Goal: Task Accomplishment & Management: Manage account settings

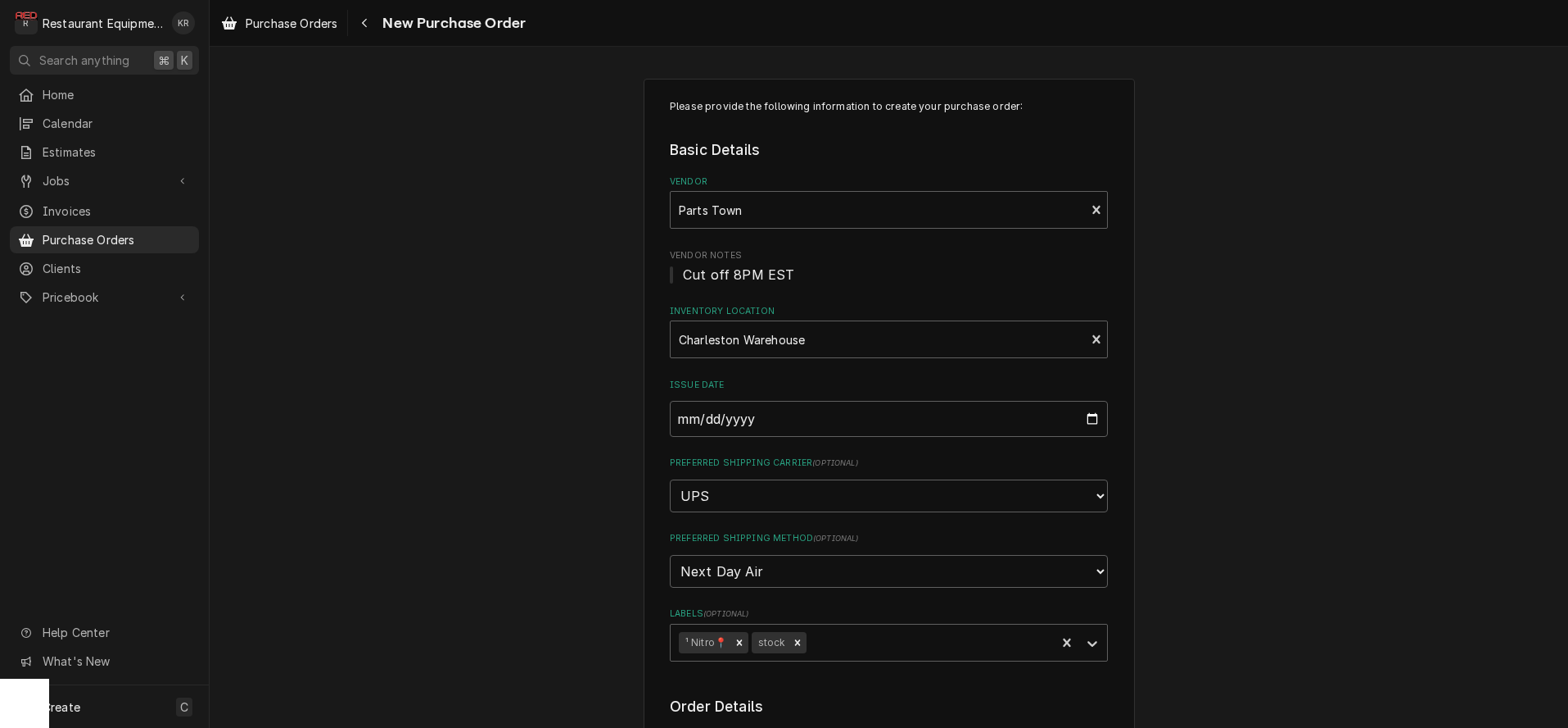
click at [301, 22] on span "Purchase Orders" at bounding box center [292, 23] width 92 height 17
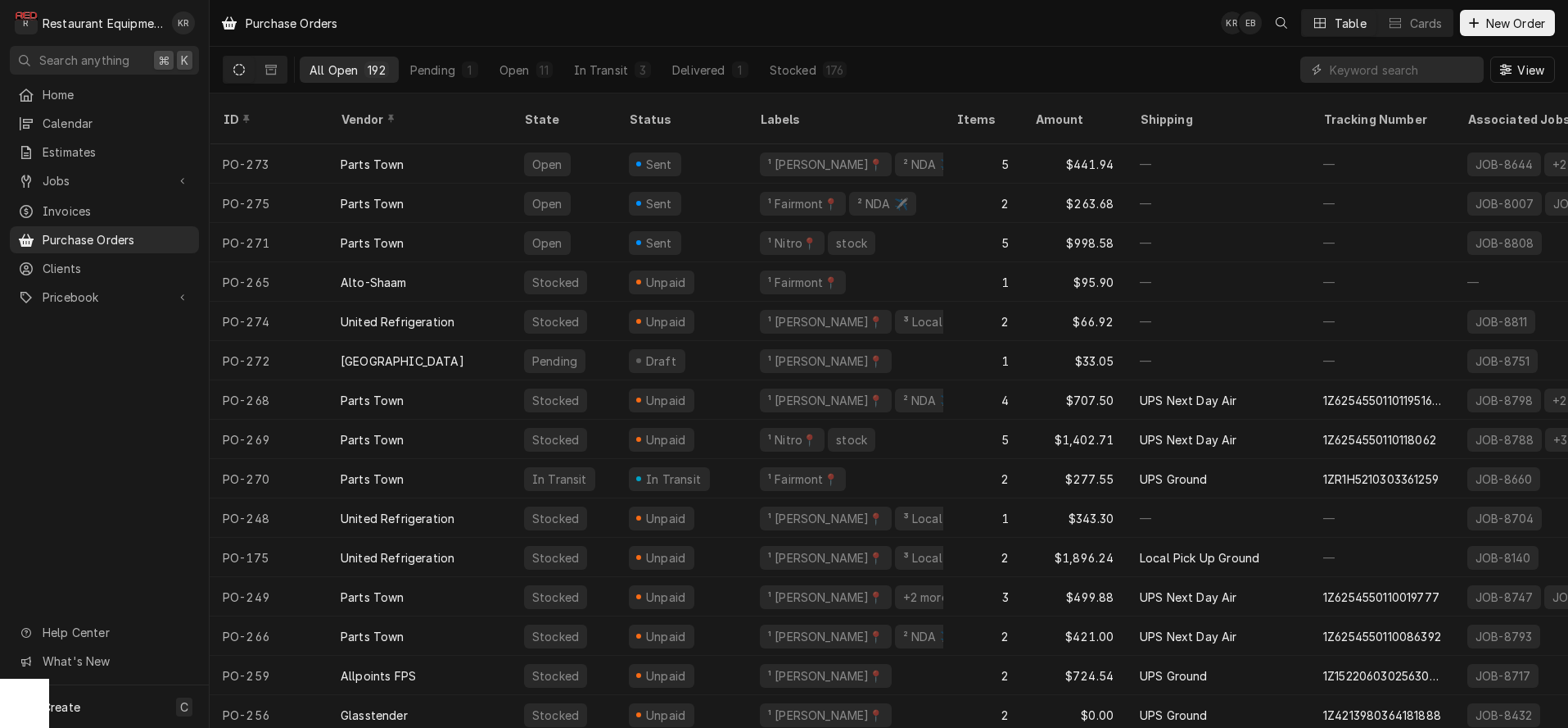
scroll to position [4, 0]
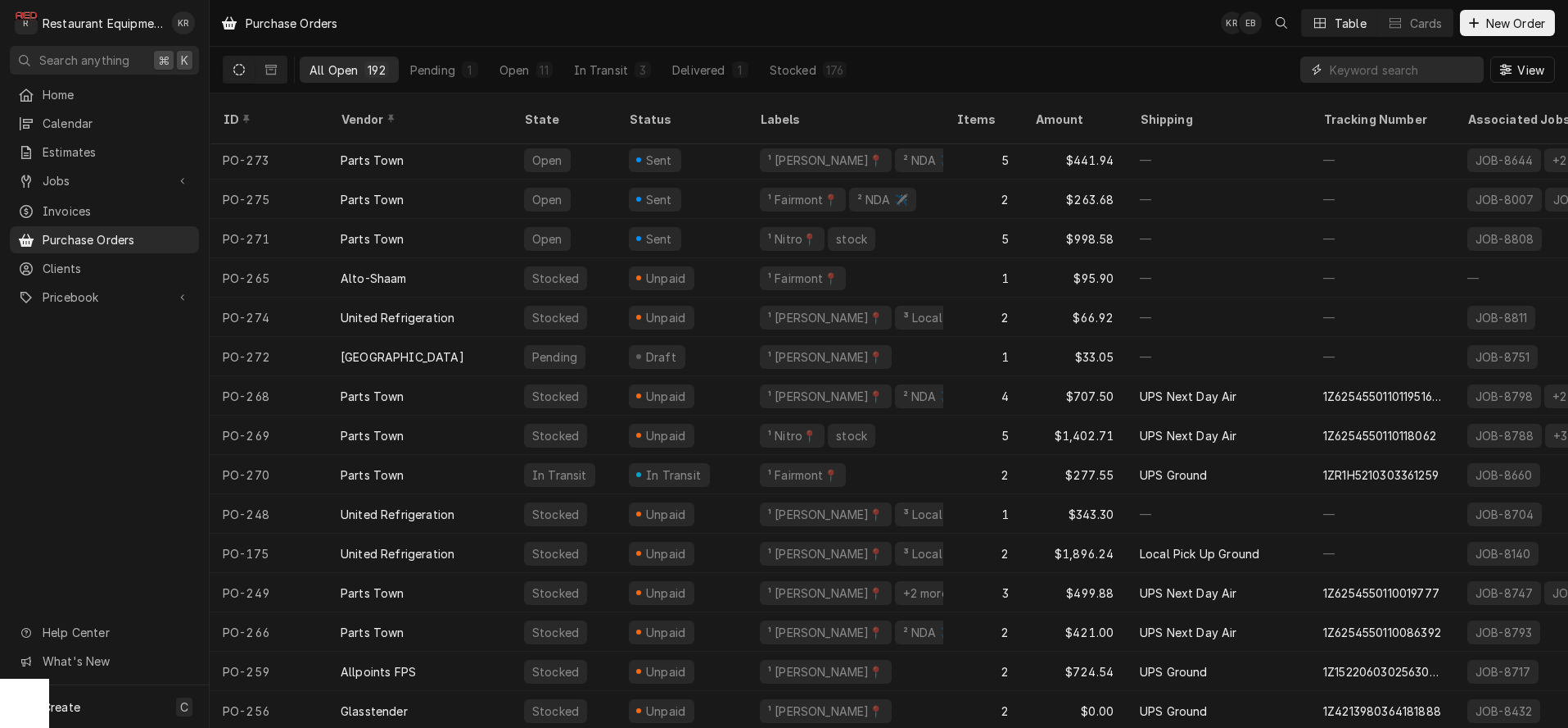
click at [1424, 62] on input "Dynamic Content Wrapper" at bounding box center [1402, 70] width 145 height 26
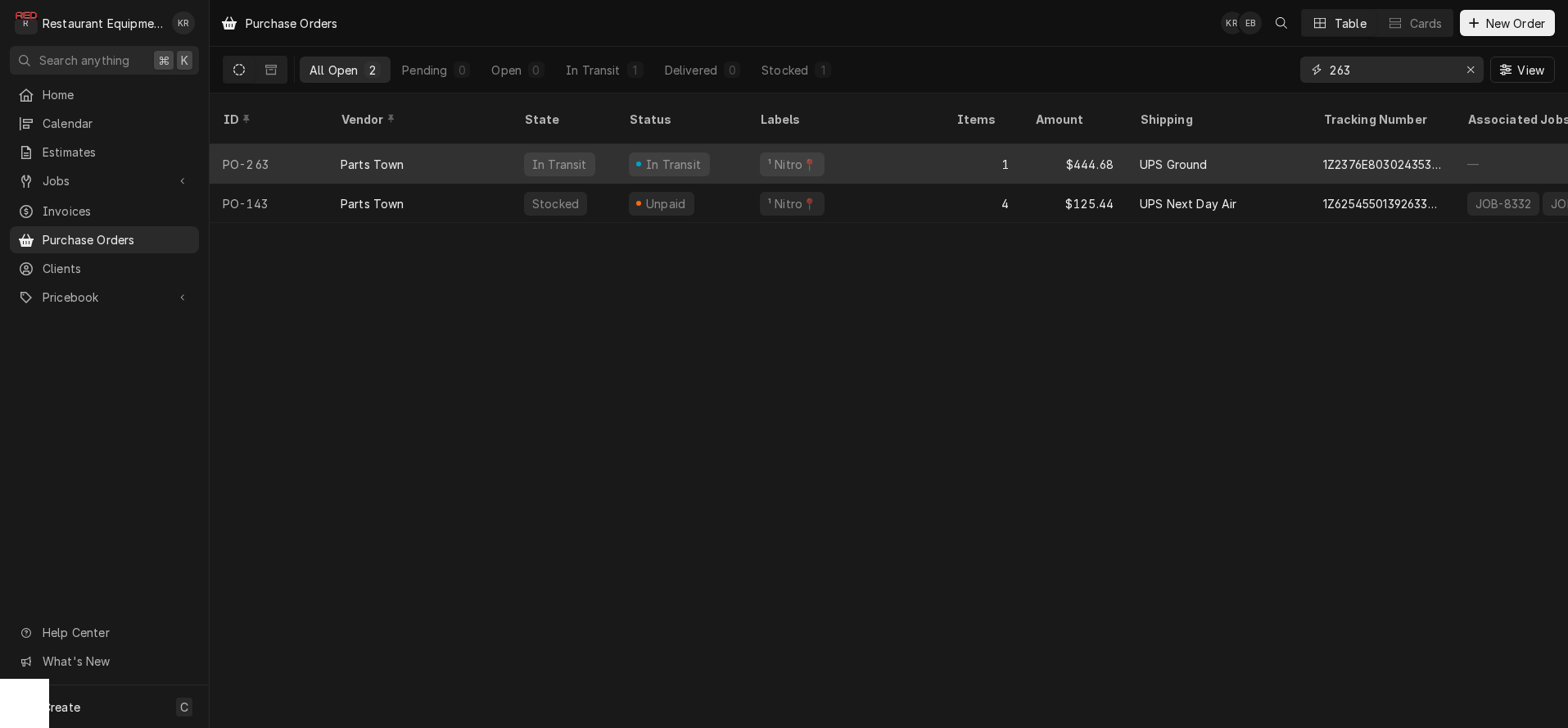
type input "263"
click at [398, 156] on div "Parts Town" at bounding box center [372, 164] width 64 height 17
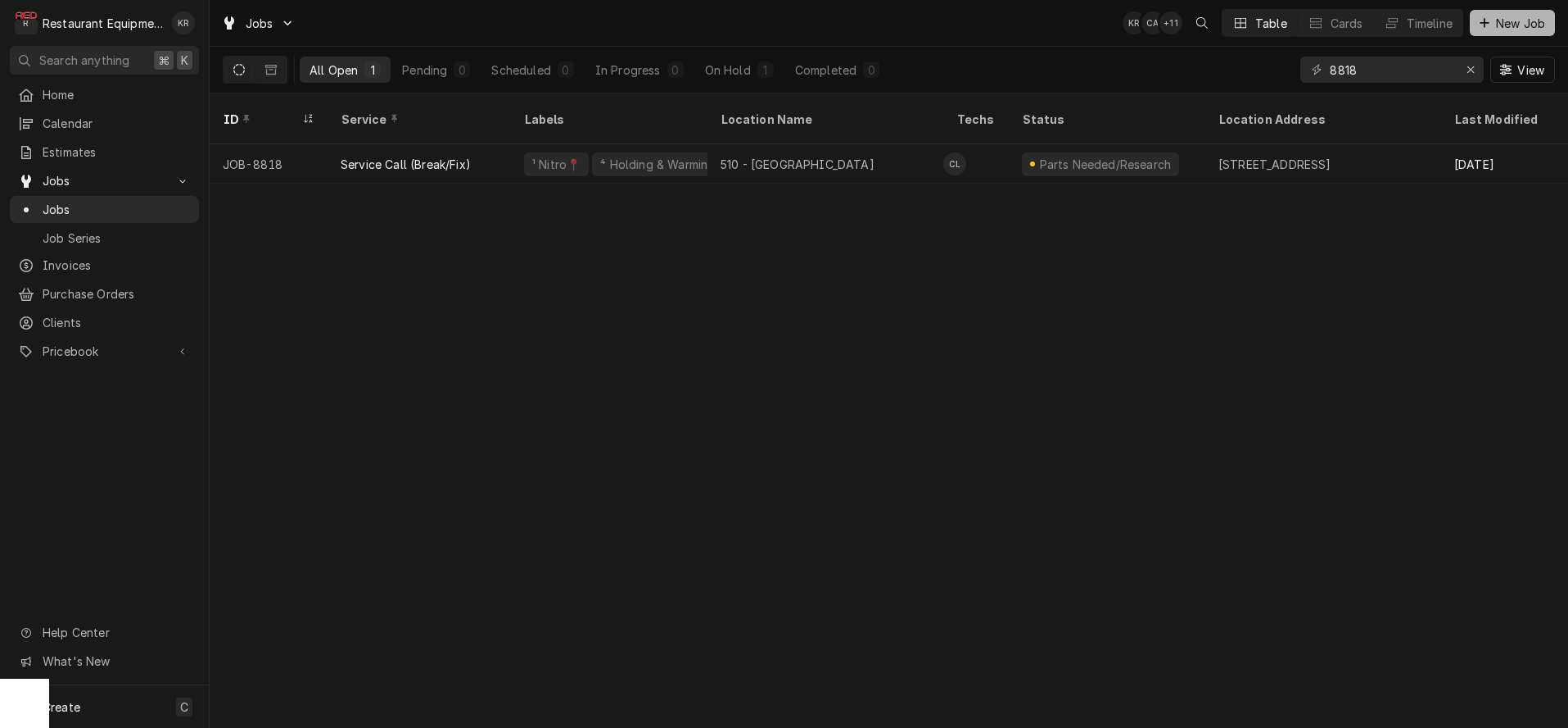
click at [1512, 24] on span "New Job" at bounding box center [1521, 23] width 56 height 17
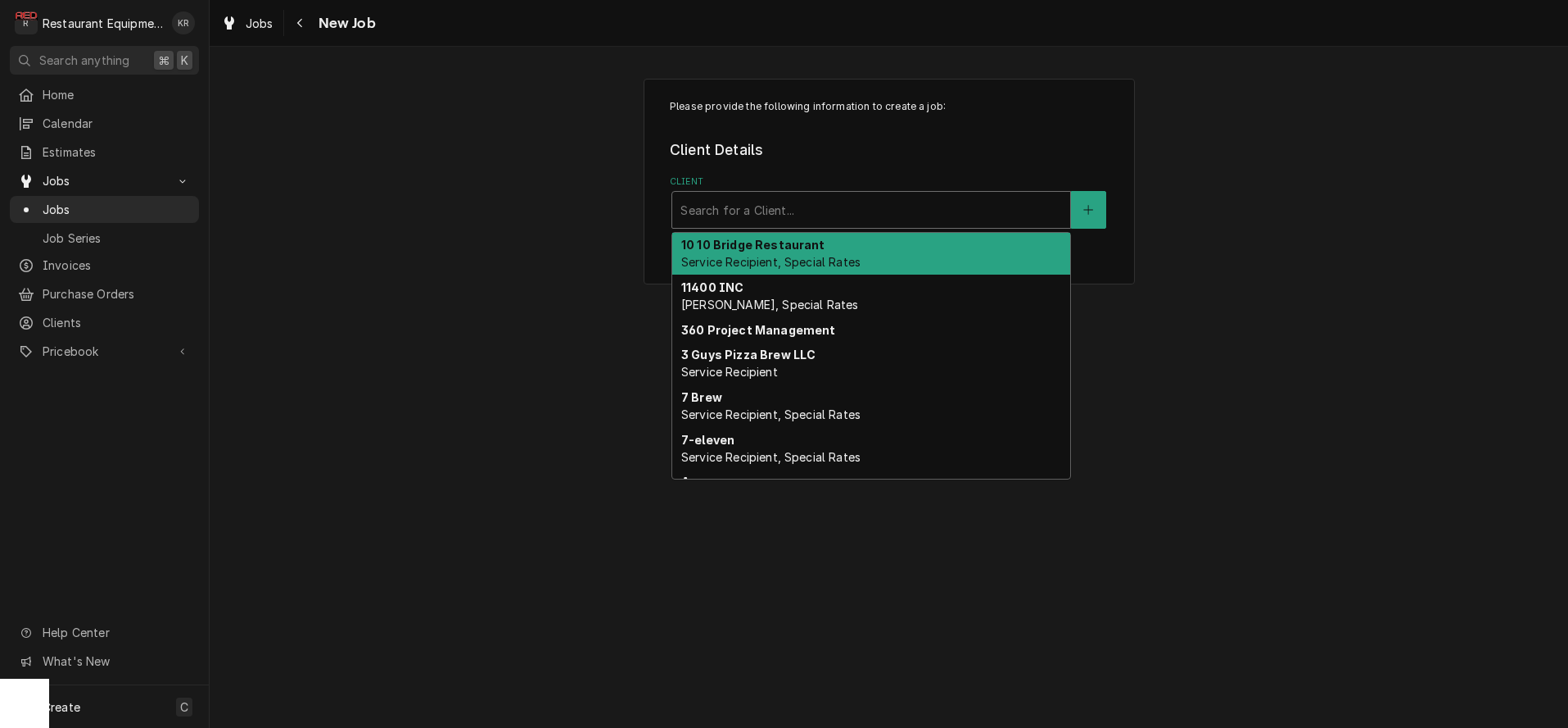
click at [766, 214] on div "Client" at bounding box center [871, 210] width 382 height 29
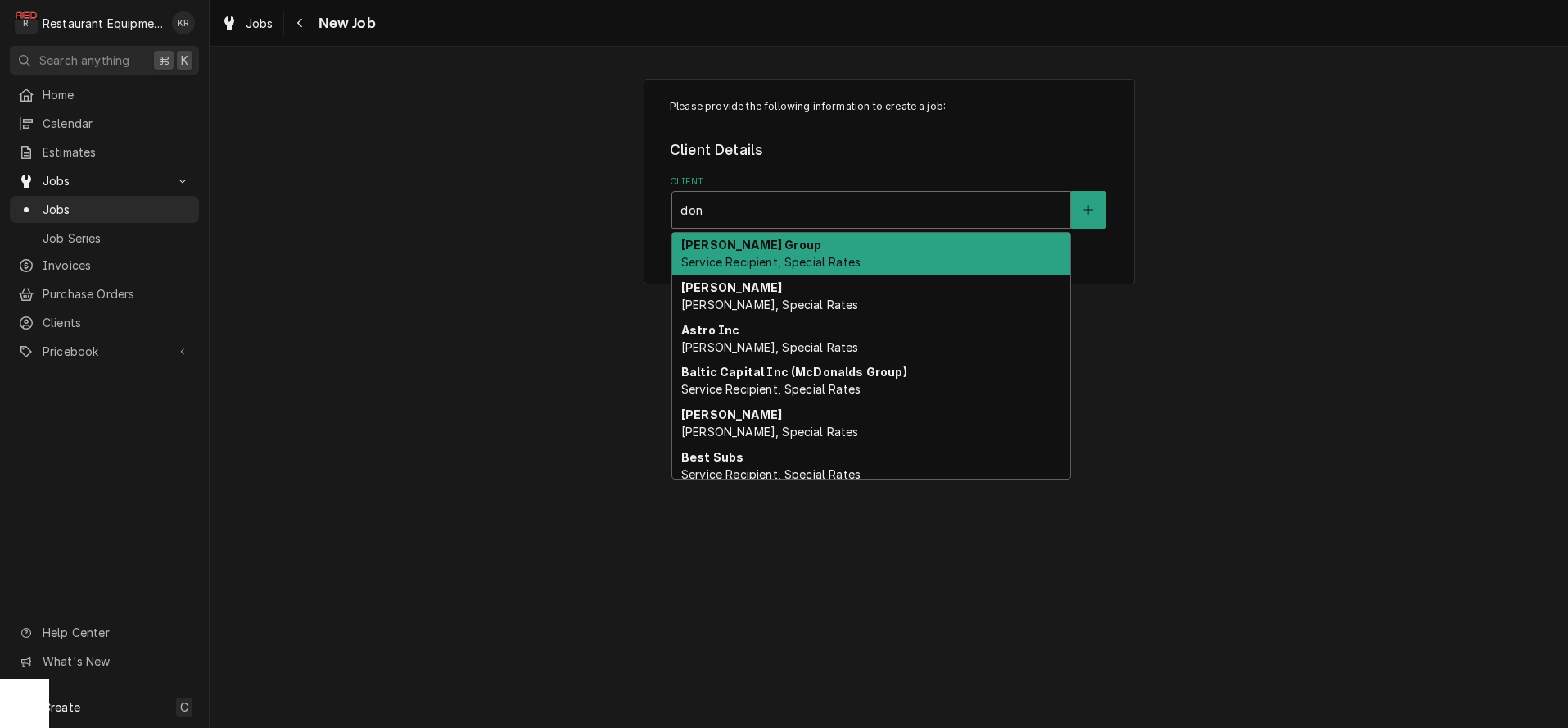
type input "donu"
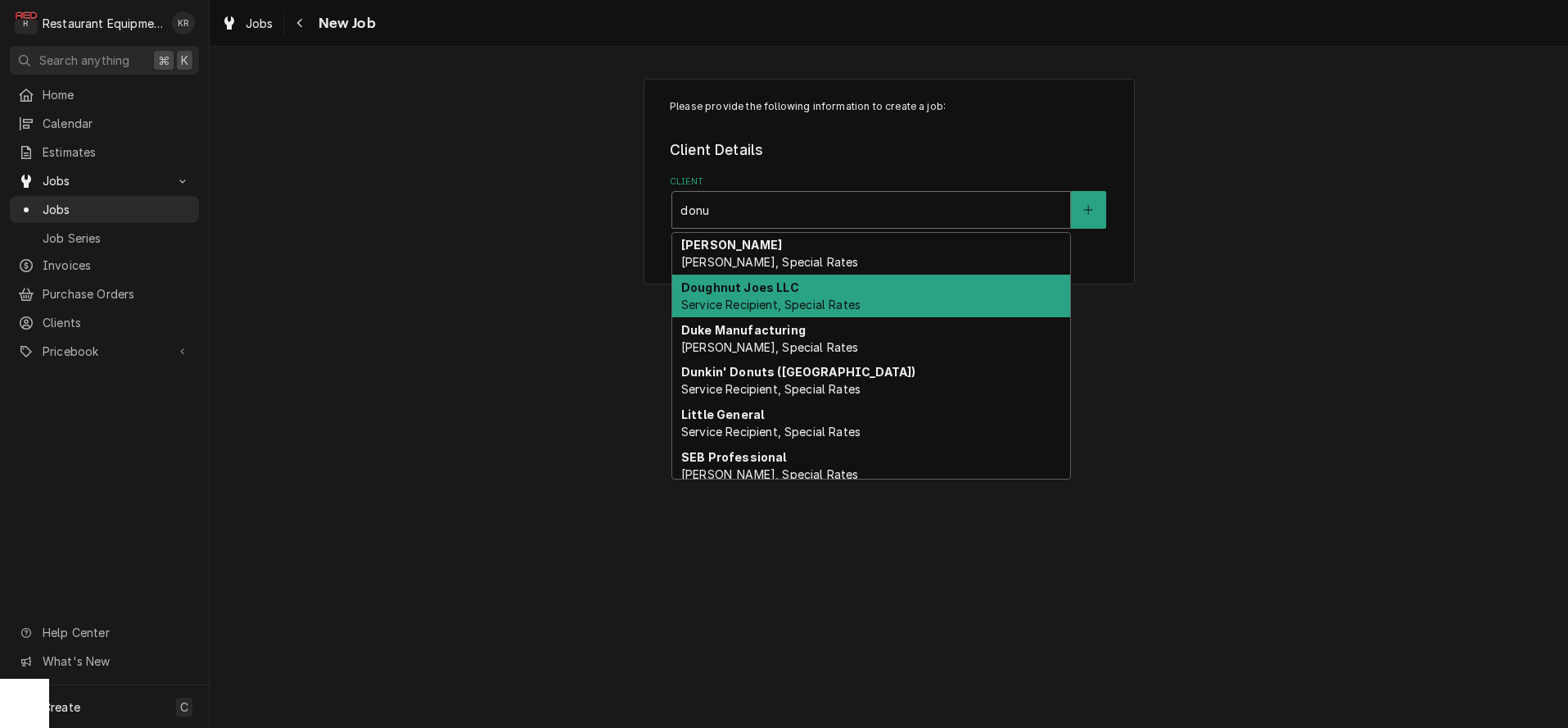
click at [760, 302] on span "Service Recipient, Special Rates" at bounding box center [771, 305] width 180 height 14
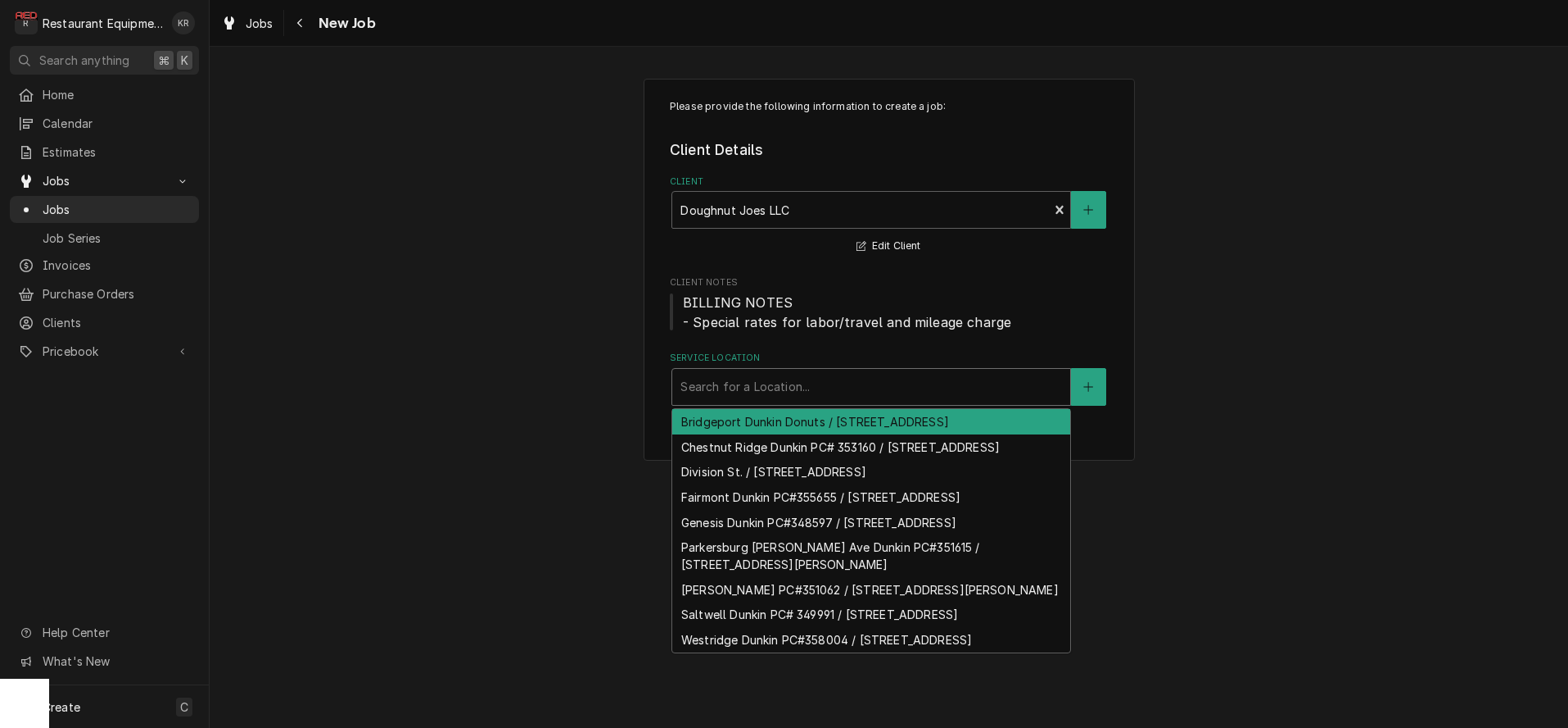
click at [758, 398] on div "Service Location" at bounding box center [871, 386] width 382 height 29
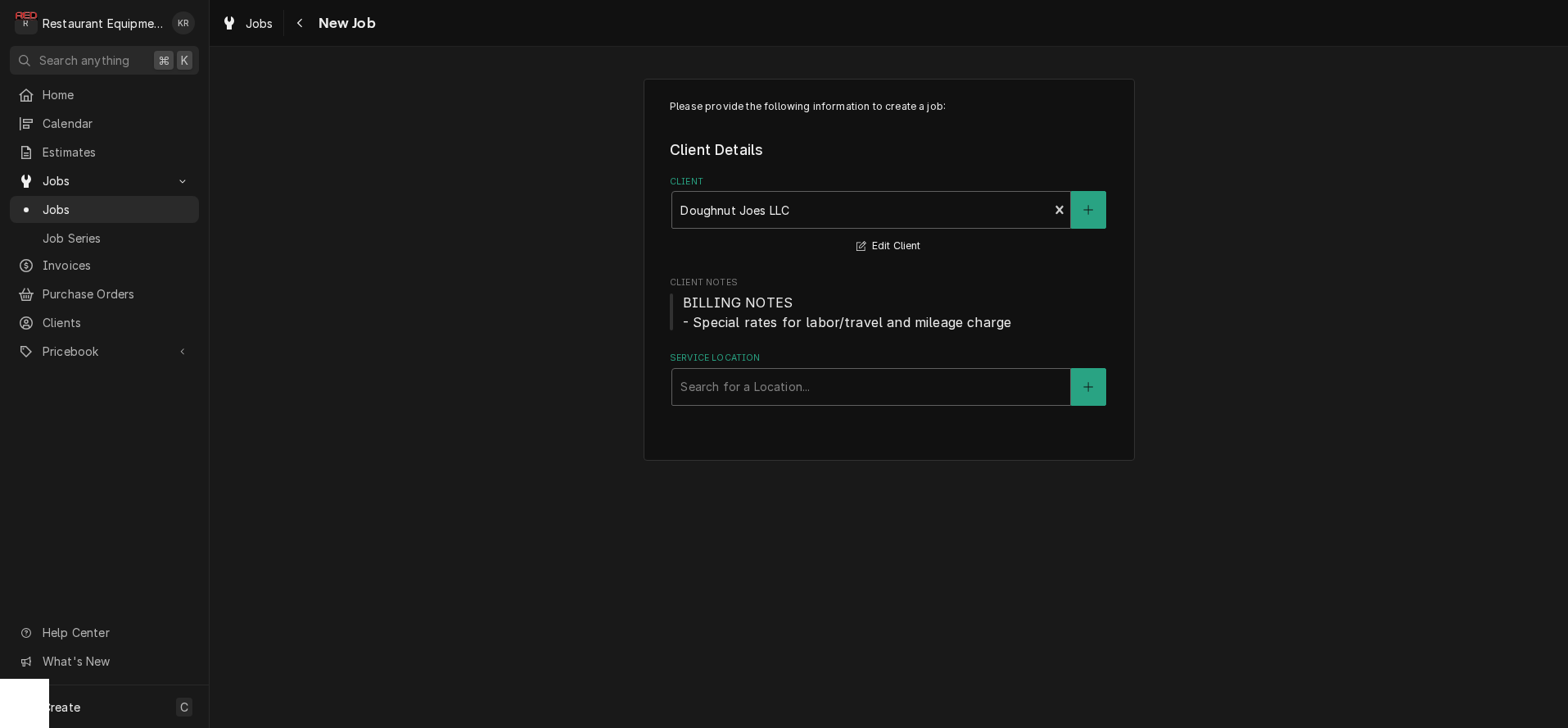
drag, startPoint x: 655, startPoint y: 260, endPoint x: 608, endPoint y: 240, distance: 51.1
click at [608, 240] on div "Please provide the following information to create a job: Client Details Client…" at bounding box center [889, 269] width 1359 height 411
click at [266, 28] on span "Jobs" at bounding box center [260, 23] width 28 height 17
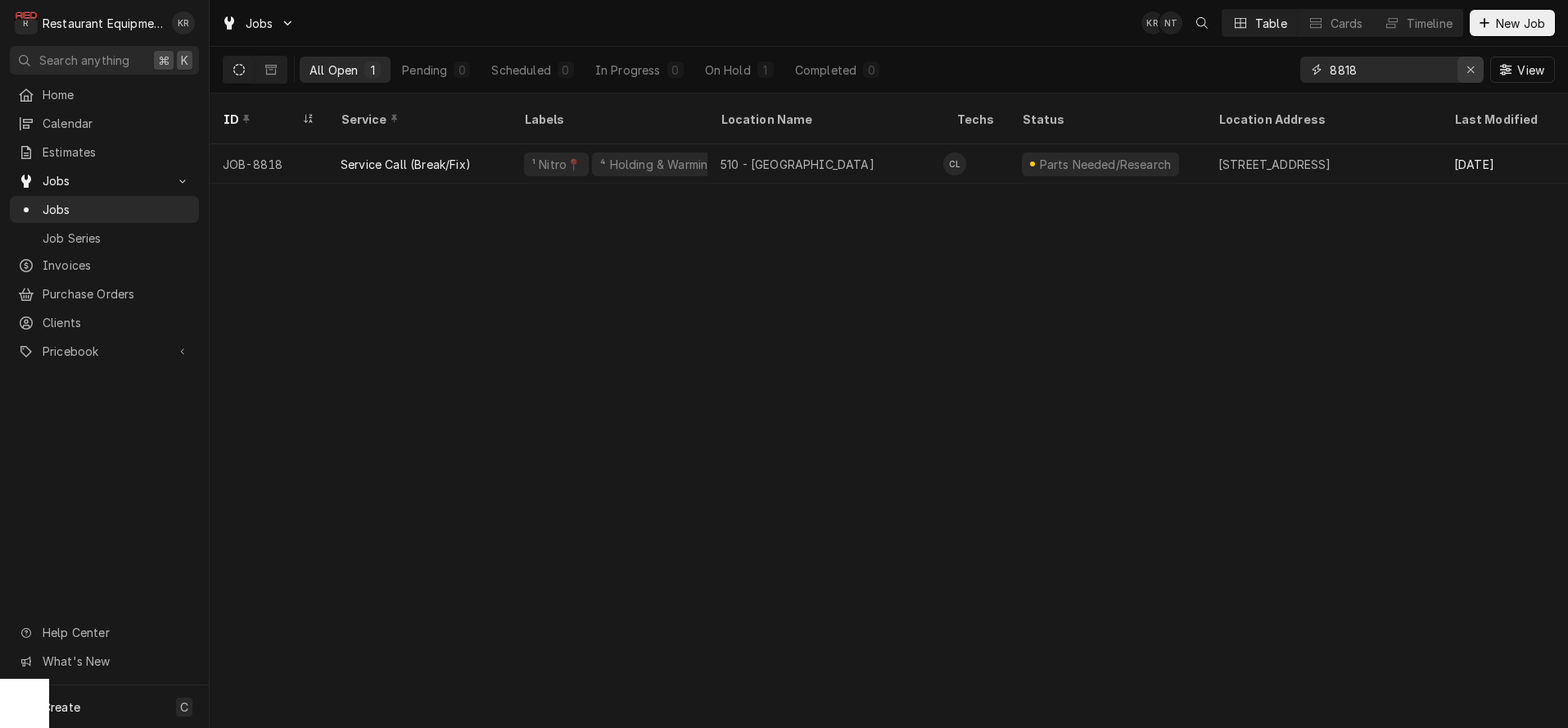
click at [1472, 61] on div "Erase input" at bounding box center [1471, 69] width 16 height 16
click at [1501, 28] on span "New Job" at bounding box center [1521, 23] width 56 height 17
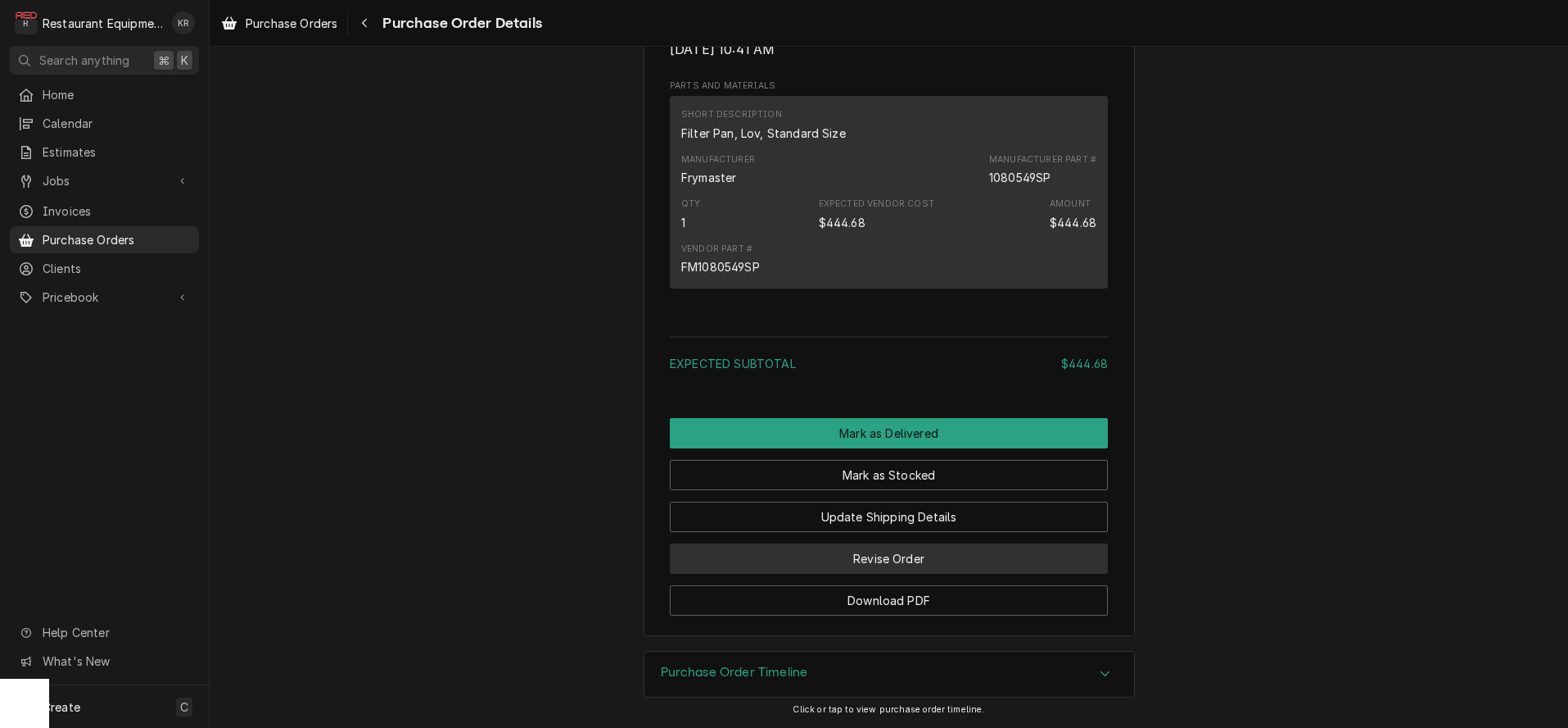
scroll to position [1144, 0]
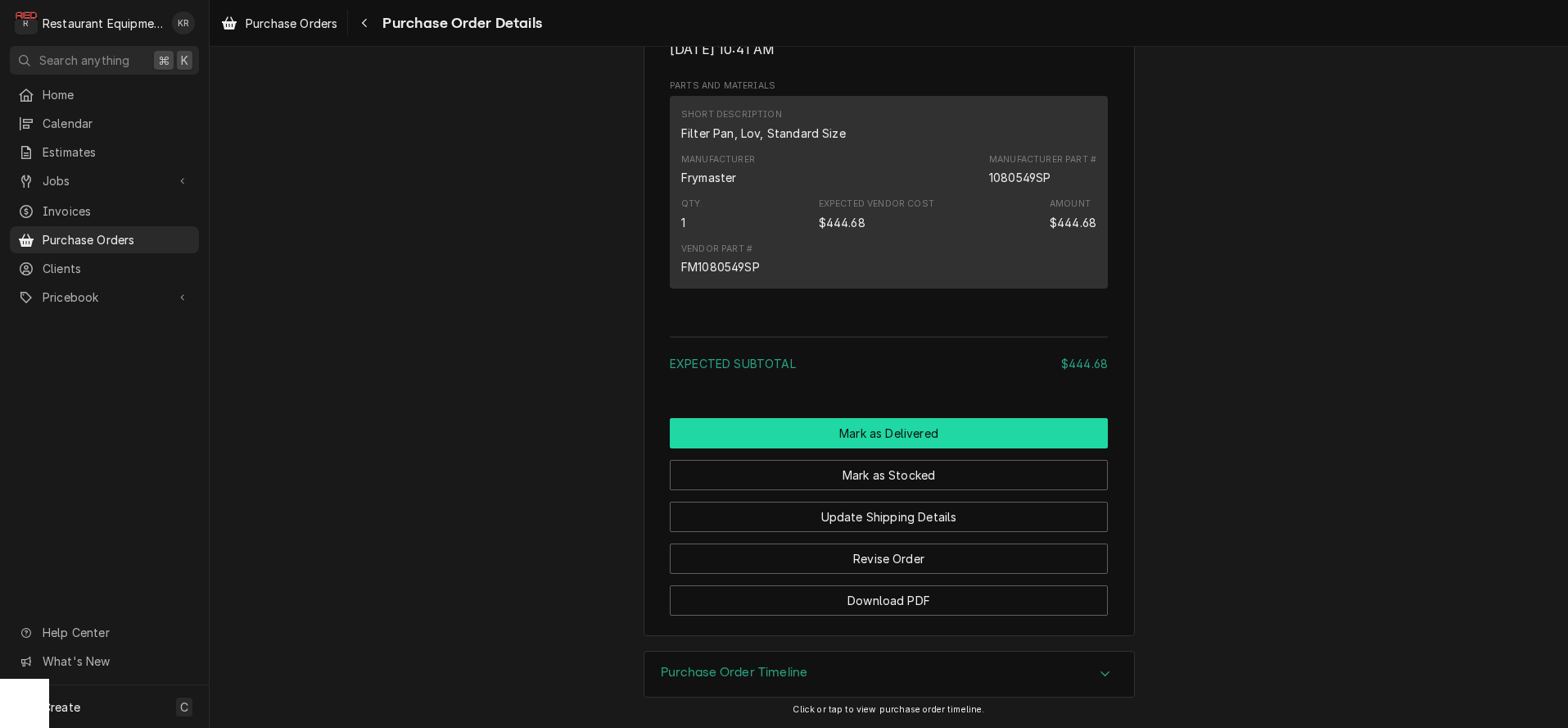
click at [880, 441] on button "Mark as Delivered" at bounding box center [889, 433] width 438 height 30
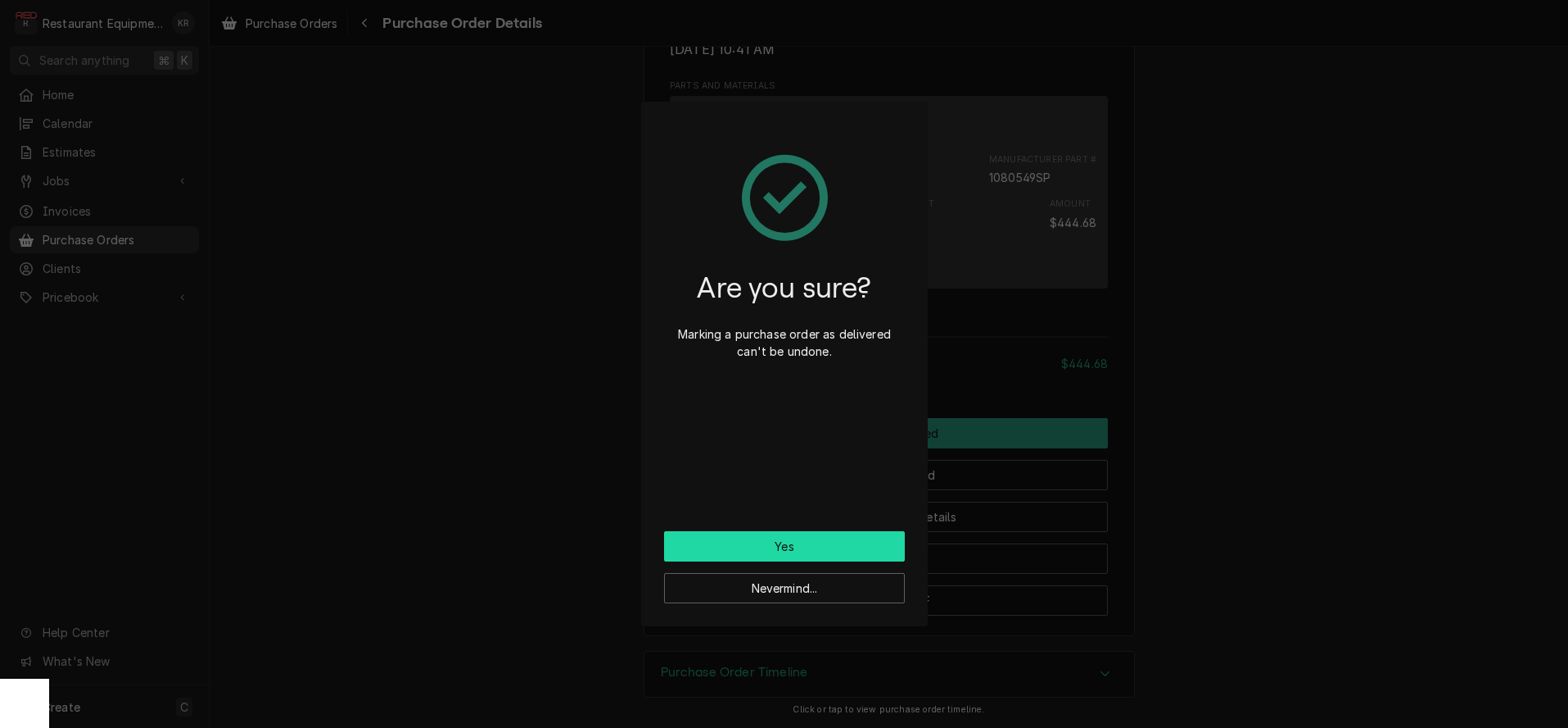
click at [802, 552] on button "Yes" at bounding box center [784, 546] width 241 height 30
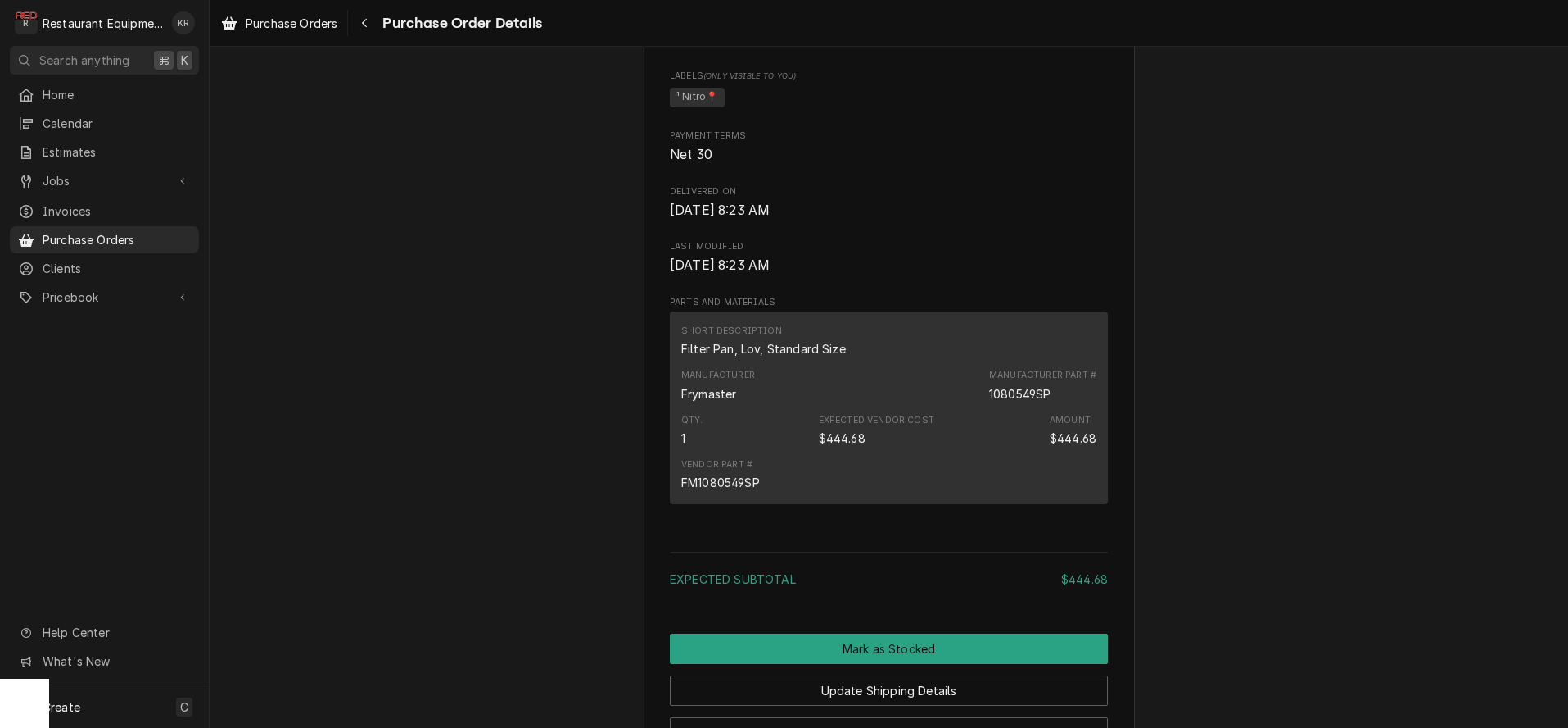
scroll to position [1052, 0]
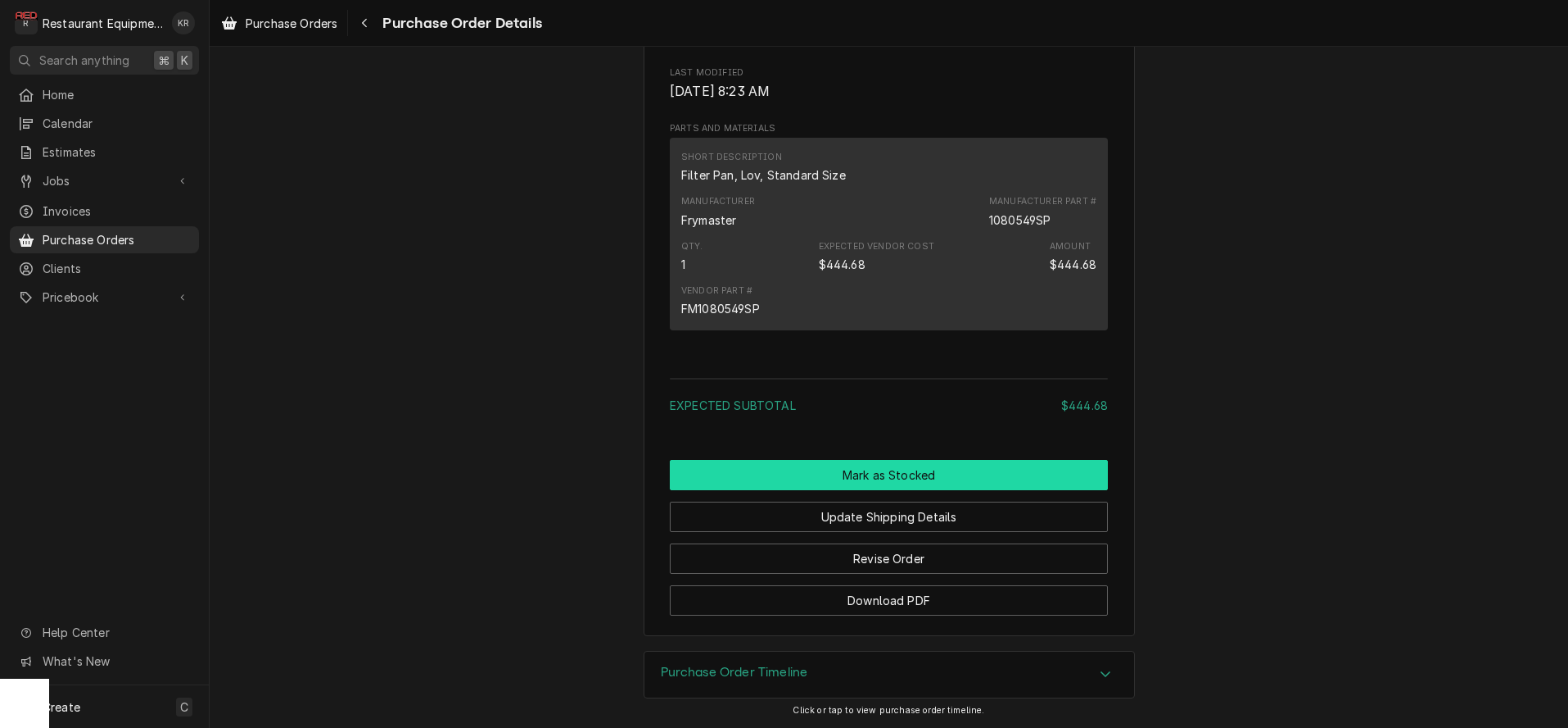
click at [876, 484] on button "Mark as Stocked" at bounding box center [889, 474] width 438 height 30
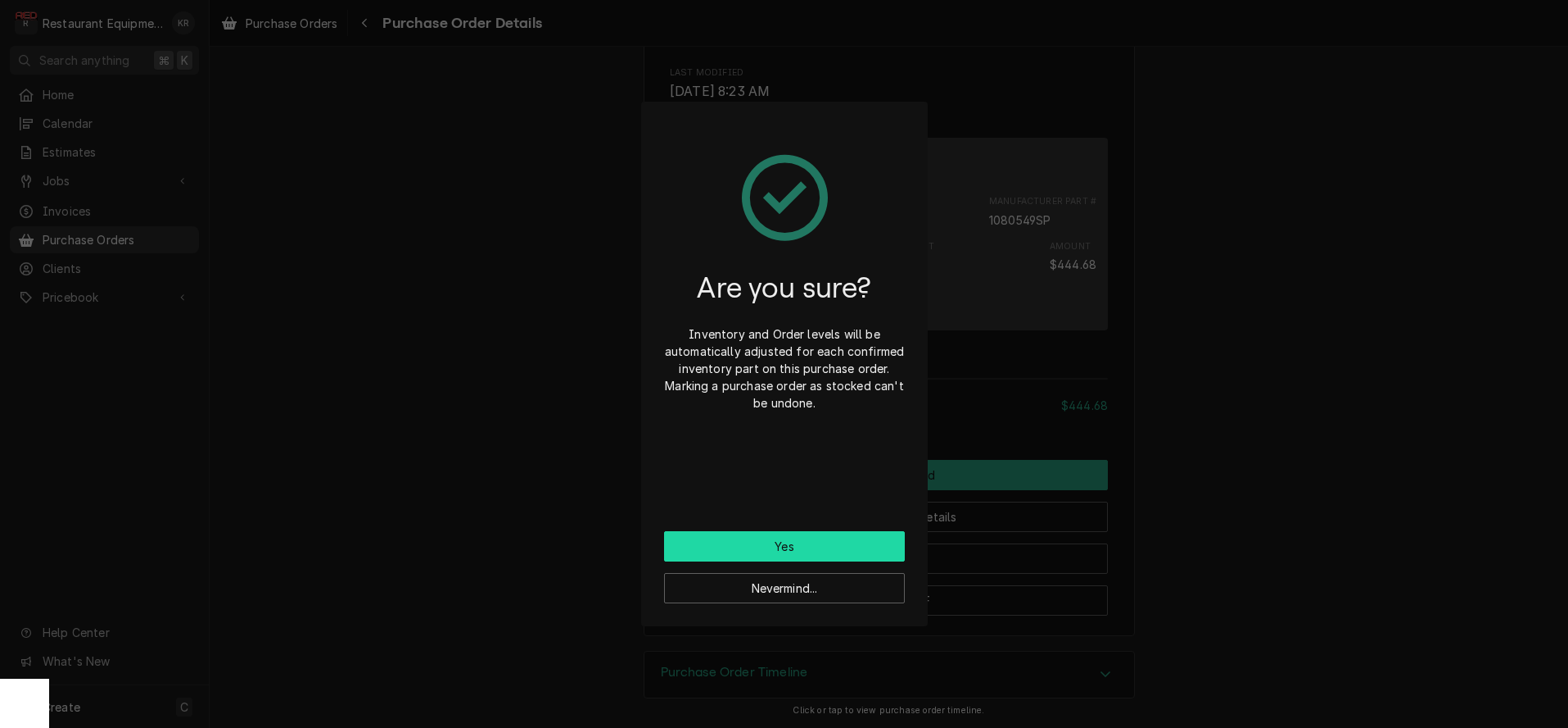
click at [797, 546] on button "Yes" at bounding box center [784, 546] width 241 height 30
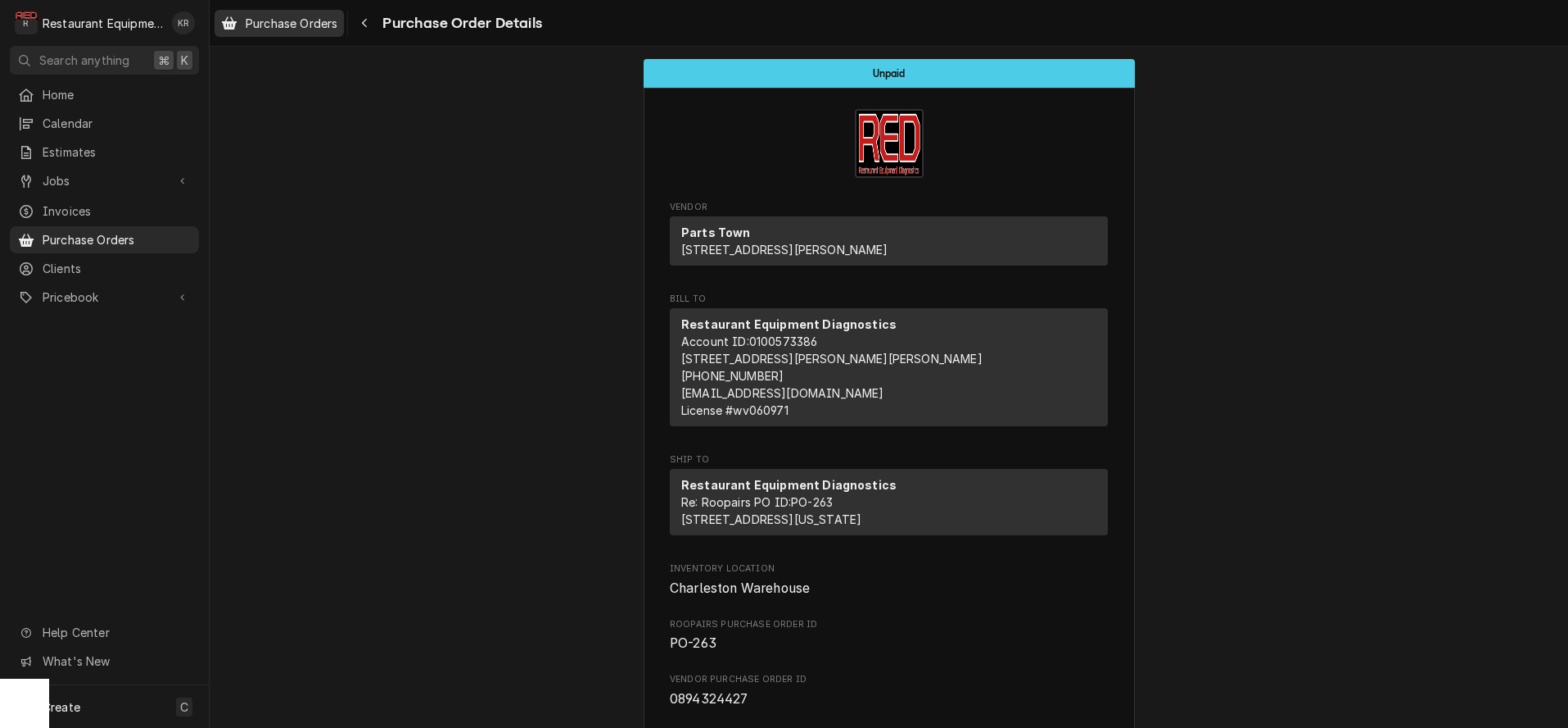
click at [301, 19] on span "Purchase Orders" at bounding box center [292, 23] width 92 height 17
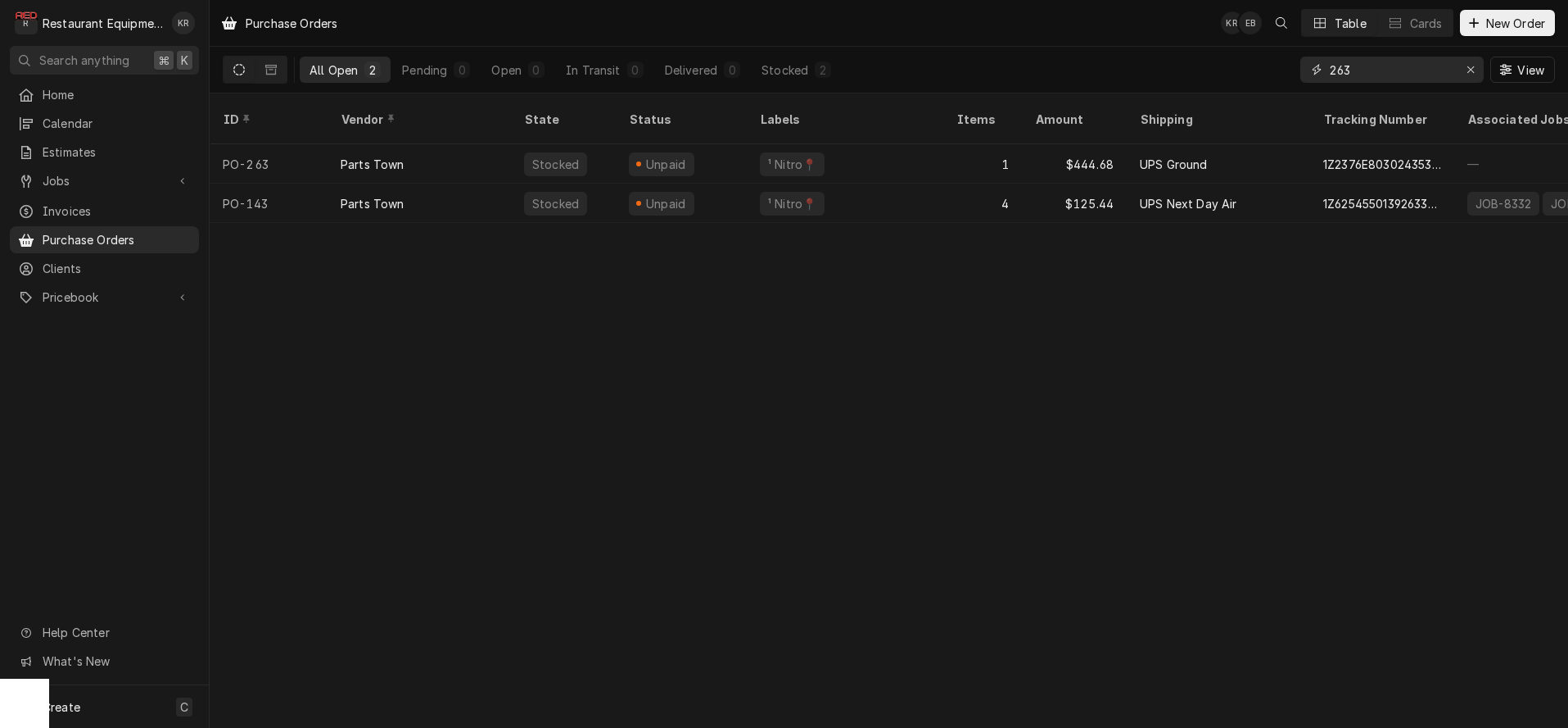
drag, startPoint x: 1401, startPoint y: 72, endPoint x: 1277, endPoint y: 71, distance: 124.0
click at [1330, 71] on input "263" at bounding box center [1391, 70] width 123 height 26
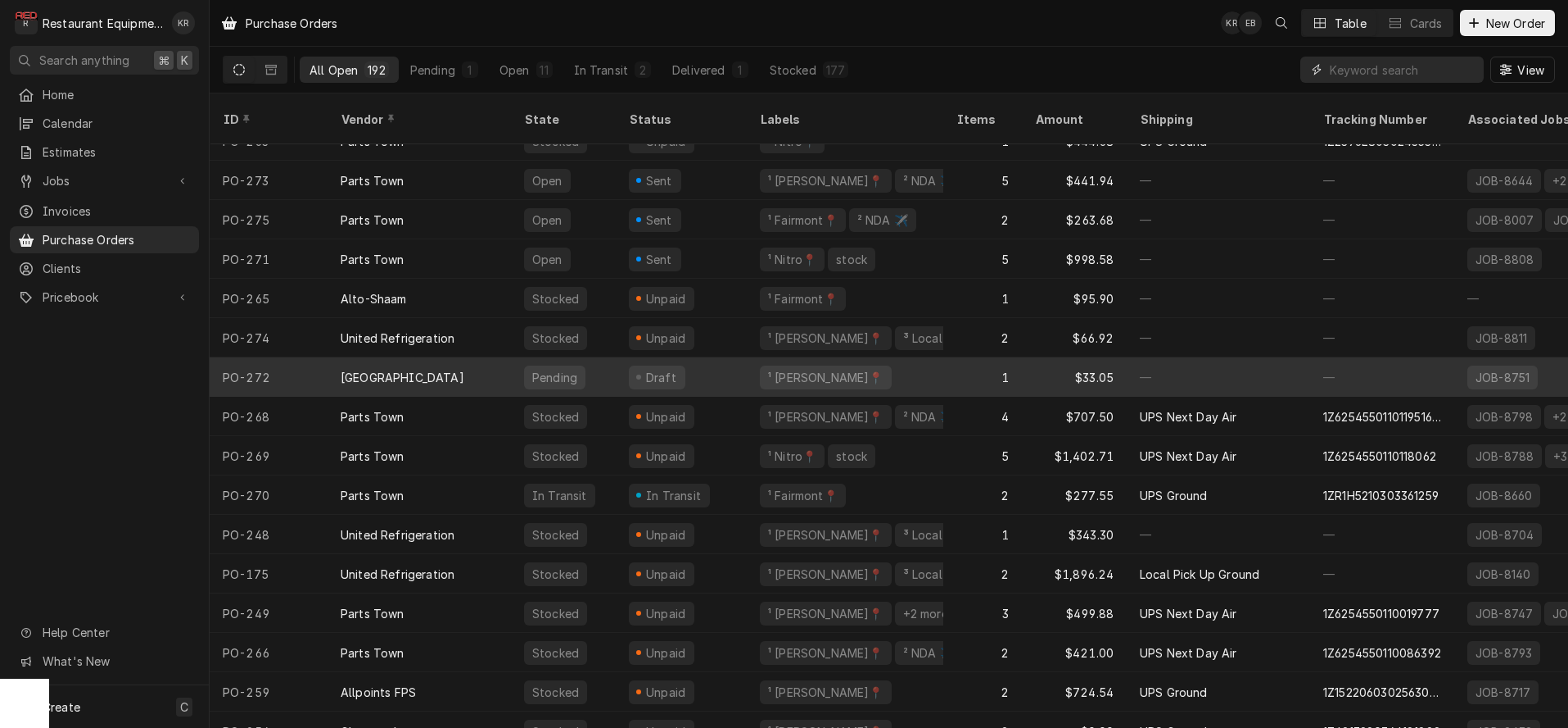
scroll to position [26, 0]
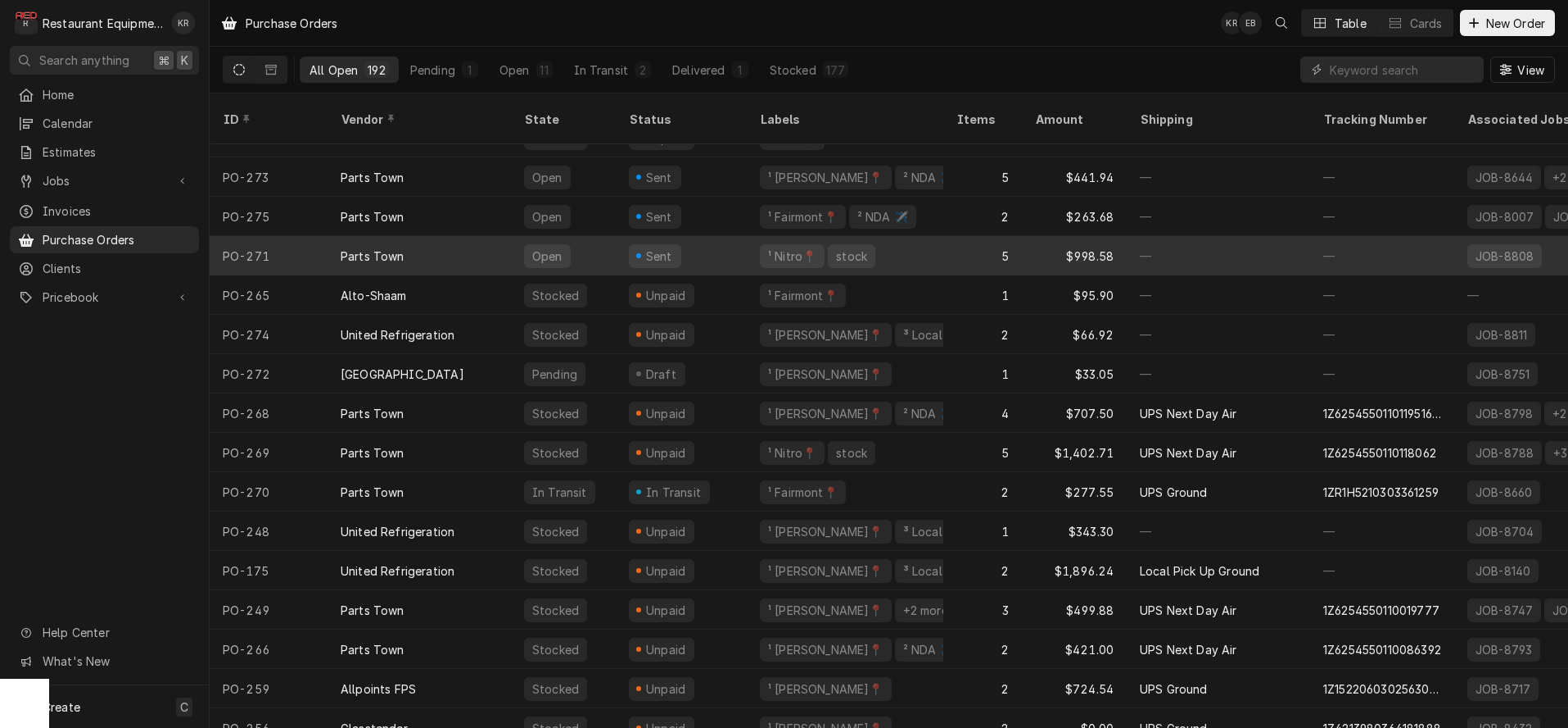
click at [304, 241] on div "PO-271" at bounding box center [268, 256] width 118 height 40
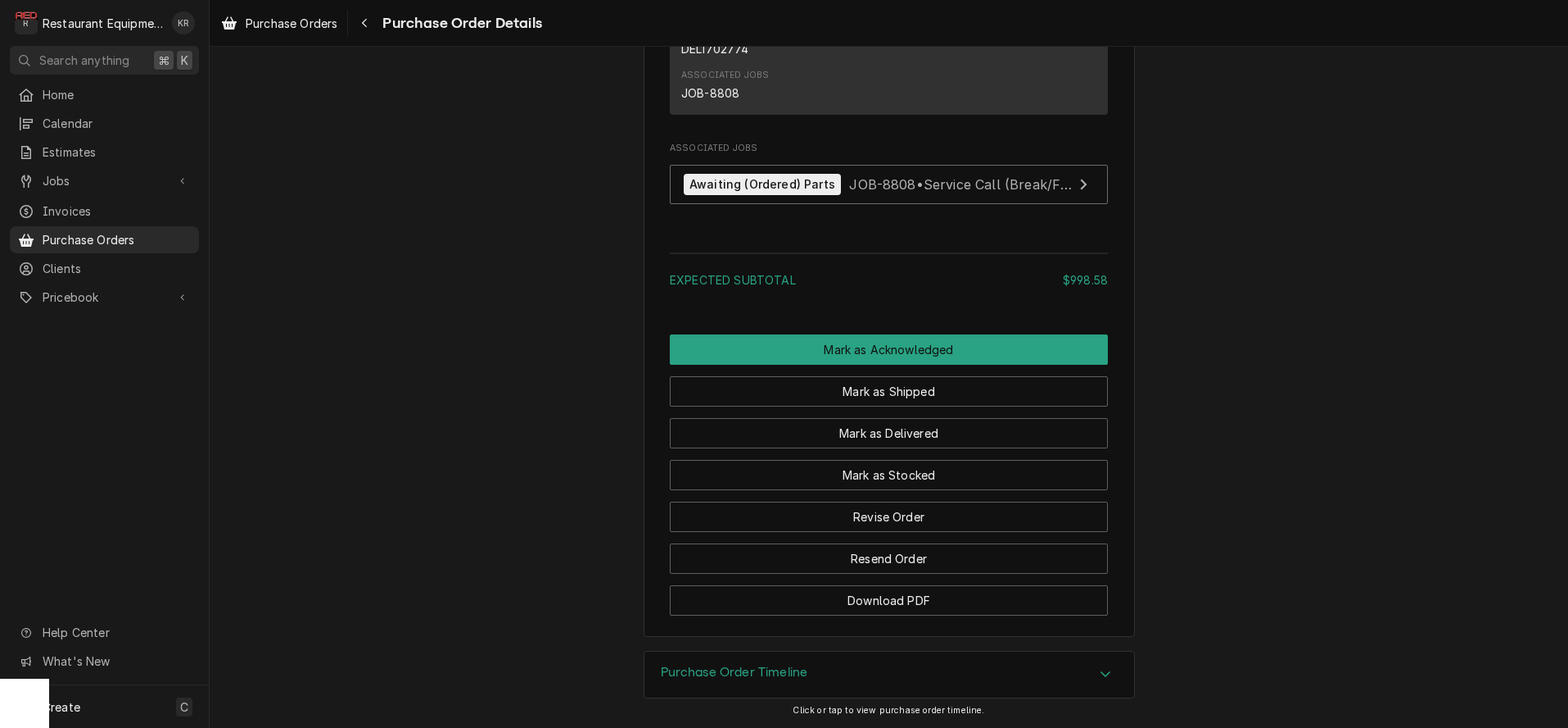
scroll to position [2237, 0]
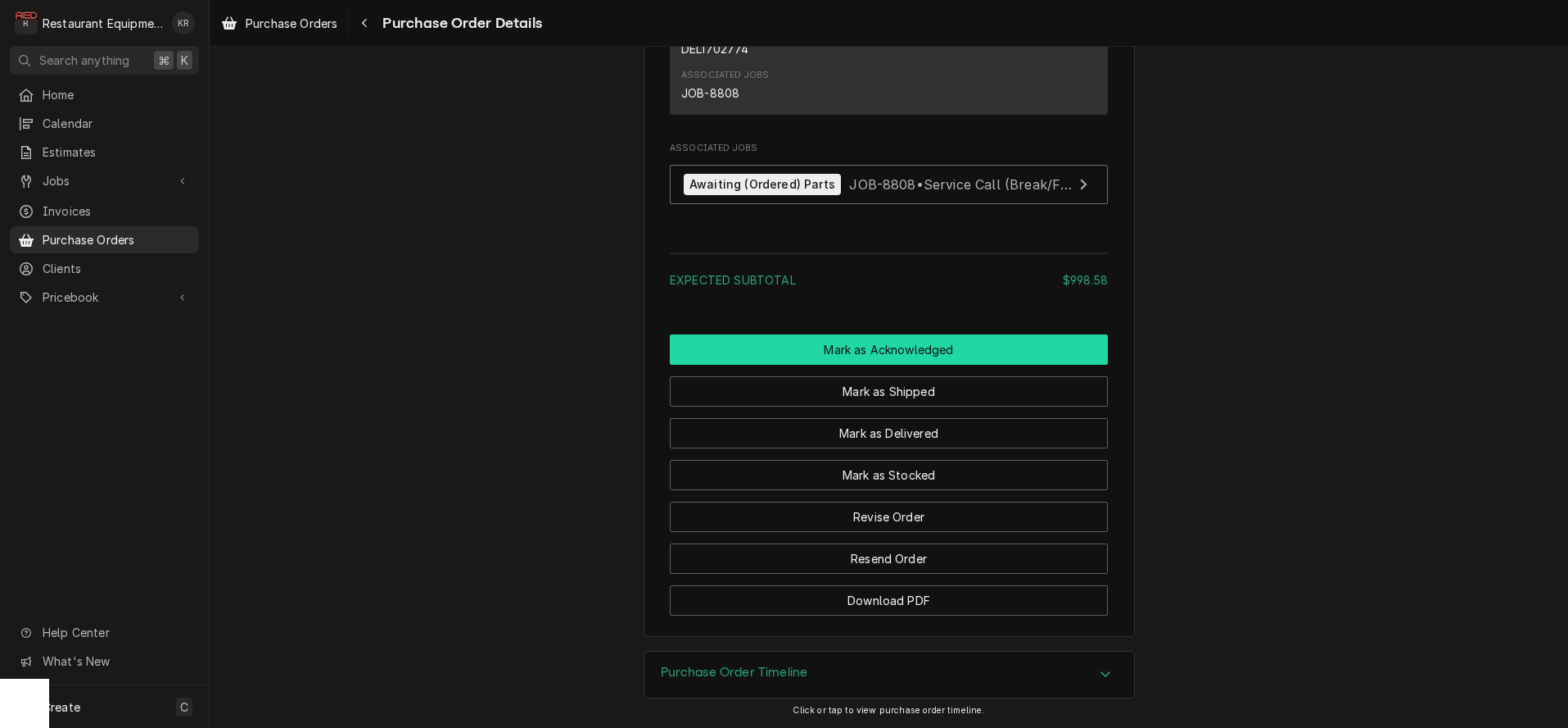
click at [900, 365] on button "Mark as Acknowledged" at bounding box center [889, 349] width 438 height 30
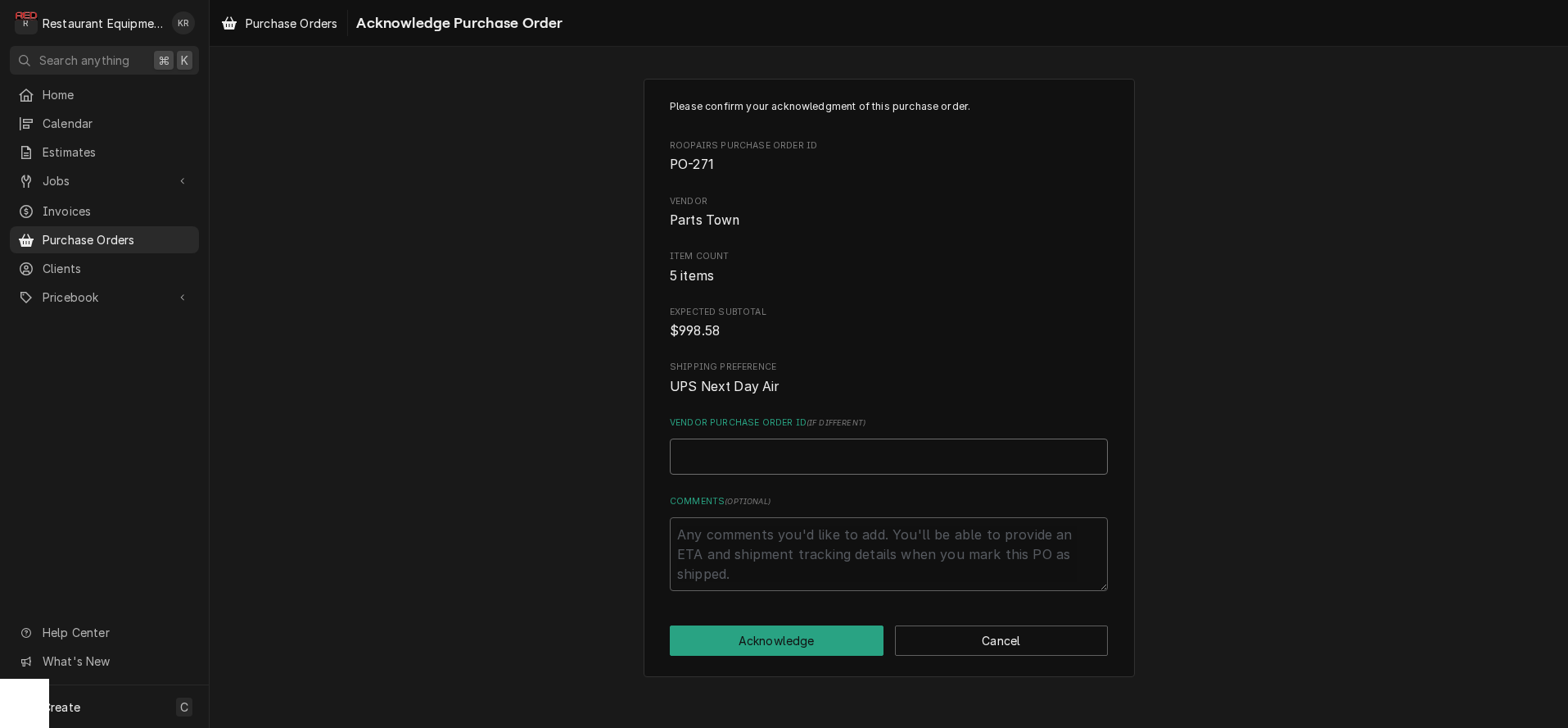
click at [766, 466] on input "Vendor Purchase Order ID ( if different )" at bounding box center [889, 456] width 438 height 36
paste input "0506501167"
type textarea "x"
type input "0506501167"
click at [775, 635] on button "Acknowledge" at bounding box center [777, 640] width 214 height 30
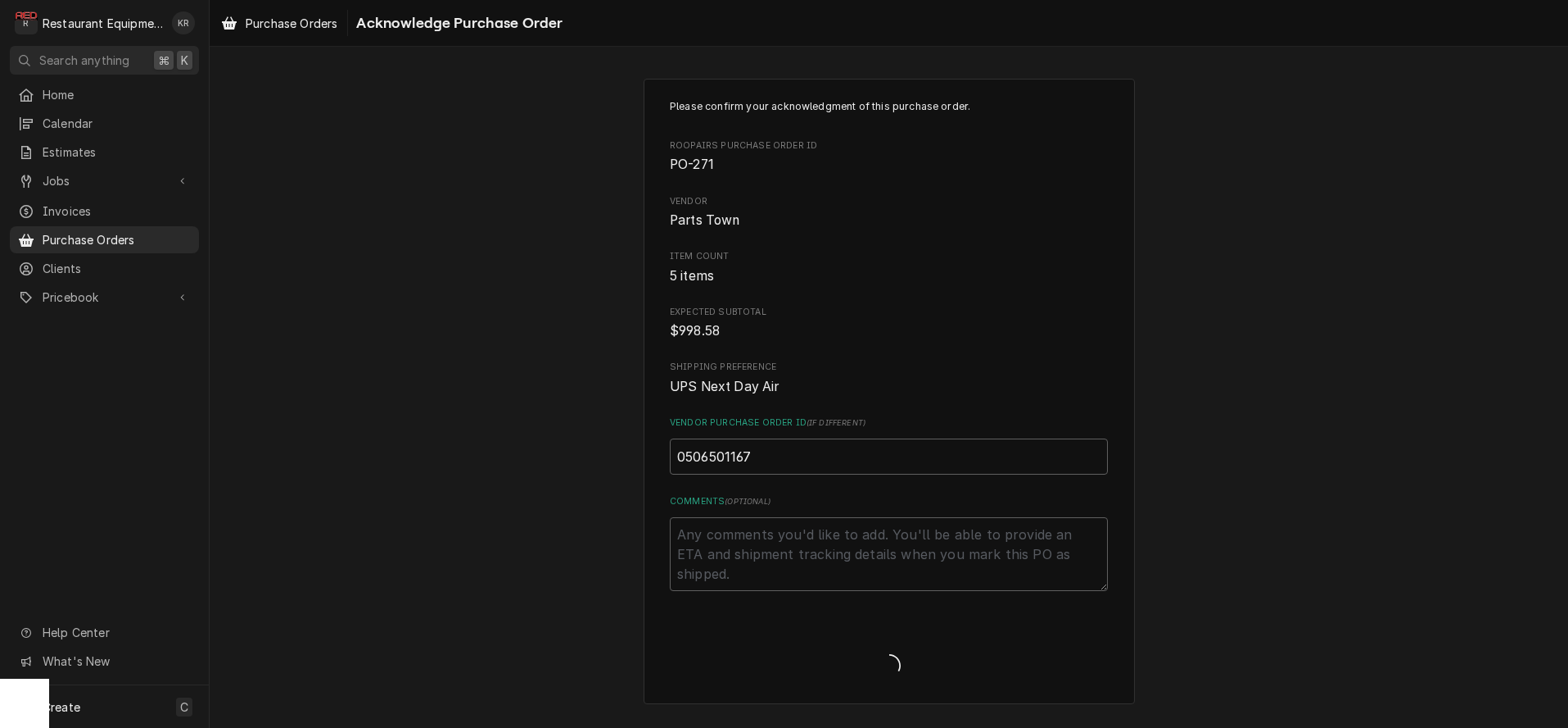
type textarea "x"
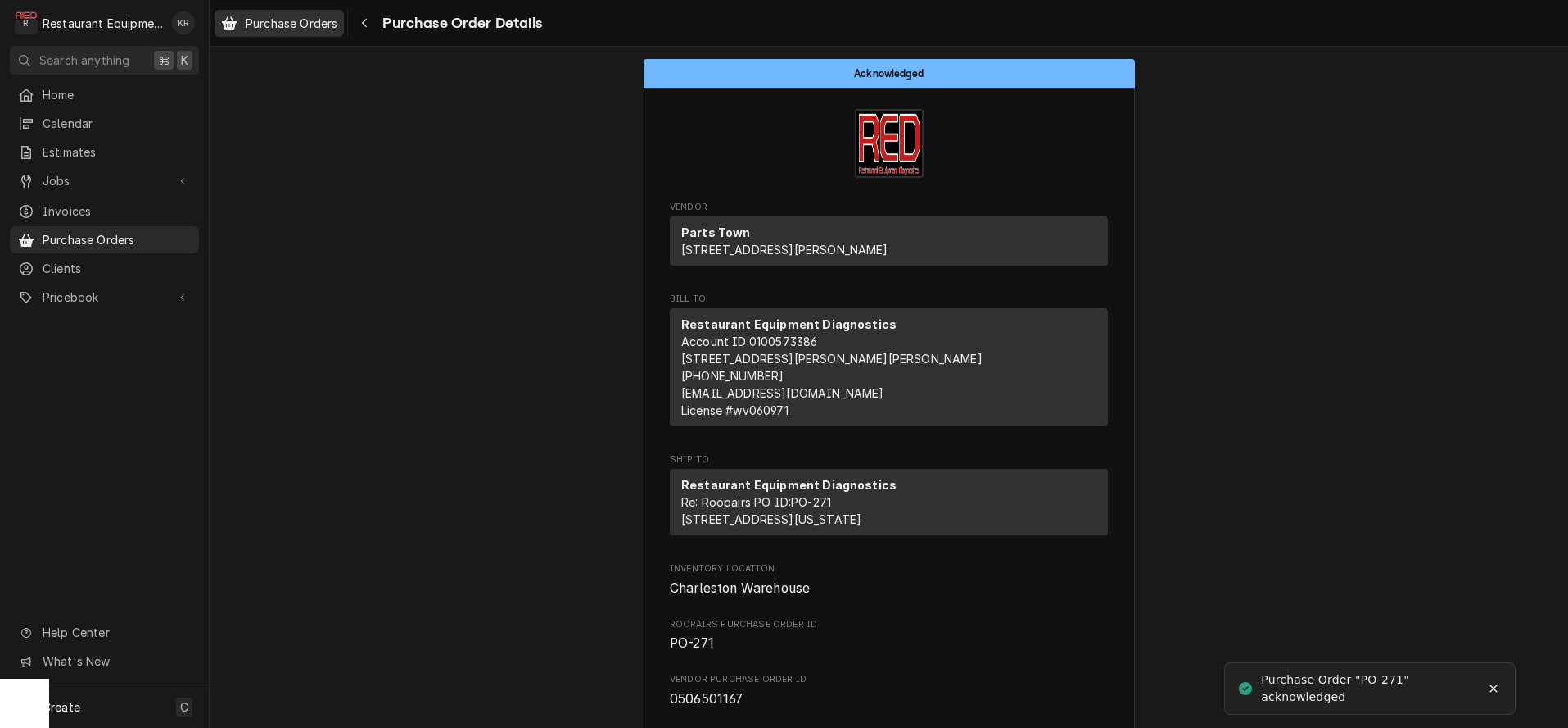
click at [332, 26] on span "Purchase Orders" at bounding box center [292, 23] width 92 height 17
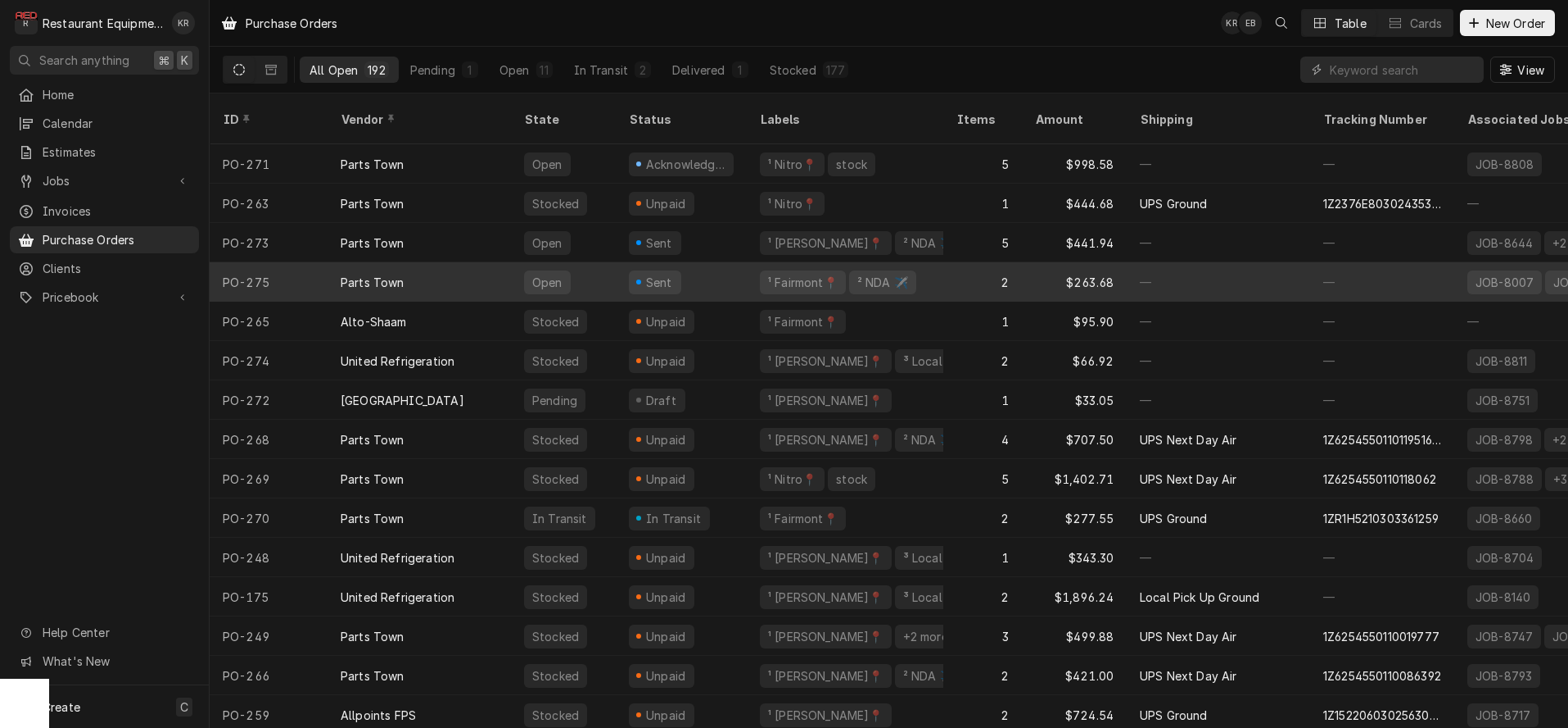
click at [416, 266] on div "Parts Town" at bounding box center [419, 282] width 183 height 40
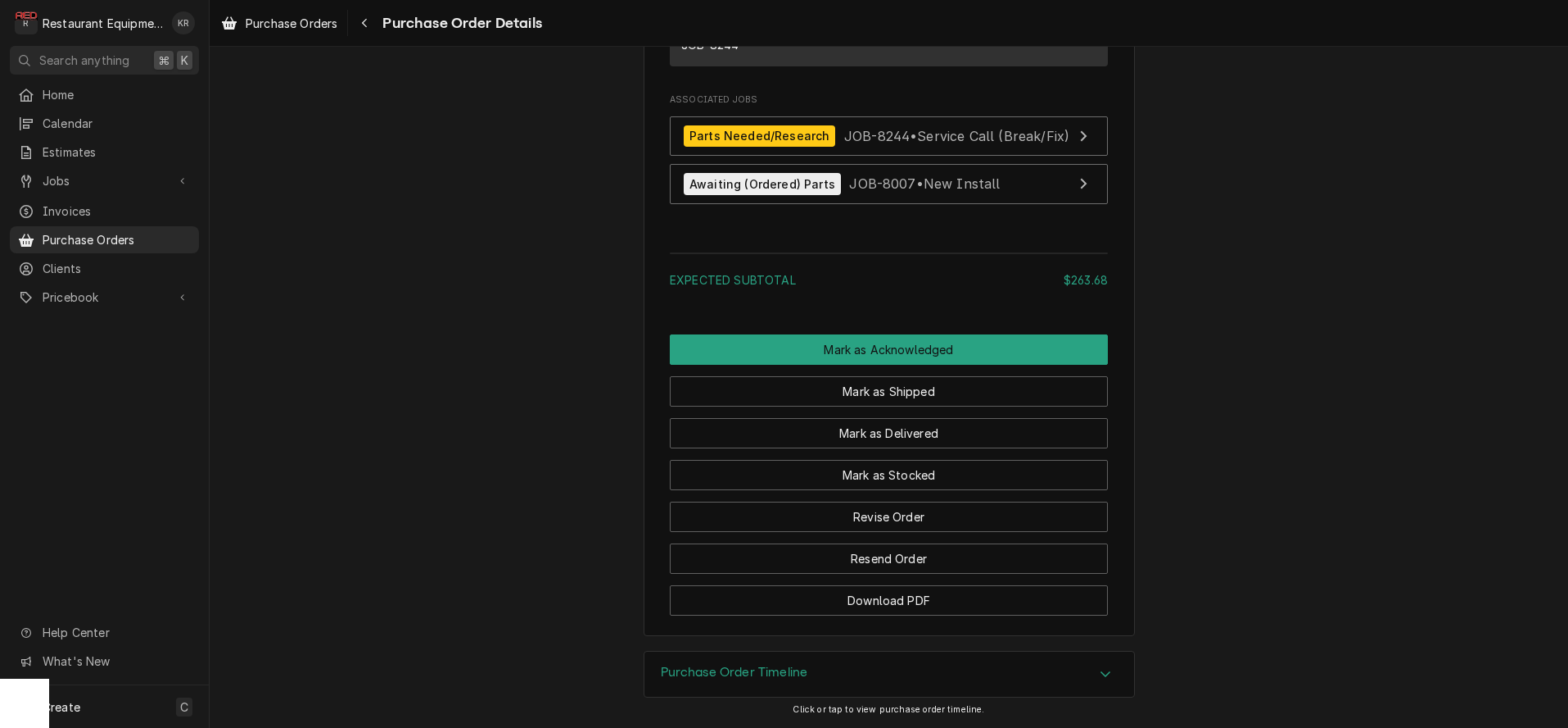
scroll to position [1494, 0]
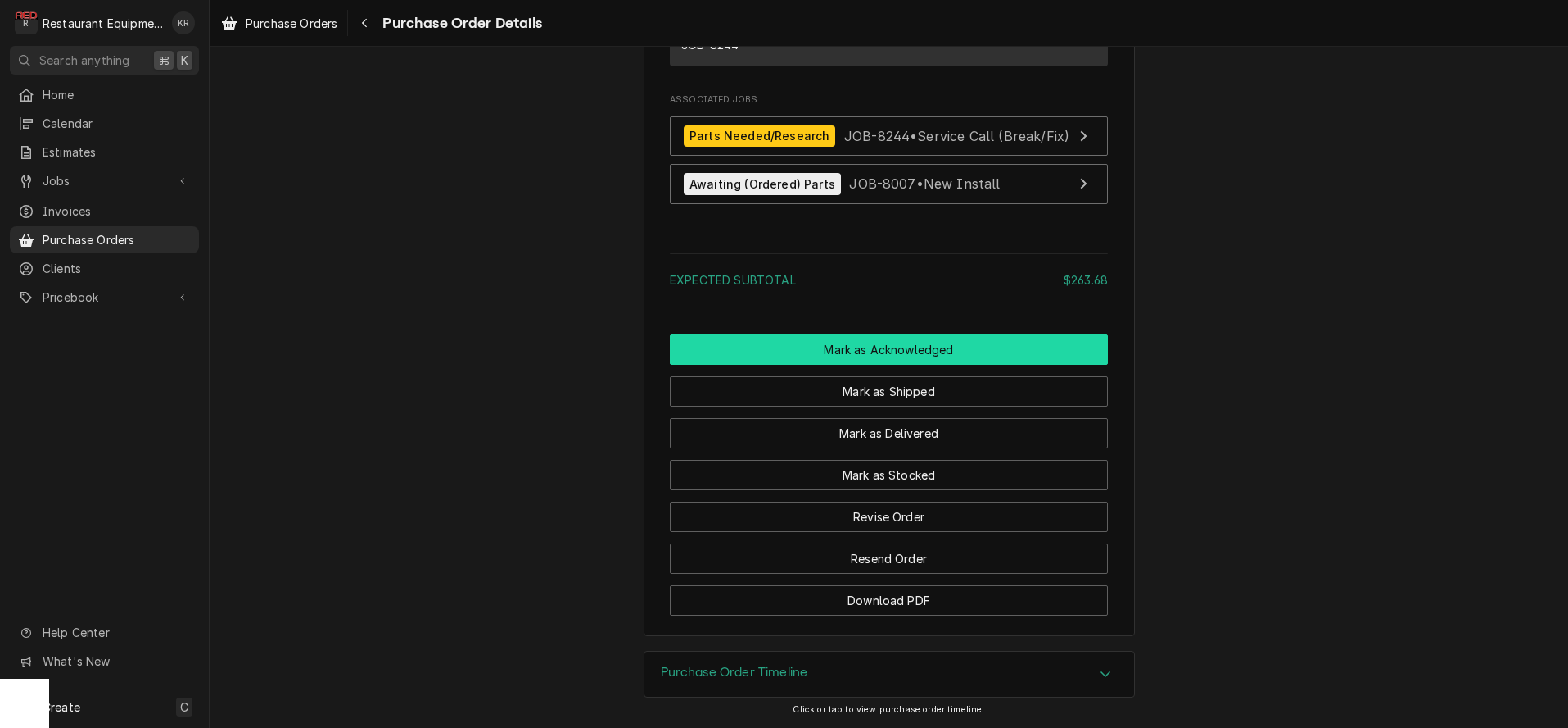
click at [864, 352] on button "Mark as Acknowledged" at bounding box center [889, 349] width 438 height 30
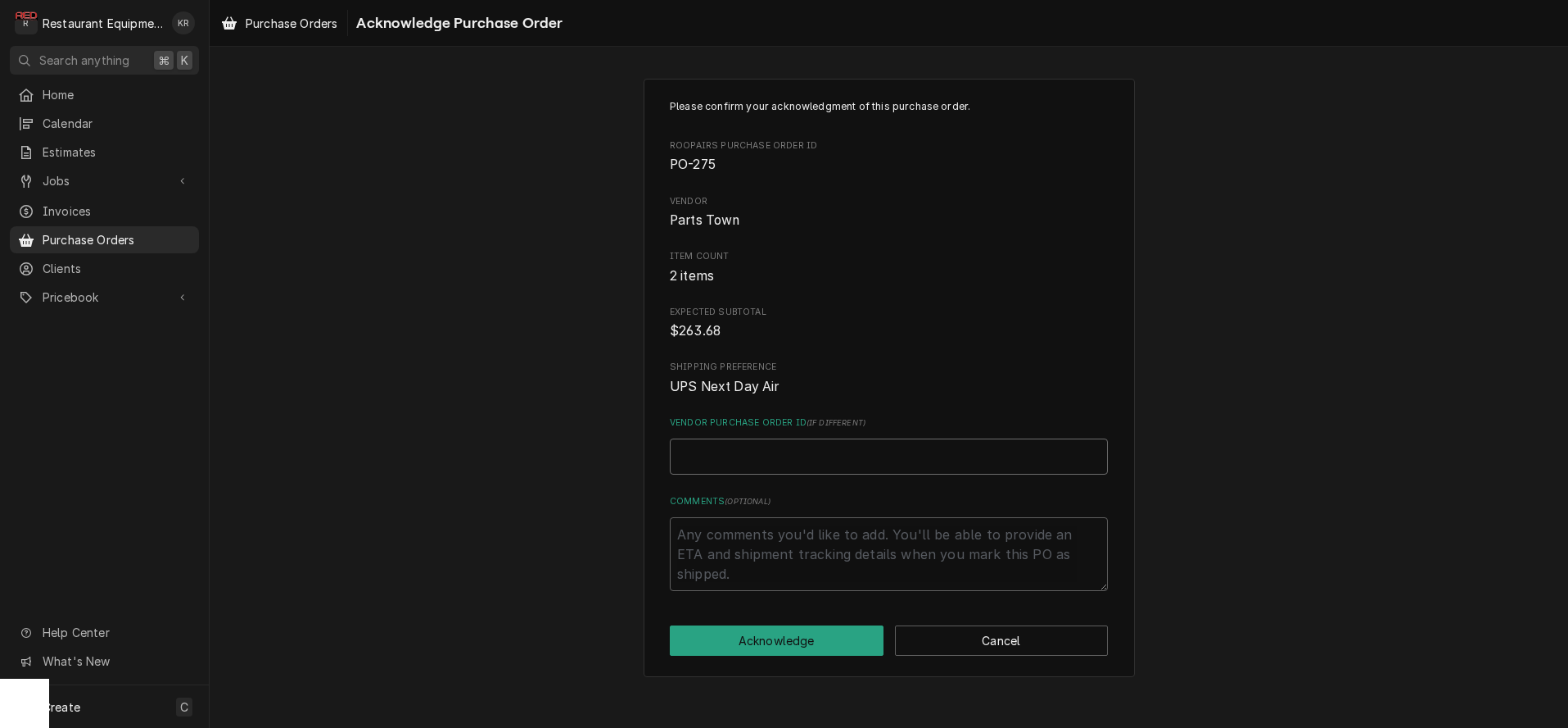
click at [811, 443] on input "Vendor Purchase Order ID ( if different )" at bounding box center [889, 456] width 438 height 36
paste input "0506501222"
type textarea "x"
type input "0506501222"
click at [781, 641] on button "Acknowledge" at bounding box center [777, 640] width 214 height 30
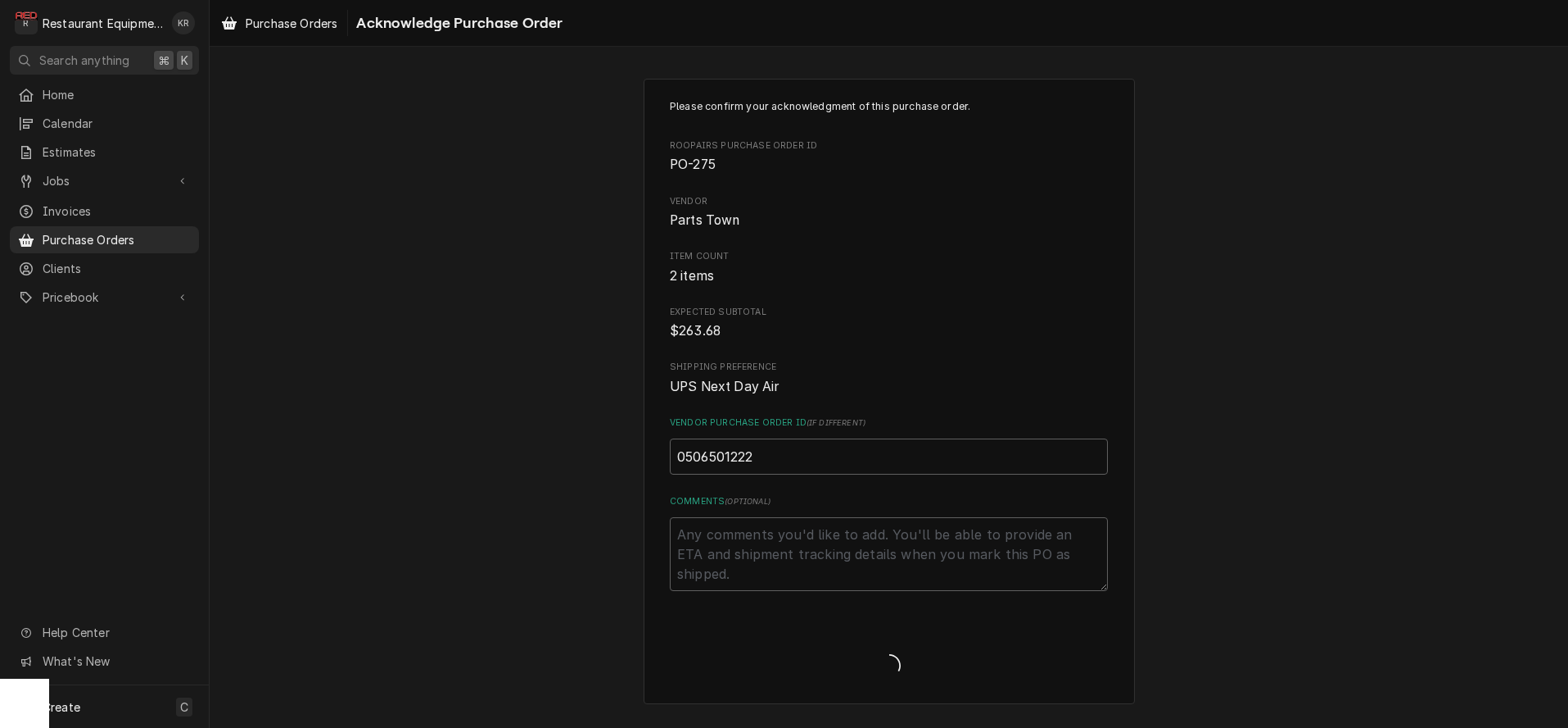
type textarea "x"
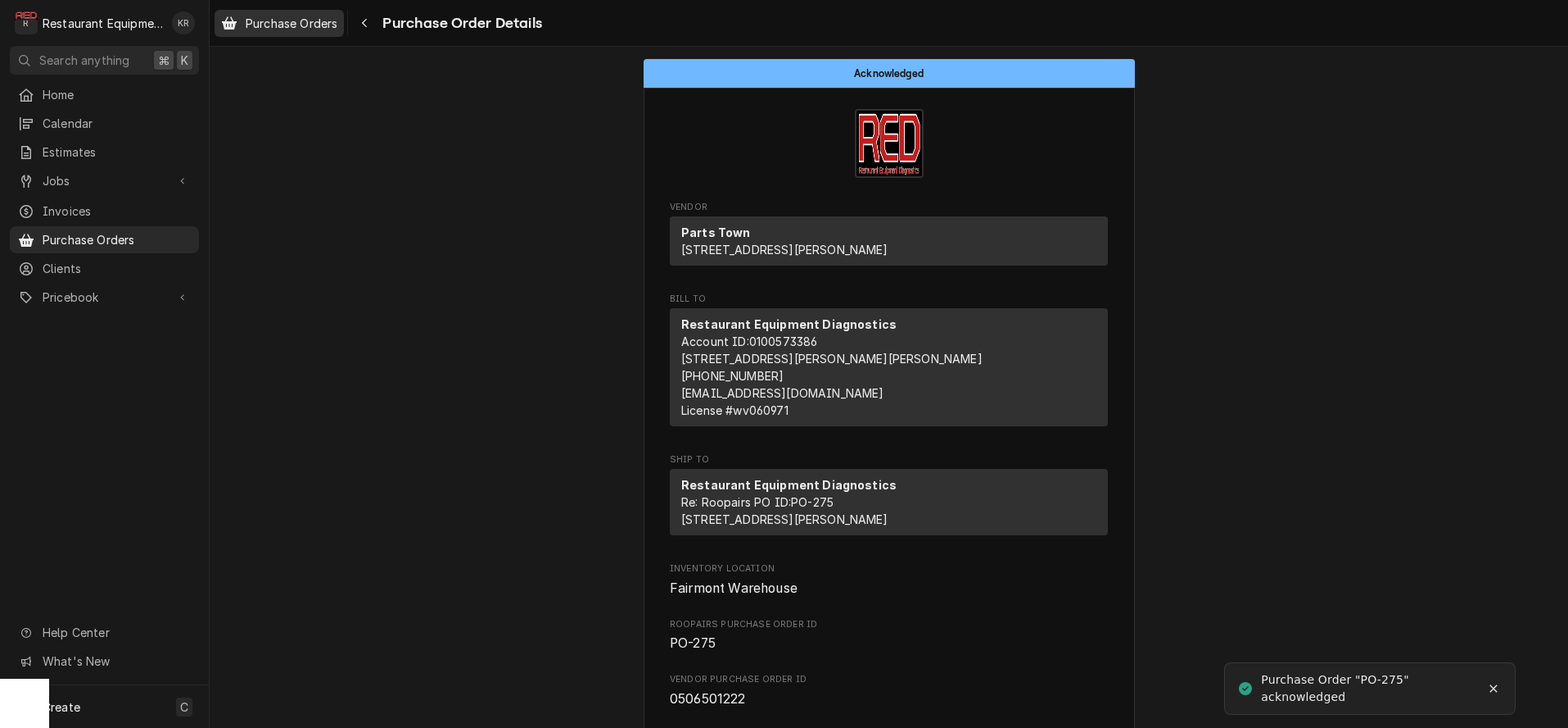
click at [319, 24] on span "Purchase Orders" at bounding box center [292, 23] width 92 height 17
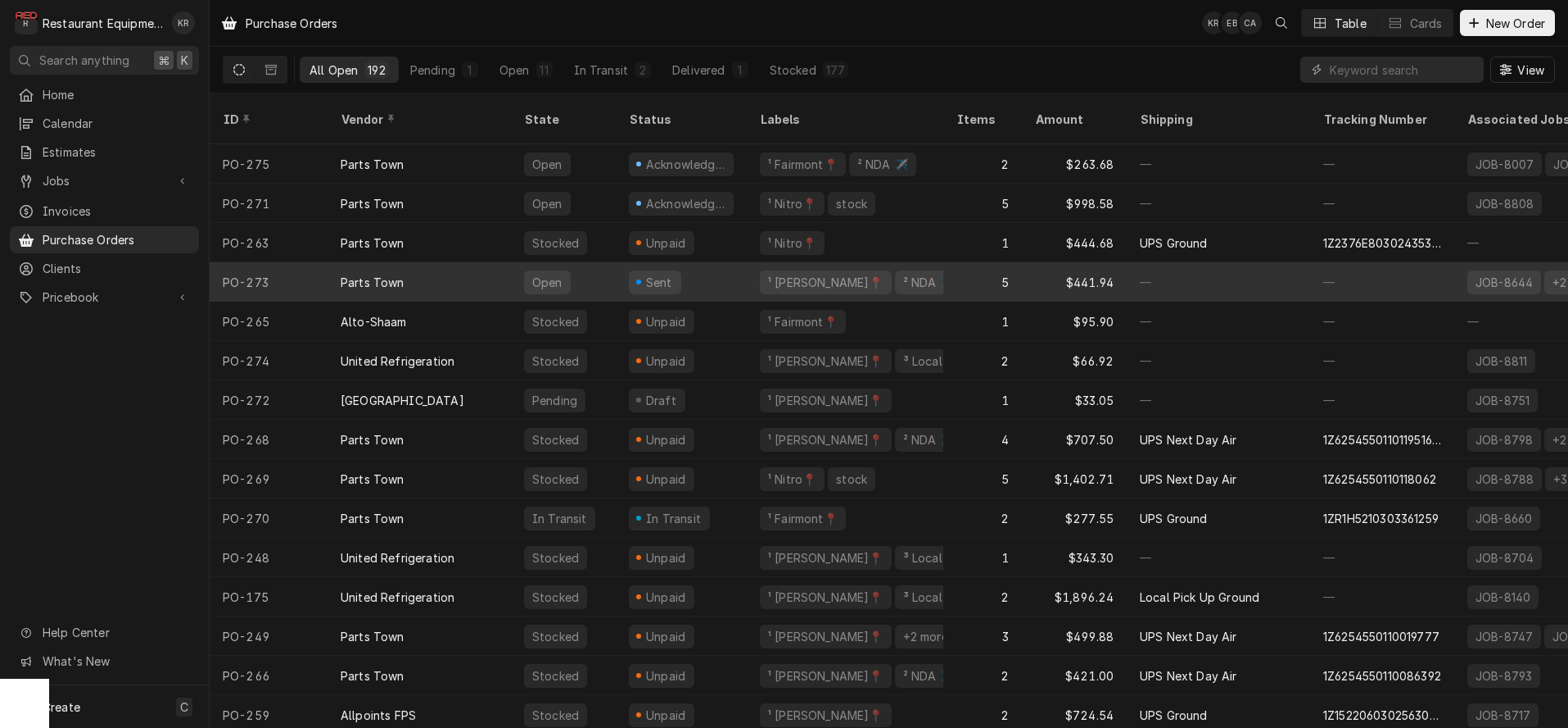
drag, startPoint x: 0, startPoint y: 0, endPoint x: 411, endPoint y: 261, distance: 486.9
click at [411, 262] on div "Parts Town" at bounding box center [419, 282] width 183 height 40
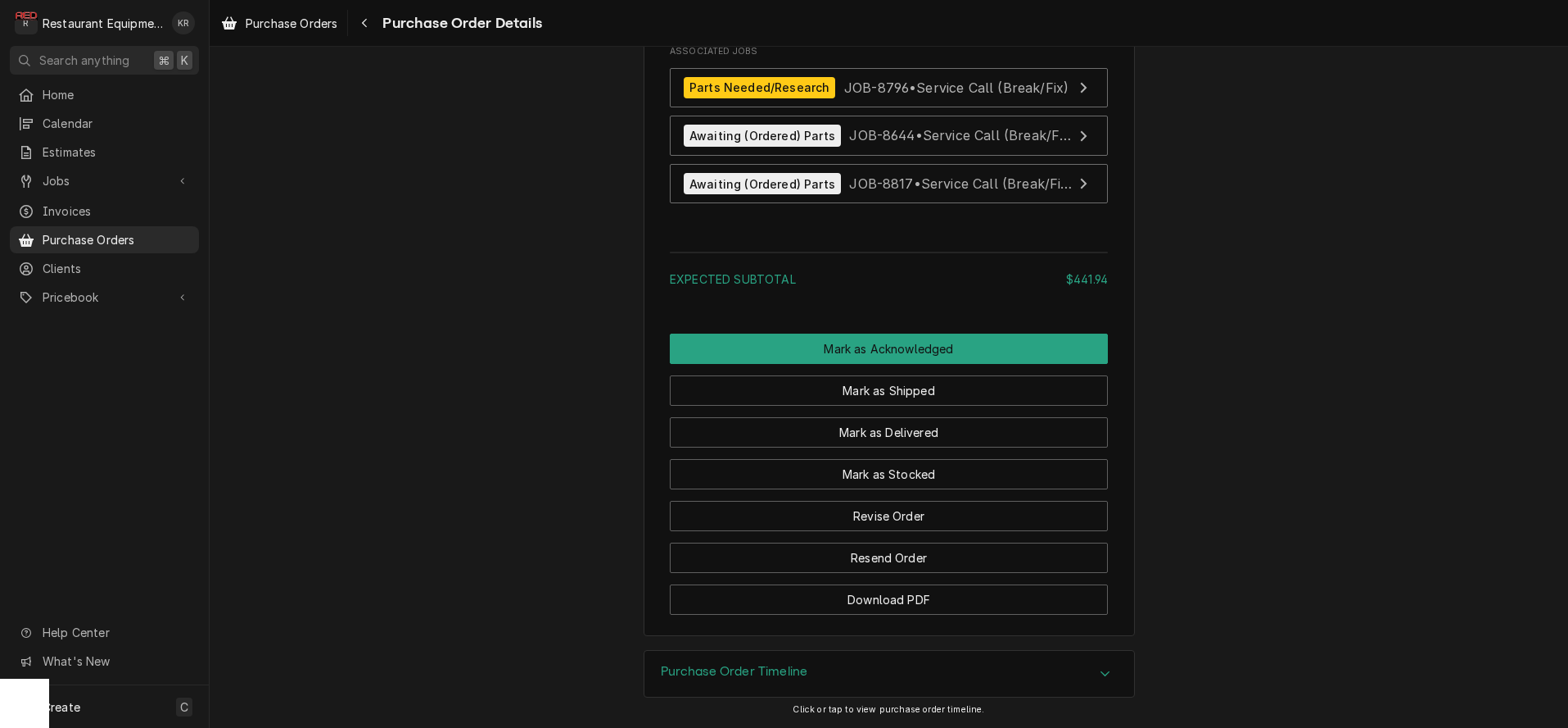
scroll to position [2274, 0]
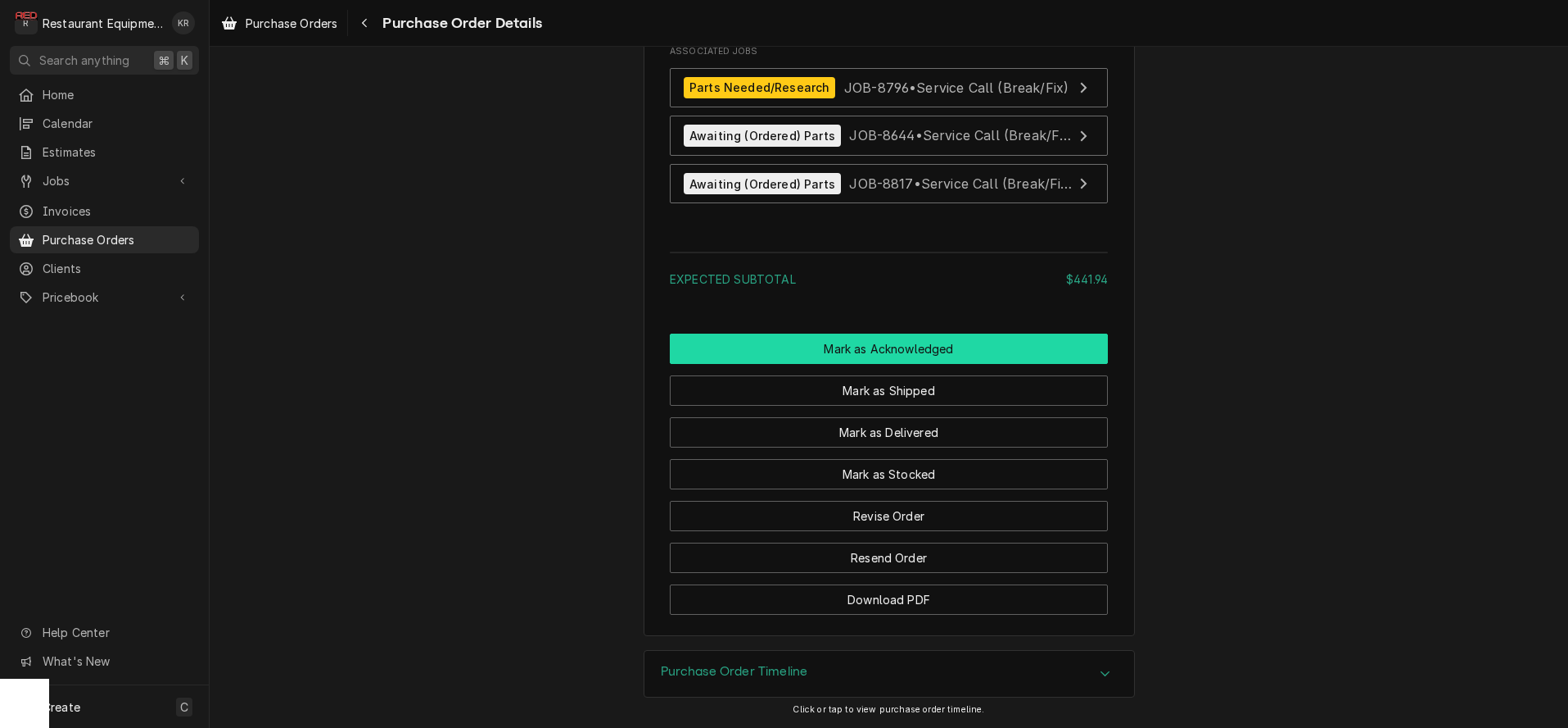
click at [815, 359] on button "Mark as Acknowledged" at bounding box center [889, 349] width 438 height 30
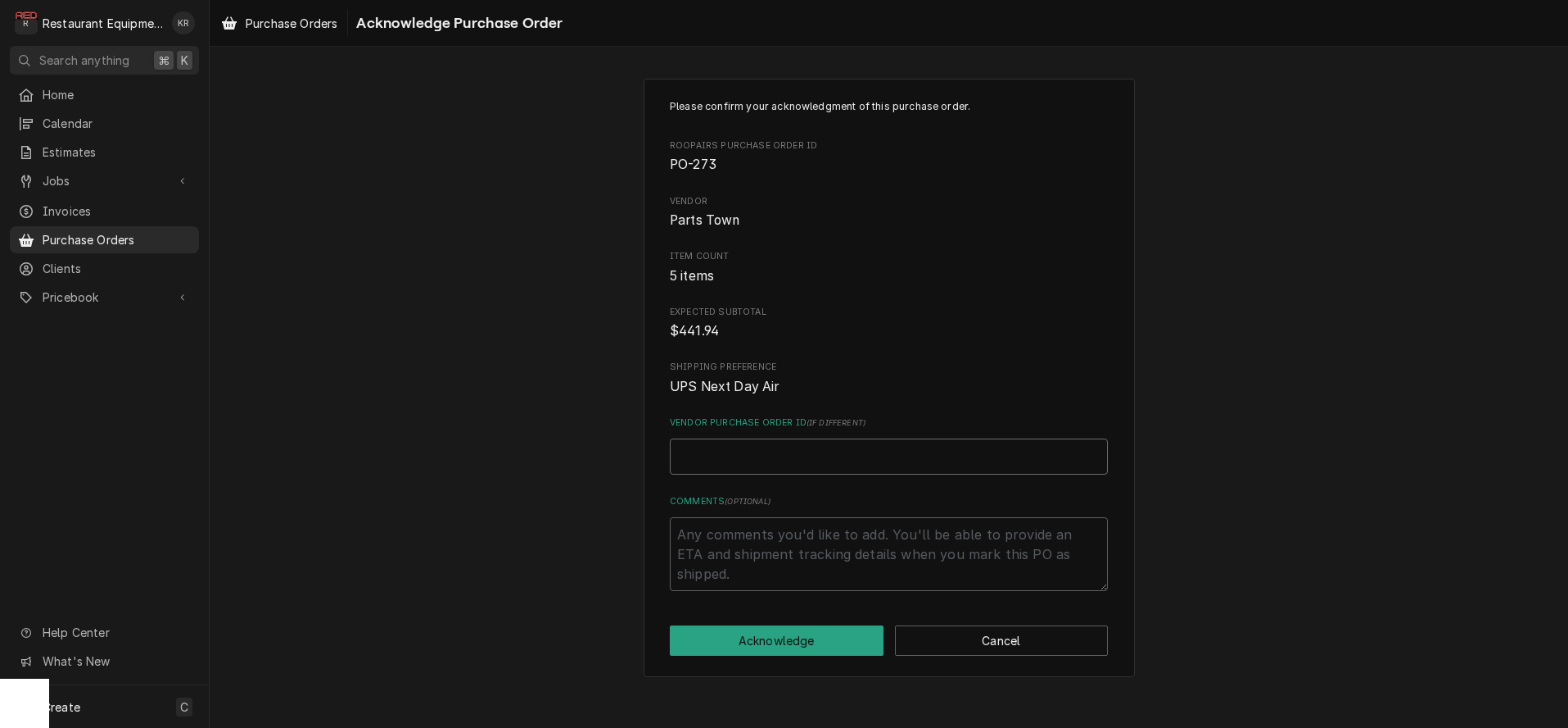
click at [736, 457] on input "Vendor Purchase Order ID ( if different )" at bounding box center [889, 456] width 438 height 36
paste input "0506501297"
type textarea "x"
type input "0506501297"
drag, startPoint x: 743, startPoint y: 650, endPoint x: 747, endPoint y: 639, distance: 11.7
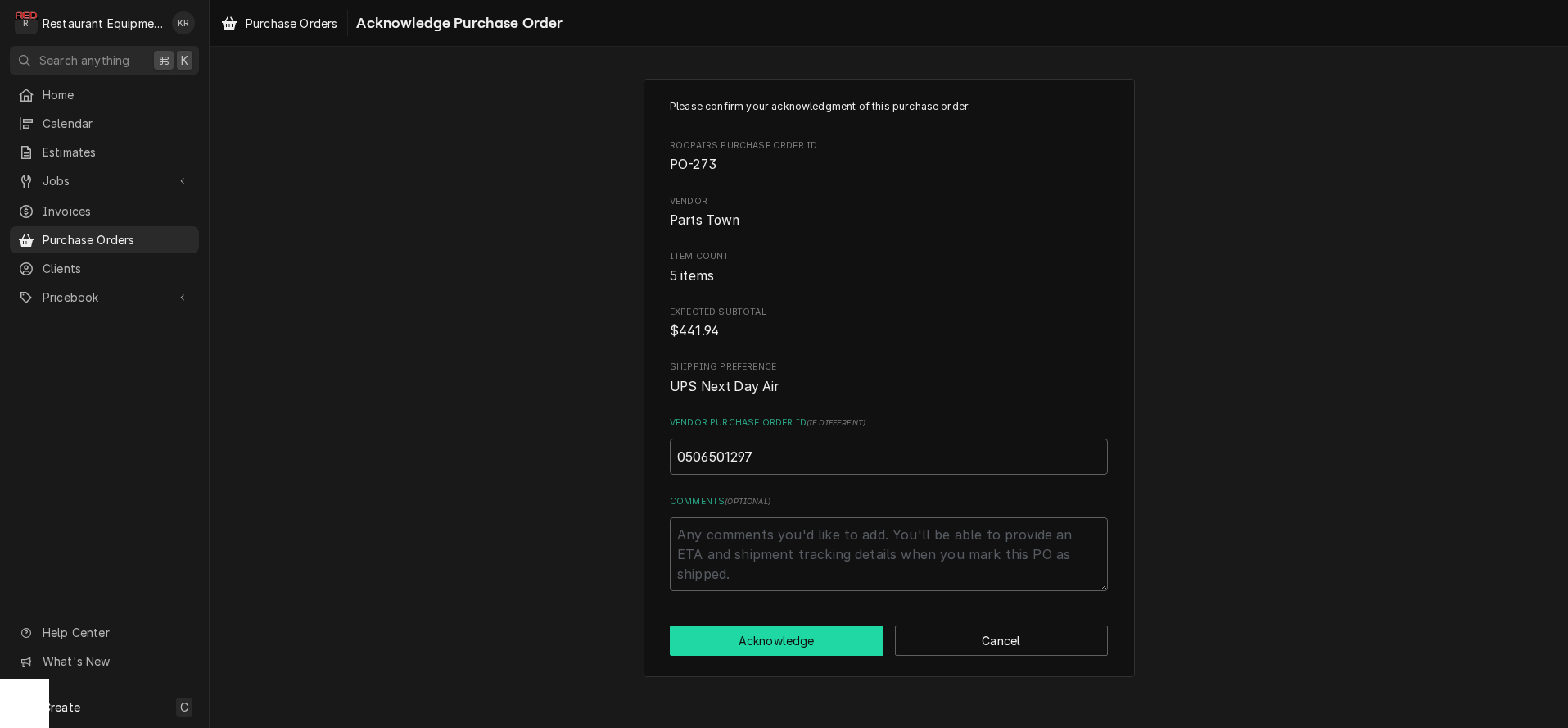
click at [743, 649] on button "Acknowledge" at bounding box center [777, 640] width 214 height 30
type textarea "x"
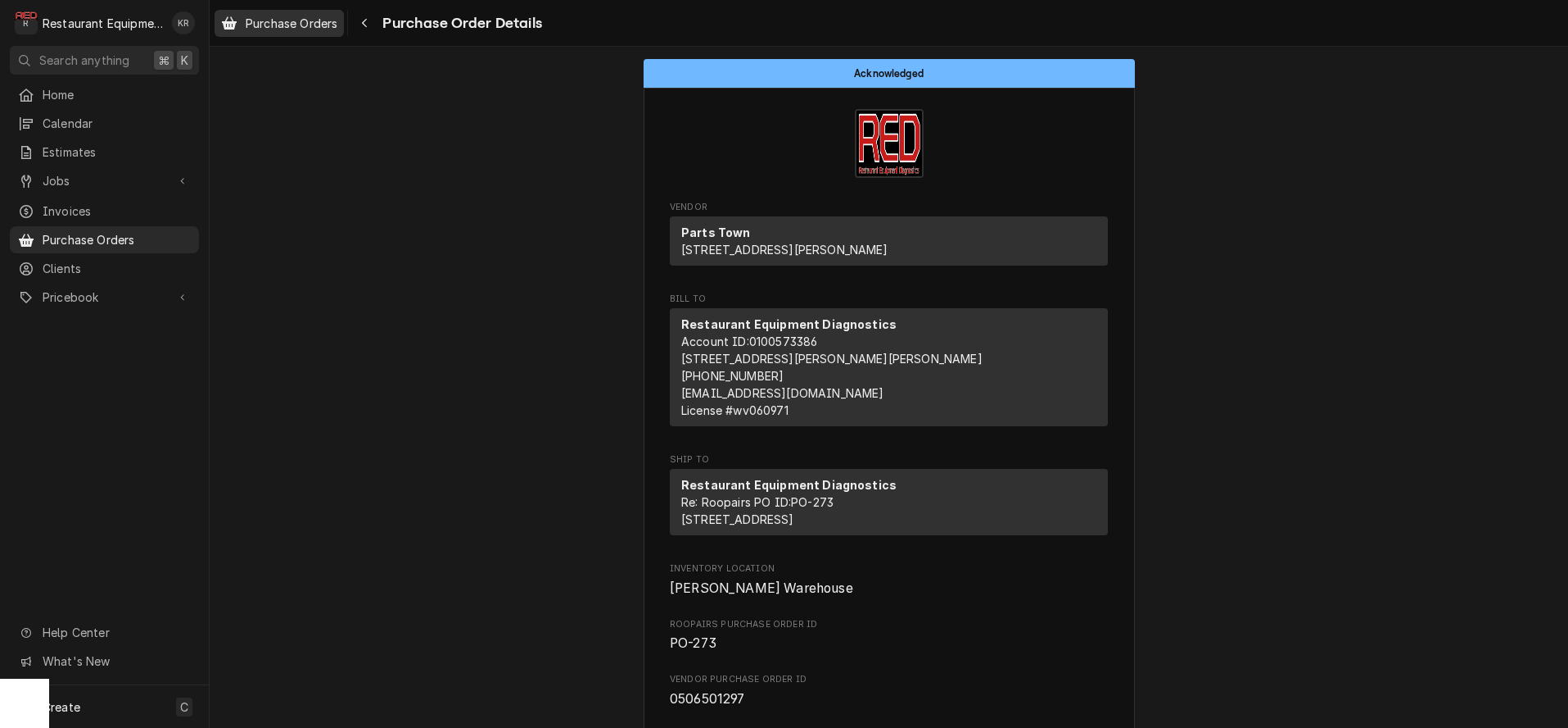
click at [317, 26] on span "Purchase Orders" at bounding box center [292, 23] width 92 height 17
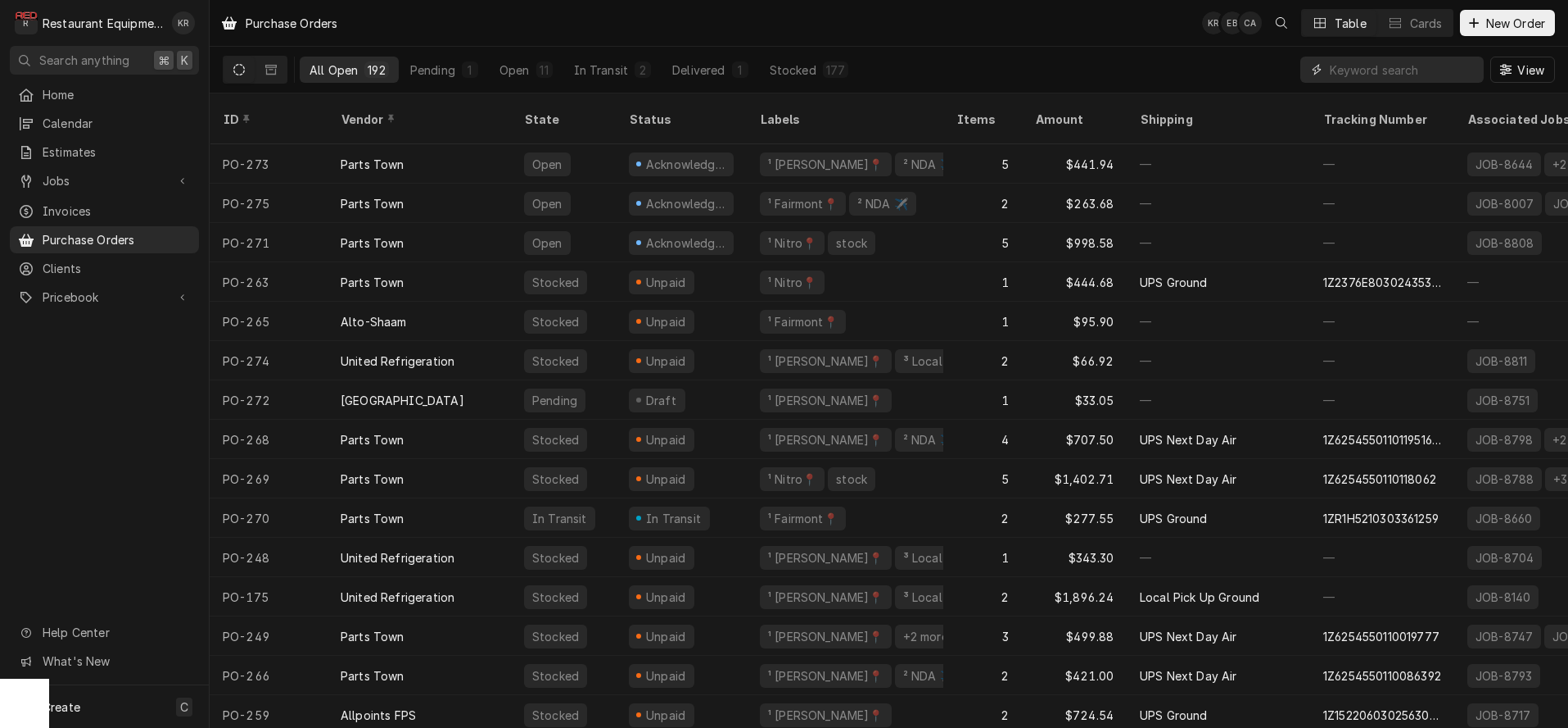
click at [1430, 67] on input "Dynamic Content Wrapper" at bounding box center [1402, 70] width 145 height 26
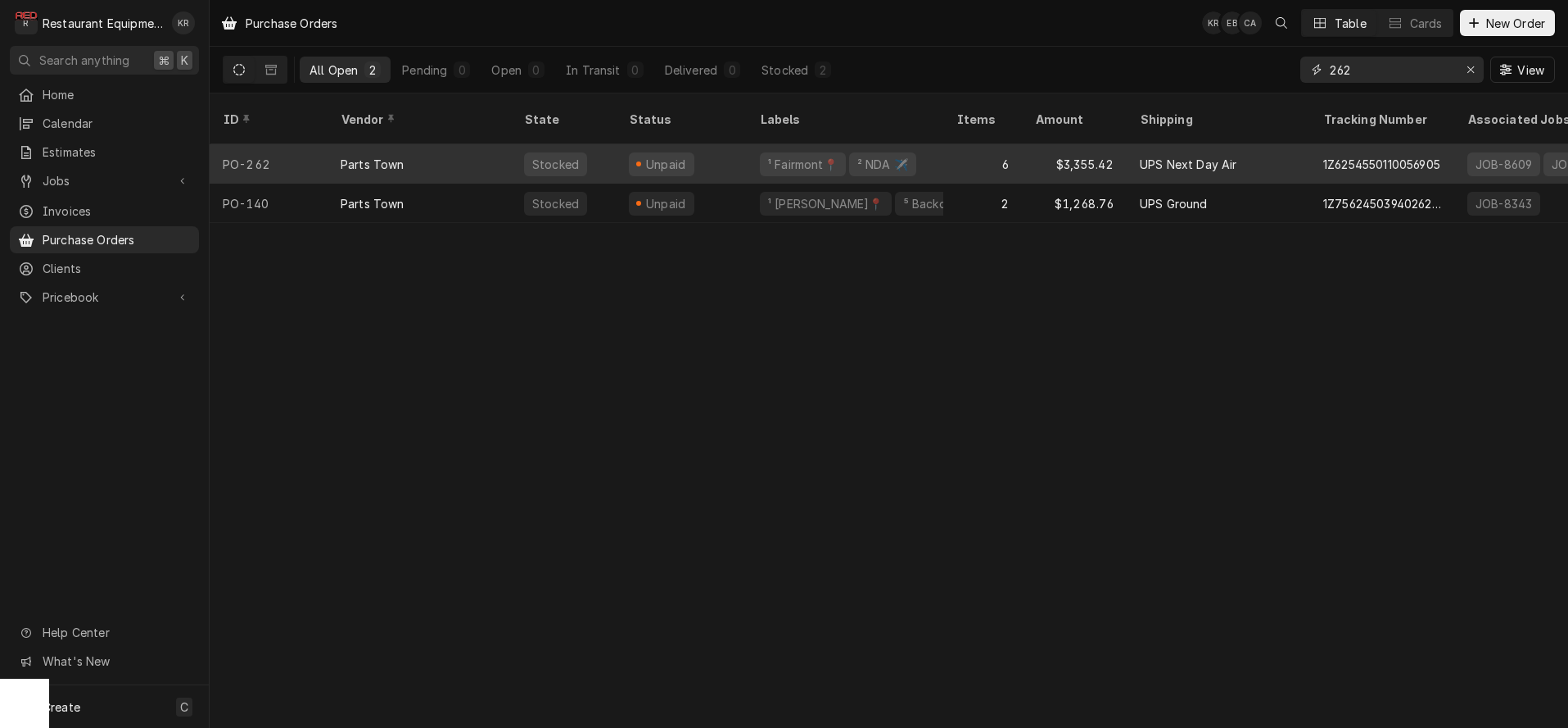
type input "262"
click at [548, 156] on div "Stocked" at bounding box center [556, 164] width 50 height 17
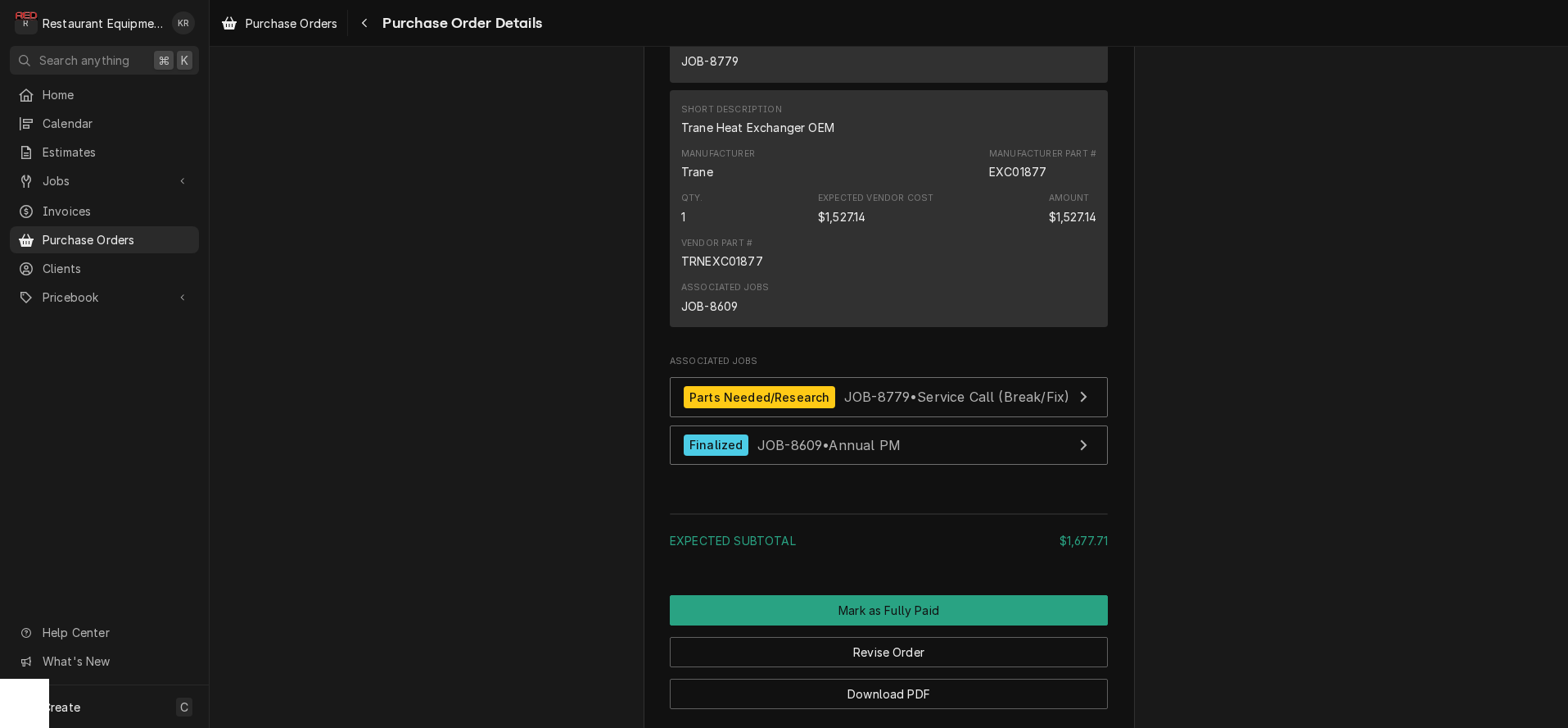
scroll to position [1681, 0]
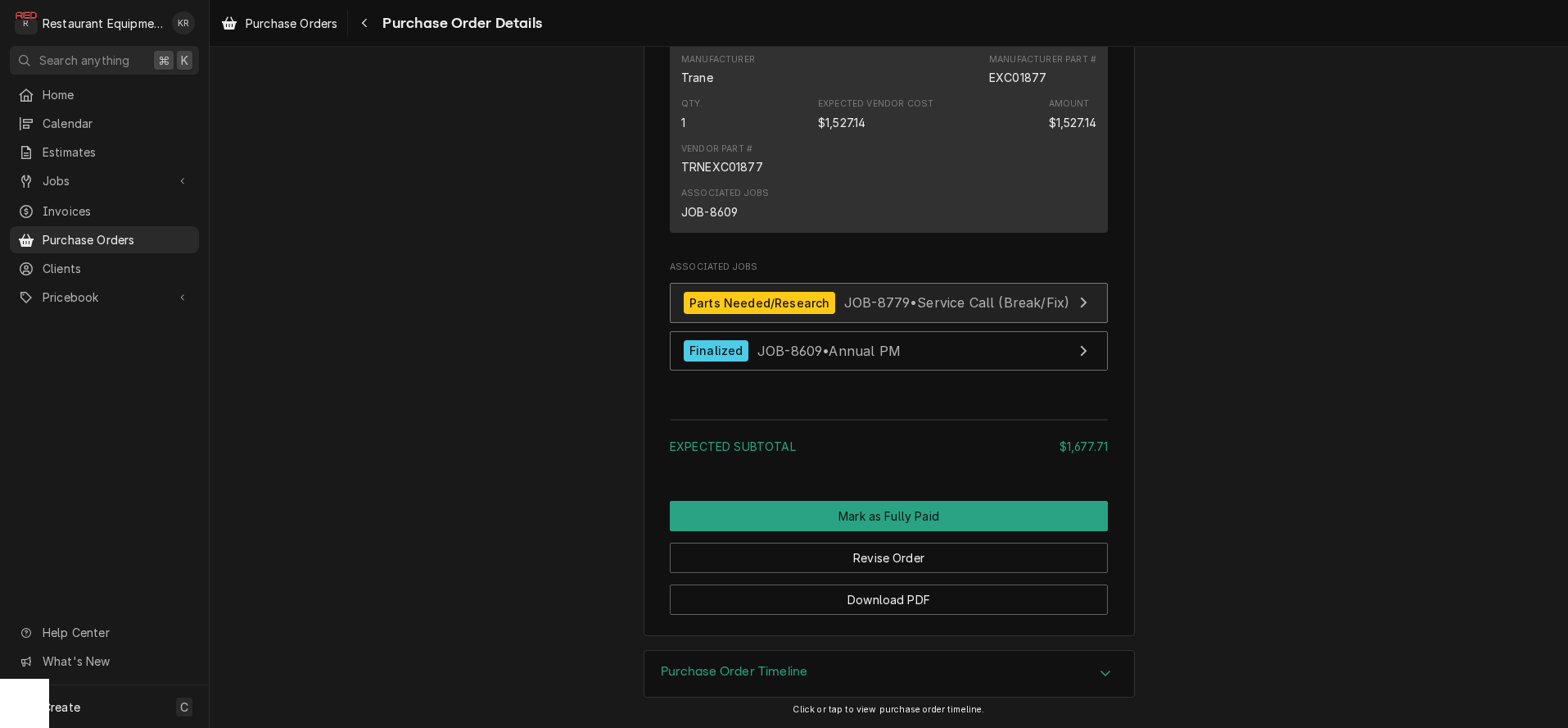
click at [812, 302] on div "Parts Needed/Research" at bounding box center [759, 303] width 151 height 22
click at [290, 20] on span "Purchase Orders" at bounding box center [292, 23] width 92 height 17
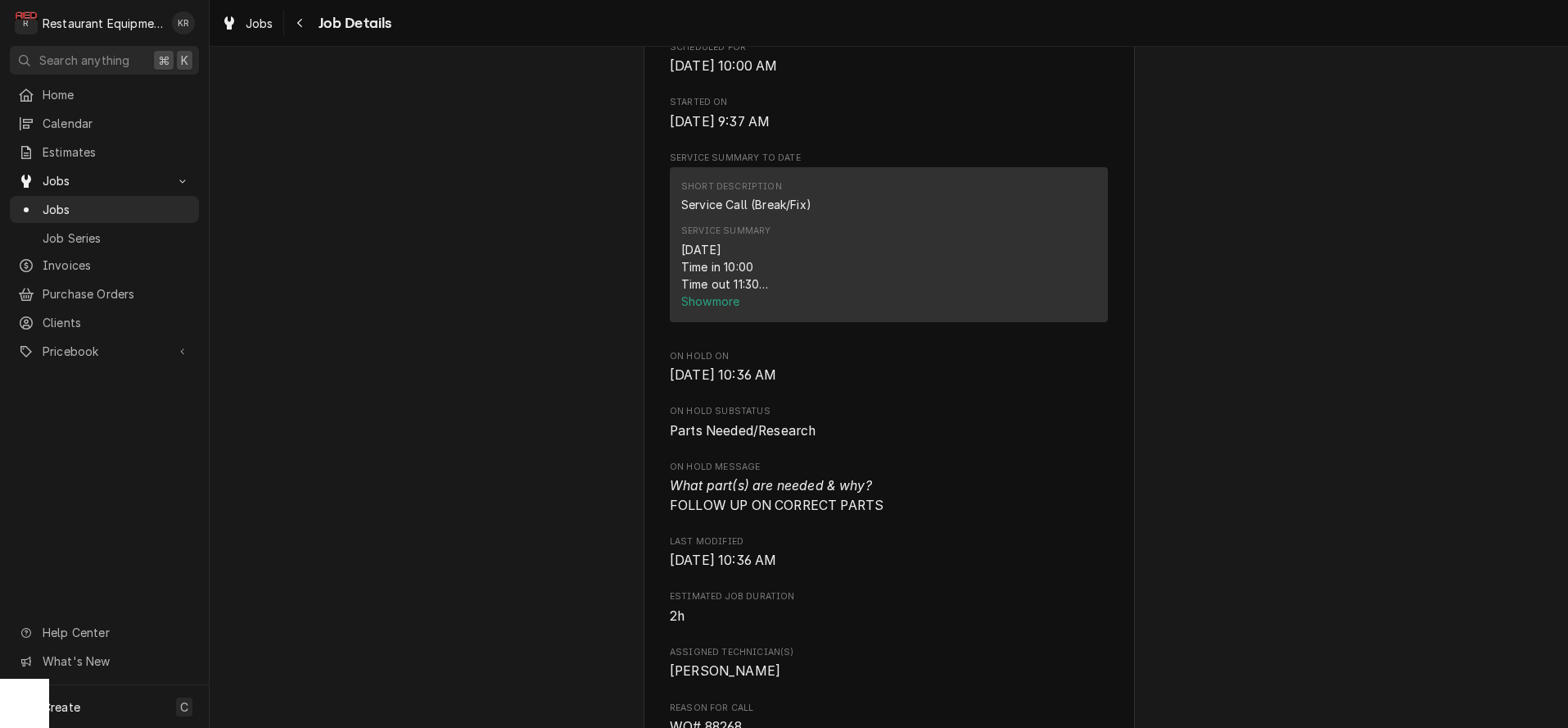
scroll to position [633, 0]
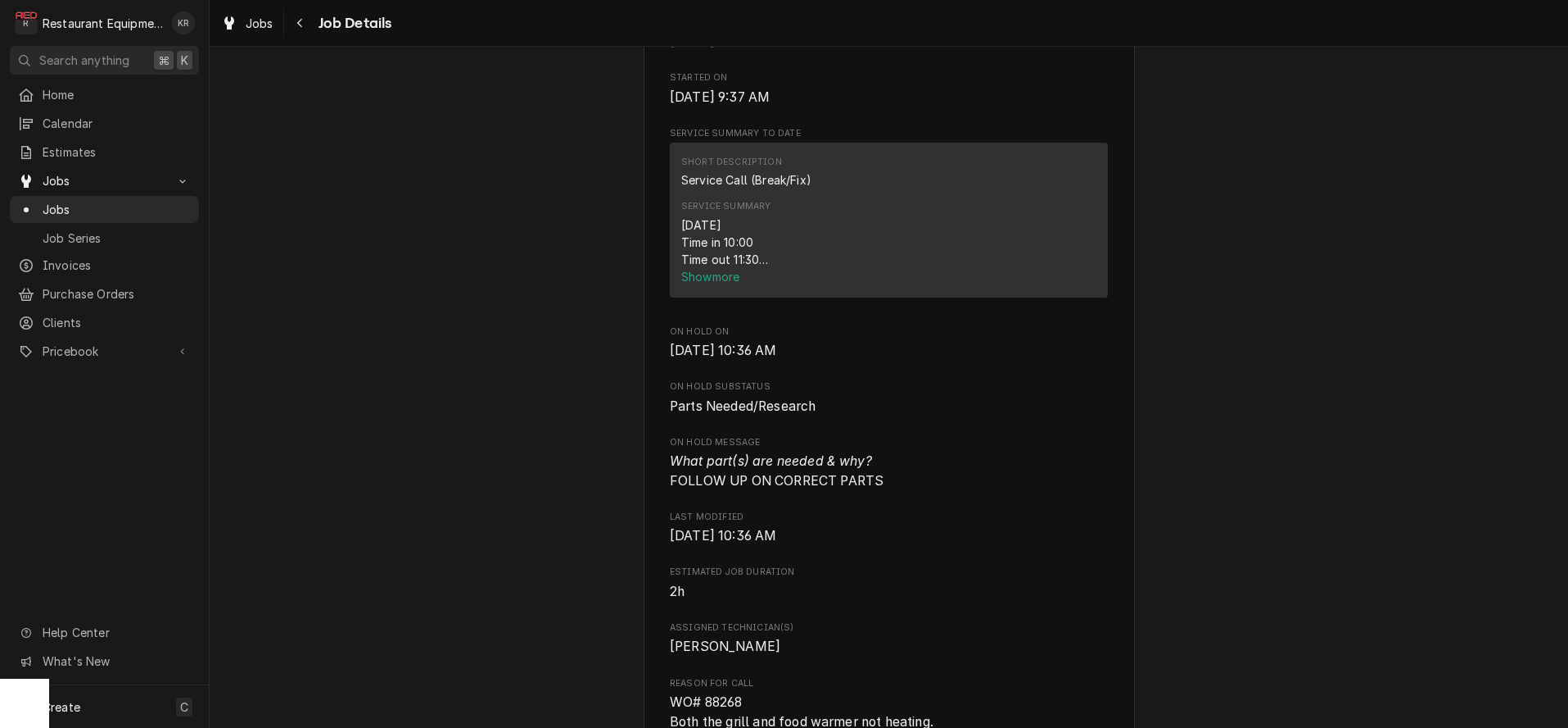
click at [704, 283] on span "Show more" at bounding box center [711, 276] width 61 height 14
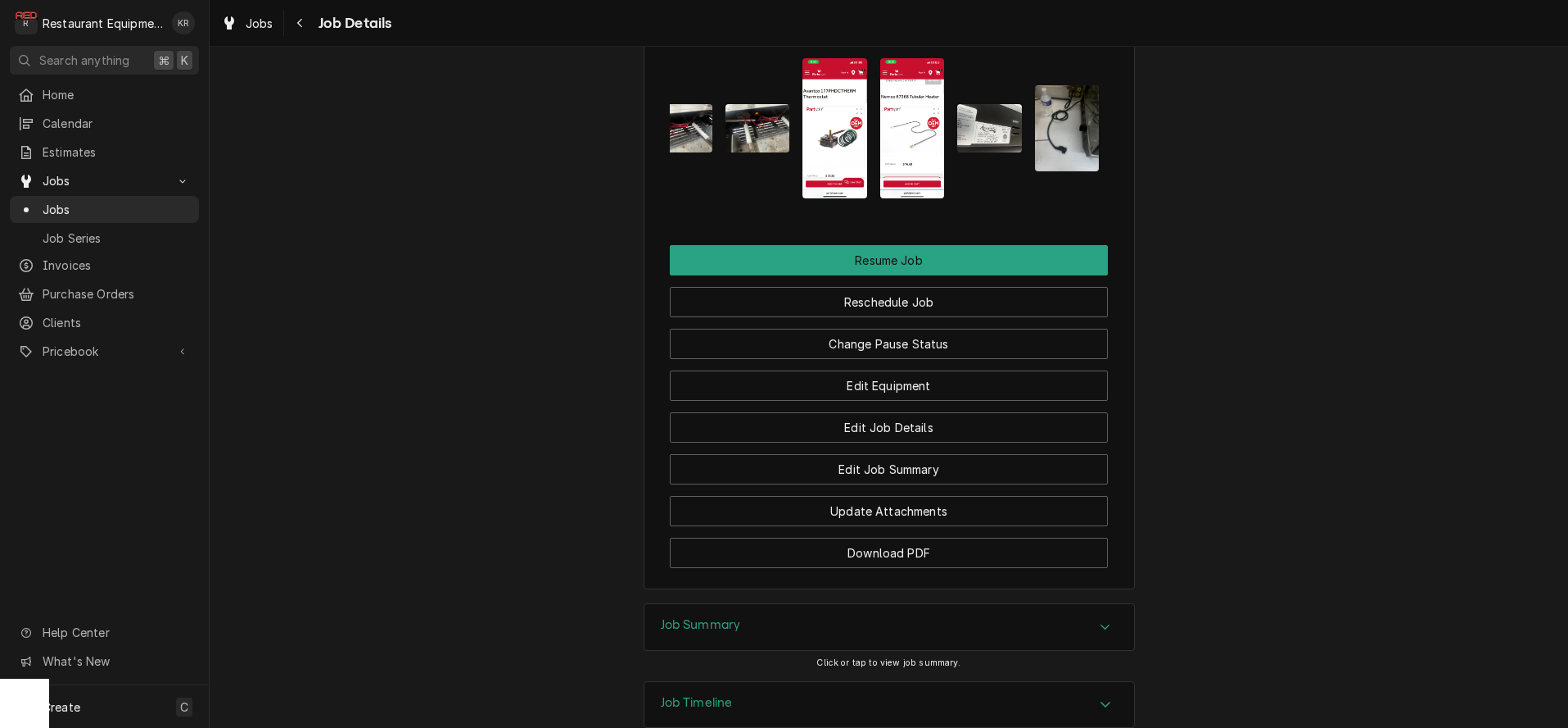
scroll to position [0, 630]
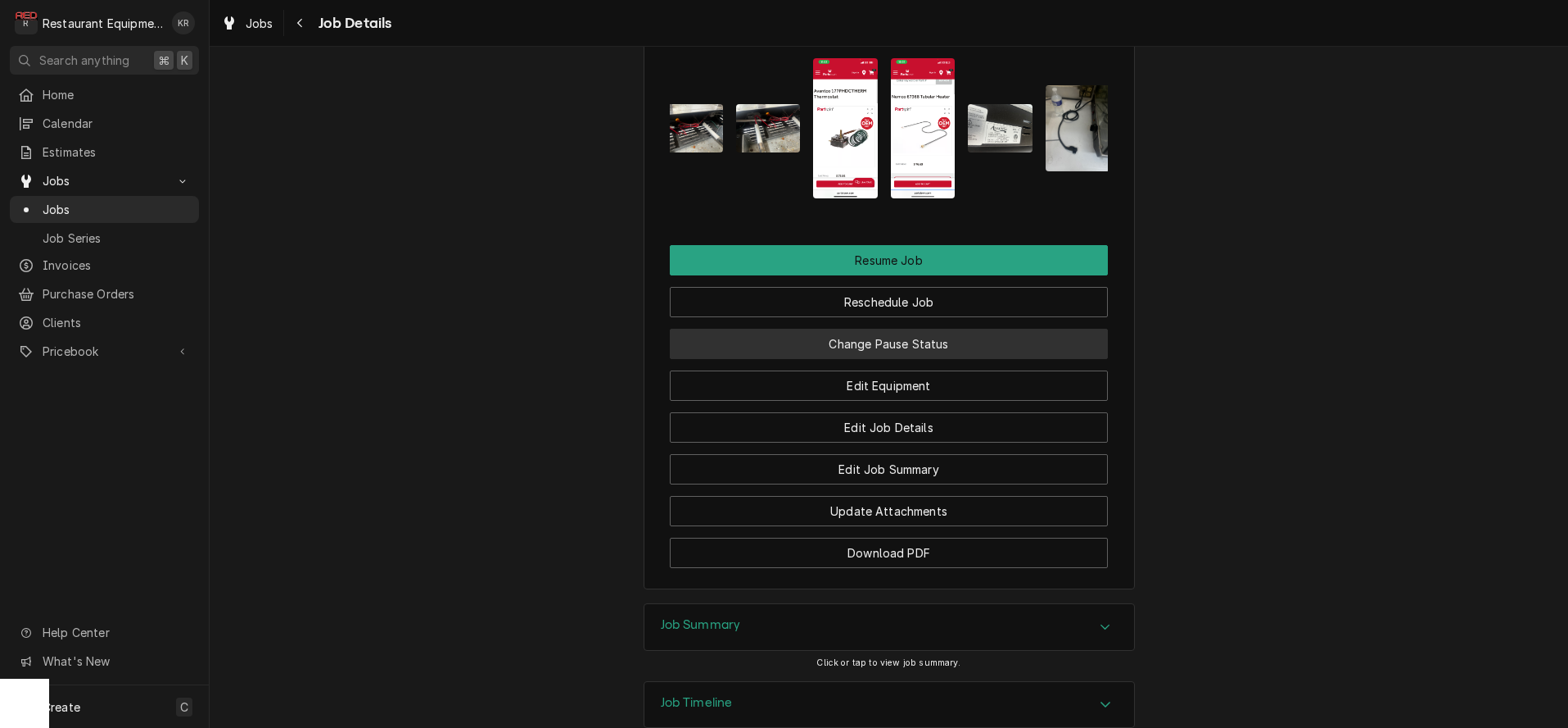
click at [944, 359] on button "Change Pause Status" at bounding box center [889, 343] width 438 height 30
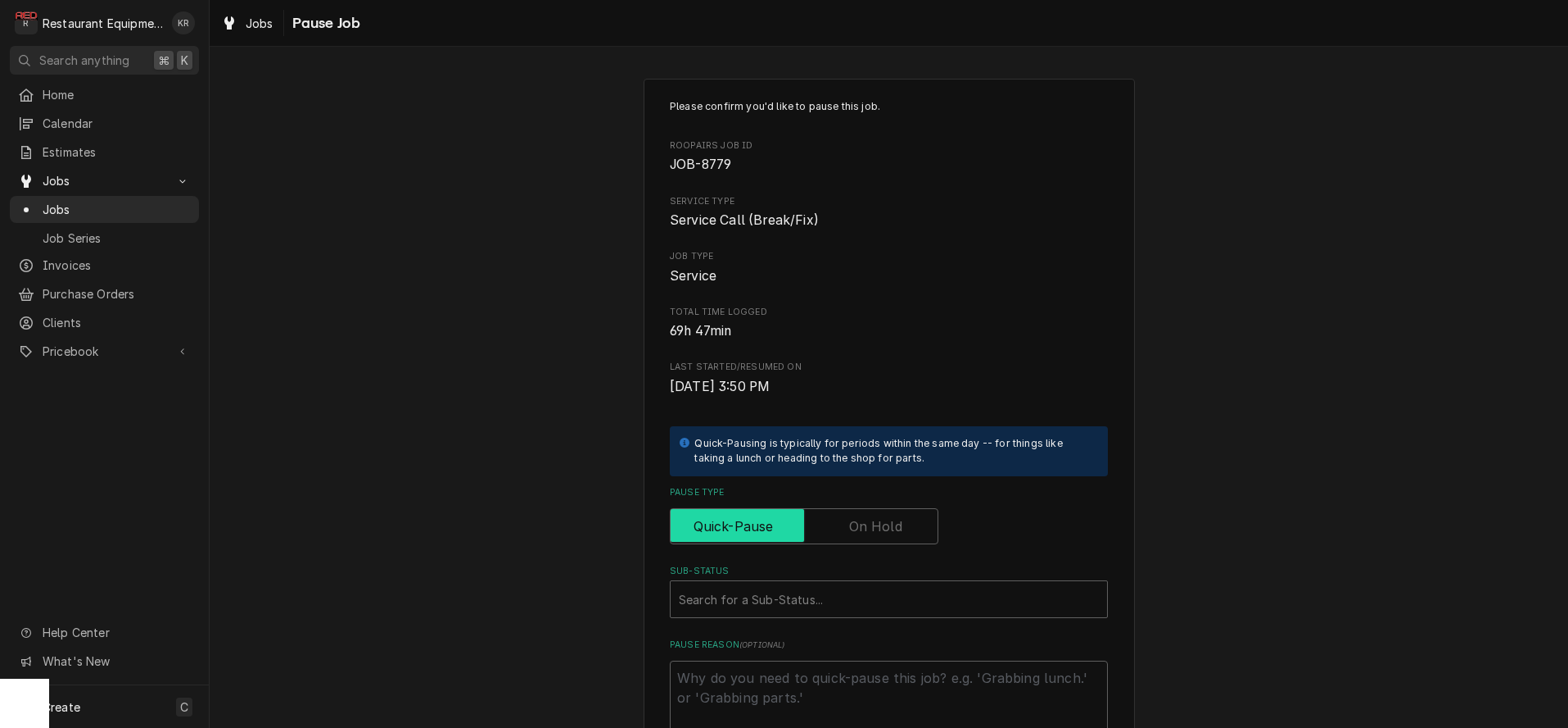
click at [863, 537] on input "Pause Type" at bounding box center [803, 526] width 254 height 36
checkbox input "true"
click at [839, 594] on div "Sub-Status" at bounding box center [889, 599] width 420 height 29
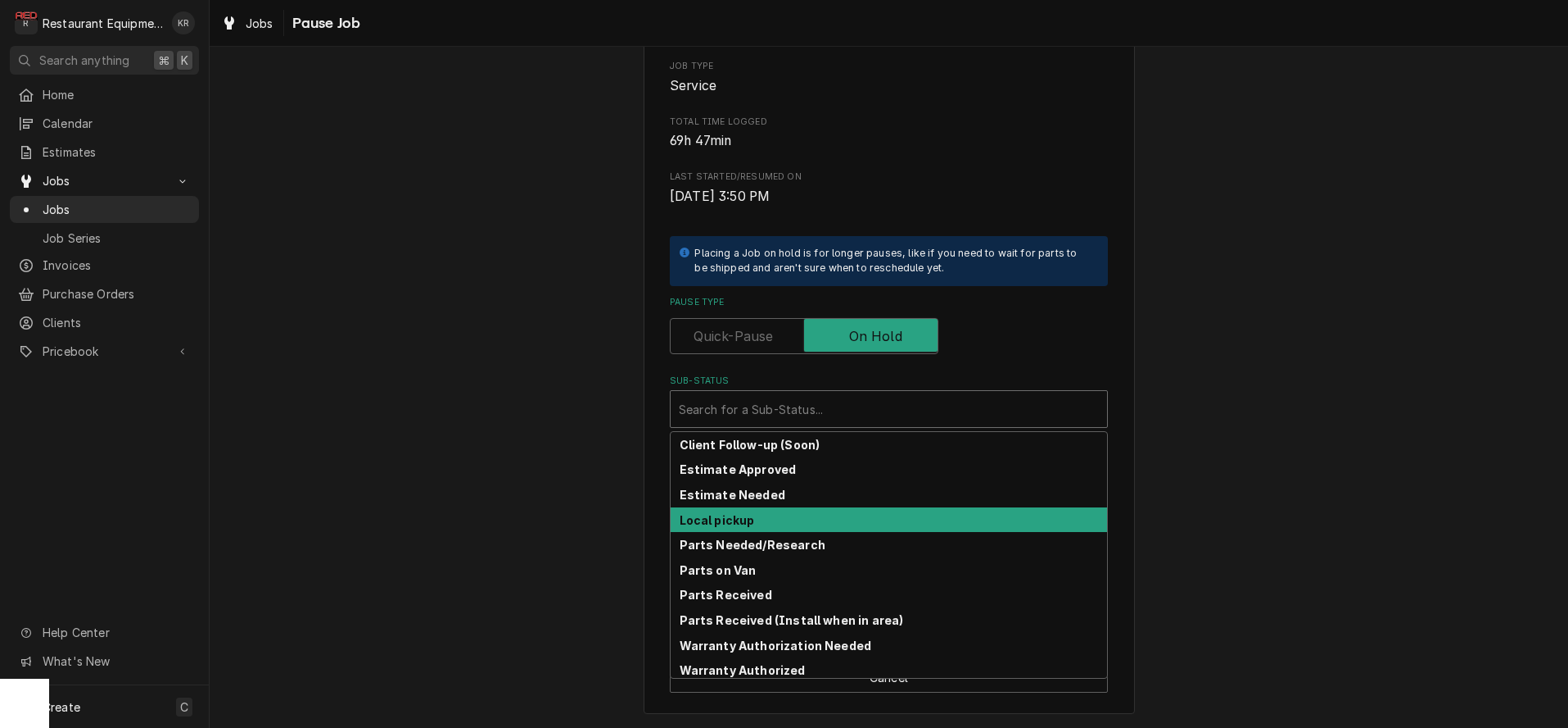
scroll to position [206, 0]
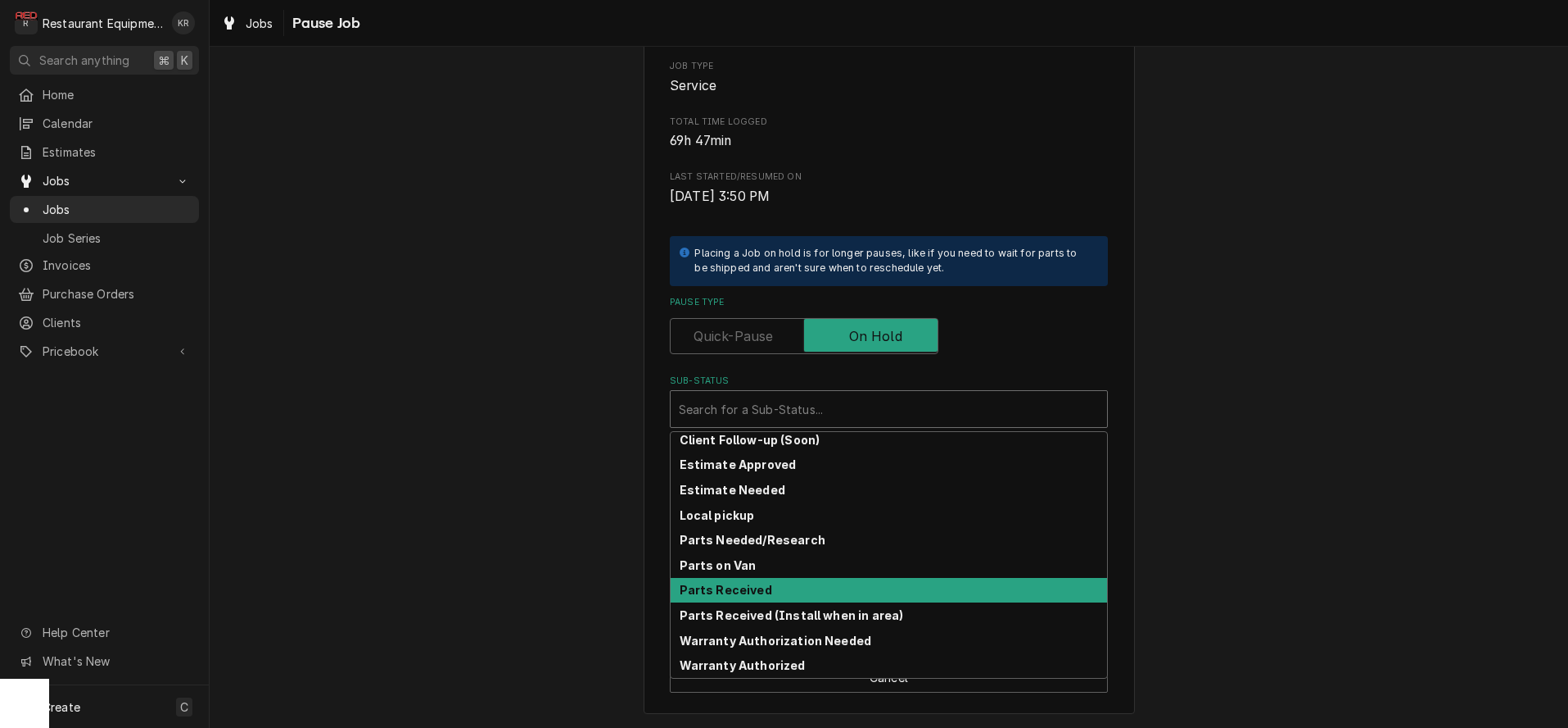
drag, startPoint x: 747, startPoint y: 588, endPoint x: 748, endPoint y: 571, distance: 17.0
click at [747, 588] on strong "Parts Received" at bounding box center [726, 589] width 93 height 14
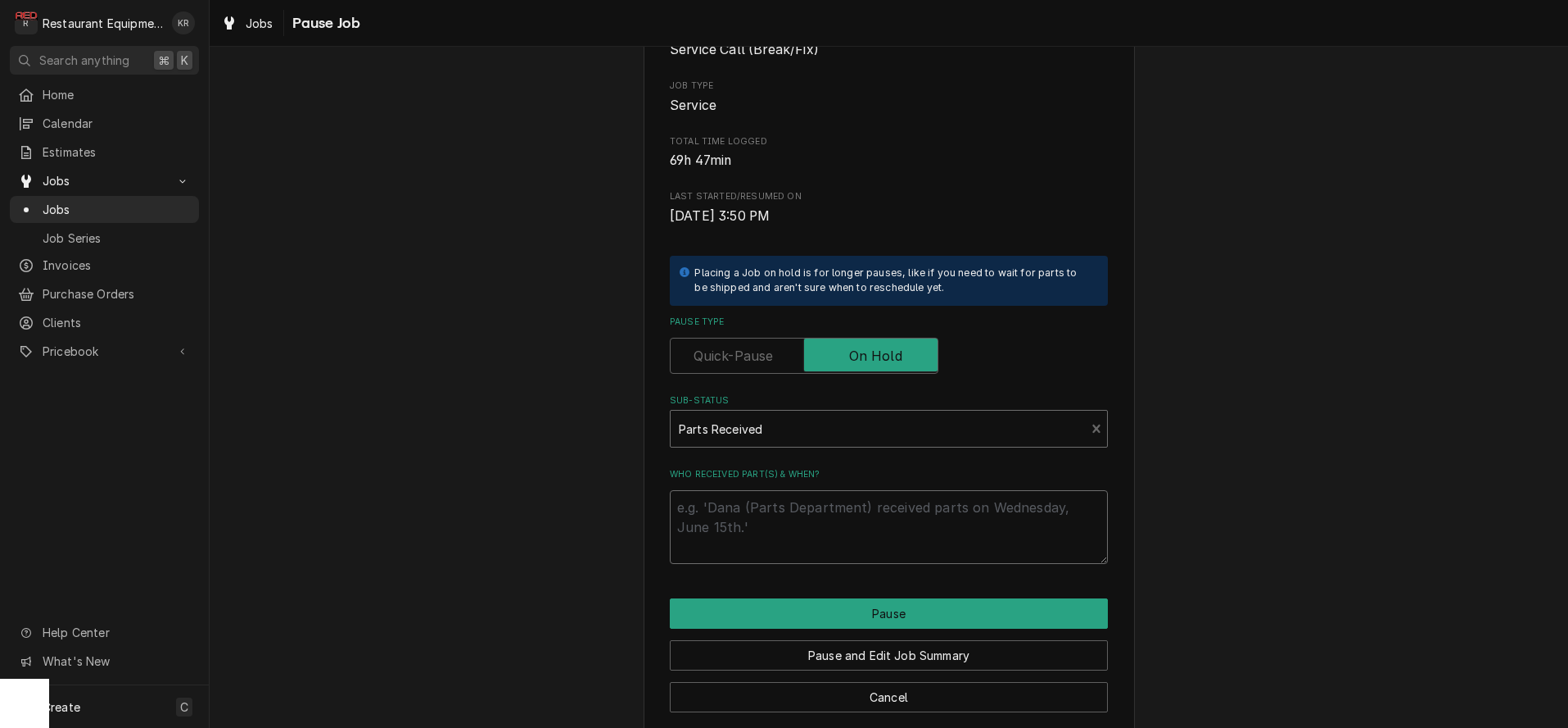
click at [751, 530] on textarea "Who received part(s) & when?" at bounding box center [889, 527] width 438 height 74
type textarea "x"
type textarea "9"
type textarea "x"
type textarea "9/"
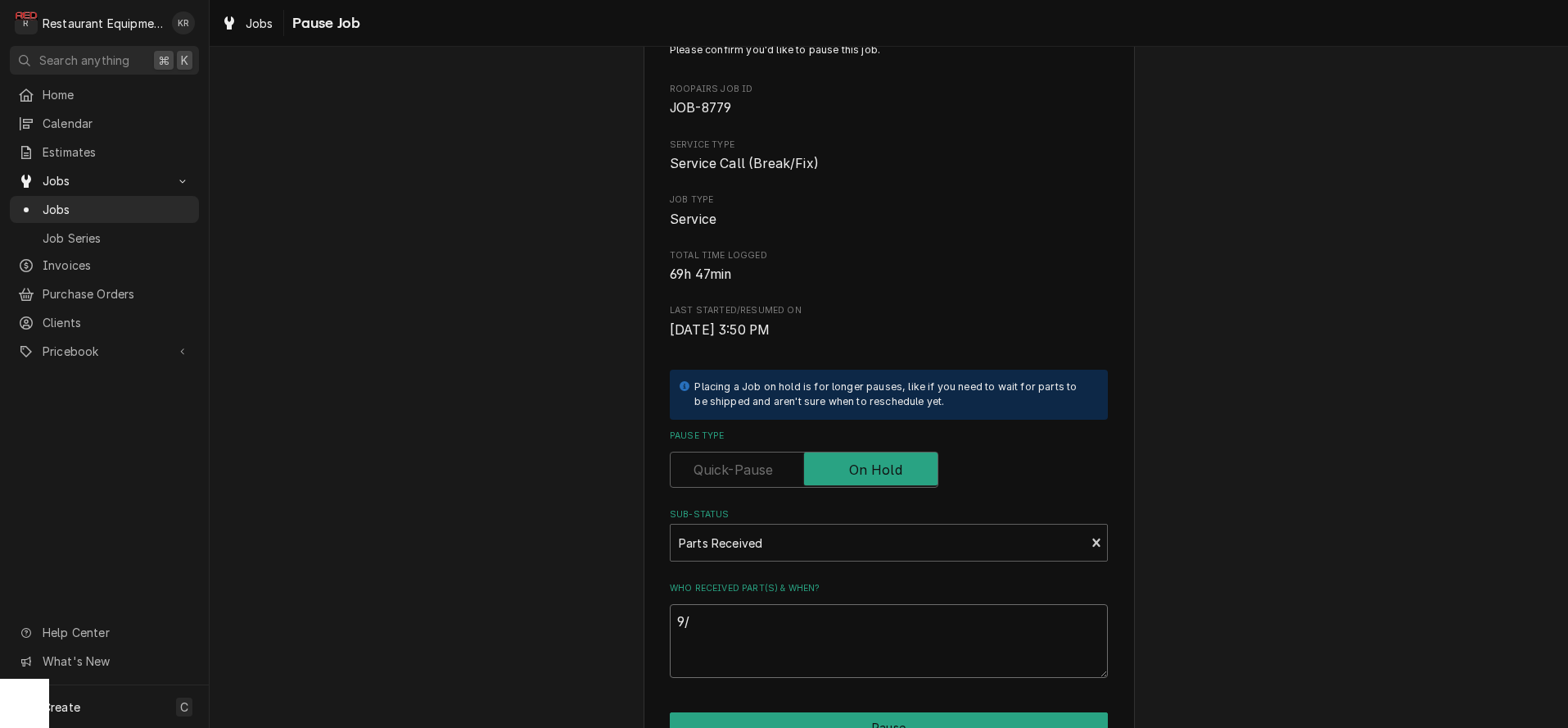
scroll to position [0, 0]
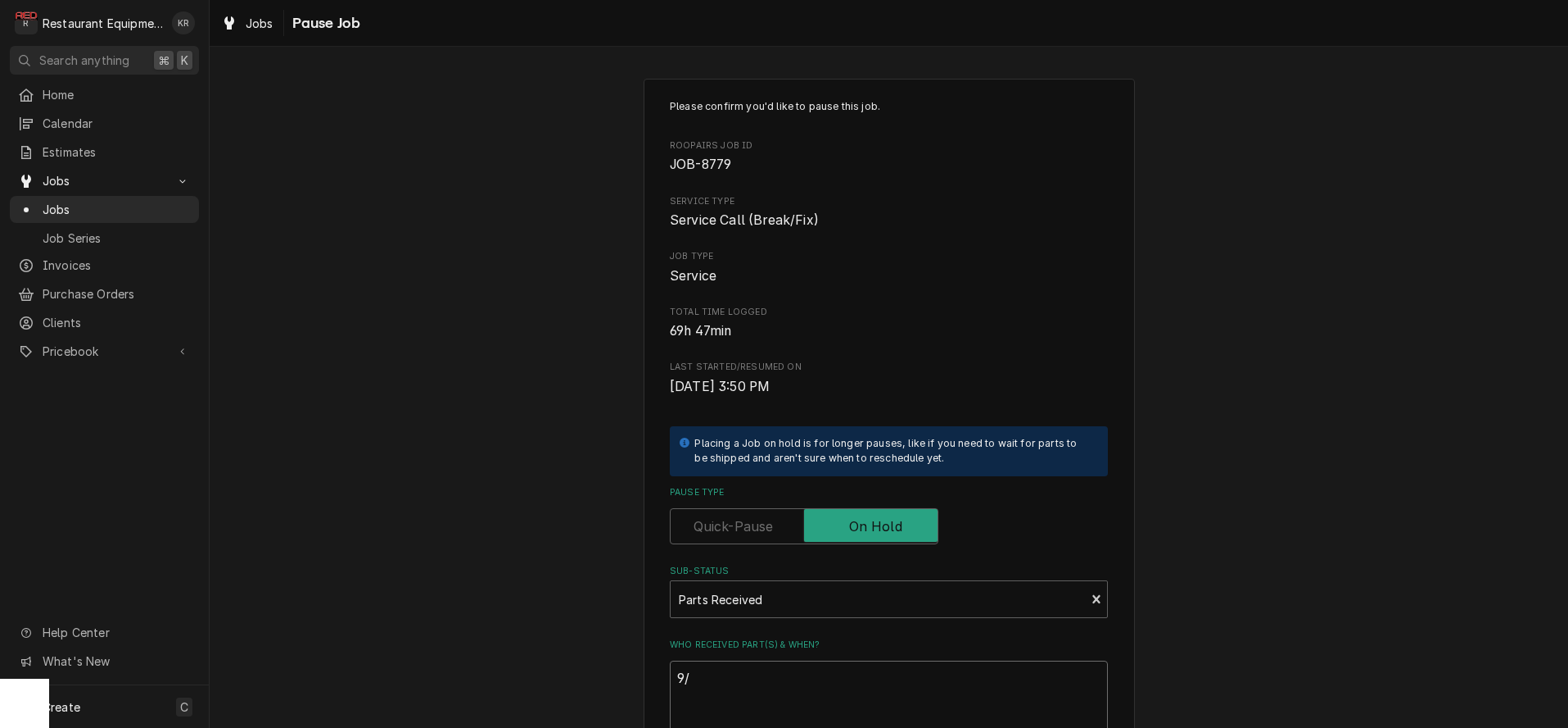
type textarea "x"
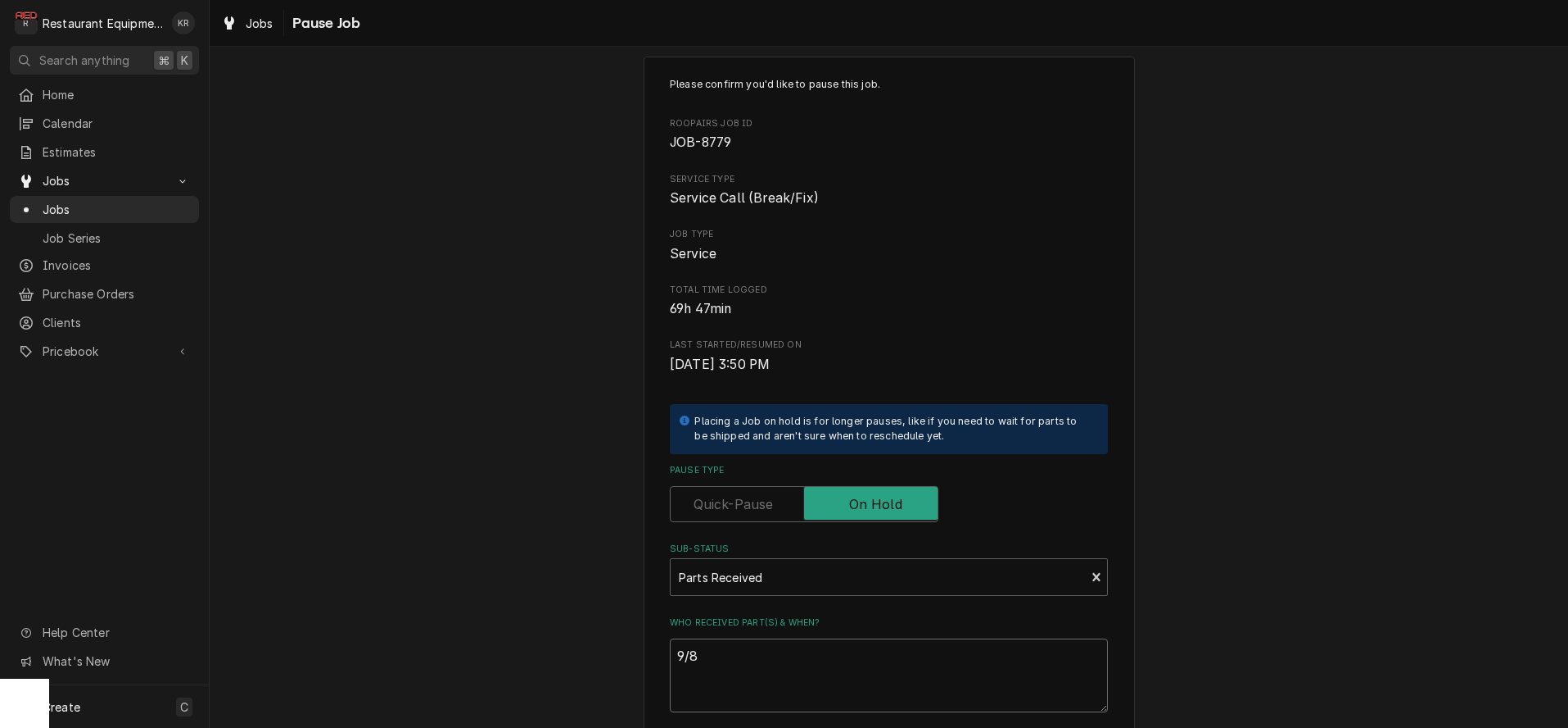
scroll to position [190, 0]
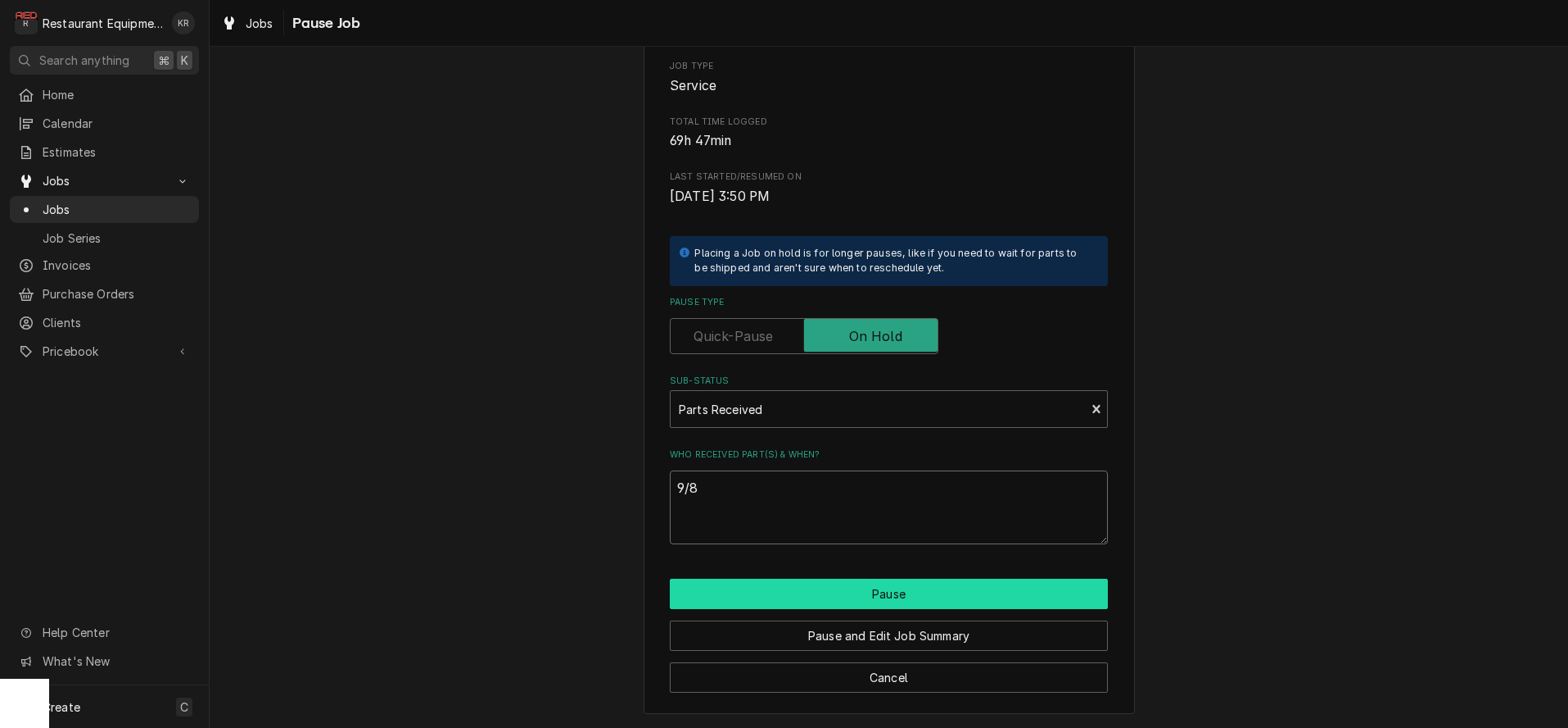
type textarea "9/8"
click at [889, 595] on button "Pause" at bounding box center [889, 593] width 438 height 30
type textarea "x"
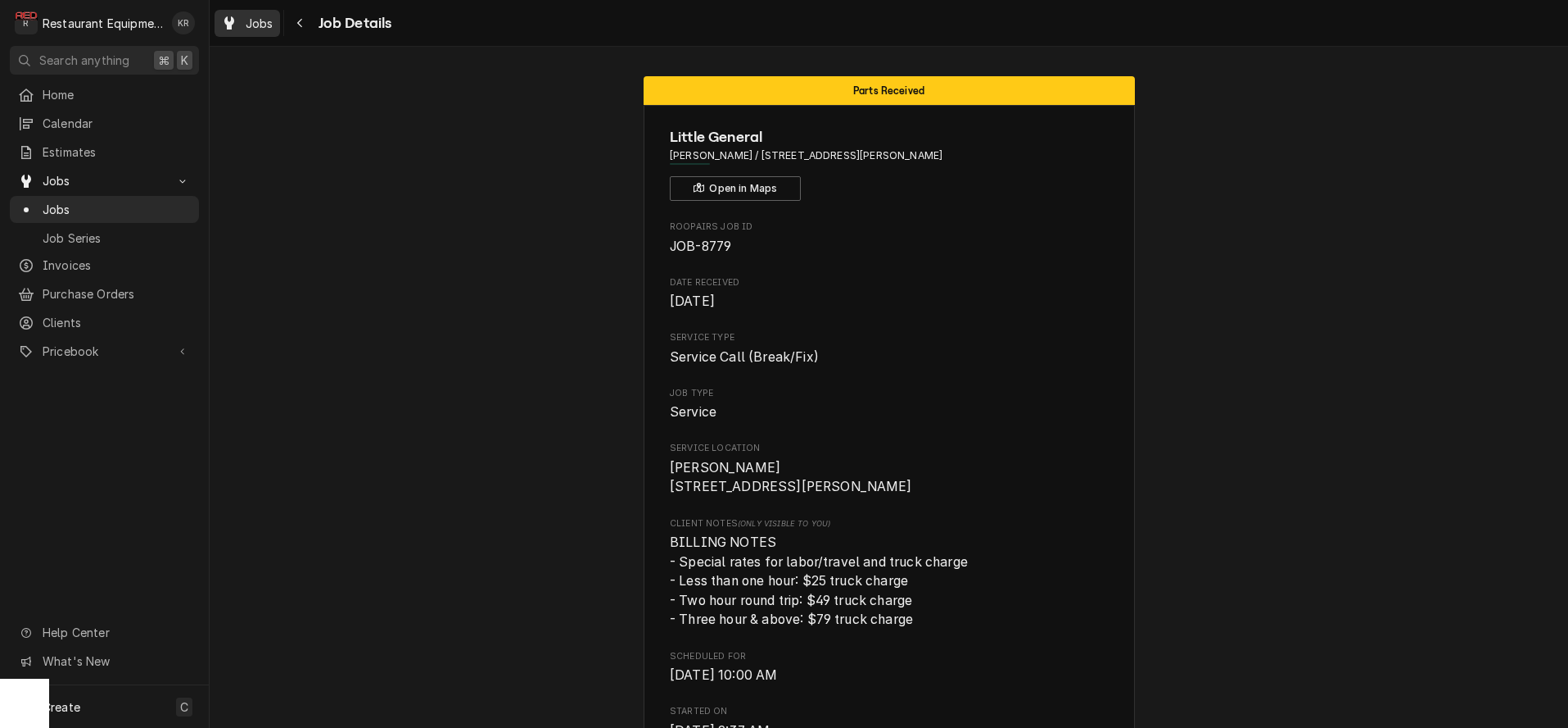
click at [251, 26] on span "Jobs" at bounding box center [260, 23] width 28 height 17
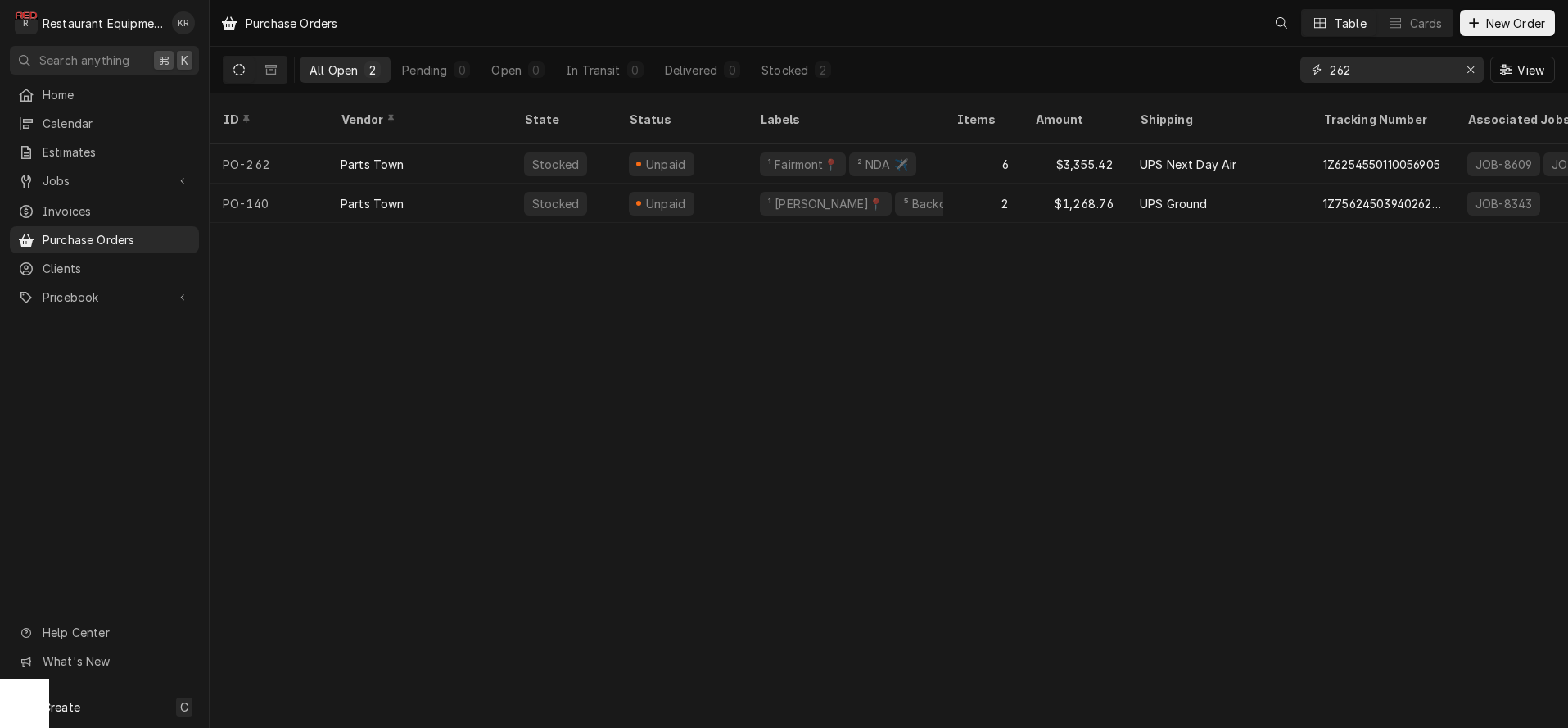
drag, startPoint x: 1345, startPoint y: 68, endPoint x: 1263, endPoint y: 65, distance: 82.1
click at [1330, 65] on input "262" at bounding box center [1391, 70] width 123 height 26
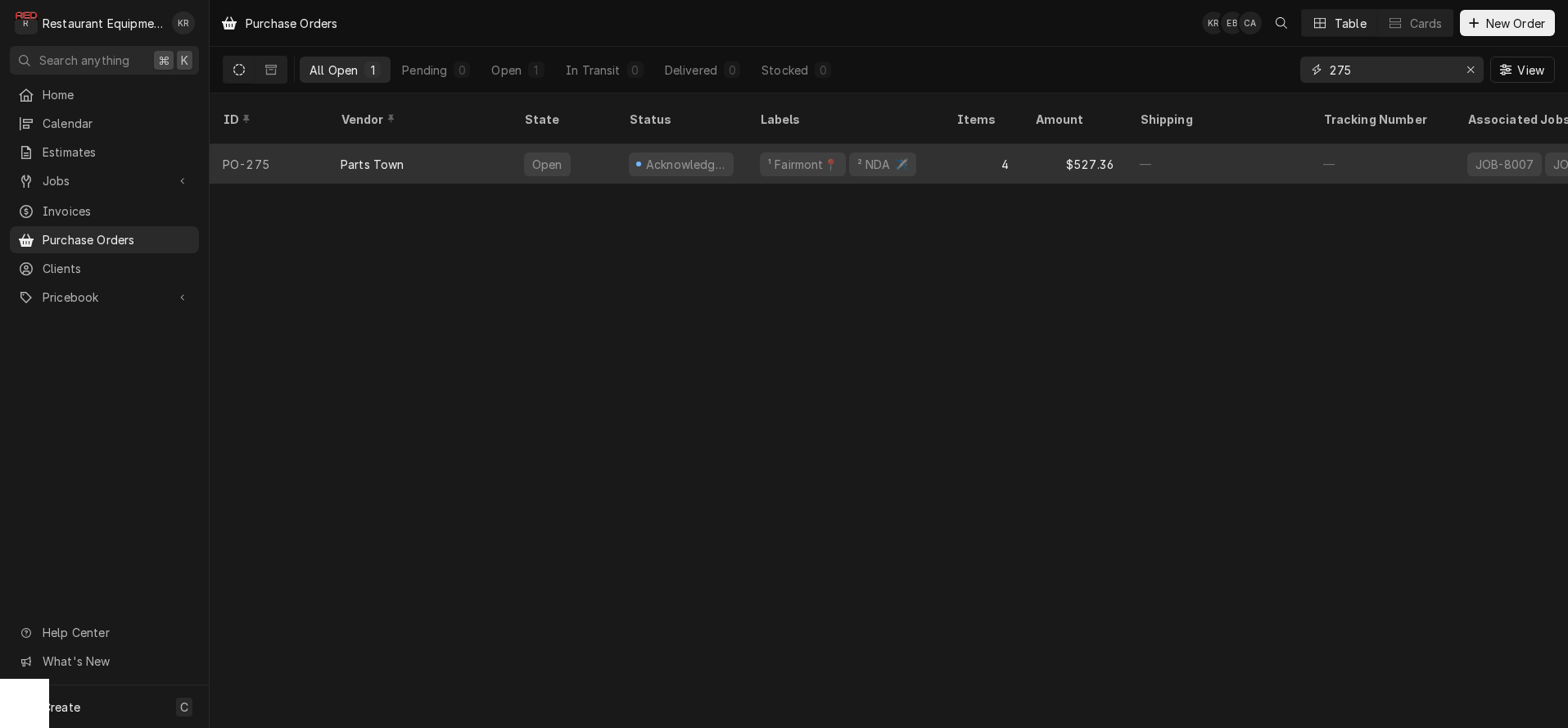
type input "275"
click at [549, 145] on div "Open" at bounding box center [563, 164] width 105 height 40
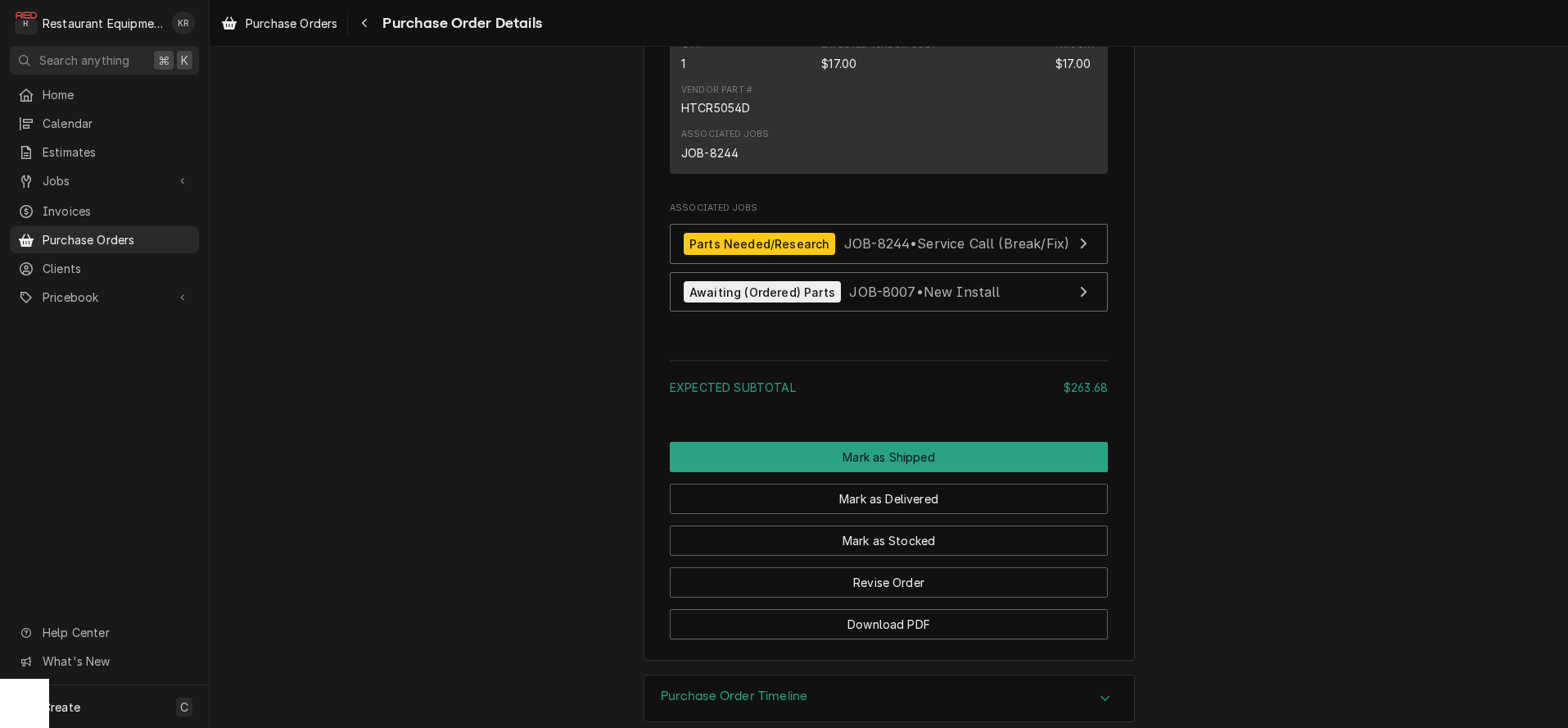
scroll to position [1465, 0]
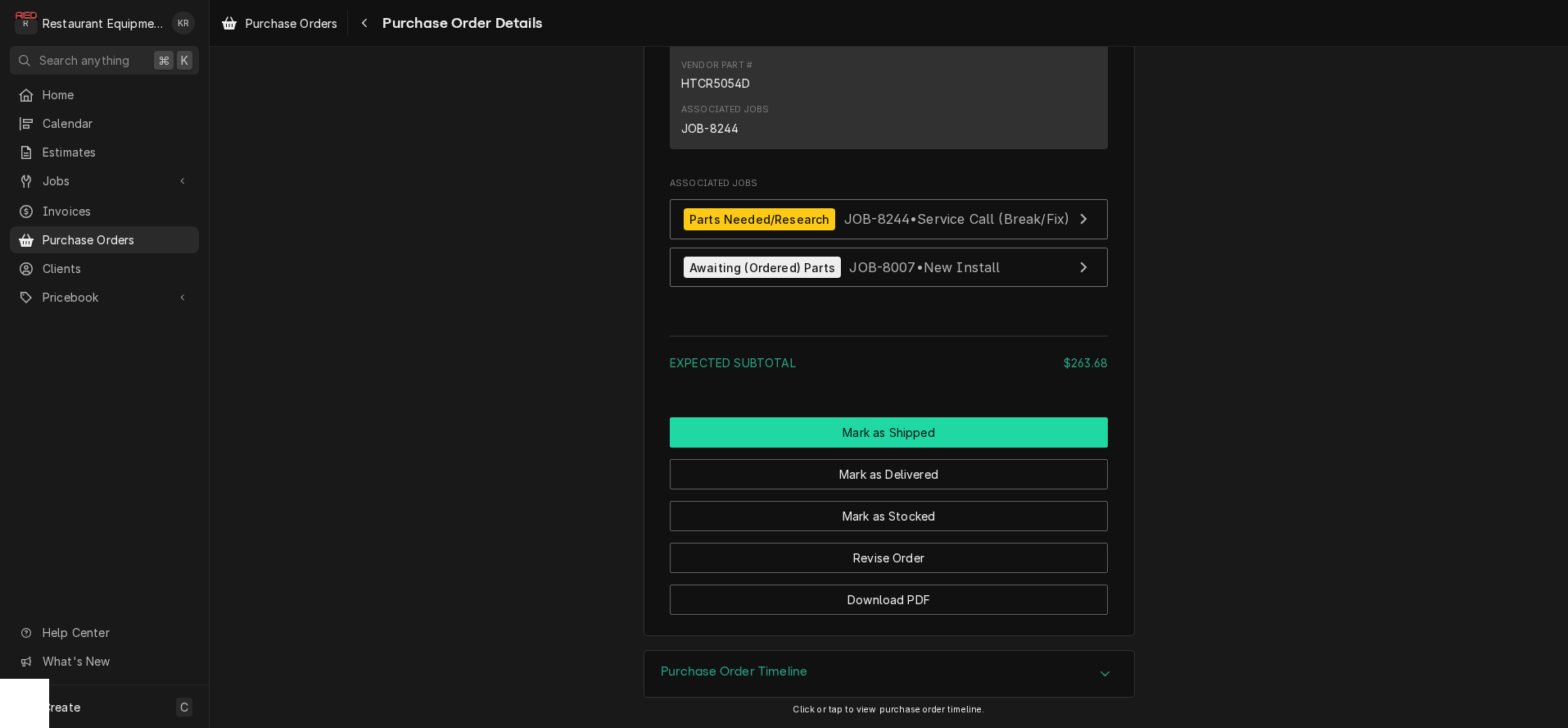
click at [888, 426] on button "Mark as Shipped" at bounding box center [889, 432] width 438 height 30
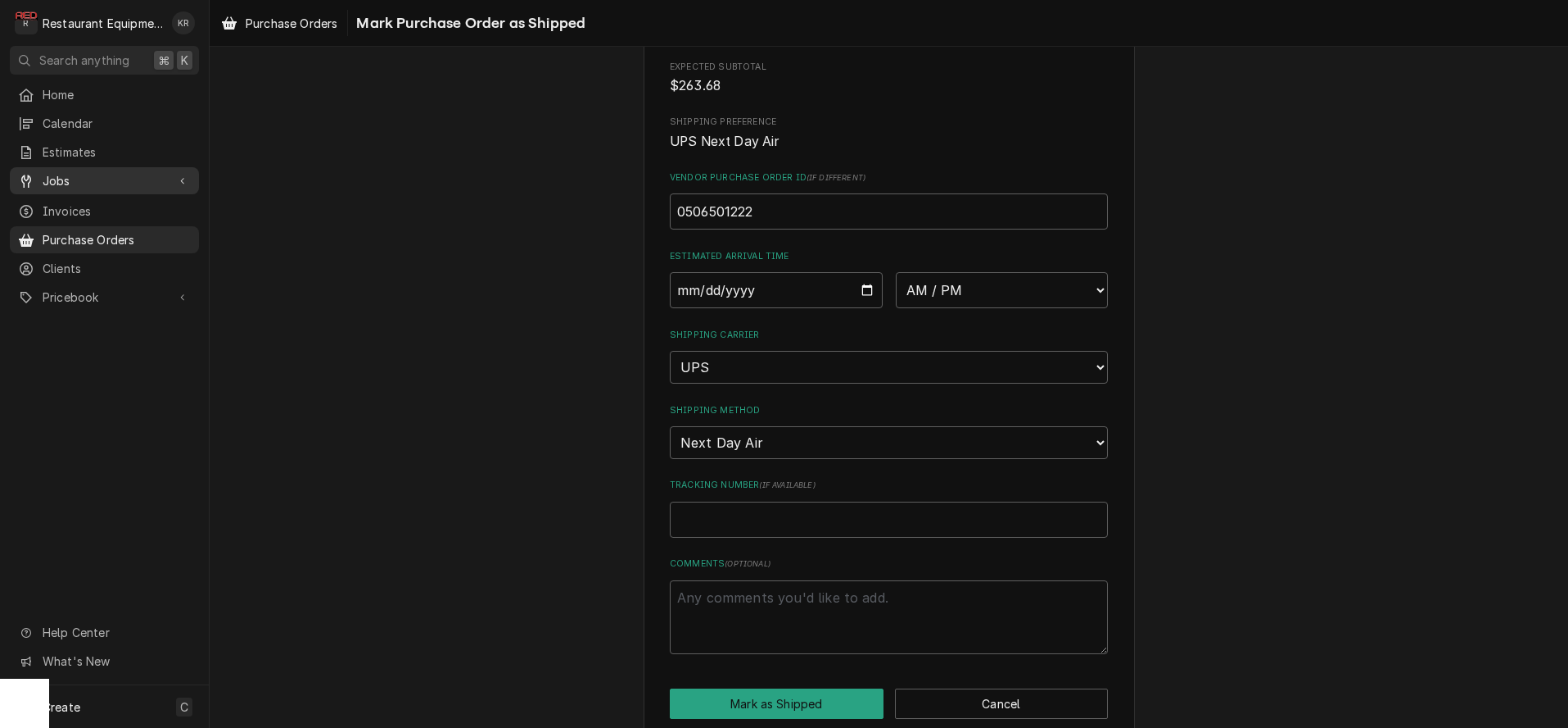
scroll to position [268, 0]
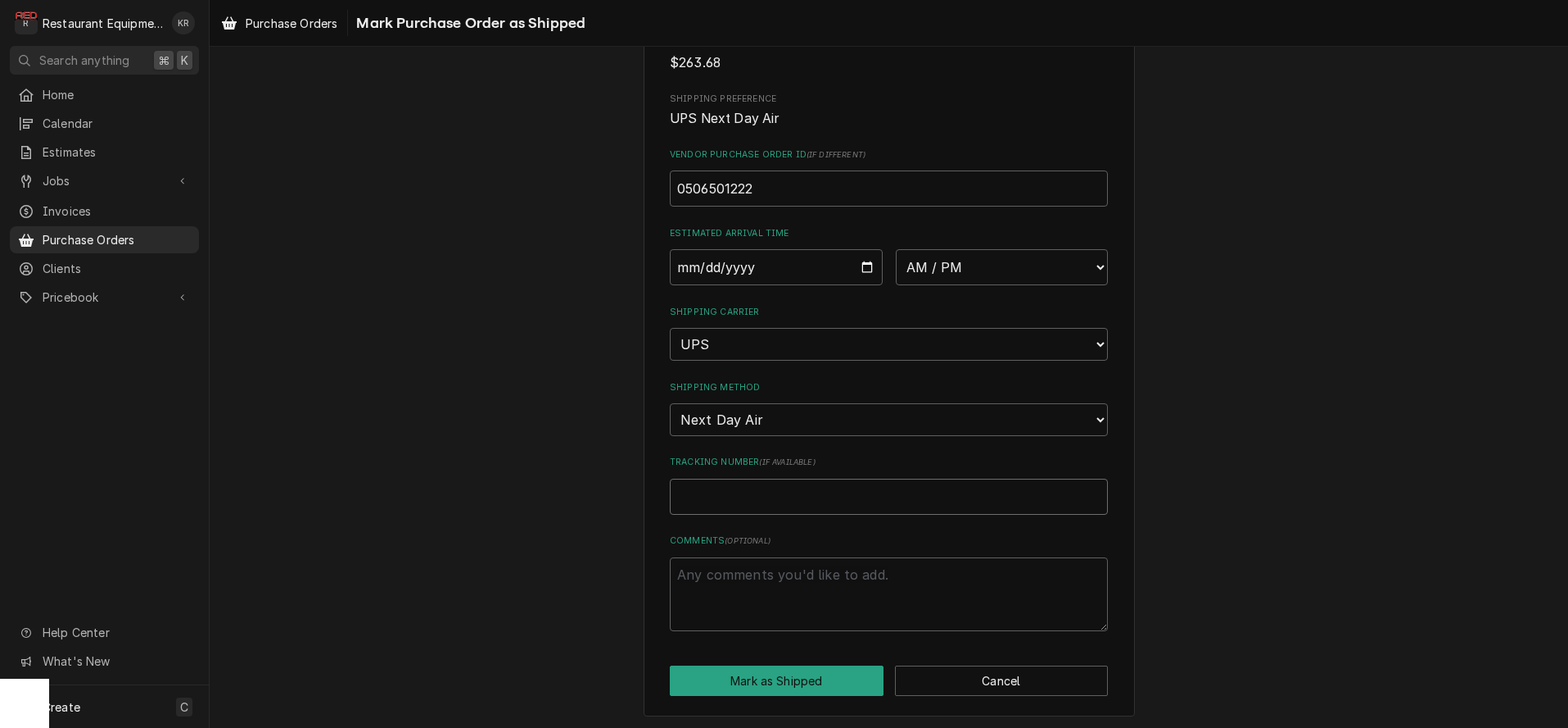
click at [699, 490] on input "Tracking Number ( if available )" at bounding box center [889, 497] width 438 height 36
paste input "1Z6254550110160560"
type textarea "x"
type input "1Z6254550110160560"
click at [870, 268] on input "Date" at bounding box center [777, 267] width 213 height 36
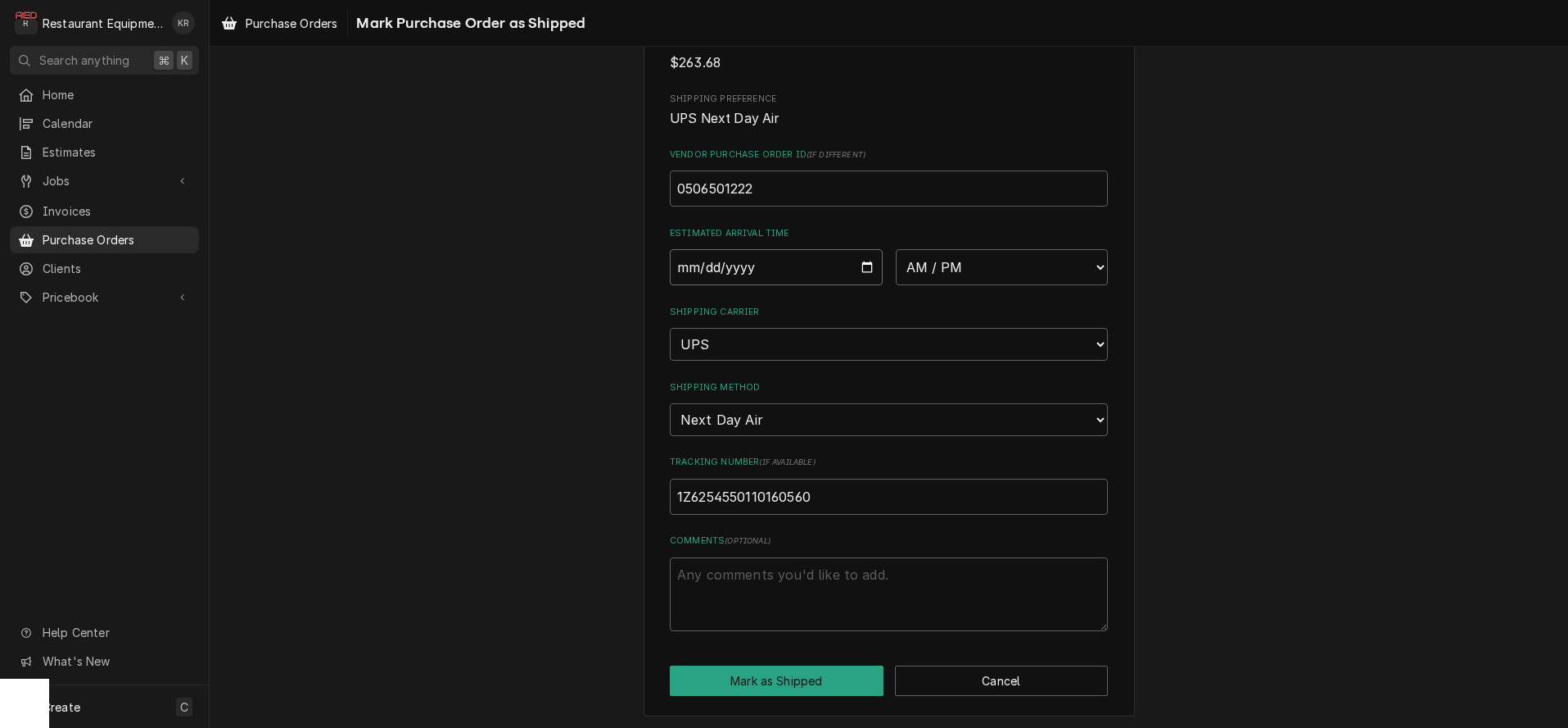
type input "[DATE]"
type textarea "x"
click at [896, 249] on select "AM / PM 6:00 AM 6:15 AM 6:30 AM 6:45 AM 7:00 AM 7:15 AM 7:30 AM 7:45 AM 8:00 AM…" at bounding box center [1003, 267] width 213 height 36
select select "10:45:00"
click option "10:45 AM" at bounding box center [0, 0] width 0 height 0
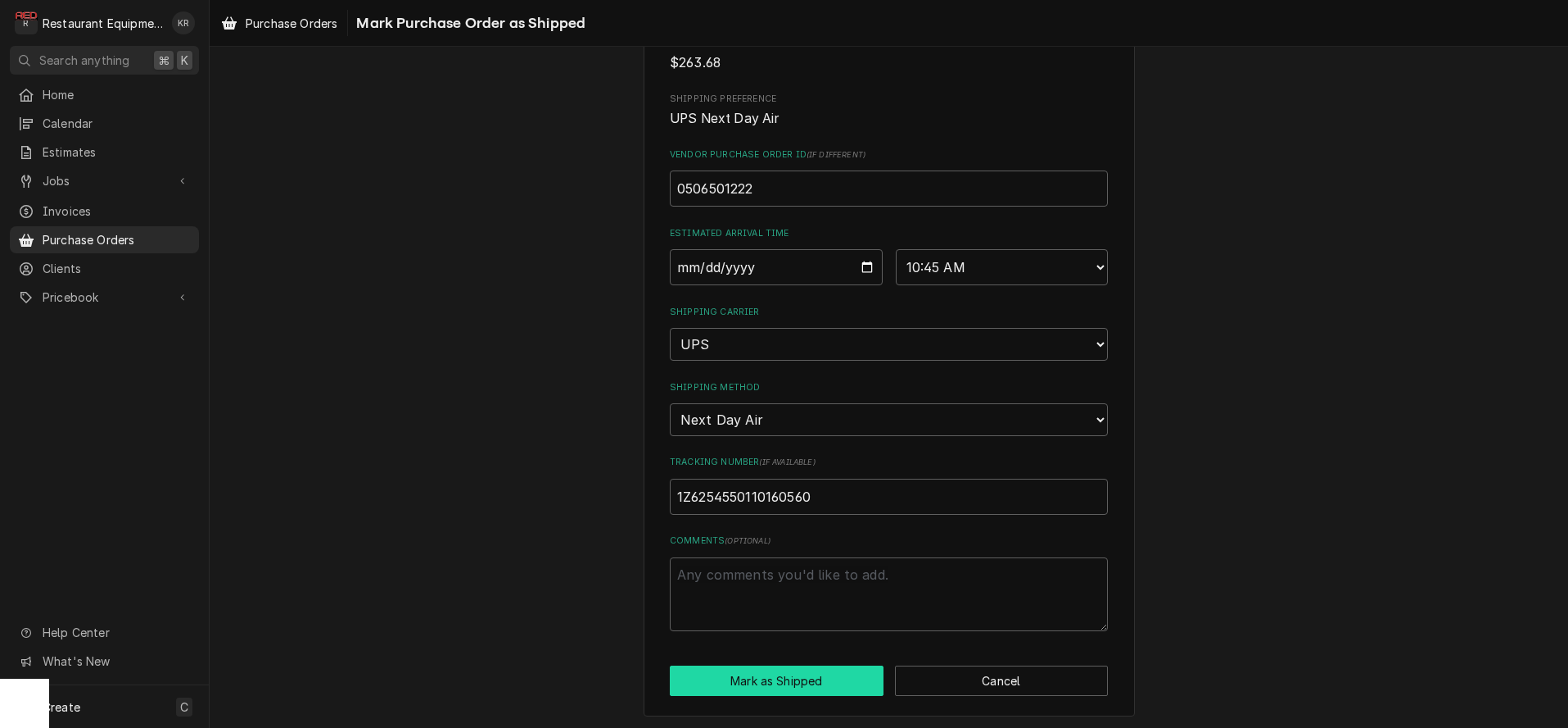
click at [792, 669] on button "Mark as Shipped" at bounding box center [777, 680] width 214 height 30
type textarea "x"
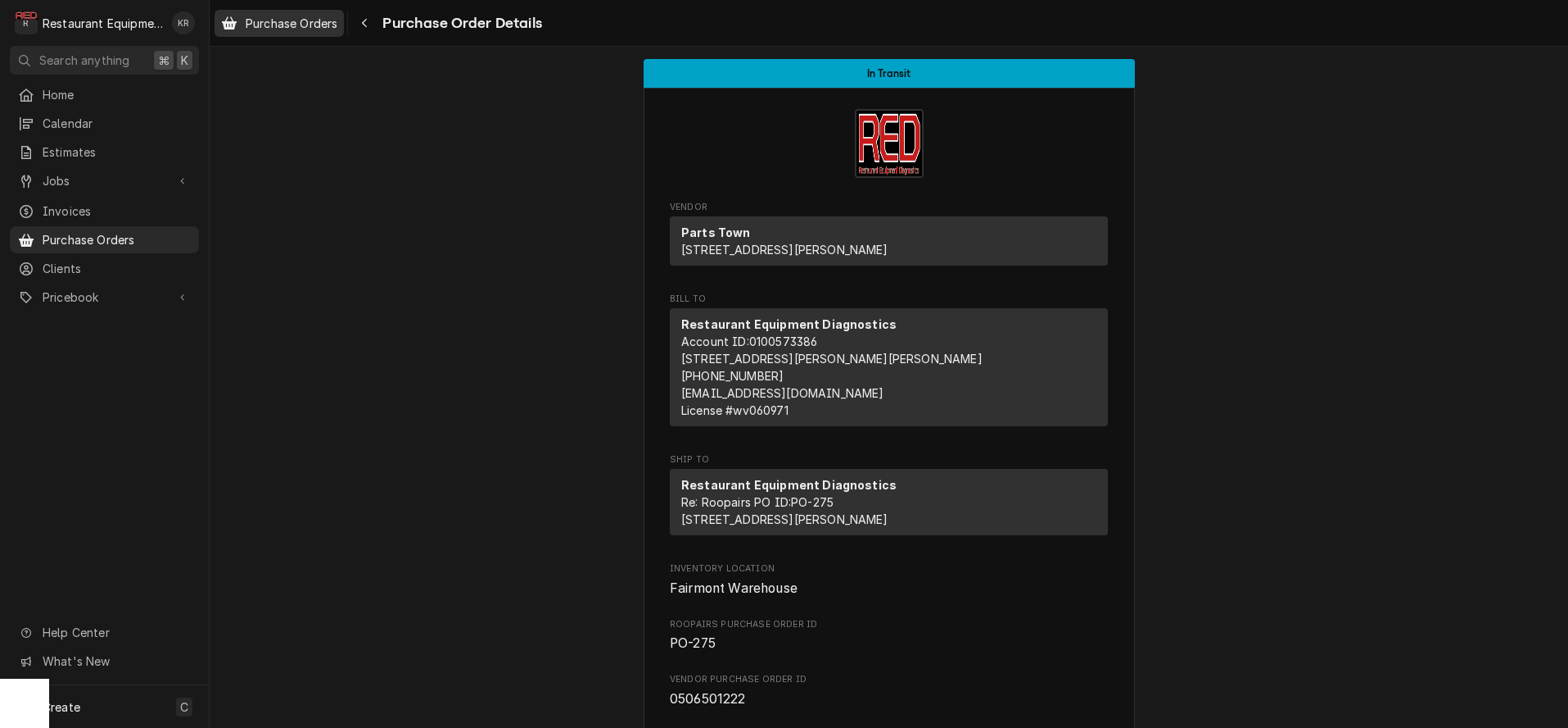
click at [272, 26] on span "Purchase Orders" at bounding box center [292, 23] width 92 height 17
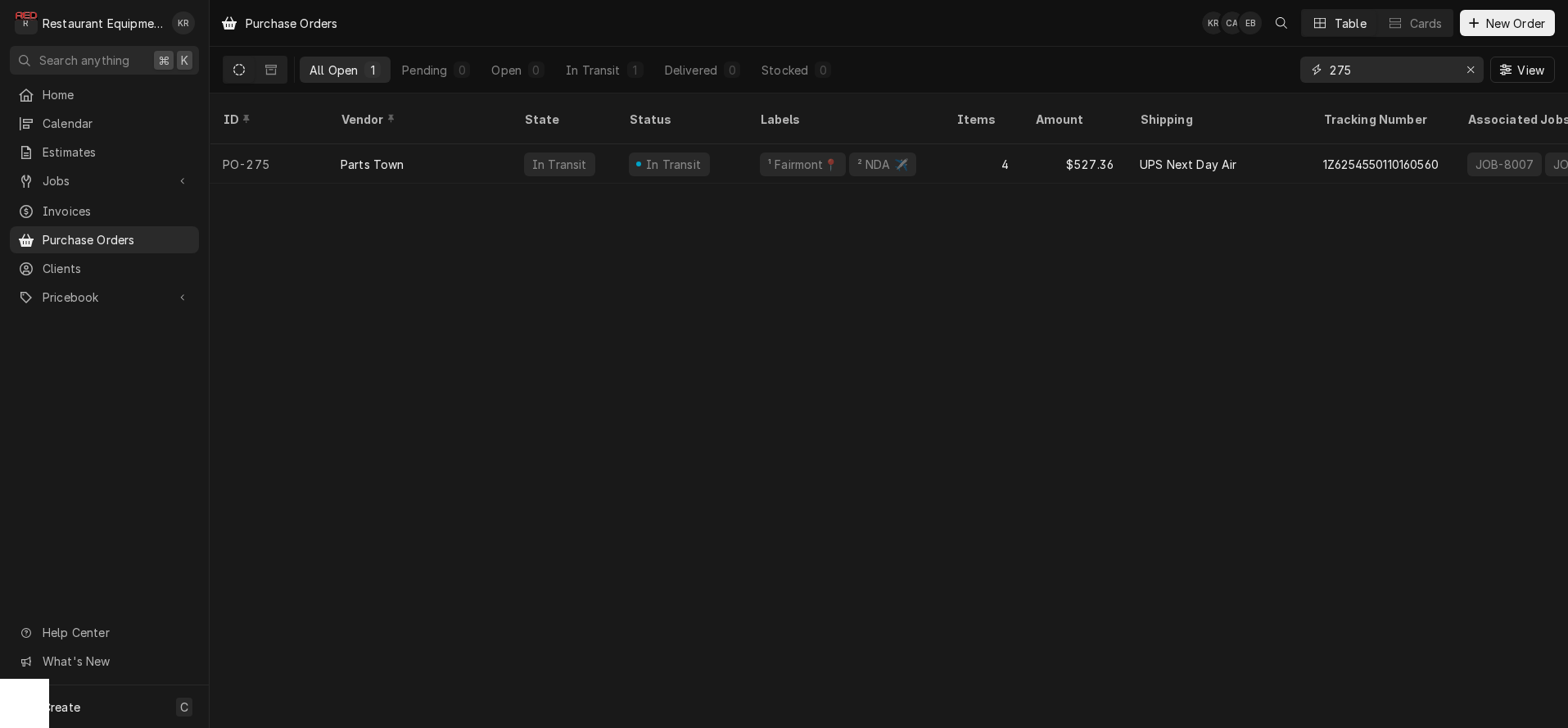
click at [1374, 72] on input "275" at bounding box center [1391, 70] width 123 height 26
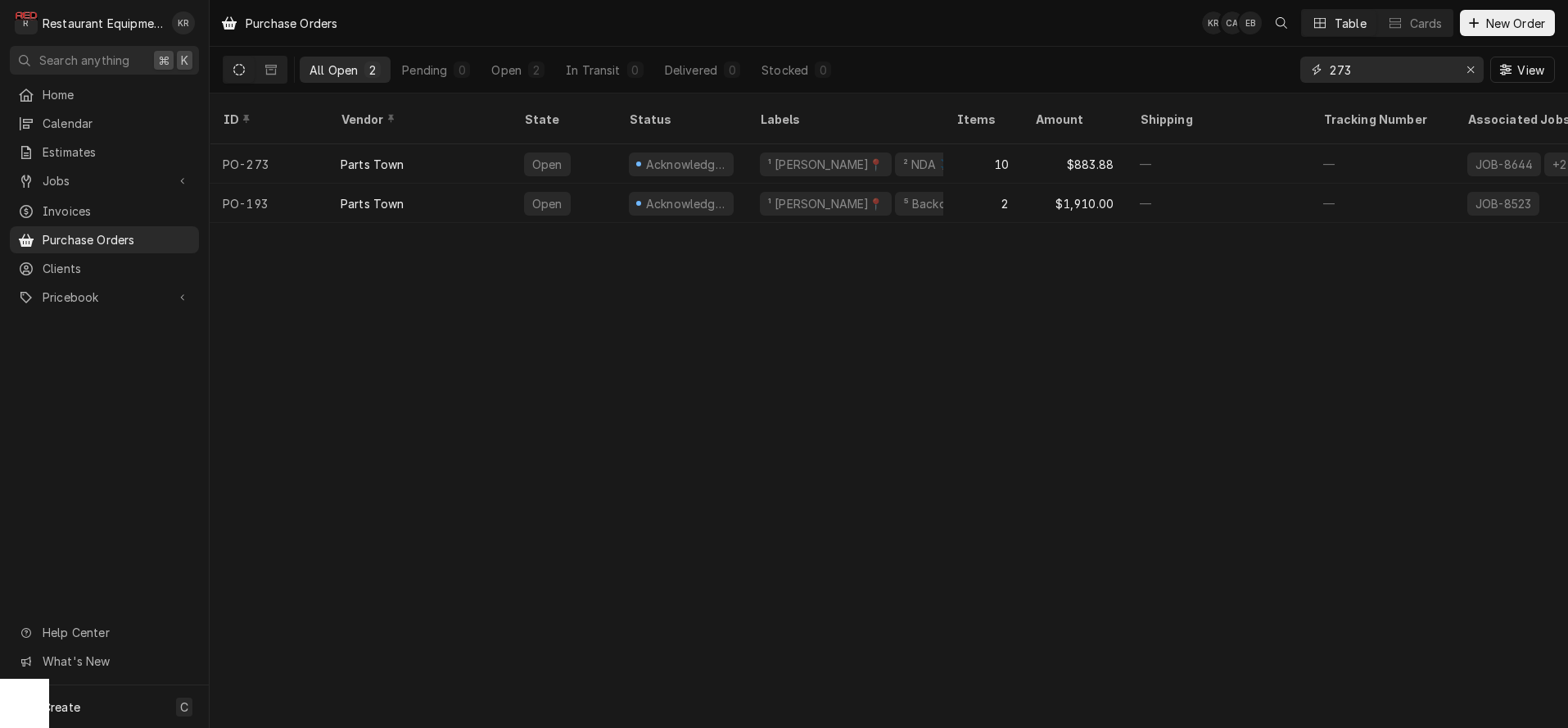
type input "273"
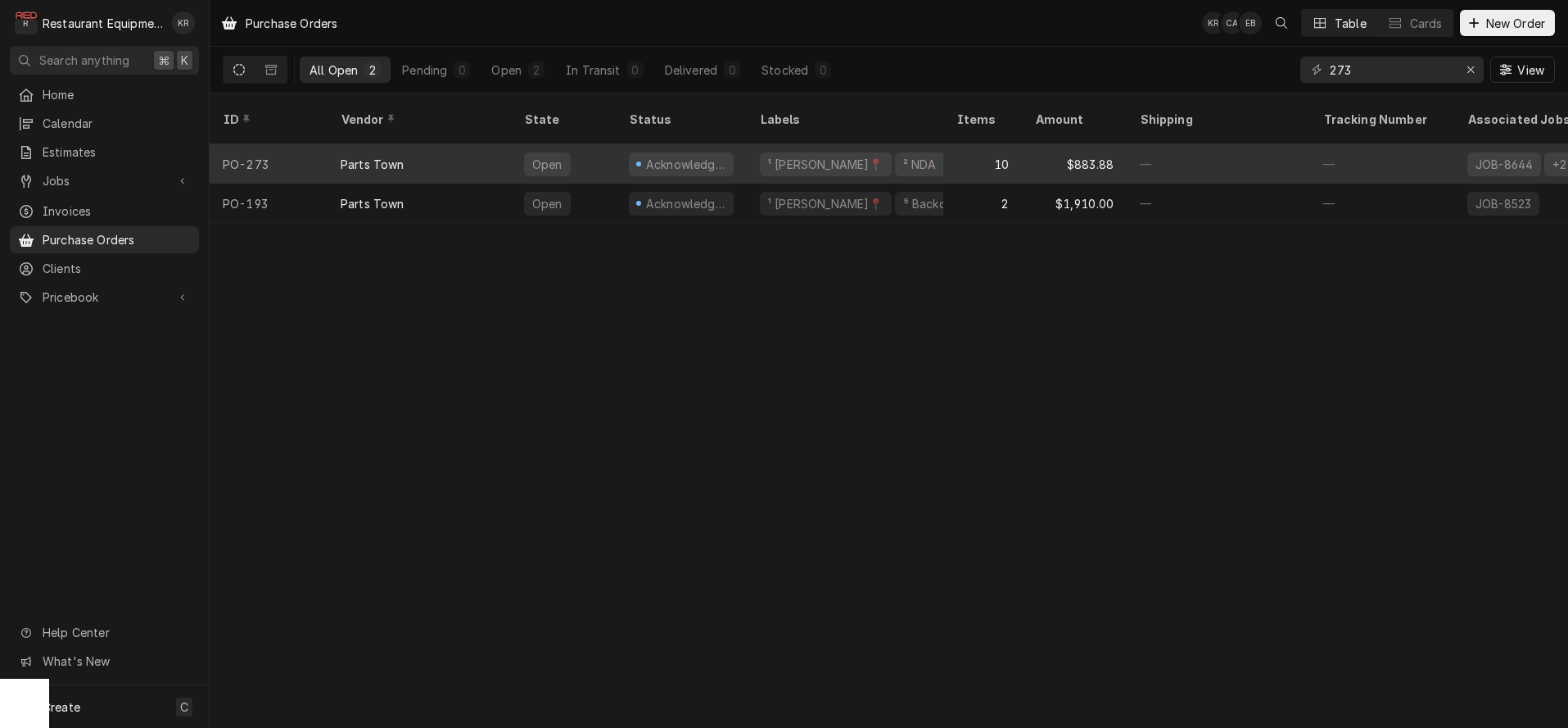
click at [315, 151] on div "PO-273" at bounding box center [268, 164] width 118 height 40
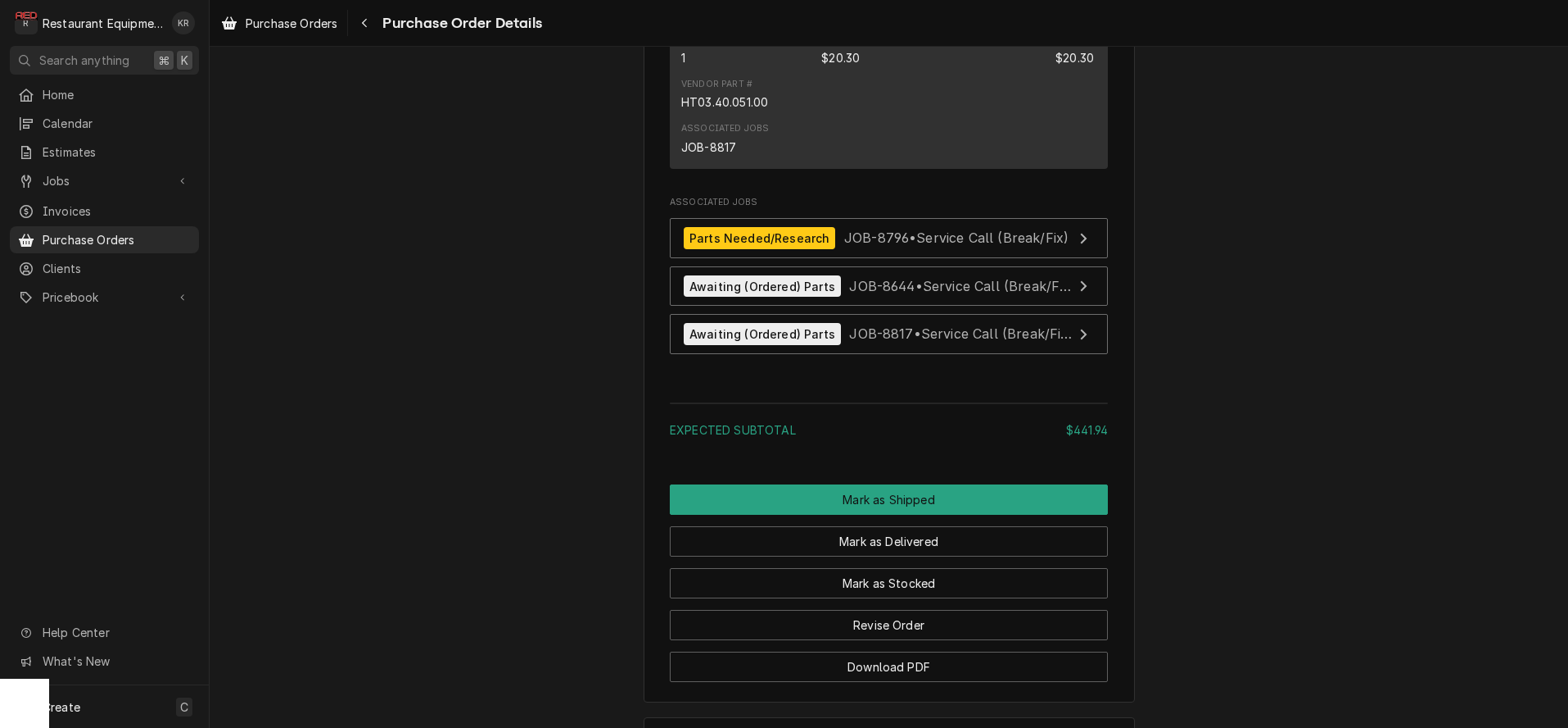
scroll to position [2247, 0]
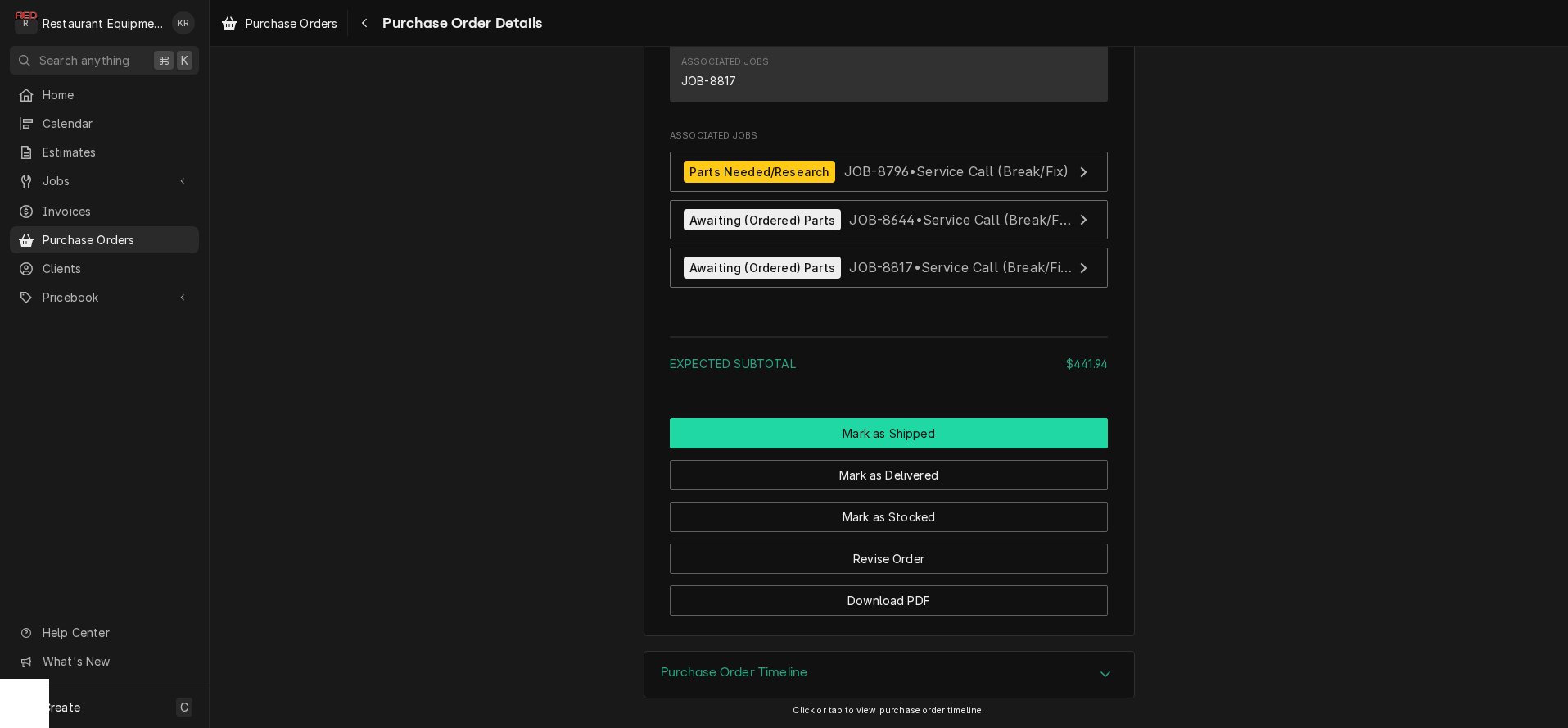
click at [882, 435] on button "Mark as Shipped" at bounding box center [889, 433] width 438 height 30
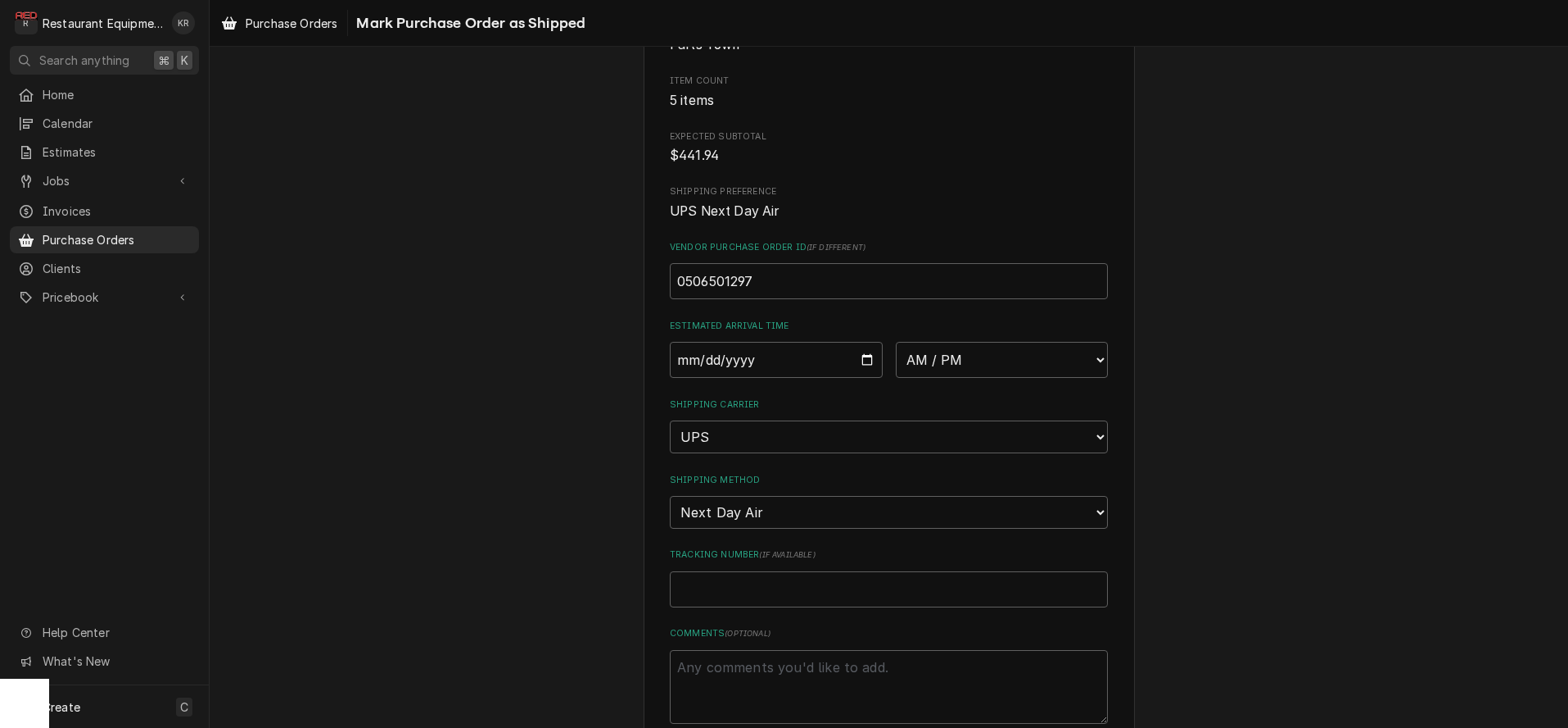
scroll to position [268, 0]
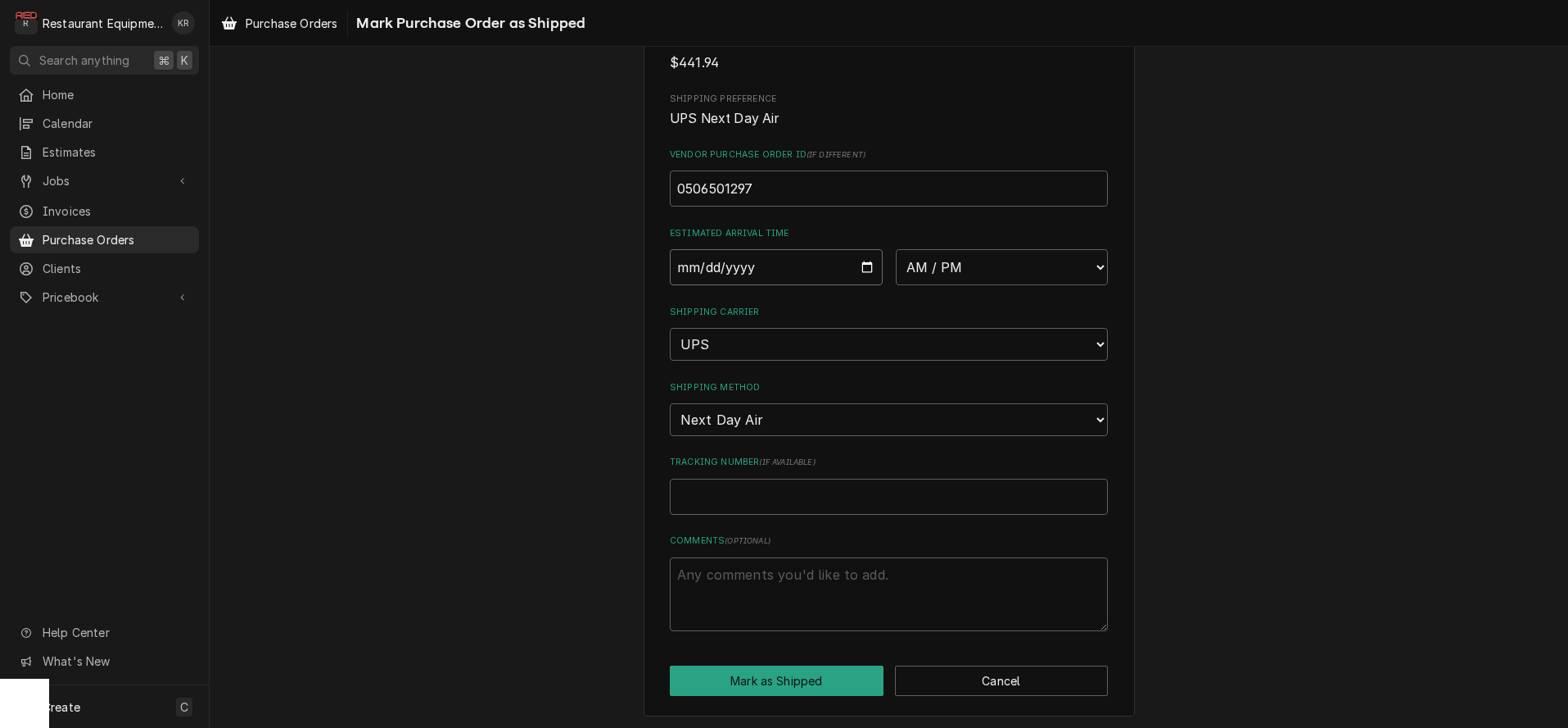
drag, startPoint x: 870, startPoint y: 266, endPoint x: 859, endPoint y: 312, distance: 47.3
click at [870, 268] on input "Date" at bounding box center [777, 267] width 213 height 36
type input "2025-09-09"
type textarea "x"
click at [896, 249] on select "AM / PM 6:00 AM 6:15 AM 6:30 AM 6:45 AM 7:00 AM 7:15 AM 7:30 AM 7:45 AM 8:00 AM…" at bounding box center [1003, 267] width 213 height 36
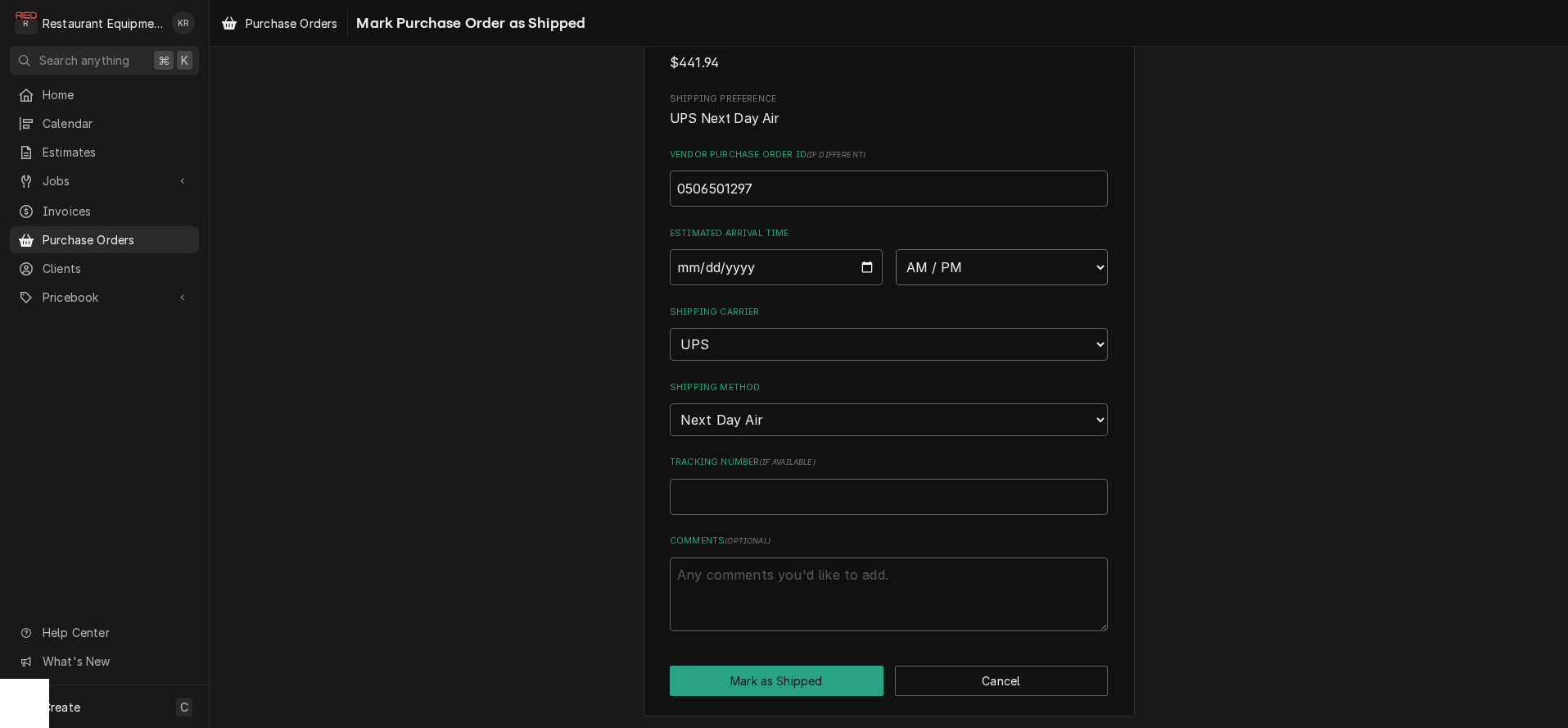
select select "10:30:00"
click option "10:30 AM" at bounding box center [0, 0] width 0 height 0
click at [714, 493] on input "Tracking Number ( if available )" at bounding box center [889, 497] width 438 height 36
paste input "1Z6254550110161210"
type textarea "x"
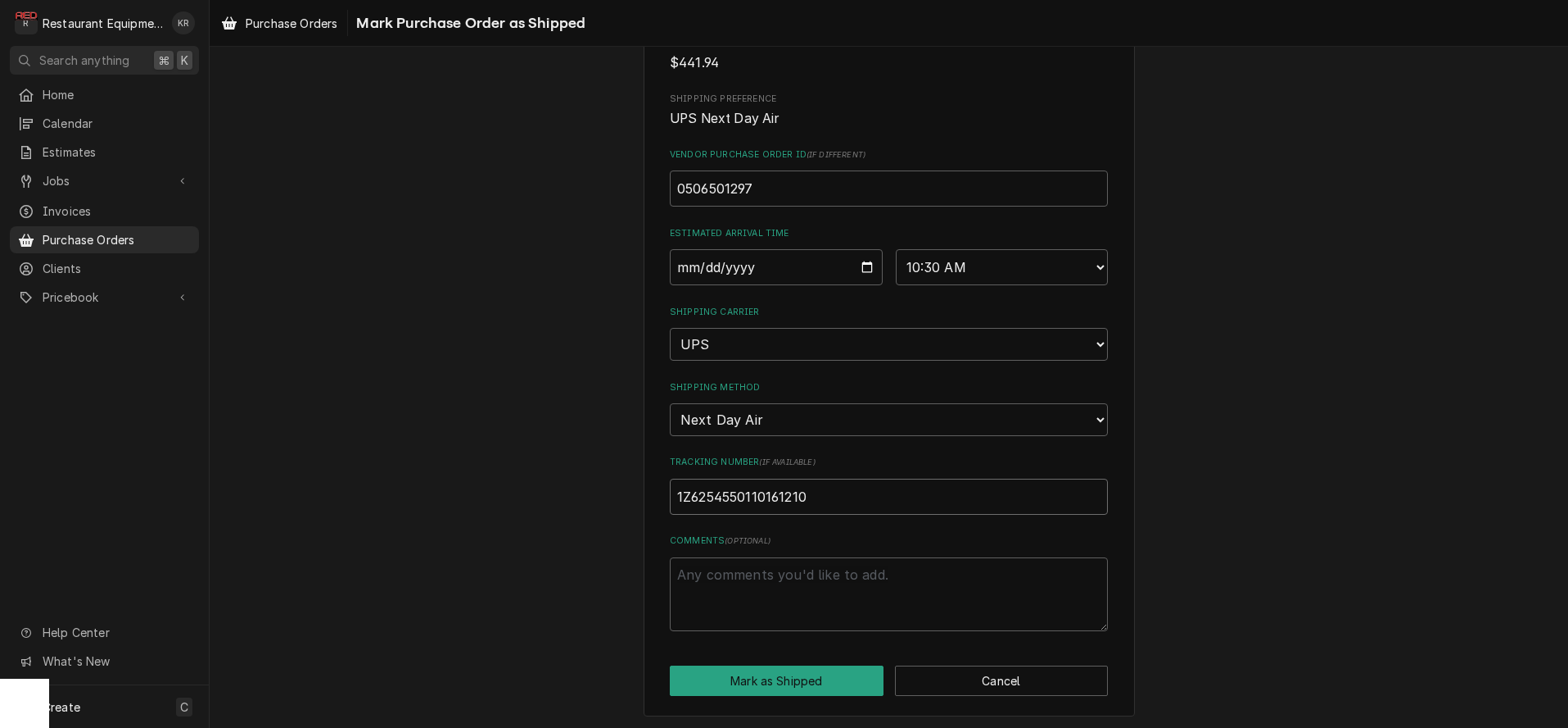
type input "1Z6254550110161210"
click at [779, 677] on button "Mark as Shipped" at bounding box center [777, 680] width 214 height 30
type textarea "x"
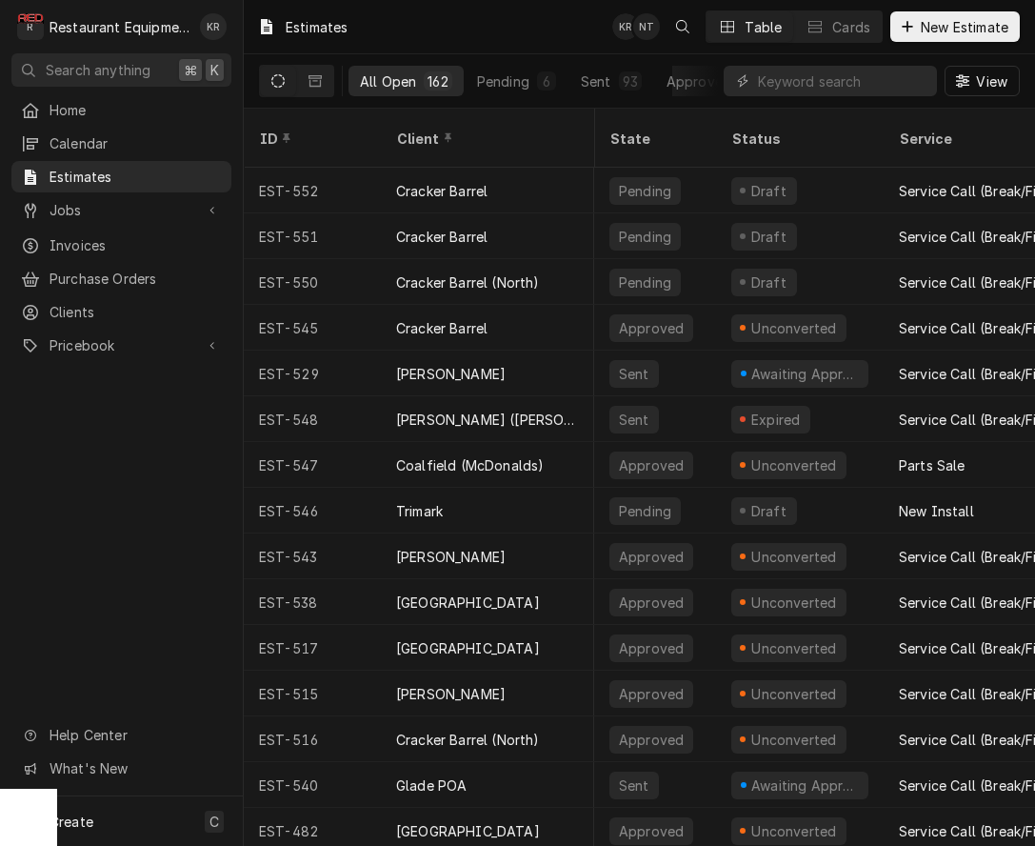
scroll to position [4, 1243]
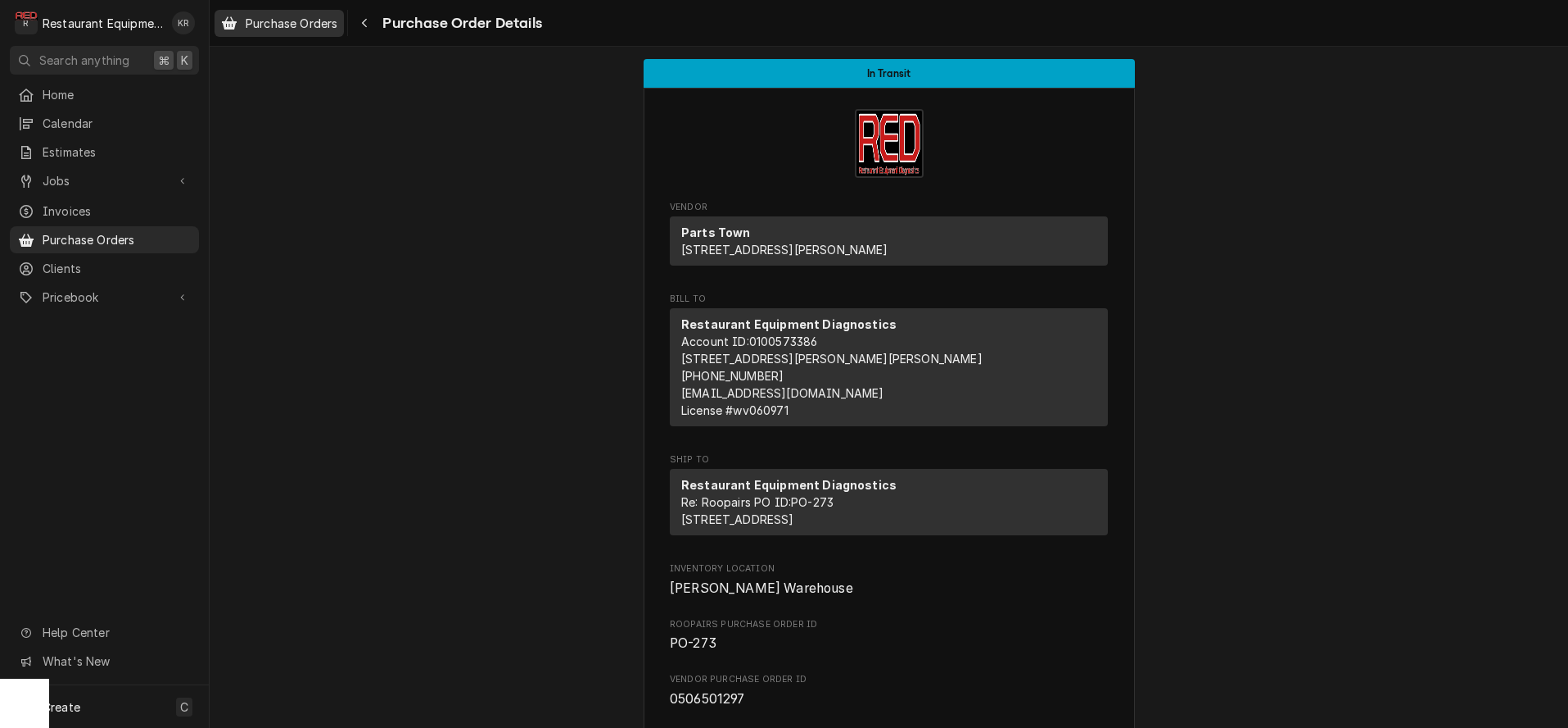
click at [310, 27] on span "Purchase Orders" at bounding box center [292, 23] width 92 height 17
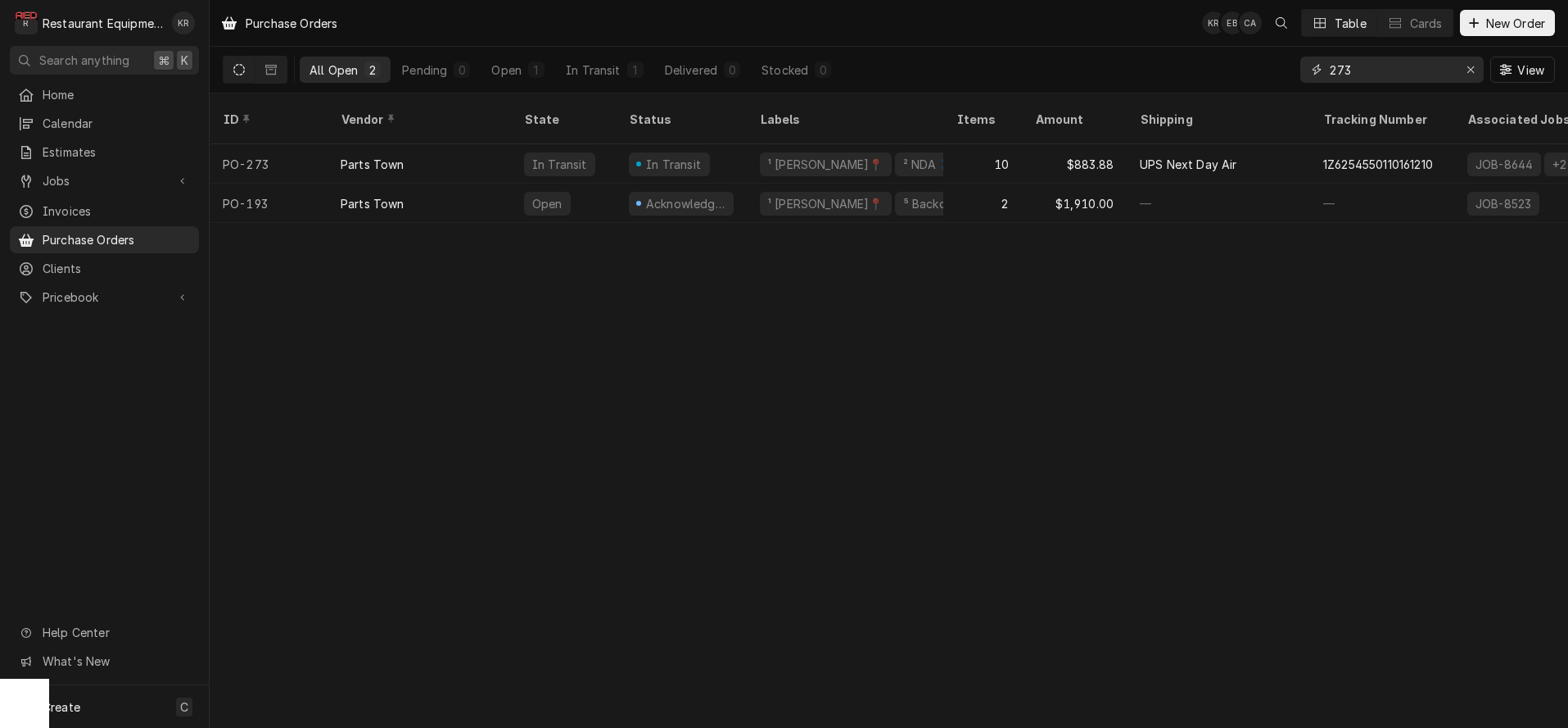
click at [1413, 72] on input "273" at bounding box center [1391, 70] width 123 height 26
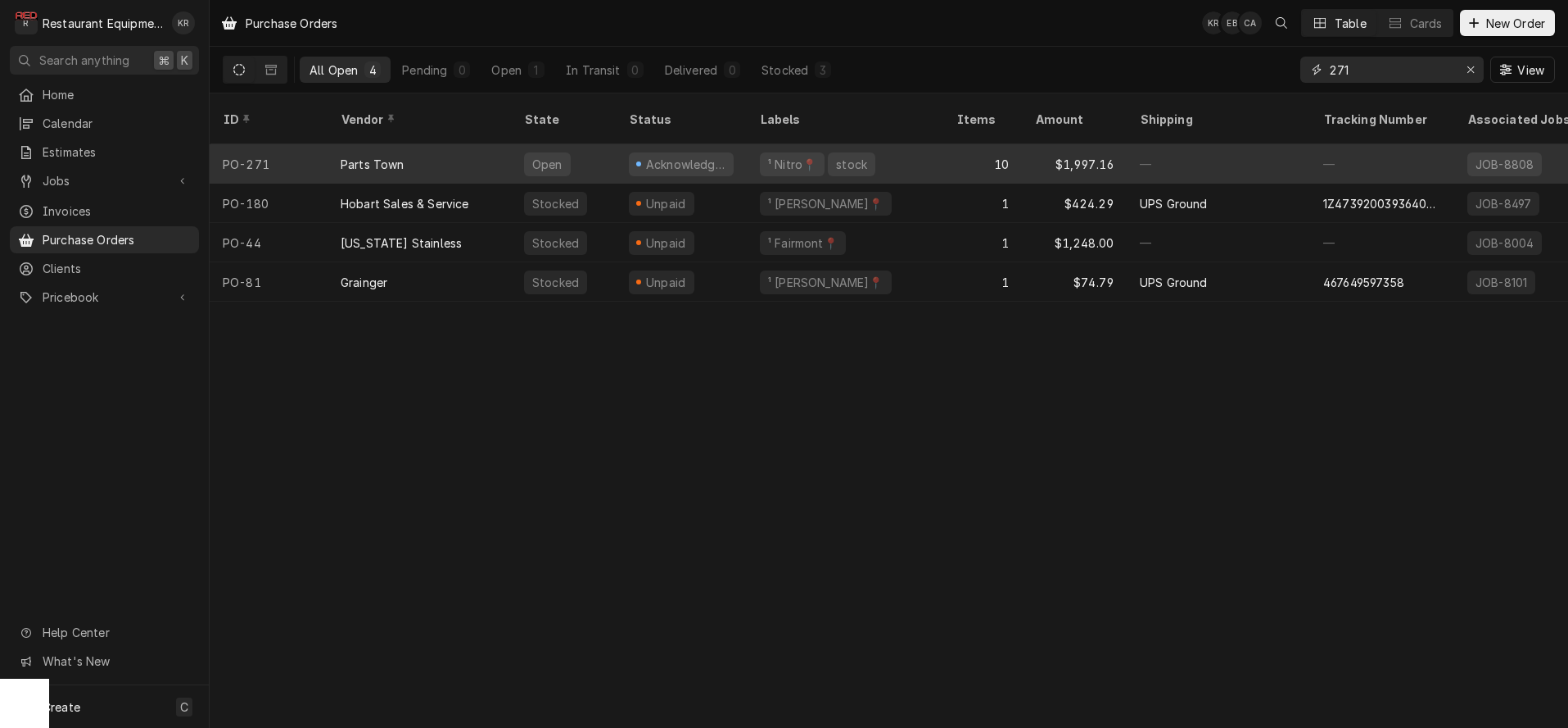
type input "271"
click at [372, 156] on div "Parts Town" at bounding box center [372, 164] width 64 height 17
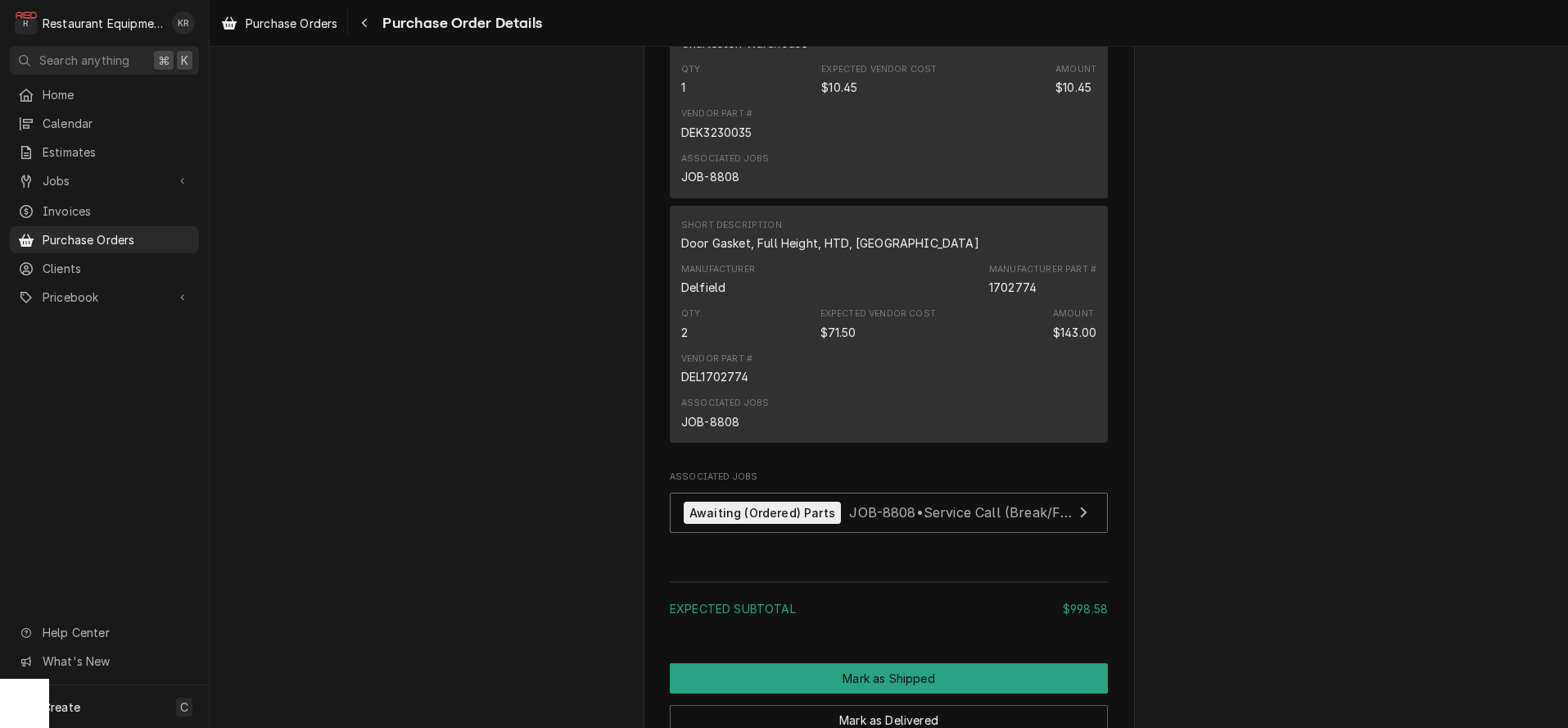
scroll to position [2240, 0]
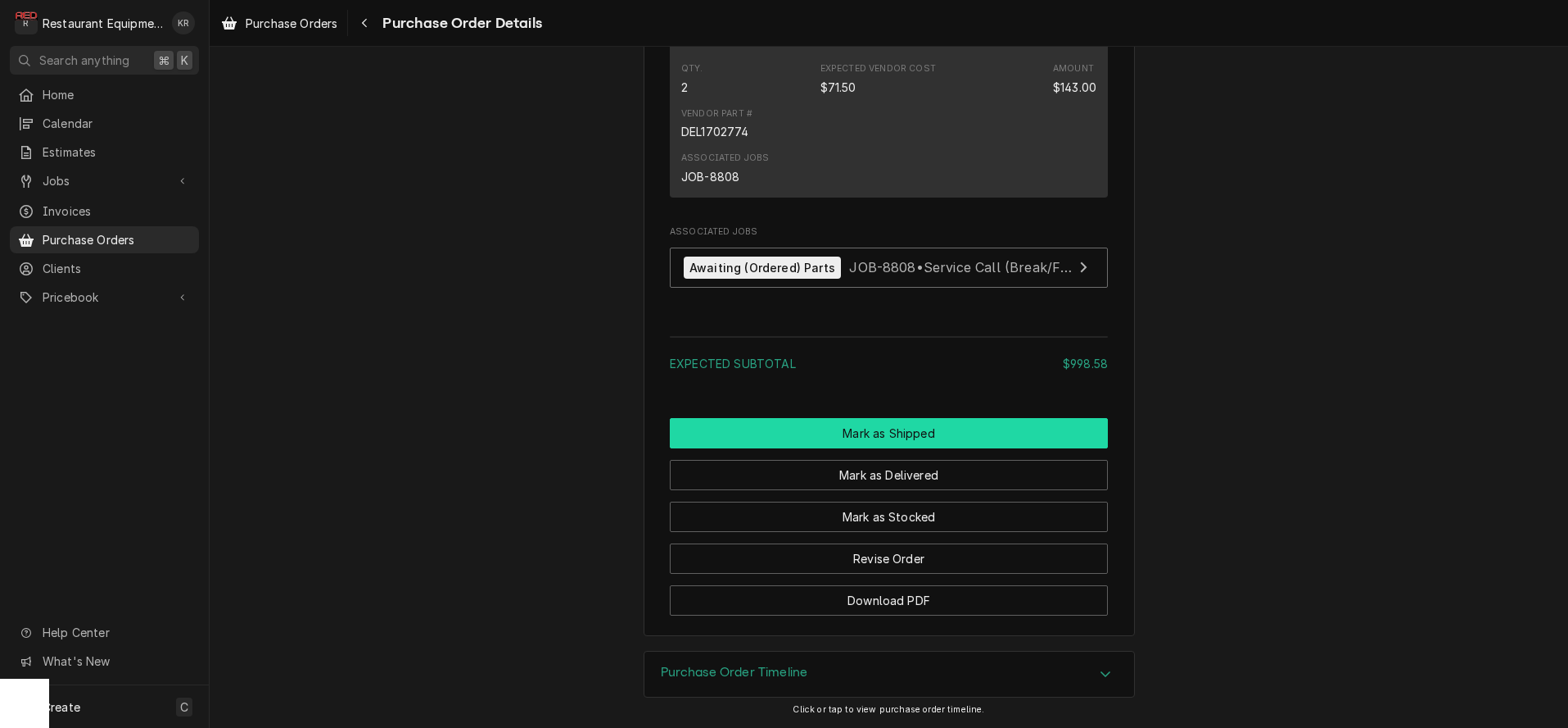
click at [889, 430] on button "Mark as Shipped" at bounding box center [889, 433] width 438 height 30
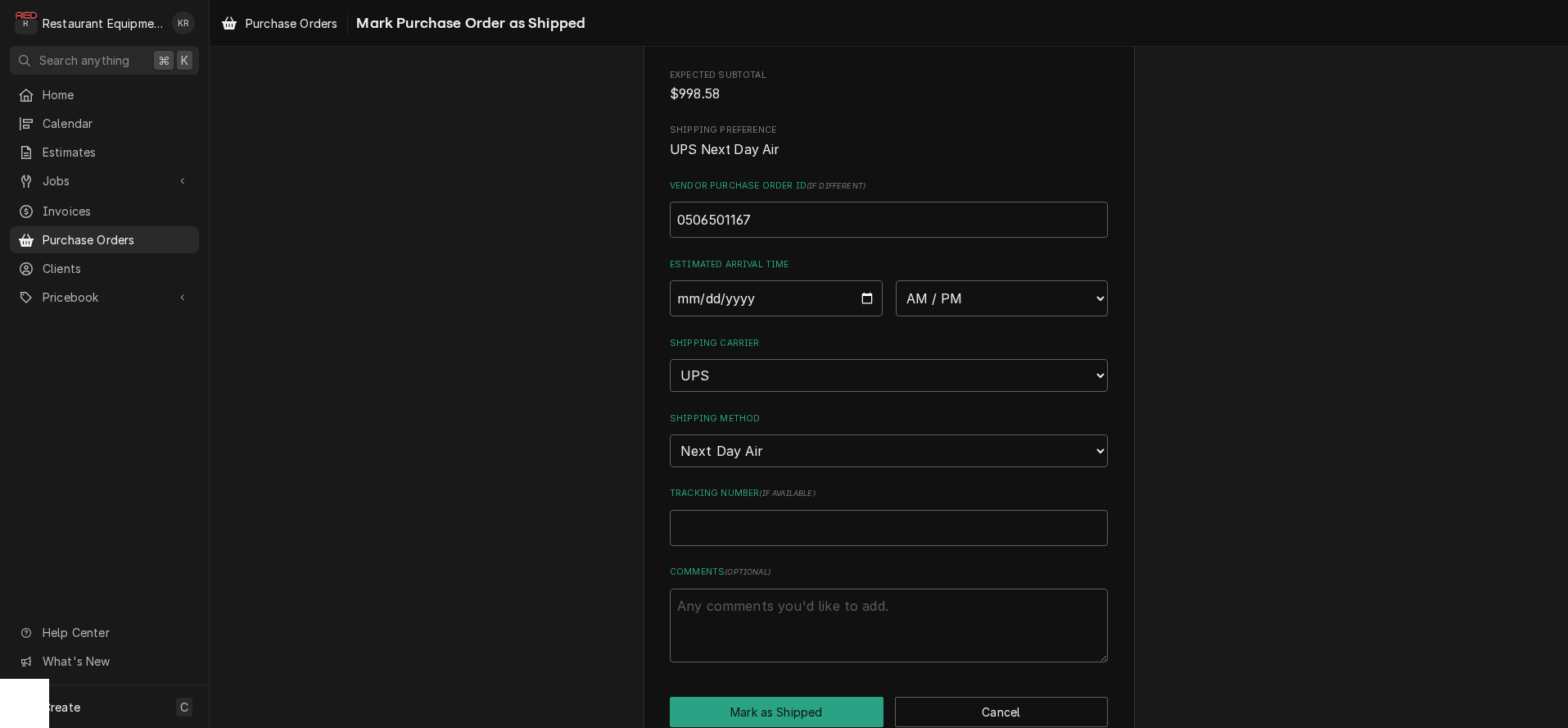
scroll to position [250, 0]
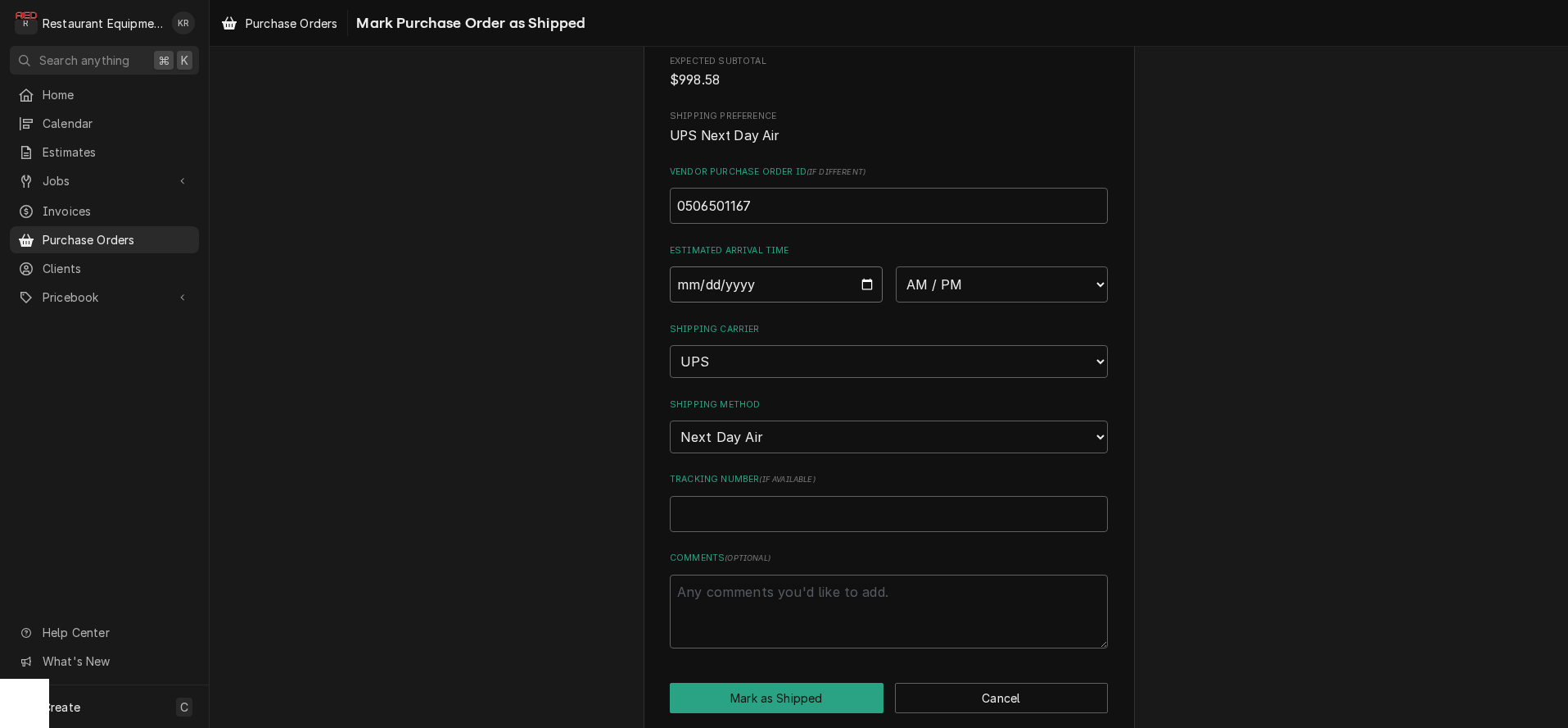
click at [865, 287] on input "Date" at bounding box center [777, 284] width 213 height 36
type input "2025-09-09"
type textarea "x"
click at [896, 266] on select "AM / PM 6:00 AM 6:15 AM 6:30 AM 6:45 AM 7:00 AM 7:15 AM 7:30 AM 7:45 AM 8:00 AM…" at bounding box center [1003, 284] width 213 height 36
select select "10:30:00"
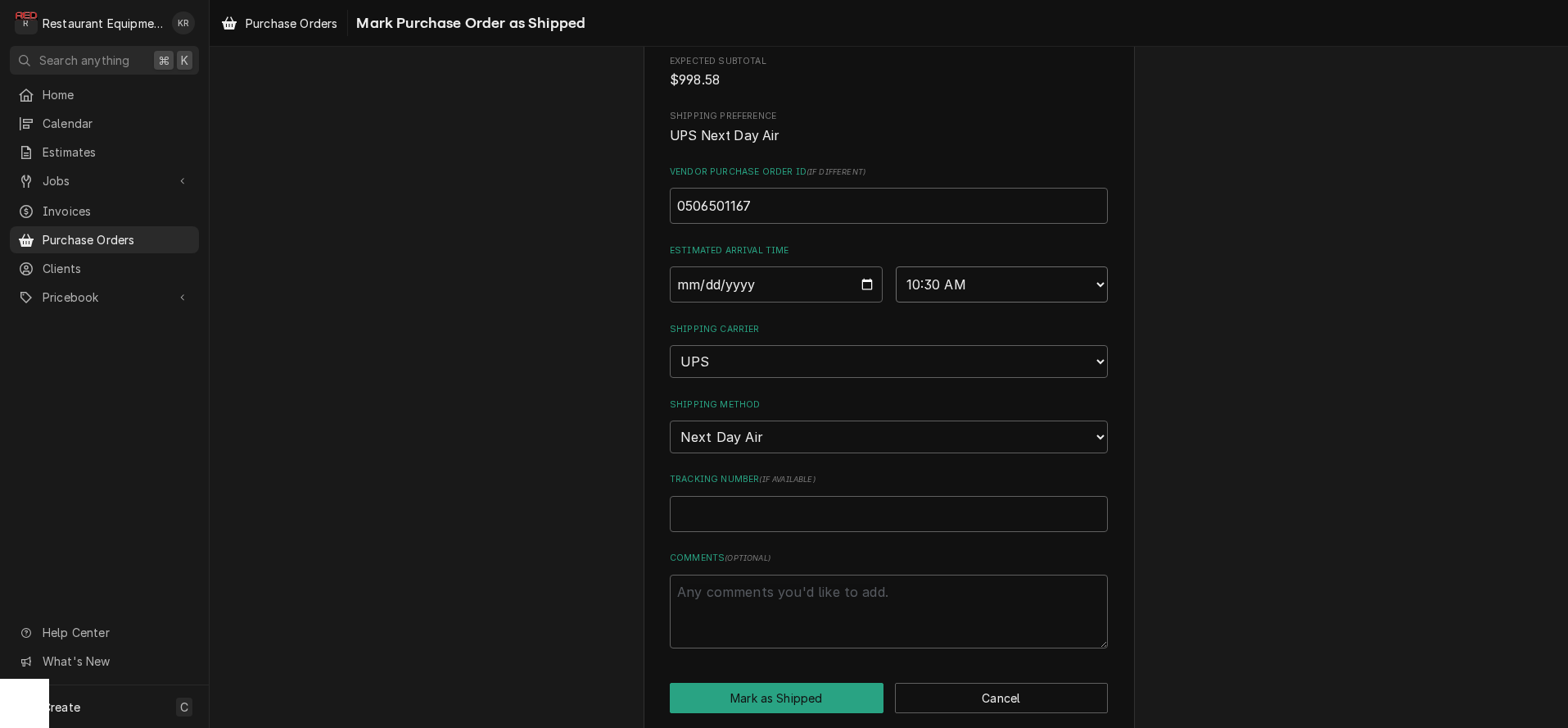
click option "10:30 AM" at bounding box center [0, 0] width 0 height 0
paste input "1Z6254550110162488"
type textarea "x"
type input "1Z6254550110162488"
click at [764, 689] on button "Mark as Shipped" at bounding box center [777, 697] width 214 height 30
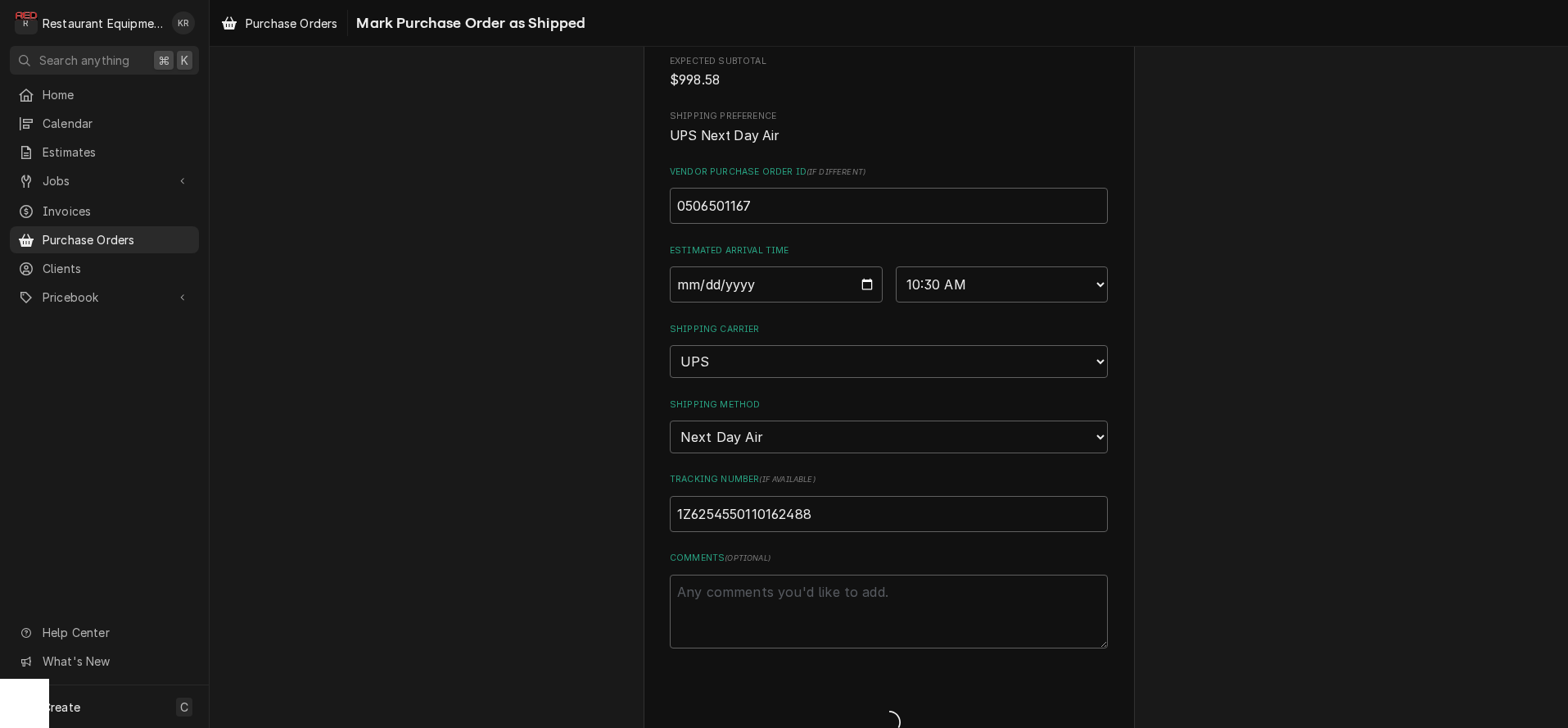
type textarea "x"
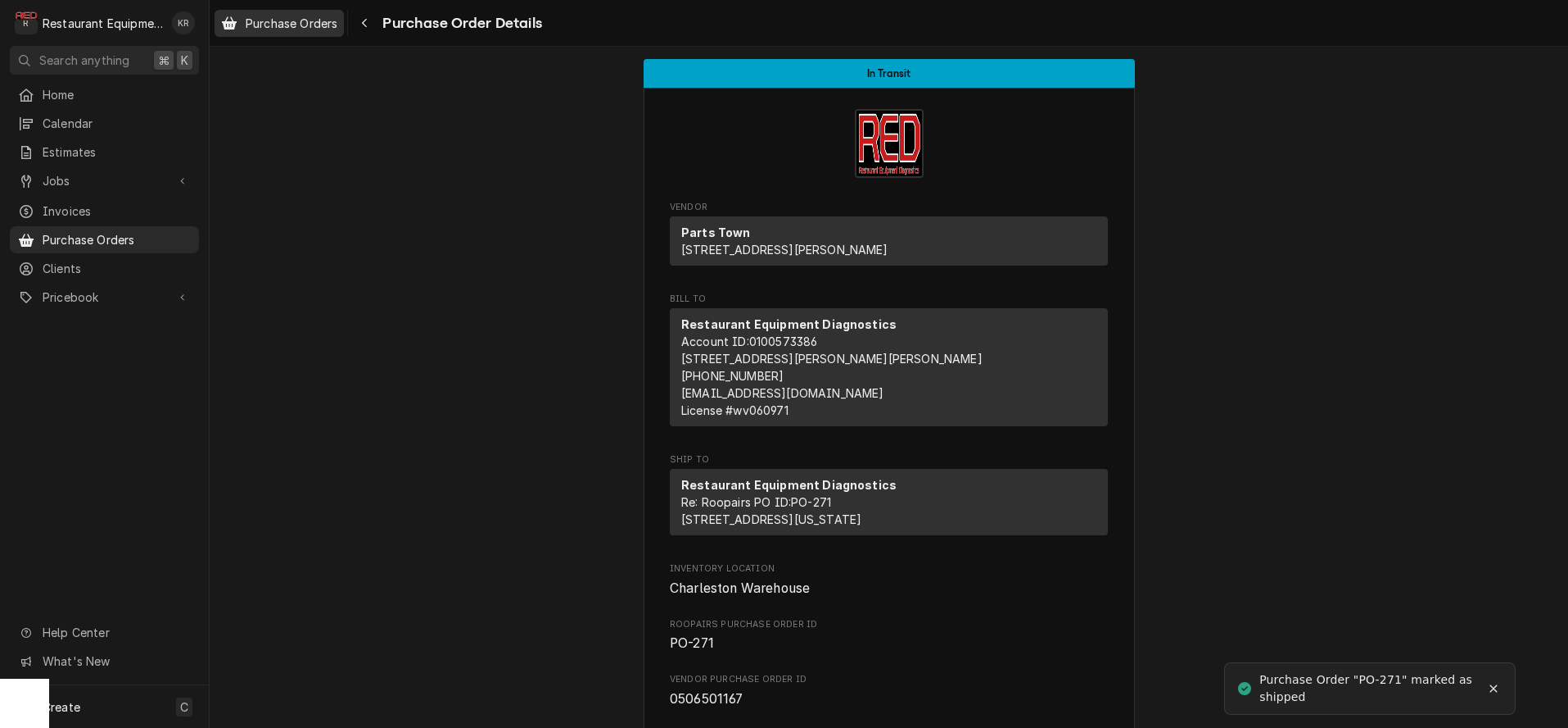
click at [302, 30] on span "Purchase Orders" at bounding box center [292, 23] width 92 height 17
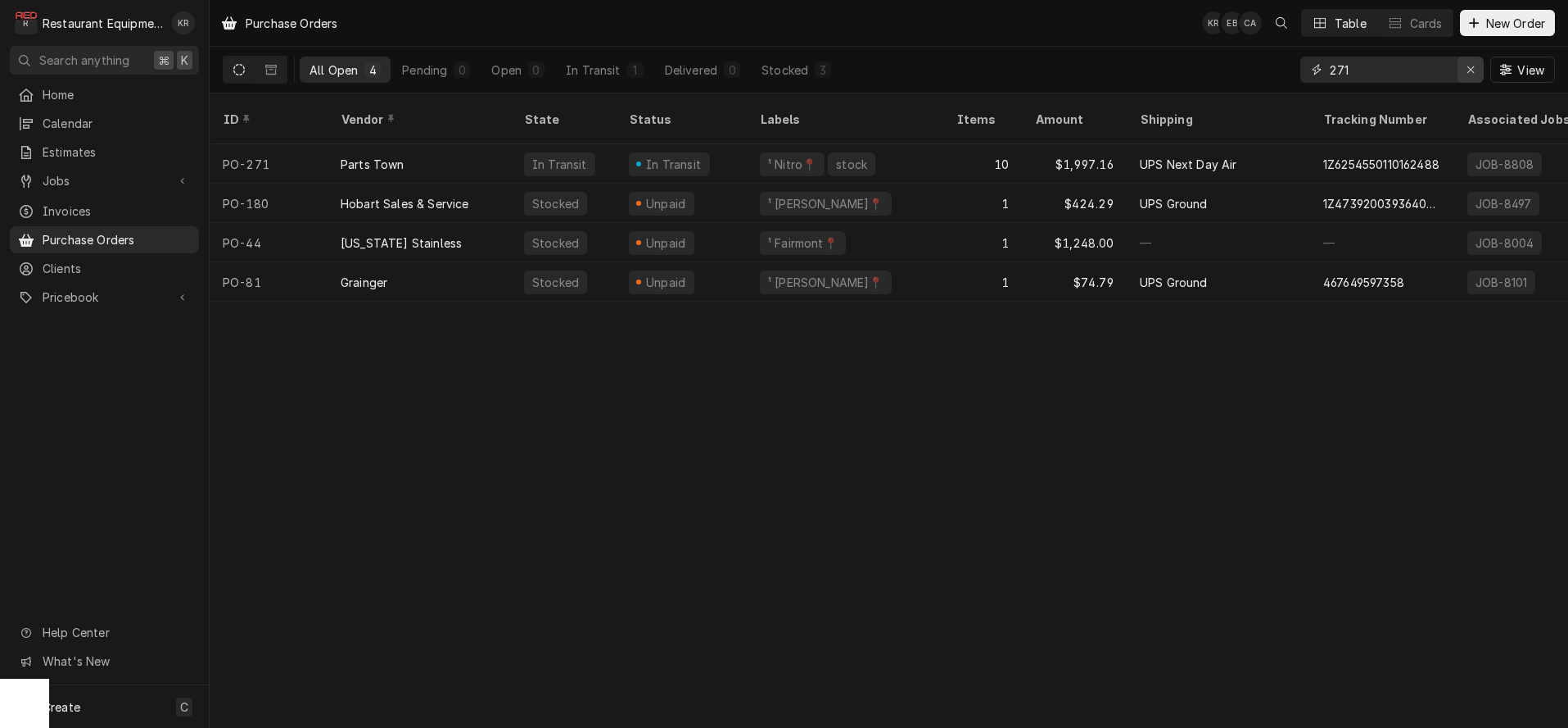
drag, startPoint x: 0, startPoint y: 0, endPoint x: 1470, endPoint y: 68, distance: 1471.6
click at [1470, 68] on icon "Erase input" at bounding box center [1471, 69] width 9 height 11
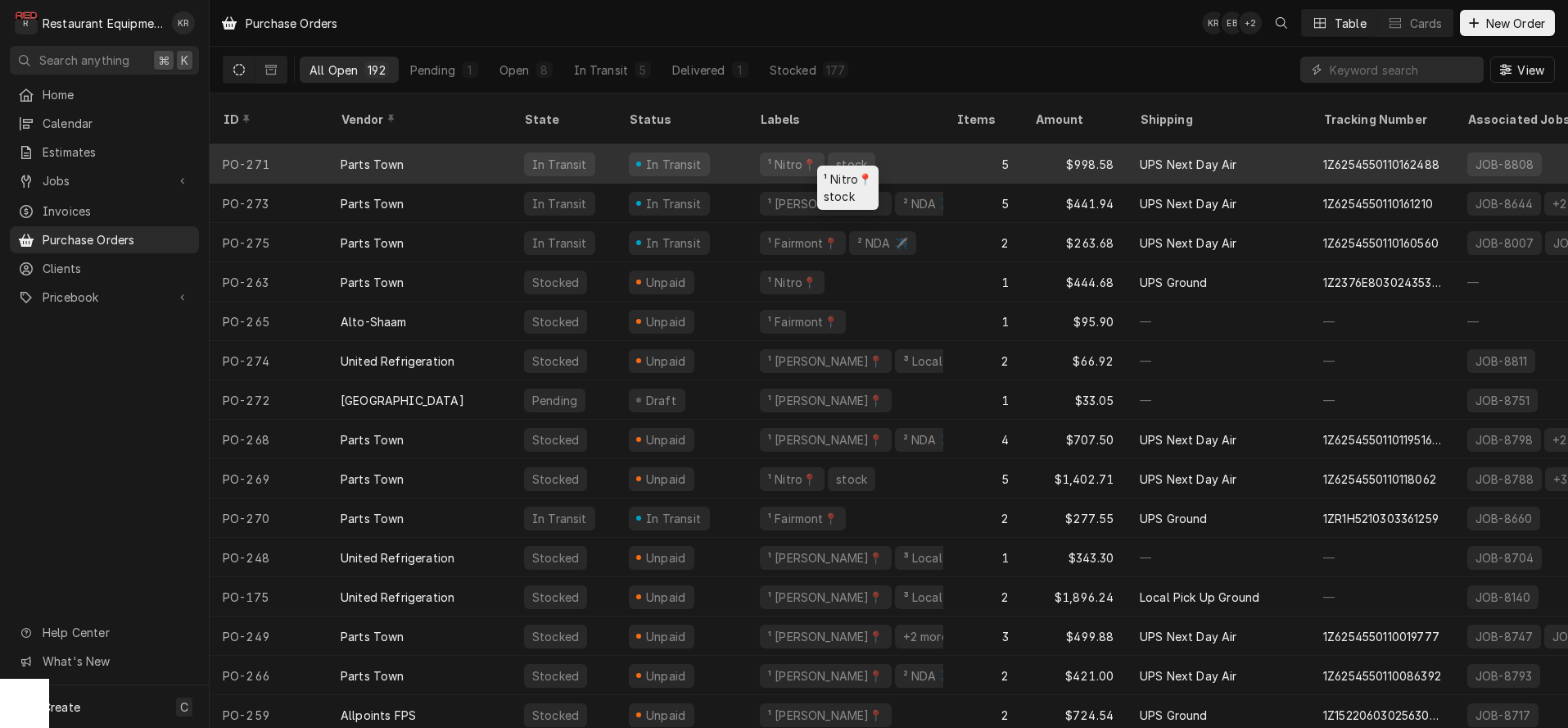
click at [794, 156] on div "¹ Nitro📍" at bounding box center [792, 164] width 52 height 17
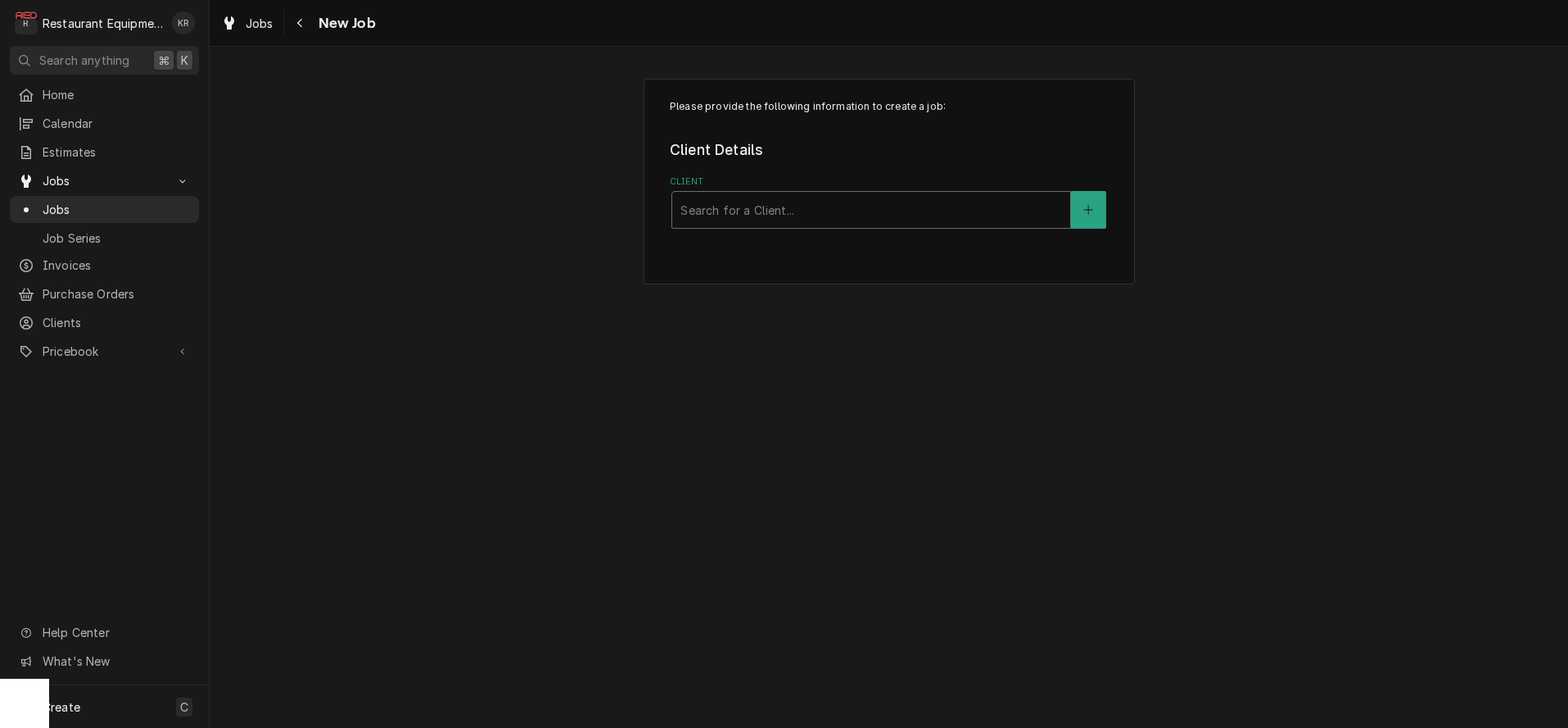
click at [875, 213] on div "Client" at bounding box center [871, 210] width 382 height 29
type input "[PERSON_NAME]"
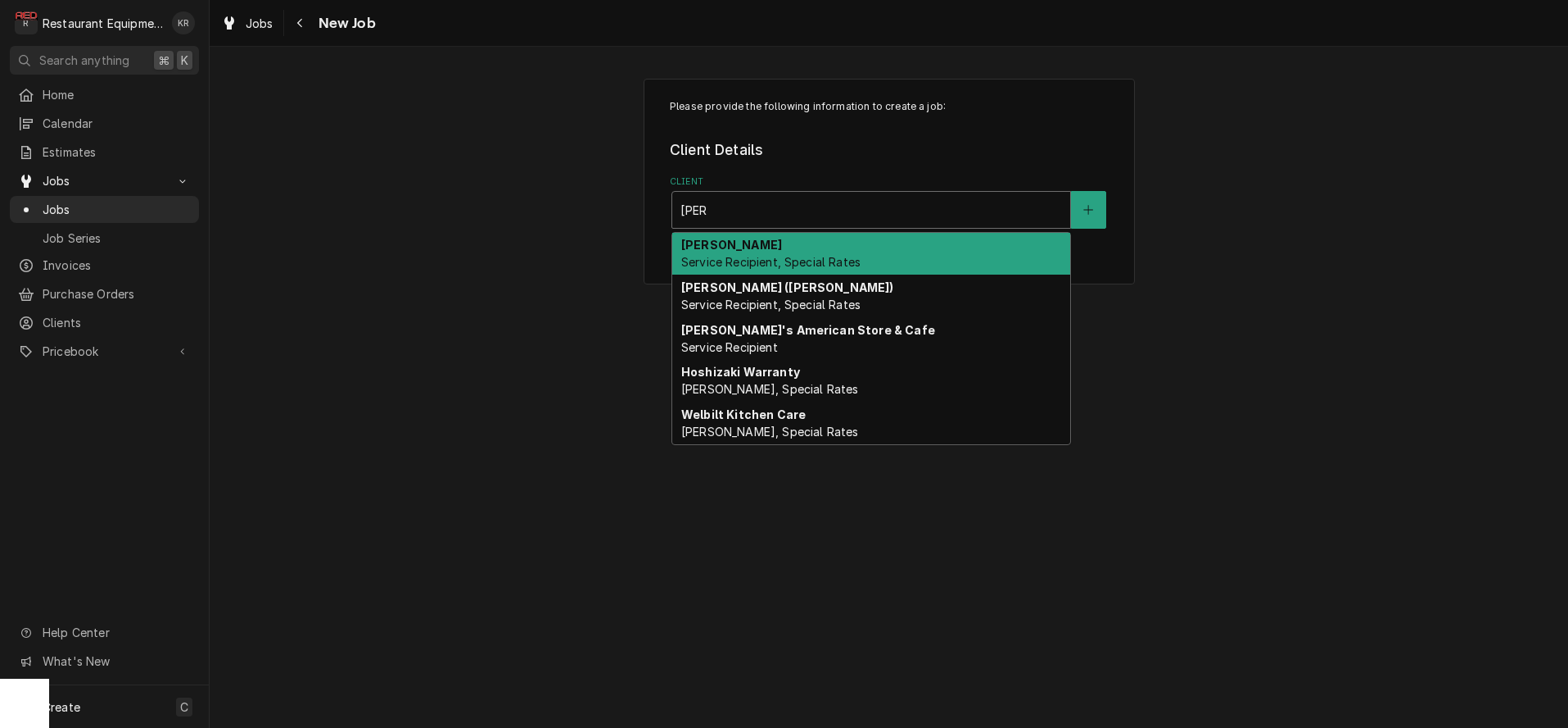
click at [725, 256] on span "Service Recipient, Special Rates" at bounding box center [771, 262] width 180 height 14
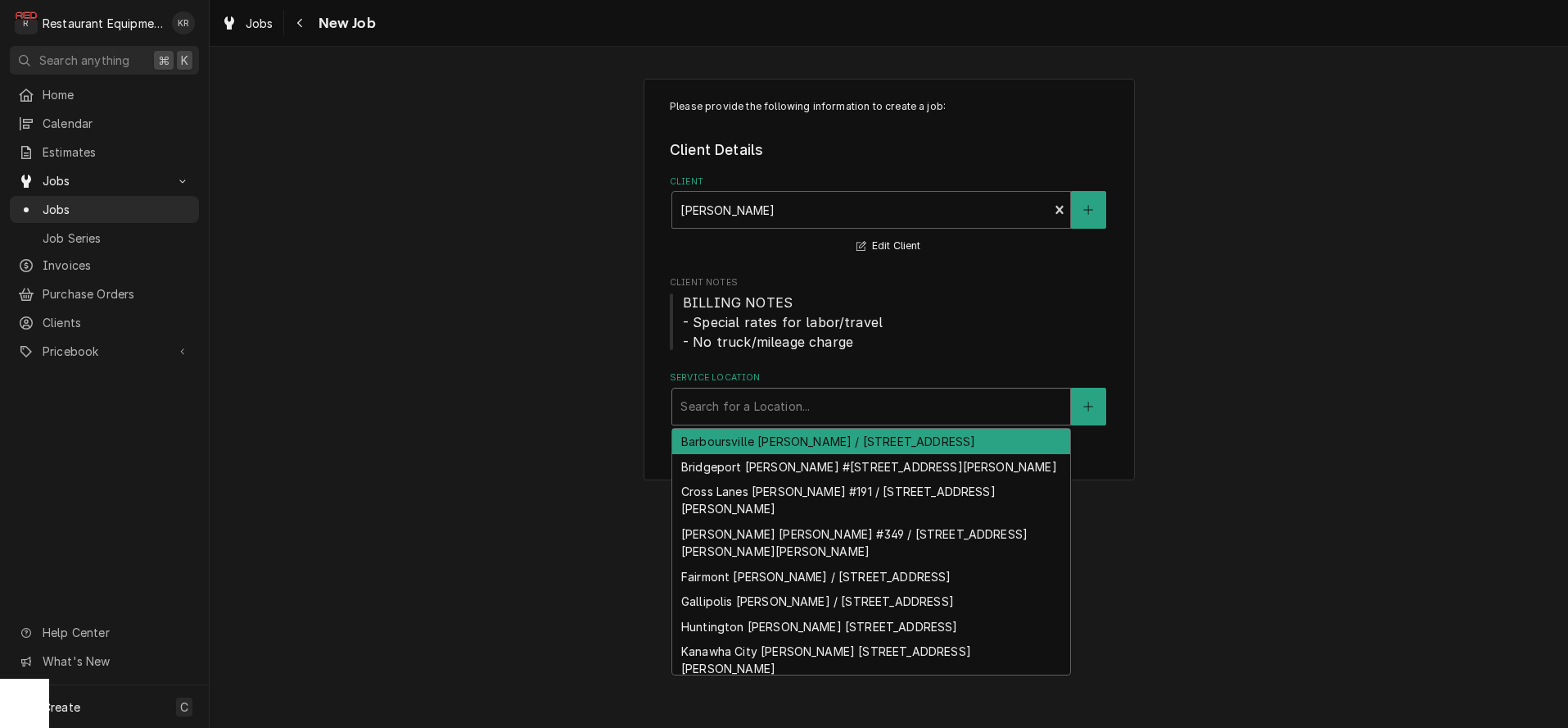
drag, startPoint x: 728, startPoint y: 410, endPoint x: 737, endPoint y: 444, distance: 35.2
click at [729, 410] on div "Service Location" at bounding box center [871, 406] width 382 height 29
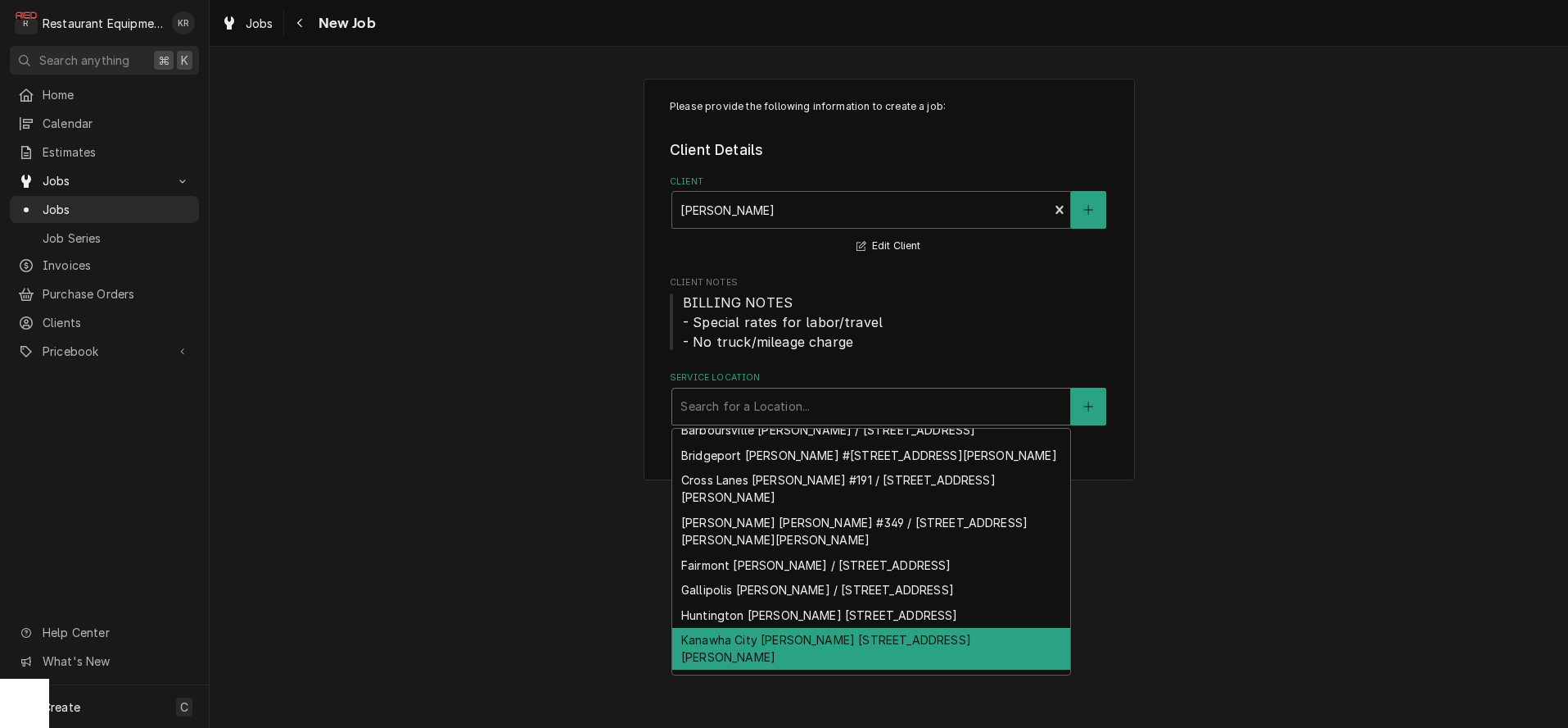
scroll to position [15, 0]
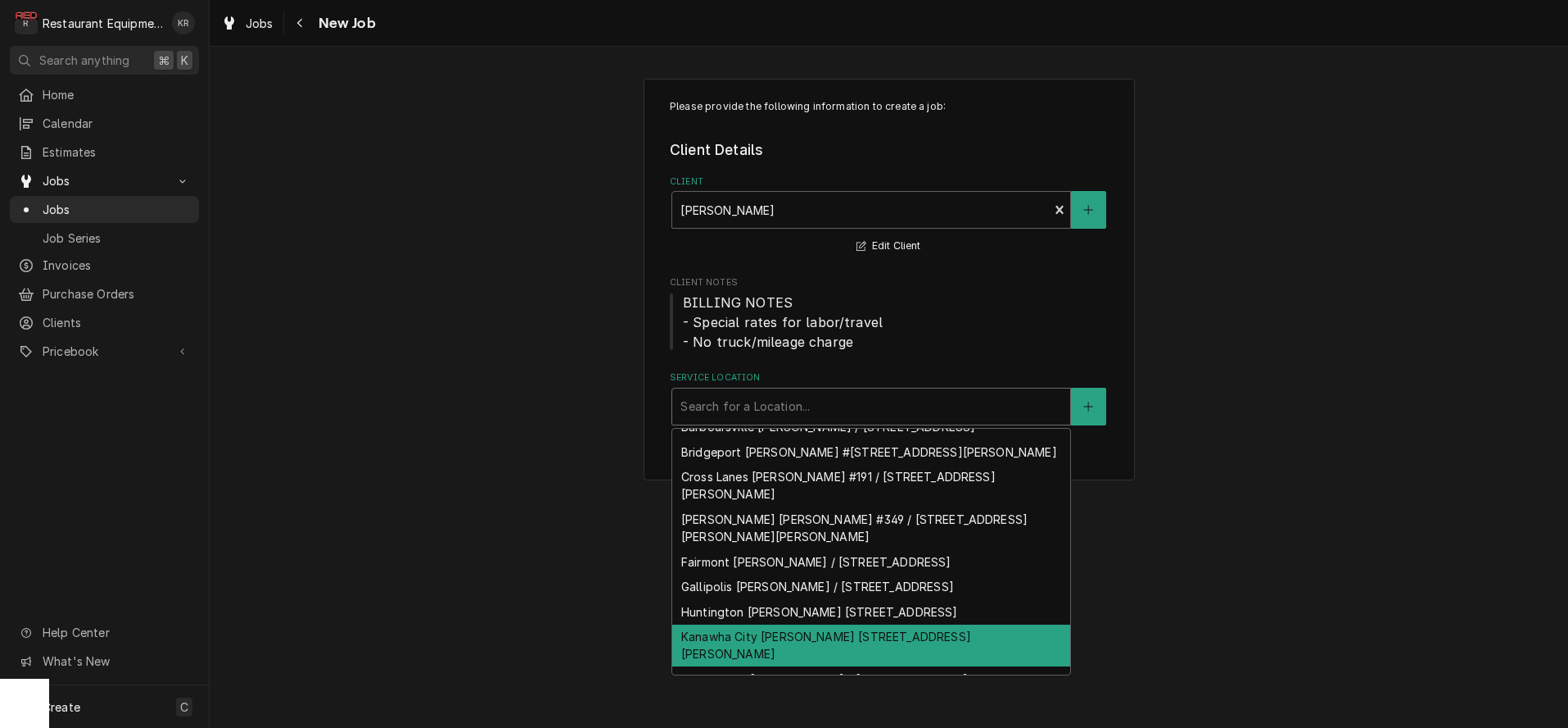
click at [760, 633] on div "Kanawha City [PERSON_NAME] [STREET_ADDRESS][PERSON_NAME]" at bounding box center [871, 646] width 398 height 43
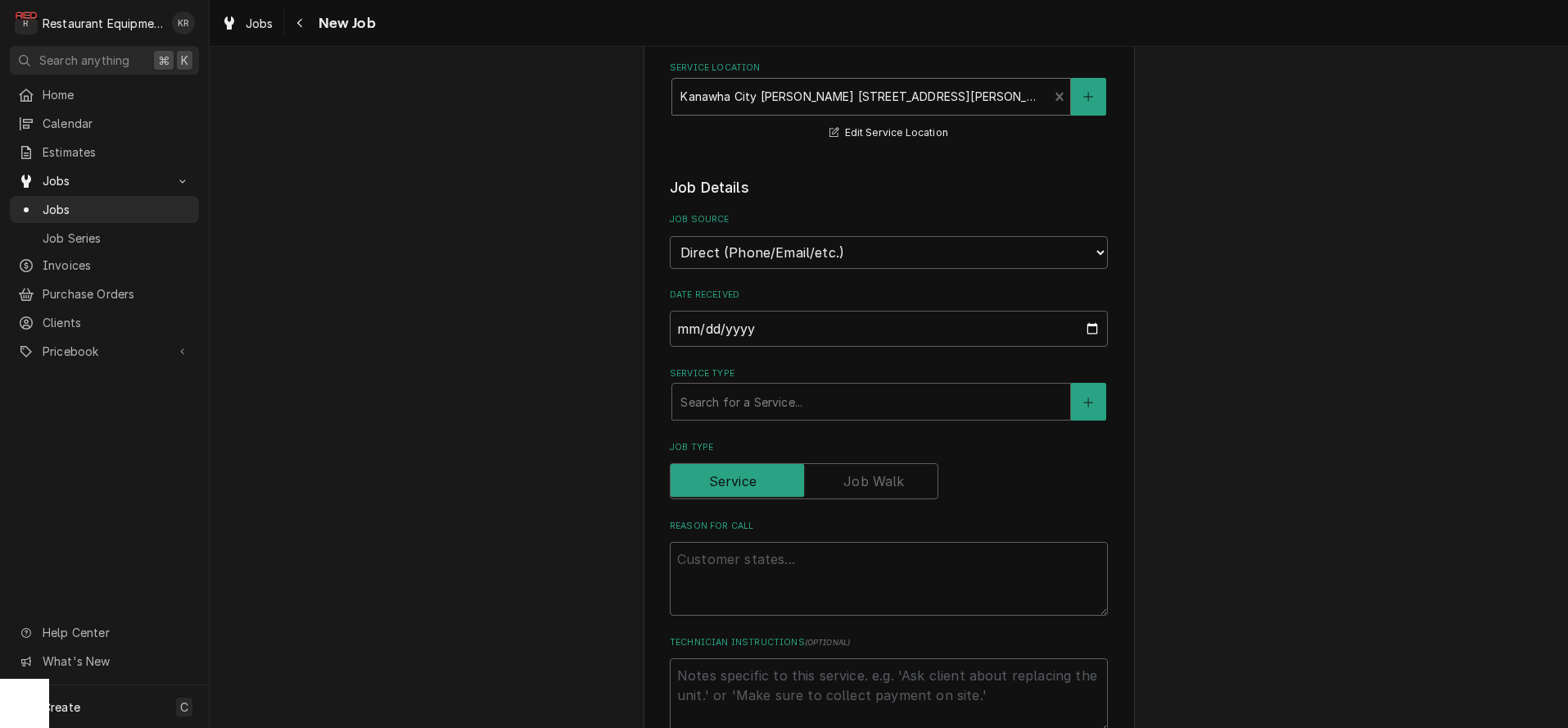
scroll to position [342, 0]
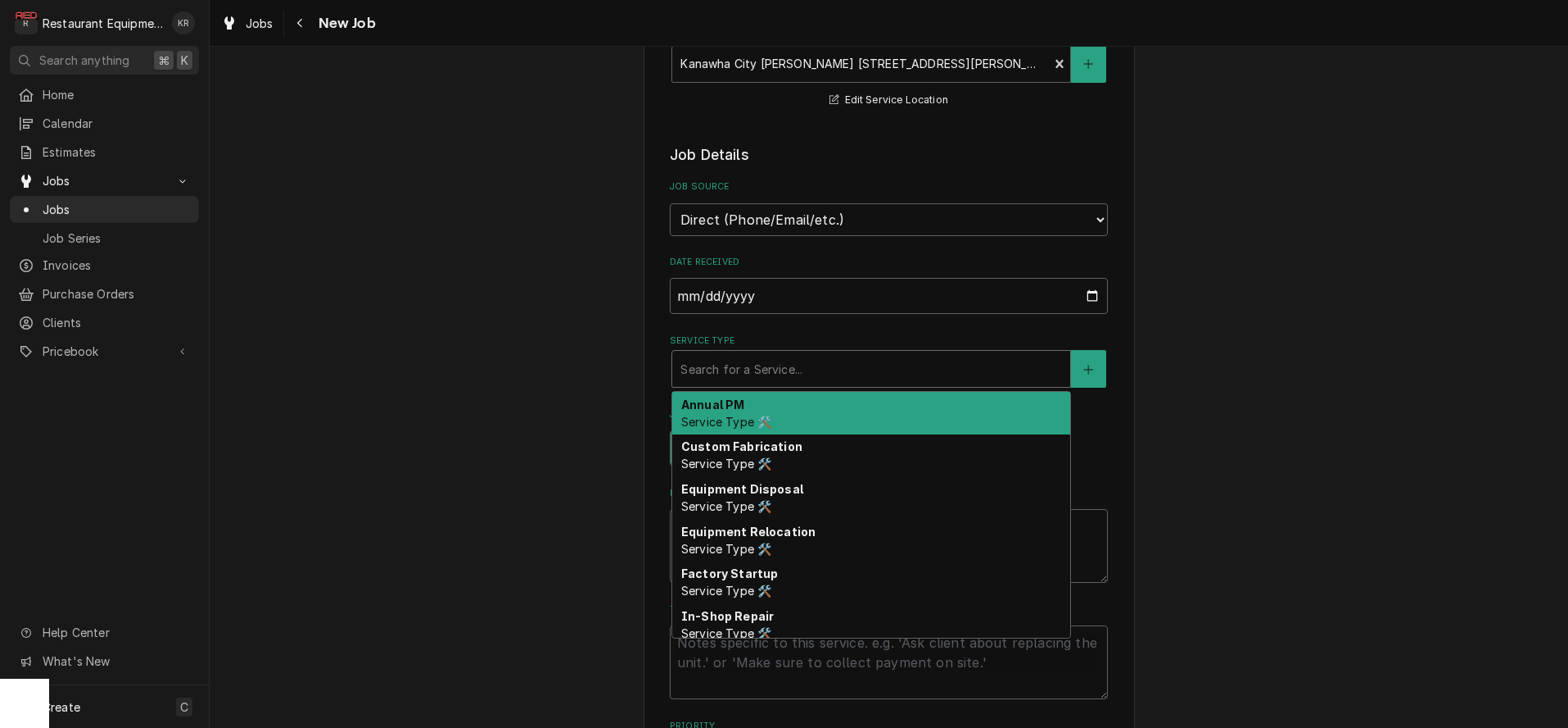
click at [759, 374] on div "Service Type" at bounding box center [871, 368] width 382 height 29
type textarea "x"
type input "b"
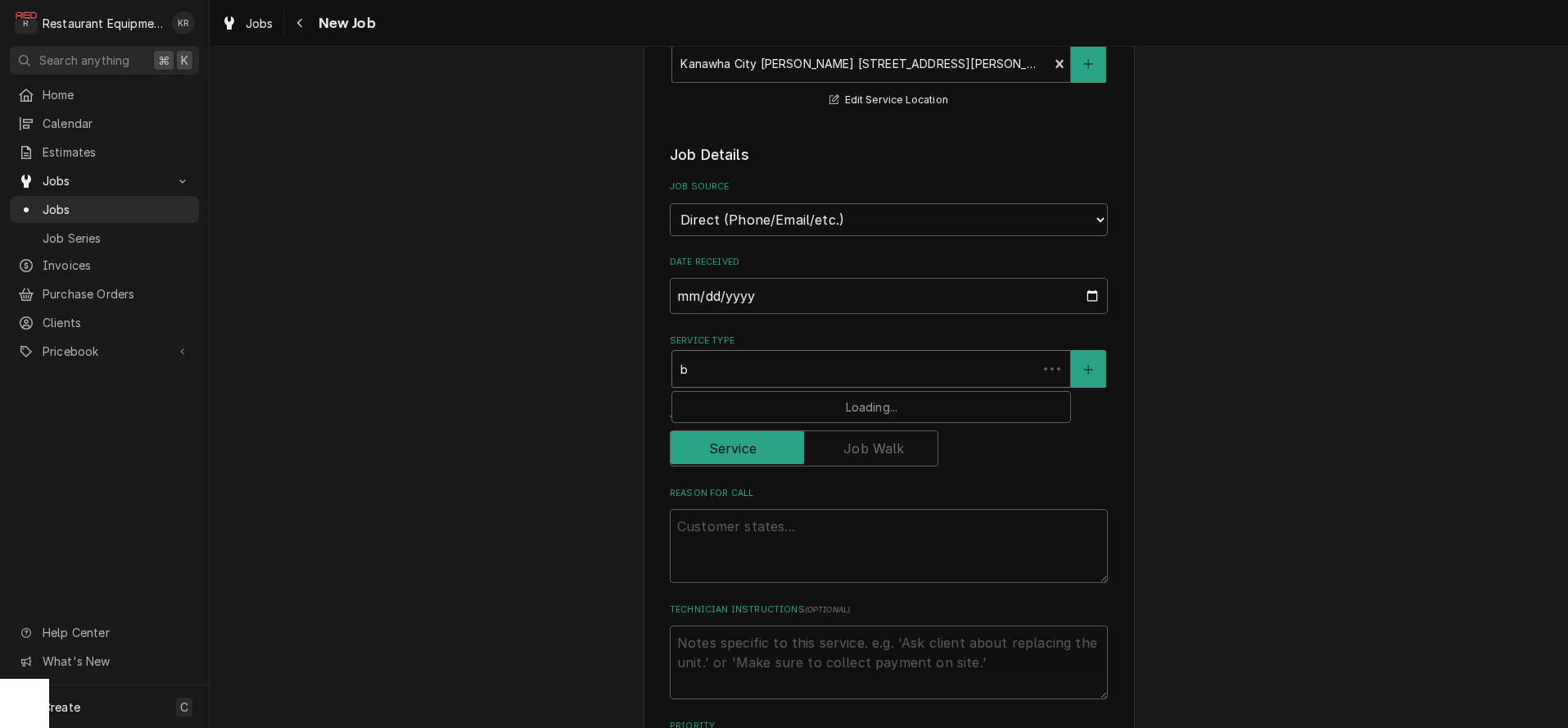
type textarea "x"
type input "br"
type textarea "x"
type input "bre"
type textarea "x"
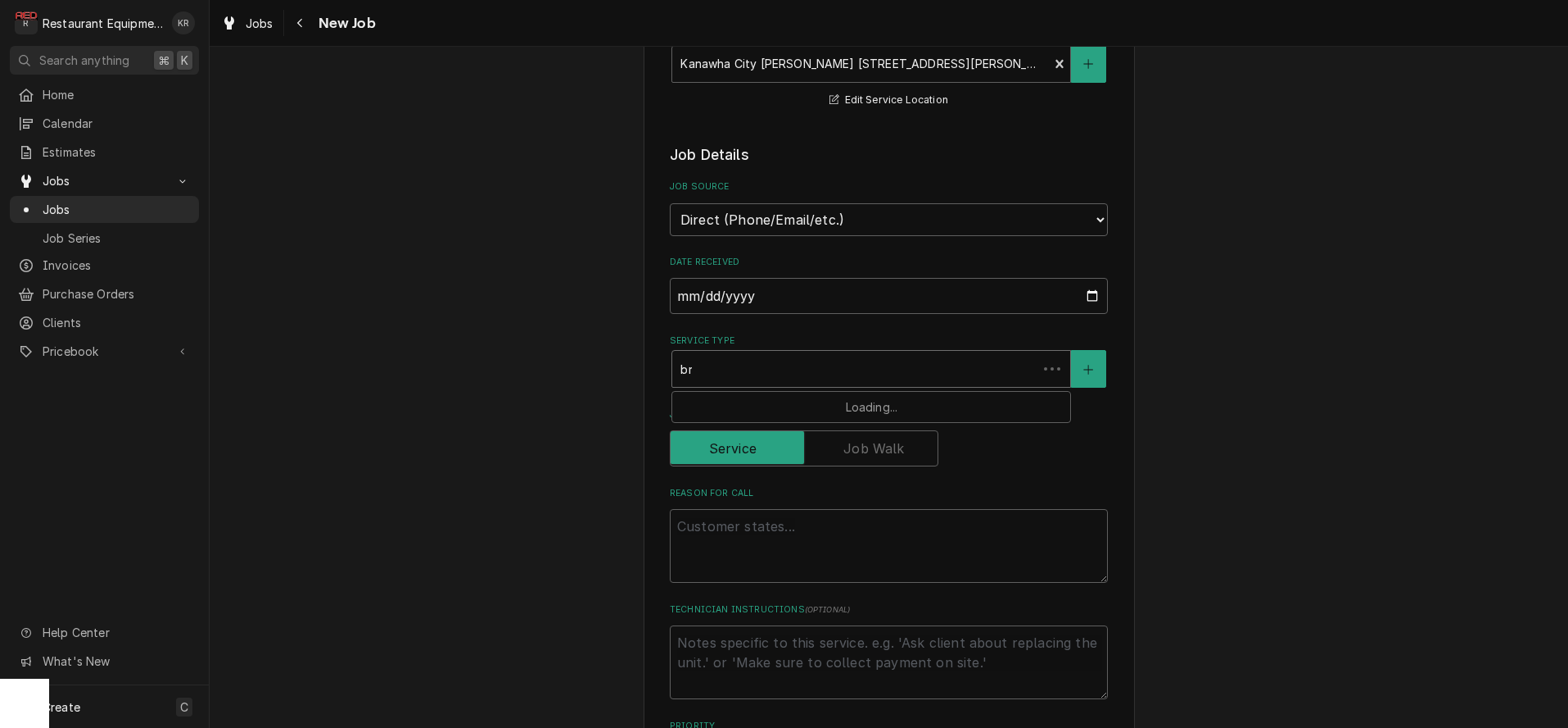
type input "brea"
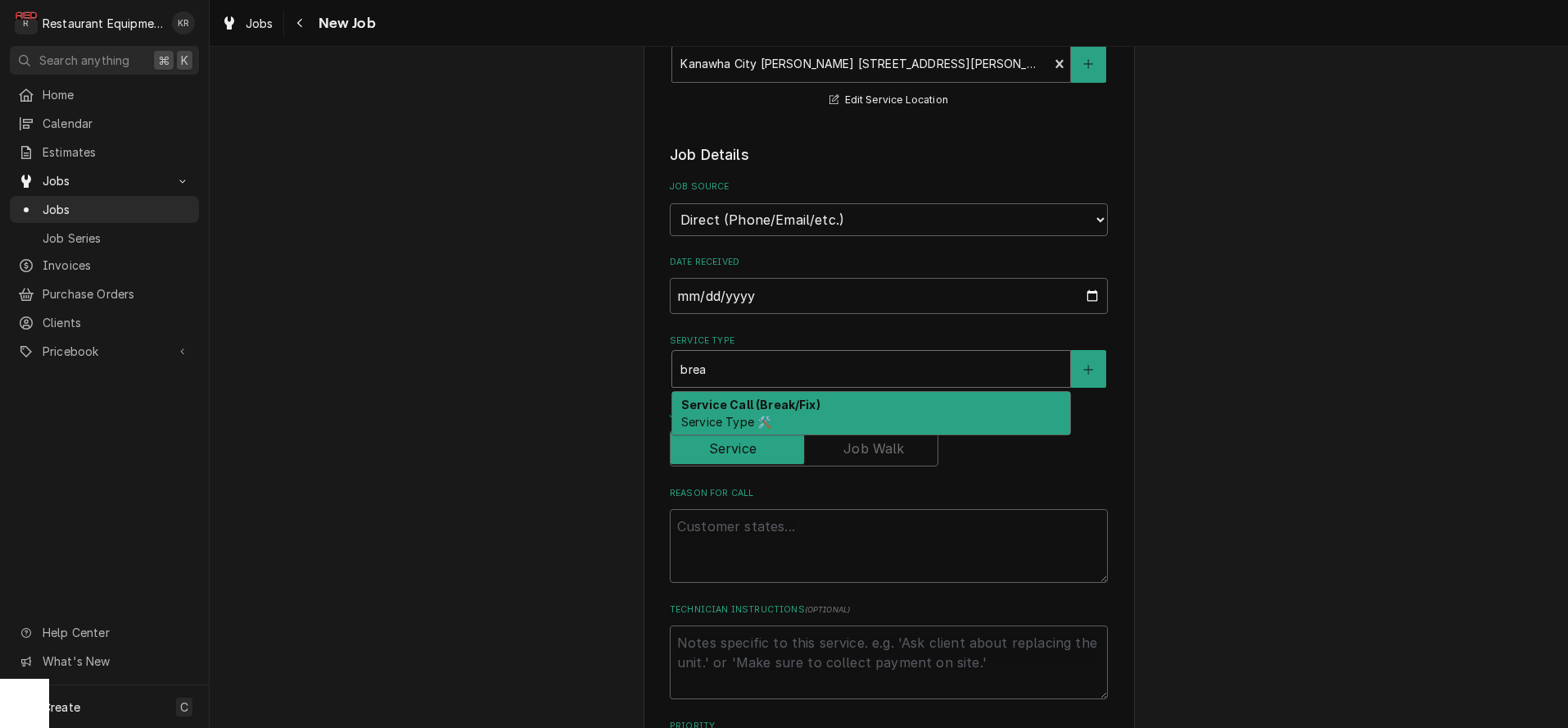
click at [743, 405] on strong "Service Call (Break/Fix)" at bounding box center [751, 404] width 139 height 14
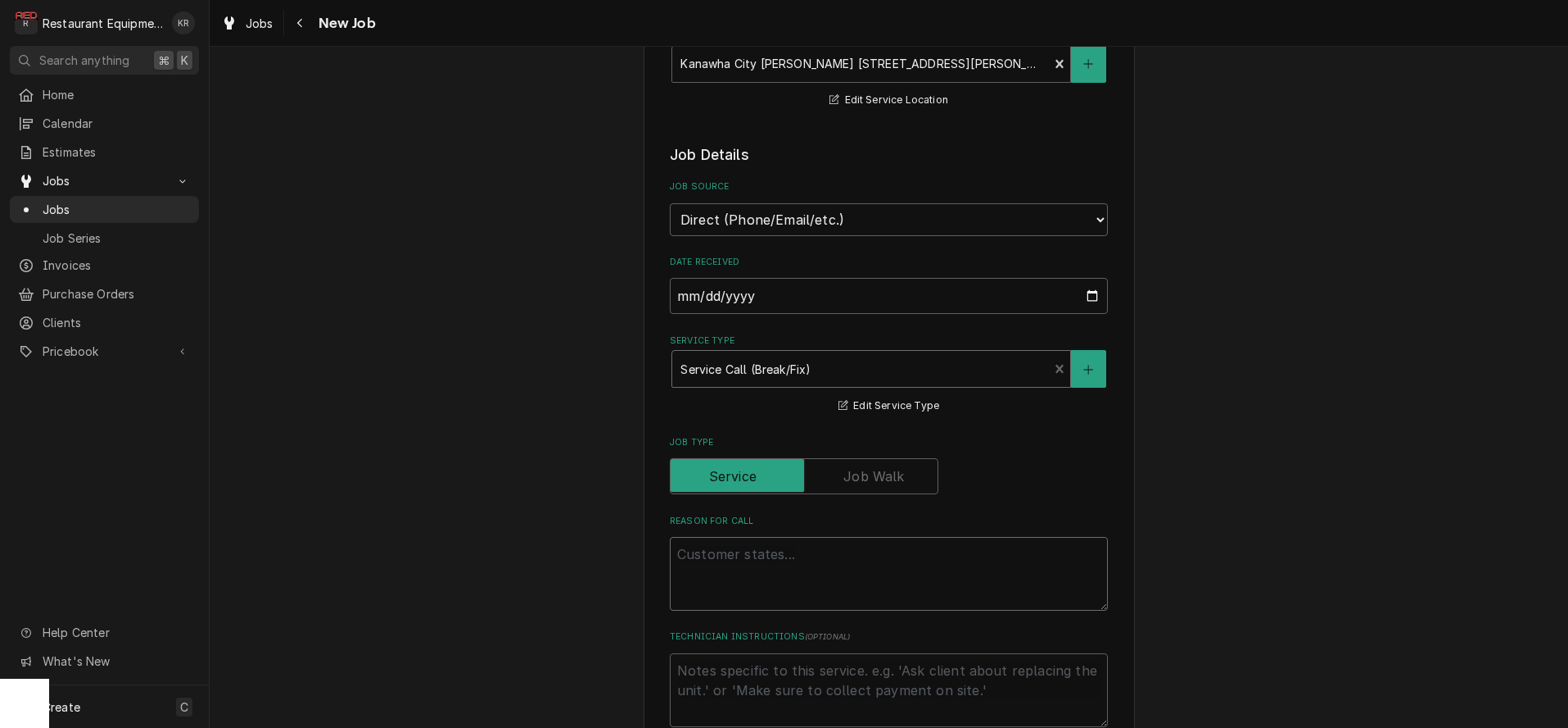
click at [729, 571] on textarea "Reason For Call" at bounding box center [889, 574] width 438 height 74
type textarea "x"
type textarea "W"
type textarea "x"
type textarea "WIF"
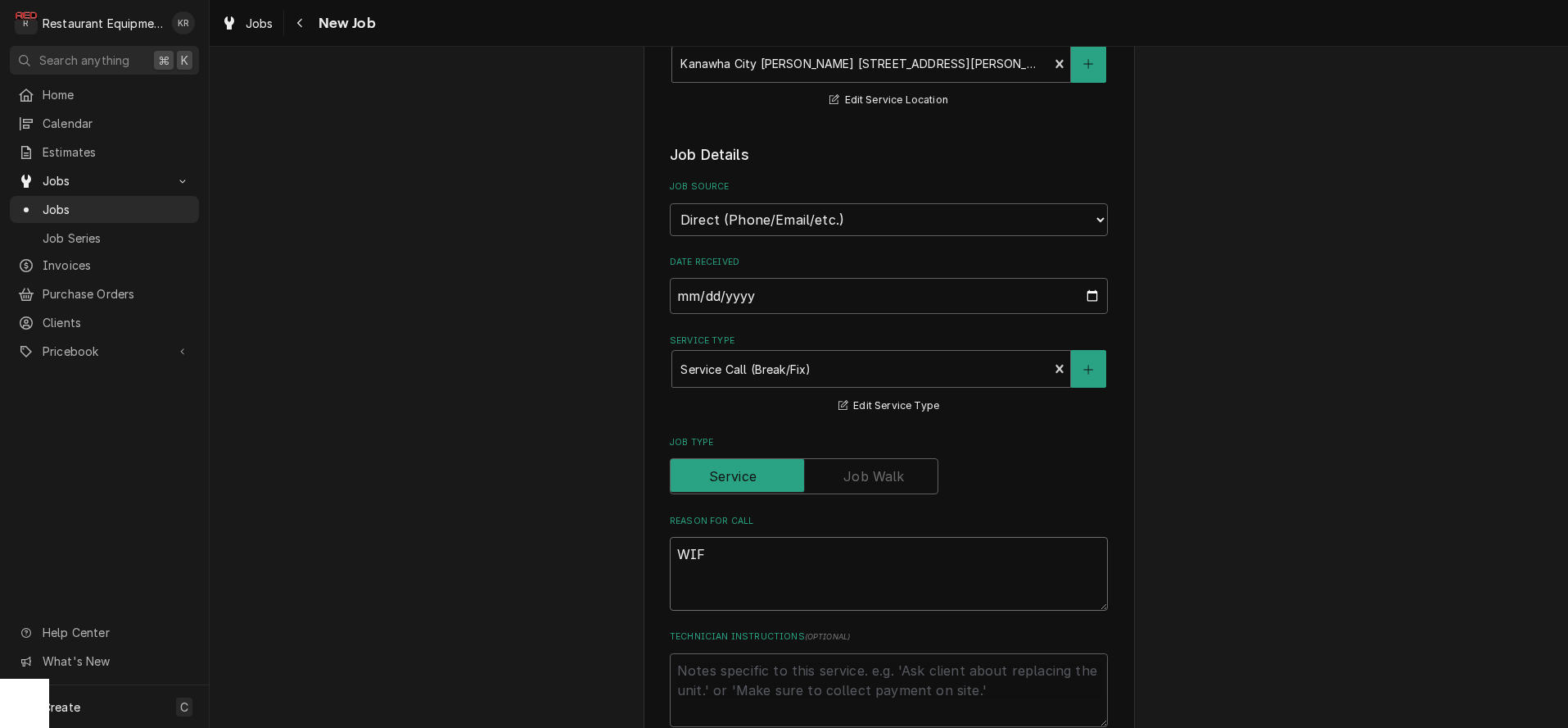
type textarea "x"
type textarea "WIF"
type textarea "x"
type textarea "WIF do"
type textarea "x"
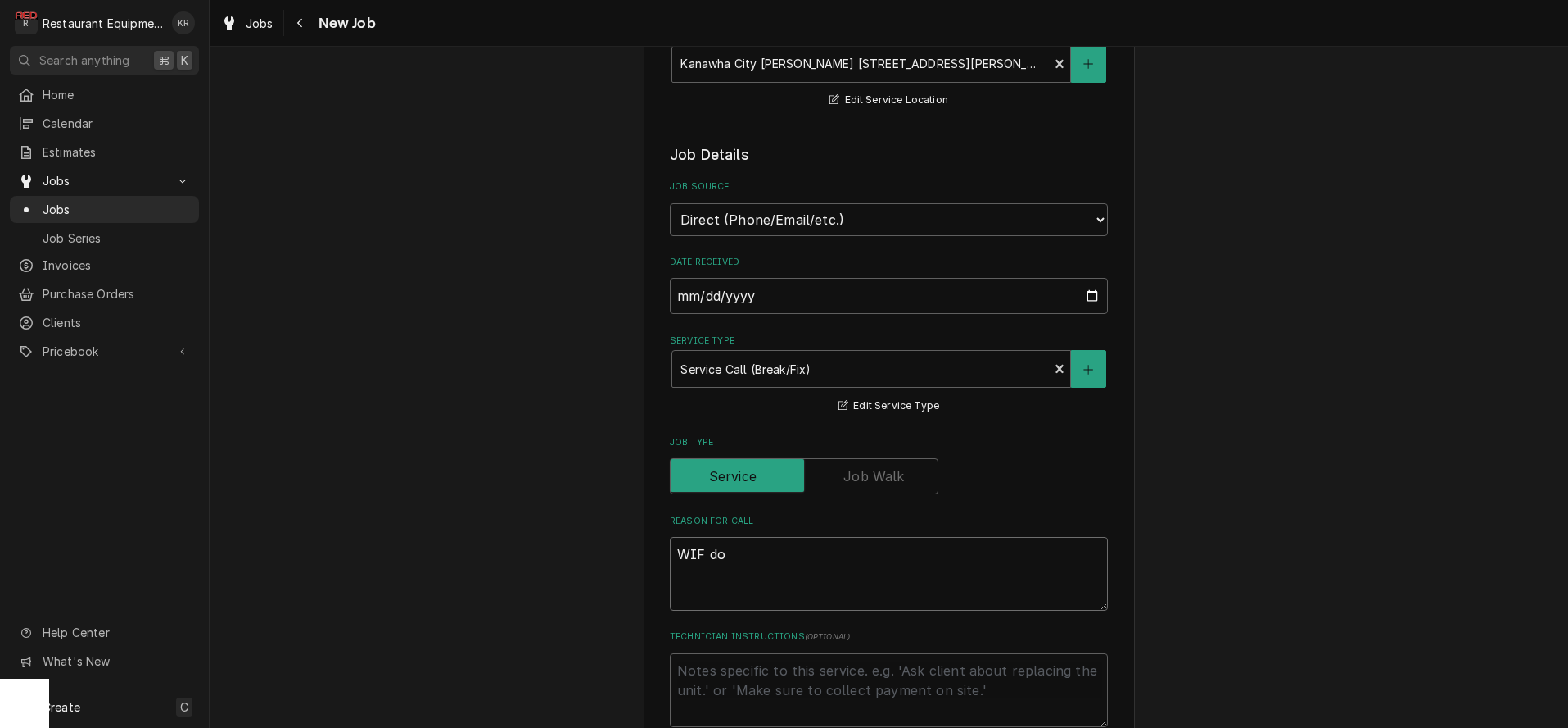
type textarea "WIF doo"
type textarea "x"
type textarea "WIF door"
type textarea "x"
type textarea "WIF door"
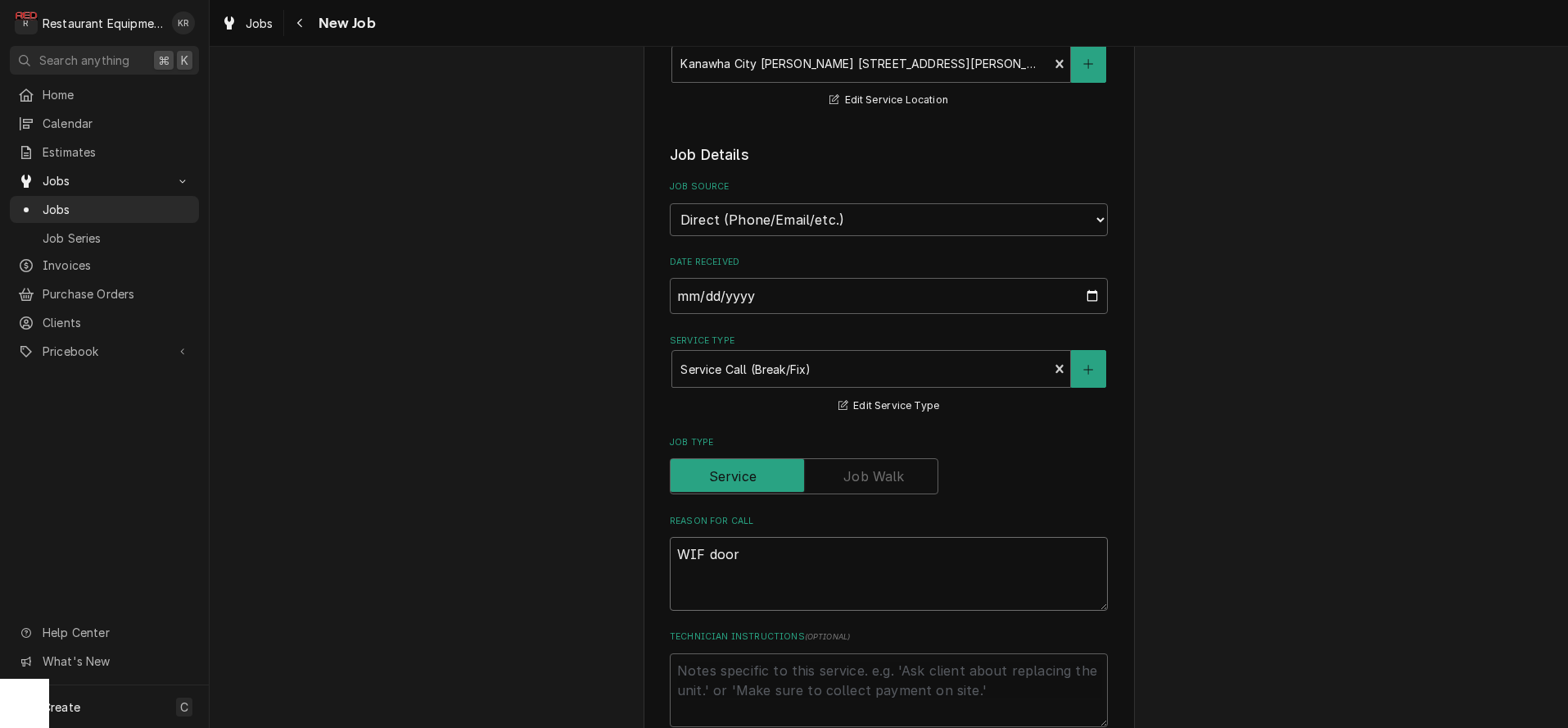
type textarea "x"
type textarea "WIF door h"
type textarea "x"
type textarea "WIF door ha"
type textarea "x"
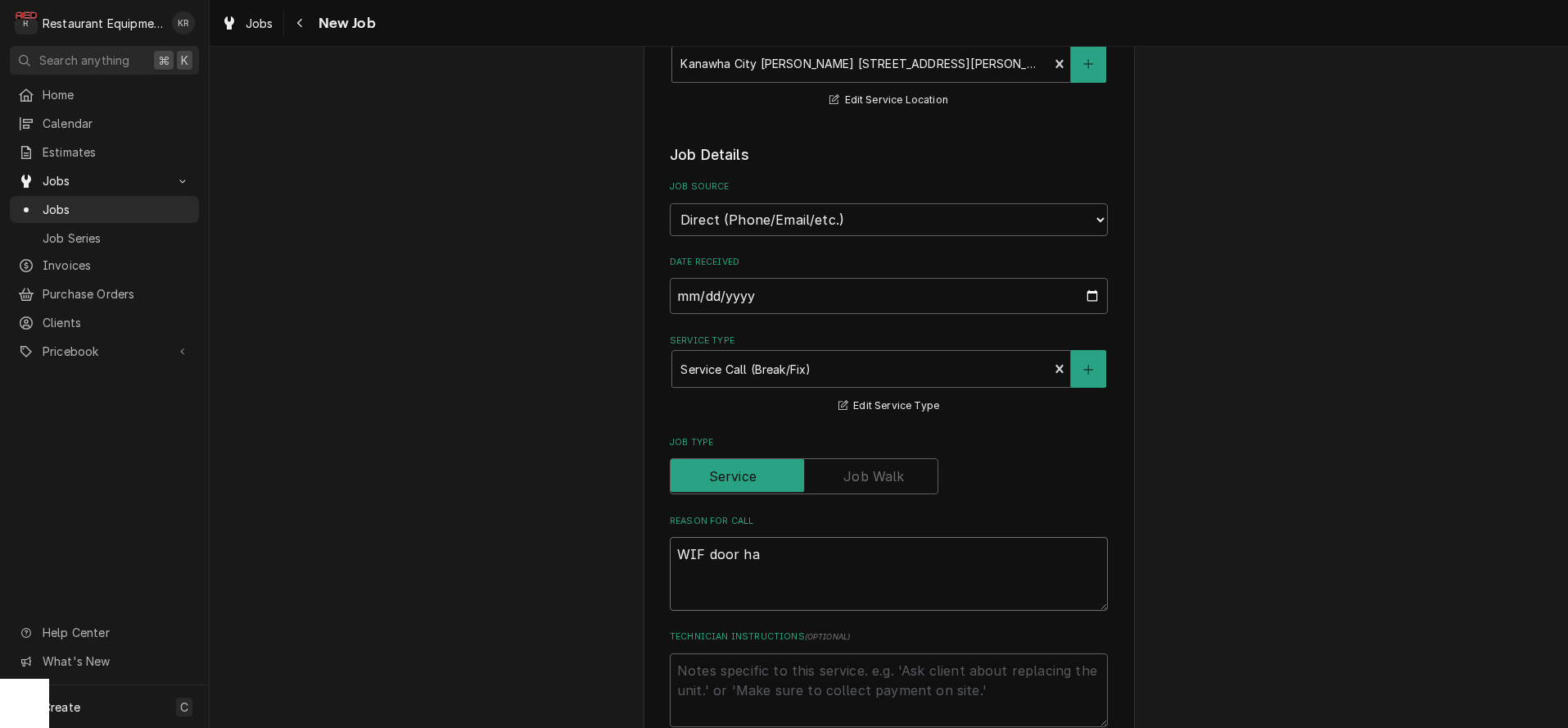
type textarea "WIF door has"
type textarea "x"
type textarea "WIF door has"
type textarea "x"
type textarea "WIF door has b"
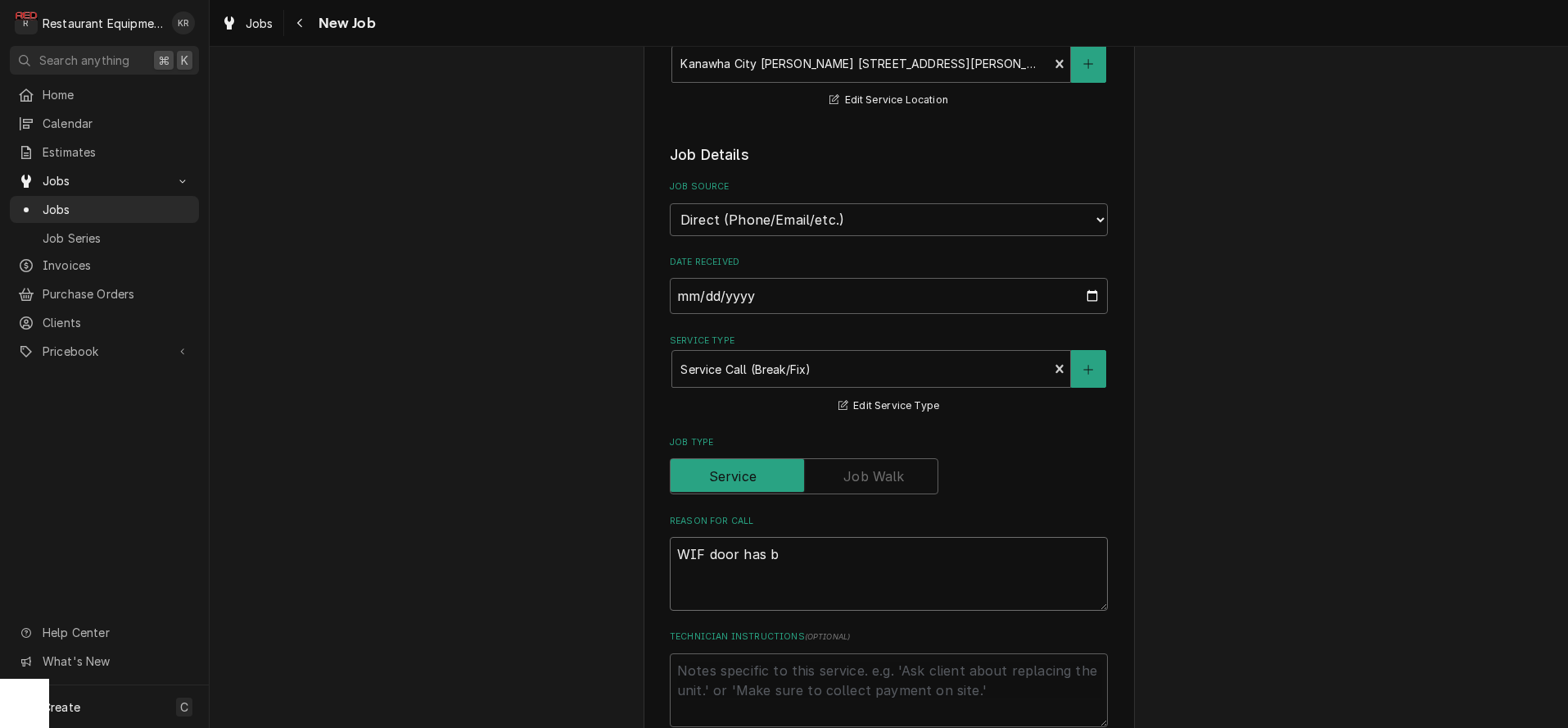
type textarea "x"
type textarea "WIF door has bf"
type textarea "x"
type textarea "WIF door has b"
type textarea "x"
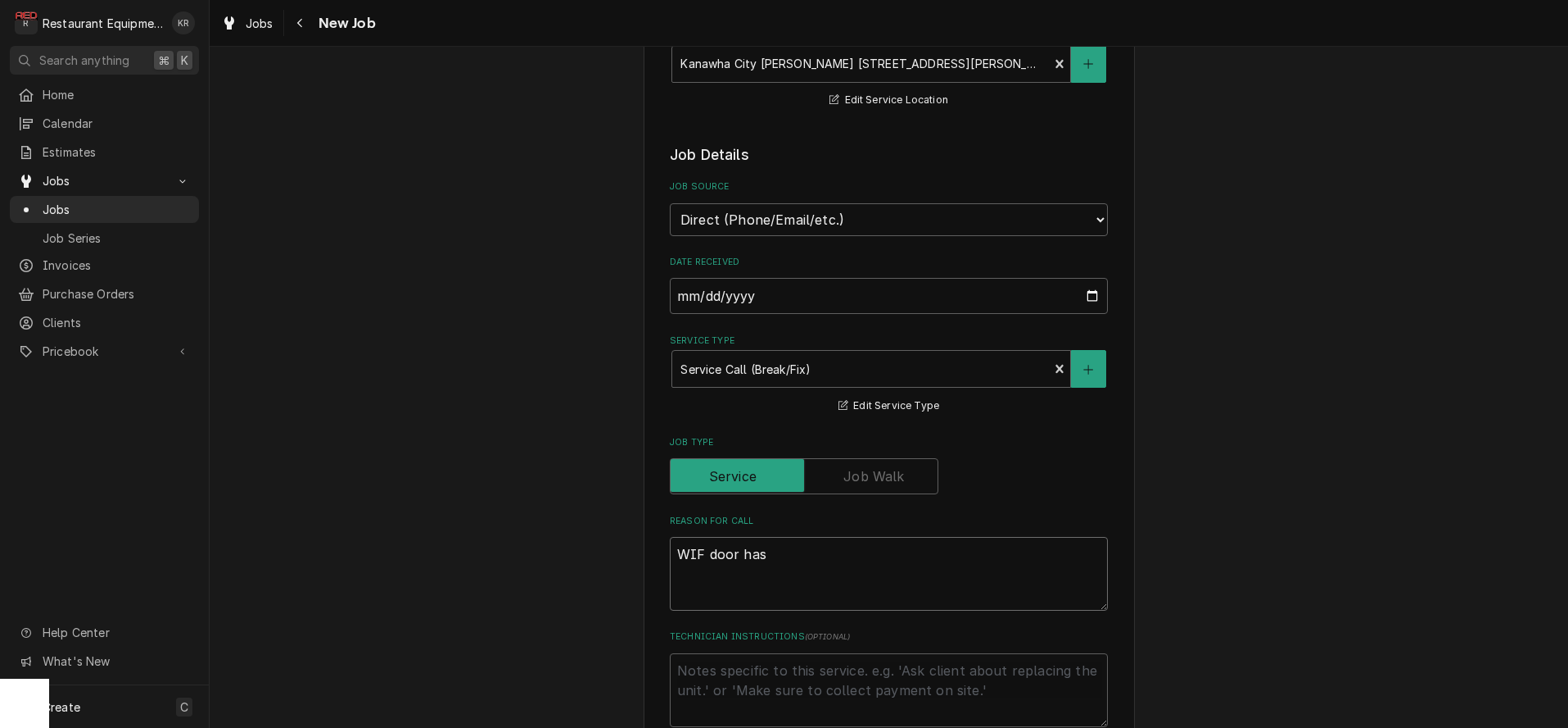
type textarea "WIF door has f"
type textarea "x"
type textarea "WIF door has fr"
type textarea "x"
type textarea "WIF door has fro"
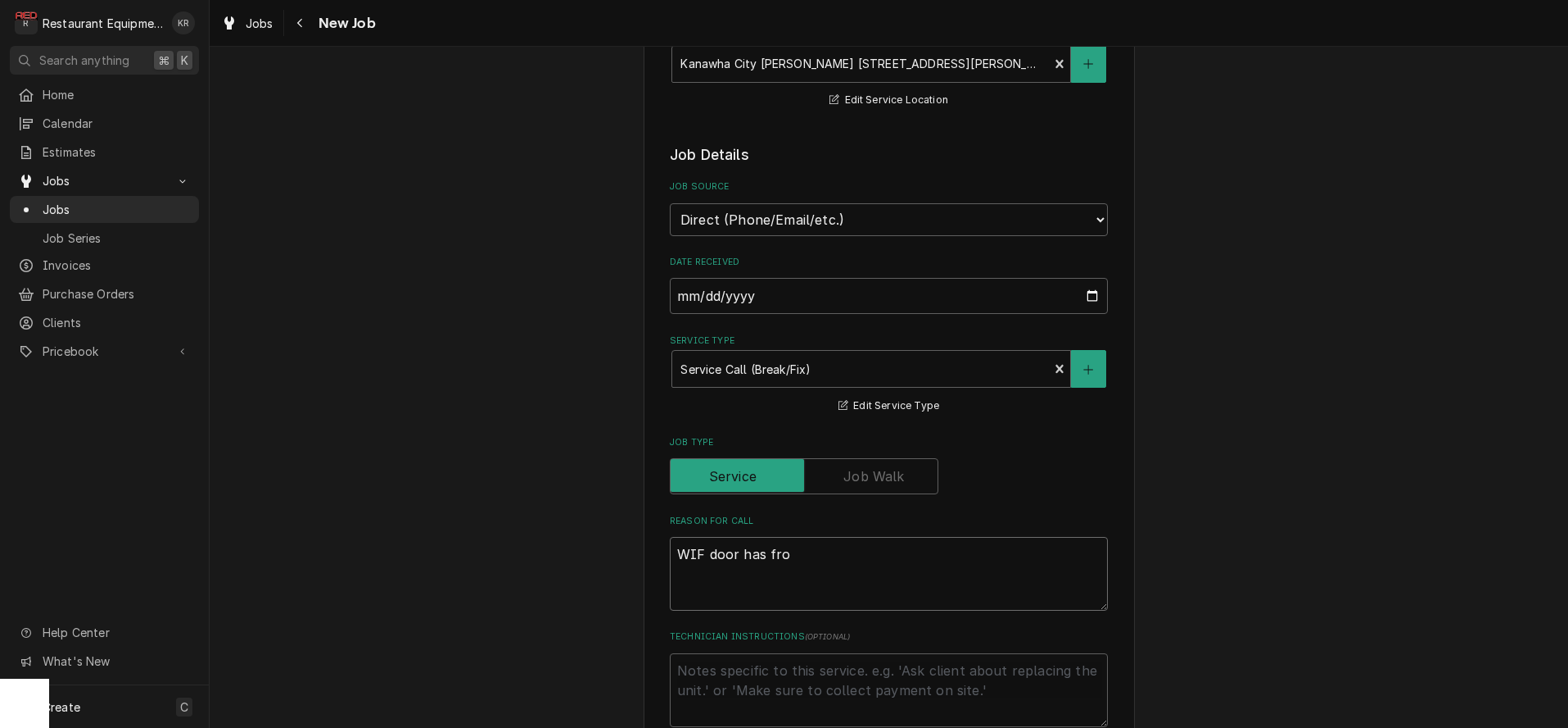
type textarea "x"
type textarea "WIF door has fros"
type textarea "x"
type textarea "WIF door has frost"
type textarea "x"
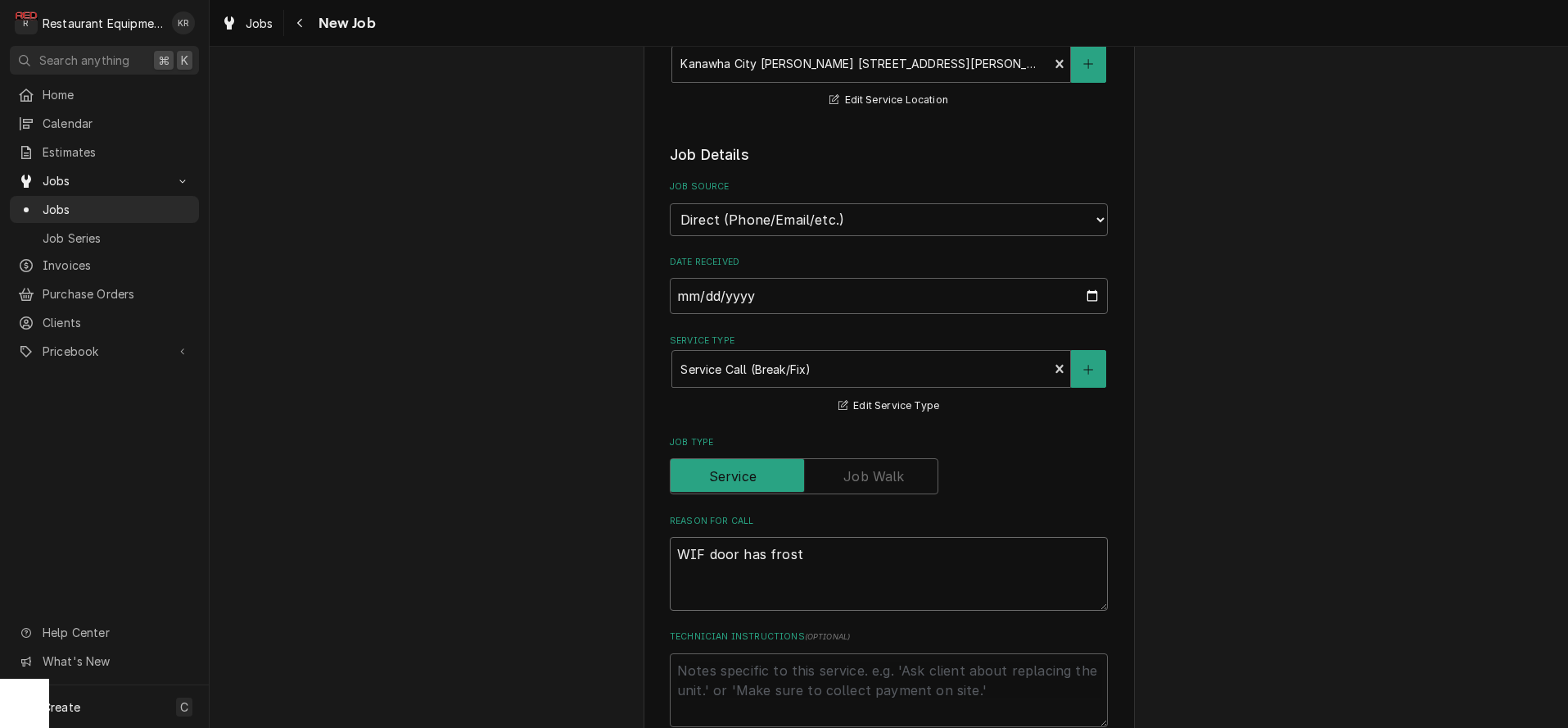
type textarea "WIF door has frost a"
type textarea "x"
type textarea "WIF door has frost al"
type textarea "x"
type textarea "WIF door has frost al"
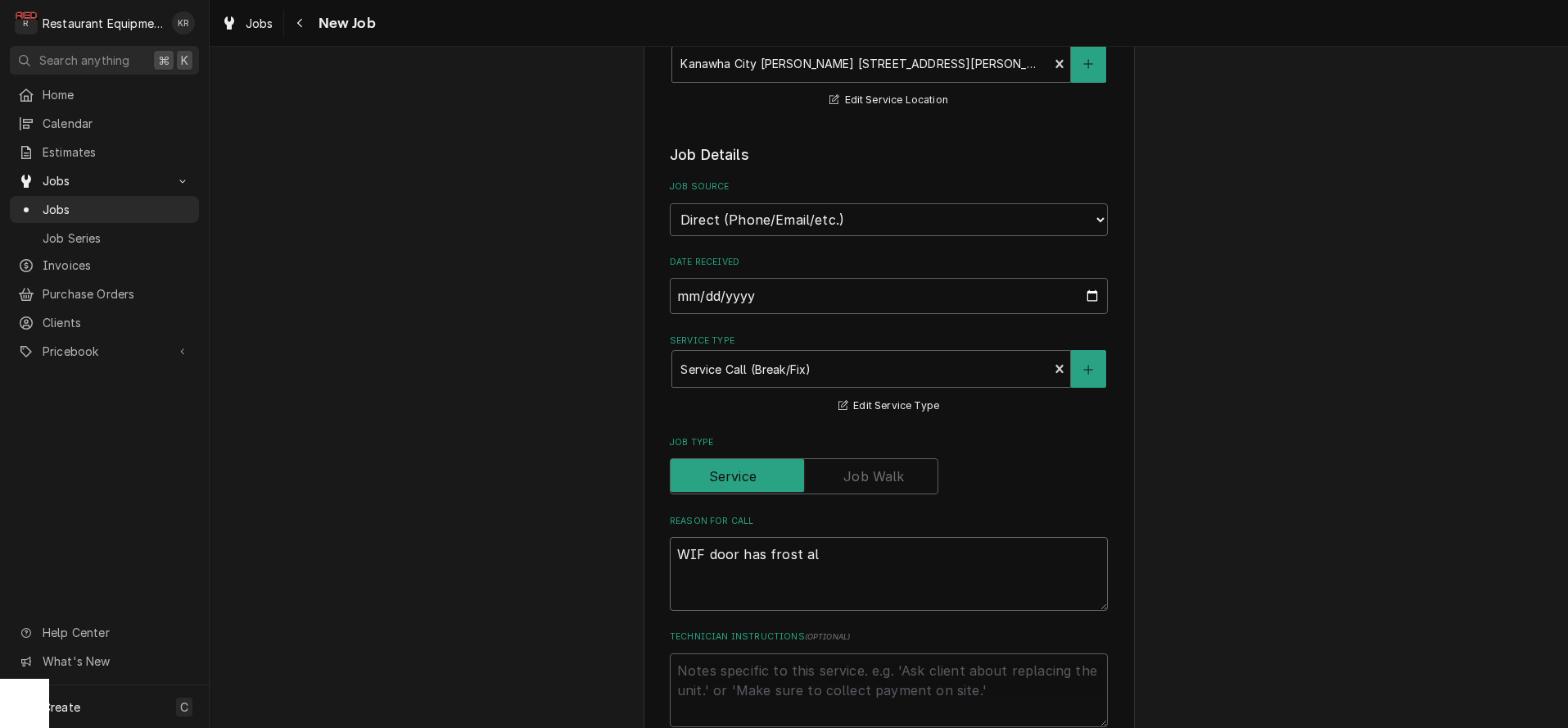
type textarea "x"
type textarea "WIF door has frost al a"
type textarea "x"
type textarea "WIF door has frost al ar"
type textarea "x"
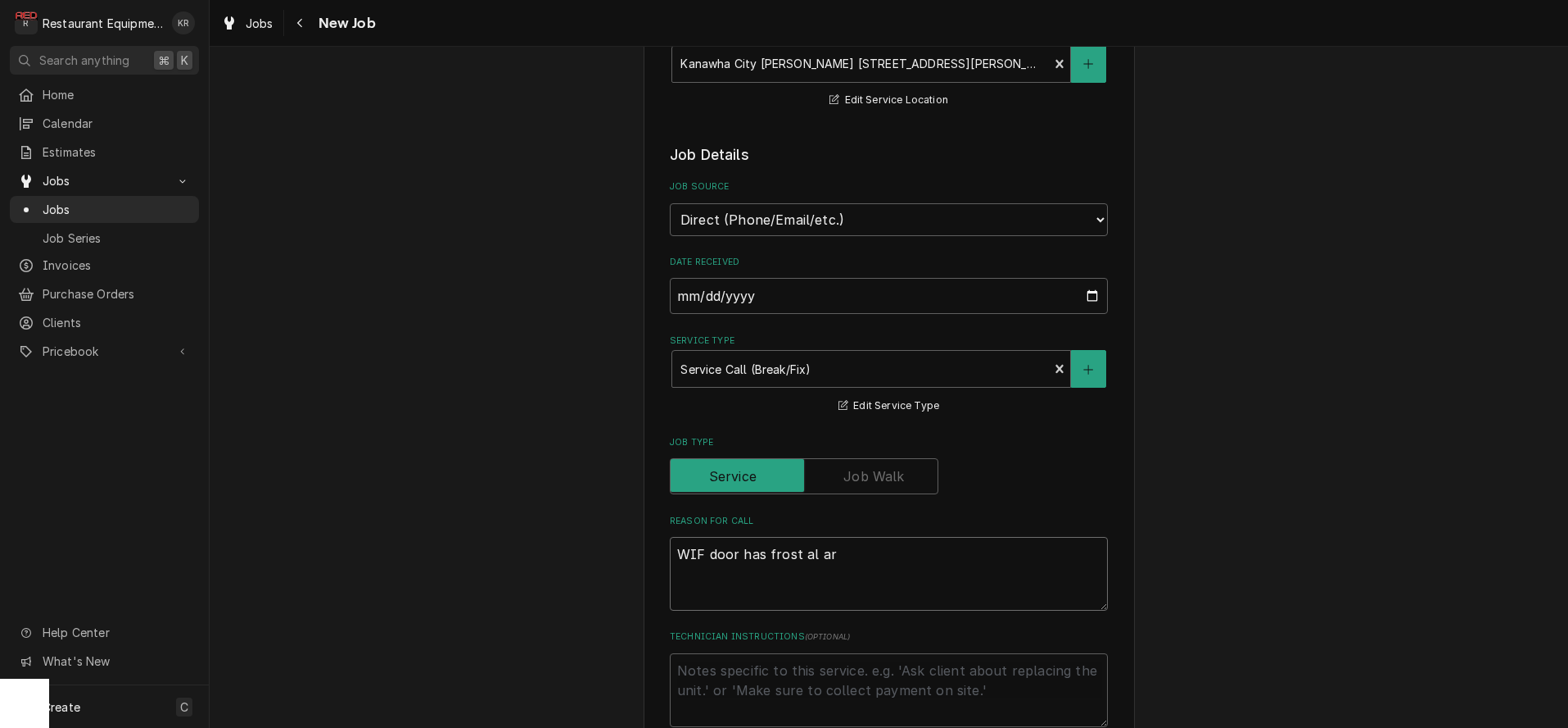
type textarea "WIF door has frost al aro"
type textarea "x"
type textarea "WIF door has frost al arou"
type textarea "x"
type textarea "WIF door has frost al aroun"
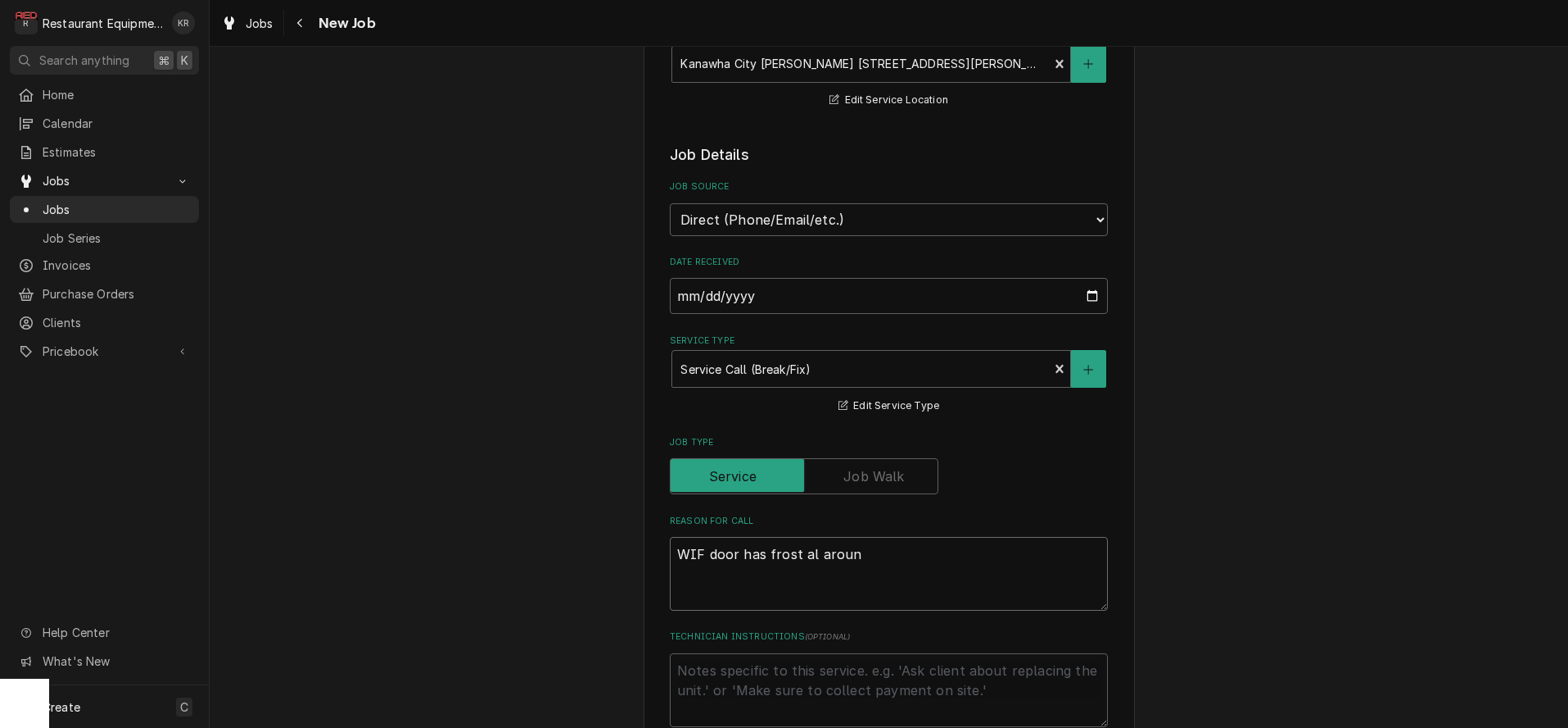
type textarea "x"
type textarea "WIF door has frost al around"
type textarea "x"
type textarea "WIF door has frost al around"
type textarea "x"
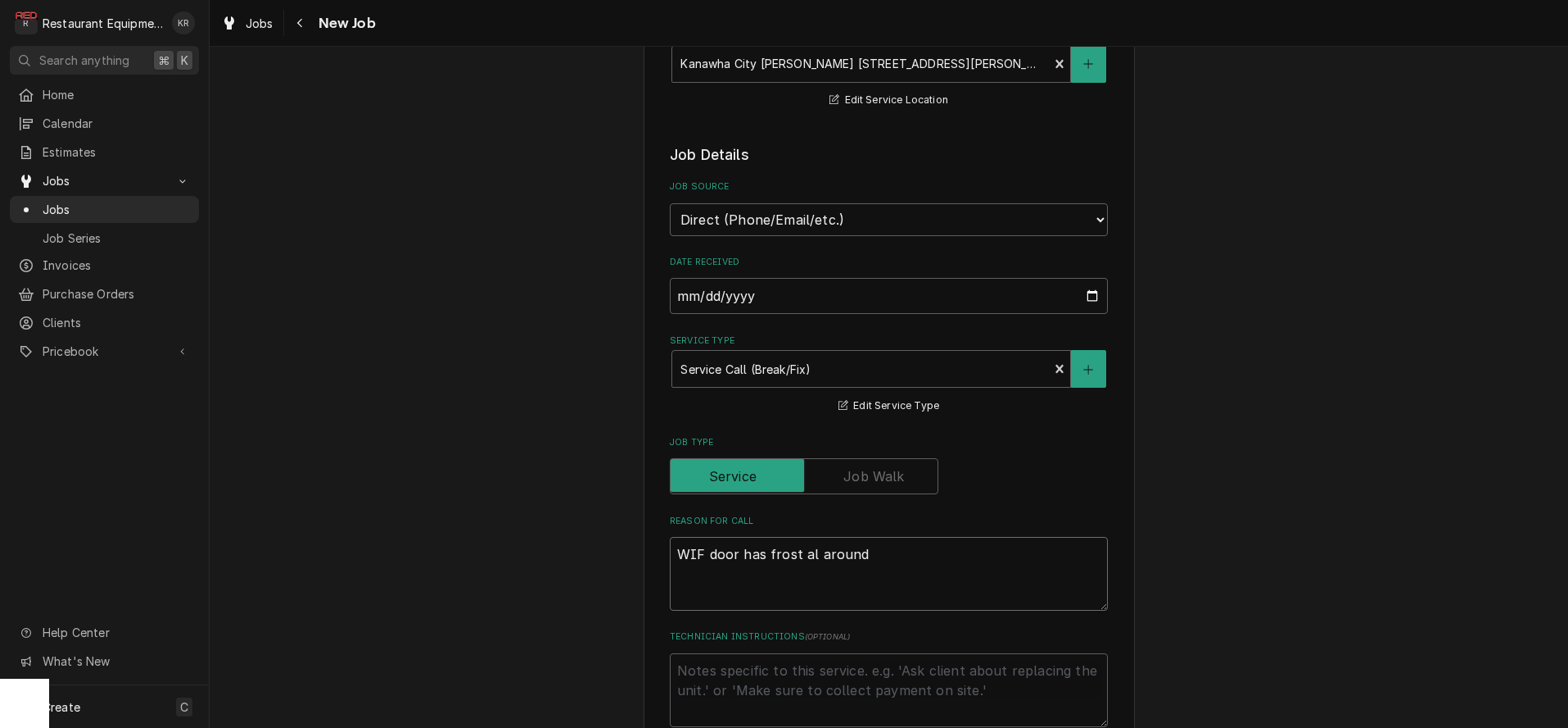
type textarea "WIF door has frost all around"
type textarea "x"
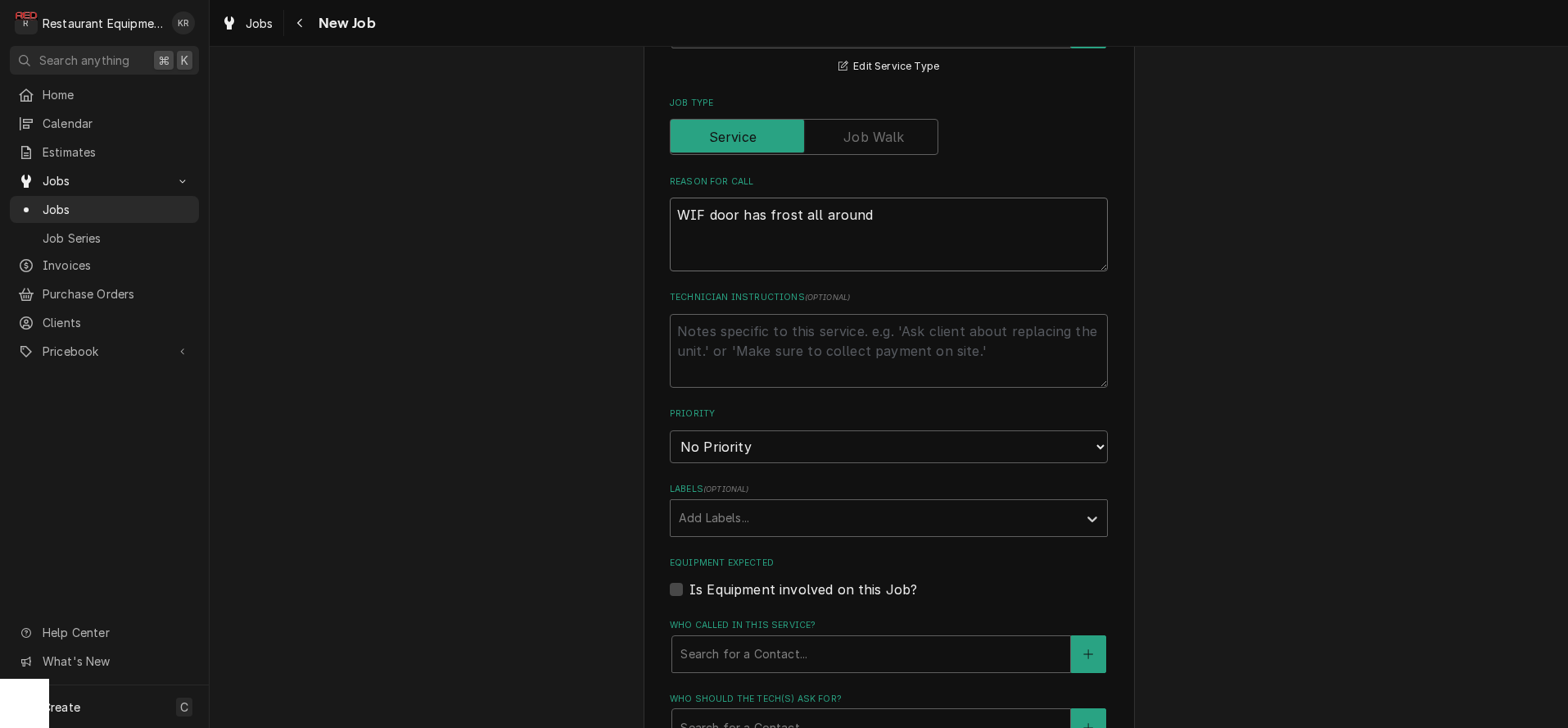
scroll to position [742, 0]
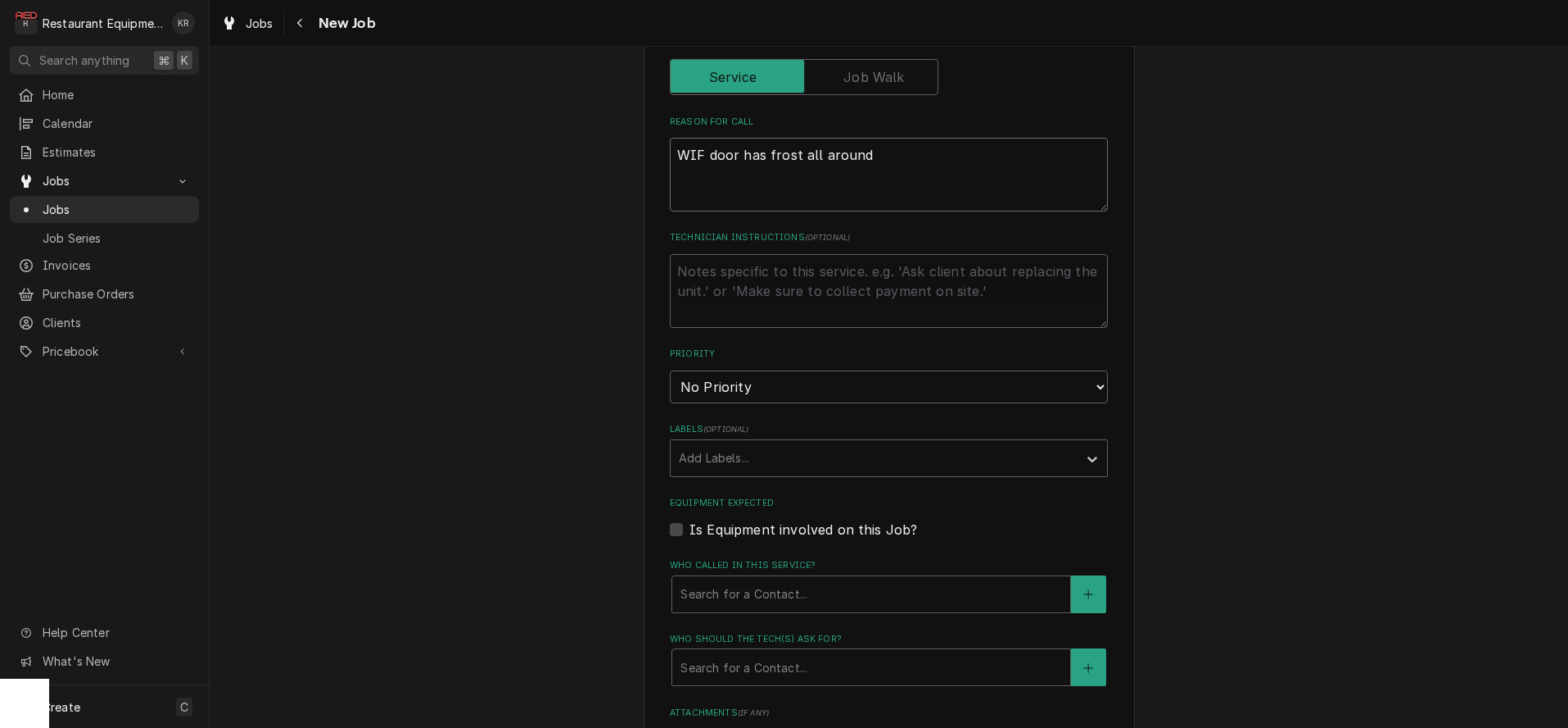
type textarea "WIF door has frost all around"
select select "2"
click option "High" at bounding box center [0, 0] width 0 height 0
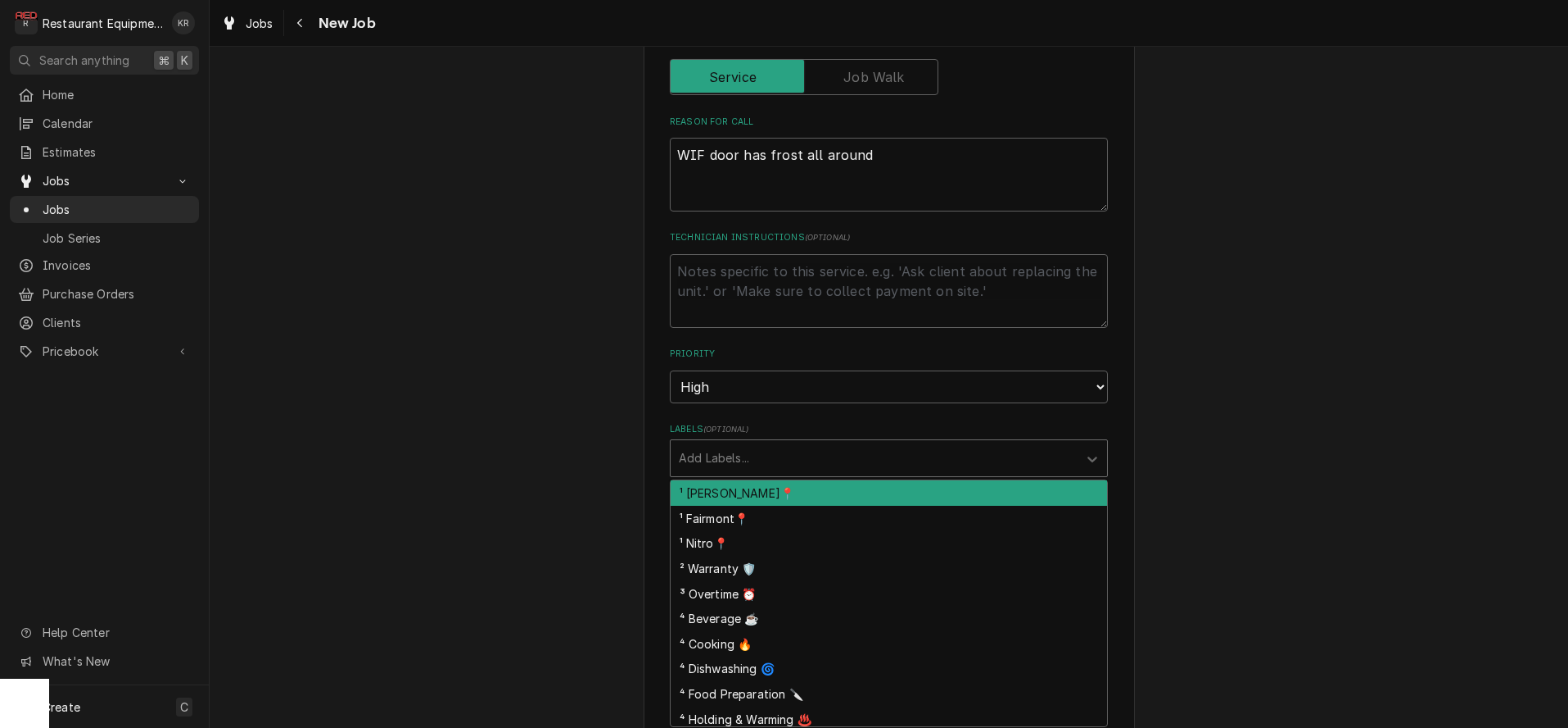
click at [763, 462] on div "Labels" at bounding box center [874, 458] width 390 height 29
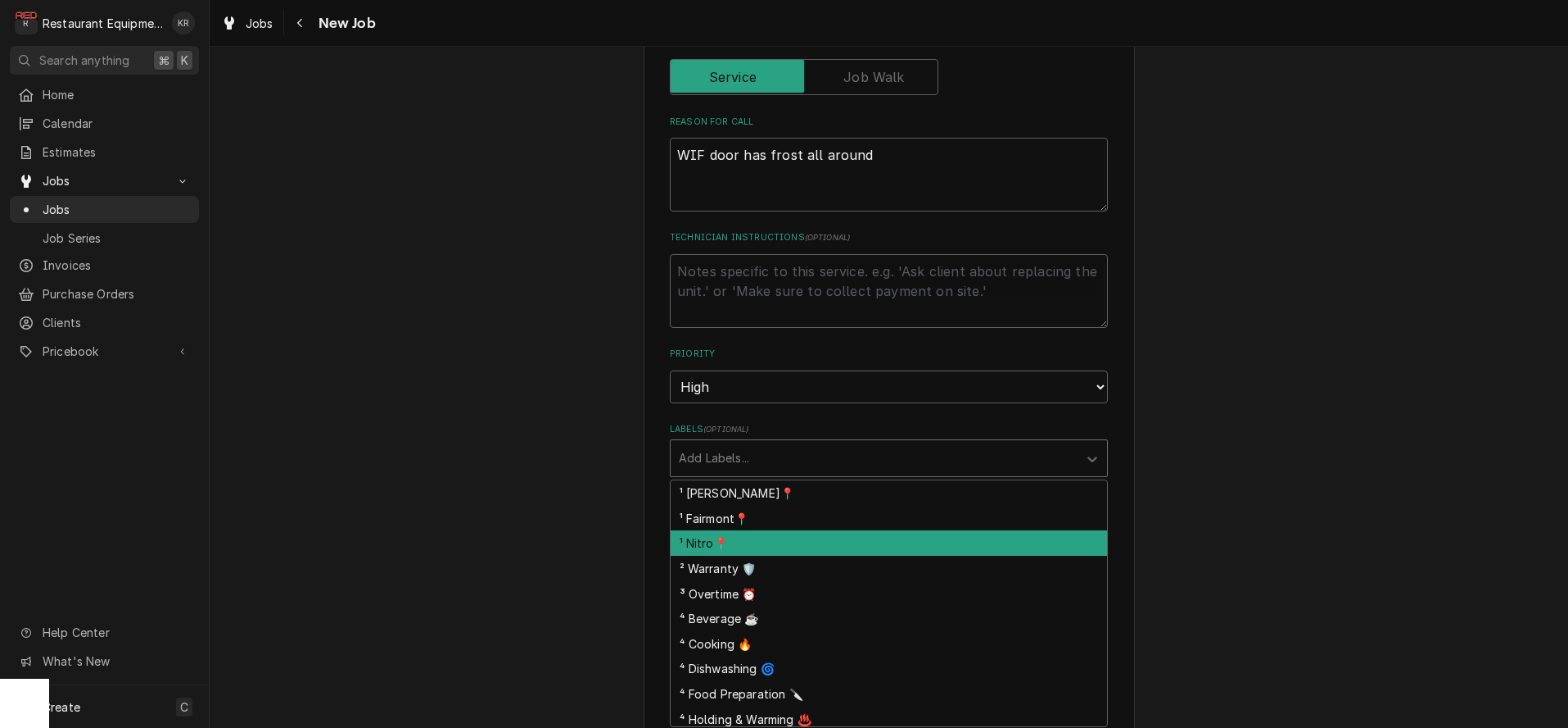
drag, startPoint x: 769, startPoint y: 540, endPoint x: 797, endPoint y: 523, distance: 32.8
click at [775, 539] on div "¹ Nitro📍" at bounding box center [889, 543] width 437 height 26
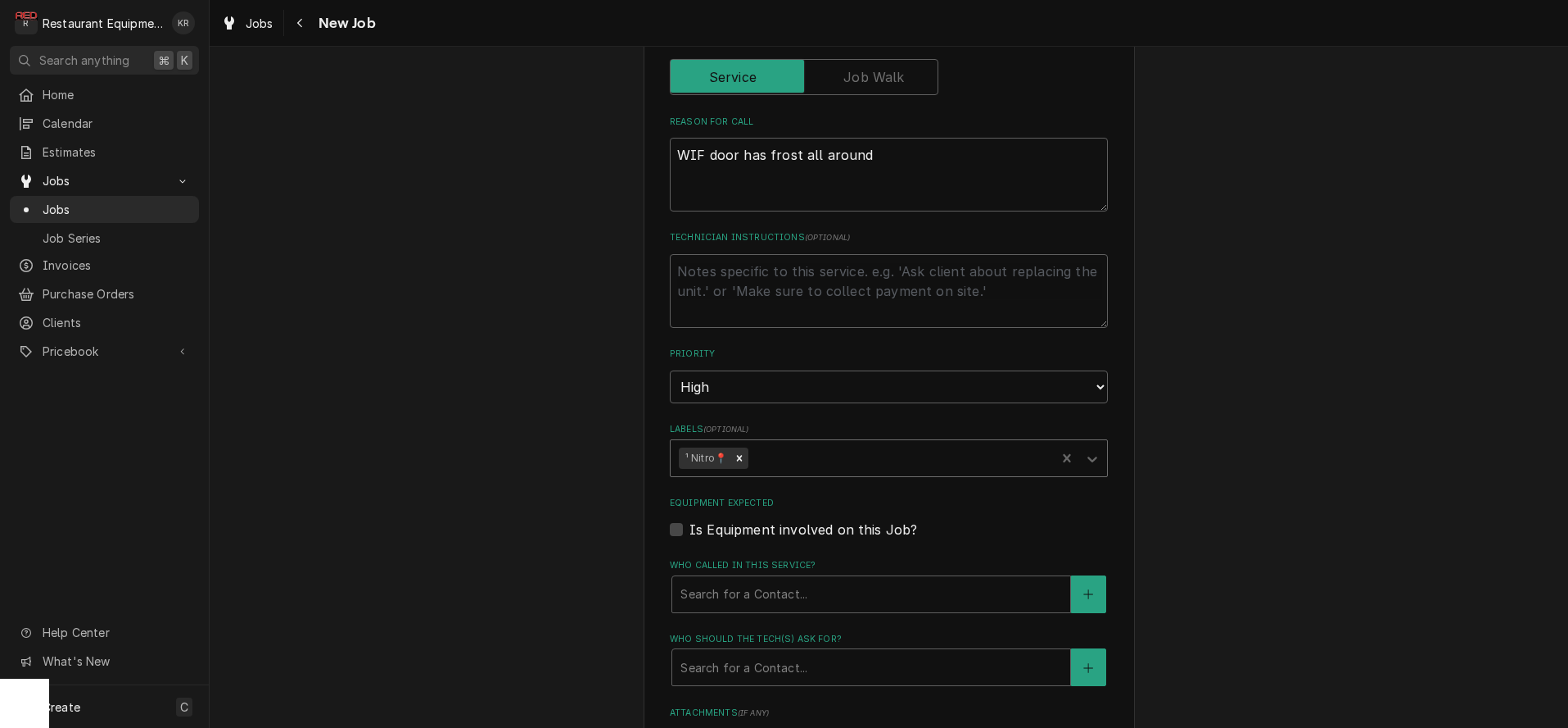
click at [821, 458] on div "Labels" at bounding box center [900, 458] width 296 height 29
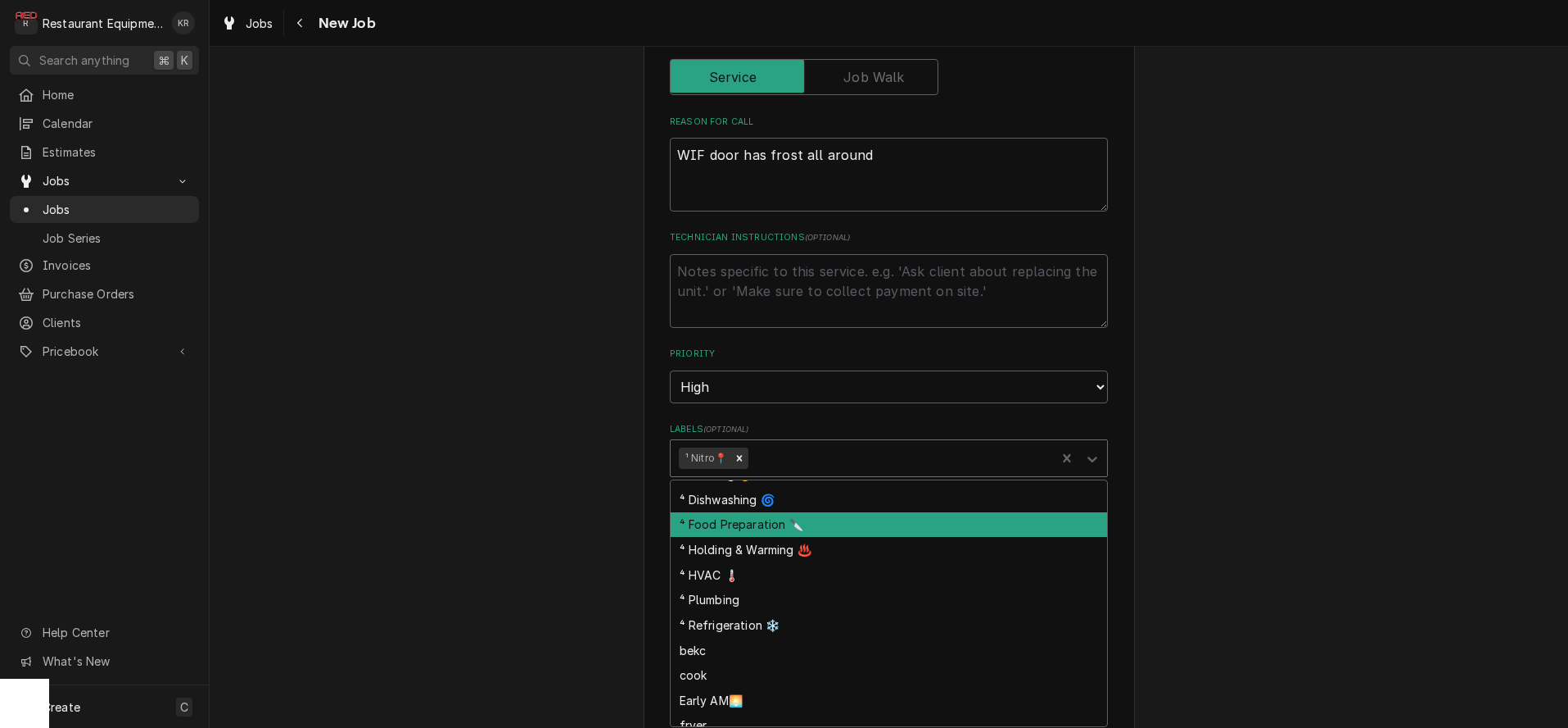
scroll to position [147, 0]
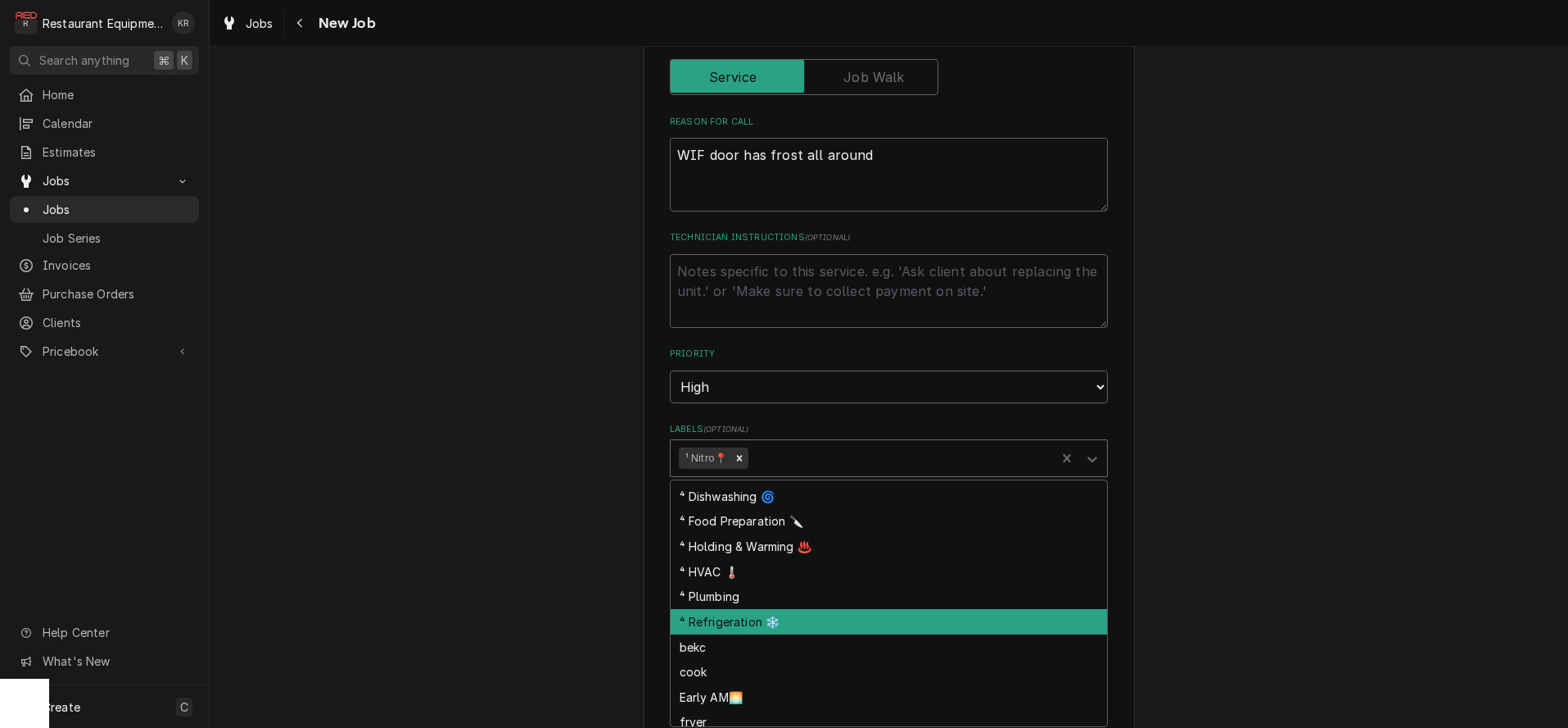
click at [815, 620] on div "⁴ Refrigeration ❄️" at bounding box center [889, 621] width 437 height 26
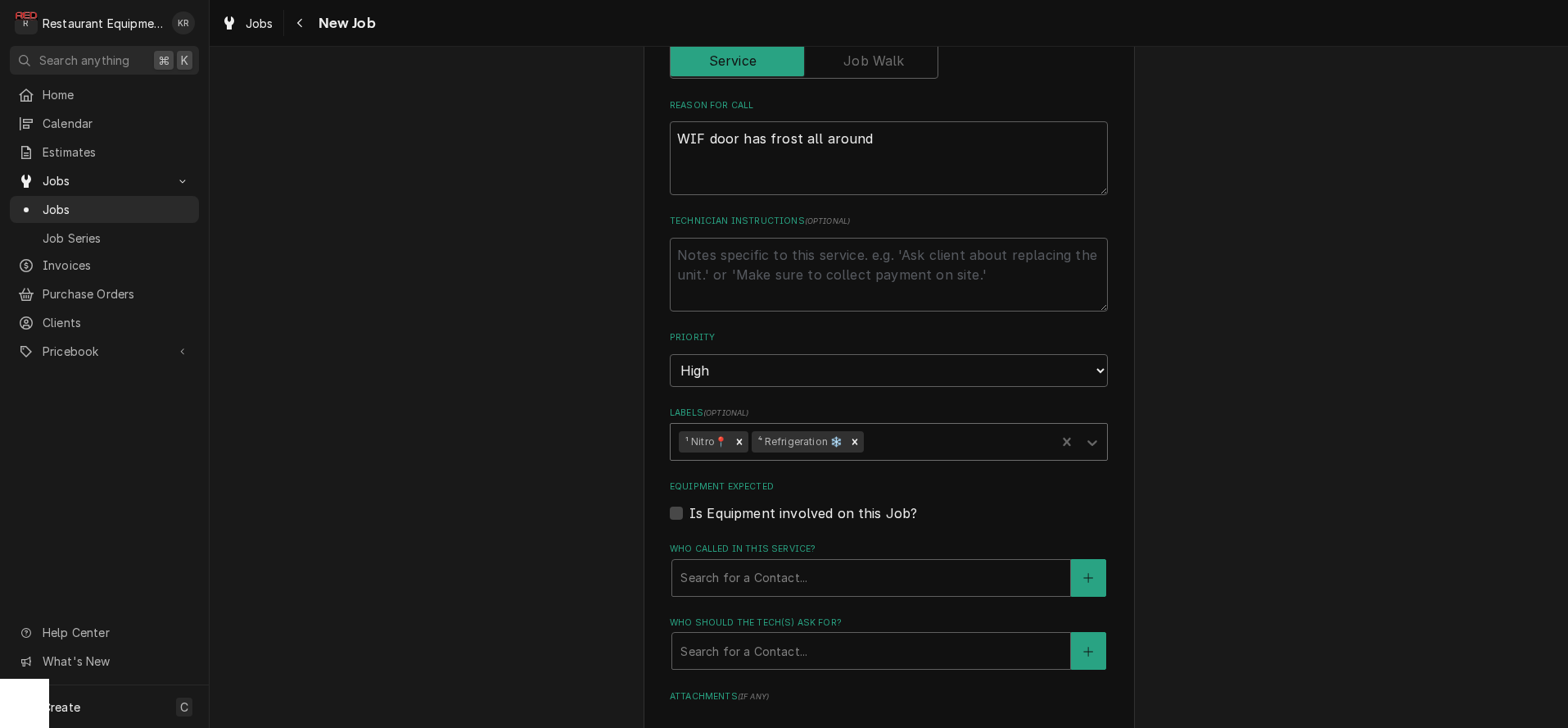
scroll to position [765, 0]
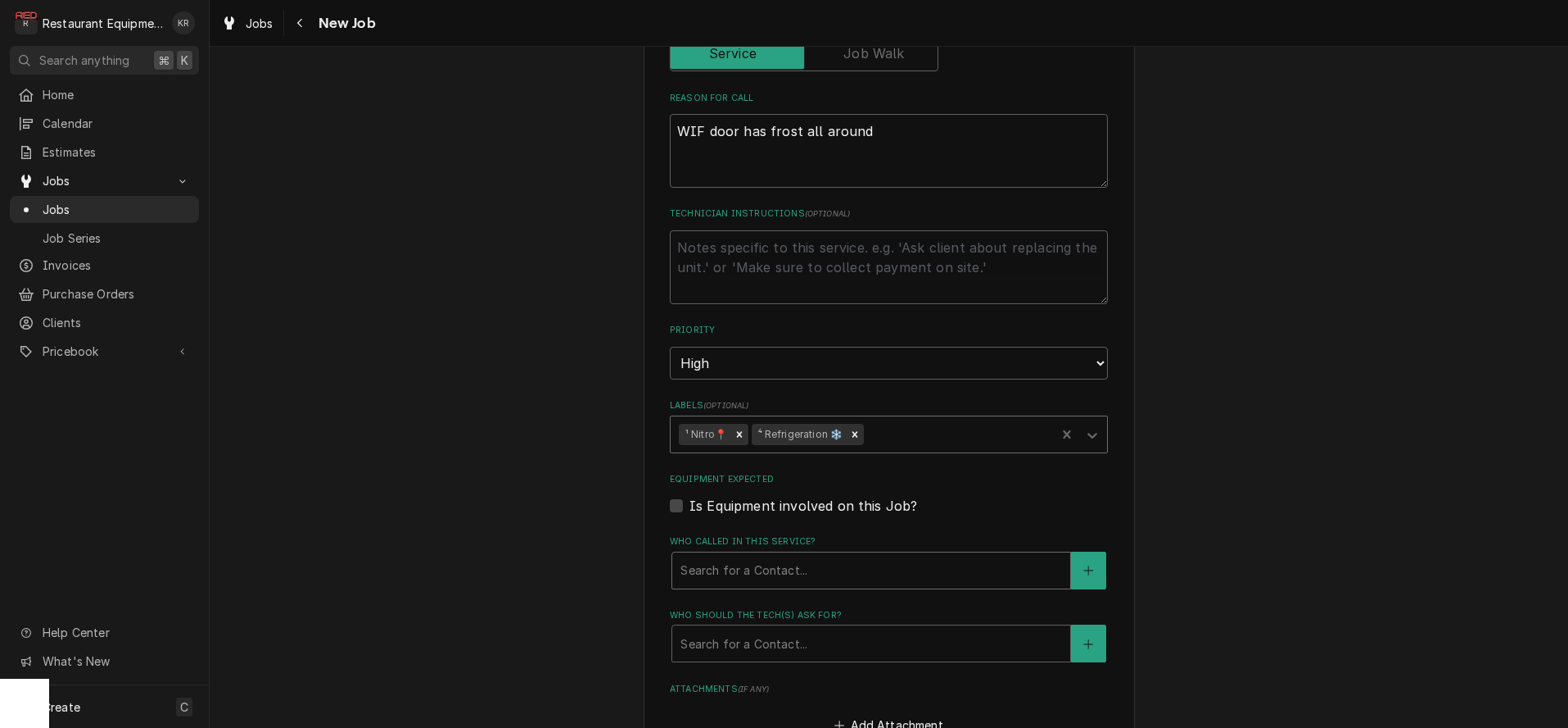
click at [804, 558] on div "Who called in this service?" at bounding box center [871, 571] width 382 height 29
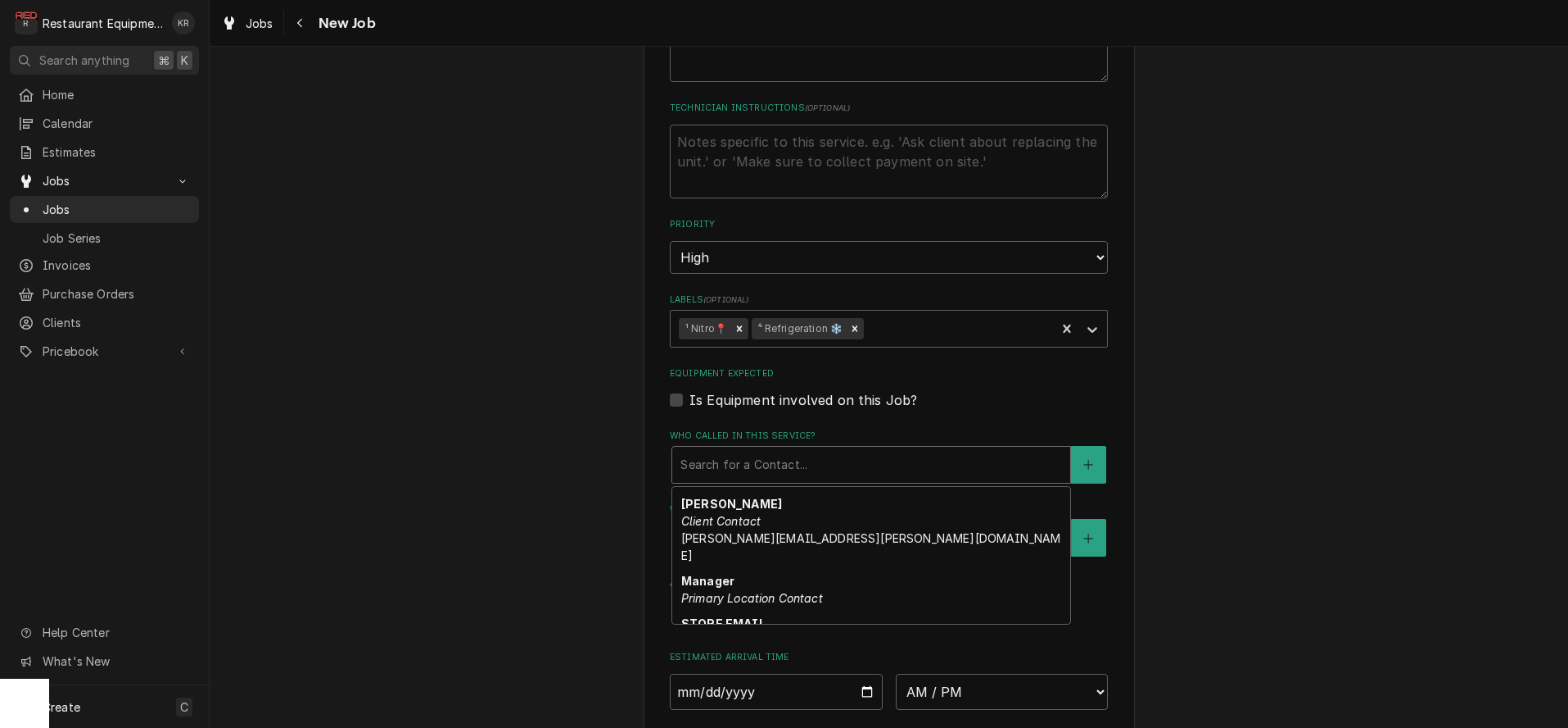
scroll to position [51, 0]
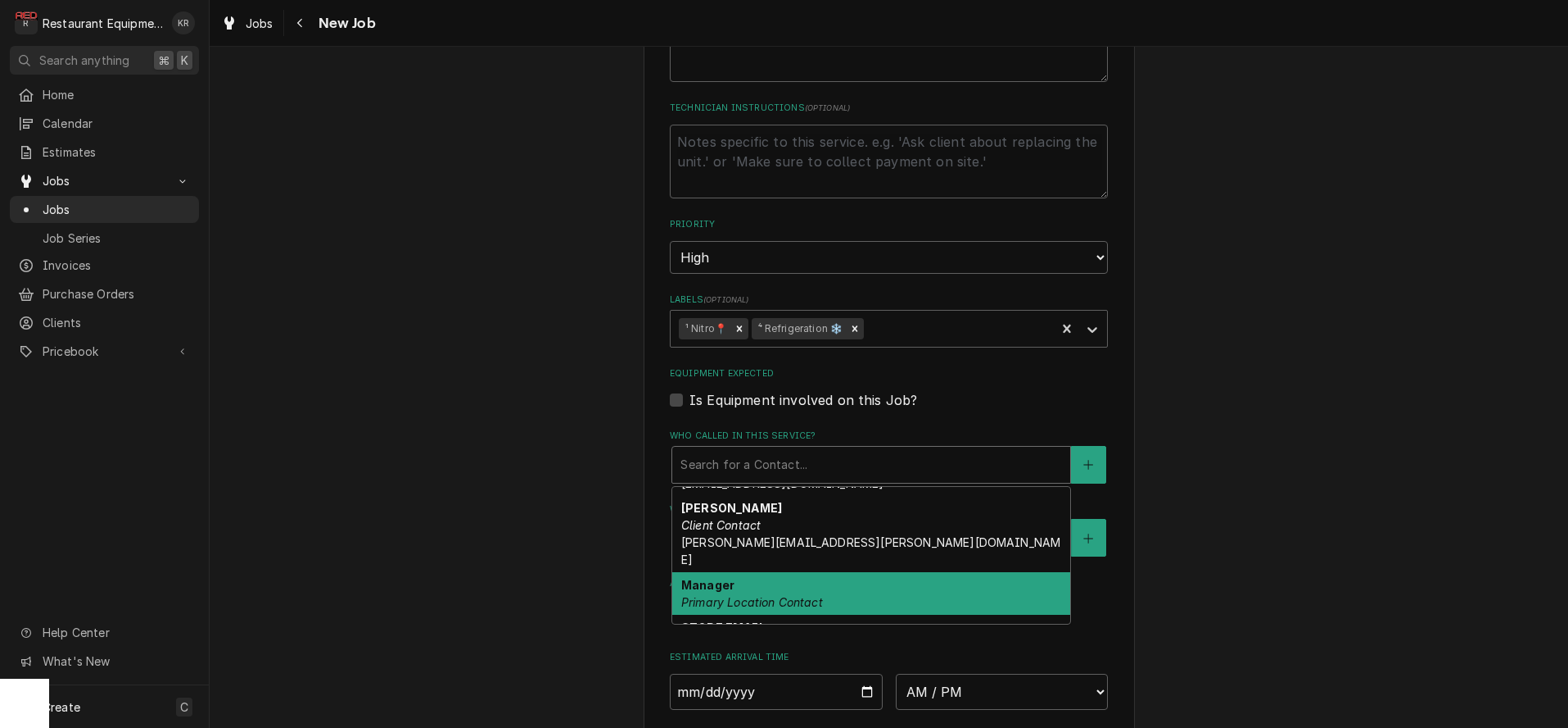
click at [748, 595] on em "Primary Location Contact" at bounding box center [752, 602] width 142 height 14
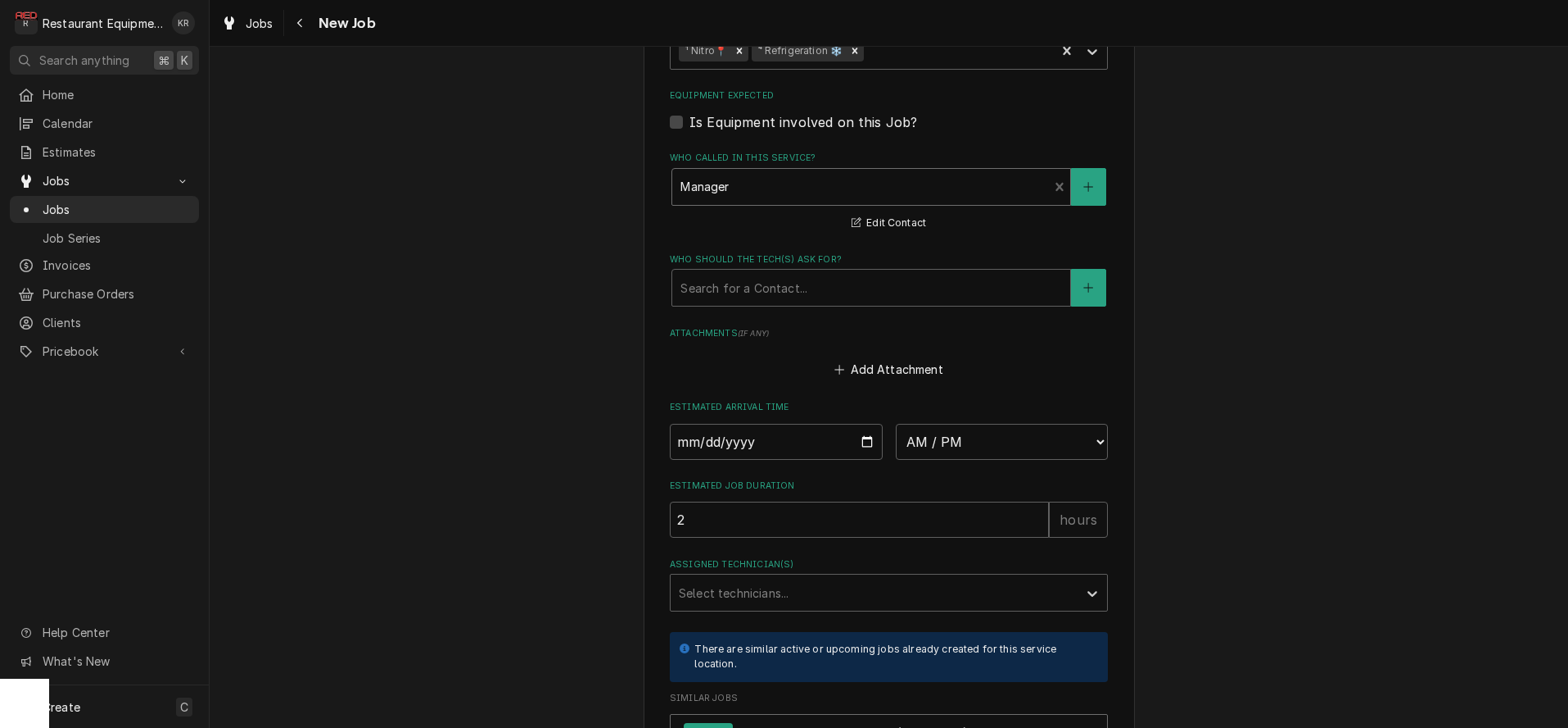
scroll to position [1185, 0]
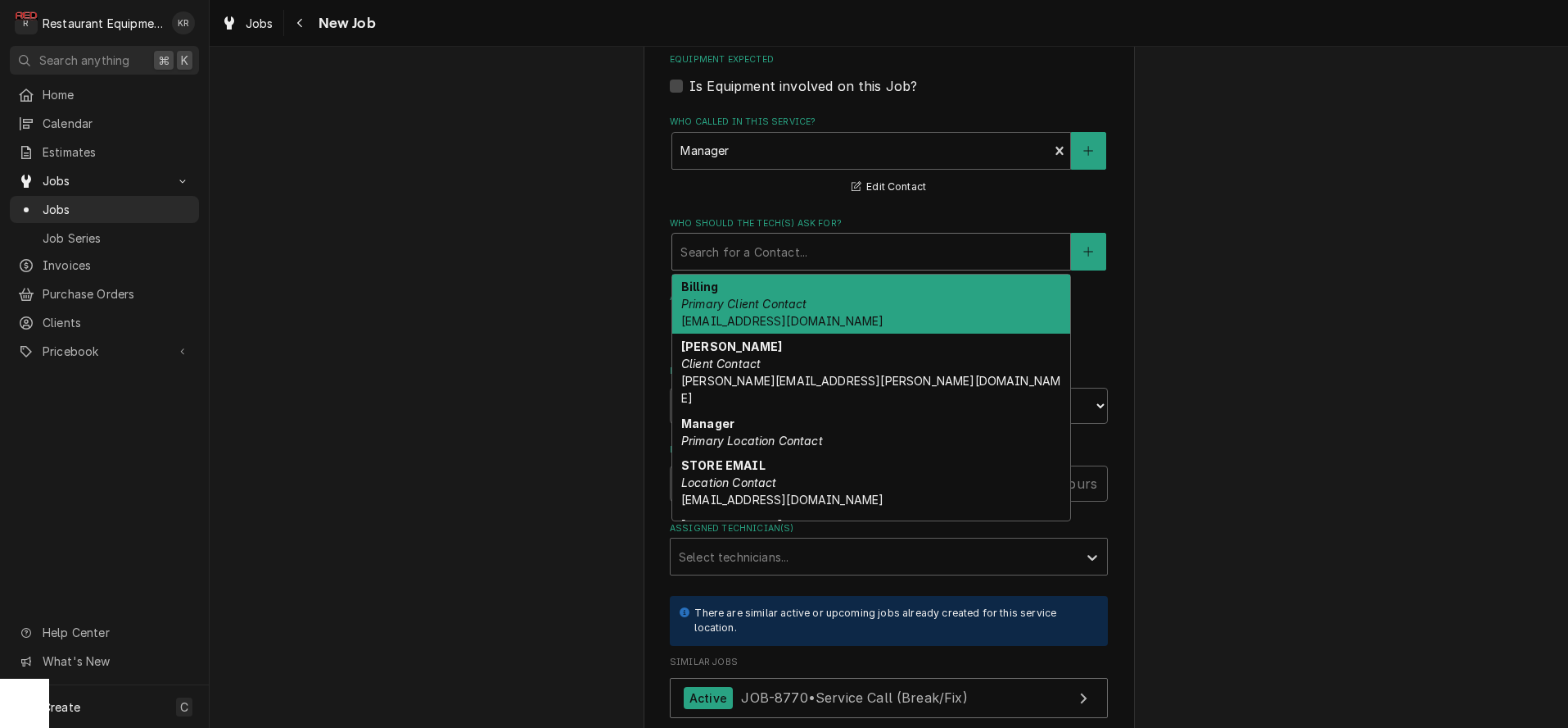
drag, startPoint x: 784, startPoint y: 244, endPoint x: 784, endPoint y: 257, distance: 13.0
click at [784, 244] on div "Who should the tech(s) ask for?" at bounding box center [871, 251] width 382 height 29
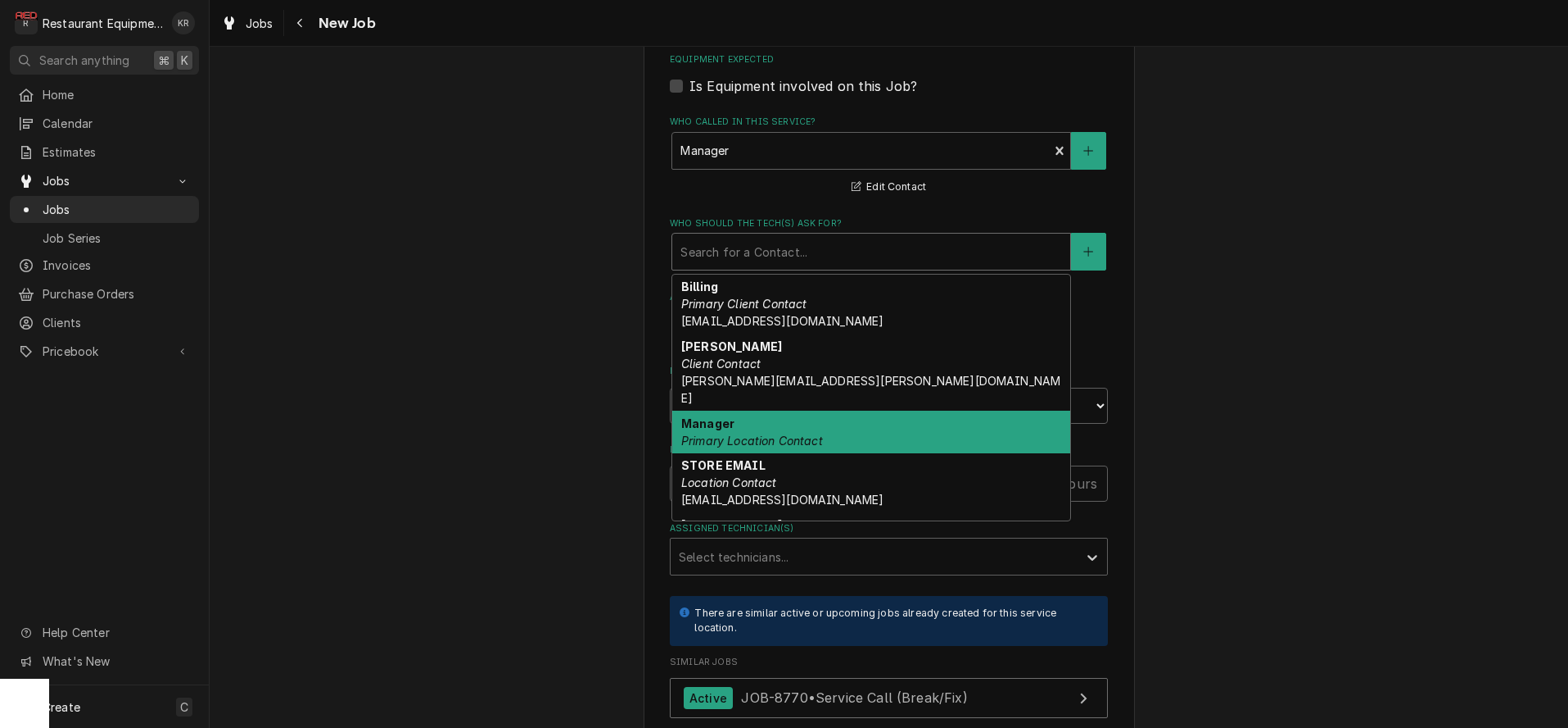
click at [769, 434] on em "Primary Location Contact" at bounding box center [752, 441] width 142 height 14
type textarea "x"
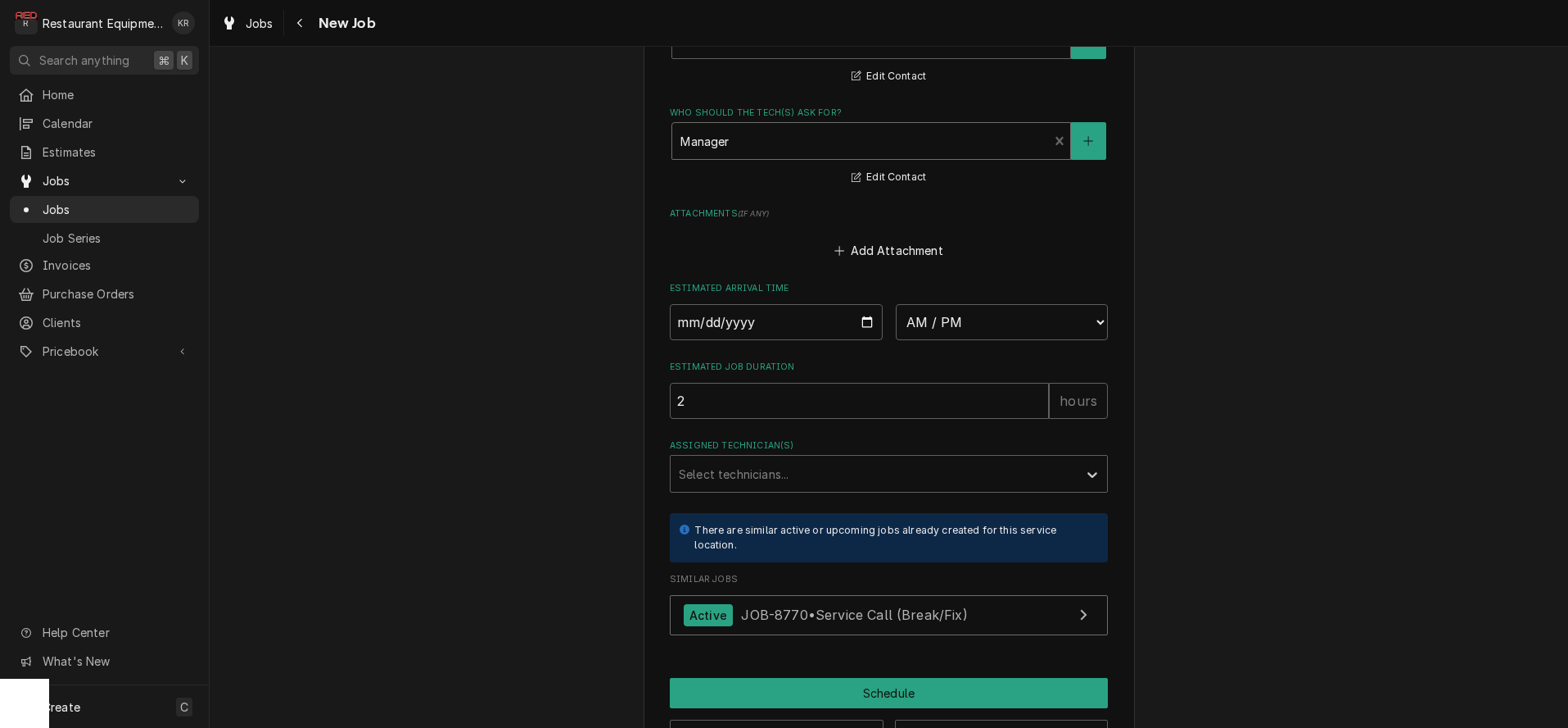
scroll to position [1349, 0]
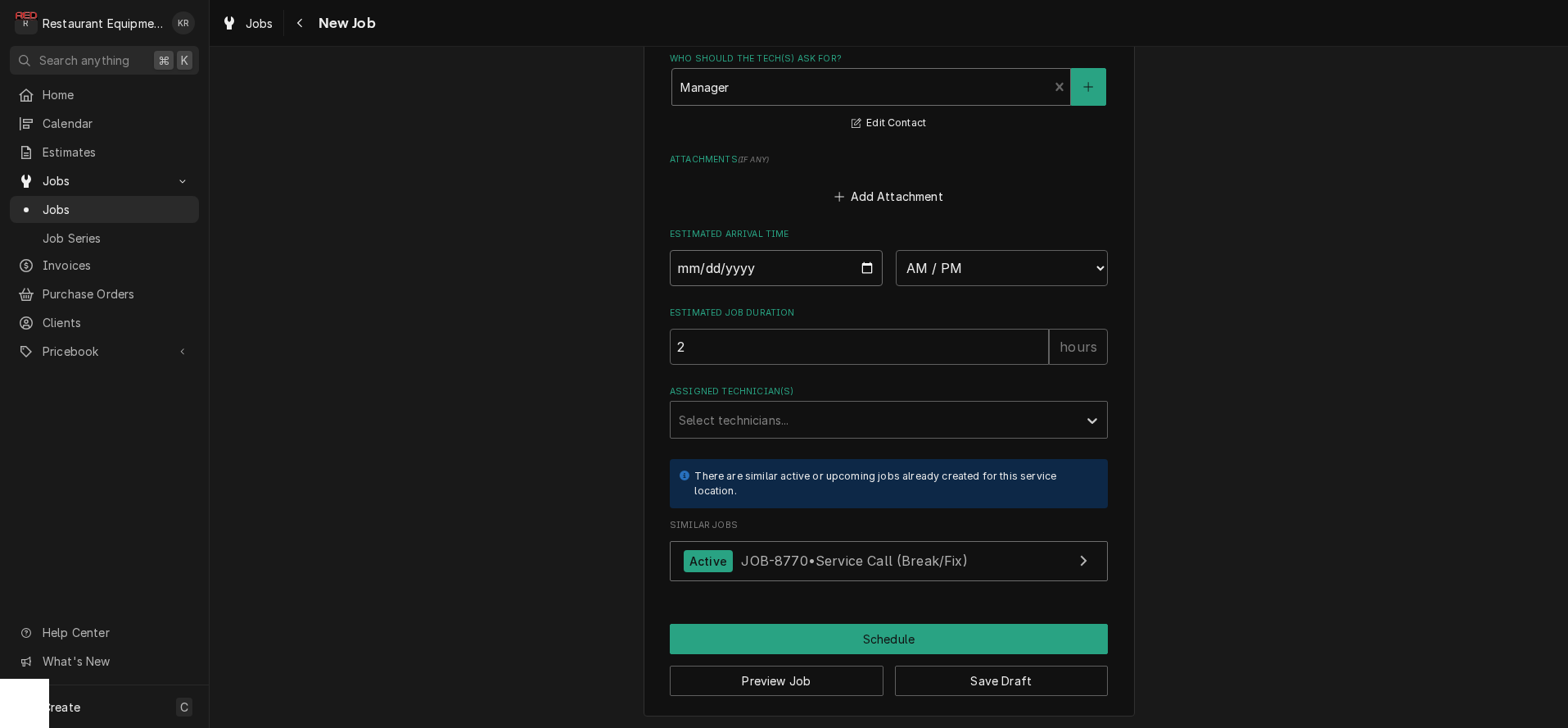
click at [867, 263] on input "Date" at bounding box center [777, 268] width 213 height 36
type input "2025-09-09"
type textarea "x"
click at [896, 250] on select "AM / PM 6:00 AM 6:15 AM 6:30 AM 6:45 AM 7:00 AM 7:15 AM 7:30 AM 7:45 AM 8:00 AM…" at bounding box center [1003, 268] width 213 height 36
select select "08:45:00"
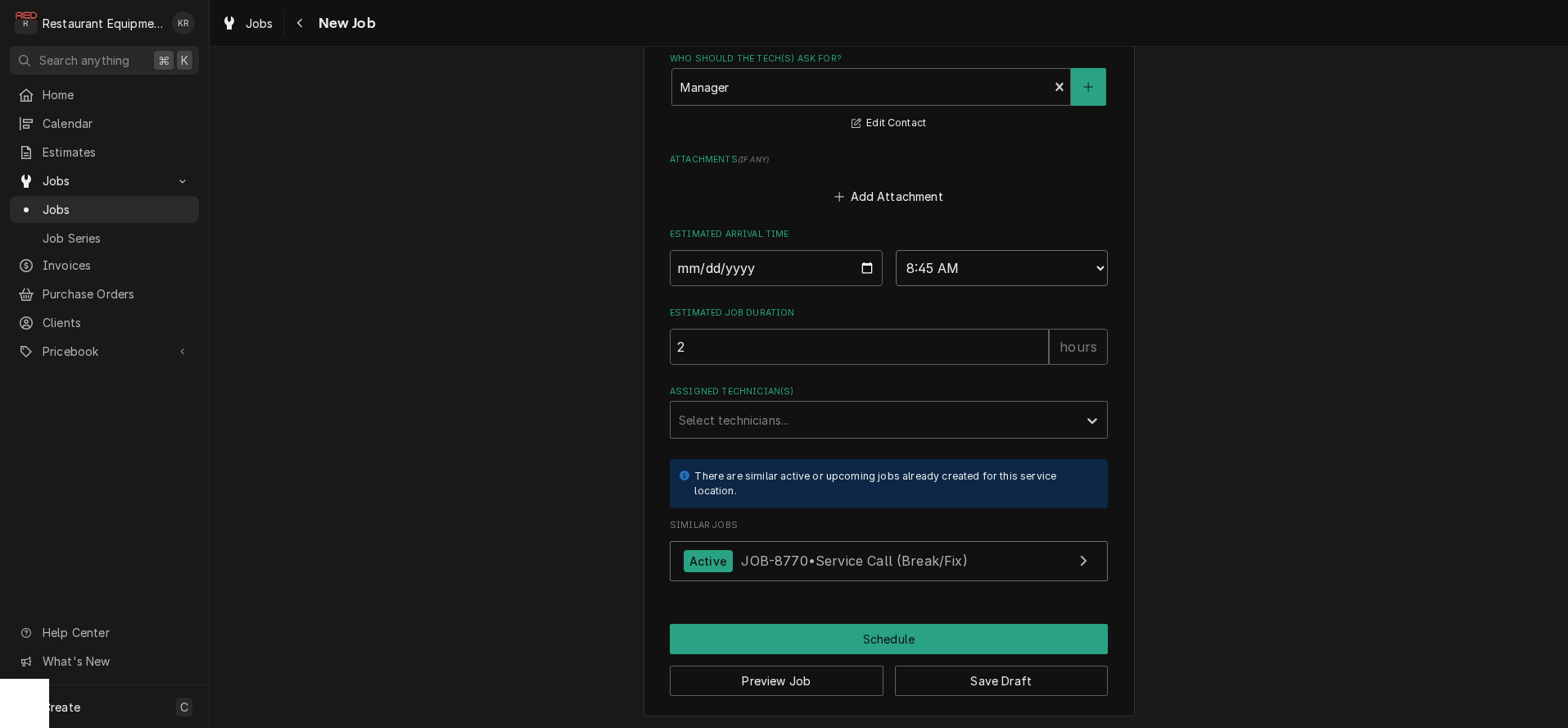
click option "8:45 AM" at bounding box center [0, 0] width 0 height 0
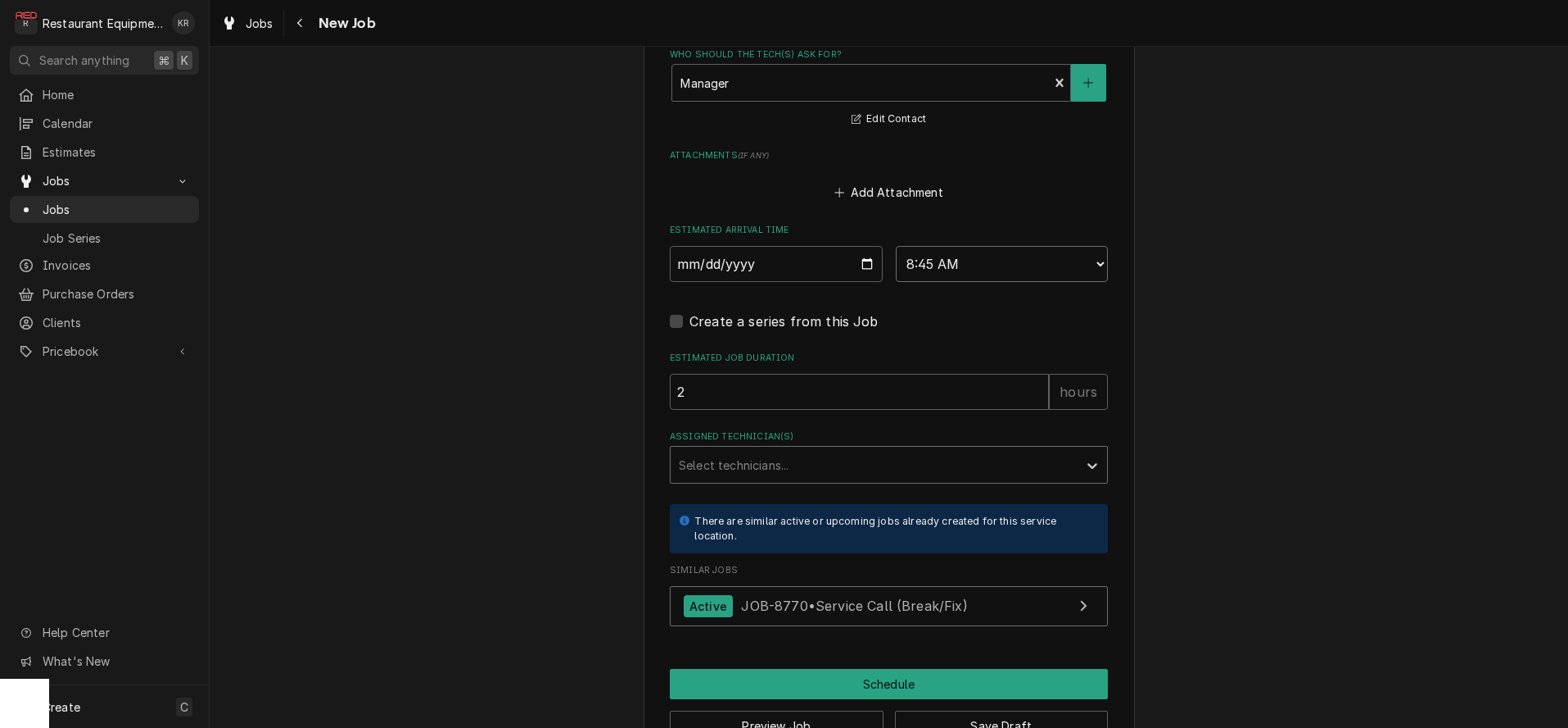
type textarea "x"
click at [778, 470] on div "Assigned Technician(s)" at bounding box center [874, 465] width 390 height 29
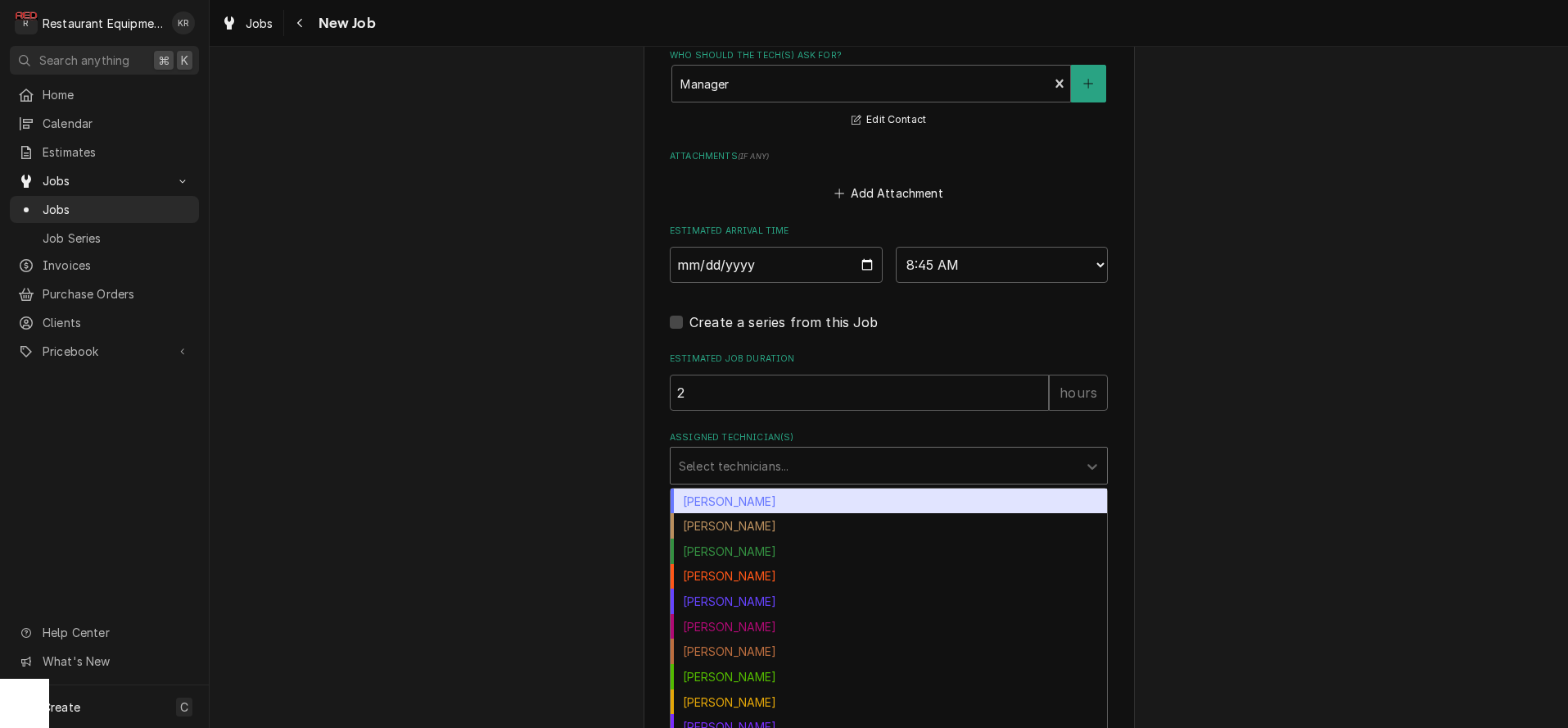
scroll to position [1352, 0]
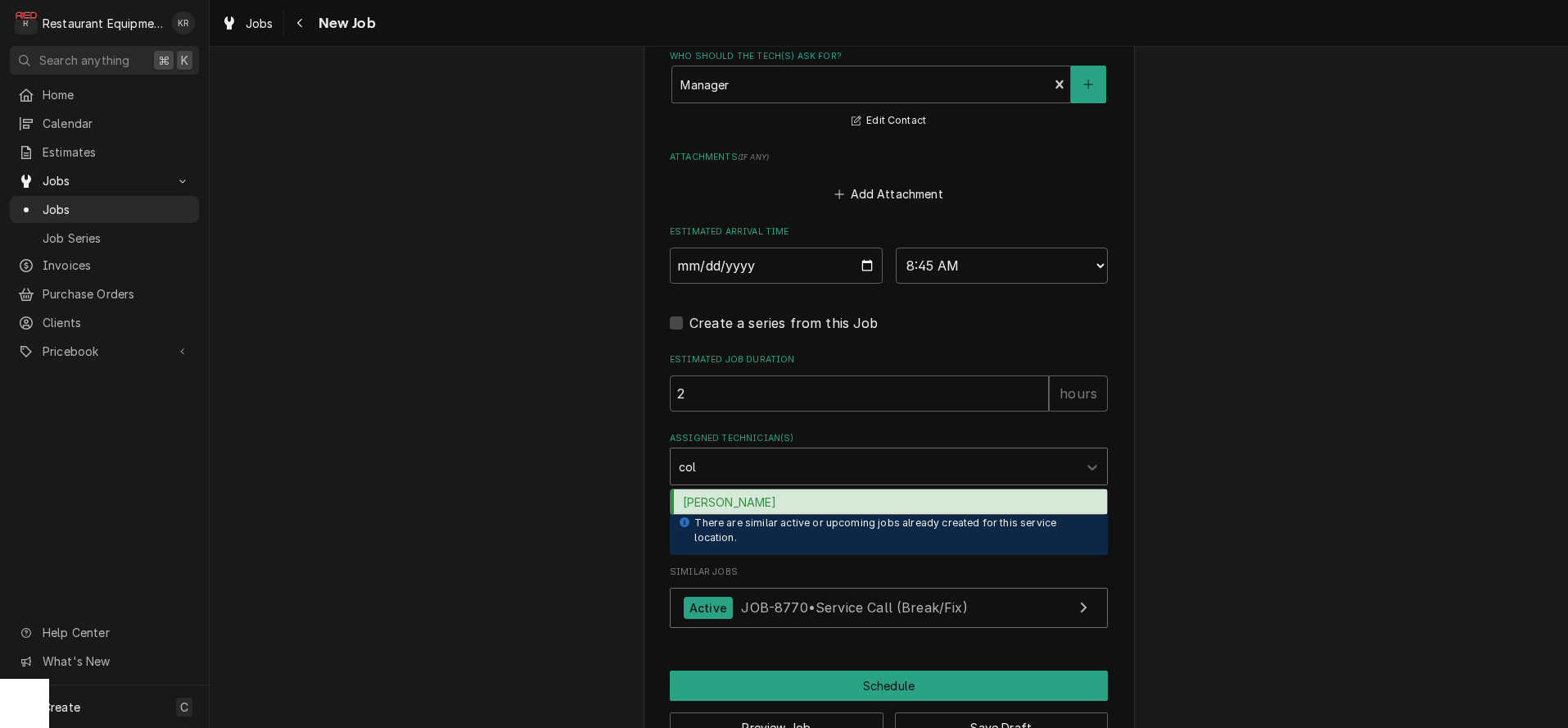
type input "[PERSON_NAME]"
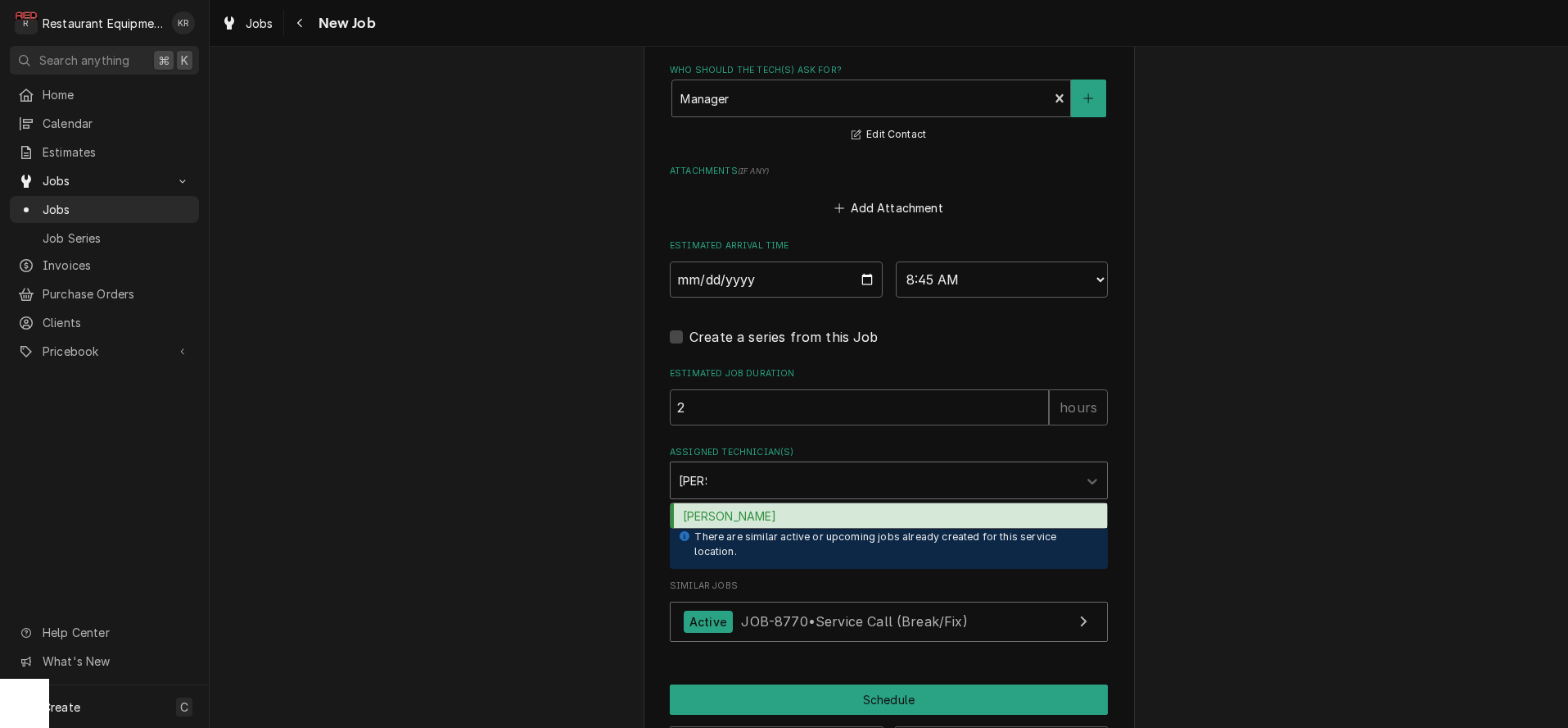
click at [759, 511] on div "Cole Livingston" at bounding box center [889, 516] width 437 height 26
type textarea "x"
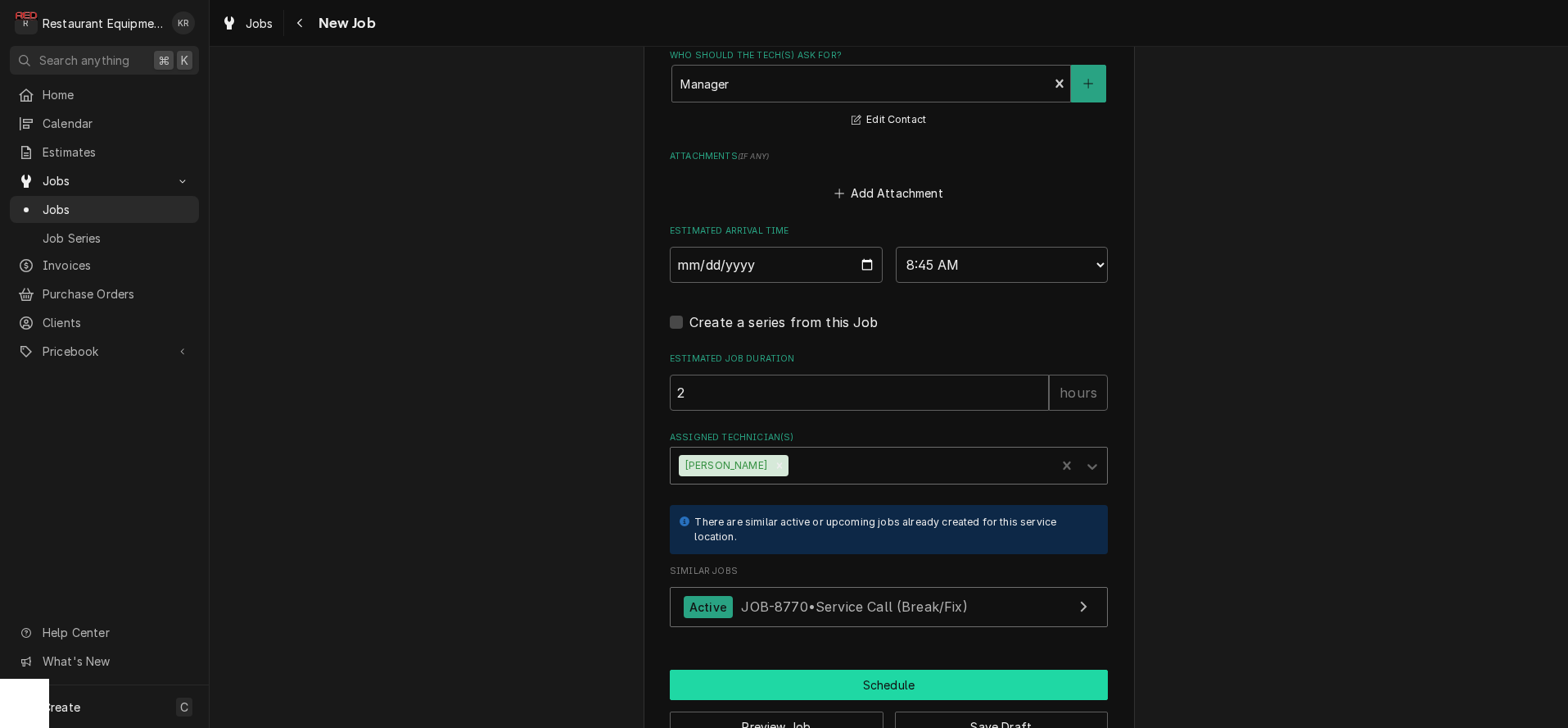
scroll to position [1359, 0]
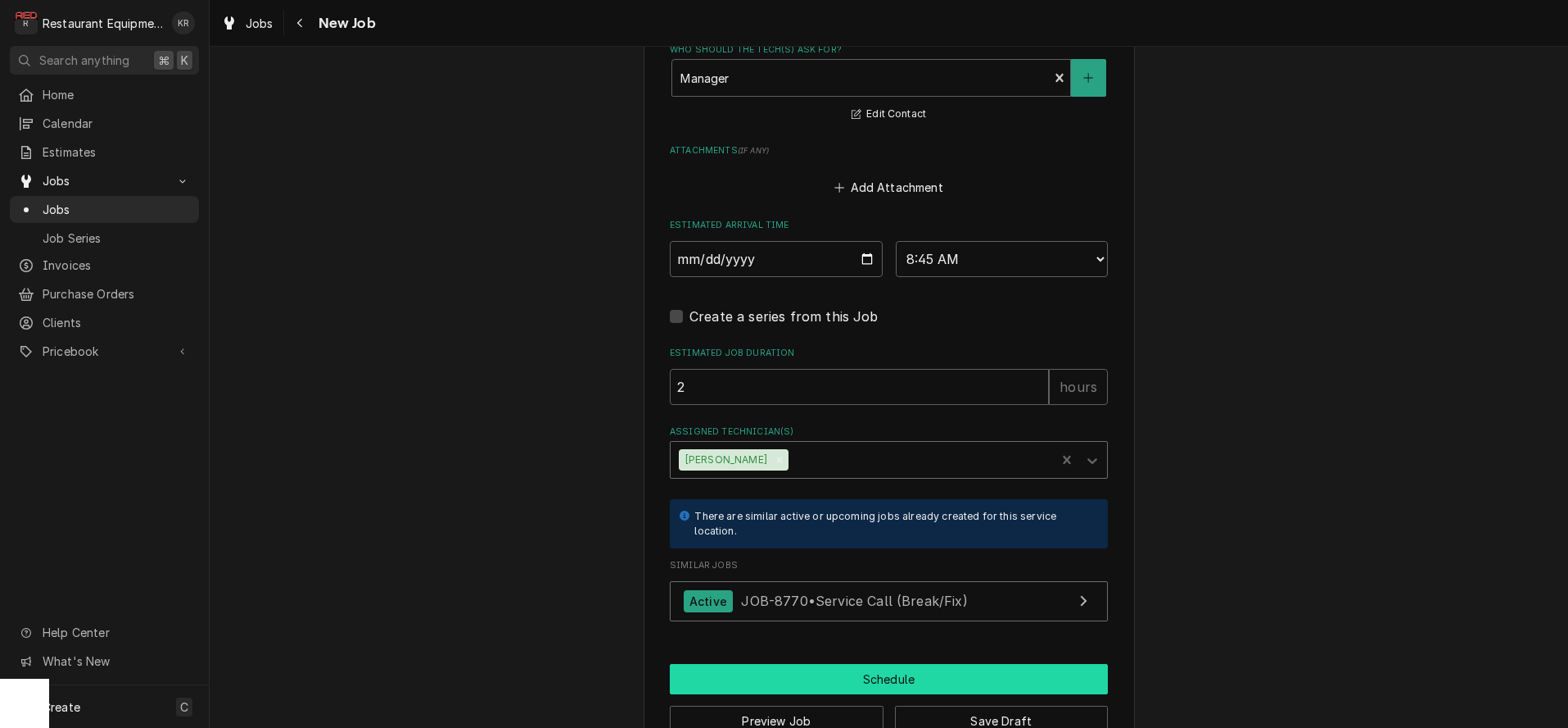
click at [827, 680] on button "Schedule" at bounding box center [889, 678] width 438 height 30
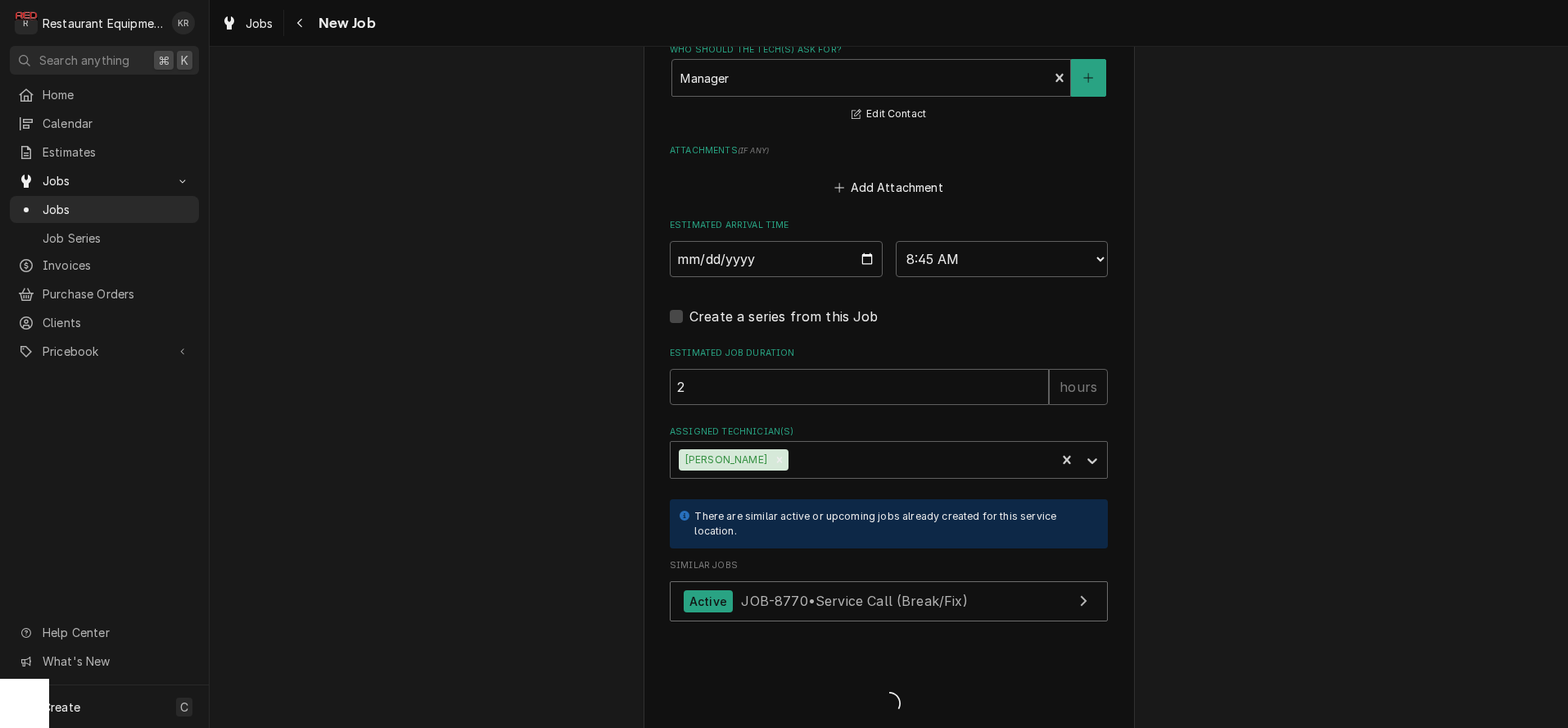
type textarea "x"
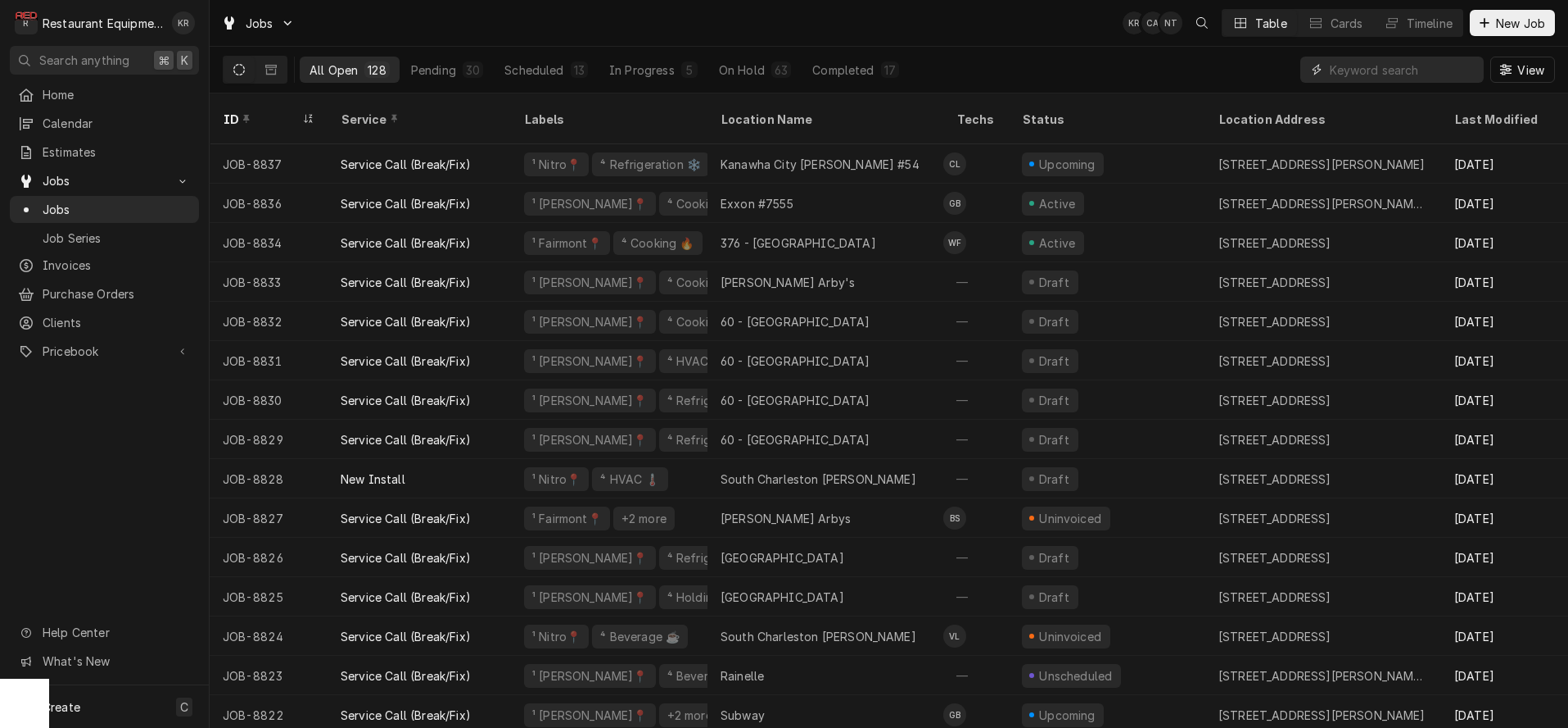
click at [1353, 69] on input "Dynamic Content Wrapper" at bounding box center [1402, 70] width 145 height 26
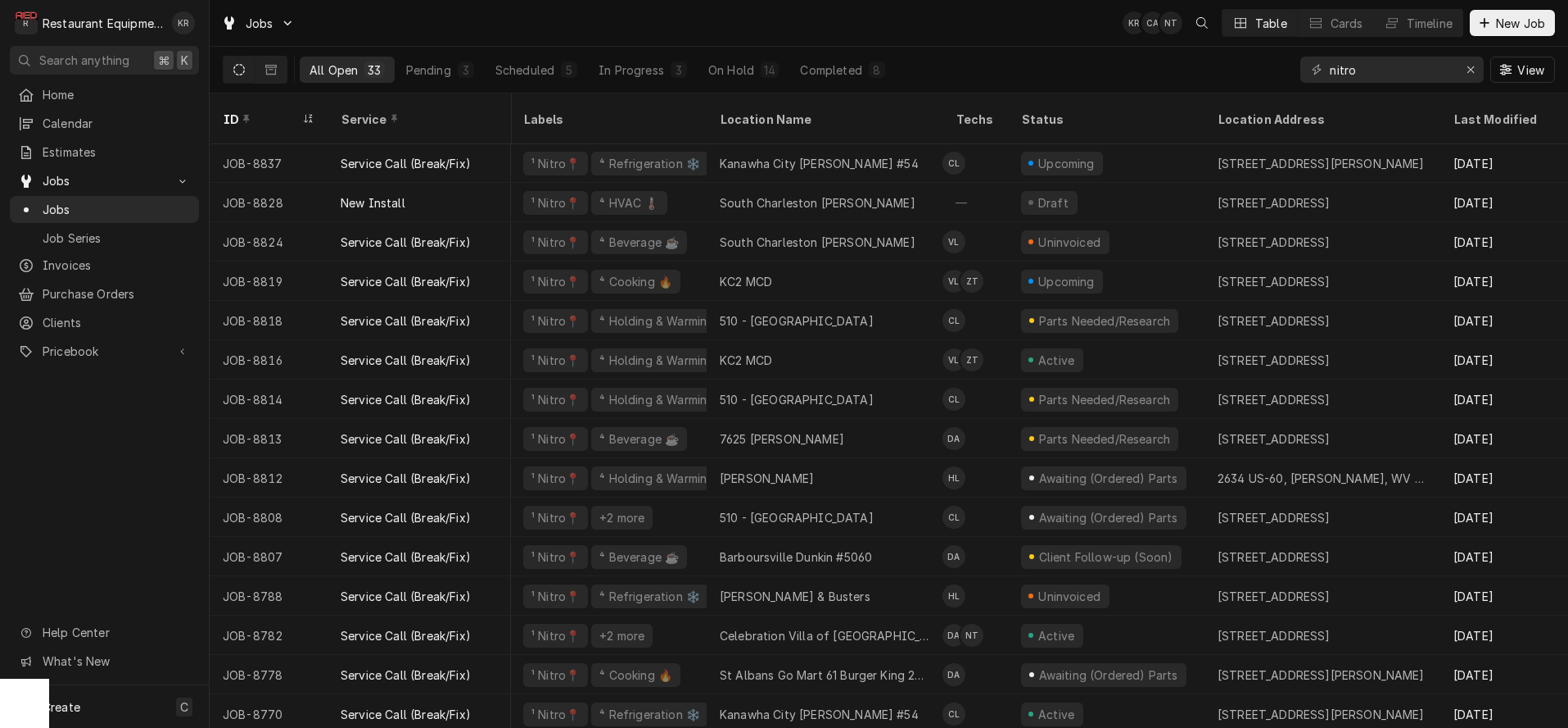
scroll to position [0, 1]
drag, startPoint x: 1362, startPoint y: 68, endPoint x: 1304, endPoint y: 63, distance: 58.2
click at [1330, 63] on input "nitro" at bounding box center [1391, 70] width 123 height 26
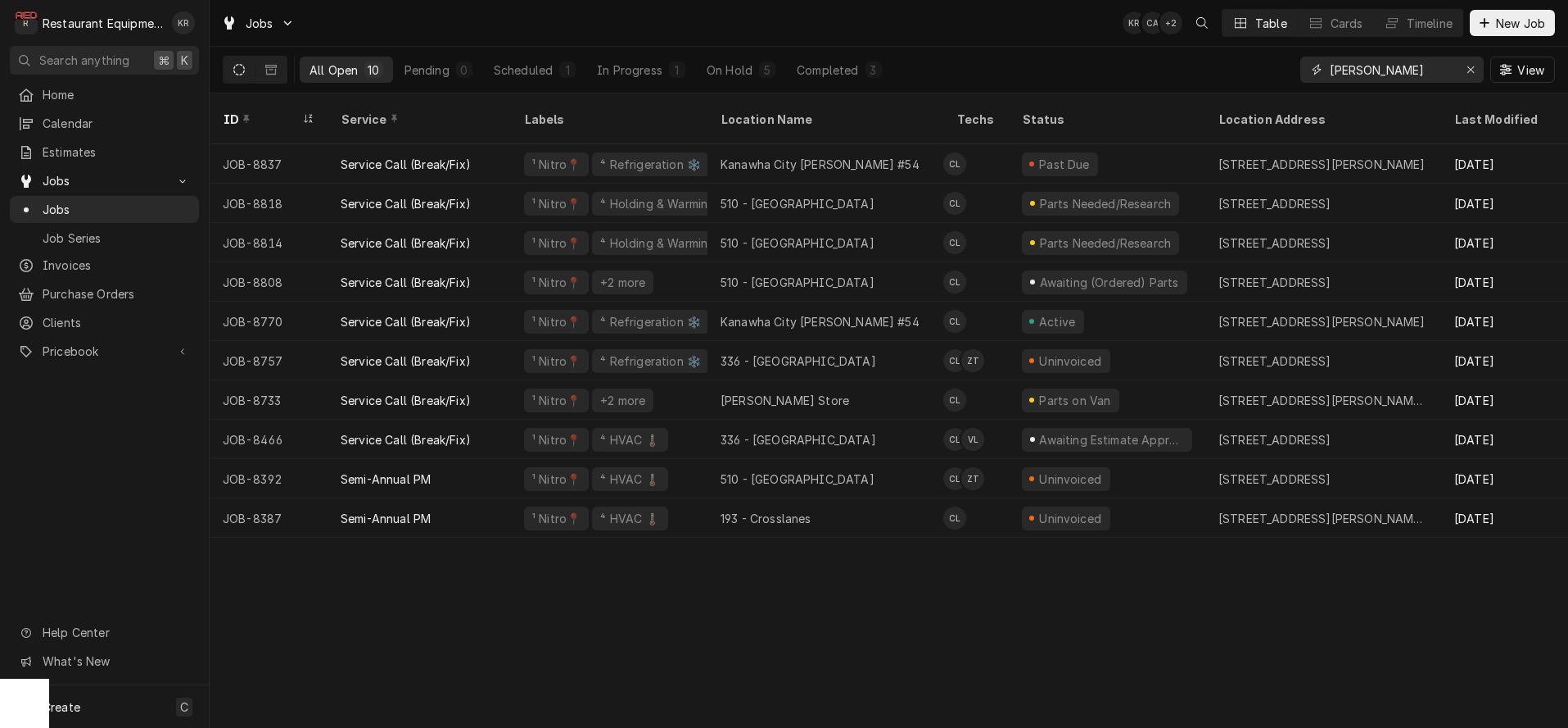
type input "[PERSON_NAME]"
click at [1473, 66] on icon "Erase input" at bounding box center [1471, 70] width 7 height 7
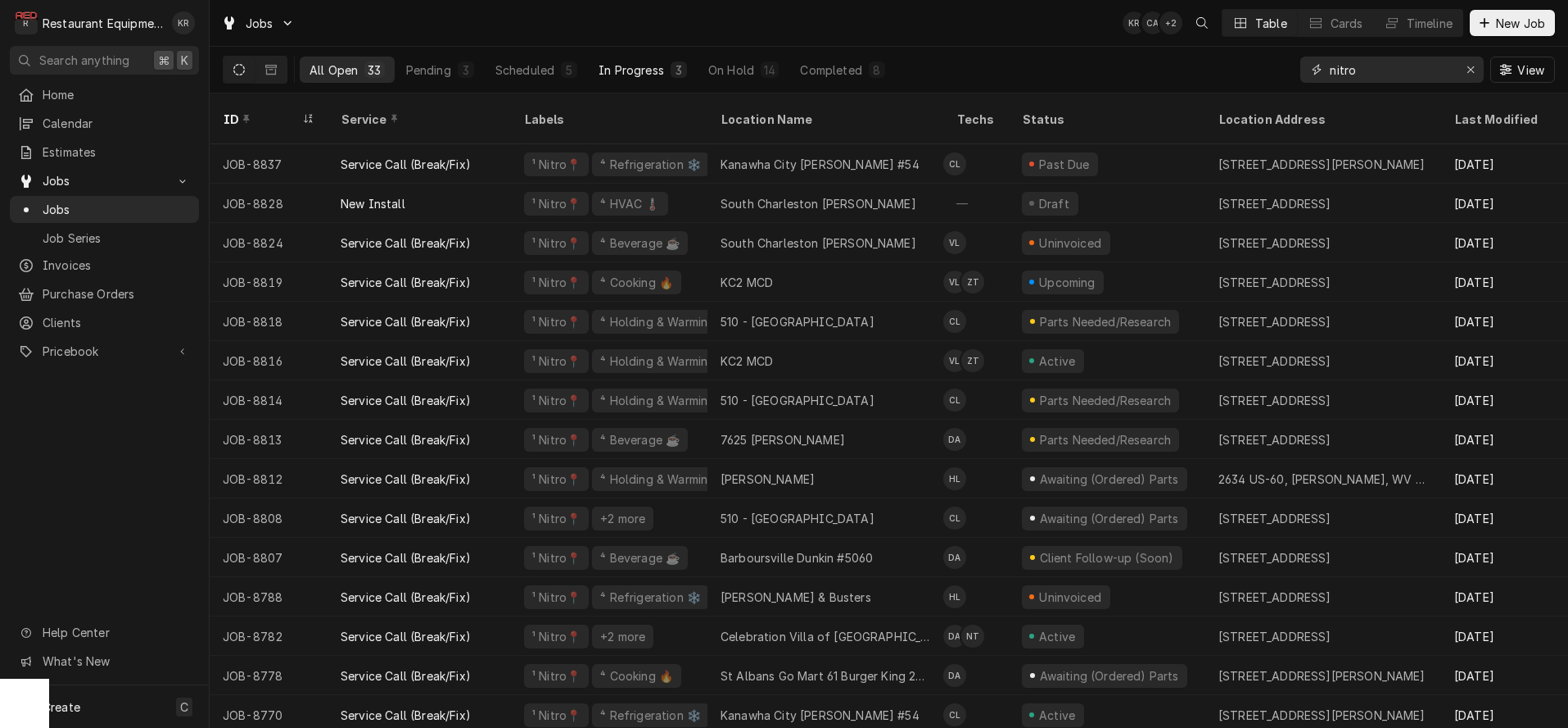
type input "nitro"
click at [636, 69] on div "In Progress" at bounding box center [631, 70] width 65 height 17
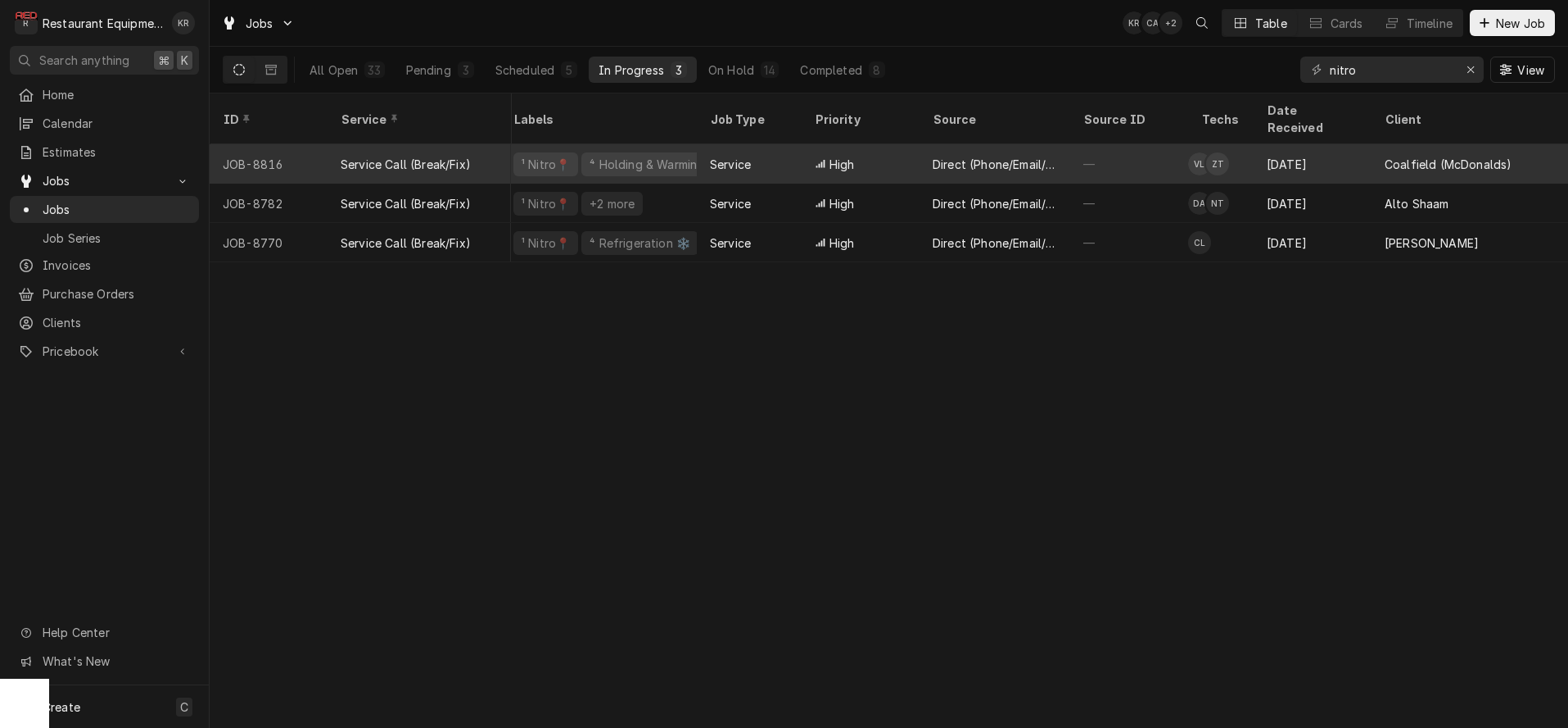
scroll to position [0, 224]
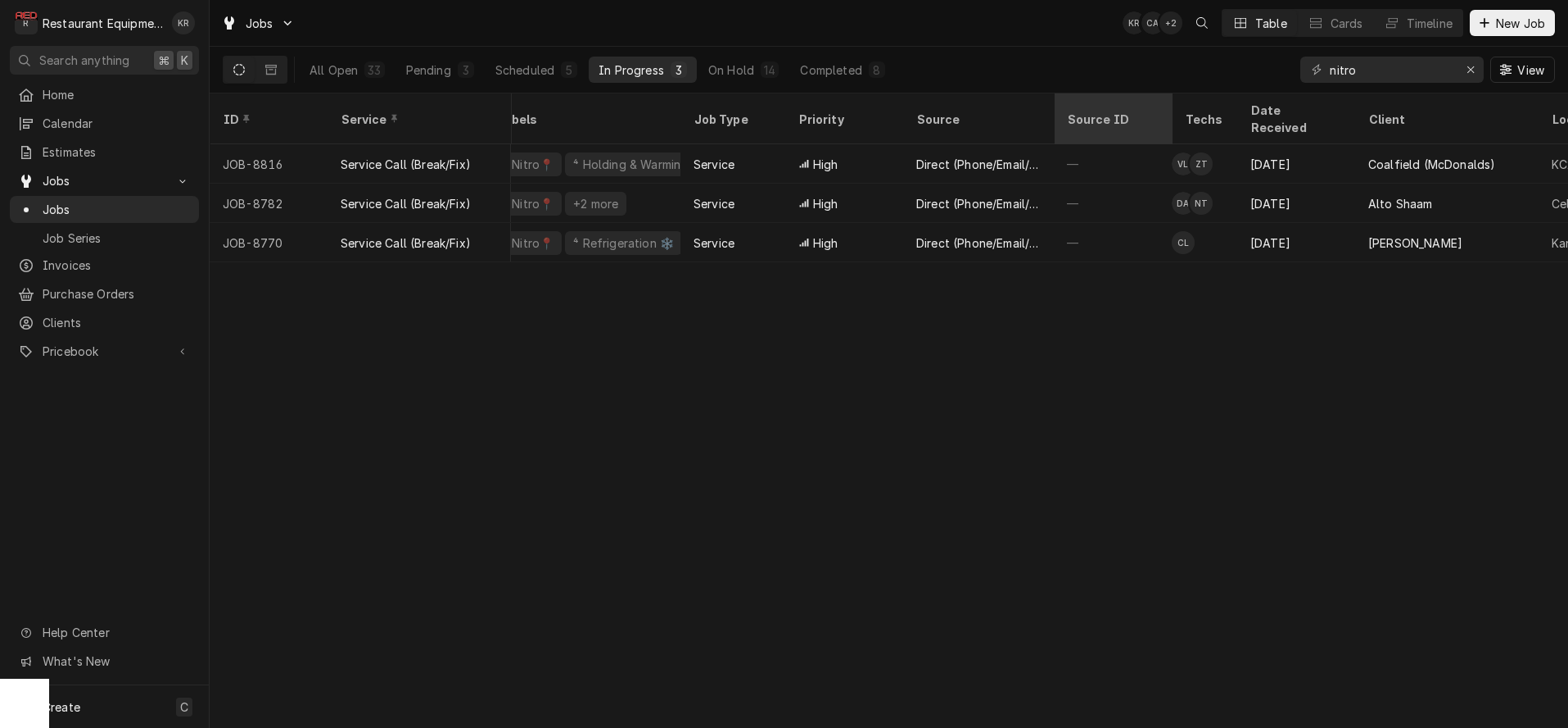
click at [1085, 97] on div "Source ID" at bounding box center [1113, 118] width 112 height 44
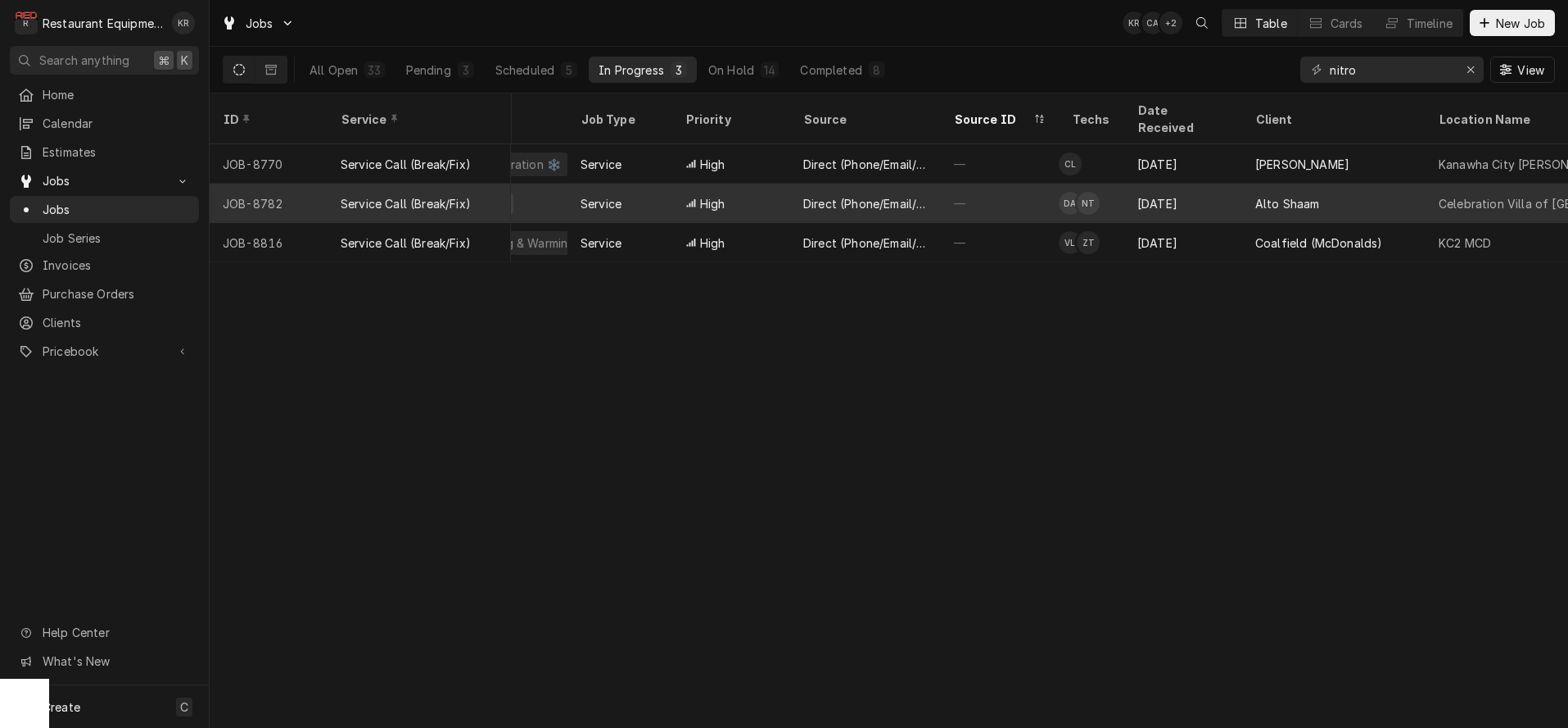
scroll to position [0, 341]
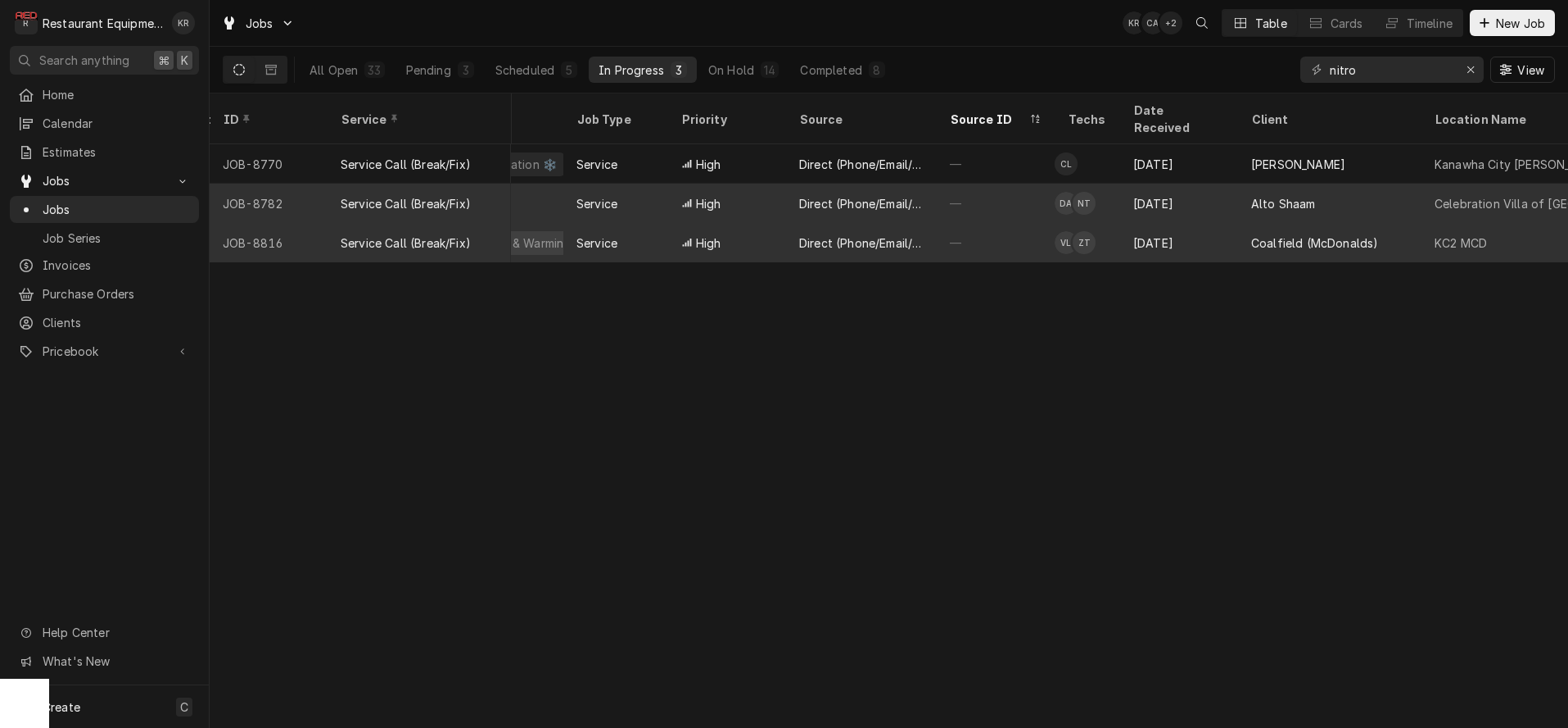
click at [1078, 231] on div "Zack Tussey's Avatar" at bounding box center [1084, 243] width 23 height 23
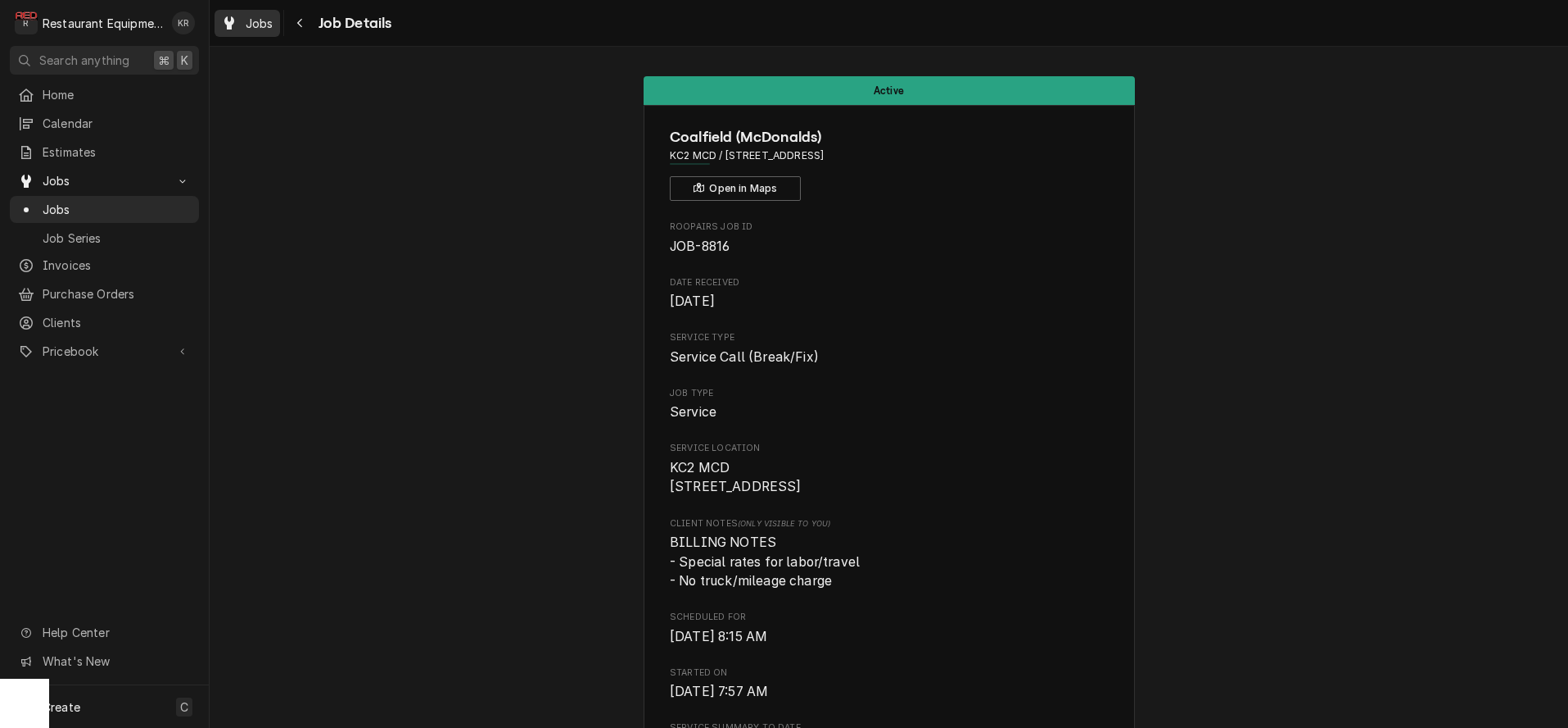
click at [261, 18] on span "Jobs" at bounding box center [260, 23] width 28 height 17
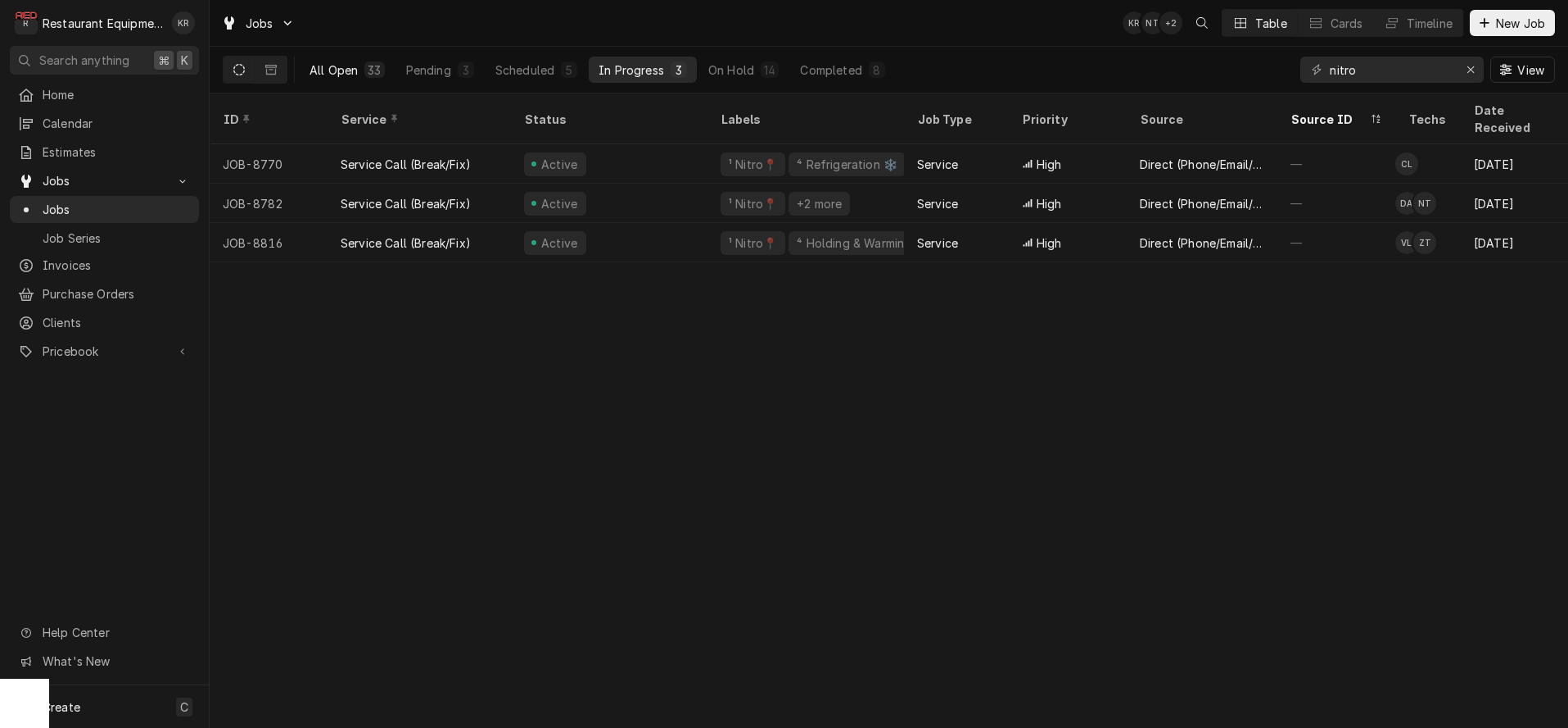
drag, startPoint x: 362, startPoint y: 63, endPoint x: 378, endPoint y: 66, distance: 16.3
click at [363, 63] on button "All Open 33" at bounding box center [347, 70] width 95 height 26
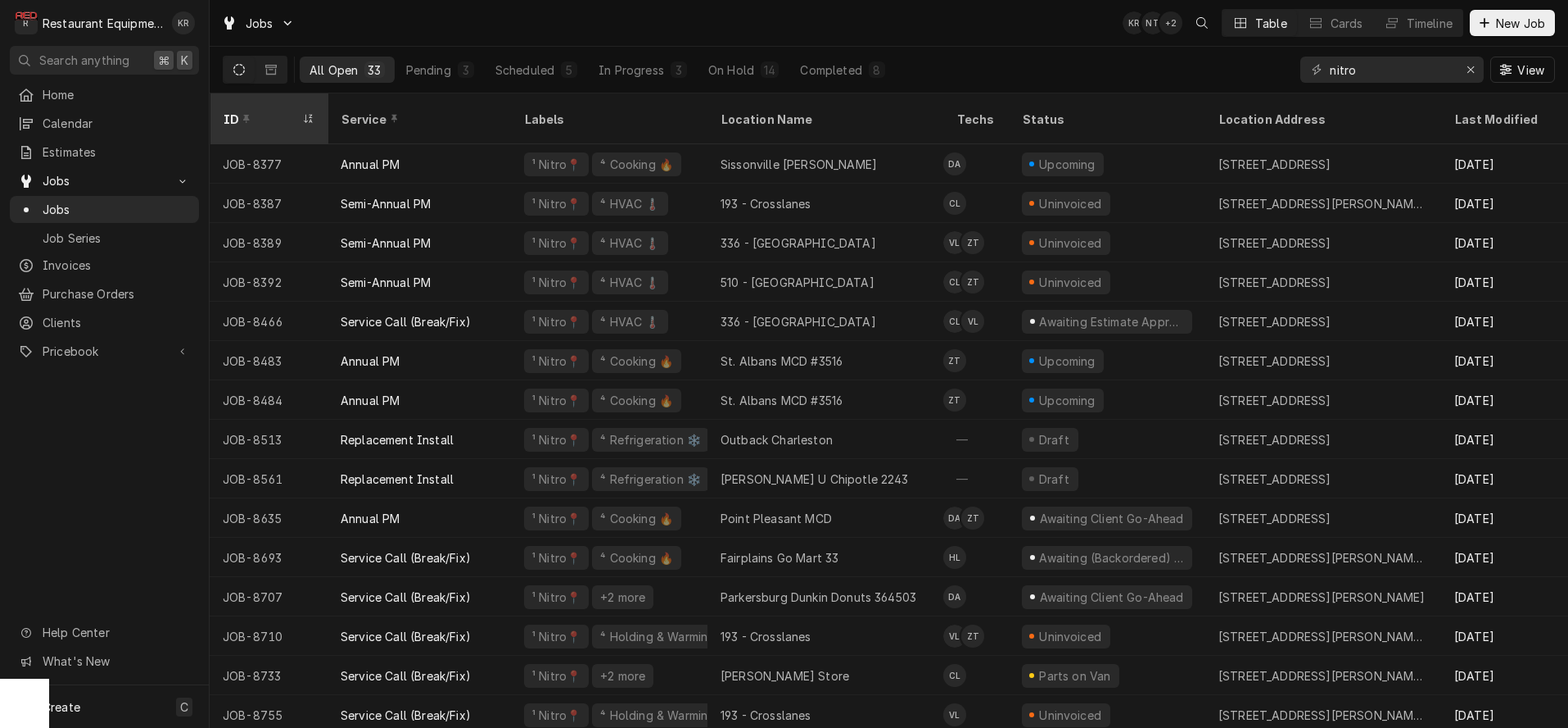
click at [243, 113] on icon "Dynamic Content Wrapper" at bounding box center [247, 118] width 7 height 11
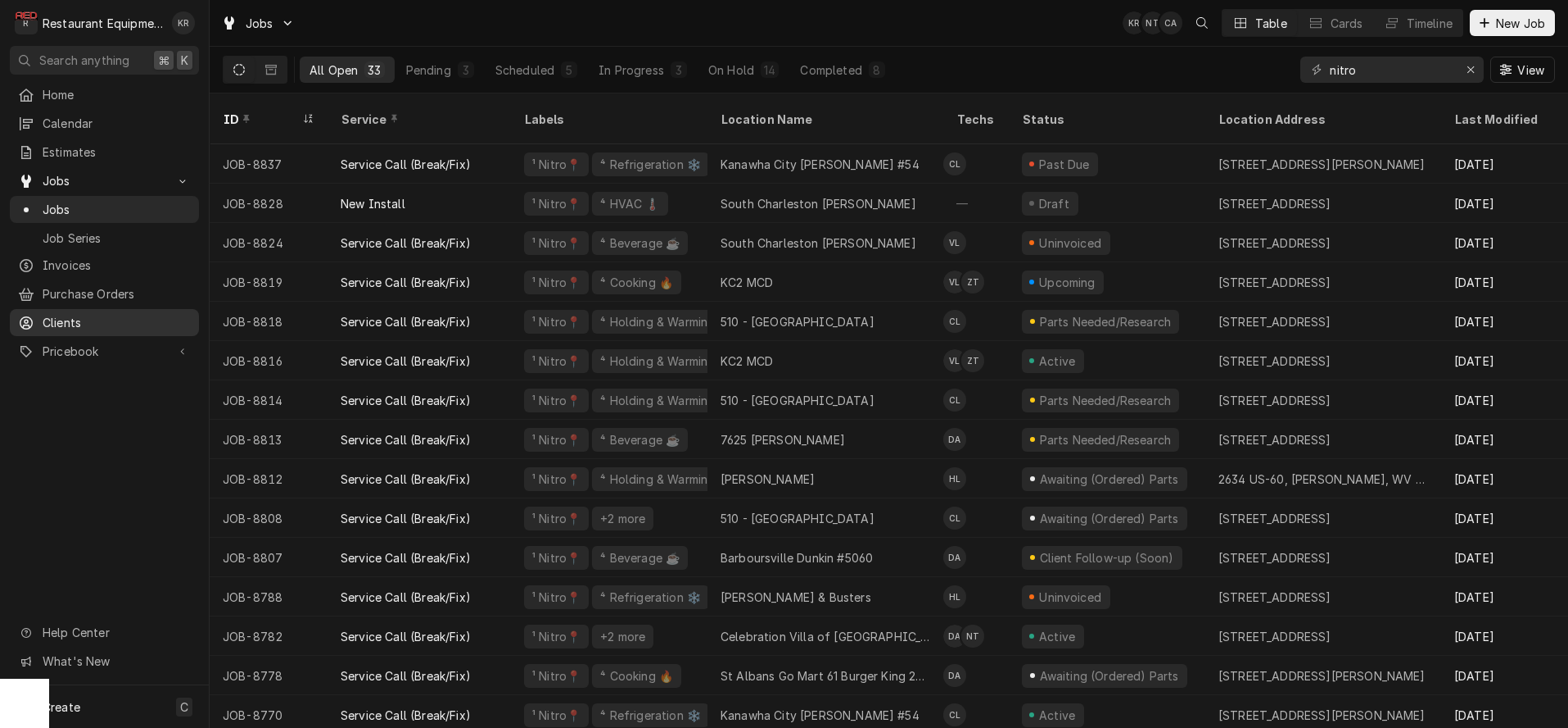
scroll to position [9, 0]
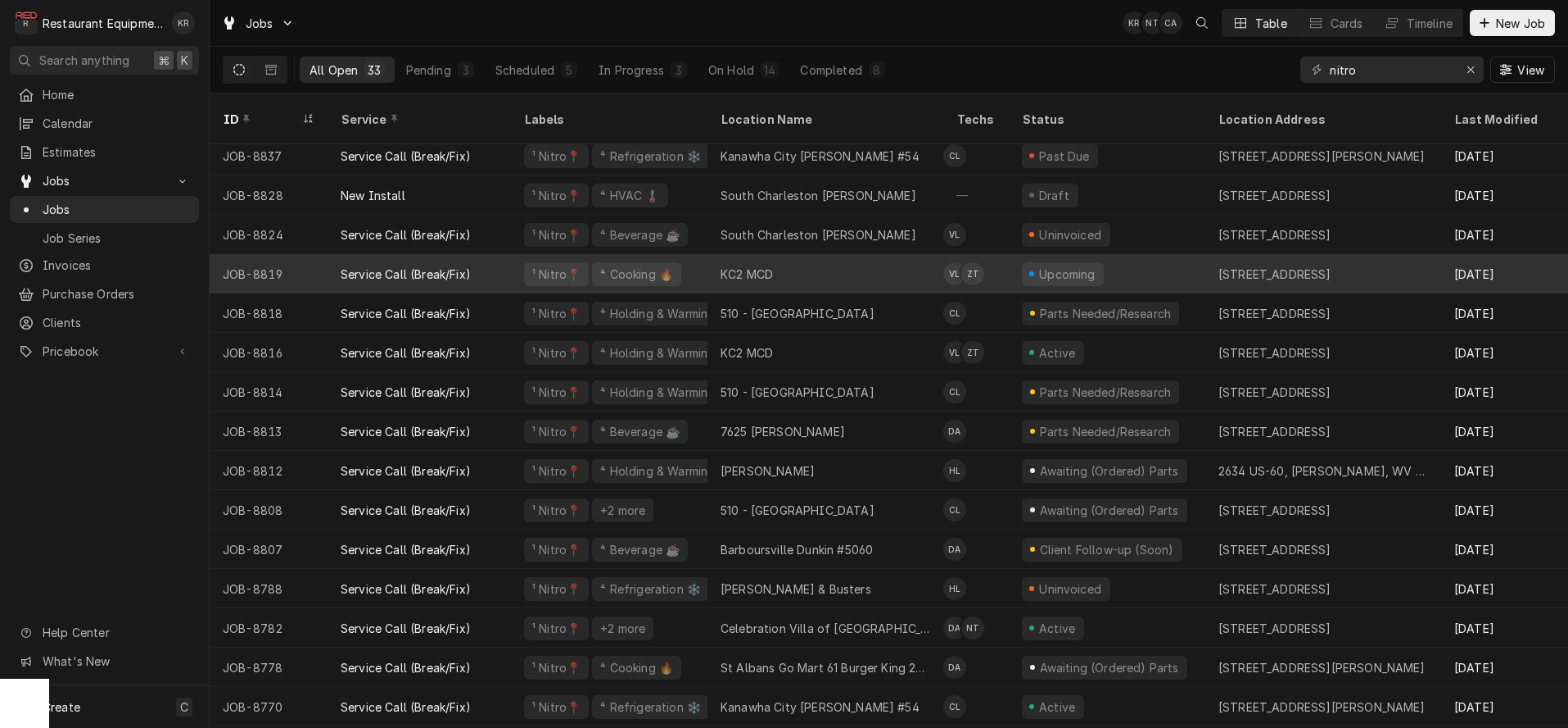
click at [916, 256] on div "KC2 MCD" at bounding box center [826, 274] width 236 height 40
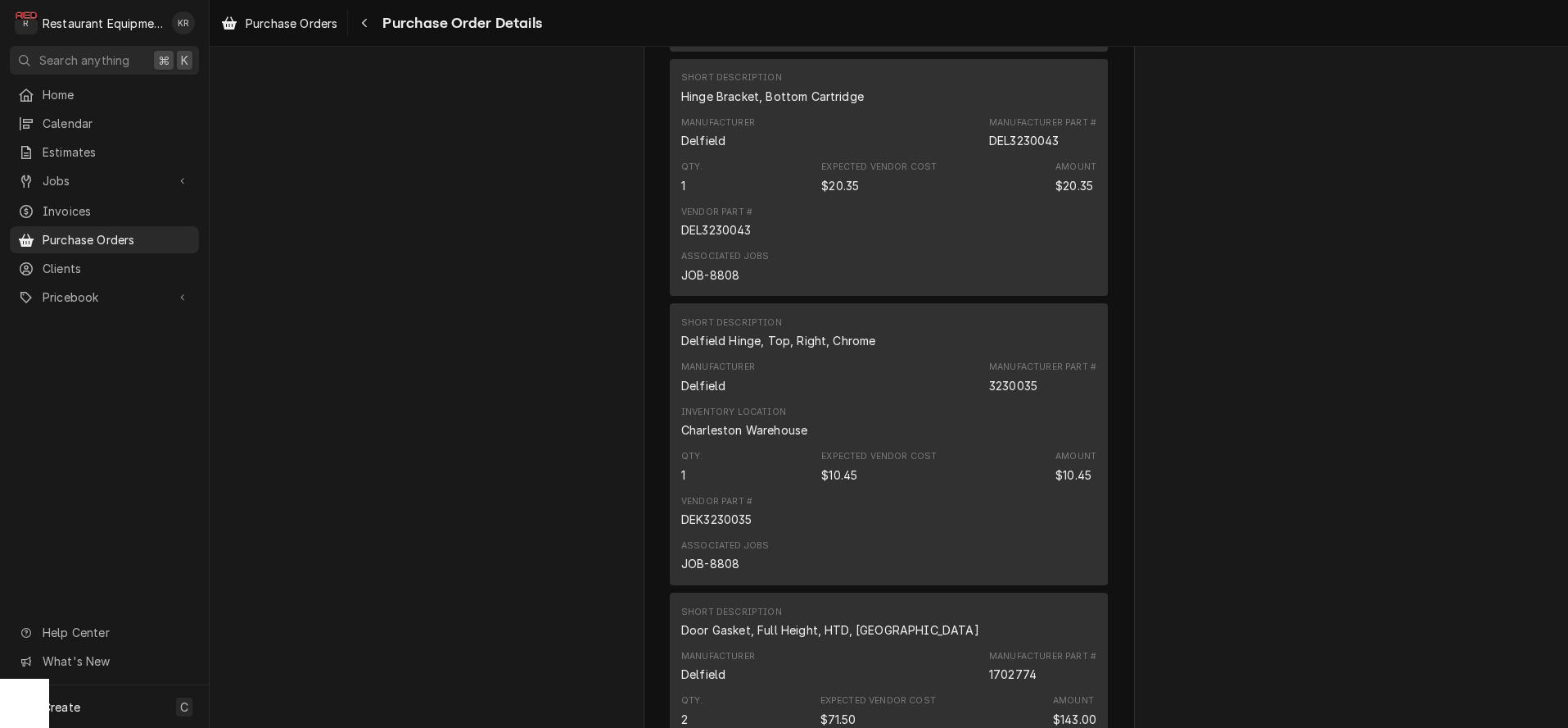
scroll to position [1706, 0]
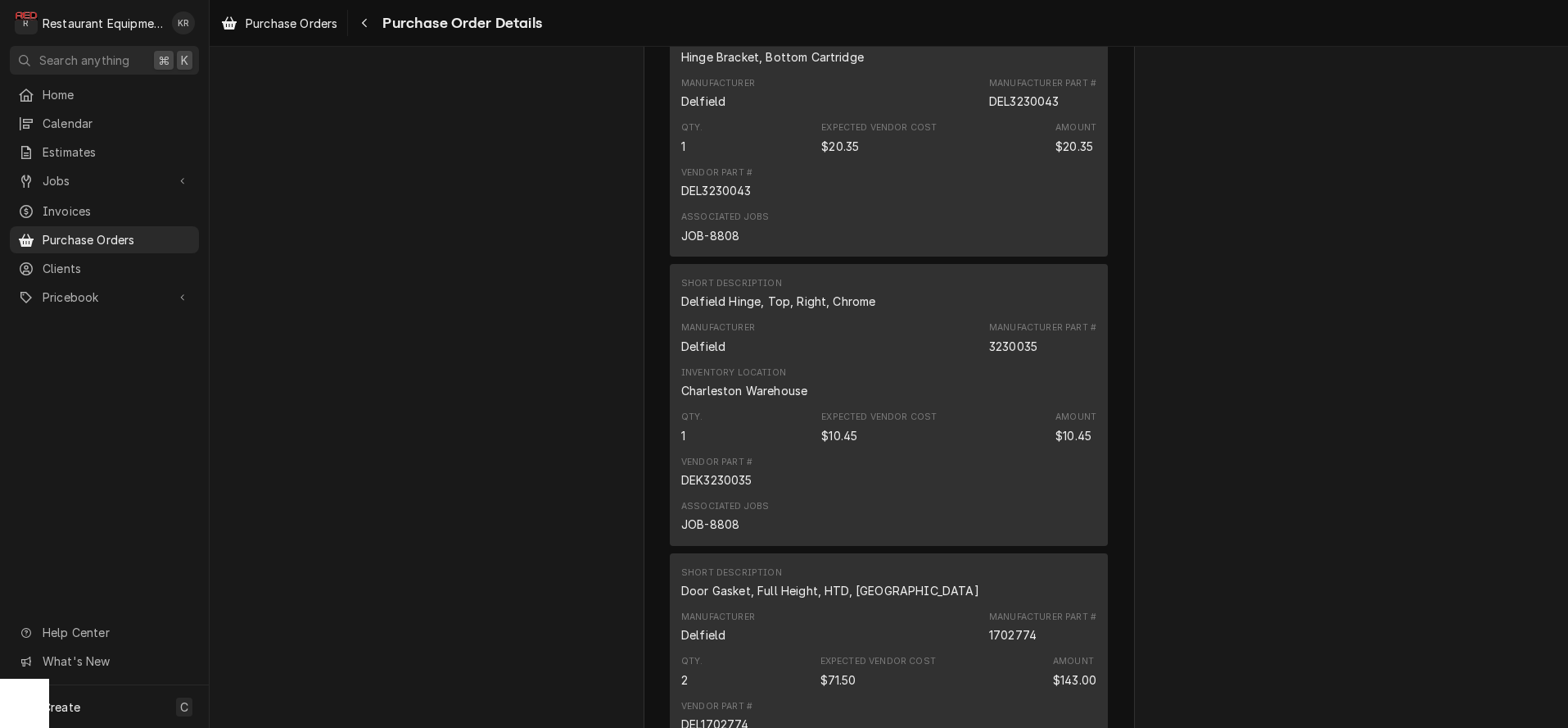
click at [315, 22] on span "Purchase Orders" at bounding box center [292, 23] width 92 height 17
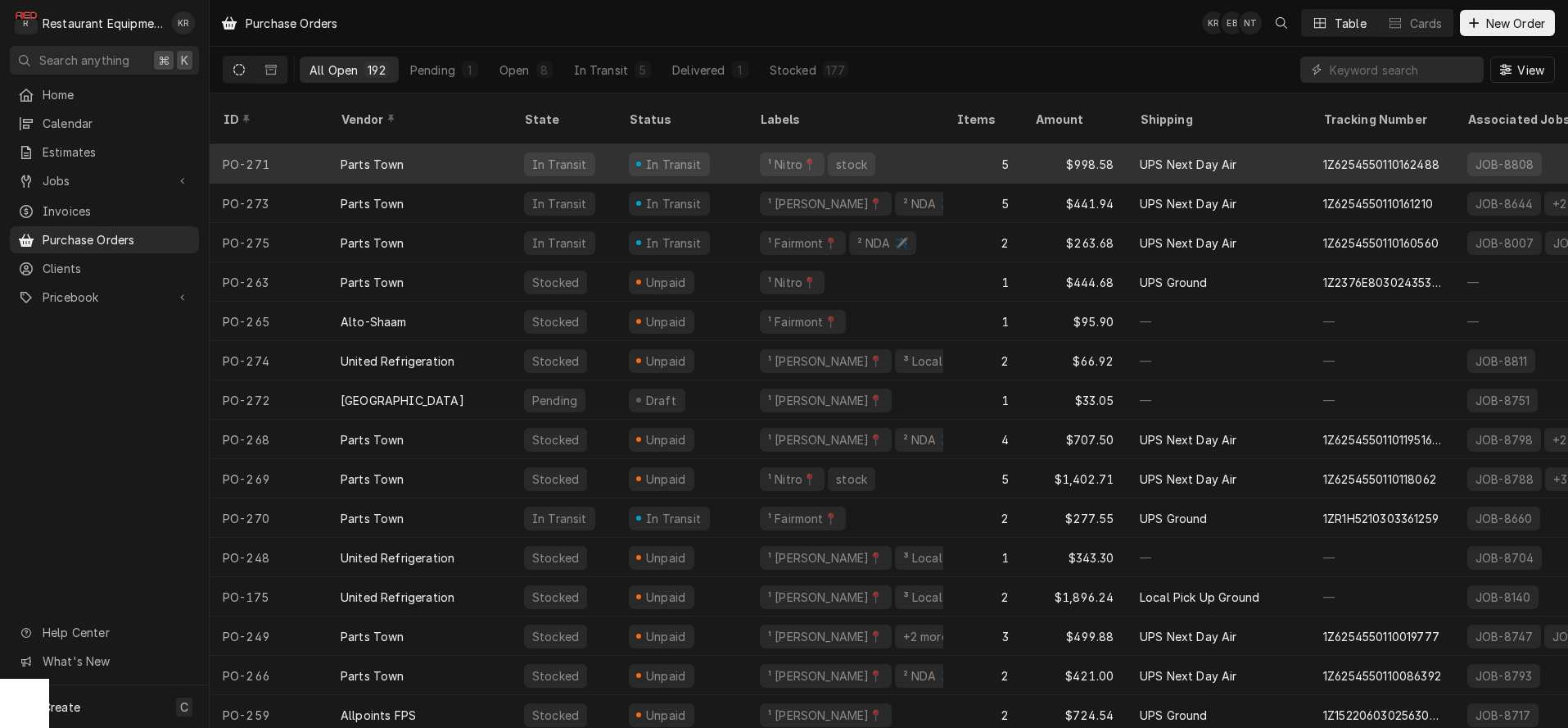
click at [485, 145] on div "Parts Town" at bounding box center [419, 164] width 183 height 40
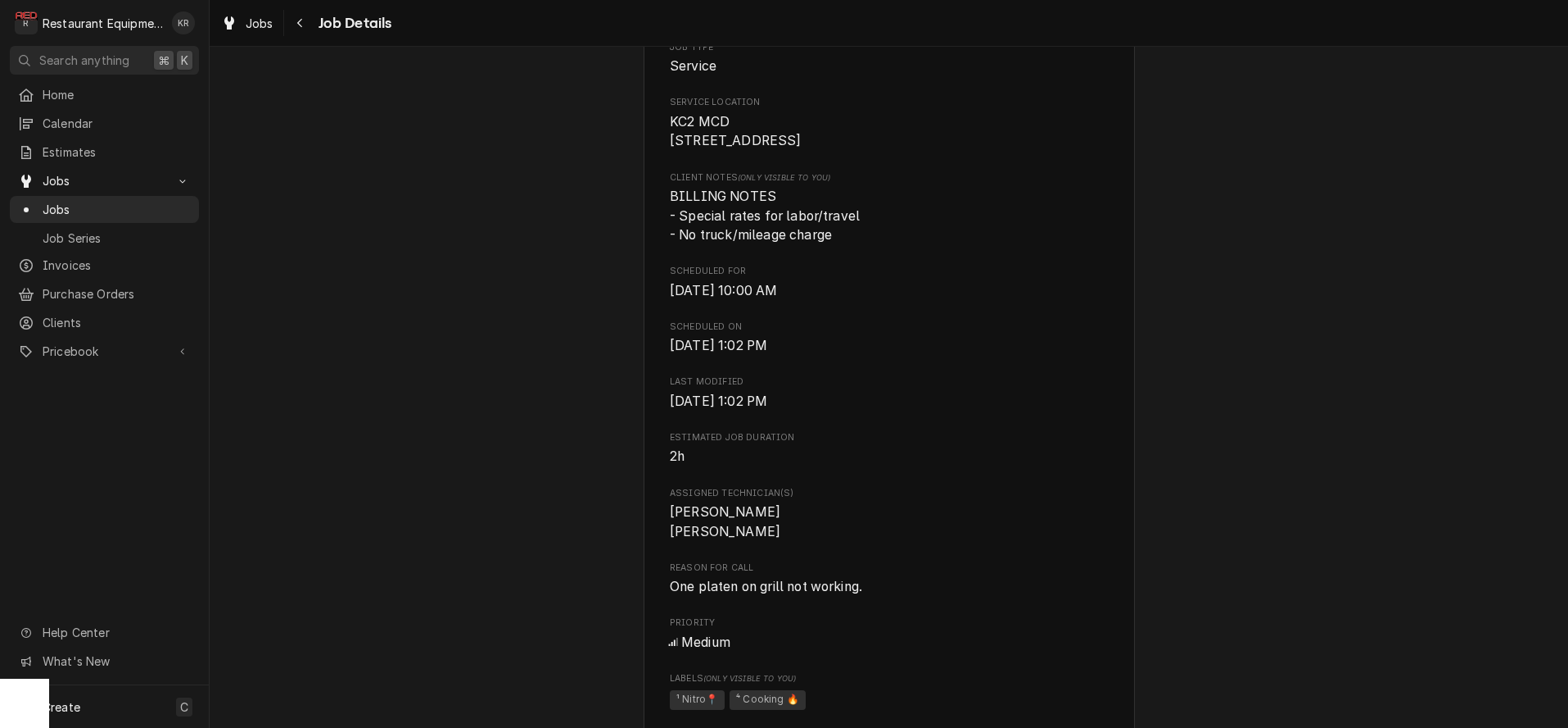
scroll to position [344, 0]
click at [254, 21] on span "Jobs" at bounding box center [260, 23] width 28 height 17
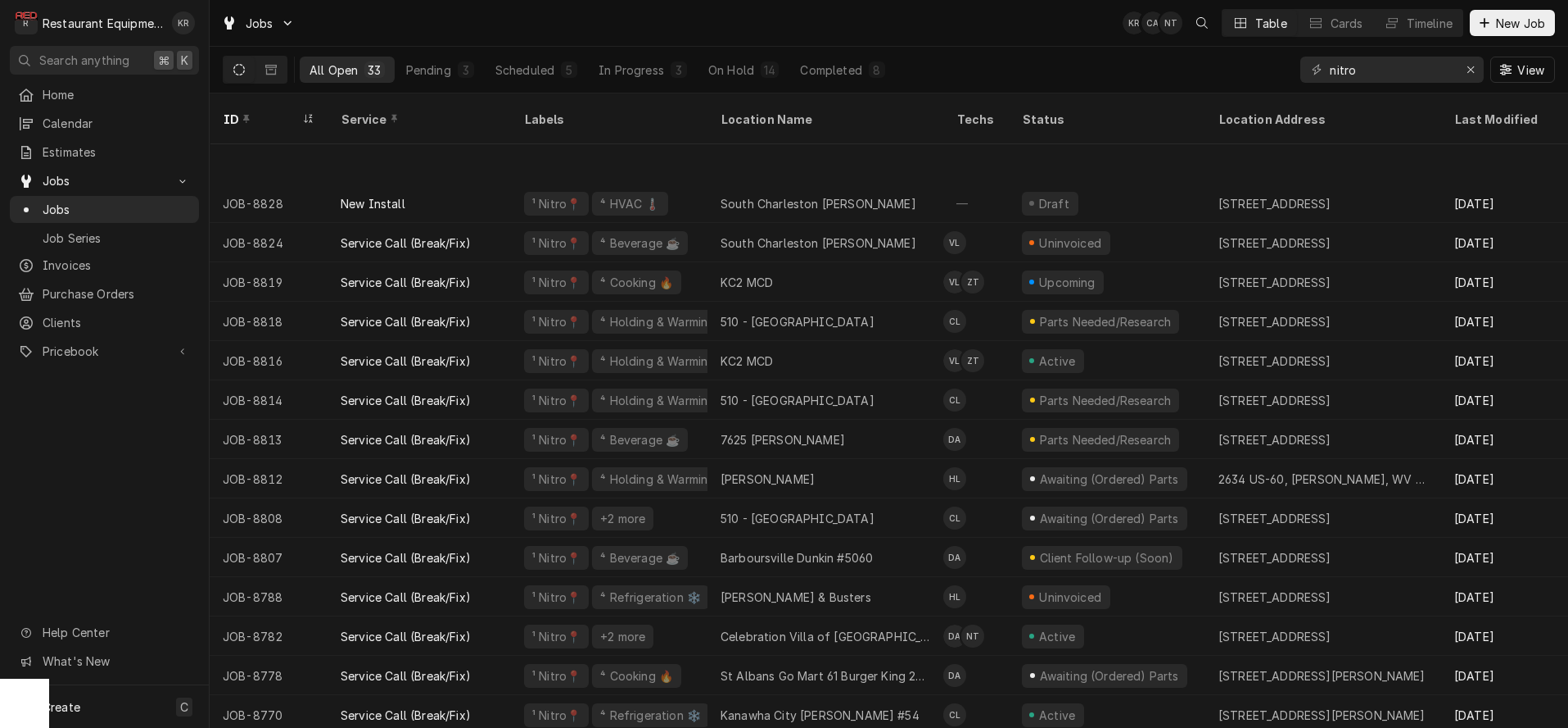
scroll to position [112, 0]
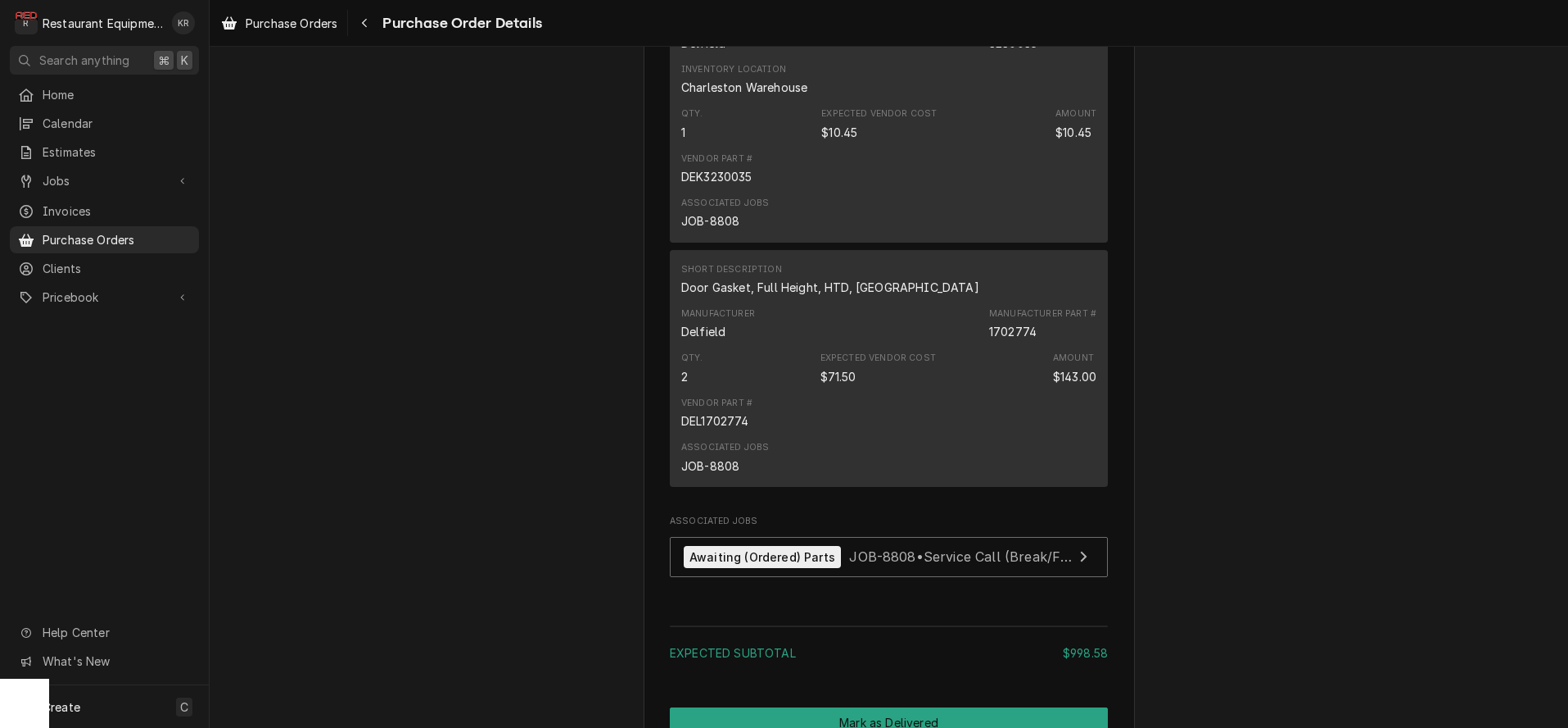
scroll to position [2011, 0]
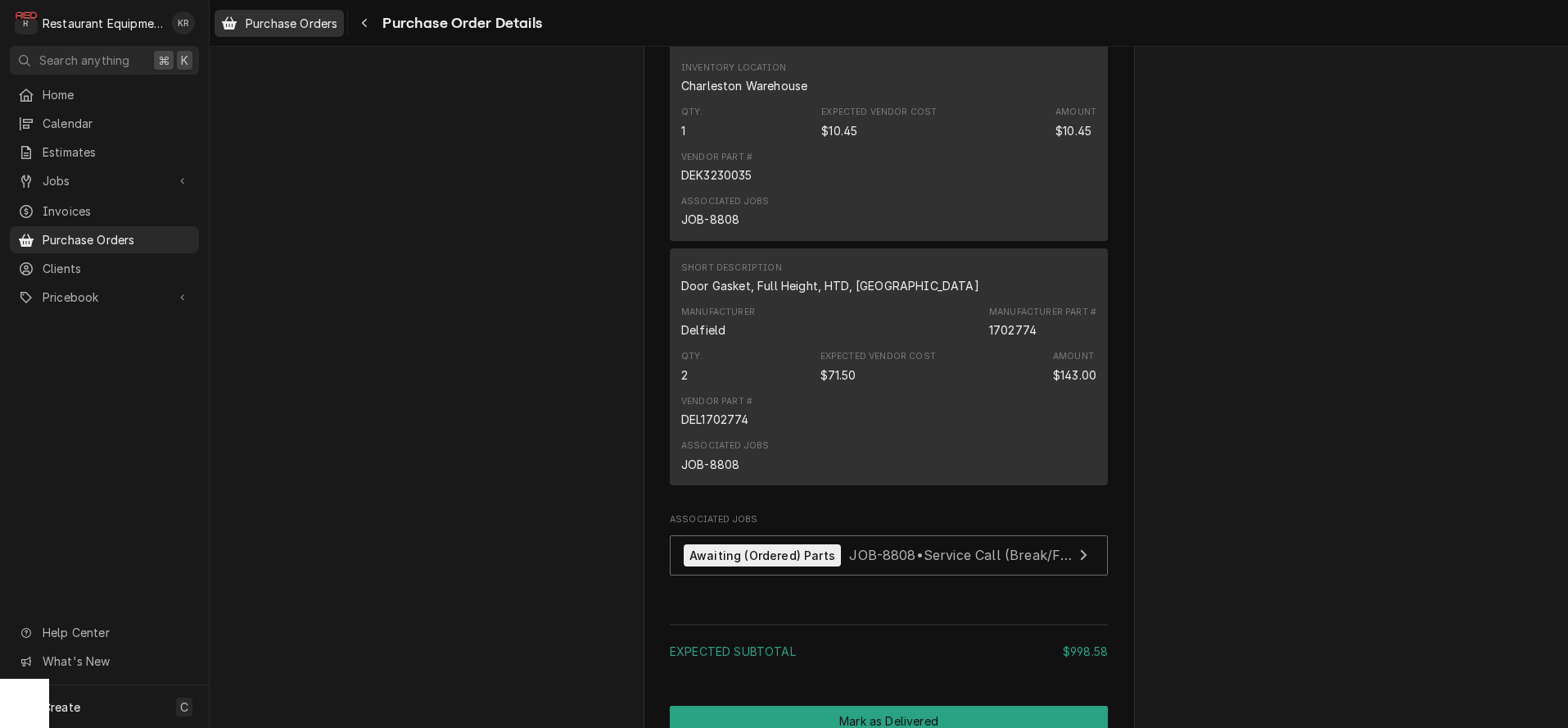
click at [337, 15] on span "Purchase Orders" at bounding box center [292, 23] width 92 height 17
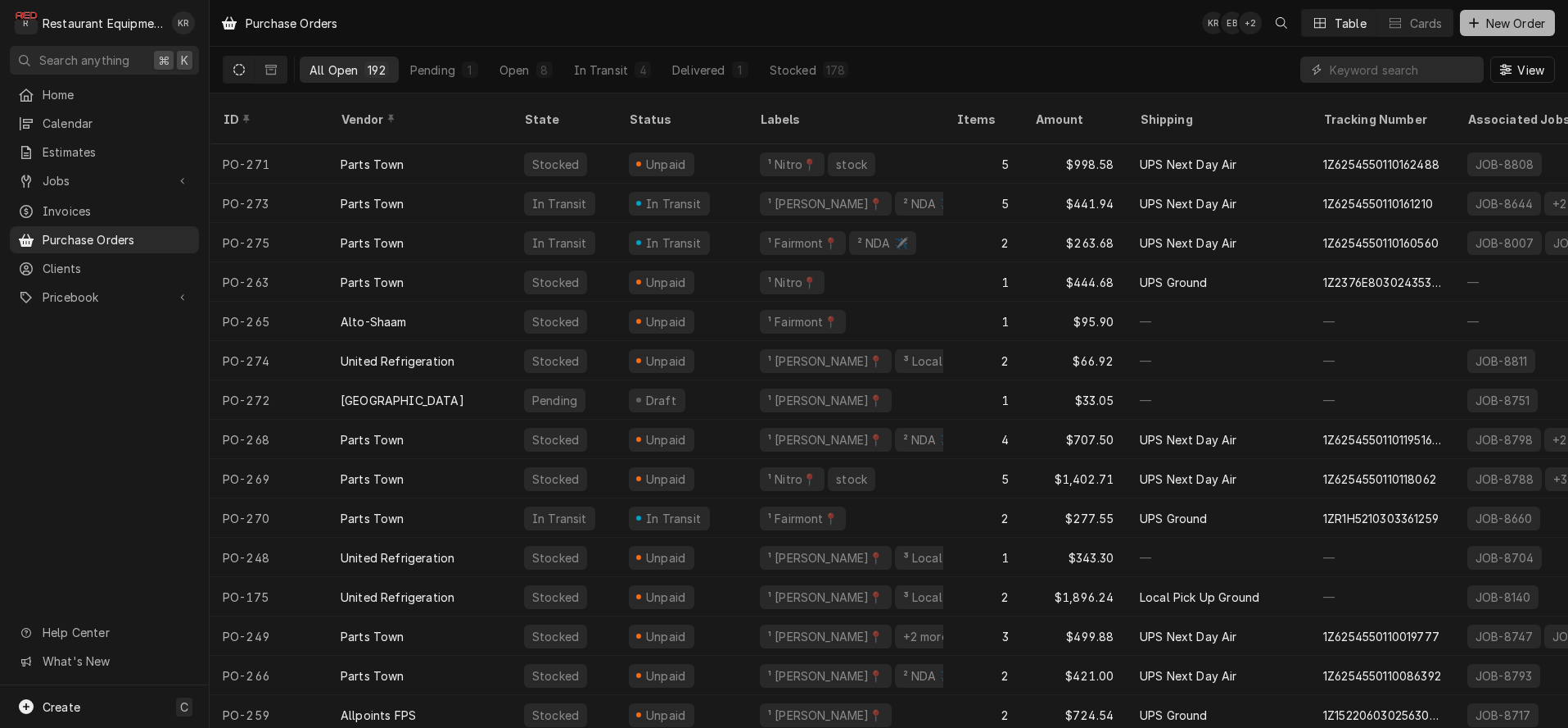
click at [1505, 22] on span "New Order" at bounding box center [1516, 23] width 65 height 17
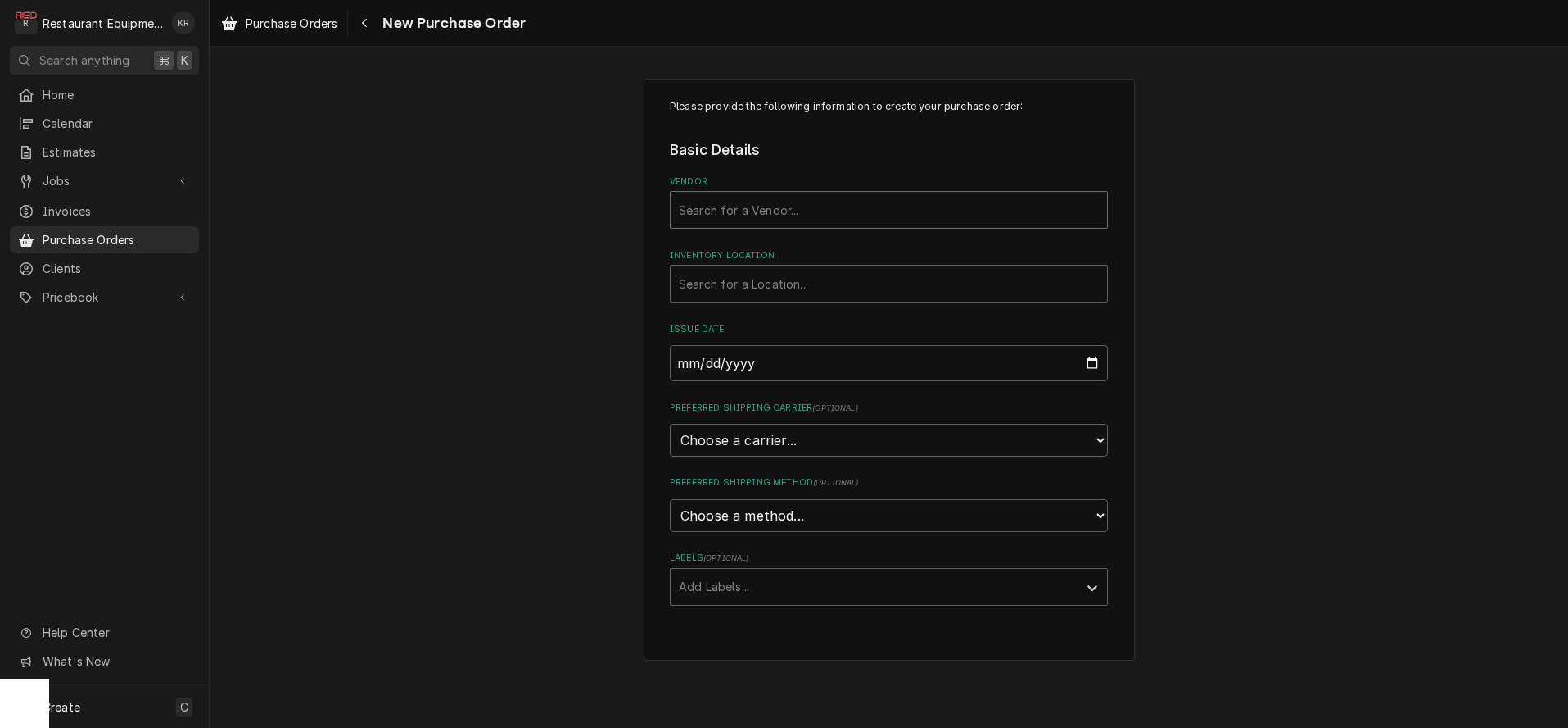
click at [701, 213] on div "Vendor" at bounding box center [889, 210] width 420 height 29
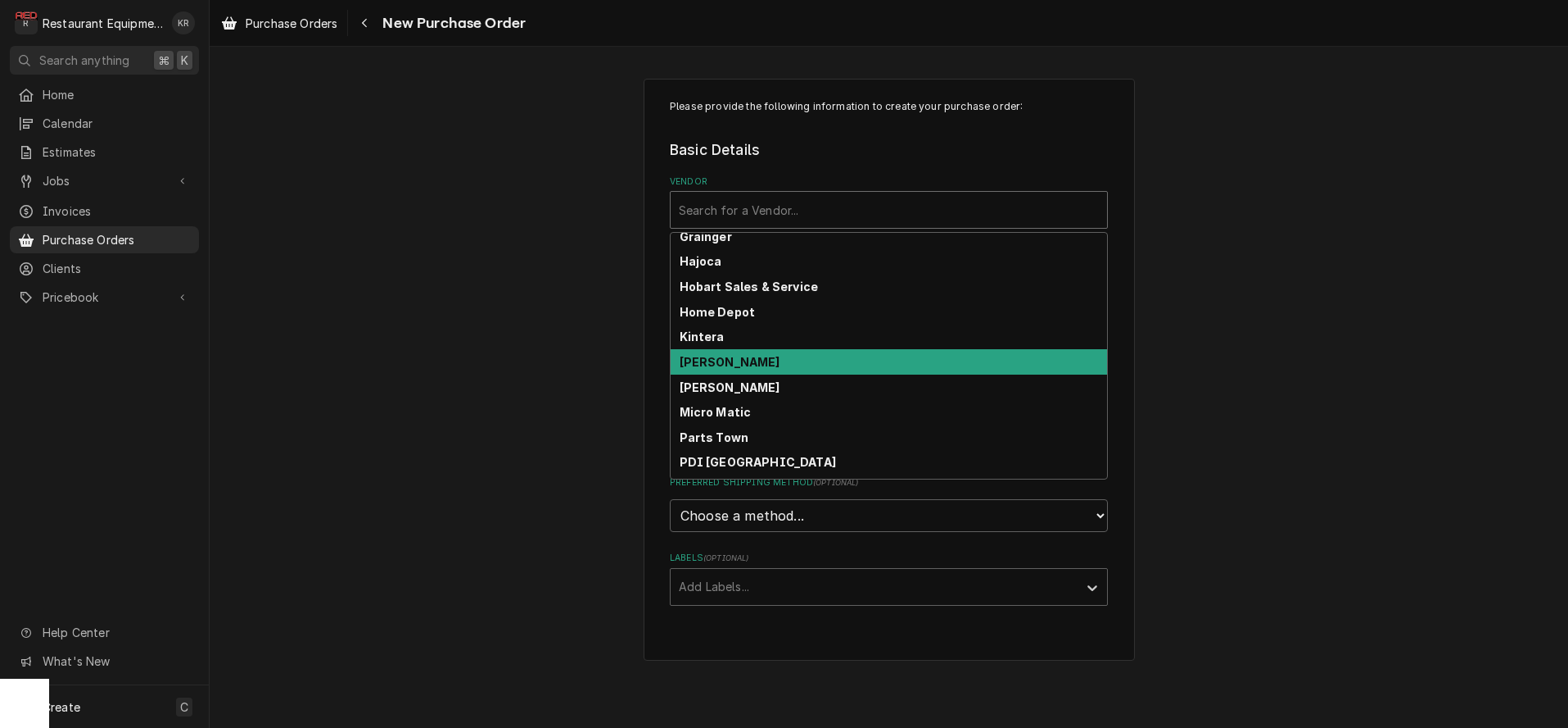
scroll to position [386, 0]
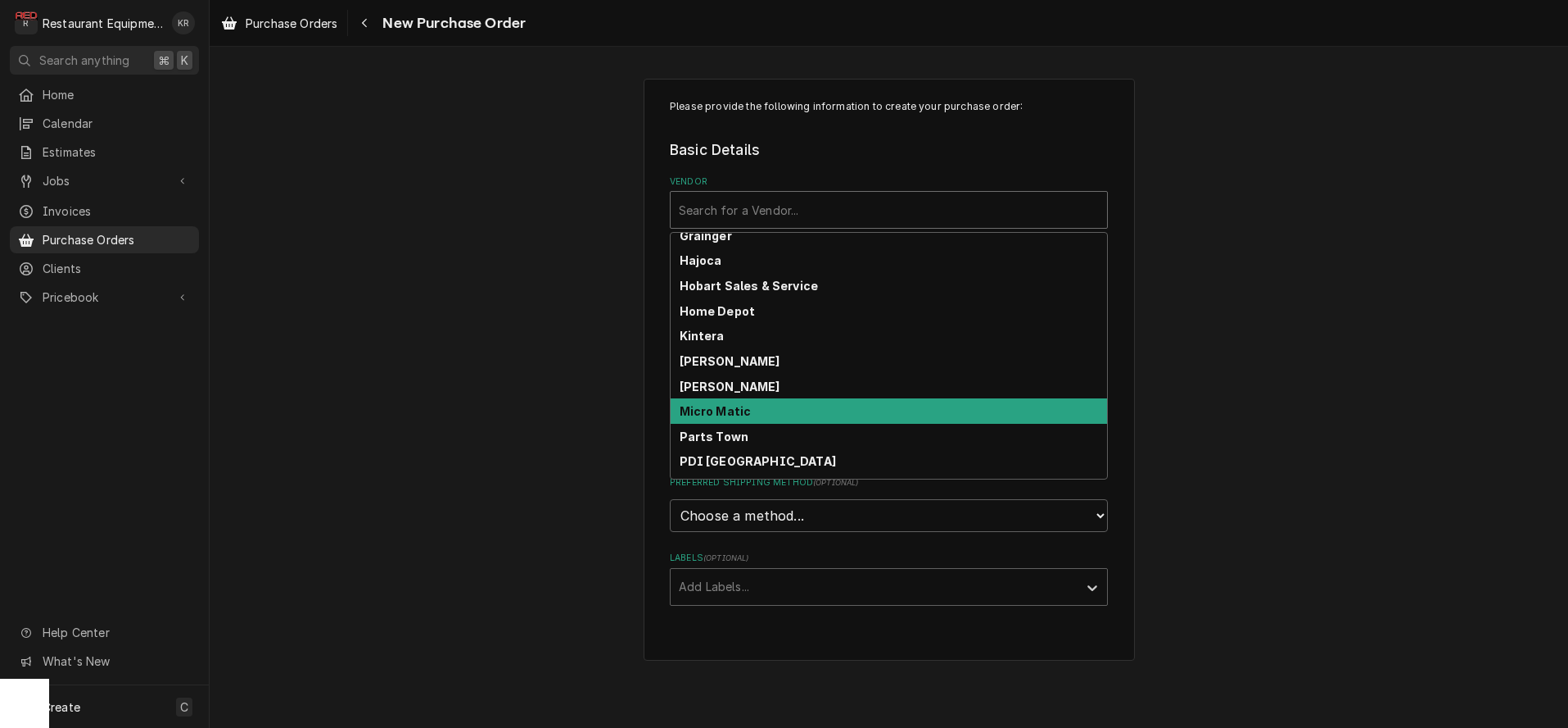
click at [742, 409] on strong "Micro Matic" at bounding box center [716, 410] width 72 height 14
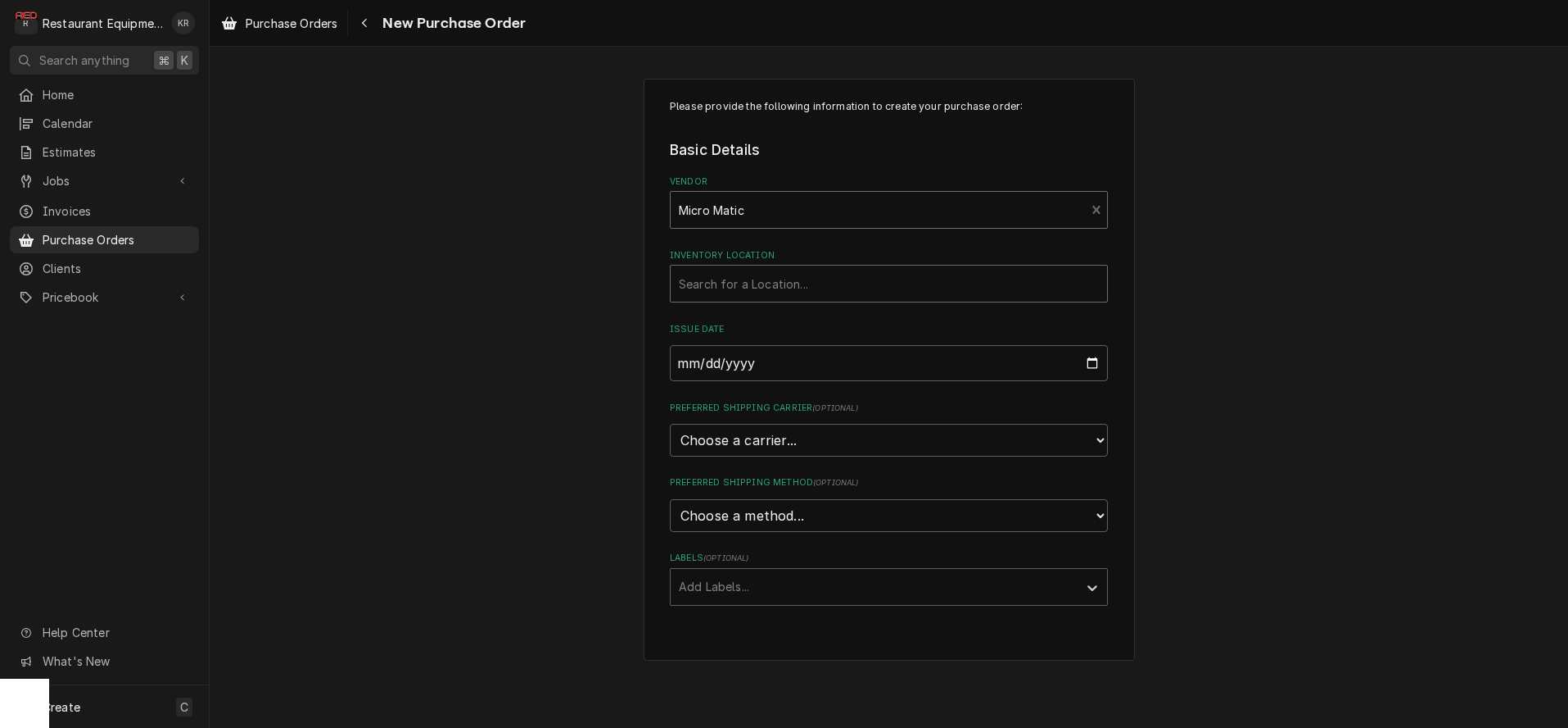
click at [763, 283] on div "Inventory Location" at bounding box center [889, 283] width 420 height 29
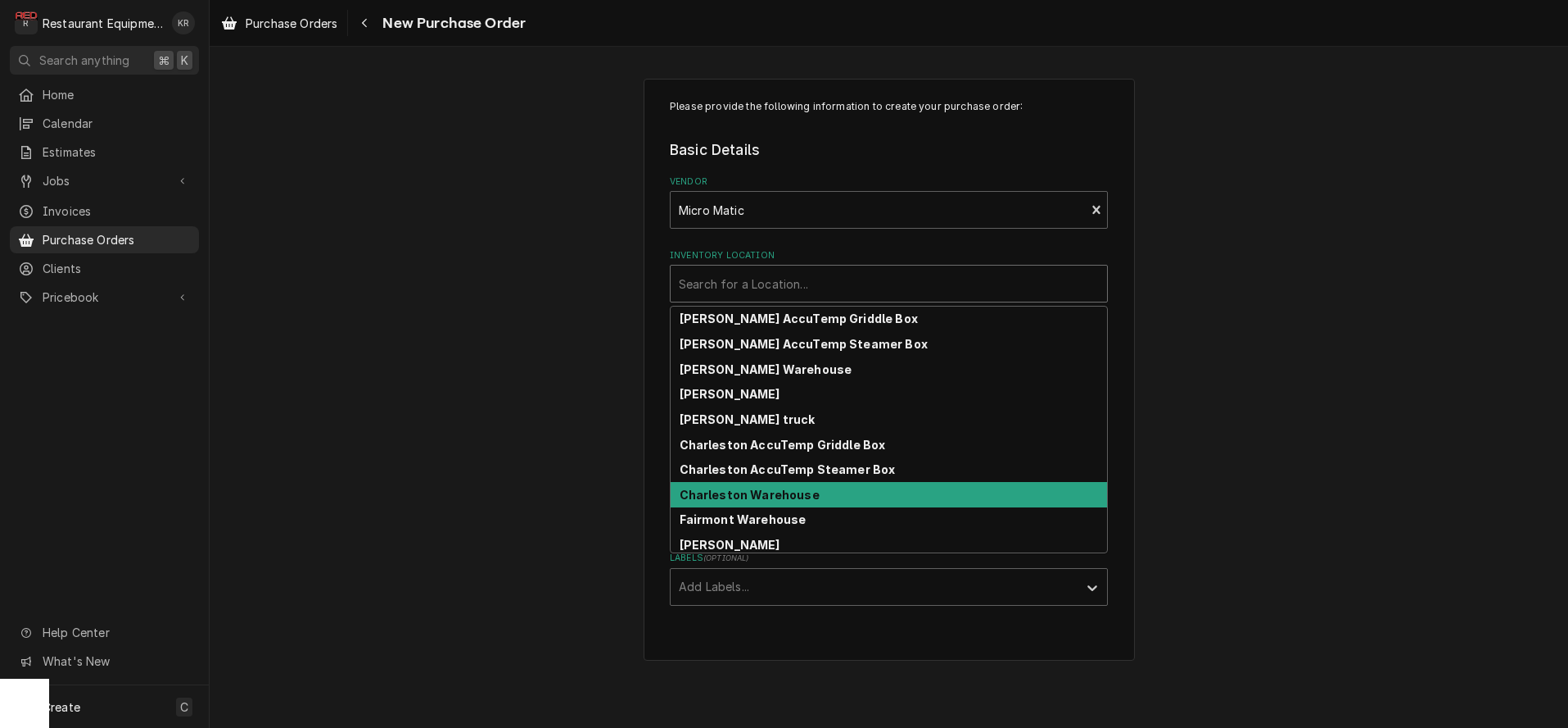
click at [778, 494] on strong "Charleston Warehouse" at bounding box center [749, 495] width 140 height 14
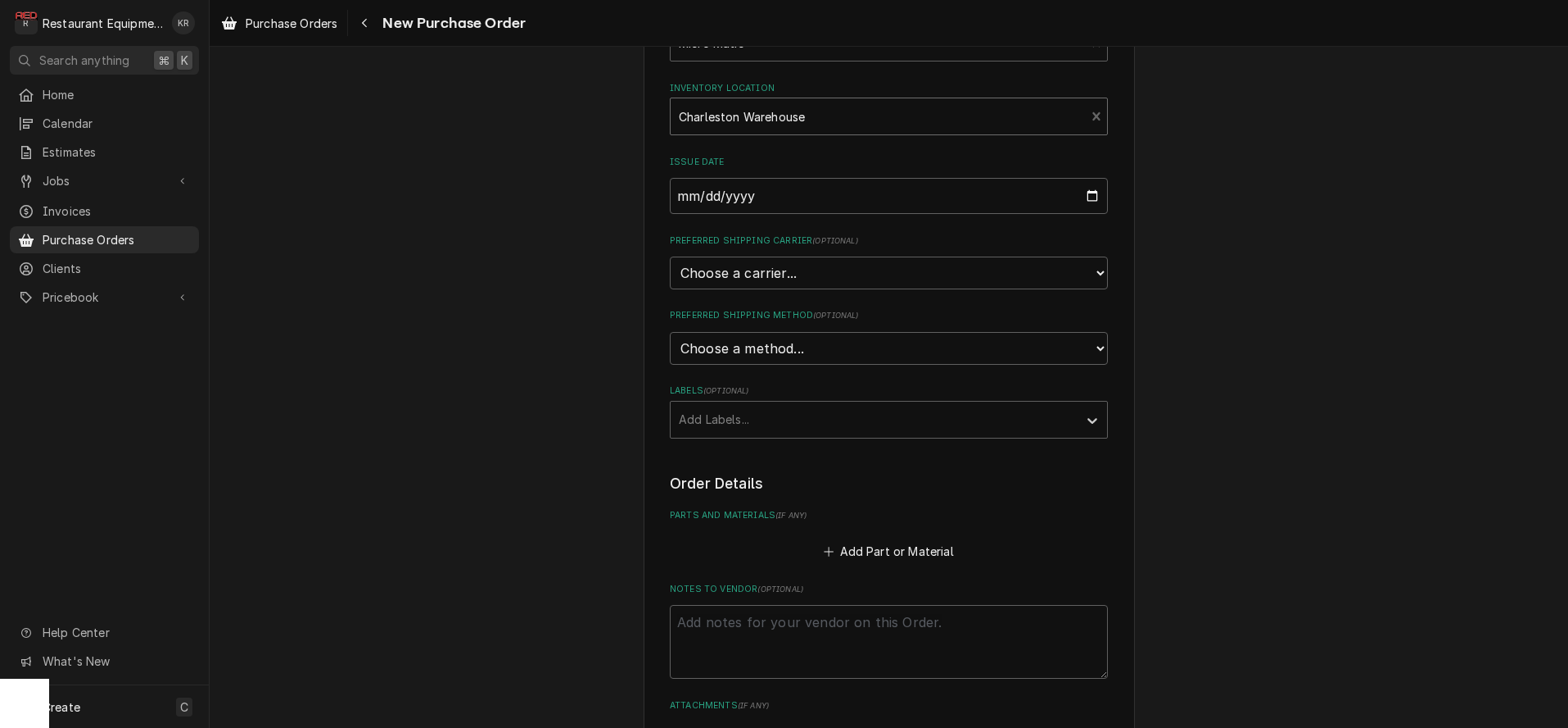
scroll to position [191, 0]
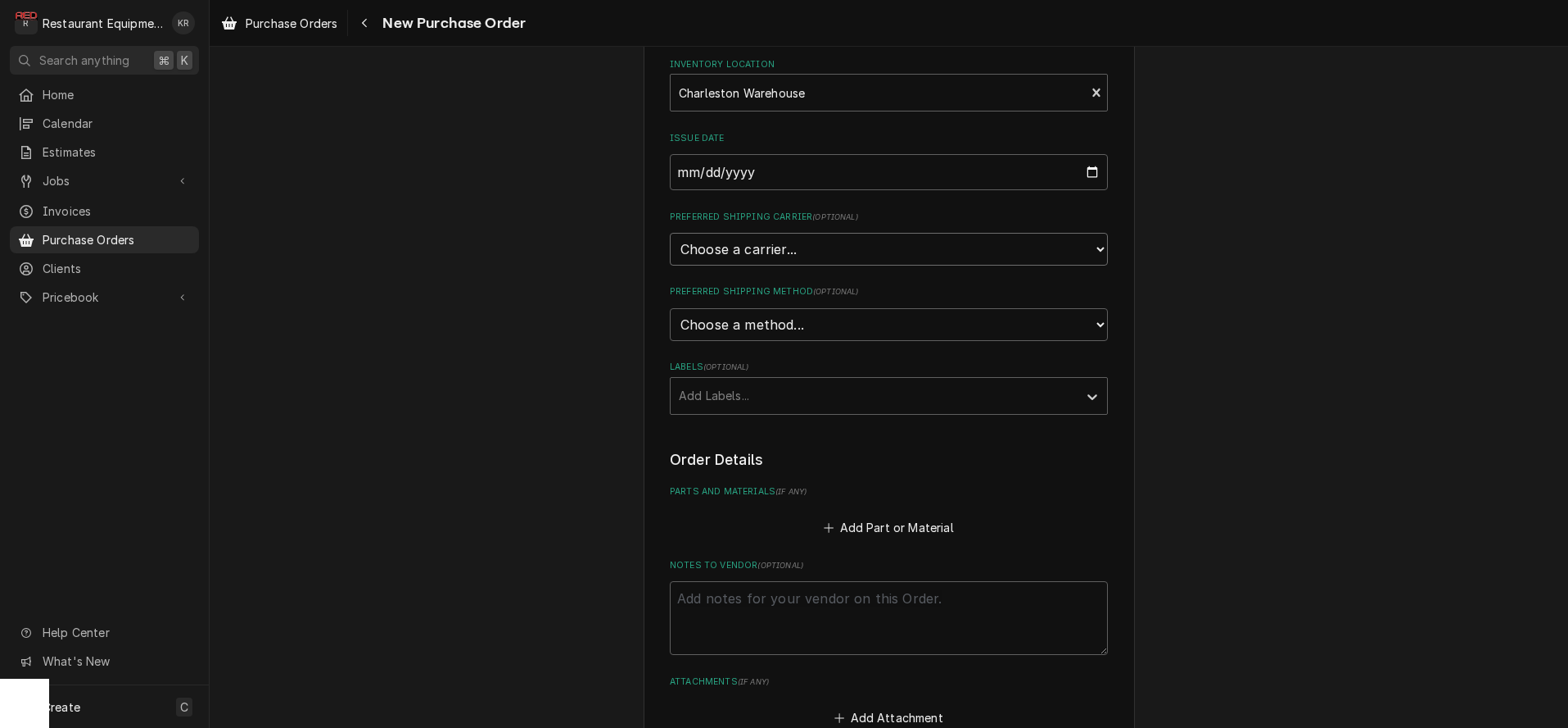
select select "4"
click option "UPS" at bounding box center [0, 0] width 0 height 0
type textarea "x"
drag, startPoint x: 757, startPoint y: 305, endPoint x: 761, endPoint y: 314, distance: 9.8
click at [757, 306] on div "Preferred Shipping Method ( optional ) Choose a method... Ground Next Day Early…" at bounding box center [889, 312] width 438 height 55
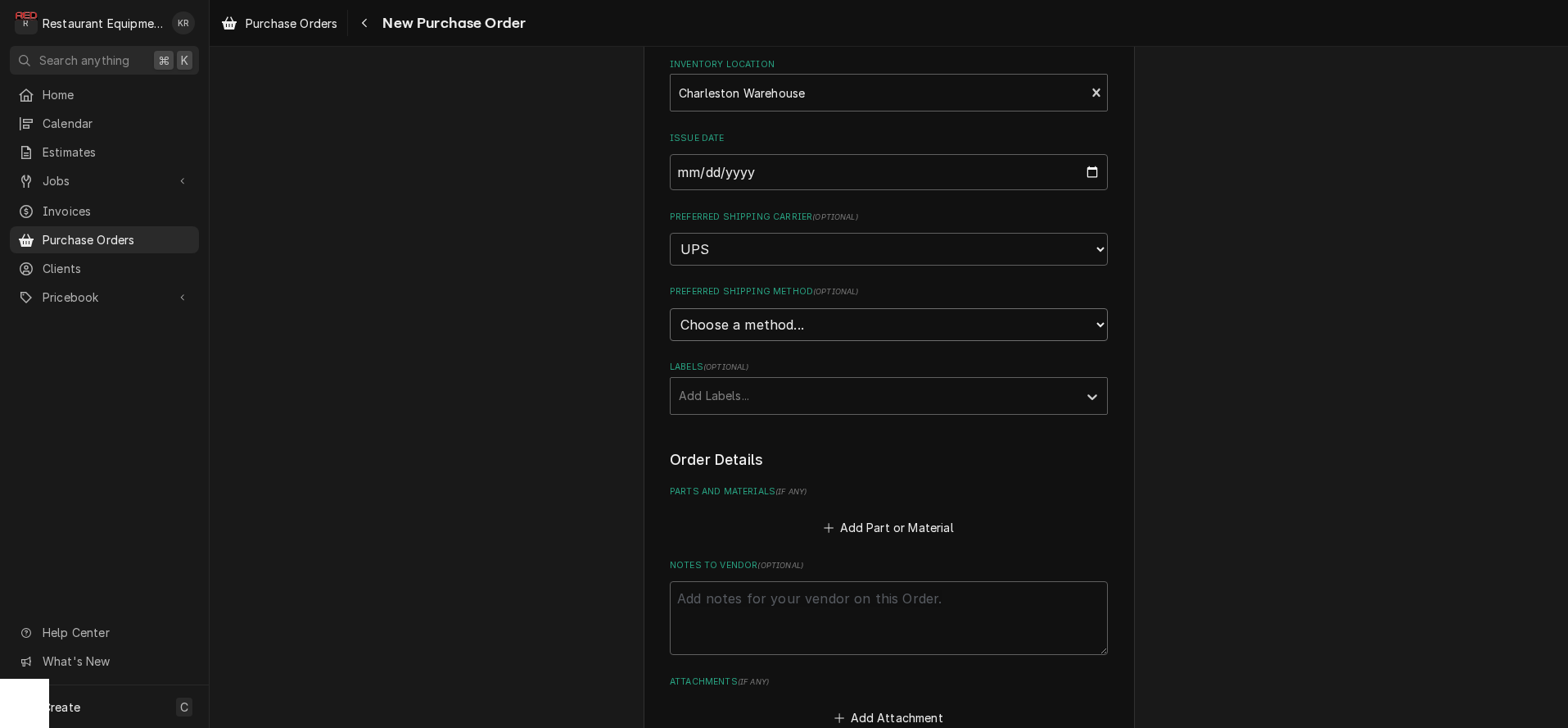
select select "1"
click option "Ground" at bounding box center [0, 0] width 0 height 0
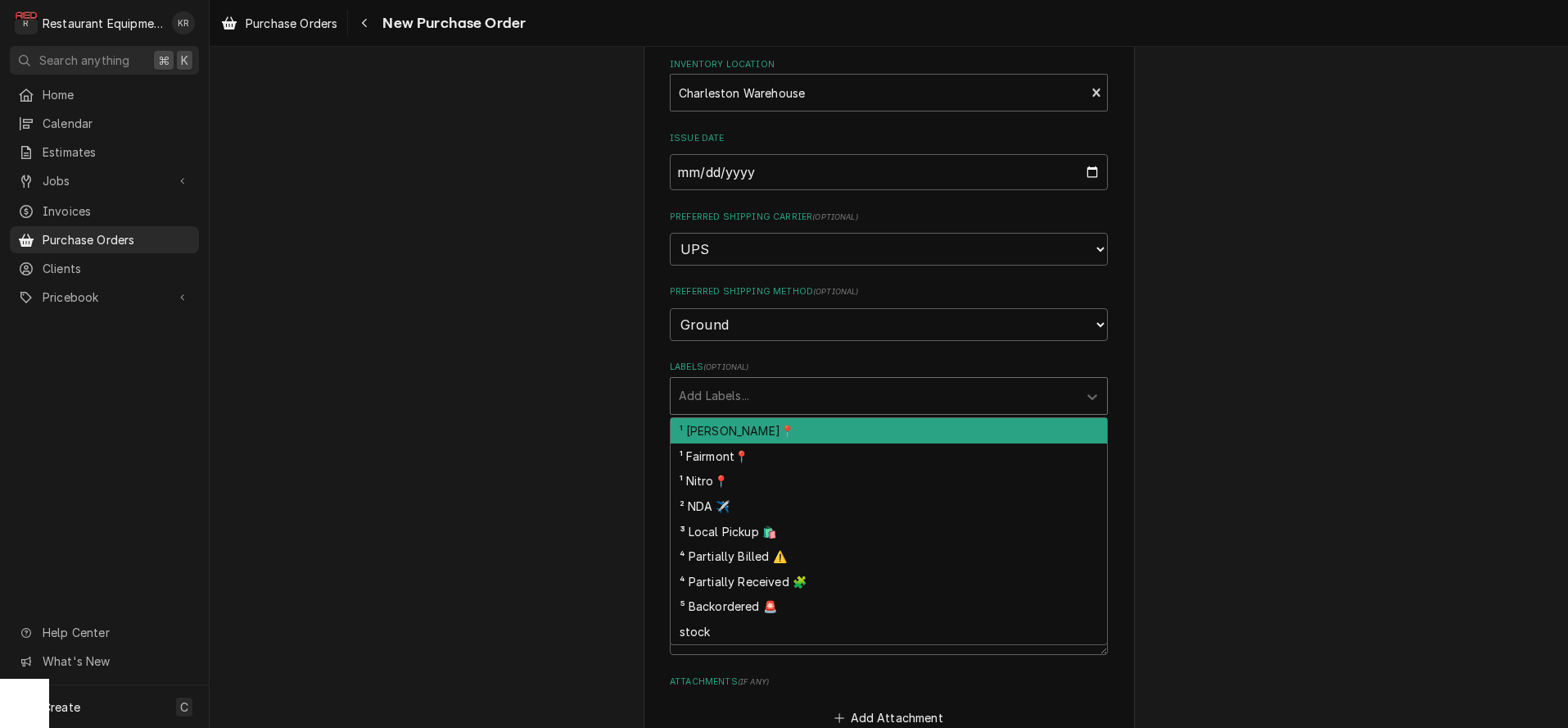
click at [759, 402] on div "Labels" at bounding box center [874, 396] width 390 height 29
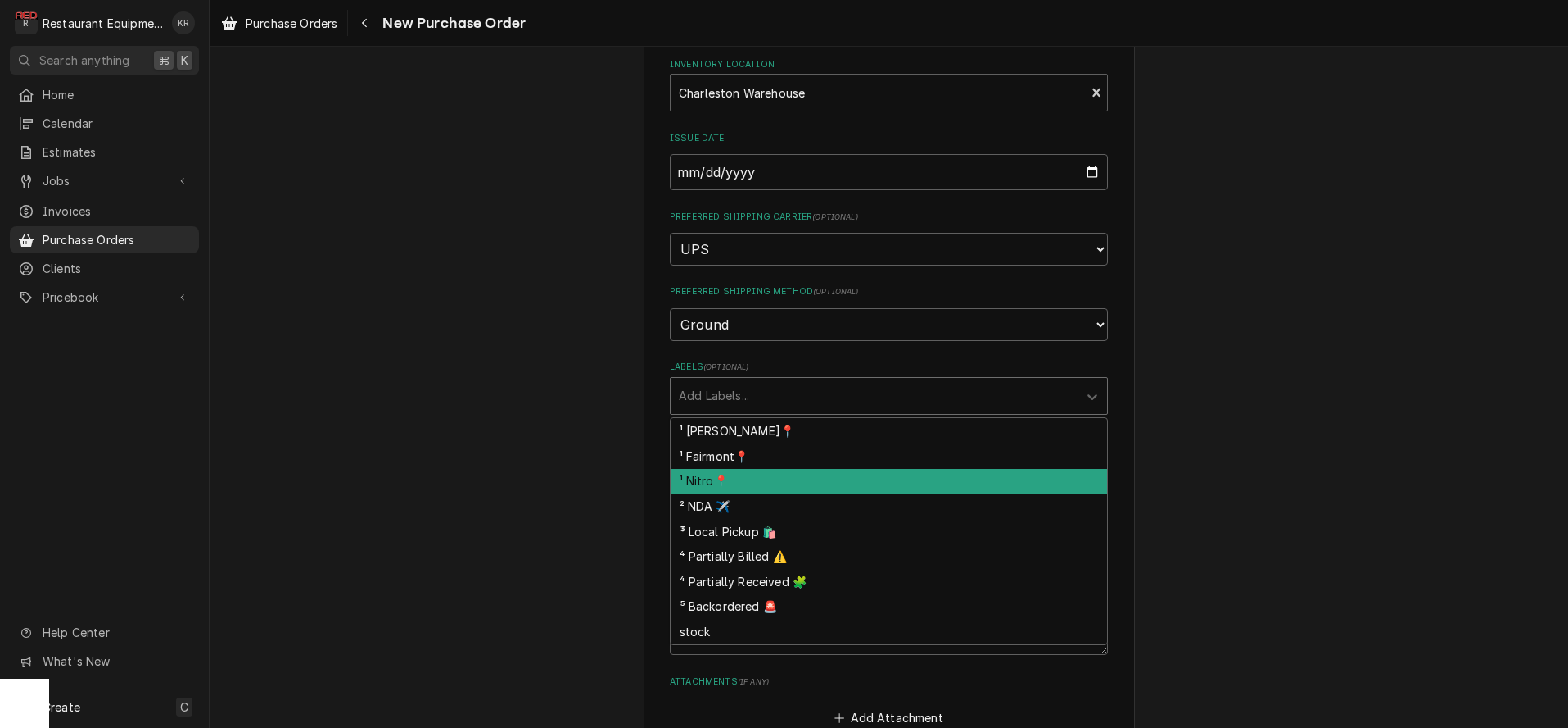
click at [747, 477] on div "¹ Nitro📍" at bounding box center [889, 482] width 437 height 26
type textarea "x"
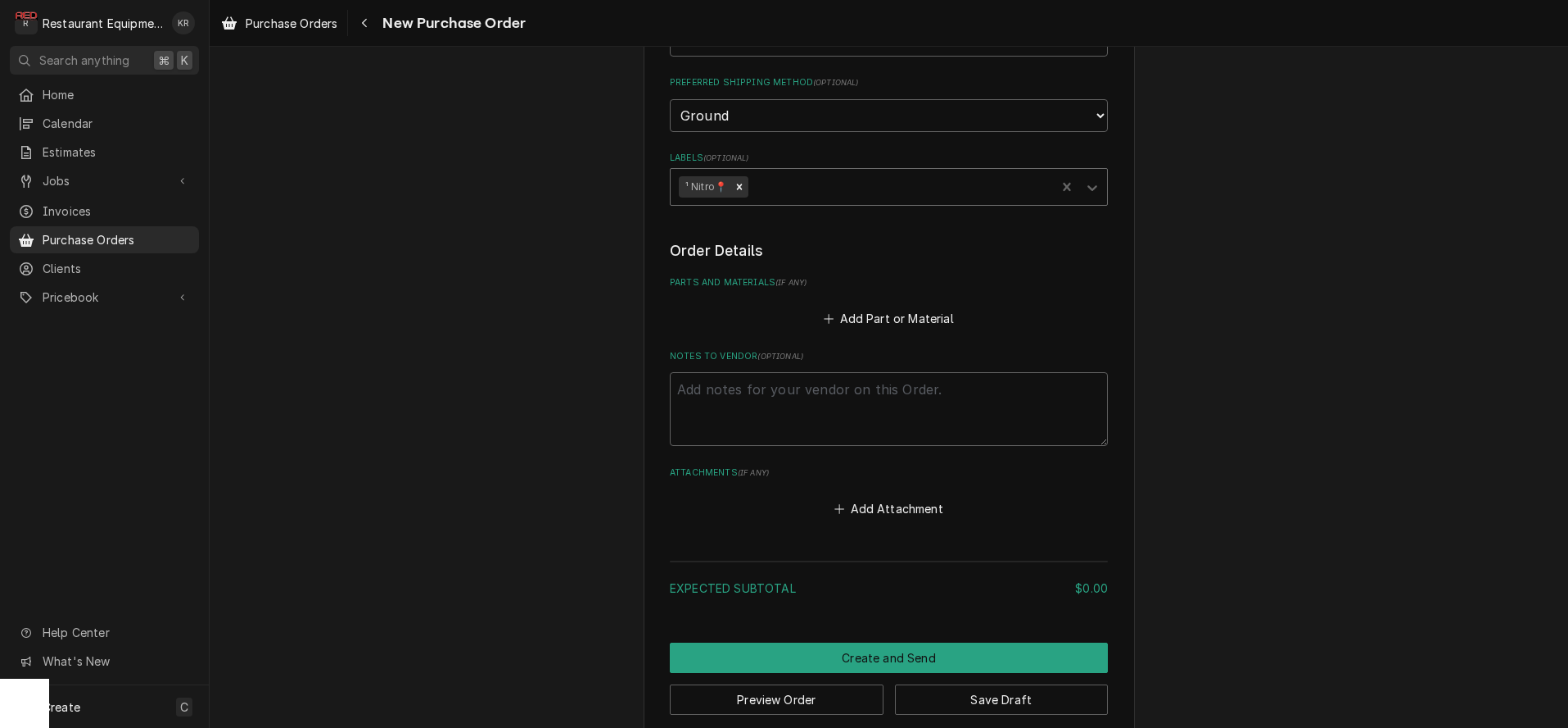
scroll to position [419, 0]
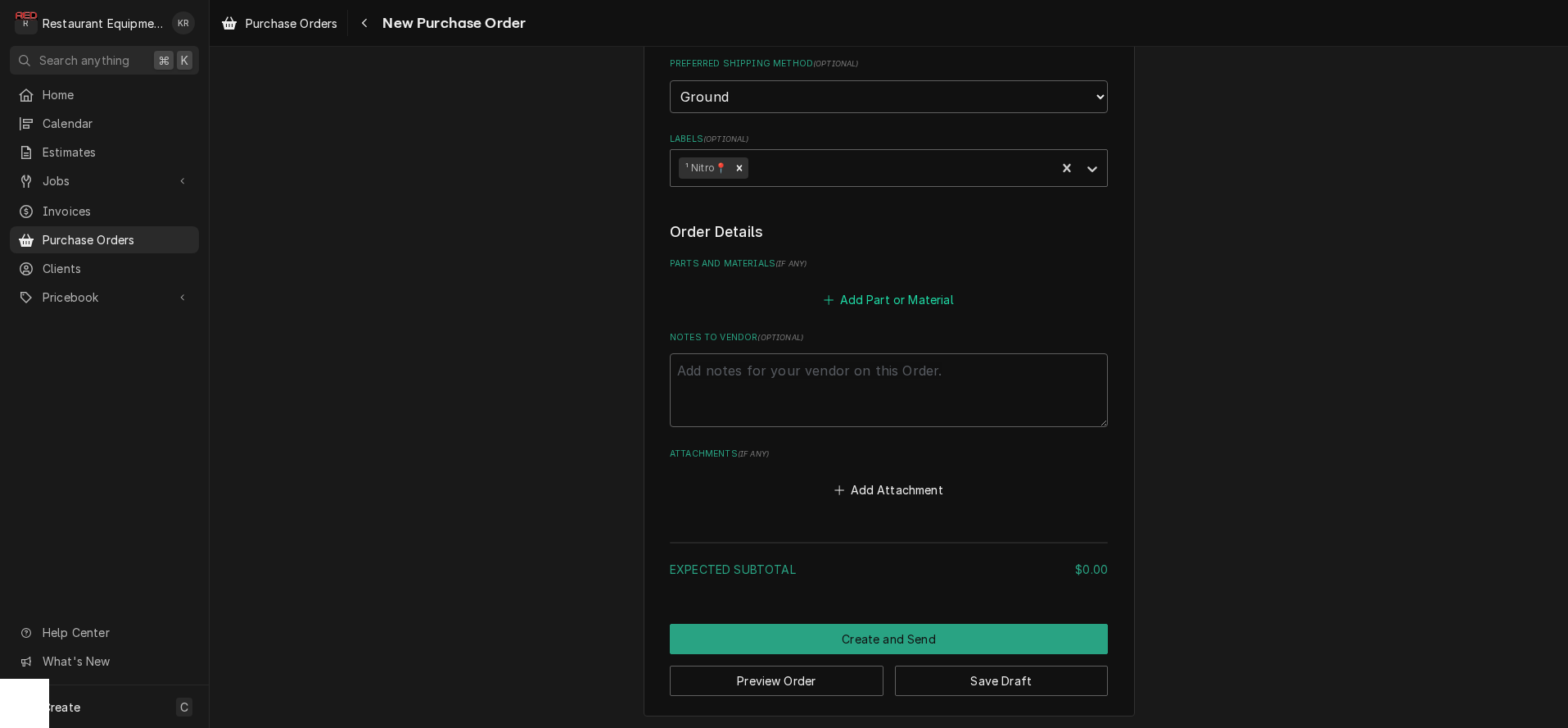
click at [899, 298] on button "Add Part or Material" at bounding box center [889, 299] width 135 height 23
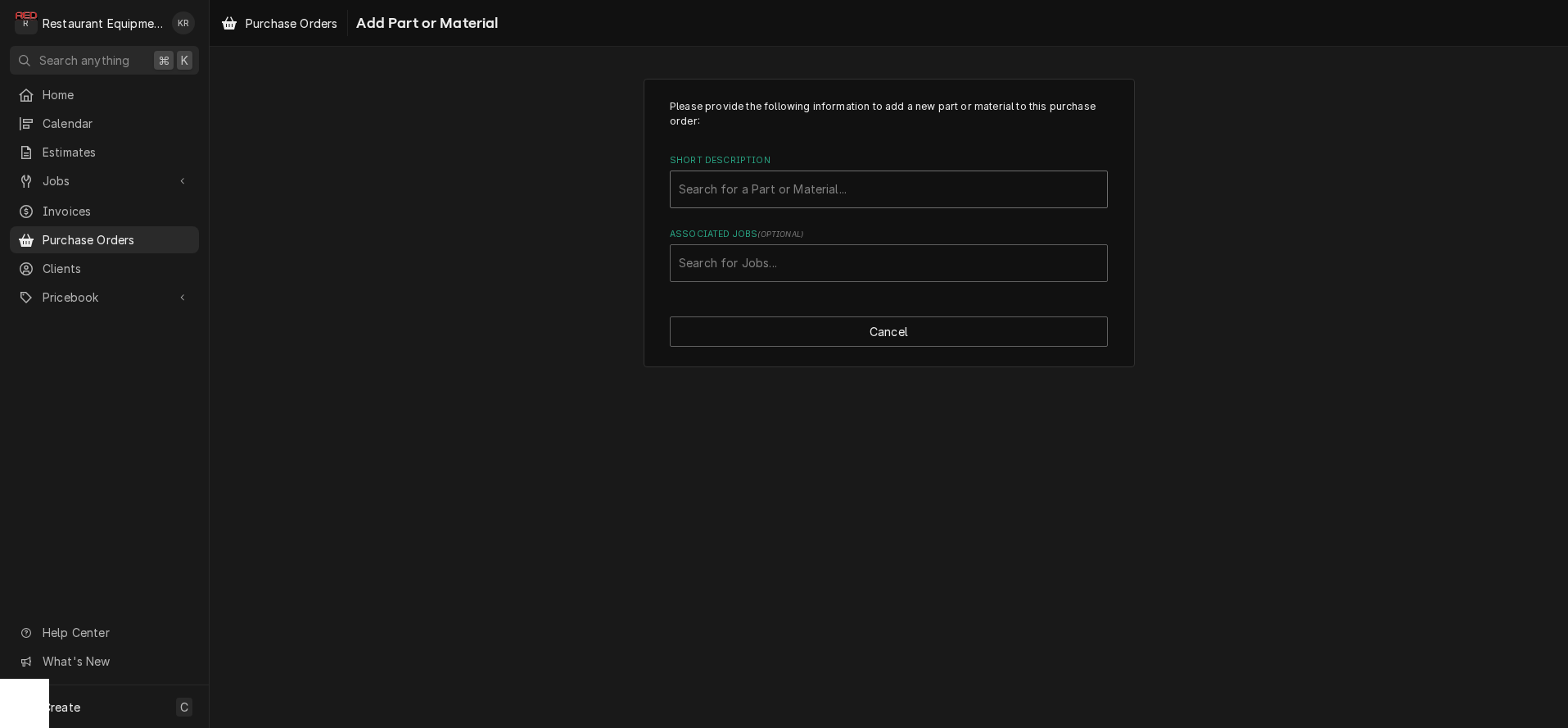
click at [852, 194] on div "Short Description" at bounding box center [889, 189] width 420 height 29
type input "2"
drag, startPoint x: 505, startPoint y: 196, endPoint x: 764, endPoint y: 290, distance: 275.5
click at [505, 196] on div "Please provide the following information to add a new part or material to this …" at bounding box center [889, 222] width 1359 height 318
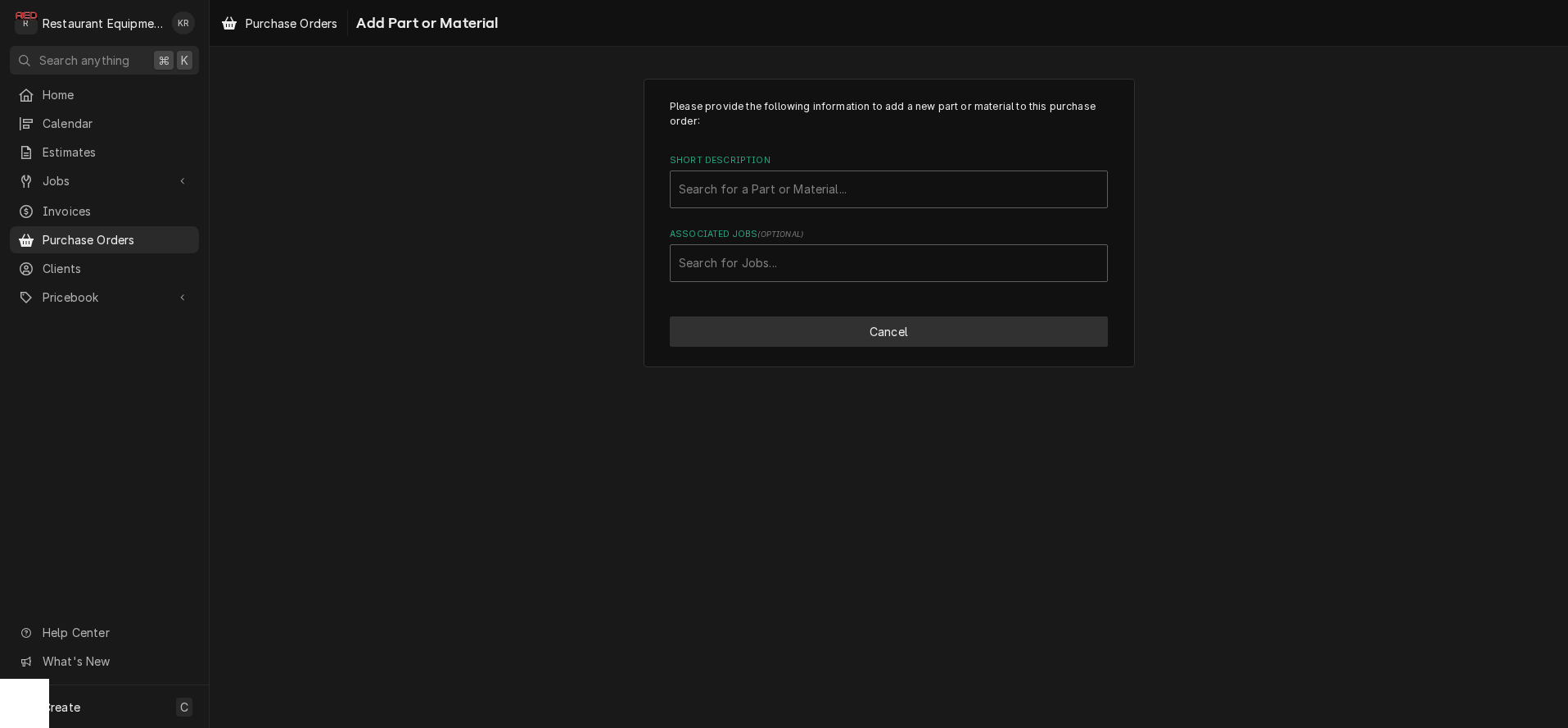
click at [886, 328] on button "Cancel" at bounding box center [889, 331] width 438 height 30
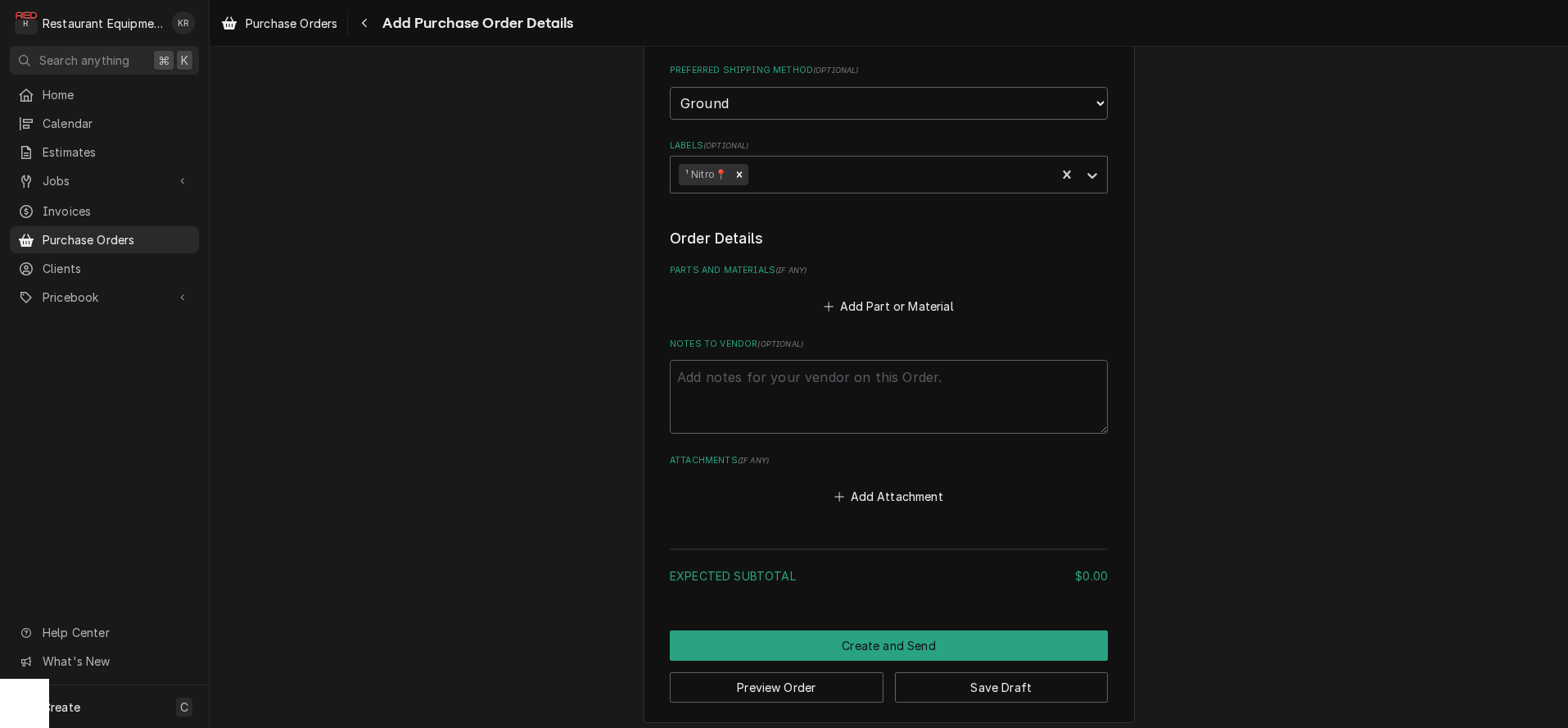
type textarea "x"
click at [866, 314] on button "Add Part or Material" at bounding box center [889, 305] width 135 height 23
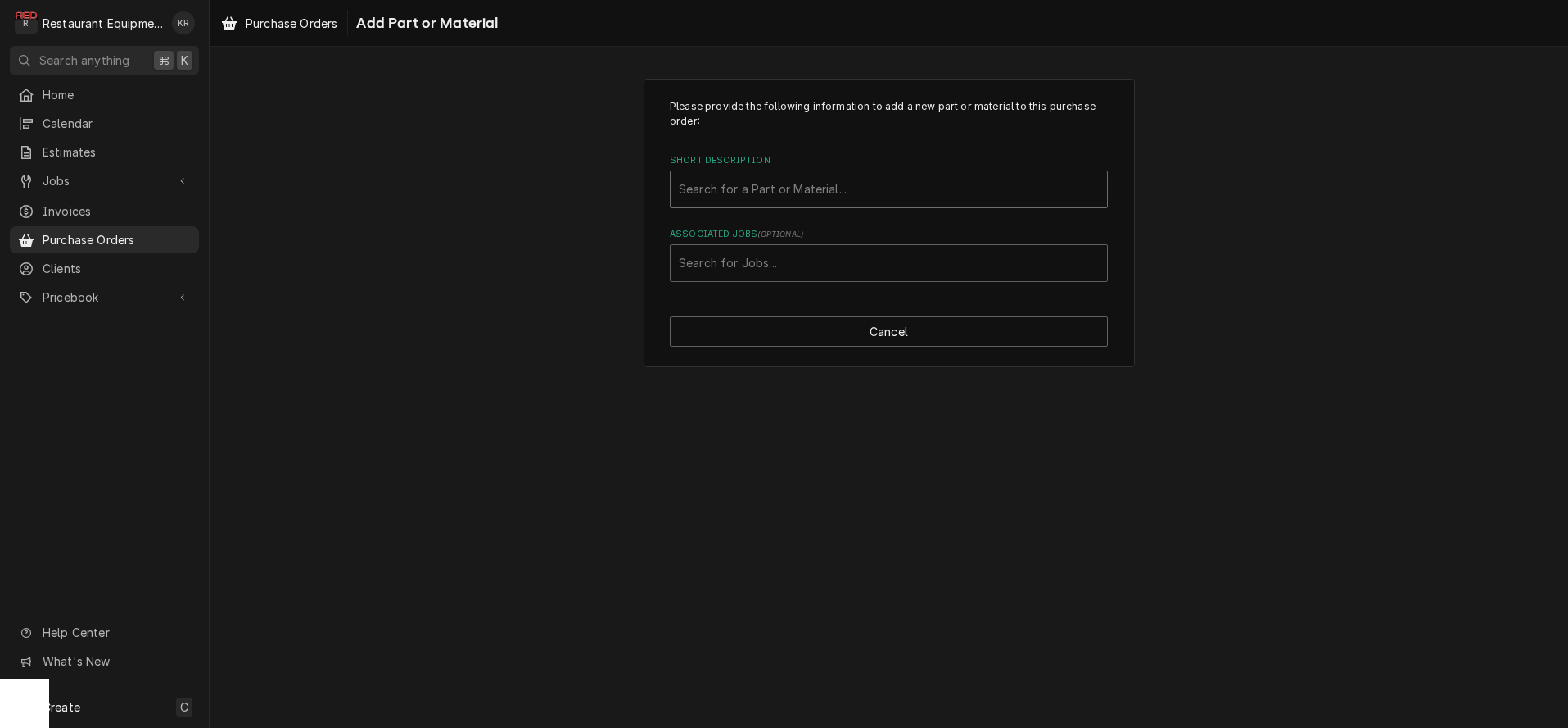
click at [773, 198] on div "Short Description" at bounding box center [889, 189] width 420 height 29
type input "22528"
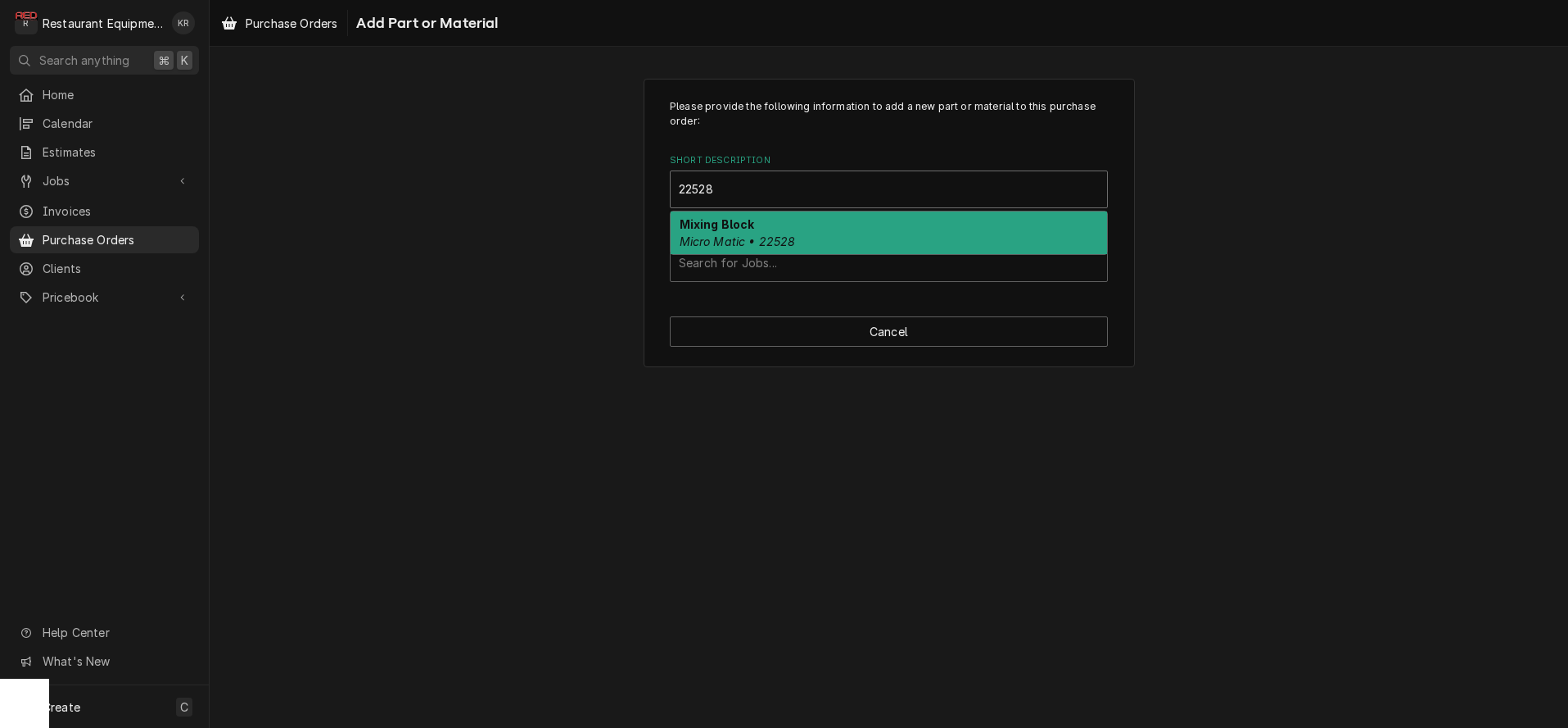
click at [735, 226] on strong "Mixing Block" at bounding box center [717, 224] width 76 height 14
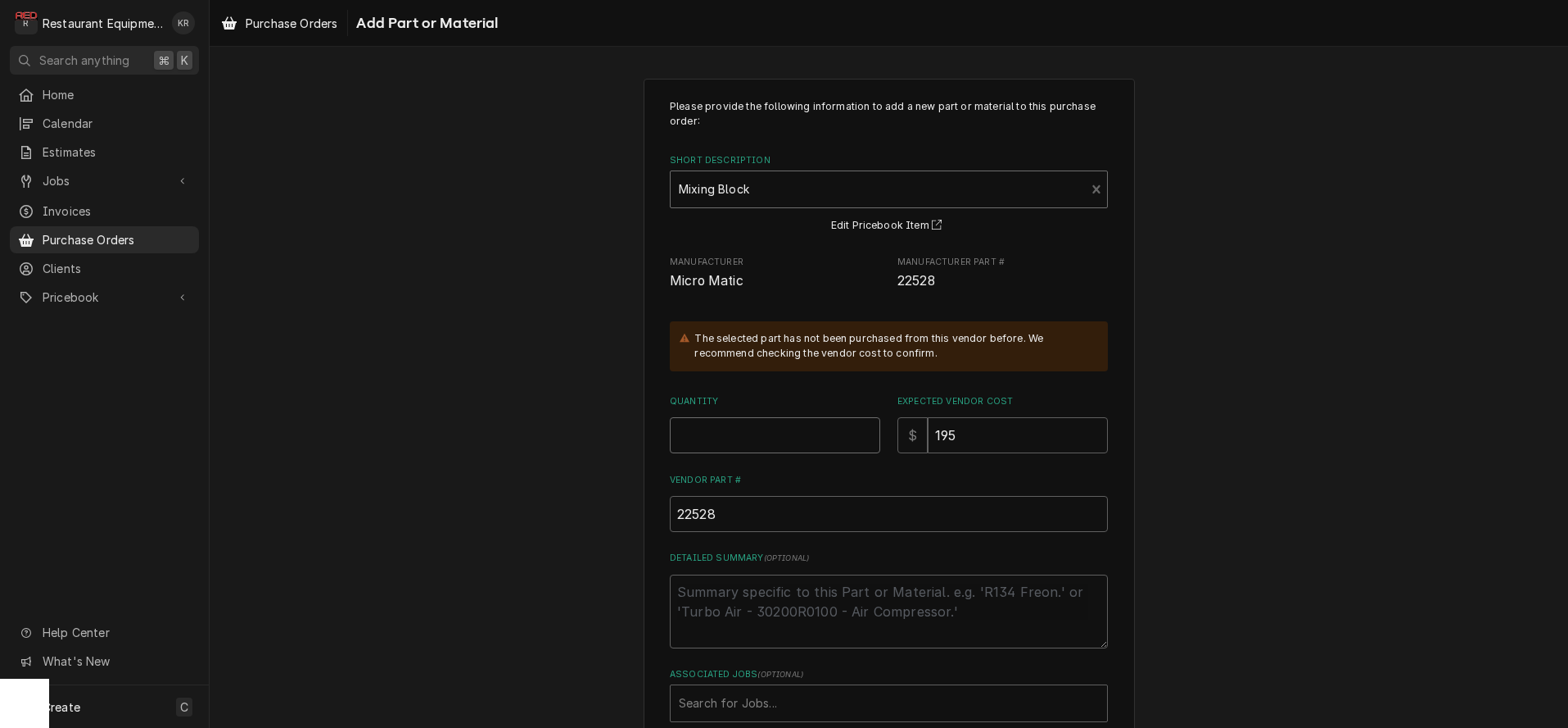
click at [854, 441] on input "Quantity" at bounding box center [775, 435] width 211 height 36
type textarea "x"
type input "1"
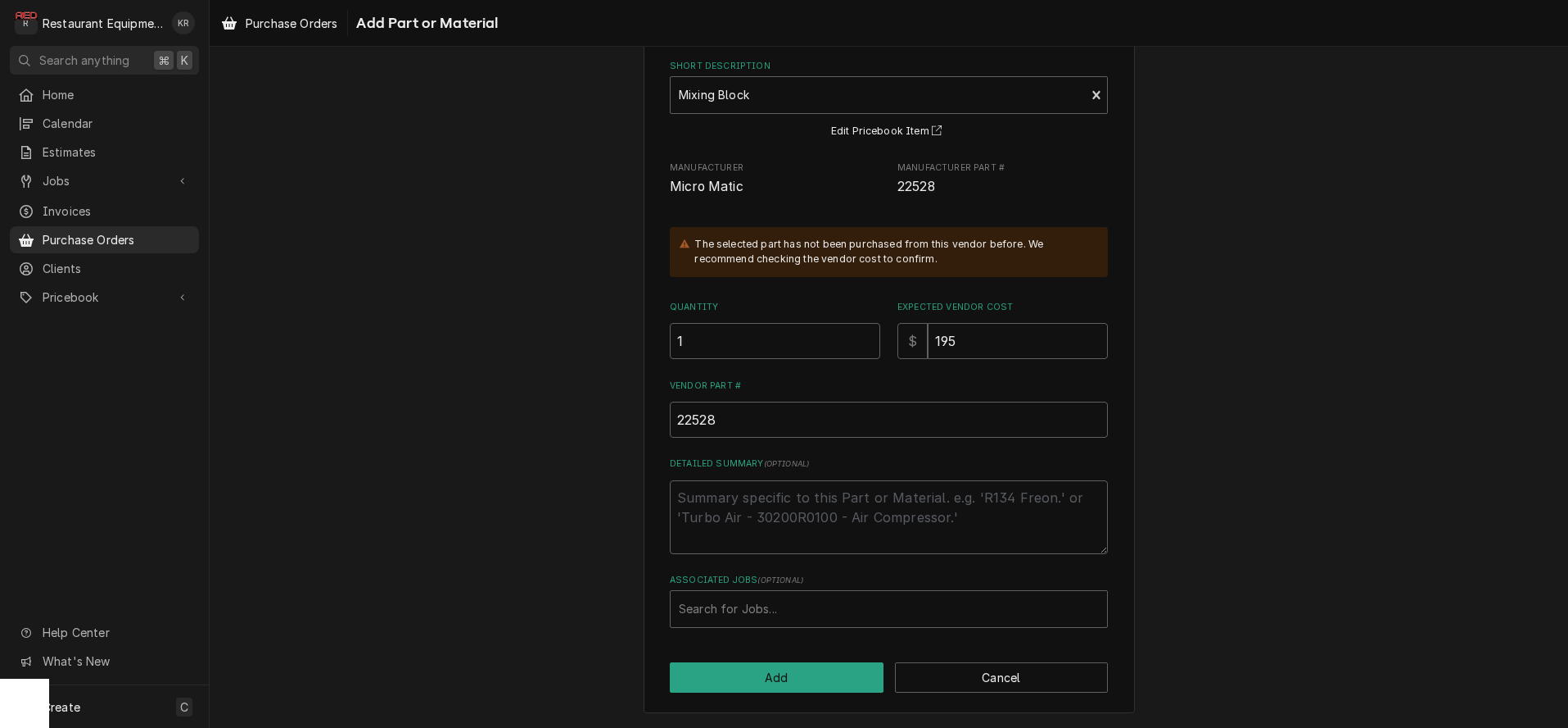
scroll to position [91, 0]
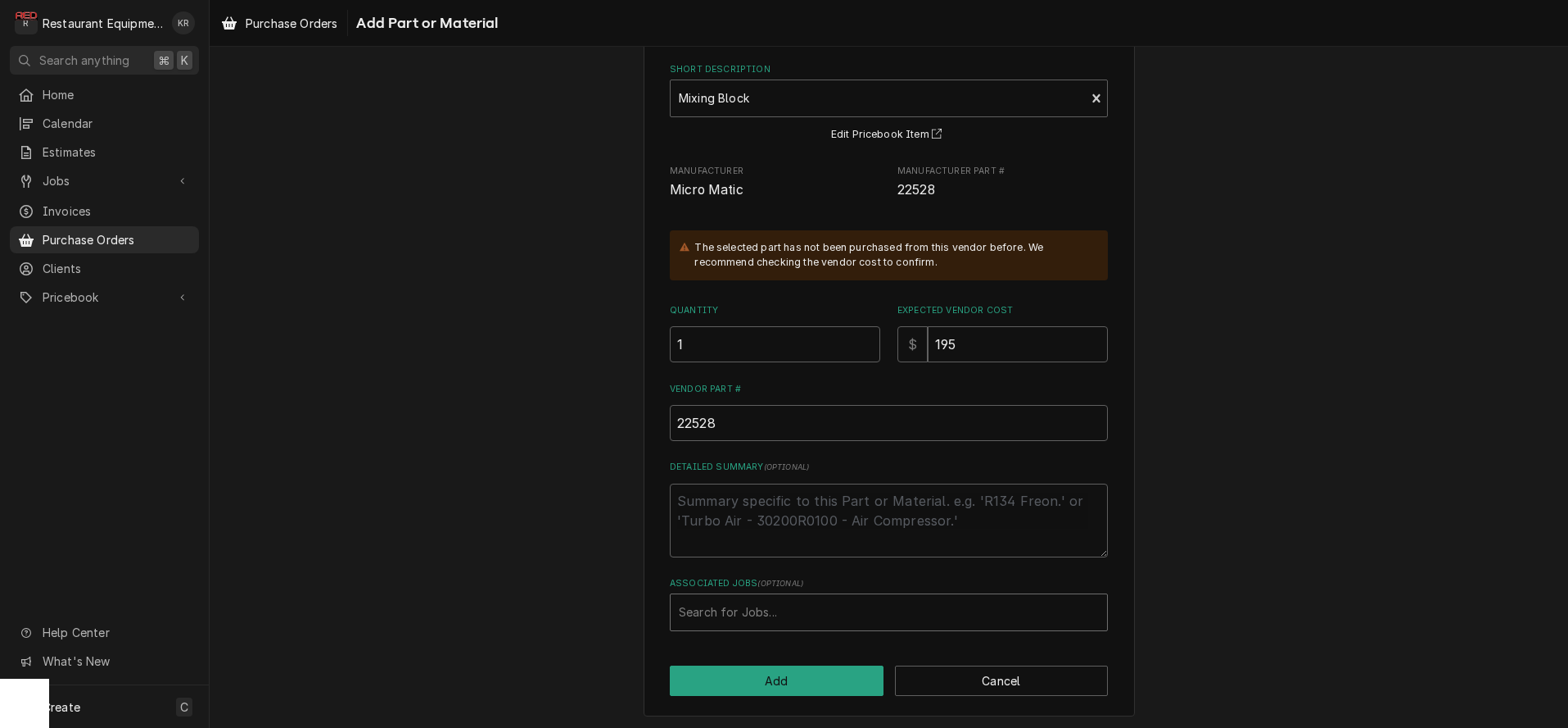
click at [763, 610] on div "Associated Jobs" at bounding box center [889, 612] width 420 height 29
type input "8813"
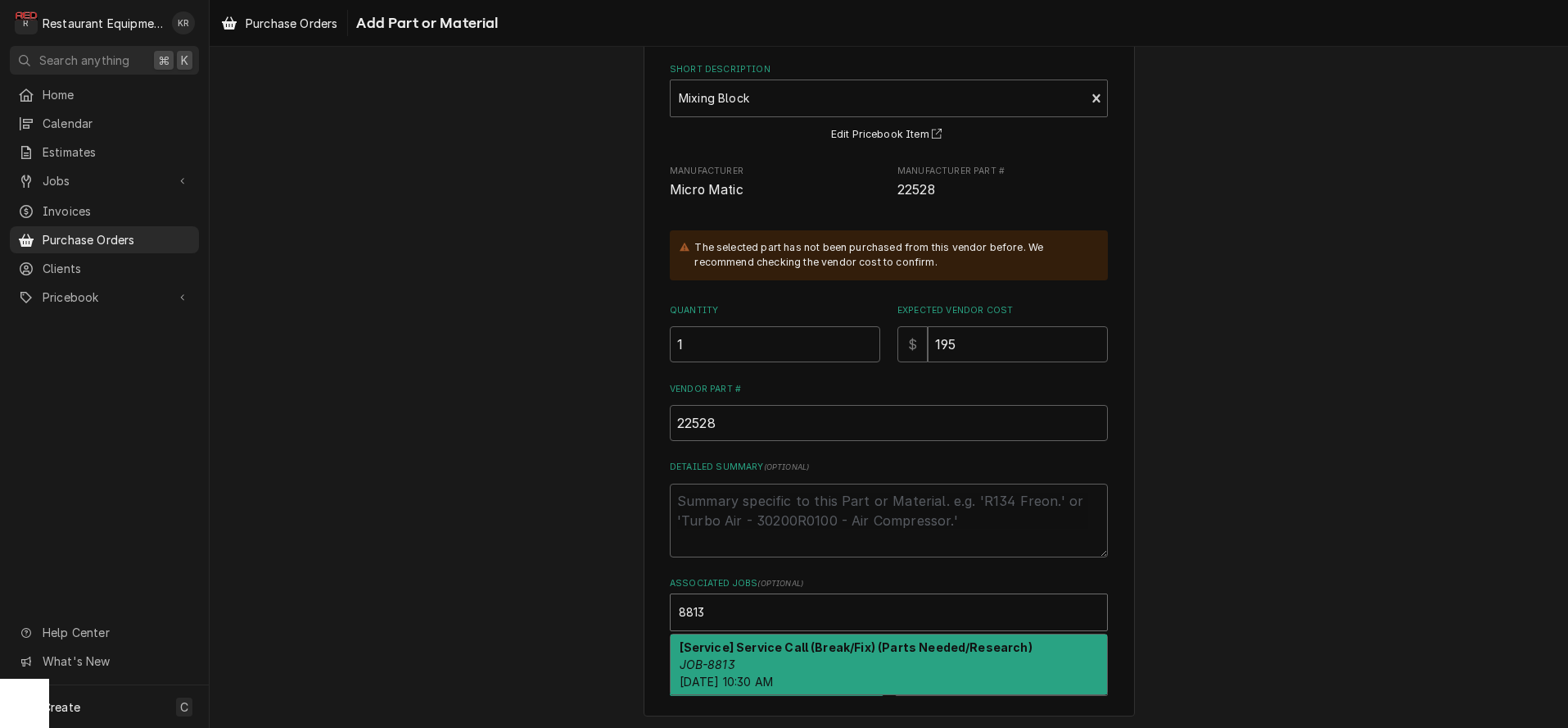
click at [755, 663] on div "[Service] Service Call (Break/Fix) (Parts Needed/Research) JOB-8813 [DATE] 10:3…" at bounding box center [889, 664] width 437 height 60
type textarea "x"
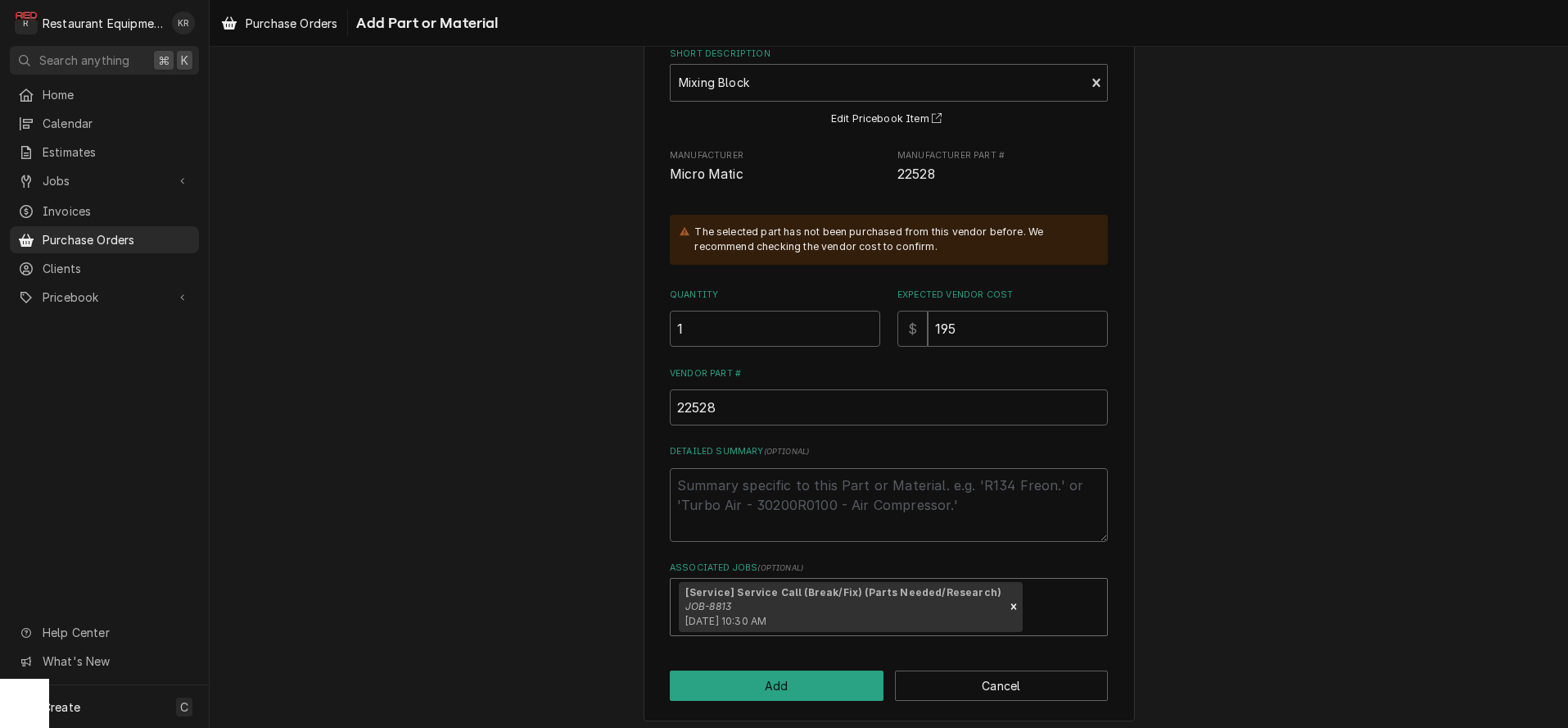
scroll to position [114, 0]
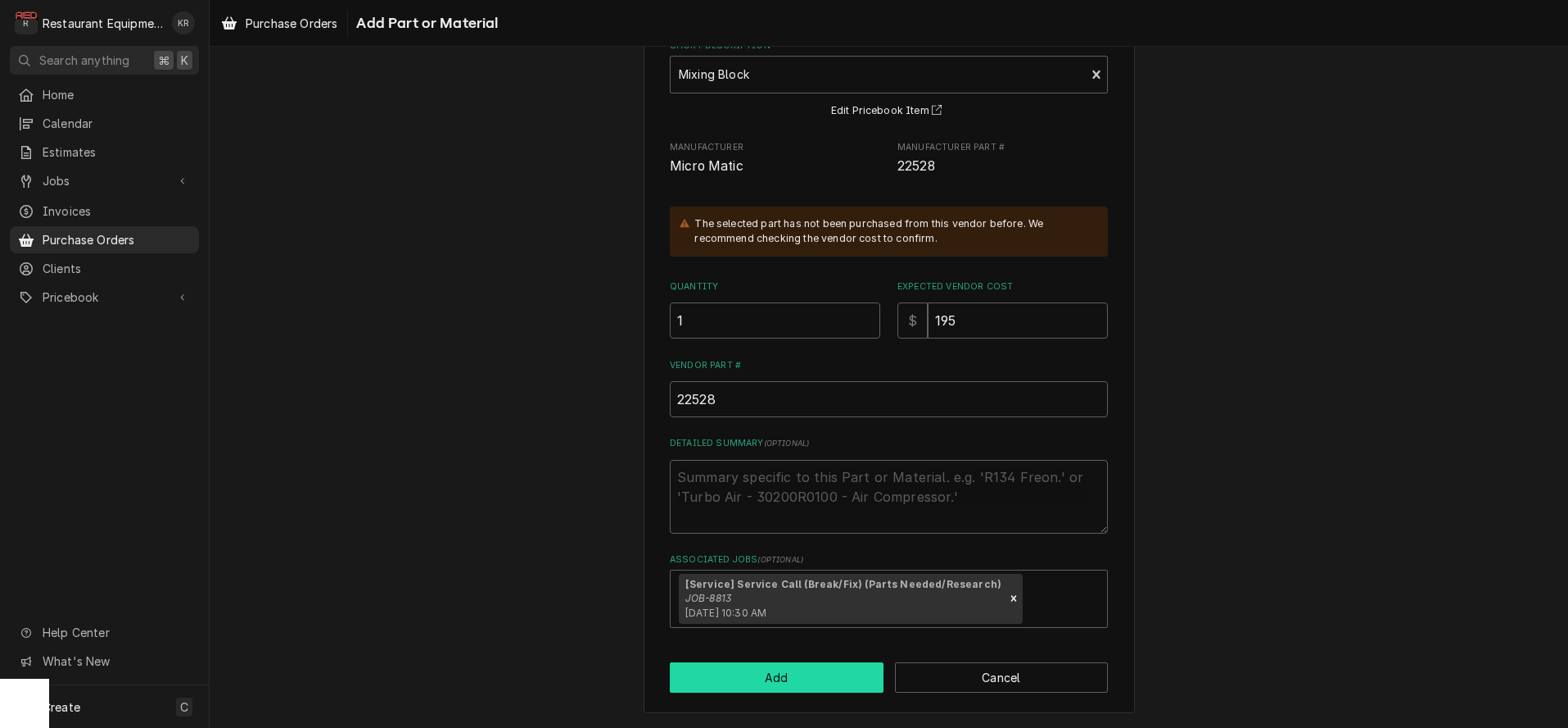
click at [767, 673] on button "Add" at bounding box center [777, 676] width 214 height 30
type textarea "x"
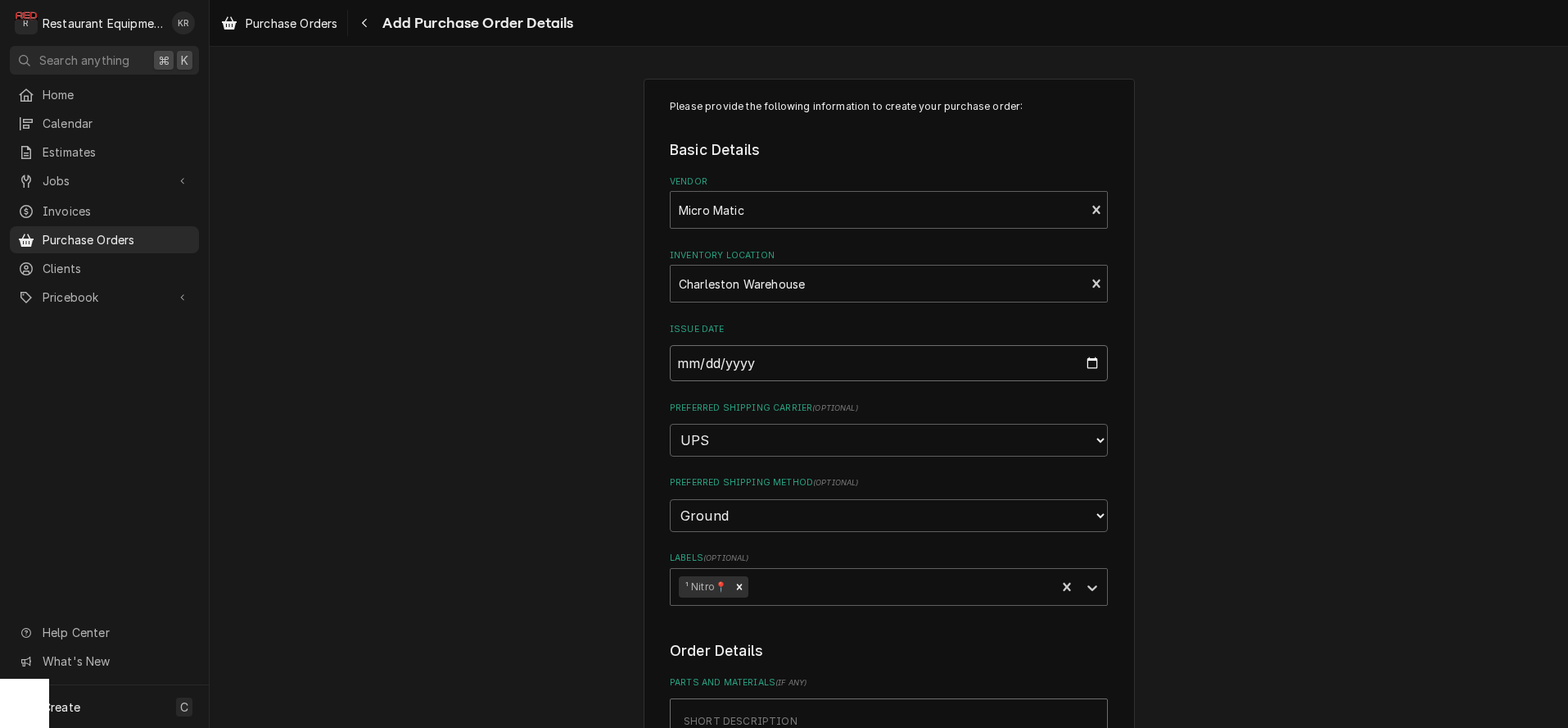
click at [1096, 367] on input "[DATE]" at bounding box center [889, 363] width 438 height 36
type input "[DATE]"
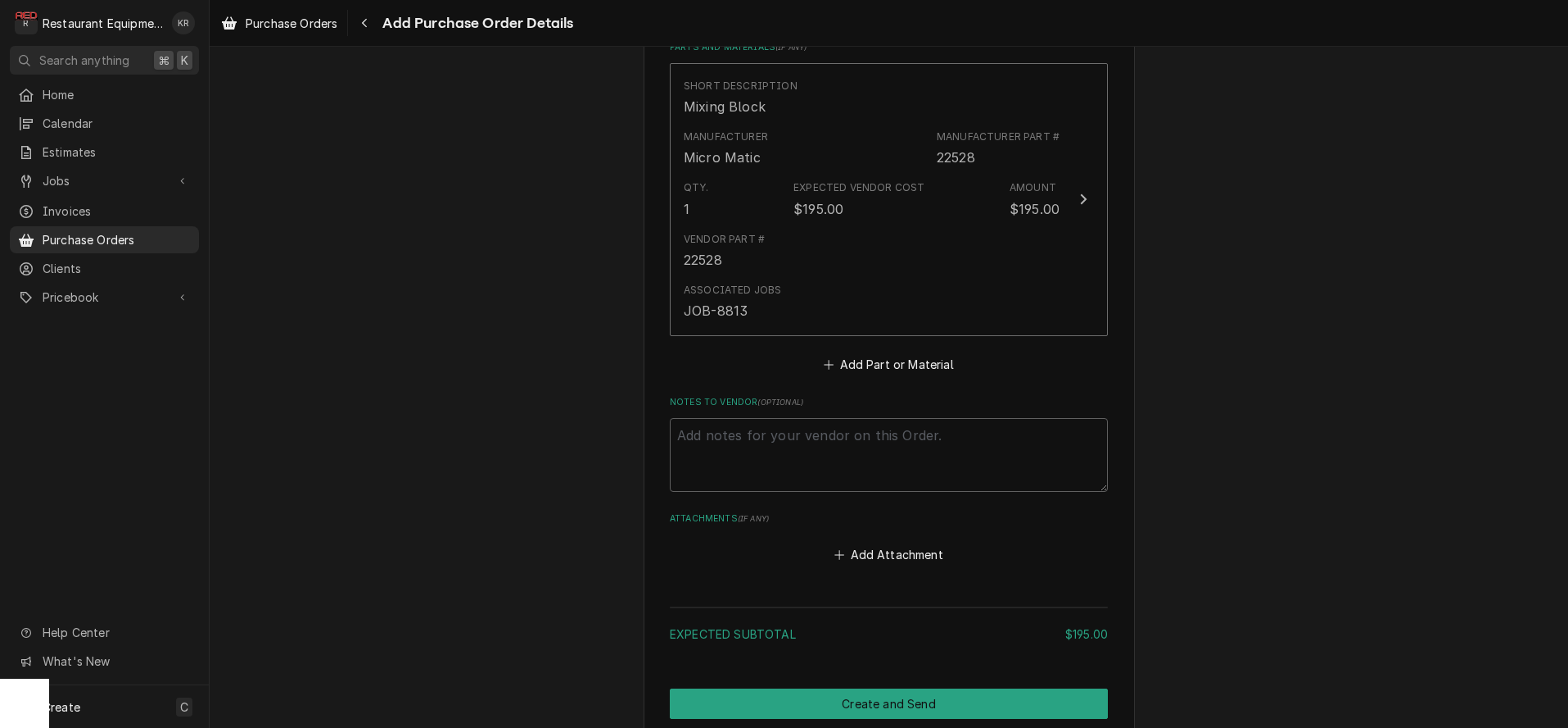
scroll to position [700, 0]
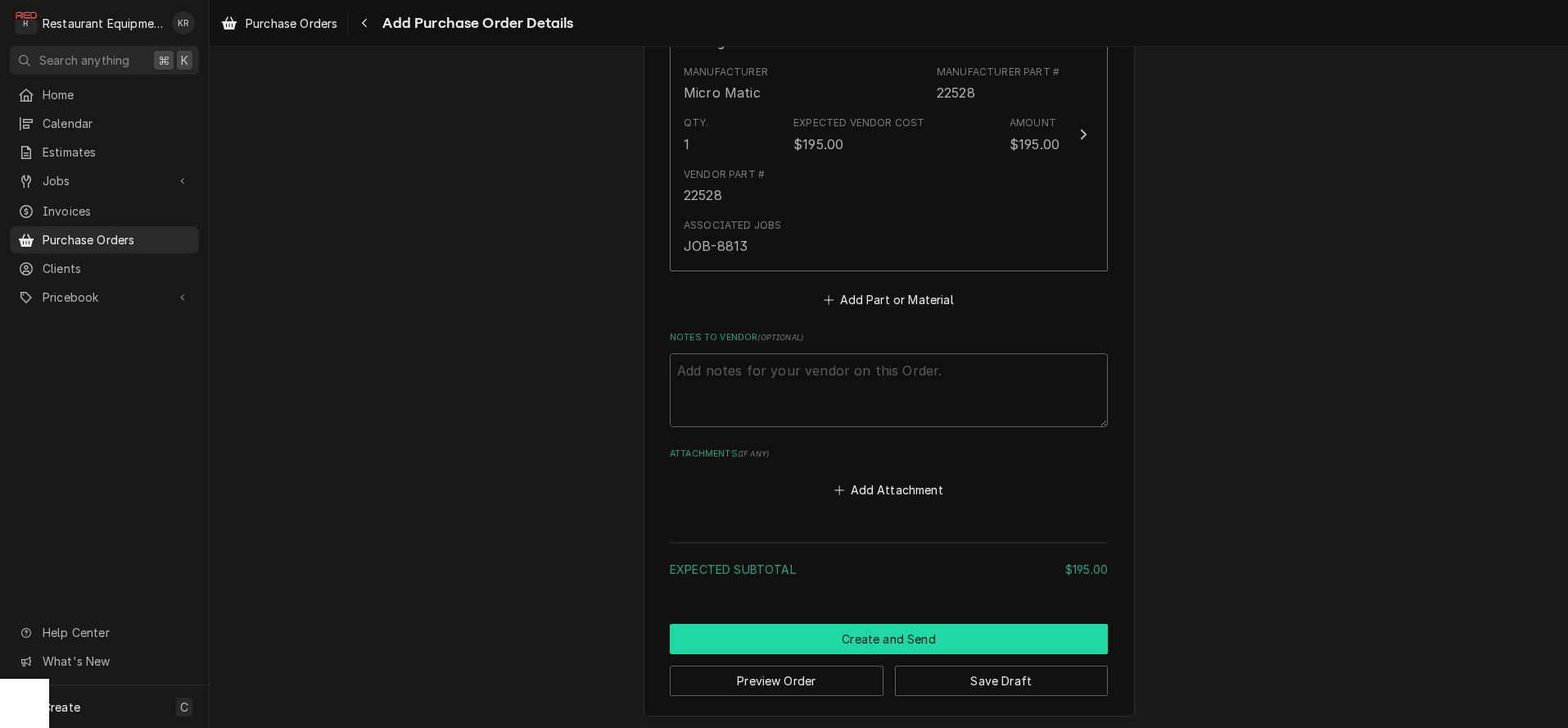
click at [867, 635] on button "Create and Send" at bounding box center [889, 639] width 438 height 30
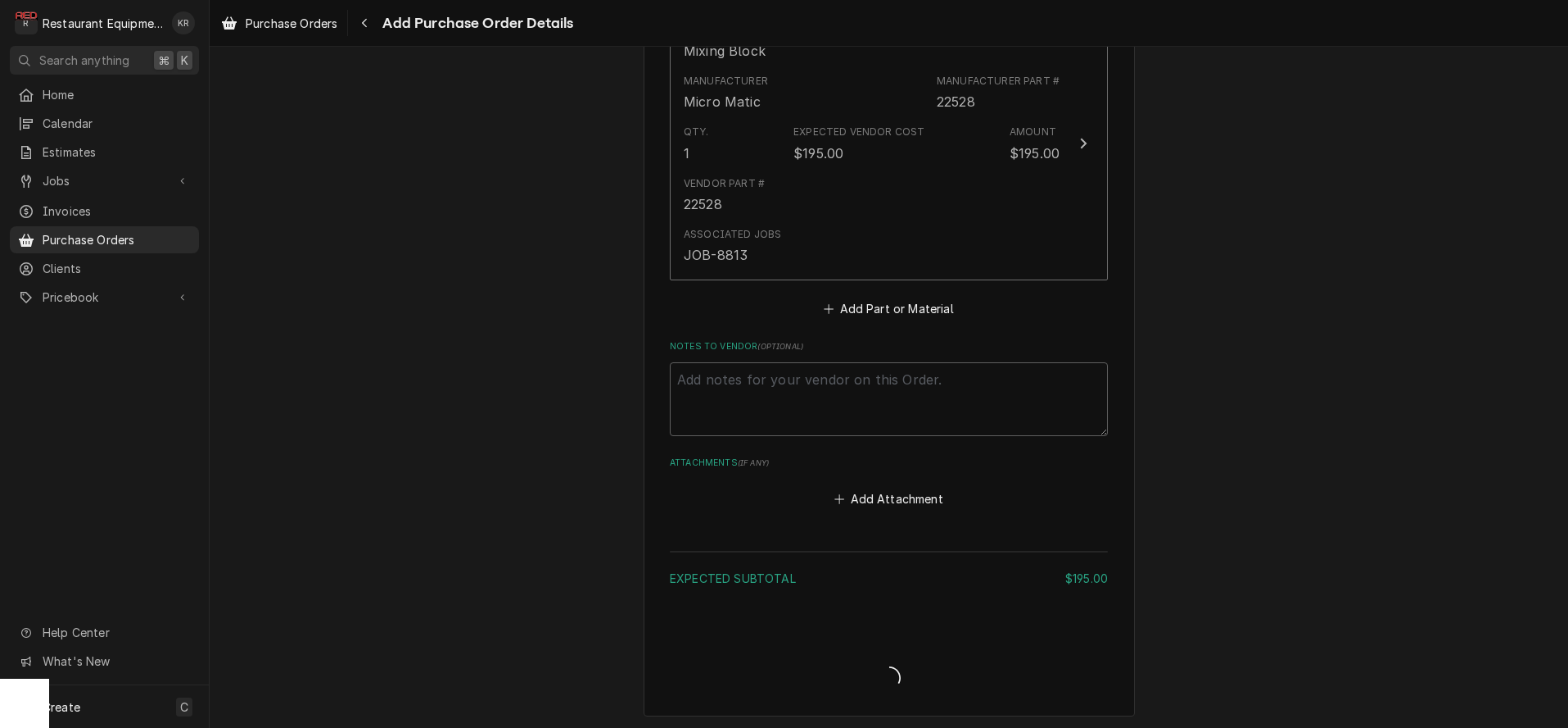
type textarea "x"
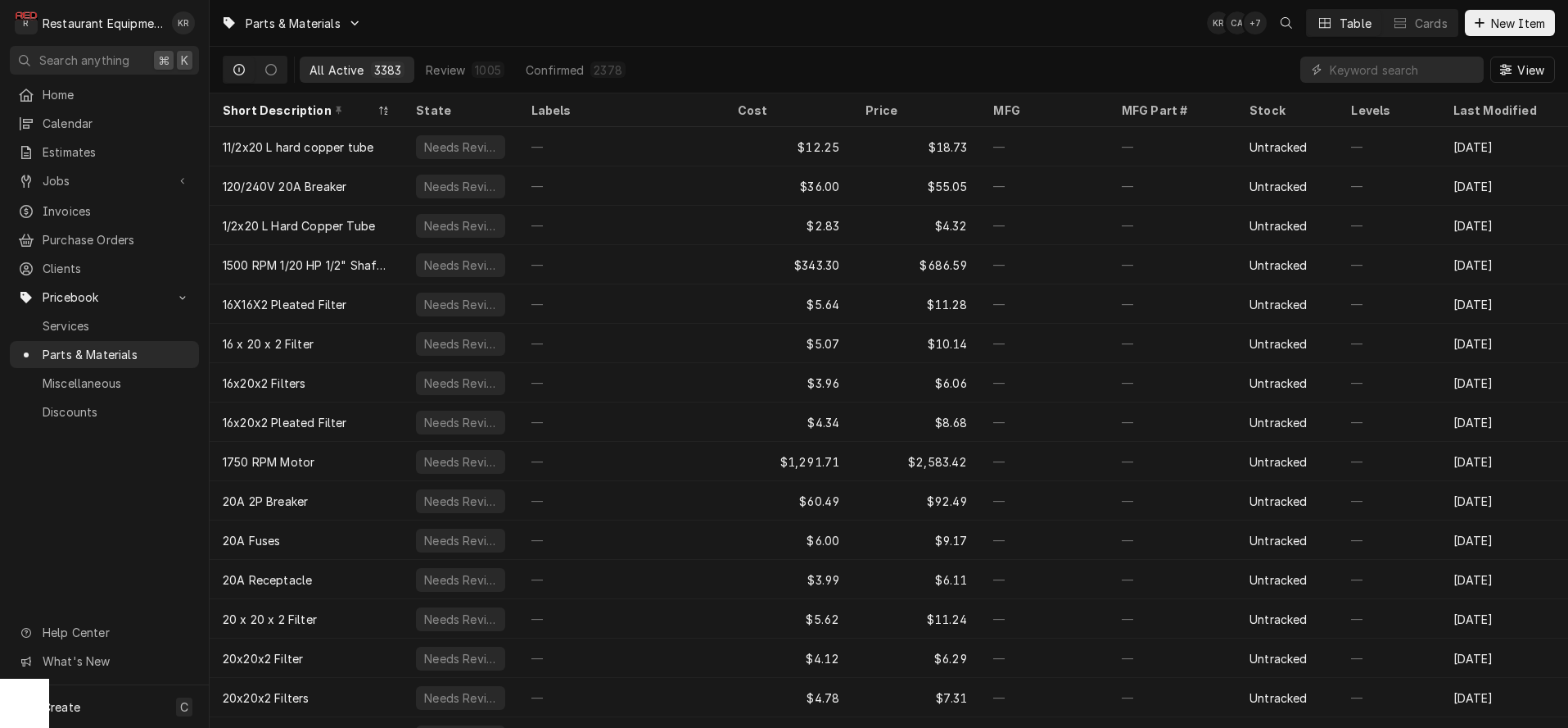
click at [1528, 26] on span "New Item" at bounding box center [1518, 23] width 60 height 17
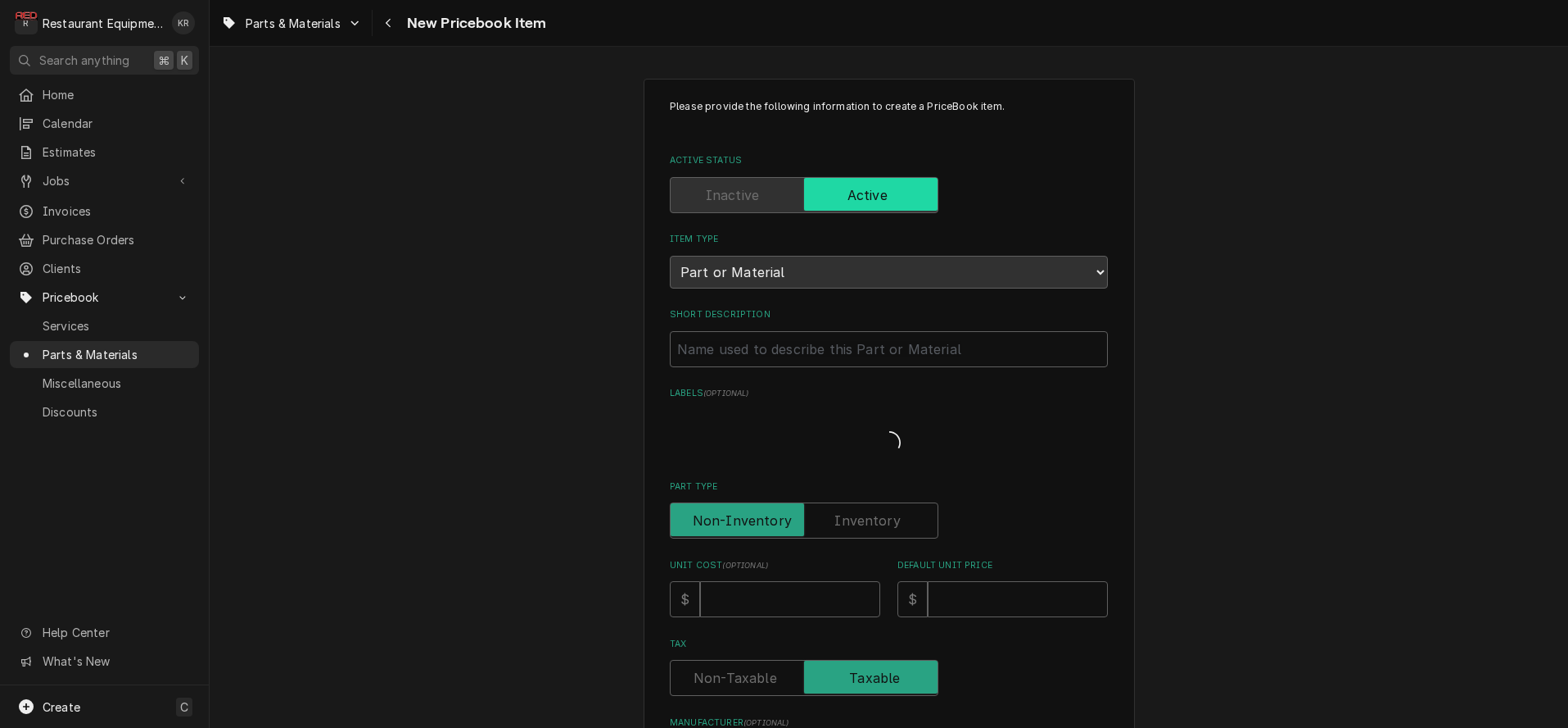
type textarea "x"
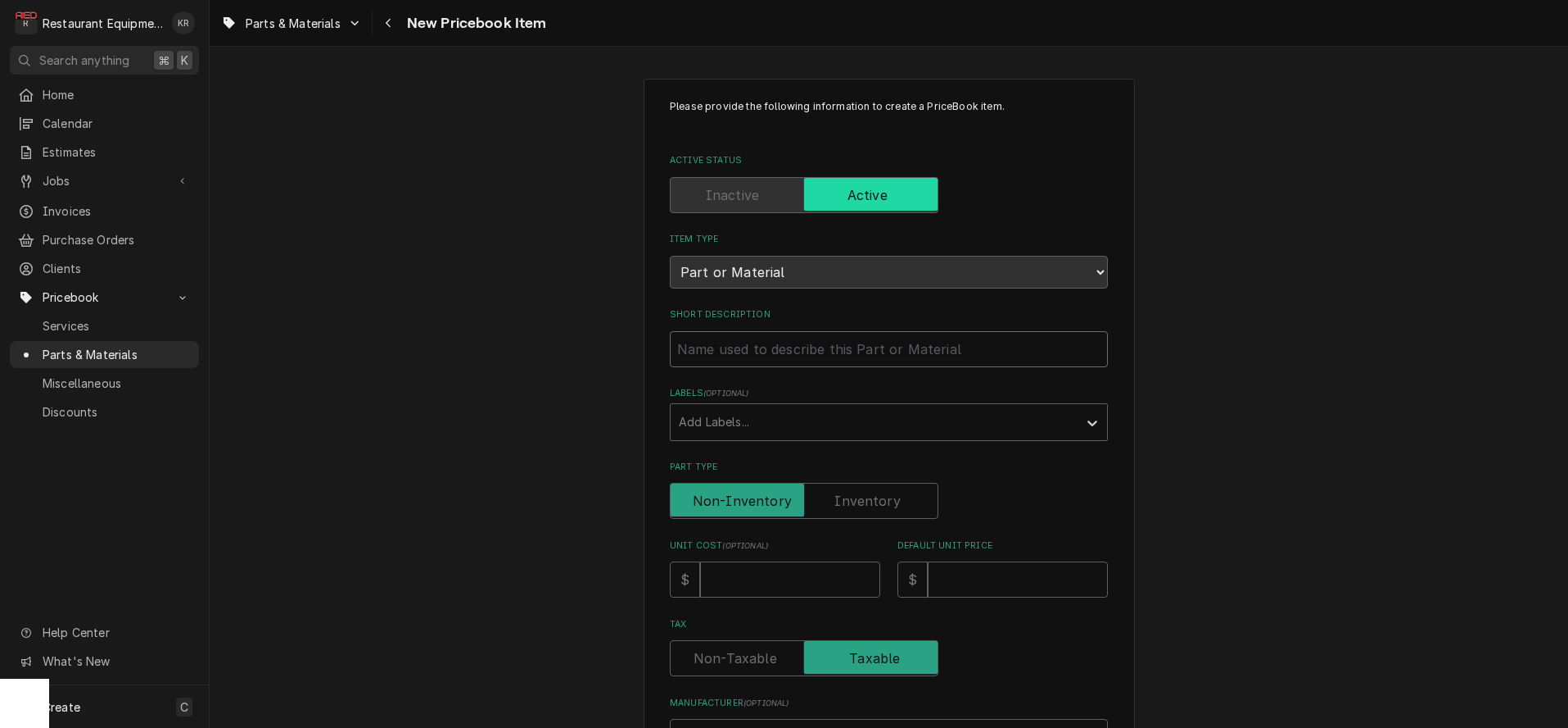
click at [766, 358] on input "Short Description" at bounding box center [889, 349] width 438 height 36
type input "M"
type textarea "x"
type input "Mi"
type textarea "x"
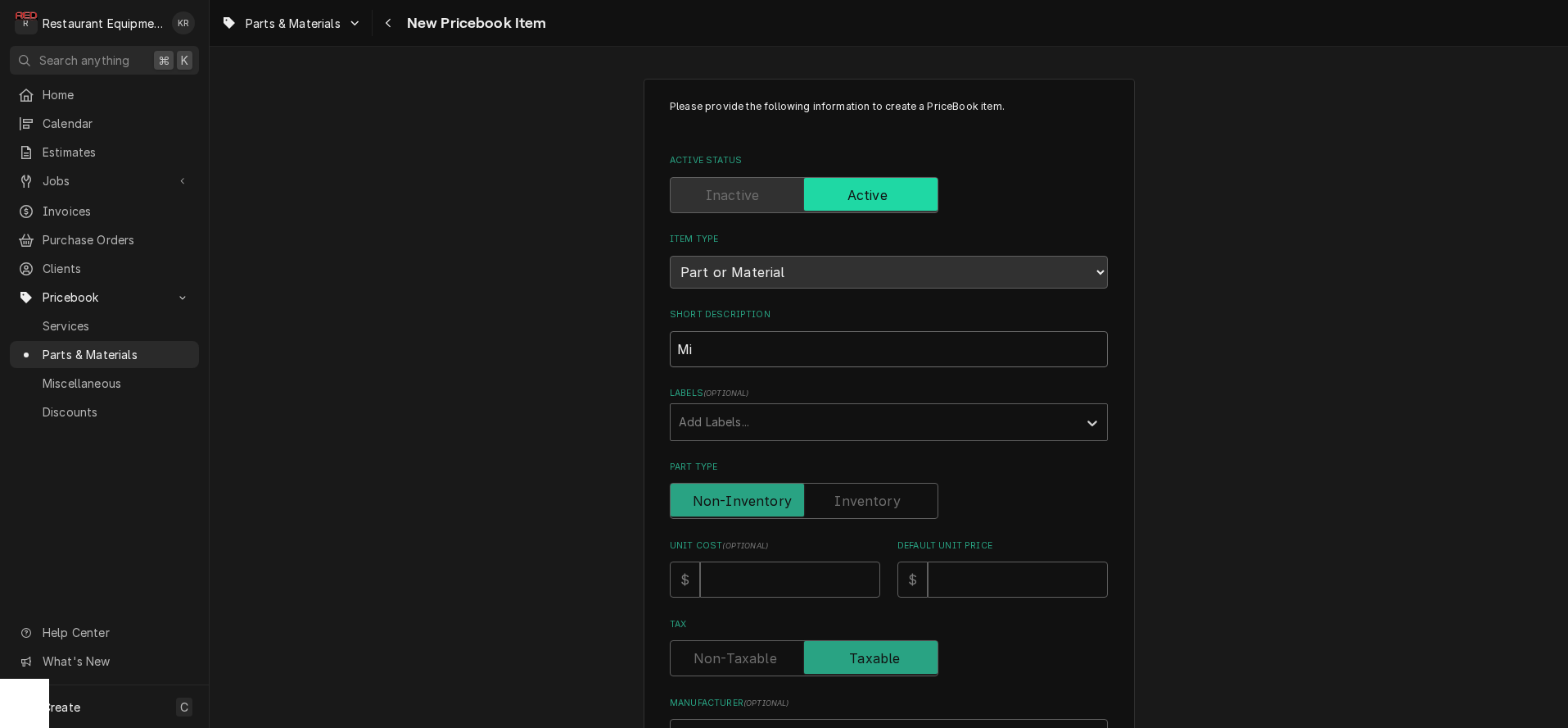
type input "Mix"
type textarea "x"
type input "Mixi"
type textarea "x"
type input "Mixin"
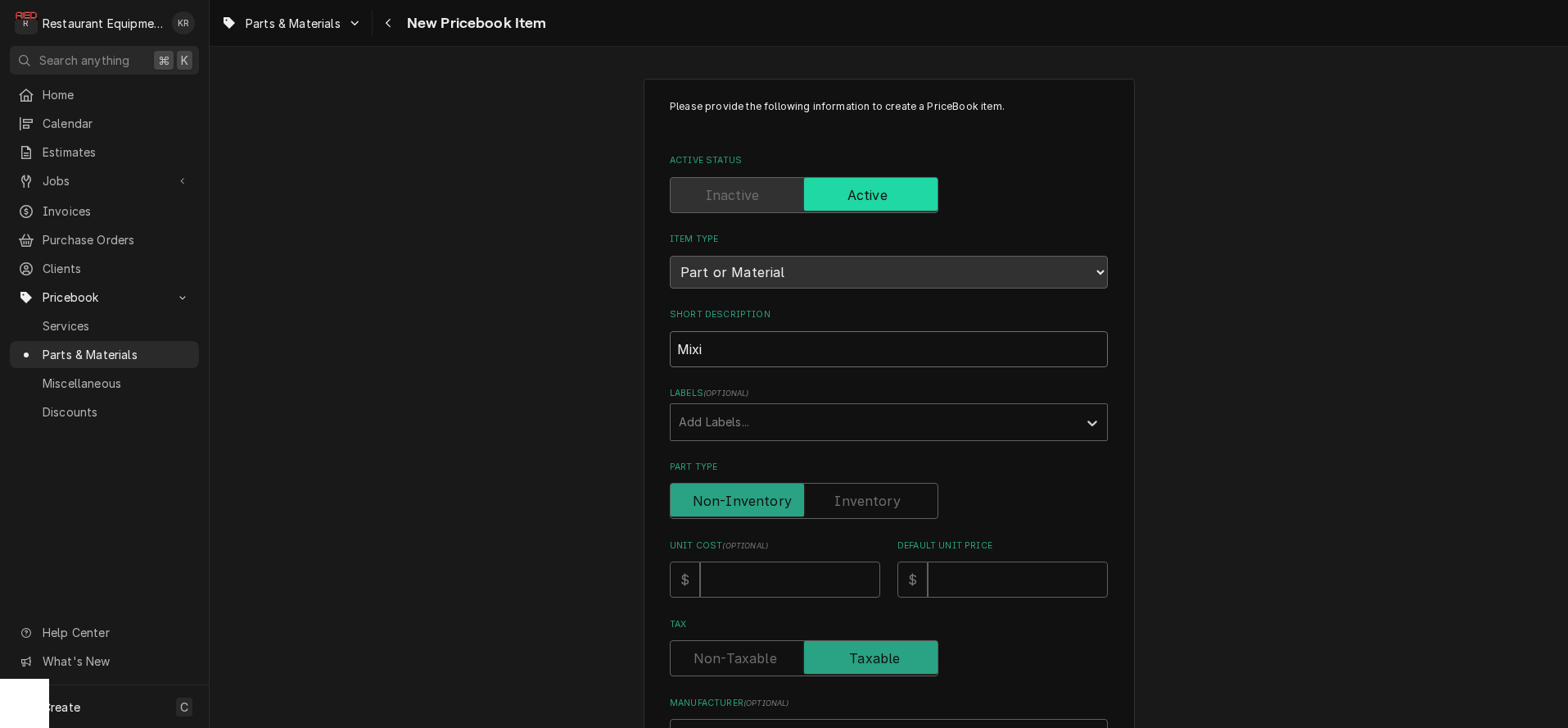
type textarea "x"
type input "Mixing"
type textarea "x"
type input "Mixing"
type textarea "x"
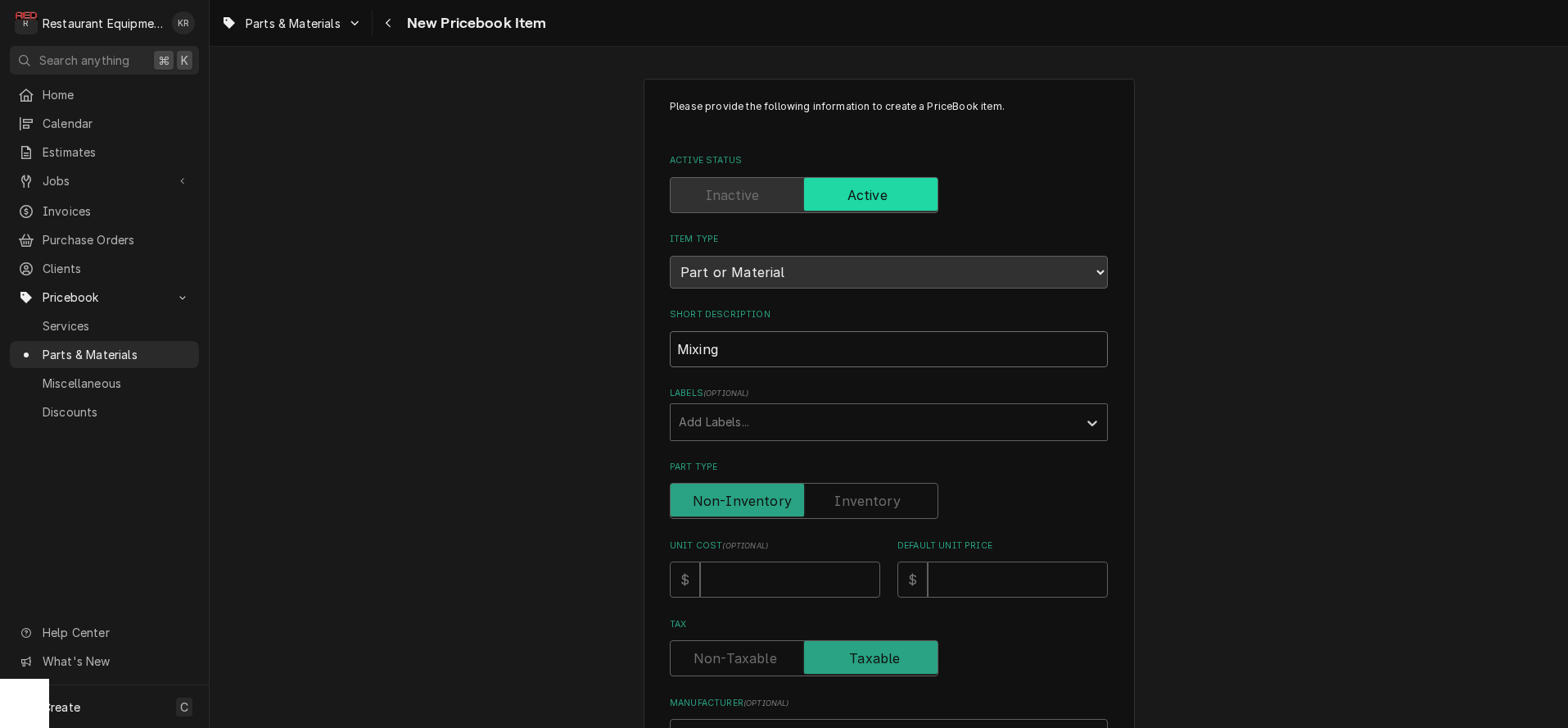
type input "Mixing B"
type textarea "x"
type input "Mixing Bl"
type textarea "x"
type input "Mixing Blo"
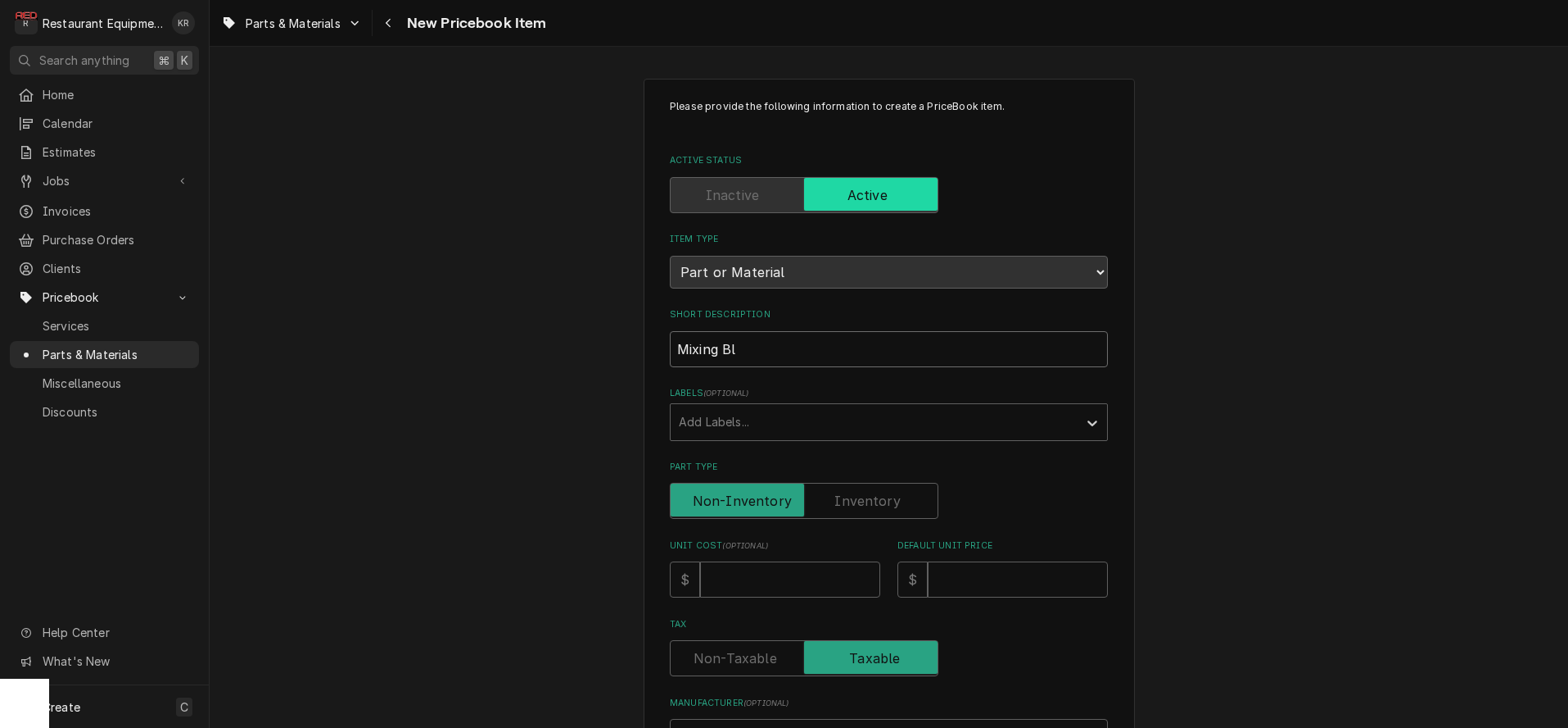
type textarea "x"
type input "Mixing Bloc"
type textarea "x"
type input "Mixing Block"
type textarea "x"
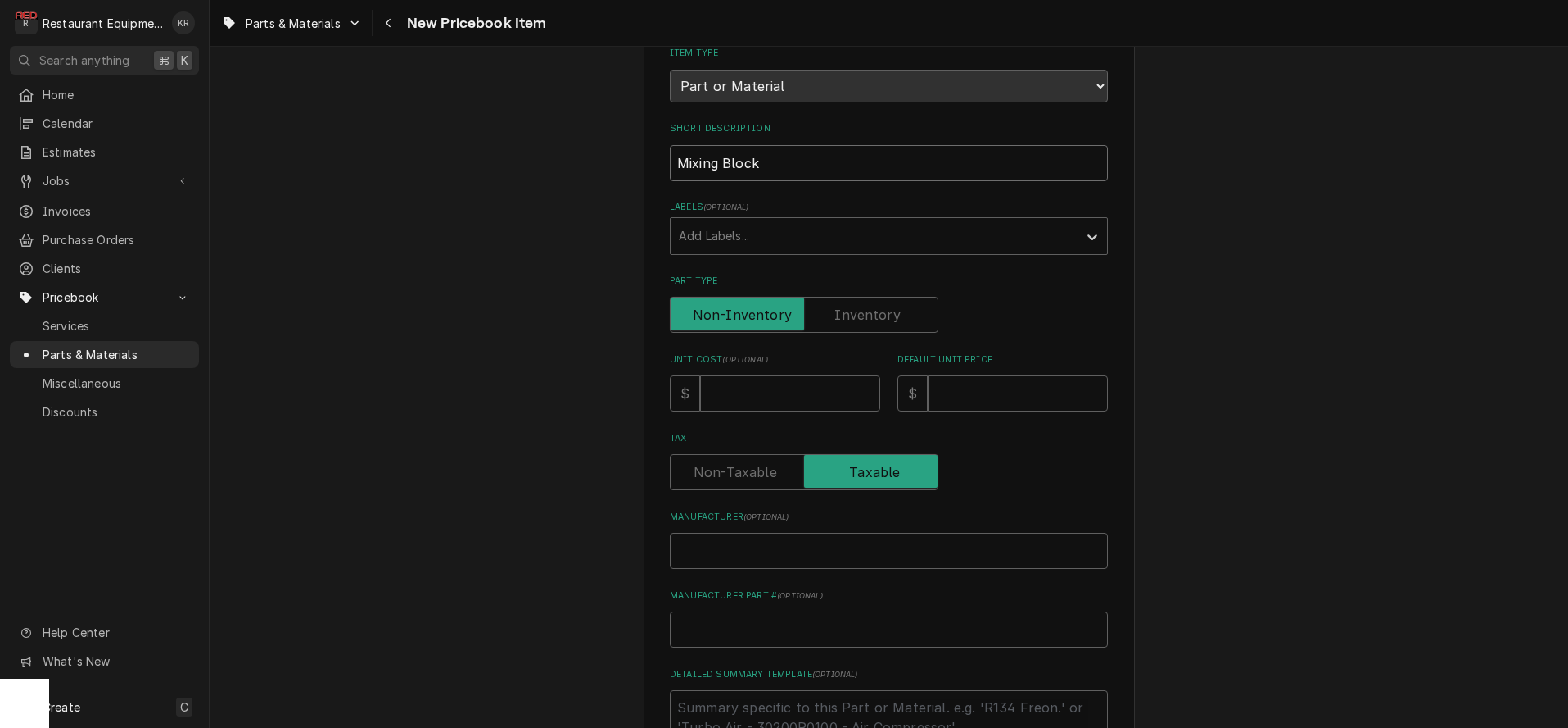
scroll to position [202, 0]
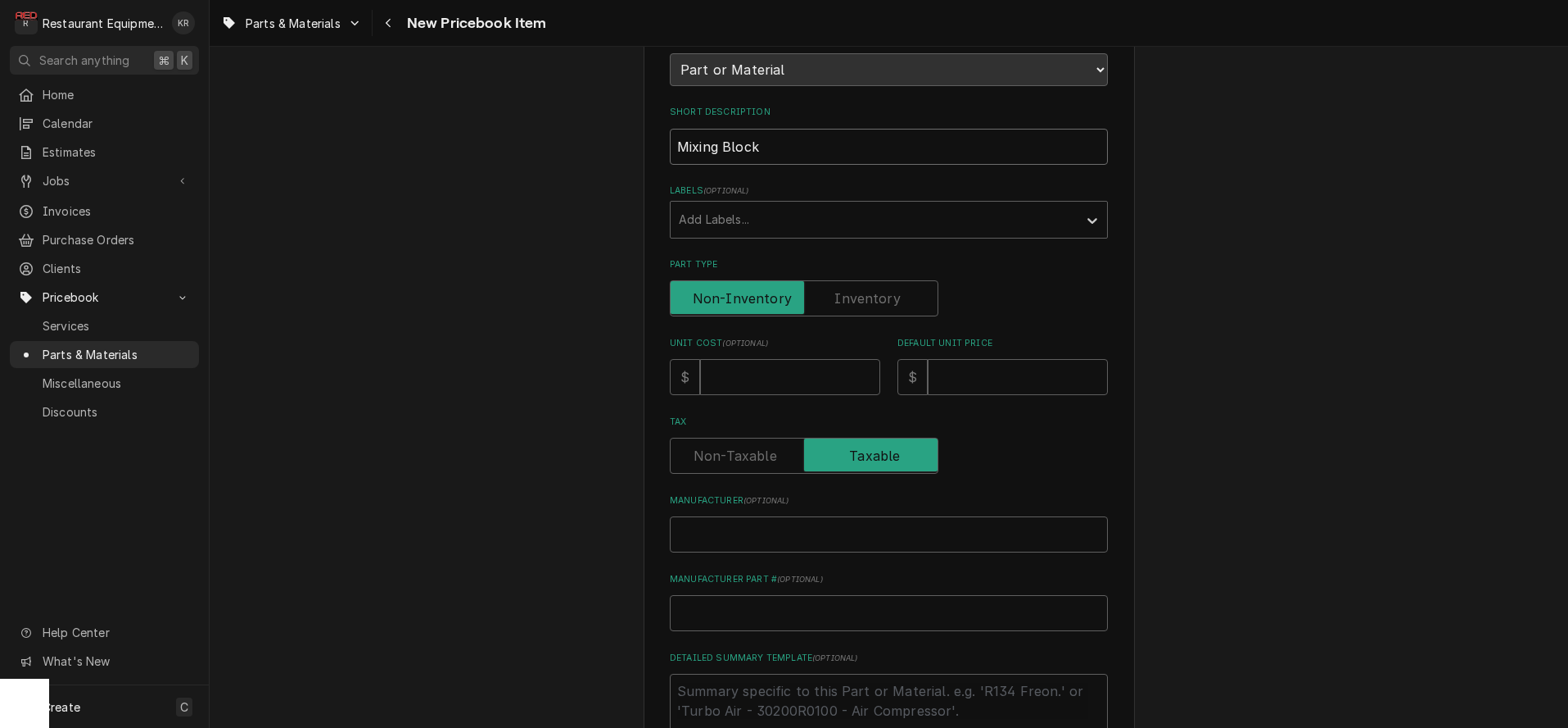
type input "Mixing Block"
click at [766, 375] on input "Unit Cost ( optional )" at bounding box center [790, 377] width 180 height 36
type input "1"
type textarea "x"
type input "19"
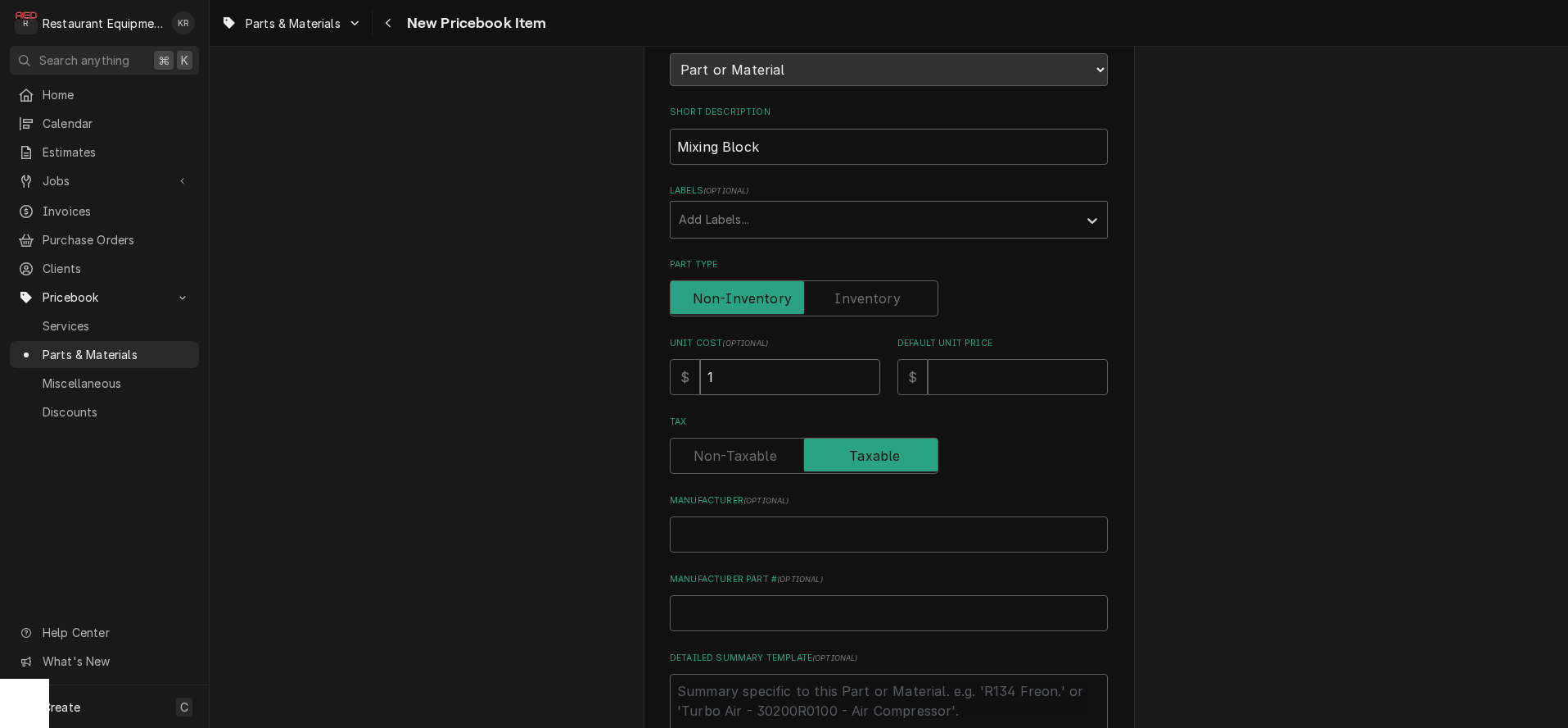
type textarea "x"
type input "195"
type textarea "x"
type input "195"
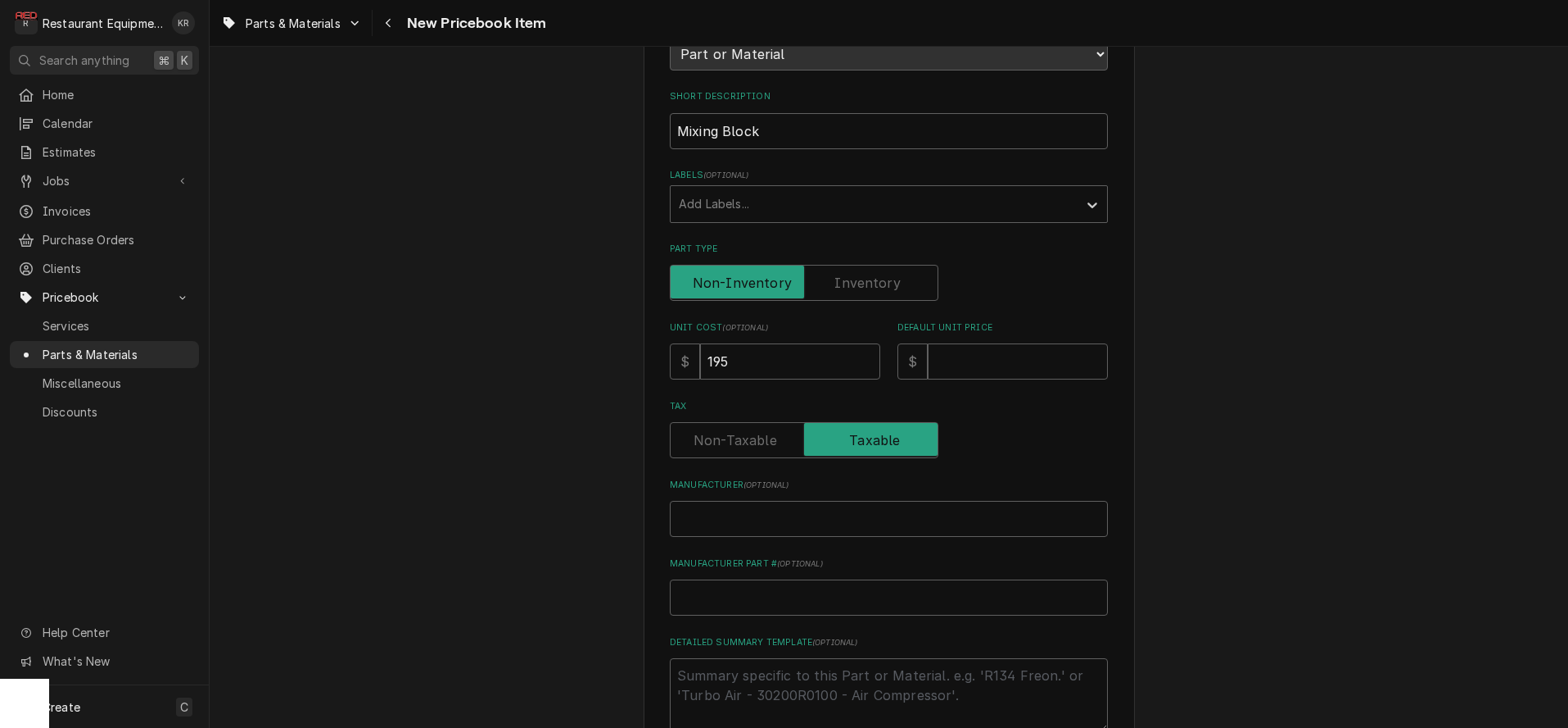
scroll to position [212, 0]
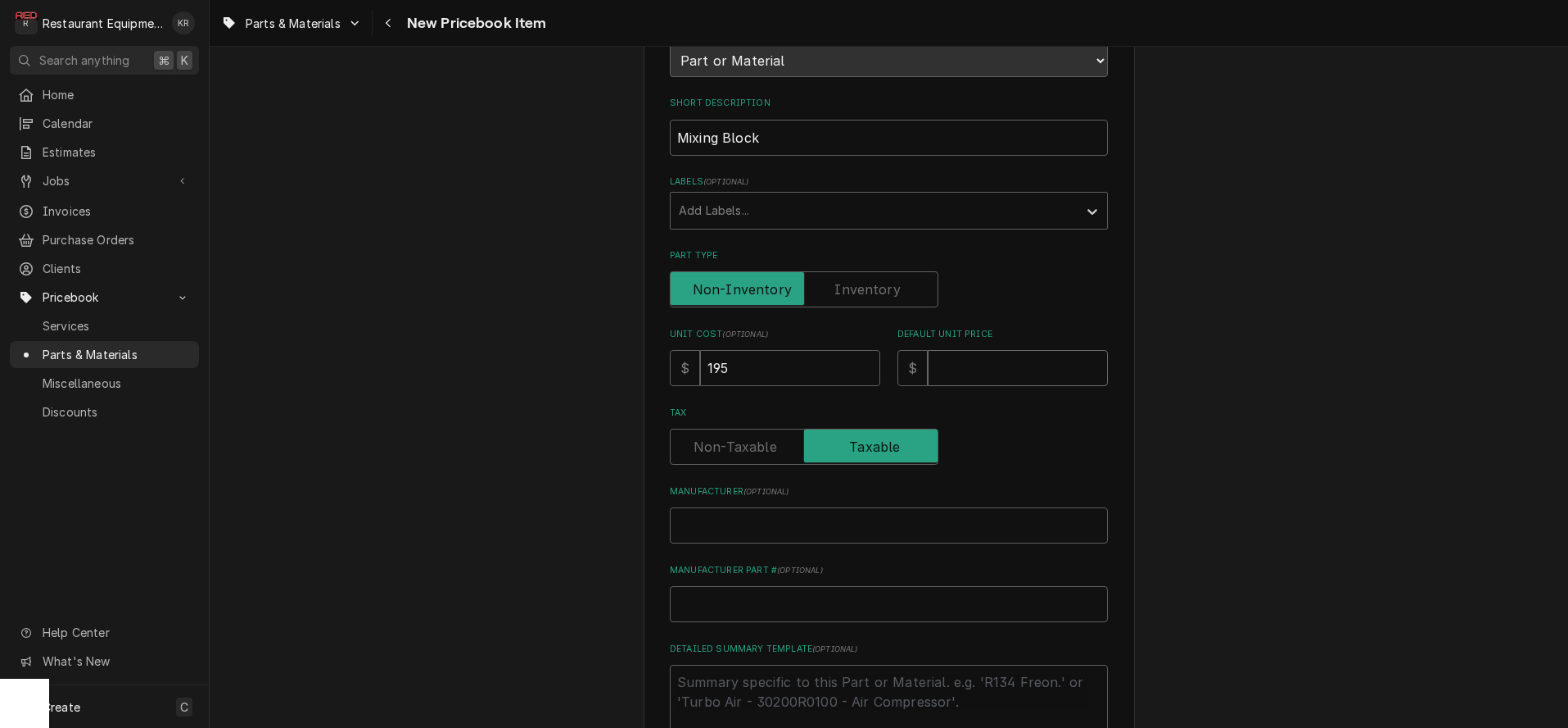
click at [954, 364] on input "Default Unit Price" at bounding box center [1018, 368] width 180 height 36
type input "2"
type textarea "x"
type input "29"
type textarea "x"
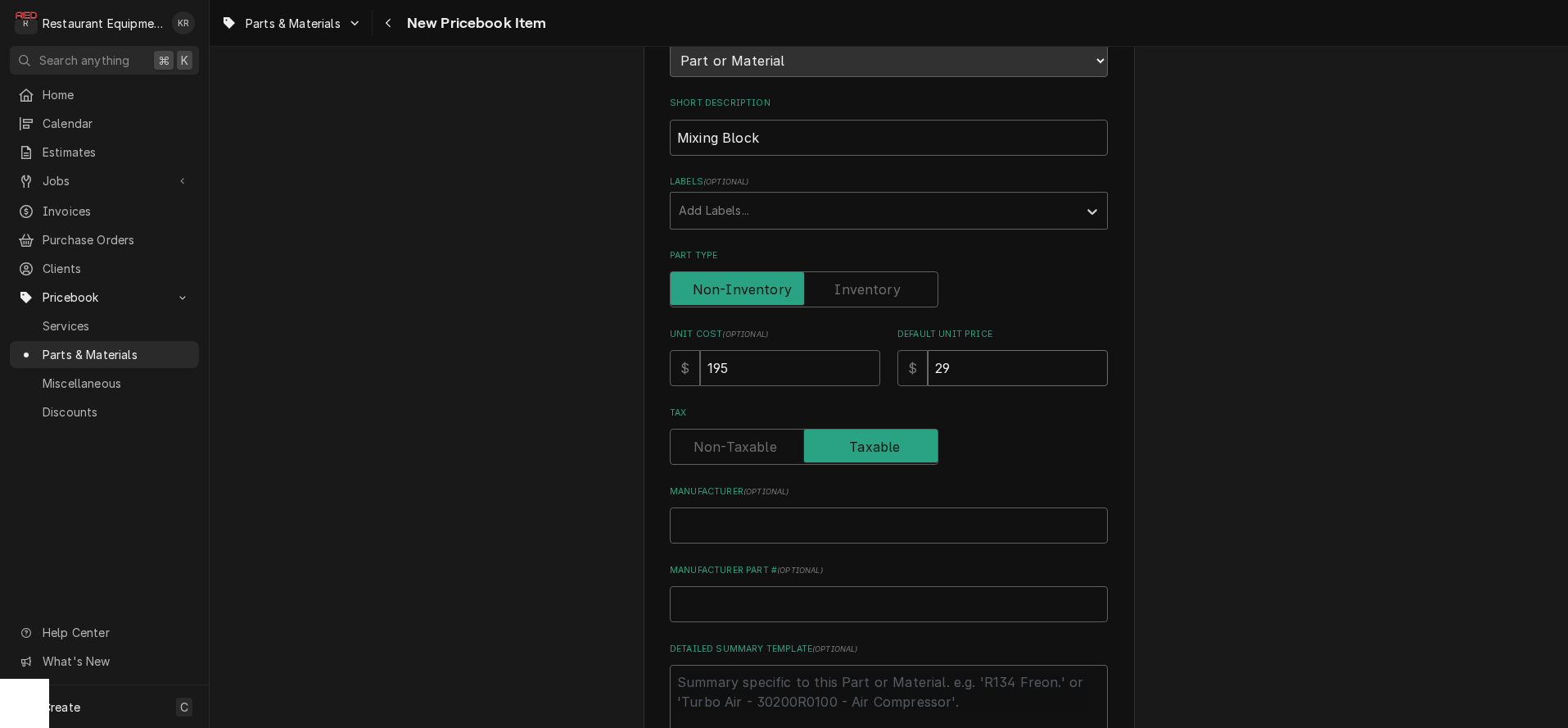
type input "298"
type textarea "x"
type input "298.1"
type textarea "x"
type input "298.16"
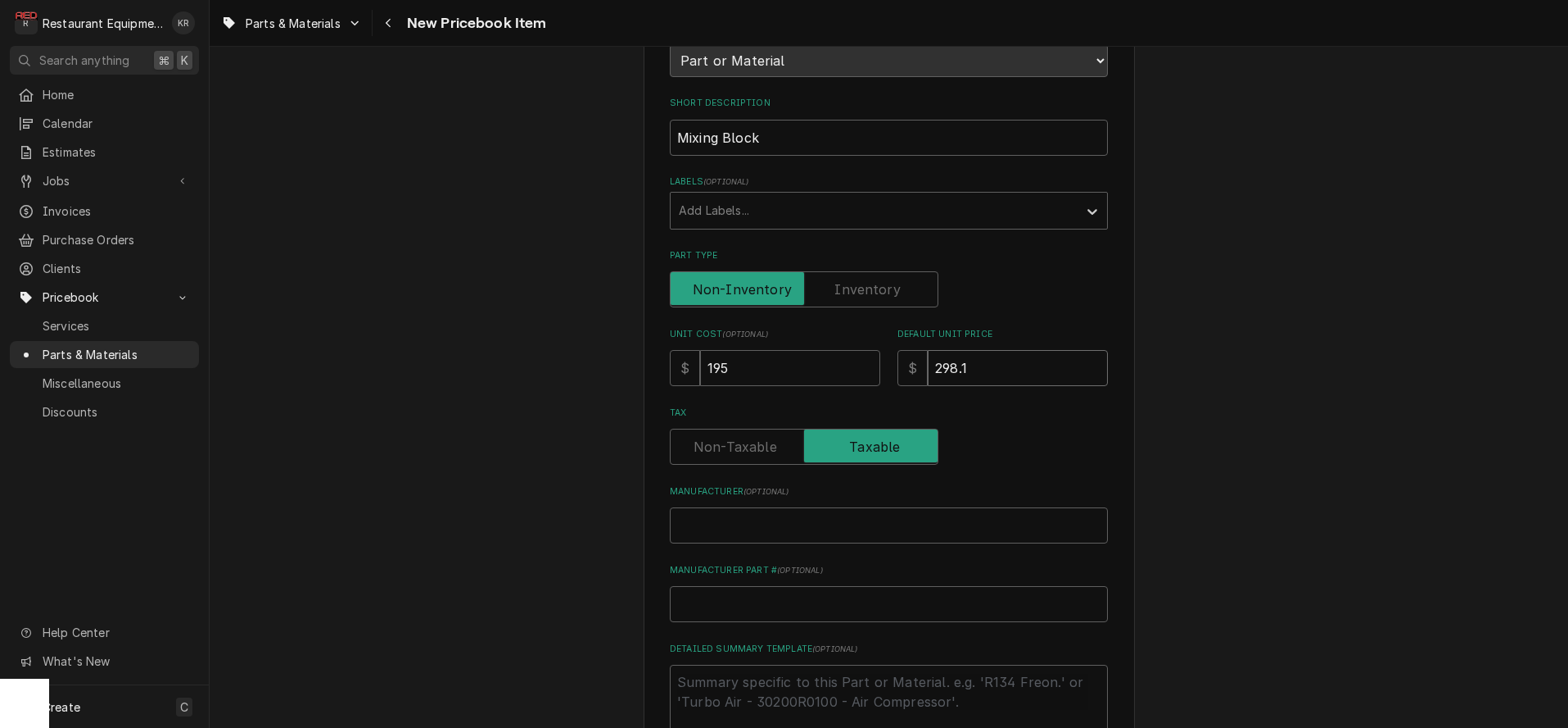
type textarea "x"
type input "298.16"
click at [780, 510] on input "Manufacturer ( optional )" at bounding box center [889, 525] width 438 height 36
type input "M"
type textarea "x"
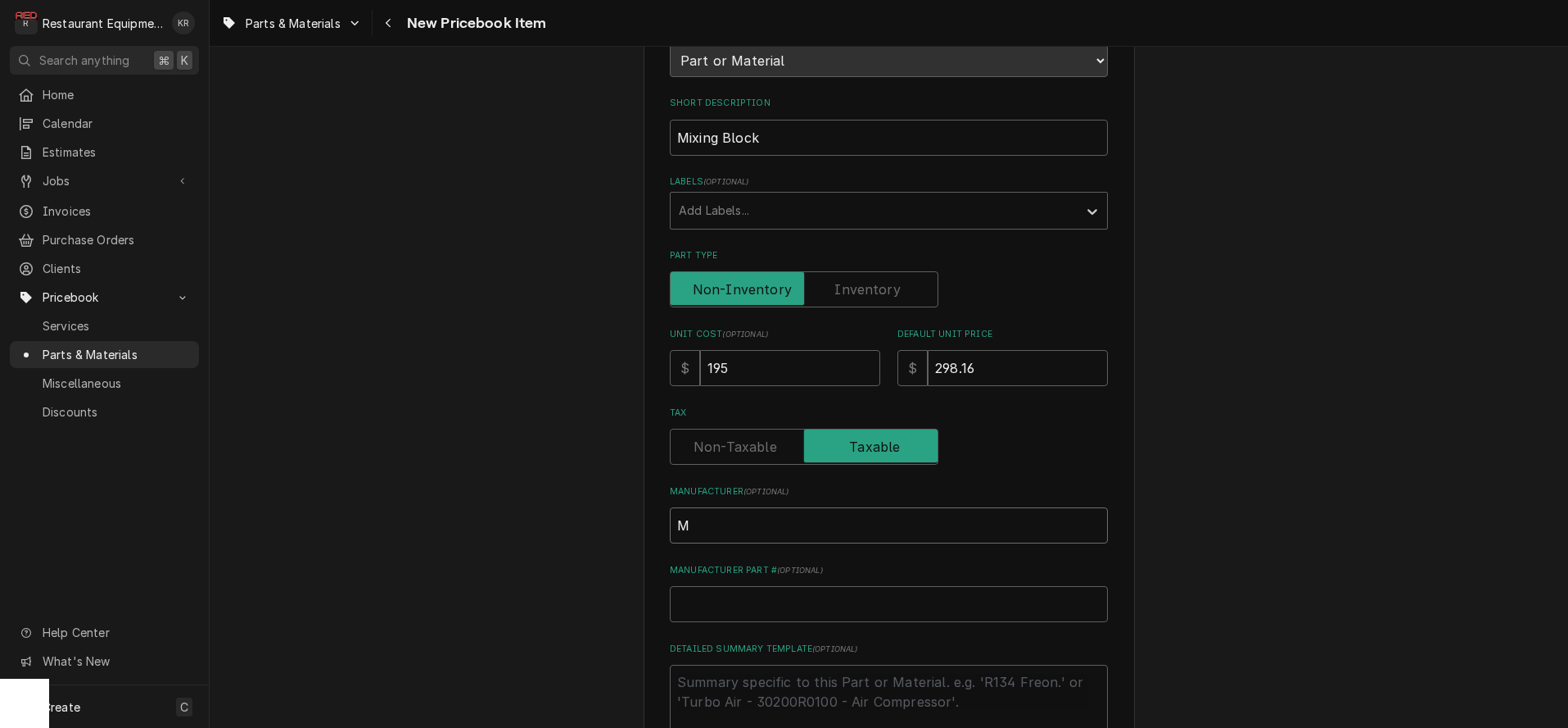
type input "Mi"
type textarea "x"
type input "Mic"
type textarea "x"
type input "Micr"
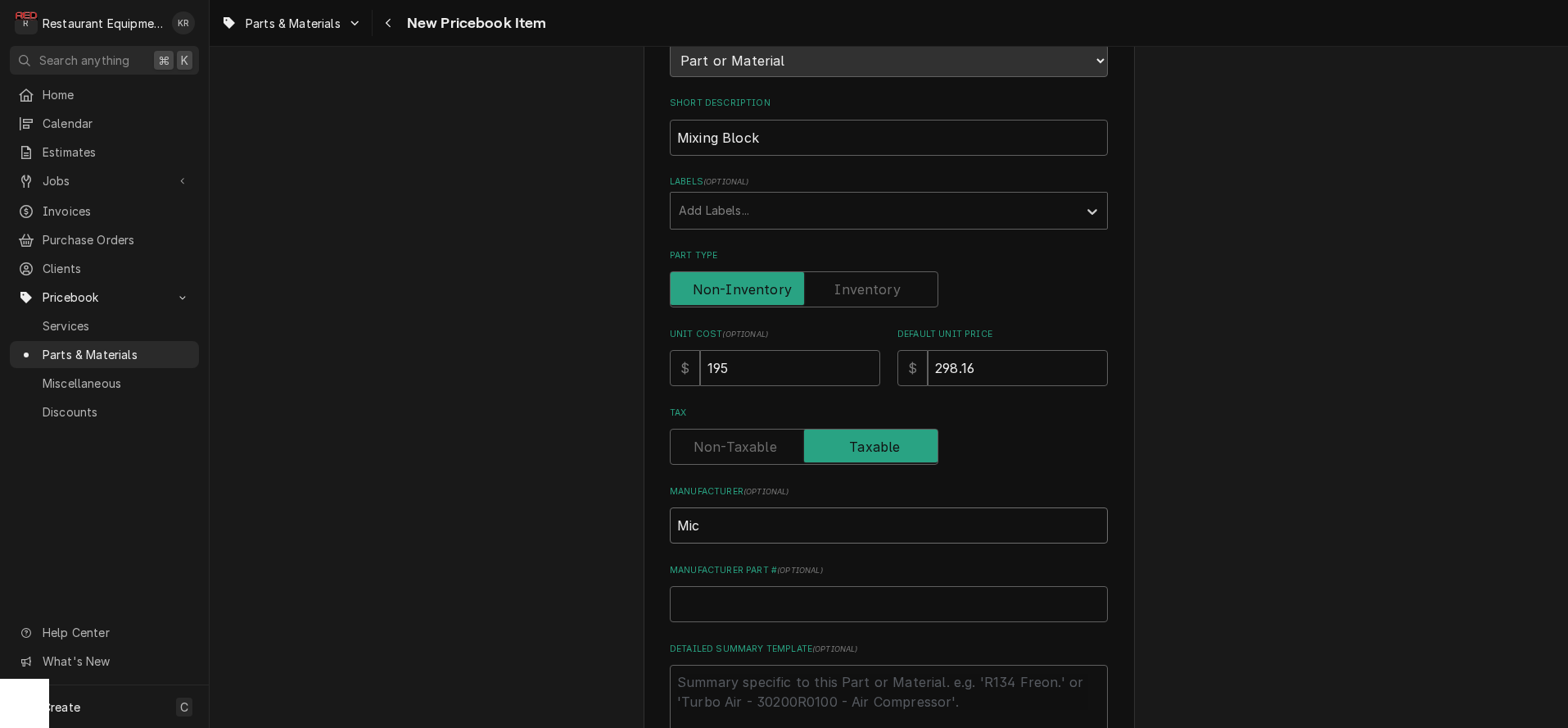
type textarea "x"
type input "Micro"
type textarea "x"
type input "Micro"
type textarea "x"
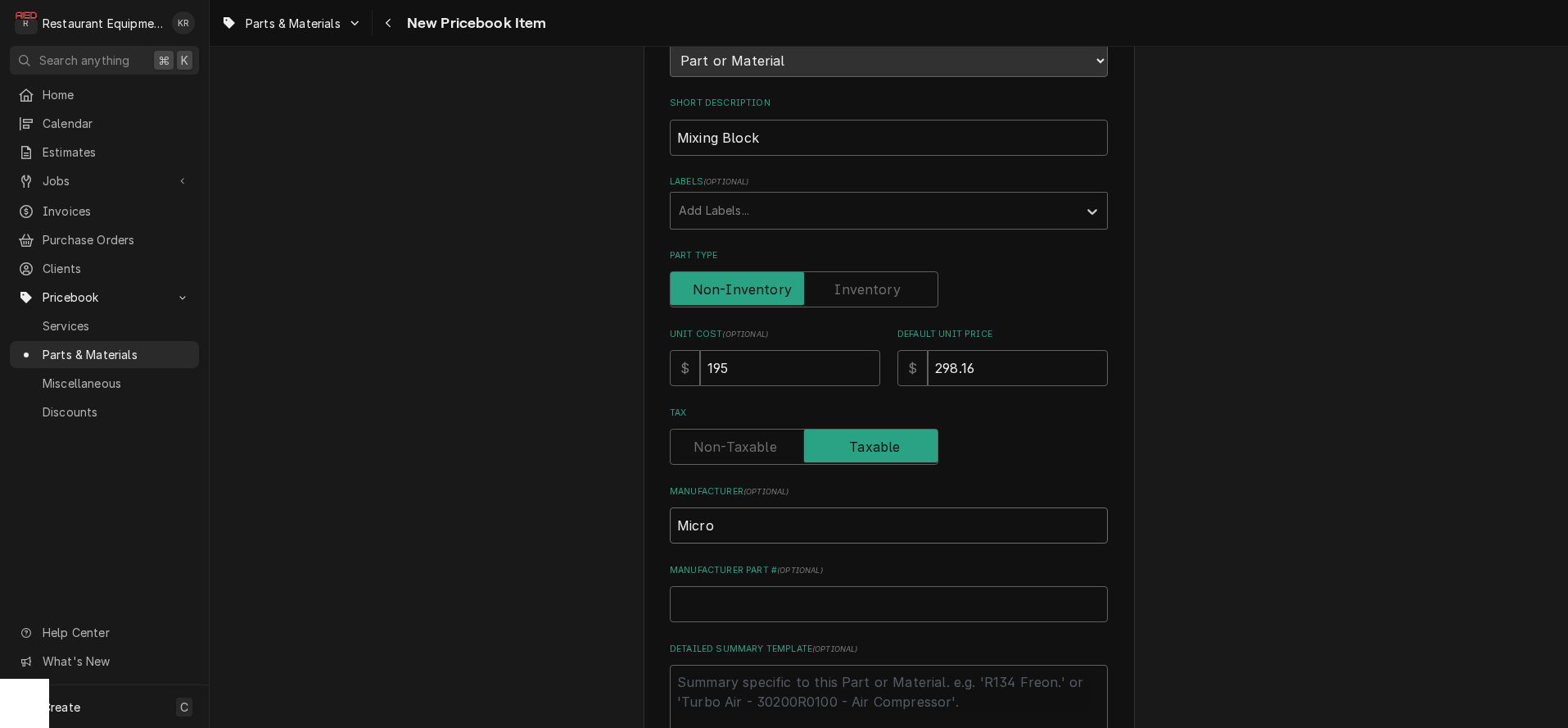
type input "Micro M"
type textarea "x"
type input "Micro Ma"
type textarea "x"
type input "Micro Mat"
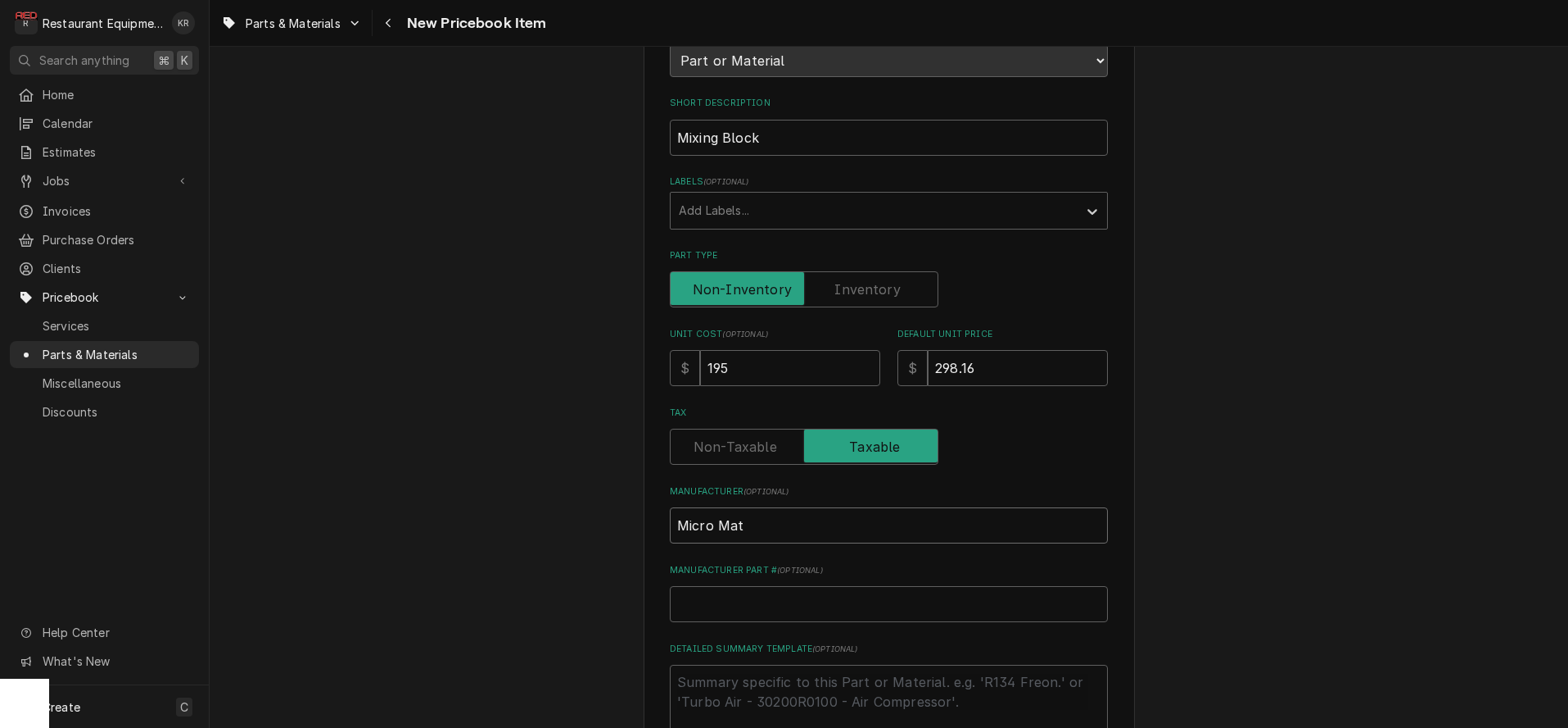
type textarea "x"
type input "Micro Mati"
type textarea "x"
type input "Micro Matic"
type textarea "x"
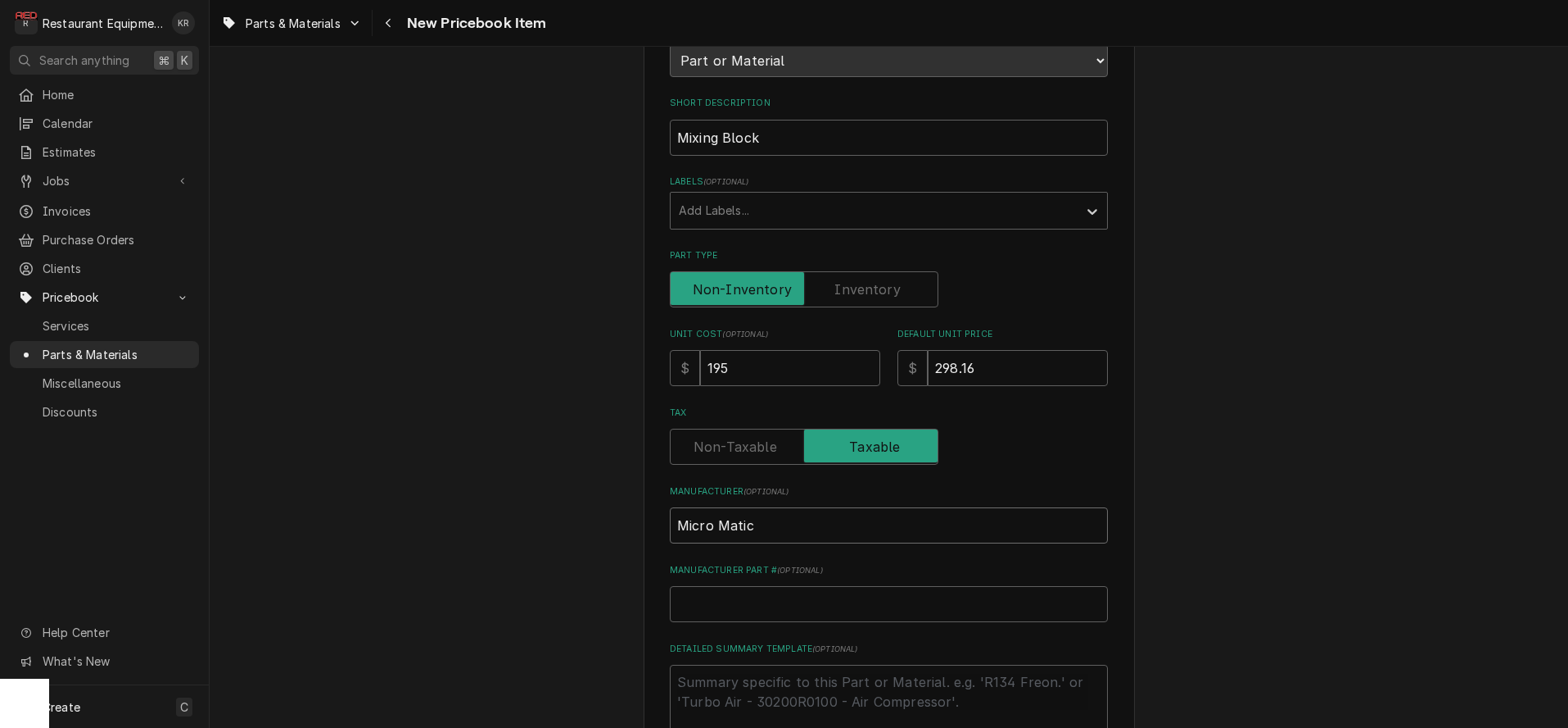
type input "Micro Matic"
type input "2"
type textarea "x"
type input "22"
type textarea "x"
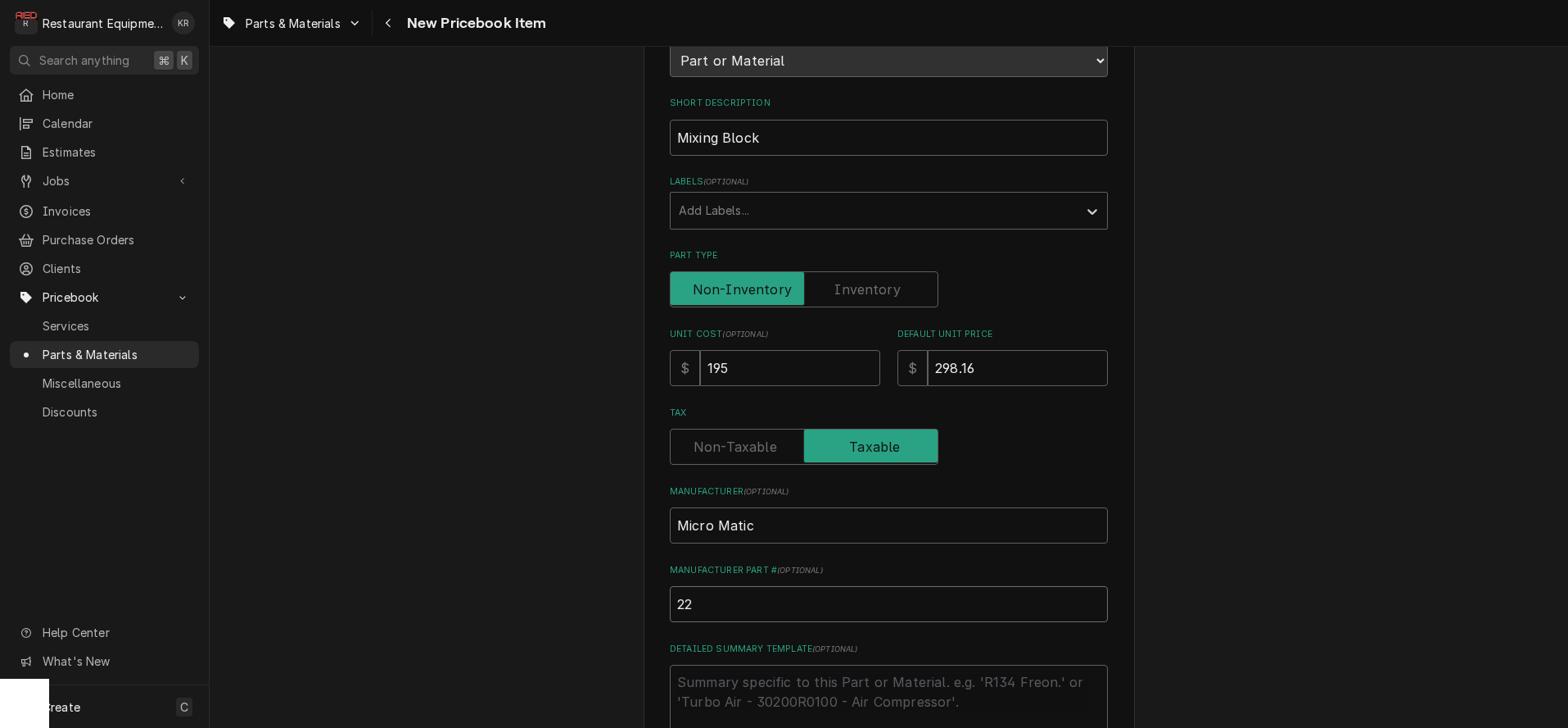
type input "225"
type textarea "x"
type input "2252"
type textarea "x"
type input "225278"
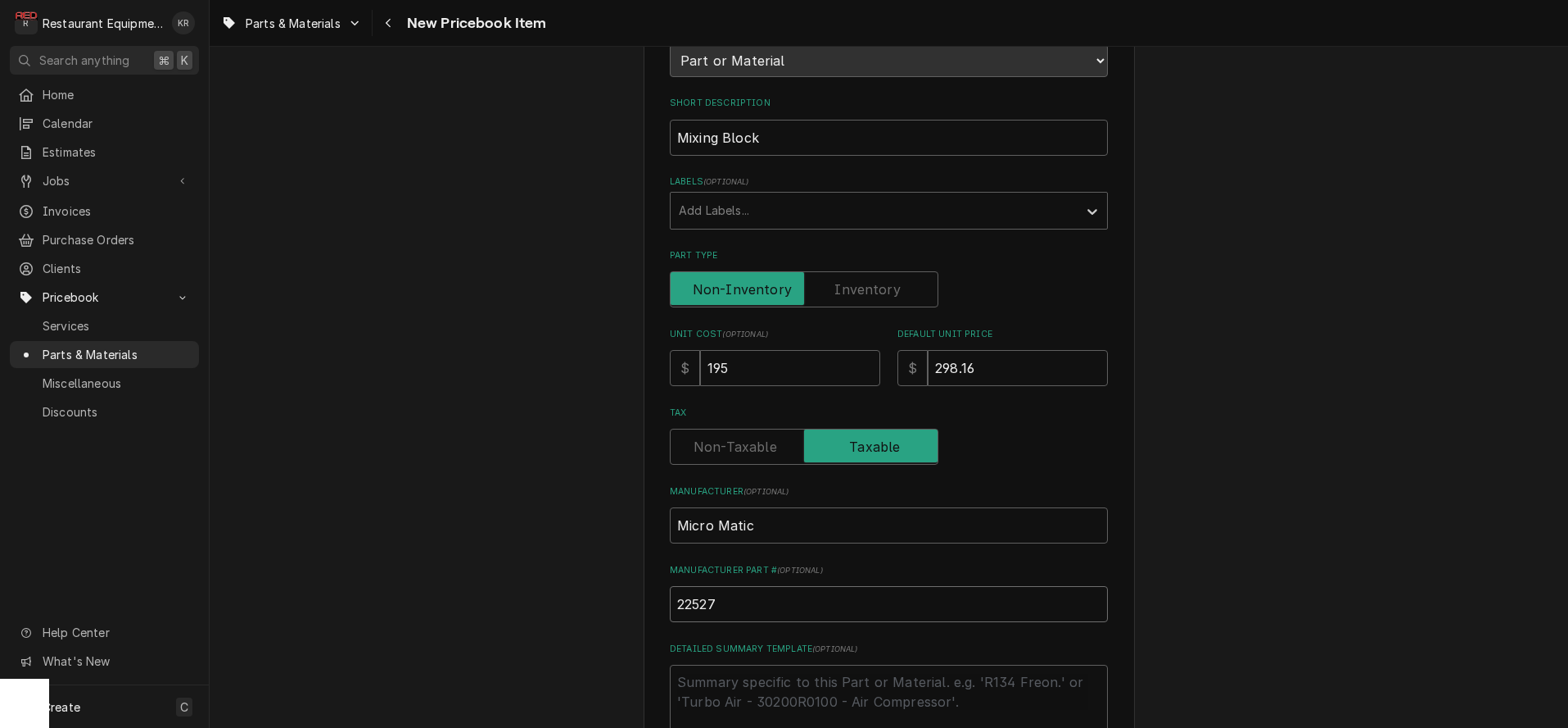
type textarea "x"
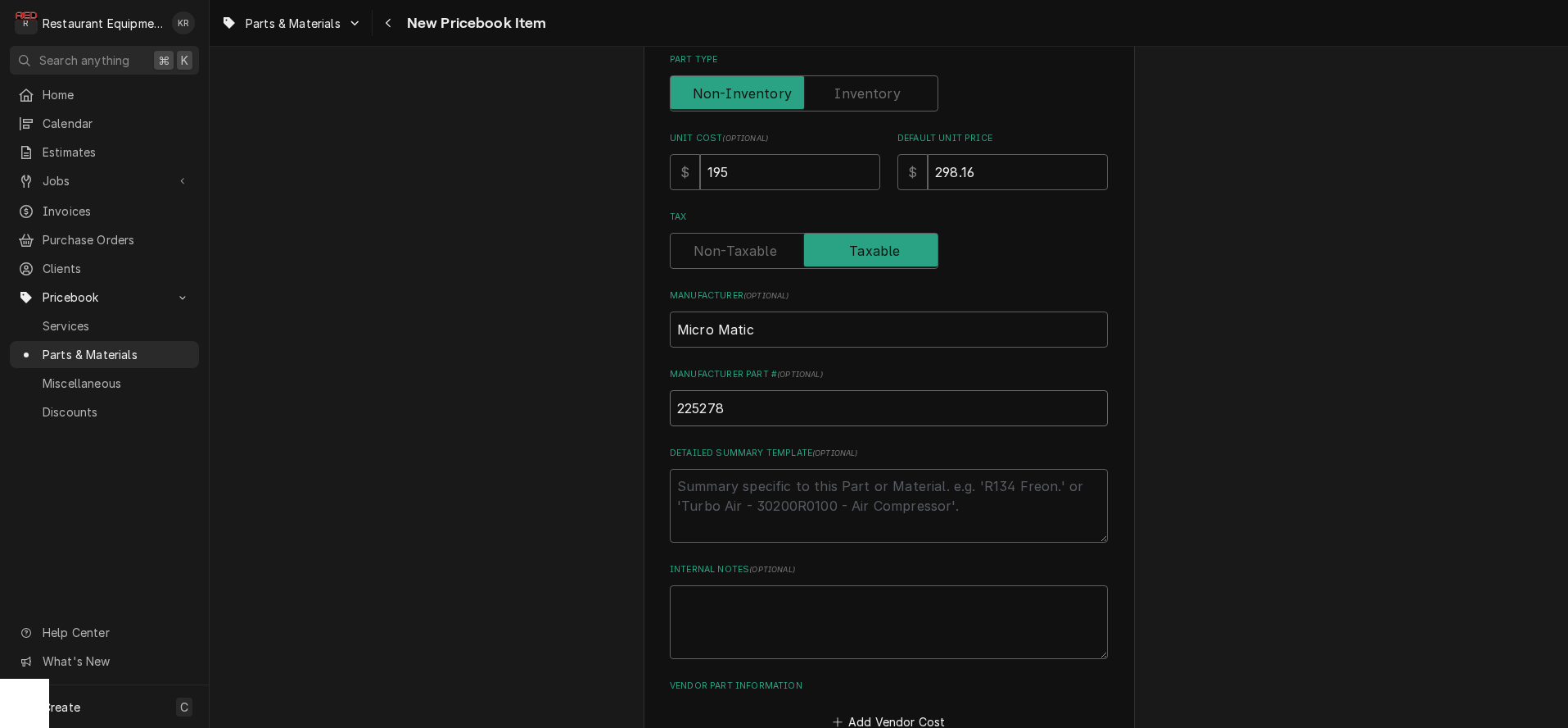
scroll to position [511, 0]
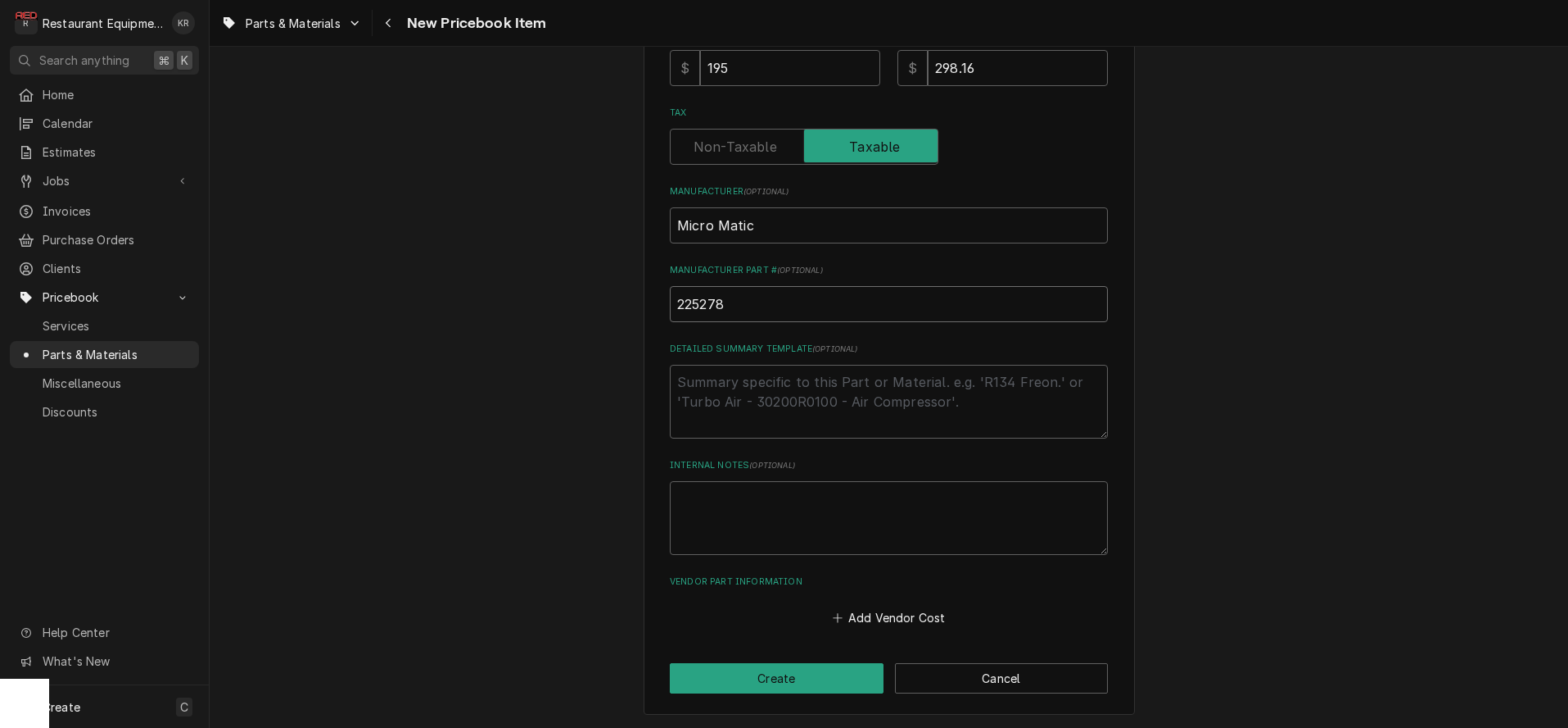
type input "22527"
type textarea "x"
type input "2252"
type textarea "x"
type input "22528"
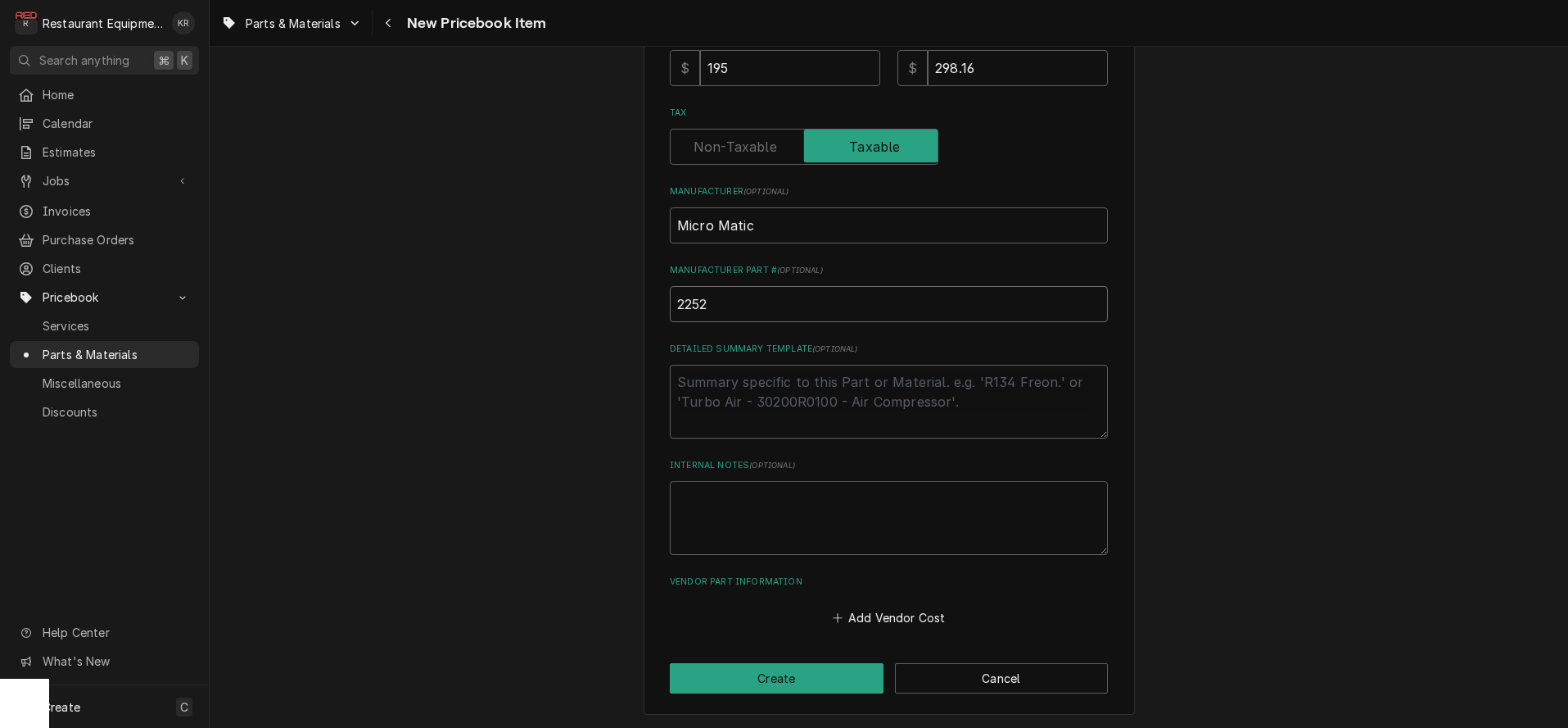
type textarea "x"
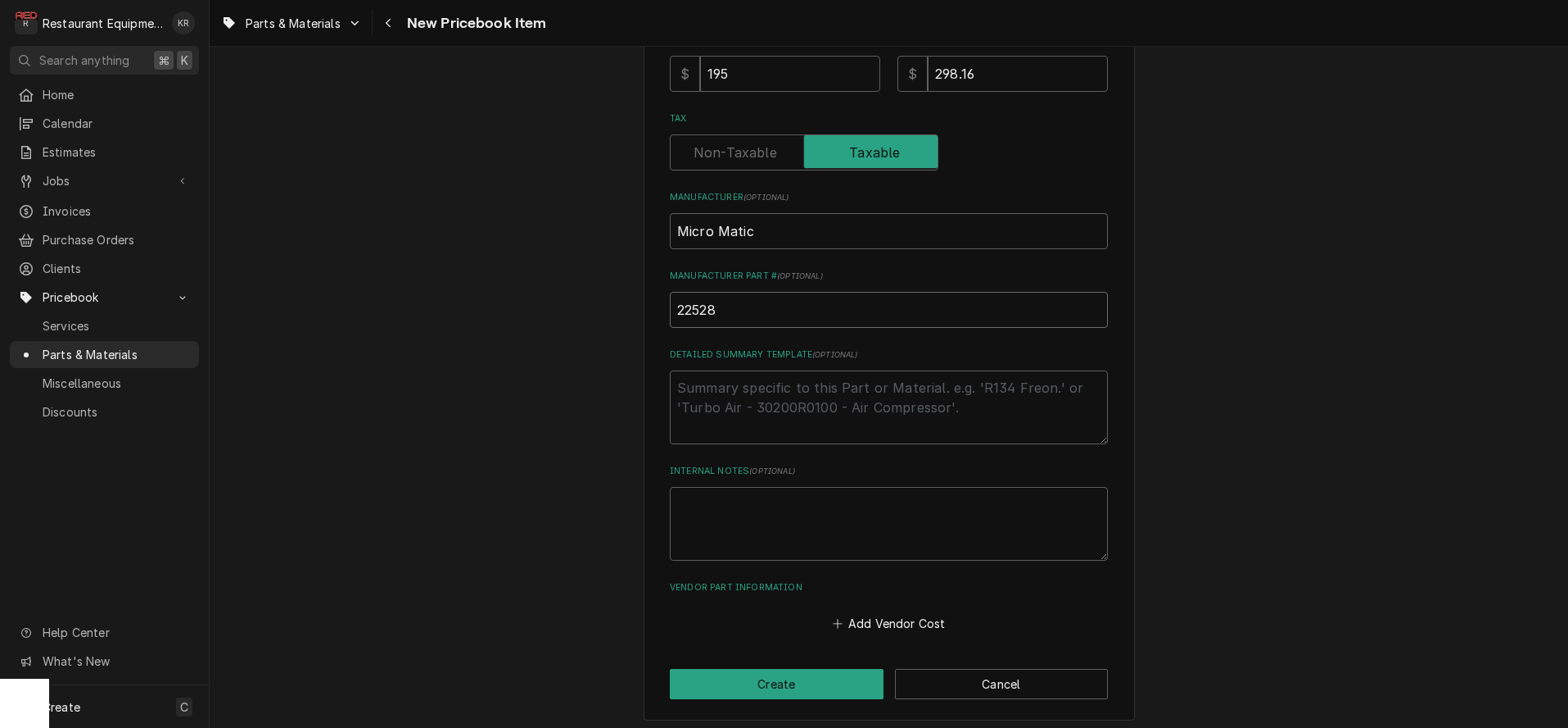
scroll to position [506, 0]
type input "22528"
click at [905, 627] on button "Add Vendor Cost" at bounding box center [889, 621] width 119 height 23
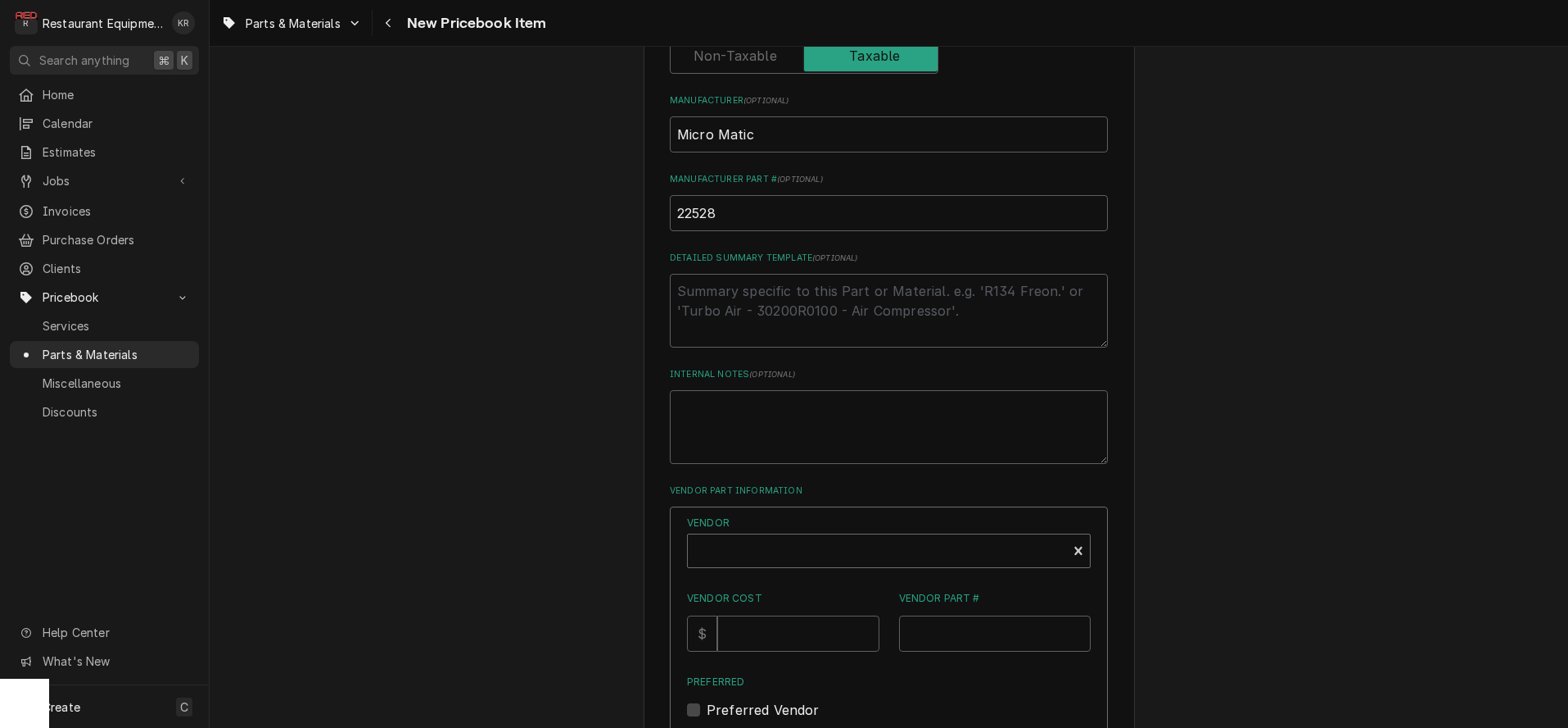
scroll to position [630, 0]
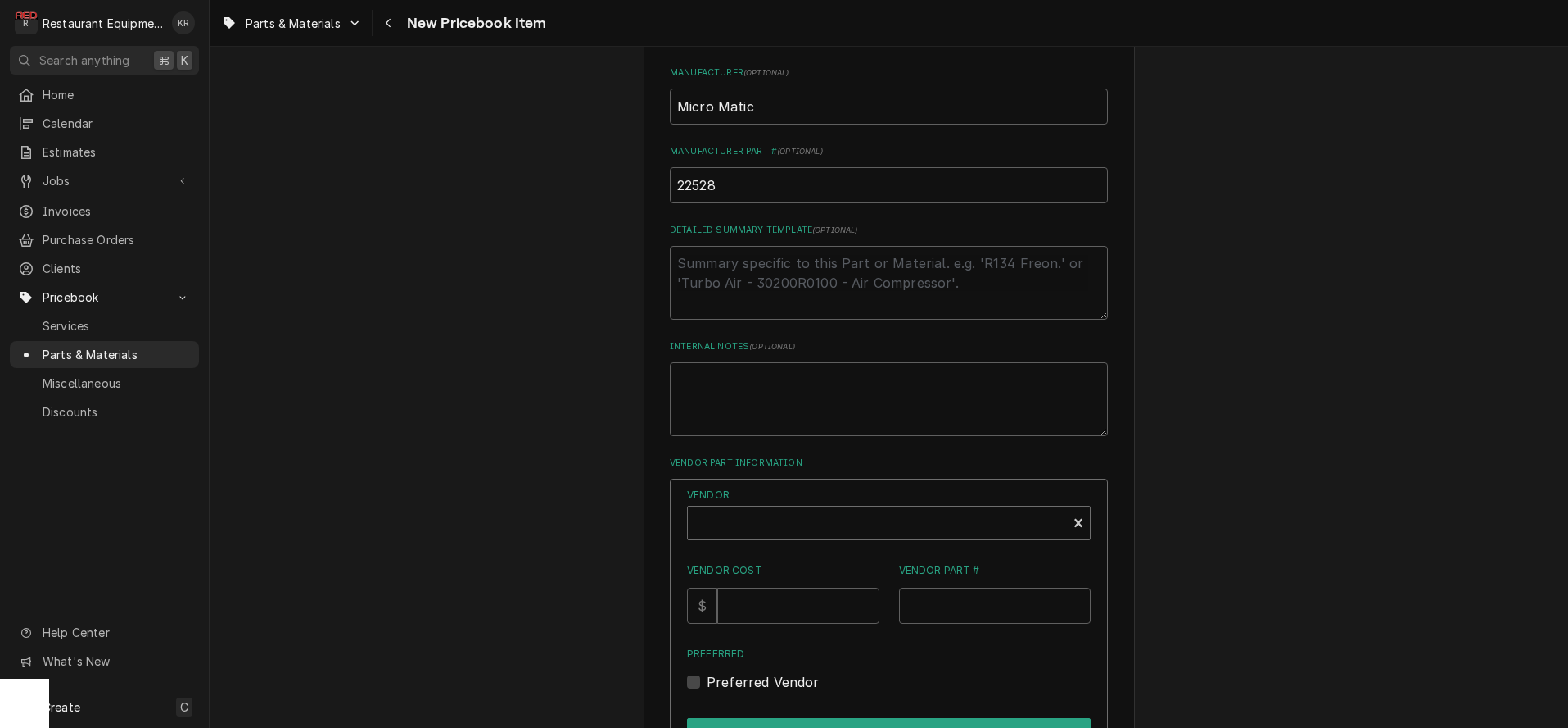
type textarea "x"
click at [797, 506] on div "Vendor" at bounding box center [877, 522] width 379 height 33
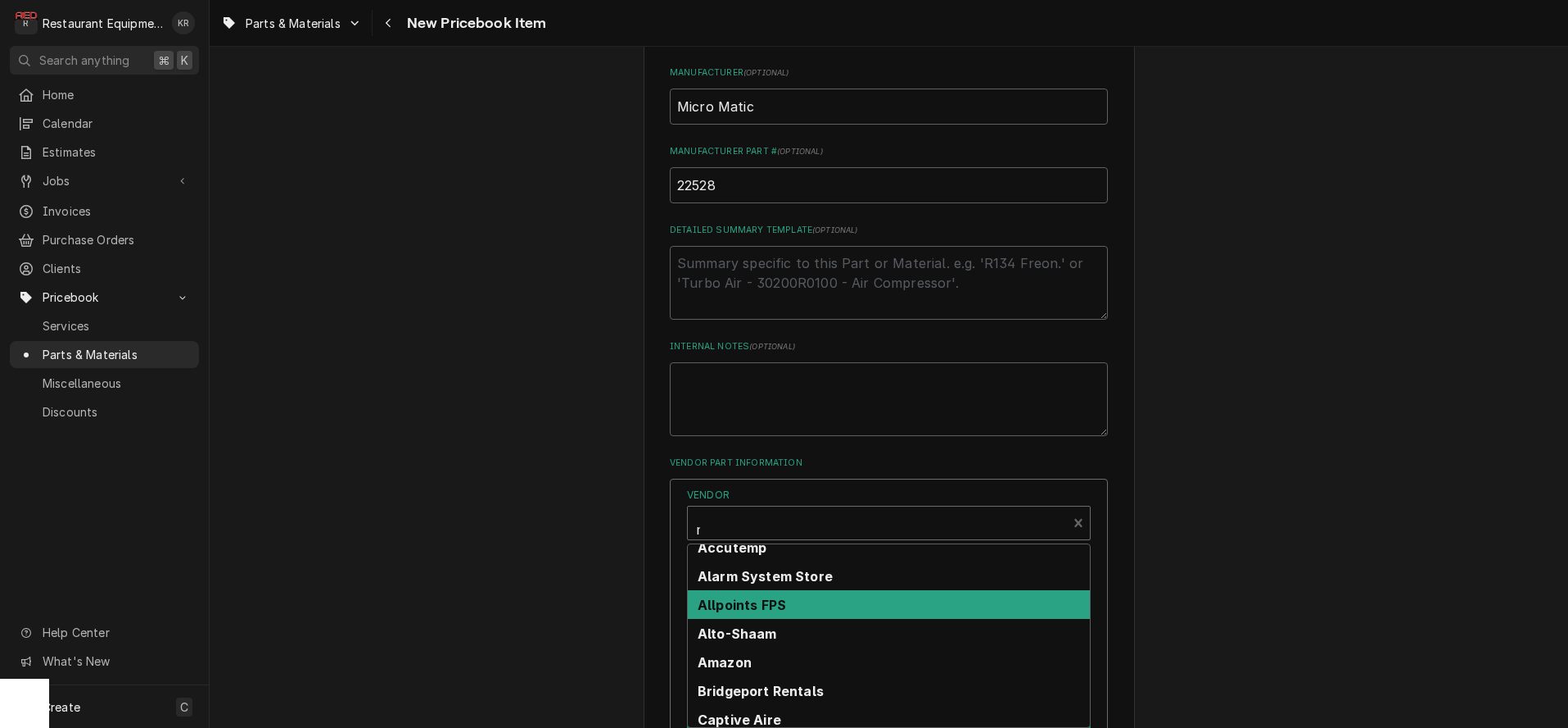
scroll to position [0, 0]
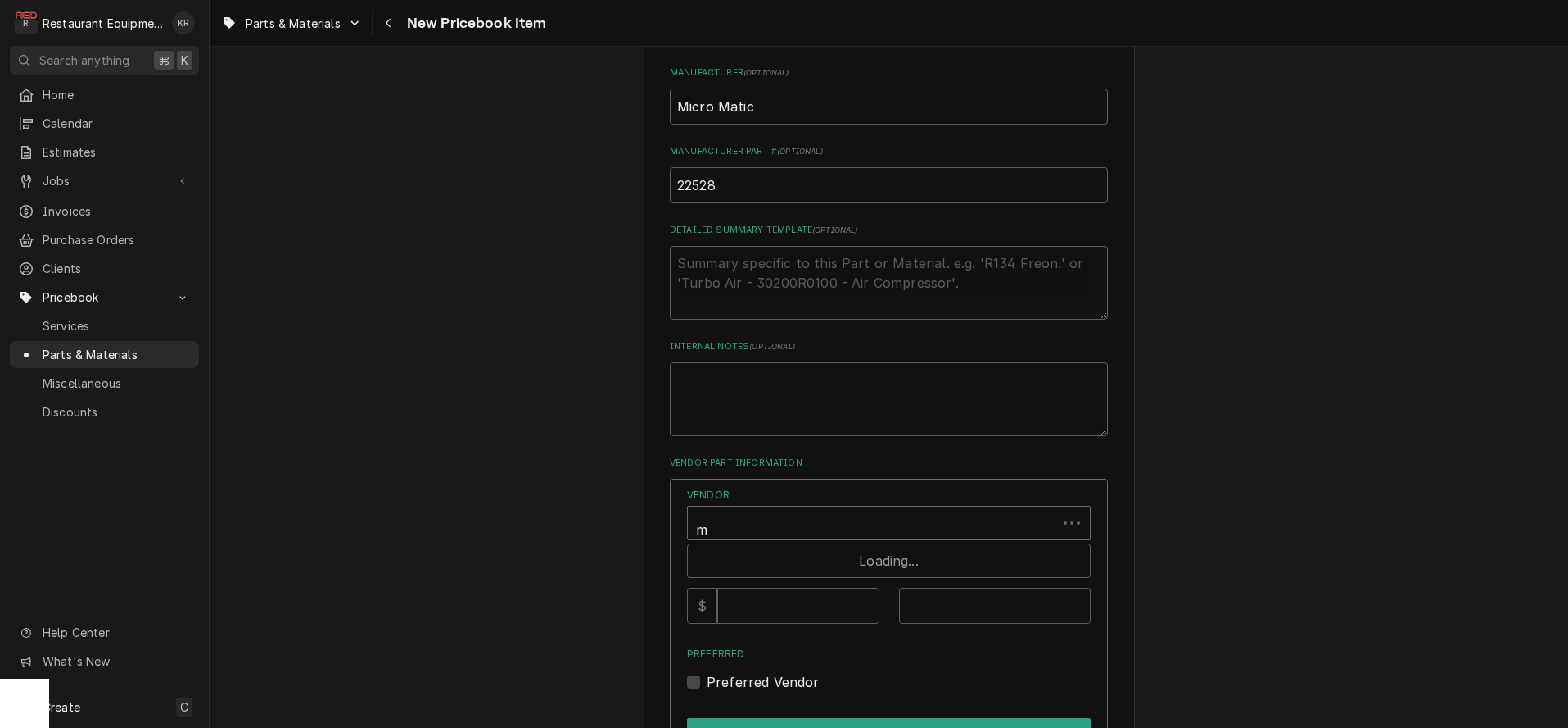
type input "mi"
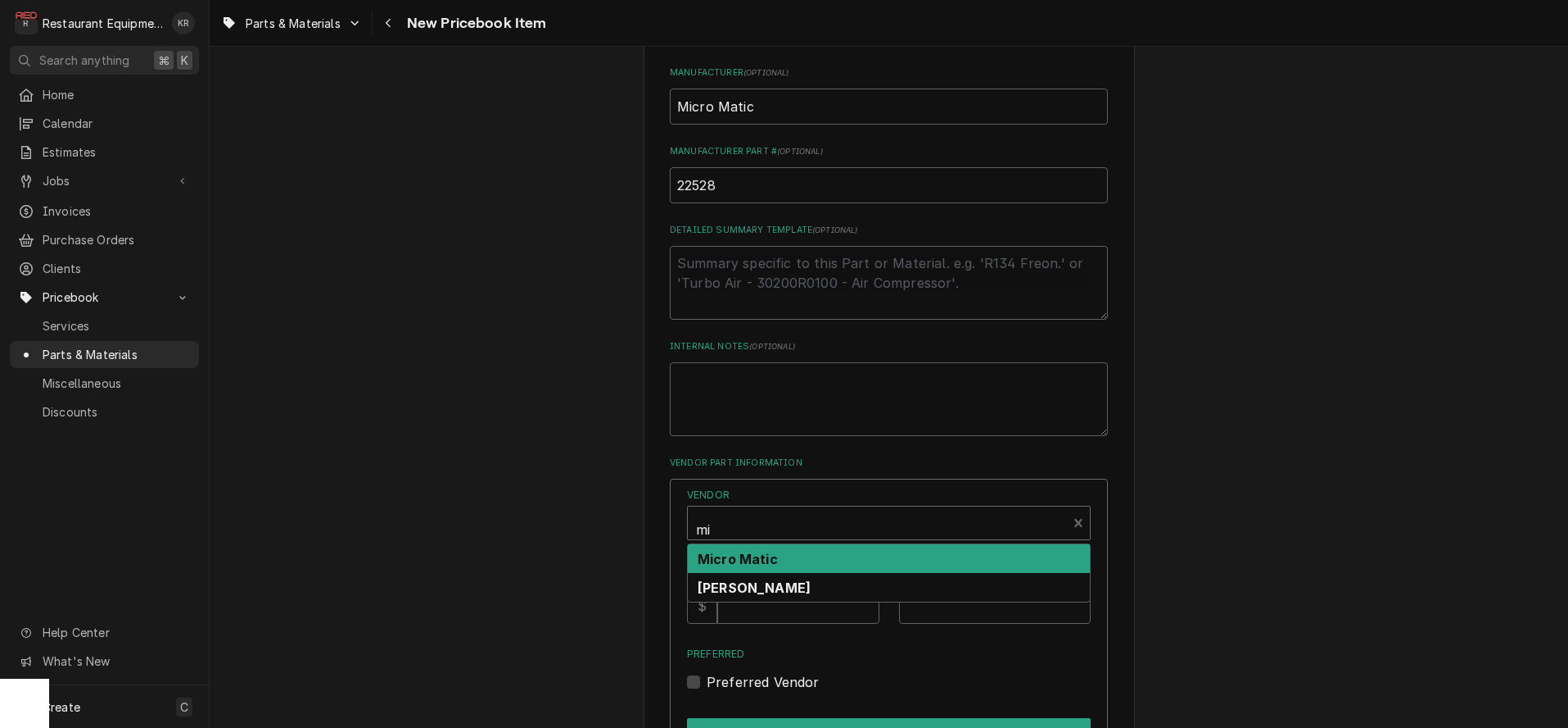
click at [778, 565] on strong "Micro Matic" at bounding box center [737, 558] width 80 height 16
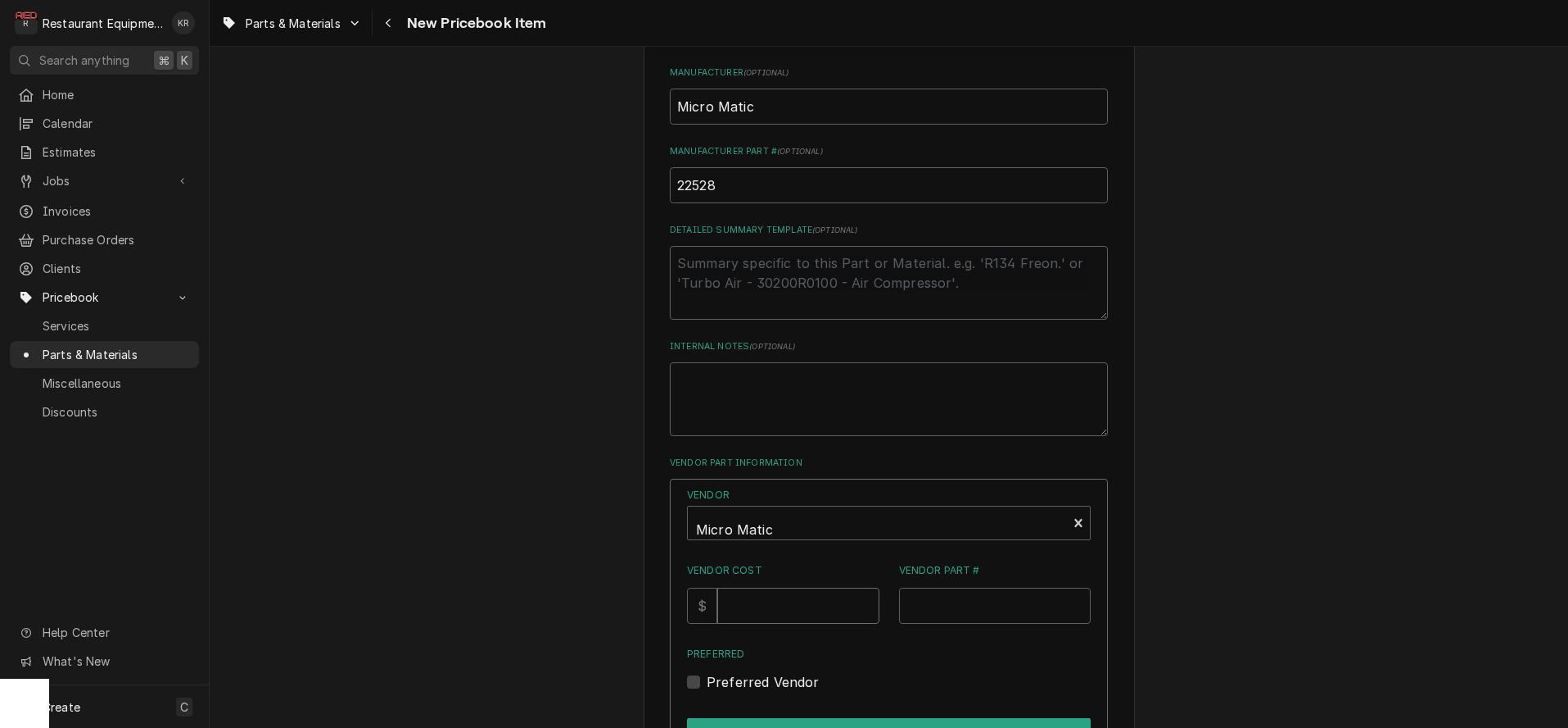
click at [780, 614] on input "Vendor Cost" at bounding box center [798, 606] width 162 height 36
type input "195"
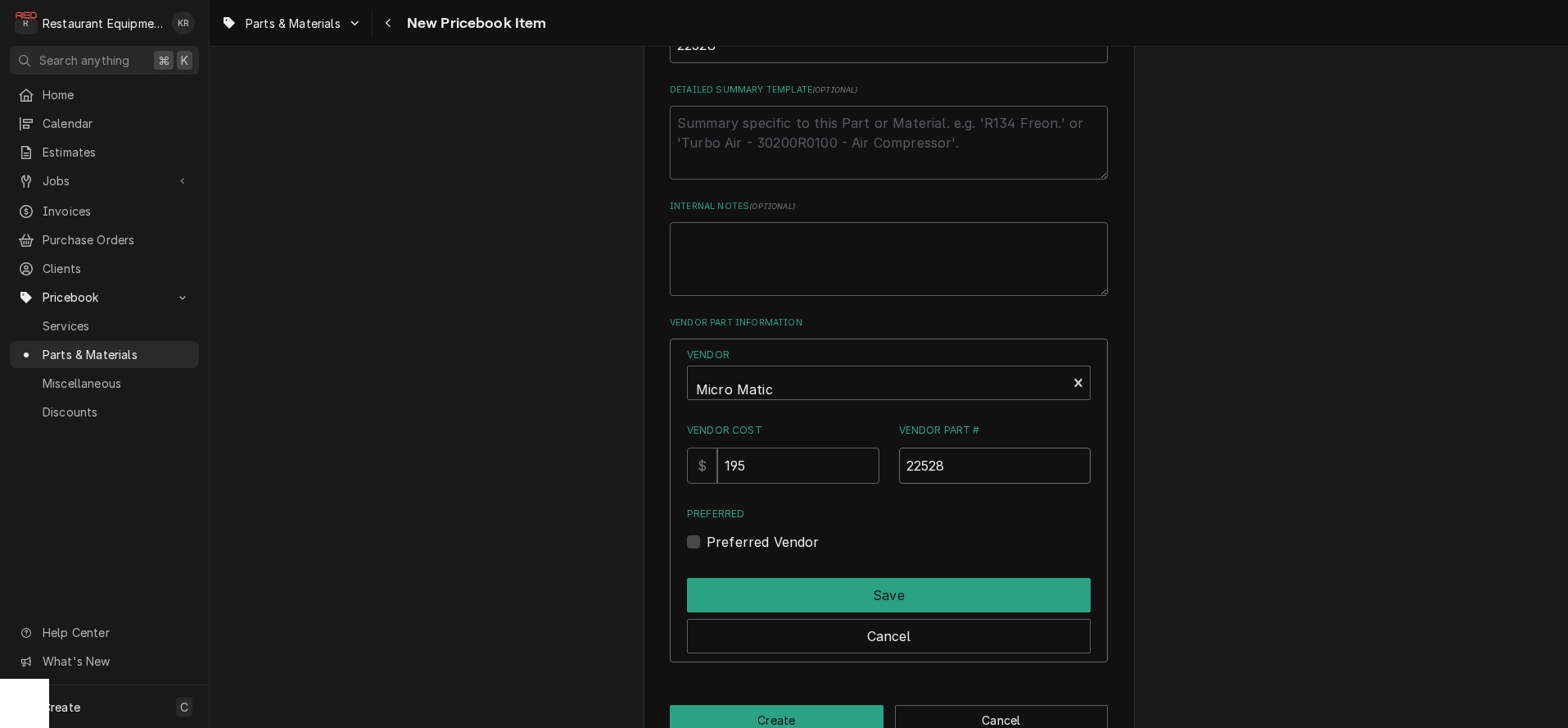
scroll to position [793, 0]
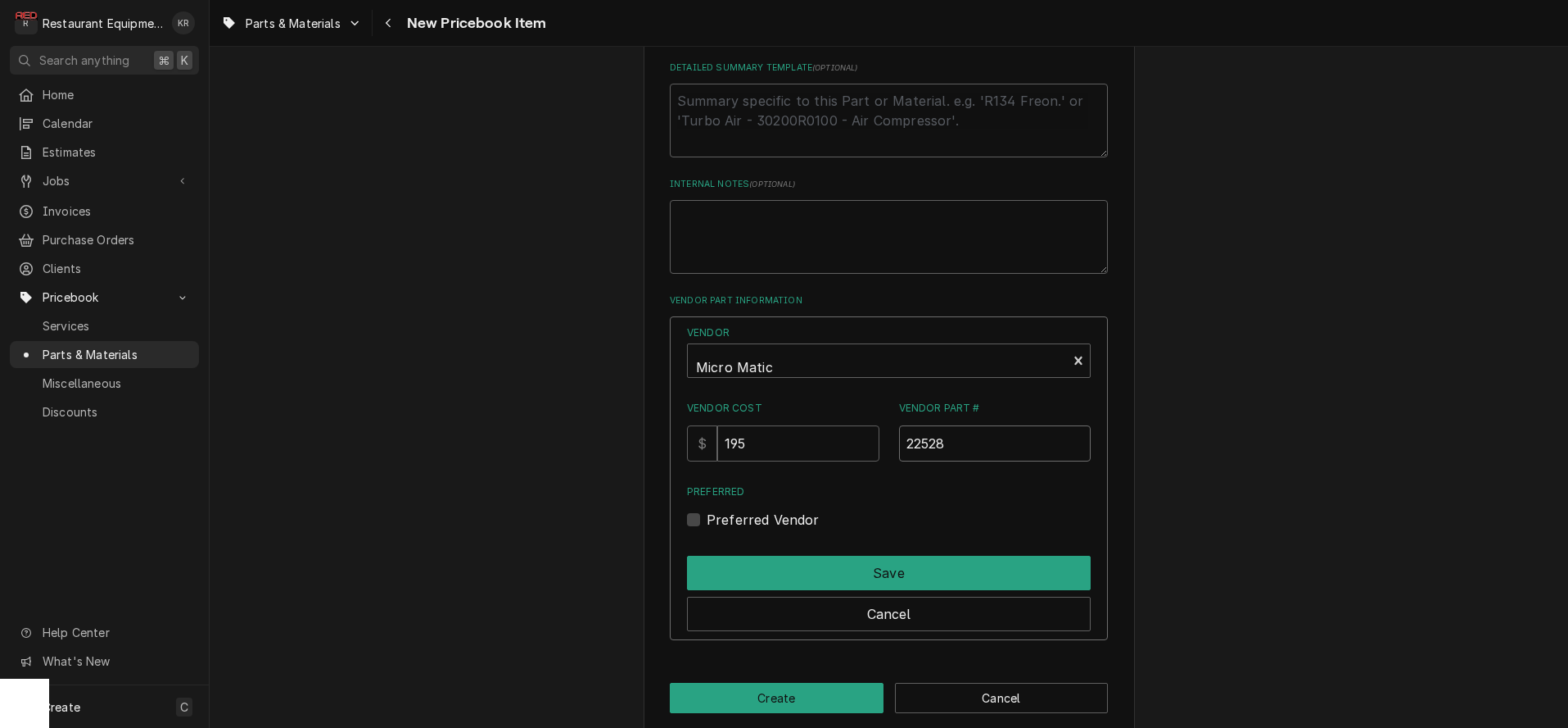
type input "22528"
drag, startPoint x: 722, startPoint y: 515, endPoint x: 725, endPoint y: 523, distance: 8.5
click at [722, 516] on div "Preferred Vendor" at bounding box center [889, 519] width 403 height 20
click at [715, 521] on label "Preferred Vendor" at bounding box center [763, 519] width 113 height 20
click at [715, 521] on input "Preferred" at bounding box center [908, 527] width 403 height 36
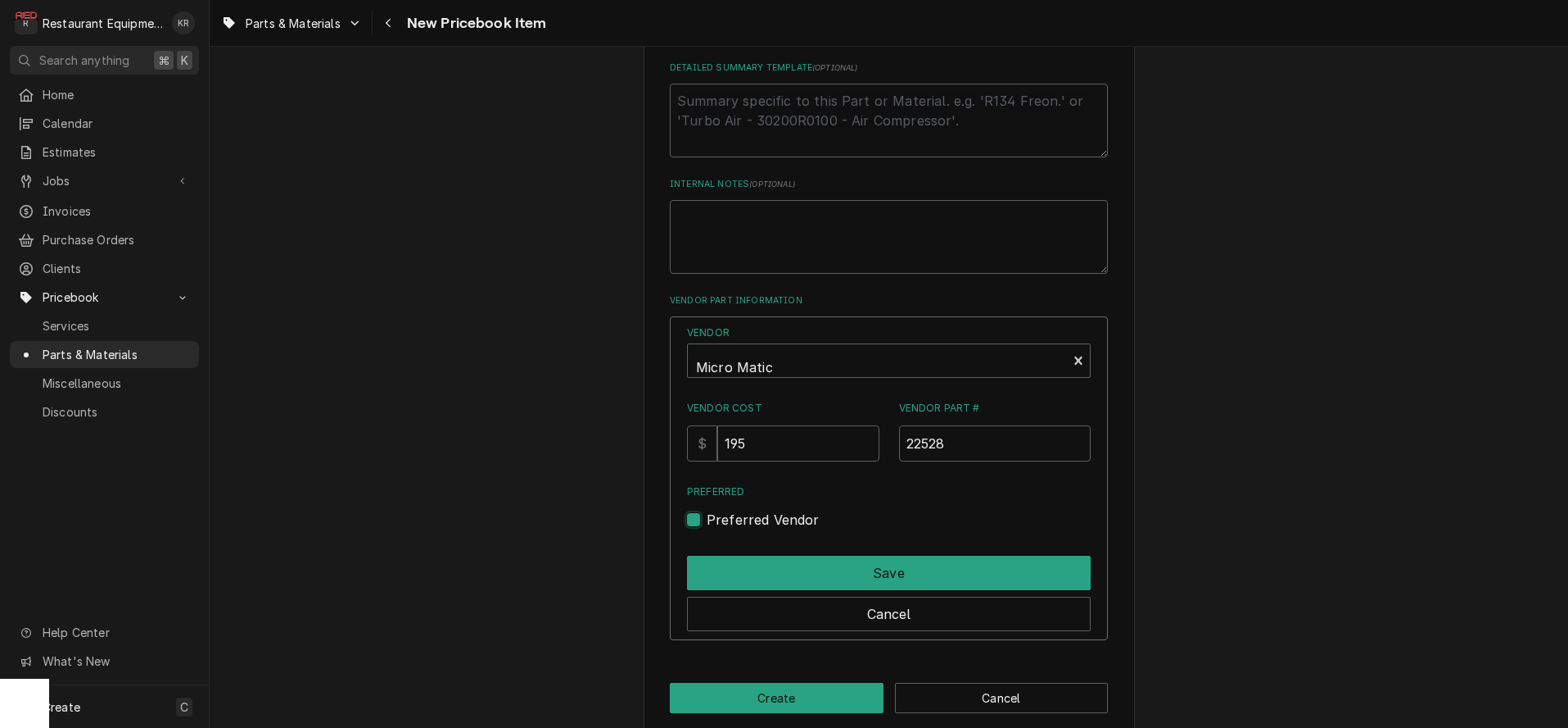
checkbox input "true"
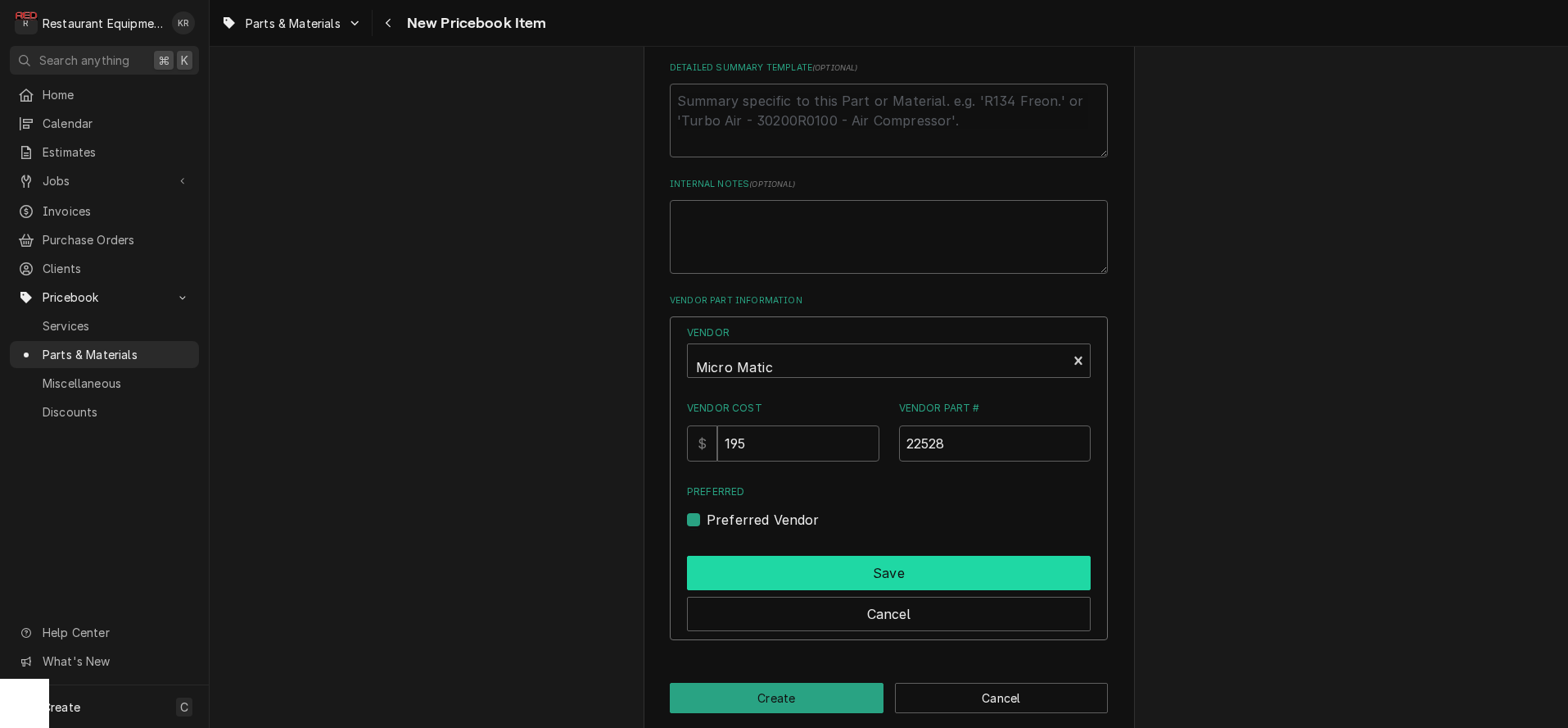
click at [747, 566] on button "Save" at bounding box center [889, 573] width 403 height 34
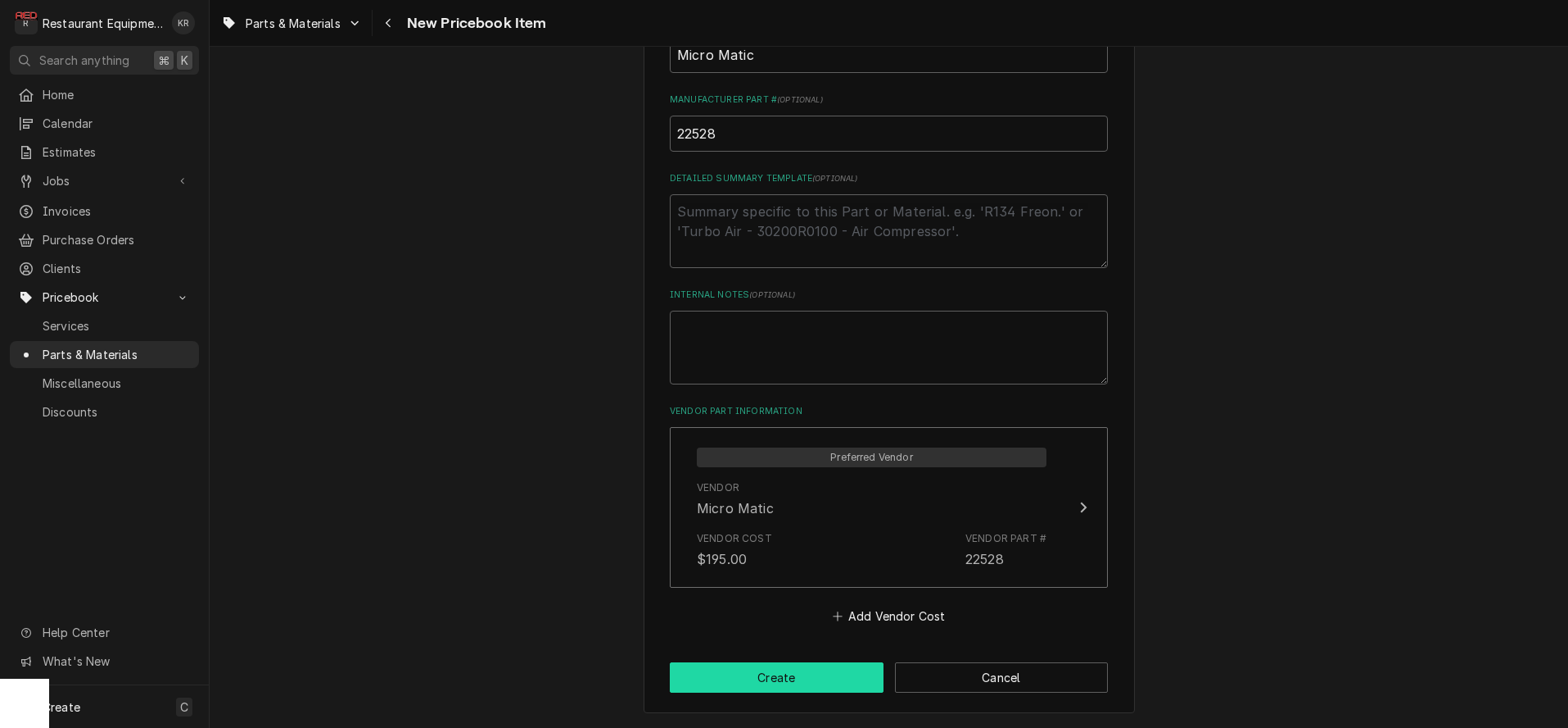
scroll to position [680, 0]
click at [851, 693] on div "Please provide the following information to create a PriceBook item. Active Sta…" at bounding box center [889, 57] width 491 height 1317
click at [765, 688] on button "Create" at bounding box center [777, 678] width 214 height 30
type textarea "x"
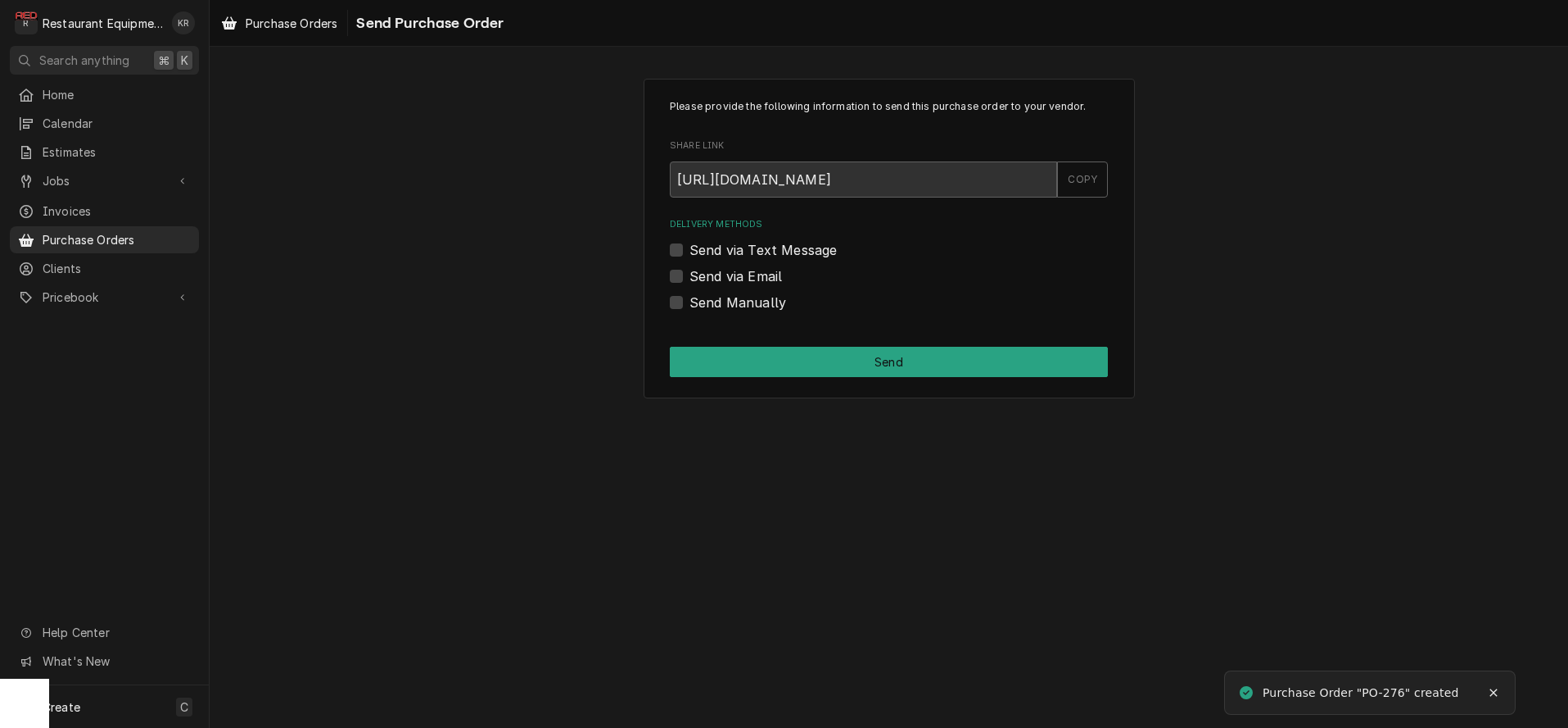
drag, startPoint x: 676, startPoint y: 301, endPoint x: 685, endPoint y: 311, distance: 13.5
click at [690, 302] on label "Send Manually" at bounding box center [738, 302] width 96 height 20
click at [690, 302] on input "Send Manually" at bounding box center [908, 311] width 438 height 36
checkbox input "true"
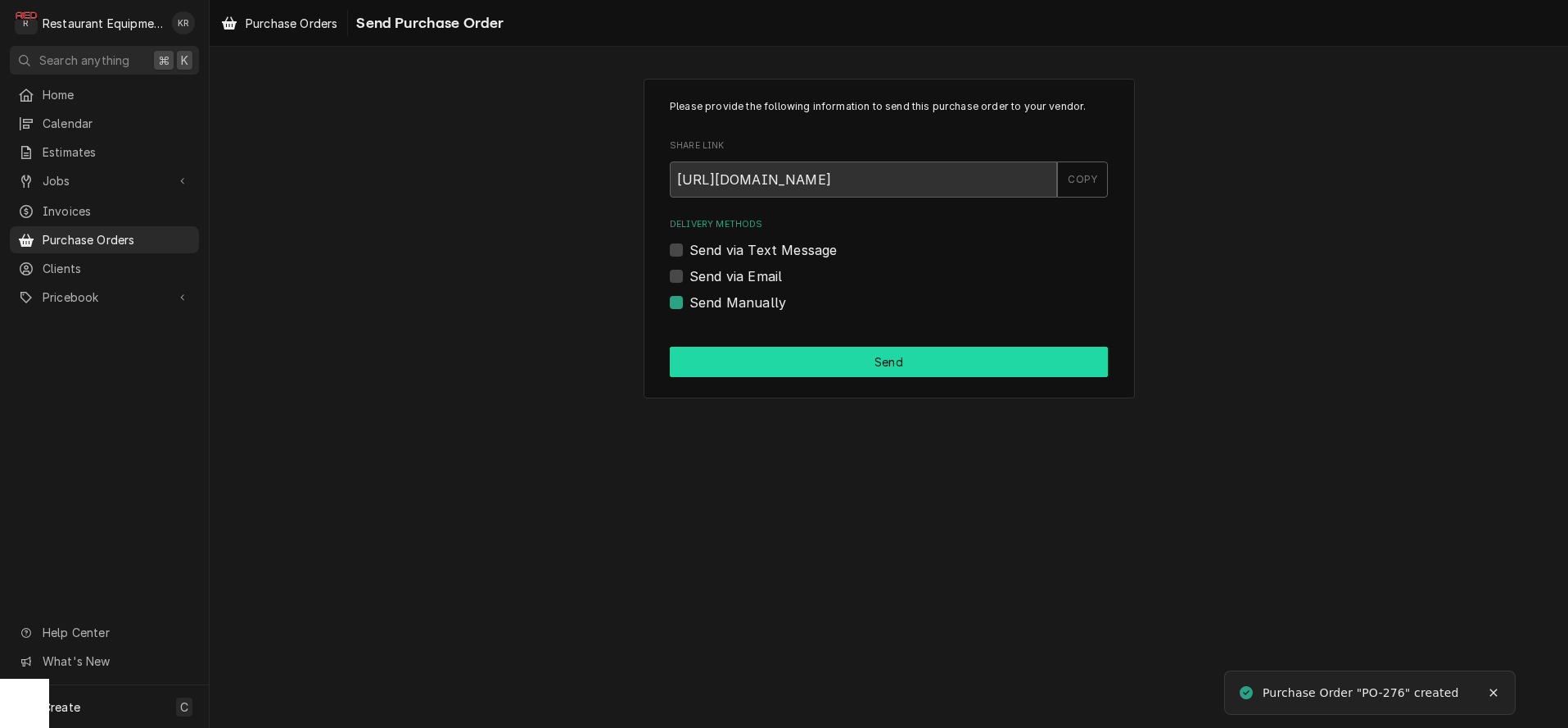
click at [790, 367] on button "Send" at bounding box center [889, 361] width 438 height 30
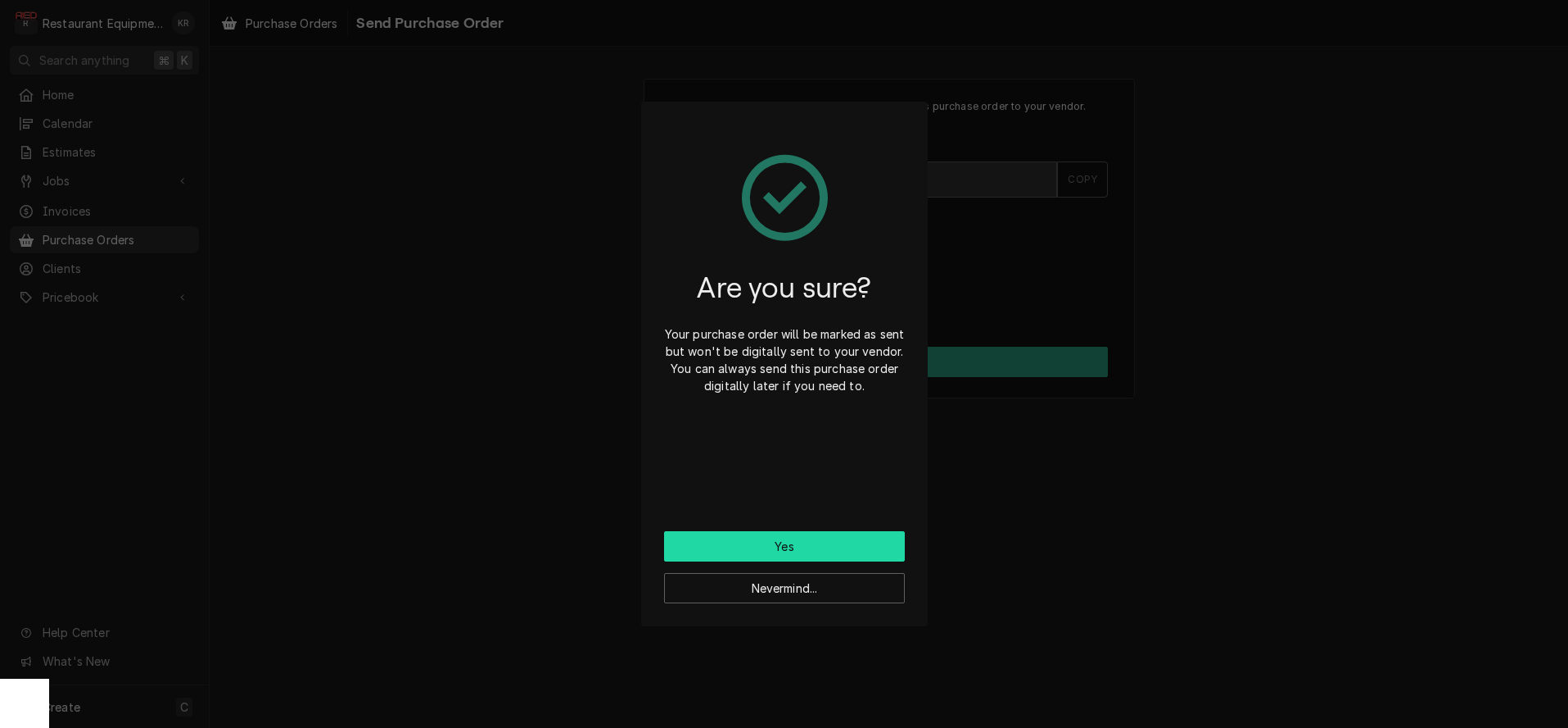
click at [765, 542] on button "Yes" at bounding box center [784, 546] width 241 height 30
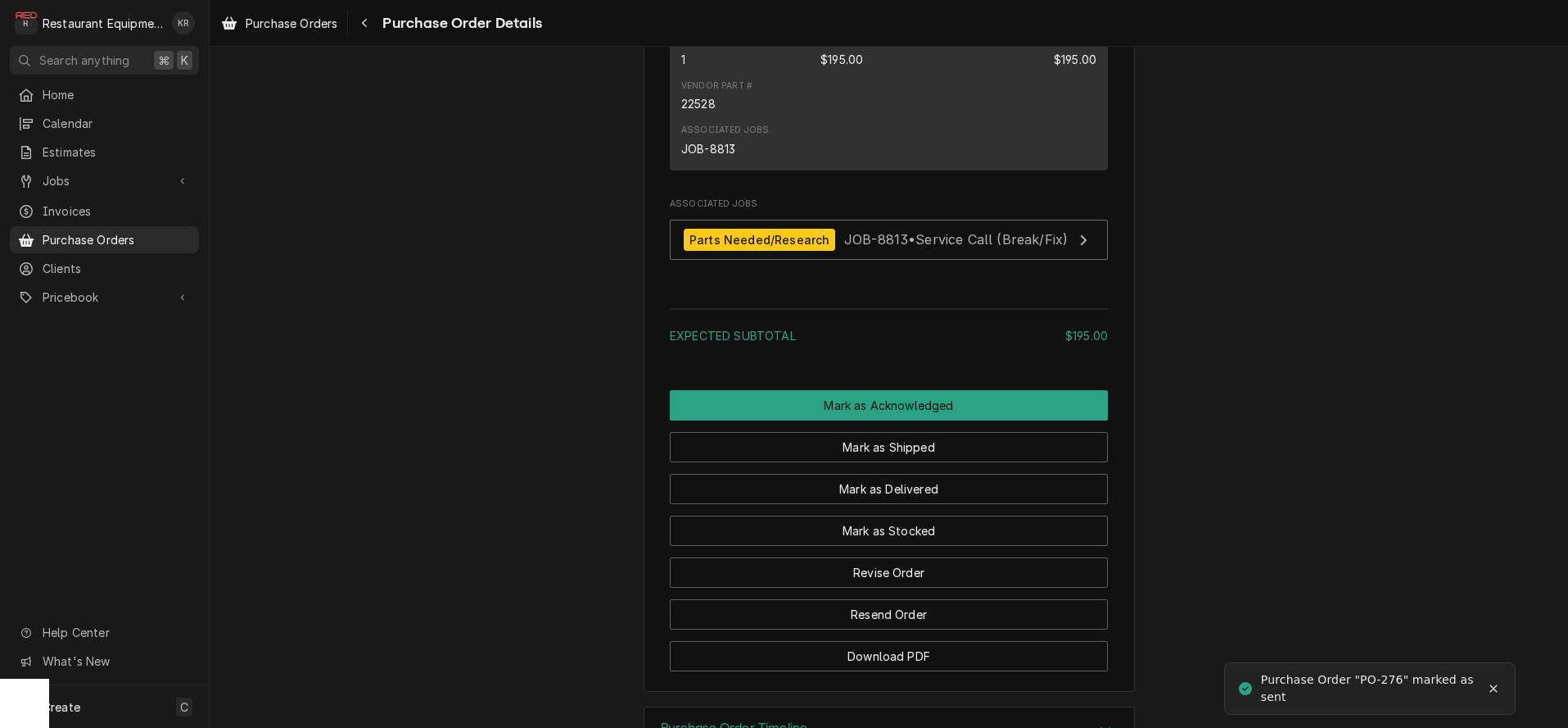
scroll to position [1101, 0]
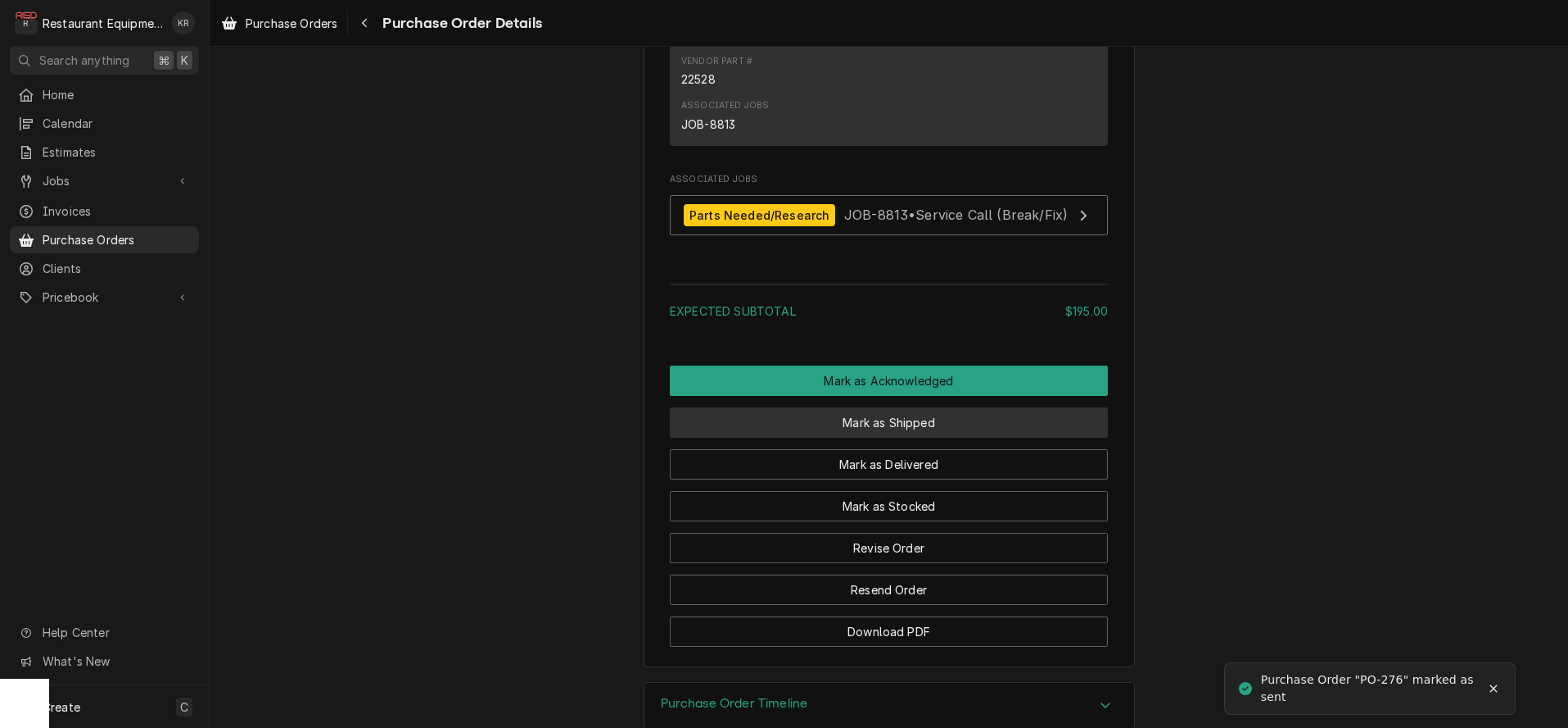
click at [868, 437] on button "Mark as Shipped" at bounding box center [889, 422] width 438 height 30
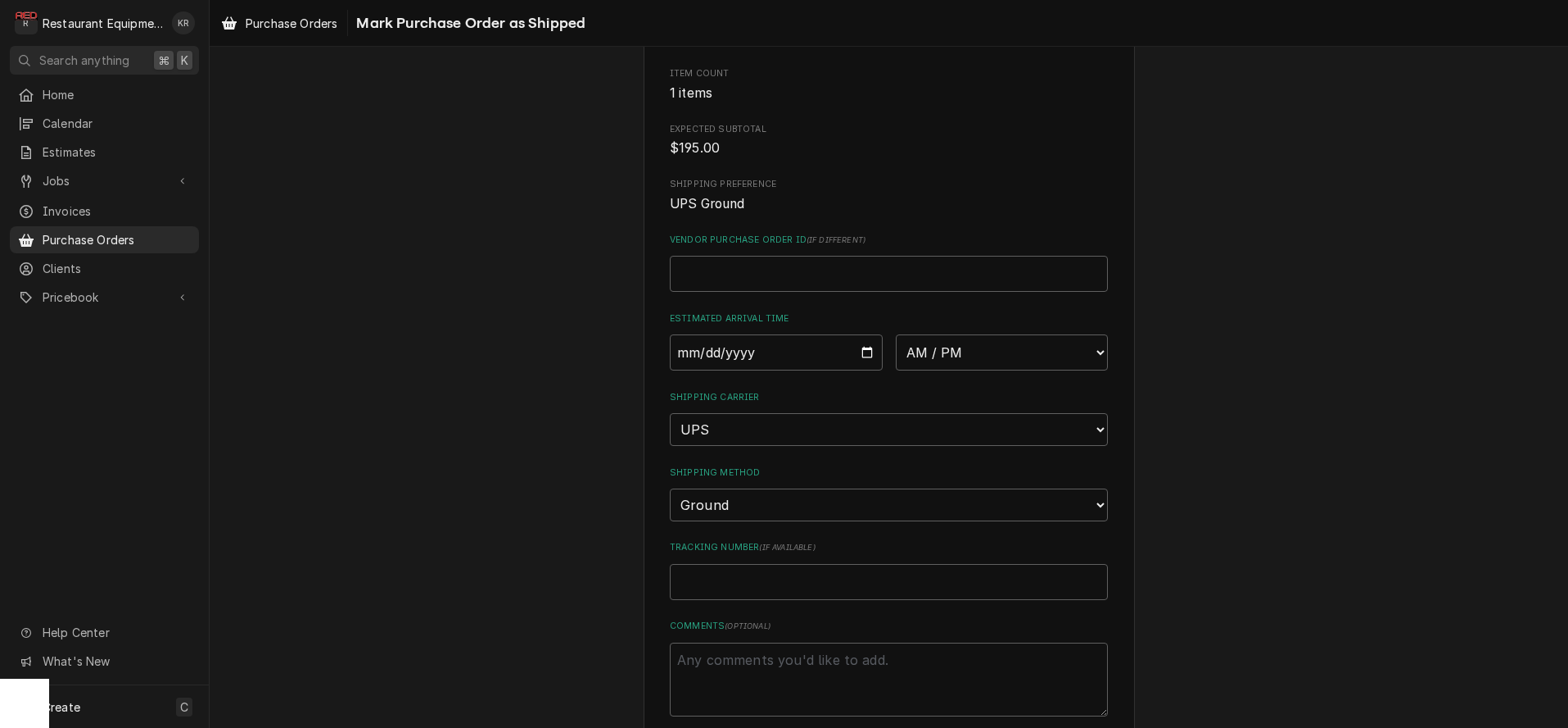
scroll to position [201, 0]
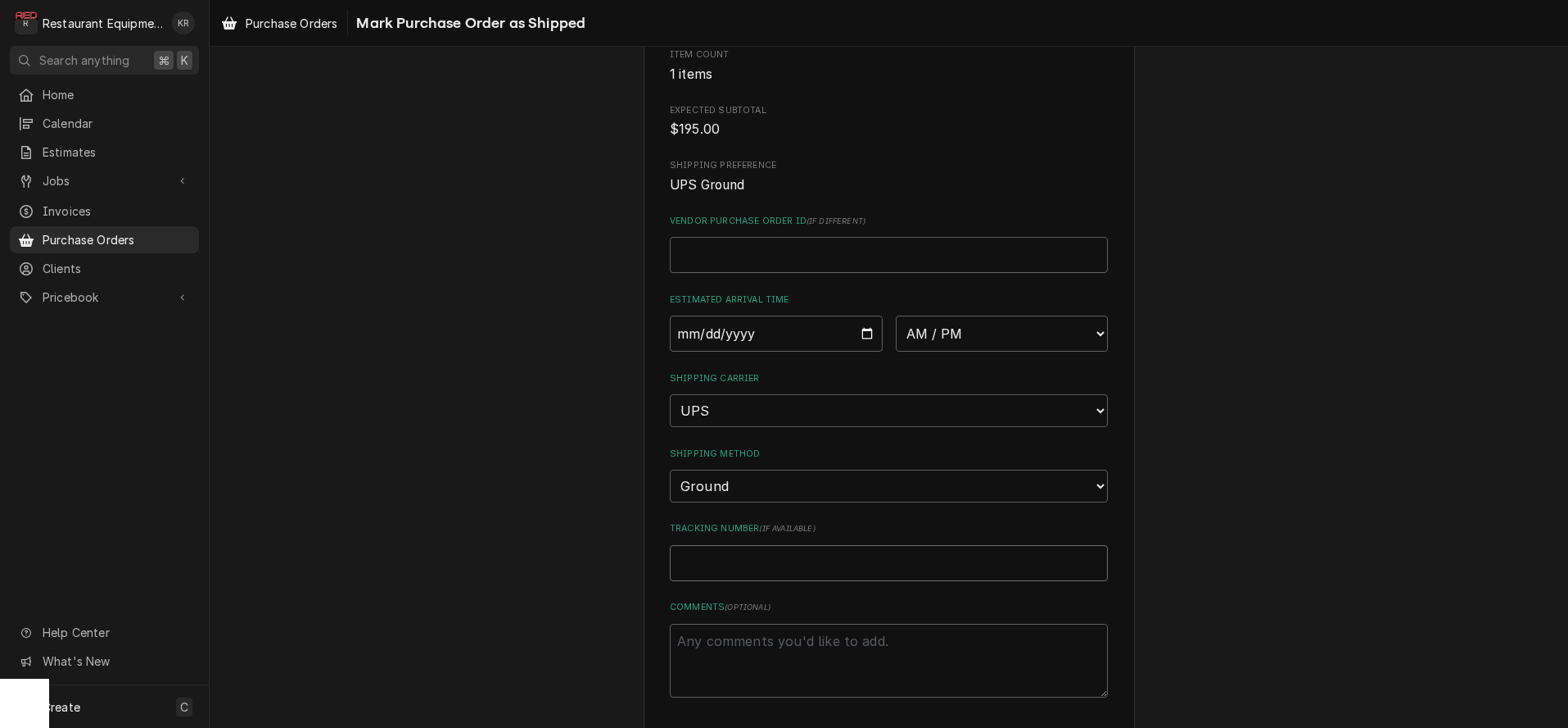
click at [722, 558] on input "Tracking Number ( if available )" at bounding box center [889, 563] width 438 height 36
paste input "1Z3744980300152883"
type textarea "x"
type input "1Z3744980300152883"
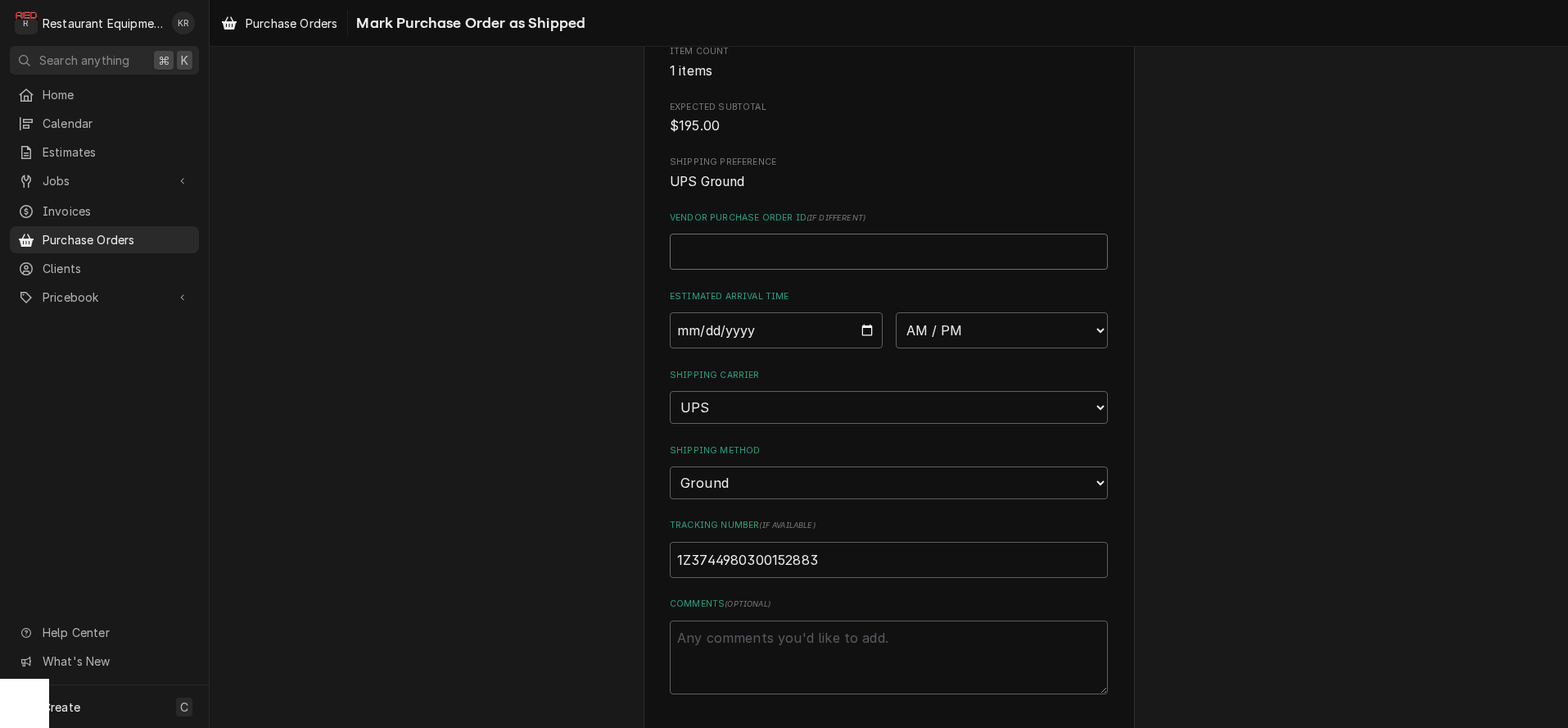
click at [761, 246] on input "Vendor Purchase Order ID ( if different )" at bounding box center [889, 251] width 438 height 36
paste input "2557331"
type textarea "x"
type input "2557331"
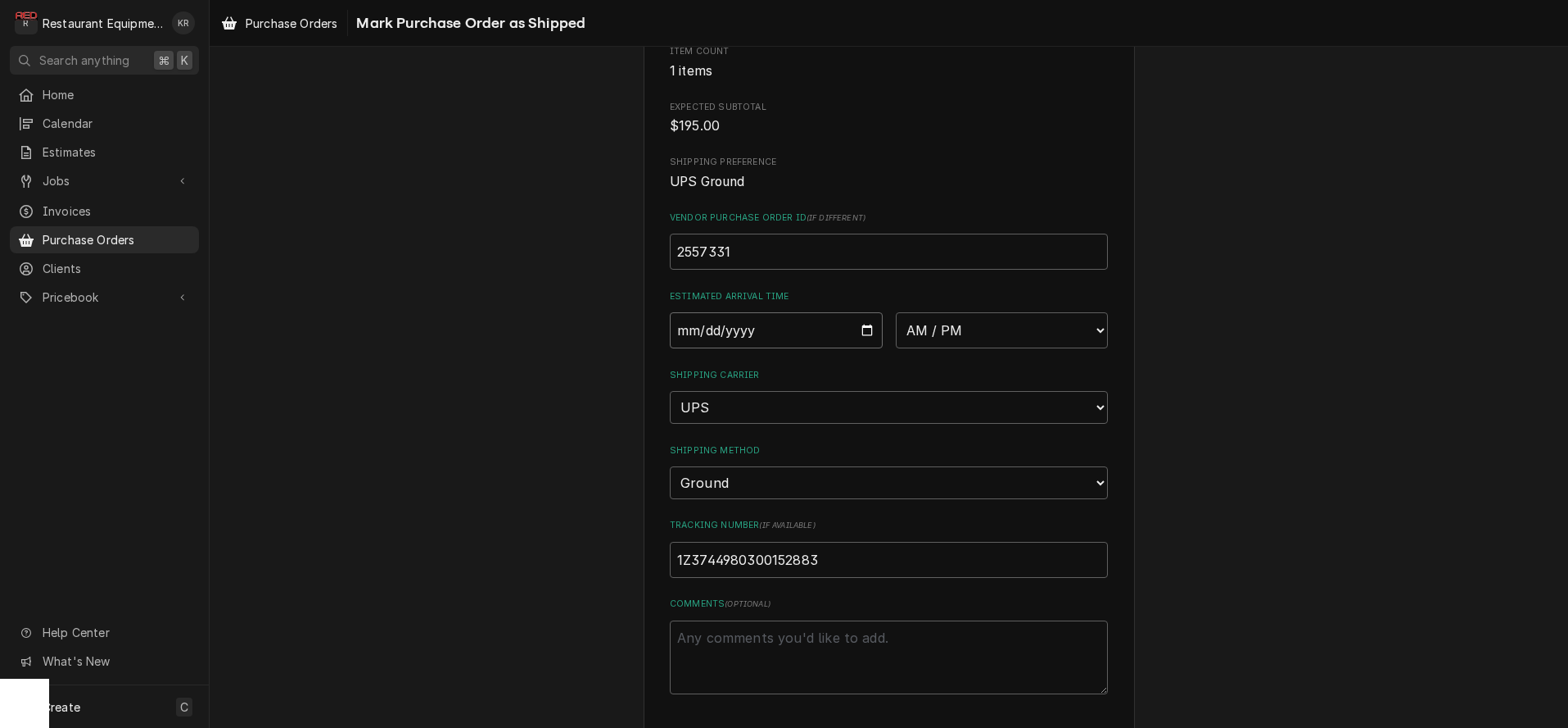
click at [871, 334] on input "Date" at bounding box center [777, 330] width 213 height 36
type input "2025-09-11"
type textarea "x"
click at [896, 312] on select "AM / PM 6:00 AM 6:15 AM 6:30 AM 6:45 AM 7:00 AM 7:15 AM 7:30 AM 7:45 AM 8:00 AM…" at bounding box center [1003, 330] width 213 height 36
select select "10:30:00"
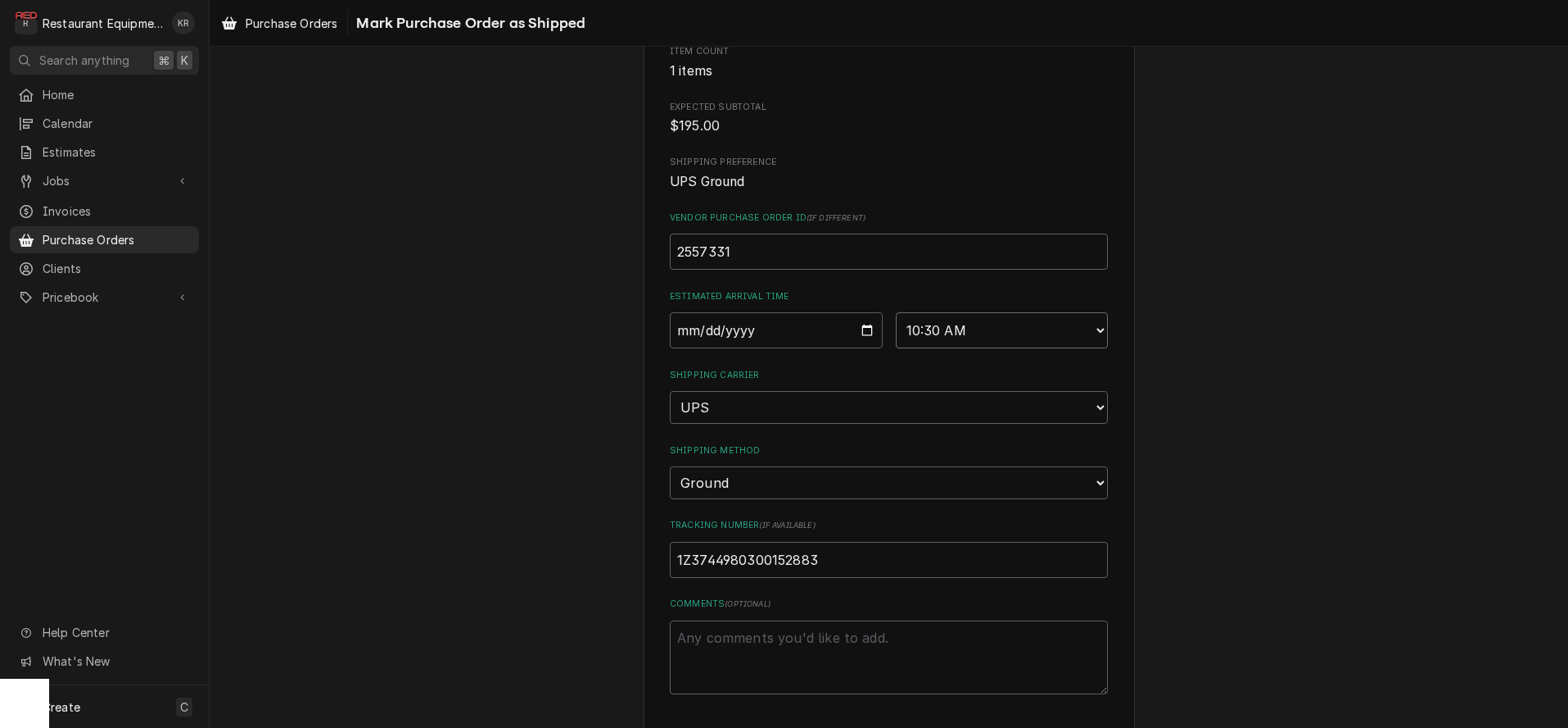
click option "10:30 AM" at bounding box center [0, 0] width 0 height 0
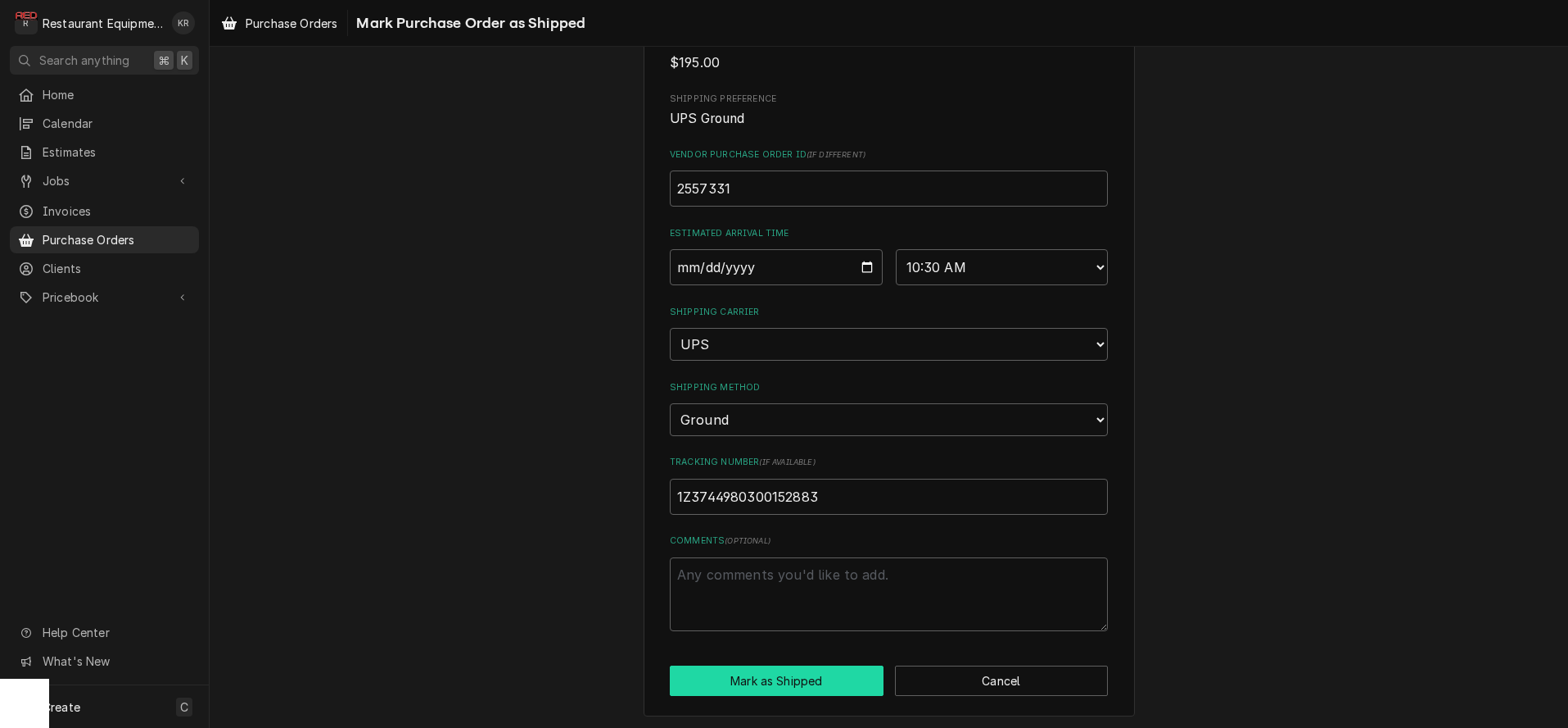
click at [791, 682] on button "Mark as Shipped" at bounding box center [777, 680] width 214 height 30
type textarea "x"
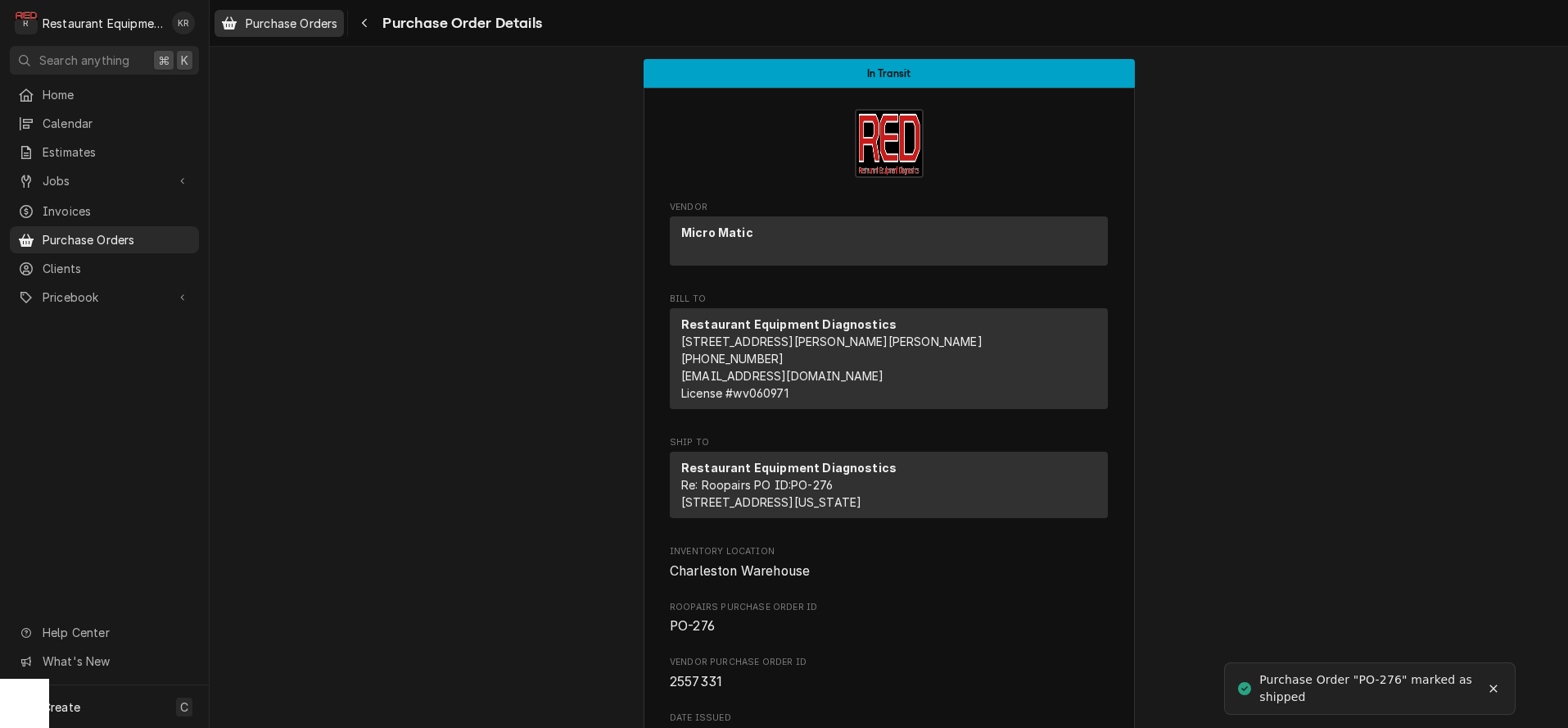
click at [283, 22] on span "Purchase Orders" at bounding box center [292, 23] width 92 height 17
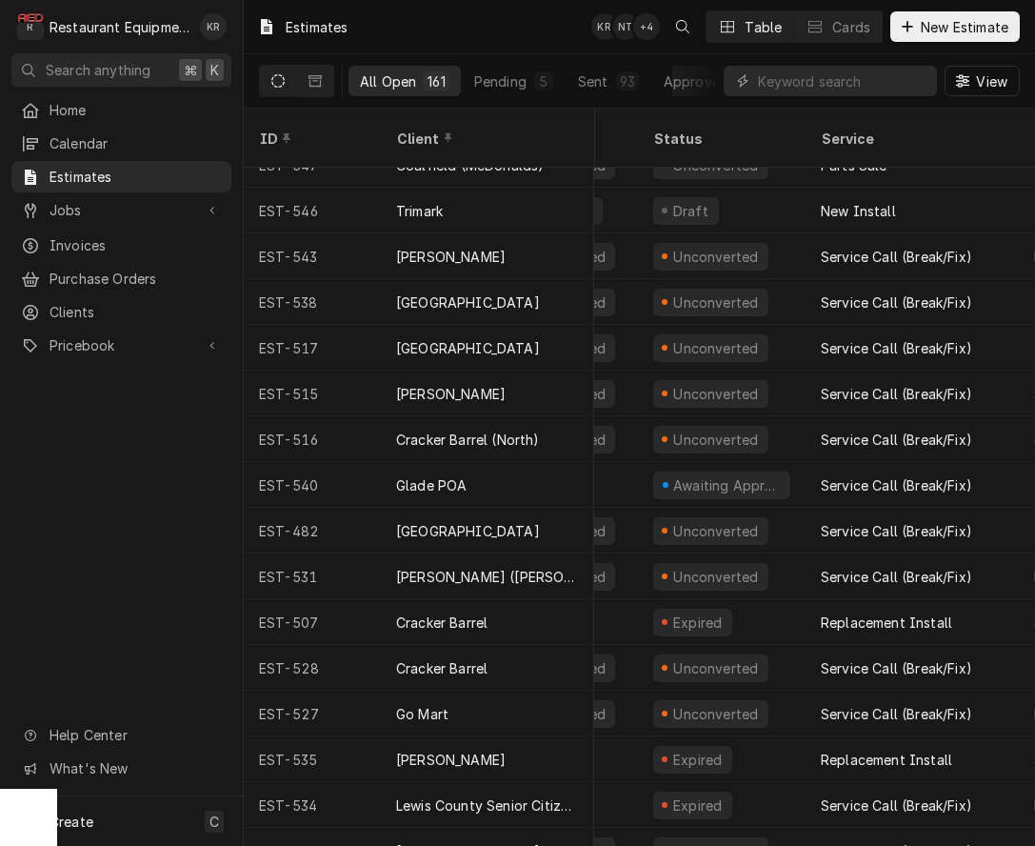
scroll to position [0, 78]
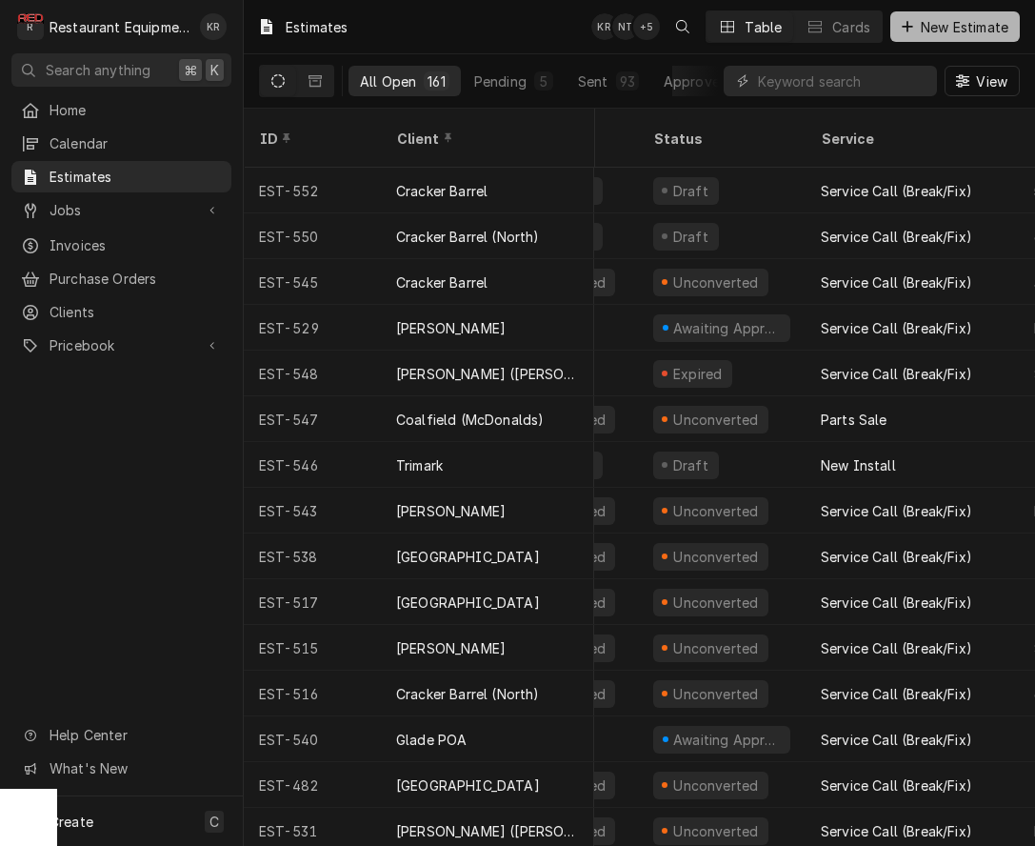
drag, startPoint x: 973, startPoint y: 2, endPoint x: 970, endPoint y: 17, distance: 15.5
click at [972, 5] on div "Estimates KR NT + 5 Table Cards New Estimate" at bounding box center [639, 26] width 791 height 53
click at [966, 25] on span "New Estimate" at bounding box center [964, 27] width 95 height 20
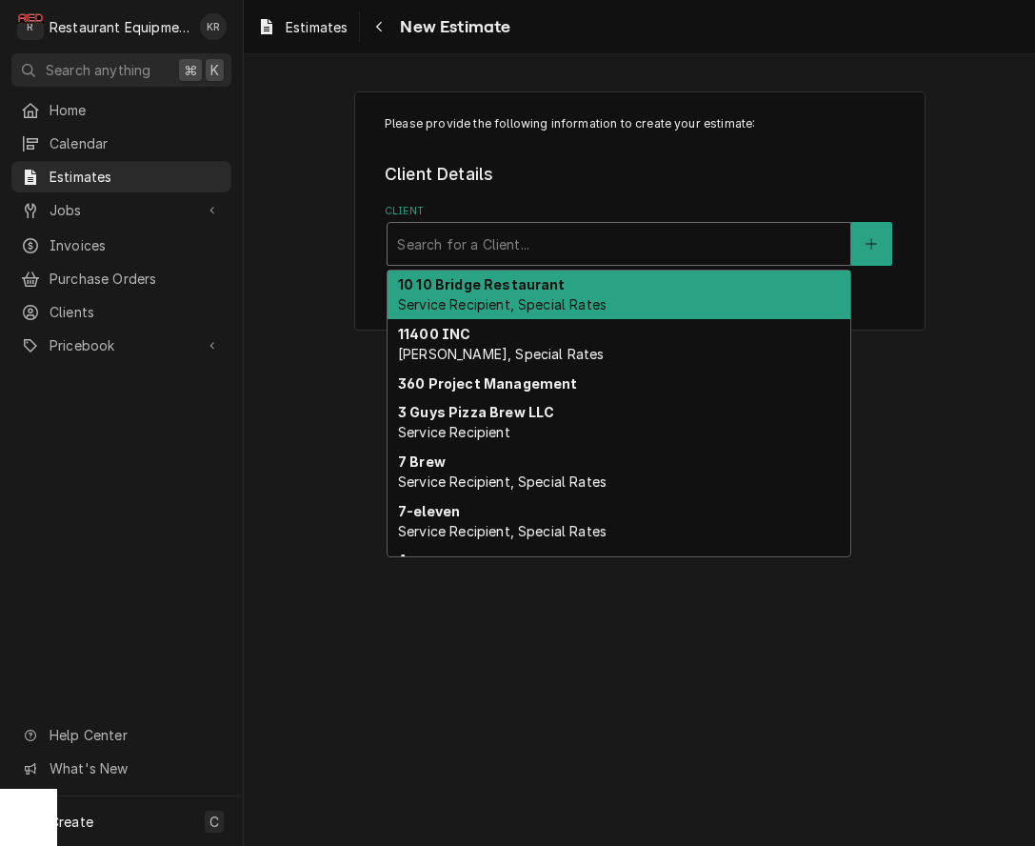
click at [667, 248] on div "Client" at bounding box center [619, 244] width 444 height 34
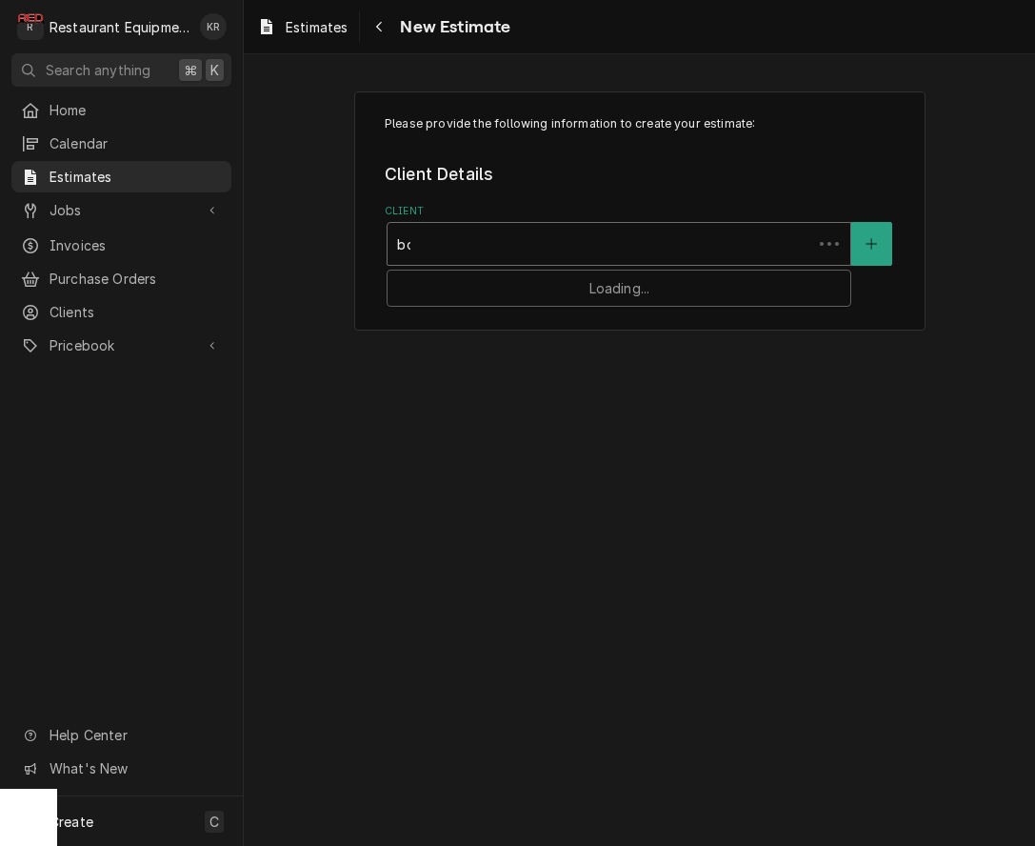
type input "[PERSON_NAME]"
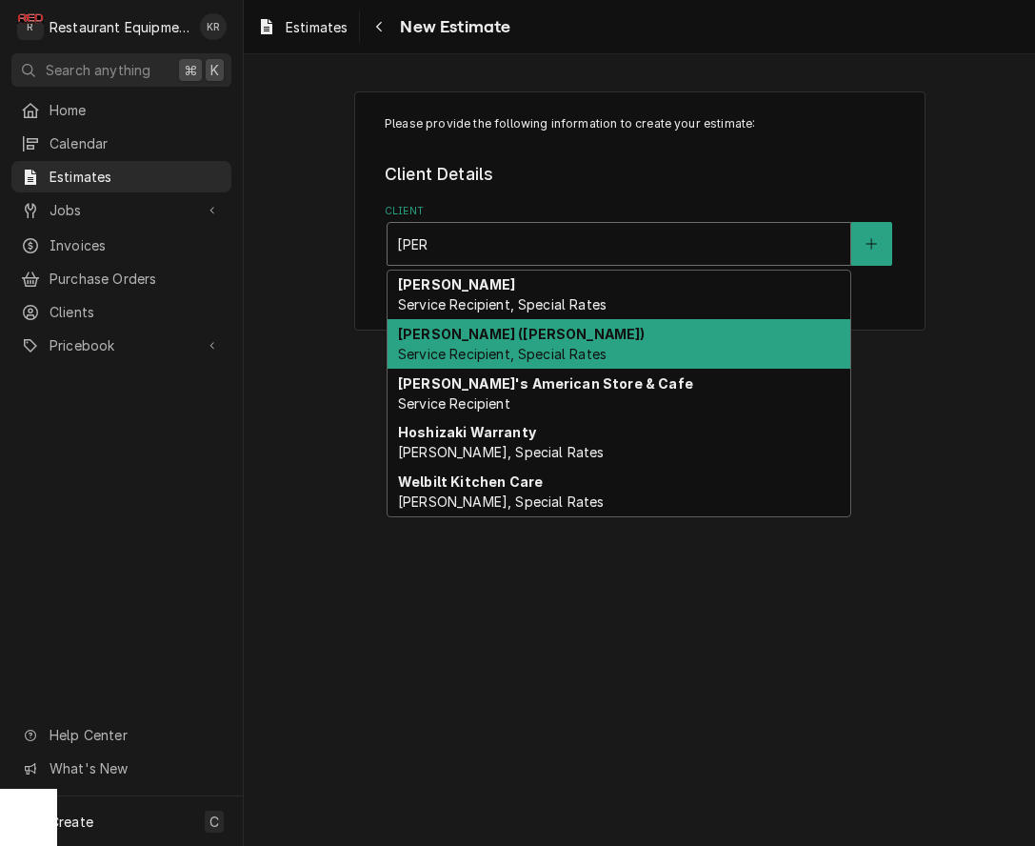
click at [588, 366] on div "Bob Evans (Beckley) Service Recipient, Special Rates" at bounding box center [619, 344] width 463 height 50
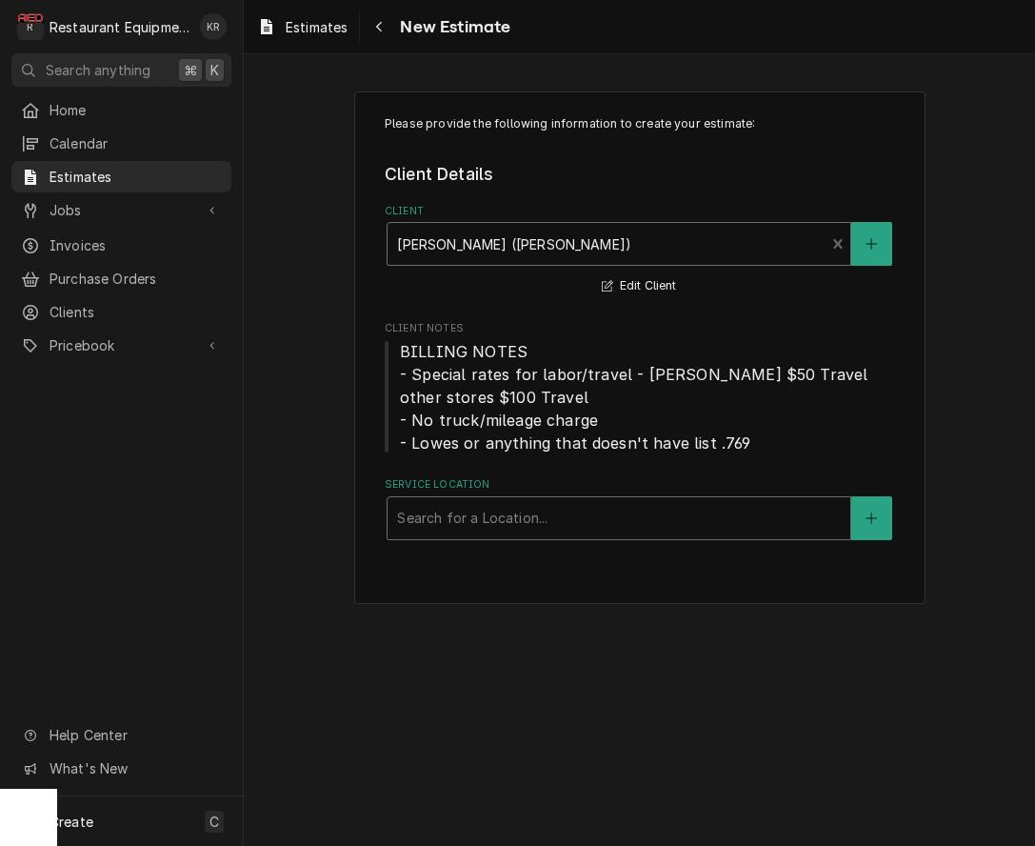
click at [533, 522] on div "Service Location" at bounding box center [619, 518] width 444 height 34
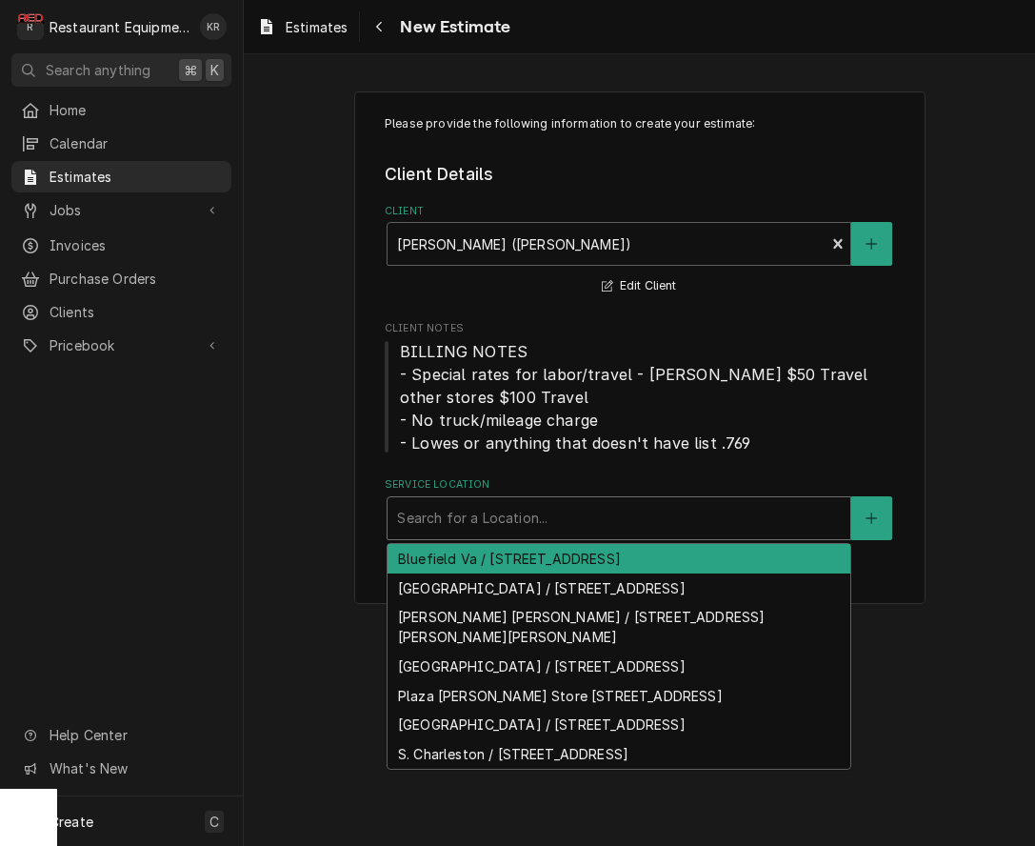
click at [533, 567] on div "Bluefield Va / 510 Commerce Dr, Bluefield, VA 24605" at bounding box center [619, 559] width 463 height 30
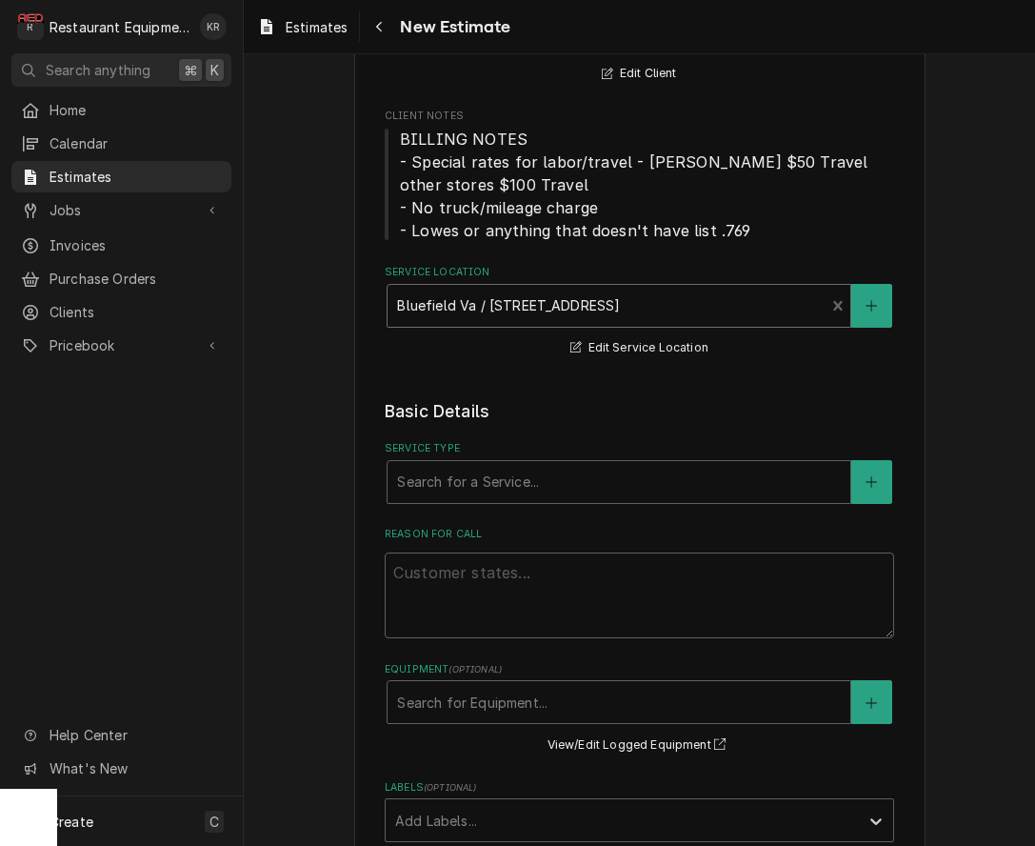
scroll to position [248, 0]
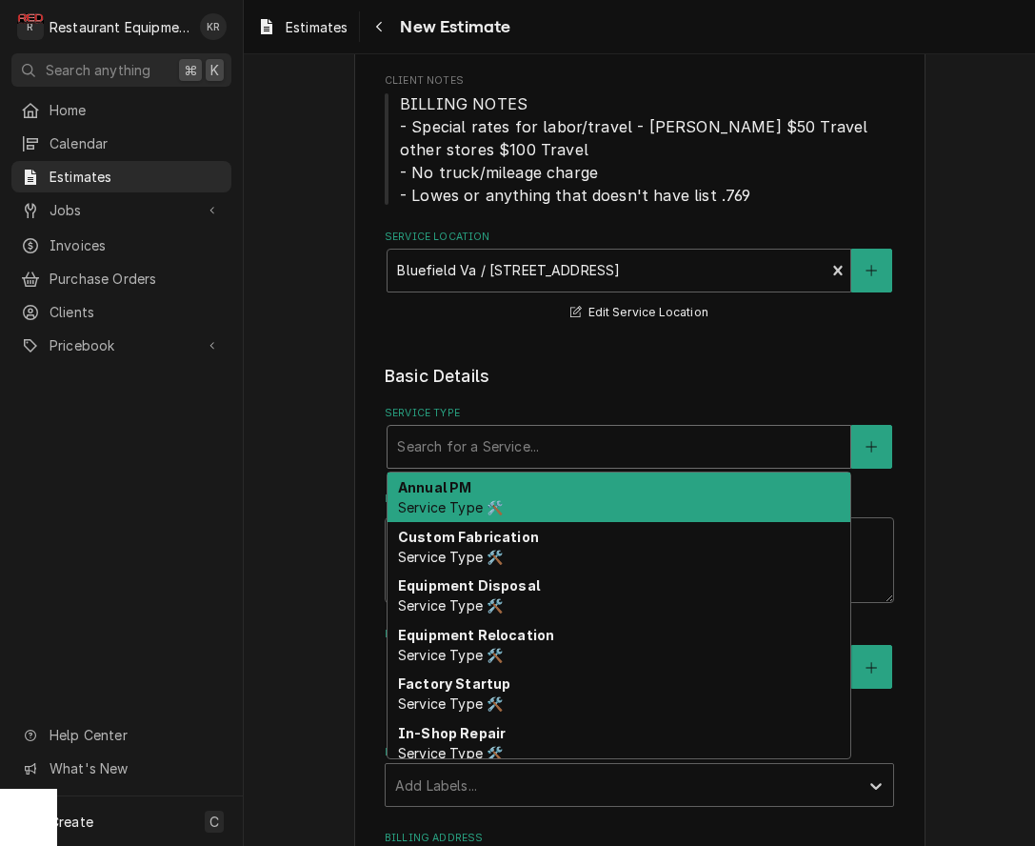
click at [593, 448] on div "Service Type" at bounding box center [619, 446] width 444 height 34
type textarea "x"
type input "b"
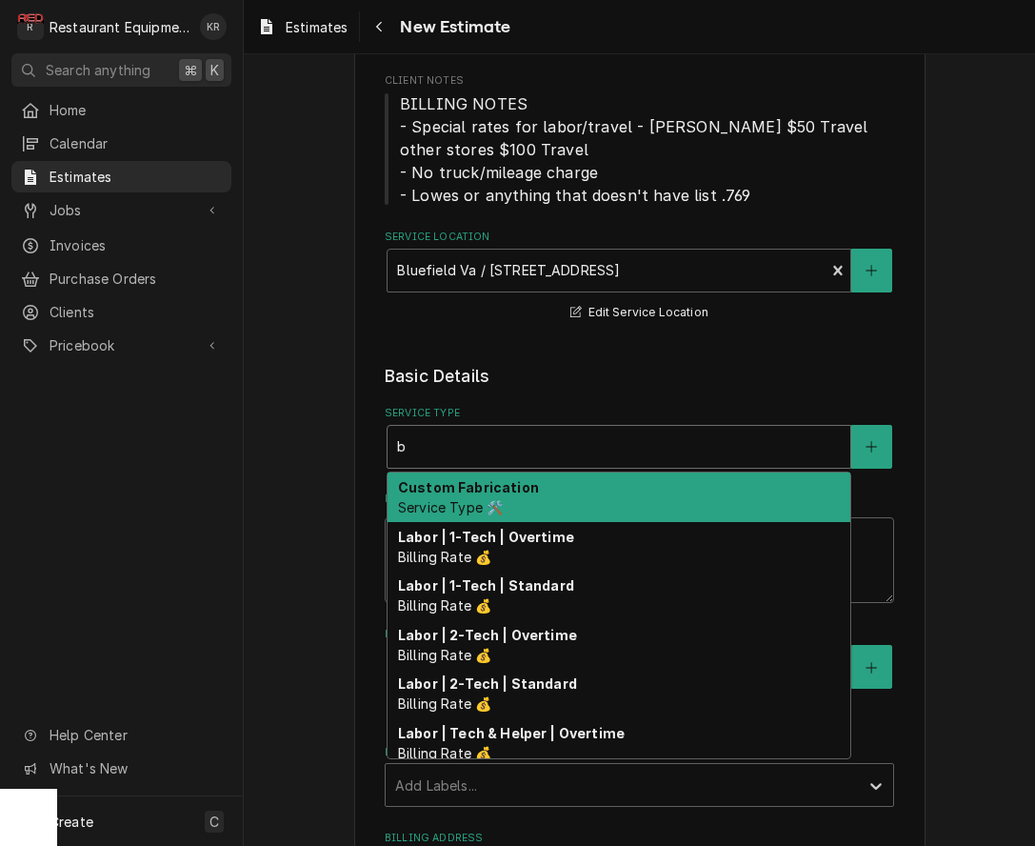
type textarea "x"
type input "br"
type textarea "x"
type input "bre"
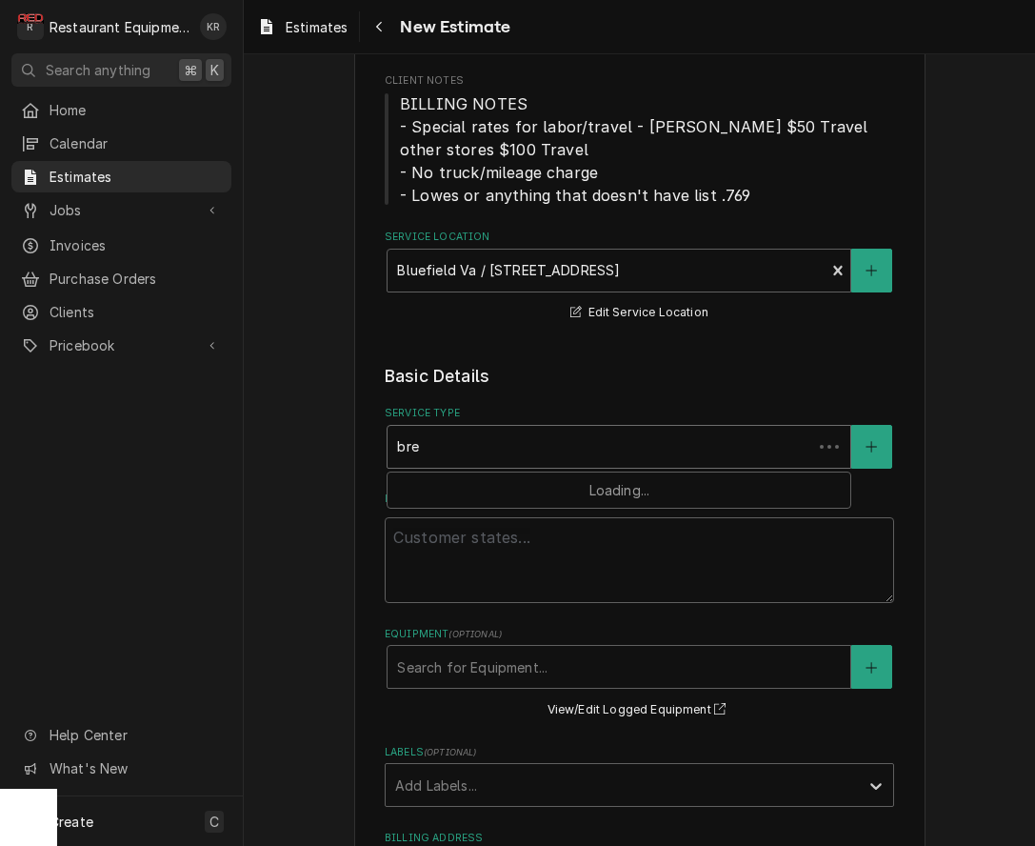
type textarea "x"
type input "brea"
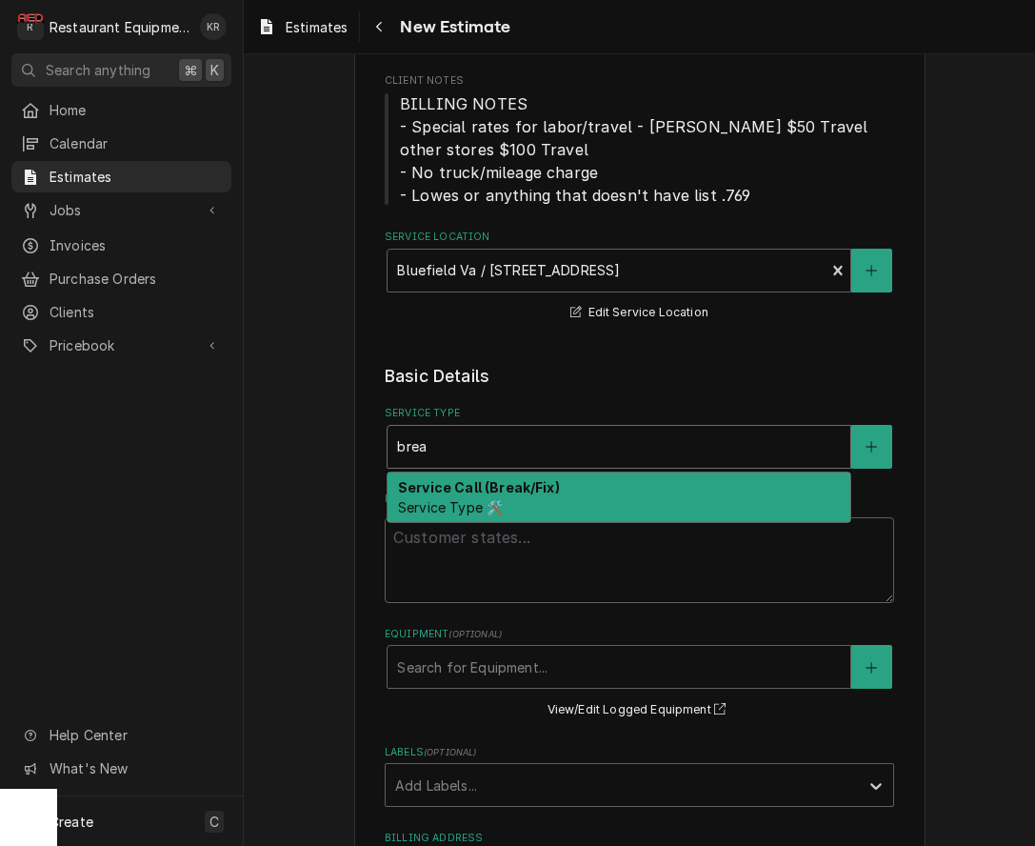
click at [582, 498] on div "Service Call (Break/Fix) Service Type 🛠️" at bounding box center [619, 497] width 463 height 50
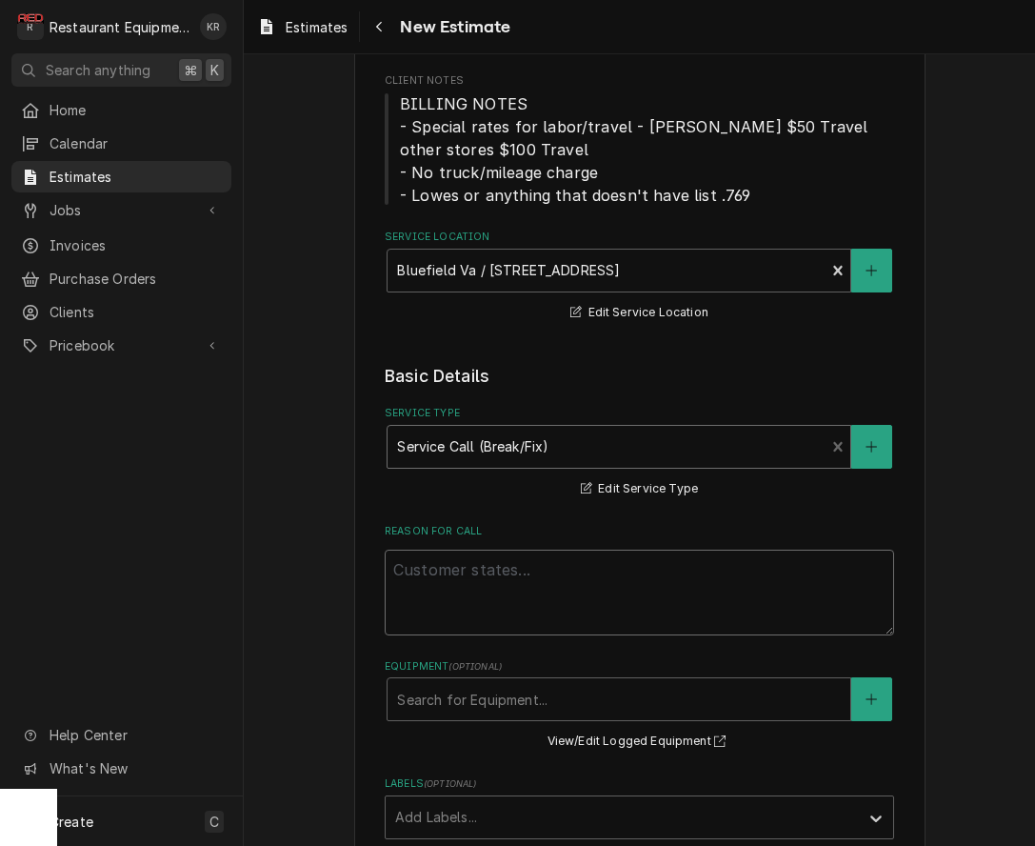
click at [475, 565] on textarea "Reason For Call" at bounding box center [639, 592] width 509 height 86
paste textarea "9/5/2025 Time in 12:00pm Time out 1:00pm Truck 109 Model AM15 Serial 23-1143-83…"
type textarea "x"
type textarea "9/5/2025 Time in 12:00pm Time out 1:00pm Truck 109 Model AM15 Serial 23-1143-83…"
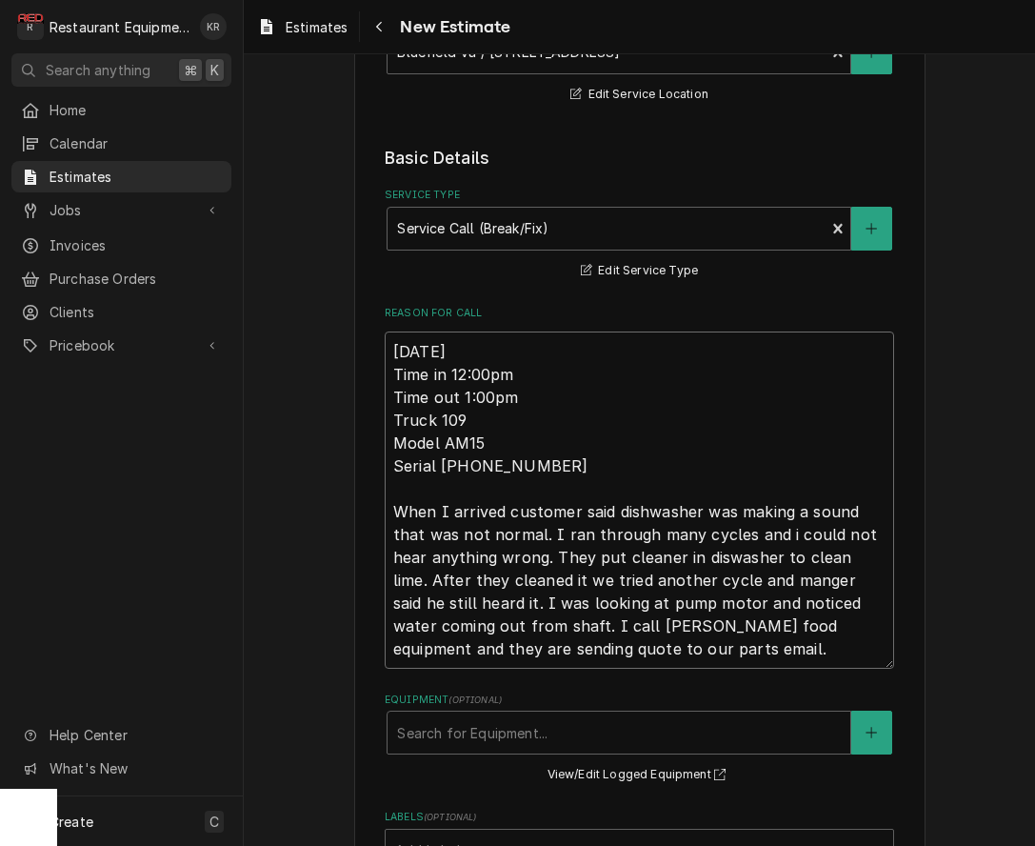
scroll to position [471, 0]
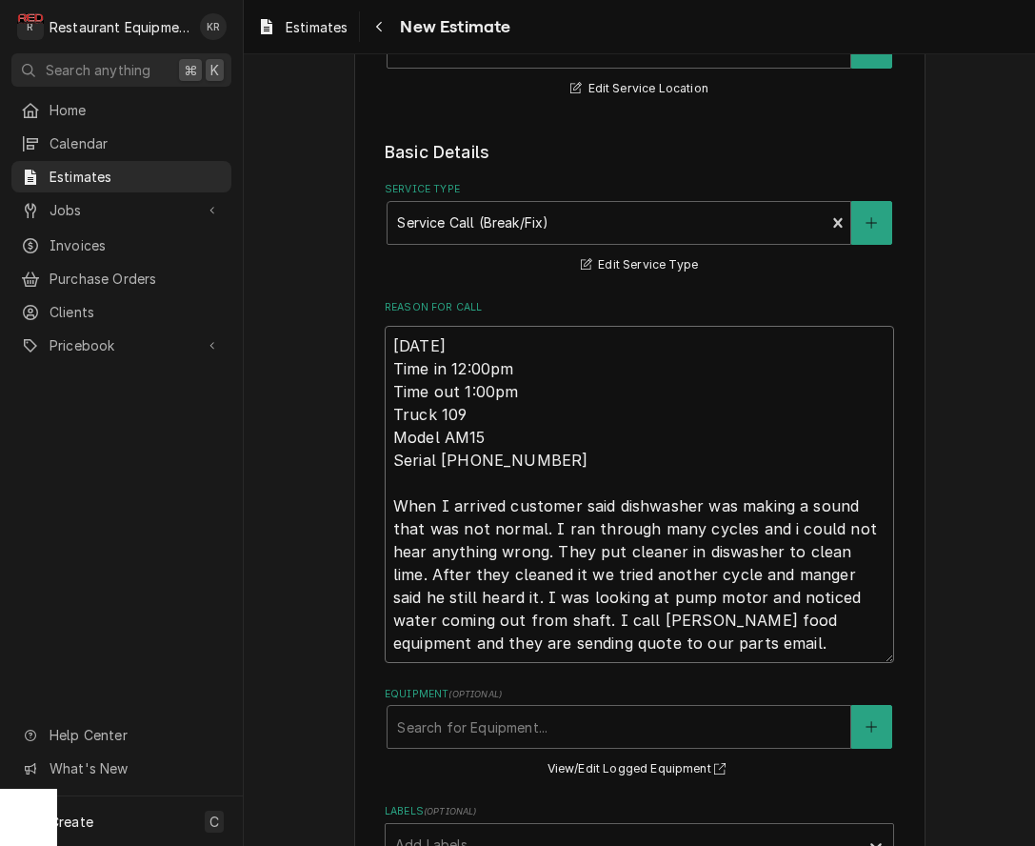
drag, startPoint x: 446, startPoint y: 389, endPoint x: 343, endPoint y: 363, distance: 106.0
click at [385, 363] on textarea "9/5/2025 Time in 12:00pm Time out 1:00pm Truck 109 Model AM15 Serial 23-1143-83…" at bounding box center [639, 494] width 509 height 337
drag, startPoint x: 496, startPoint y: 408, endPoint x: 480, endPoint y: 412, distance: 16.6
click at [488, 410] on textarea "9/5/2025 Time in 12:00pm Time out 1:00pm Truck 109 Model AM15 Serial 23-1143-83…" at bounding box center [639, 494] width 509 height 337
drag, startPoint x: 466, startPoint y: 412, endPoint x: 372, endPoint y: 320, distance: 131.3
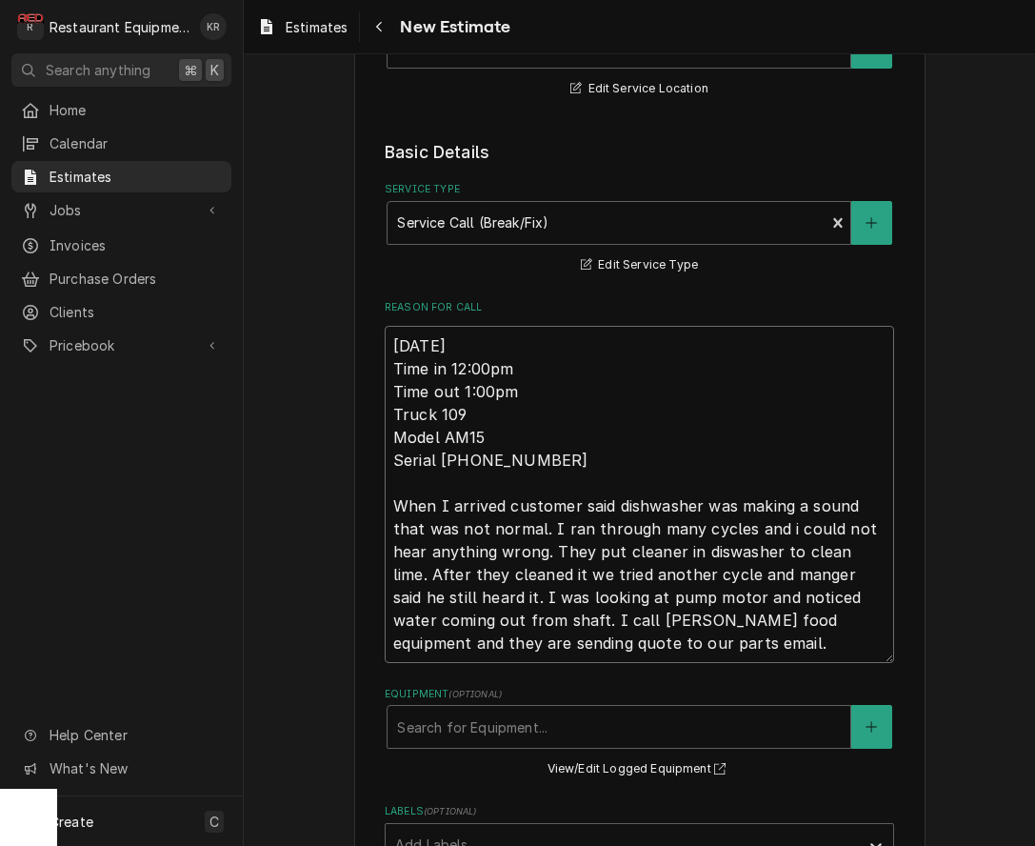
click at [385, 326] on textarea "9/5/2025 Time in 12:00pm Time out 1:00pm Truck 109 Model AM15 Serial 23-1143-83…" at bounding box center [639, 494] width 509 height 337
type textarea "x"
type textarea "Model AM15 Serial 23-1143-833 When I arrived customer said dishwasher was makin…"
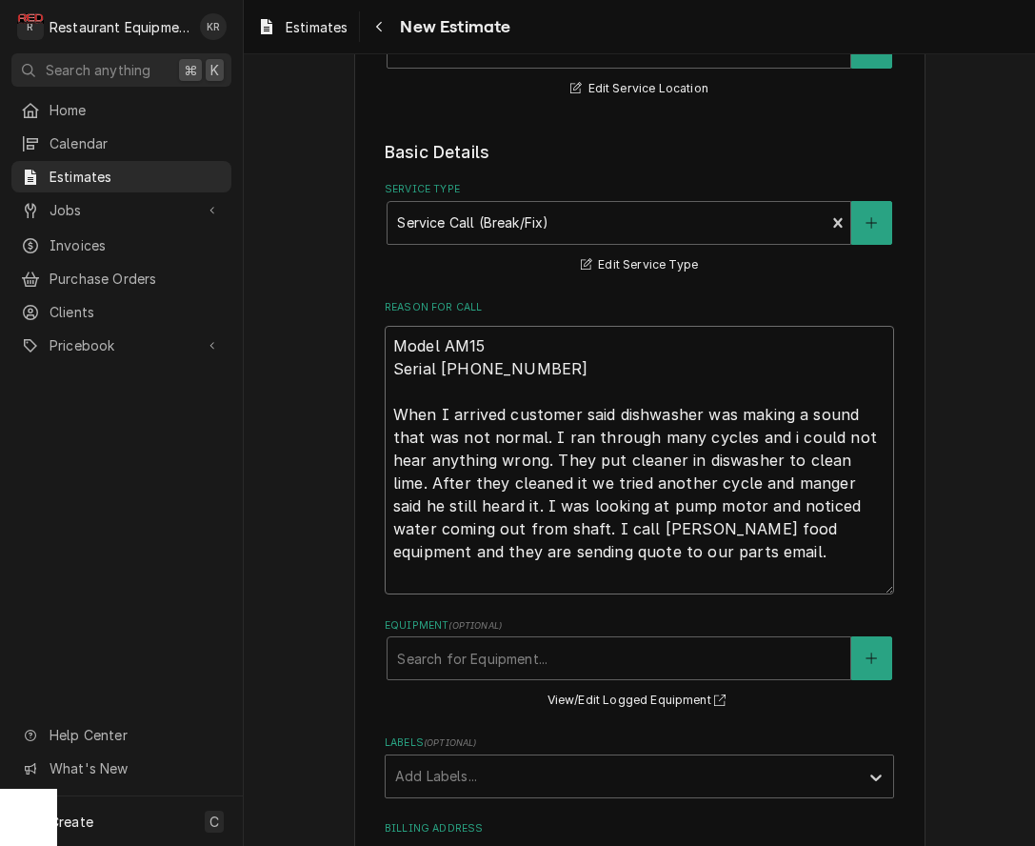
type textarea "x"
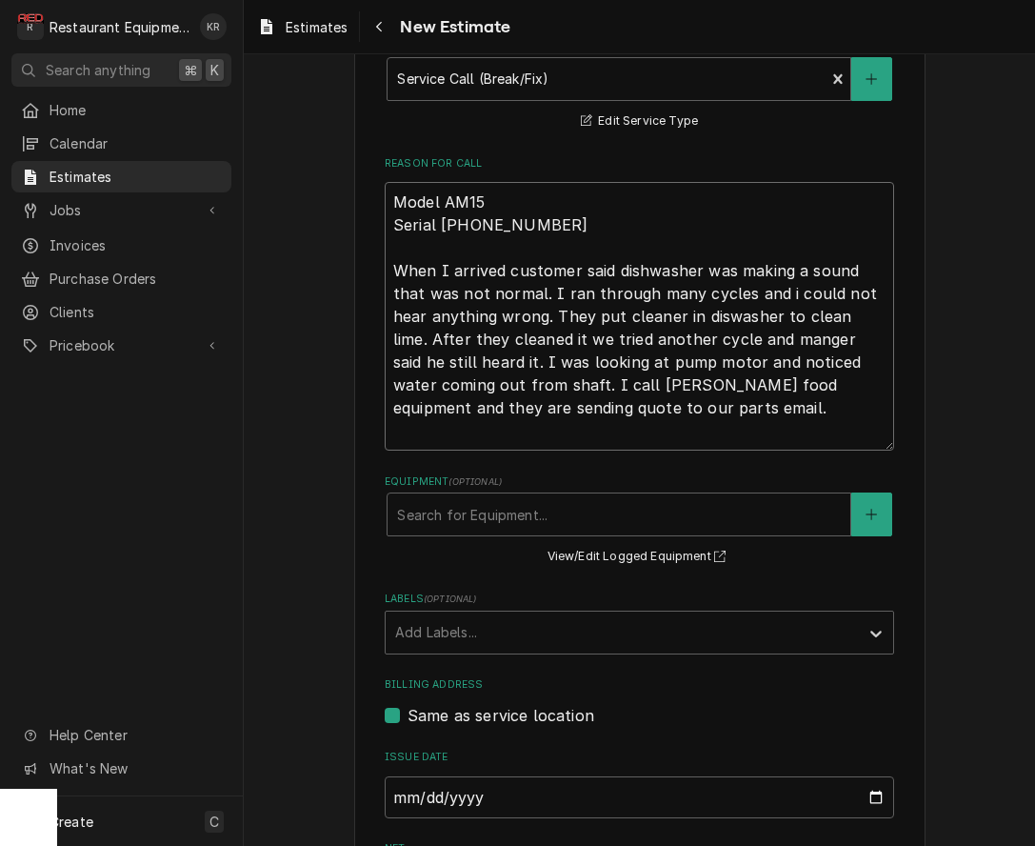
scroll to position [697, 0]
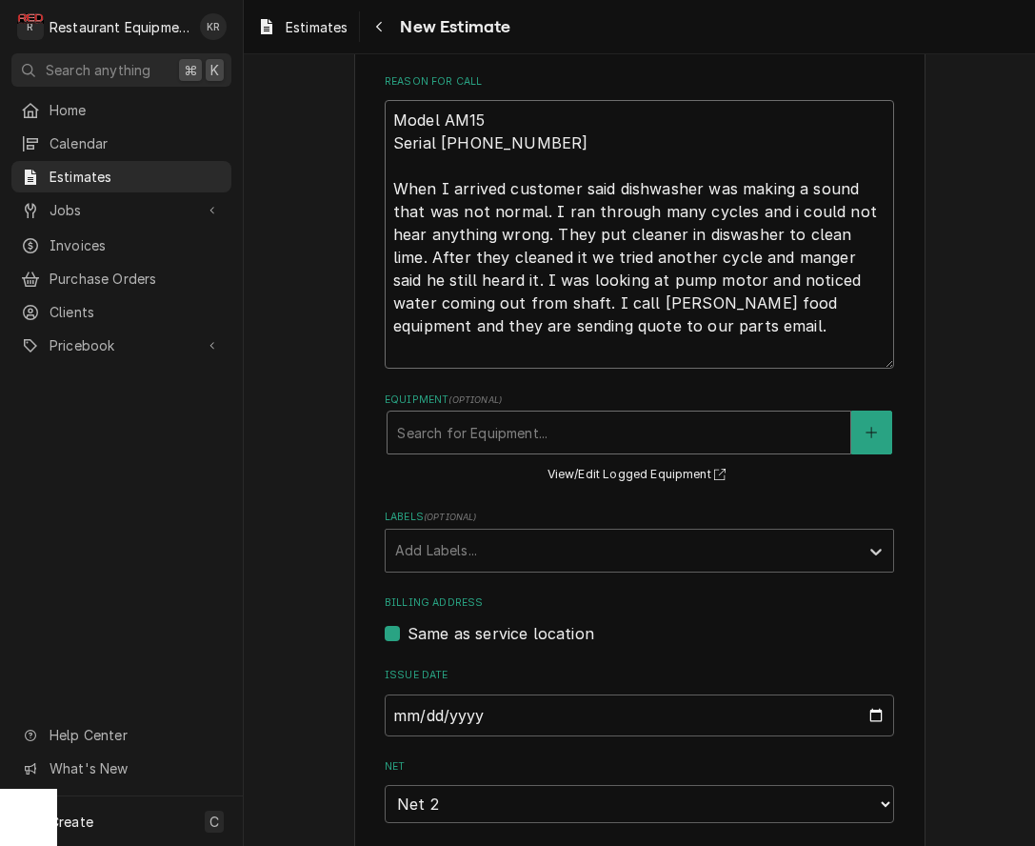
type textarea "Model AM15 Serial 23-1143-833 When I arrived customer said dishwasher was makin…"
click at [581, 428] on div "Equipment" at bounding box center [619, 432] width 444 height 34
click at [581, 431] on div "Equipment" at bounding box center [619, 432] width 444 height 34
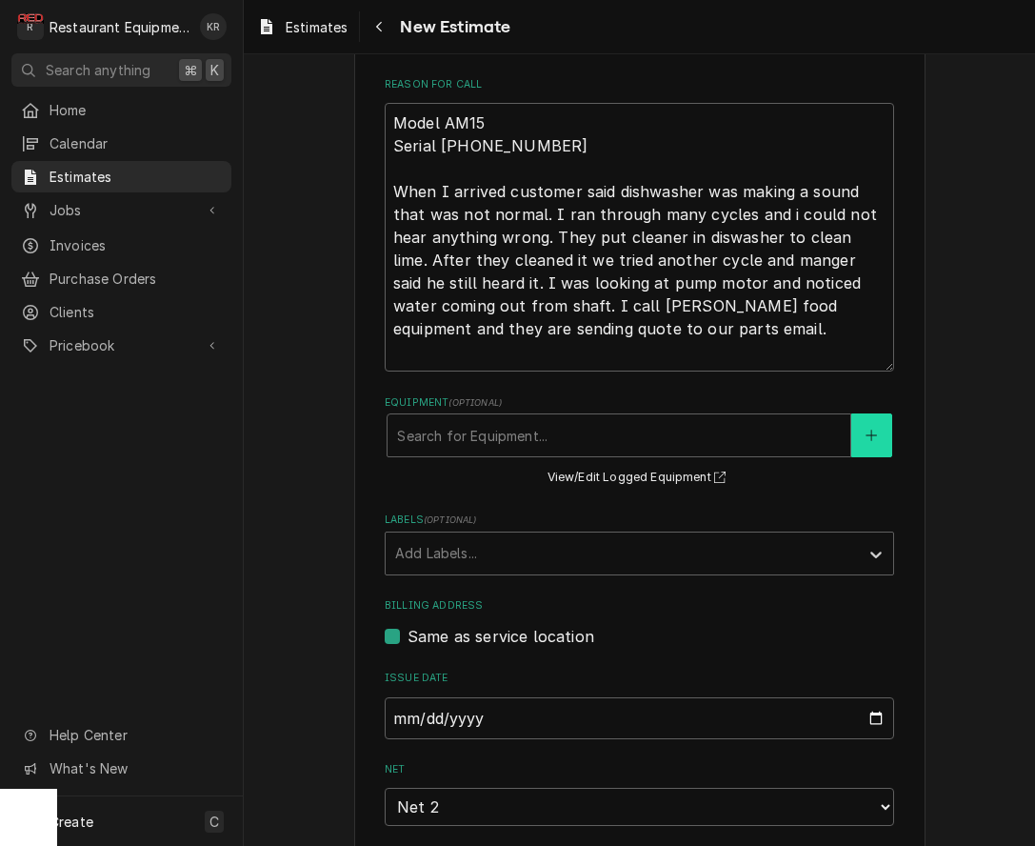
click at [864, 422] on button "Equipment" at bounding box center [871, 435] width 40 height 44
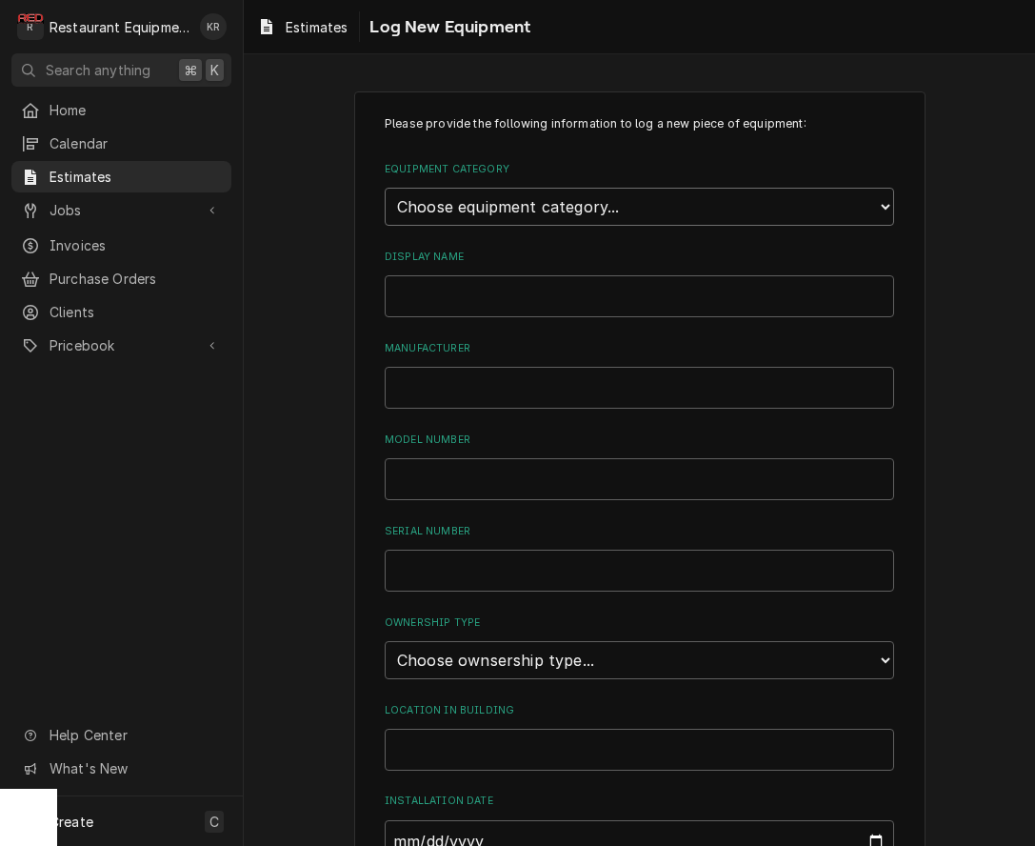
select select "6"
click option "Dishwashing Equipment" at bounding box center [0, 0] width 0 height 0
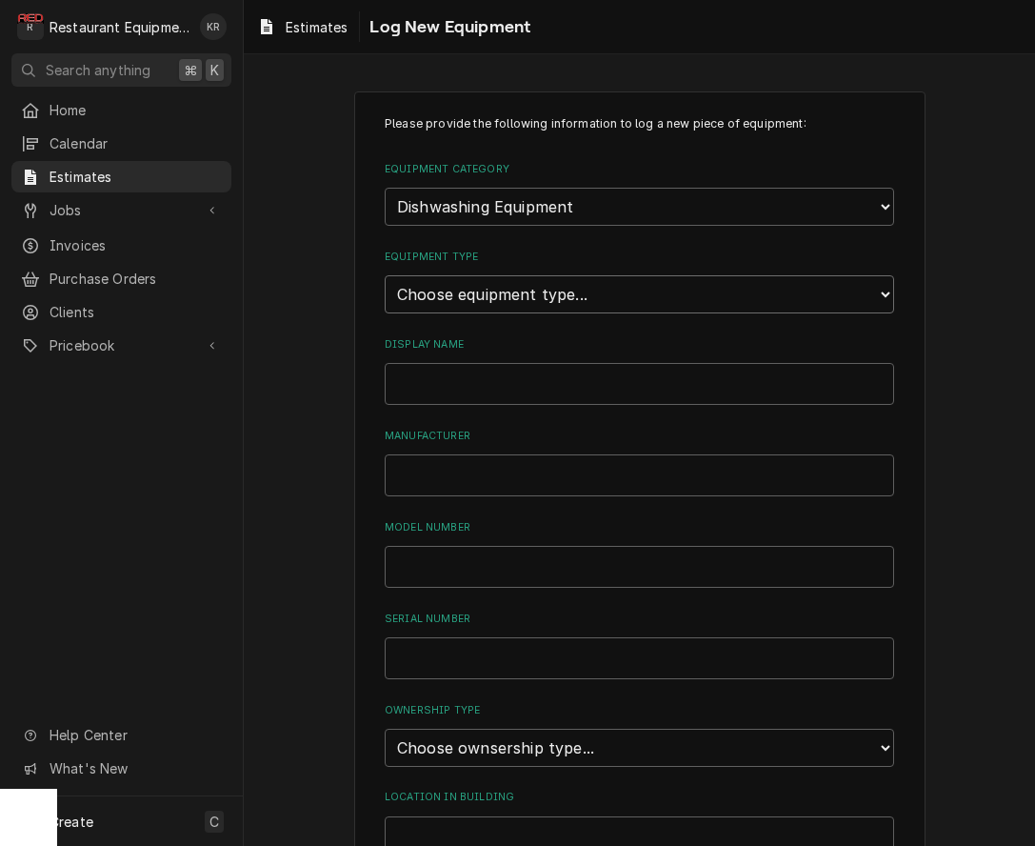
select select "43"
click option "Dishwasher" at bounding box center [0, 0] width 0 height 0
click at [501, 373] on input "Display Name" at bounding box center [639, 384] width 509 height 42
type input "Dishwasher"
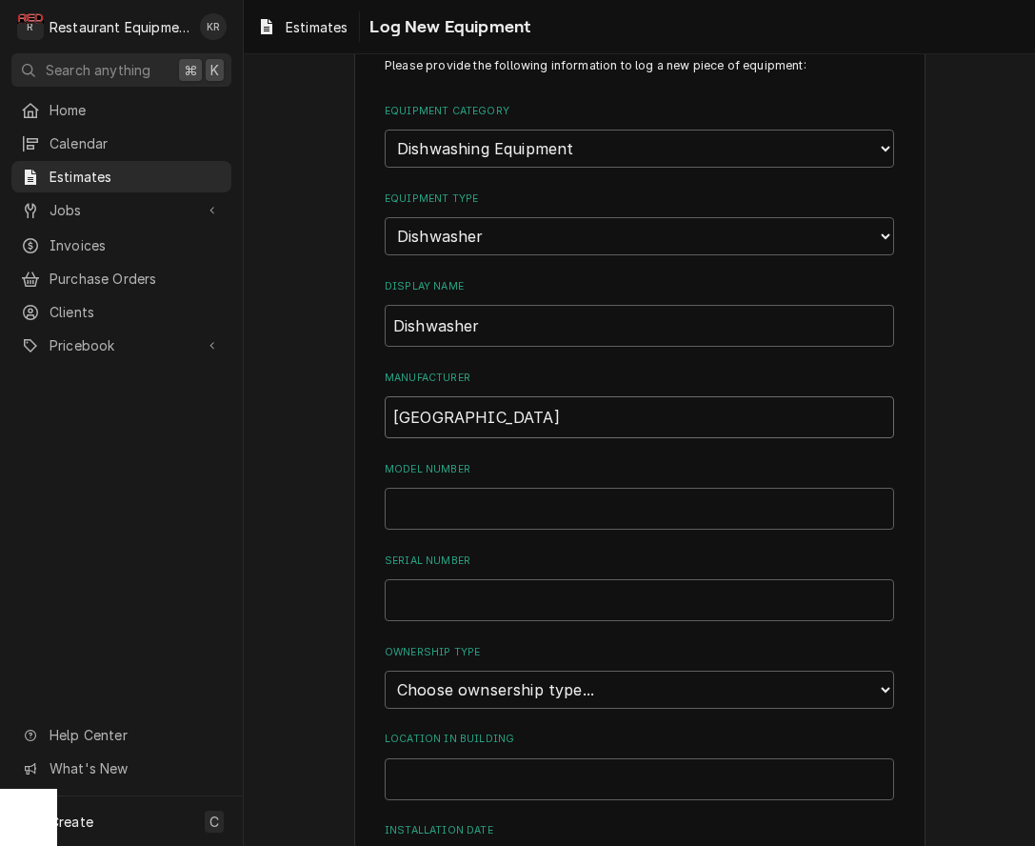
type input "Hobart"
click at [390, 319] on input "Dishwasher" at bounding box center [639, 326] width 509 height 42
type input "Hobart Dishwasher"
type input "AM15"
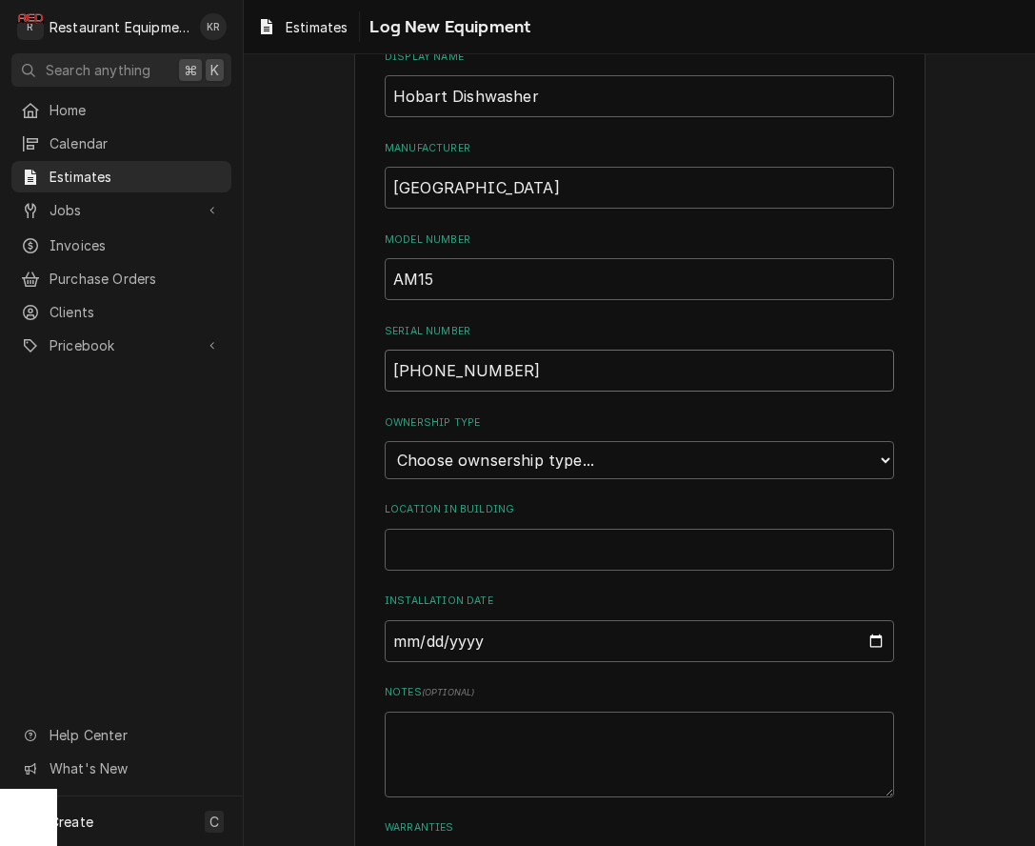
scroll to position [290, 0]
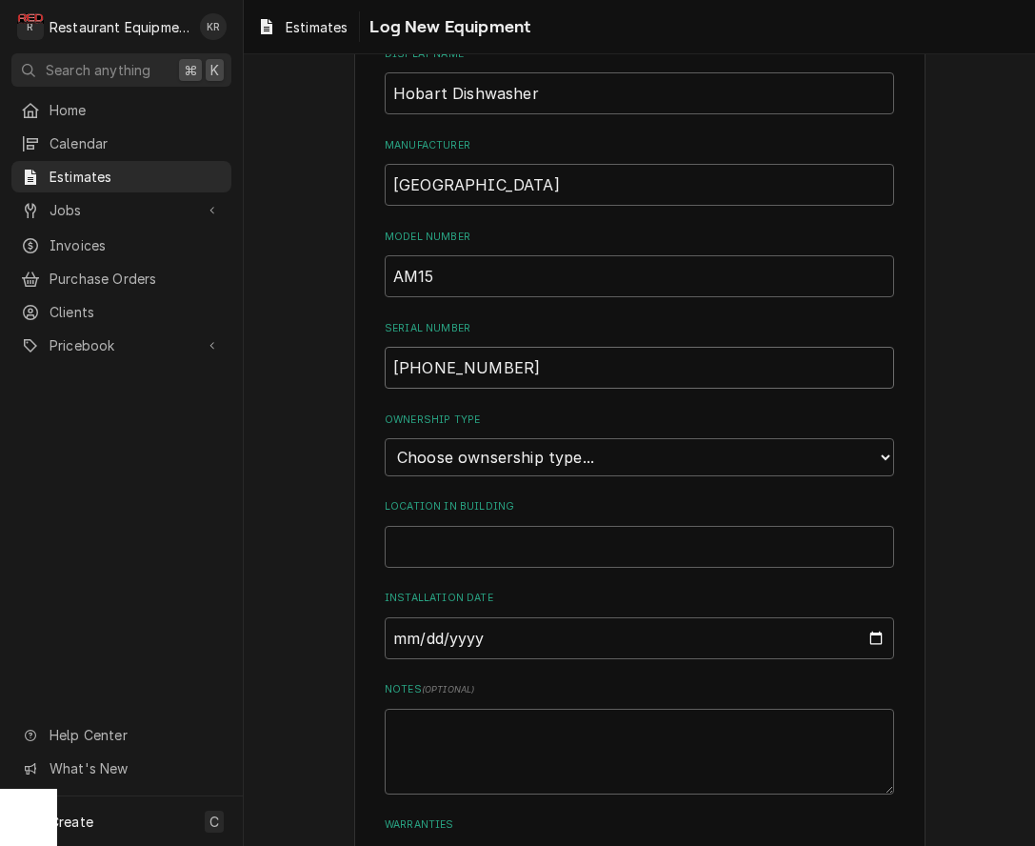
type input "23-1143-833"
select select "1"
click option "Owned" at bounding box center [0, 0] width 0 height 0
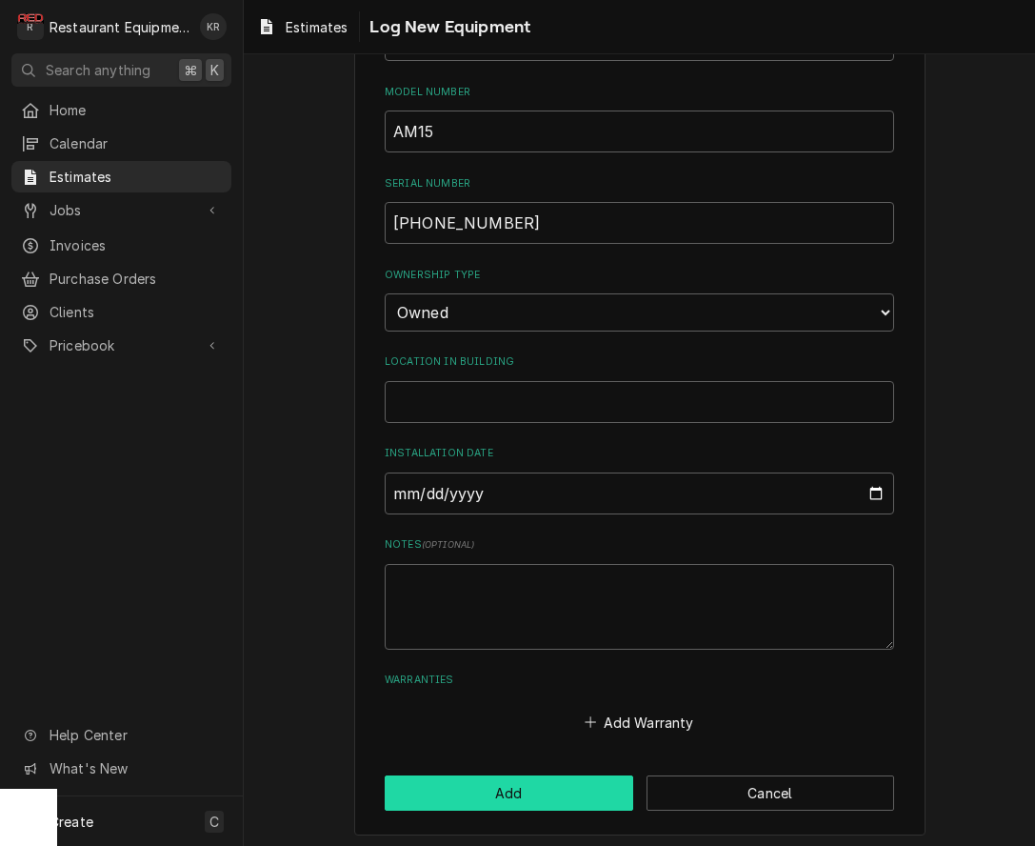
click at [537, 781] on button "Add" at bounding box center [509, 792] width 249 height 35
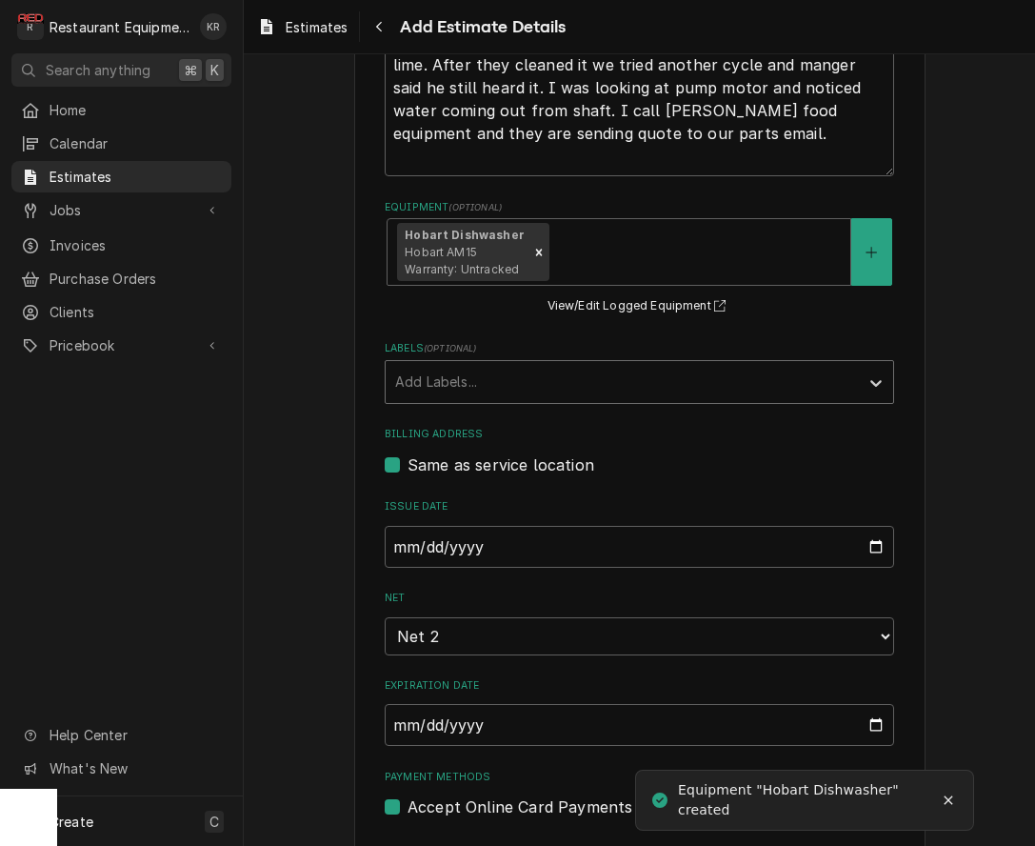
scroll to position [890, 0]
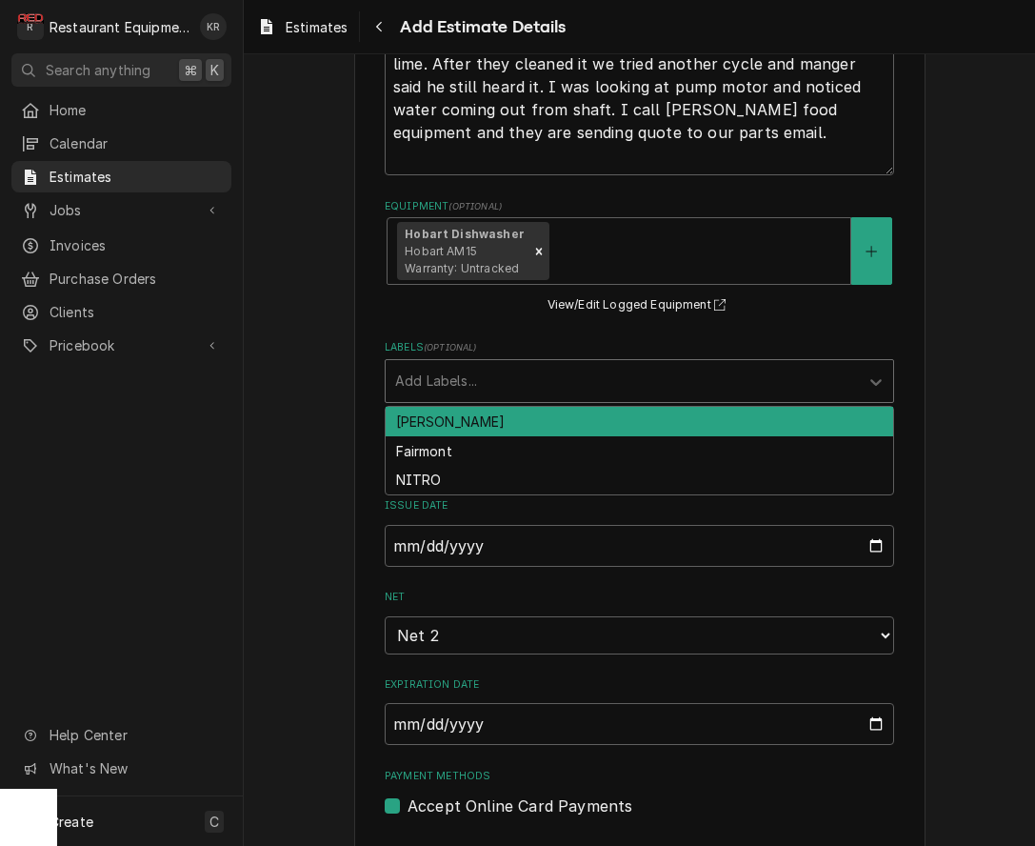
click at [573, 377] on div "Labels" at bounding box center [622, 381] width 454 height 34
click at [508, 412] on div "[PERSON_NAME]" at bounding box center [640, 422] width 508 height 30
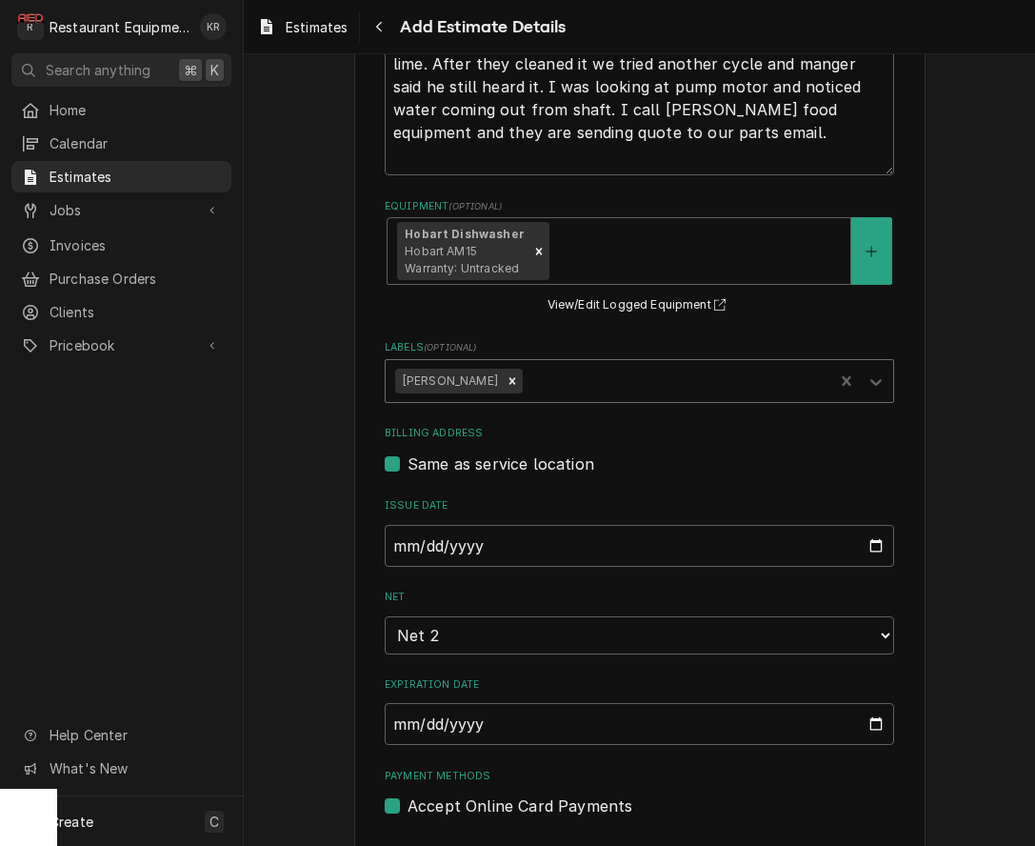
type textarea "x"
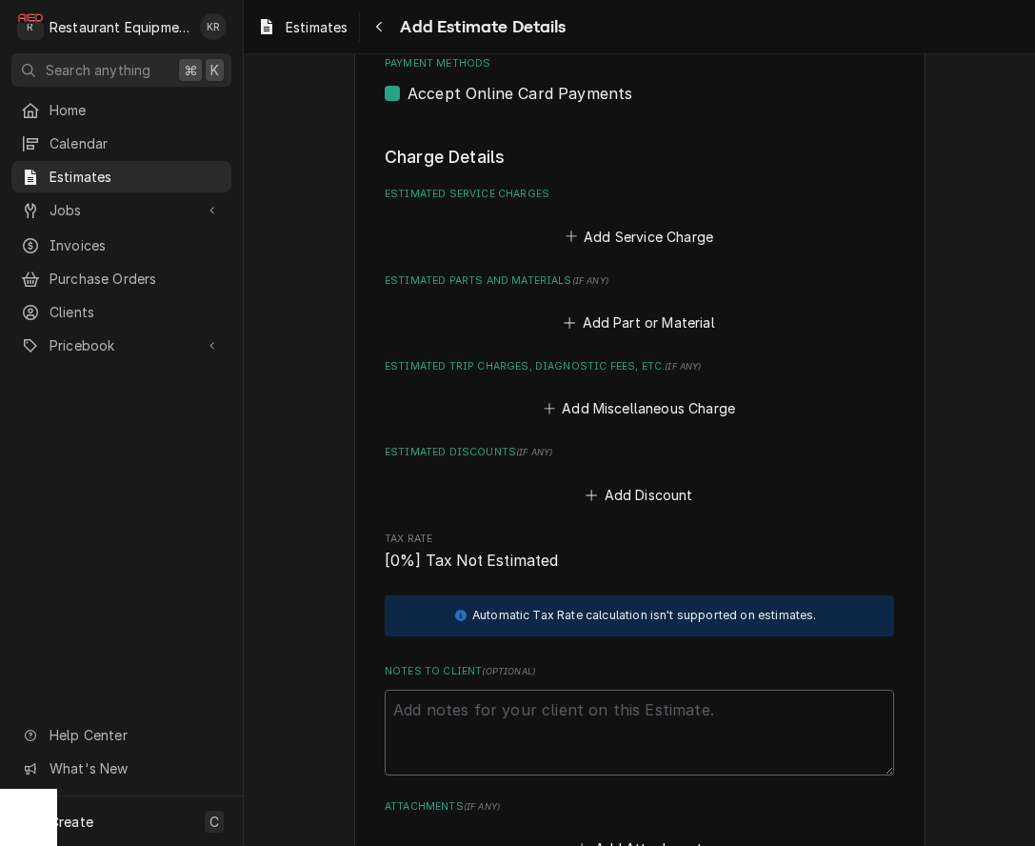
scroll to position [1611, 0]
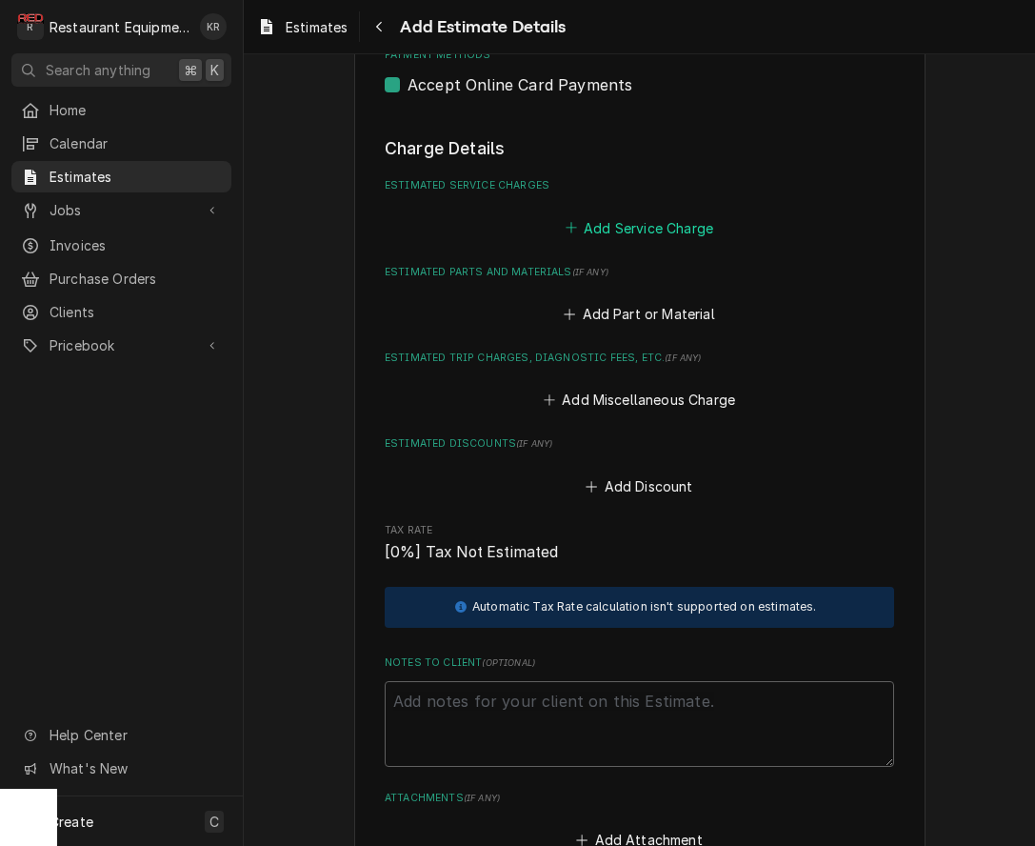
click at [659, 236] on button "Add Service Charge" at bounding box center [639, 227] width 154 height 27
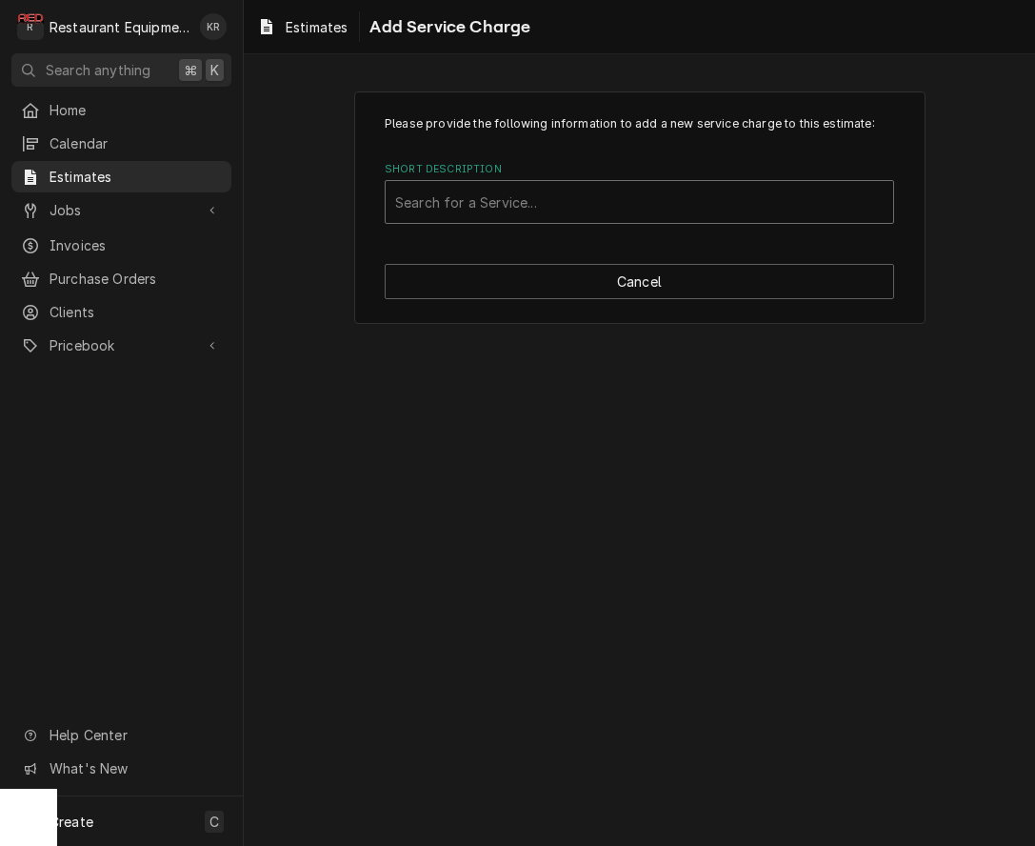
click at [567, 192] on div "Short Description" at bounding box center [639, 202] width 488 height 34
type input "trav"
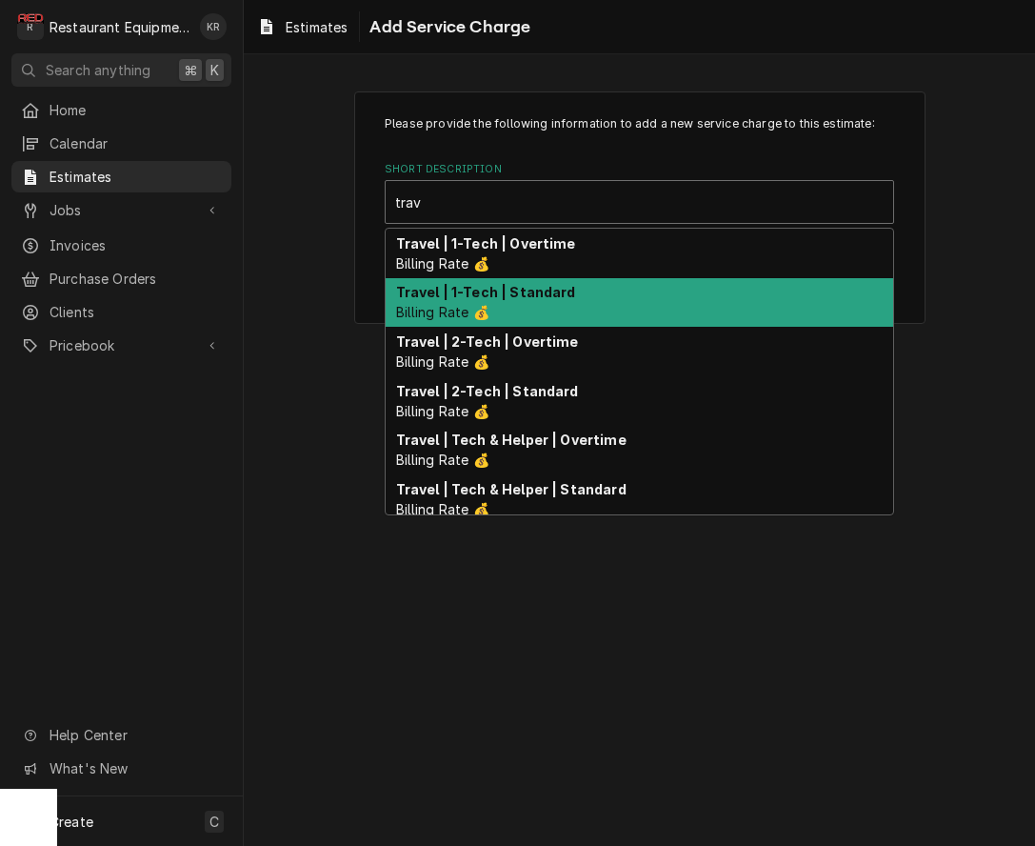
click at [532, 317] on div "Travel | 1-Tech | Standard Billing Rate 💰" at bounding box center [640, 303] width 508 height 50
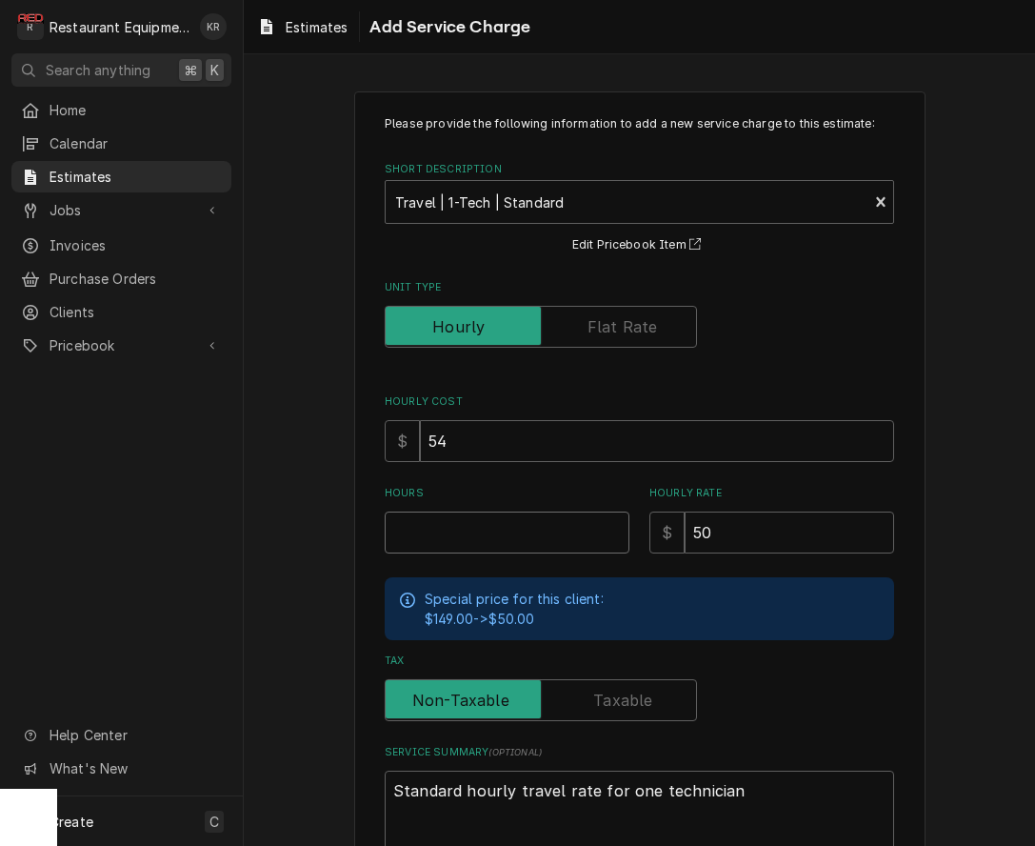
click at [489, 513] on input "Hours" at bounding box center [507, 532] width 245 height 42
type textarea "x"
type input "1"
type textarea "x"
type input "1"
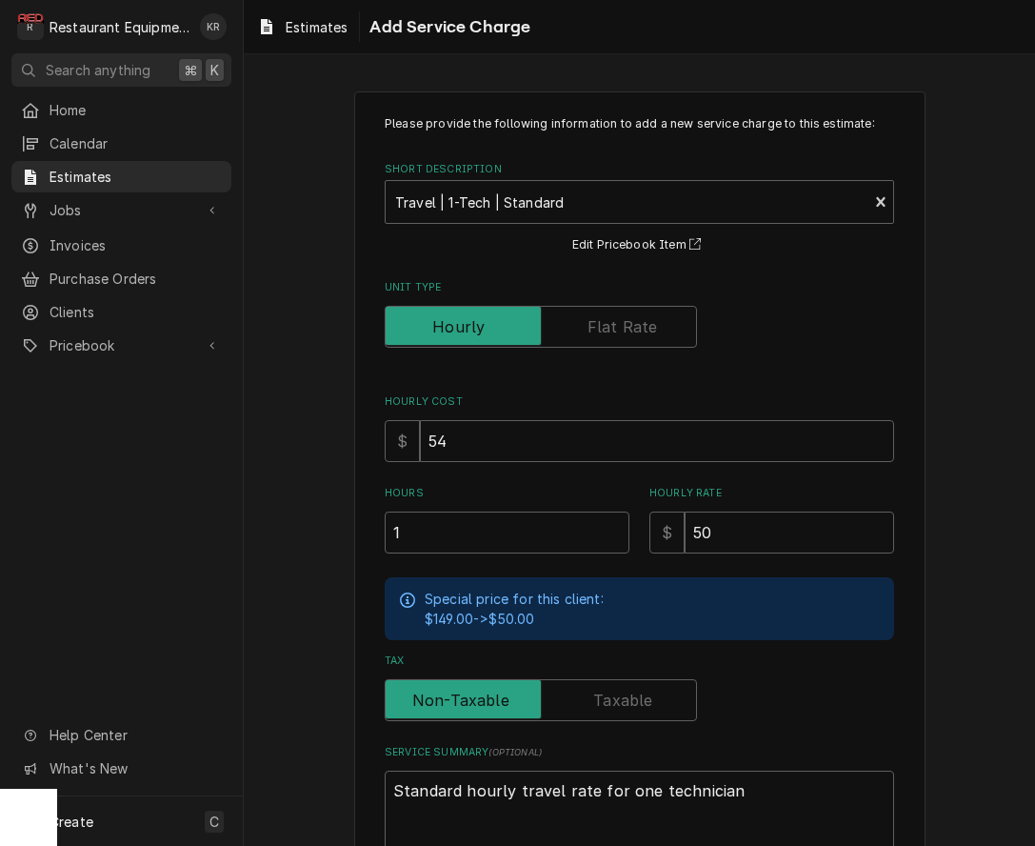
scroll to position [125, 0]
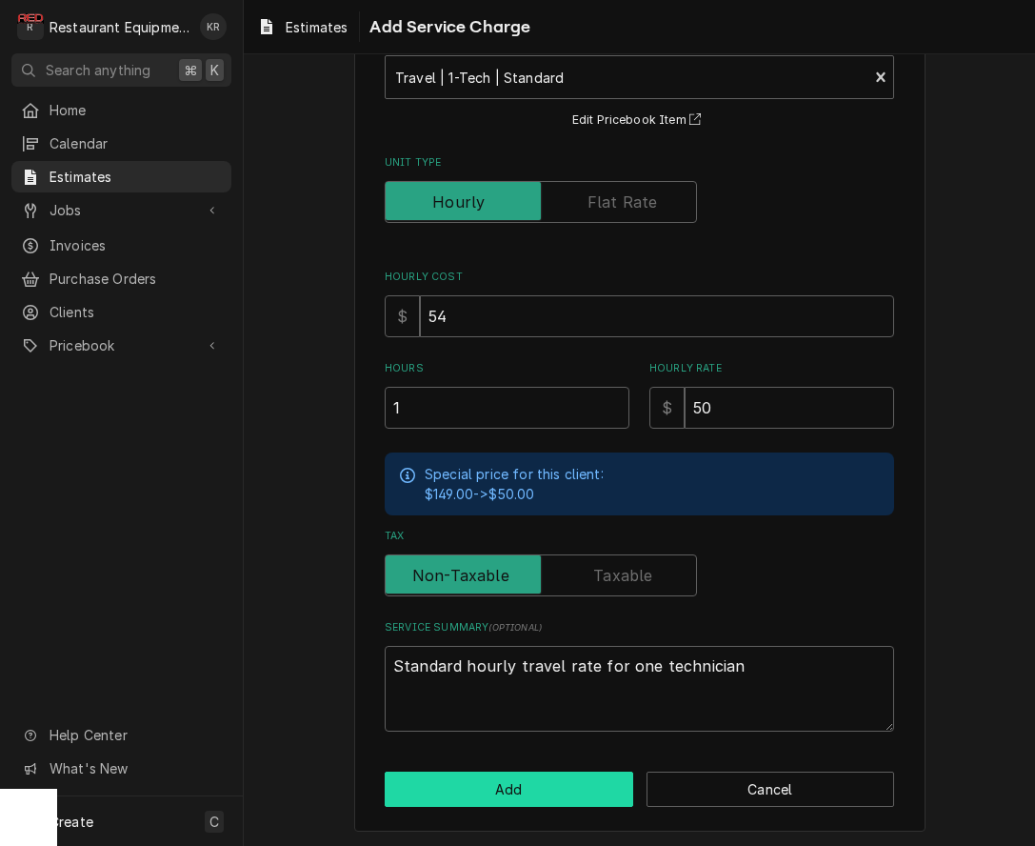
click at [542, 782] on button "Add" at bounding box center [509, 788] width 249 height 35
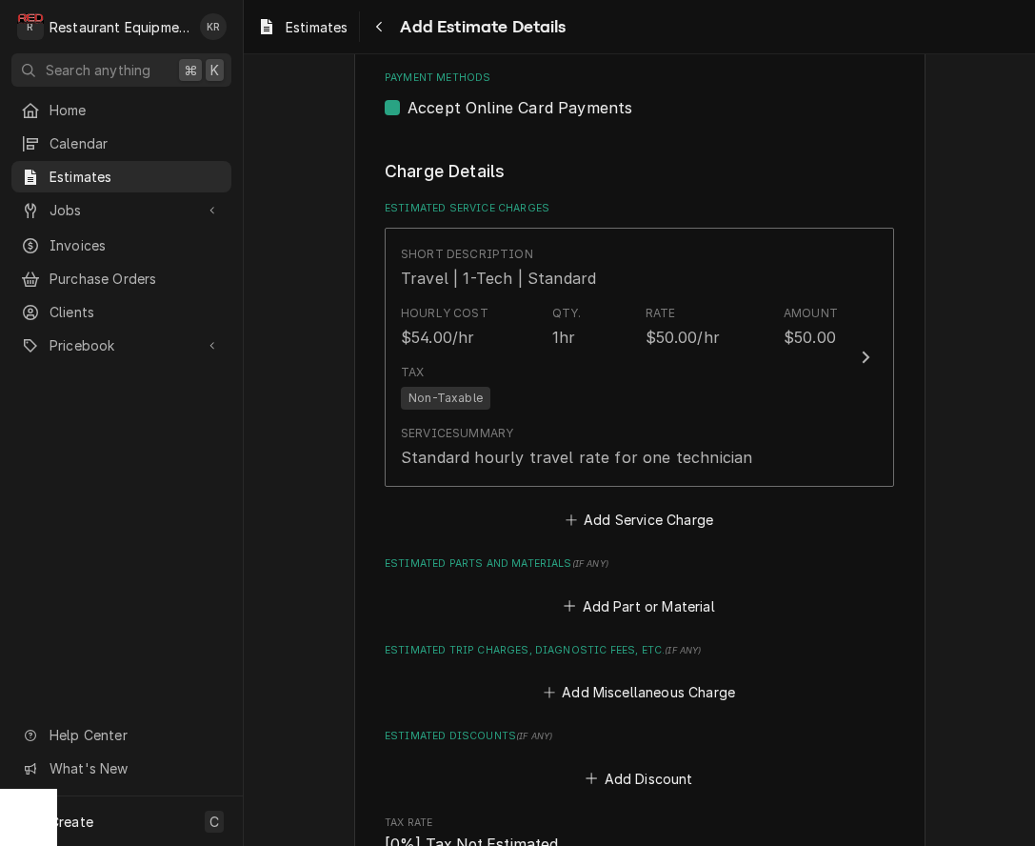
type textarea "x"
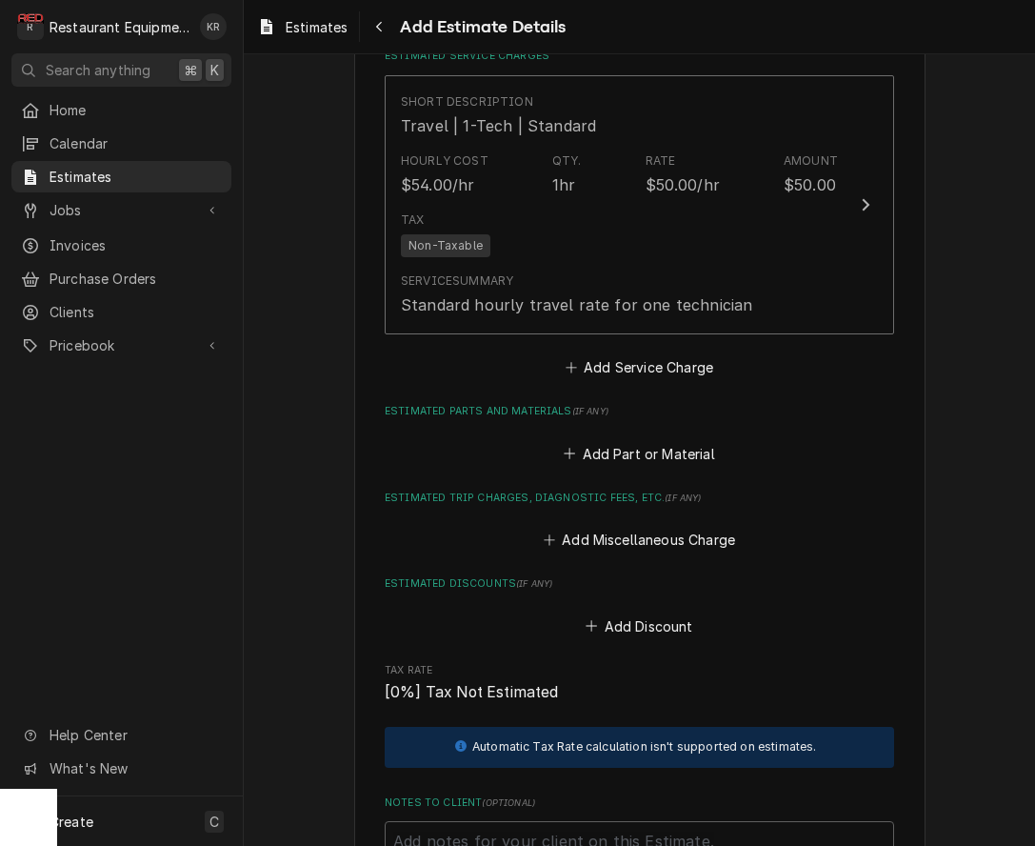
scroll to position [1760, 0]
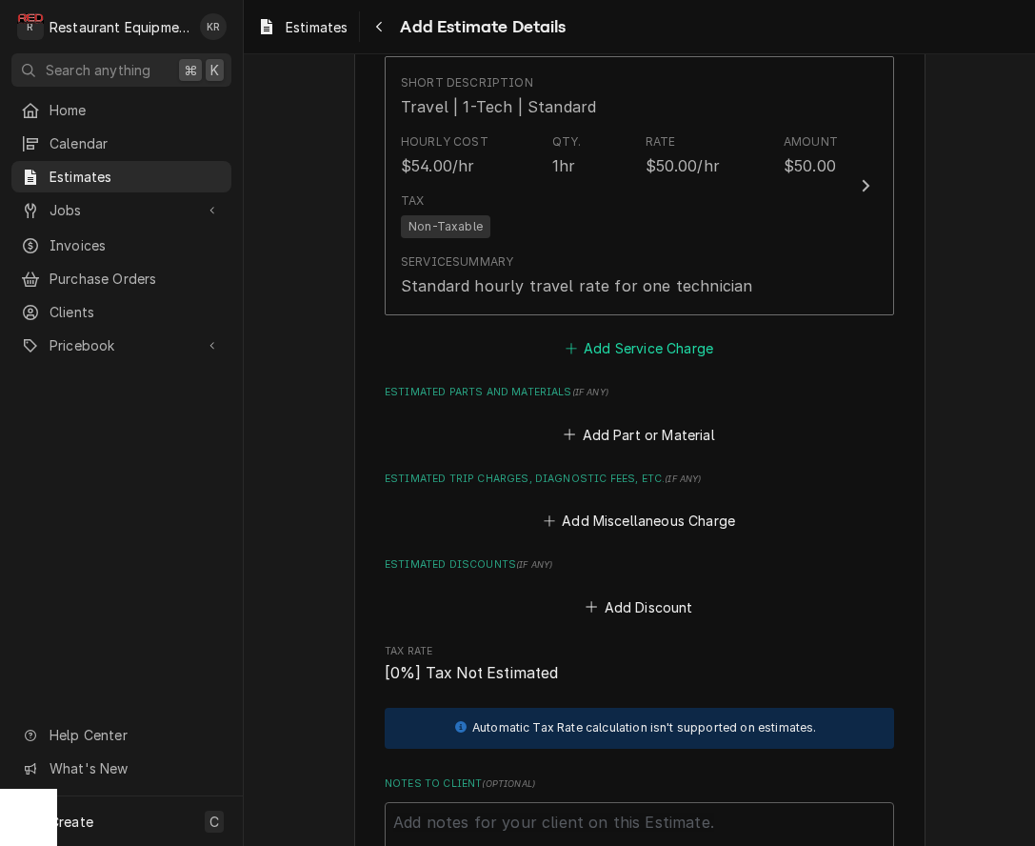
click at [627, 356] on button "Add Service Charge" at bounding box center [639, 348] width 154 height 27
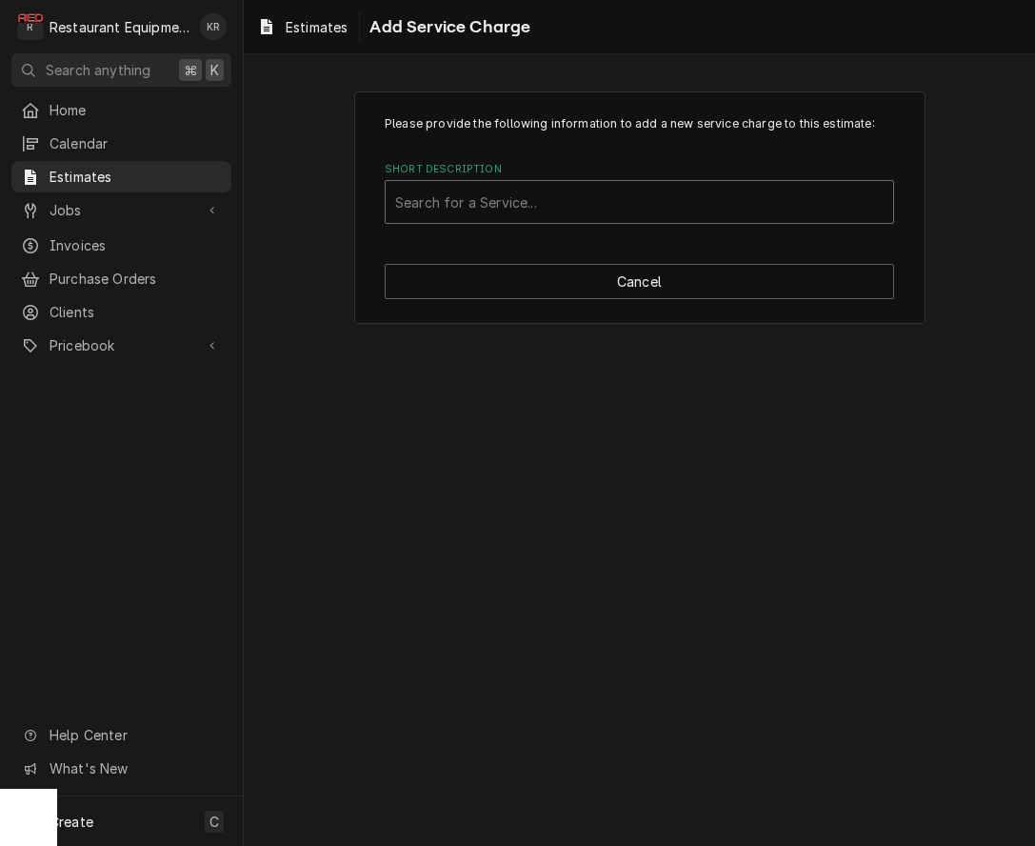
click at [552, 213] on div "Short Description" at bounding box center [639, 202] width 488 height 34
type input "labo"
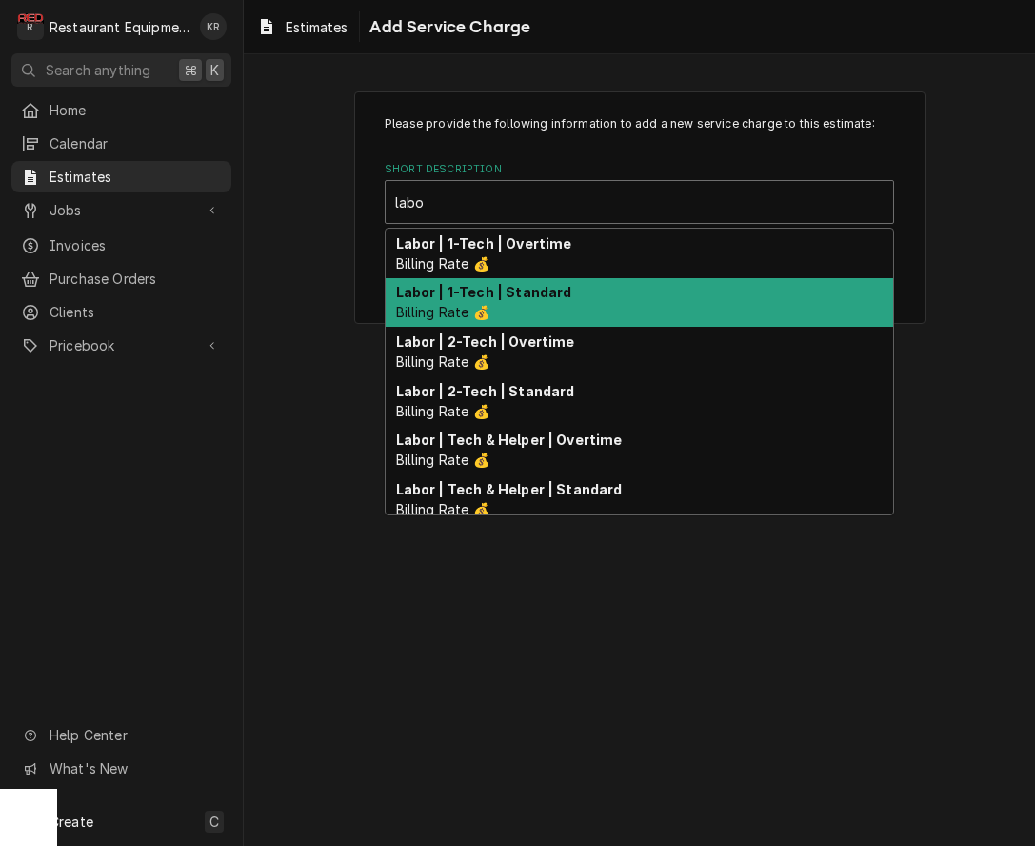
click at [564, 306] on div "Labor | 1-Tech | Standard Billing Rate 💰" at bounding box center [640, 303] width 508 height 50
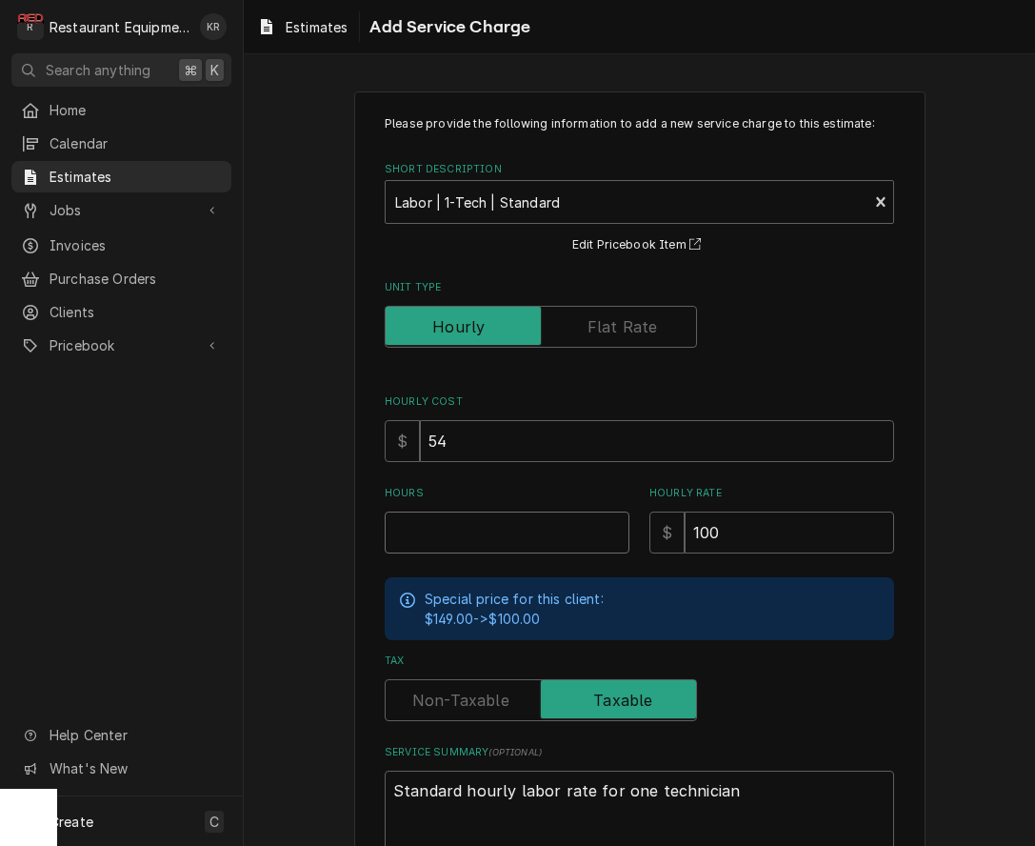
click at [468, 525] on input "Hours" at bounding box center [507, 532] width 245 height 42
type textarea "x"
type input "2"
type textarea "x"
type input "2"
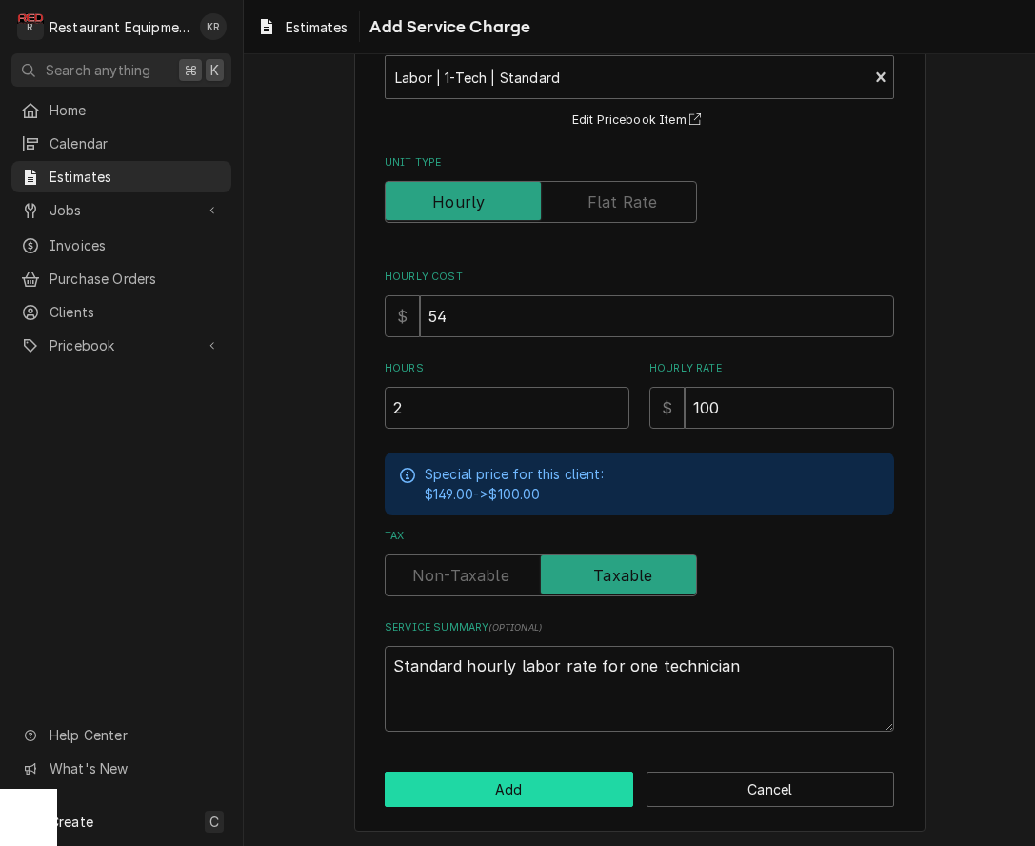
click at [503, 782] on button "Add" at bounding box center [509, 788] width 249 height 35
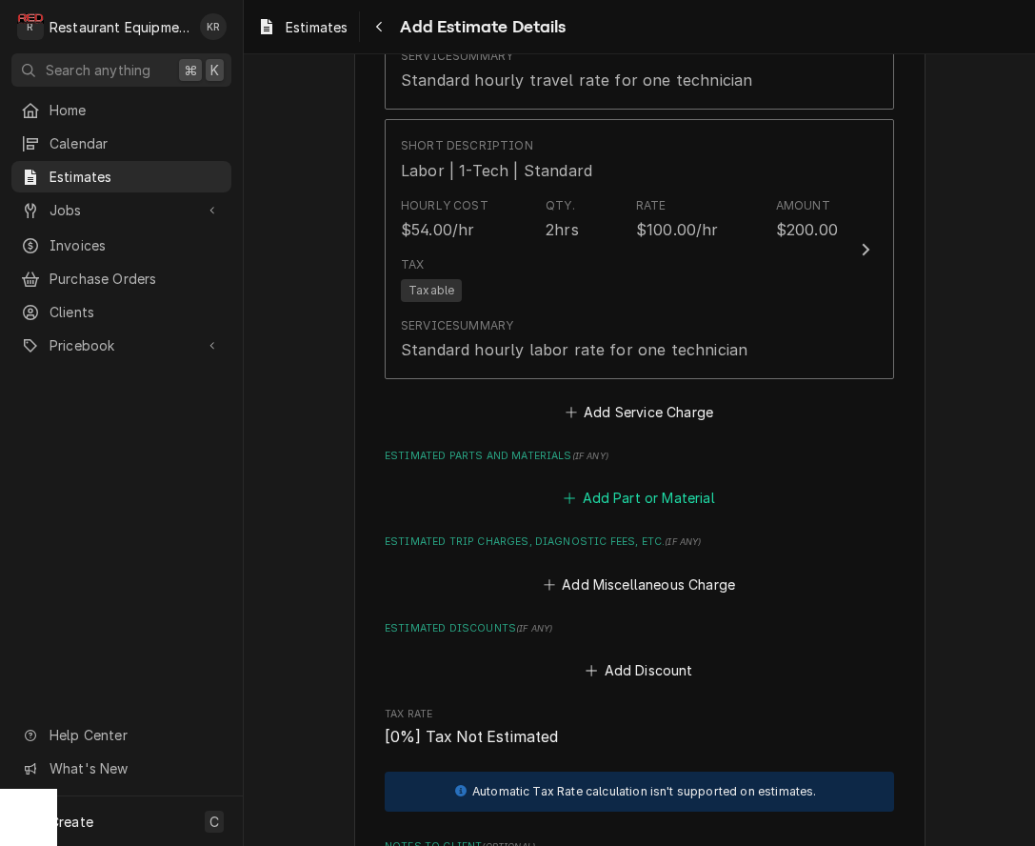
scroll to position [1977, 0]
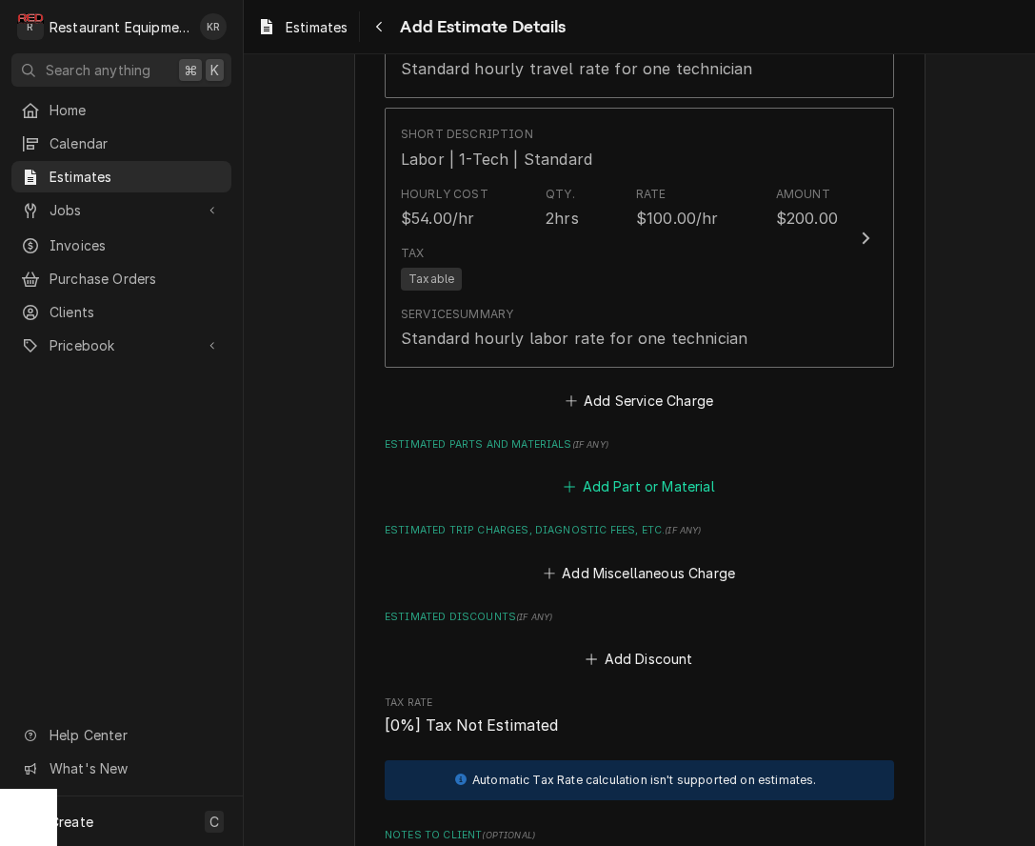
click at [667, 481] on button "Add Part or Material" at bounding box center [639, 486] width 157 height 27
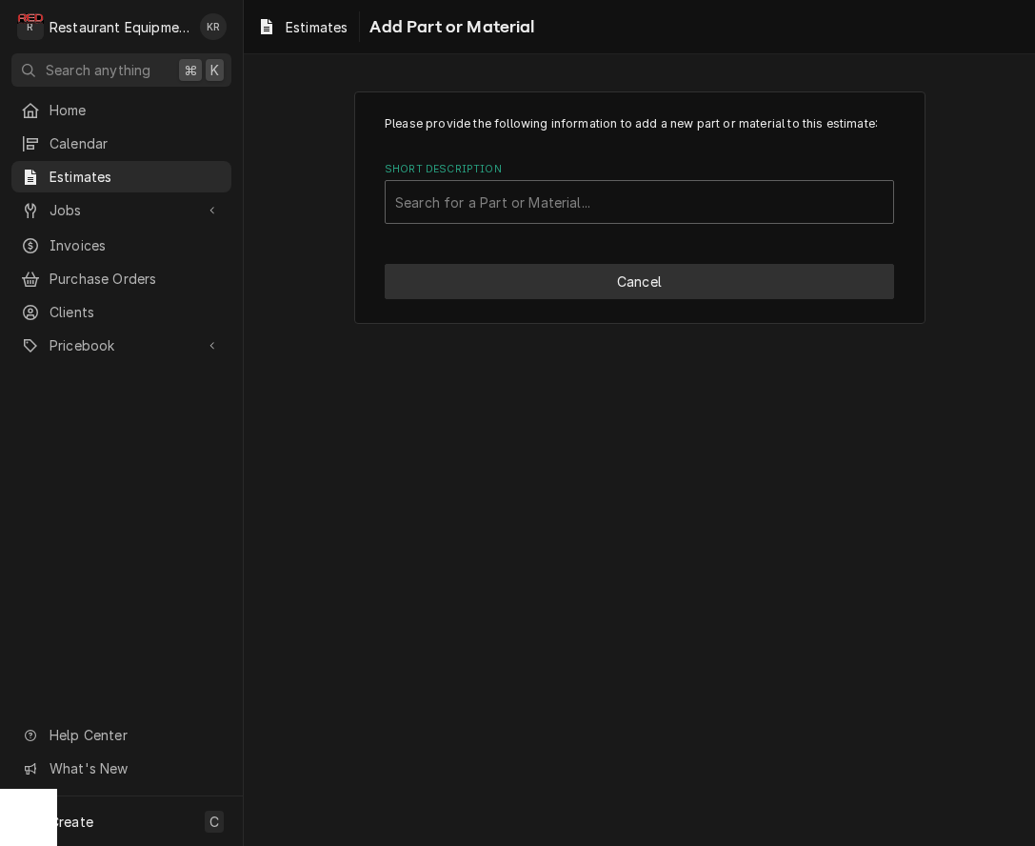
click at [644, 287] on button "Cancel" at bounding box center [639, 281] width 509 height 35
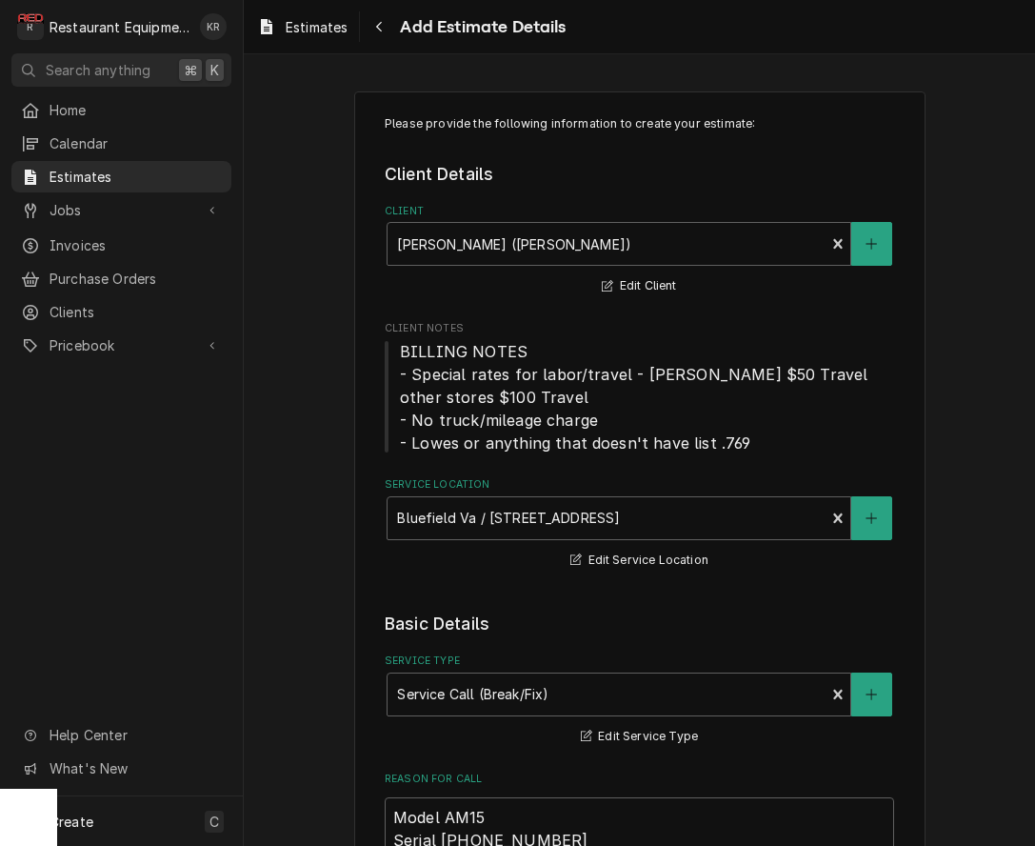
type textarea "x"
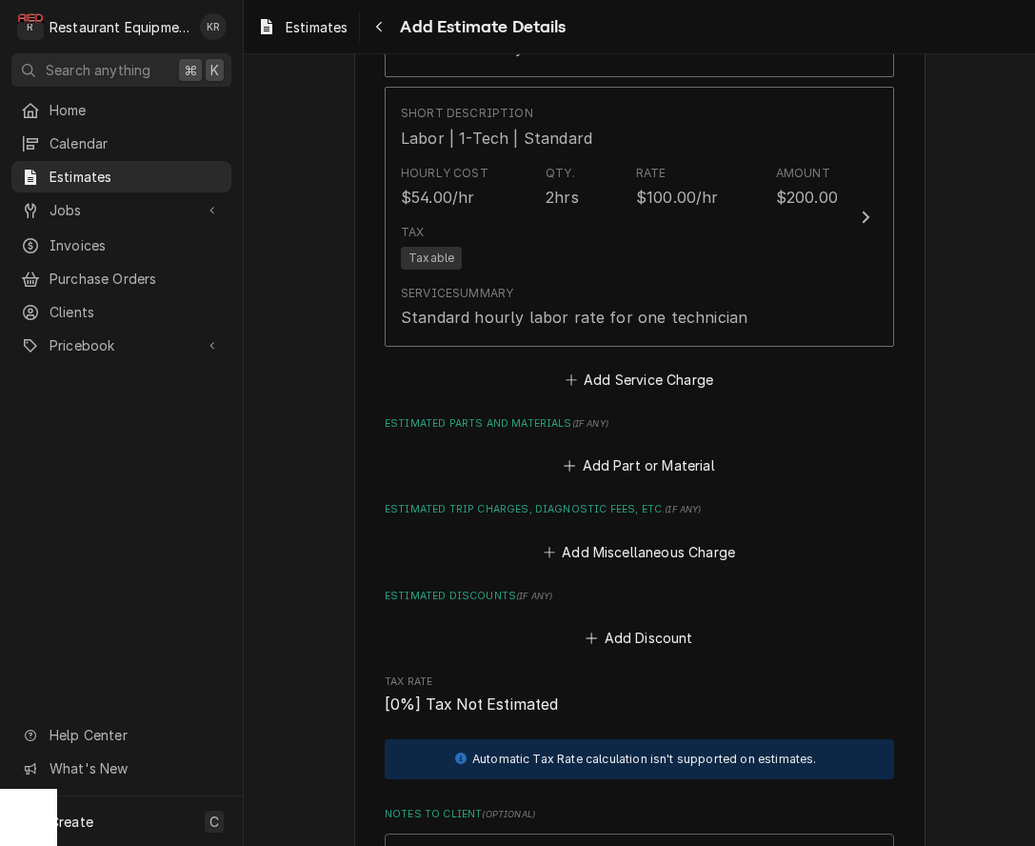
scroll to position [2014, 0]
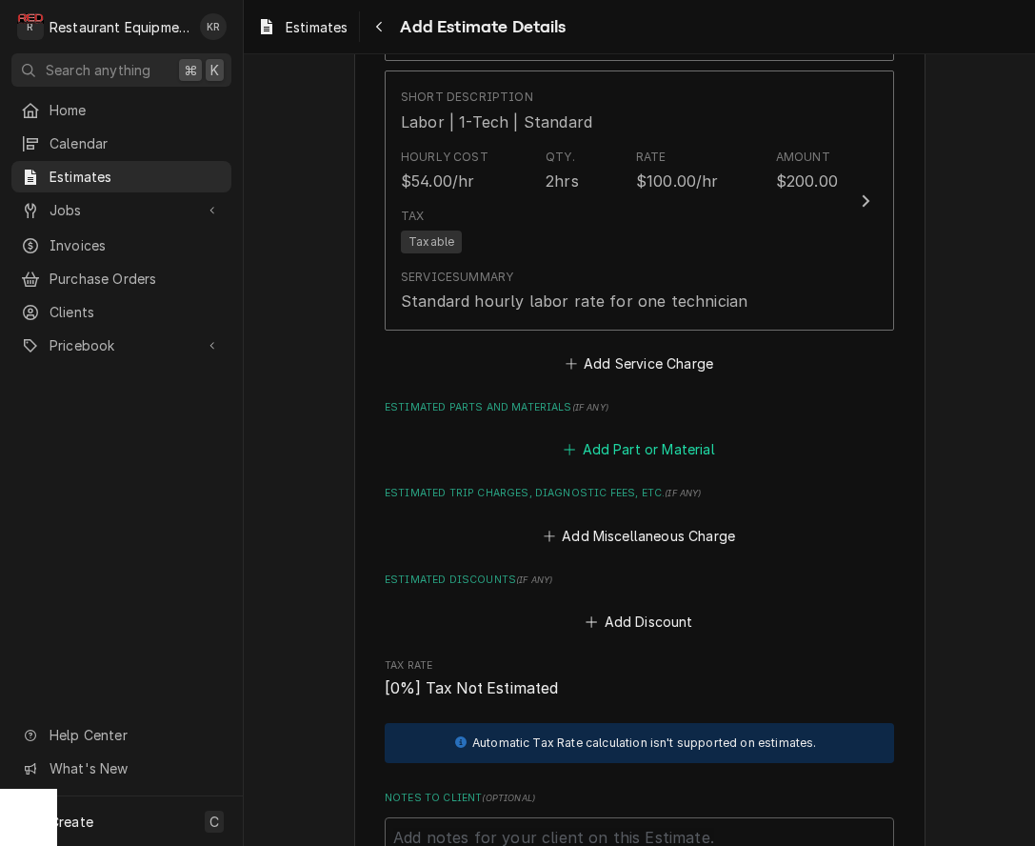
click at [643, 439] on button "Add Part or Material" at bounding box center [639, 449] width 157 height 27
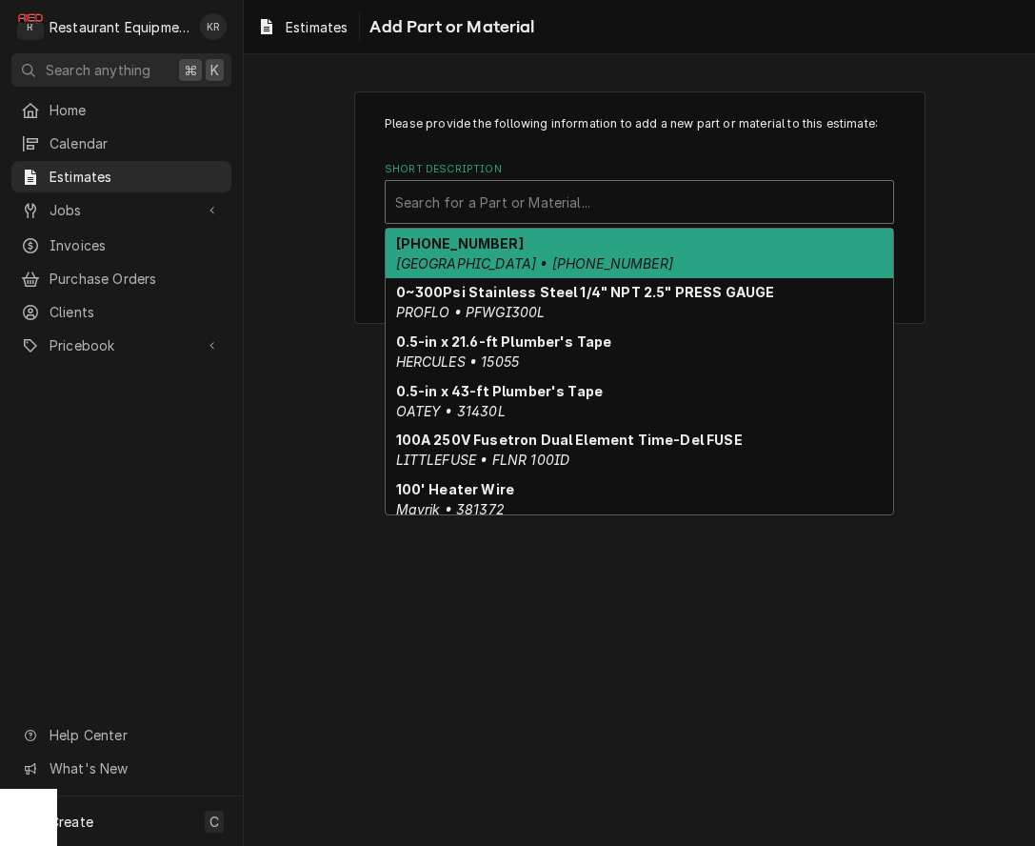
click at [560, 208] on div "Short Description" at bounding box center [639, 202] width 488 height 34
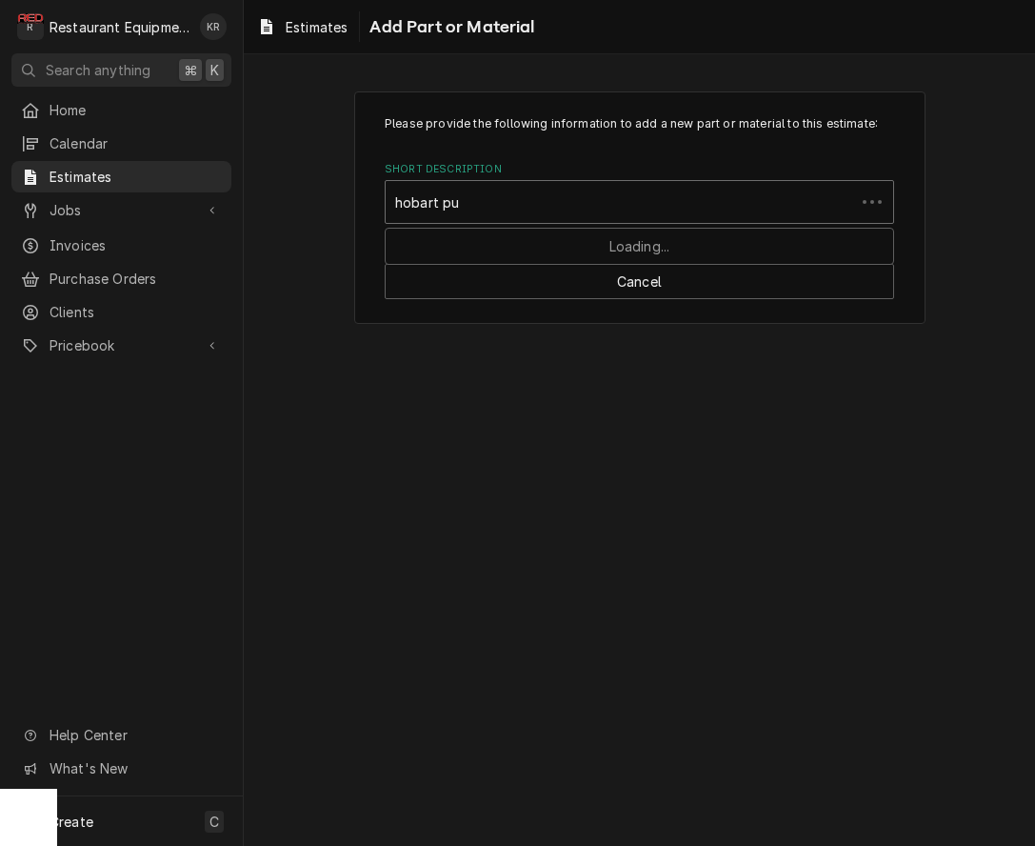
type input "hobart pum"
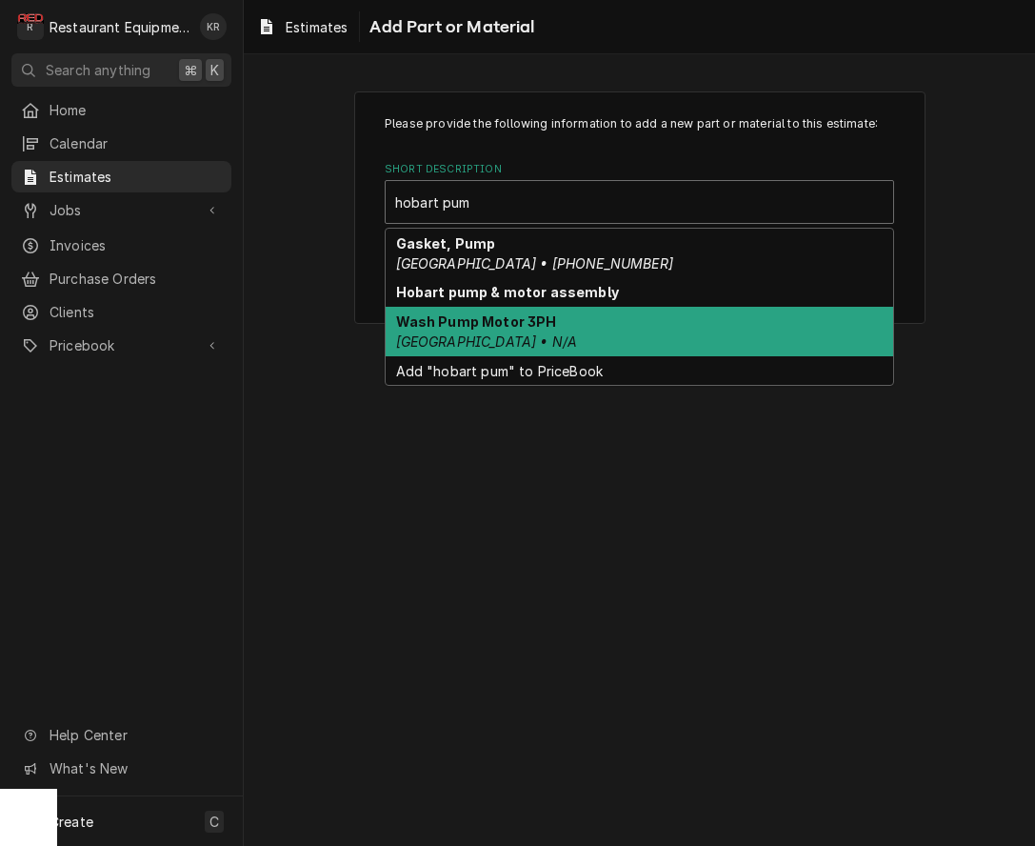
click at [554, 321] on div "Wash Pump Motor 3PH Hobart • N/A" at bounding box center [640, 332] width 508 height 50
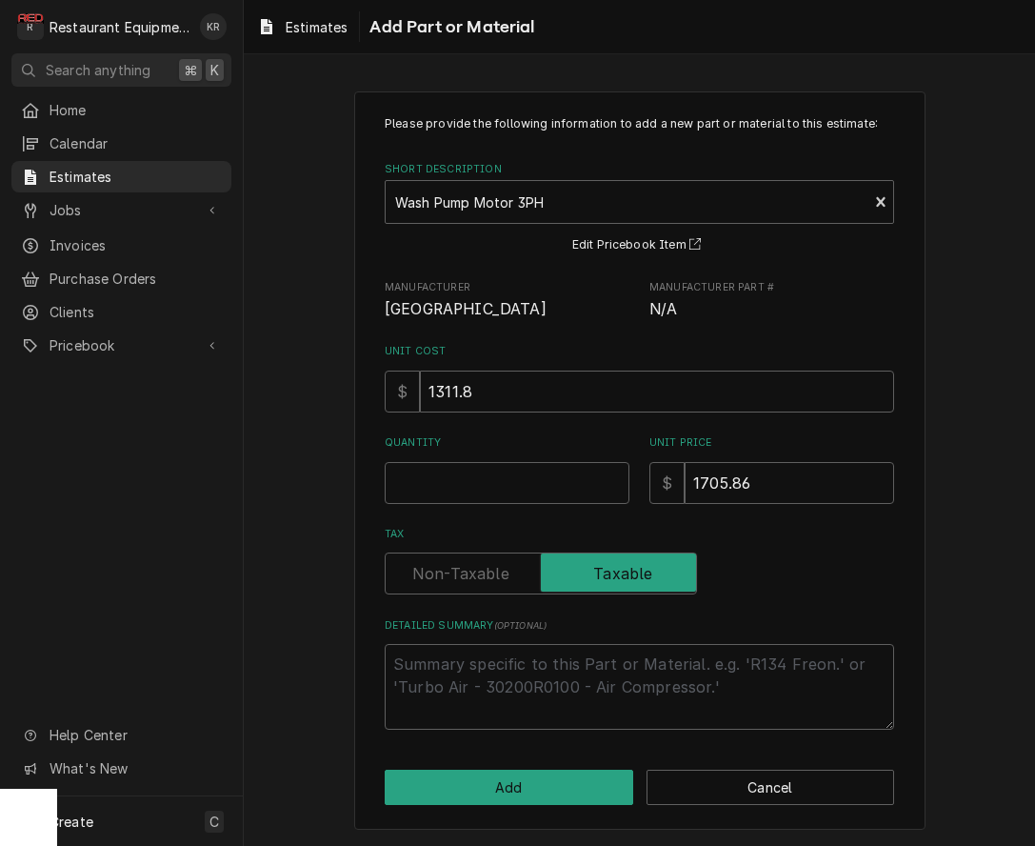
type textarea "x"
click at [529, 471] on input "Quantity" at bounding box center [507, 483] width 245 height 42
type input "1"
type textarea "x"
type input "10"
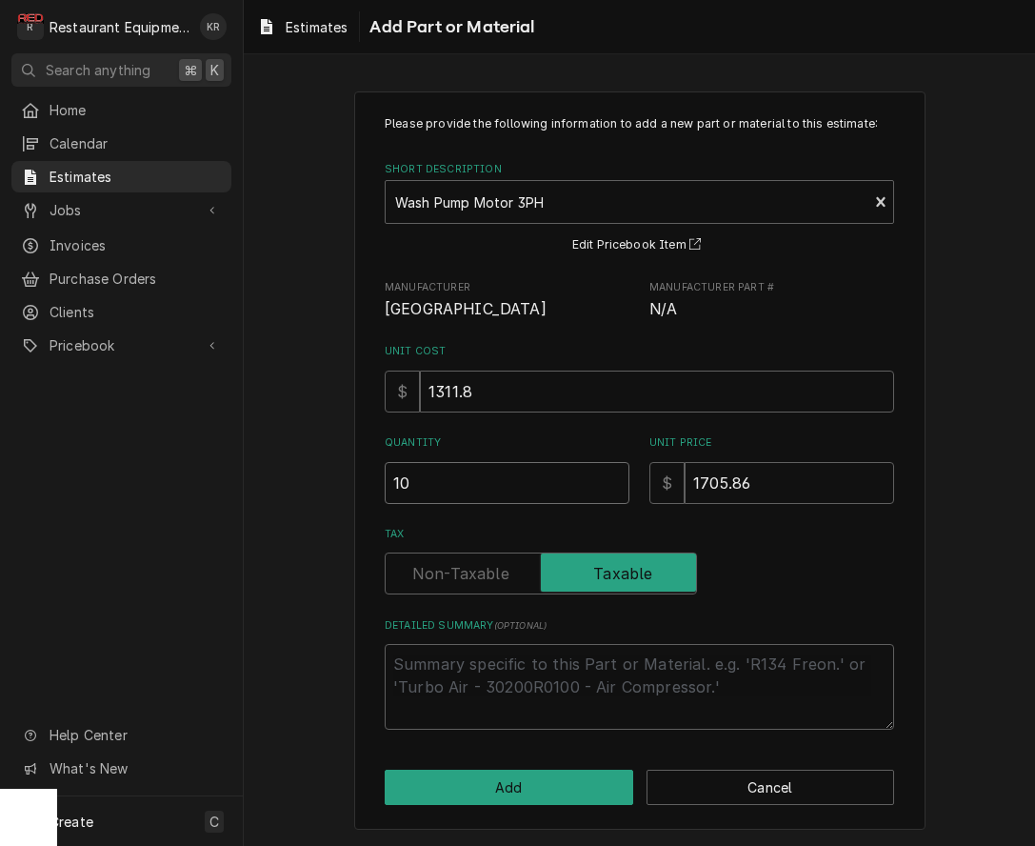
click at [496, 488] on input "10" at bounding box center [507, 483] width 245 height 42
type textarea "x"
type input "1"
type textarea "x"
type input "1"
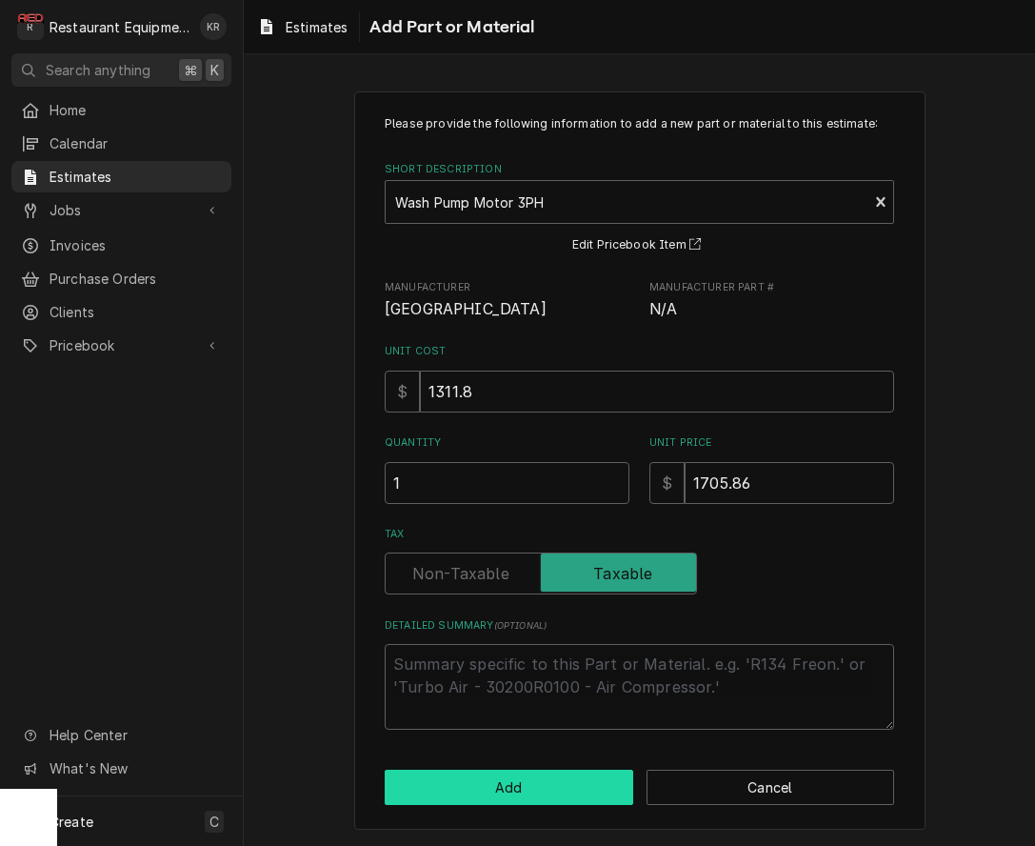
click at [535, 787] on button "Add" at bounding box center [509, 786] width 249 height 35
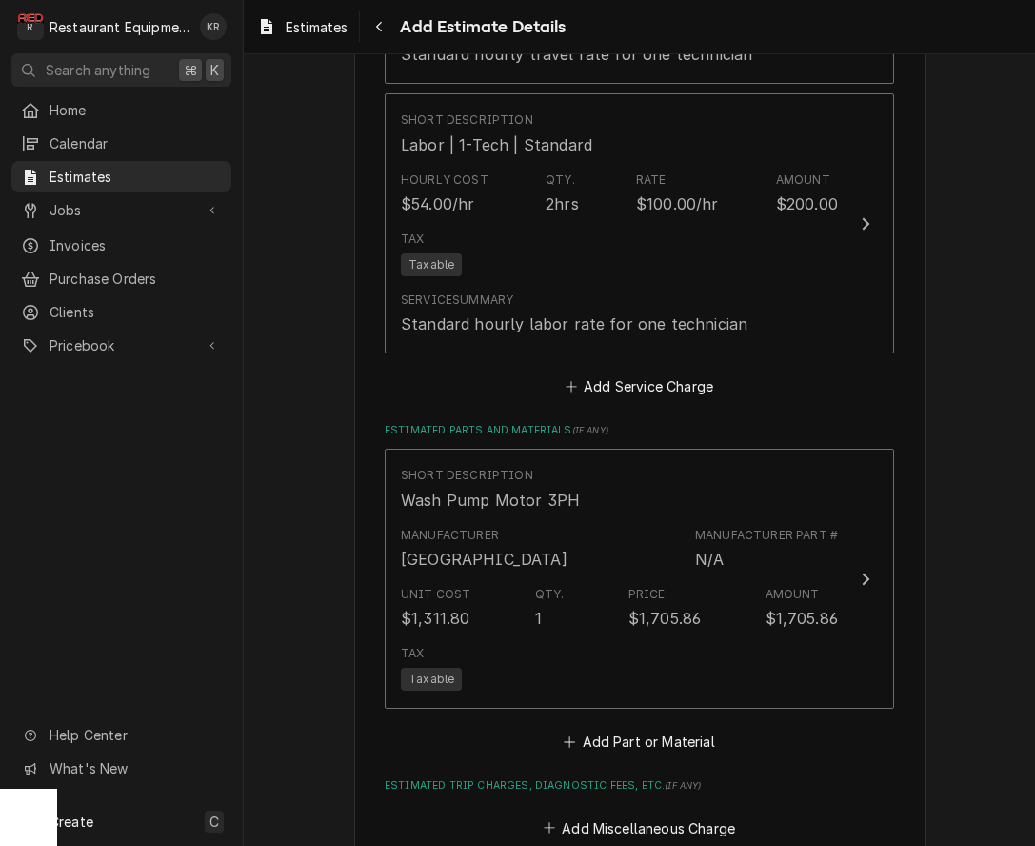
type textarea "x"
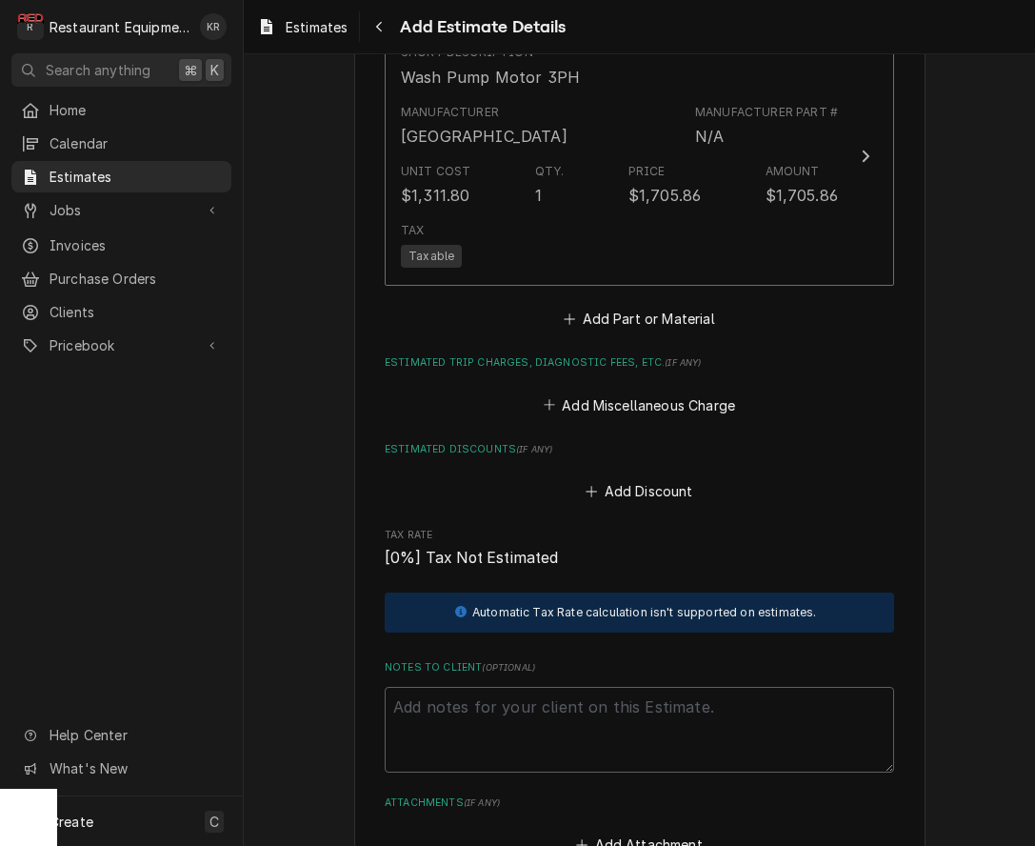
scroll to position [2419, 0]
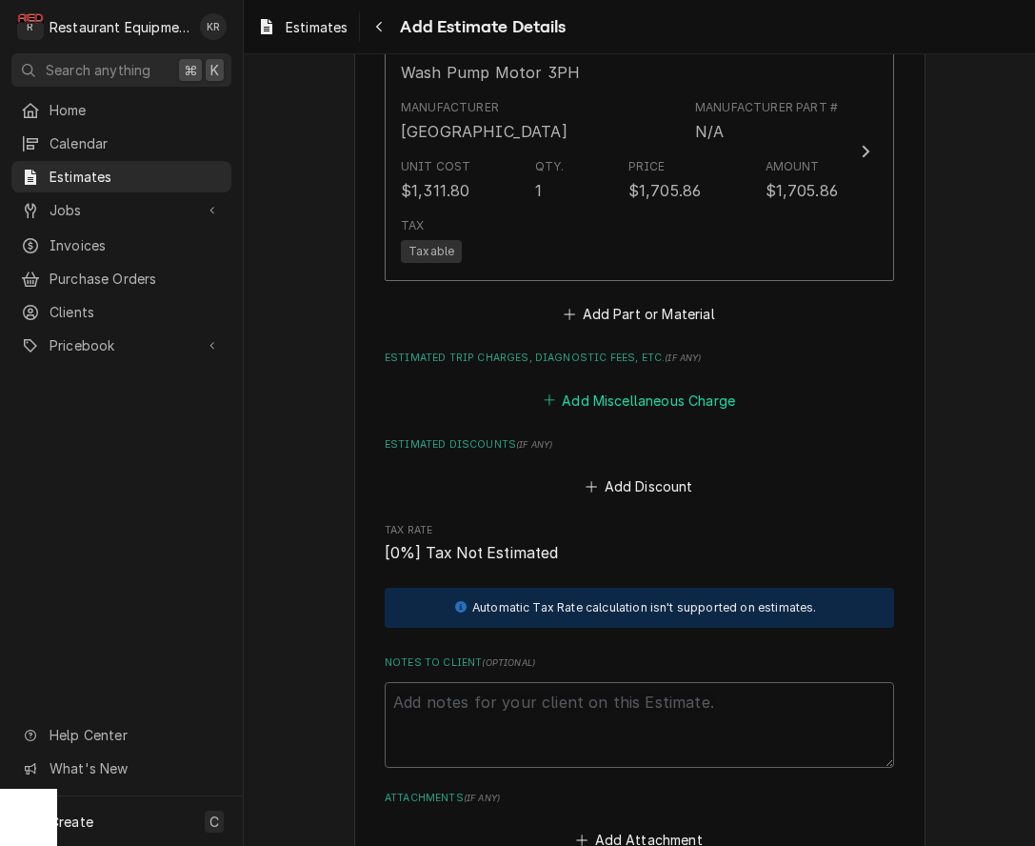
click at [643, 397] on button "Add Miscellaneous Charge" at bounding box center [639, 400] width 198 height 27
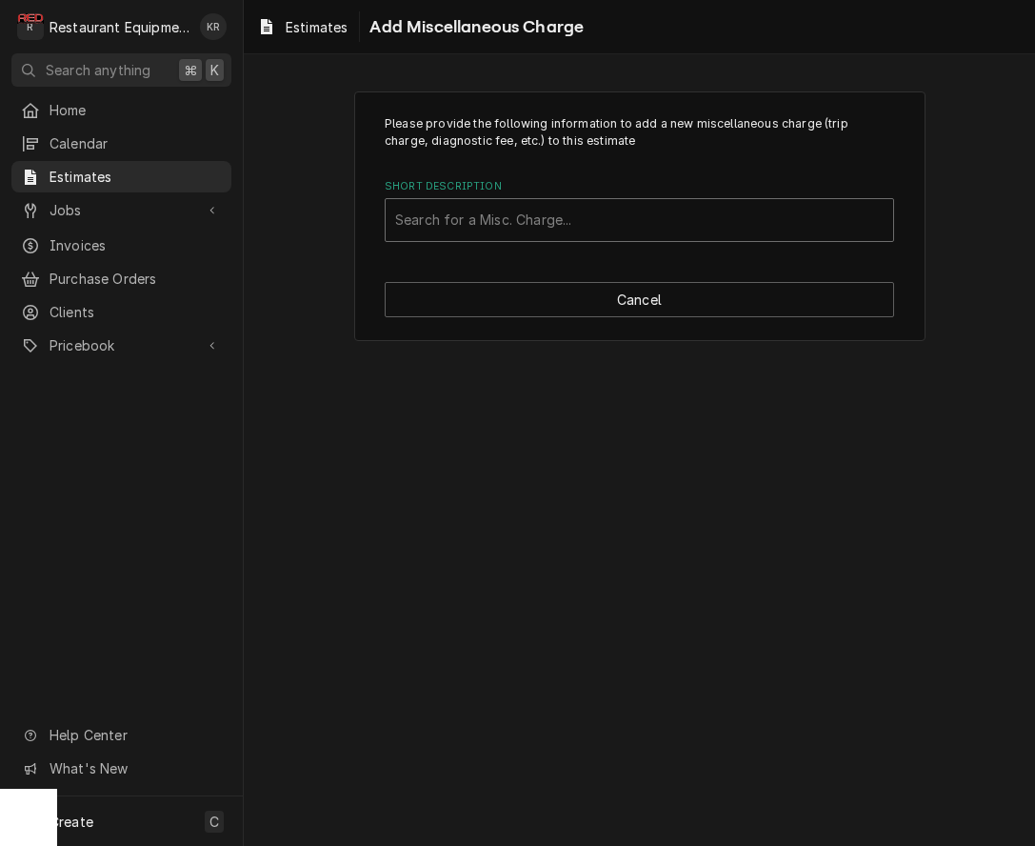
click at [493, 210] on div "Short Description" at bounding box center [639, 220] width 488 height 34
type input "shipping"
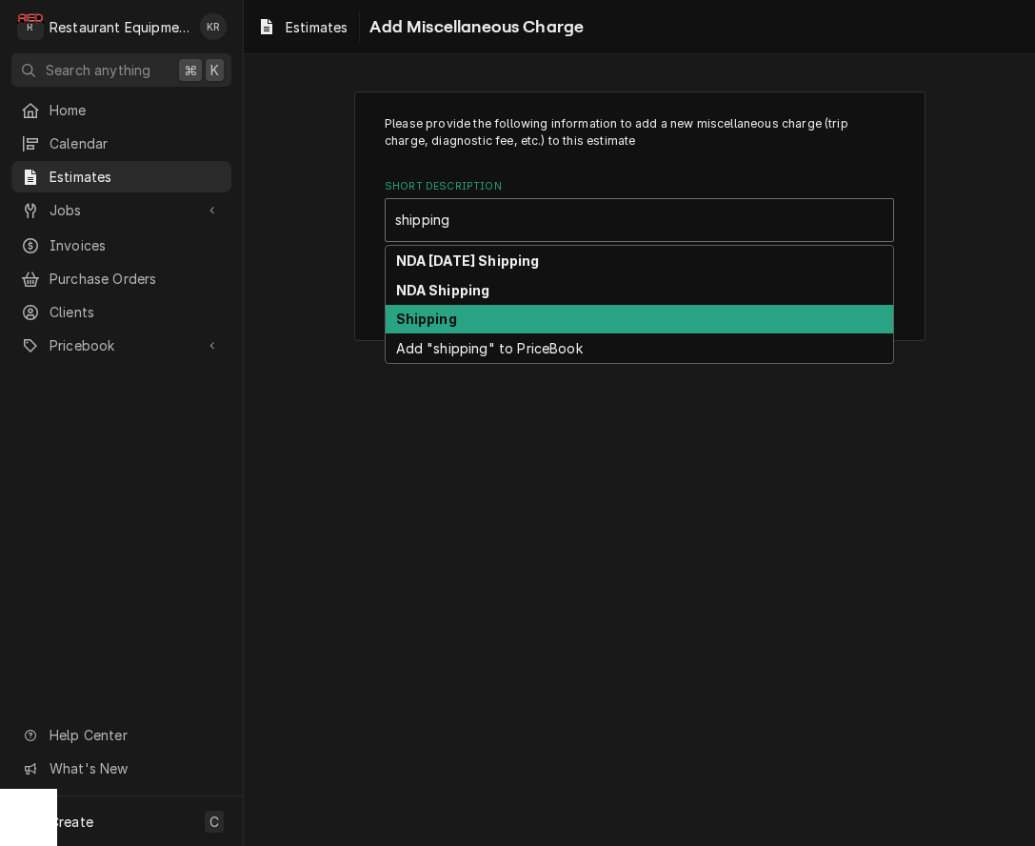
click at [486, 328] on div "Shipping" at bounding box center [640, 320] width 508 height 30
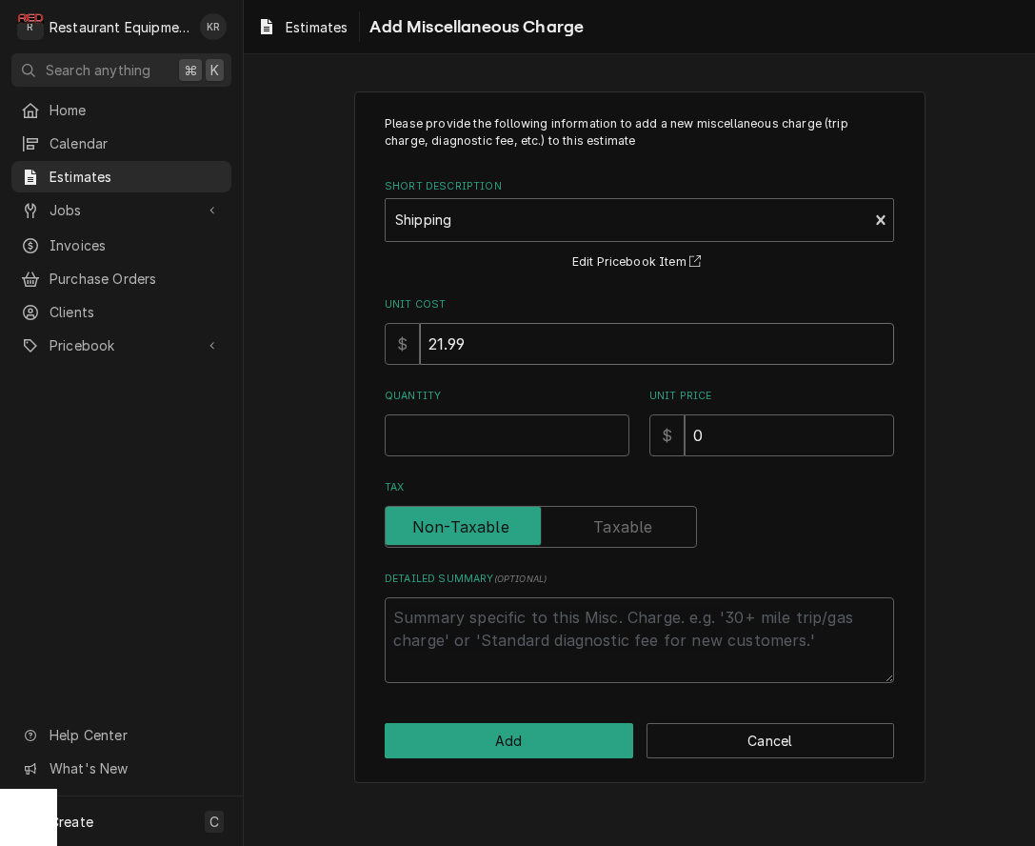
drag, startPoint x: 496, startPoint y: 357, endPoint x: 490, endPoint y: 349, distance: 10.3
click at [495, 354] on input "21.99" at bounding box center [657, 344] width 474 height 42
drag, startPoint x: 470, startPoint y: 346, endPoint x: 386, endPoint y: 329, distance: 86.5
click at [420, 329] on input "21.99" at bounding box center [657, 344] width 474 height 42
type textarea "x"
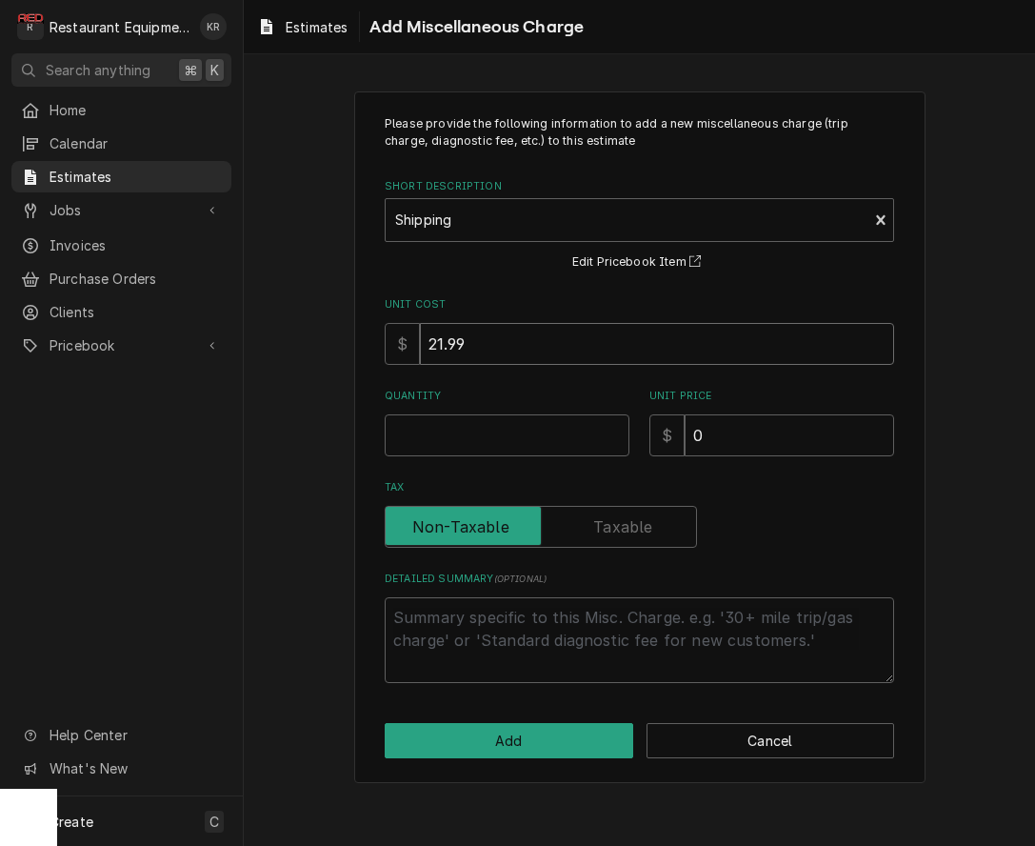
type input "4"
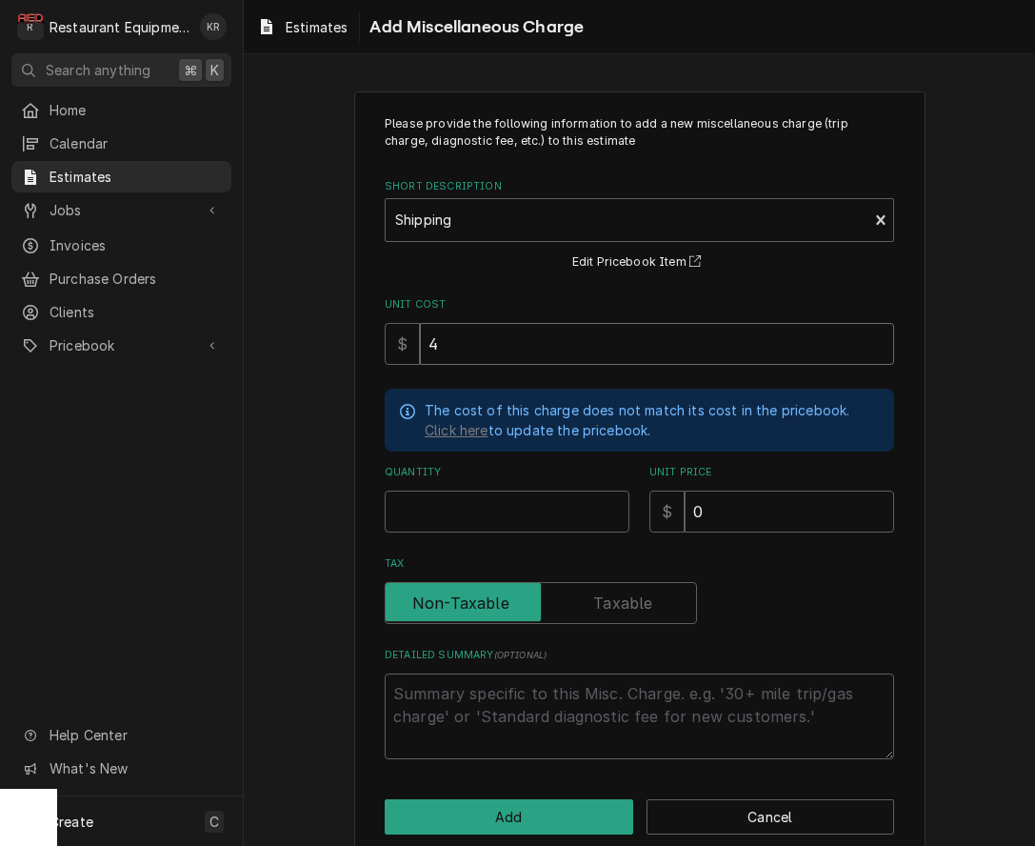
type textarea "x"
type input "40"
type textarea "x"
type input "1"
type textarea "x"
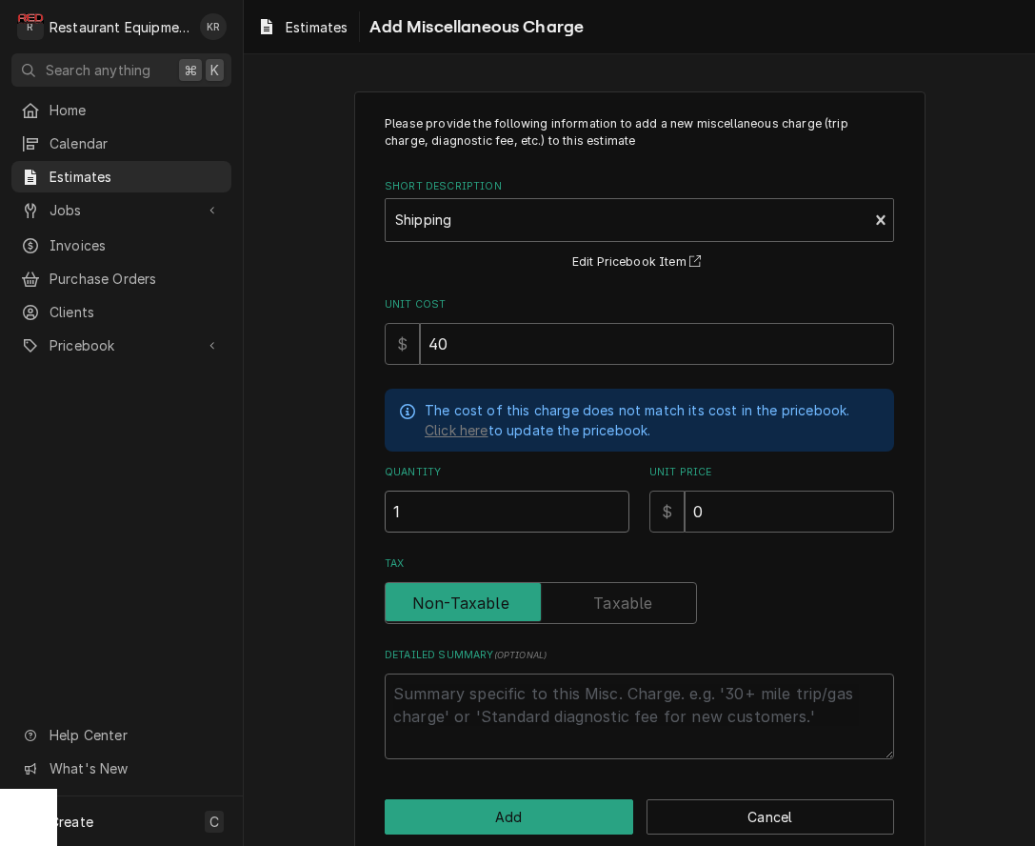
type input "1"
drag, startPoint x: 720, startPoint y: 513, endPoint x: 663, endPoint y: 512, distance: 57.1
click at [685, 512] on input "0" at bounding box center [789, 511] width 209 height 42
type textarea "x"
type input "7"
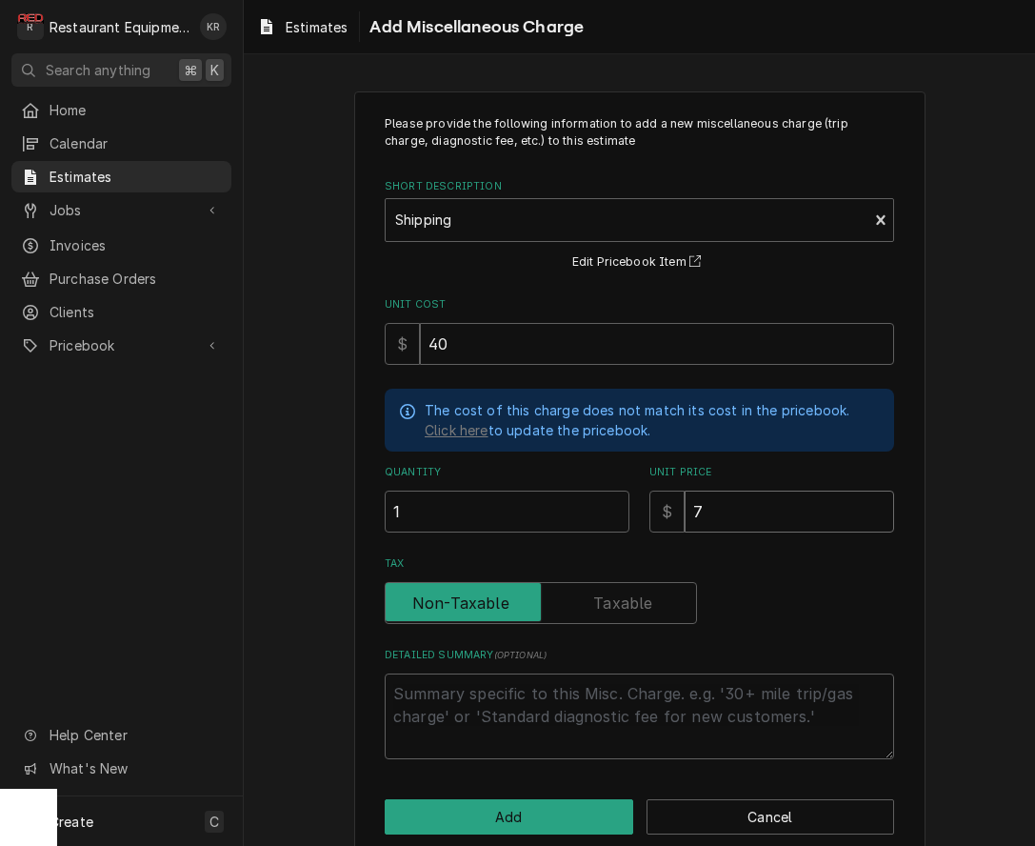
type textarea "x"
type input "77"
type textarea "x"
type input "77.3"
type textarea "x"
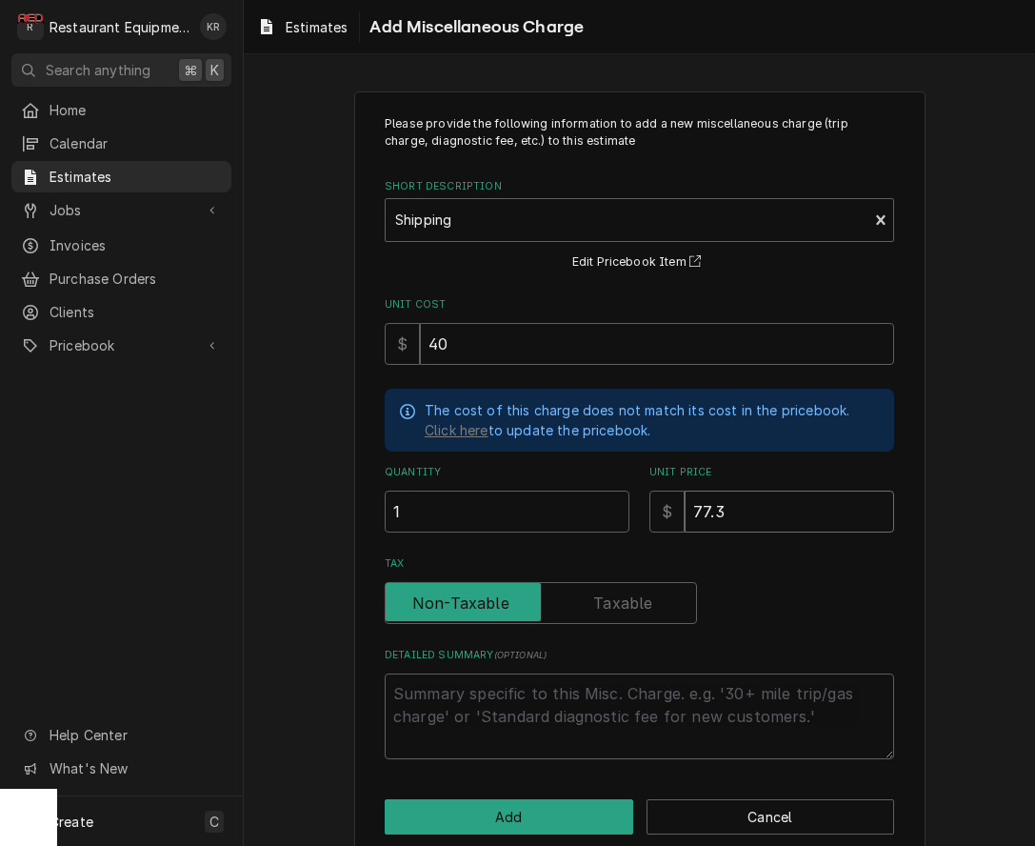
type input "77.33"
type textarea "x"
type input "77.33"
click at [515, 815] on button "Add" at bounding box center [509, 816] width 249 height 35
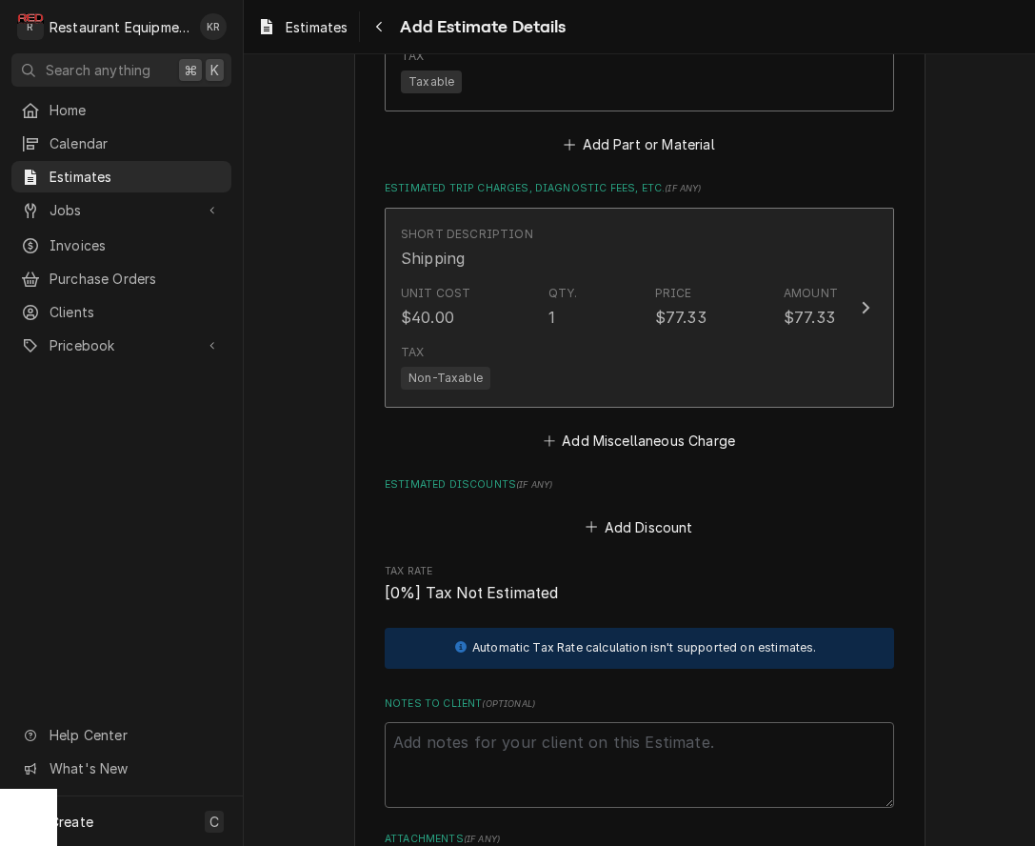
scroll to position [2590, 0]
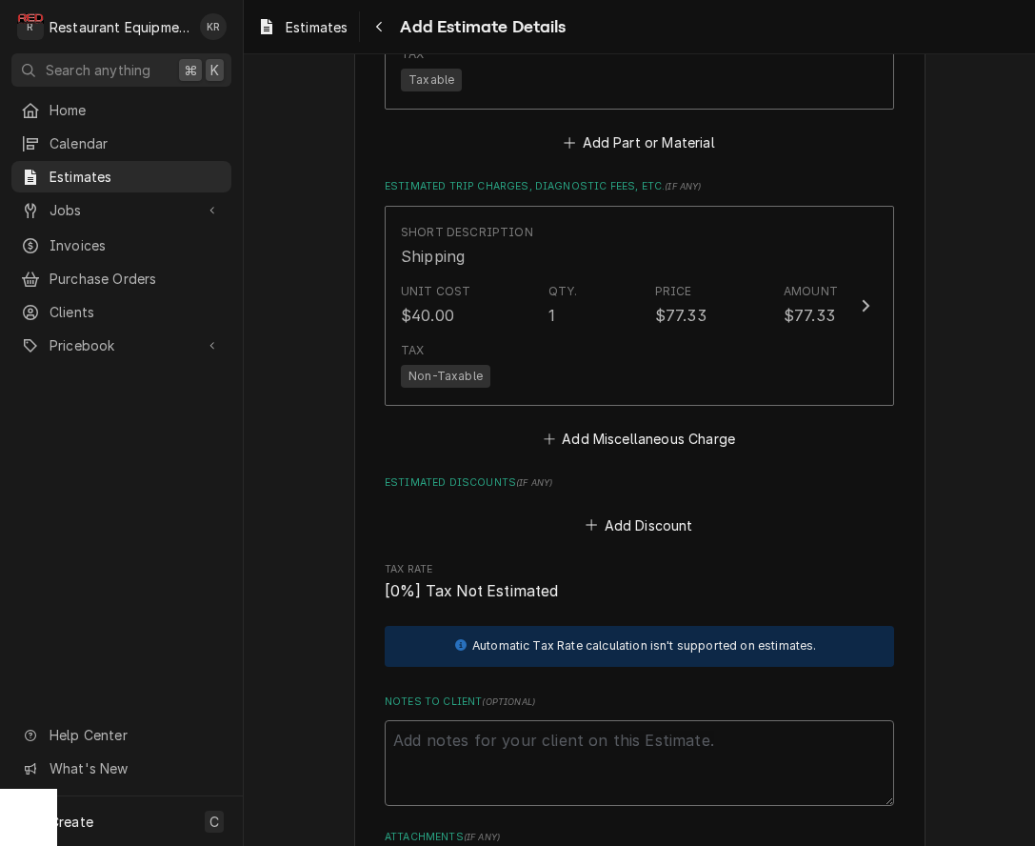
click at [586, 746] on textarea "Notes to Client ( optional )" at bounding box center [639, 763] width 509 height 86
type textarea "x"
type textarea "R"
type textarea "x"
type textarea "Ro"
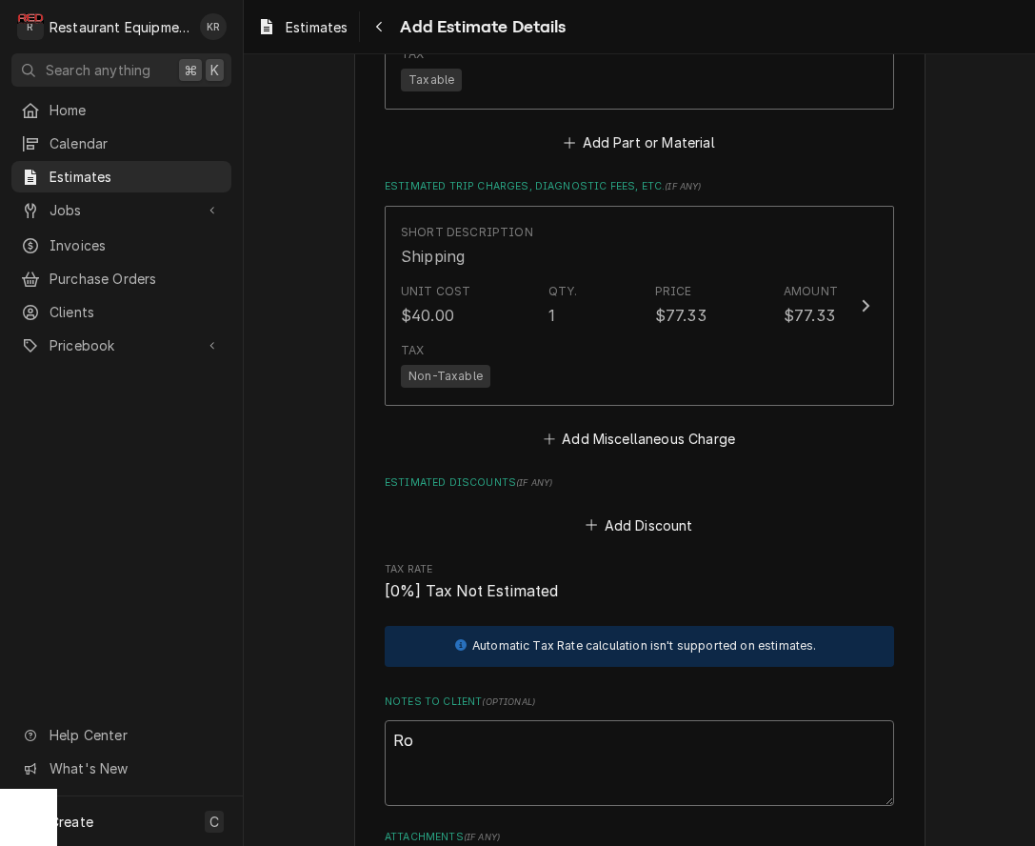
type textarea "x"
type textarea "Roo"
type textarea "x"
type textarea "Roo8"
type textarea "x"
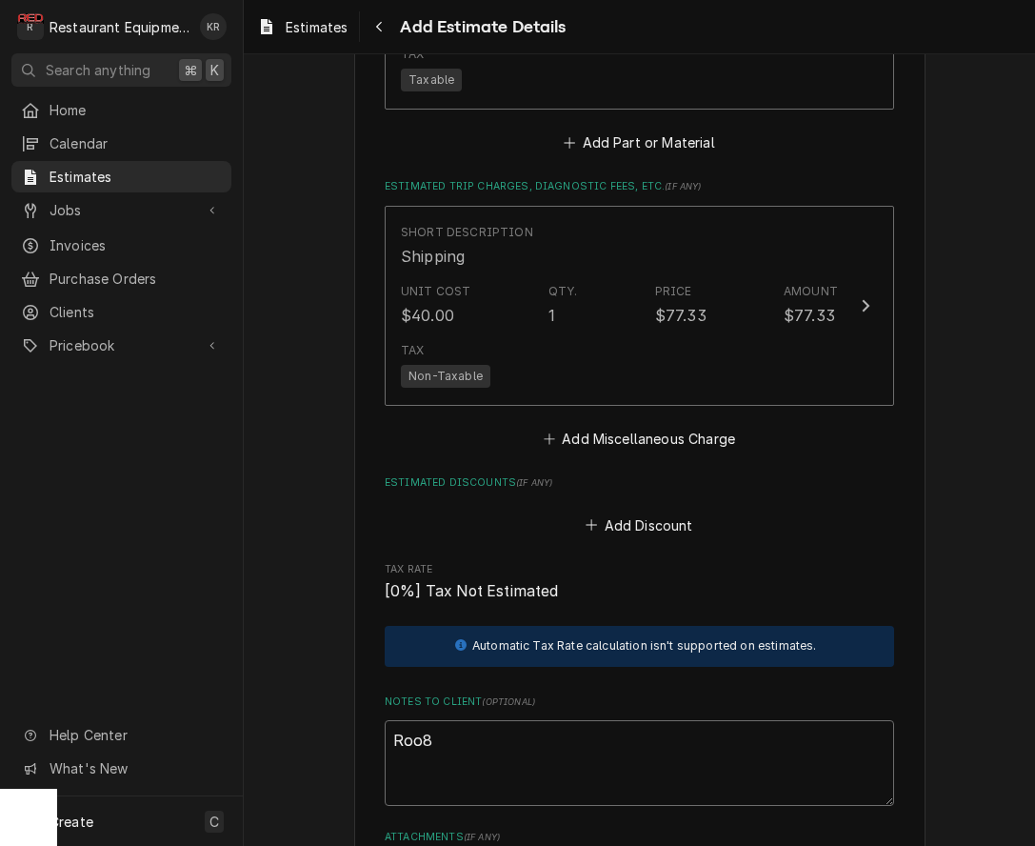
type textarea "Roo88"
type textarea "x"
type textarea "Roo880"
type textarea "x"
type textarea "Roo8801"
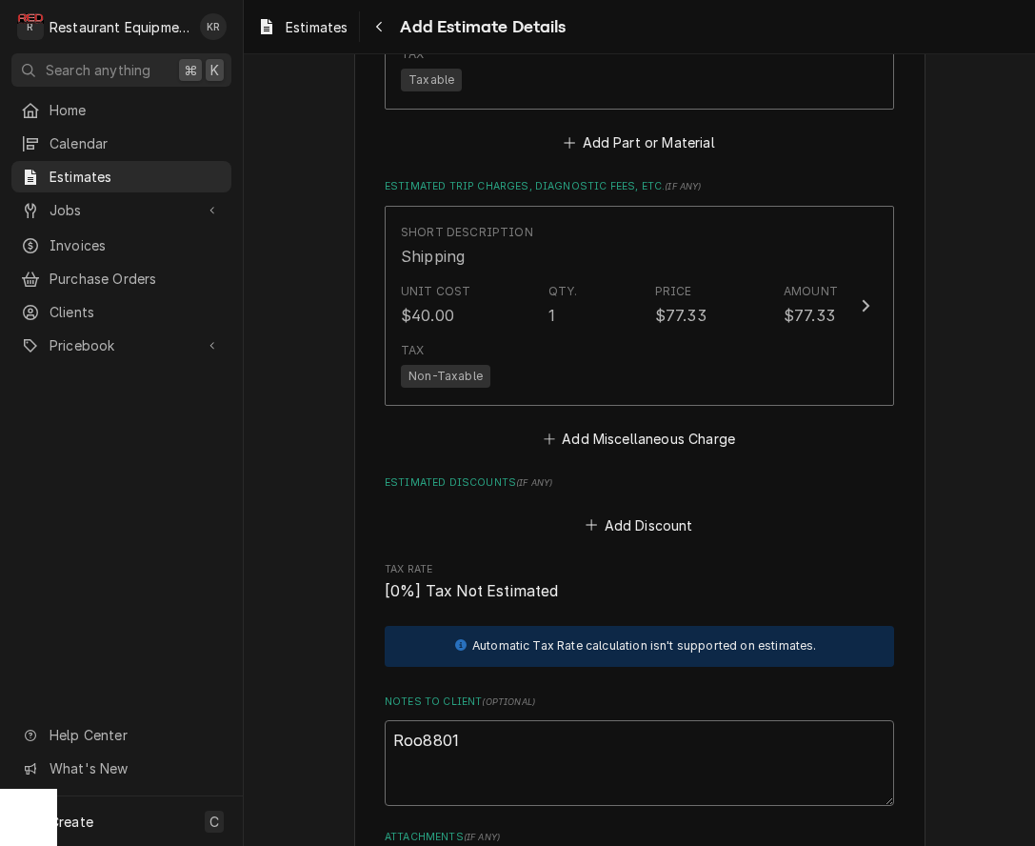
type textarea "x"
type textarea "Roo 8801"
type textarea "x"
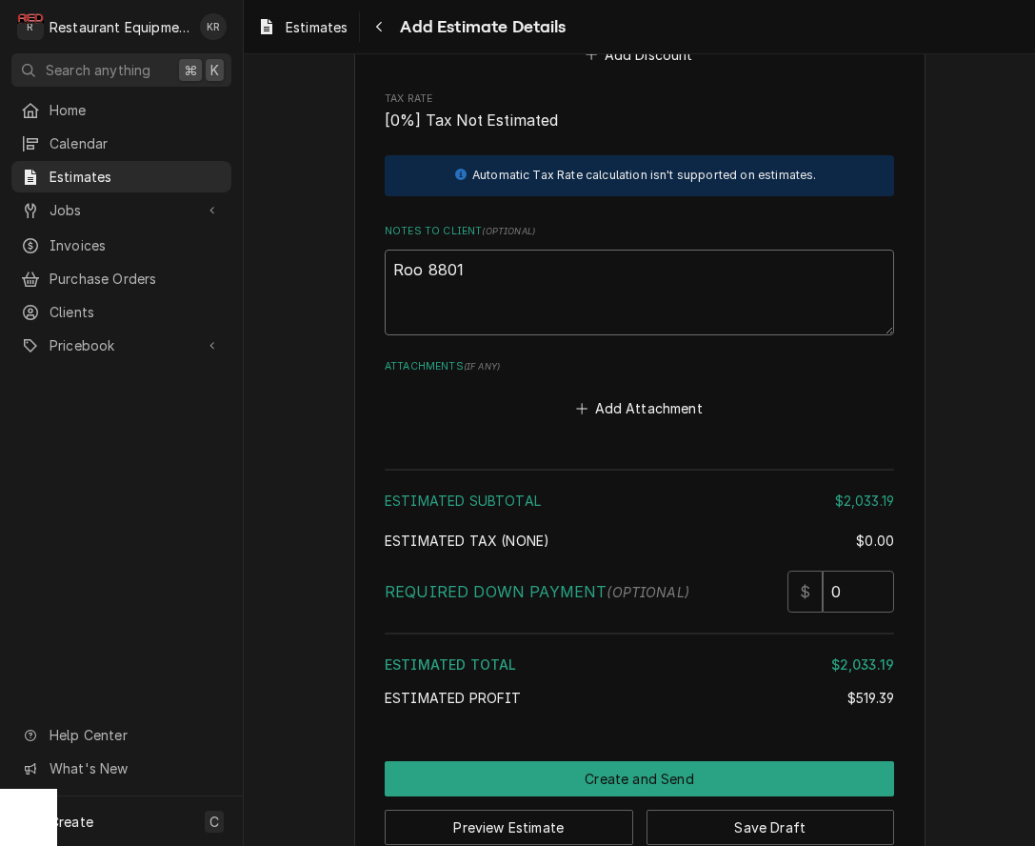
scroll to position [3097, 0]
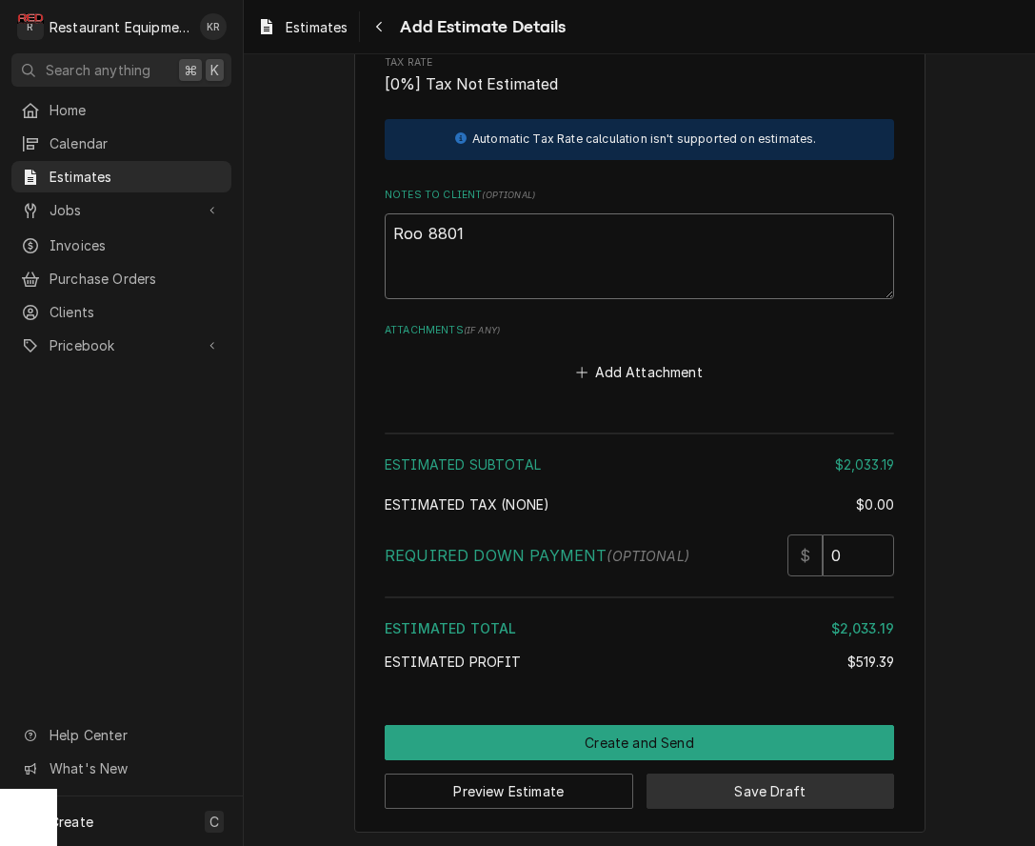
type textarea "Roo 8801"
click at [733, 780] on button "Save Draft" at bounding box center [771, 790] width 249 height 35
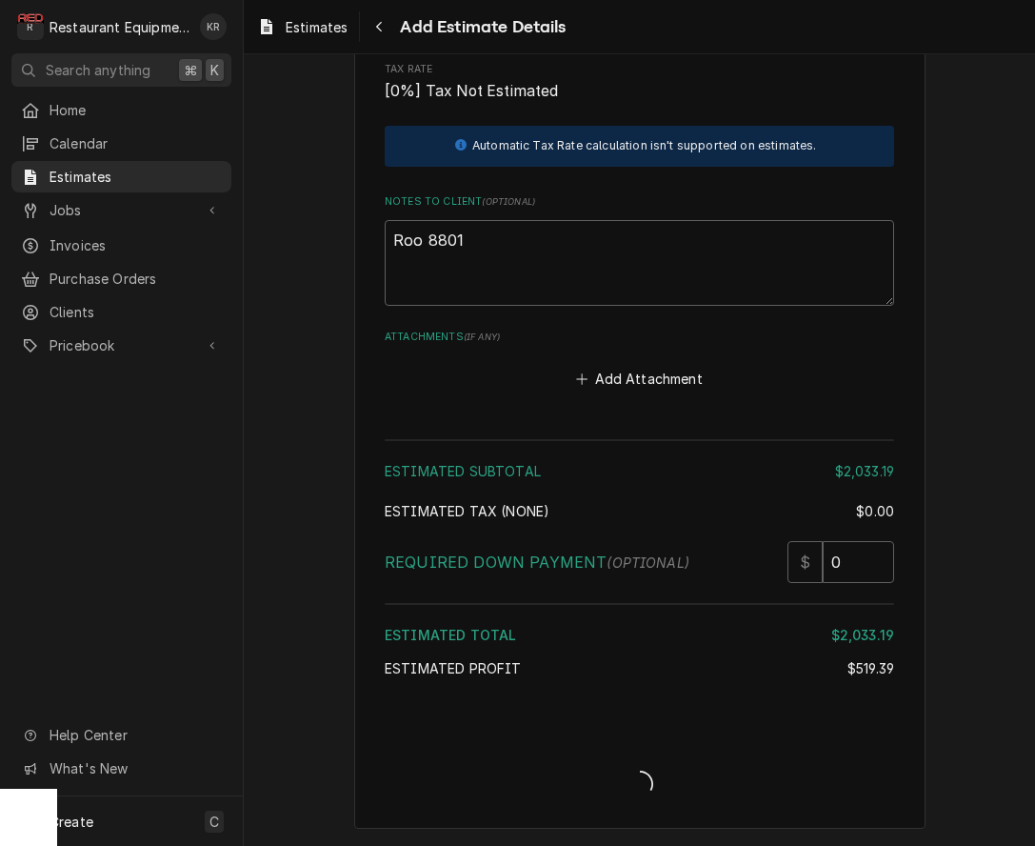
scroll to position [3086, 0]
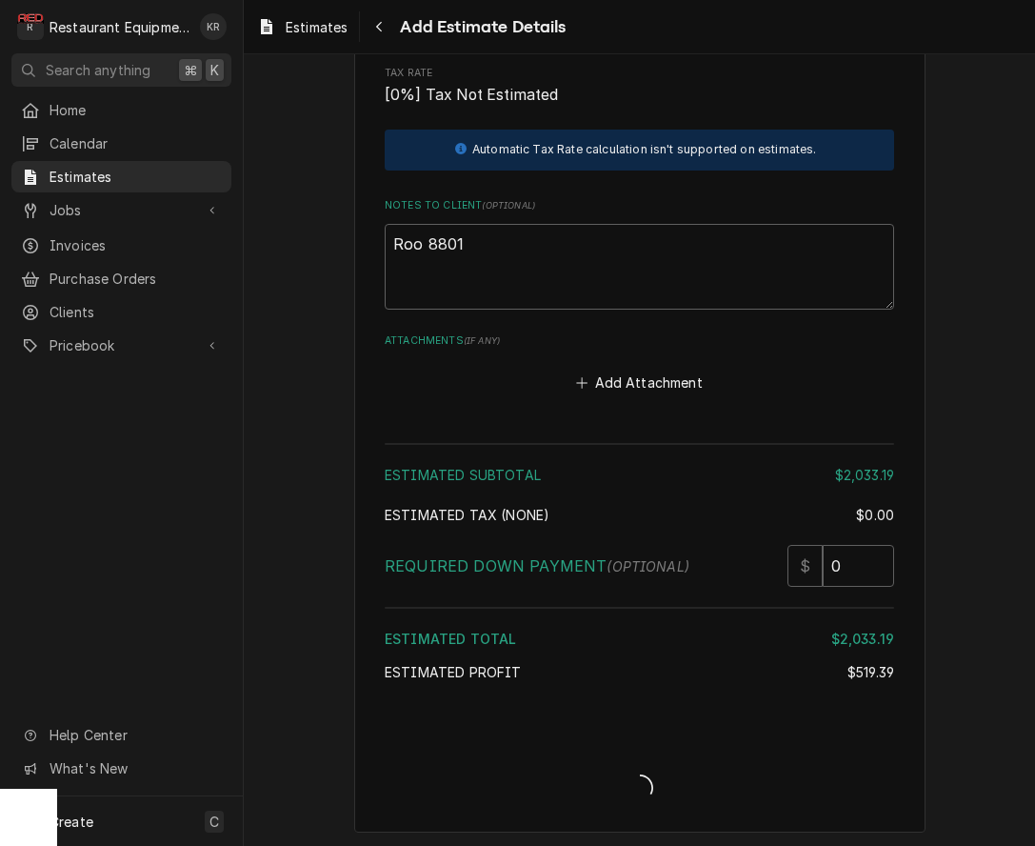
type textarea "x"
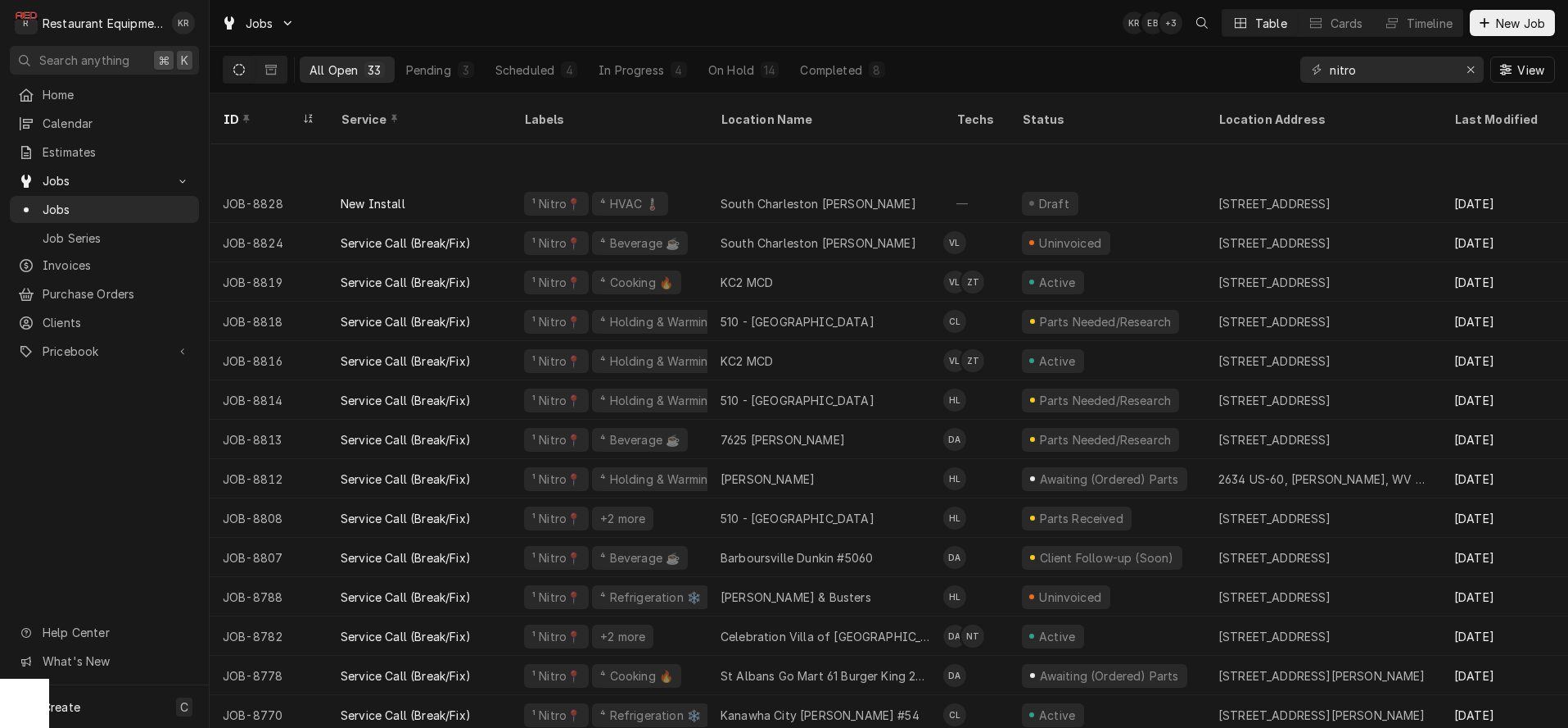
scroll to position [112, 0]
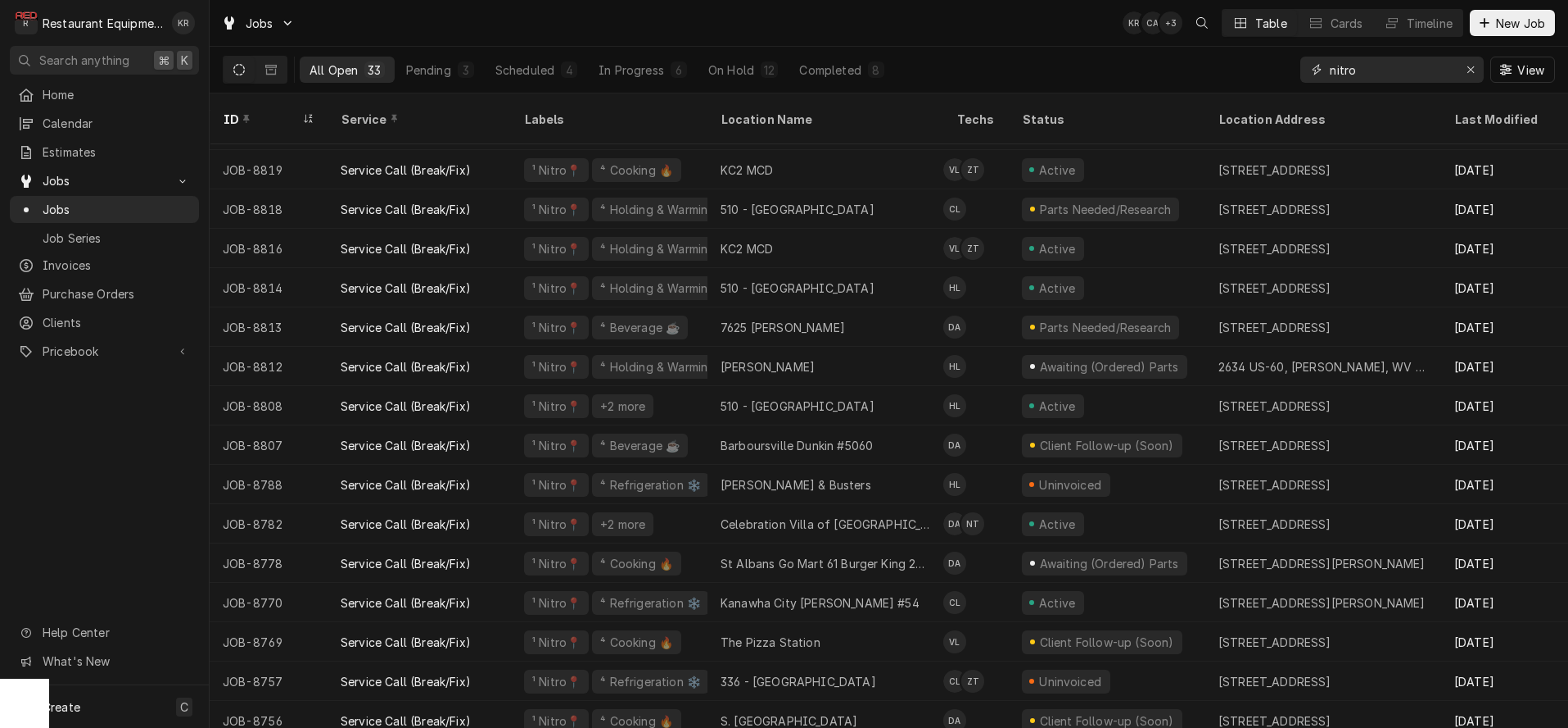
drag, startPoint x: 1365, startPoint y: 71, endPoint x: 1257, endPoint y: 65, distance: 108.2
click at [1330, 67] on input "nitro" at bounding box center [1391, 70] width 123 height 26
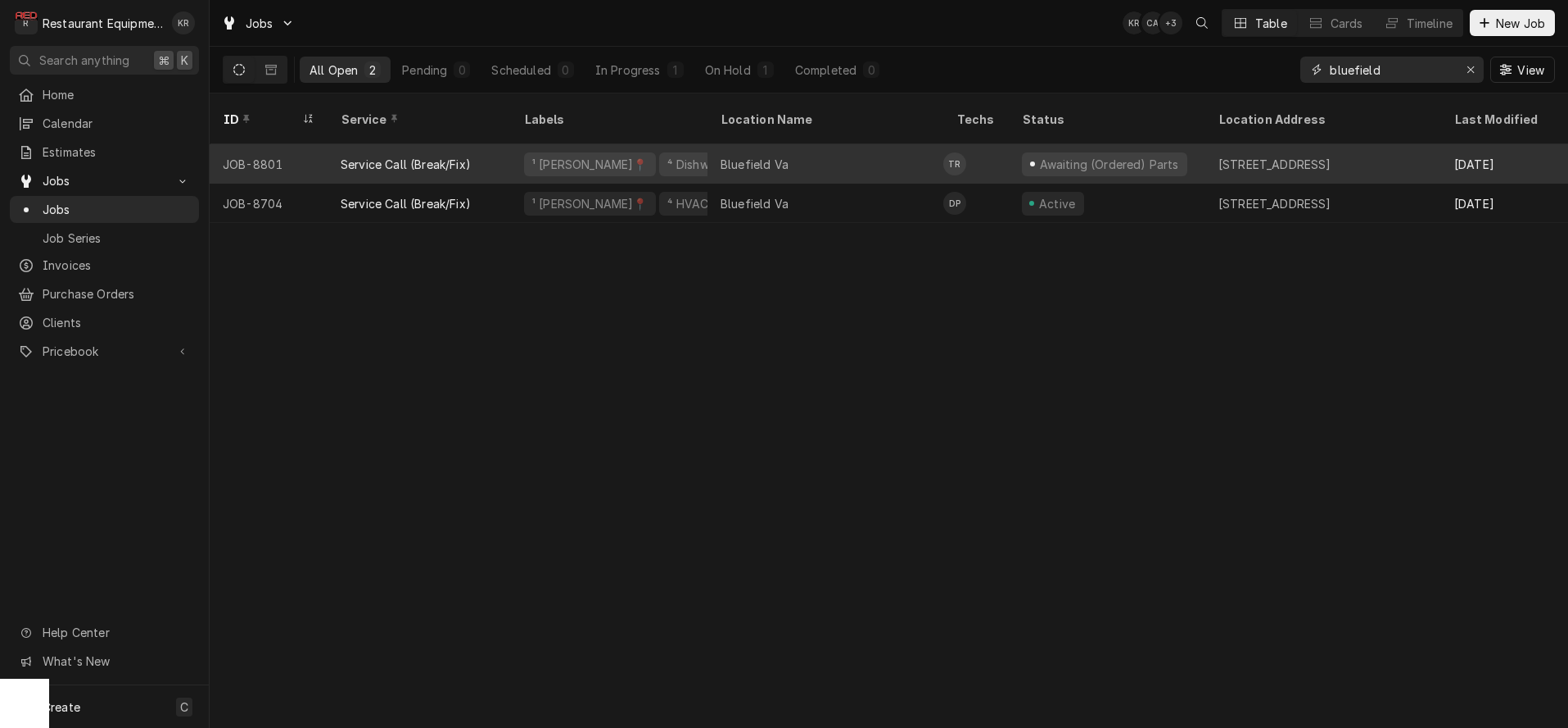
type input "bluefield"
drag, startPoint x: 790, startPoint y: 139, endPoint x: 800, endPoint y: 136, distance: 10.4
click at [790, 145] on div "Bluefield Va" at bounding box center [826, 164] width 236 height 40
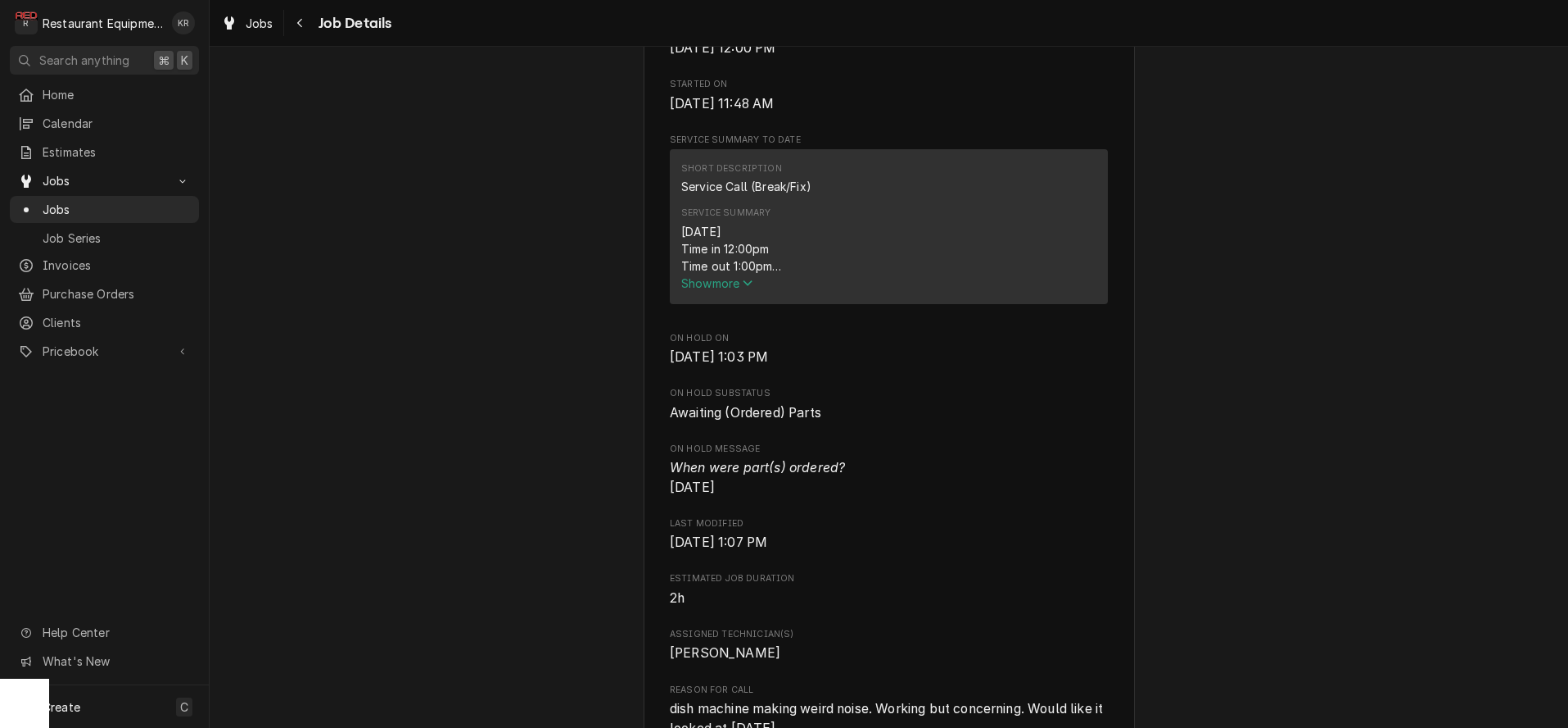
scroll to position [629, 0]
click at [725, 287] on span "Show more" at bounding box center [717, 281] width 72 height 14
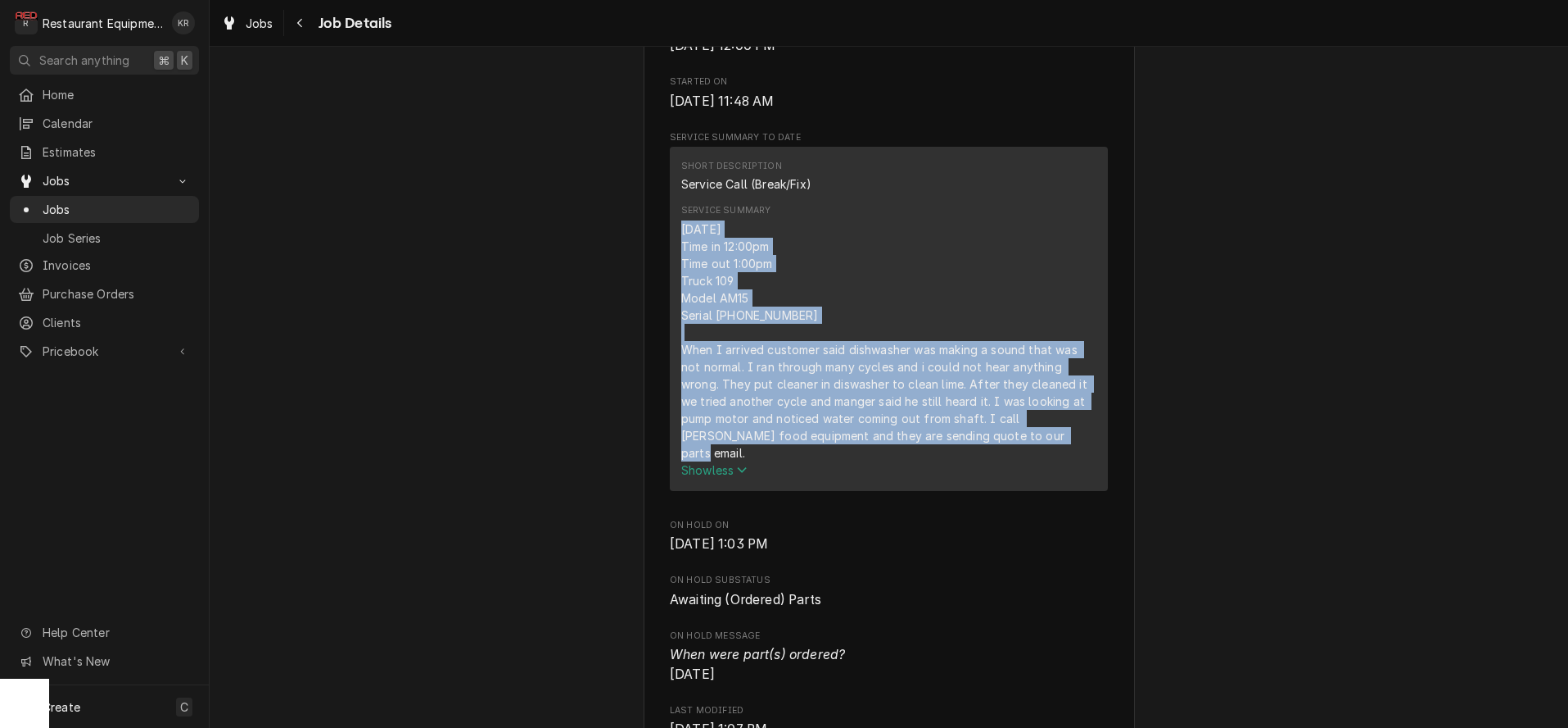
drag, startPoint x: 680, startPoint y: 247, endPoint x: 1037, endPoint y: 453, distance: 412.2
click at [1058, 463] on div "Short Description Service Call (Break/Fix) Service Summary [DATE] Time in 12:00…" at bounding box center [889, 318] width 438 height 344
copy div "[DATE] Time in 12:00pm Time out 1:00pm Truck 109 Model AM15 Serial [PHONE_NUMBE…"
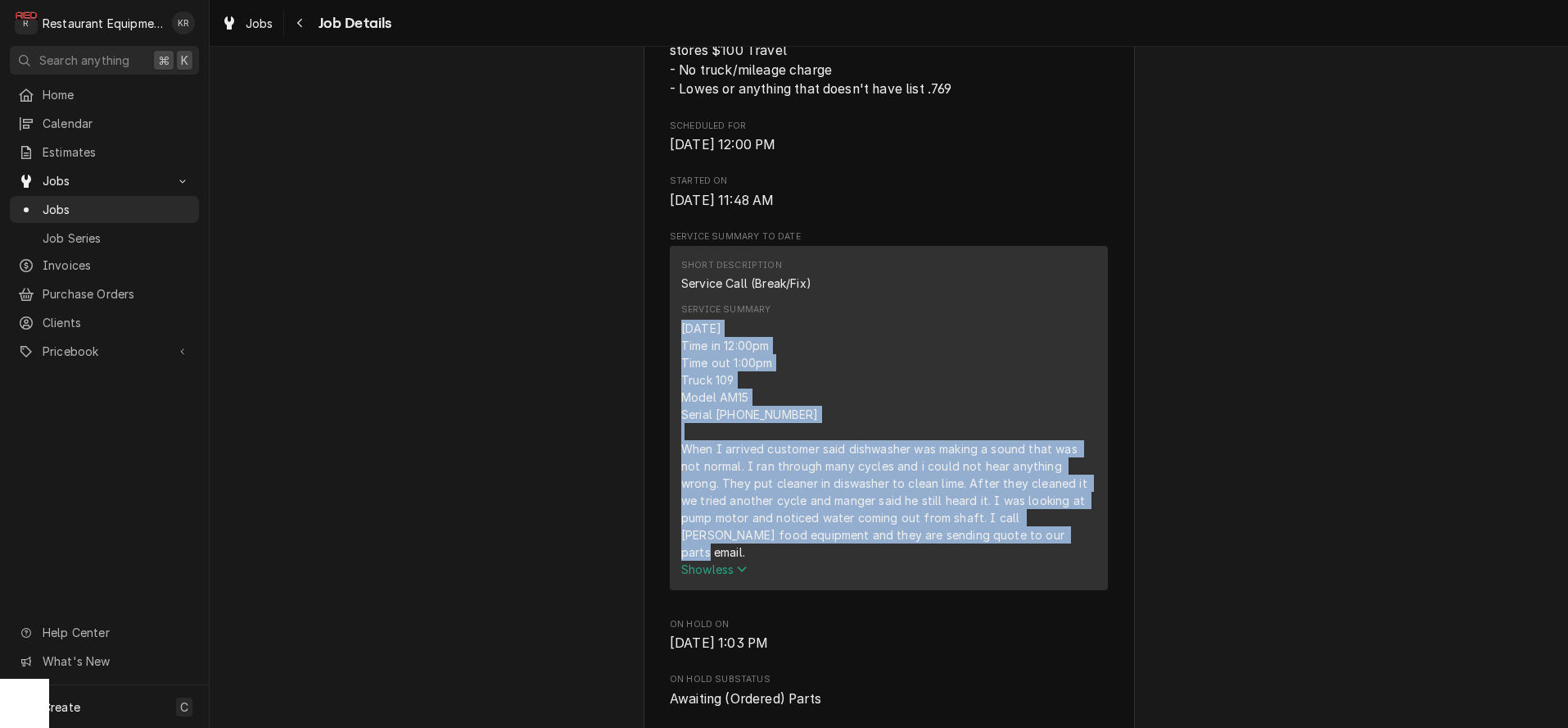
scroll to position [549, 0]
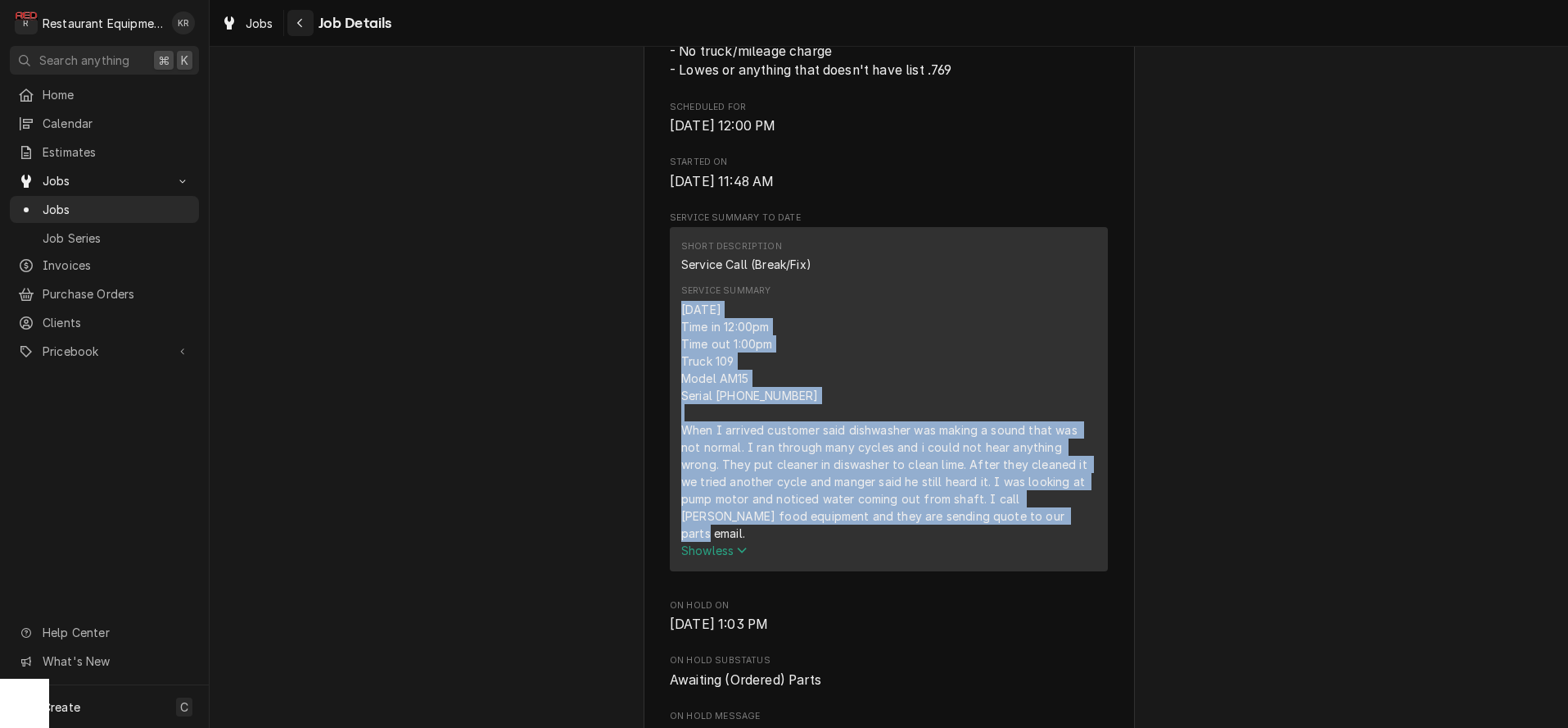
click at [300, 27] on icon "Navigate back" at bounding box center [300, 22] width 8 height 11
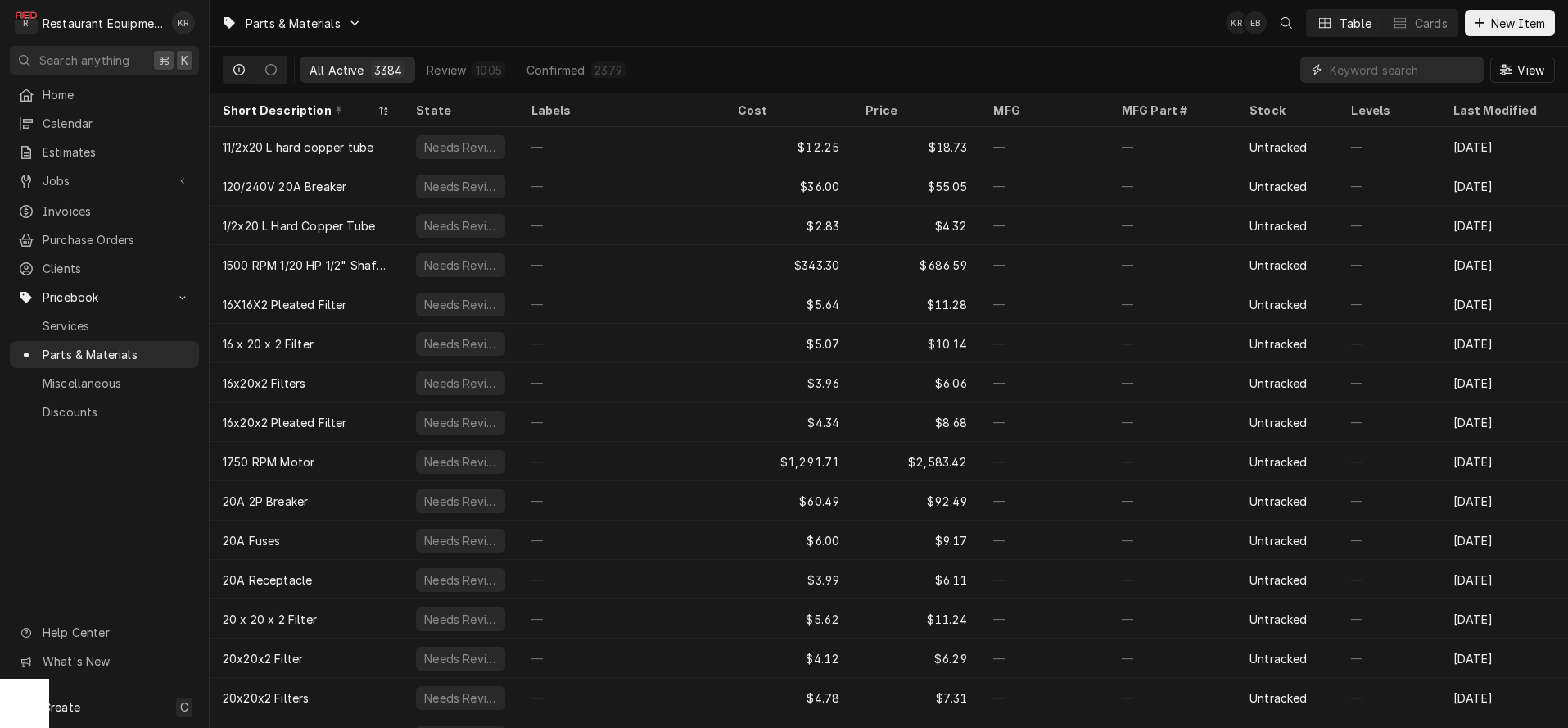
click at [1399, 73] on input "Dynamic Content Wrapper" at bounding box center [1402, 70] width 145 height 26
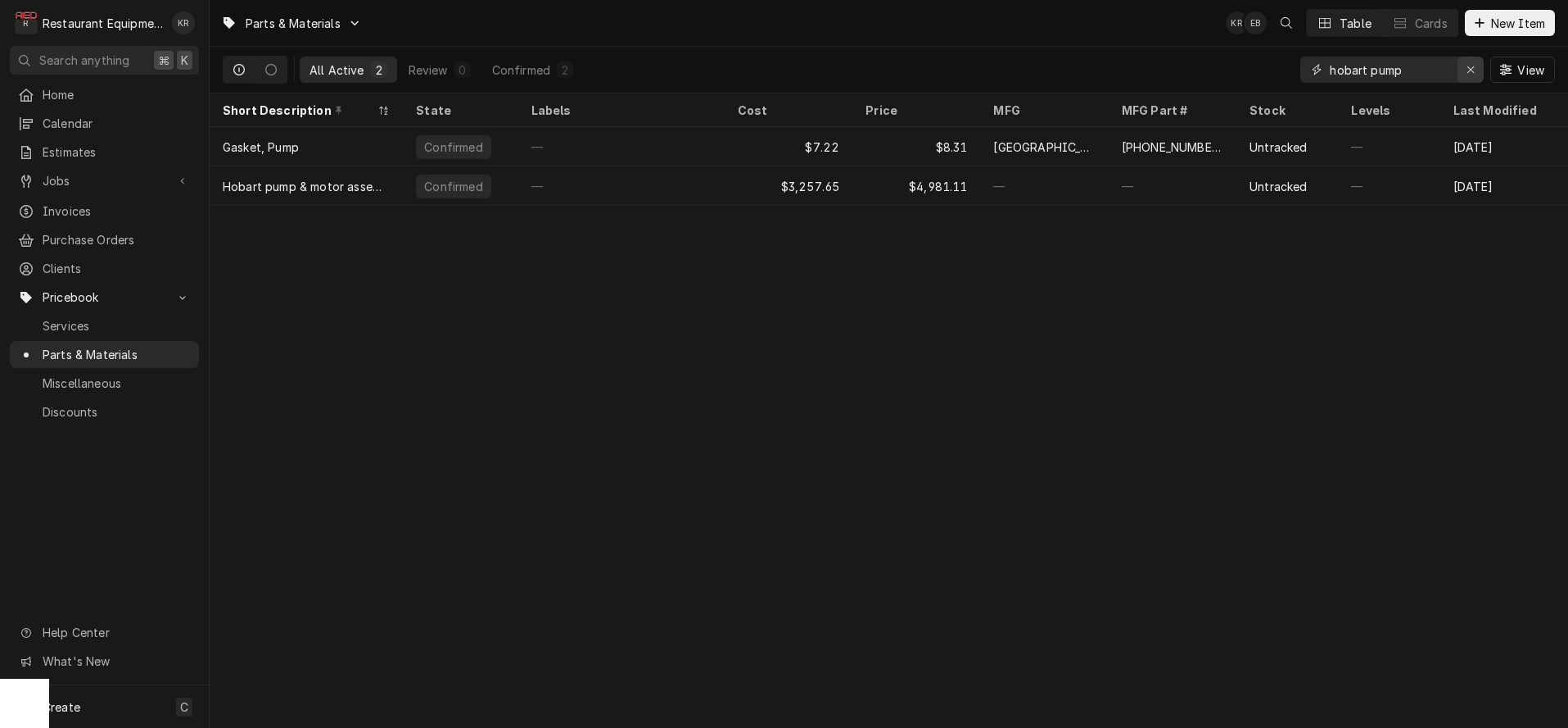
type input "hobart pump"
click at [1471, 64] on icon "Erase input" at bounding box center [1471, 69] width 9 height 11
click at [1485, 20] on div "Dynamic Content Wrapper" at bounding box center [1479, 22] width 16 height 16
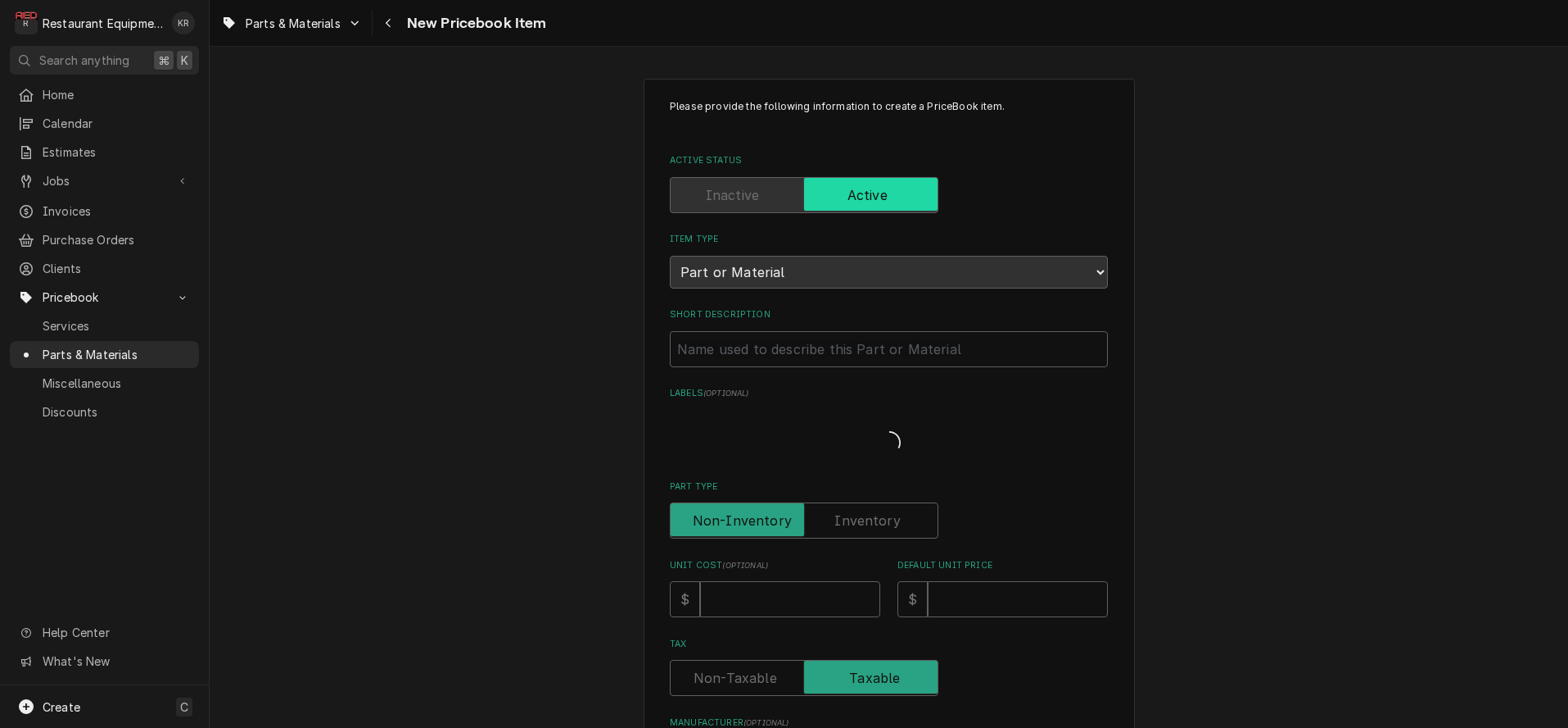
type textarea "x"
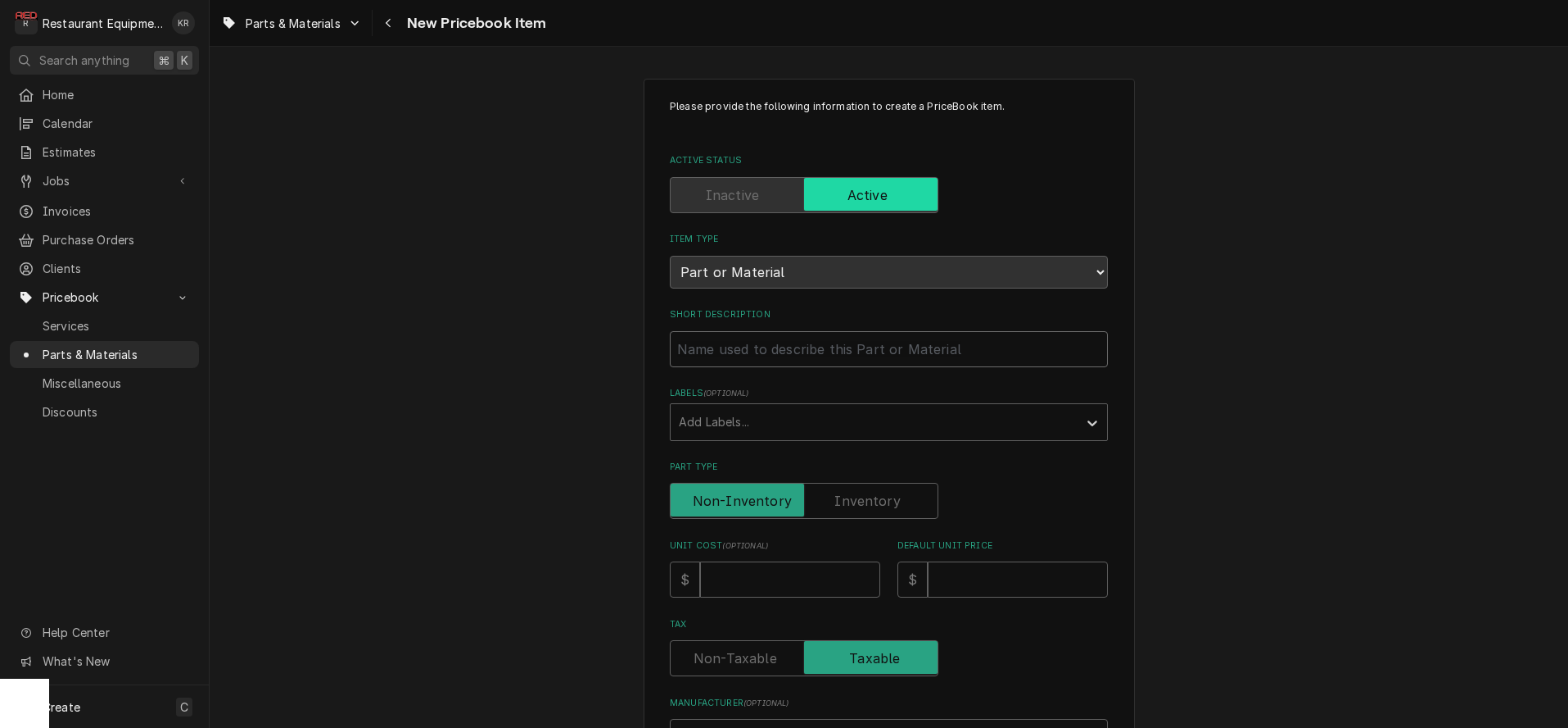
click at [796, 355] on input "Short Description" at bounding box center [889, 349] width 438 height 36
type input "W"
type textarea "x"
type input "Wa"
type textarea "x"
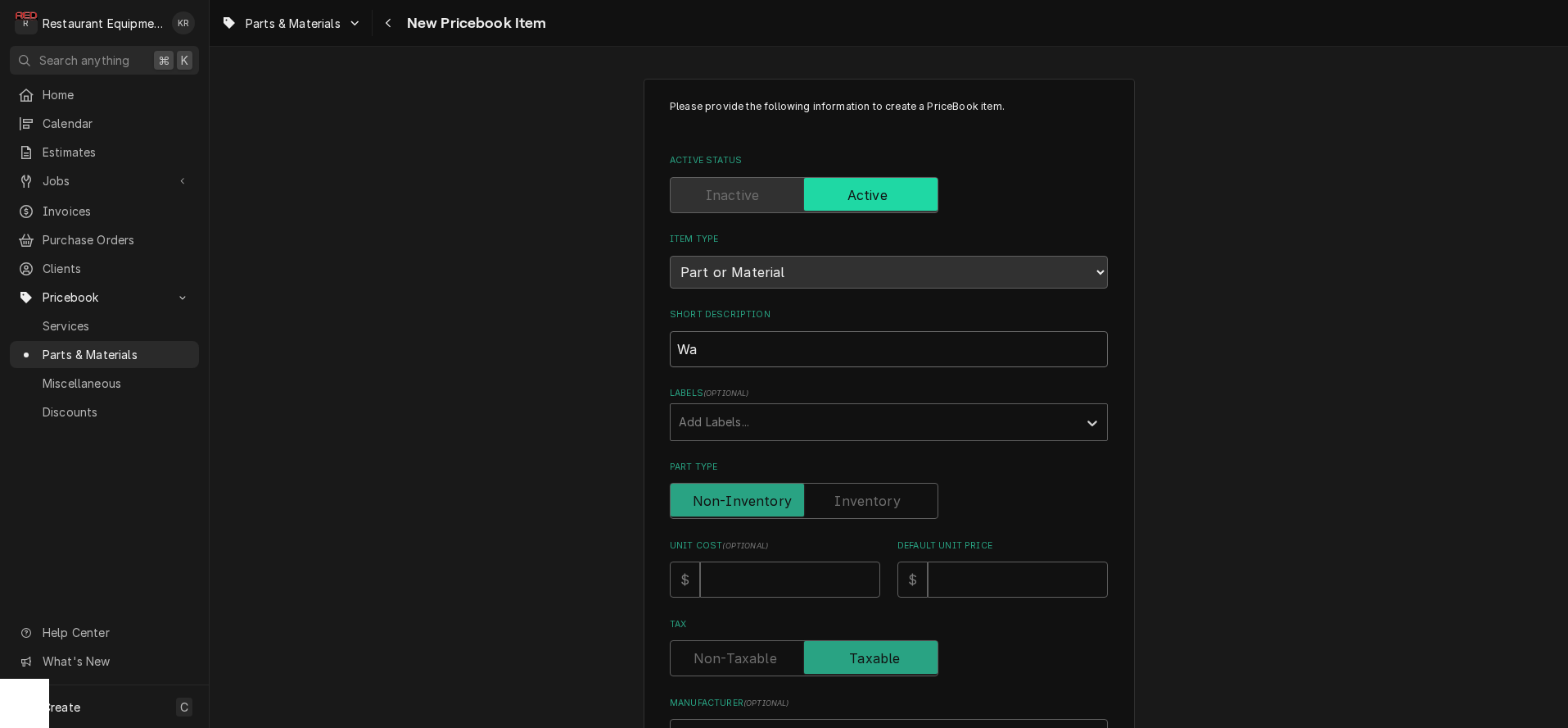
type input "Was"
type textarea "x"
type input "Wash"
type textarea "x"
type input "Wash"
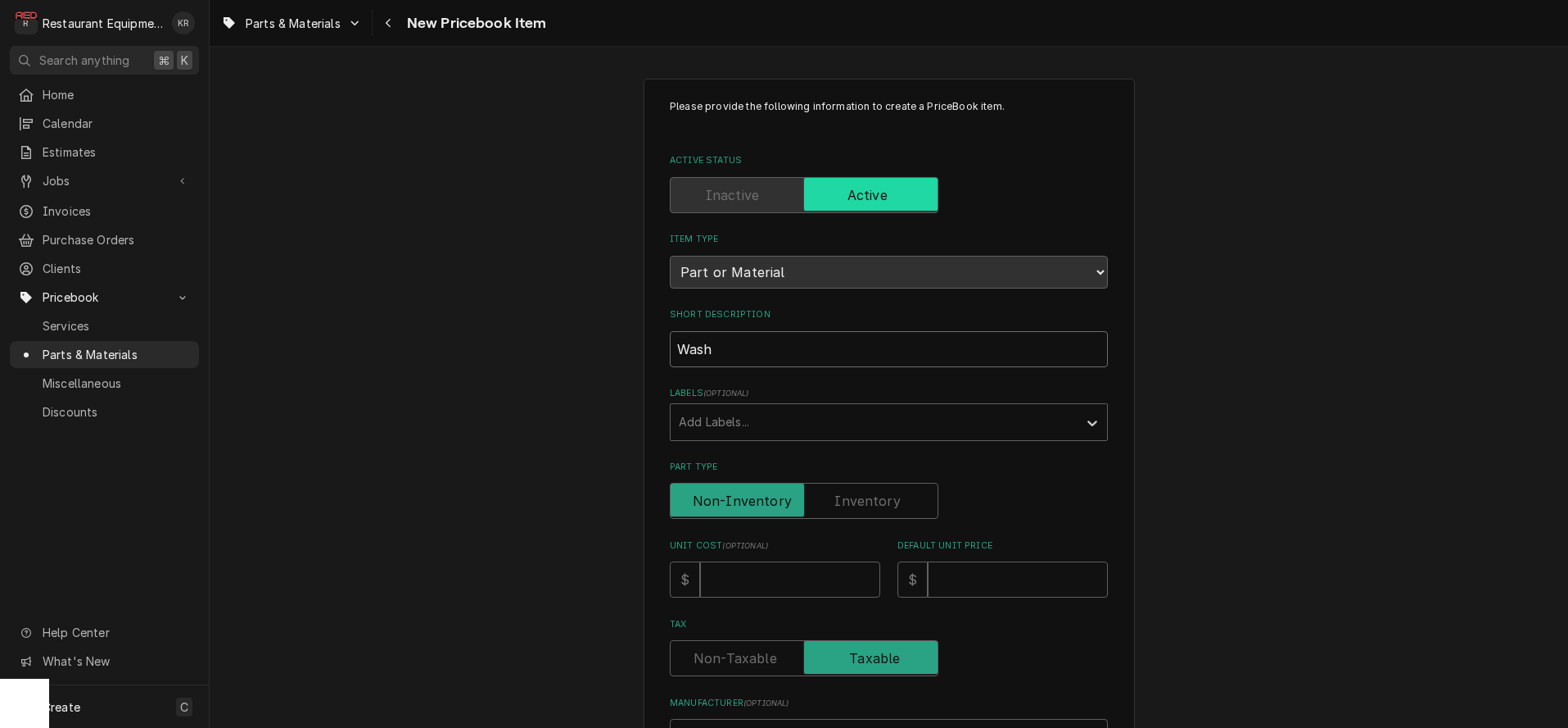
type textarea "x"
type input "Wash P"
type textarea "x"
type input "Wash PU"
type textarea "x"
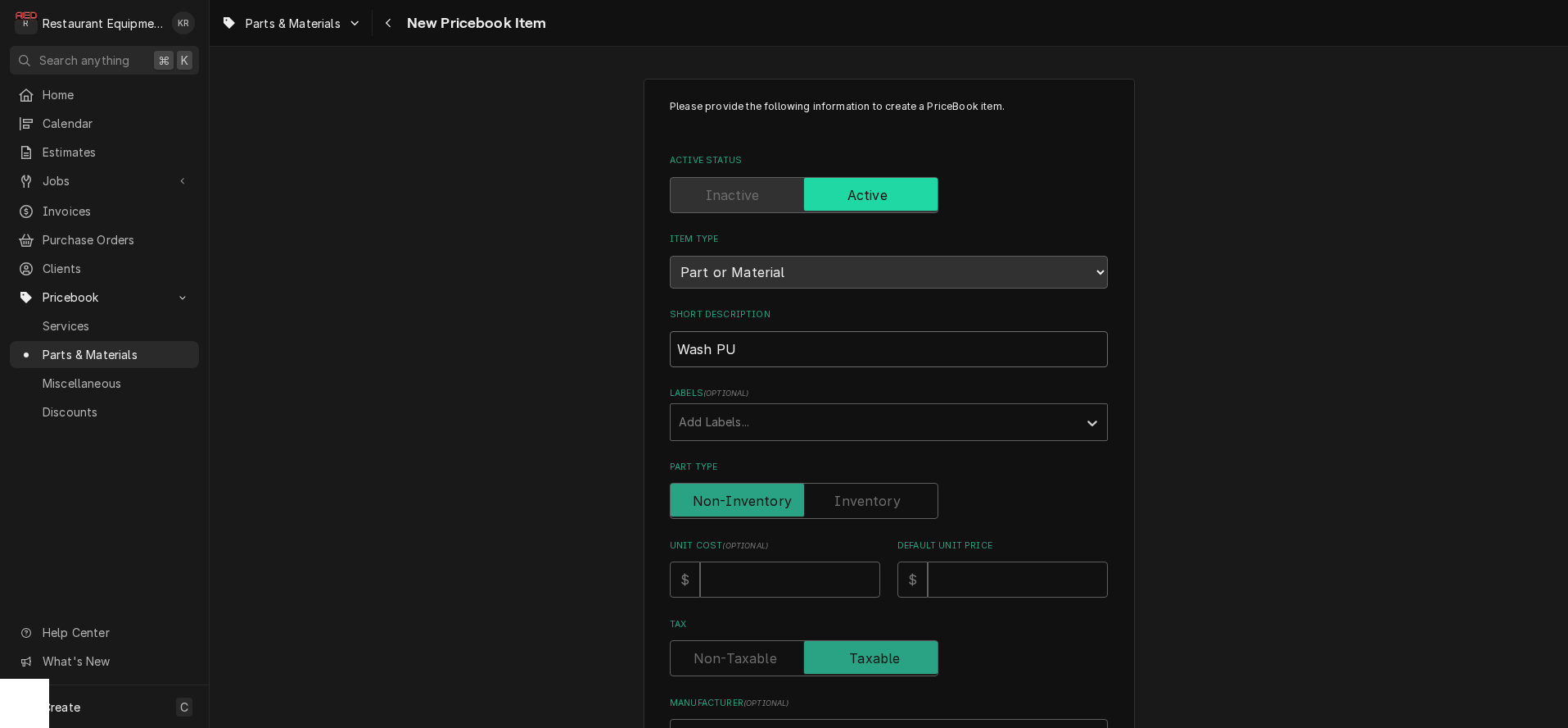
type input "Wash PUm"
type textarea "x"
type input "Wash PUmp"
type textarea "x"
type input "Wash PUmp"
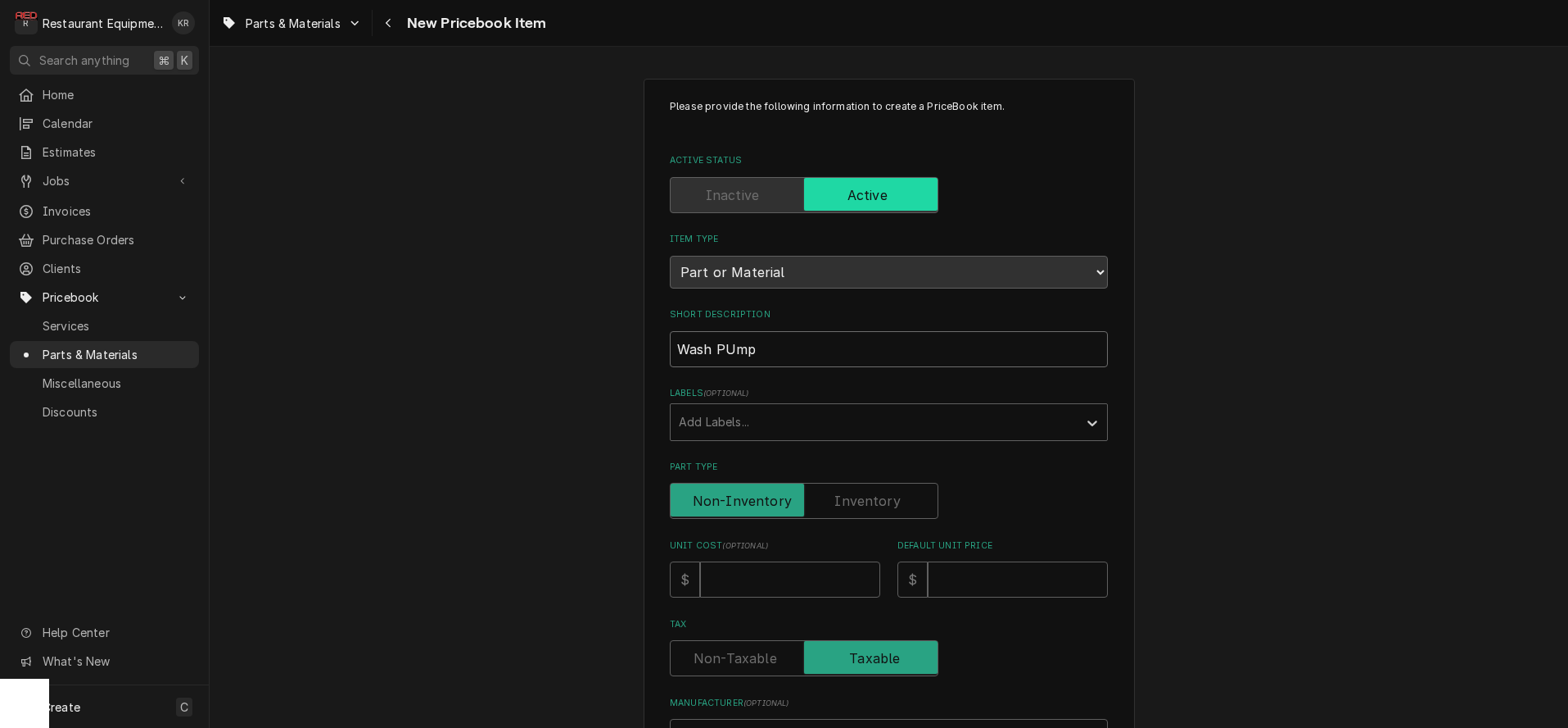
type textarea "x"
type input "Wash PUmp"
type textarea "x"
type input "Wash PUm"
type textarea "x"
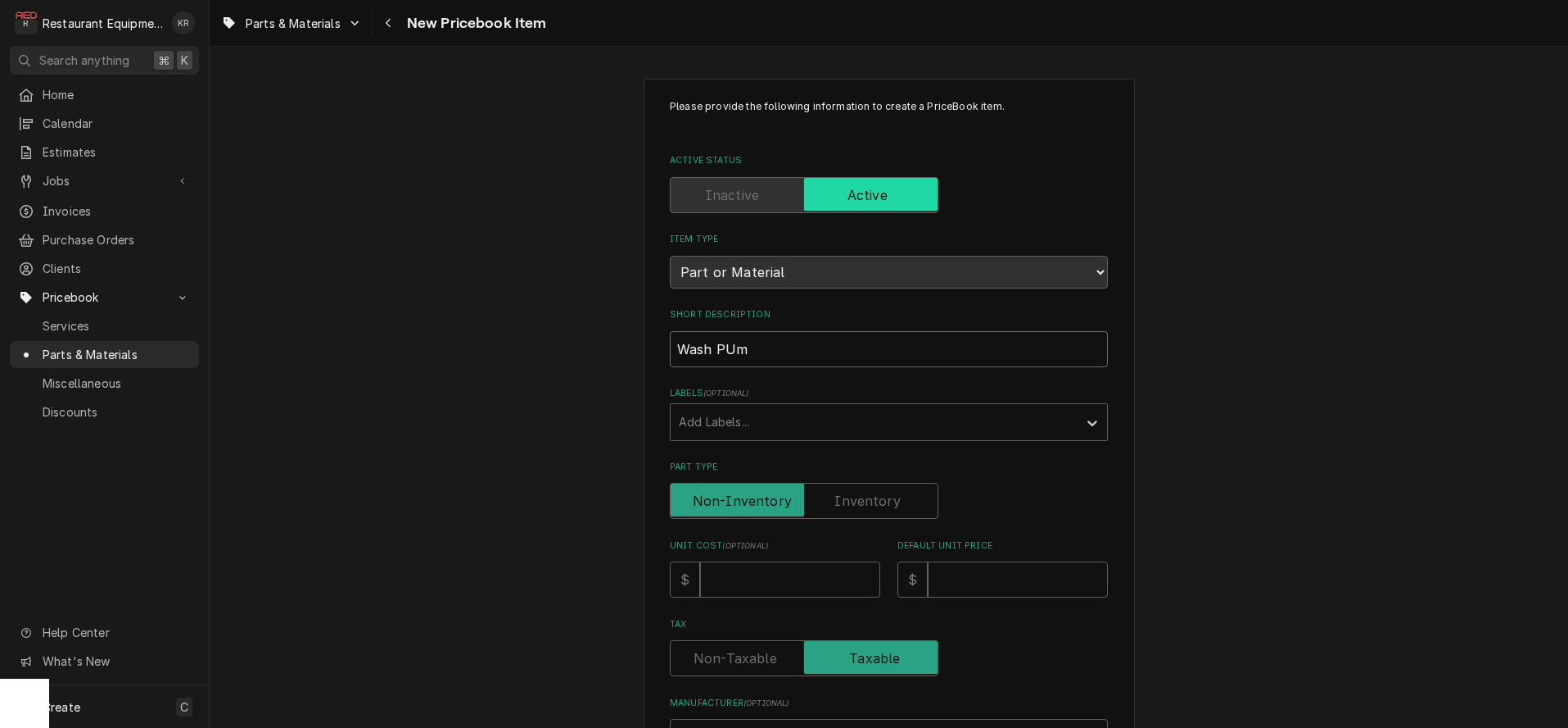
type input "Wash PU"
type textarea "x"
type input "Wash P"
type textarea "x"
type input "Wash"
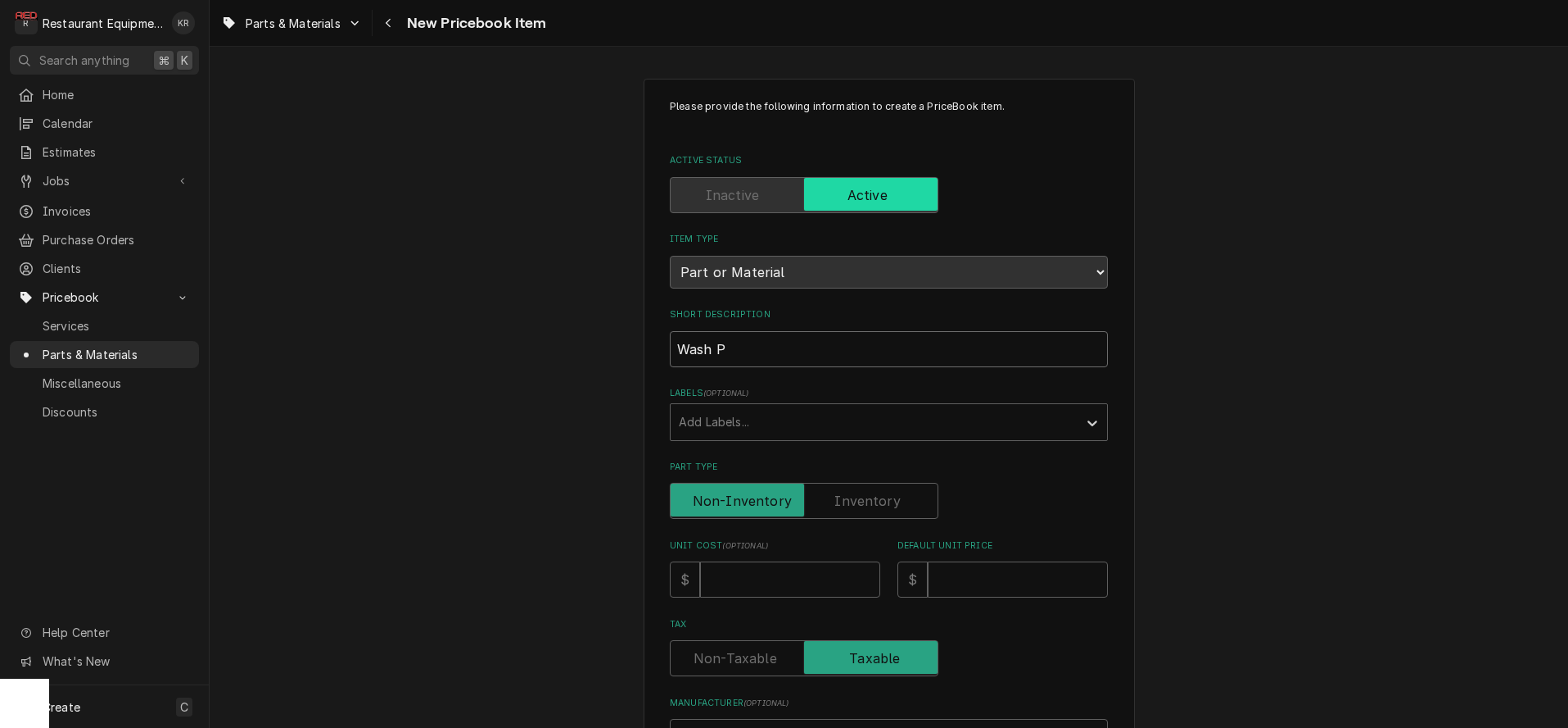
type textarea "x"
type input "Wash P"
type textarea "x"
type input "Wash Pu"
type textarea "x"
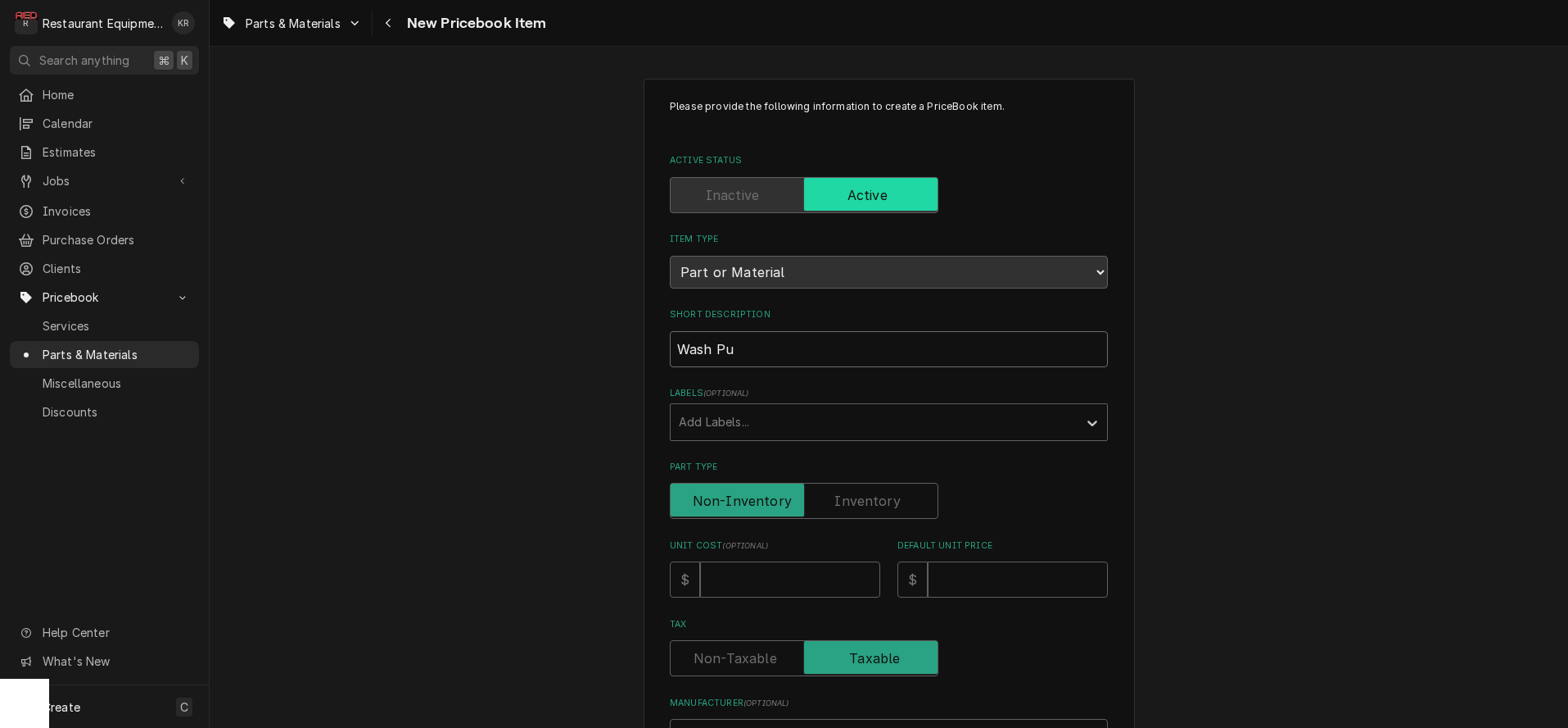
type input "Wash Pum"
type textarea "x"
type input "Wash Pump"
type textarea "x"
type input "Wash Pump"
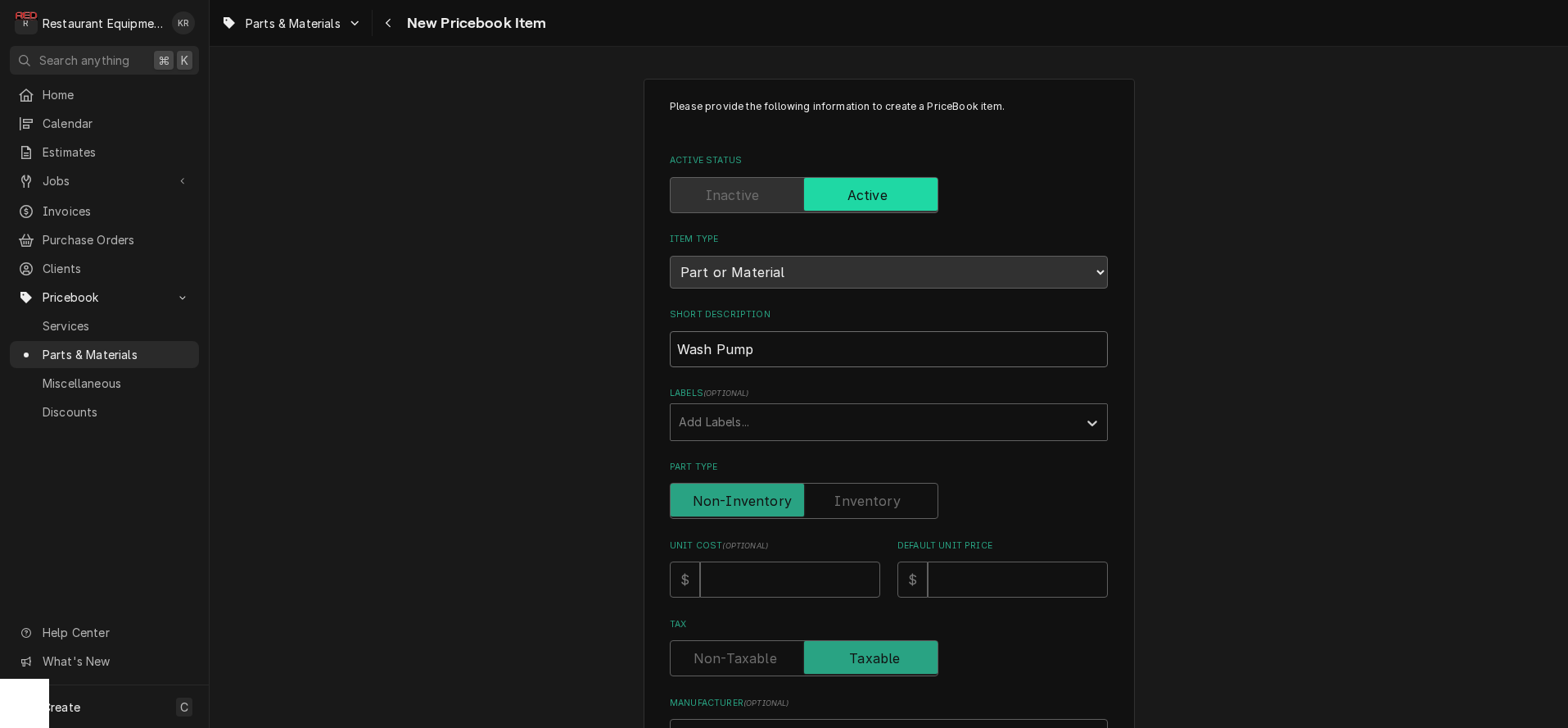
type textarea "x"
type input "Wash Pump M"
type textarea "x"
type input "Wash Pump Mo"
type textarea "x"
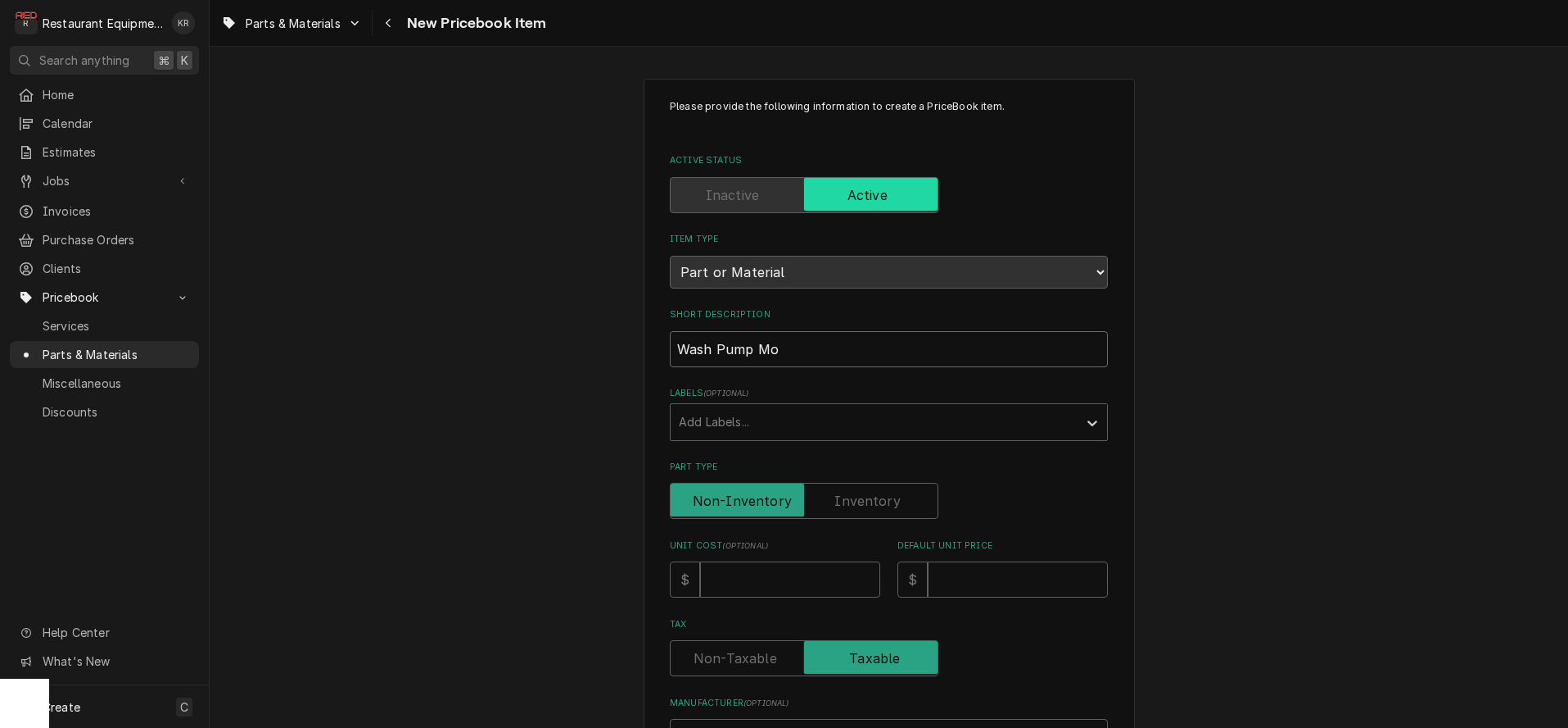
type input "Wash Pump Mot"
type textarea "x"
type input "Wash Pump Moto"
type textarea "x"
type input "Wash Pump Motor"
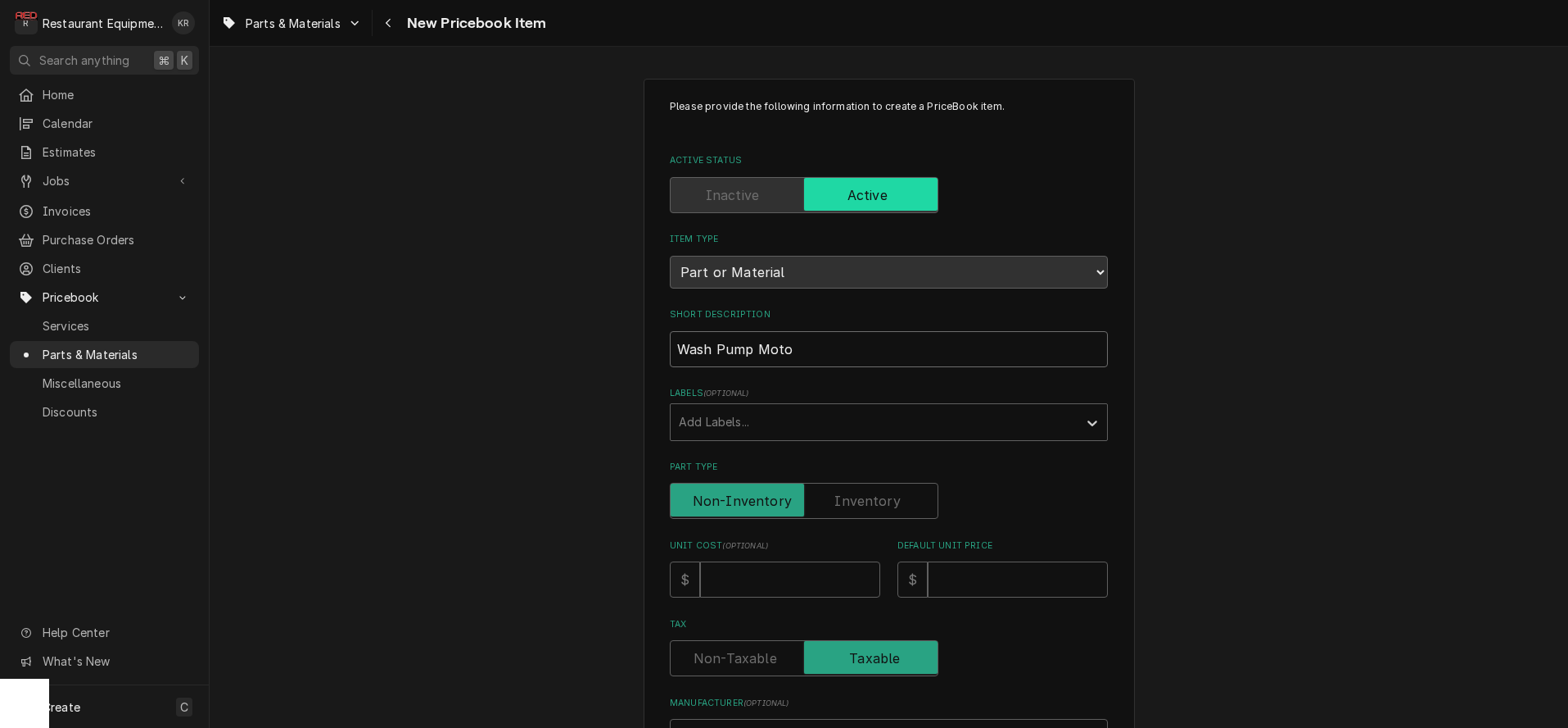
type textarea "x"
type input "Wash Pump Motor"
type textarea "x"
type input "Wash Pump Motor 2"
type textarea "x"
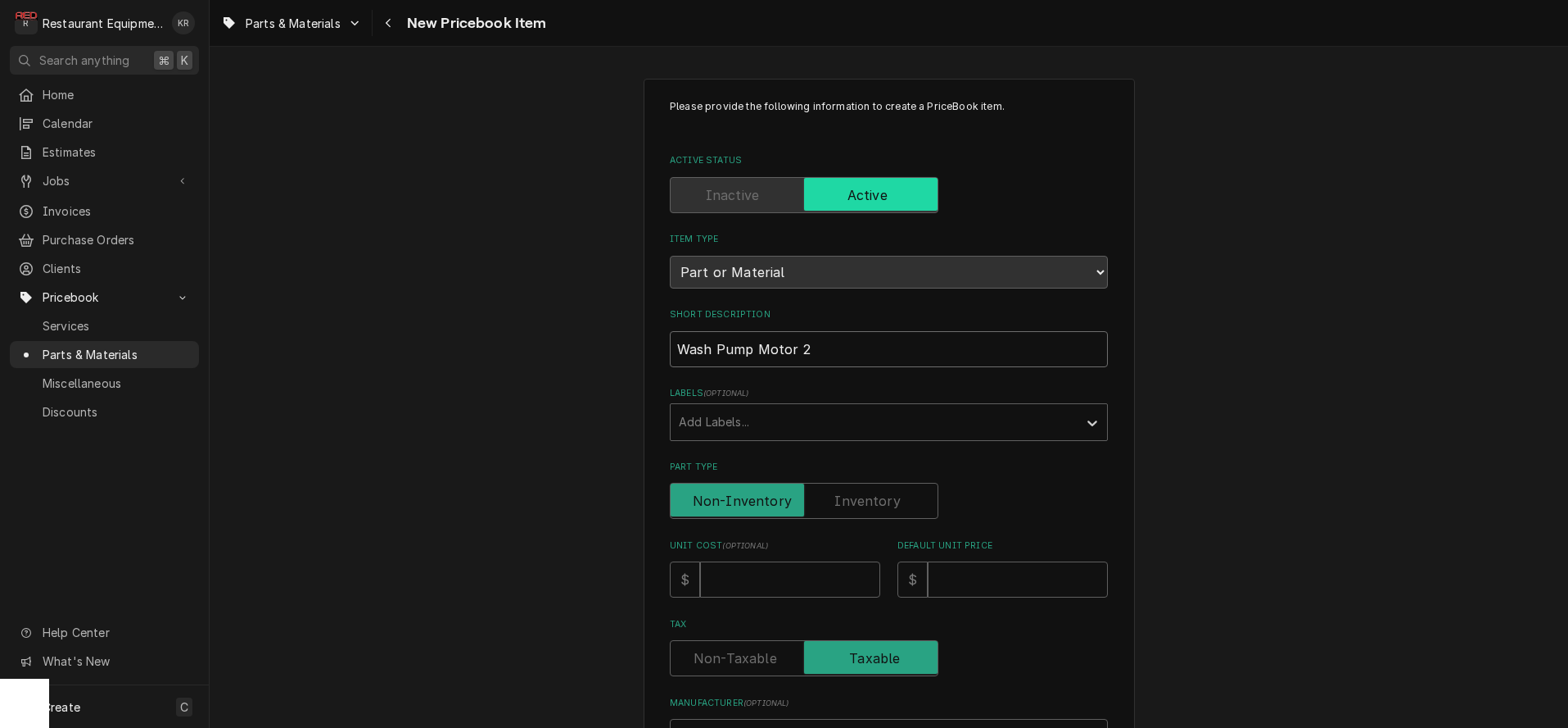
type input "Wash Pump Motor"
type textarea "x"
type input "Wash Pump Motor 3"
type textarea "x"
type input "Wash Pump Motor 3P"
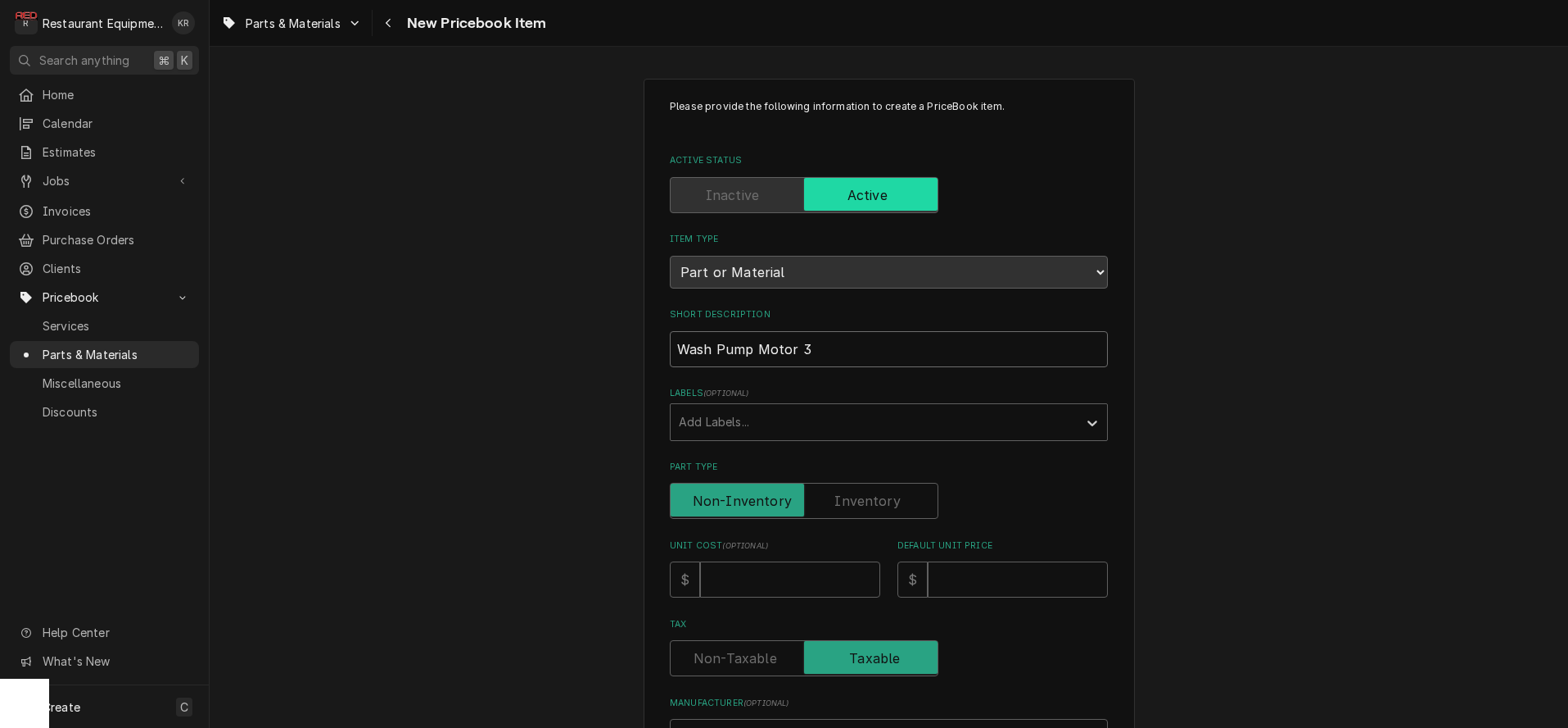
type textarea "x"
type input "Wash Pump Motor 3PH"
type textarea "x"
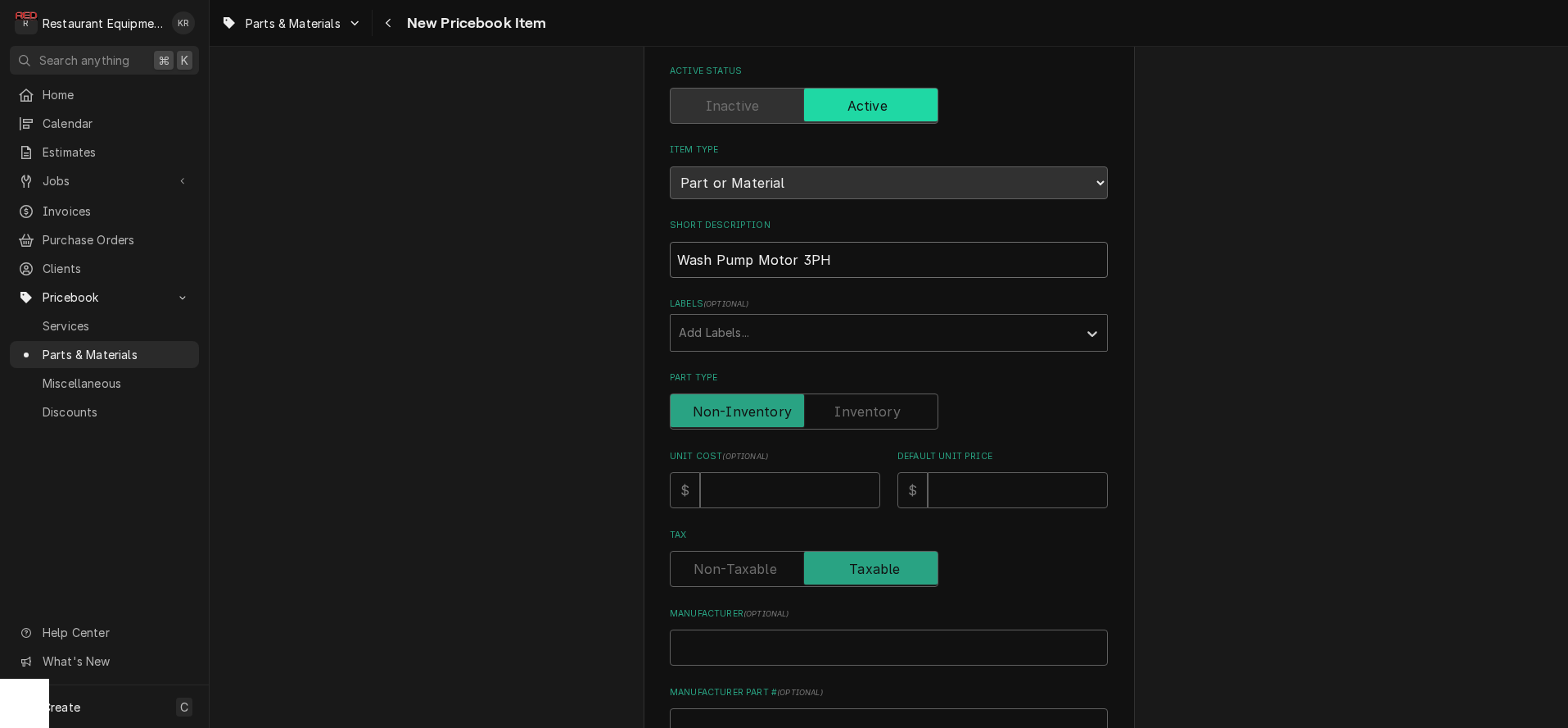
scroll to position [110, 0]
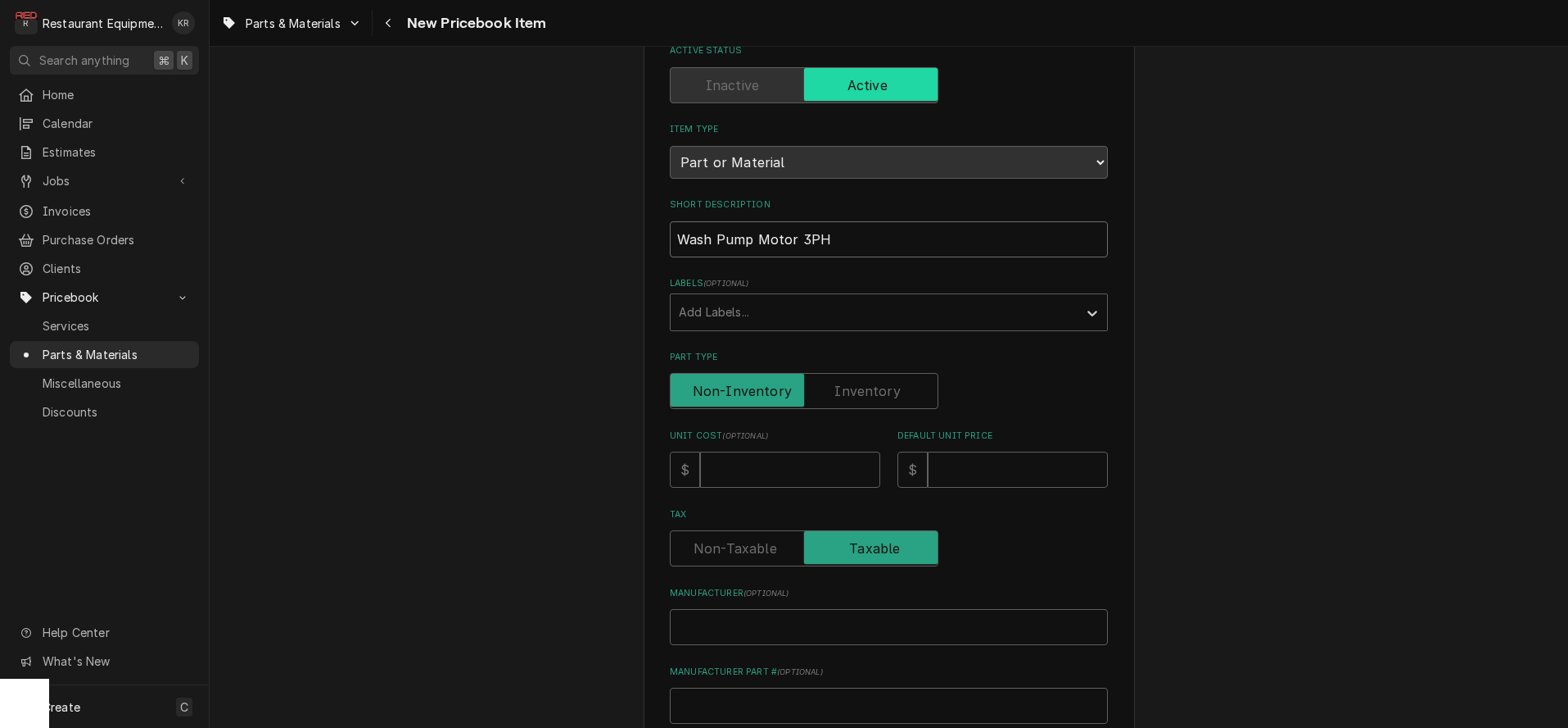
type input "Wash Pump Motor 3PH"
click at [755, 468] on input "Unit Cost ( optional )" at bounding box center [790, 470] width 180 height 36
type input "1"
type textarea "x"
type input "11"
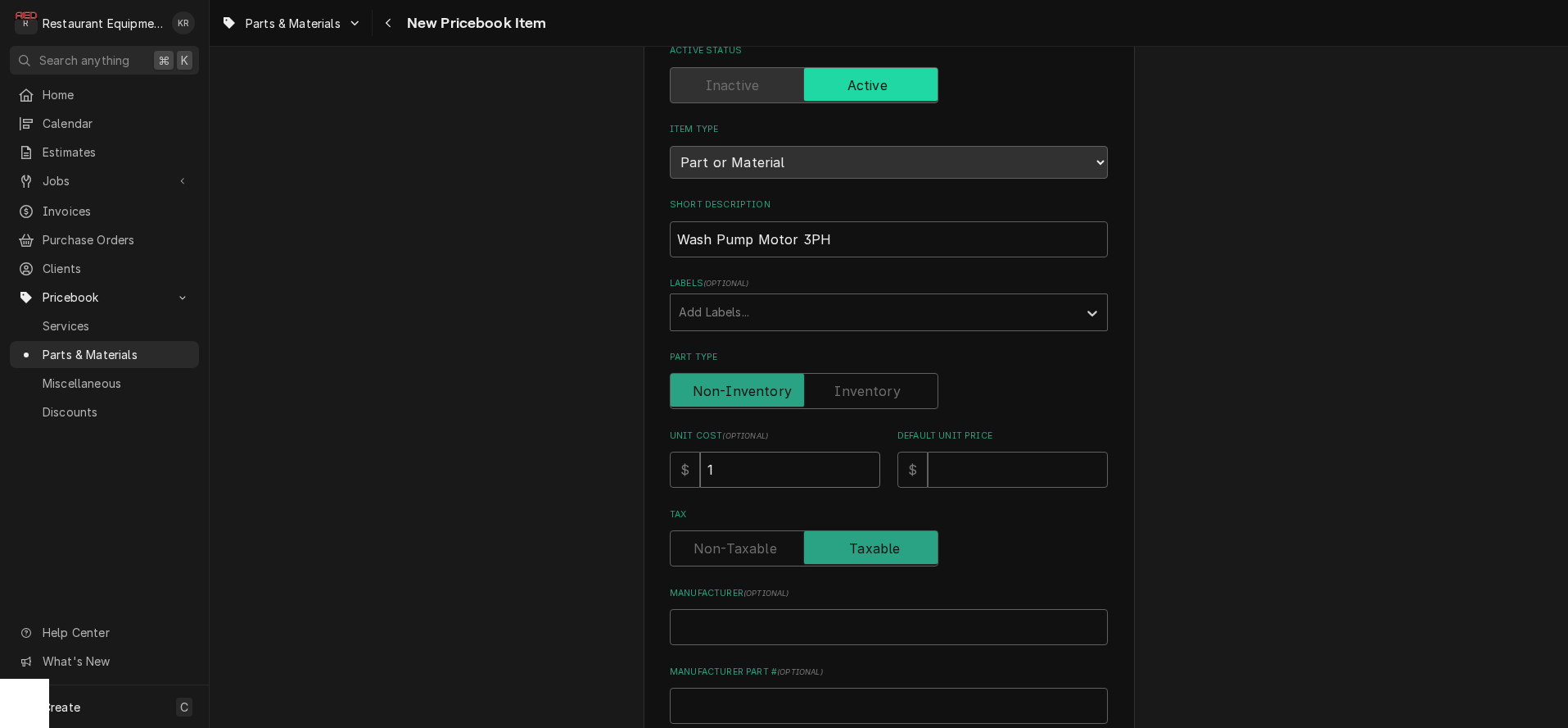
type textarea "x"
type input "113"
type textarea "x"
type input "11"
type textarea "x"
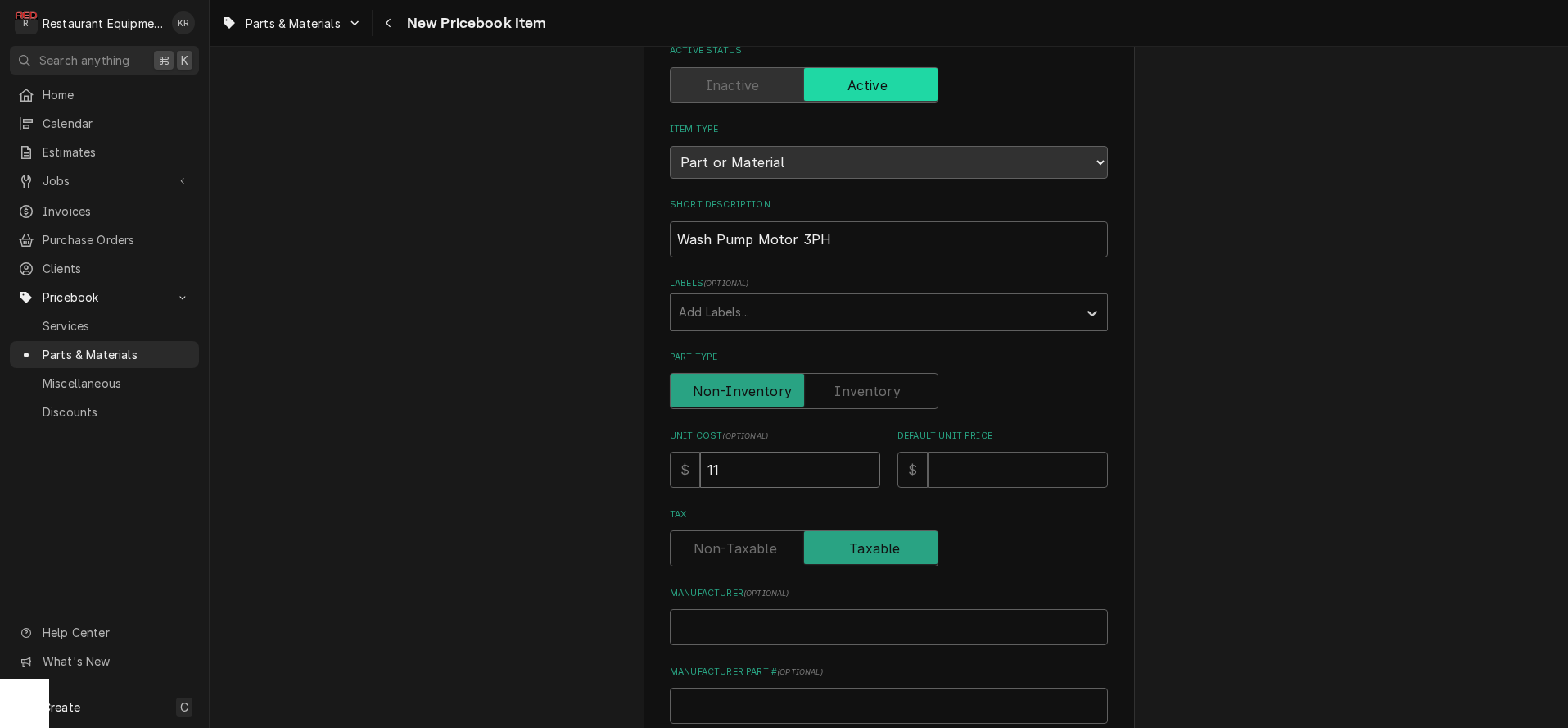
type input "1"
type textarea "x"
type input "13"
type textarea "x"
type input "131"
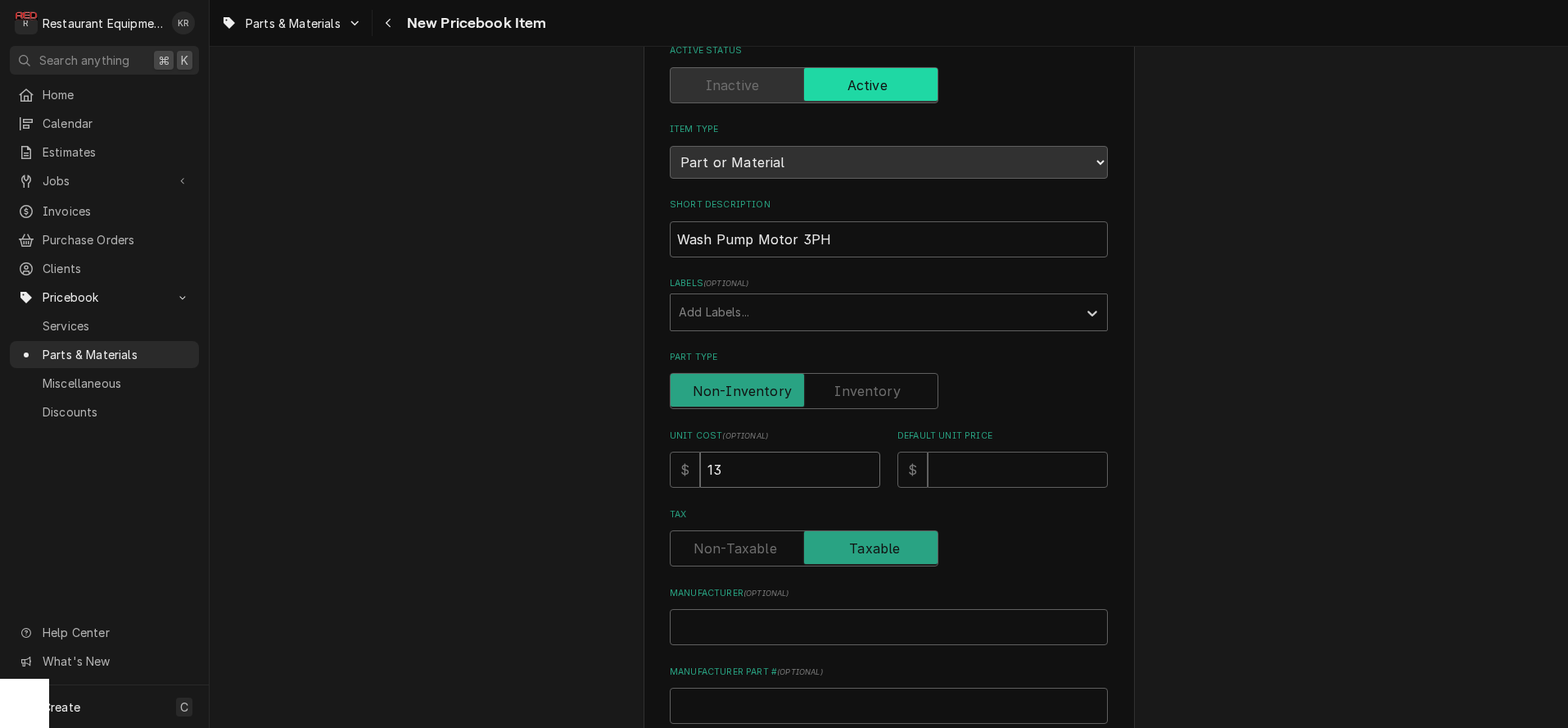
type textarea "x"
type input "1311"
type textarea "x"
type input "1311.8"
type textarea "x"
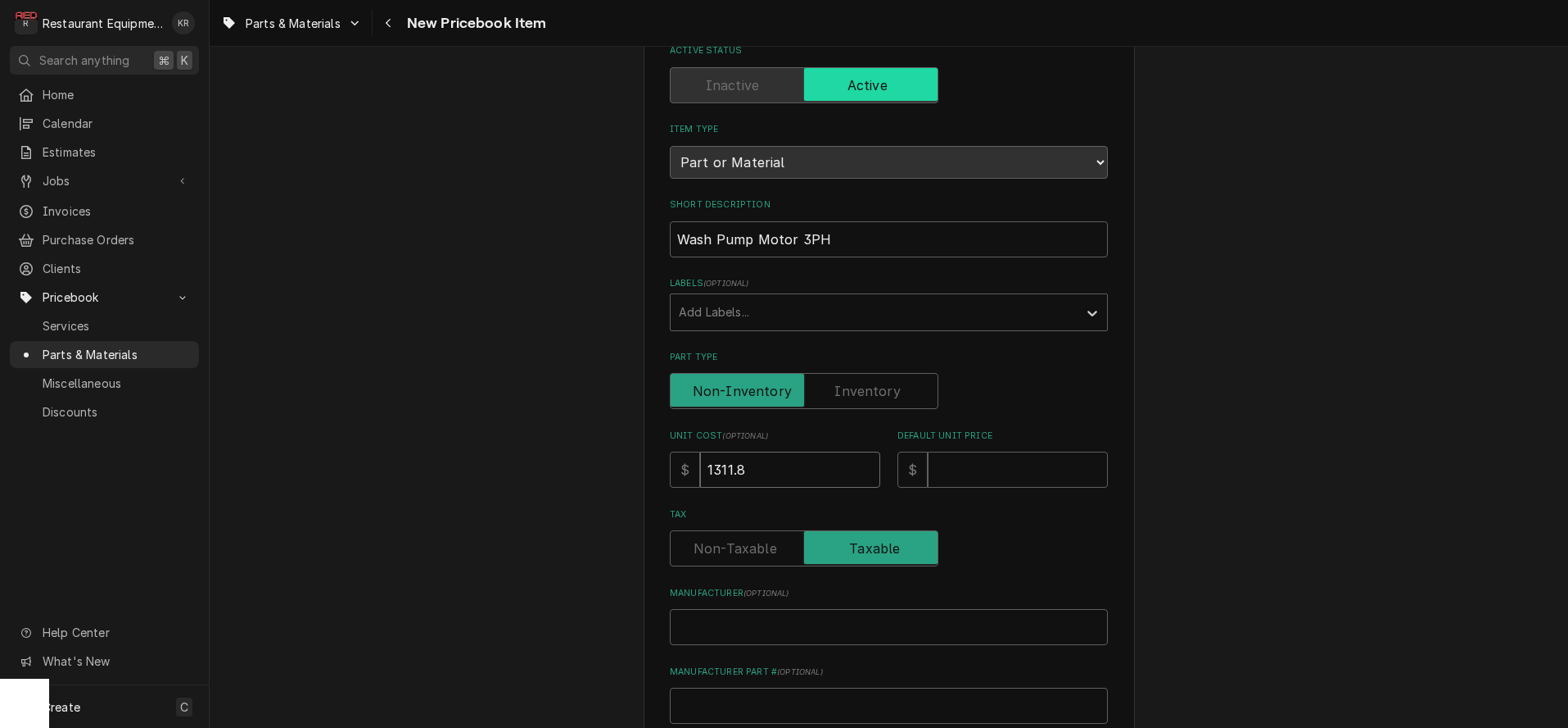
type input "1311.8"
type input "7"
type textarea "x"
type input "70"
type textarea "x"
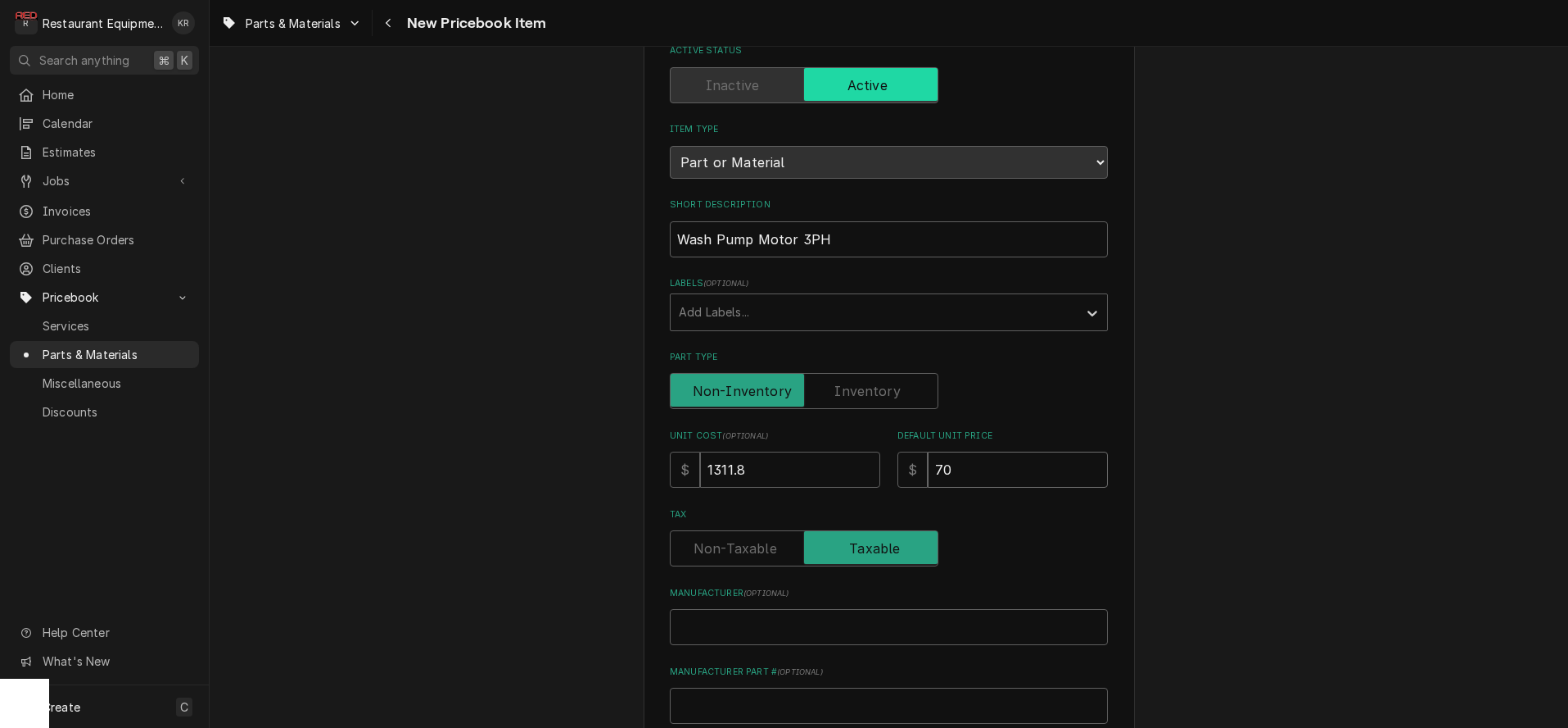
type input "7"
type textarea "x"
type input "1"
type textarea "x"
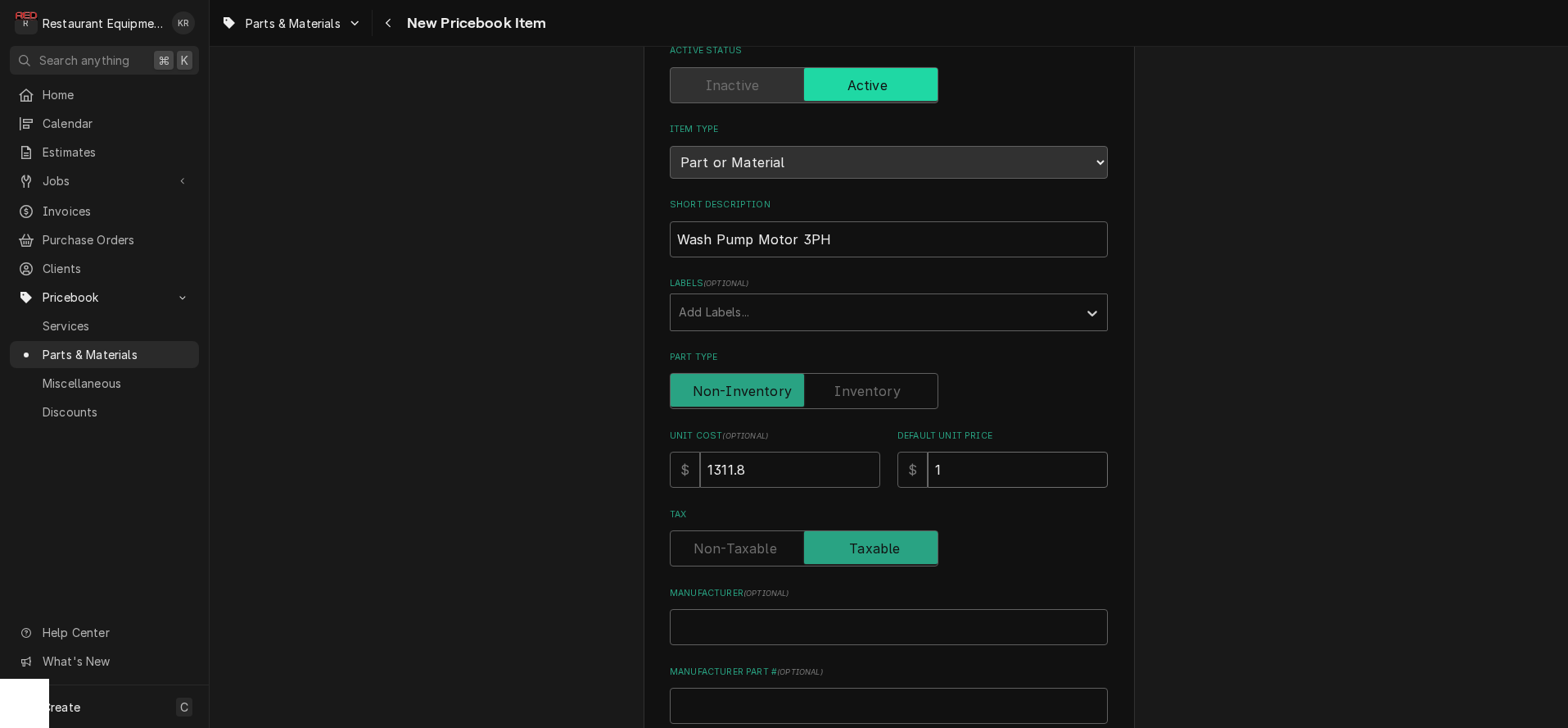
type input "17"
type textarea "x"
type input "170"
type textarea "x"
type input "1705"
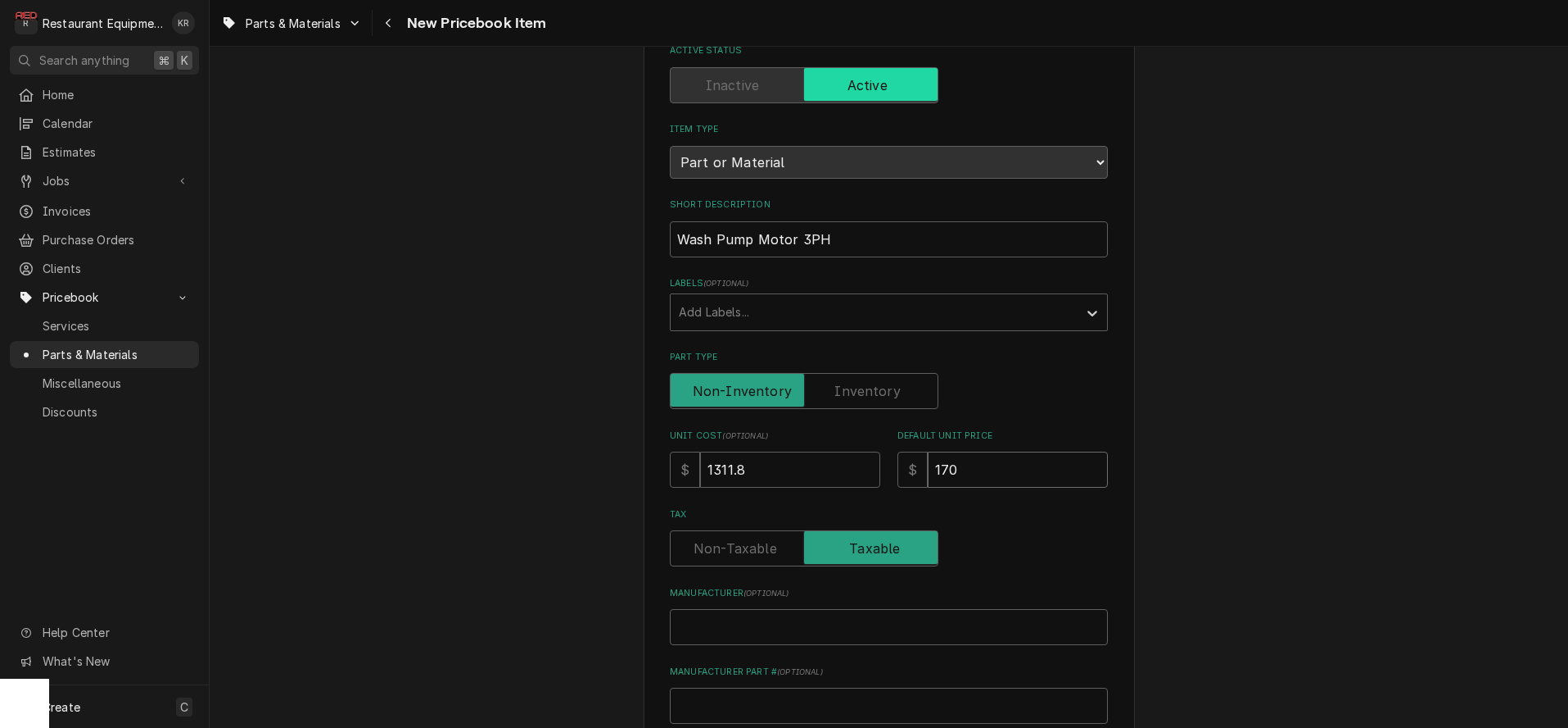
type textarea "x"
type input "1705.8"
type textarea "x"
type input "1705.86"
type textarea "x"
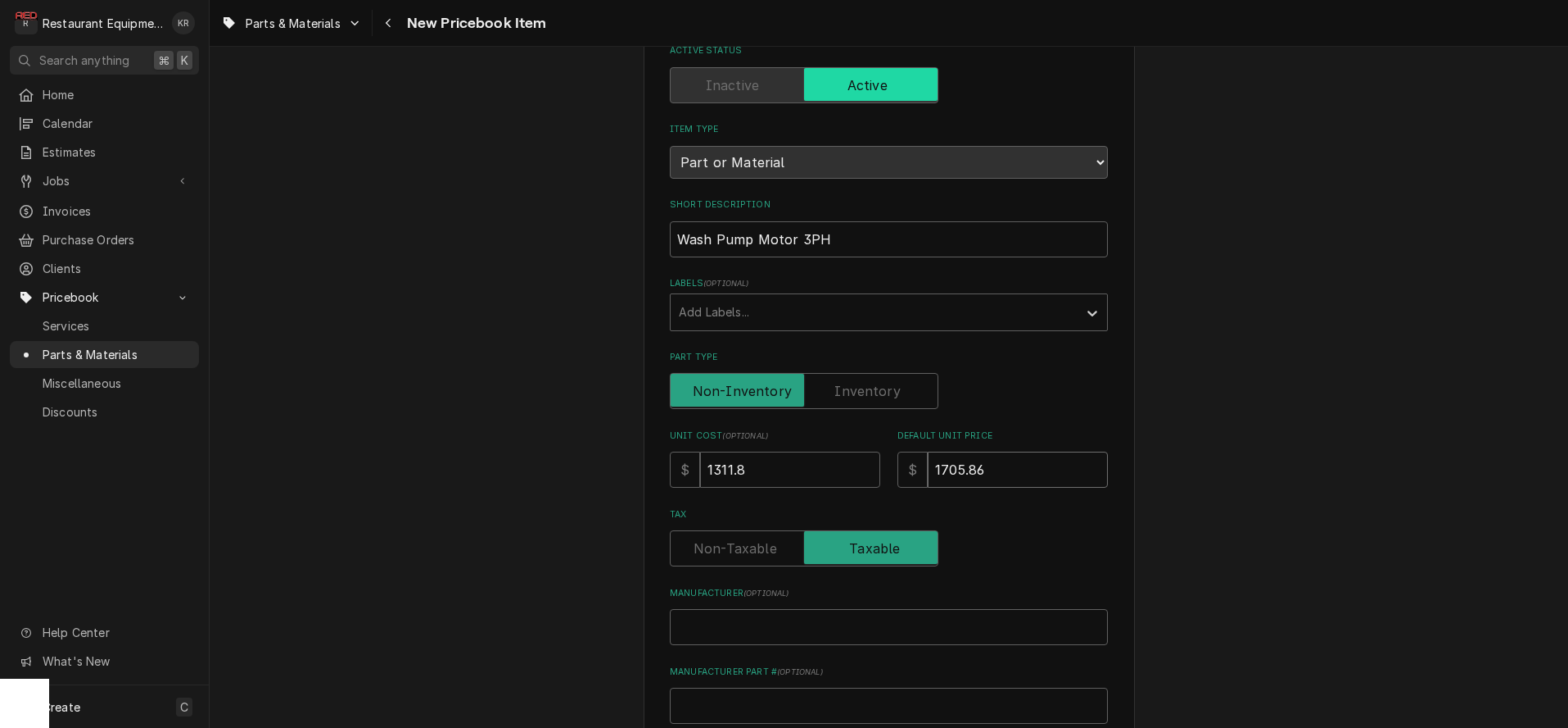
type input "1705.86"
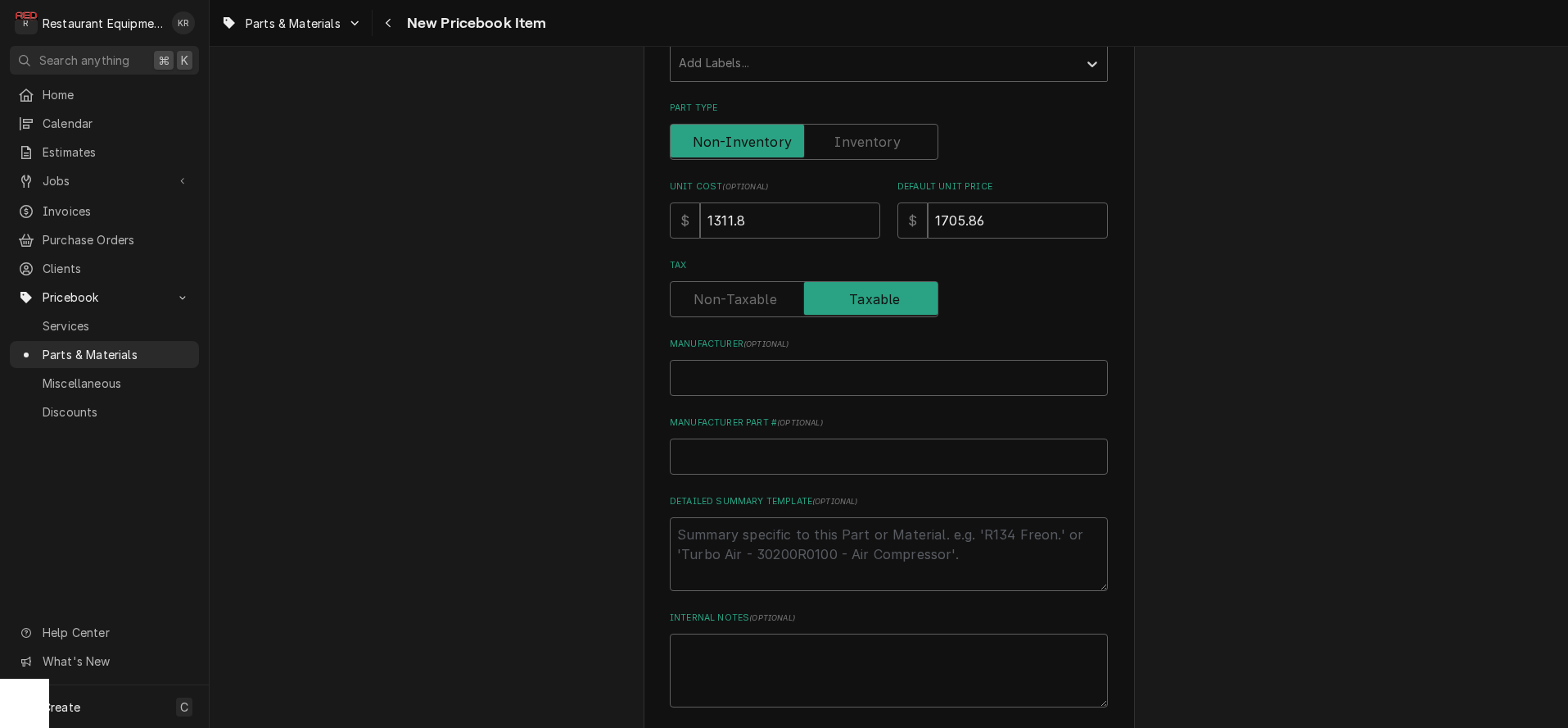
scroll to position [511, 0]
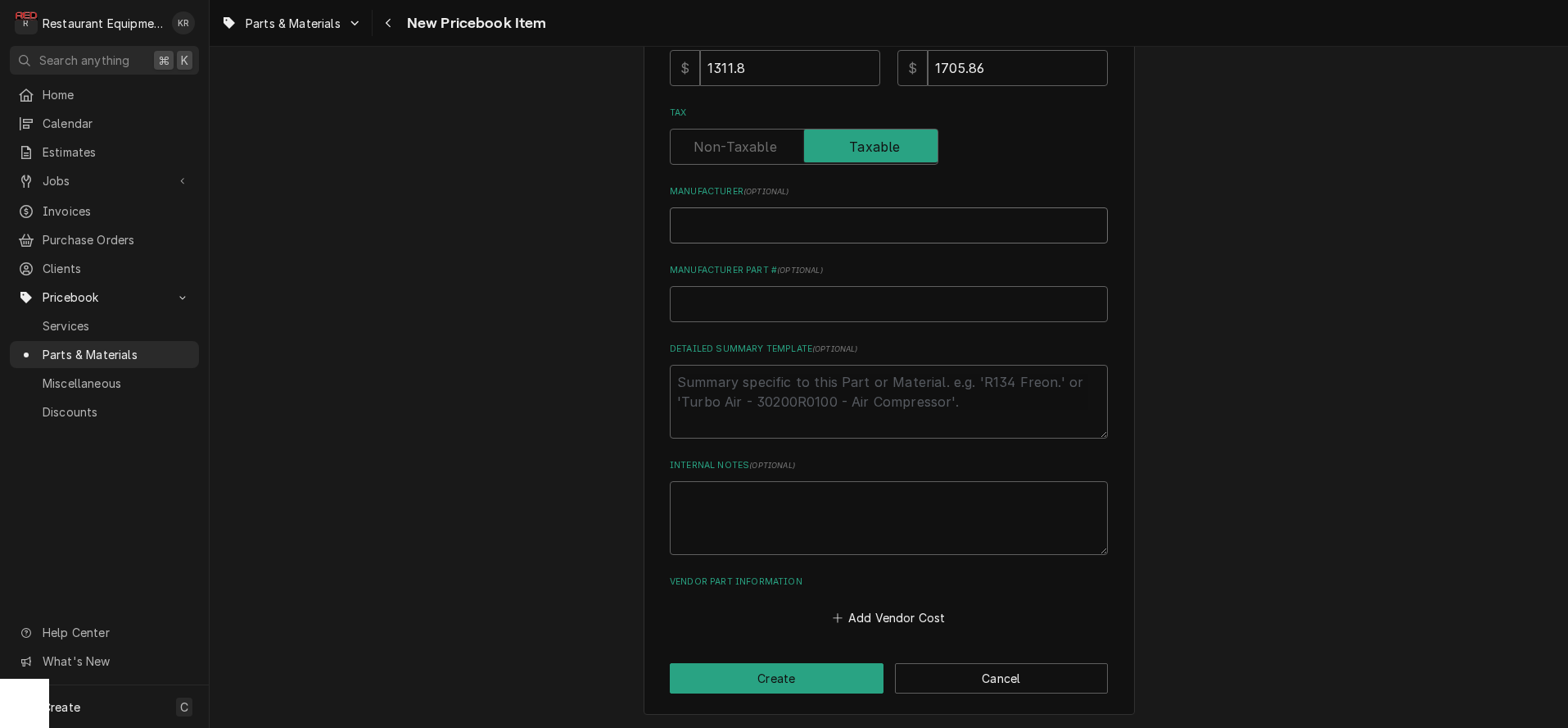
click at [735, 228] on input "Manufacturer ( optional )" at bounding box center [889, 225] width 438 height 36
type input "H"
type textarea "x"
type input "Ho"
type textarea "x"
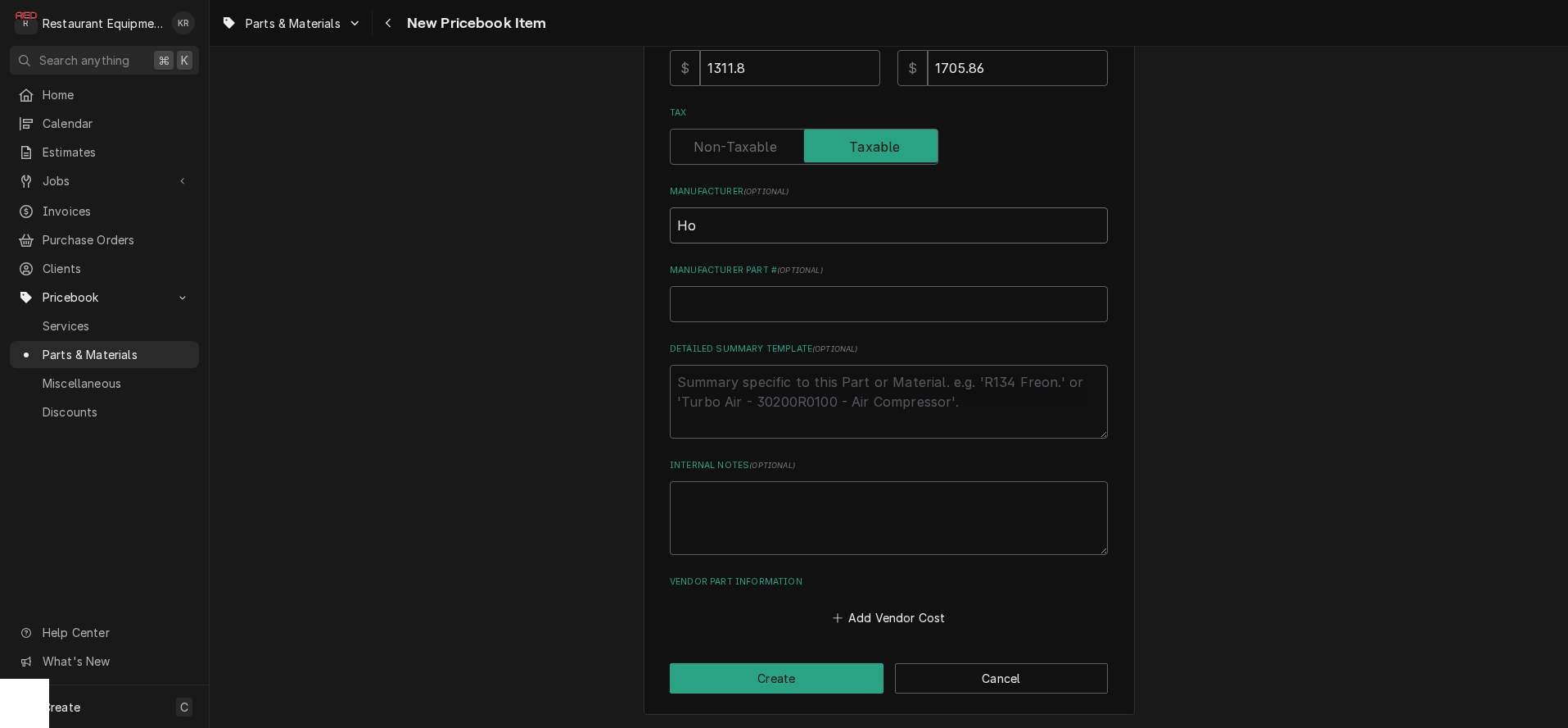
type input "Hob"
type textarea "x"
type input "Hoba"
type textarea "x"
type input "Hobar"
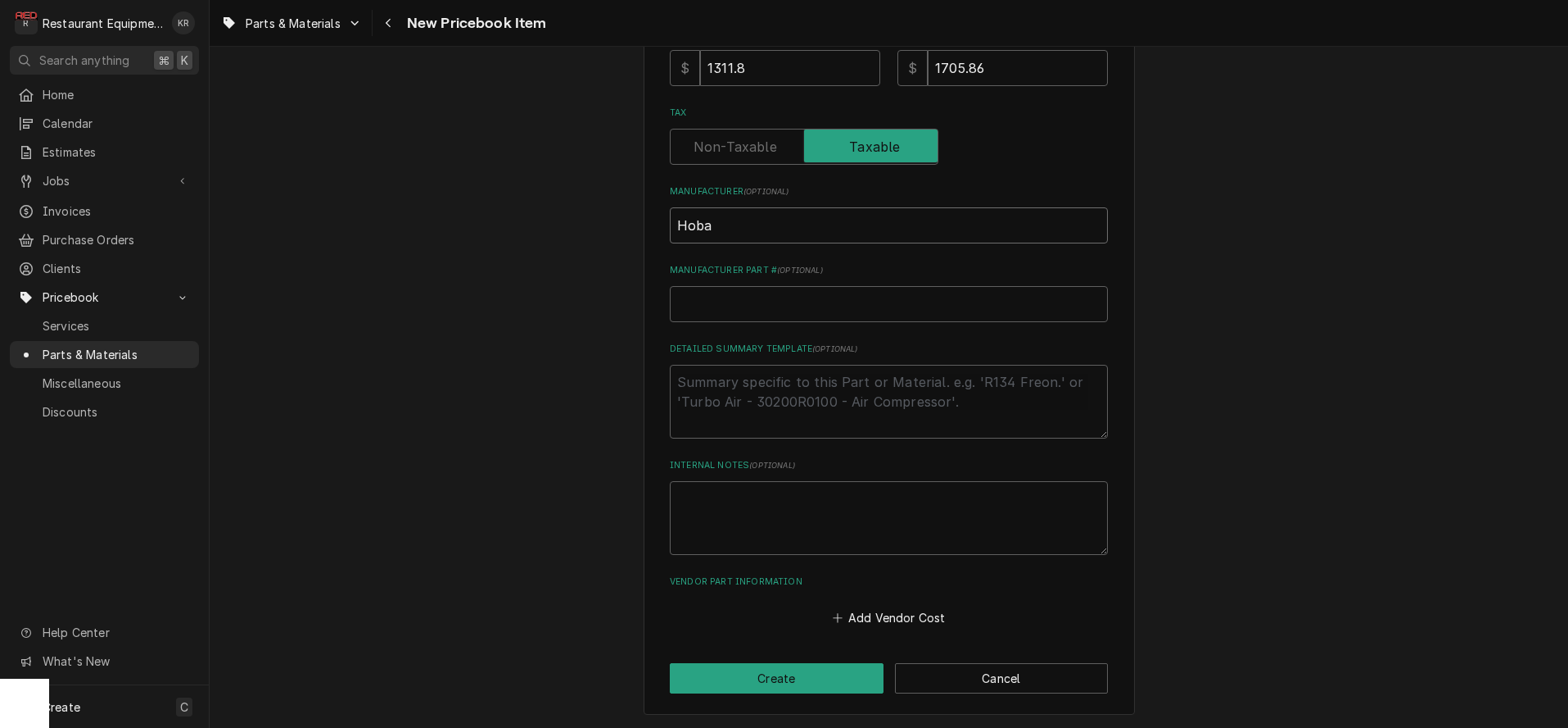
type textarea "x"
type input "[GEOGRAPHIC_DATA]"
type textarea "x"
type input "[GEOGRAPHIC_DATA]"
type input "N"
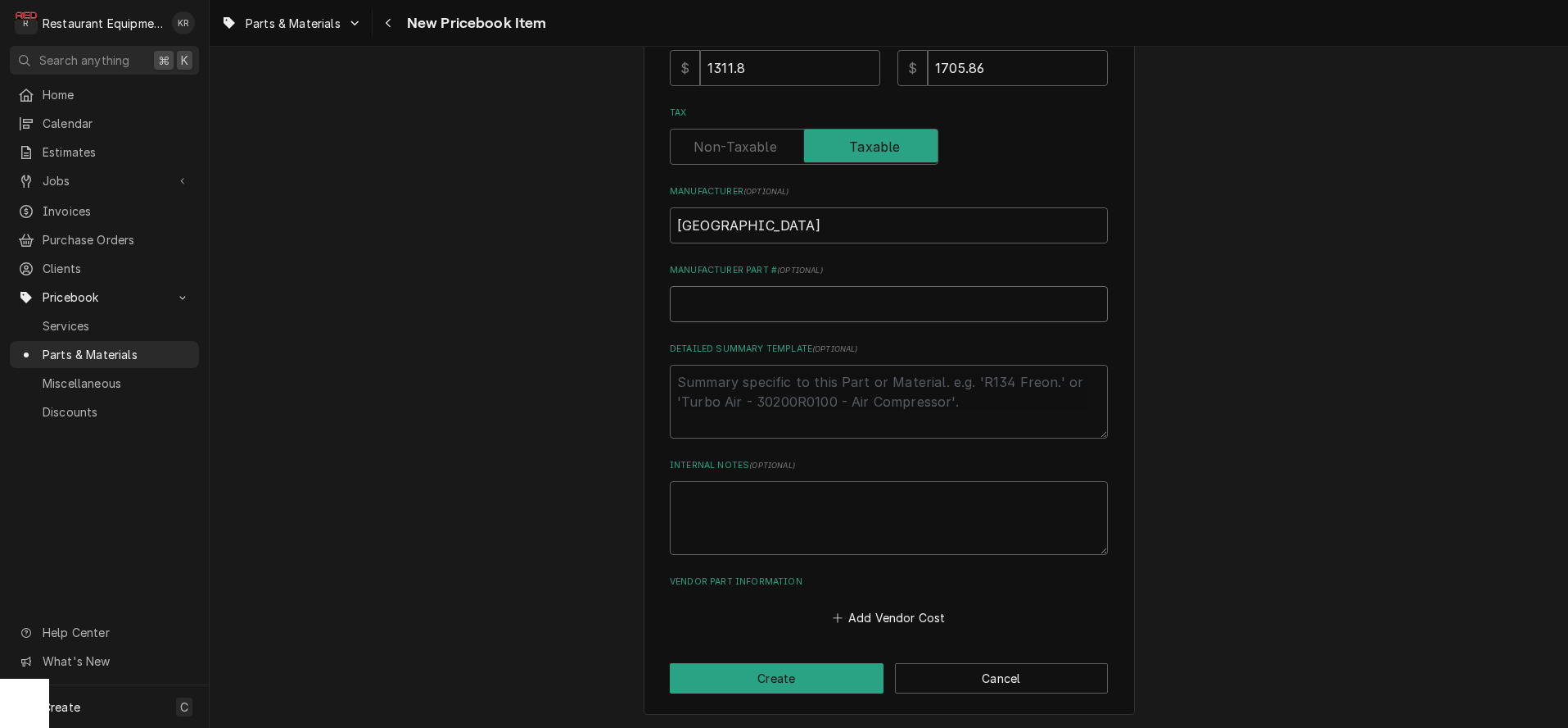
type textarea "x"
type input "N/"
type textarea "x"
type input "N/A"
type textarea "x"
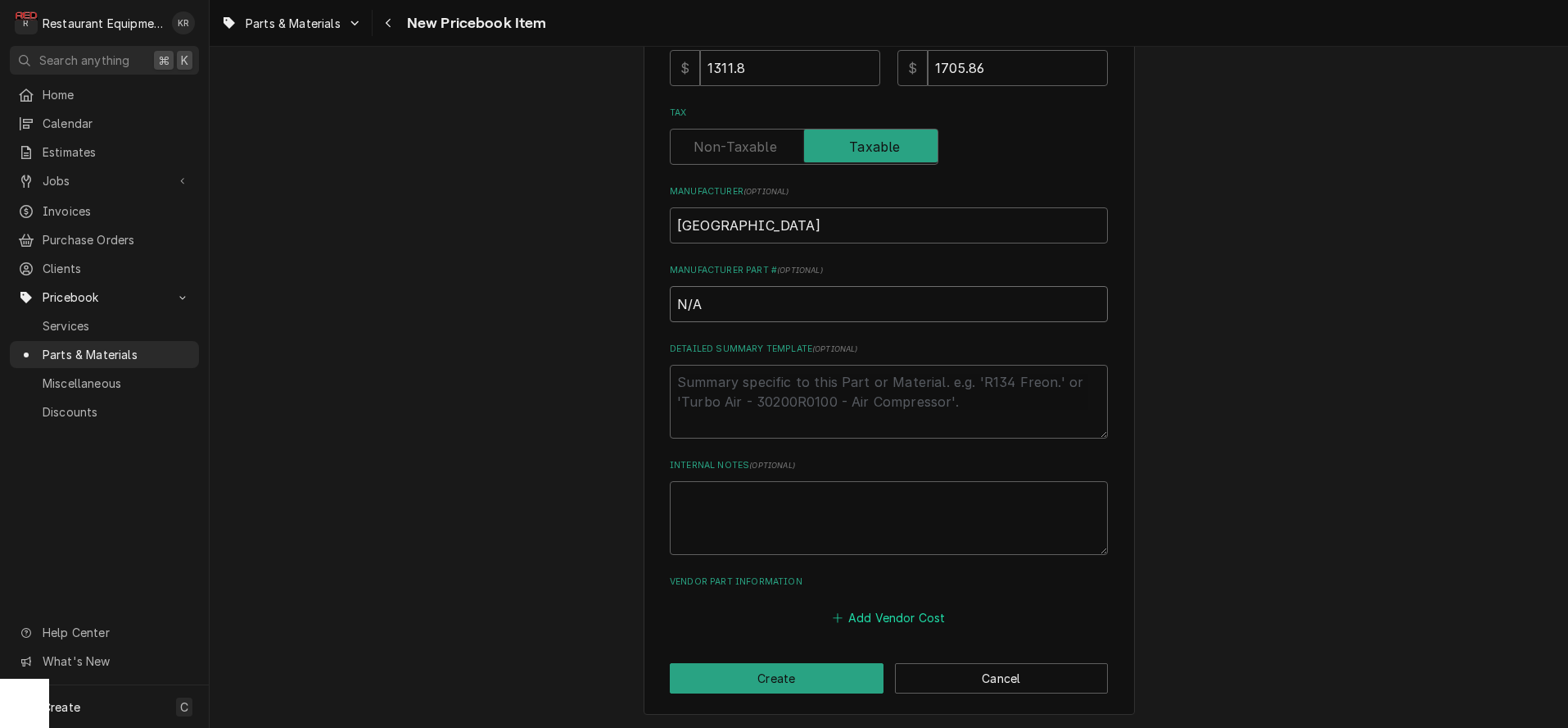
type input "N/A"
click at [914, 614] on button "Add Vendor Cost" at bounding box center [889, 617] width 119 height 23
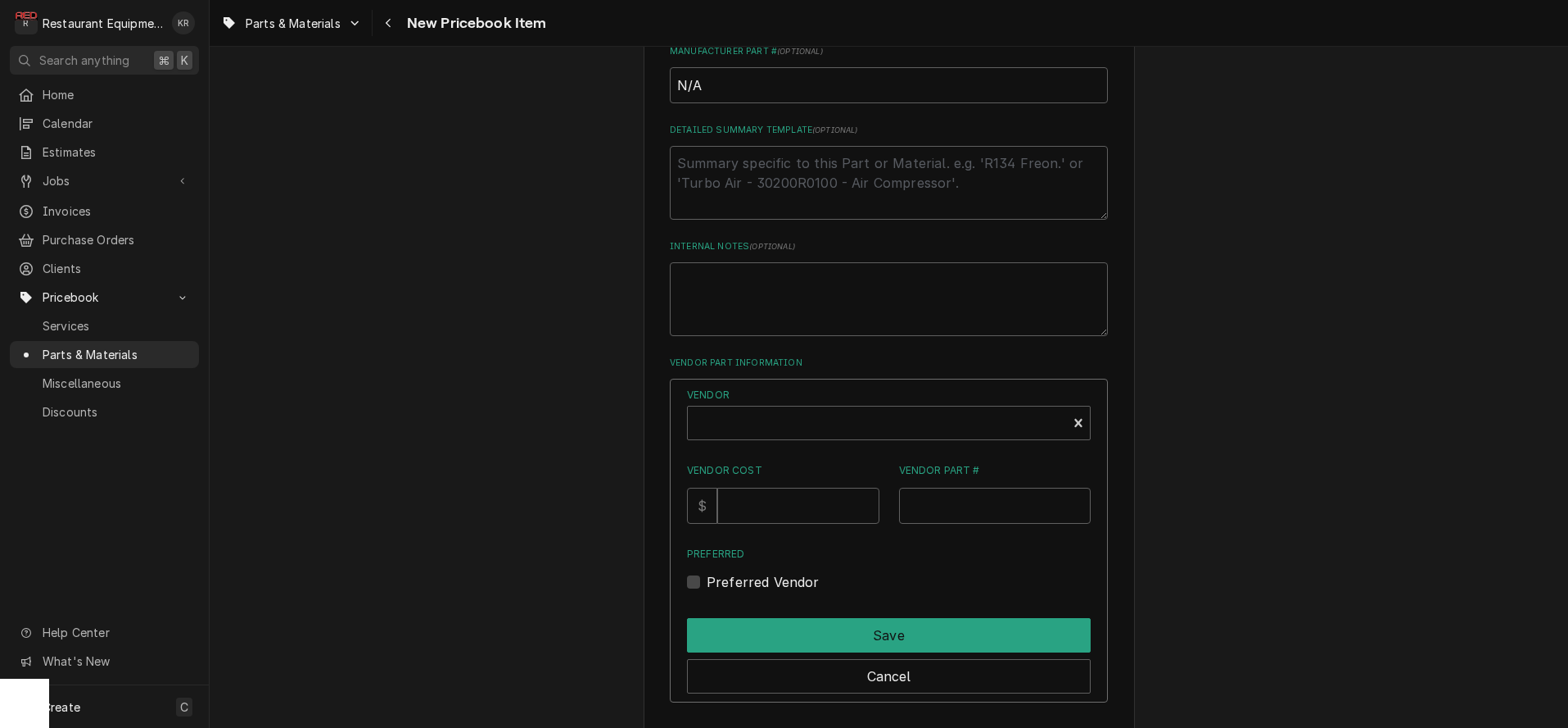
scroll to position [747, 0]
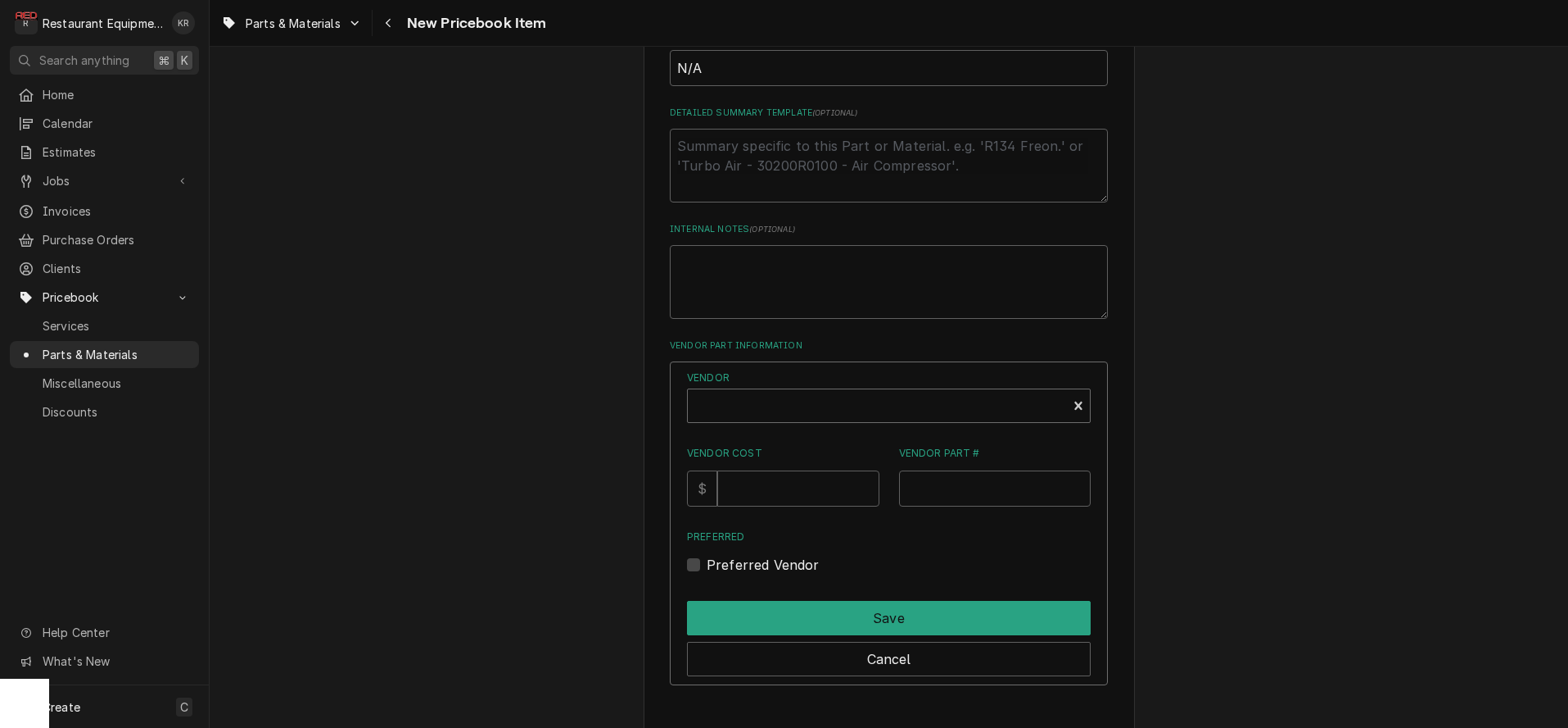
type textarea "x"
click at [759, 398] on div "Vendor" at bounding box center [877, 412] width 363 height 40
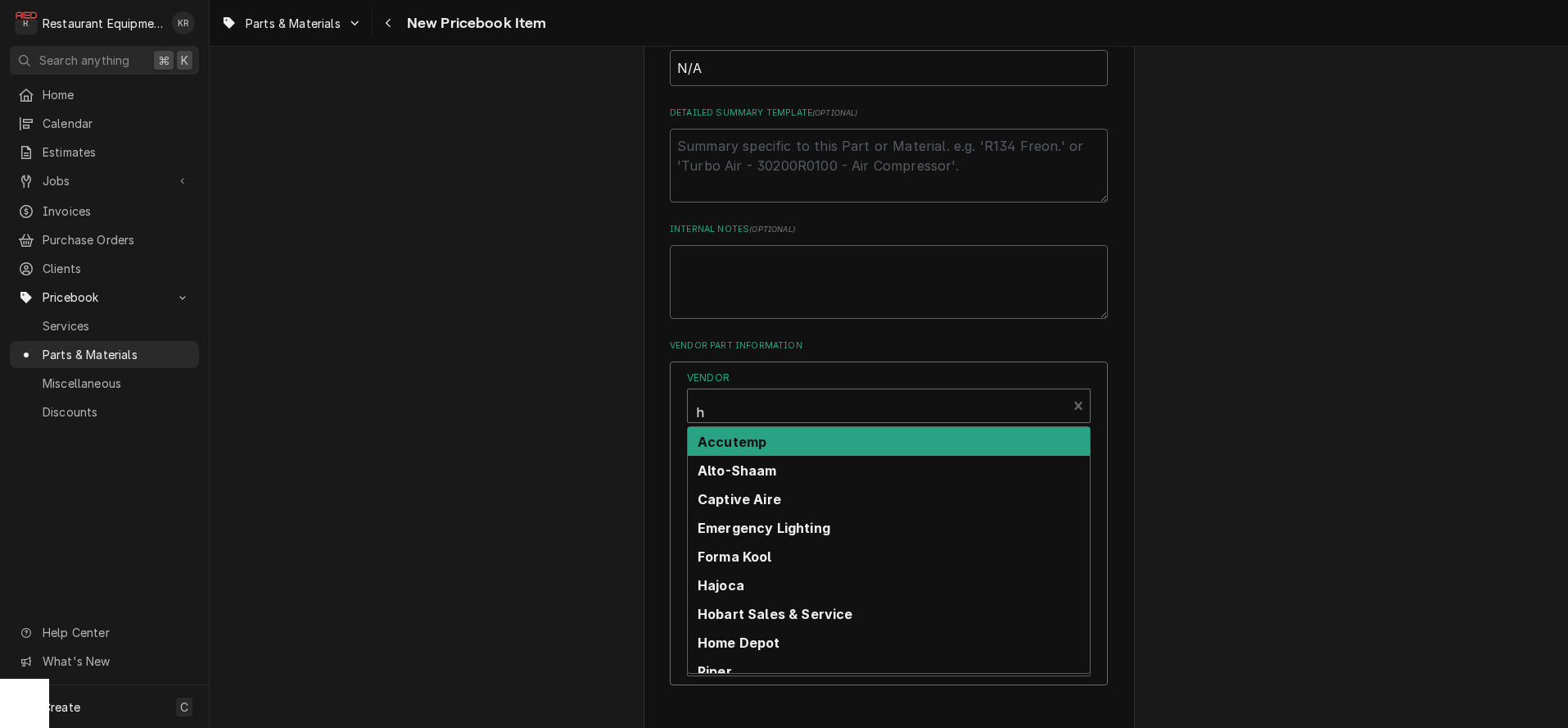
type input "ho"
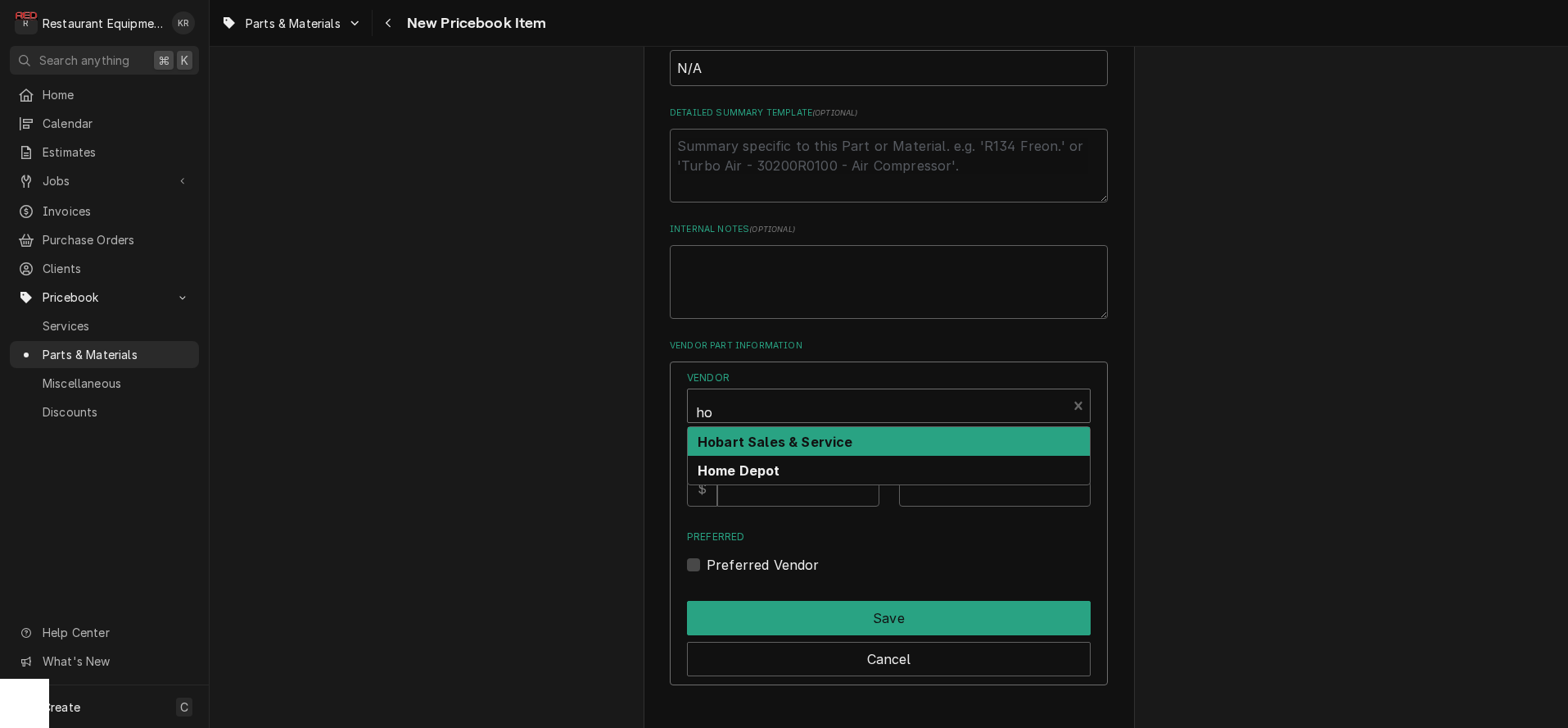
click at [781, 444] on strong "Hobart Sales & Service" at bounding box center [775, 441] width 156 height 16
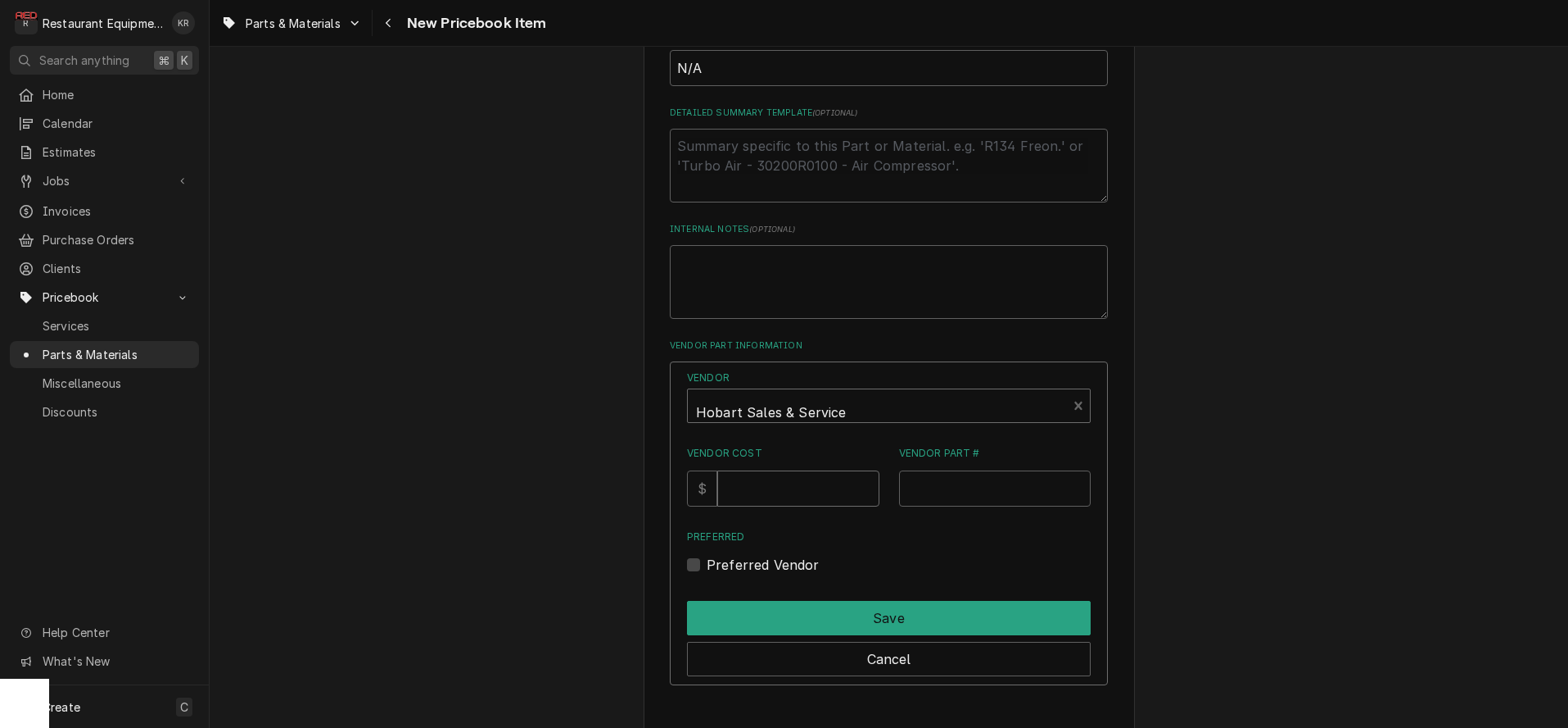
click at [772, 494] on input "Vendor Cost" at bounding box center [798, 489] width 162 height 36
type input "1311.8"
type input "N/A"
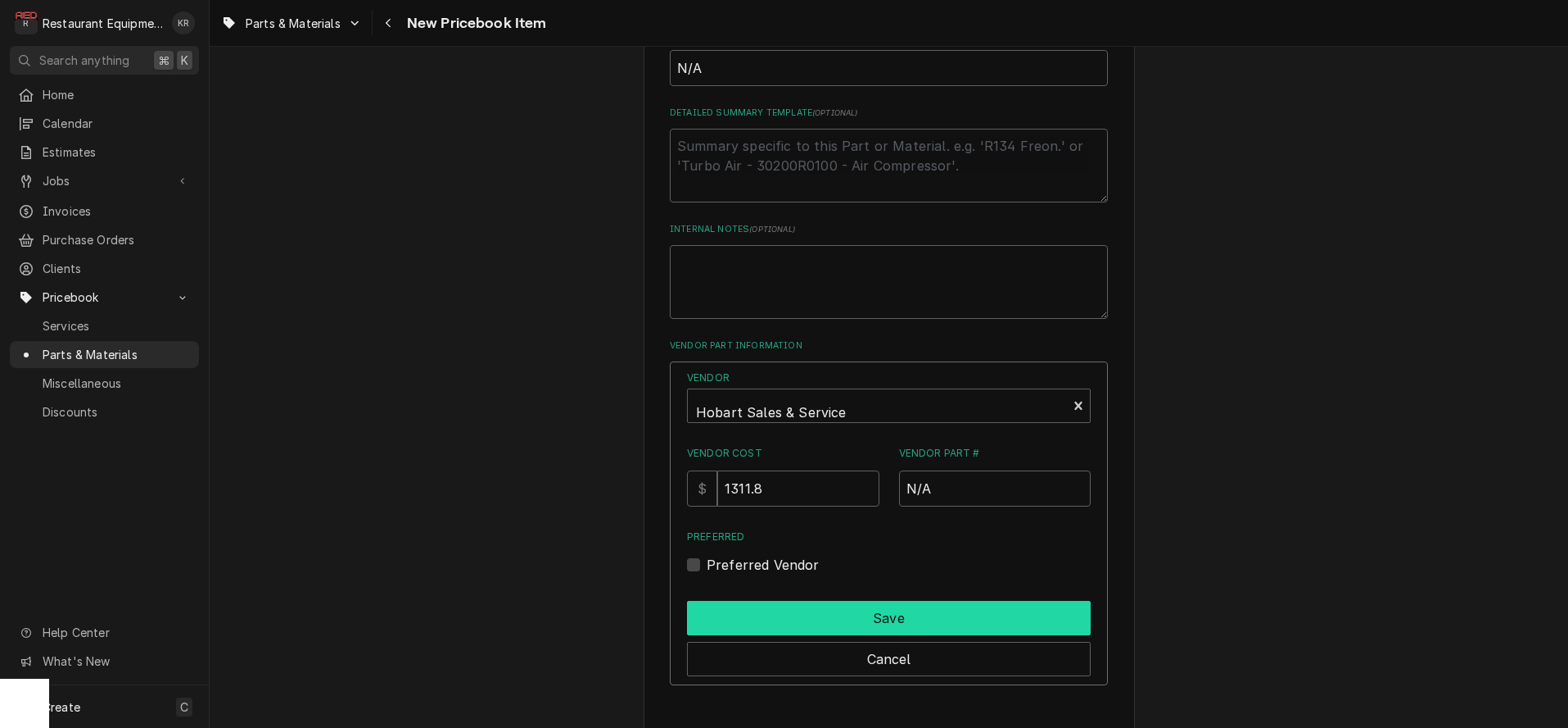
drag, startPoint x: 711, startPoint y: 565, endPoint x: 741, endPoint y: 620, distance: 62.6
click at [711, 565] on label "Preferred Vendor" at bounding box center [763, 565] width 113 height 20
click at [711, 565] on input "Preferred" at bounding box center [908, 573] width 403 height 36
checkbox input "true"
click at [759, 621] on button "Save" at bounding box center [889, 618] width 403 height 34
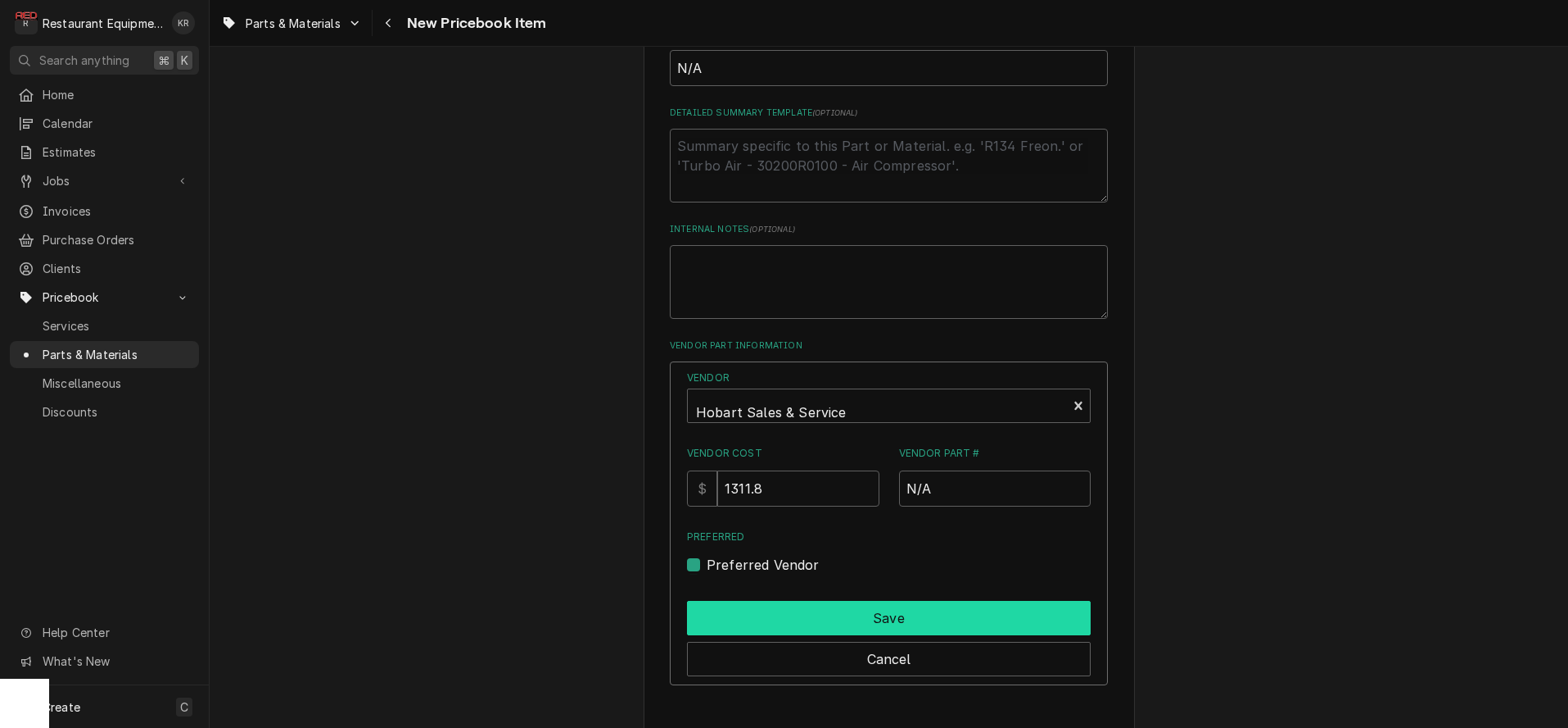
scroll to position [680, 0]
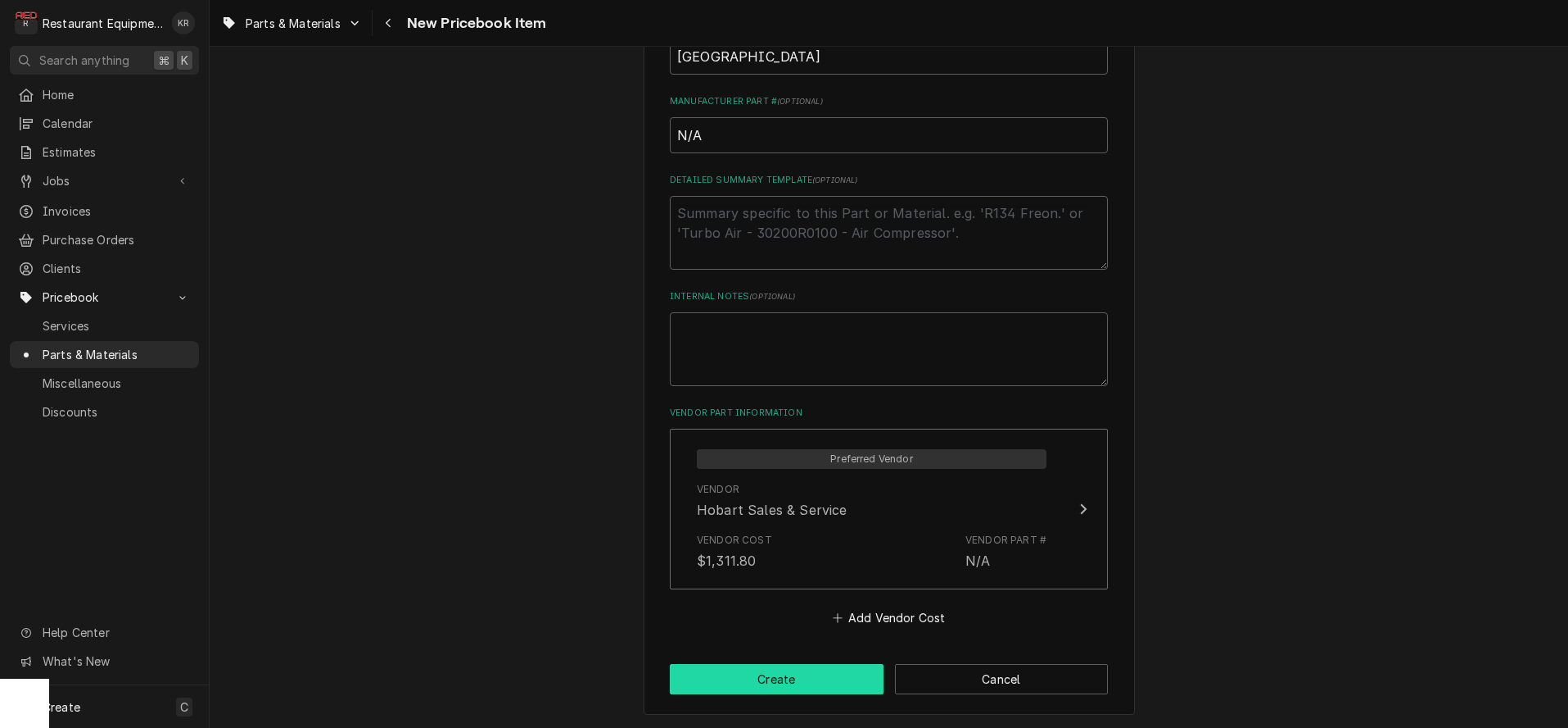
click at [767, 666] on button "Create" at bounding box center [777, 678] width 214 height 30
type textarea "x"
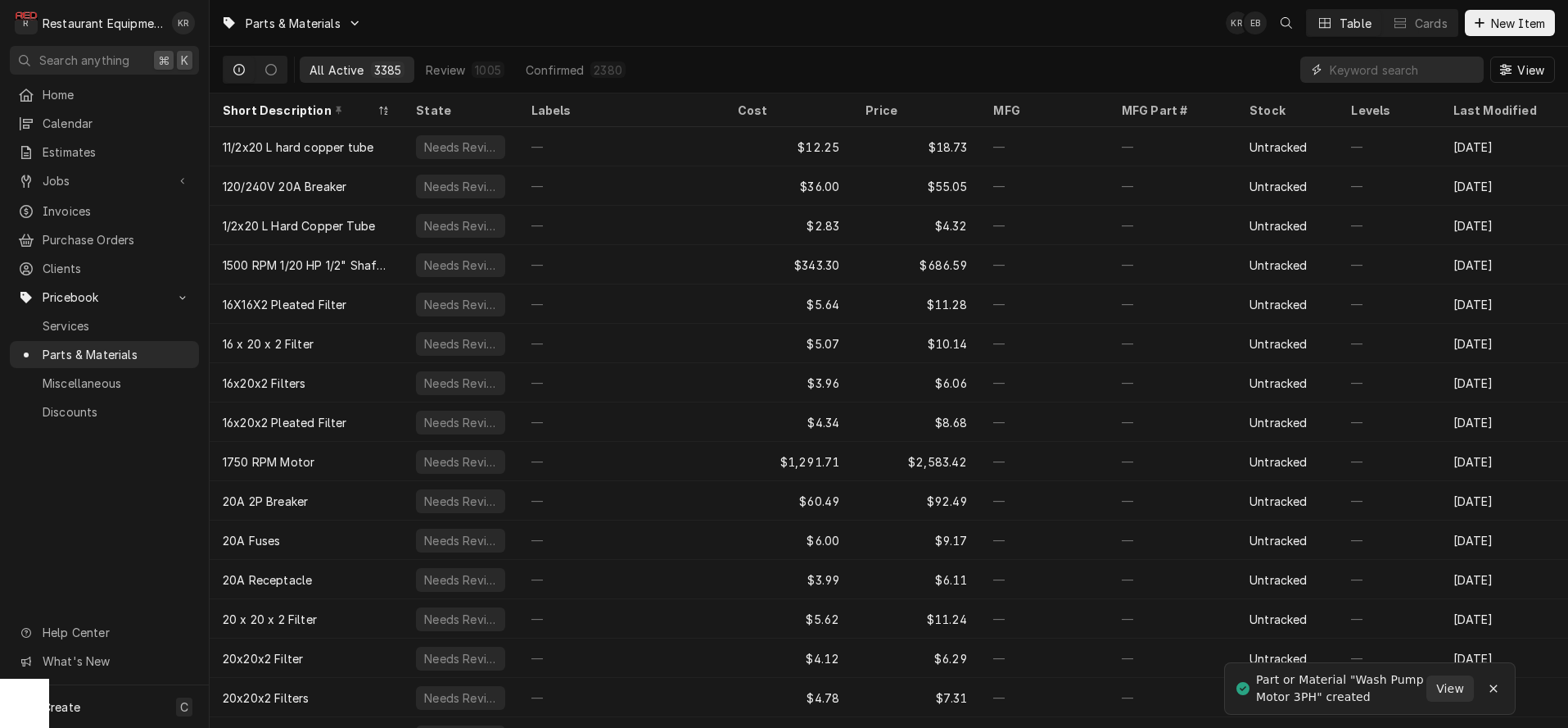
click at [1416, 66] on input "Dynamic Content Wrapper" at bounding box center [1402, 70] width 145 height 26
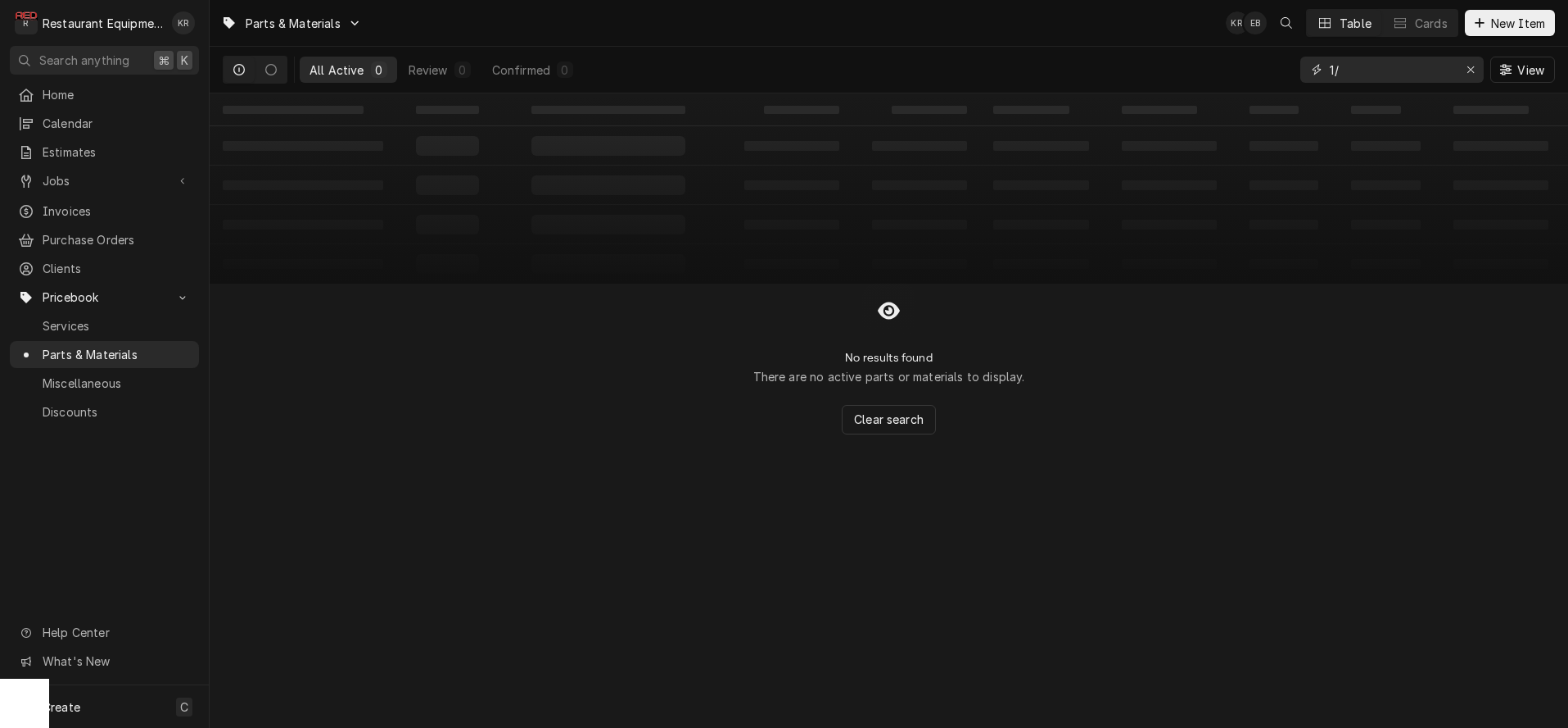
type input "1"
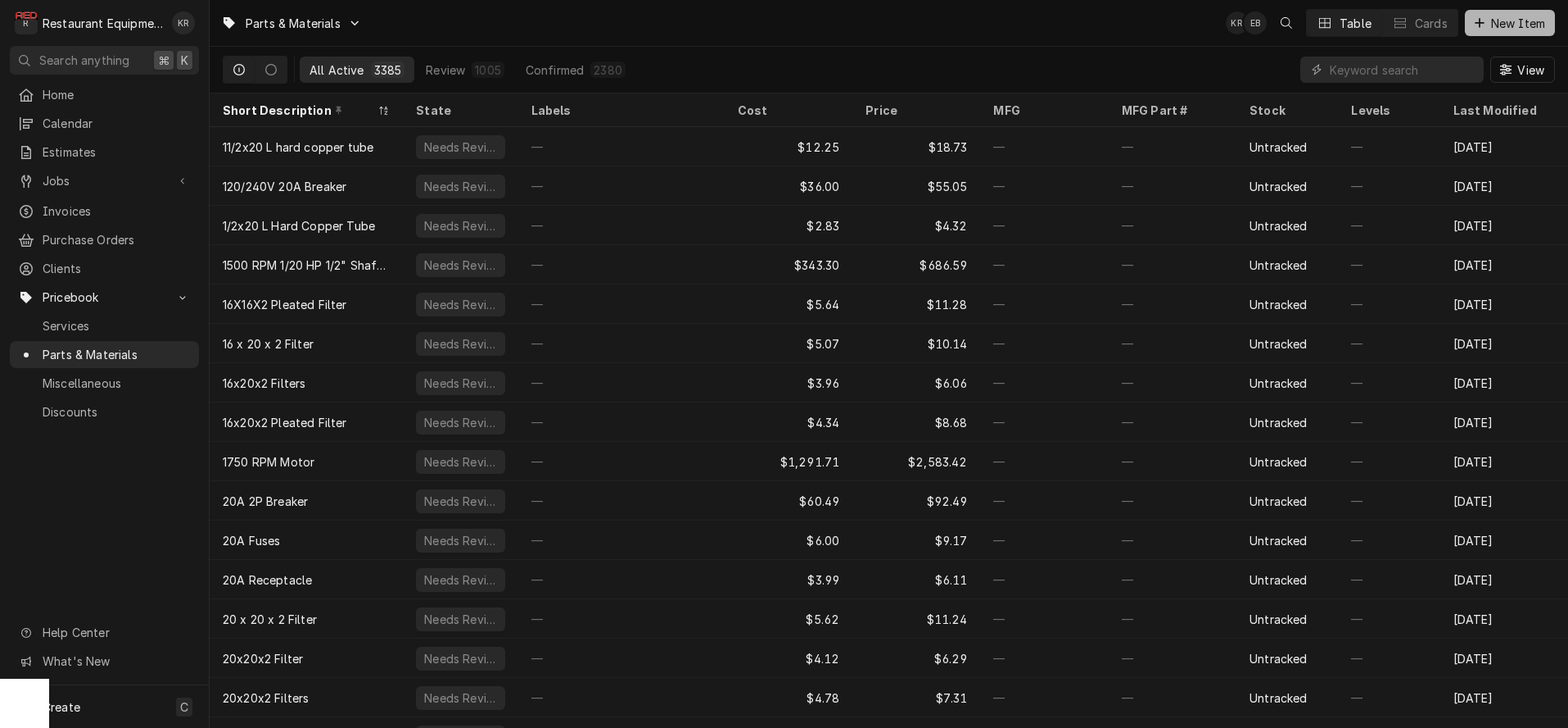
click at [1483, 21] on icon "Dynamic Content Wrapper" at bounding box center [1479, 22] width 9 height 11
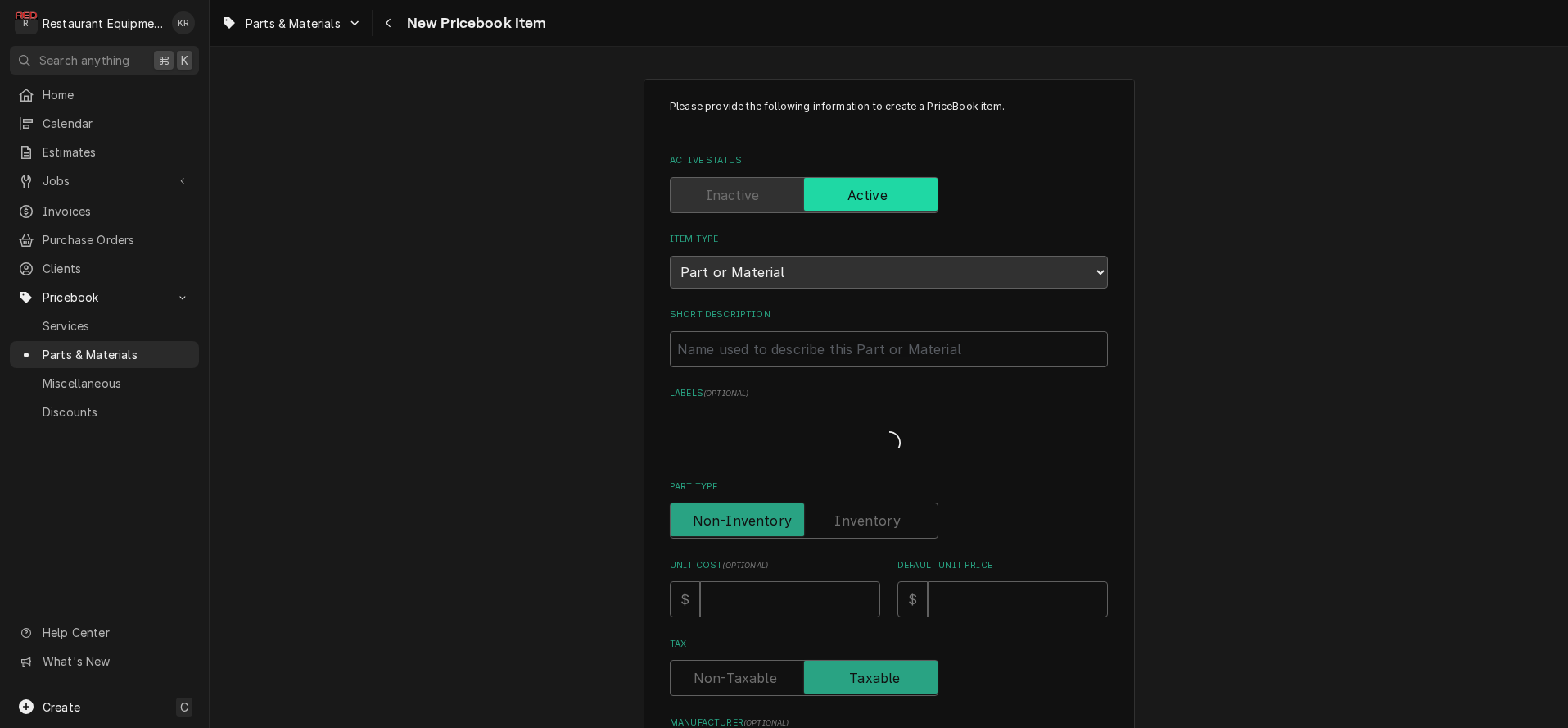
type textarea "x"
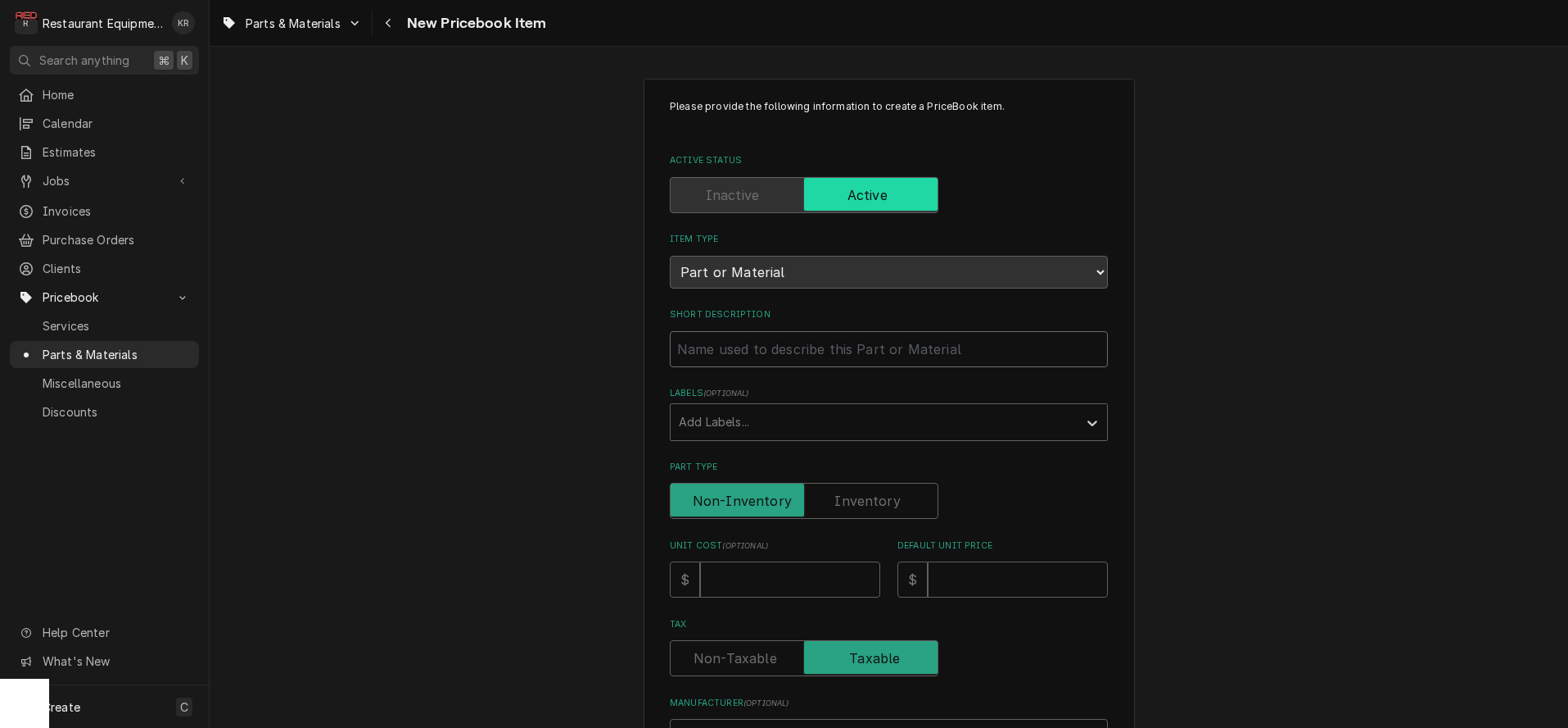
click at [757, 346] on input "Short Description" at bounding box center [889, 349] width 438 height 36
type input "1"
type textarea "x"
type input "1/"
type textarea "x"
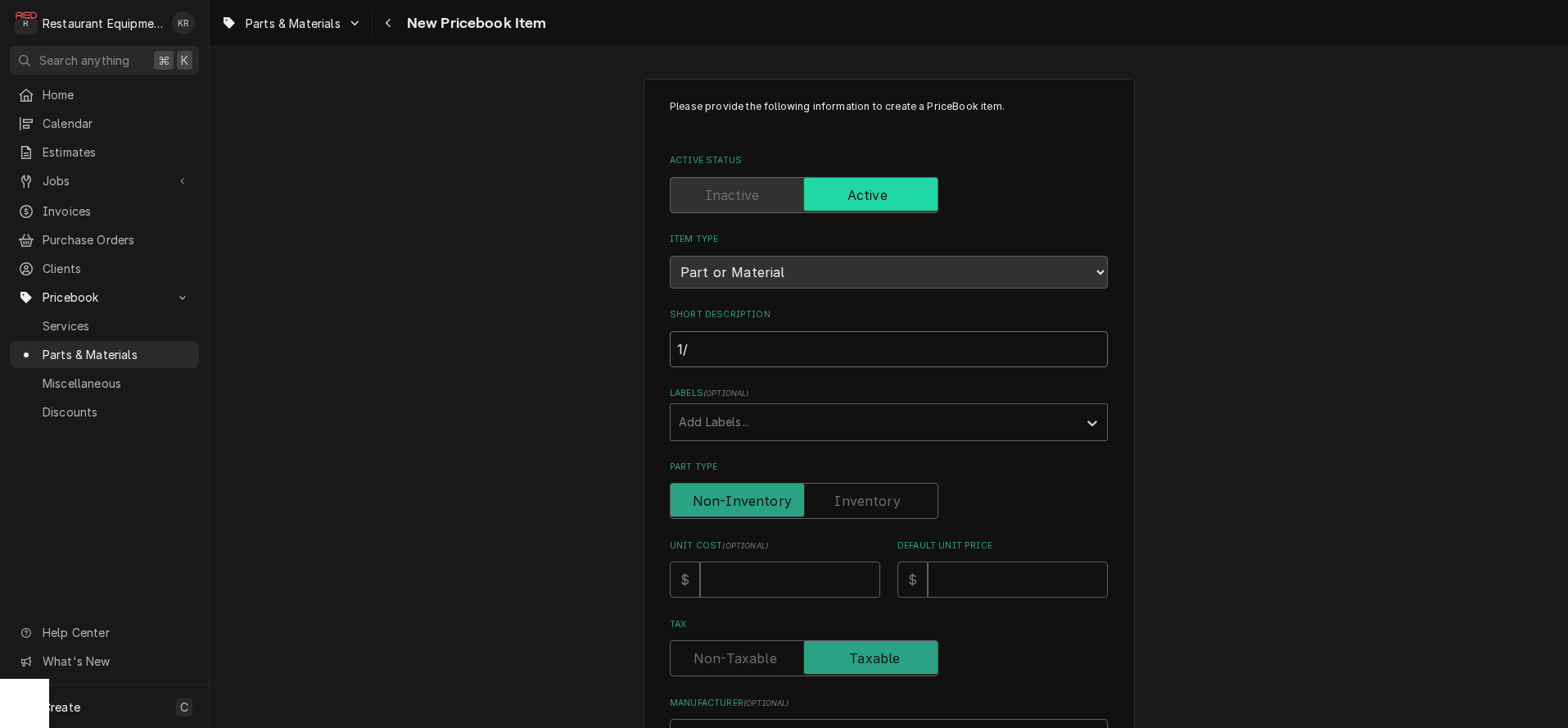
type input "1/2"
type textarea "x"
type input "1/2""
type textarea "x"
type input "1/2""
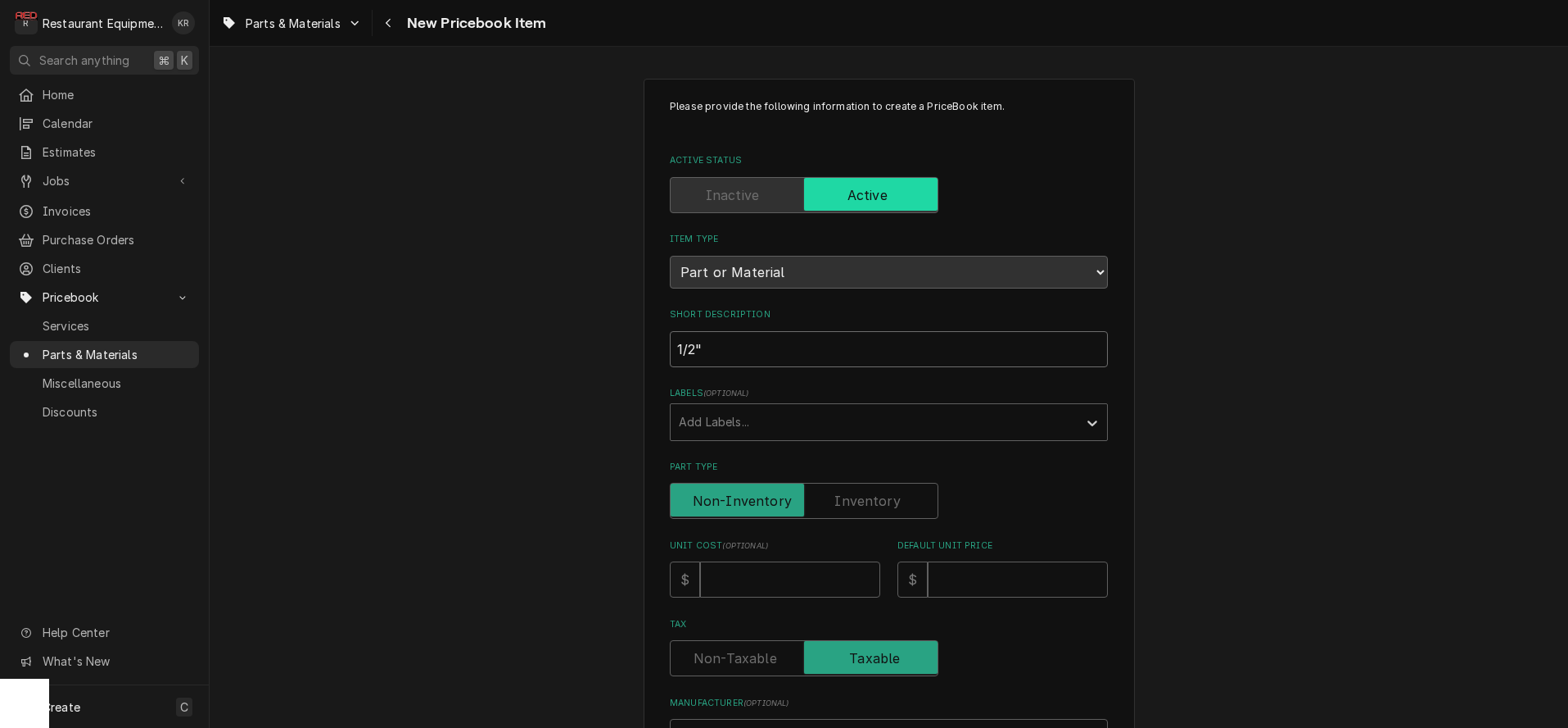
type textarea "x"
type input "1/2" R"
type textarea "x"
type input "1/2" Re"
type textarea "x"
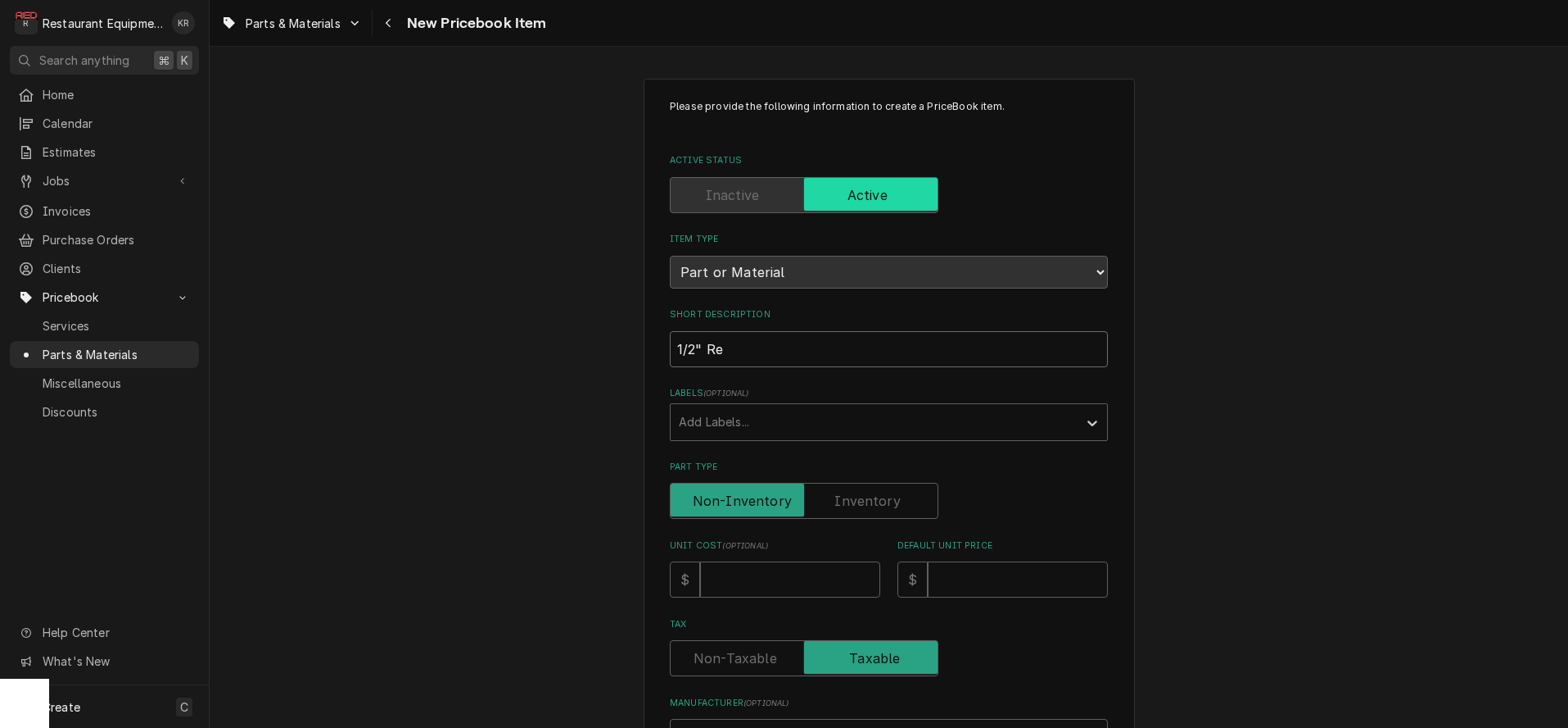
type input "1/2" Reg"
type textarea "x"
type input "1/2" Regu"
type textarea "x"
type input "1/2" Regul"
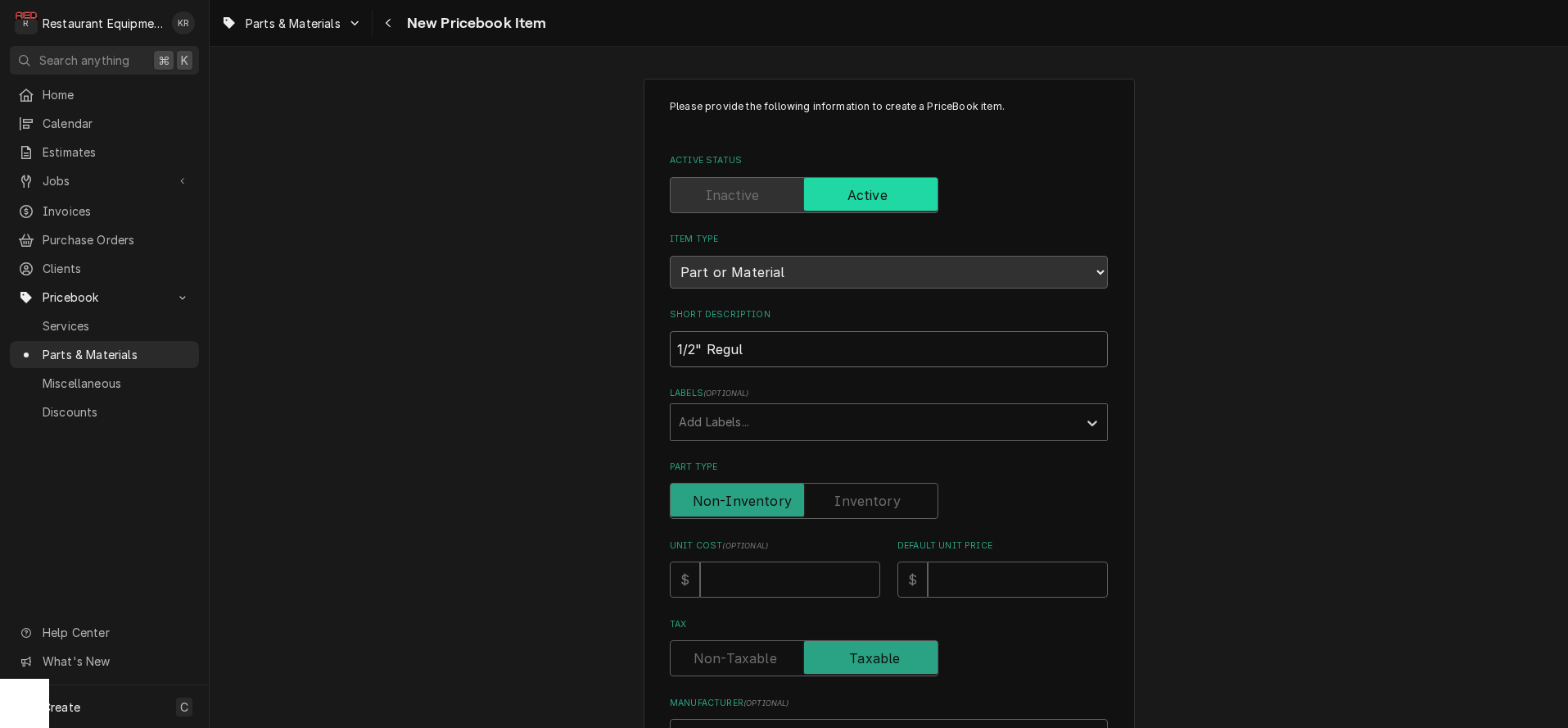
type textarea "x"
type input "1/2" Regula"
type textarea "x"
type input "1/2" Regulat"
type textarea "x"
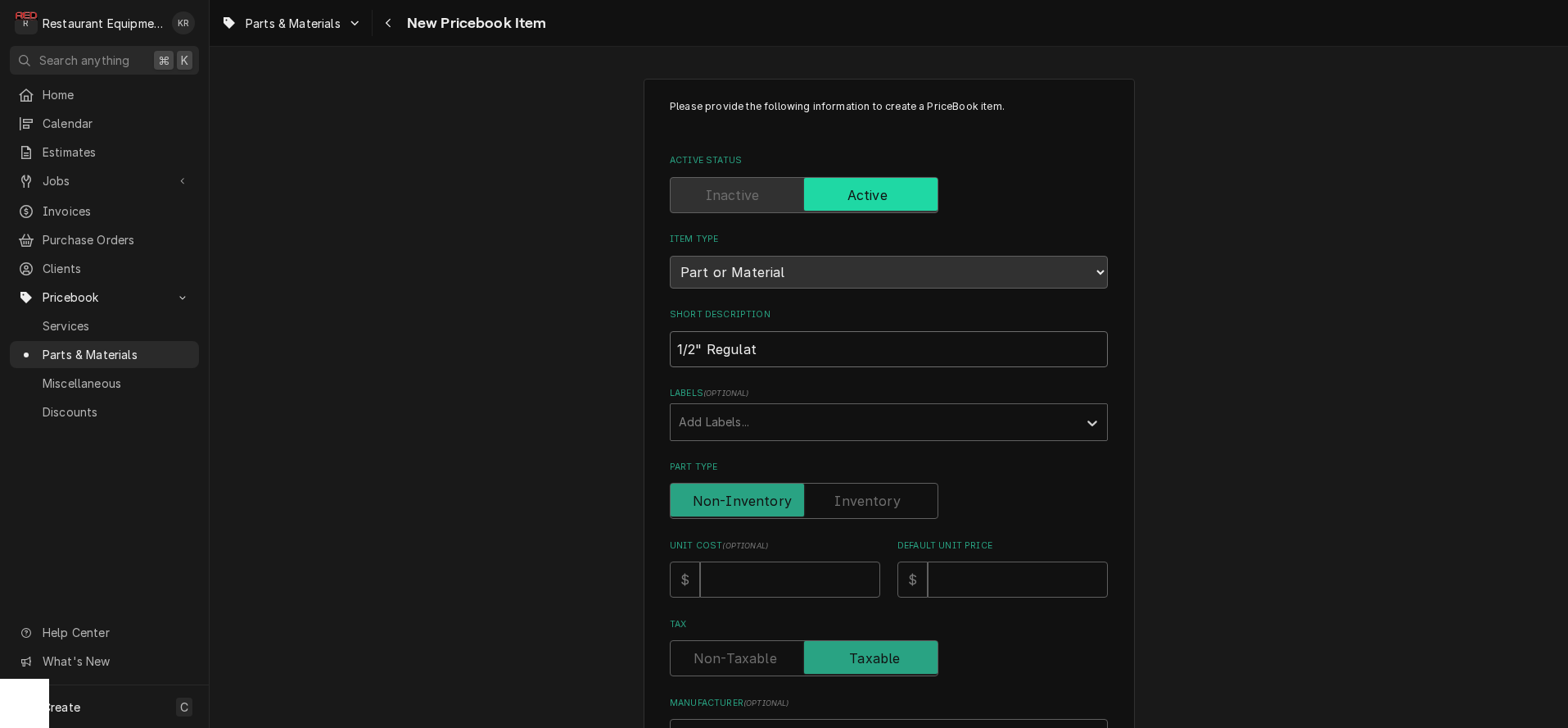
type input "1/2" Regulati"
type textarea "x"
type input "1/2" Regulatin"
type textarea "x"
type input "1/2" Regulating"
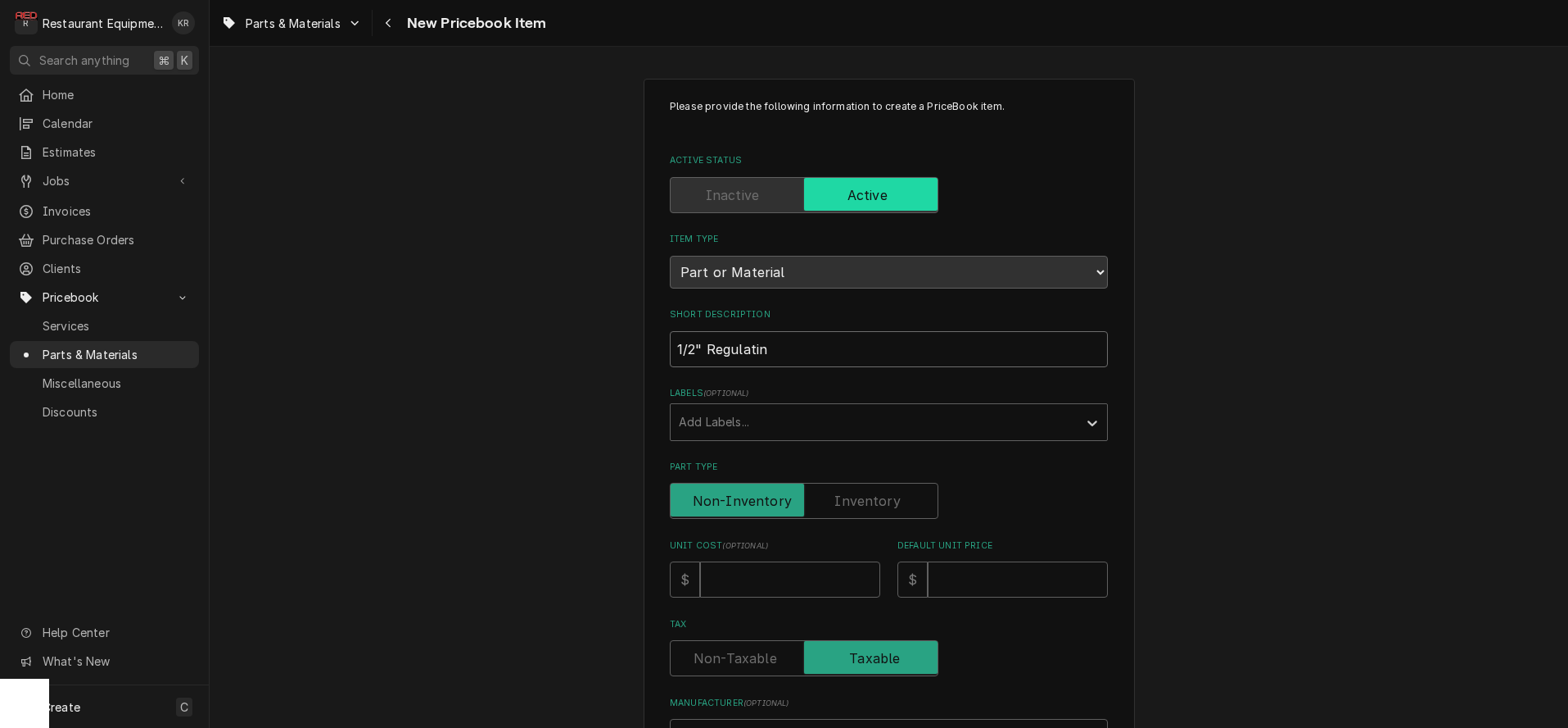
type textarea "x"
type input "1/2" Regulating"
type textarea "x"
type input "1/2" Regulating V"
type textarea "x"
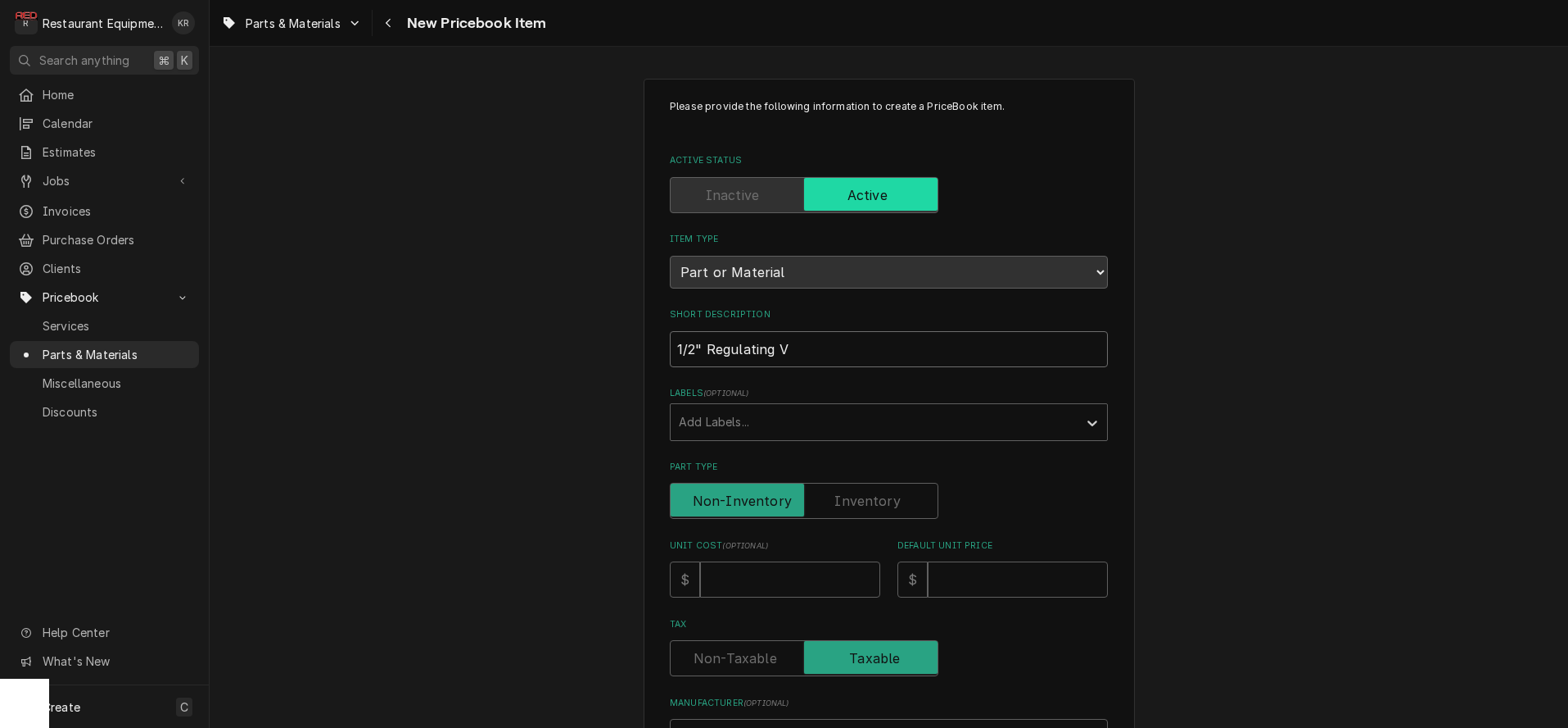
type input "1/2" Regulating Va"
type textarea "x"
type input "1/2" Regulating Val"
type textarea "x"
type input "1/2" Regulating Valv"
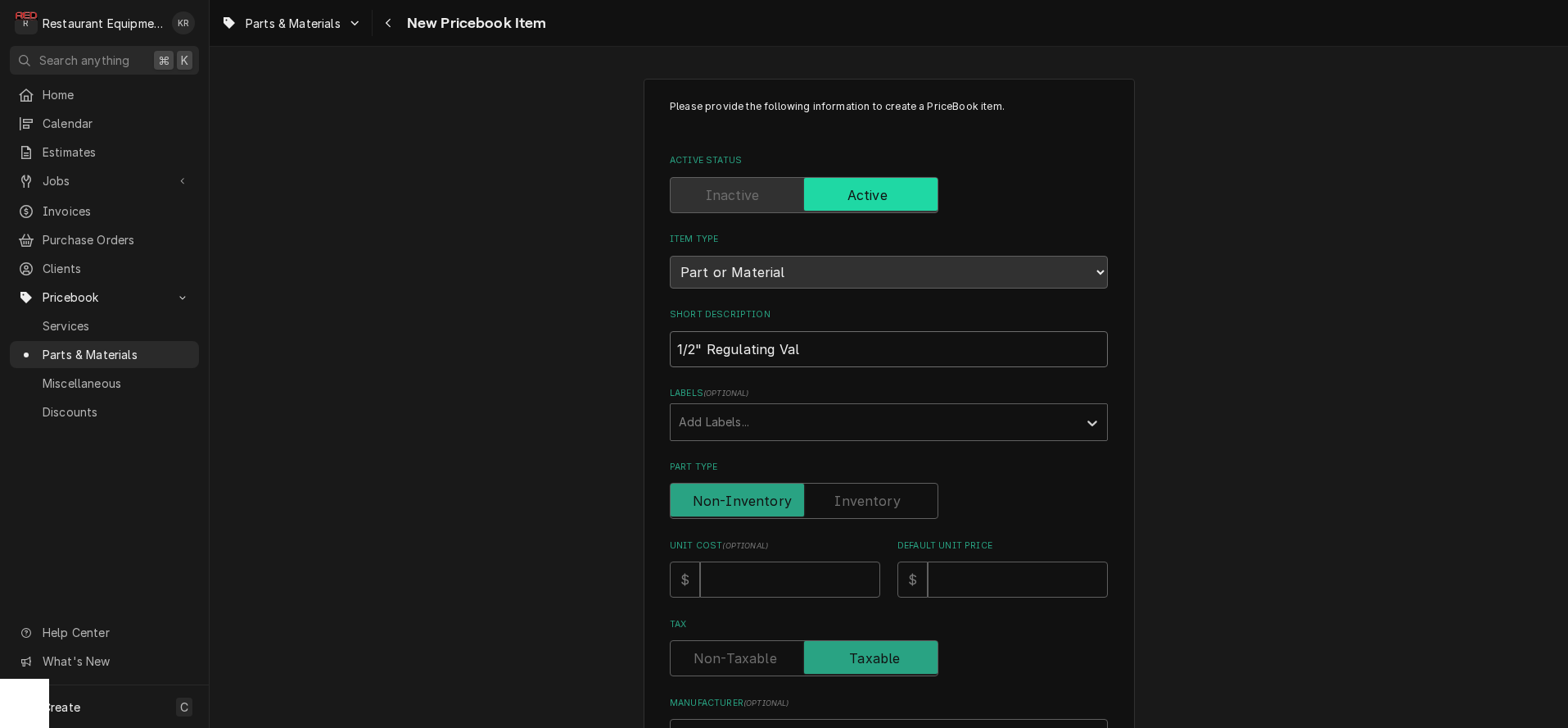
type textarea "x"
type input "1/2" Regulating Valve"
type textarea "x"
type input "1/2" Regulating Valve"
type input "3"
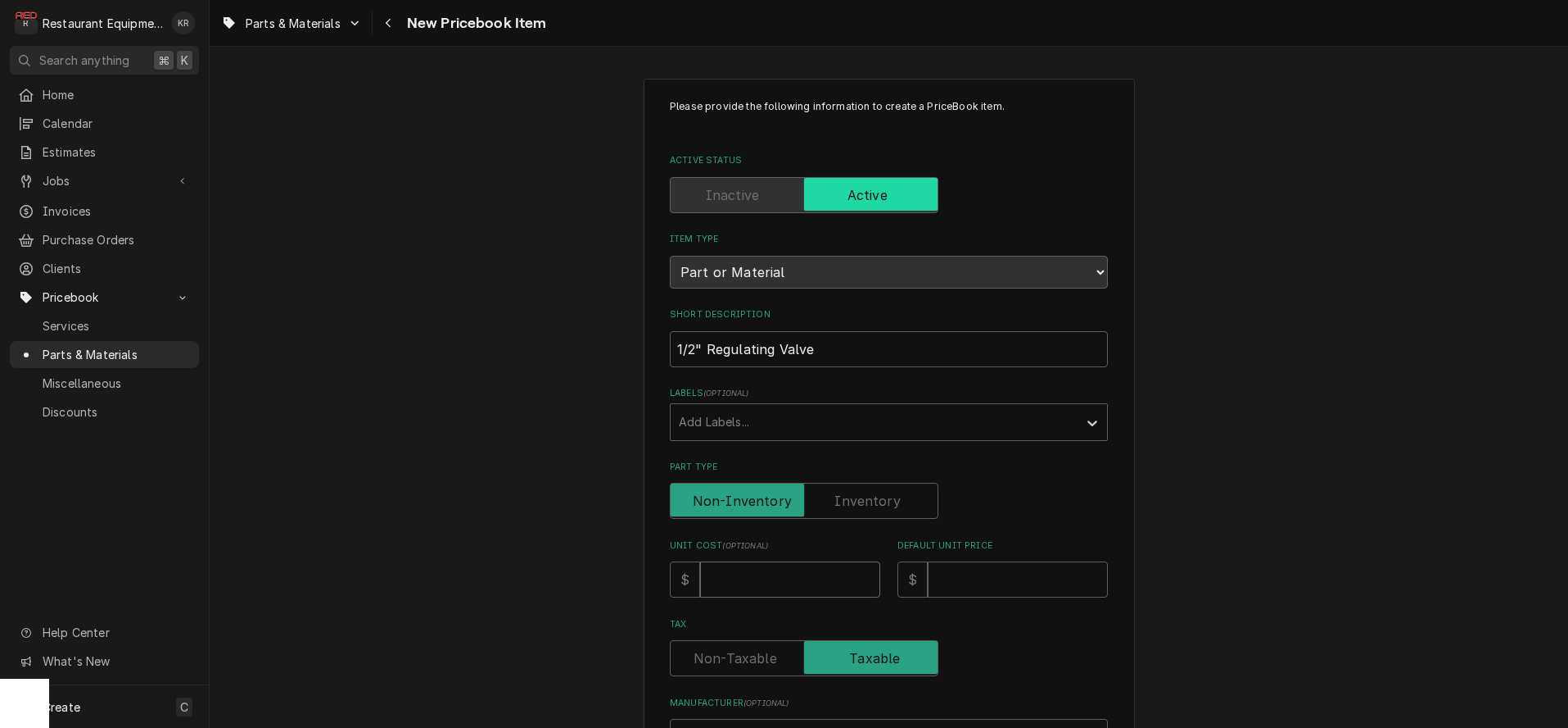
type textarea "x"
type input "36"
type textarea "x"
type input "360"
type textarea "x"
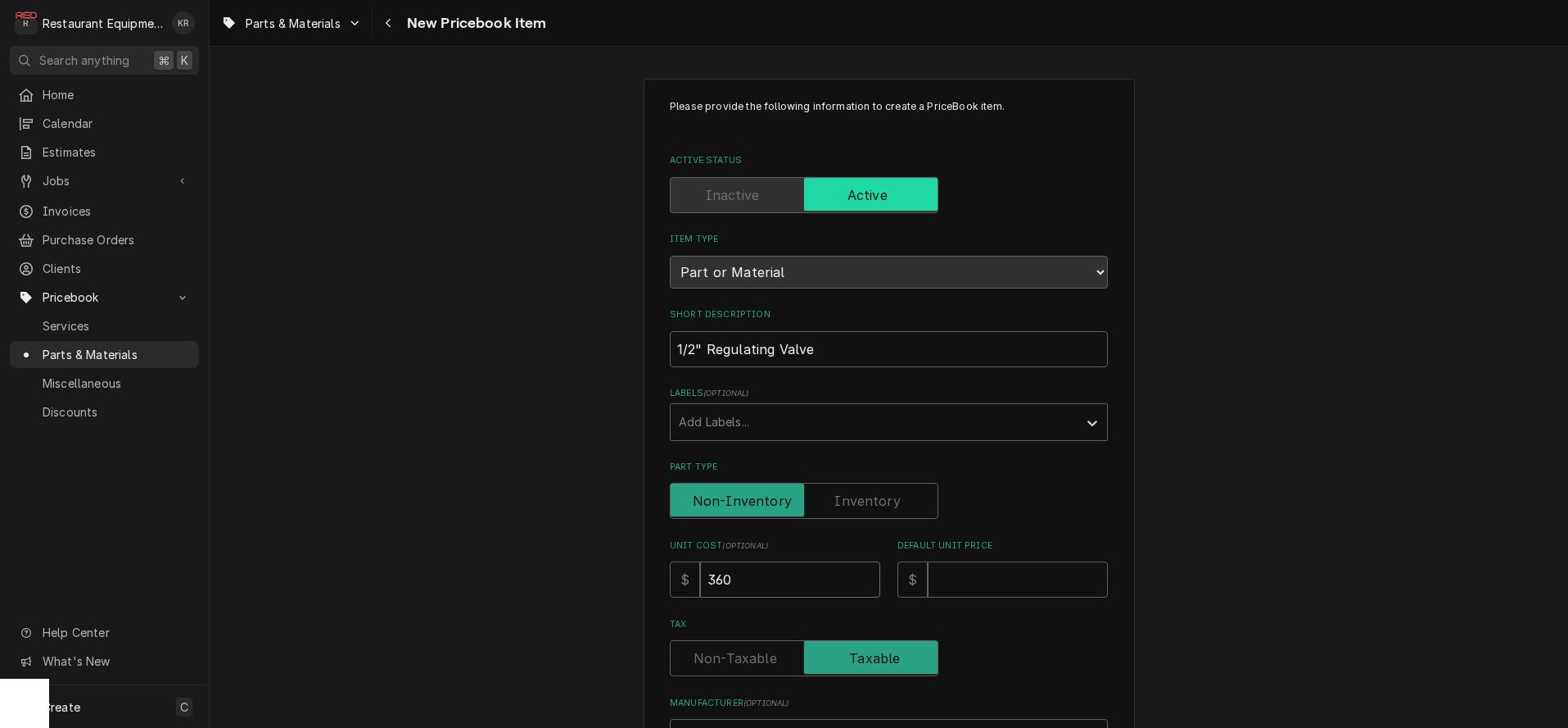
type input "360.2"
type textarea "x"
type input "360.25"
type textarea "x"
type input "360.25"
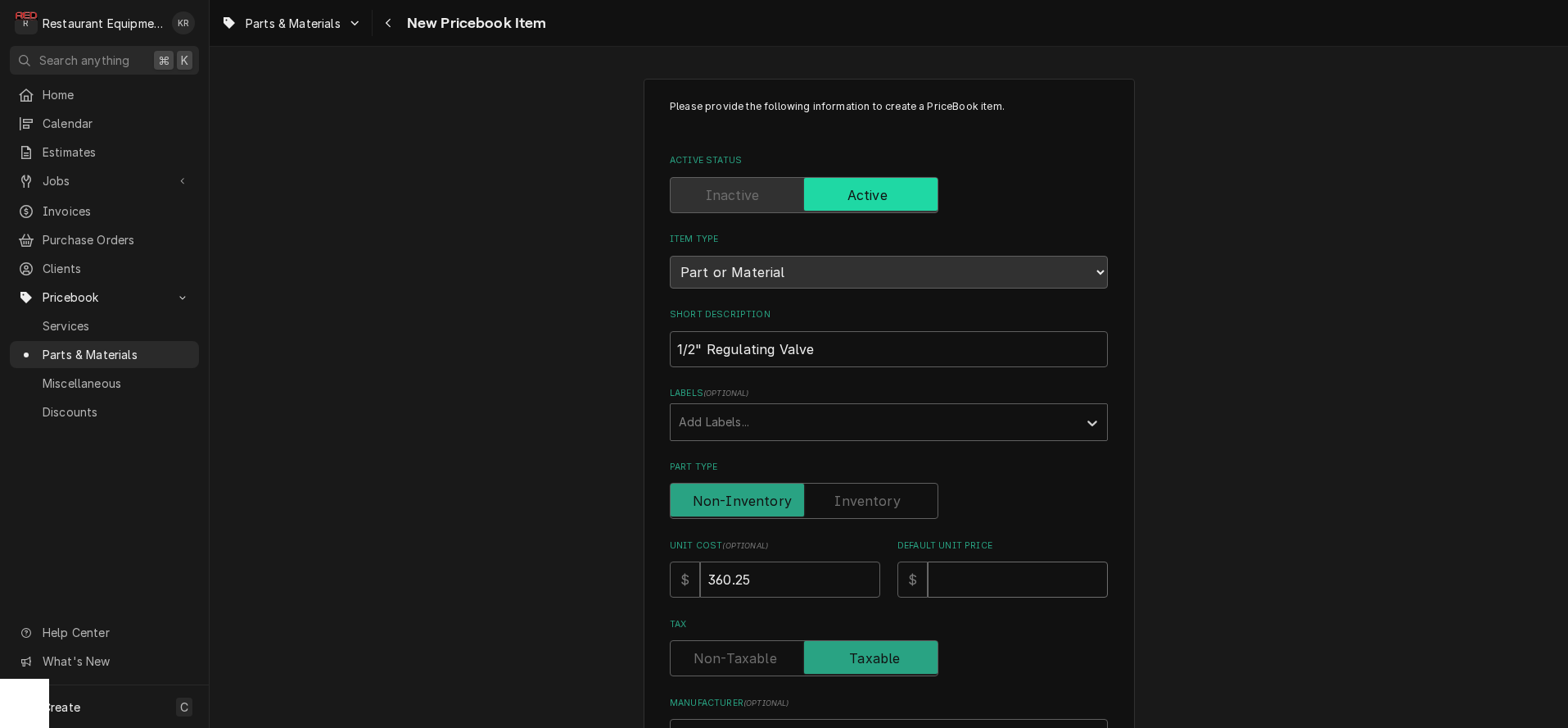
click at [945, 577] on input "Default Unit Price" at bounding box center [1018, 579] width 180 height 36
type input "4"
type textarea "x"
type input "46"
type textarea "x"
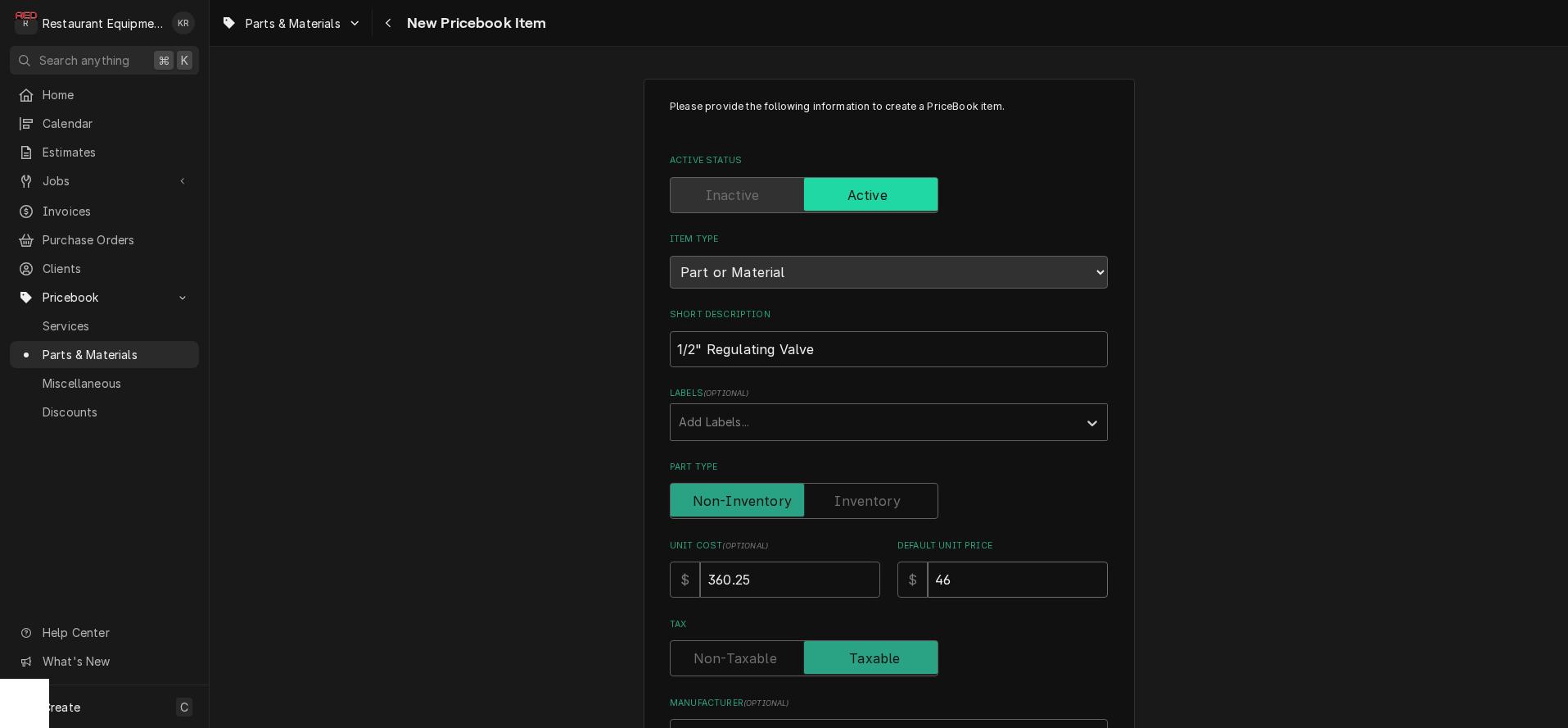
type input "468"
type textarea "x"
type input "468.4"
type textarea "x"
type input "468.46"
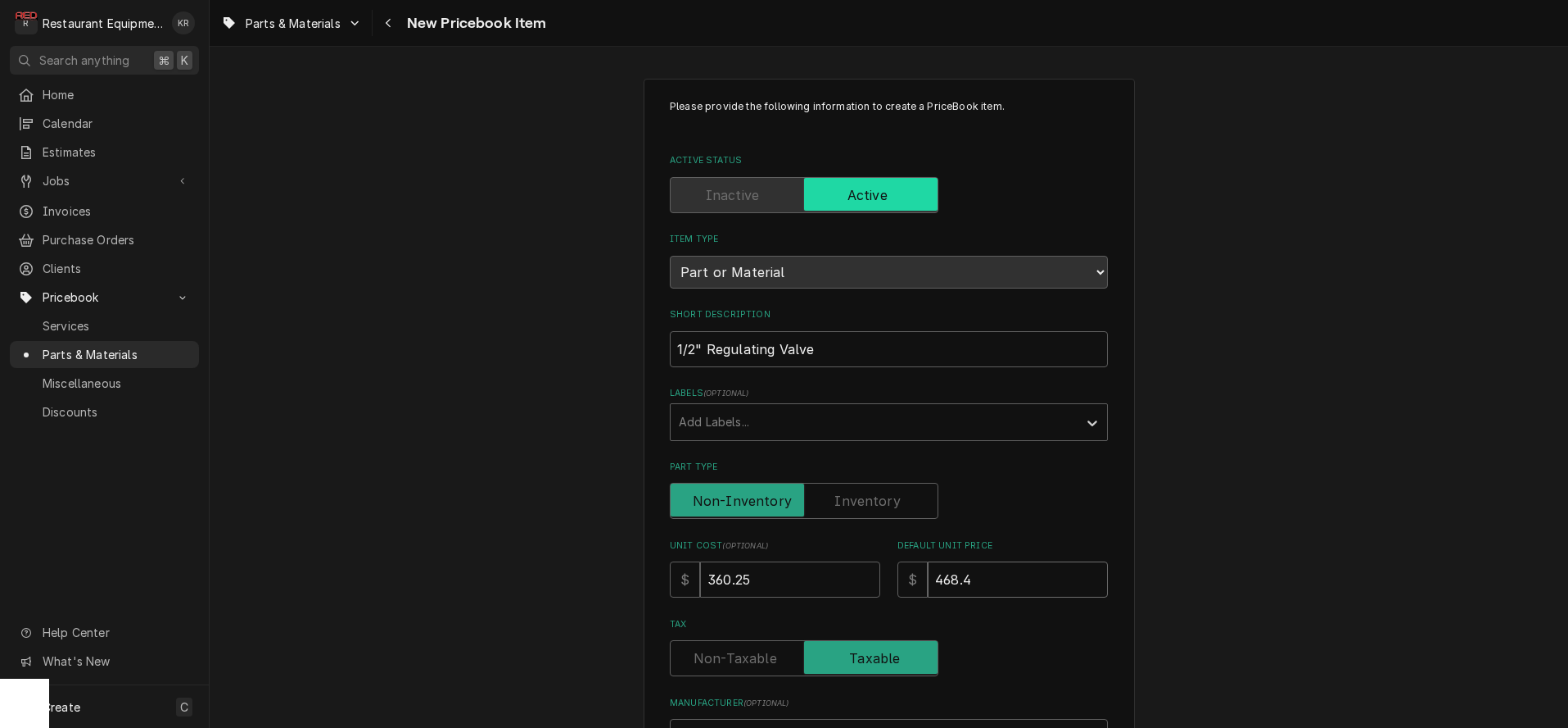
type textarea "x"
type input "468.46"
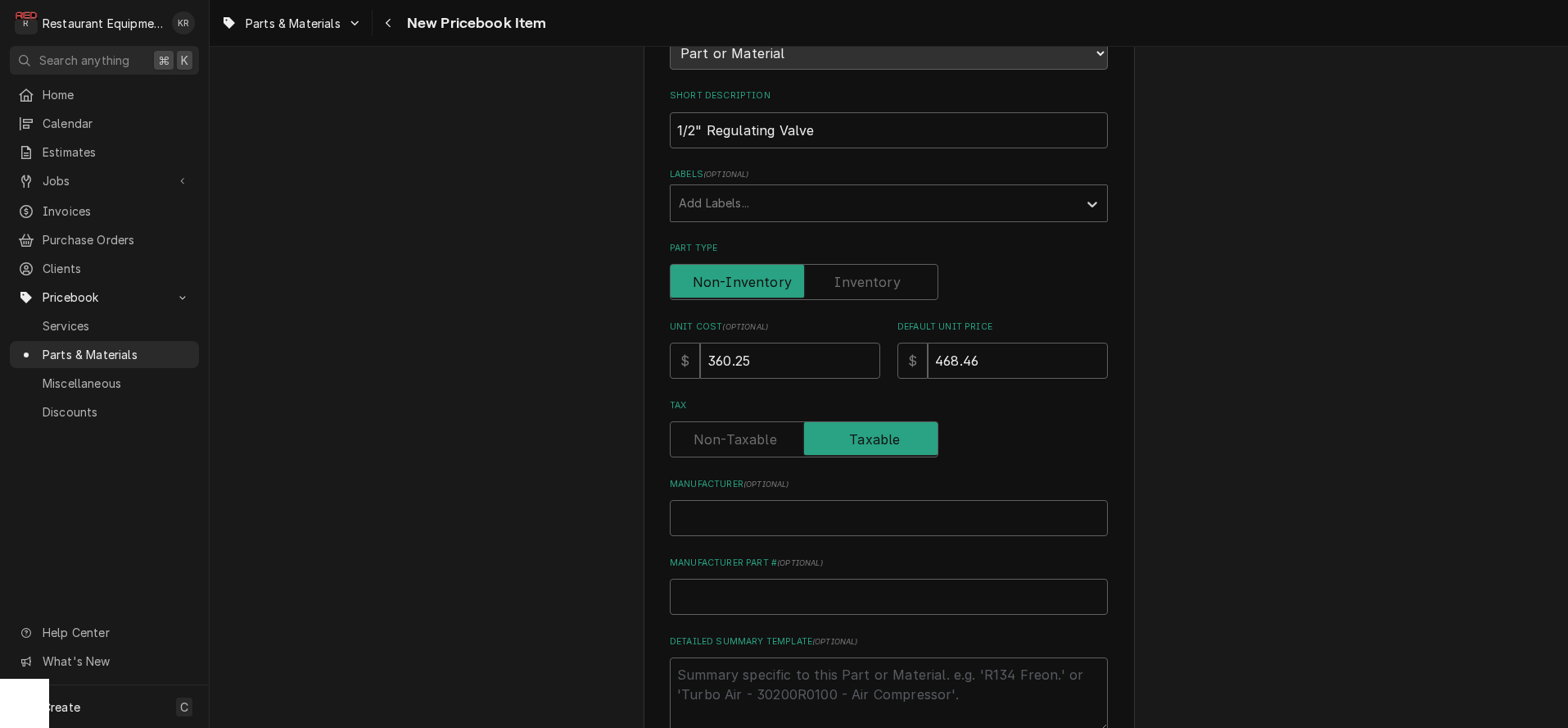
scroll to position [244, 0]
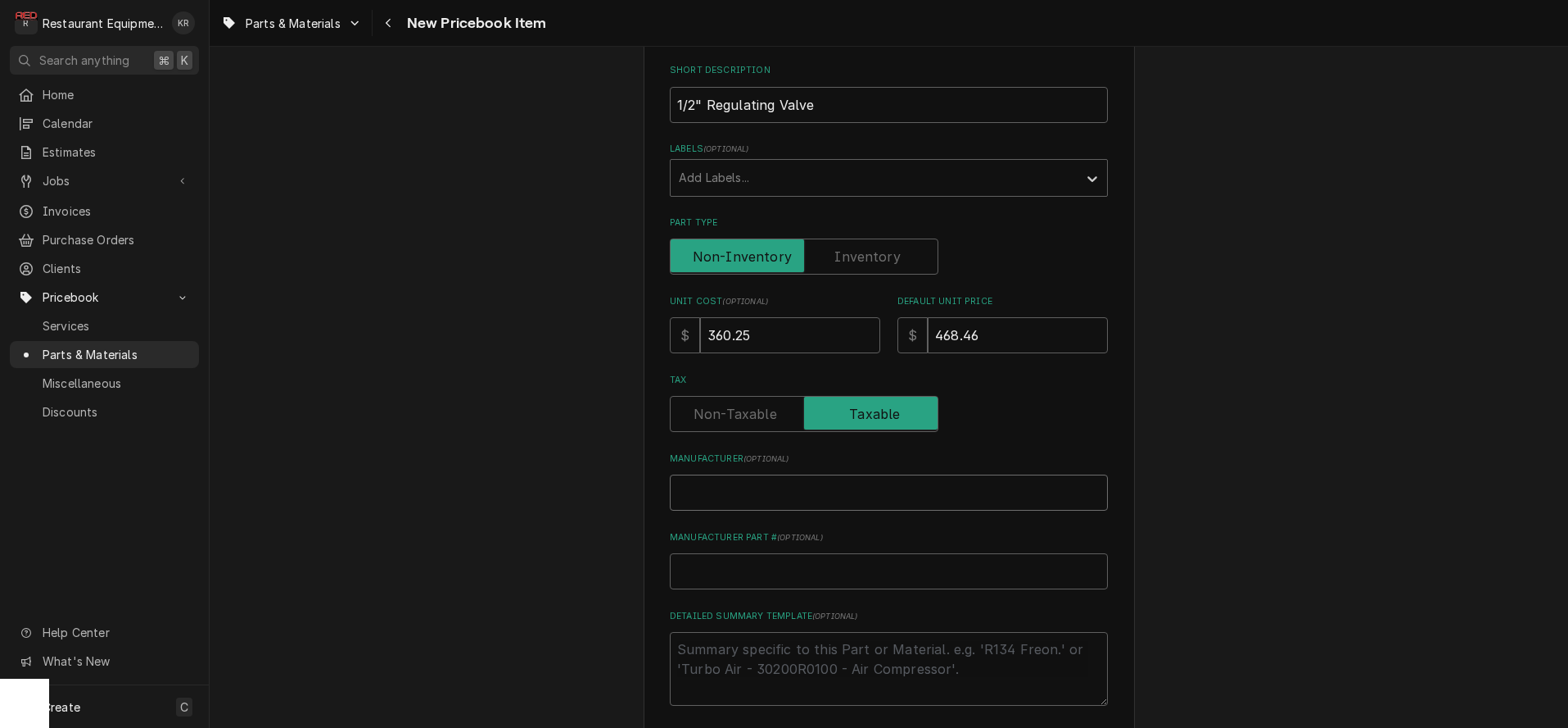
click at [781, 487] on input "Manufacturer ( optional )" at bounding box center [889, 492] width 438 height 36
type input "H"
type textarea "x"
type input "Ho"
type textarea "x"
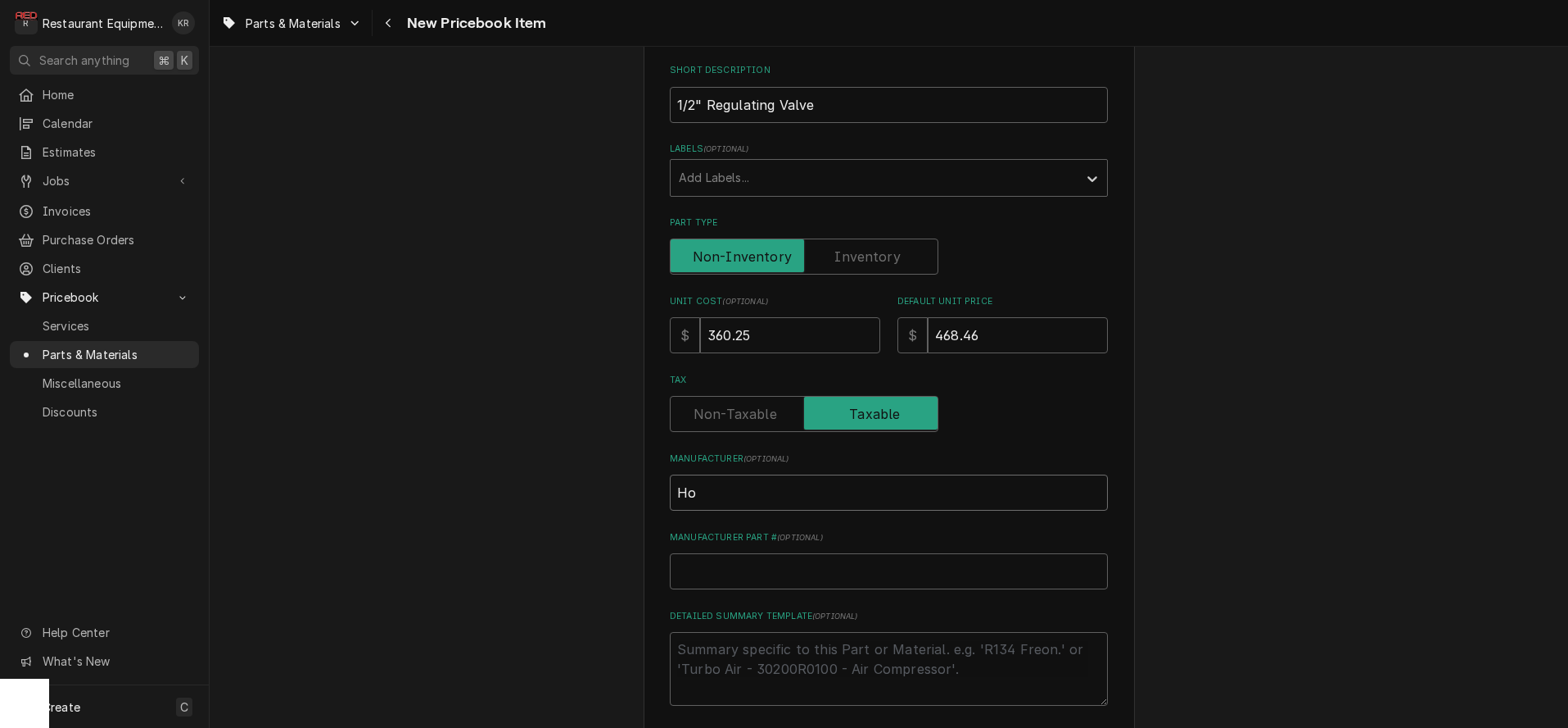
type input "Hob"
type textarea "x"
type input "Hoba"
type textarea "x"
type input "Hobar"
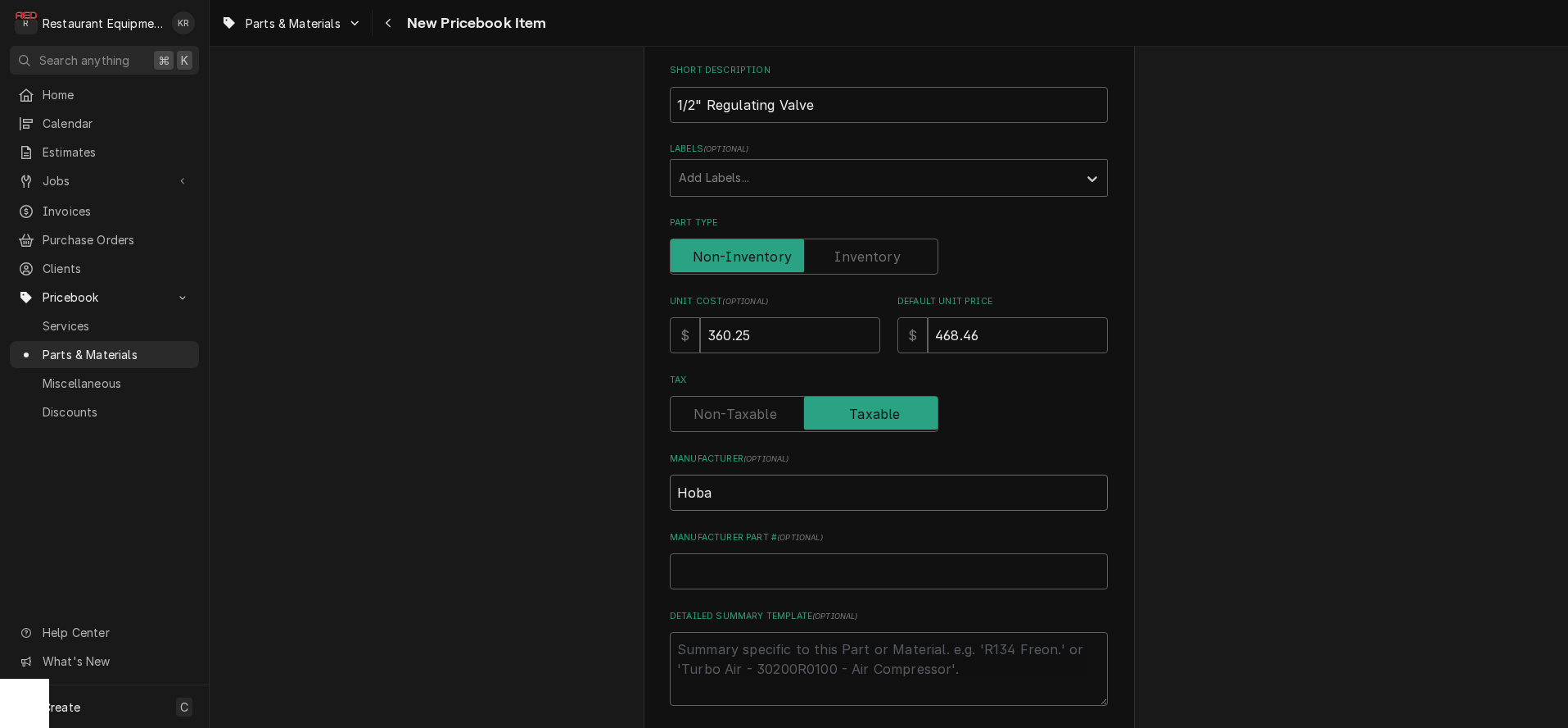
type textarea "x"
type input "Hobart"
type textarea "x"
type input "Hobart"
type input "N"
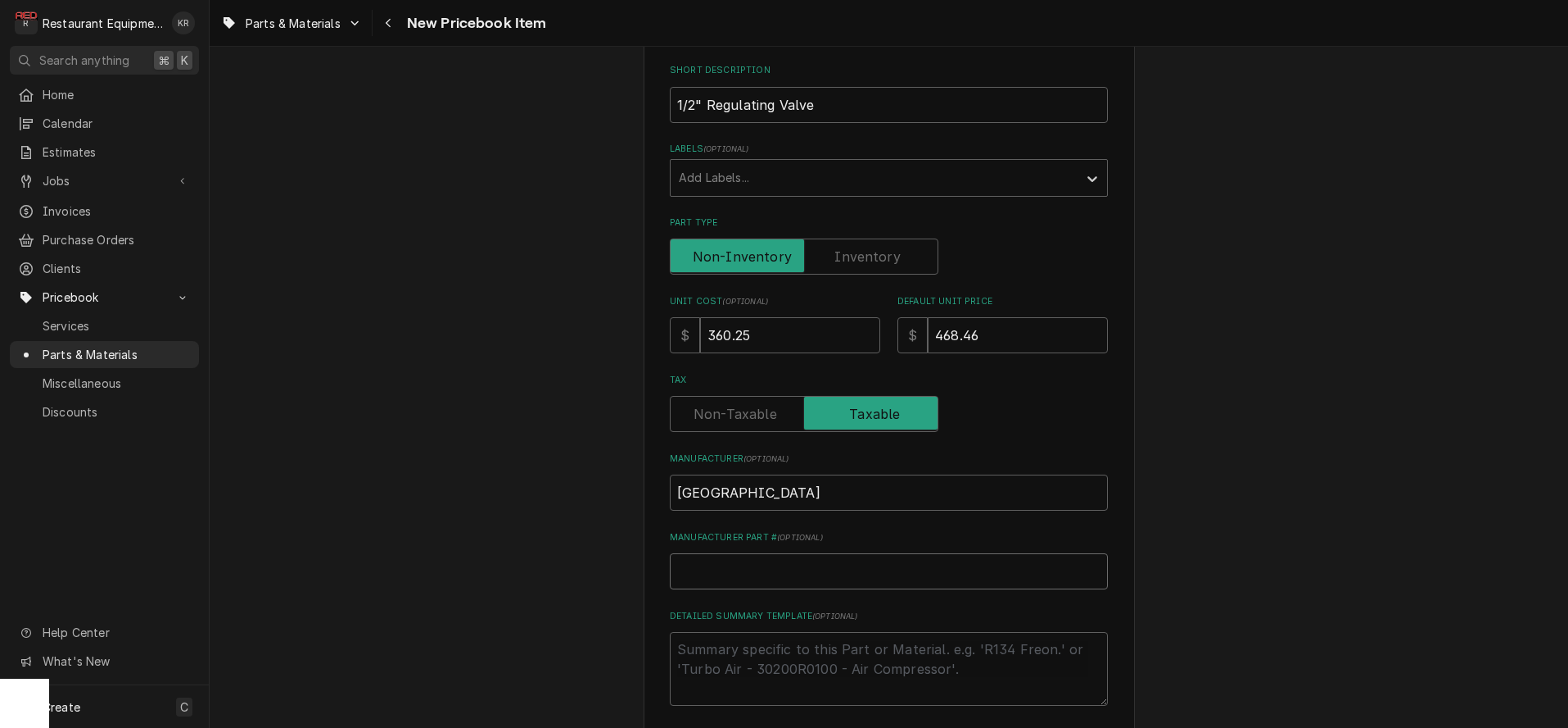
type textarea "x"
type input "N/"
type textarea "x"
type input "N/A"
type textarea "x"
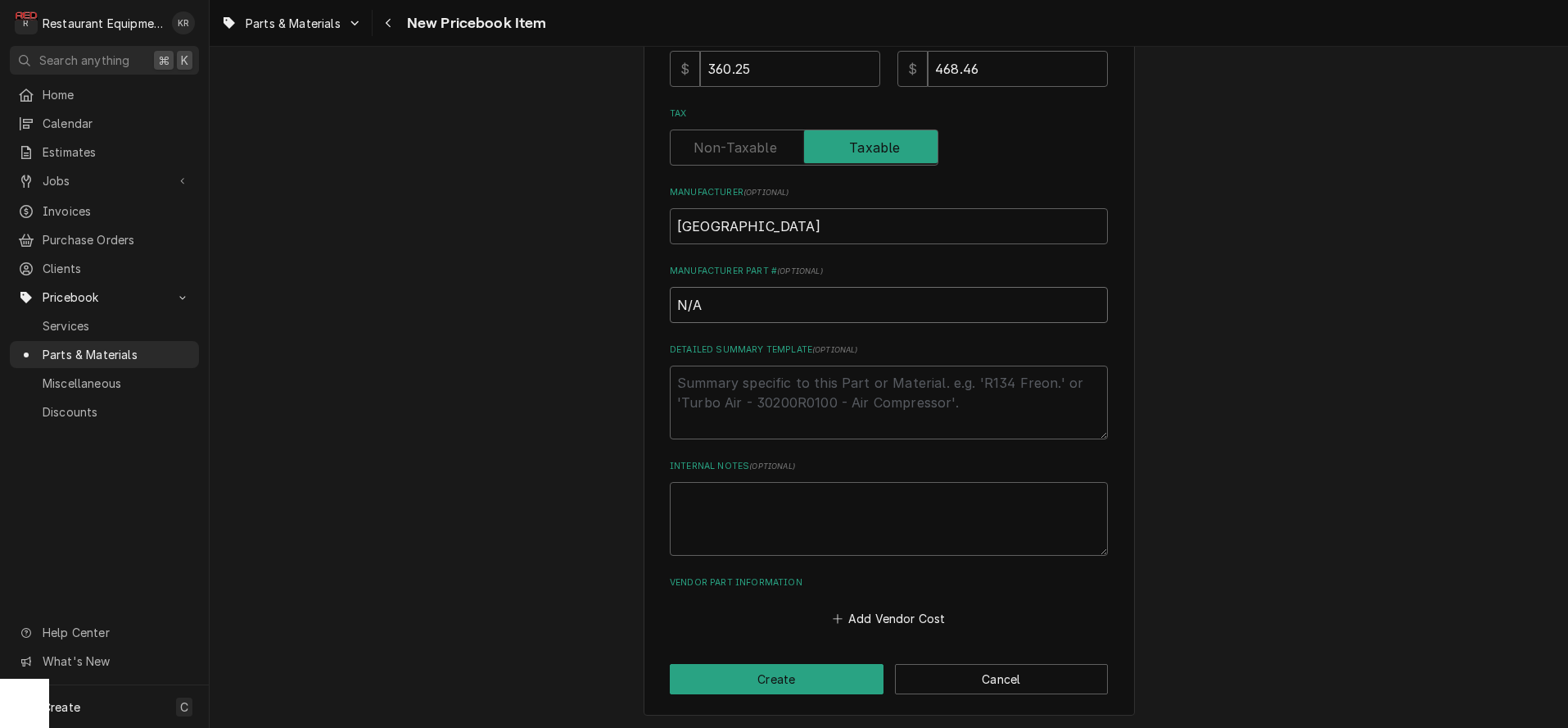
scroll to position [511, 0]
type input "N/A"
click at [873, 619] on button "Add Vendor Cost" at bounding box center [889, 617] width 119 height 23
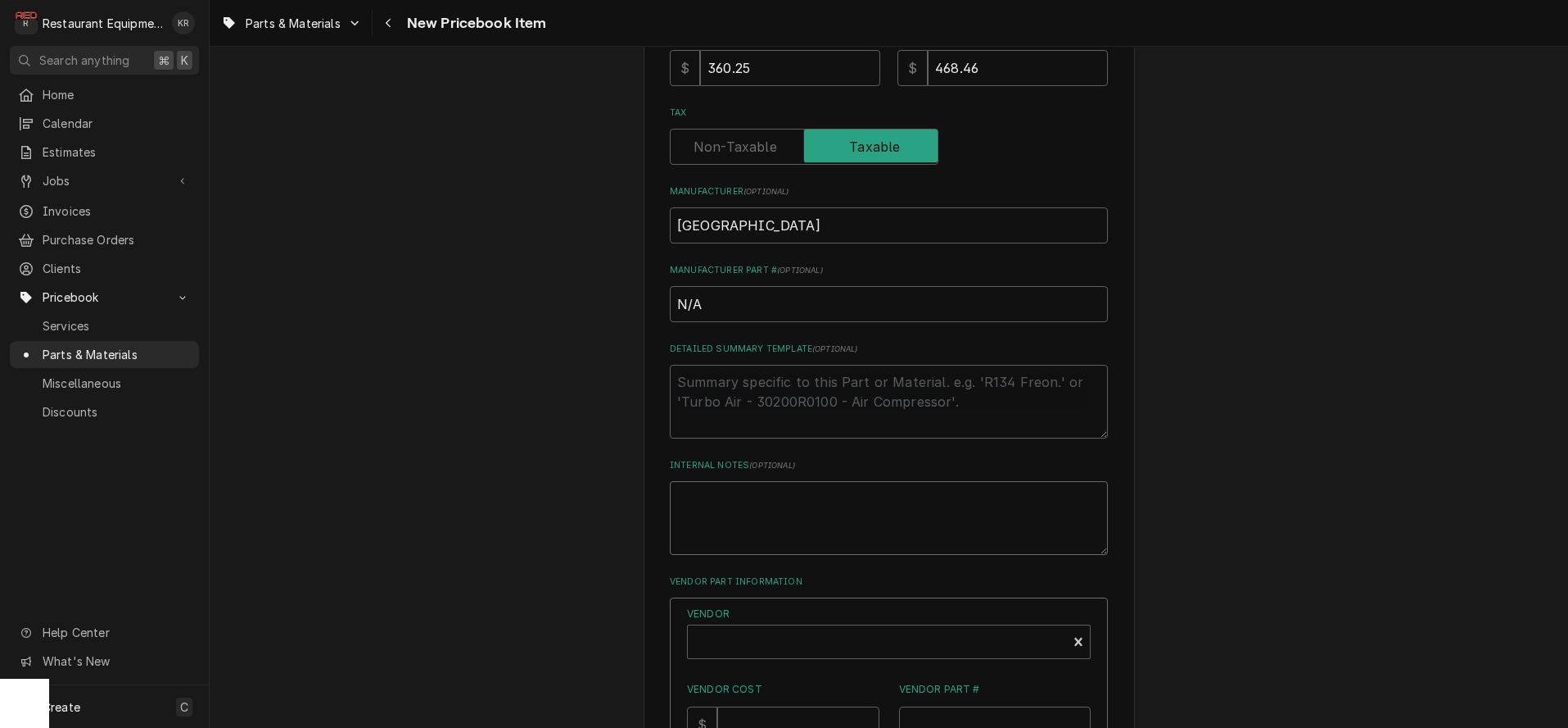
scroll to position [811, 0]
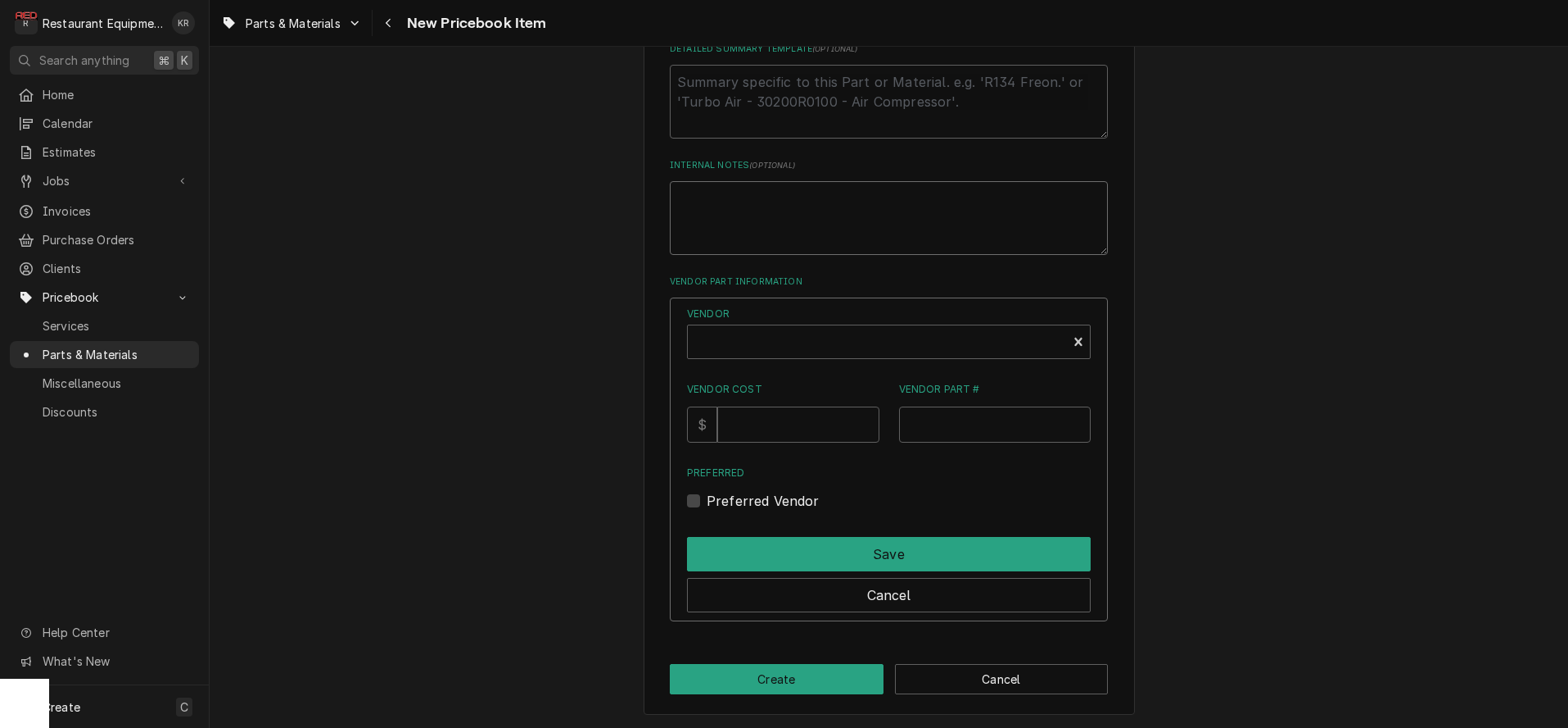
click at [769, 255] on textarea "Internal Notes ( optional )" at bounding box center [889, 218] width 438 height 74
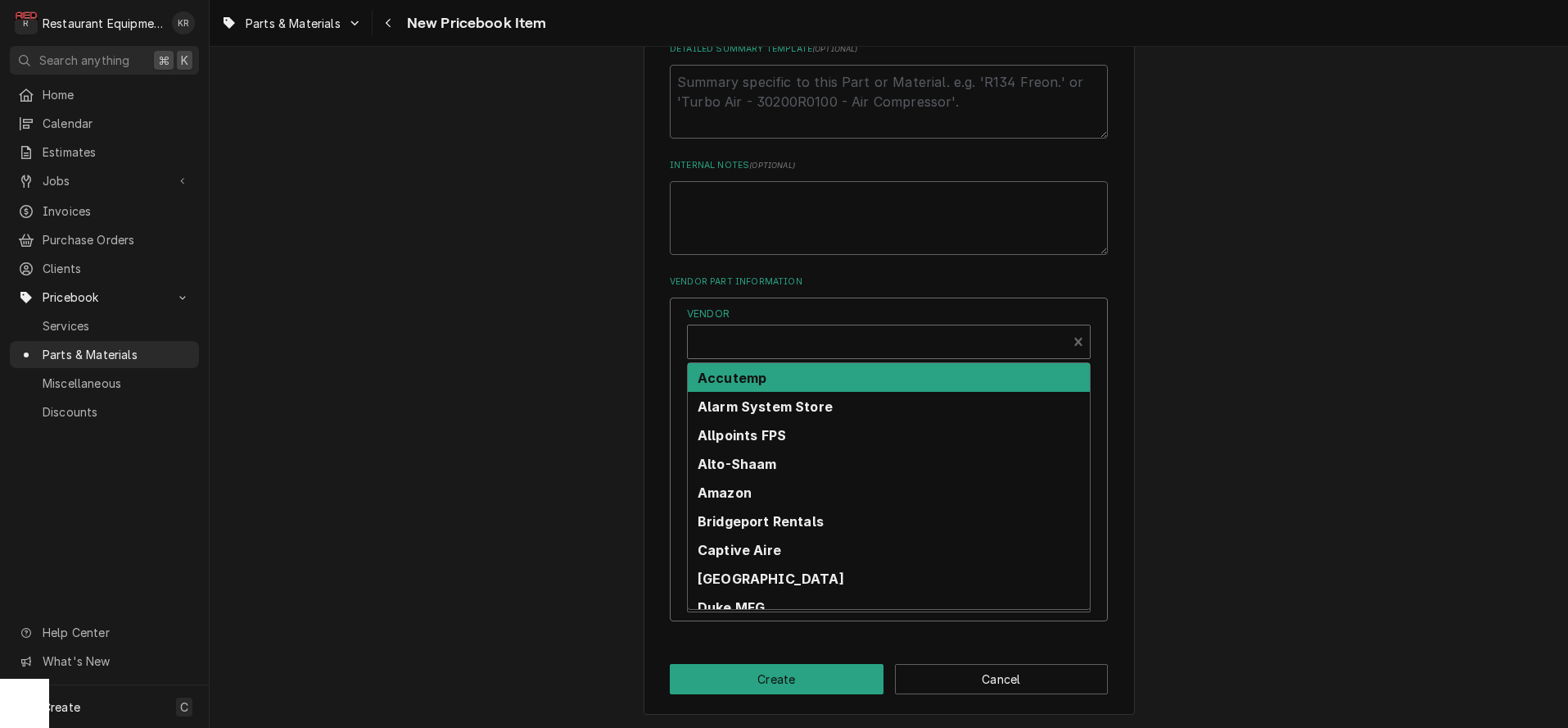
type textarea "x"
click at [769, 337] on div "Vendor" at bounding box center [877, 349] width 363 height 40
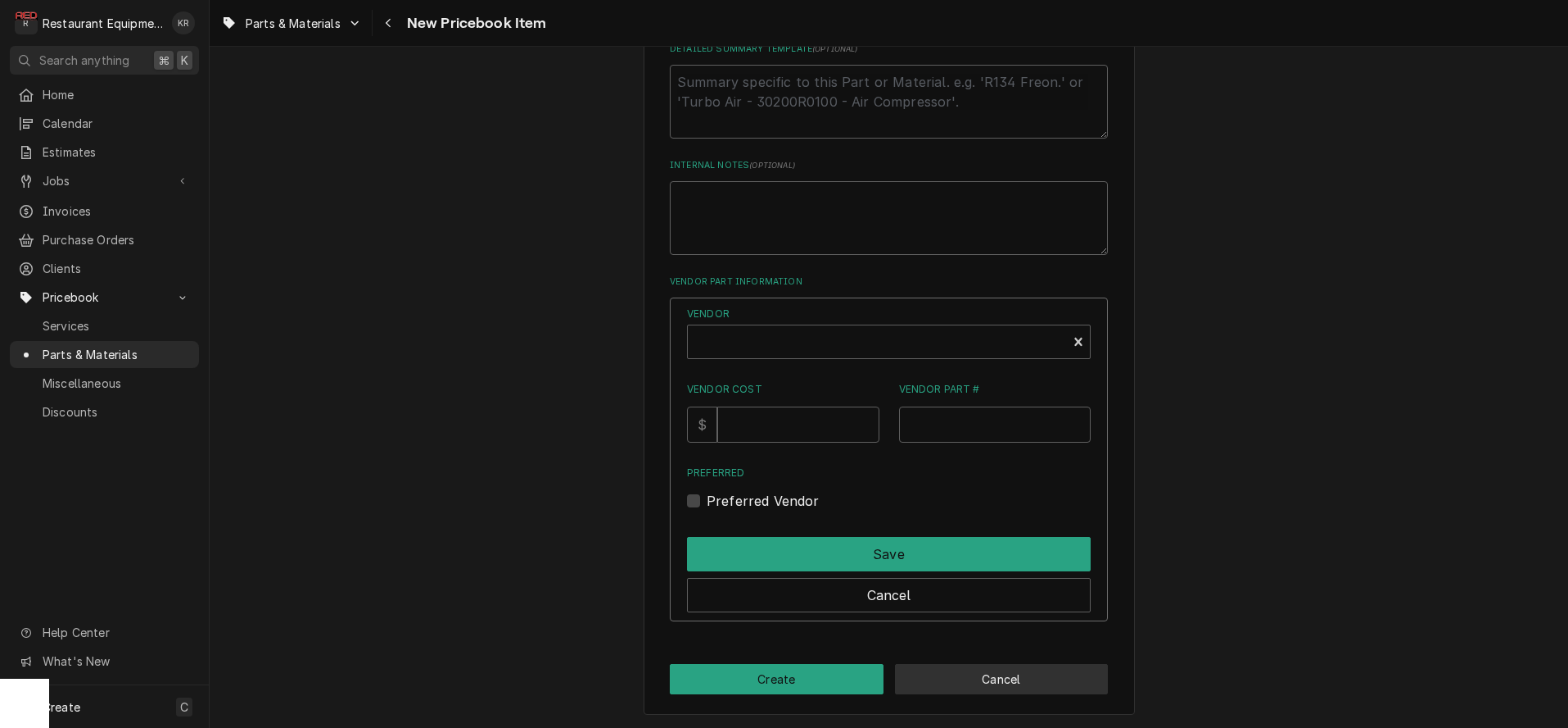
click at [977, 683] on button "Cancel" at bounding box center [1002, 678] width 214 height 30
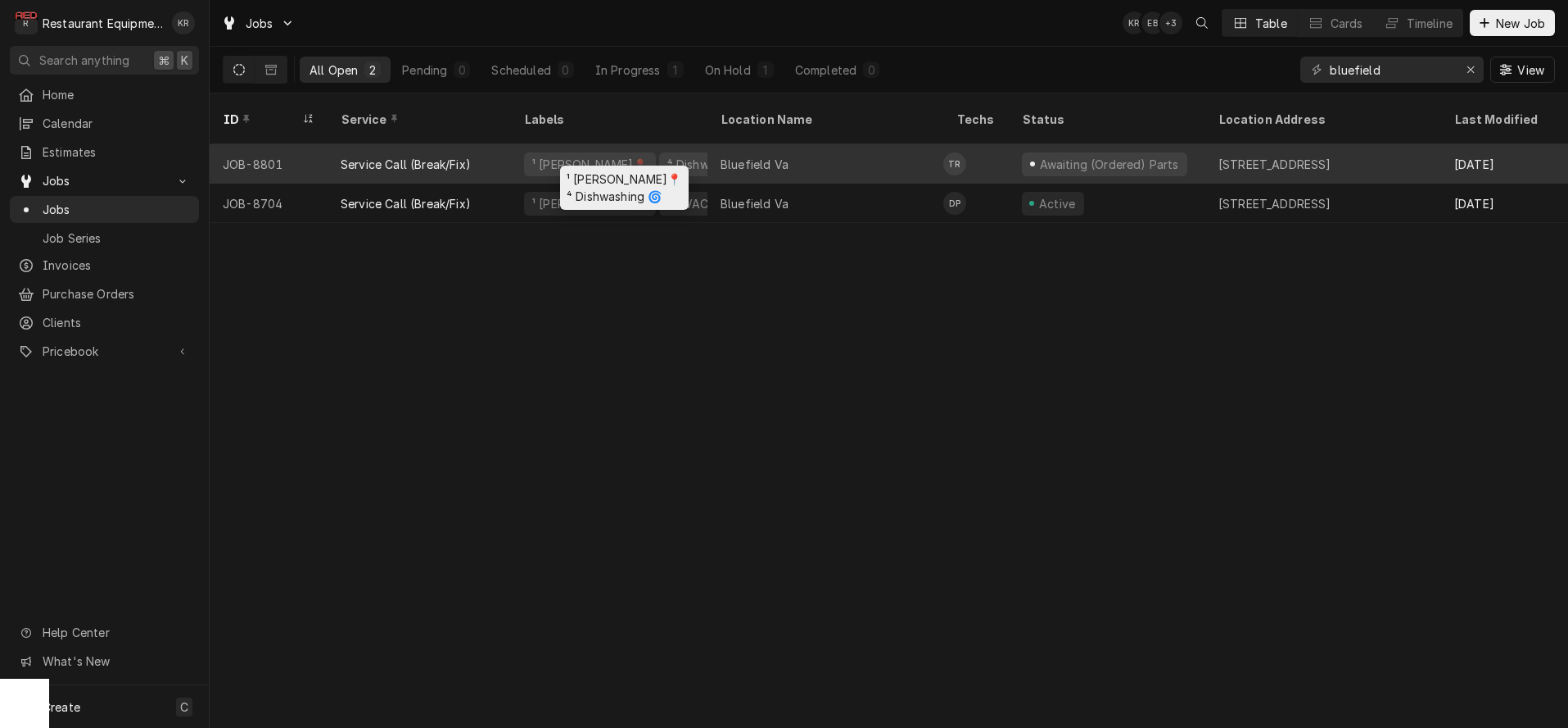
click at [666, 156] on div "⁴ Dishwashing 🌀" at bounding box center [715, 164] width 98 height 17
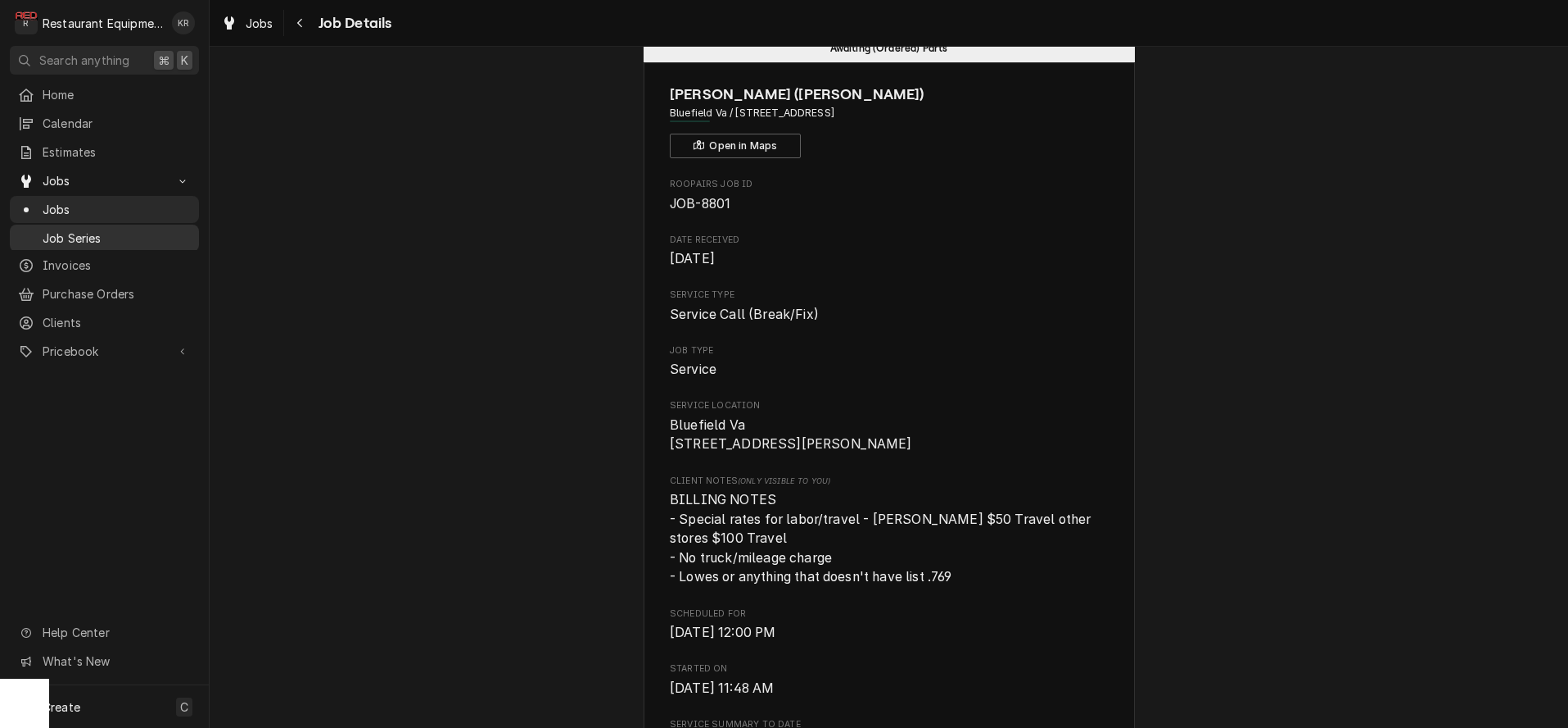
scroll to position [77, 0]
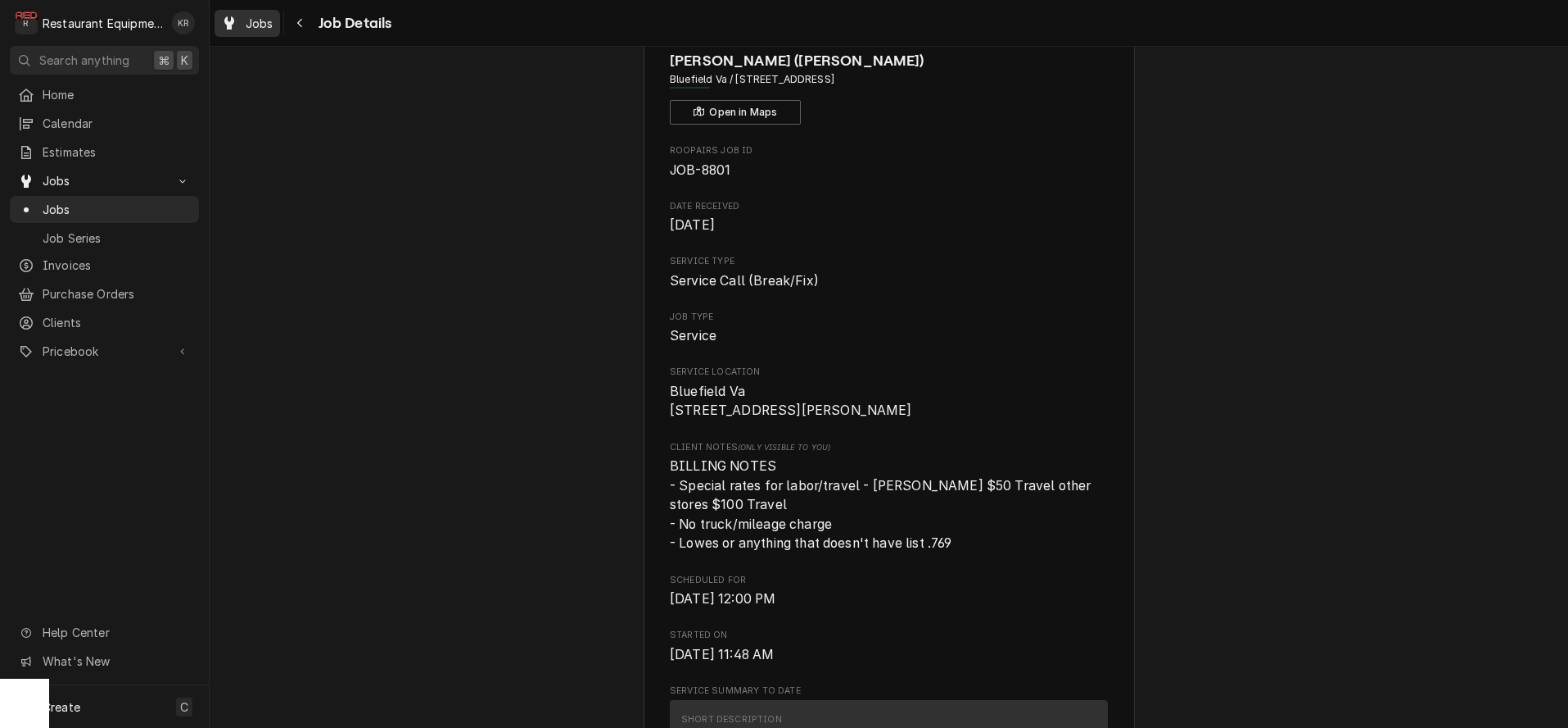
drag, startPoint x: 133, startPoint y: 244, endPoint x: 255, endPoint y: 31, distance: 245.5
click at [255, 31] on div "Jobs" at bounding box center [247, 23] width 59 height 21
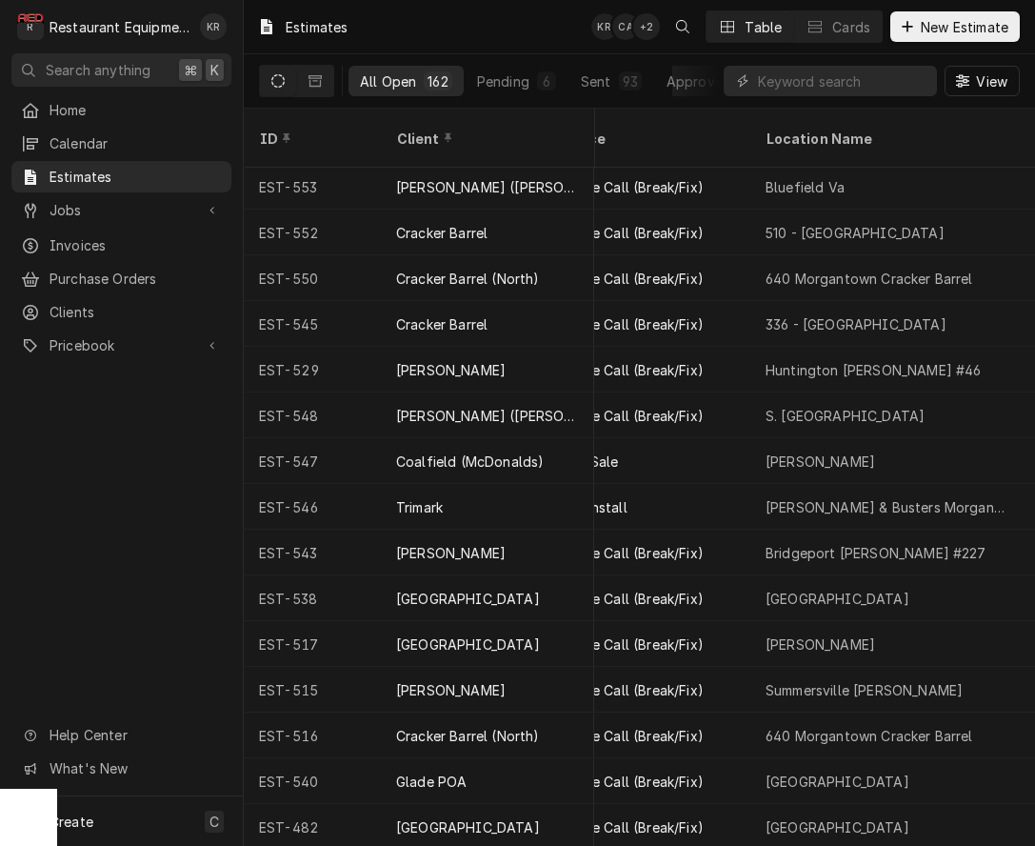
scroll to position [4, 350]
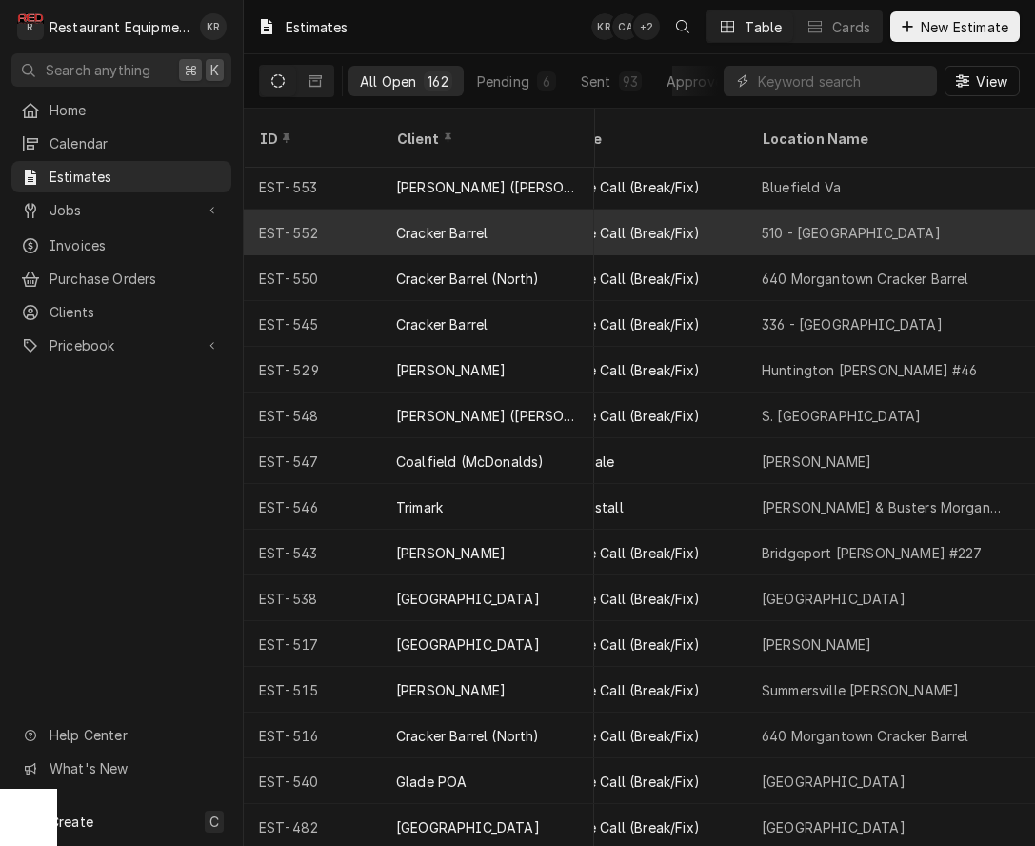
click at [815, 219] on div "510 - [GEOGRAPHIC_DATA]" at bounding box center [884, 232] width 274 height 46
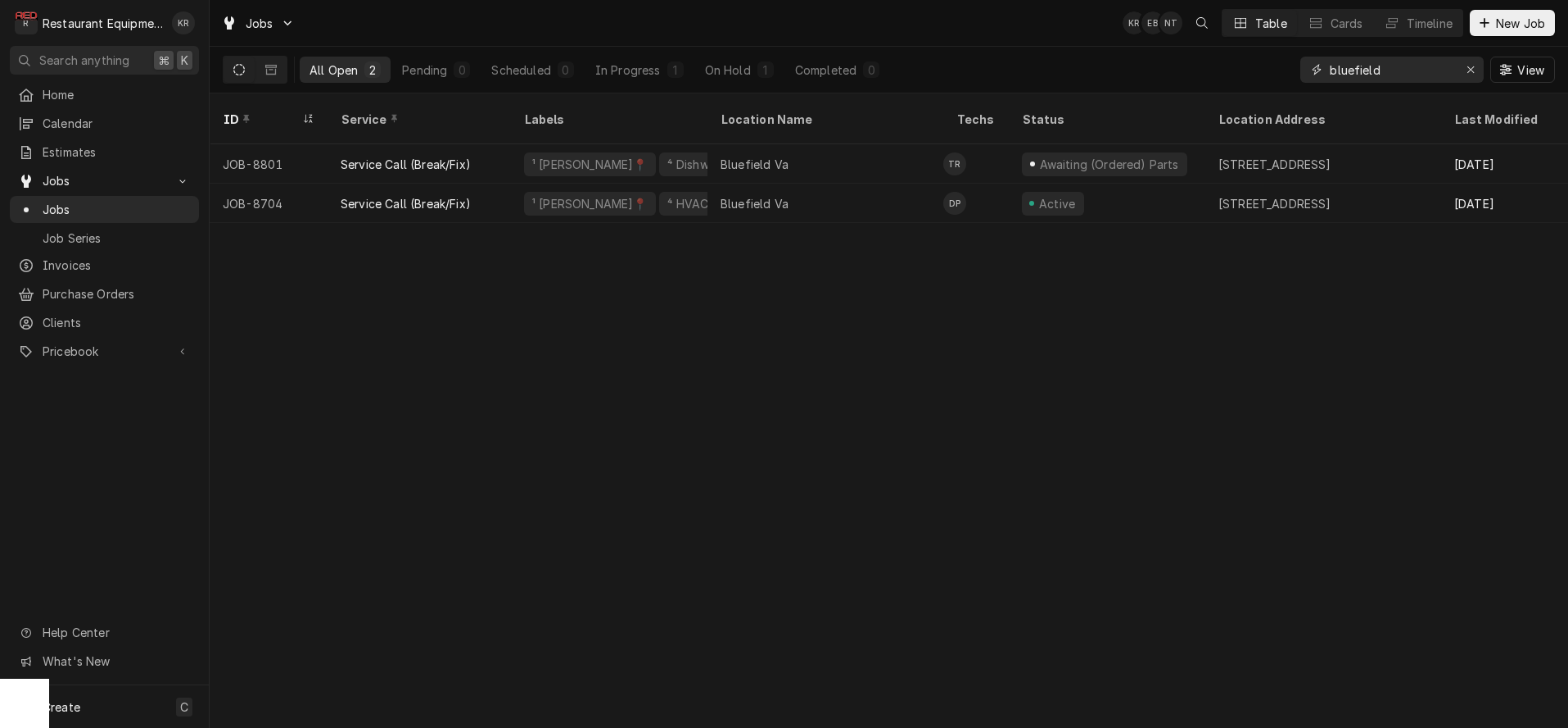
click at [1472, 64] on div "Erase input" at bounding box center [1471, 69] width 16 height 16
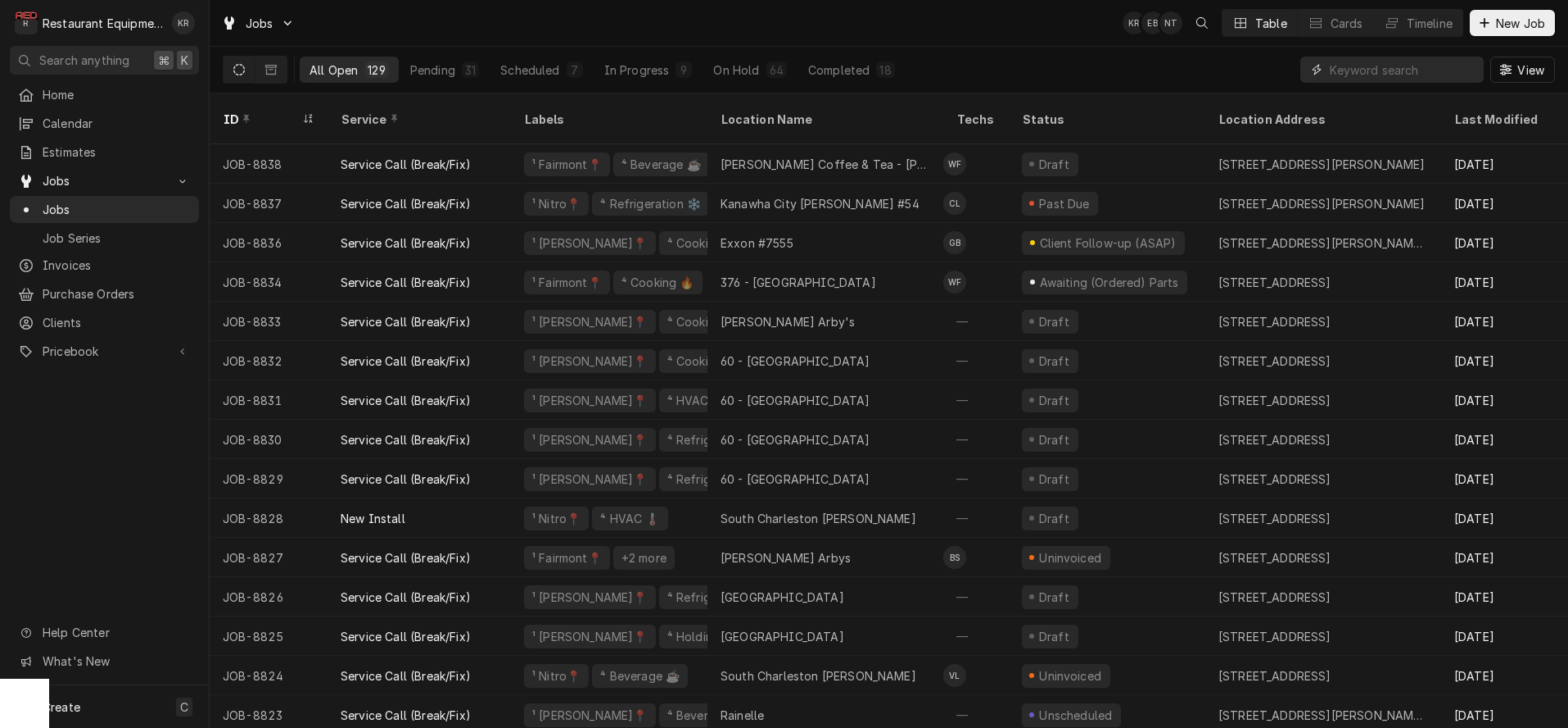
click at [1364, 60] on input "Dynamic Content Wrapper" at bounding box center [1402, 70] width 145 height 26
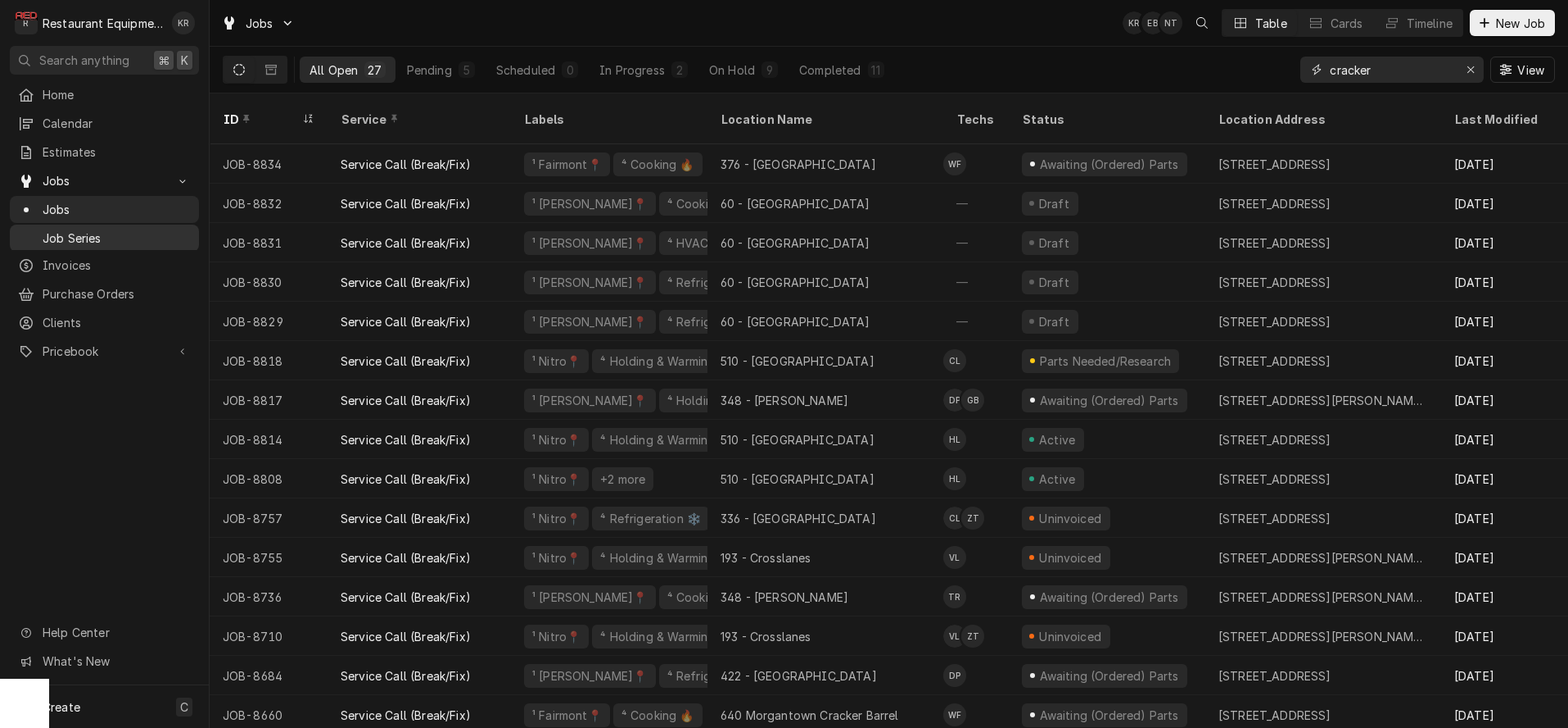
type input "cracker"
click at [993, 24] on div "Jobs KR EB NT Table Cards Timeline New Job" at bounding box center [889, 22] width 1359 height 46
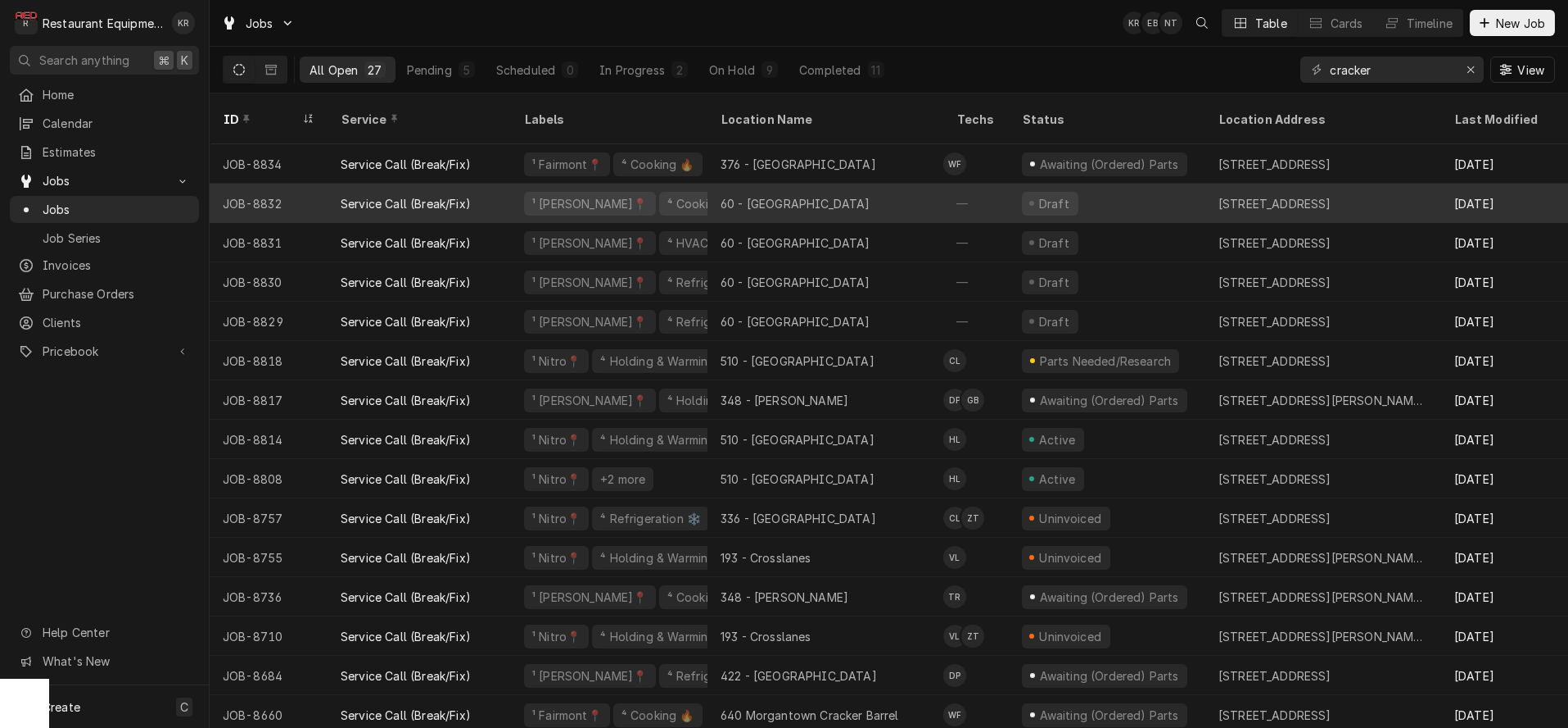
click at [889, 183] on div "60 - [GEOGRAPHIC_DATA]" at bounding box center [826, 203] width 236 height 40
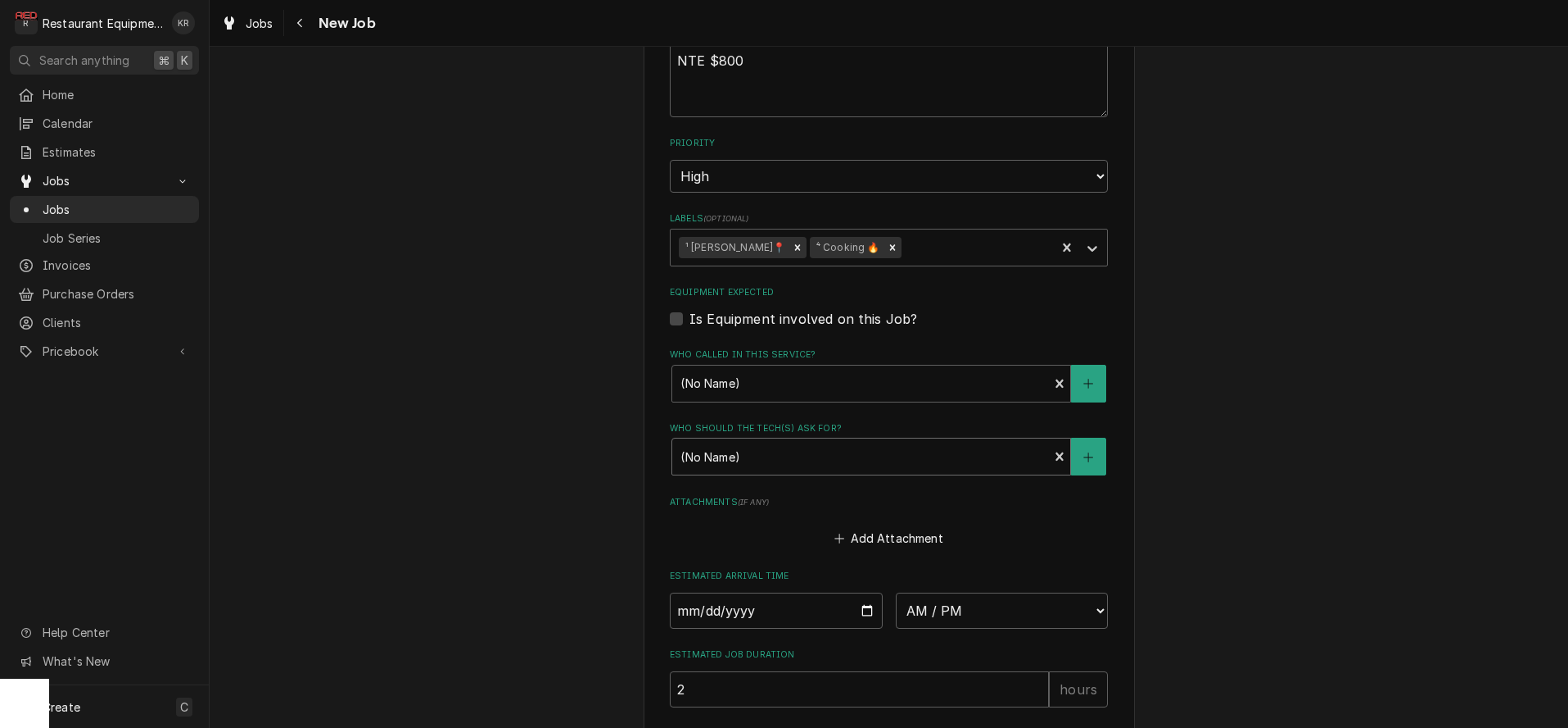
scroll to position [1201, 0]
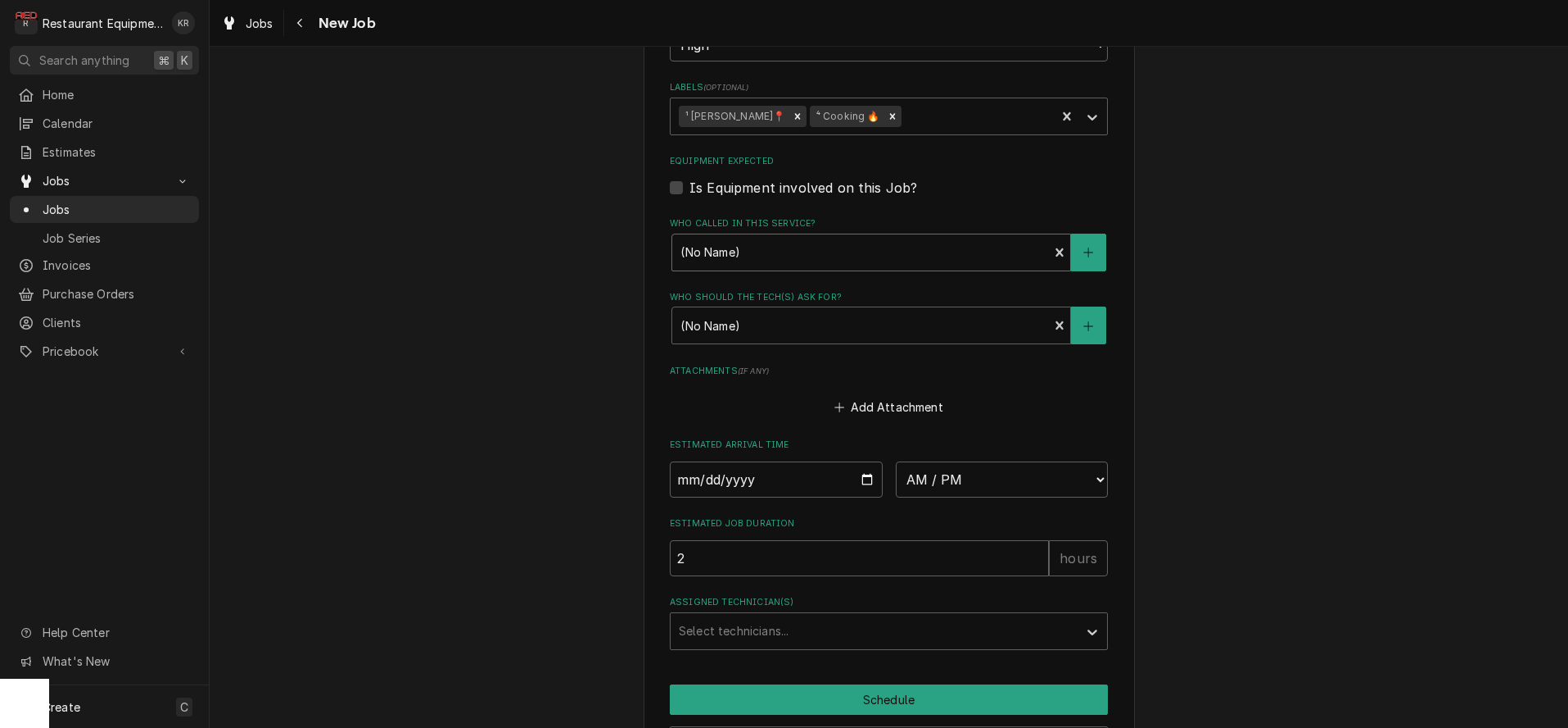
click at [865, 254] on div "Who called in this service?" at bounding box center [860, 252] width 360 height 29
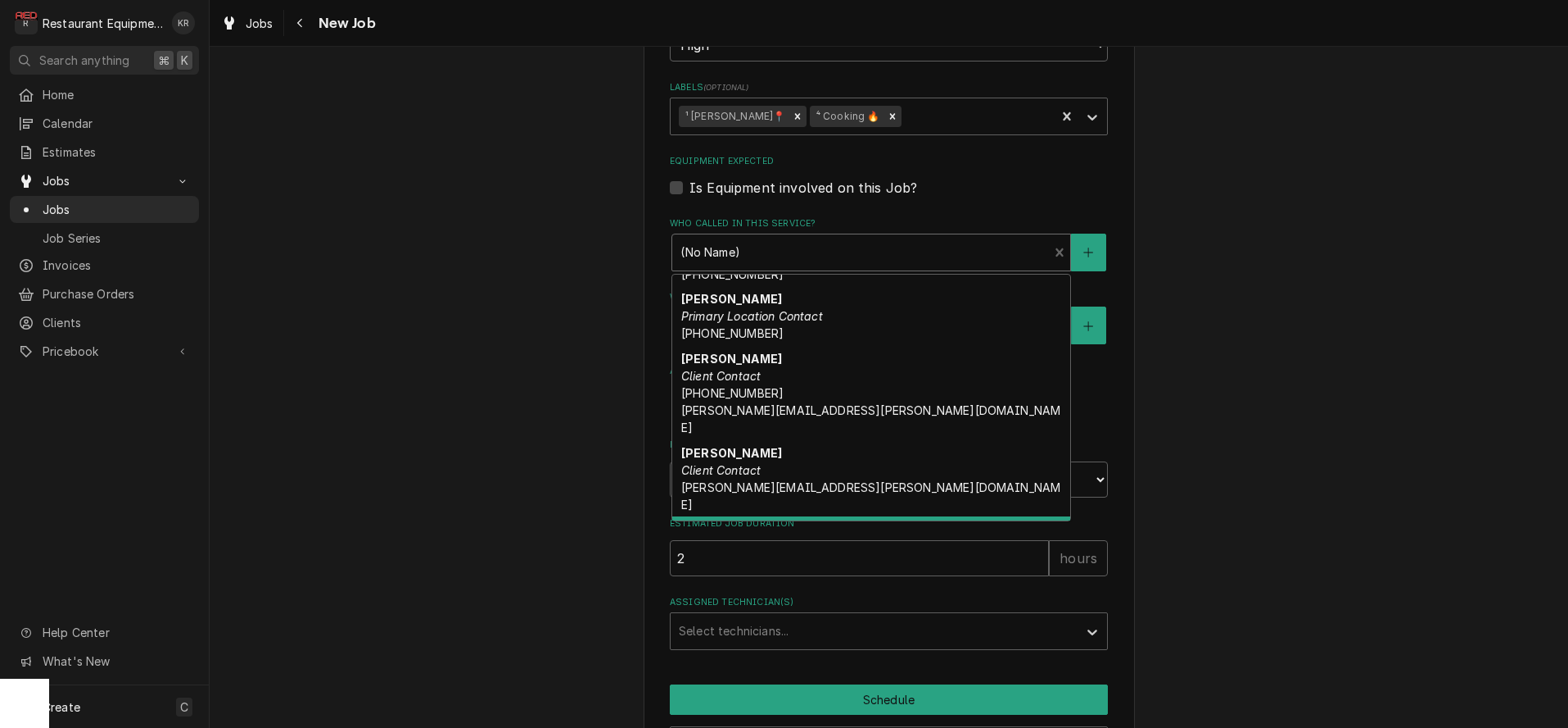
scroll to position [0, 0]
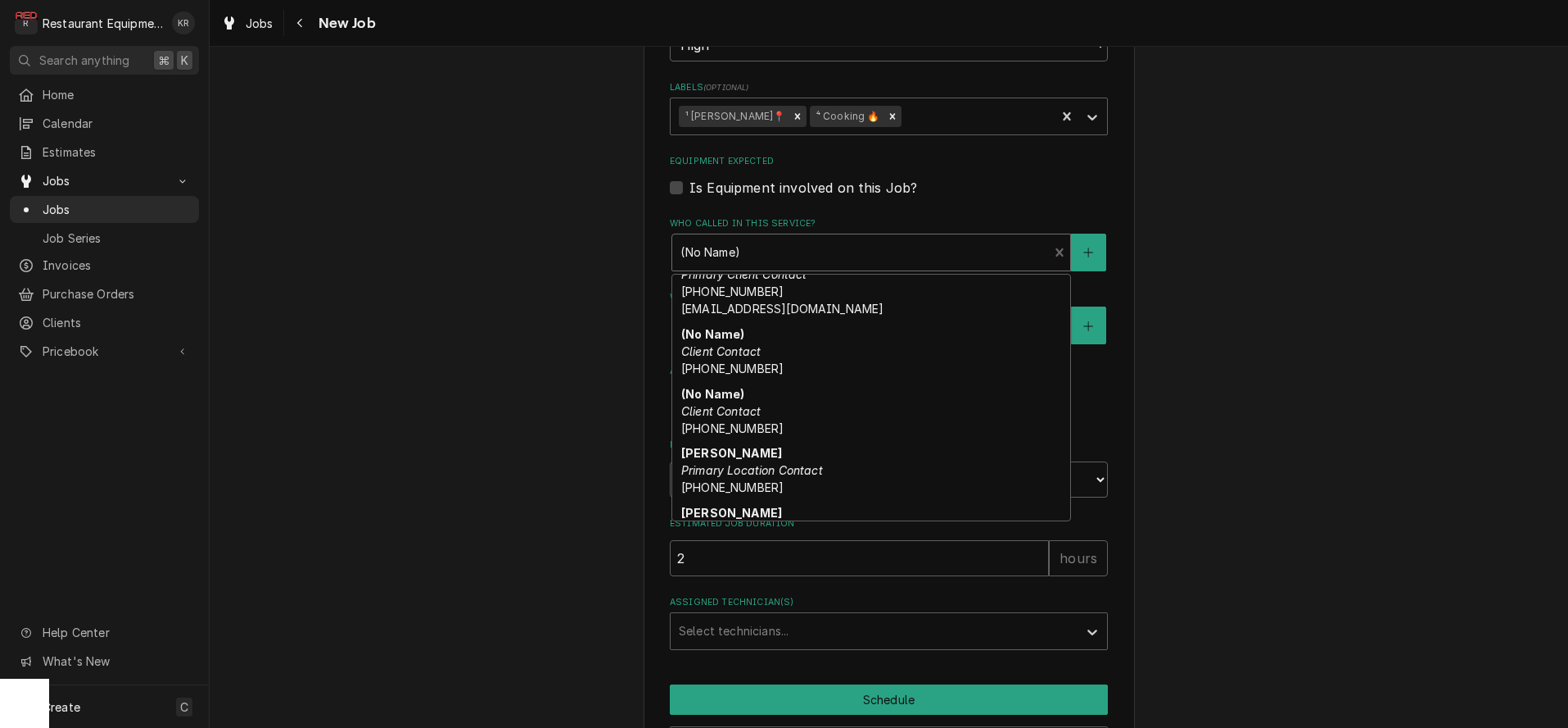
click at [827, 670] on div "manager Location Contact" at bounding box center [871, 692] width 398 height 43
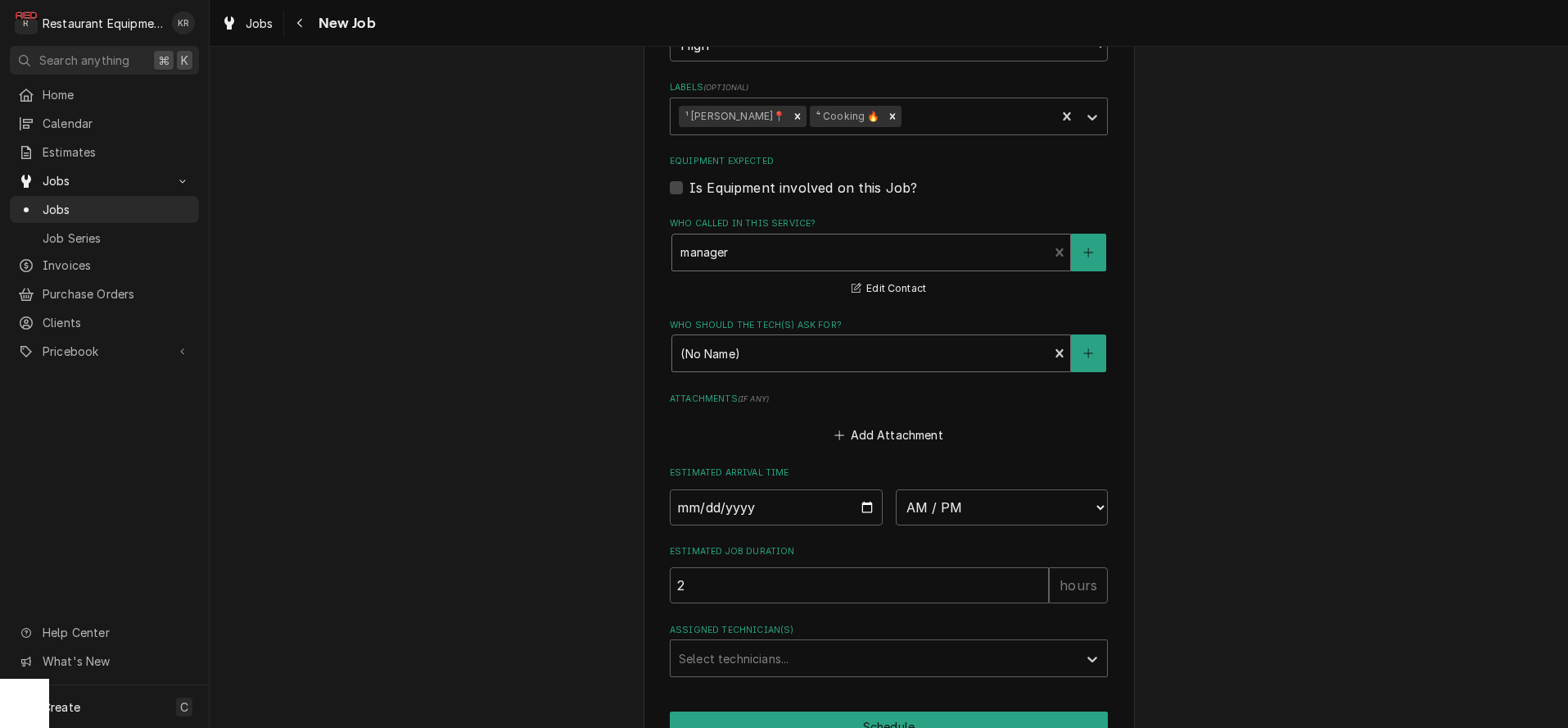
click at [784, 355] on div "Who should the tech(s) ask for?" at bounding box center [860, 353] width 360 height 29
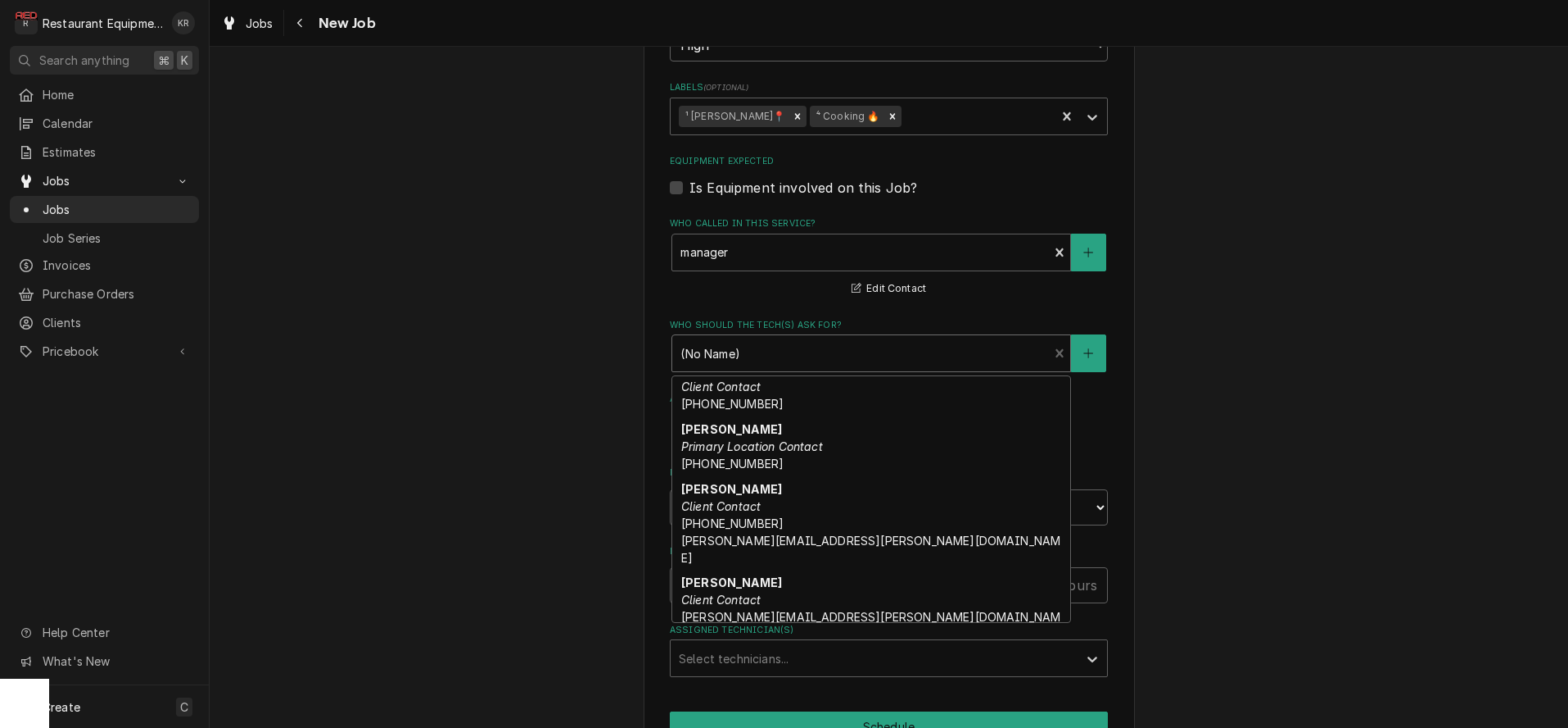
scroll to position [265, 0]
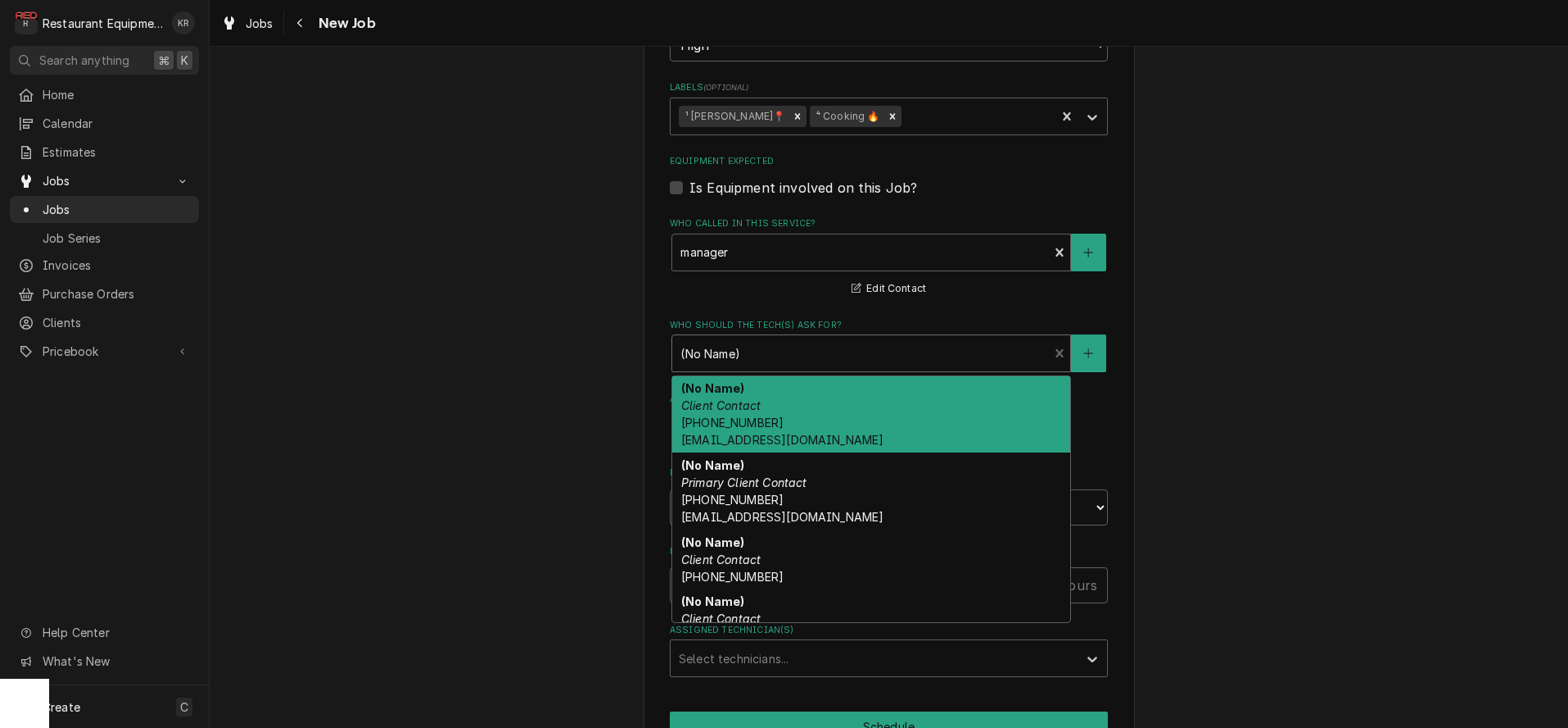
click at [778, 351] on div "Who should the tech(s) ask for?" at bounding box center [860, 353] width 360 height 29
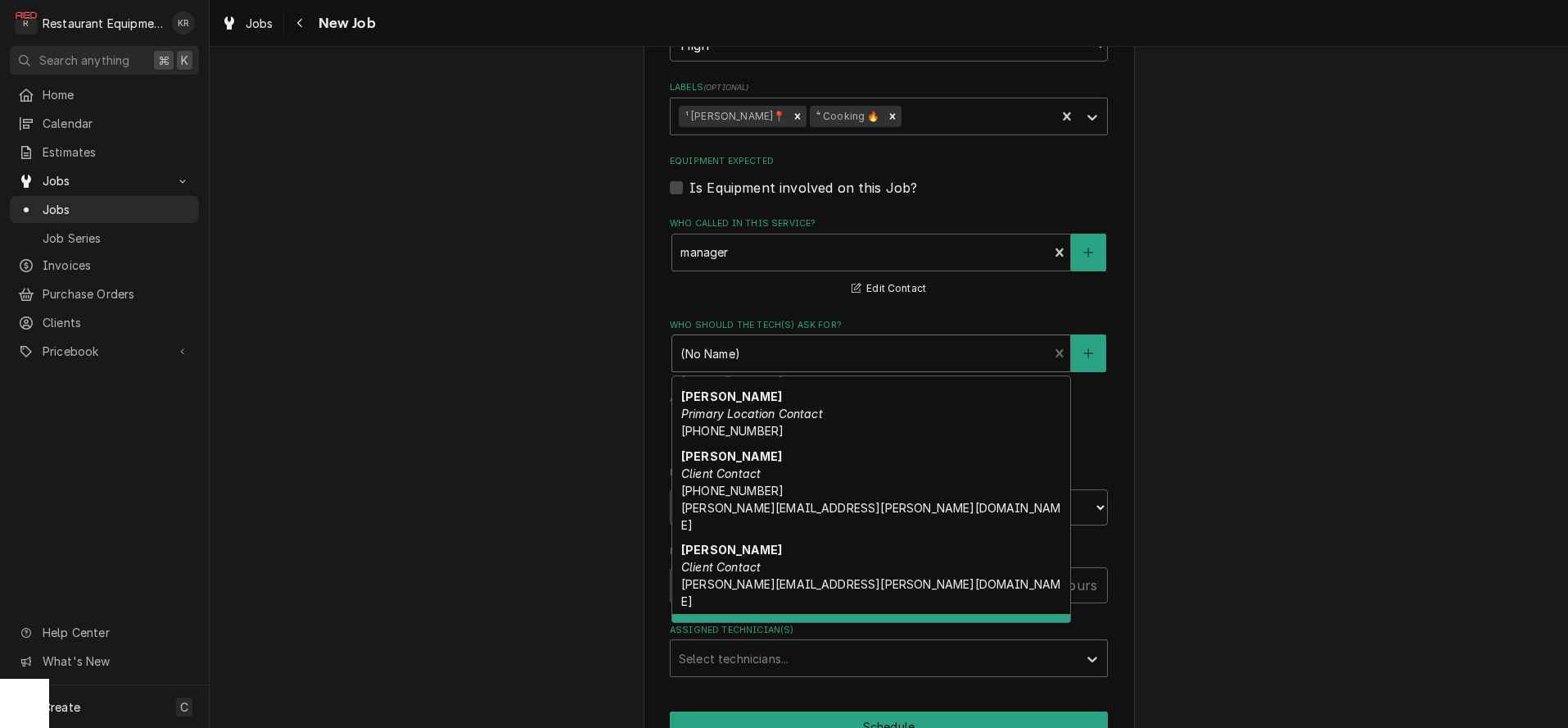
click at [785, 614] on div "manager Location Contact" at bounding box center [871, 635] width 398 height 43
type textarea "x"
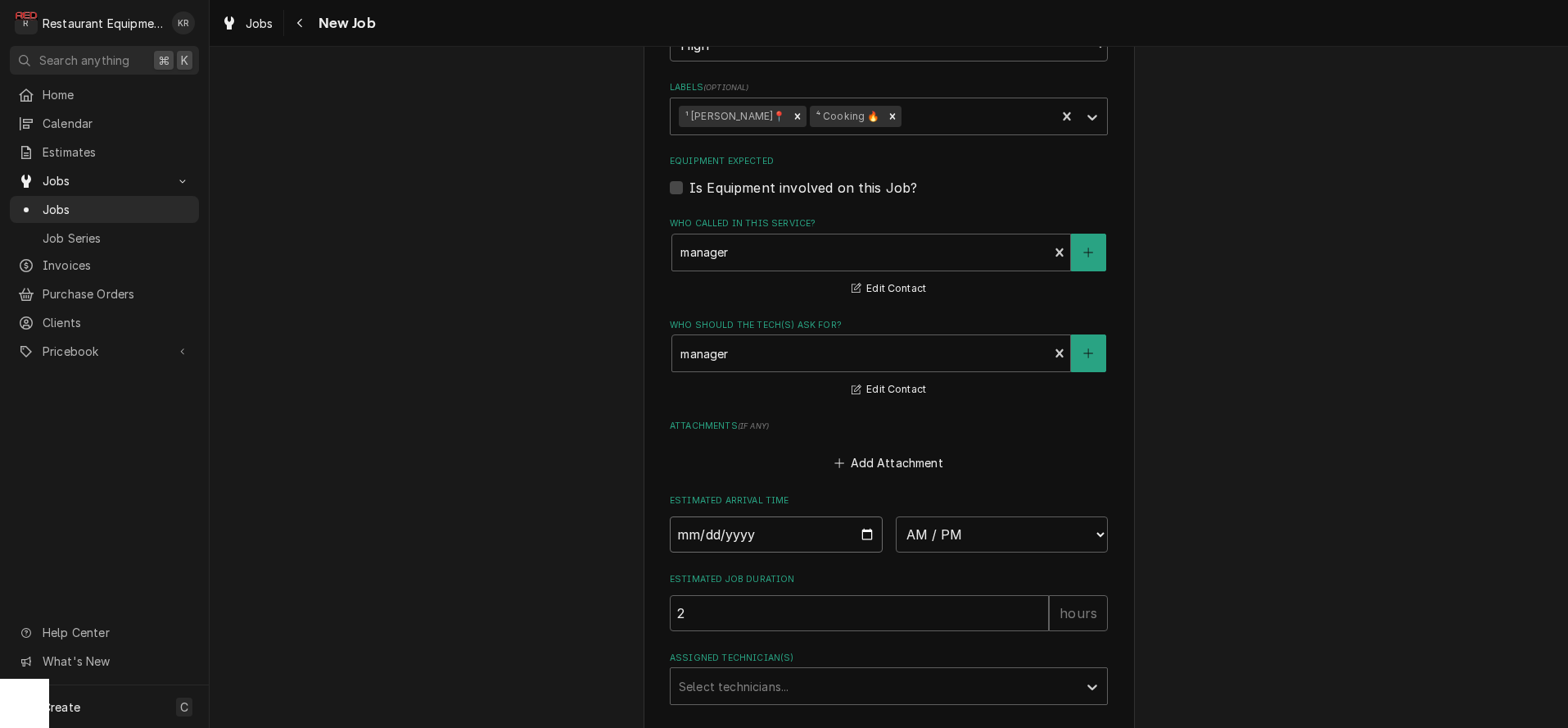
click at [866, 533] on input "Date" at bounding box center [777, 534] width 213 height 36
type input "[DATE]"
type textarea "x"
click at [896, 516] on select "AM / PM 6:00 AM 6:15 AM 6:30 AM 6:45 AM 7:00 AM 7:15 AM 7:30 AM 7:45 AM 8:00 AM…" at bounding box center [1003, 534] width 213 height 36
select select "12:00:00"
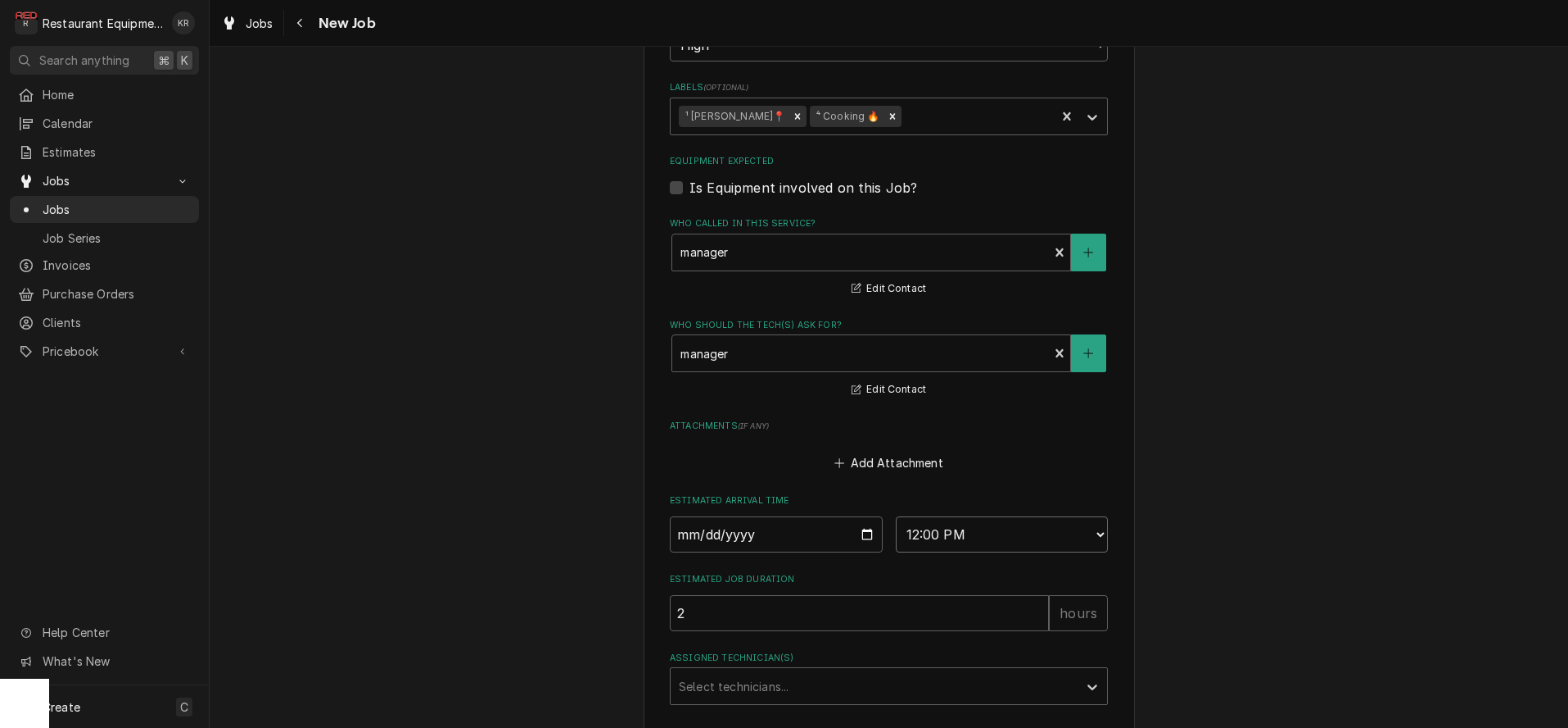
click option "12:00 PM" at bounding box center [0, 0] width 0 height 0
type textarea "x"
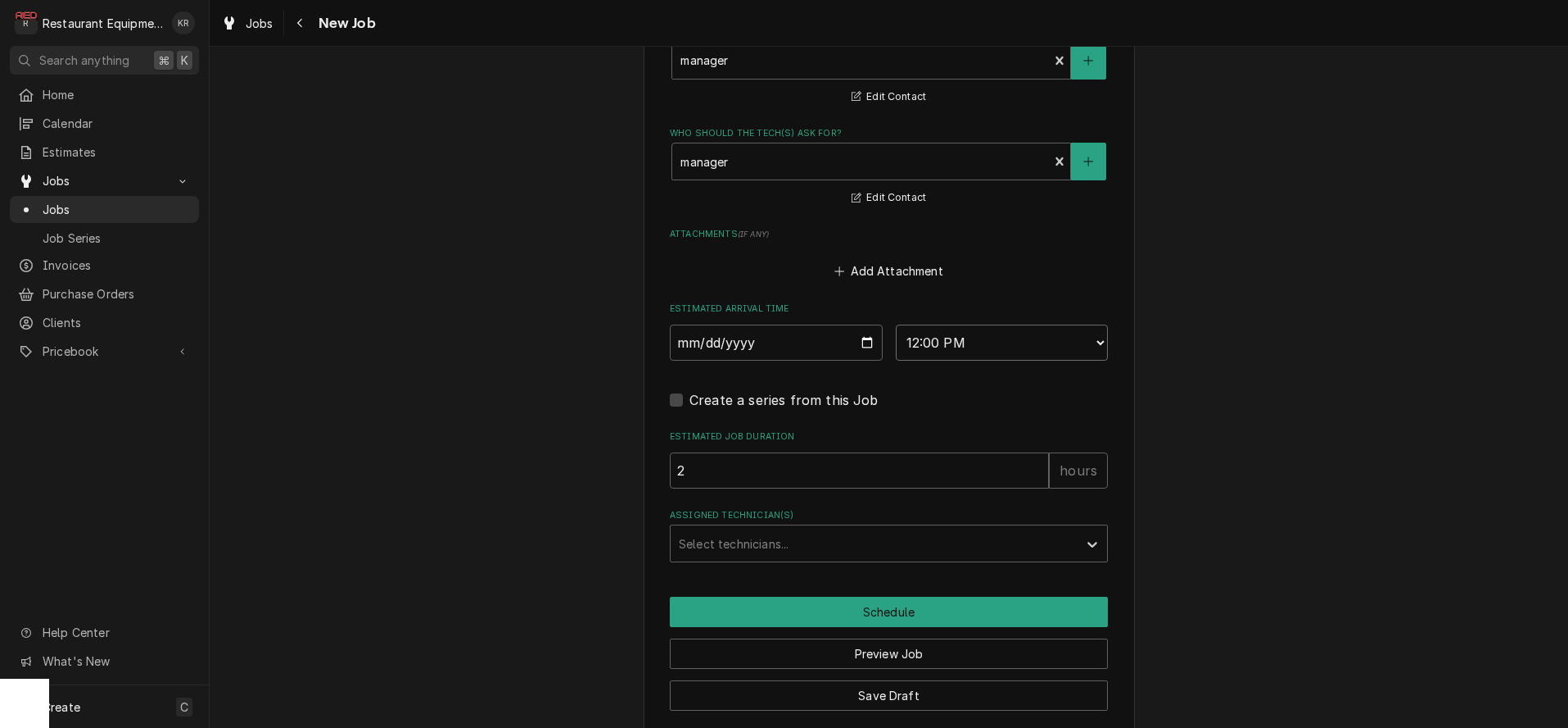
scroll to position [1409, 0]
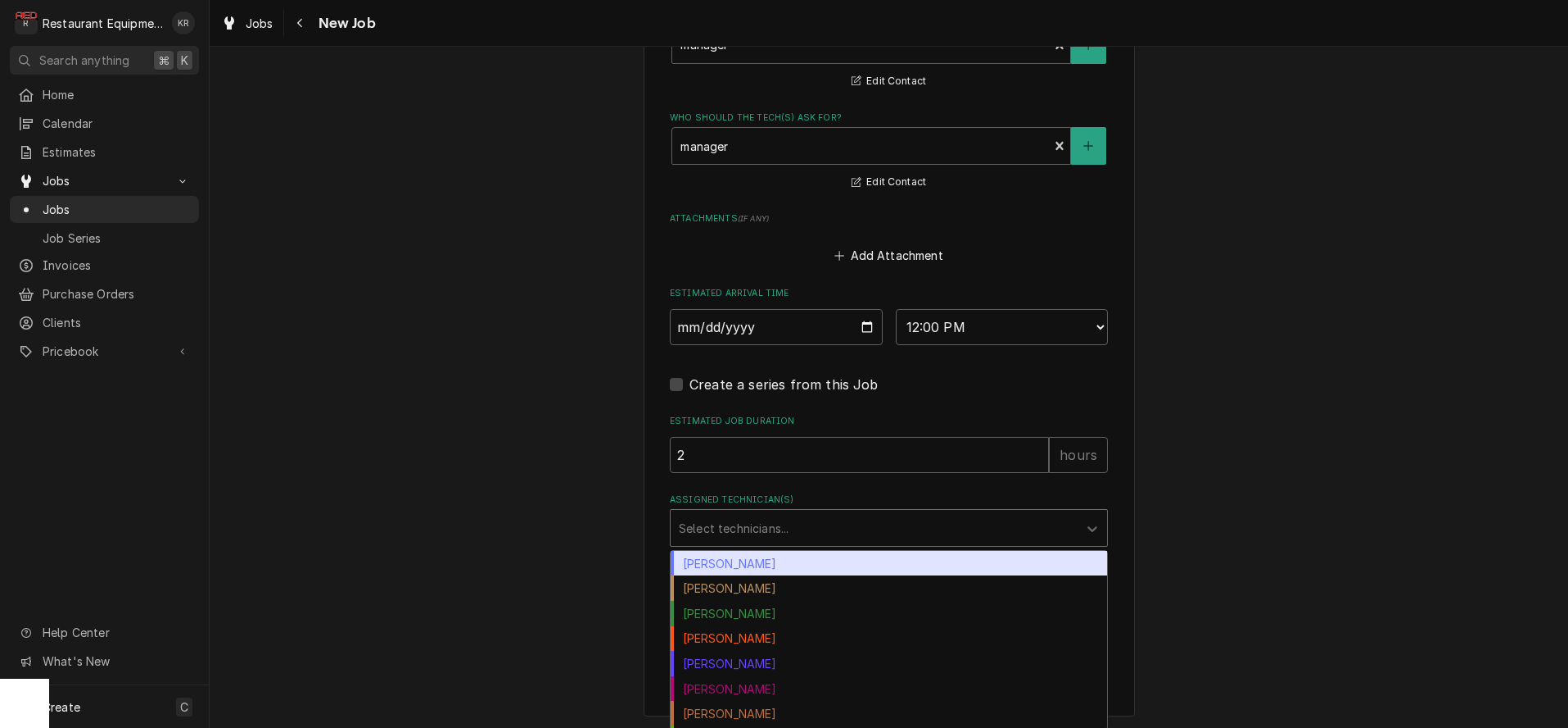
click at [741, 526] on div "Assigned Technician(s)" at bounding box center [874, 527] width 390 height 29
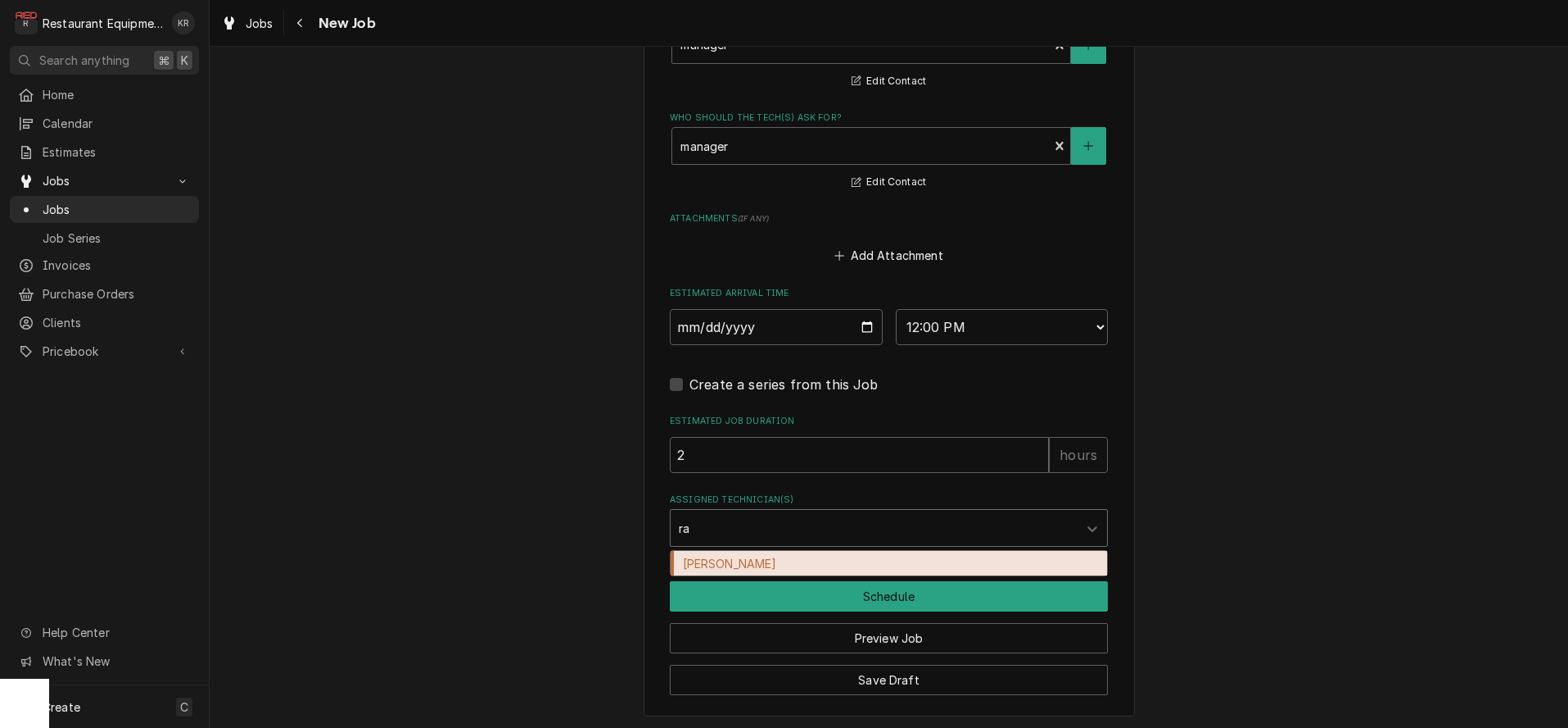
type input "ral"
drag, startPoint x: 737, startPoint y: 565, endPoint x: 753, endPoint y: 577, distance: 20.0
click at [737, 565] on div "[PERSON_NAME]" at bounding box center [889, 564] width 437 height 26
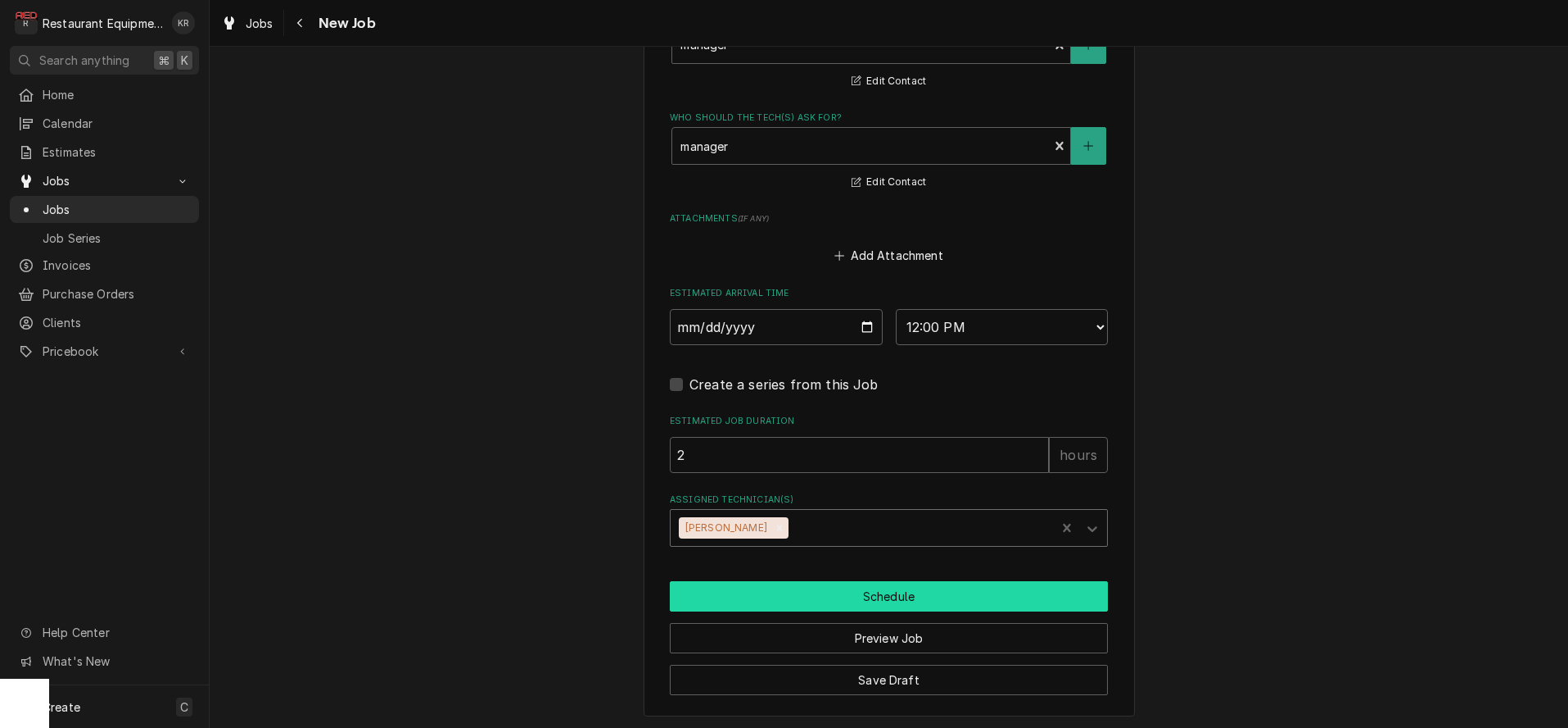
click at [784, 586] on button "Schedule" at bounding box center [889, 595] width 438 height 30
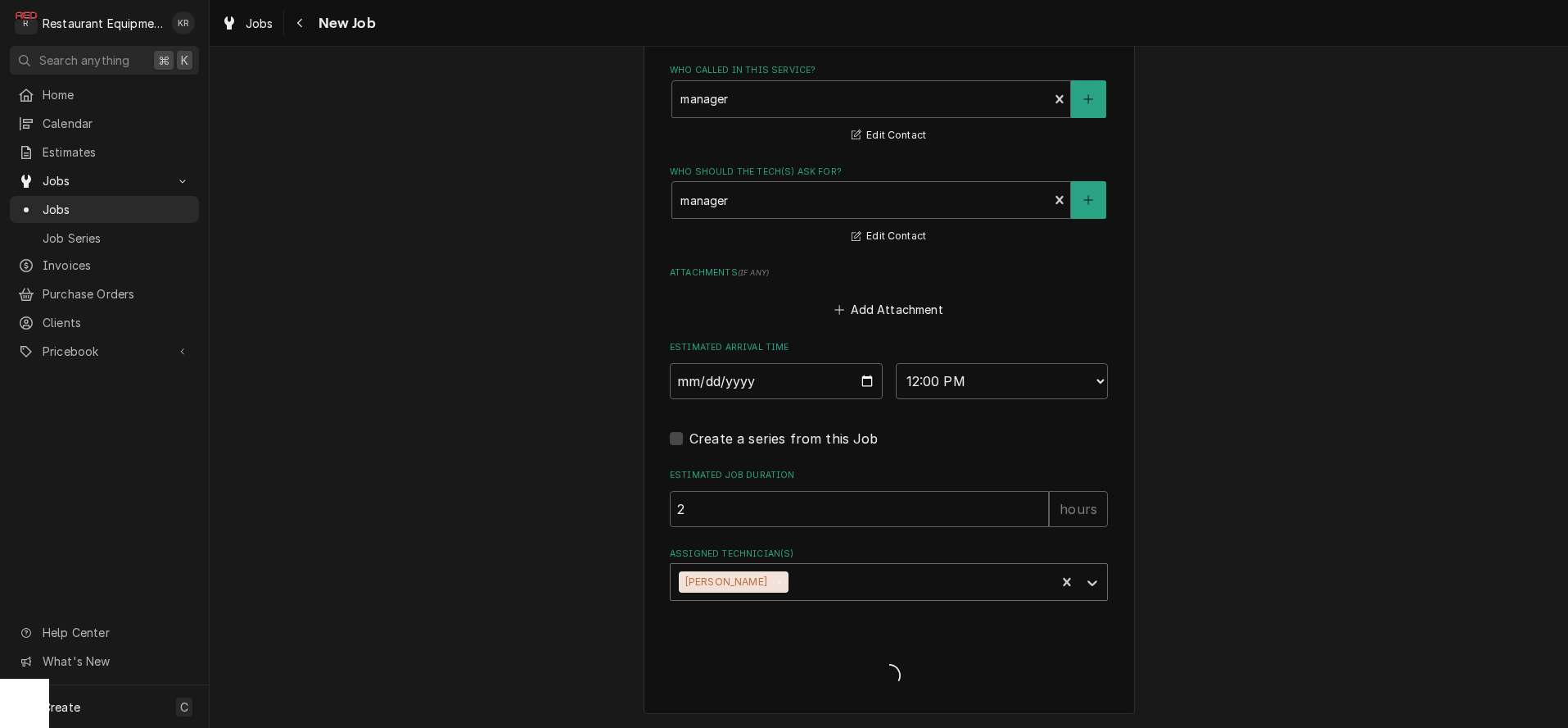
scroll to position [1352, 0]
type textarea "x"
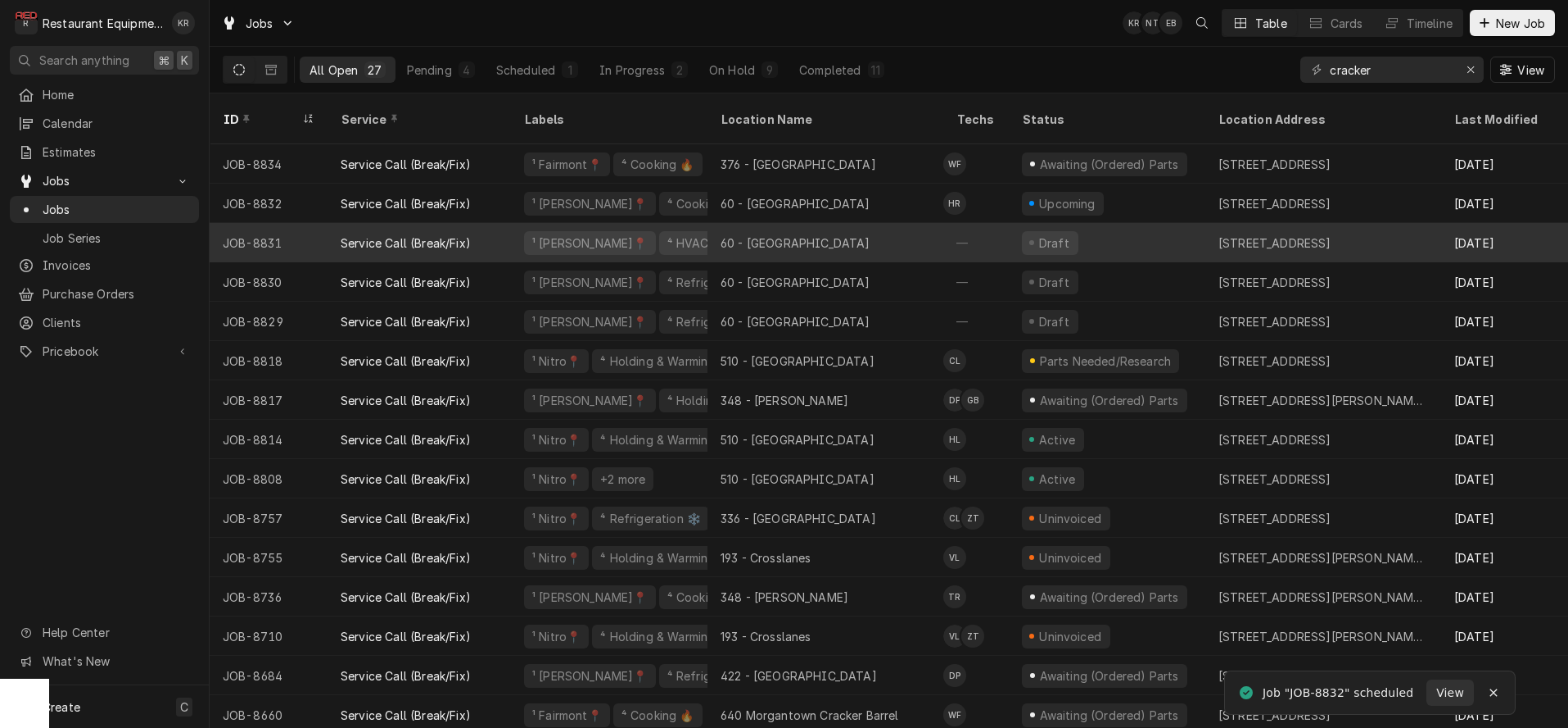
click at [885, 225] on div "60 - [GEOGRAPHIC_DATA]" at bounding box center [826, 243] width 236 height 40
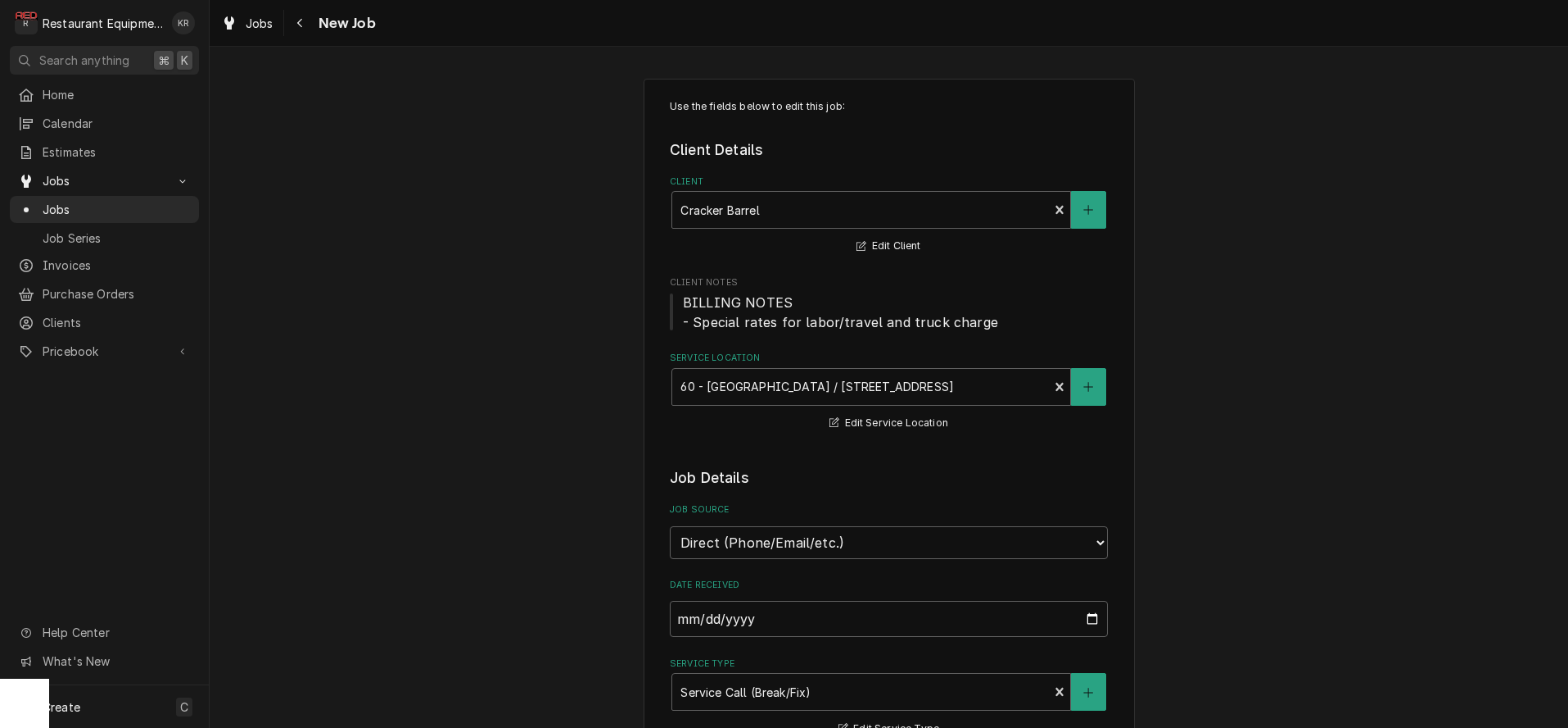
type textarea "x"
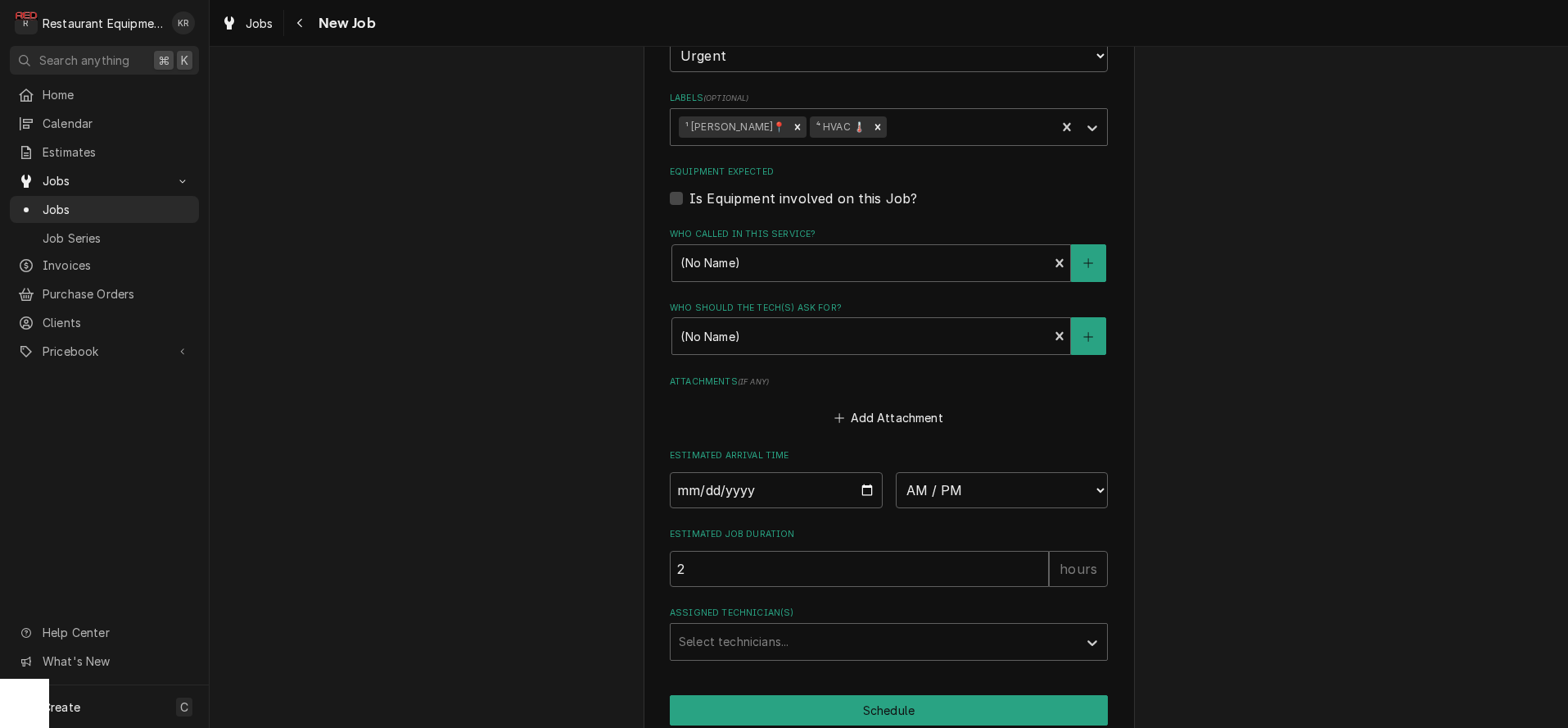
scroll to position [1099, 0]
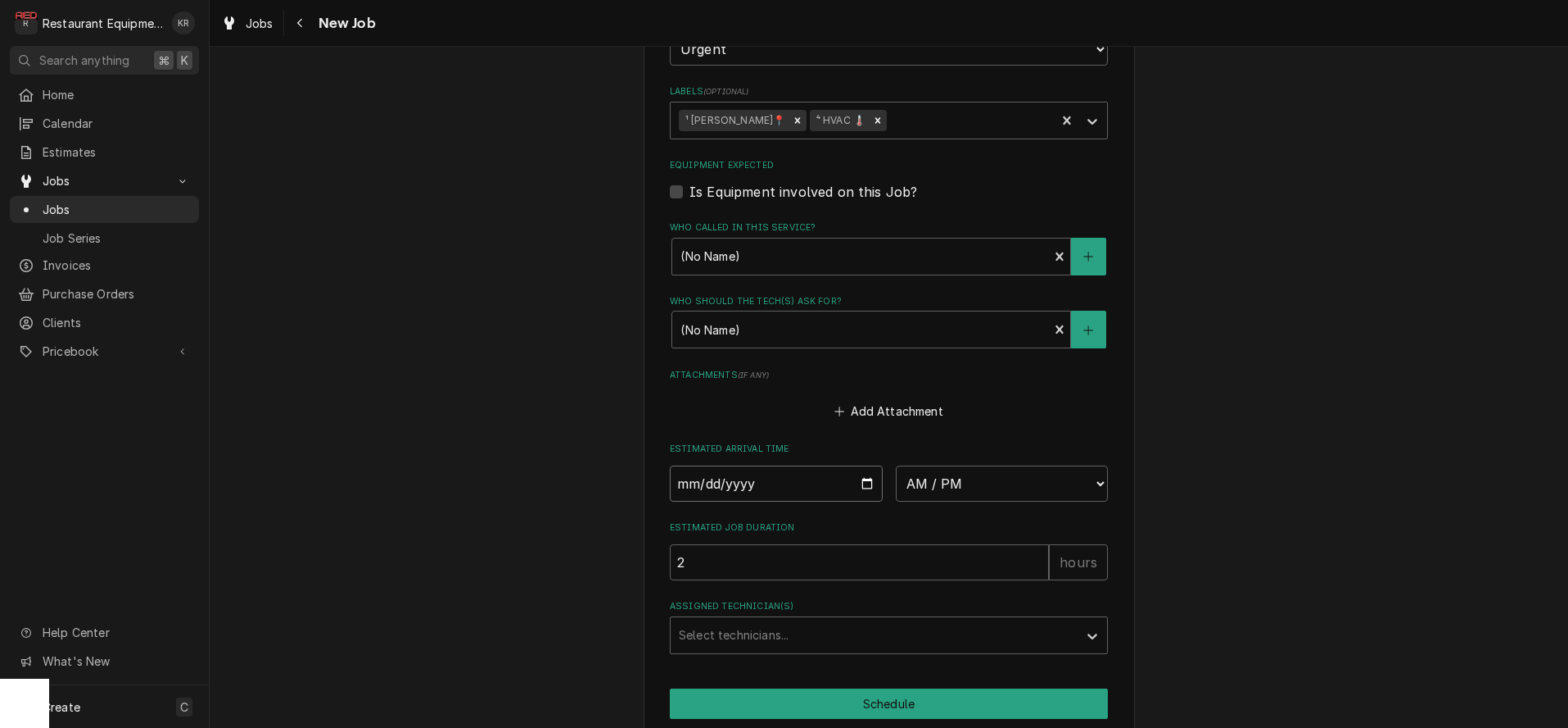
click at [871, 479] on input "Date" at bounding box center [777, 484] width 213 height 36
type input "[DATE]"
type textarea "x"
click at [896, 466] on select "AM / PM 6:00 AM 6:15 AM 6:30 AM 6:45 AM 7:00 AM 7:15 AM 7:30 AM 7:45 AM 8:00 AM…" at bounding box center [1003, 484] width 213 height 36
select select "12:00:00"
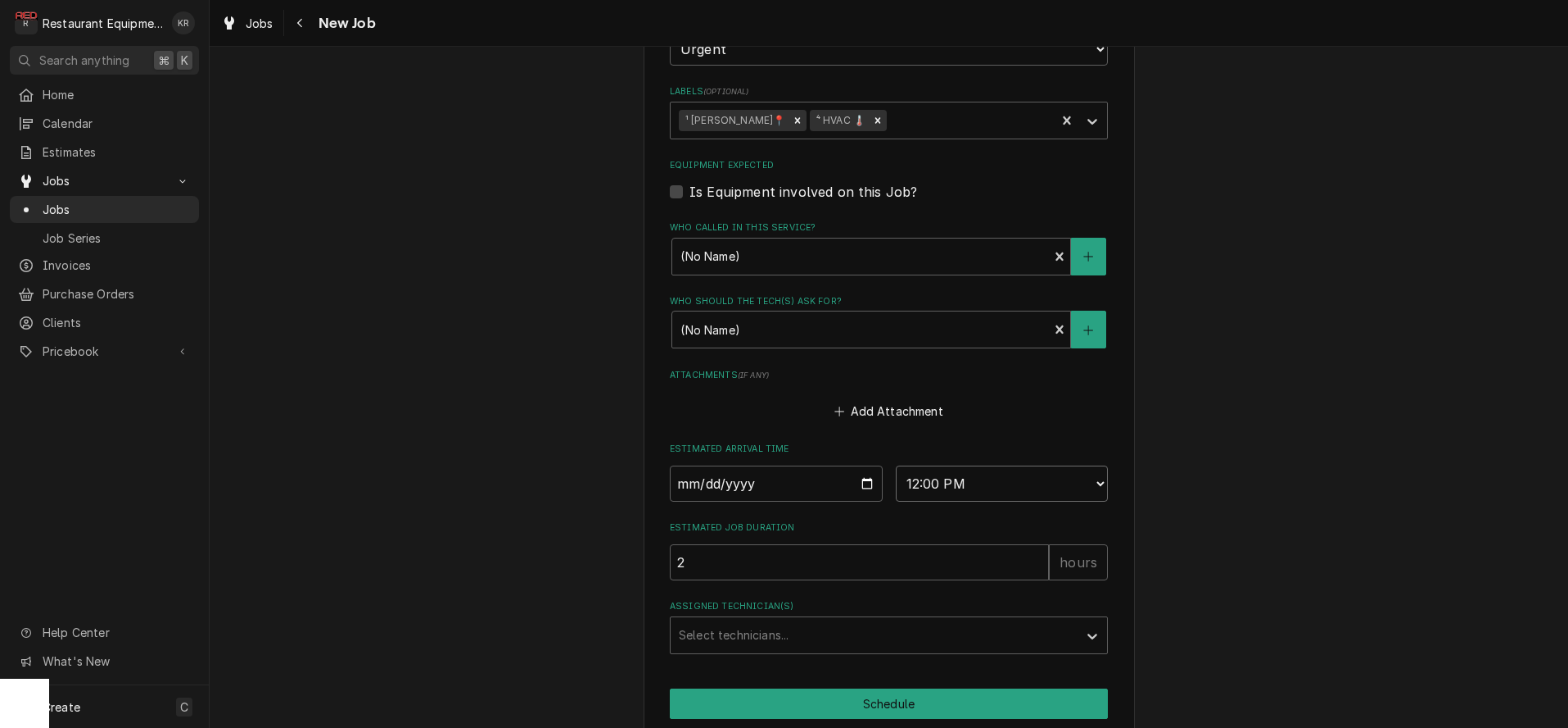
click option "12:00 PM" at bounding box center [0, 0] width 0 height 0
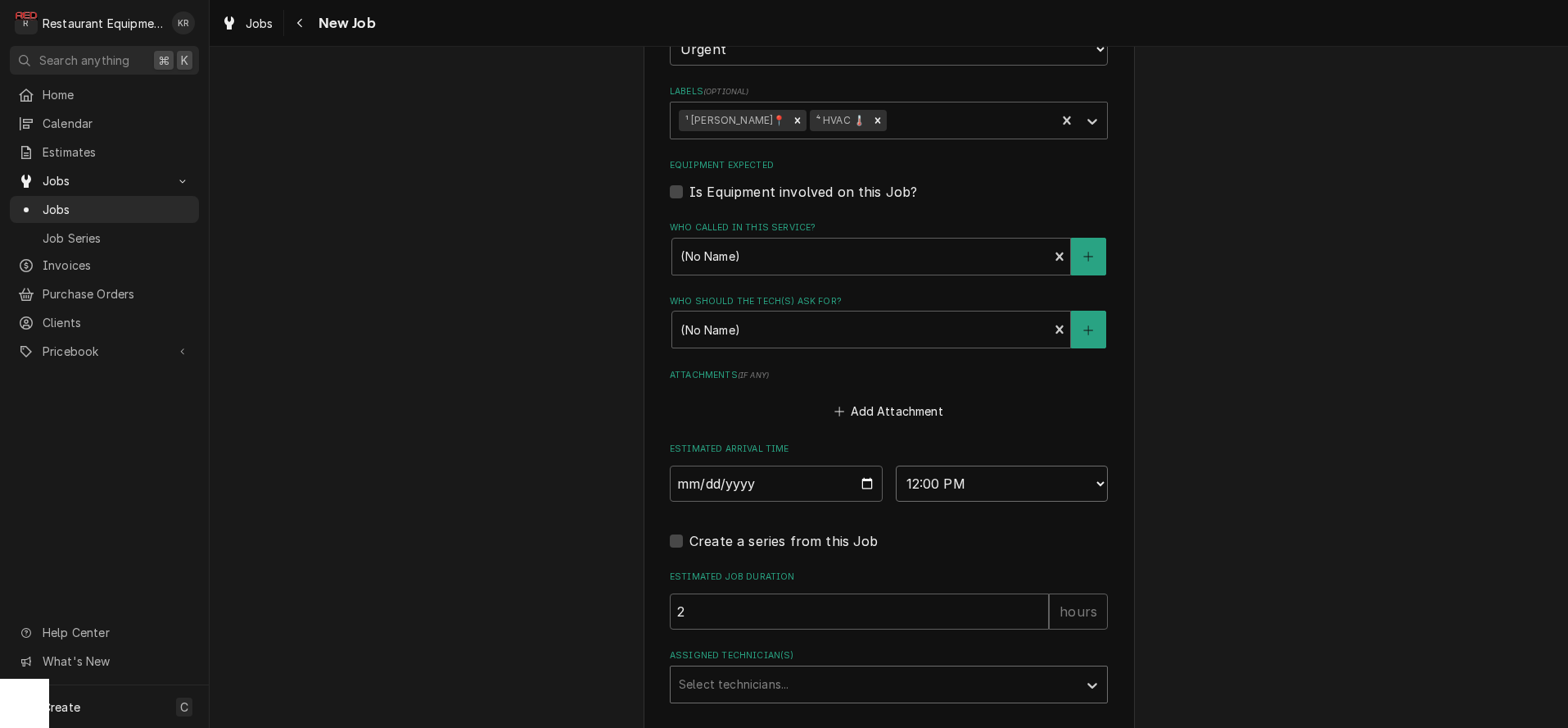
type textarea "x"
click at [715, 672] on div "Assigned Technician(s)" at bounding box center [874, 684] width 390 height 29
type input "ra"
click at [725, 712] on div "[PERSON_NAME]" at bounding box center [889, 719] width 437 height 26
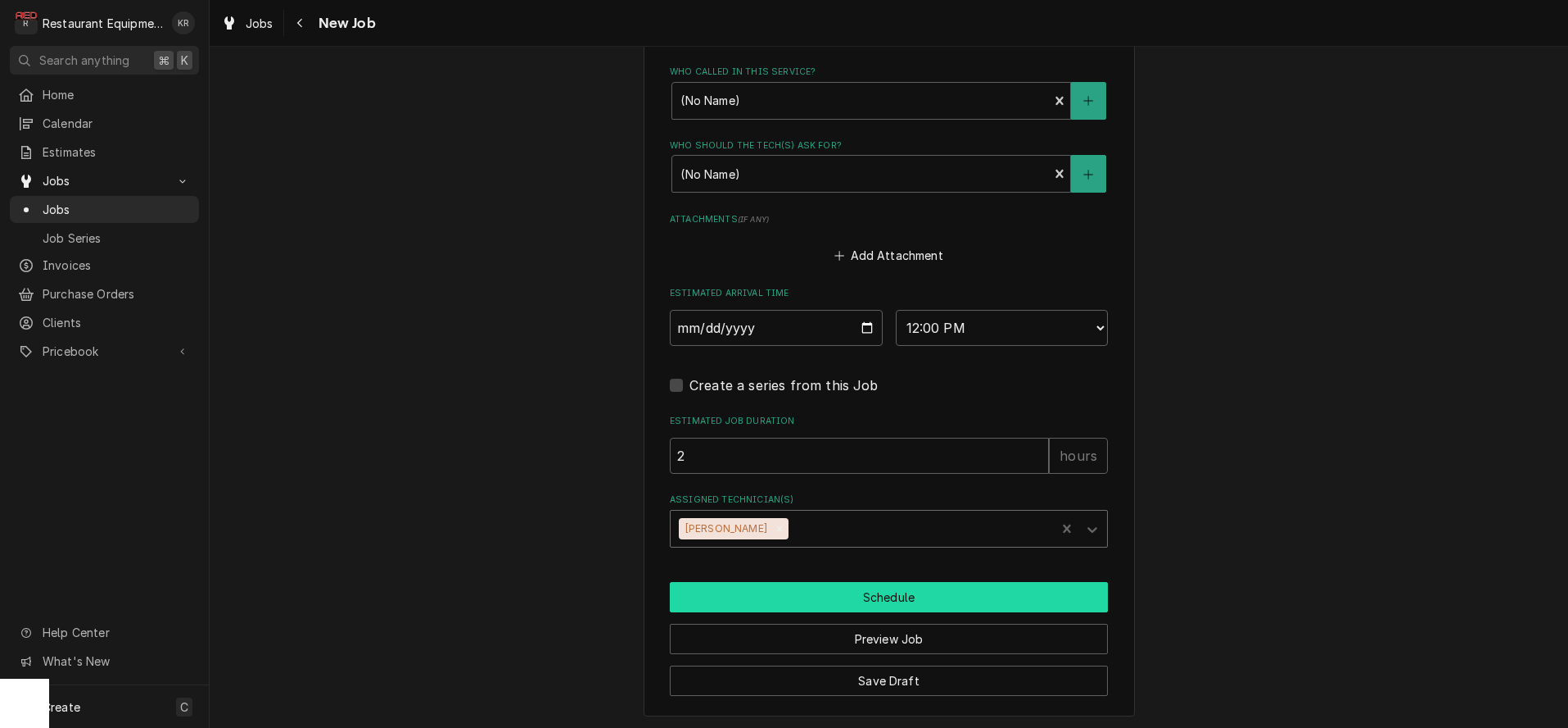
click at [848, 586] on button "Schedule" at bounding box center [889, 596] width 438 height 30
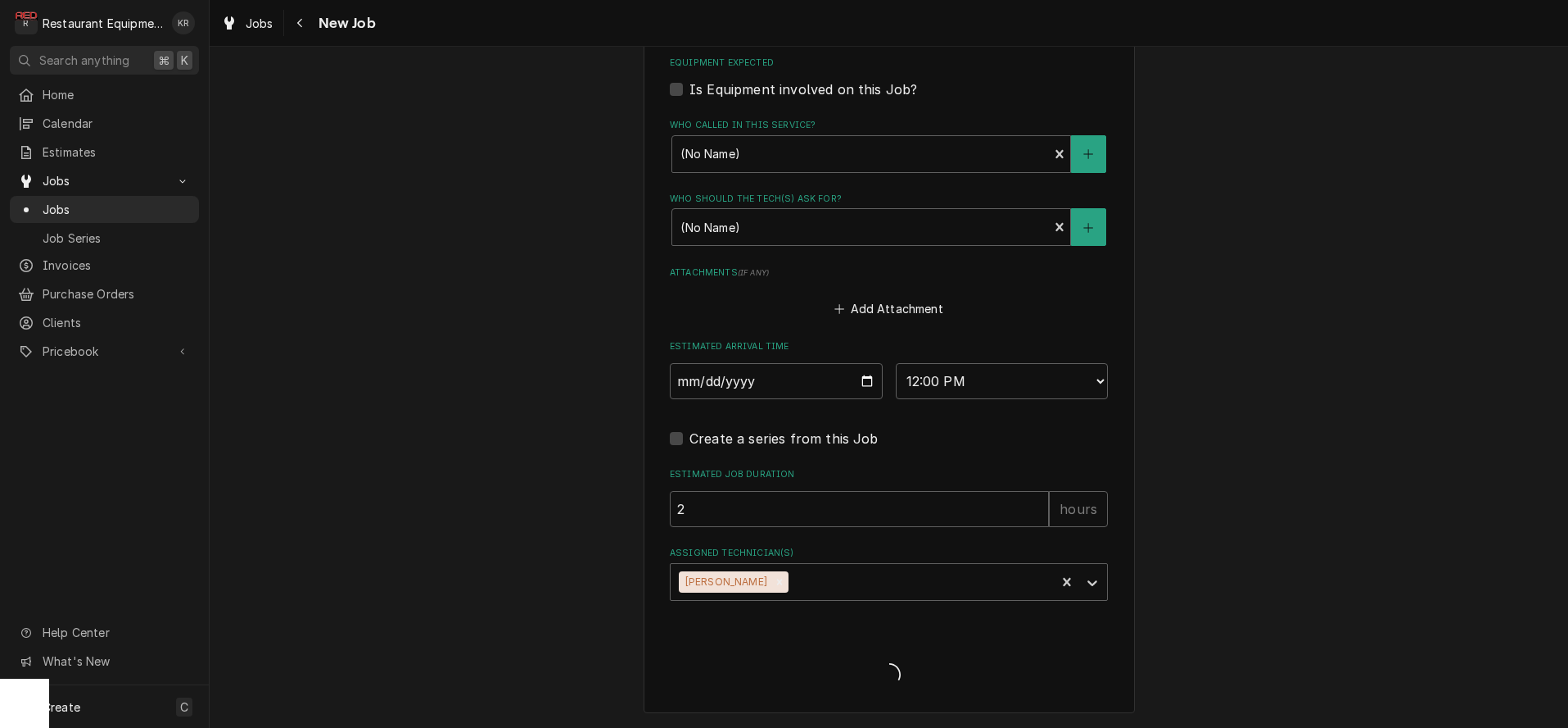
scroll to position [1198, 0]
type textarea "x"
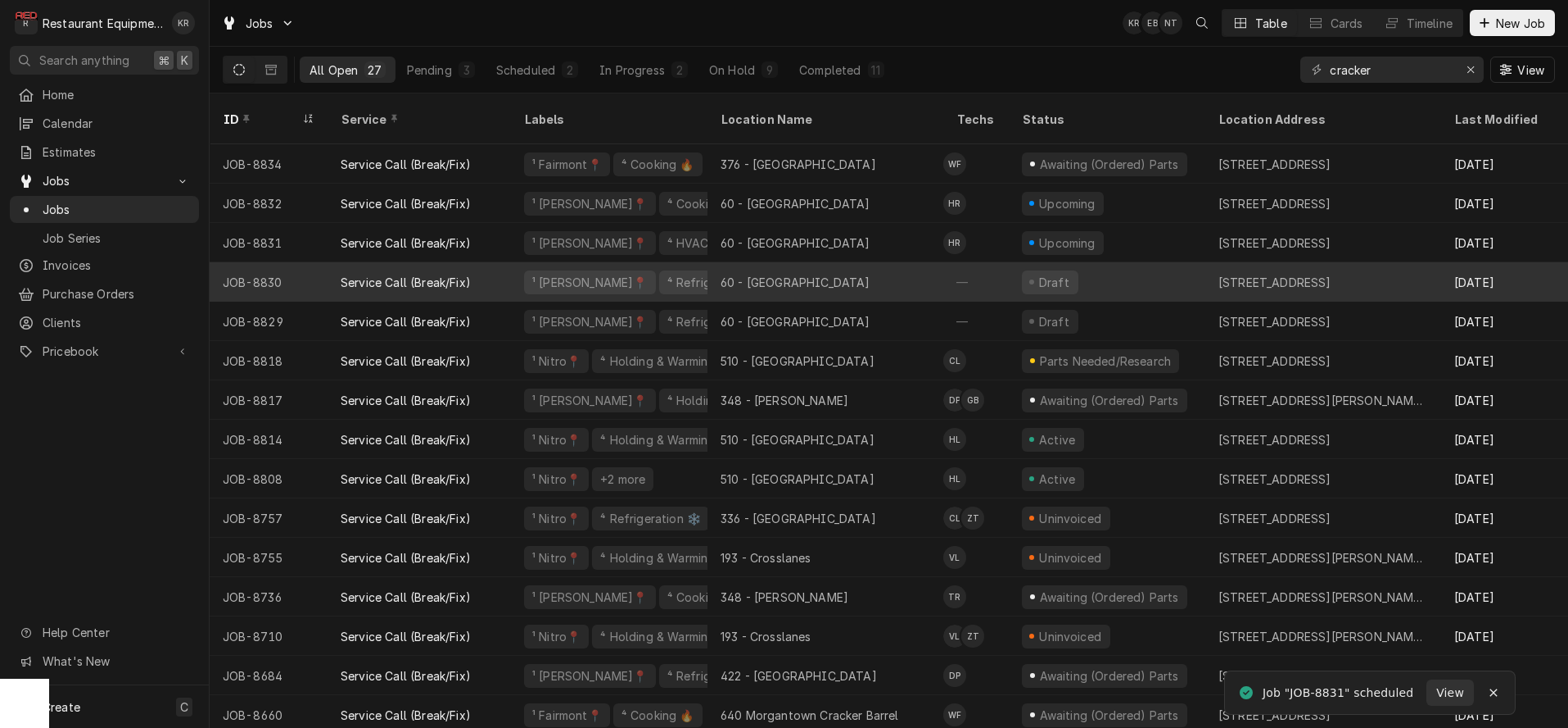
click at [998, 262] on div "—" at bounding box center [976, 282] width 65 height 40
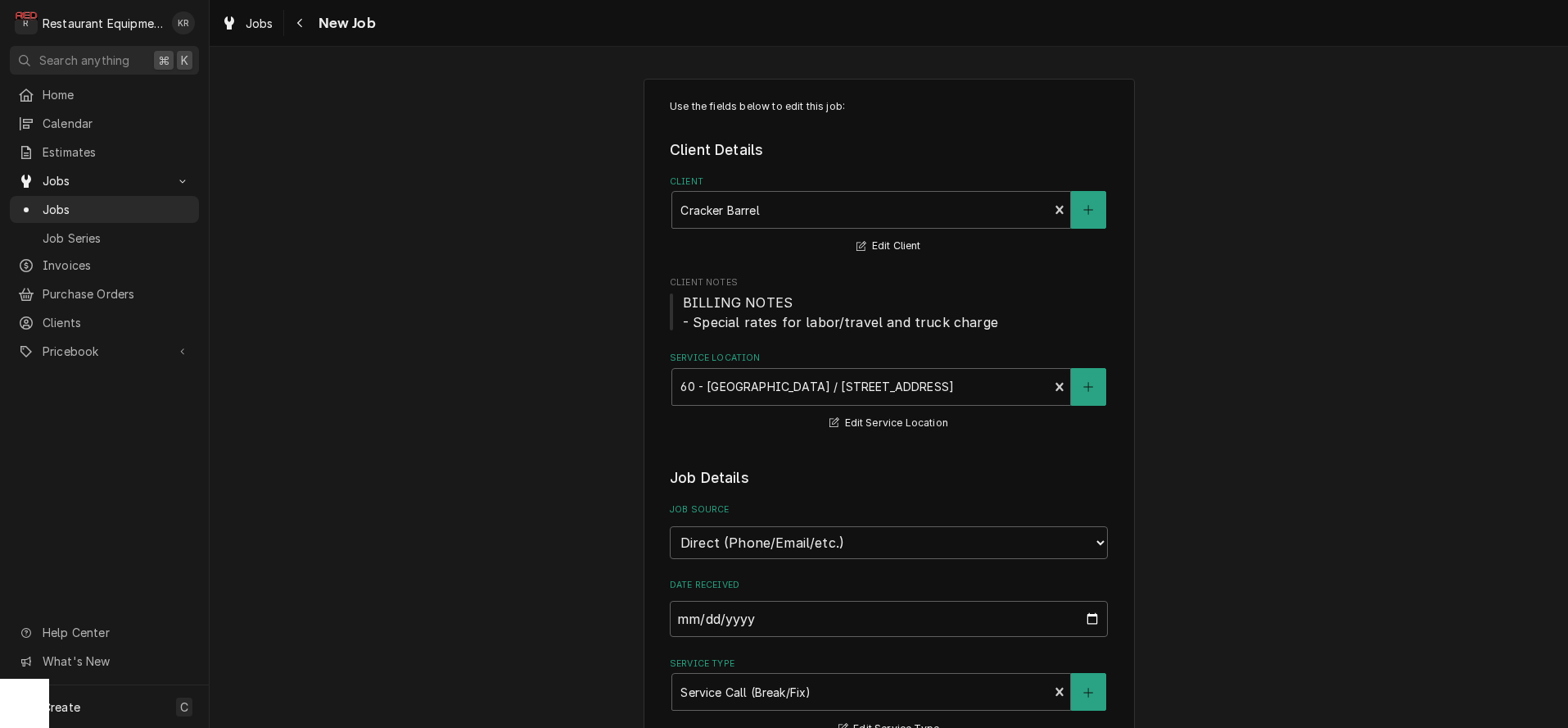
type textarea "x"
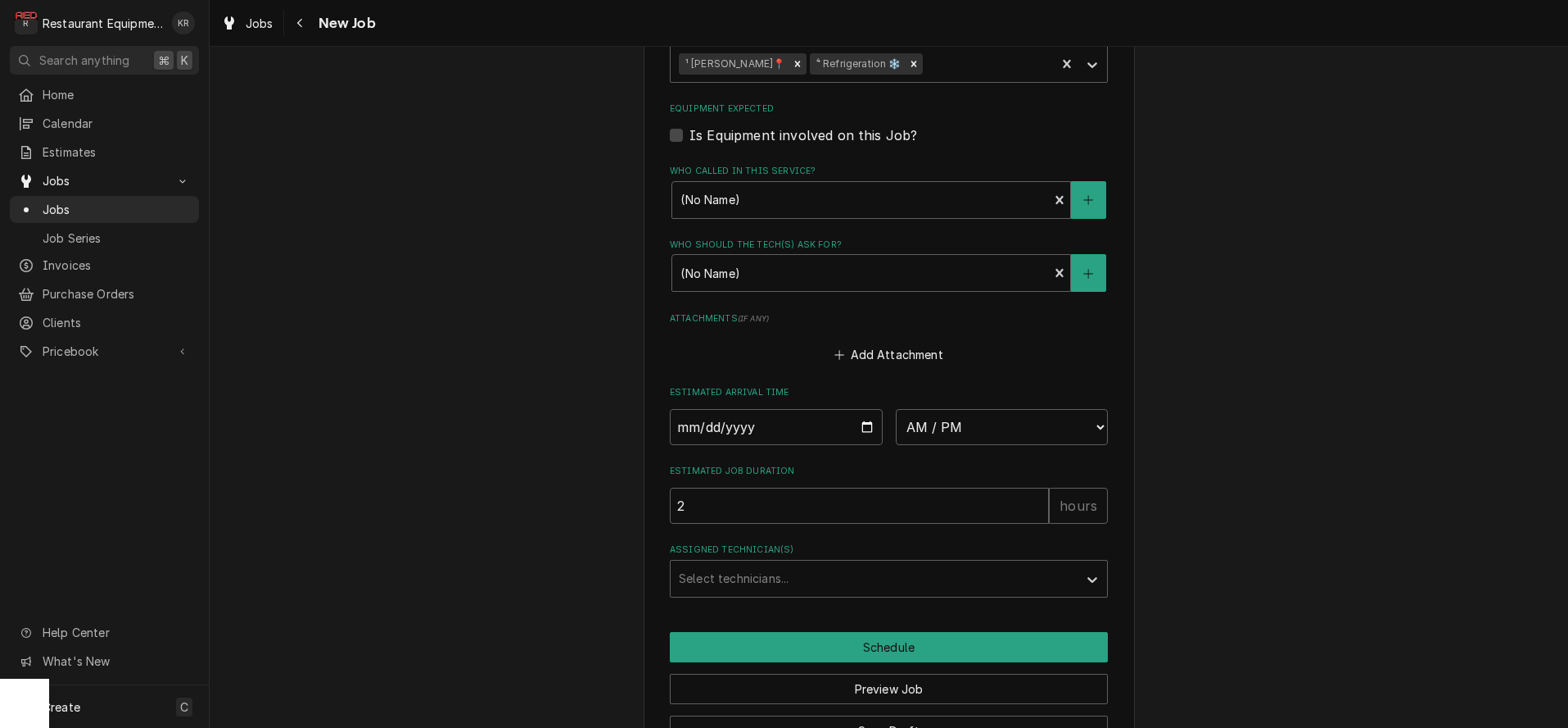
scroll to position [1264, 0]
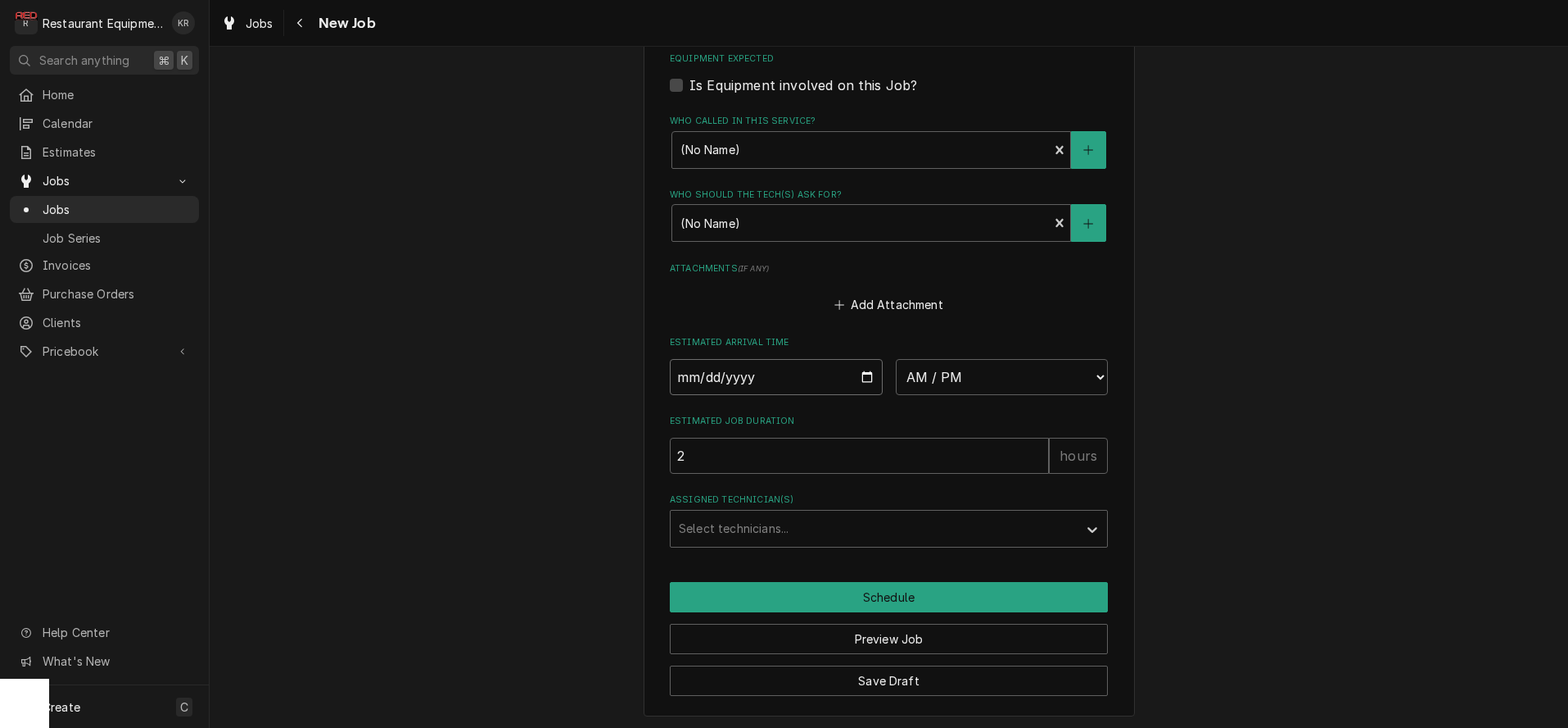
click at [865, 373] on input "Date" at bounding box center [777, 377] width 213 height 36
type input "[DATE]"
type textarea "x"
click at [896, 359] on select "AM / PM 6:00 AM 6:15 AM 6:30 AM 6:45 AM 7:00 AM 7:15 AM 7:30 AM 7:45 AM 8:00 AM…" at bounding box center [1003, 377] width 213 height 36
select select "12:00:00"
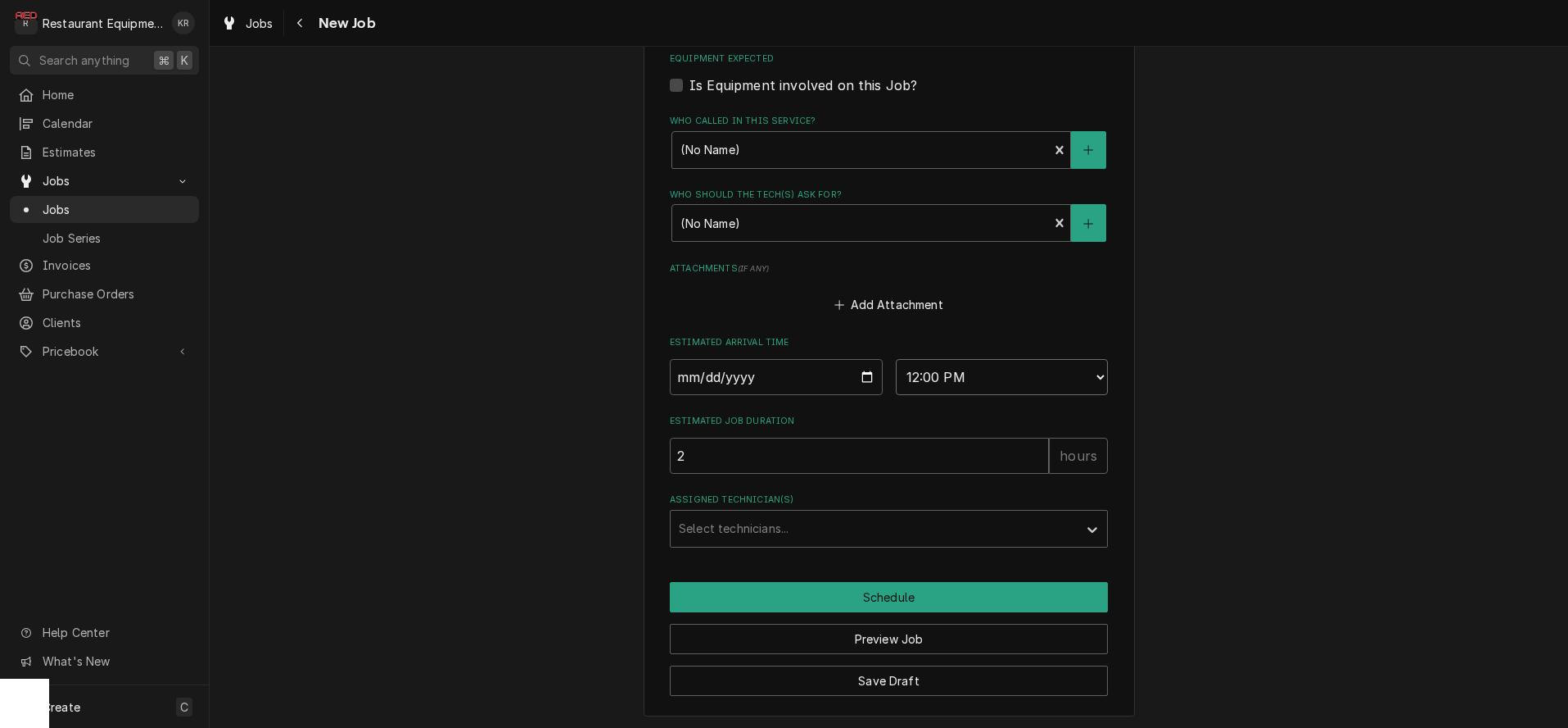
click option "12:00 PM" at bounding box center [0, 0] width 0 height 0
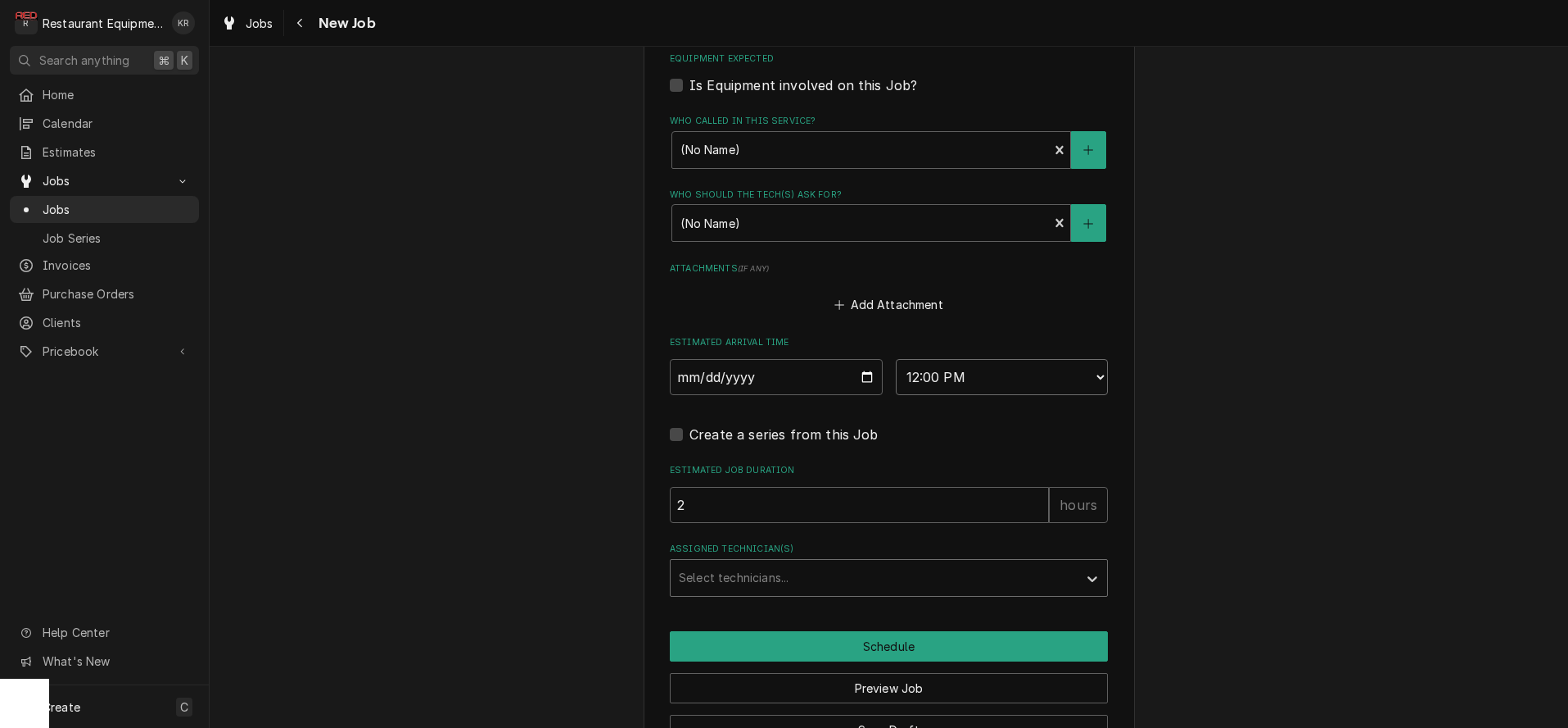
type textarea "x"
click at [743, 565] on div "Assigned Technician(s)" at bounding box center [874, 577] width 390 height 29
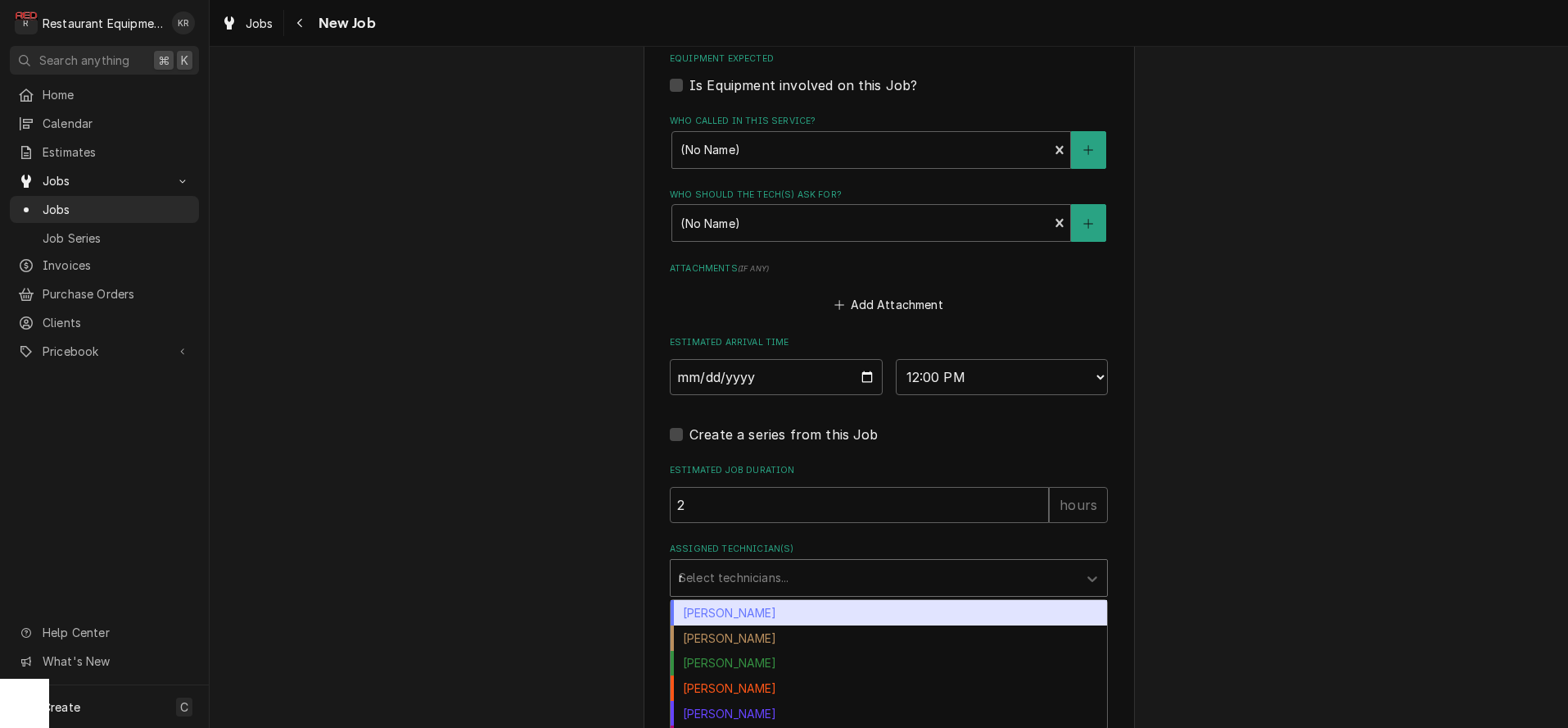
type input "ra"
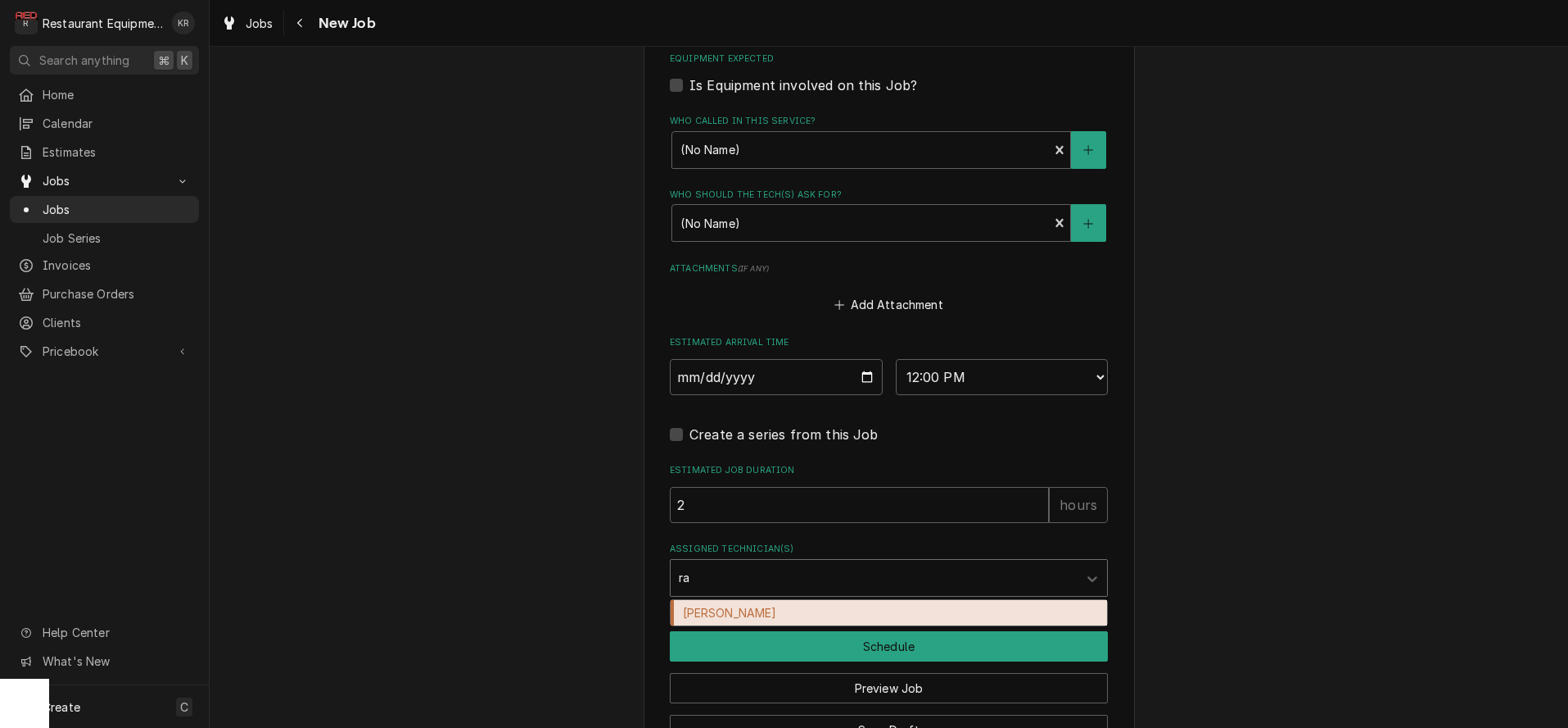
click at [705, 611] on div "[PERSON_NAME]" at bounding box center [889, 613] width 437 height 26
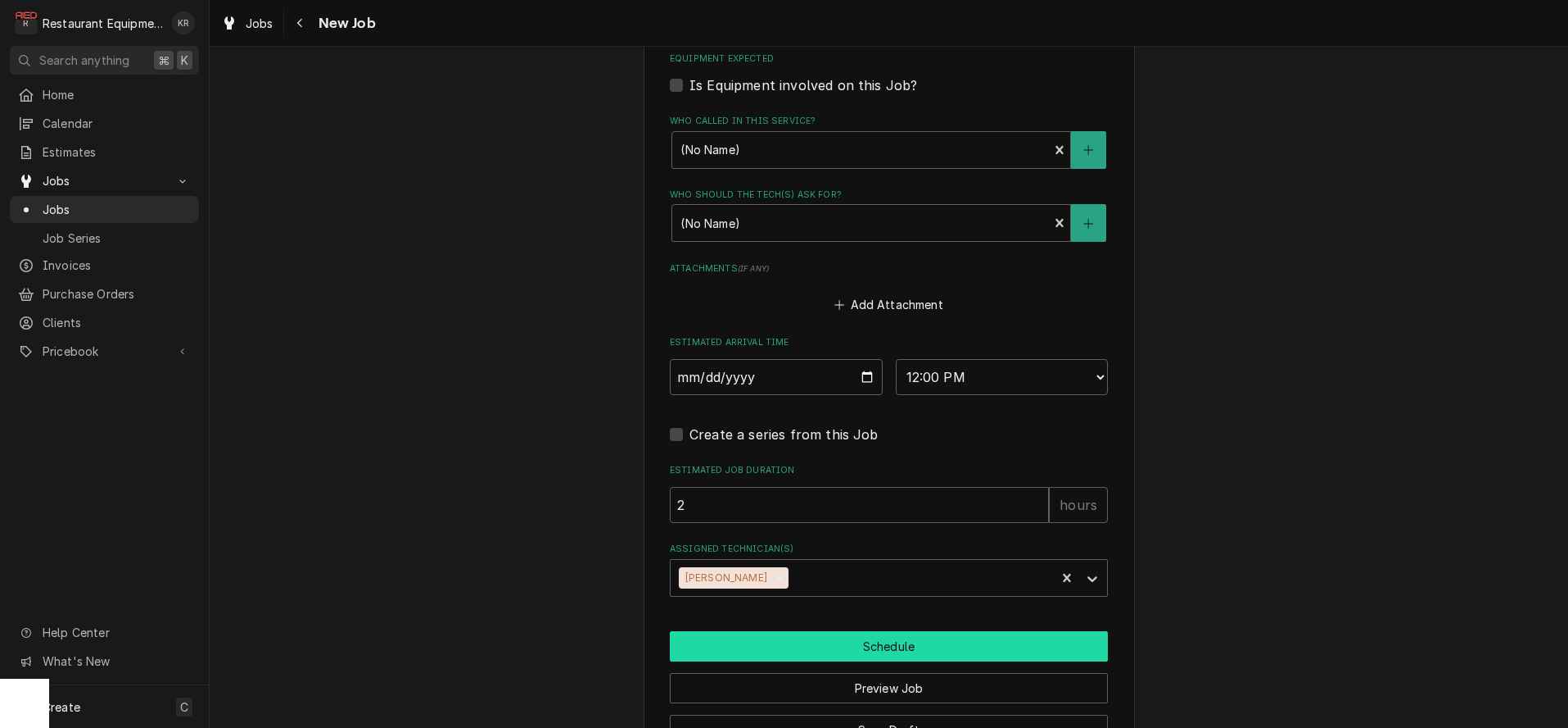
click at [723, 643] on button "Schedule" at bounding box center [889, 645] width 438 height 30
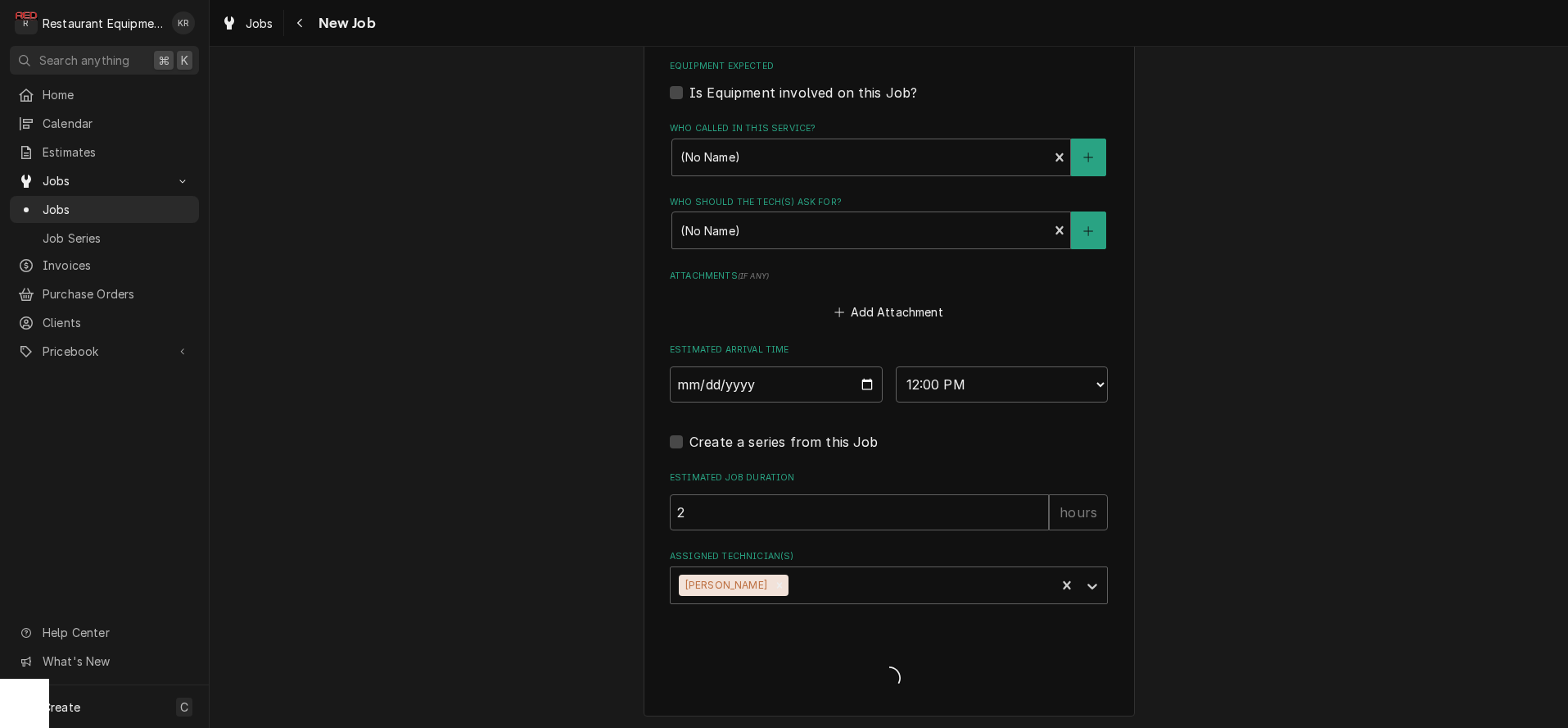
type textarea "x"
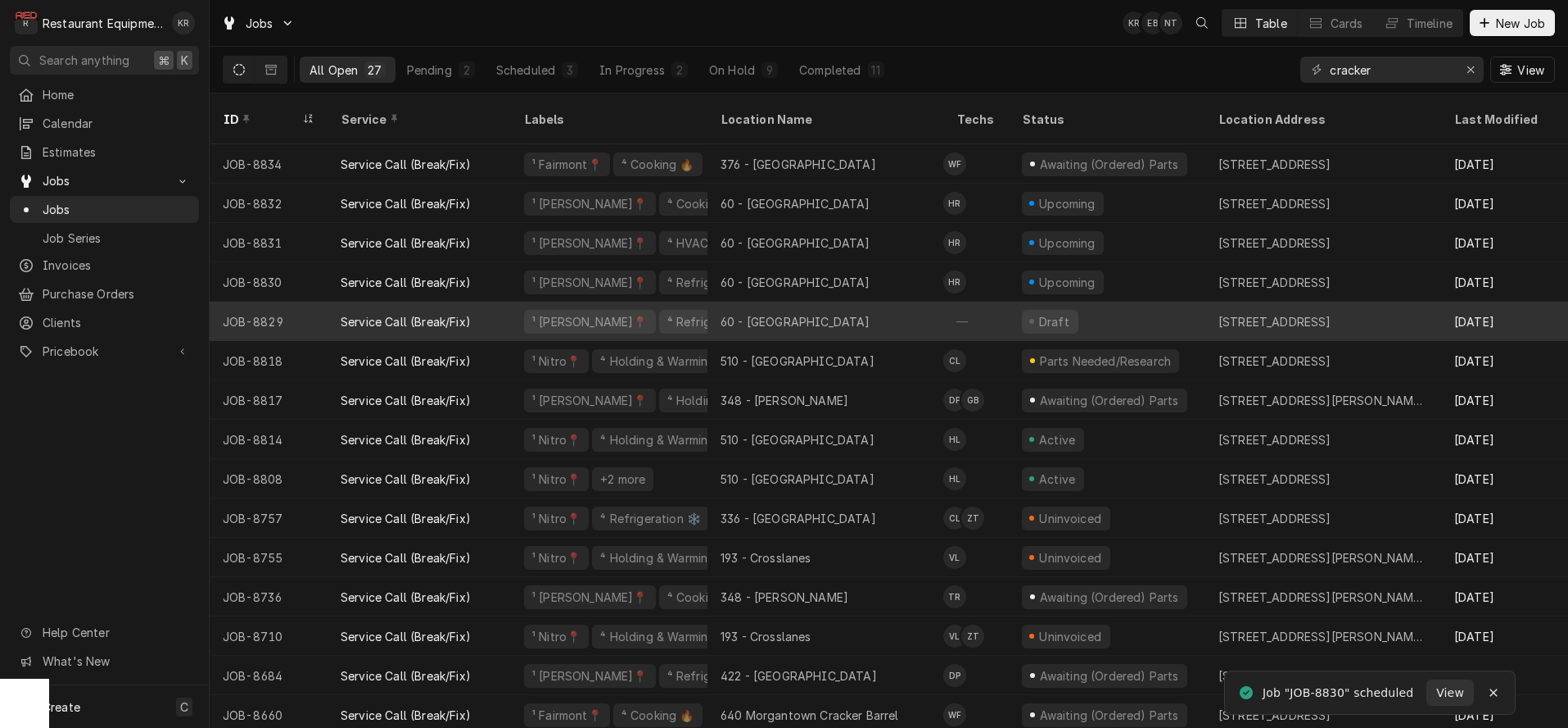
click at [865, 303] on div "60 - Christiansburg" at bounding box center [826, 321] width 236 height 40
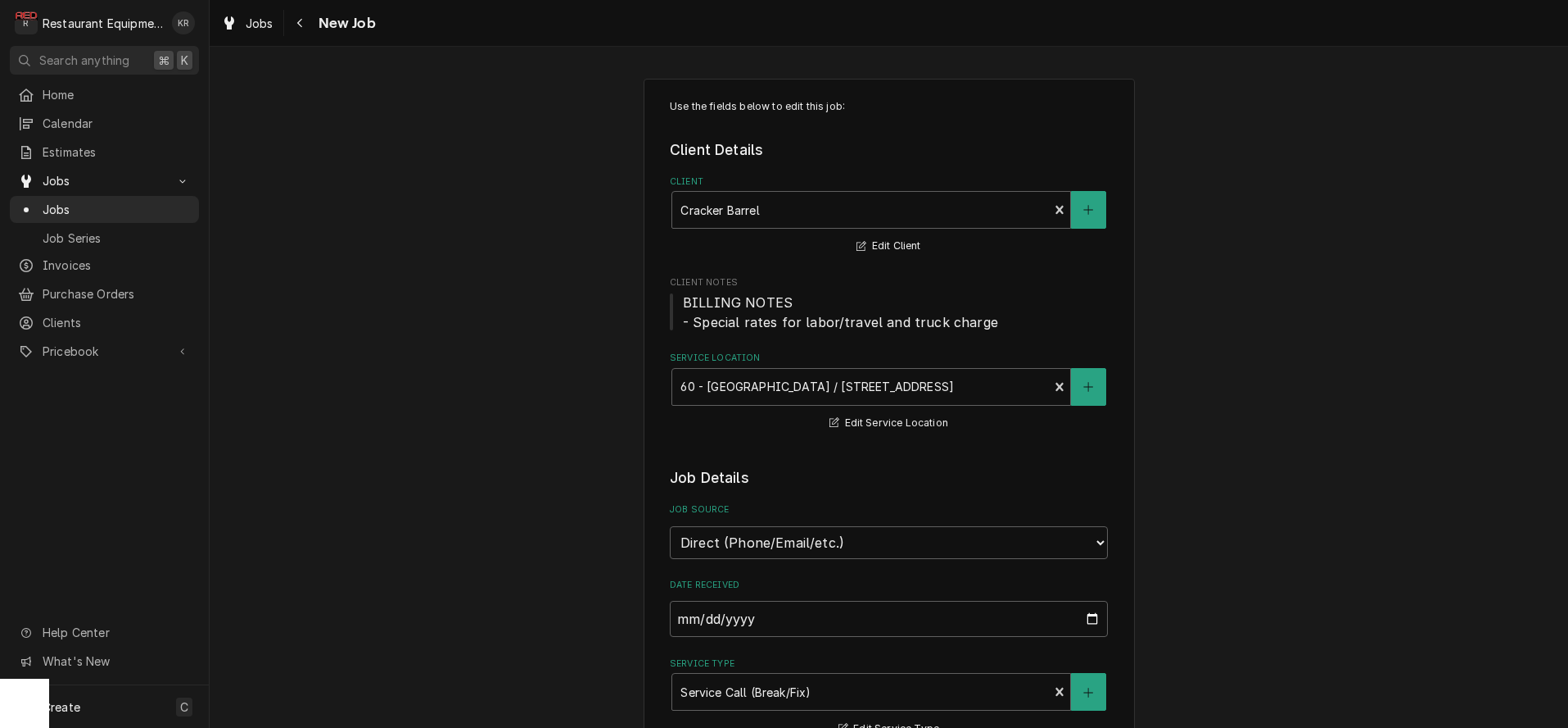
type textarea "x"
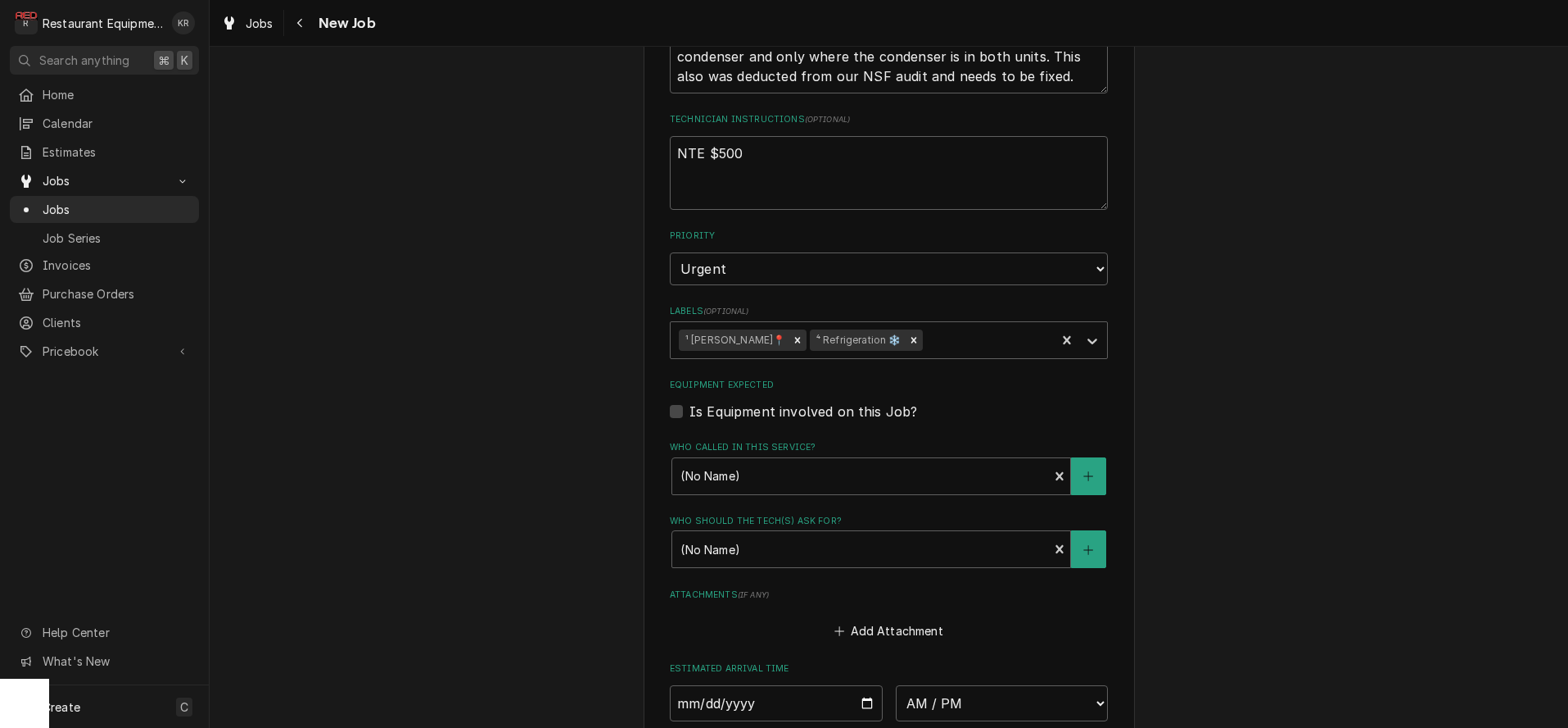
scroll to position [1363, 0]
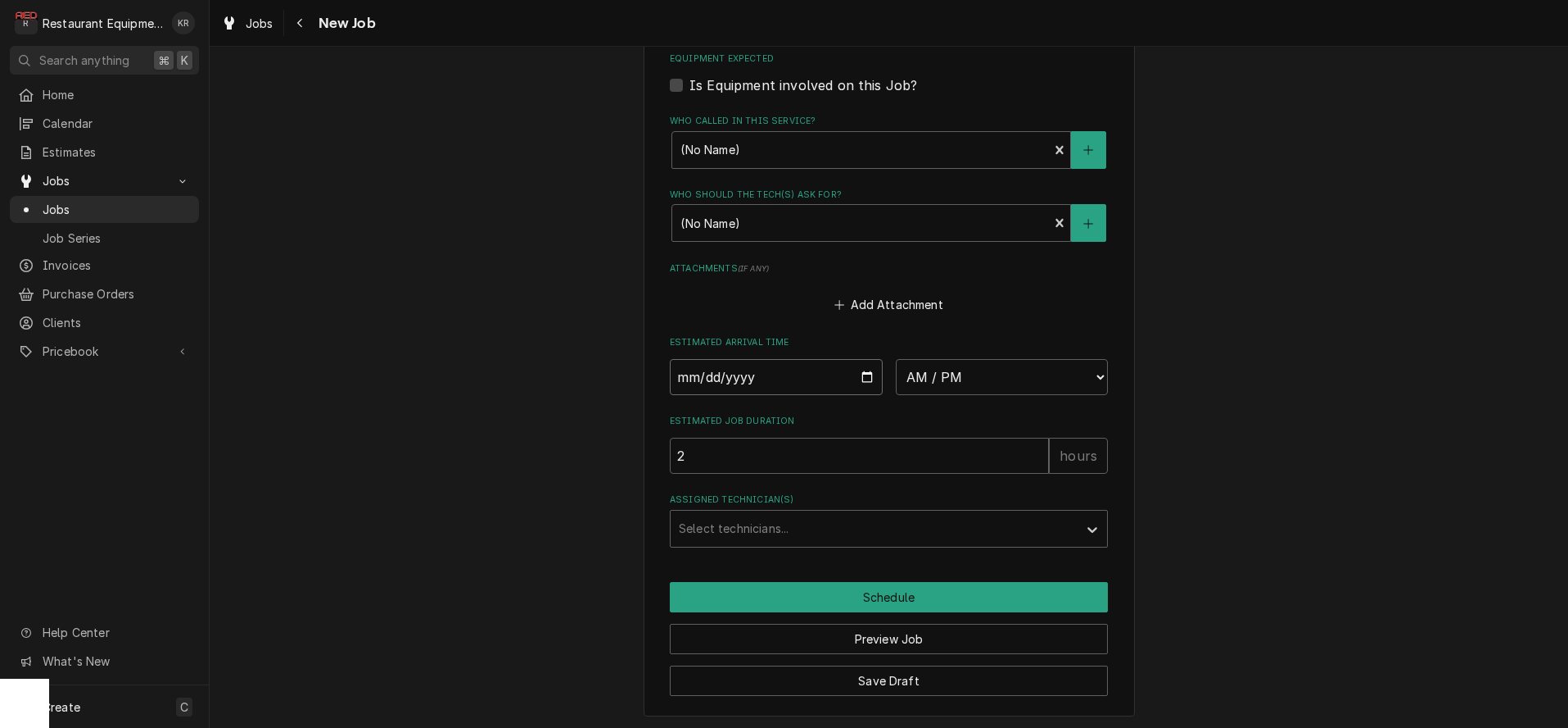
click at [868, 375] on input "Date" at bounding box center [777, 377] width 213 height 36
type input "[DATE]"
type textarea "x"
click at [896, 359] on select "AM / PM 6:00 AM 6:15 AM 6:30 AM 6:45 AM 7:00 AM 7:15 AM 7:30 AM 7:45 AM 8:00 AM…" at bounding box center [1003, 377] width 213 height 36
select select "12:00:00"
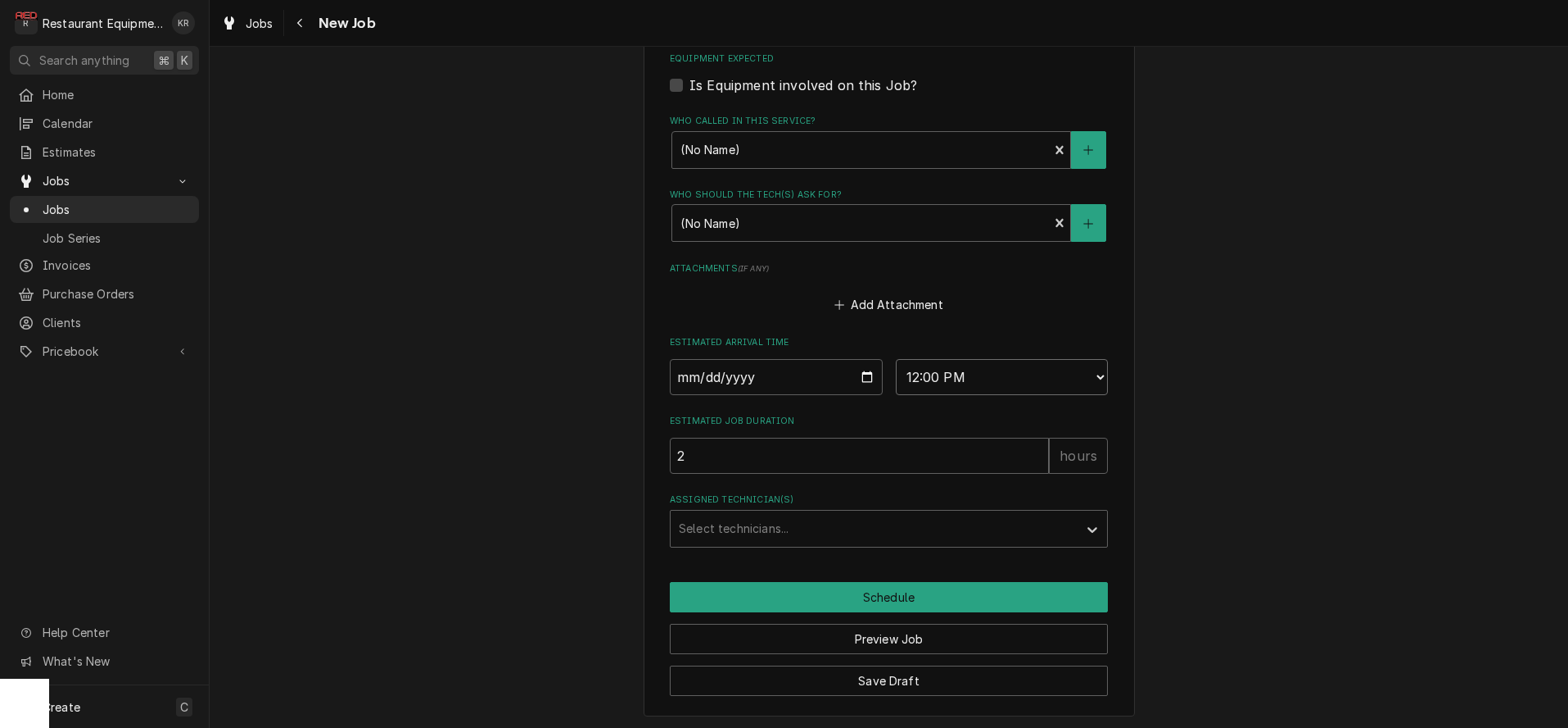
click option "12:00 PM" at bounding box center [0, 0] width 0 height 0
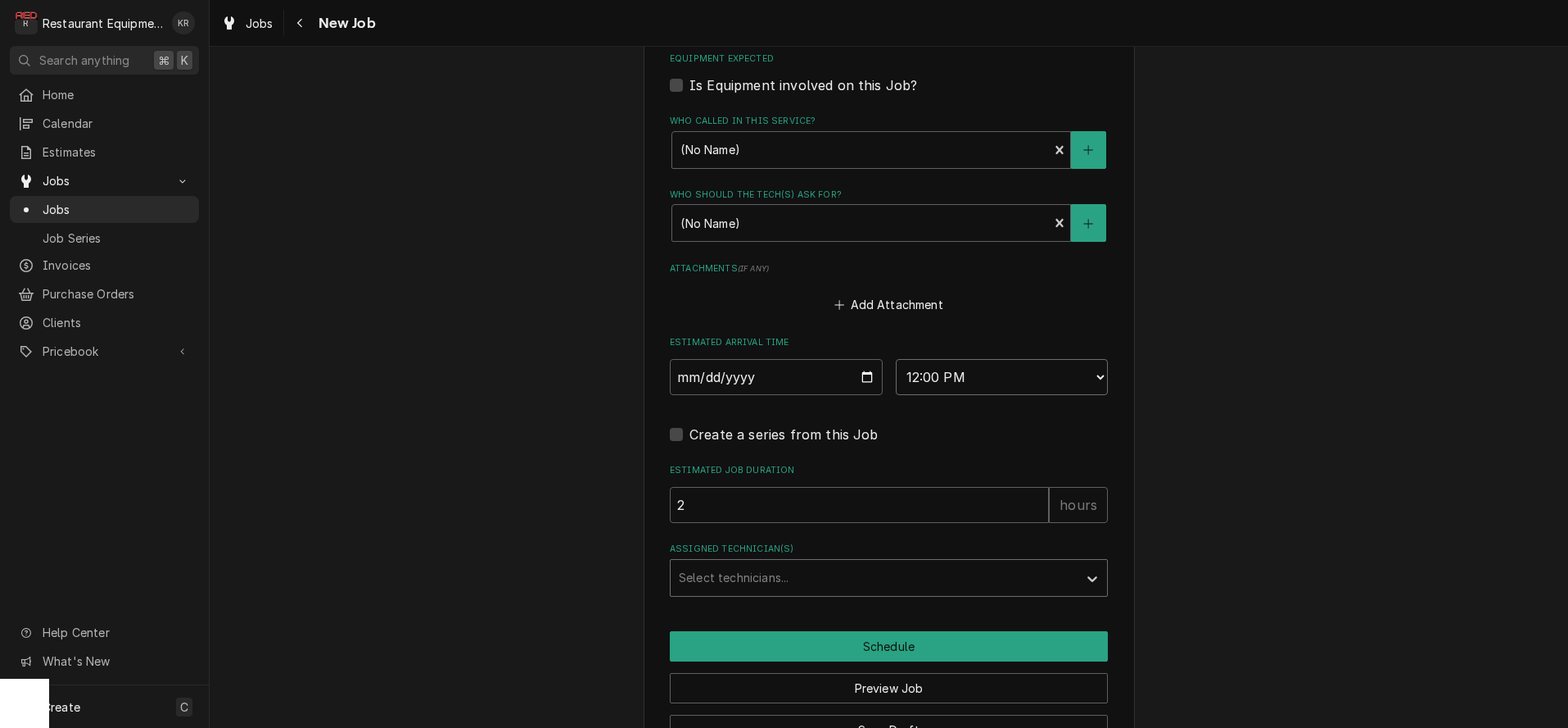
type textarea "x"
click at [798, 575] on div "Assigned Technician(s)" at bounding box center [874, 577] width 390 height 29
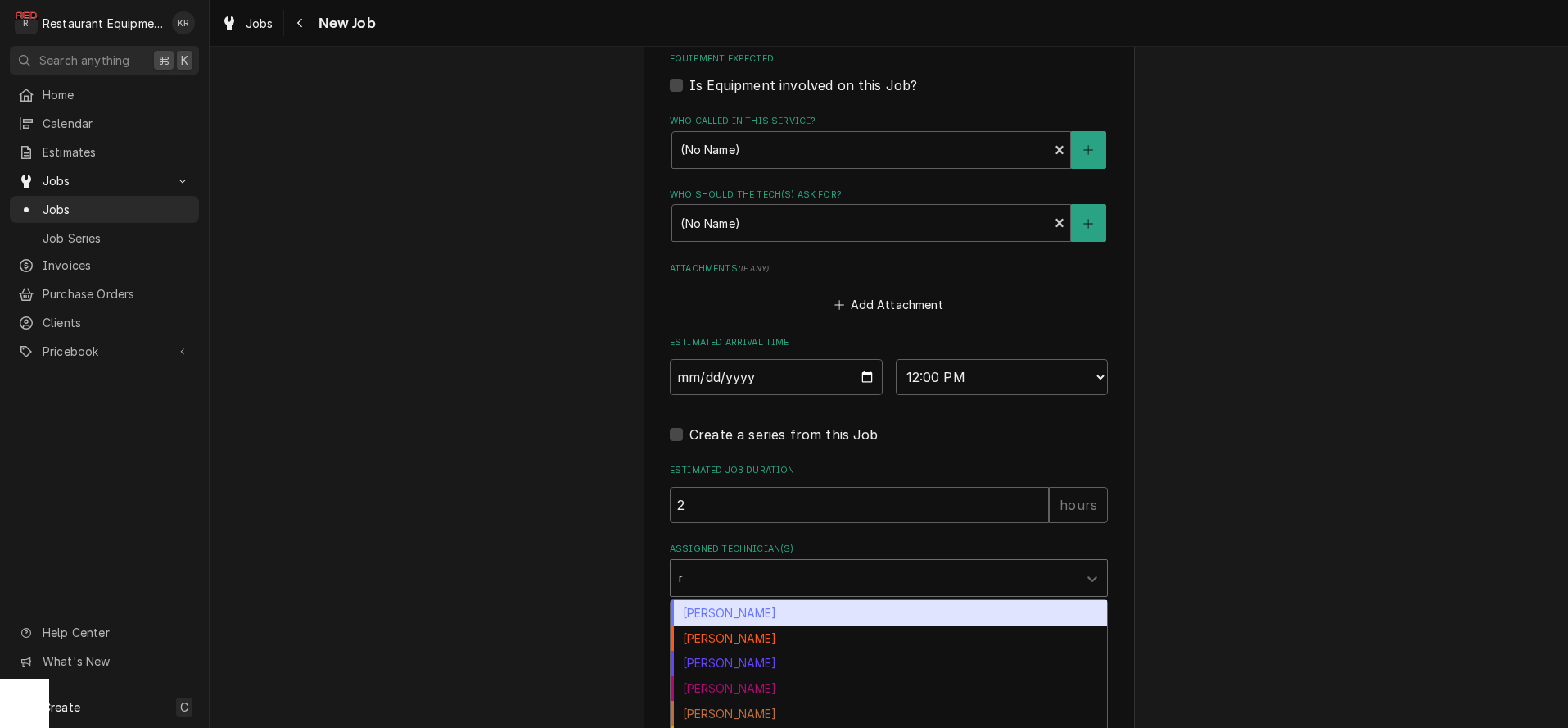
type input "ra"
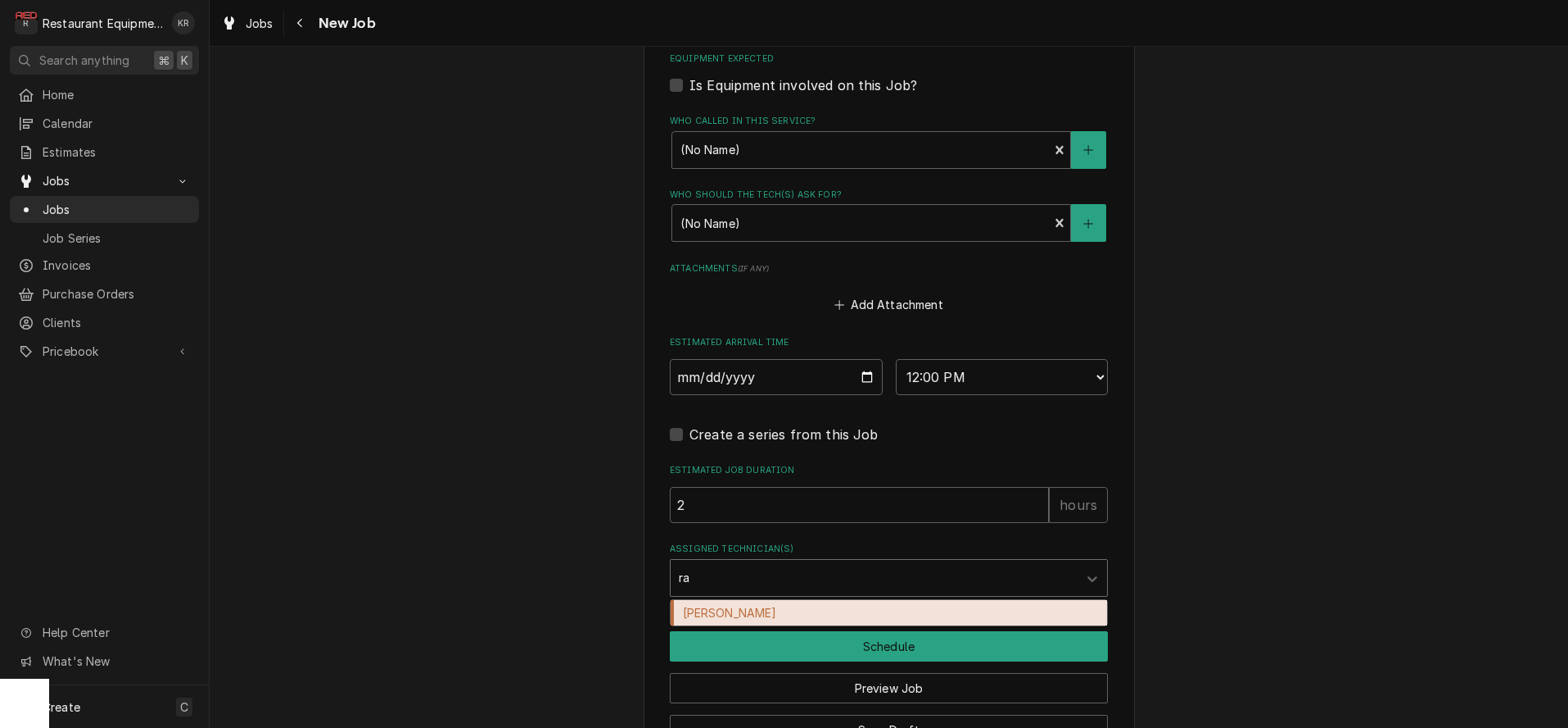
drag, startPoint x: 765, startPoint y: 607, endPoint x: 775, endPoint y: 605, distance: 10.2
click at [766, 606] on div "[PERSON_NAME]" at bounding box center [889, 613] width 437 height 26
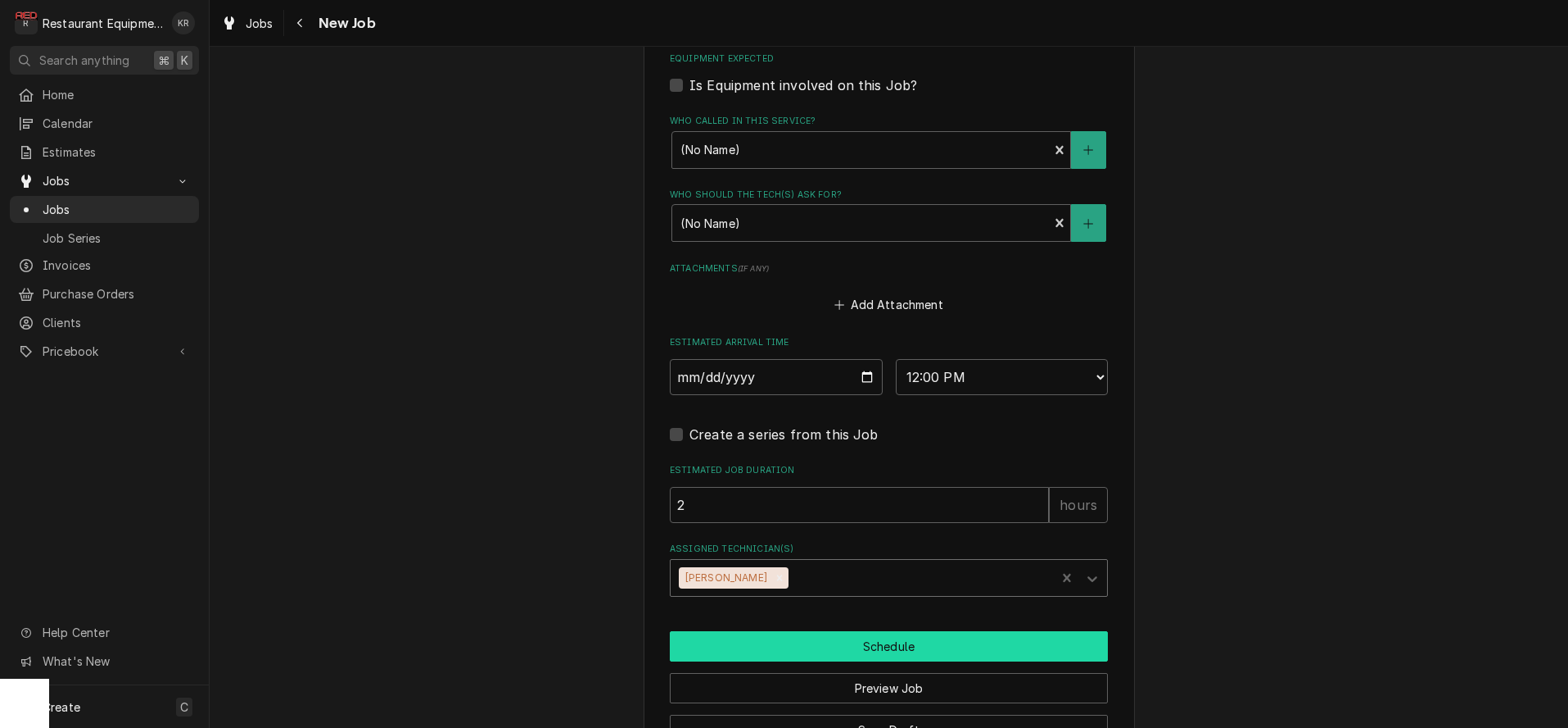
click at [894, 645] on button "Schedule" at bounding box center [889, 645] width 438 height 30
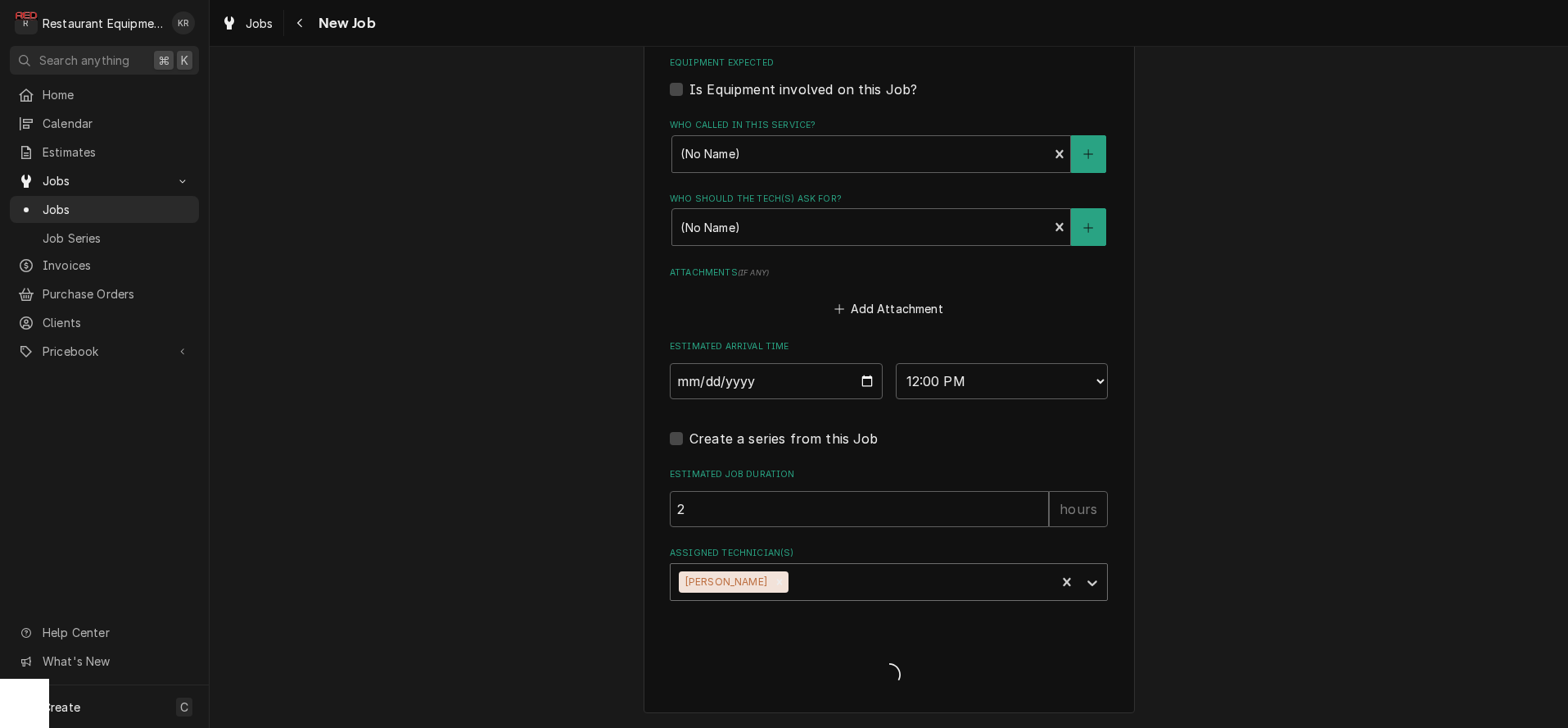
scroll to position [1355, 0]
type textarea "x"
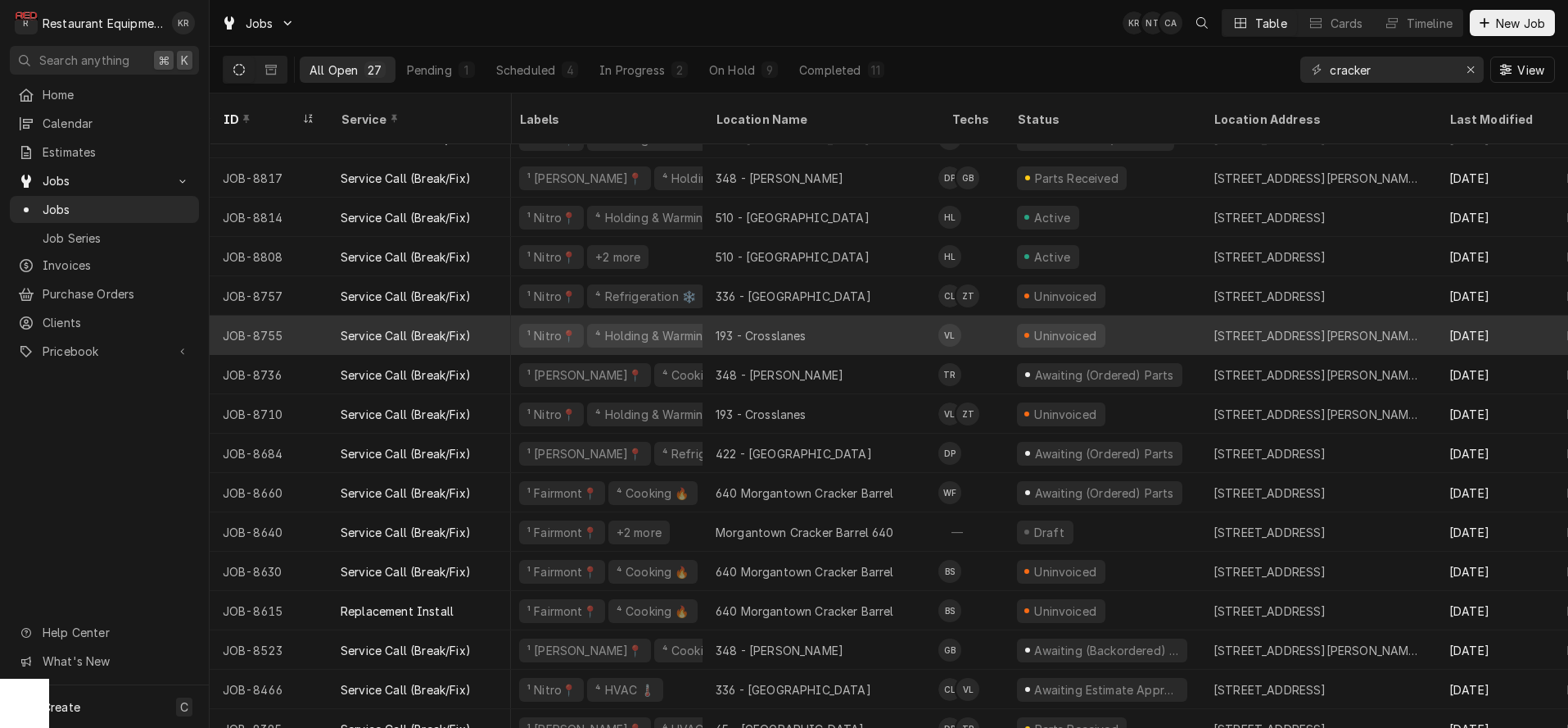
scroll to position [225, 5]
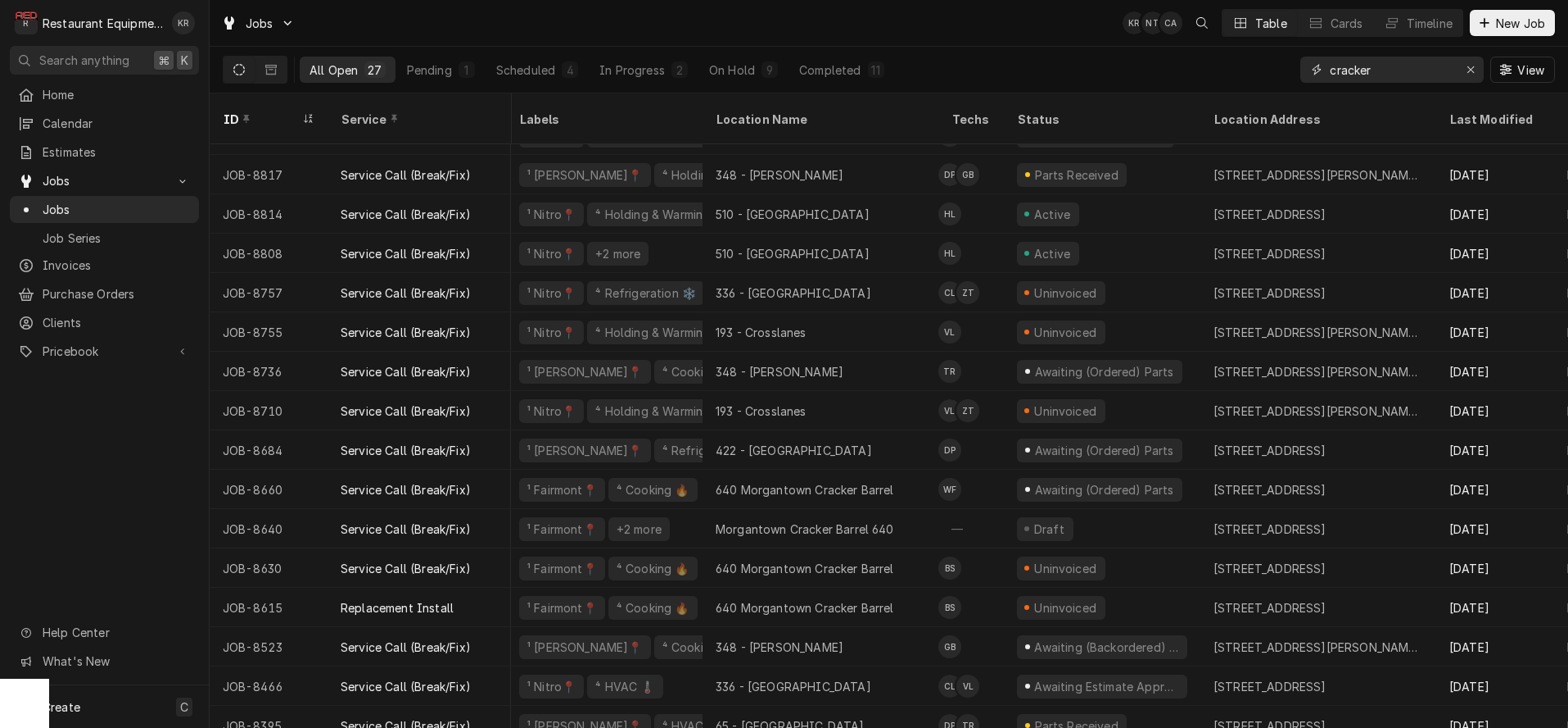
click at [1471, 65] on icon "Erase input" at bounding box center [1471, 69] width 9 height 11
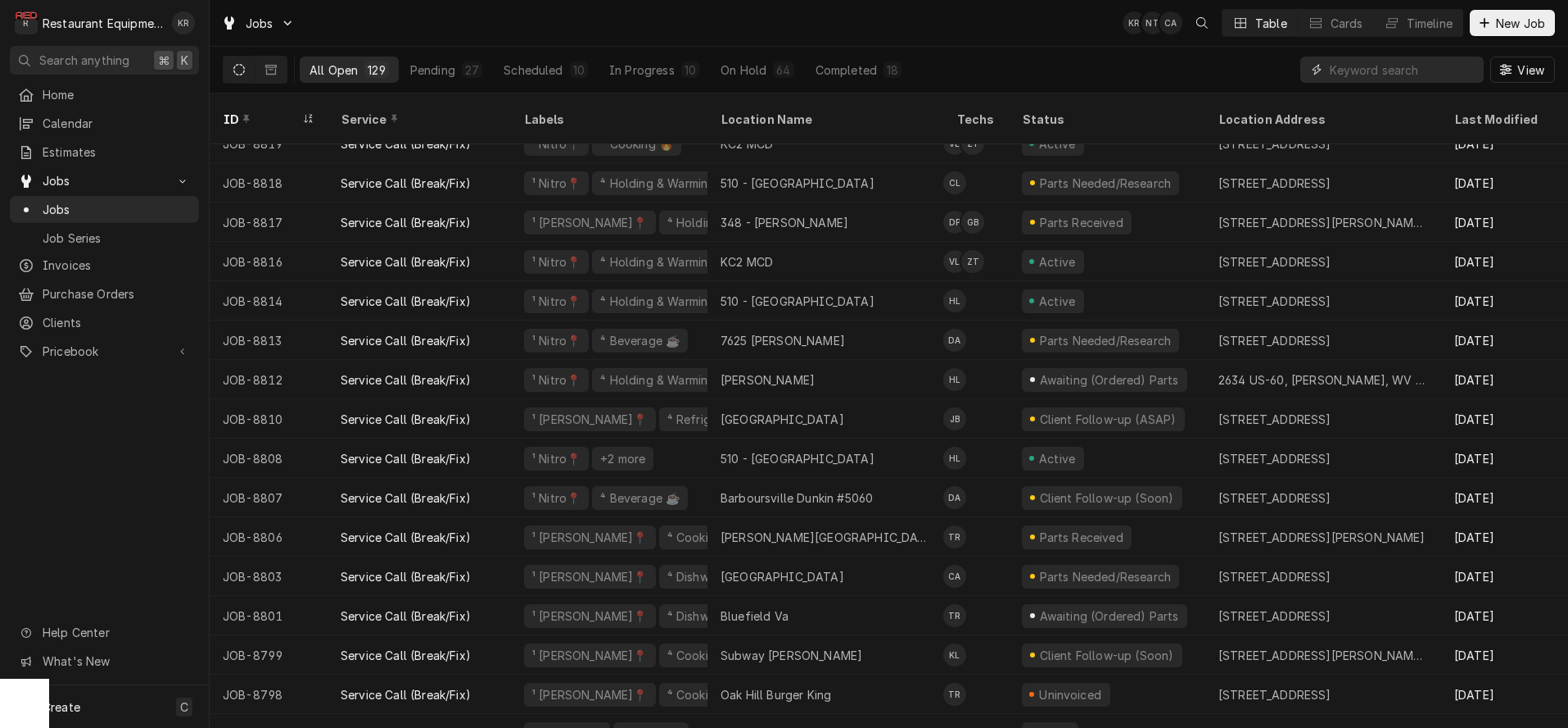
scroll to position [731, 0]
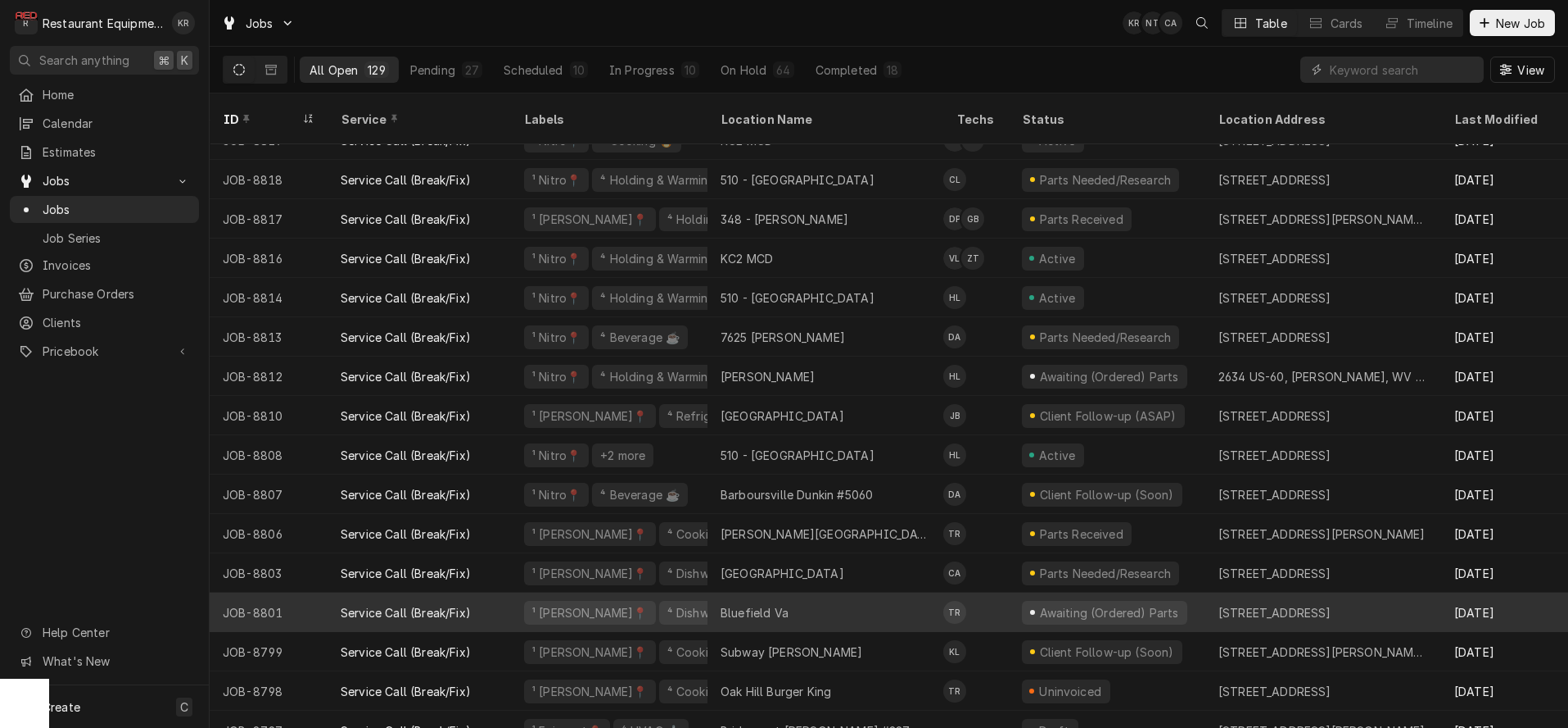
click at [437, 604] on div "Service Call (Break/Fix)" at bounding box center [405, 613] width 130 height 17
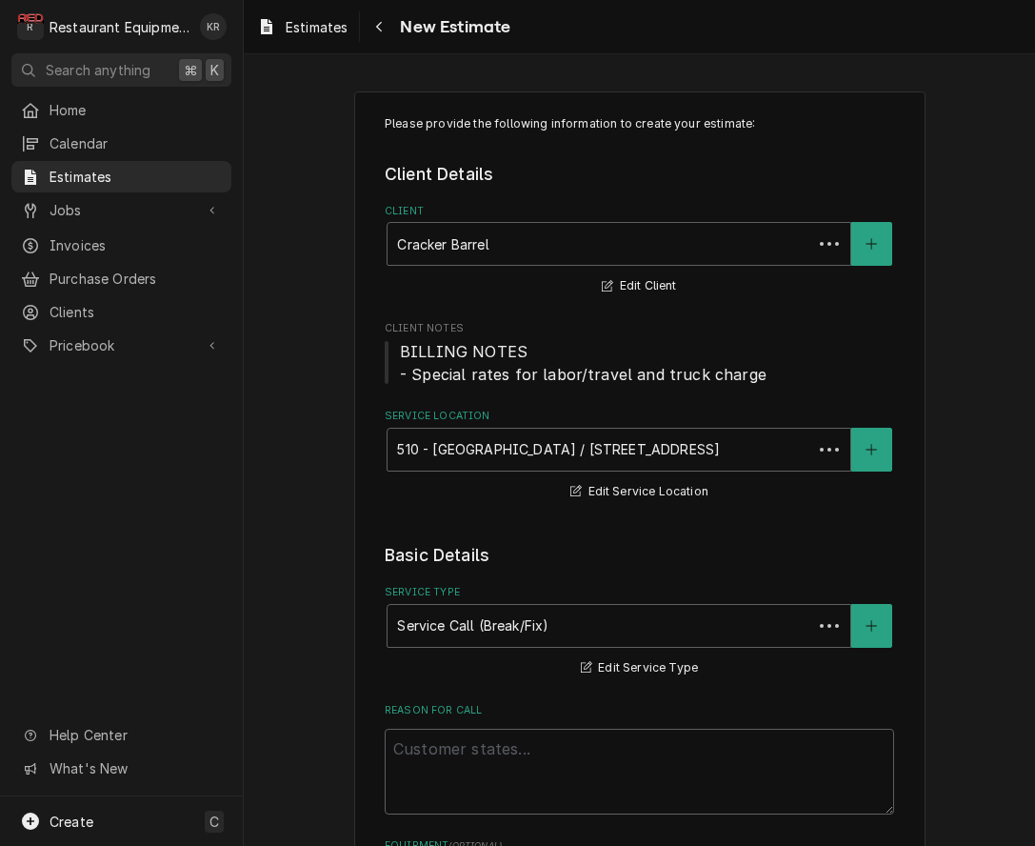
type textarea "x"
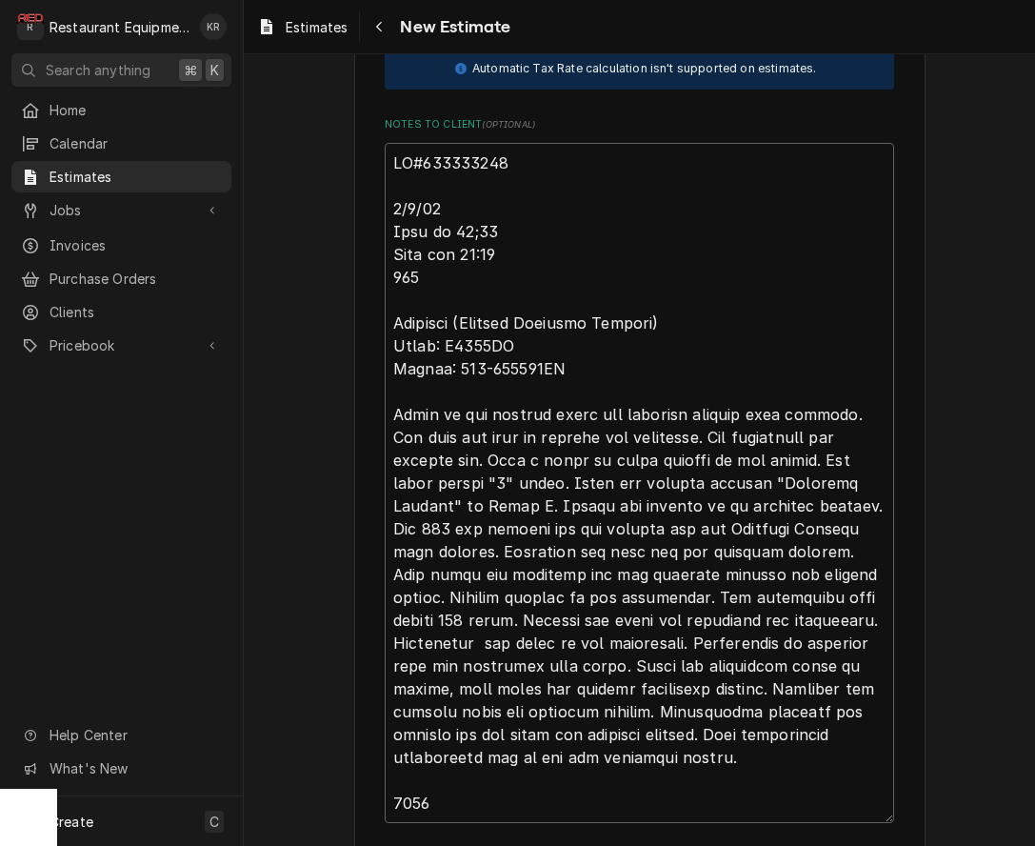
scroll to position [5594, 0]
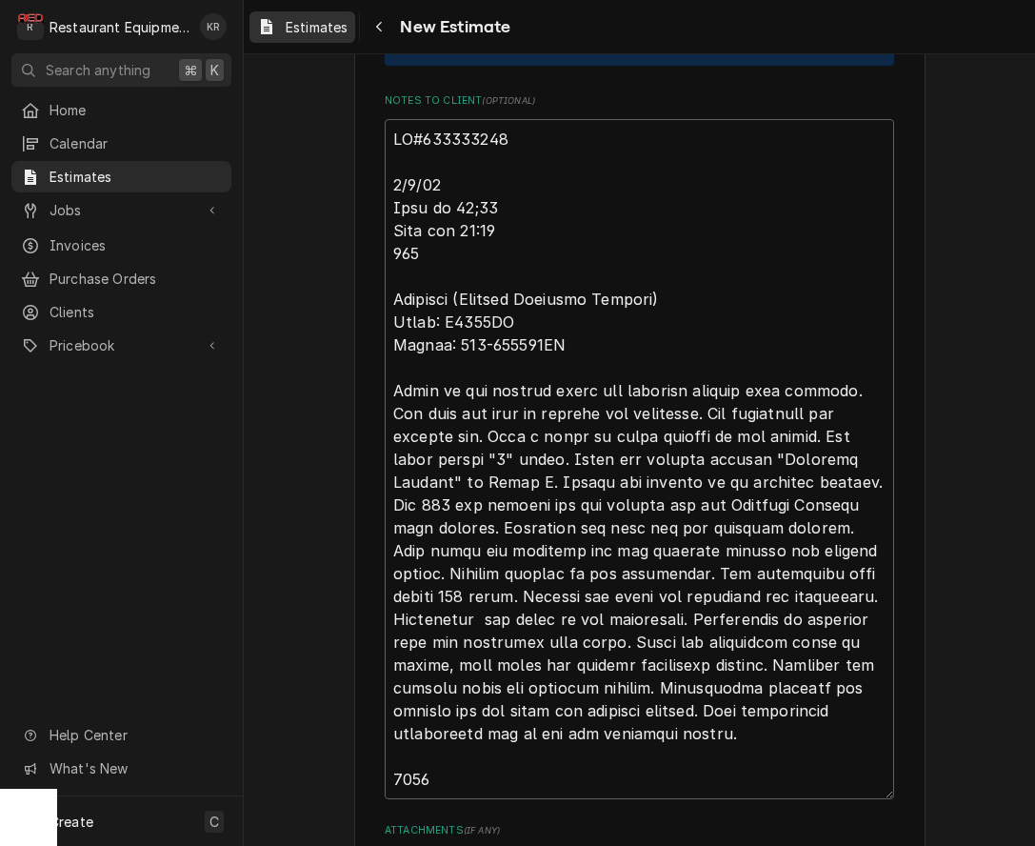
click at [302, 22] on span "Estimates" at bounding box center [317, 27] width 62 height 20
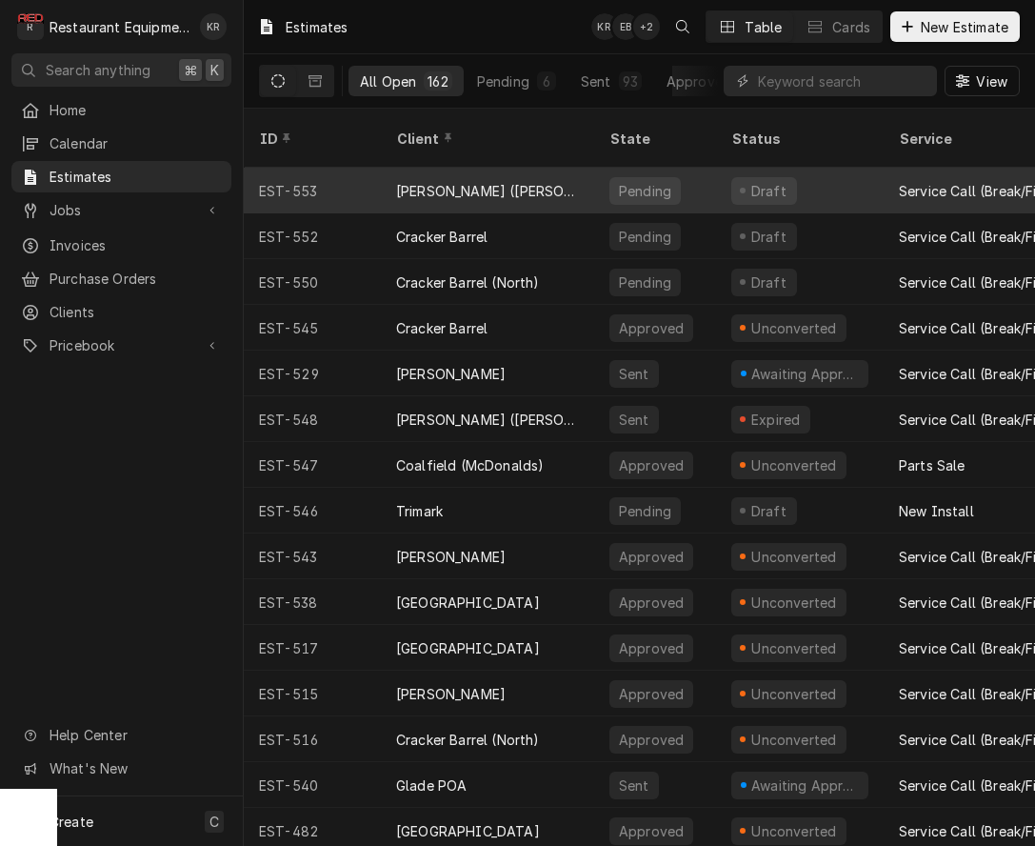
click at [471, 181] on div "[PERSON_NAME] ([PERSON_NAME])" at bounding box center [487, 191] width 183 height 20
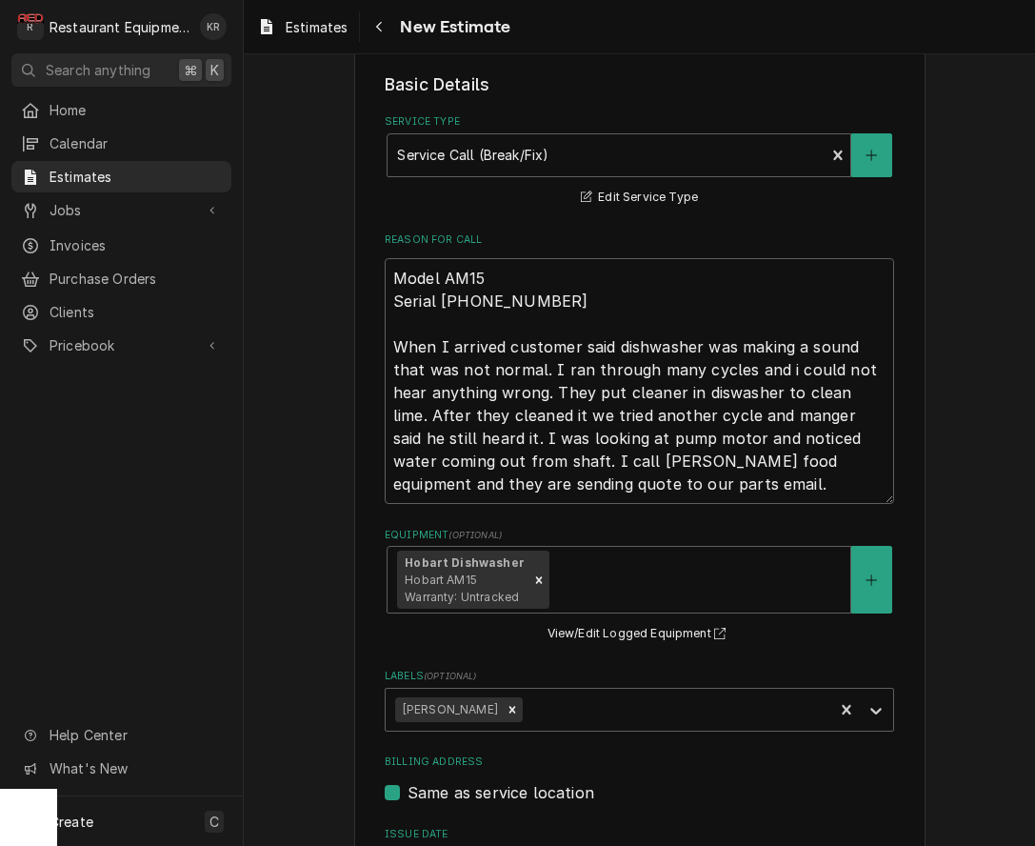
scroll to position [554, 0]
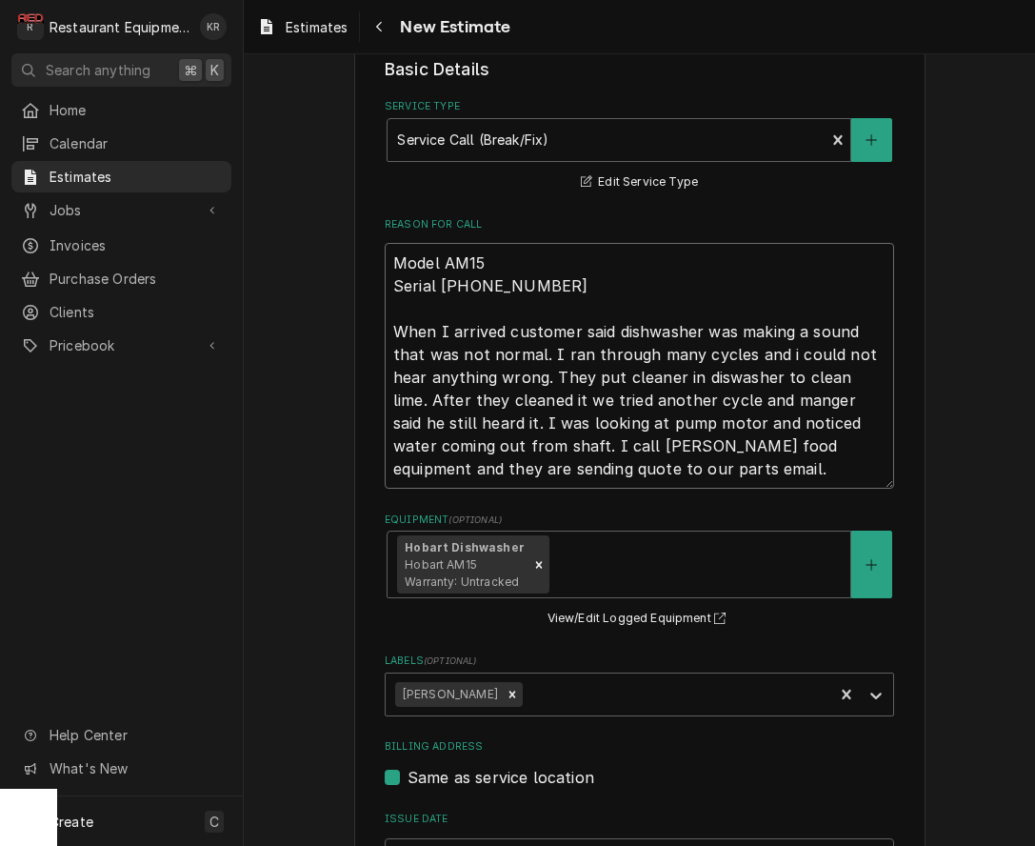
drag, startPoint x: 419, startPoint y: 266, endPoint x: 834, endPoint y: 466, distance: 460.8
click at [853, 468] on textarea "Model AM15 Serial [PHONE_NUMBER] When I arrived customer said dishwasher was ma…" at bounding box center [639, 366] width 509 height 246
type textarea "x"
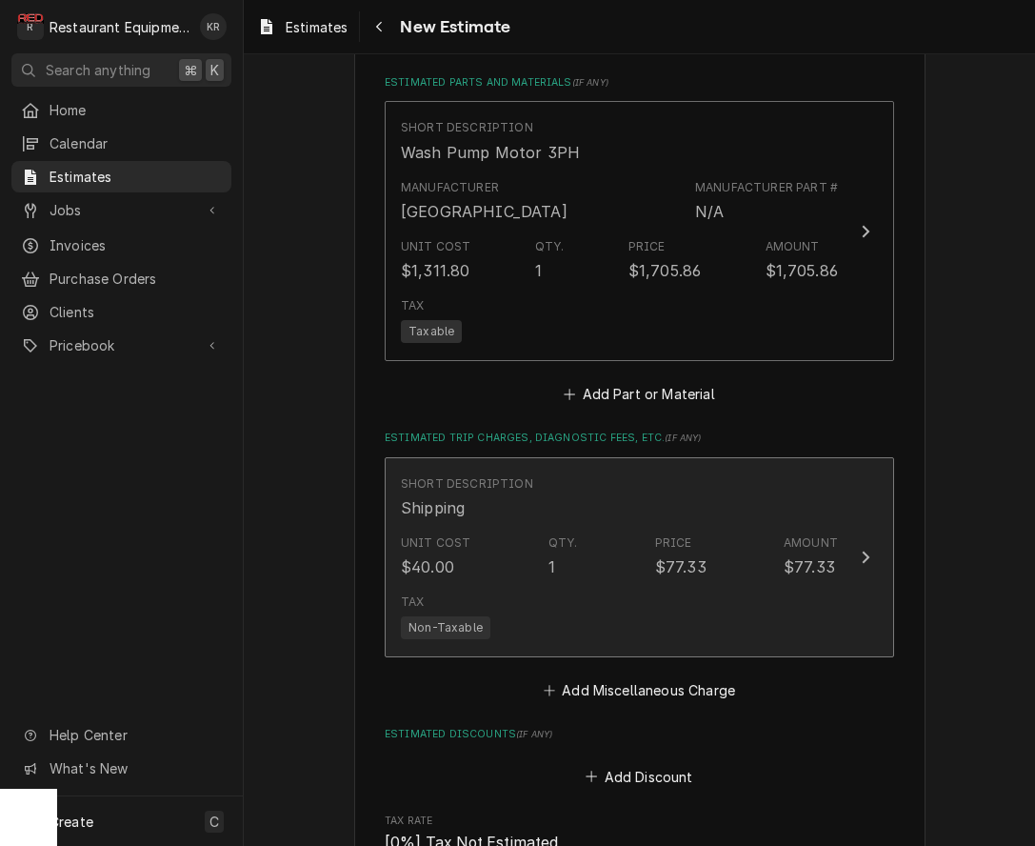
type textarea "x"
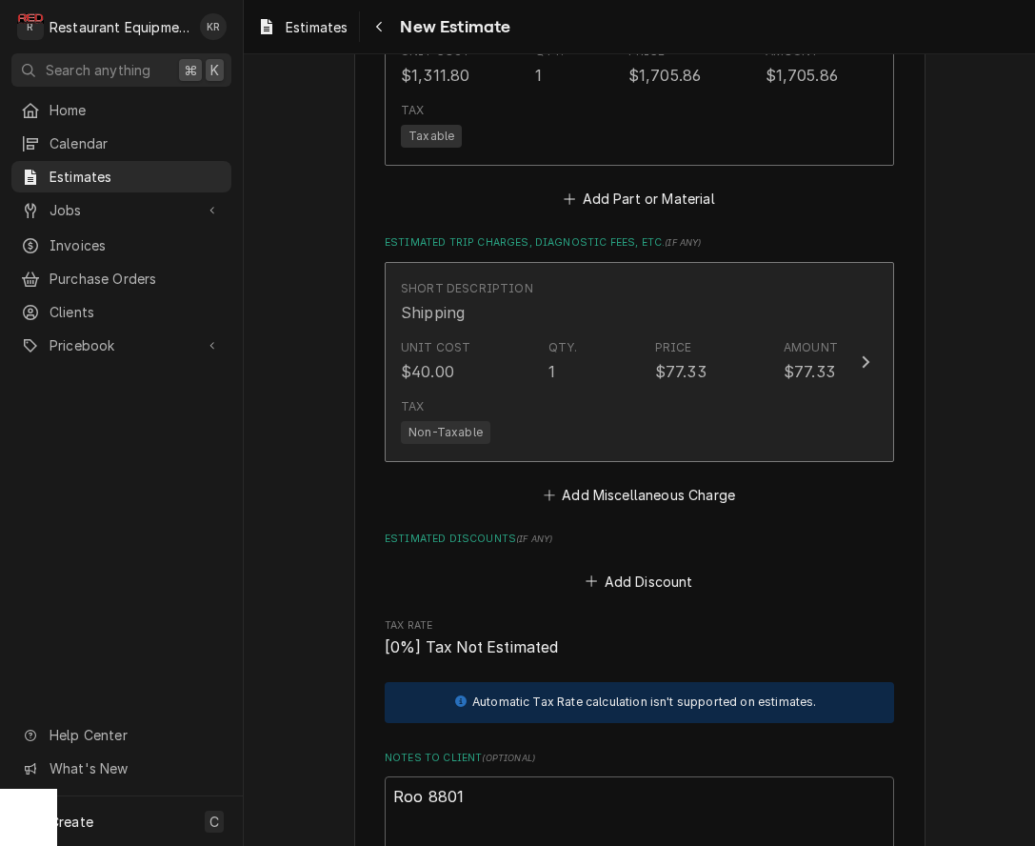
click at [540, 424] on div "Short Description Shipping Unit Cost $40.00 Qty. 1 Price $77.33 Amount $77.33 T…" at bounding box center [639, 385] width 509 height 247
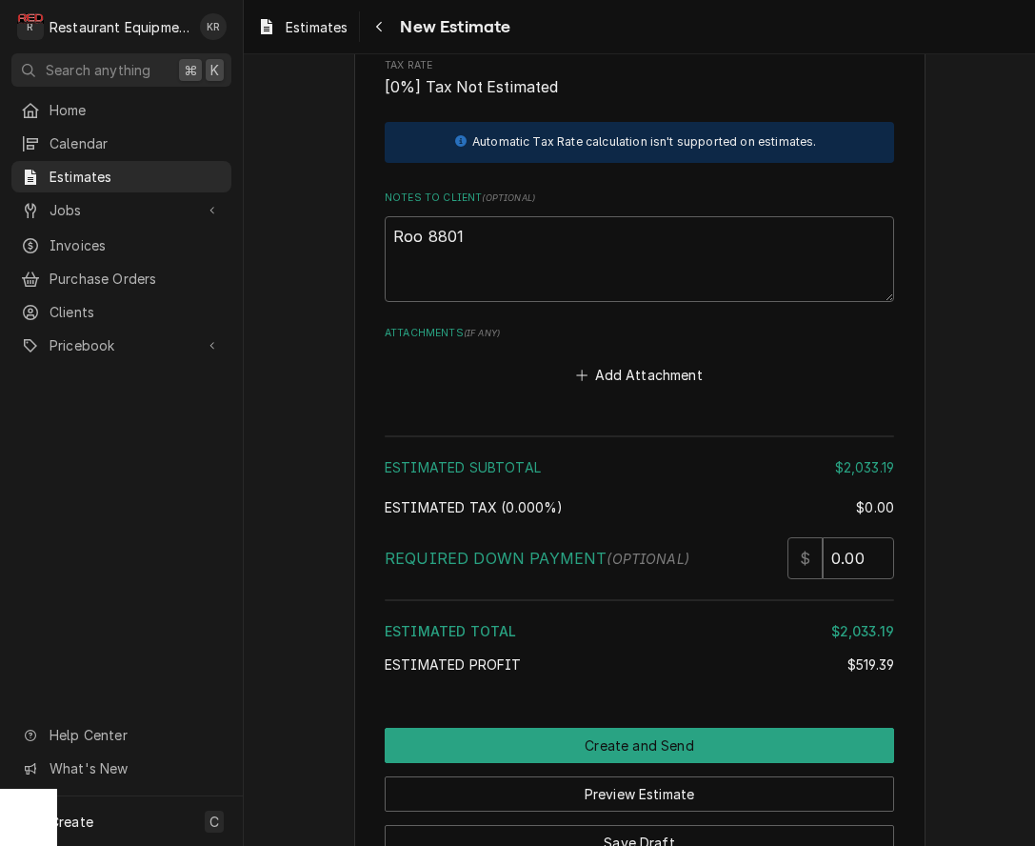
scroll to position [2933, 0]
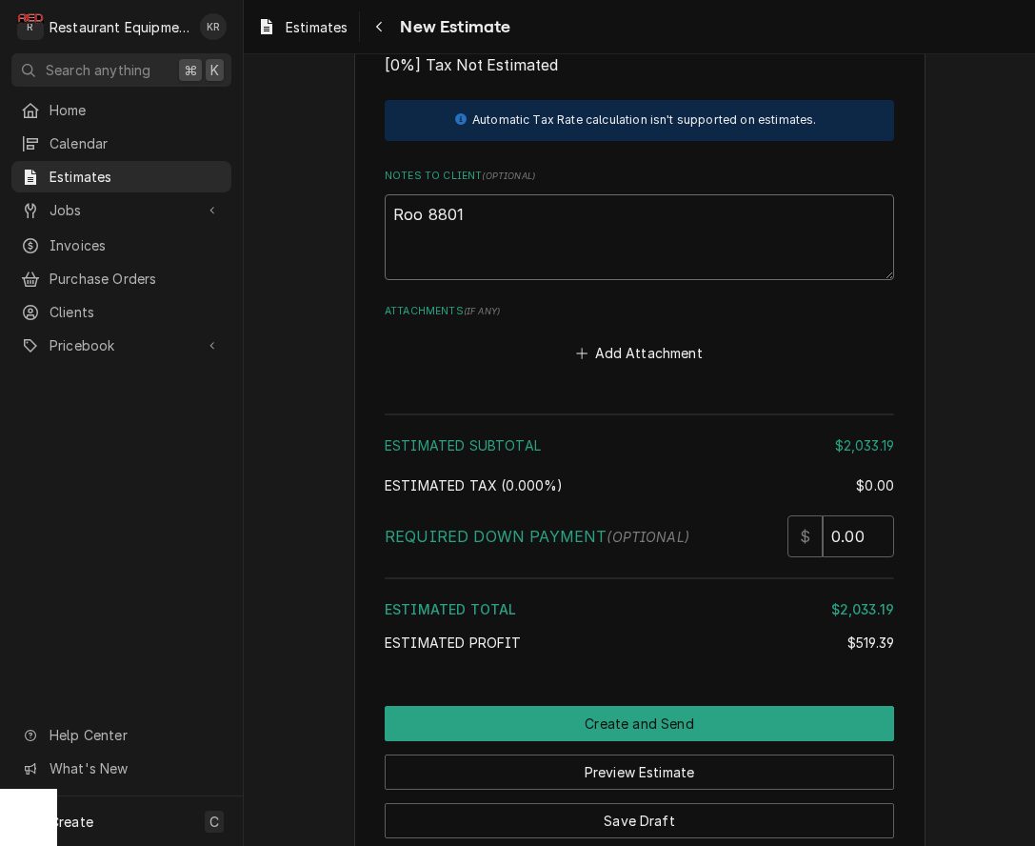
click at [486, 208] on textarea "Roo 8801" at bounding box center [639, 237] width 509 height 86
type textarea "x"
type textarea "Roo 8801"
type textarea "x"
type textarea "Roo 8801"
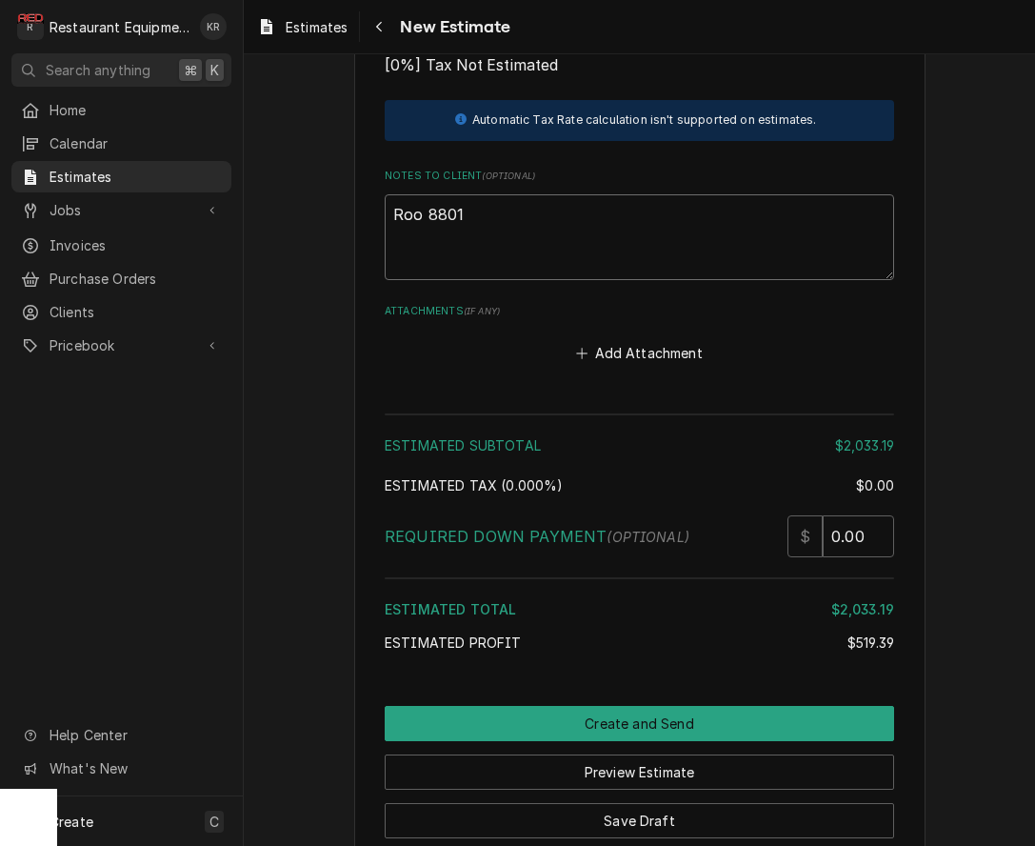
paste textarea "Model AM15 Serial 23-1143-833 When I arrived customer said dishwasher was makin…"
type textarea "x"
type textarea "Roo 8801 Model AM15 Serial 23-1143-833 When I arrived customer said dishwasher …"
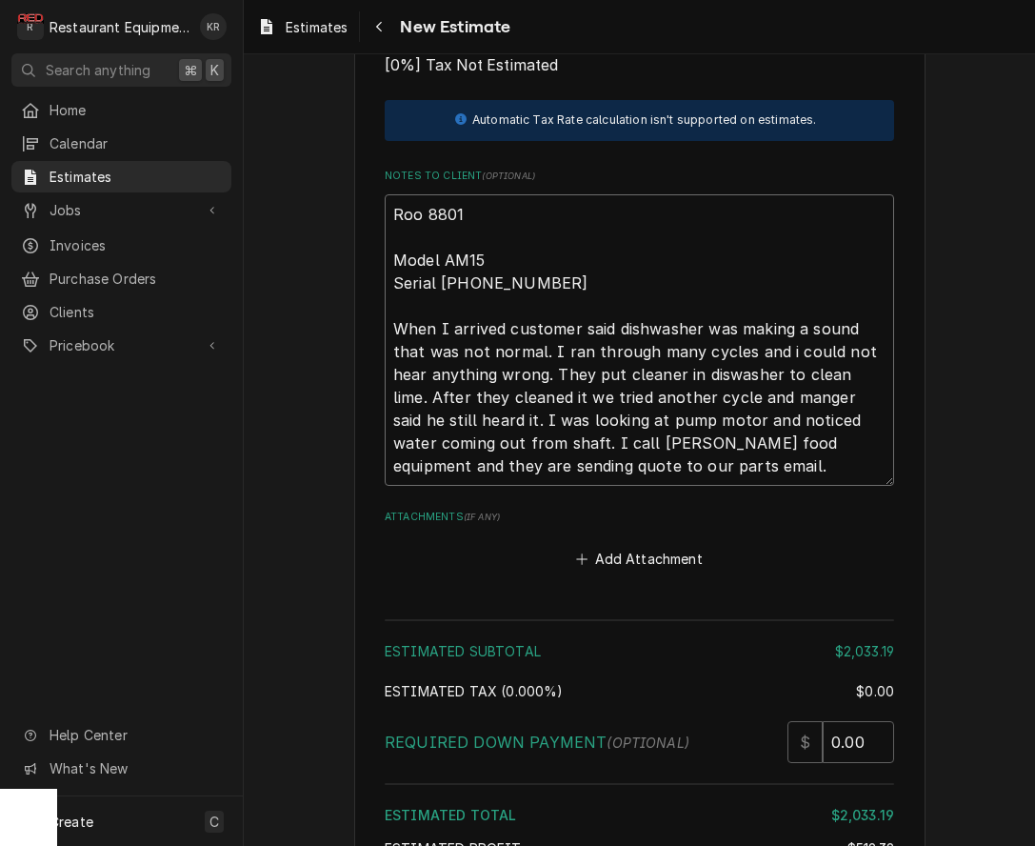
type textarea "x"
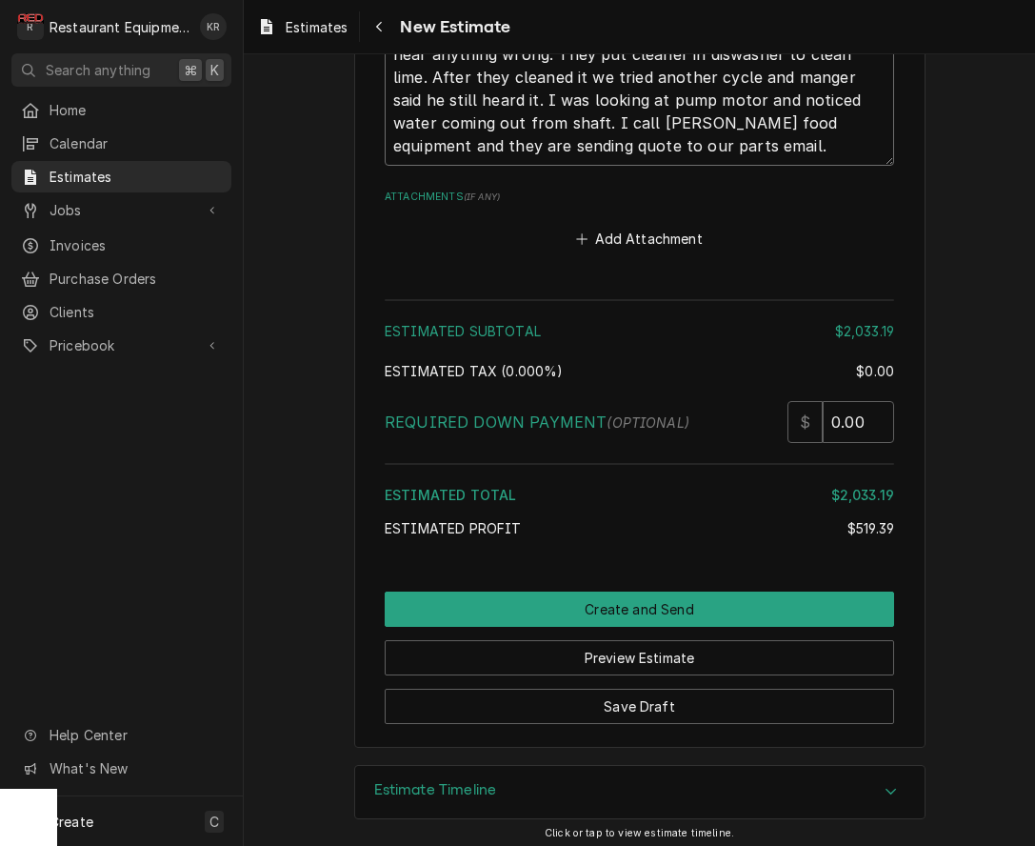
scroll to position [3258, 0]
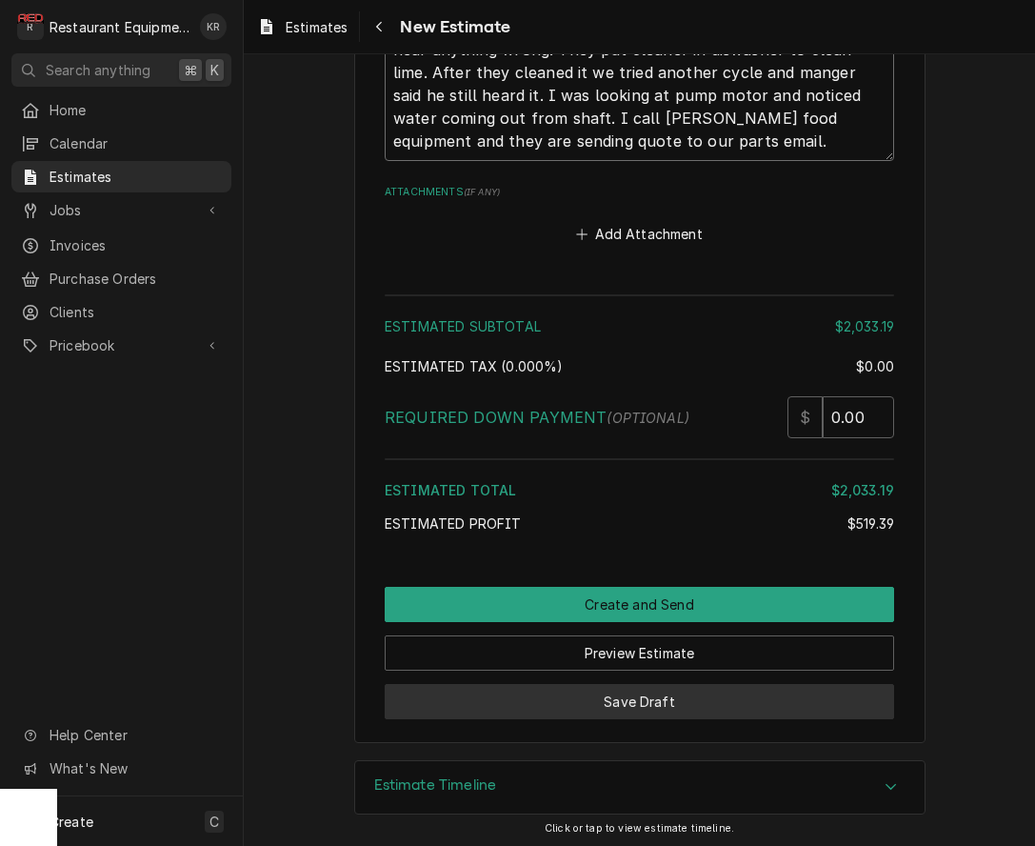
type textarea "Roo 8801 Model AM15 Serial 23-1143-833 When I arrived customer said dishwasher …"
click at [645, 692] on button "Save Draft" at bounding box center [639, 701] width 509 height 35
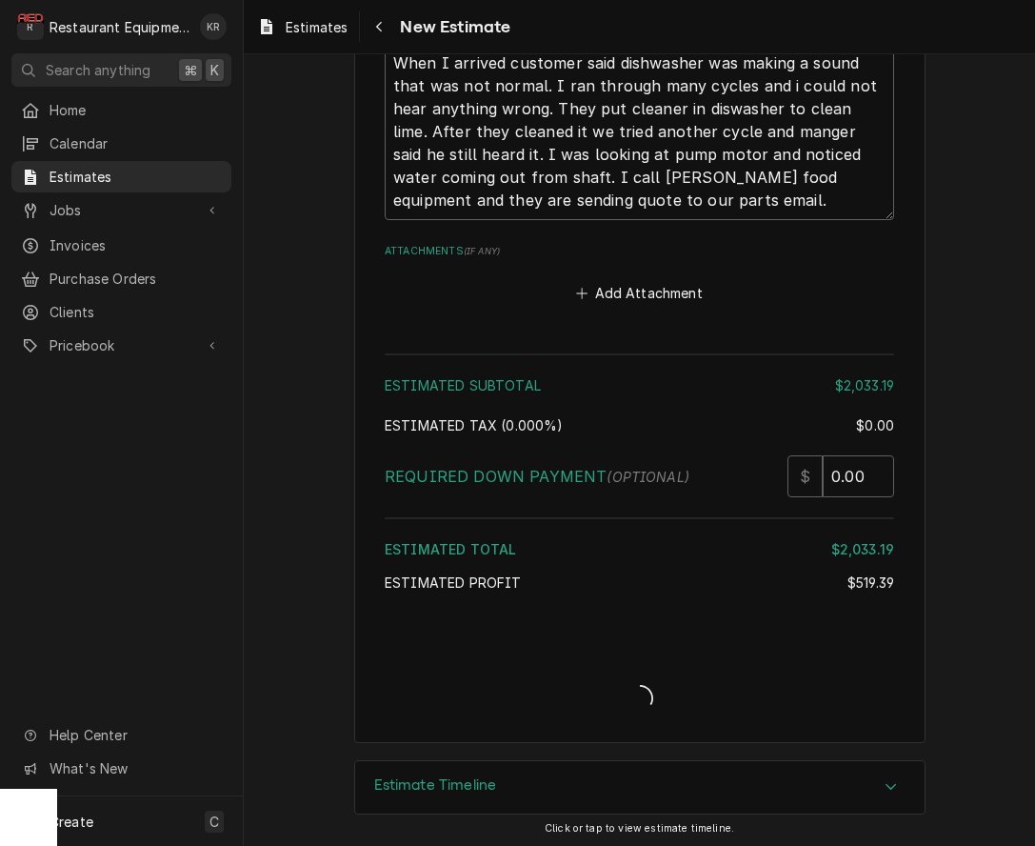
type textarea "x"
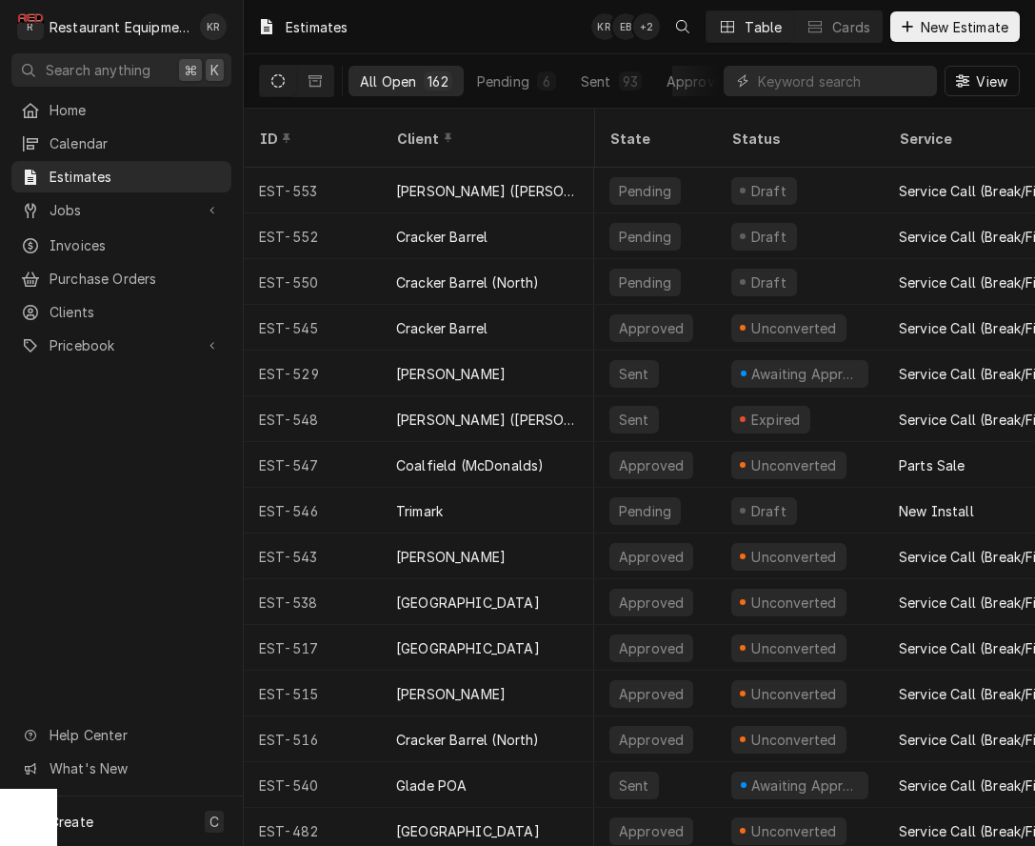
scroll to position [0, 1]
click at [465, 227] on div "Cracker Barrel" at bounding box center [441, 237] width 91 height 20
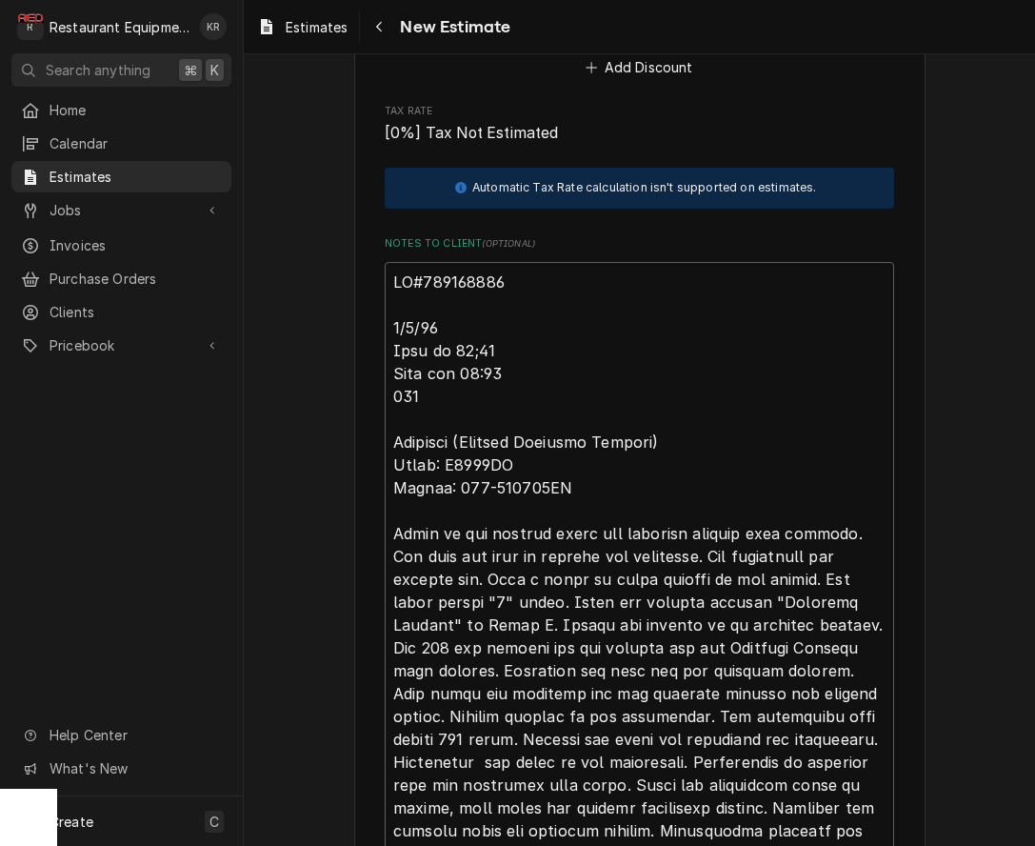
scroll to position [5446, 0]
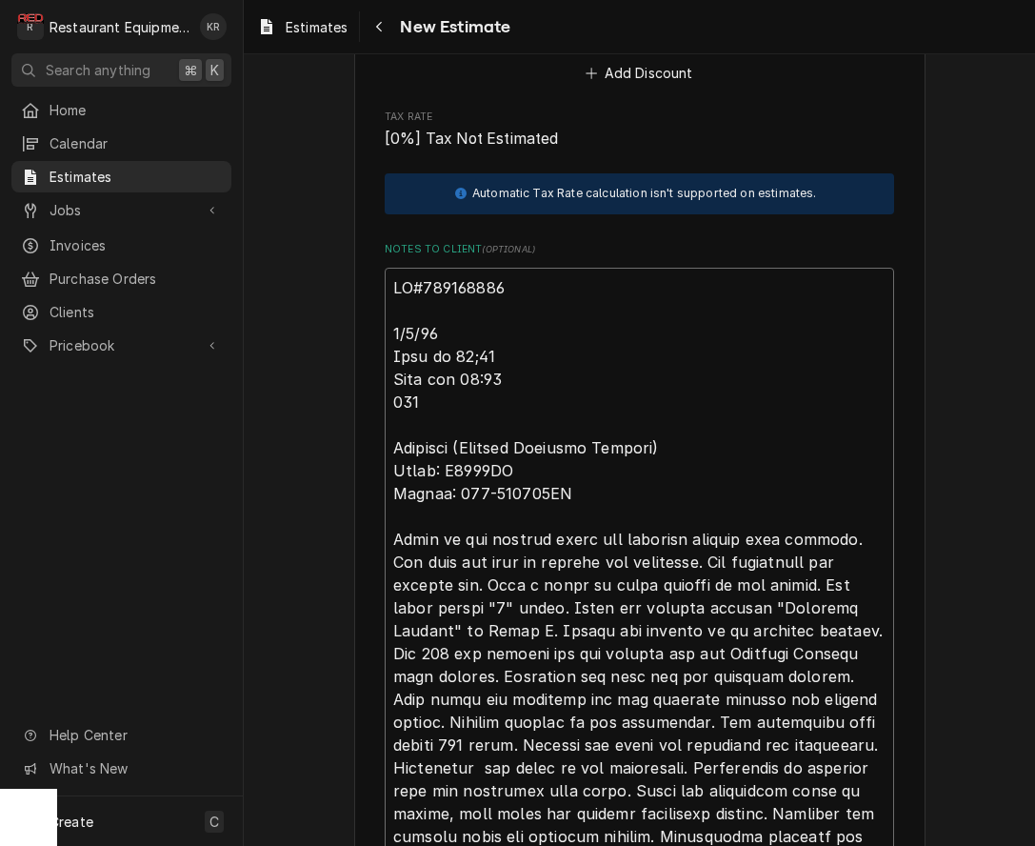
drag, startPoint x: 429, startPoint y: 280, endPoint x: 500, endPoint y: 284, distance: 70.6
click at [508, 285] on textarea "Notes to Client ( optional )" at bounding box center [639, 608] width 509 height 680
drag, startPoint x: 480, startPoint y: 284, endPoint x: 444, endPoint y: 289, distance: 36.5
click at [476, 286] on textarea "Notes to Client ( optional )" at bounding box center [639, 608] width 509 height 680
drag, startPoint x: 427, startPoint y: 280, endPoint x: 489, endPoint y: 280, distance: 62.8
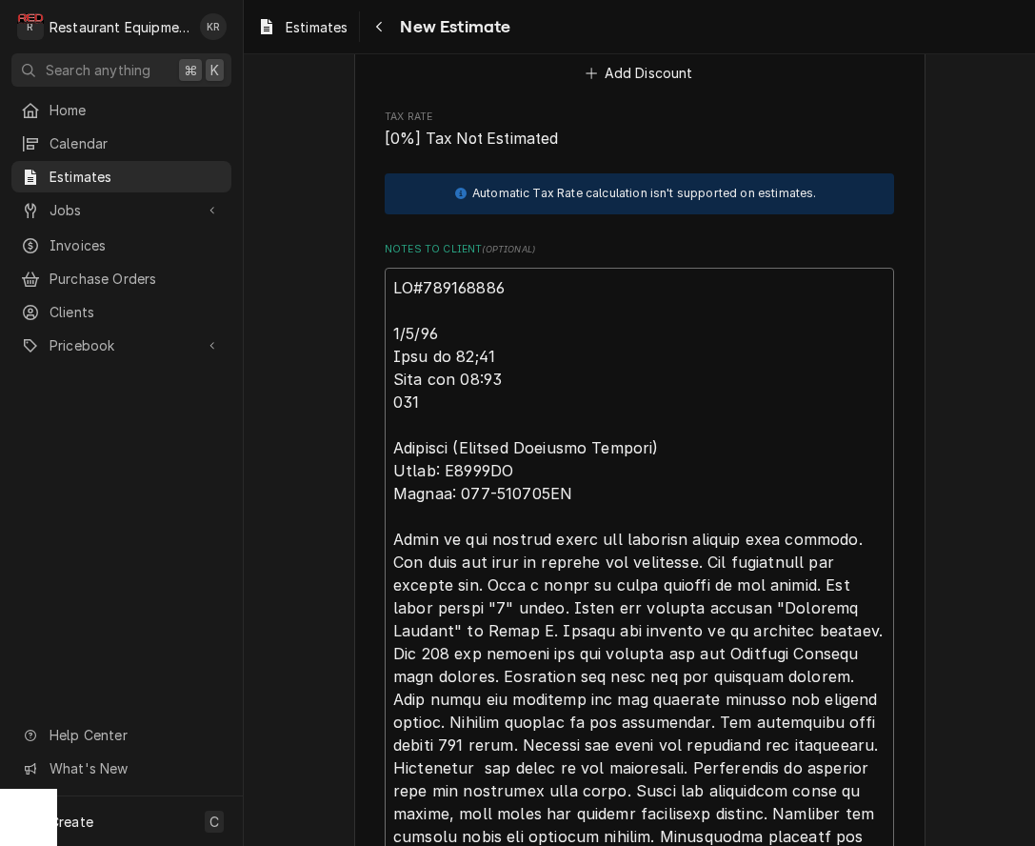
click at [512, 281] on textarea "Notes to Client ( optional )" at bounding box center [639, 608] width 509 height 680
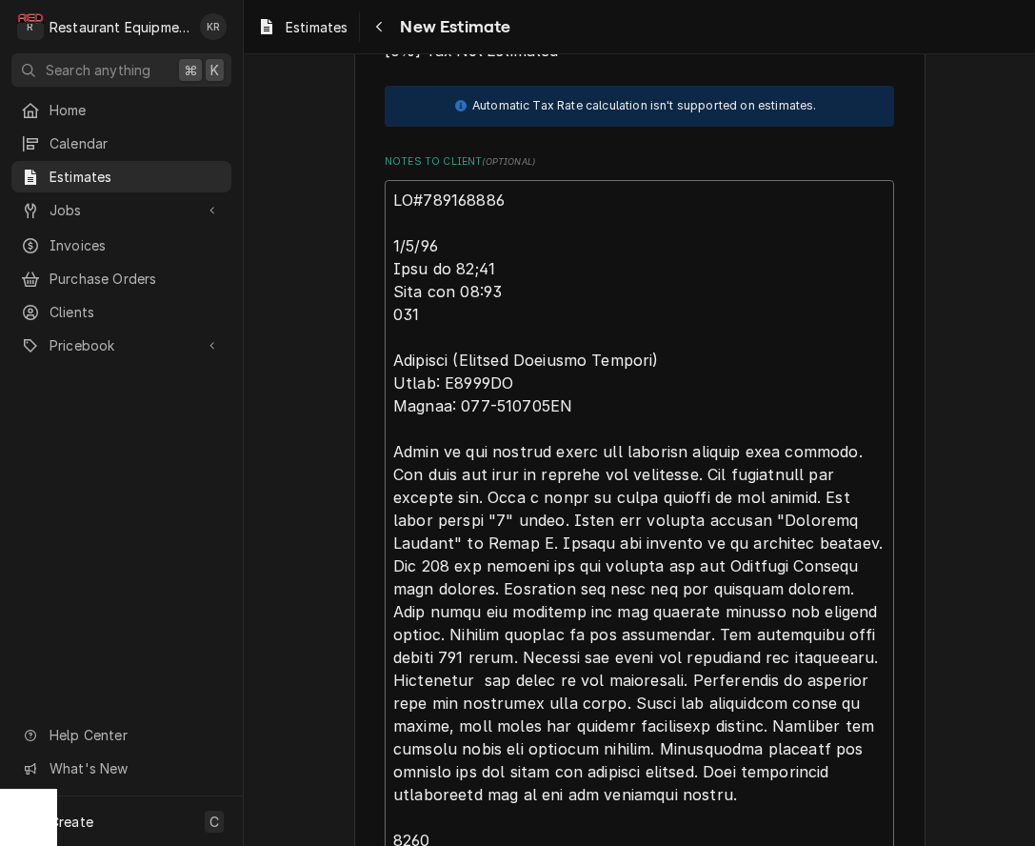
scroll to position [5536, 0]
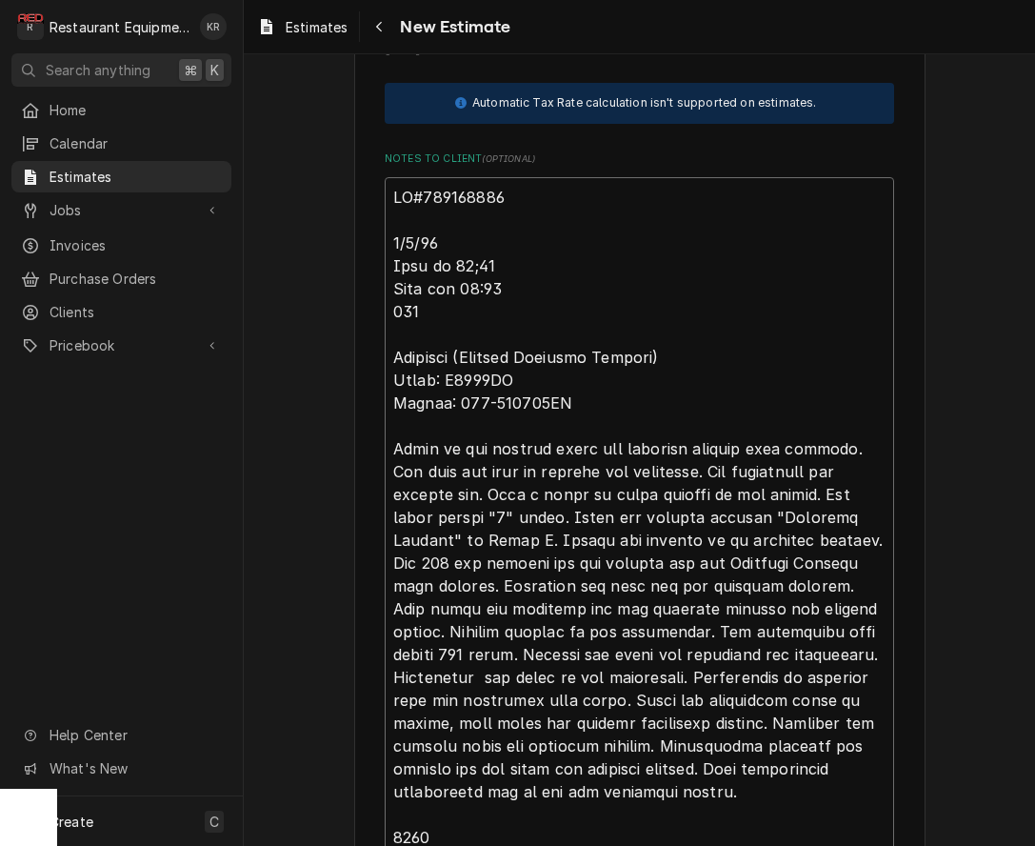
type textarea "x"
type textarea "TN#d 9/8/25 Time in 10;30 Time out 12:15 208 Delfield (Chicken Breading Station…"
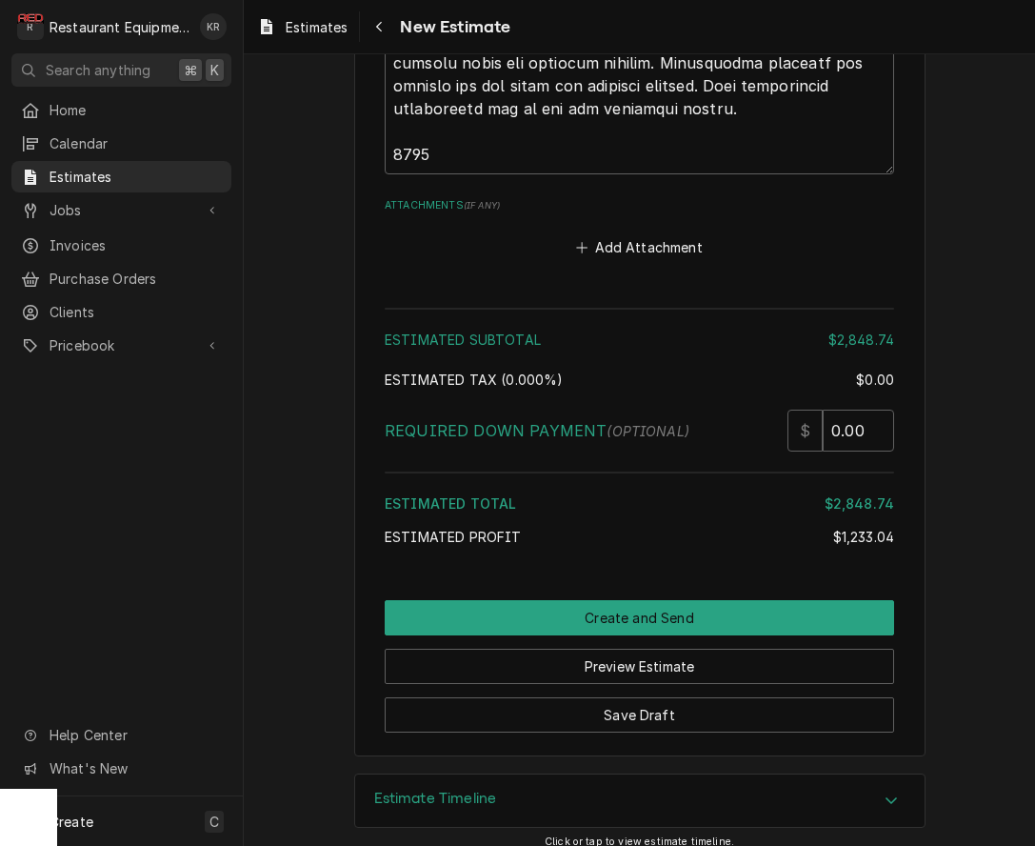
scroll to position [6228, 0]
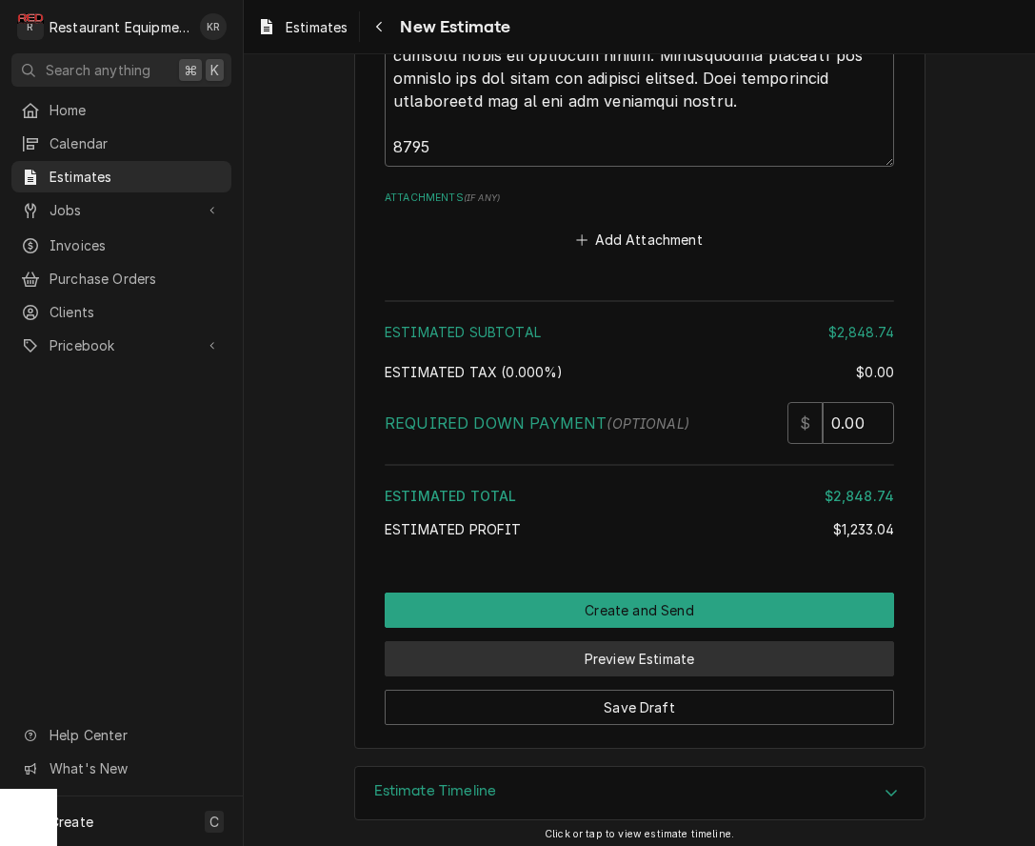
click at [641, 657] on button "Preview Estimate" at bounding box center [639, 658] width 509 height 35
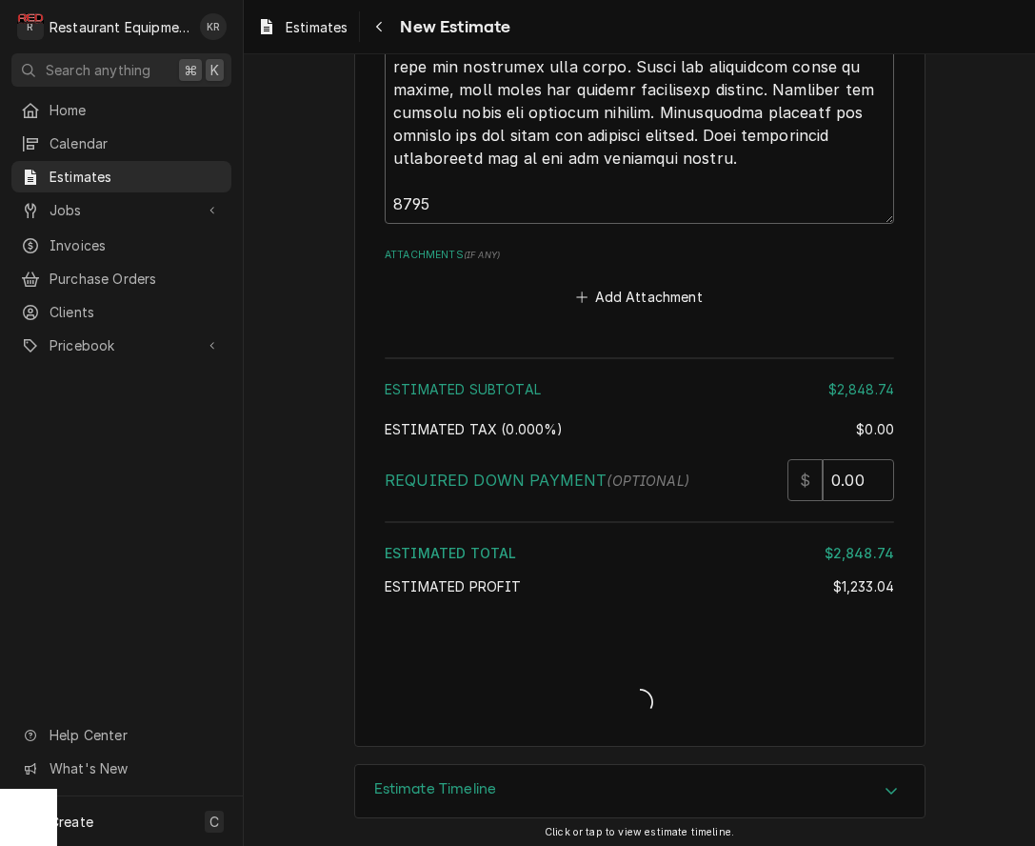
type textarea "x"
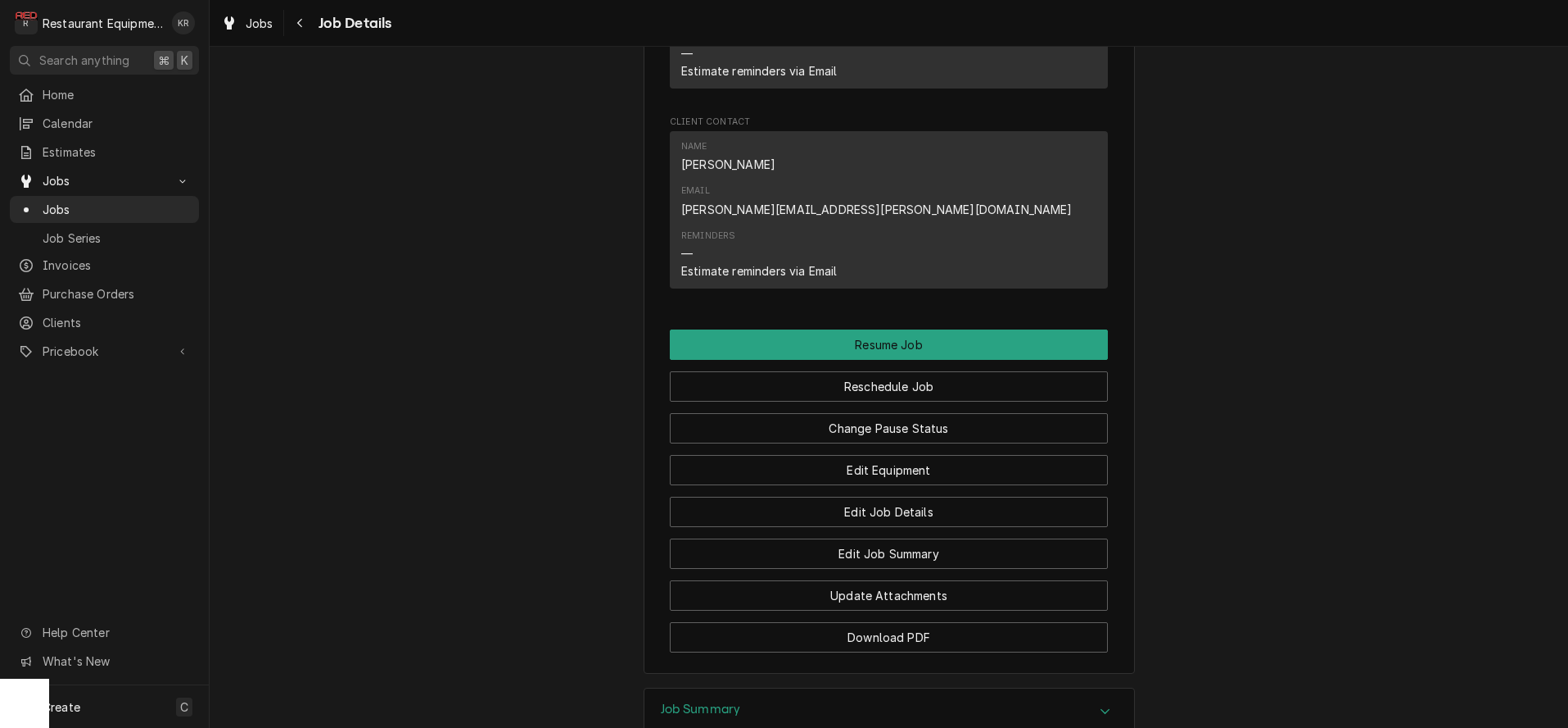
scroll to position [1895, 0]
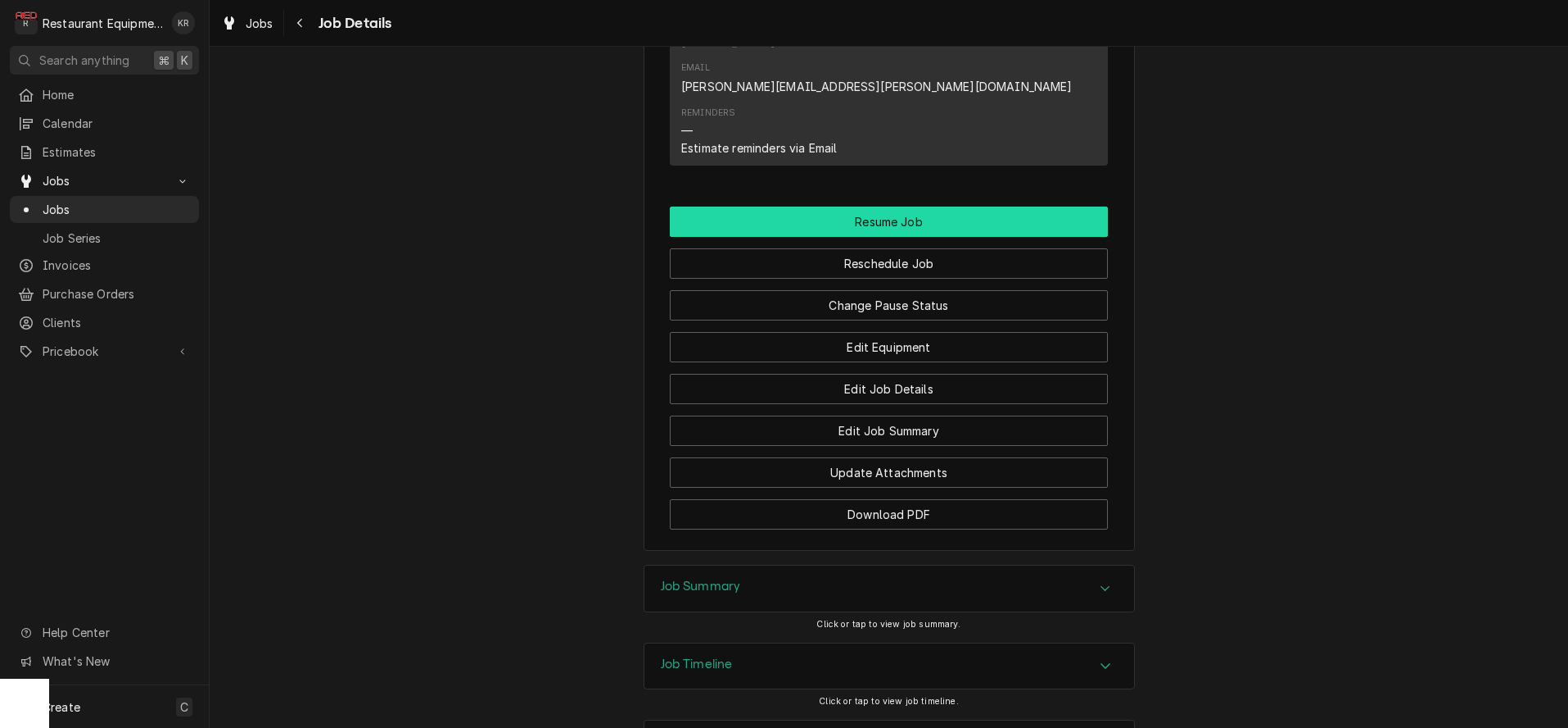
click at [888, 207] on button "Resume Job" at bounding box center [889, 221] width 438 height 30
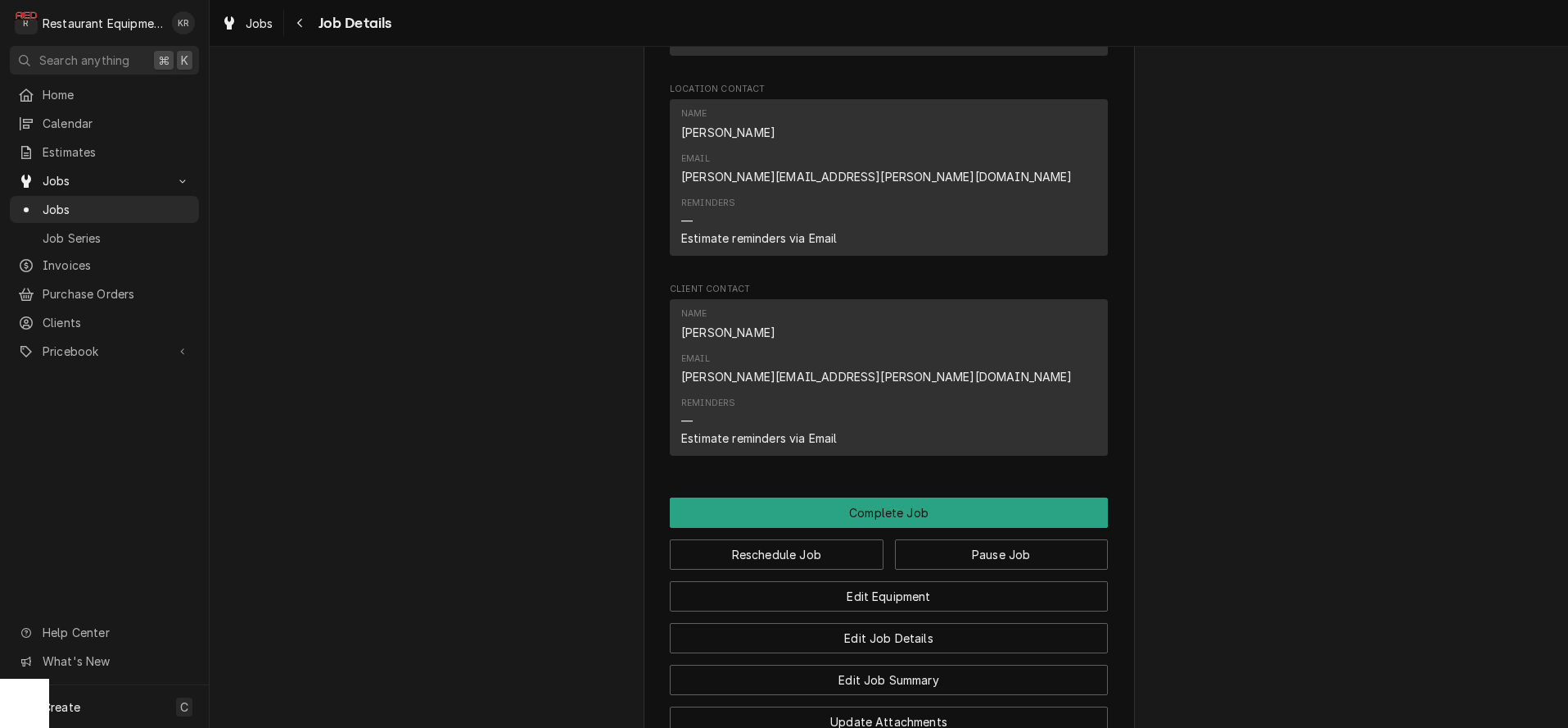
scroll to position [1723, 0]
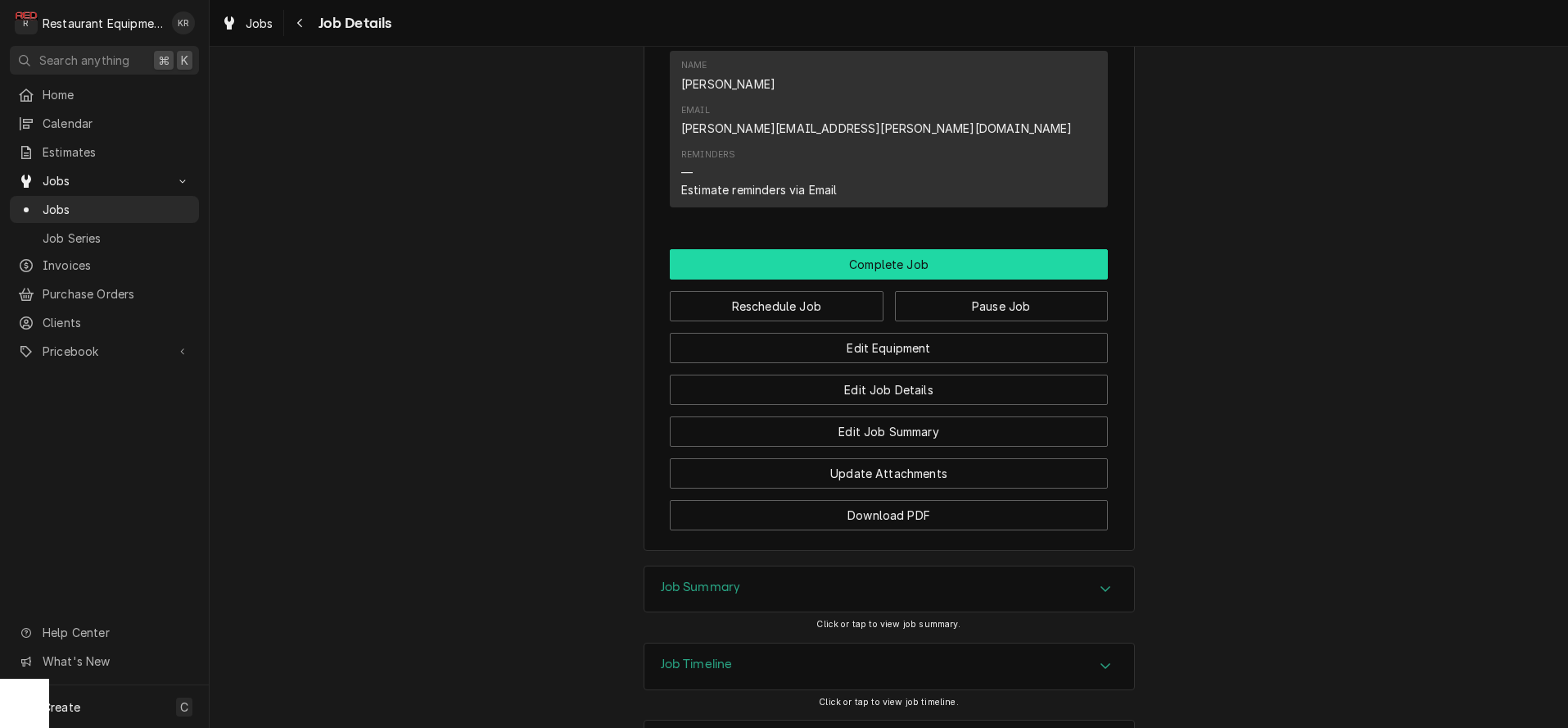
click at [896, 249] on button "Complete Job" at bounding box center [889, 263] width 438 height 30
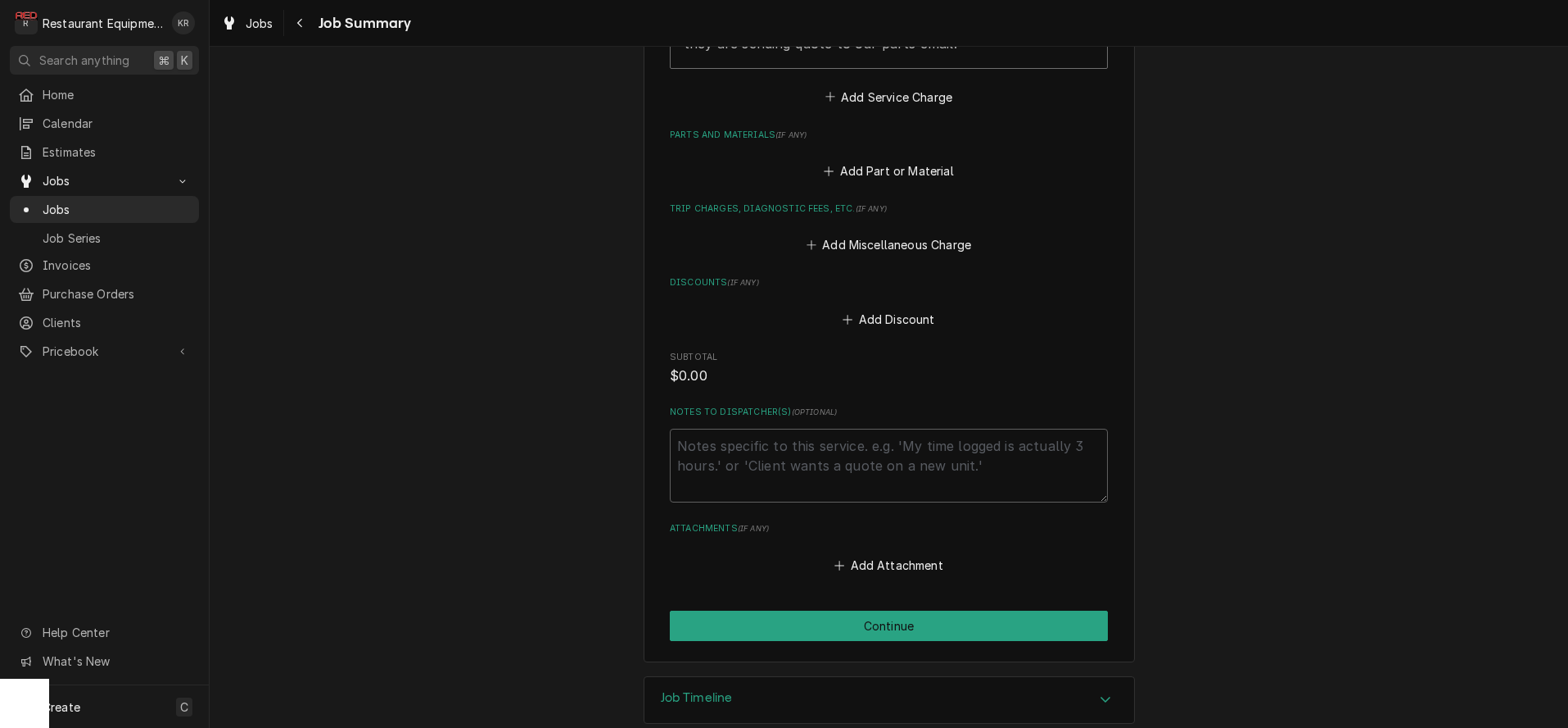
scroll to position [923, 0]
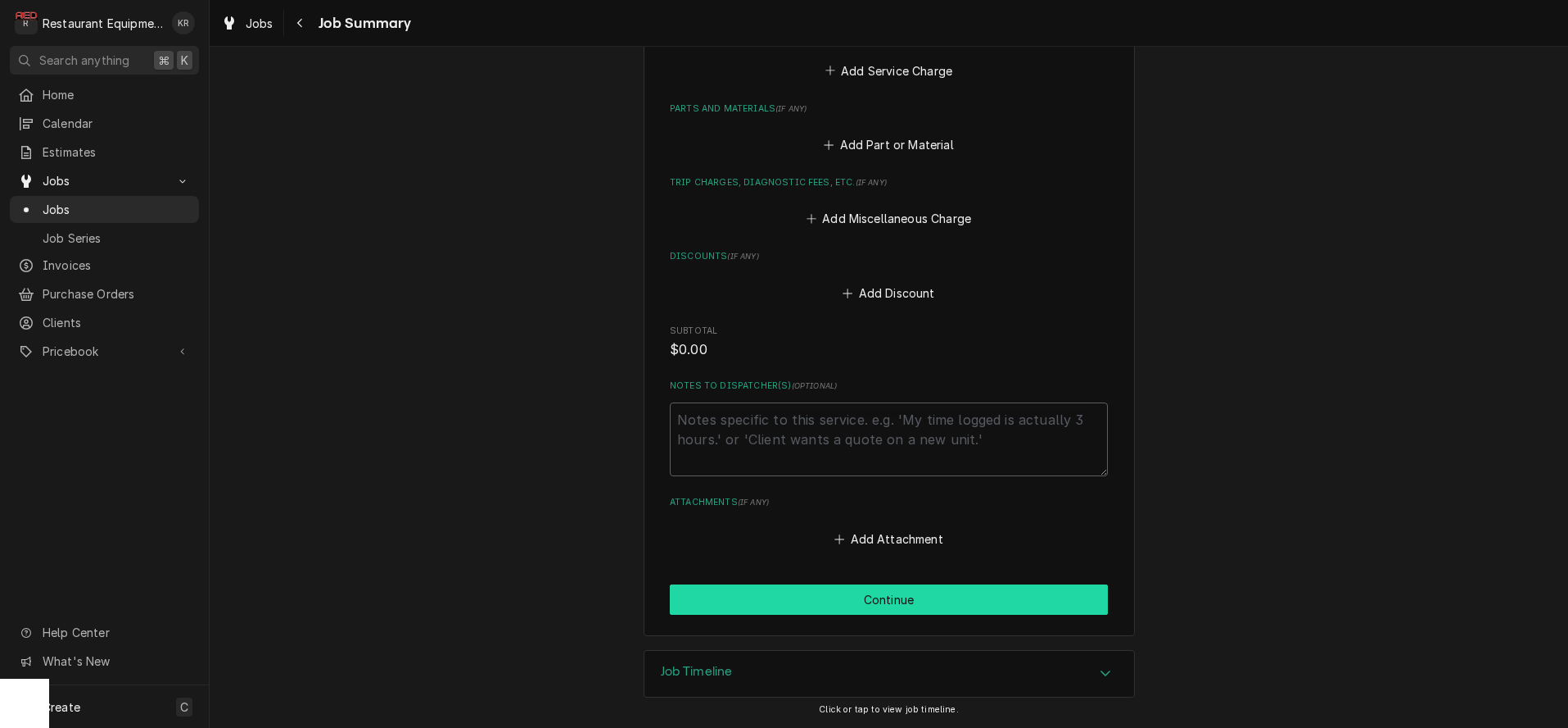
click at [885, 604] on button "Continue" at bounding box center [889, 599] width 438 height 30
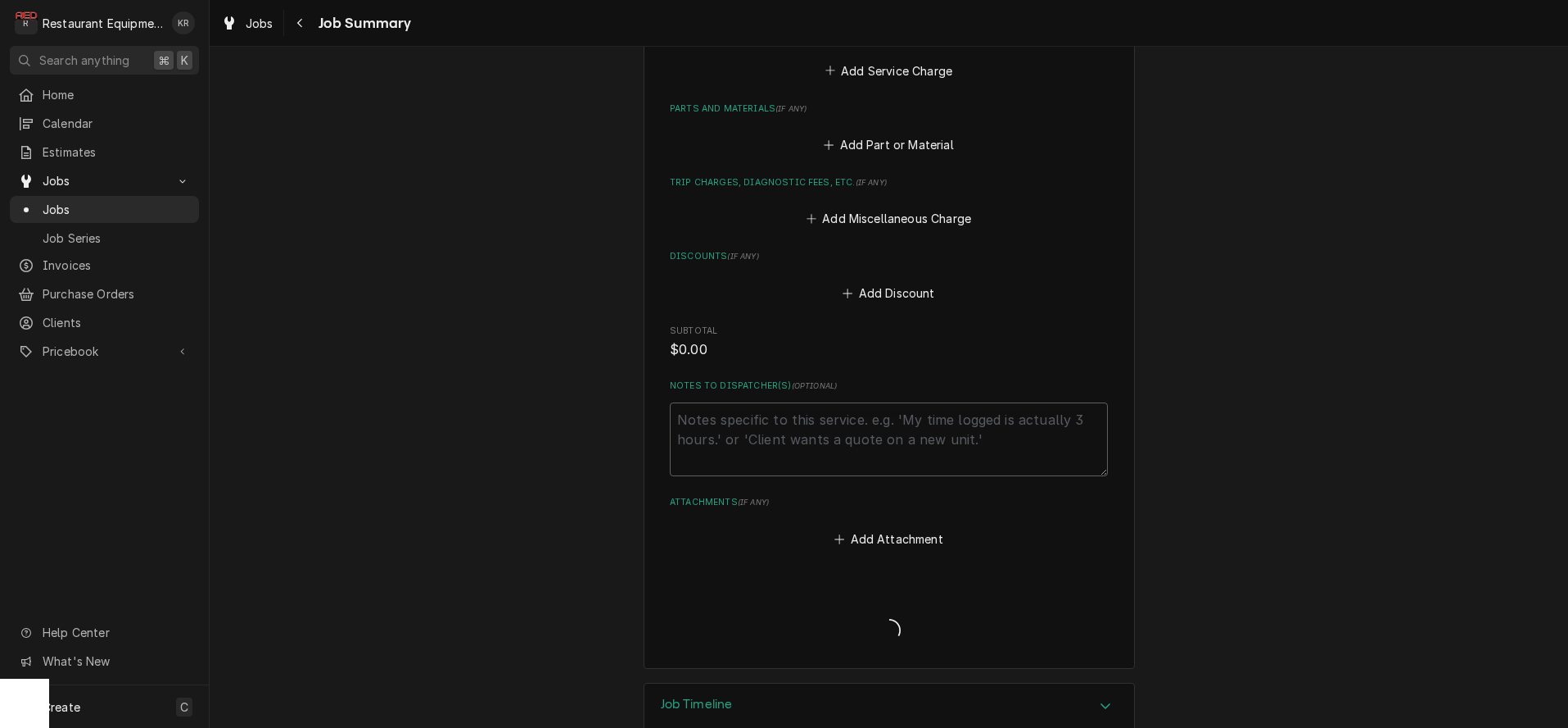
type textarea "x"
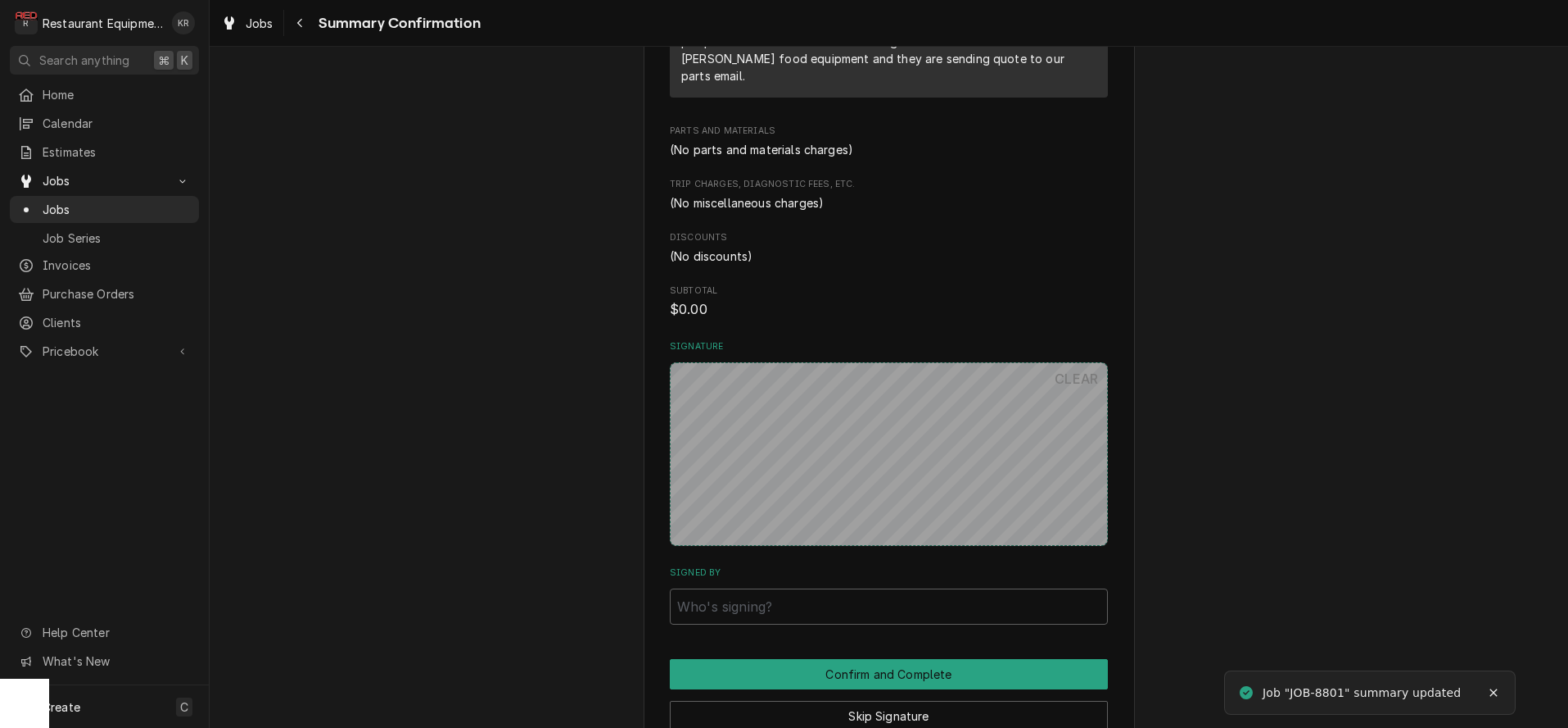
scroll to position [922, 0]
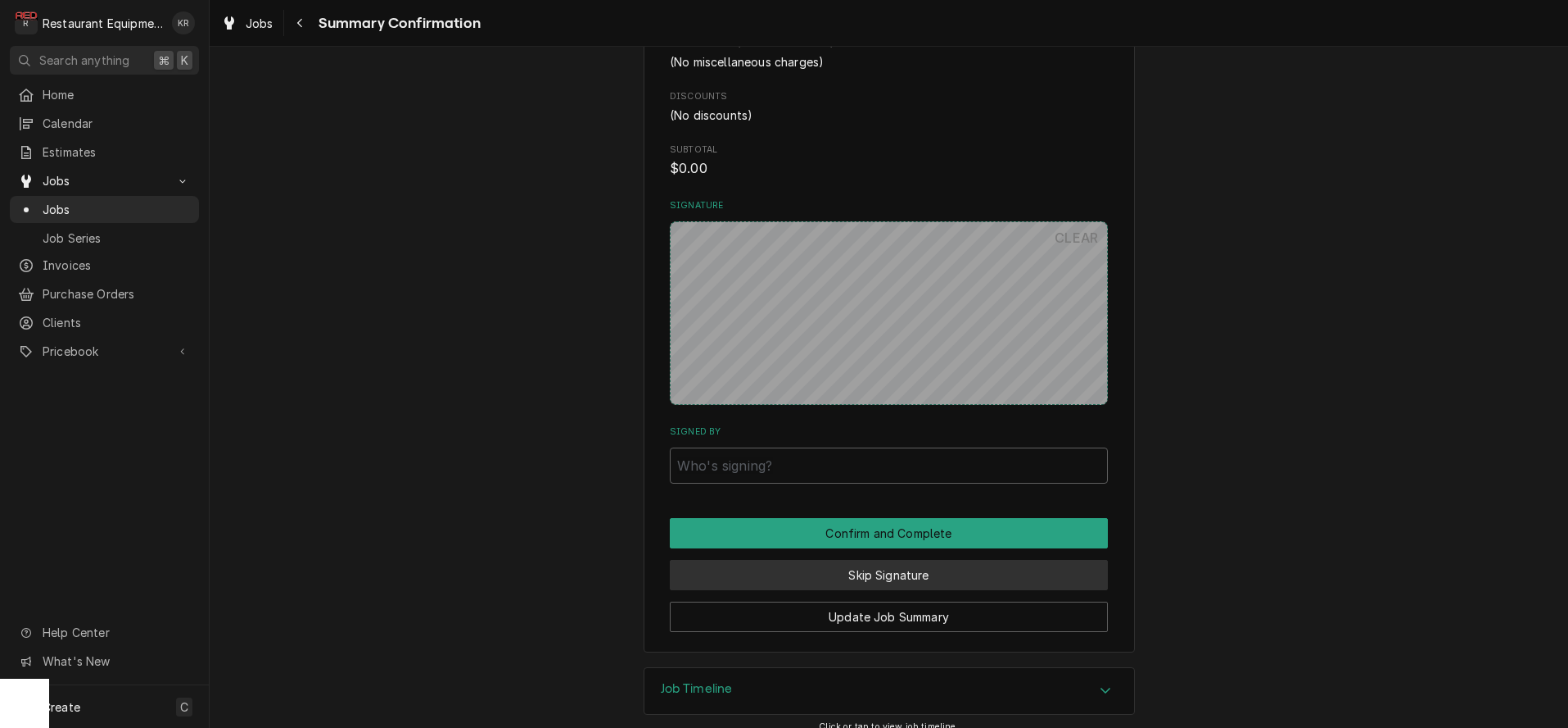
click at [879, 559] on button "Skip Signature" at bounding box center [889, 574] width 438 height 30
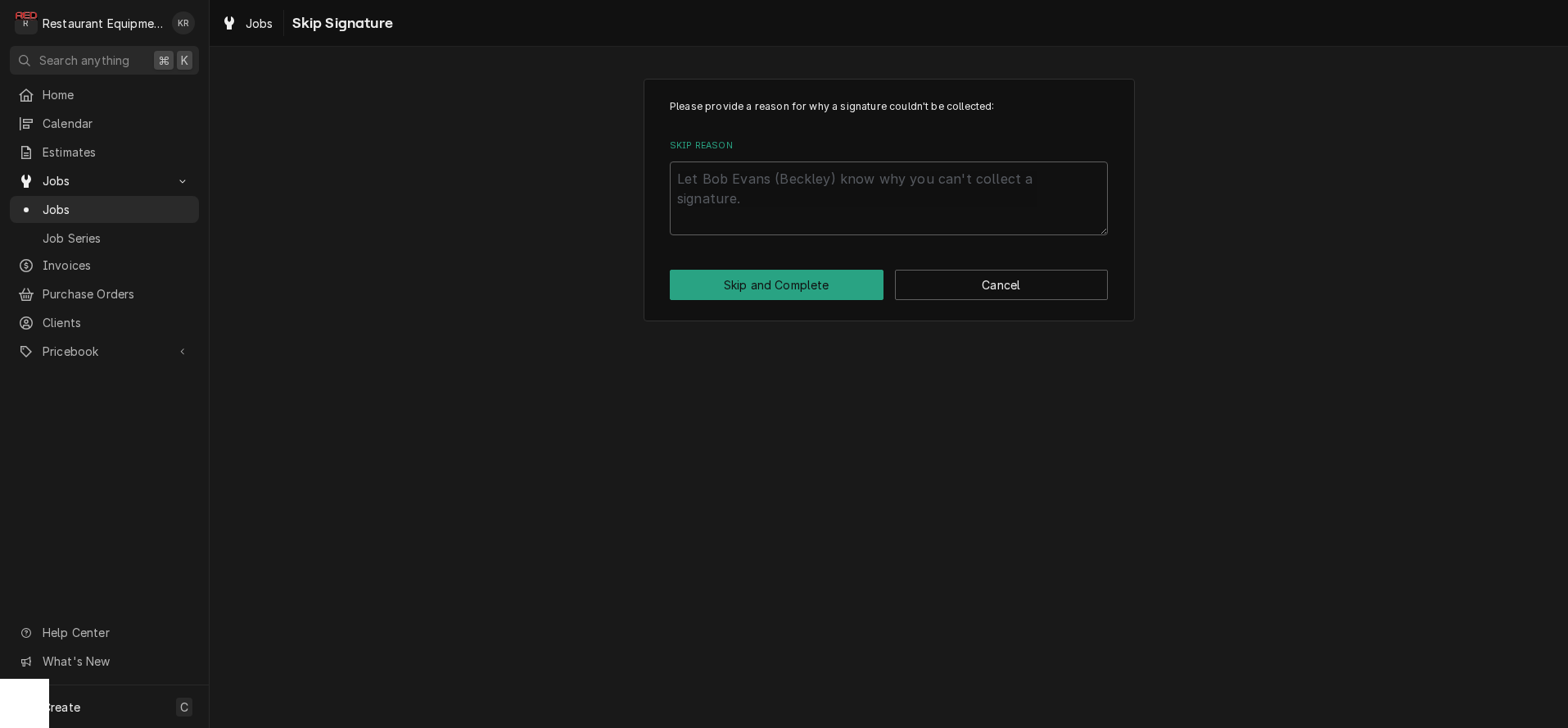
drag, startPoint x: 742, startPoint y: 153, endPoint x: 740, endPoint y: 173, distance: 20.1
click at [740, 165] on div "Skip Reason" at bounding box center [889, 187] width 438 height 96
click at [740, 174] on textarea "Skip Reason" at bounding box center [889, 199] width 438 height 74
type textarea "x"
type textarea "E"
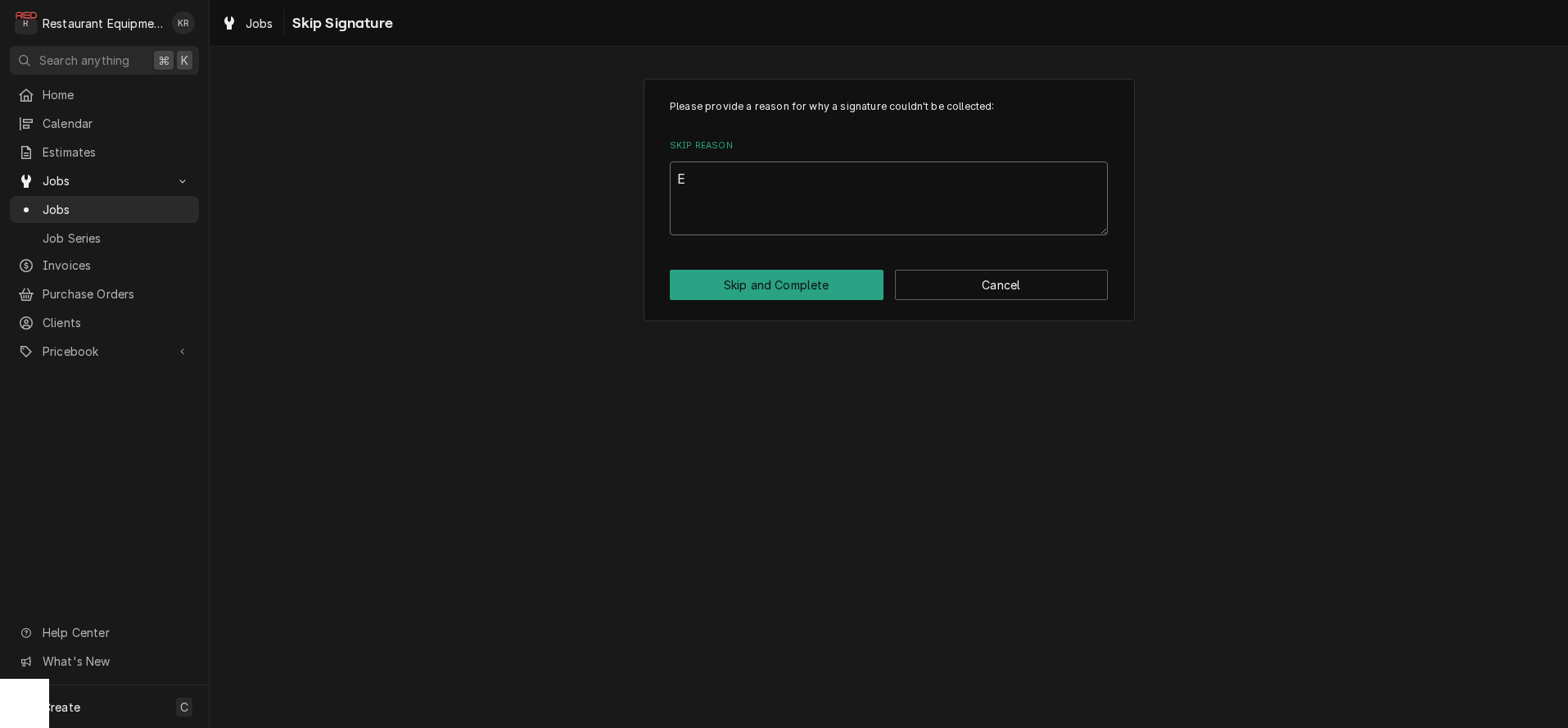
type textarea "x"
type textarea "Es"
type textarea "x"
type textarea "Est"
type textarea "x"
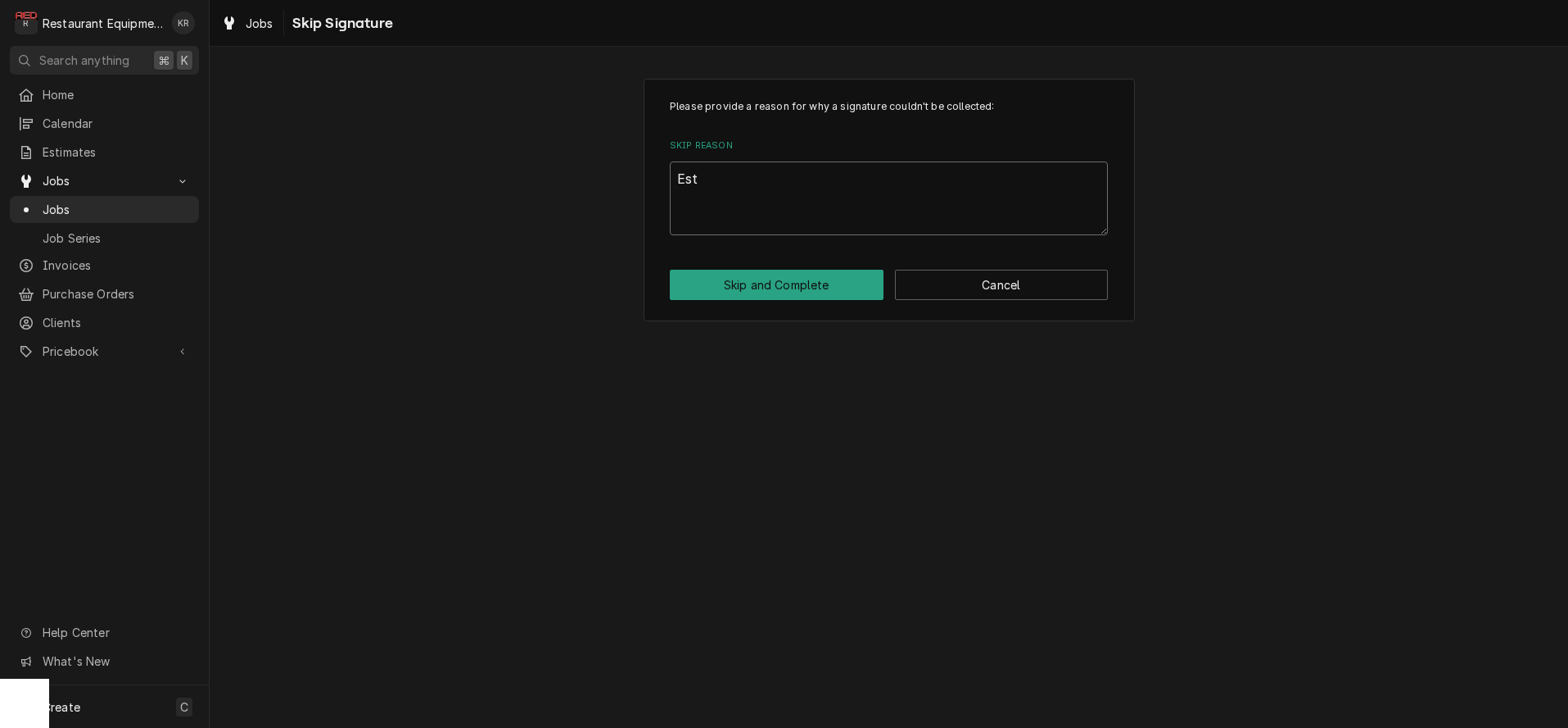
type textarea "Esti"
type textarea "x"
type textarea "Estim"
type textarea "x"
type textarea "Estima"
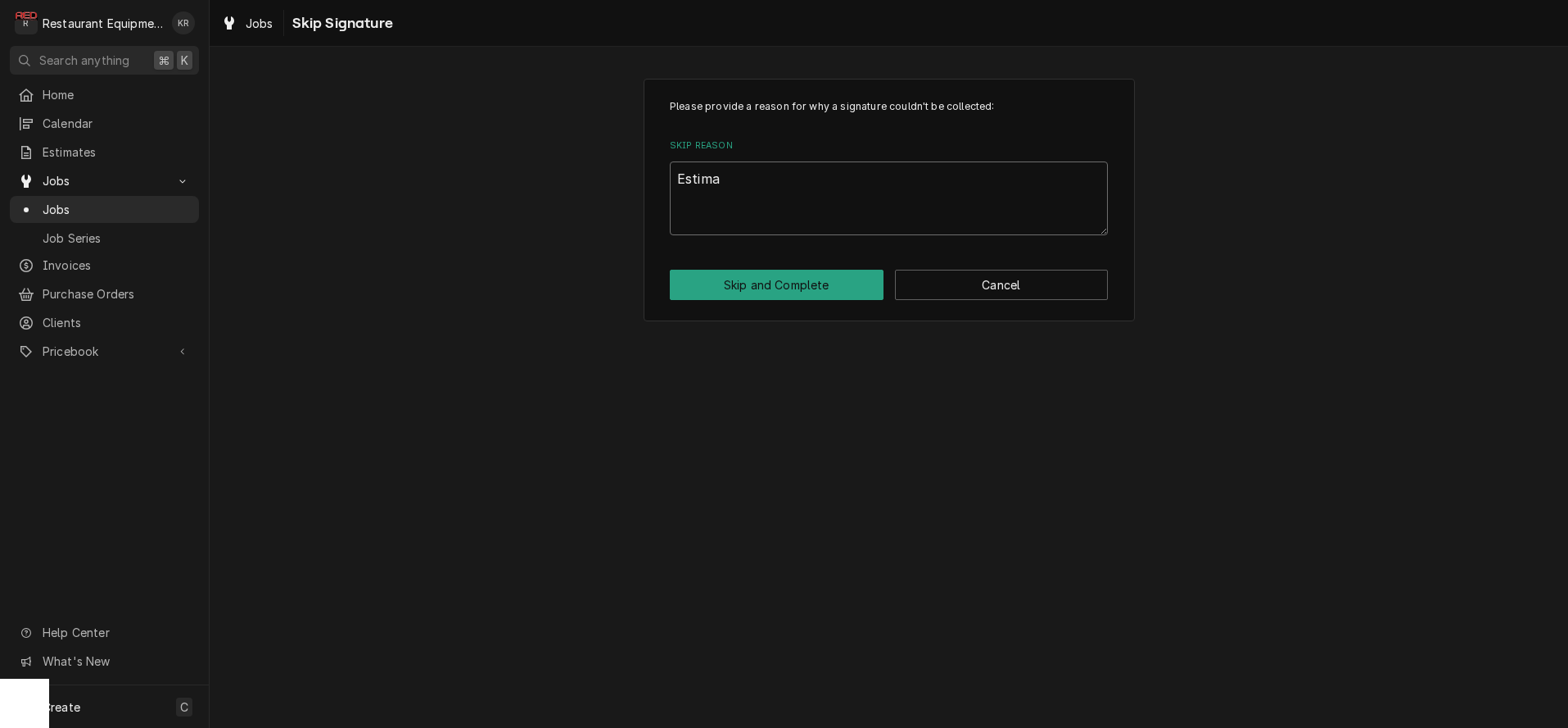
type textarea "x"
type textarea "Estimat"
type textarea "x"
type textarea "Estimate"
type textarea "x"
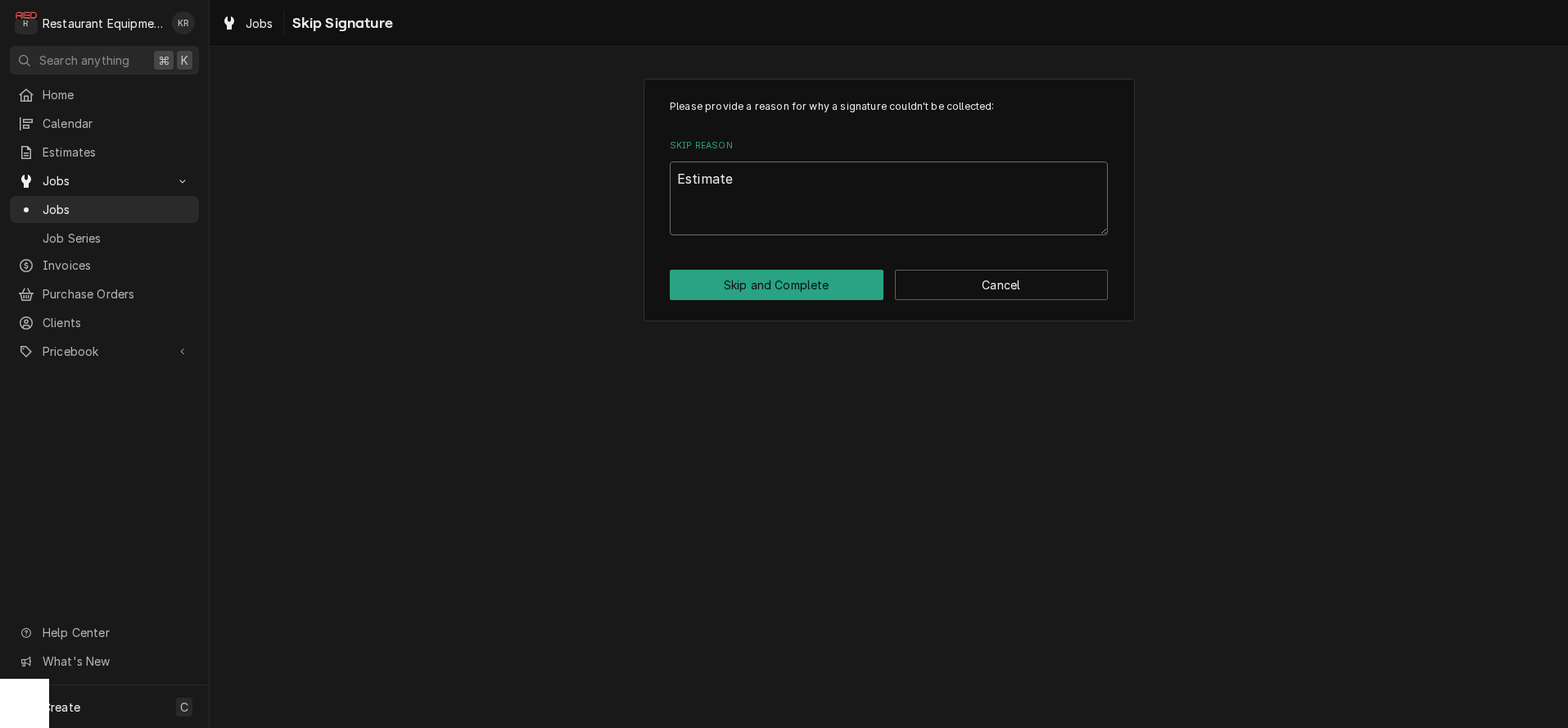
type textarea "Estimate"
type textarea "x"
type textarea "Estimate s"
type textarea "x"
type textarea "Estimate se"
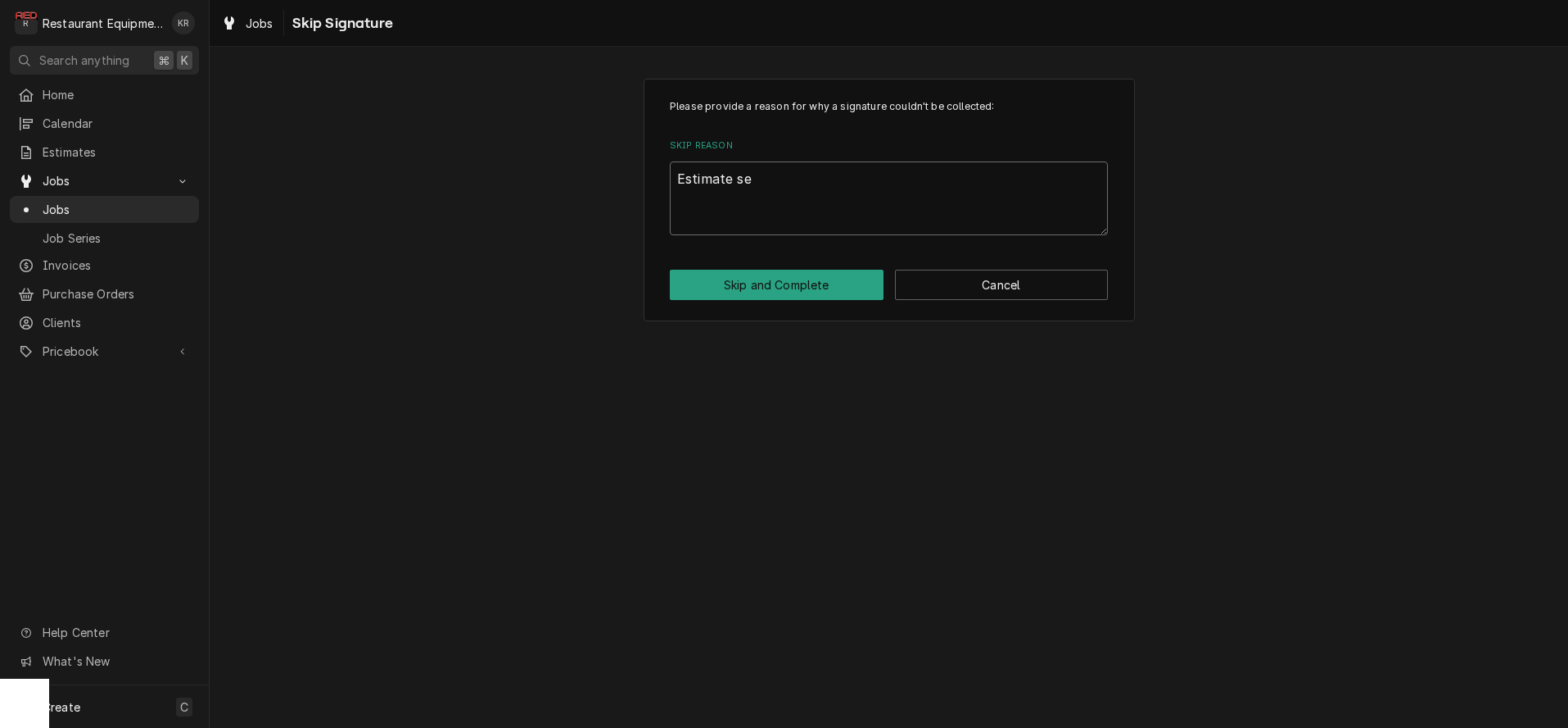
type textarea "x"
type textarea "Estimate sen"
type textarea "x"
type textarea "Estimate sent"
type textarea "x"
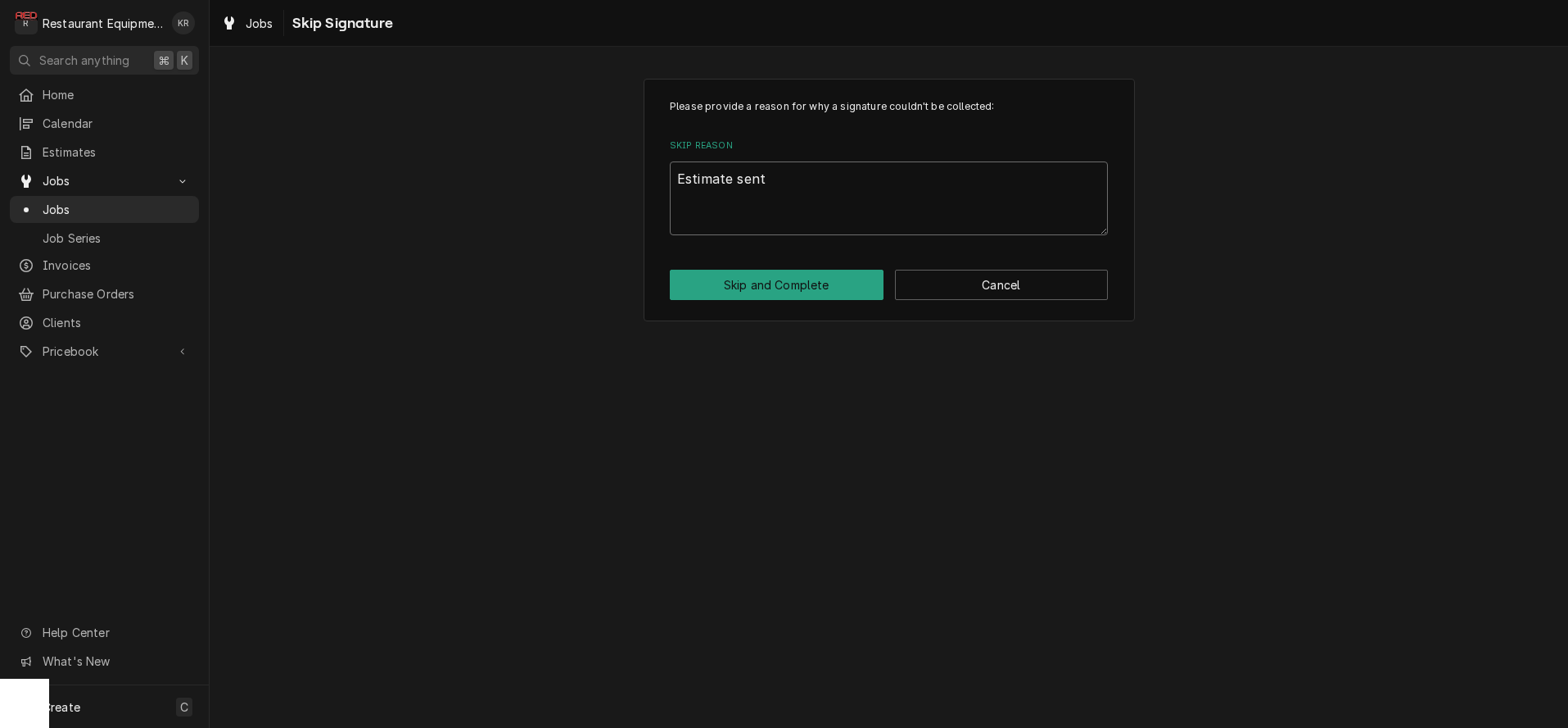
type textarea "Estimate sent"
type textarea "x"
type textarea "Estimate sent 9"
type textarea "x"
type textarea "Estimate sent 9/"
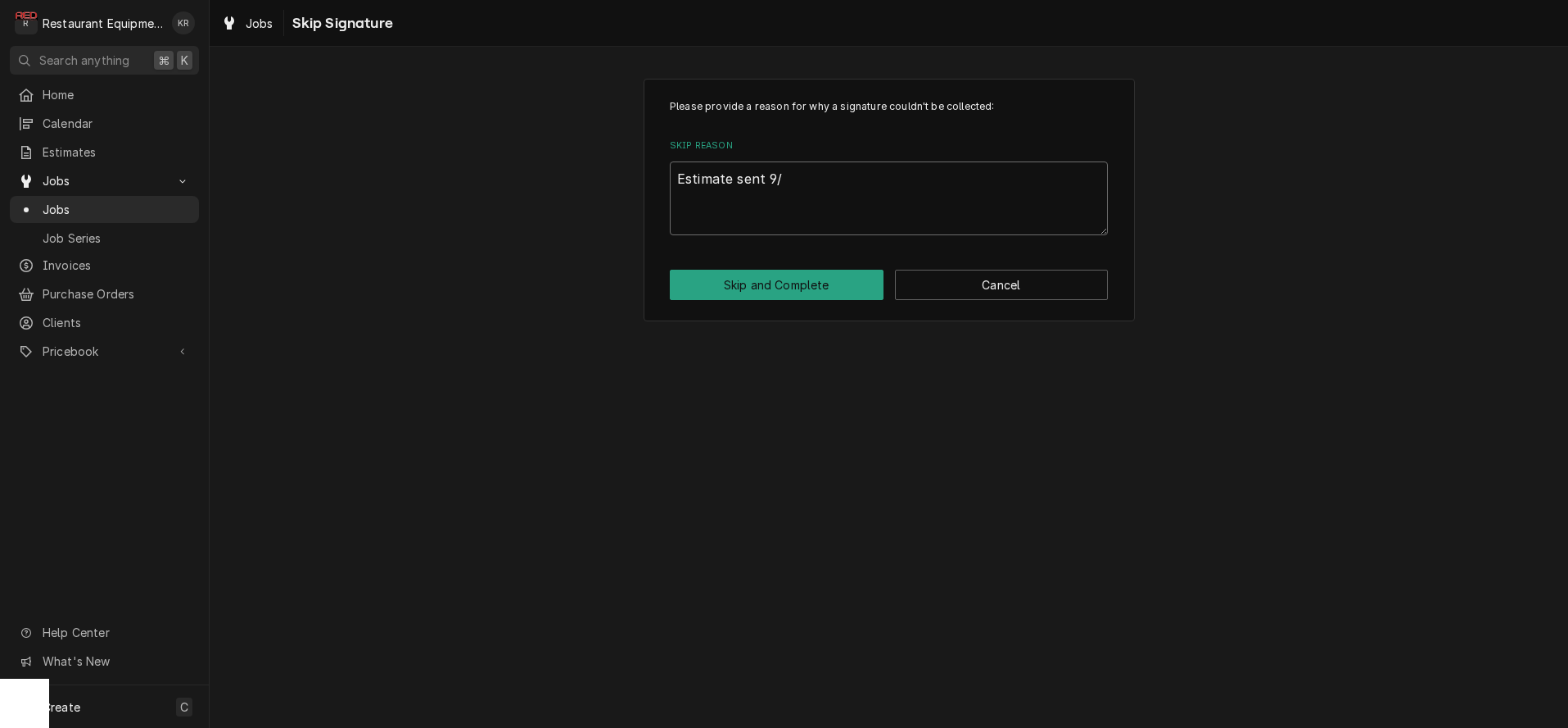
type textarea "x"
type textarea "Estimate sent 9/9"
click at [737, 279] on button "Skip and Complete" at bounding box center [777, 284] width 214 height 30
type textarea "x"
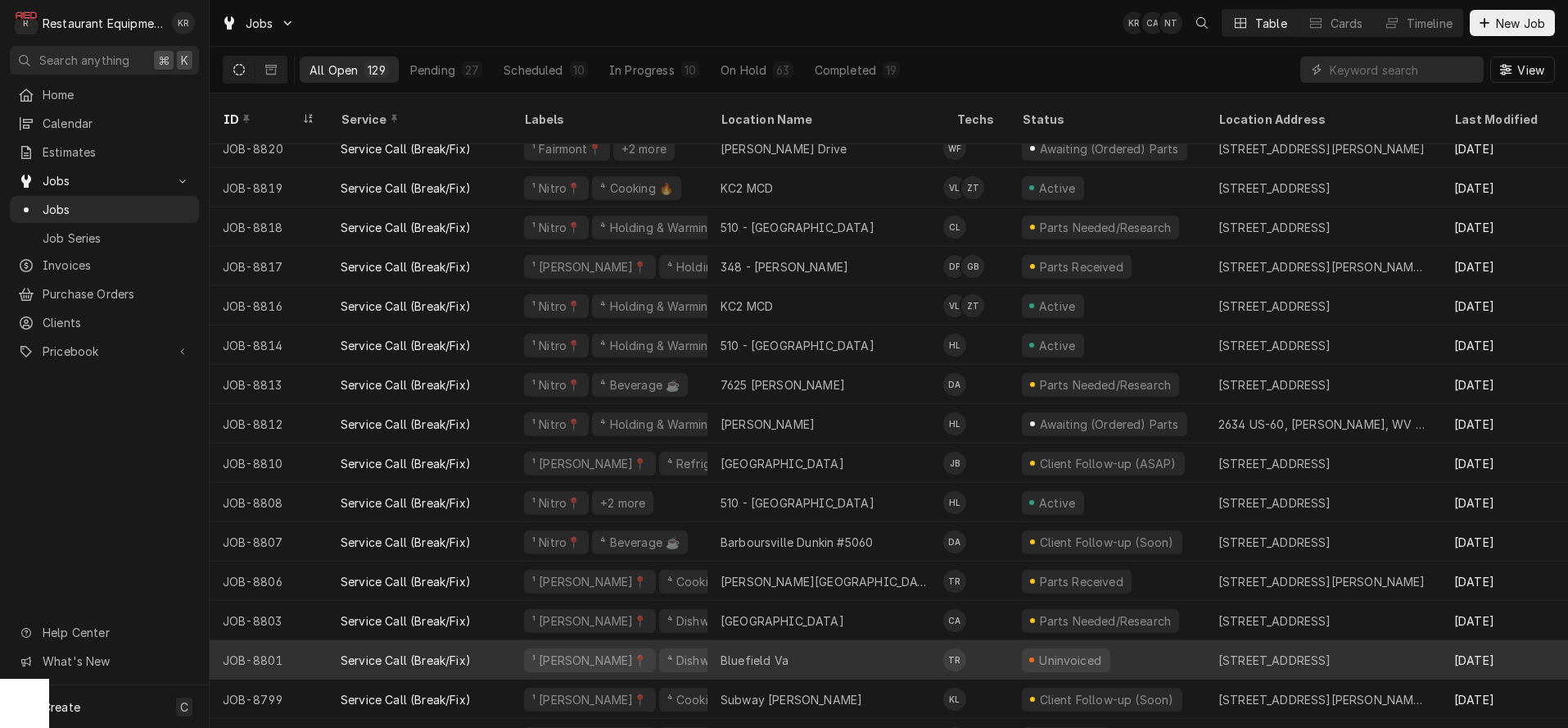
scroll to position [701, 0]
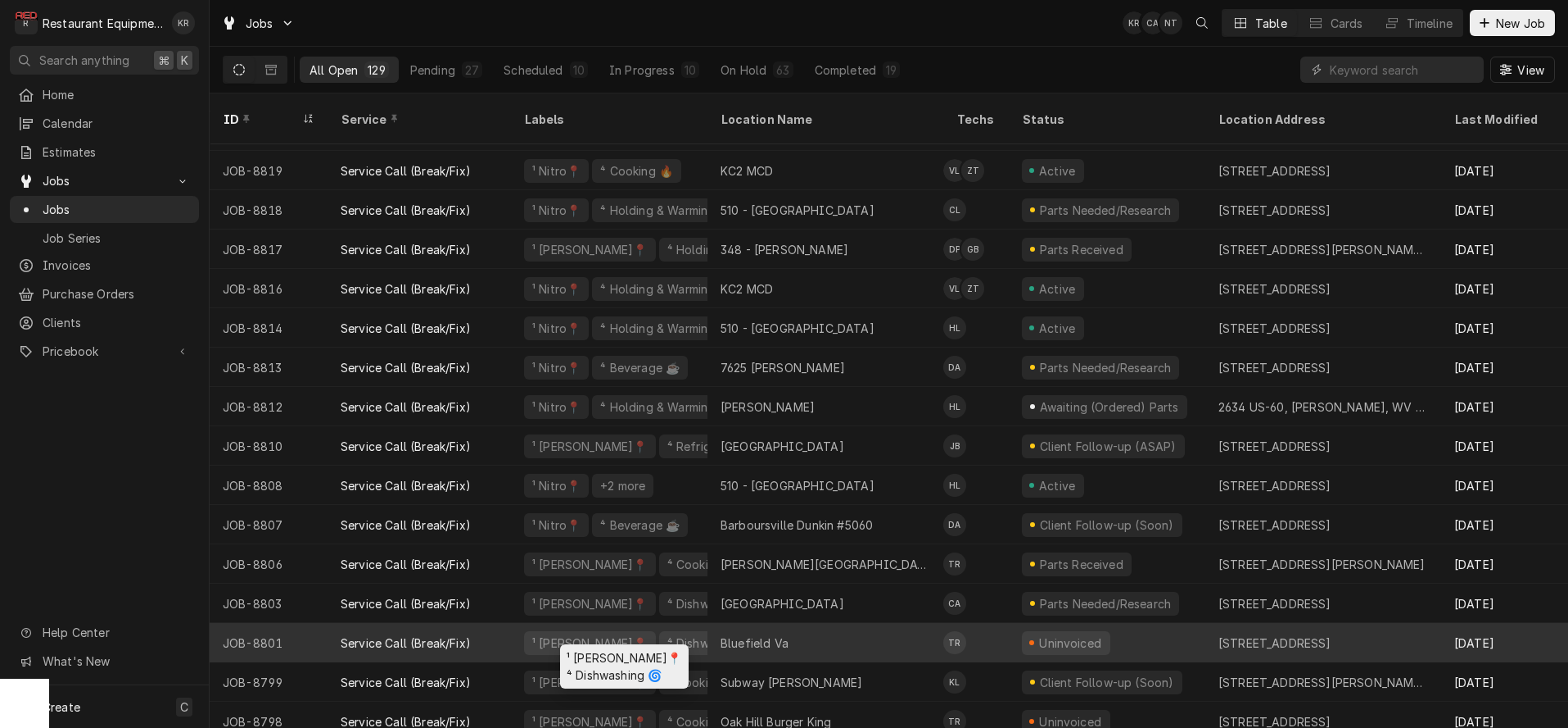
click at [666, 634] on div "⁴ Dishwashing 🌀" at bounding box center [715, 643] width 98 height 17
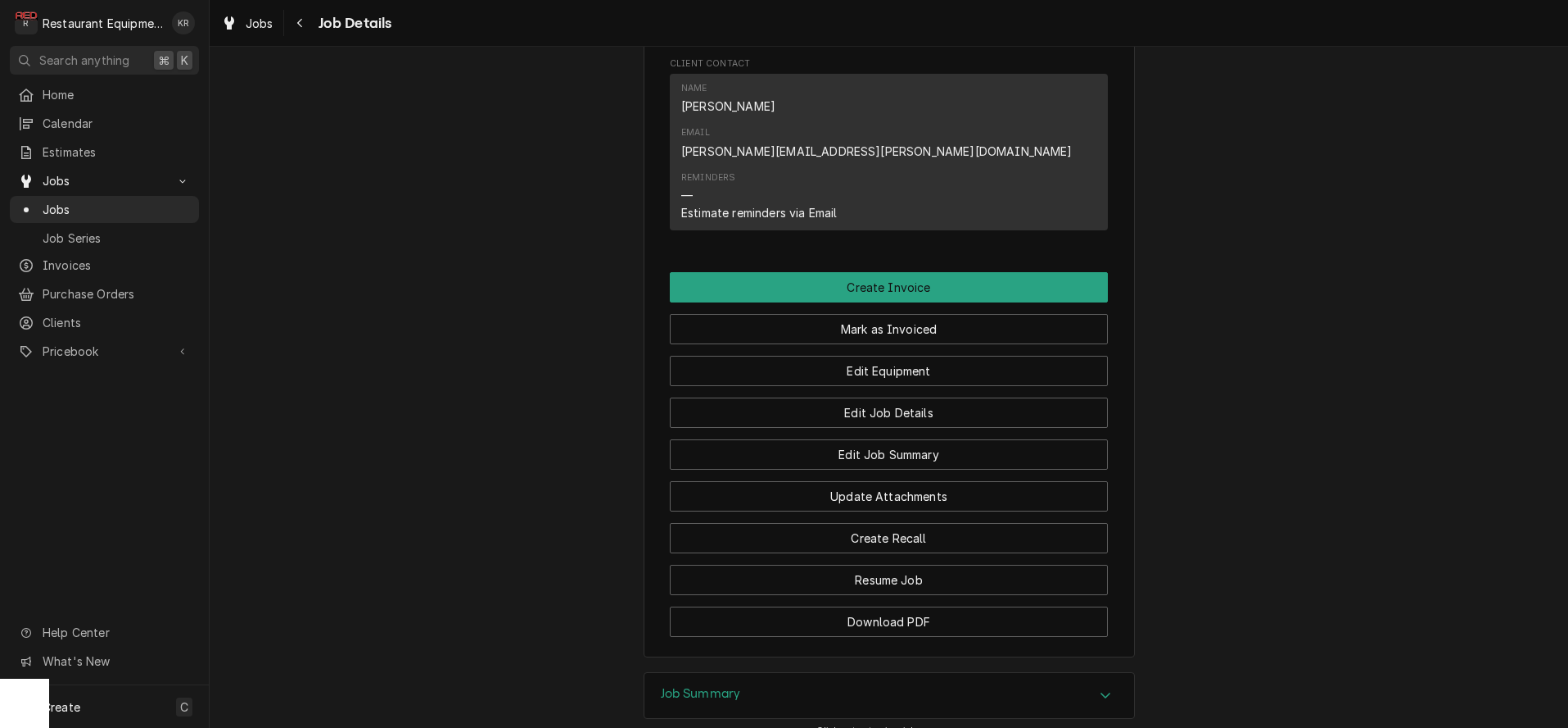
scroll to position [1527, 0]
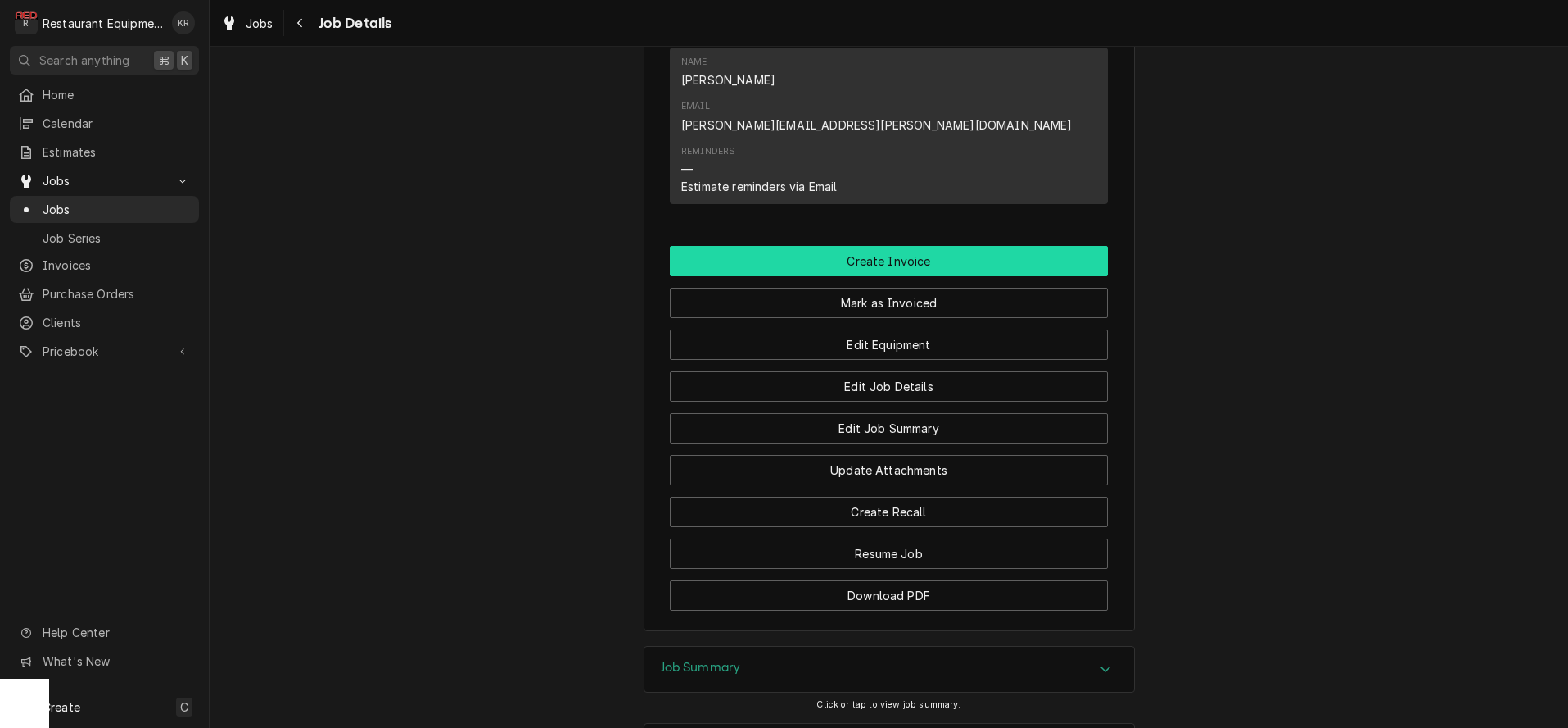
click at [895, 246] on button "Create Invoice" at bounding box center [889, 261] width 438 height 30
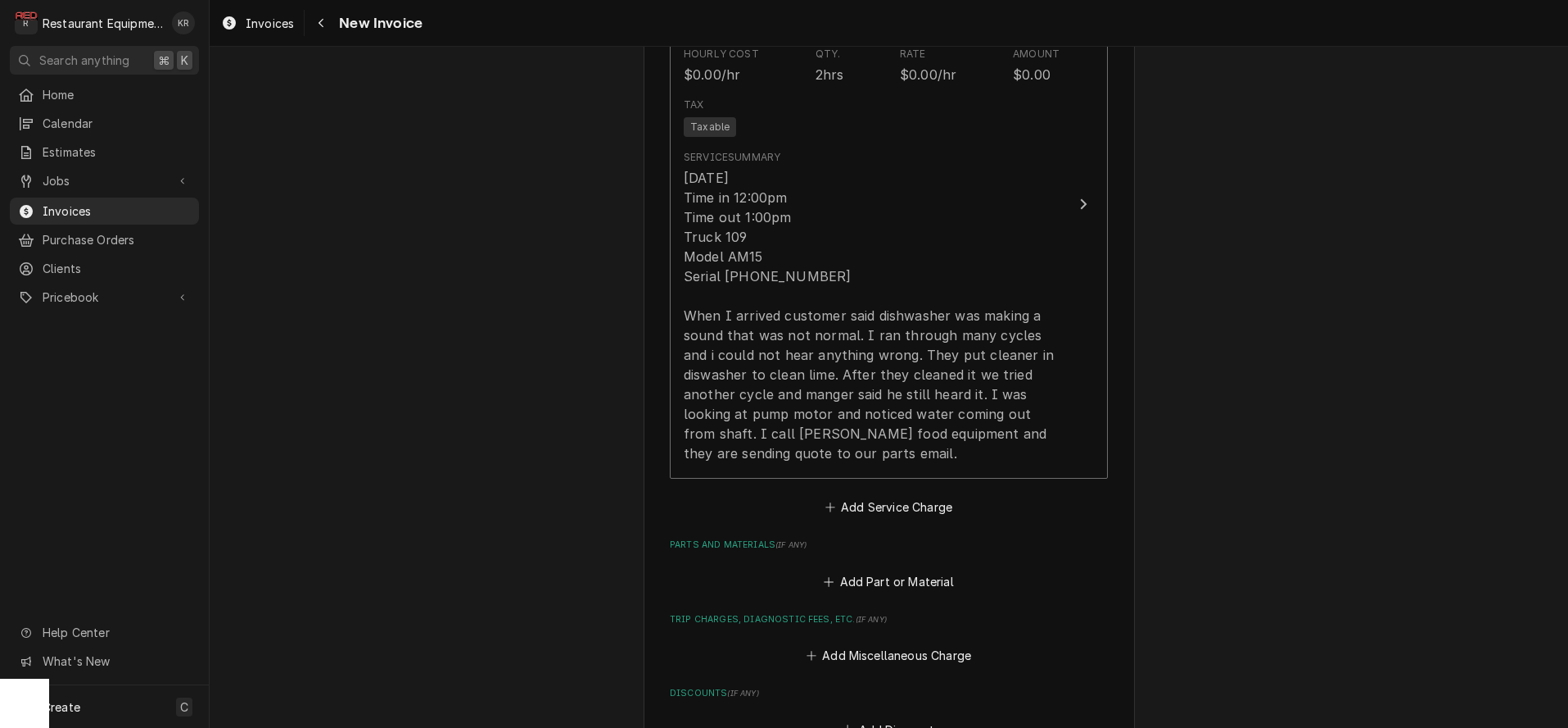
scroll to position [1259, 0]
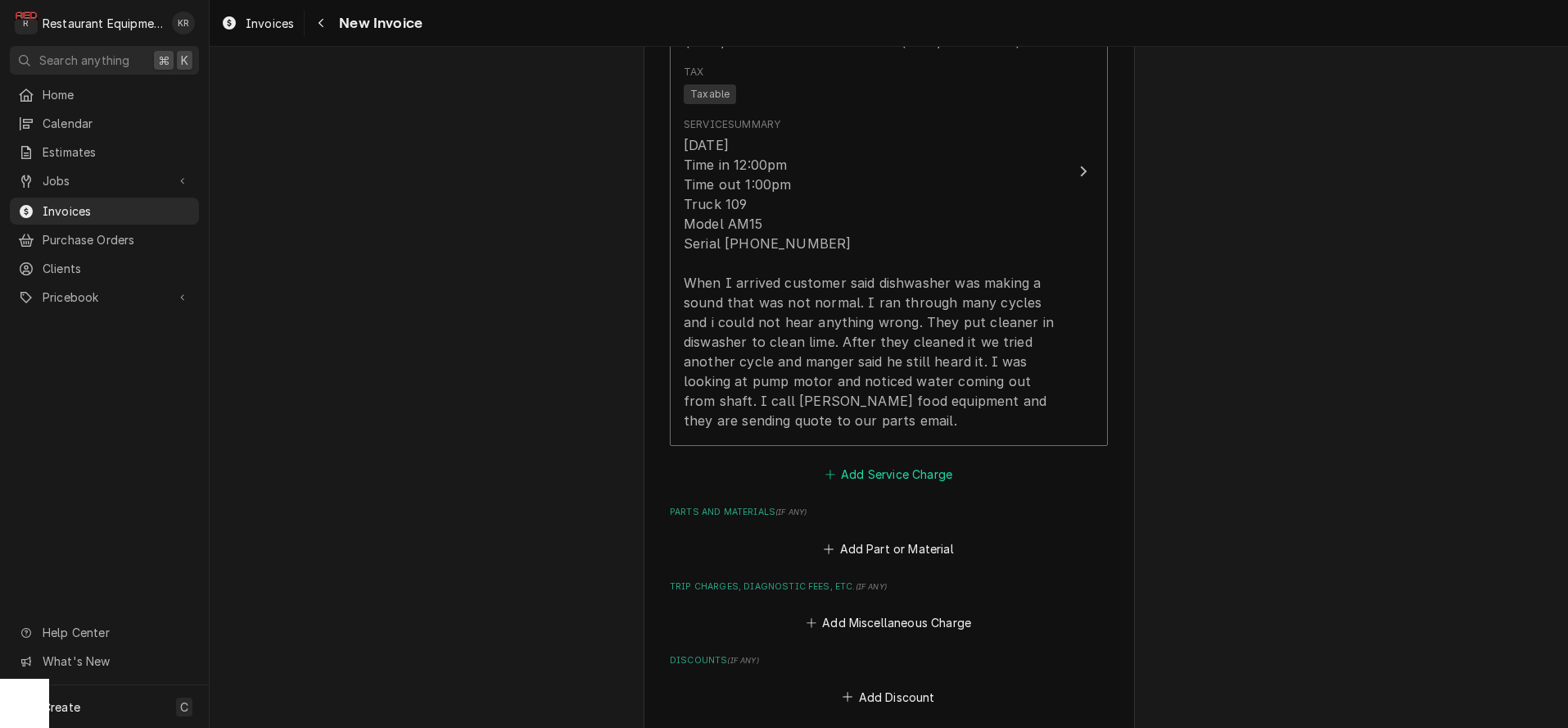
drag, startPoint x: 903, startPoint y: 482, endPoint x: 898, endPoint y: 475, distance: 8.6
click at [901, 480] on button "Add Service Charge" at bounding box center [889, 474] width 132 height 23
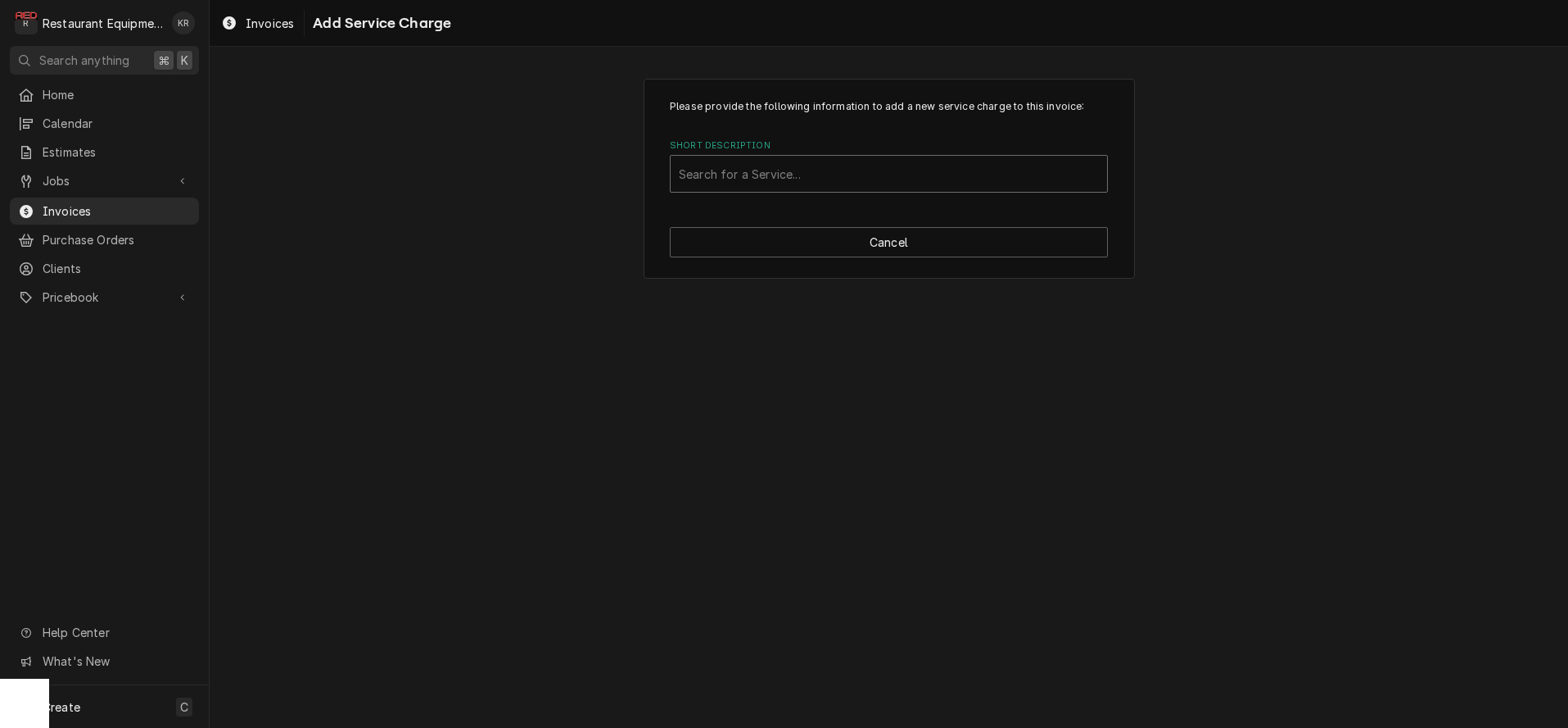
click at [750, 170] on div "Short Description" at bounding box center [889, 174] width 420 height 29
type input "trave"
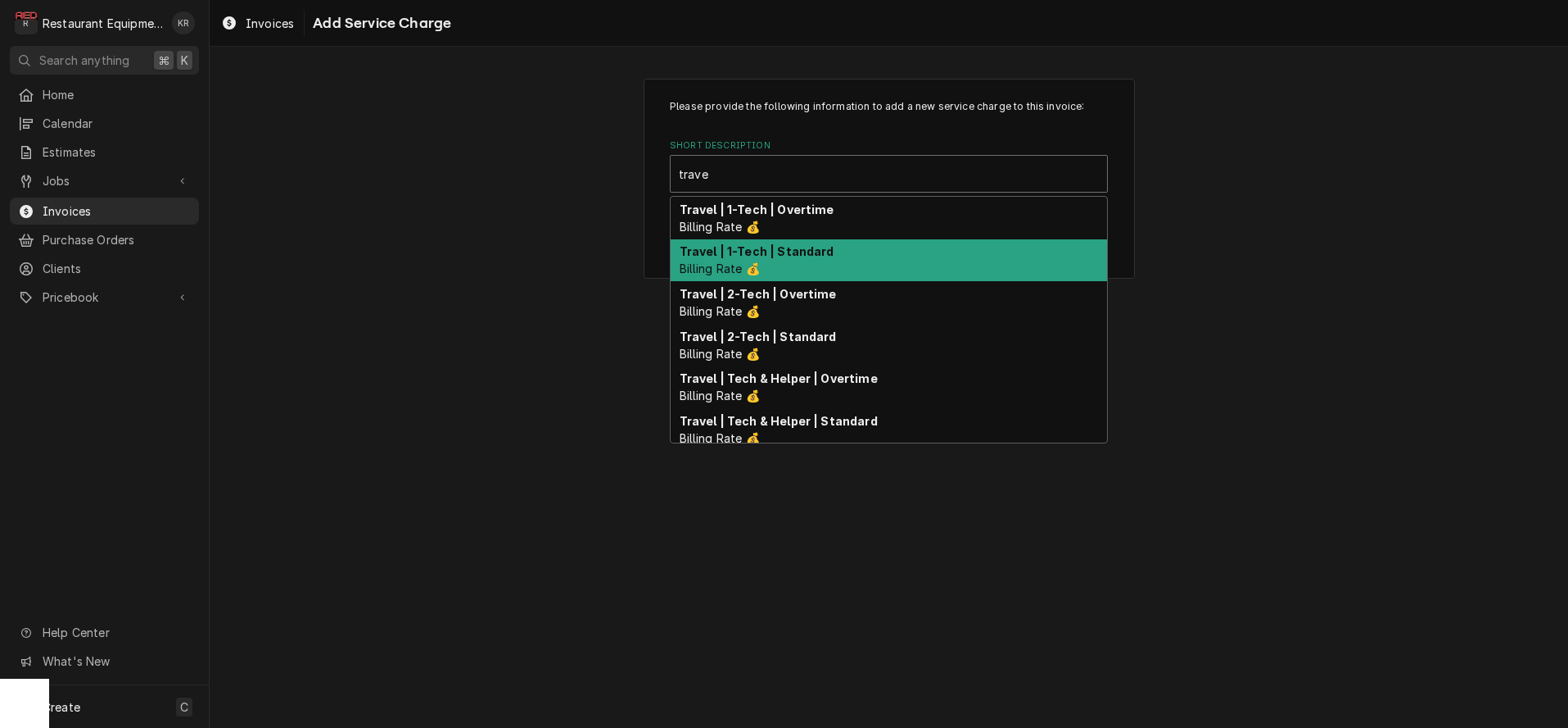
click at [736, 251] on strong "Travel | 1-Tech | Standard" at bounding box center [757, 251] width 155 height 14
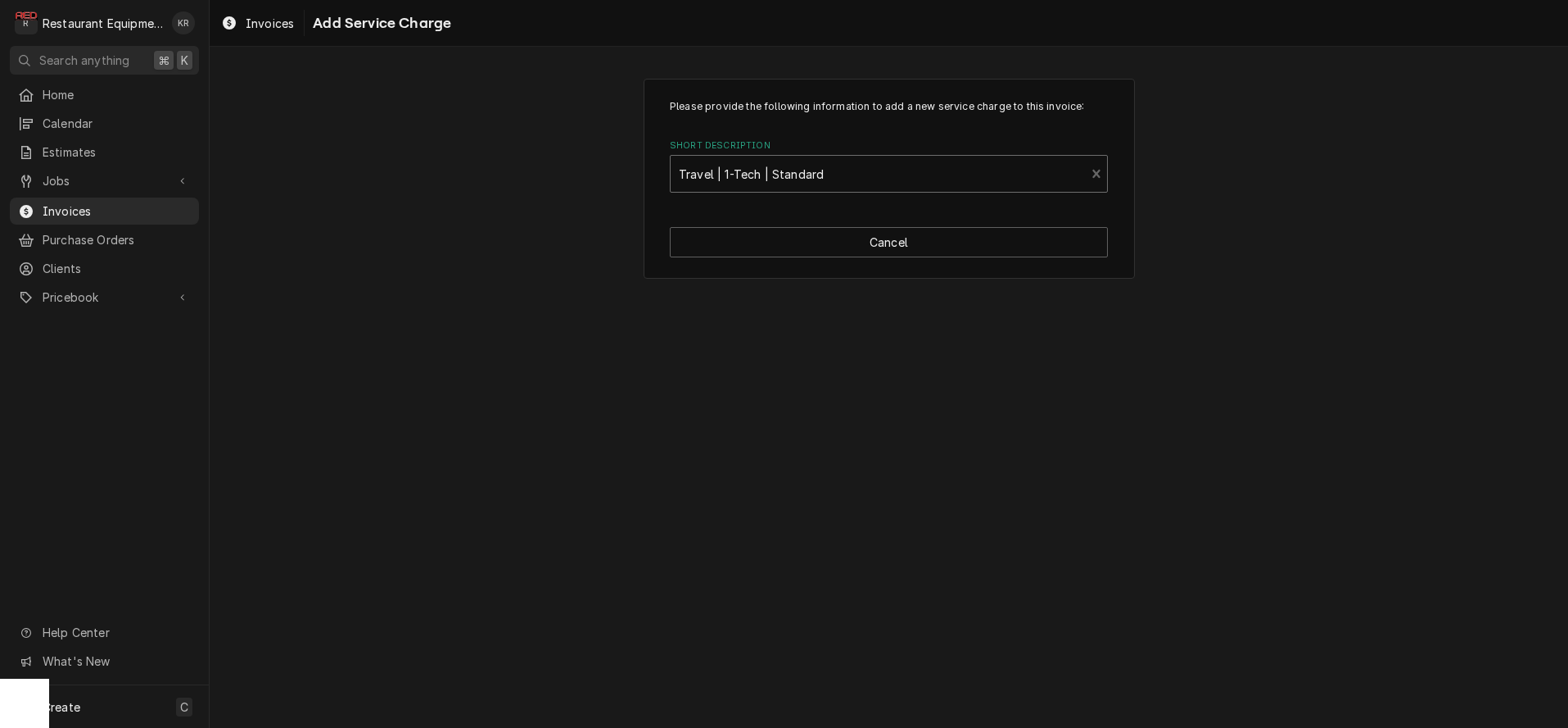
type textarea "x"
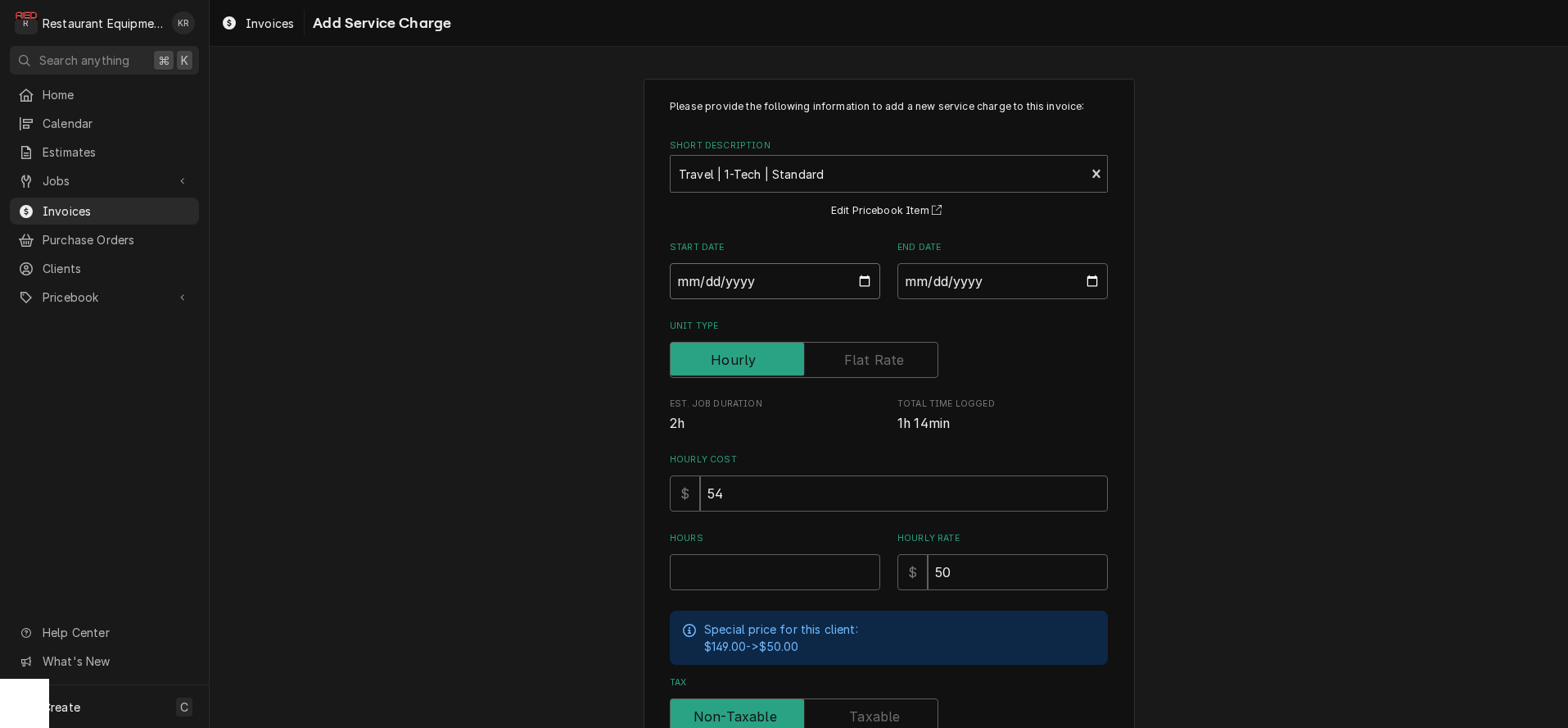
click at [859, 281] on input "Start Date" at bounding box center [775, 281] width 211 height 36
type input "[DATE]"
type textarea "x"
click at [1092, 287] on input "End Date" at bounding box center [1003, 281] width 211 height 36
type input "[DATE]"
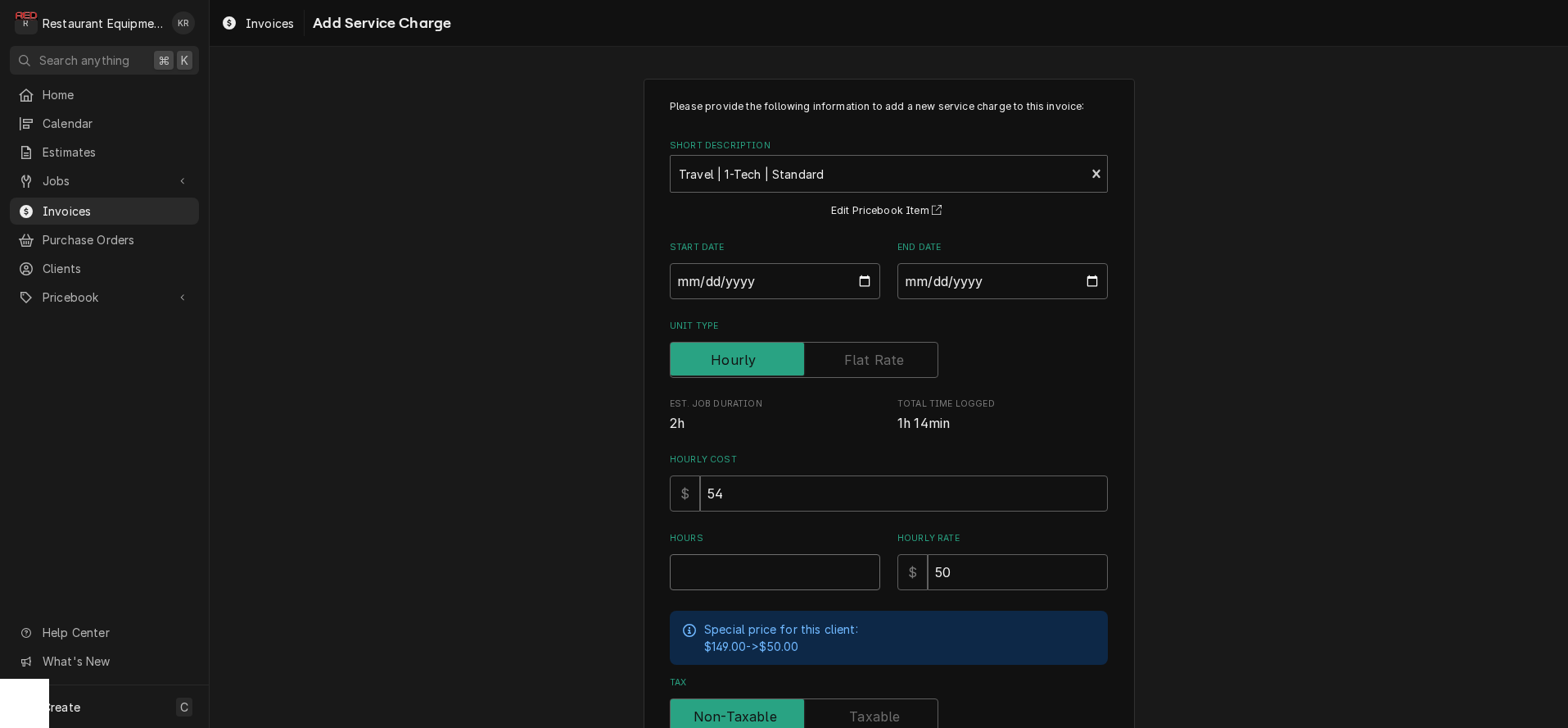
click at [710, 565] on input "Hours" at bounding box center [775, 572] width 211 height 36
type textarea "x"
type input "1"
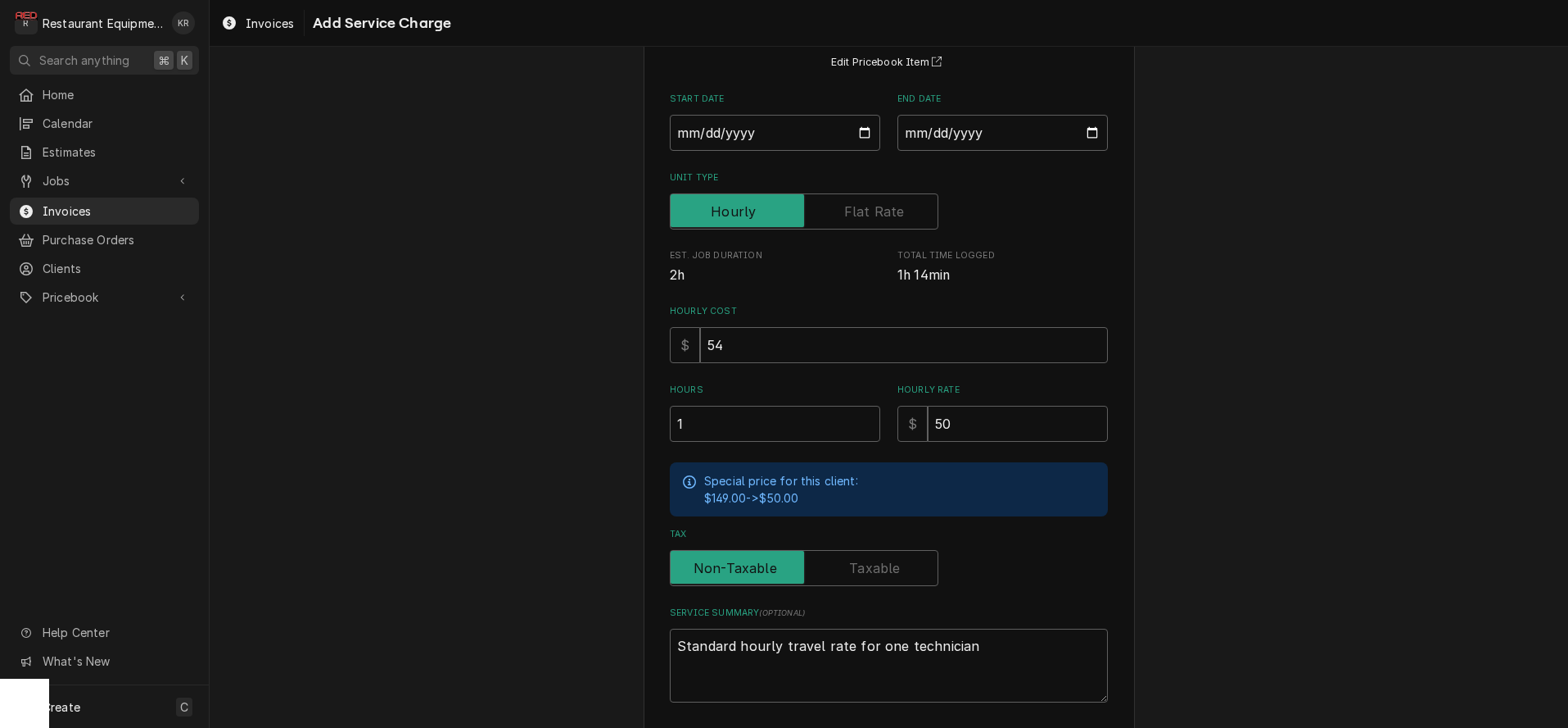
scroll to position [221, 0]
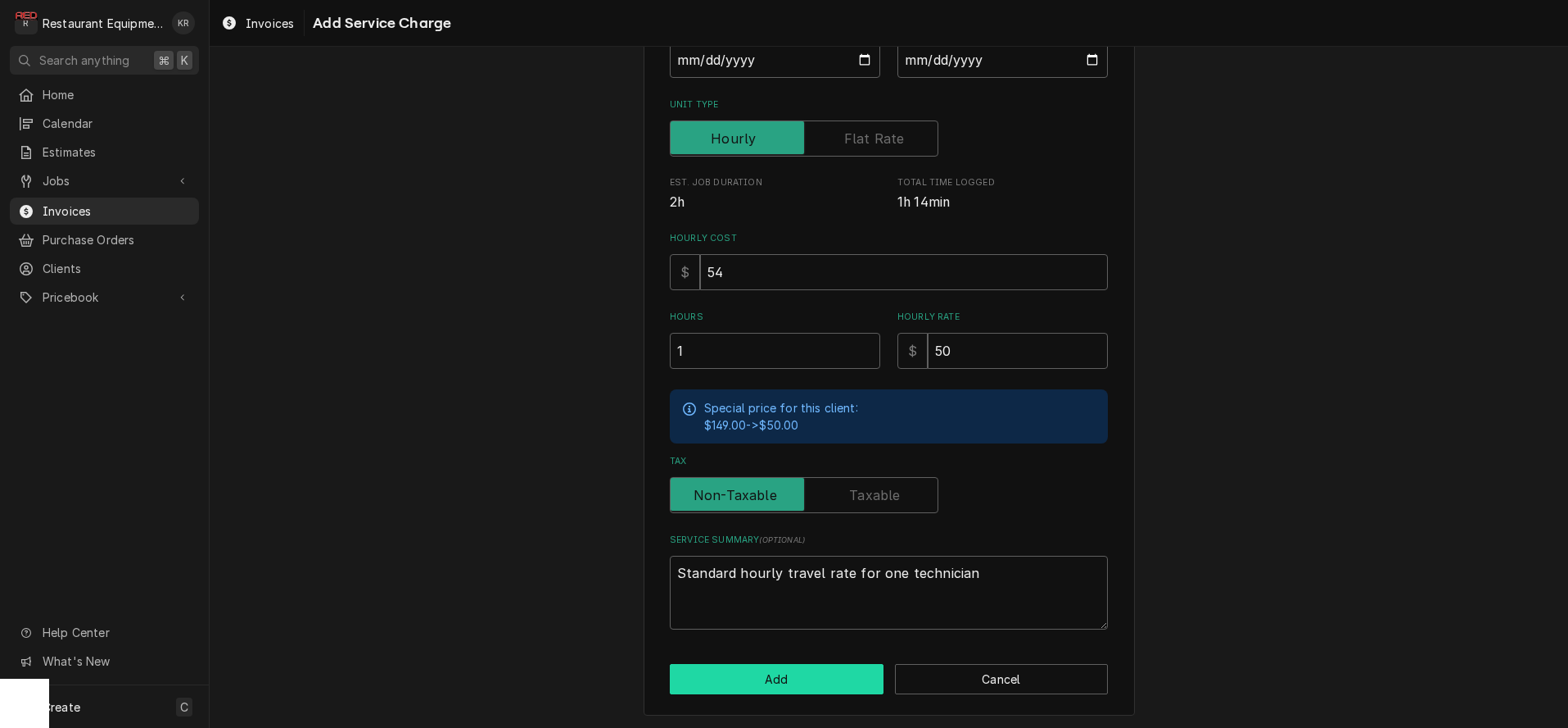
click at [781, 679] on button "Add" at bounding box center [777, 678] width 214 height 30
type textarea "x"
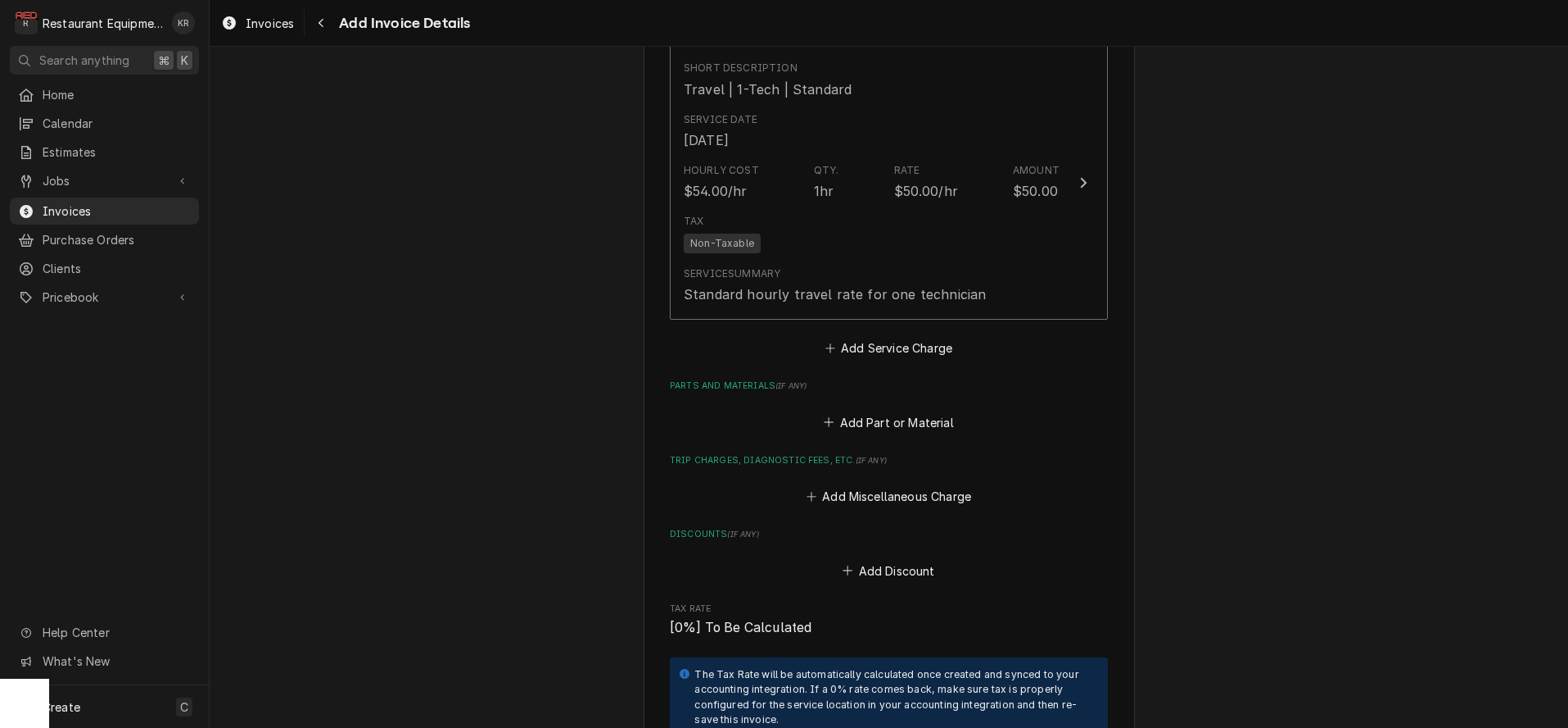
scroll to position [1675, 0]
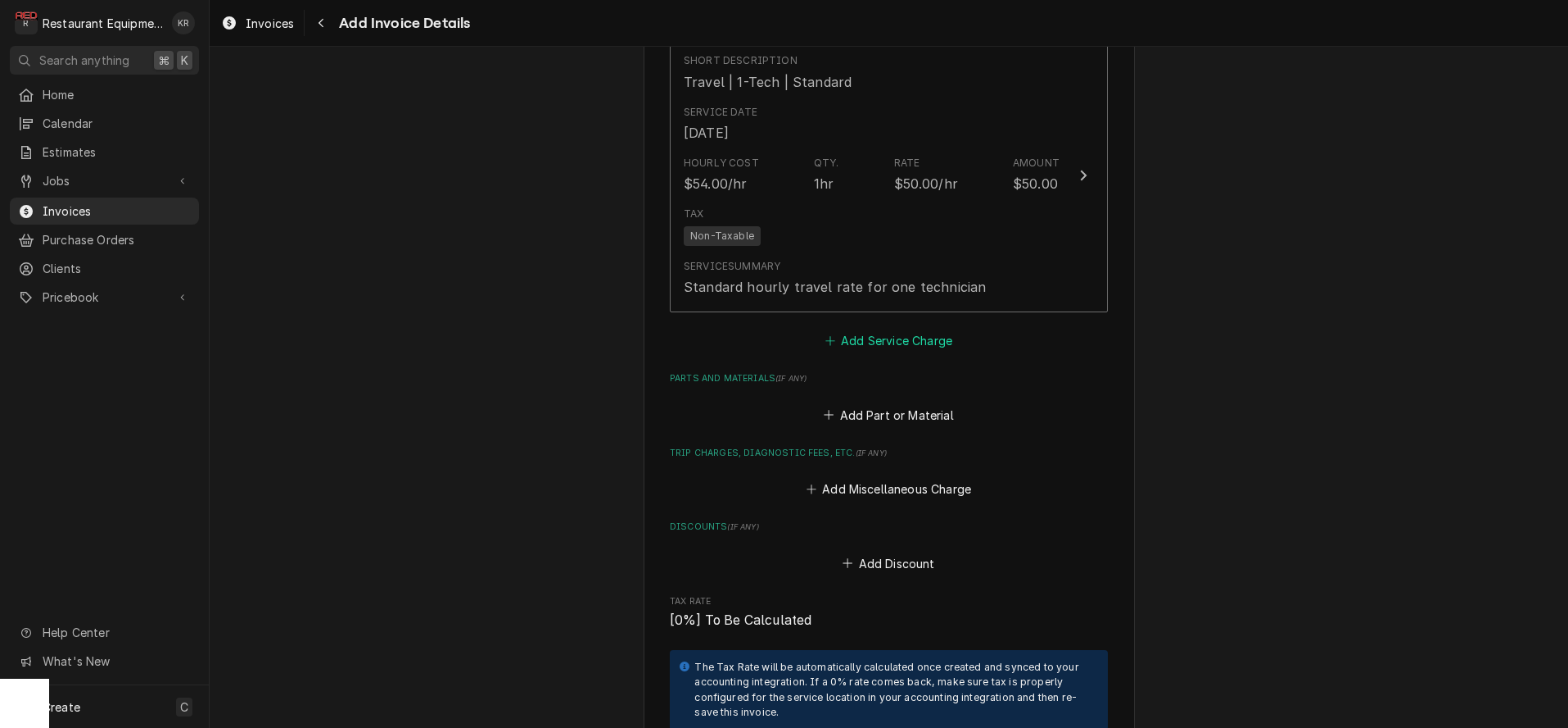
click at [881, 336] on button "Add Service Charge" at bounding box center [889, 341] width 132 height 23
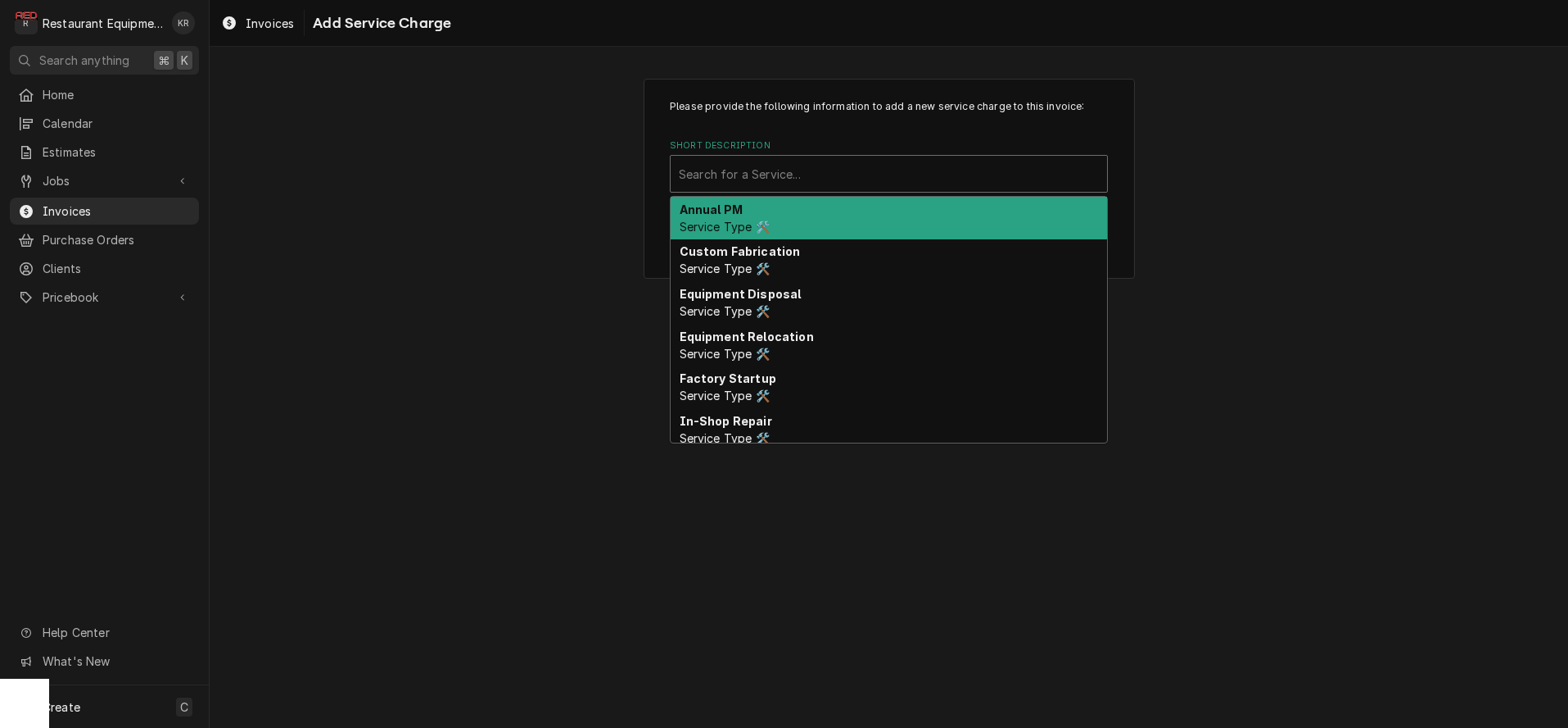
click at [790, 178] on div "Short Description" at bounding box center [889, 174] width 420 height 29
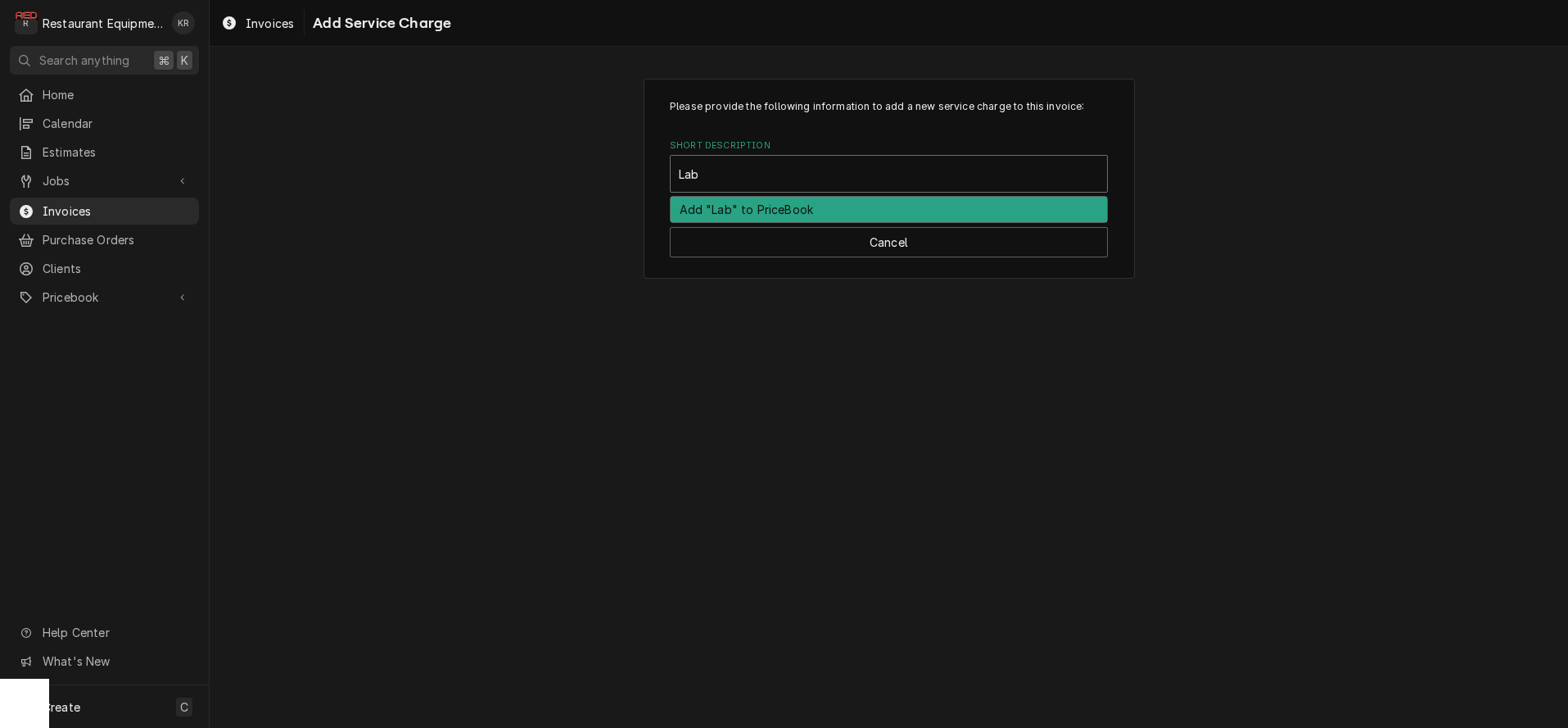
type input "Labo"
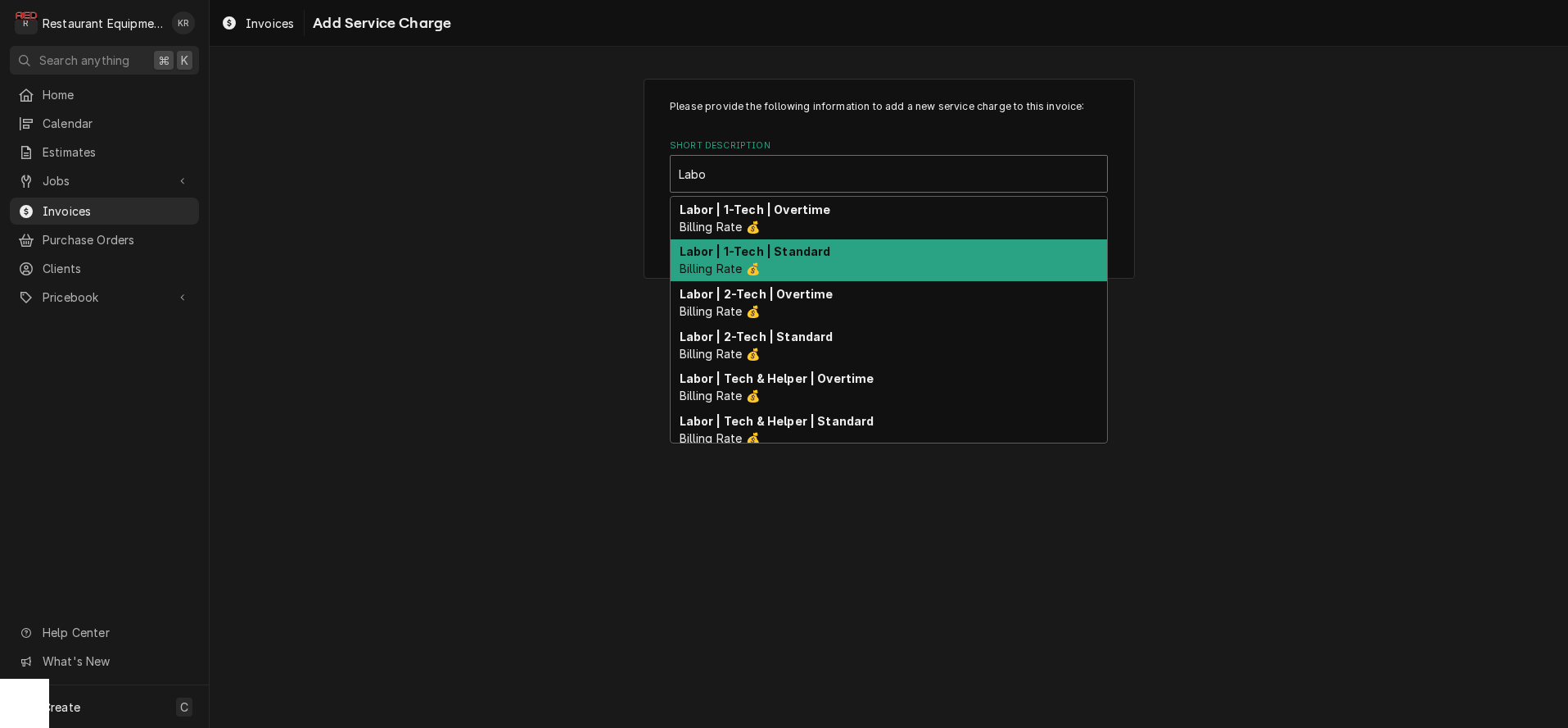
click at [781, 264] on div "Labor | 1-Tech | Standard Billing Rate 💰" at bounding box center [889, 261] width 437 height 43
type textarea "x"
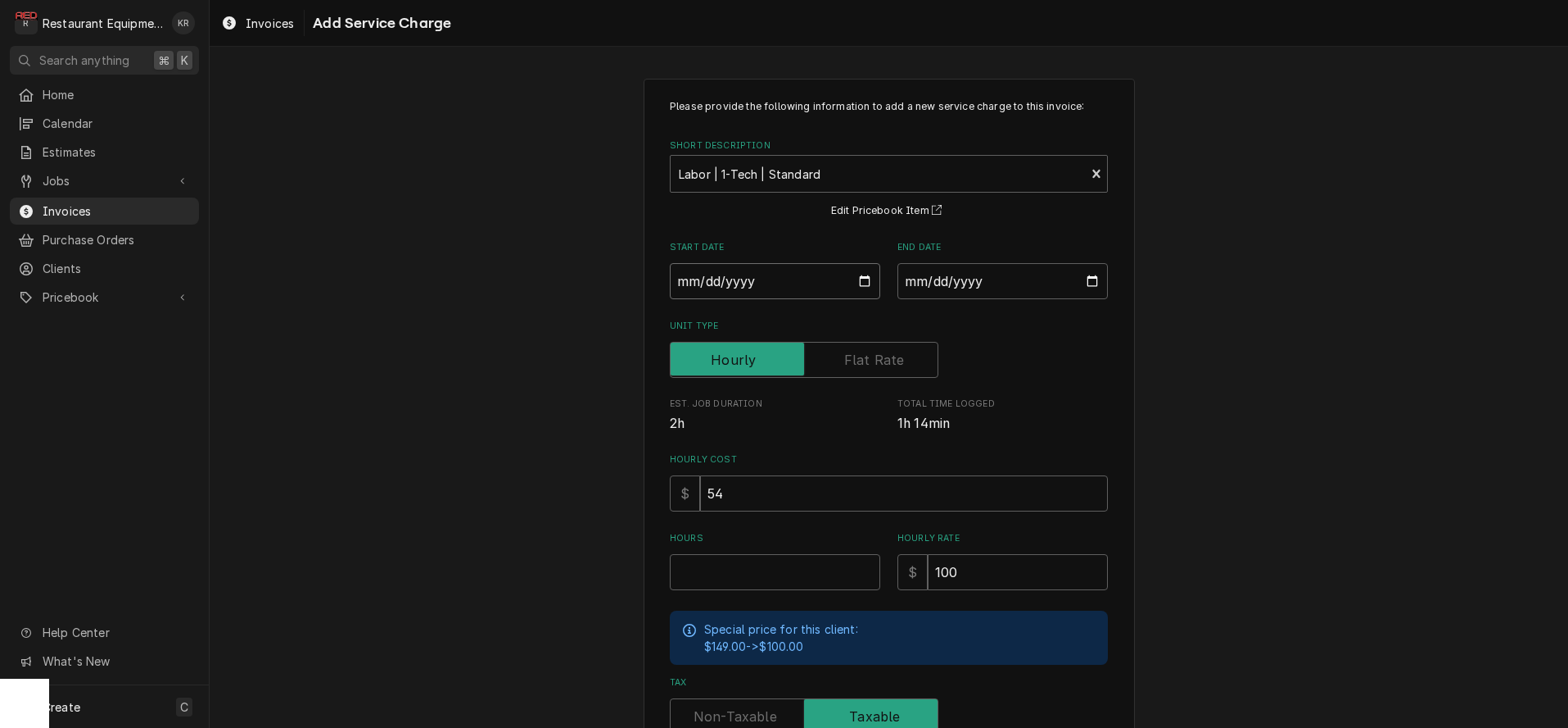
click at [865, 283] on input "Start Date" at bounding box center [775, 281] width 211 height 36
type input "[DATE]"
type textarea "x"
drag, startPoint x: 1093, startPoint y: 280, endPoint x: 1087, endPoint y: 305, distance: 25.7
click at [1093, 280] on input "End Date" at bounding box center [1003, 281] width 211 height 36
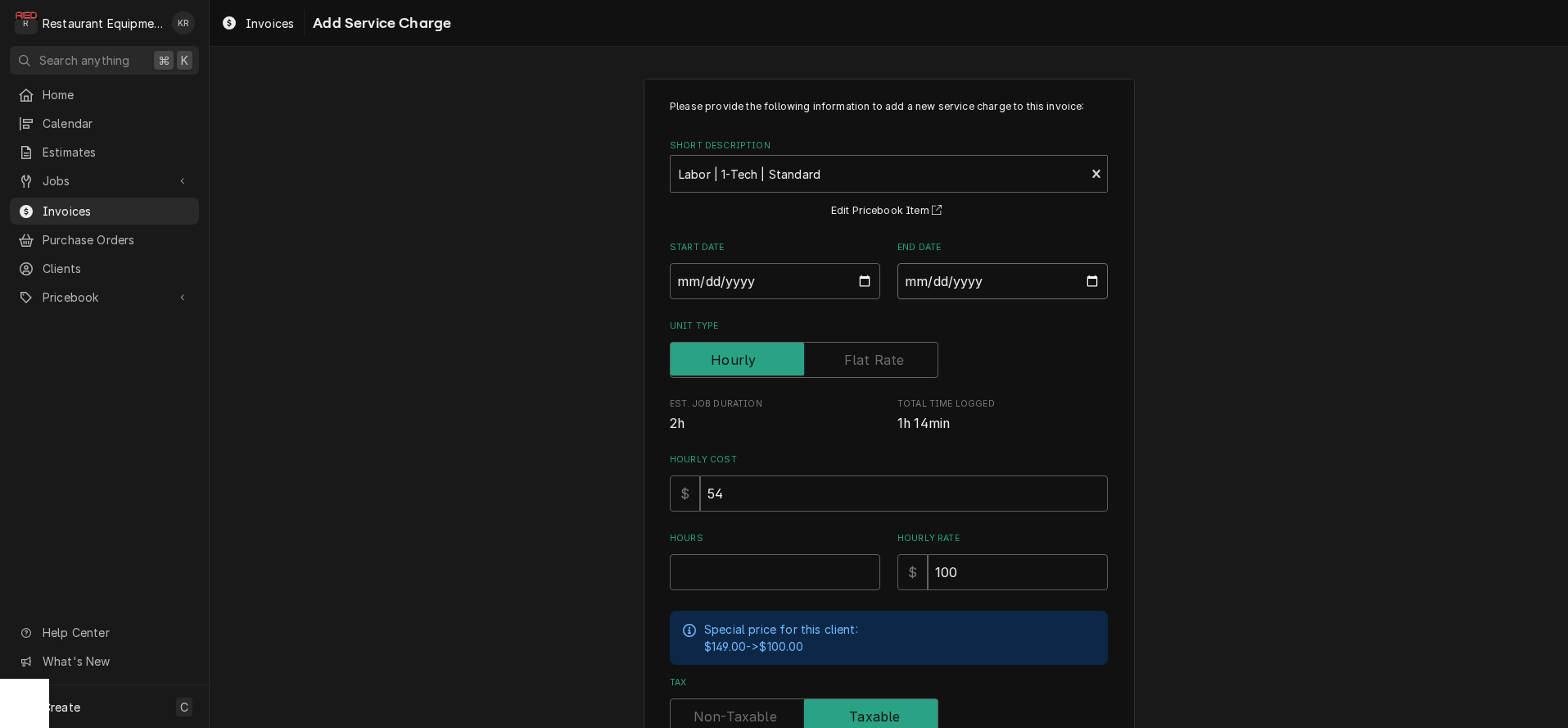
type input "[DATE]"
click at [709, 570] on input "Hours" at bounding box center [775, 572] width 211 height 36
type textarea "x"
type input "1"
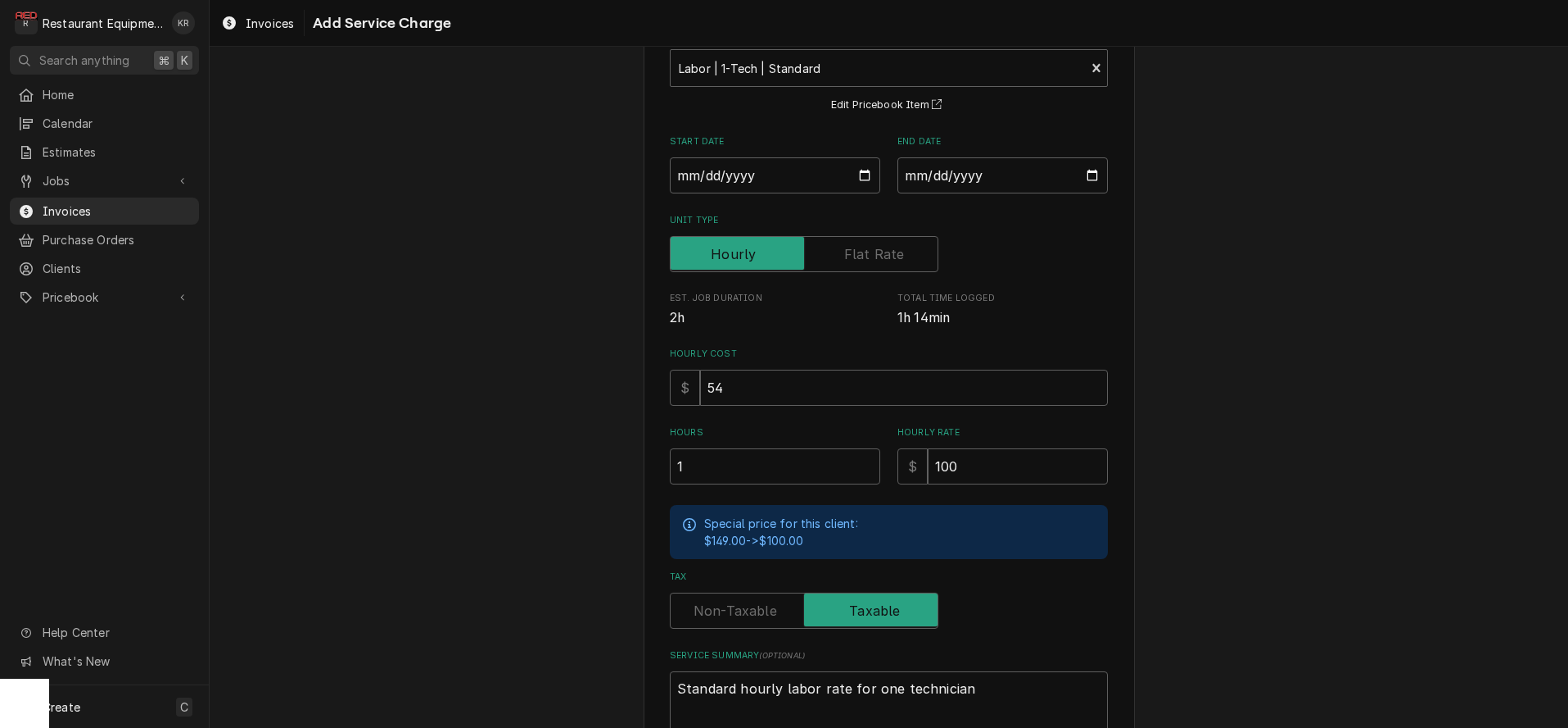
scroll to position [221, 0]
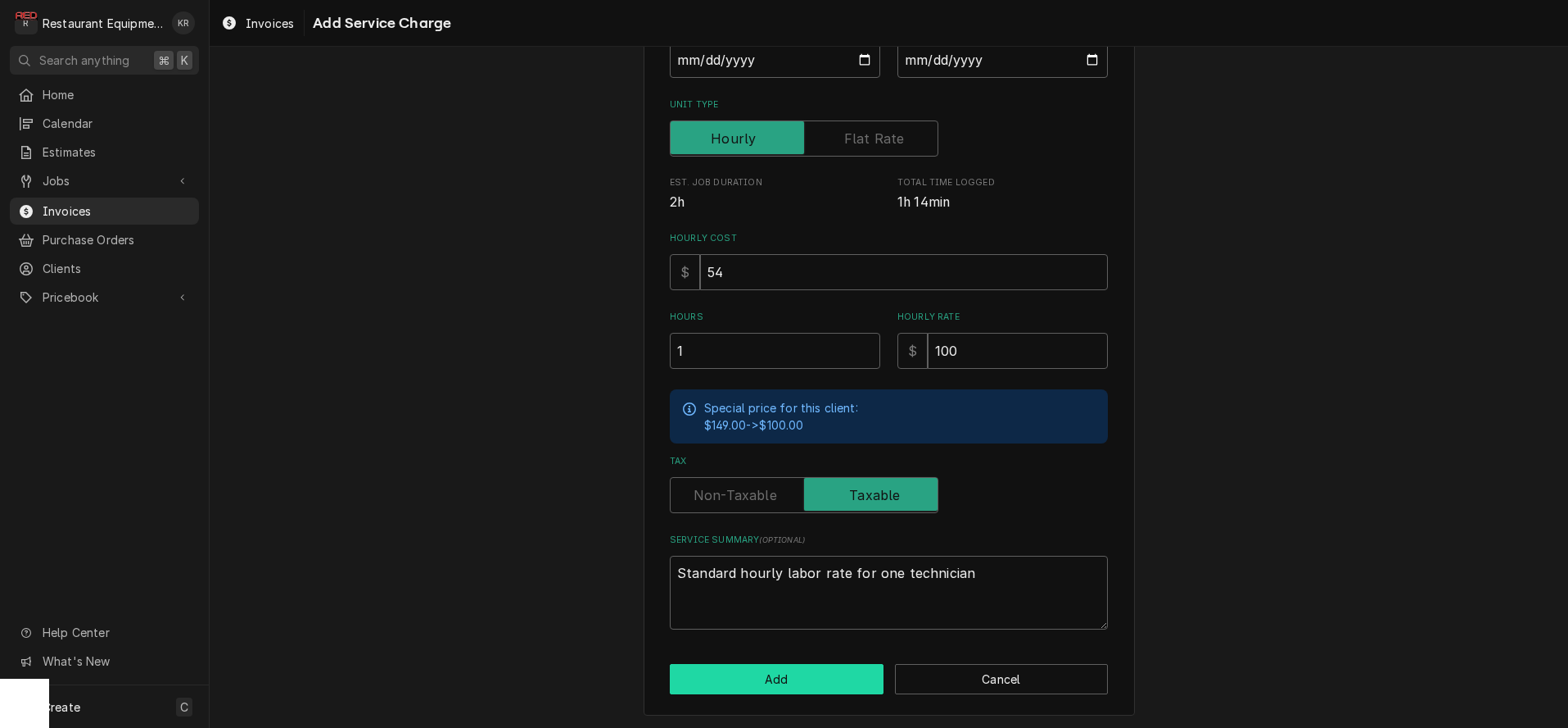
click at [778, 671] on button "Add" at bounding box center [777, 678] width 214 height 30
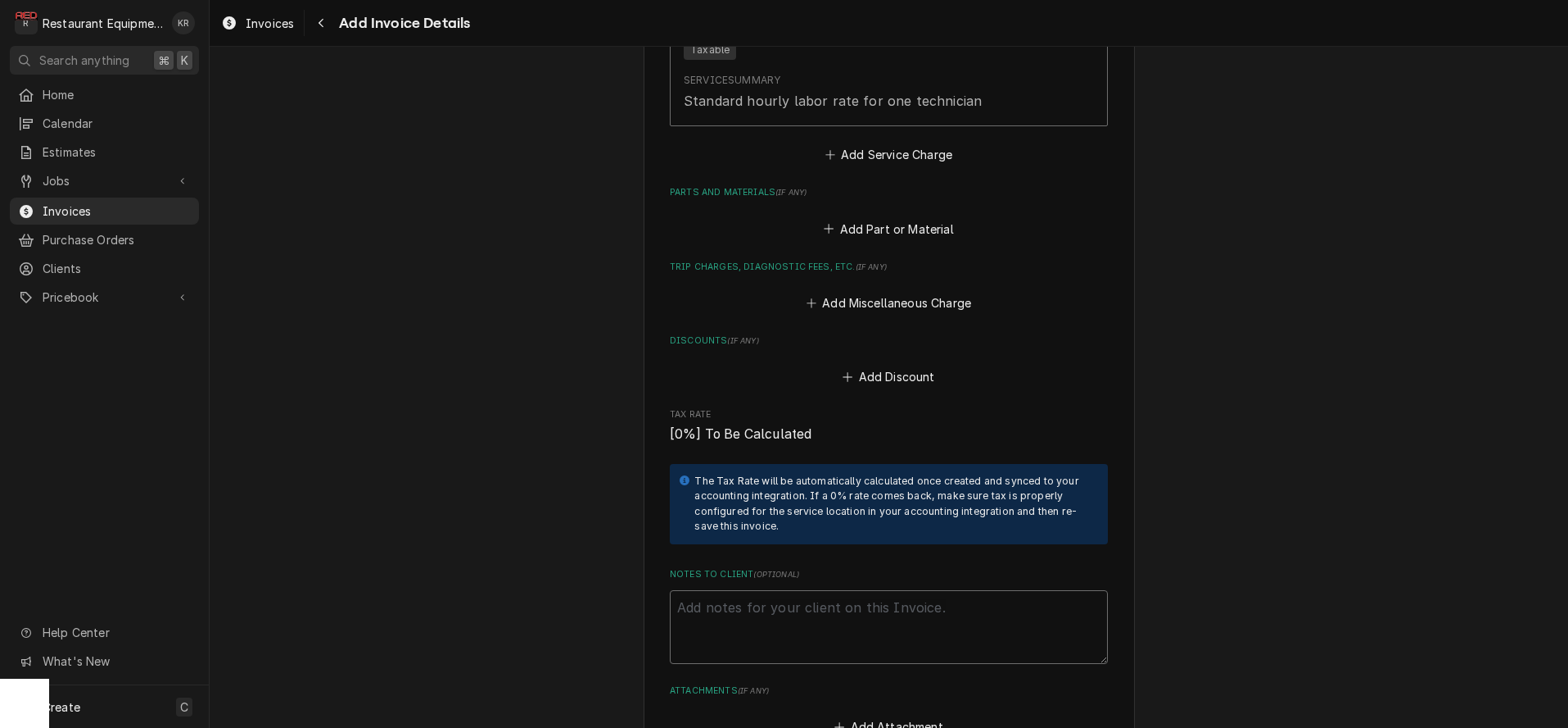
scroll to position [2145, 0]
click at [796, 620] on textarea "Notes to Client ( optional )" at bounding box center [889, 626] width 438 height 74
type textarea "x"
type textarea "R"
type textarea "x"
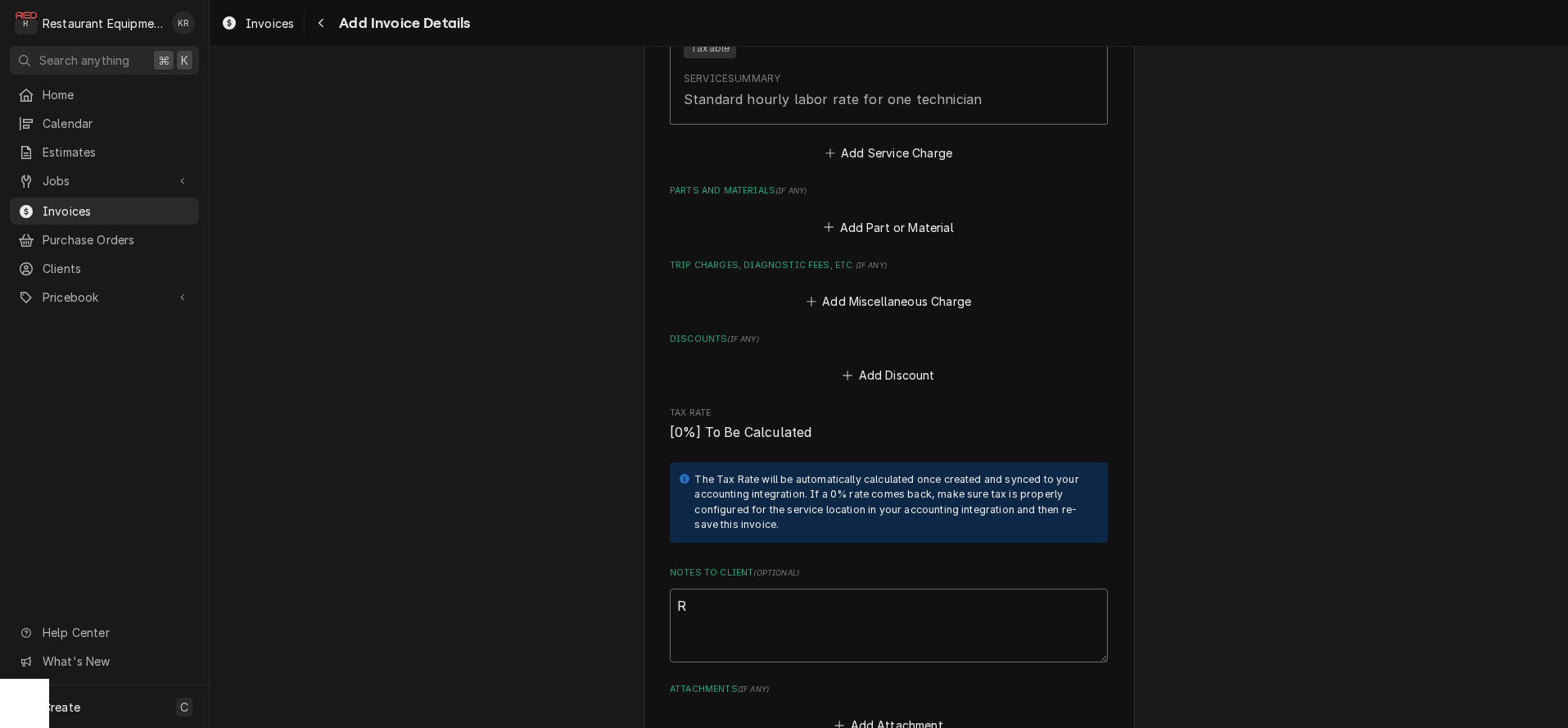
type textarea "Ro"
type textarea "x"
type textarea "Roo"
type textarea "x"
type textarea "Roo"
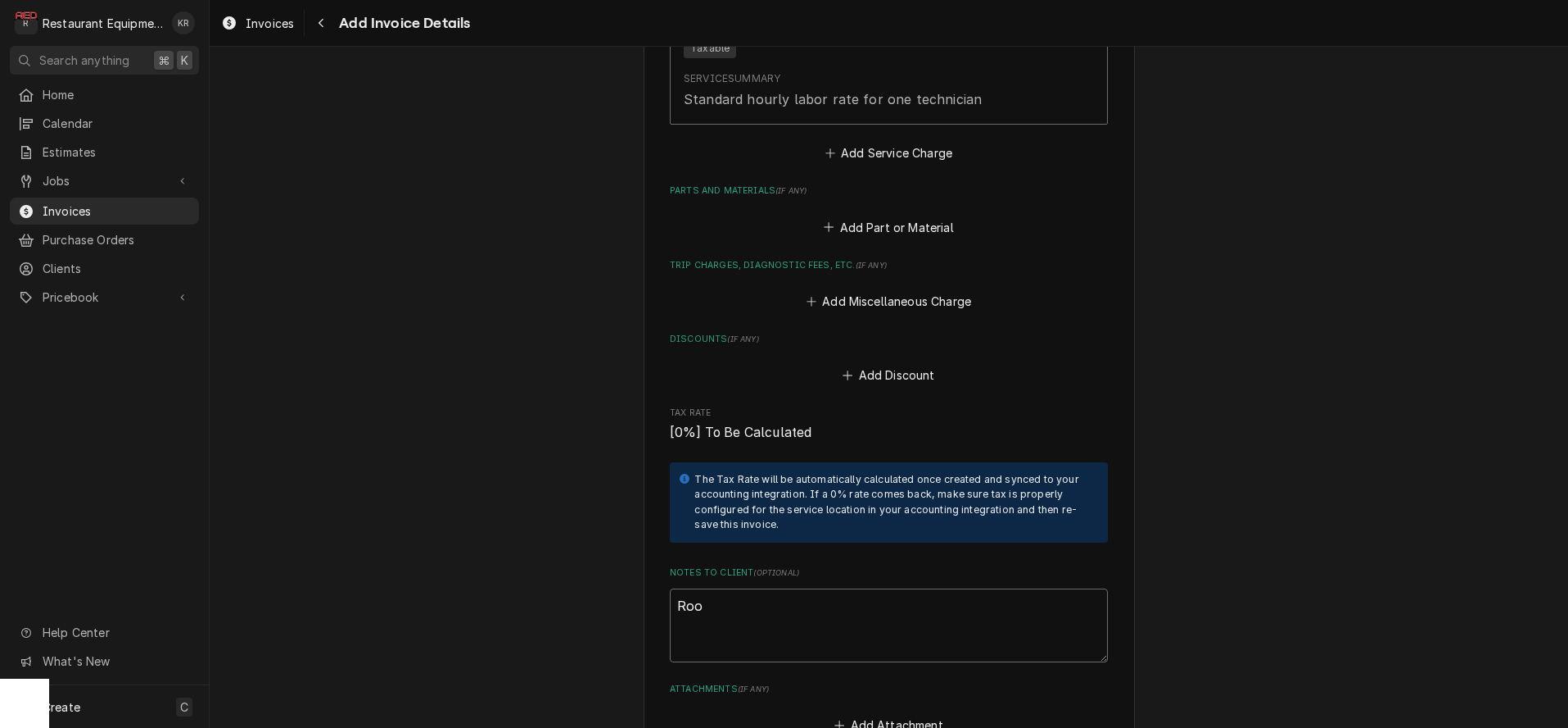
type textarea "x"
type textarea "Roo 8"
type textarea "x"
type textarea "Roo 88"
type textarea "x"
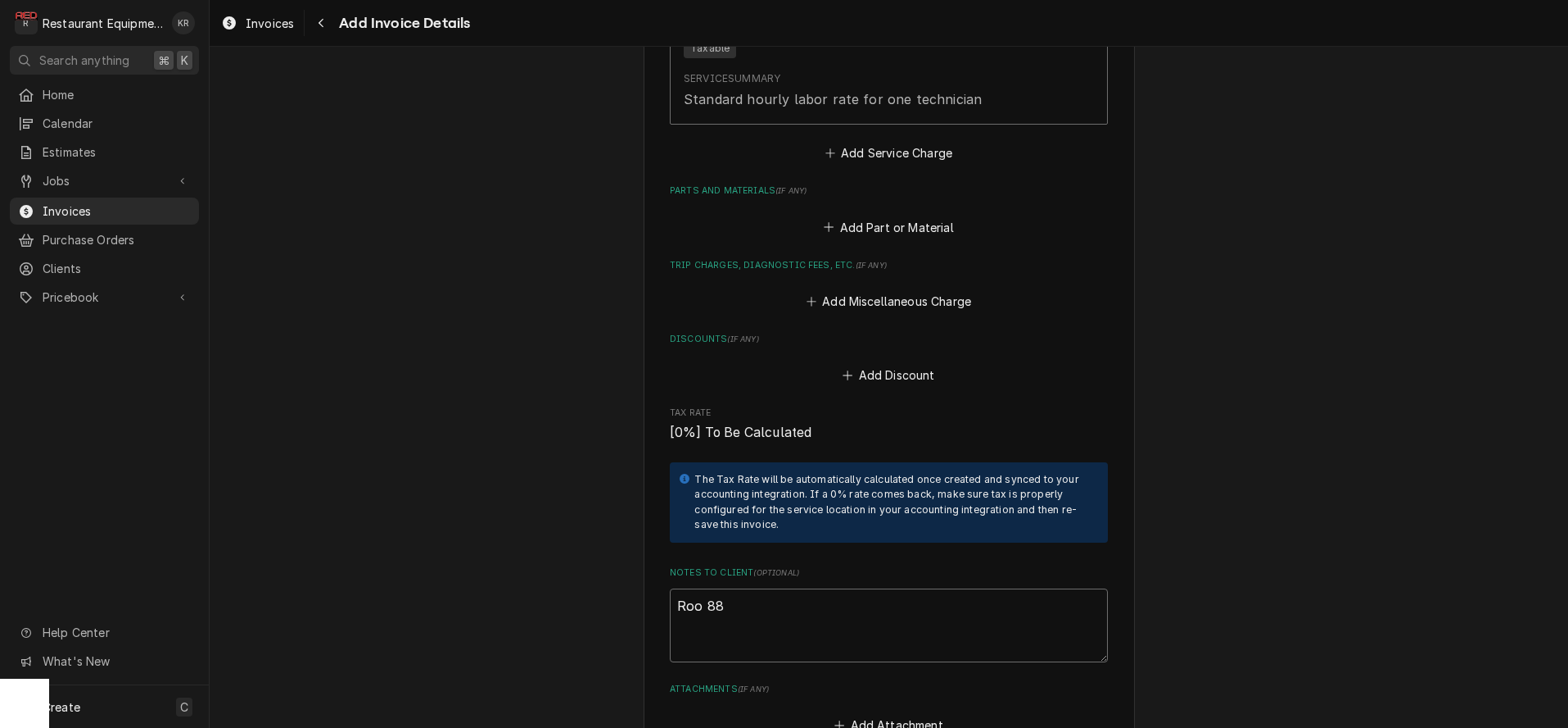
type textarea "Roo 880"
type textarea "x"
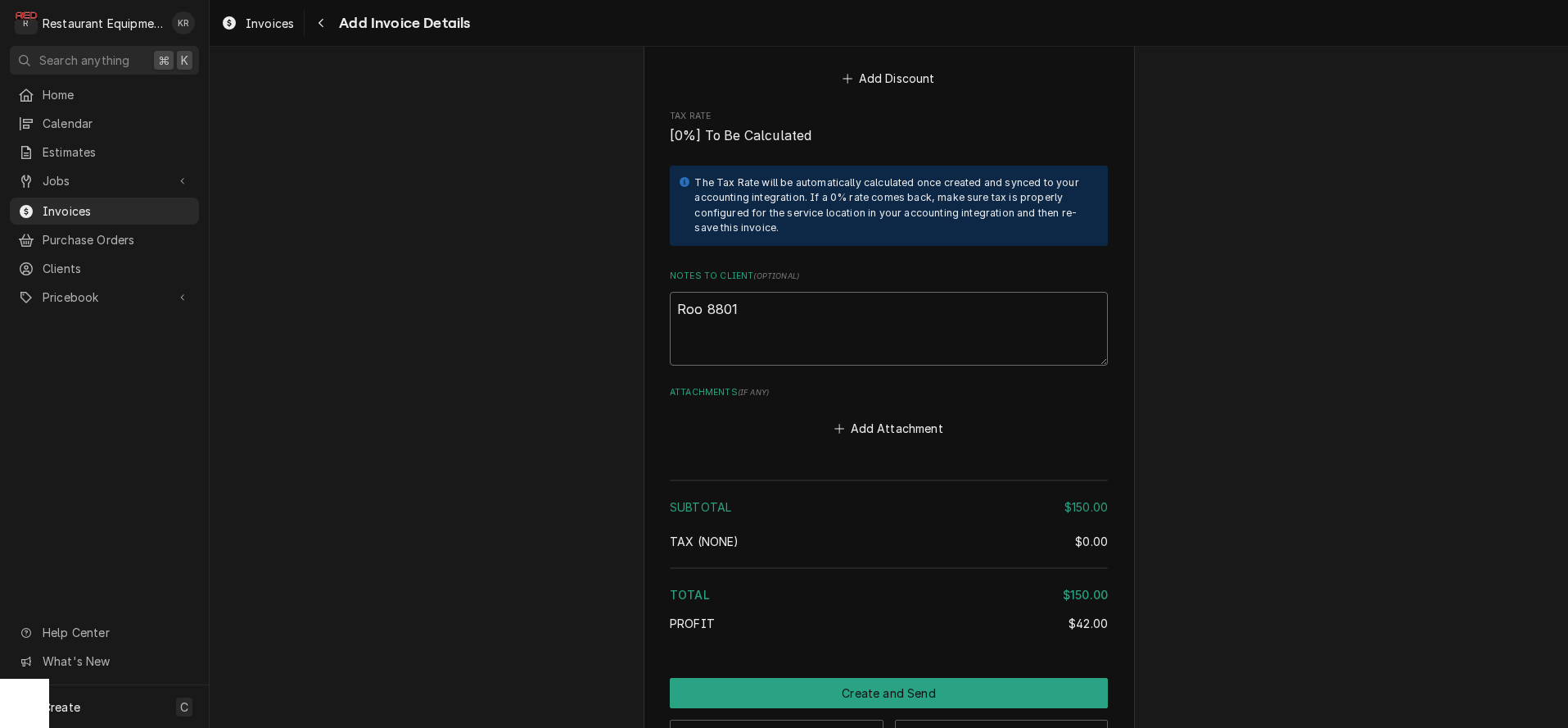
scroll to position [2497, 0]
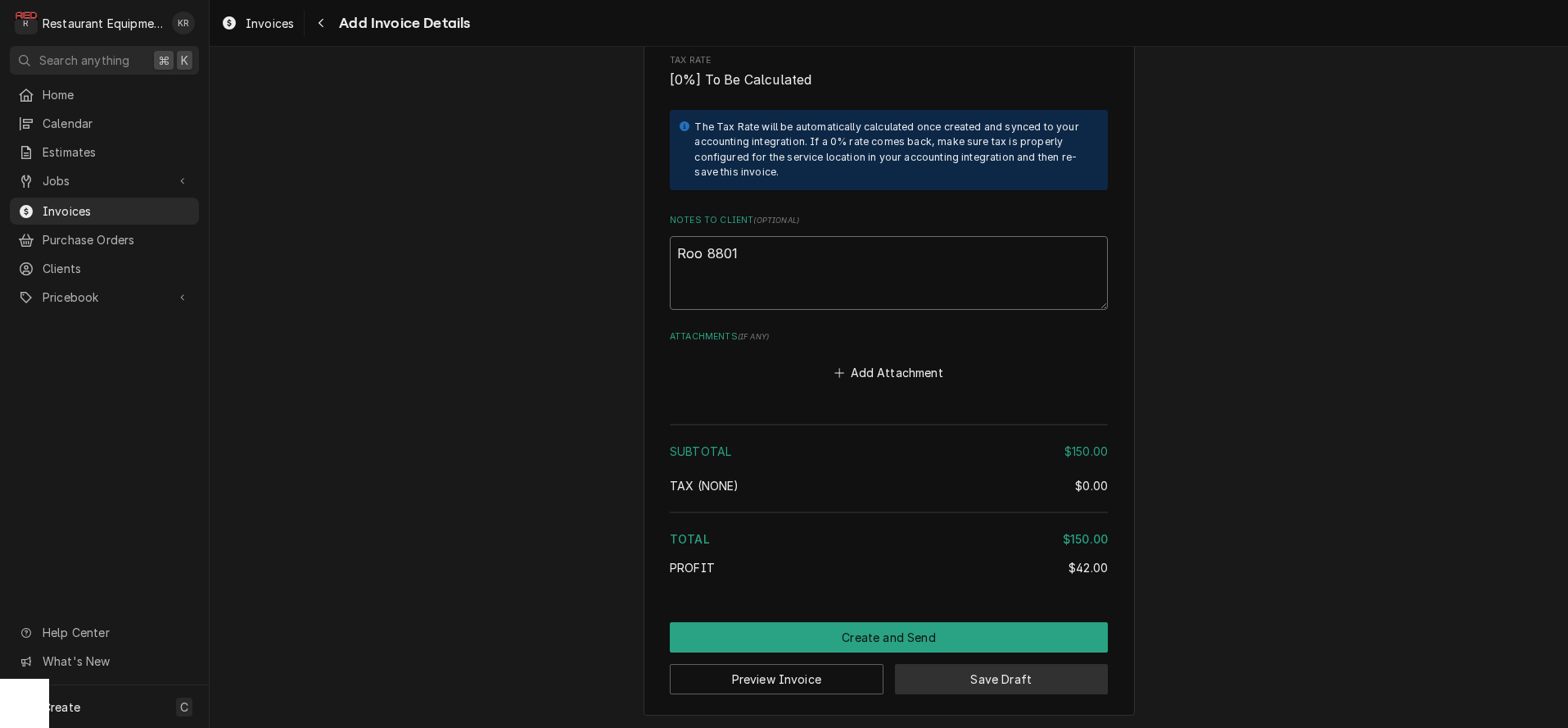
type textarea "Roo 8801"
click at [999, 674] on button "Save Draft" at bounding box center [1002, 678] width 214 height 30
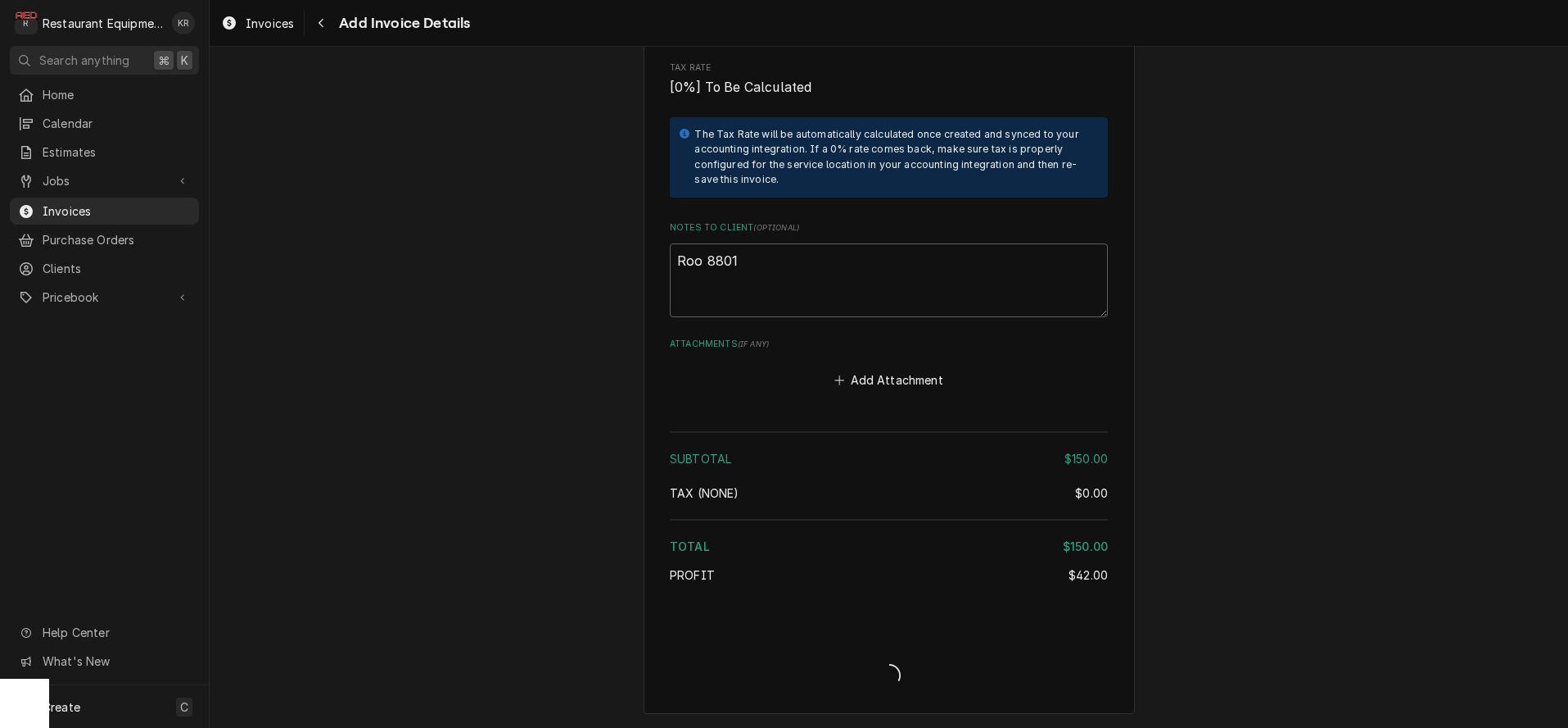
scroll to position [2489, 0]
type textarea "x"
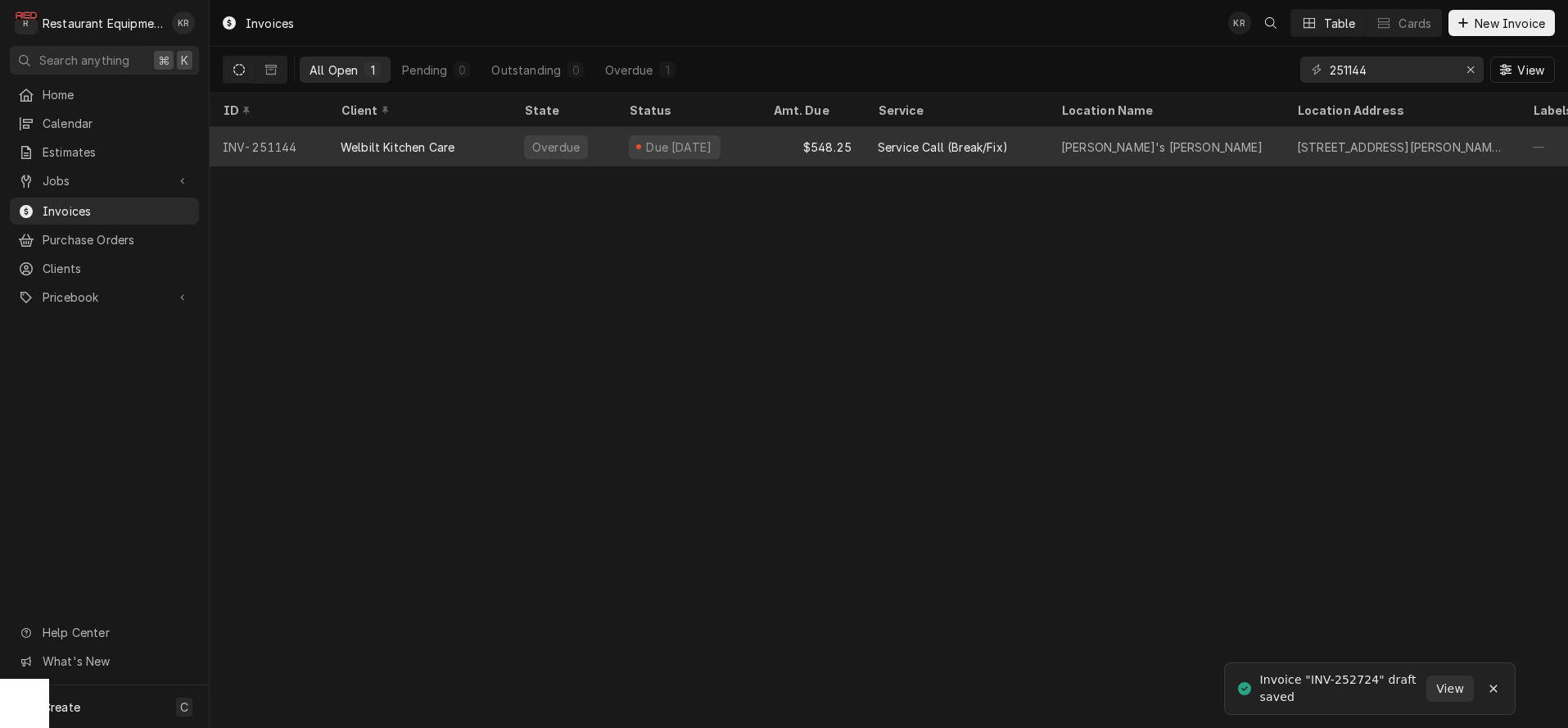
click at [780, 145] on div "$548.25" at bounding box center [813, 147] width 105 height 40
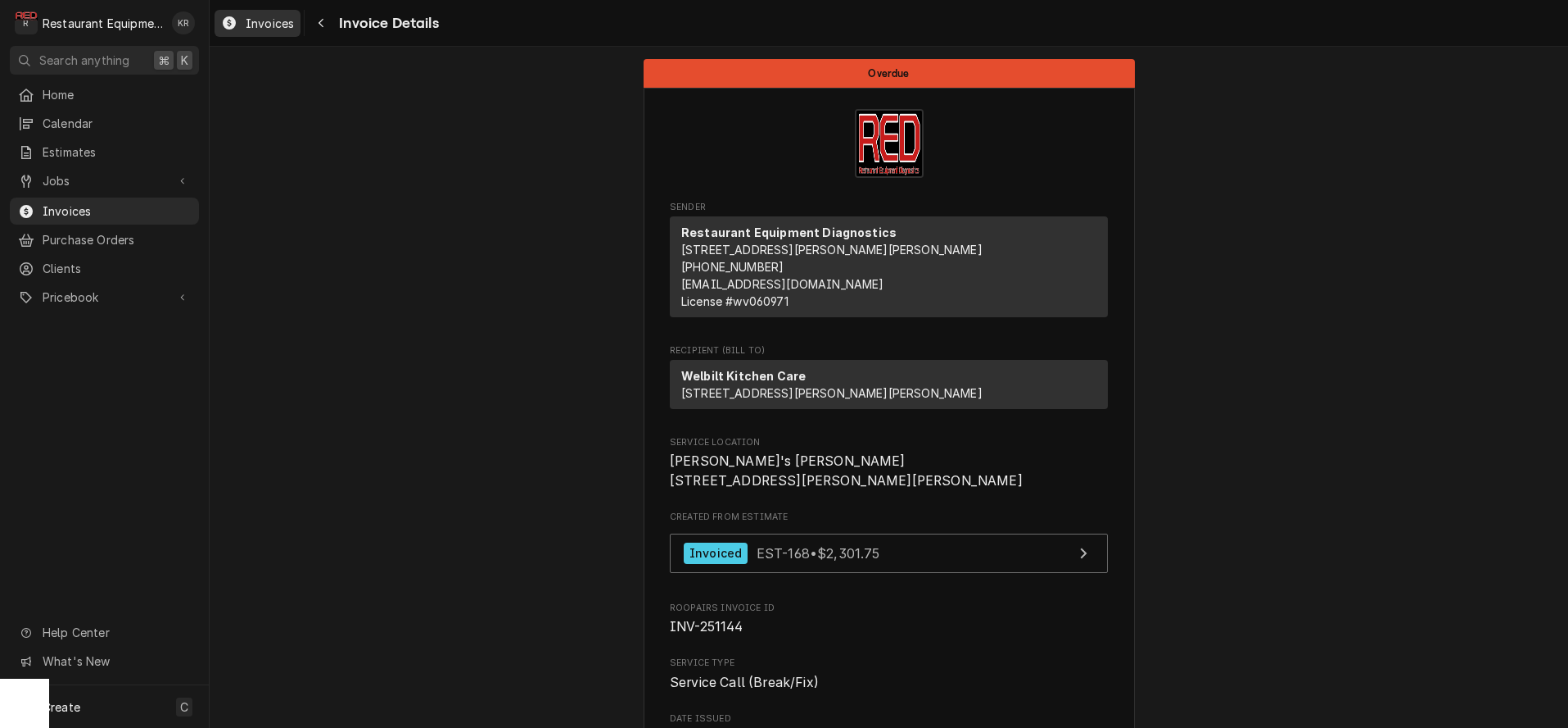
click at [261, 26] on span "Invoices" at bounding box center [270, 23] width 48 height 17
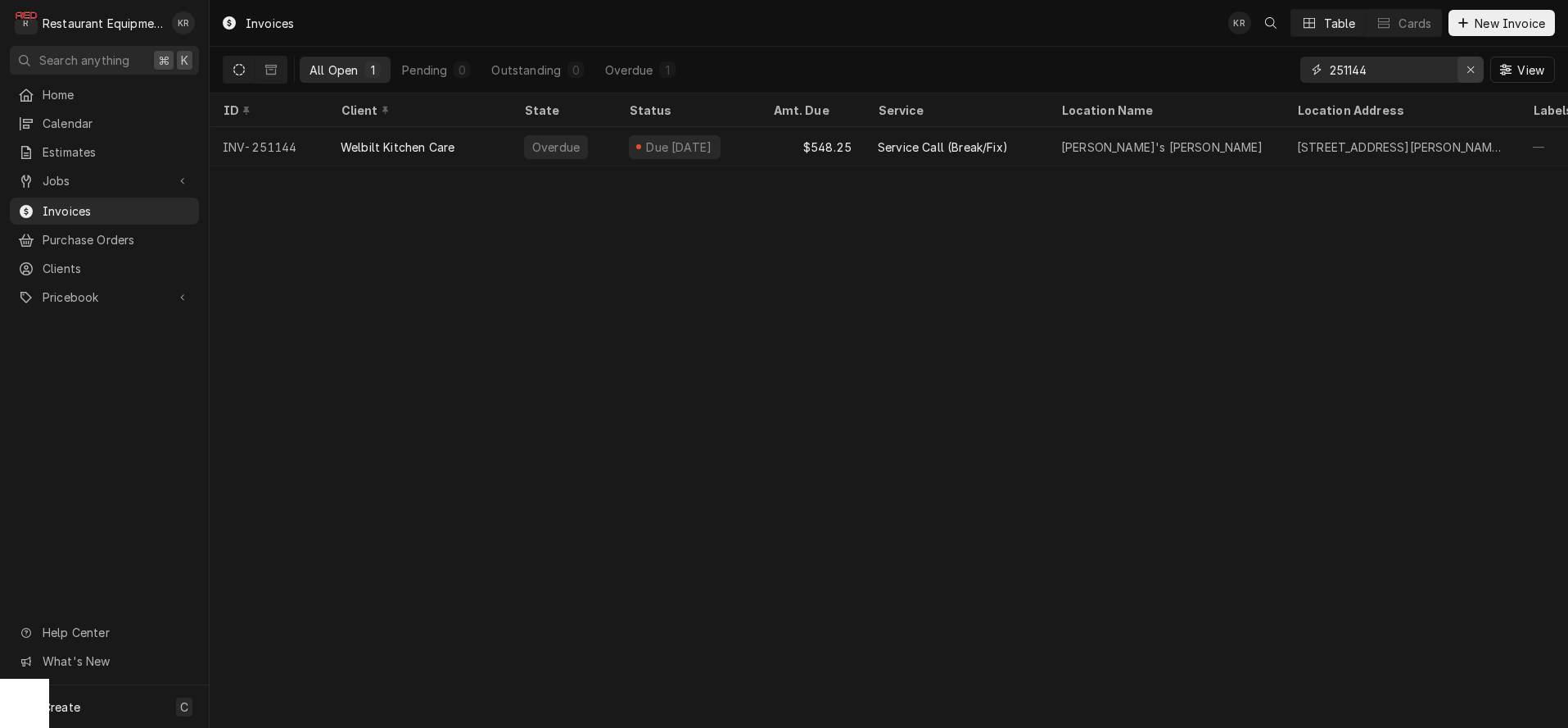
click at [1466, 68] on div "Erase input" at bounding box center [1471, 69] width 16 height 16
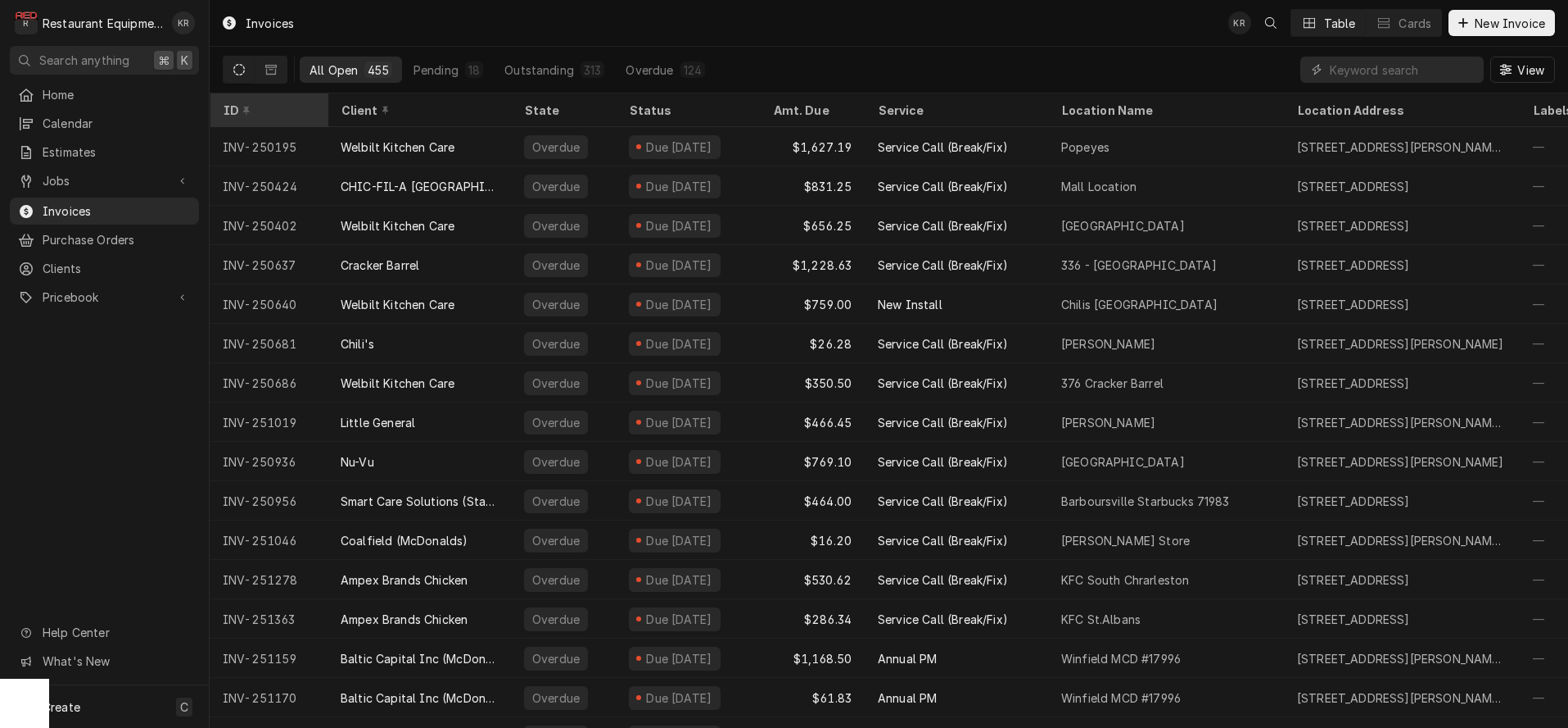
click at [243, 108] on icon "Dynamic Content Wrapper" at bounding box center [247, 111] width 7 height 9
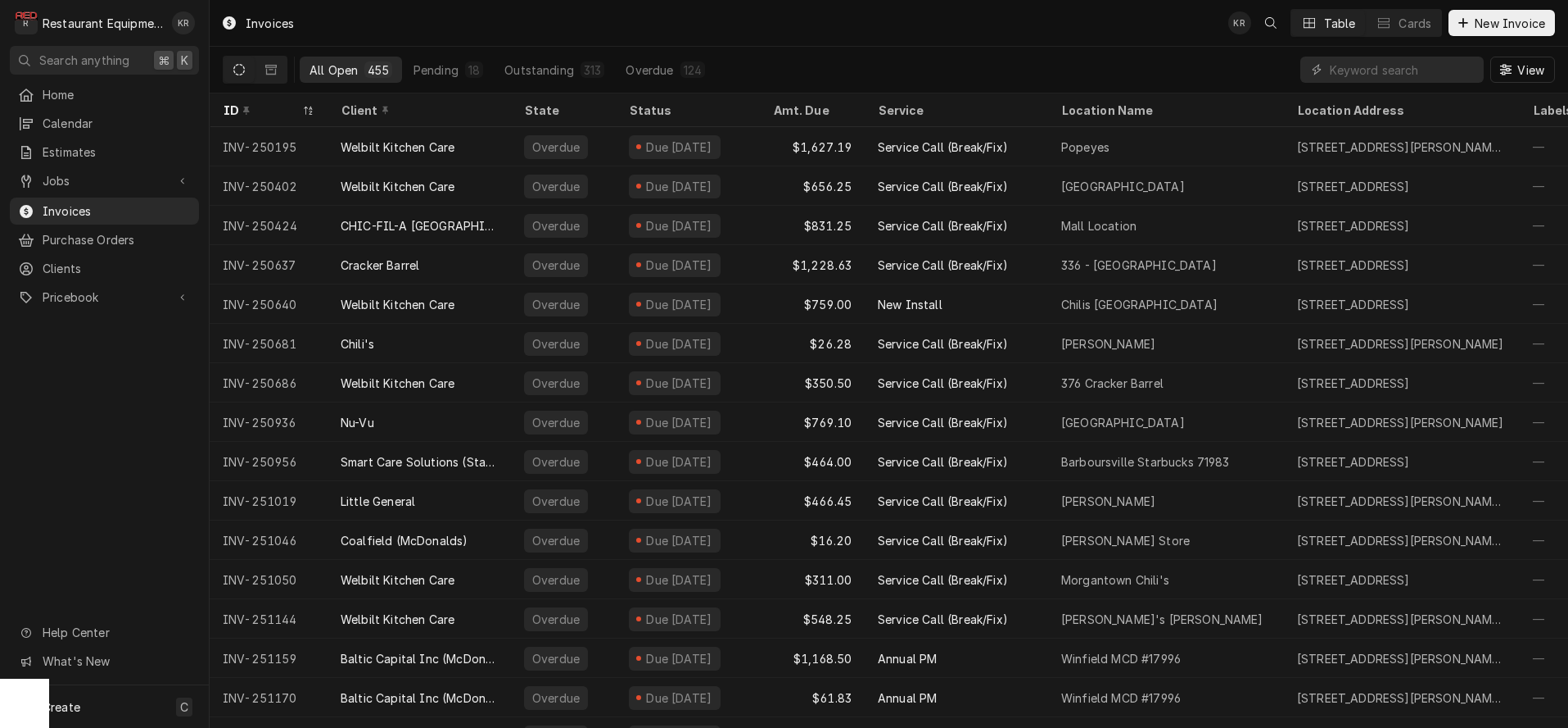
click at [243, 108] on icon "Dynamic Content Wrapper" at bounding box center [247, 111] width 7 height 9
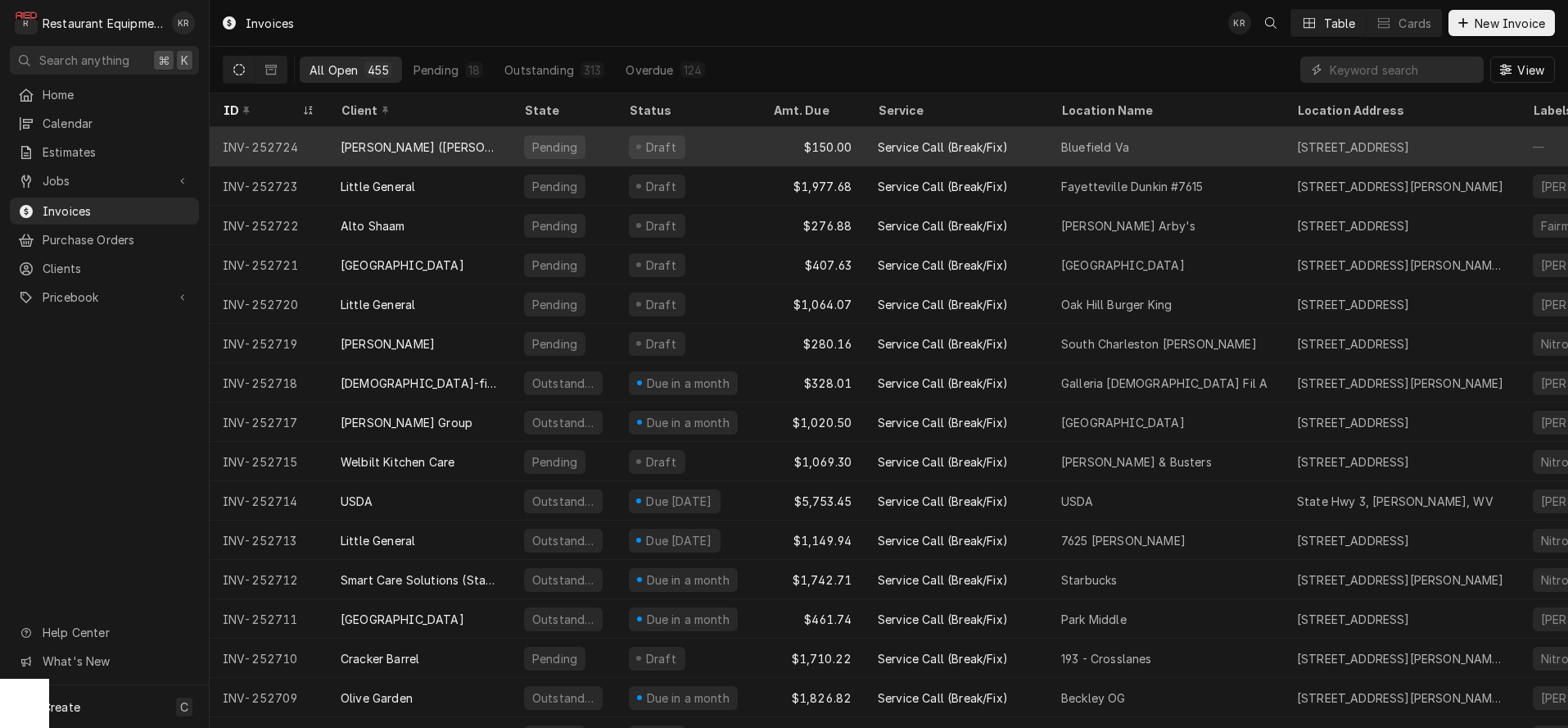
click at [943, 142] on div "Service Call (Break/Fix)" at bounding box center [943, 147] width 130 height 17
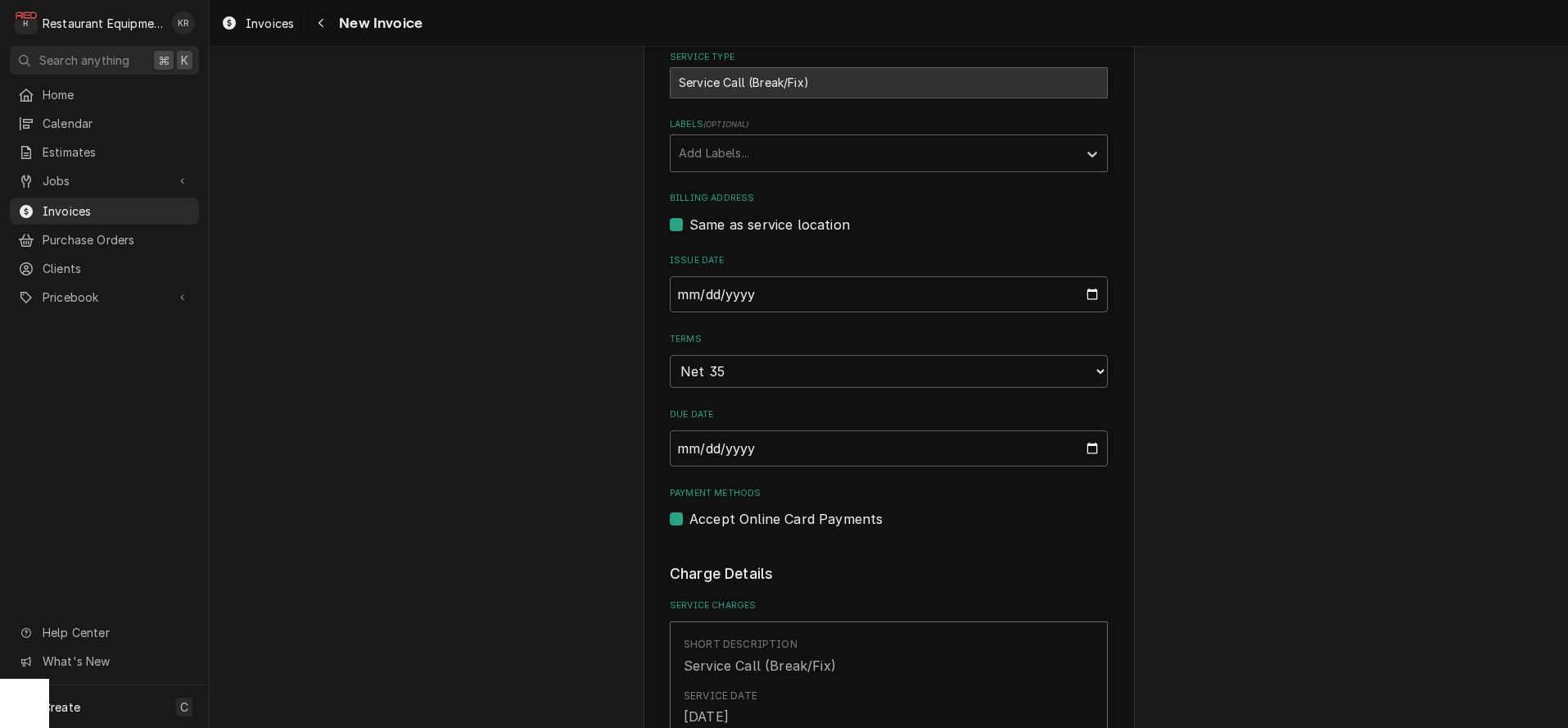
scroll to position [548, 0]
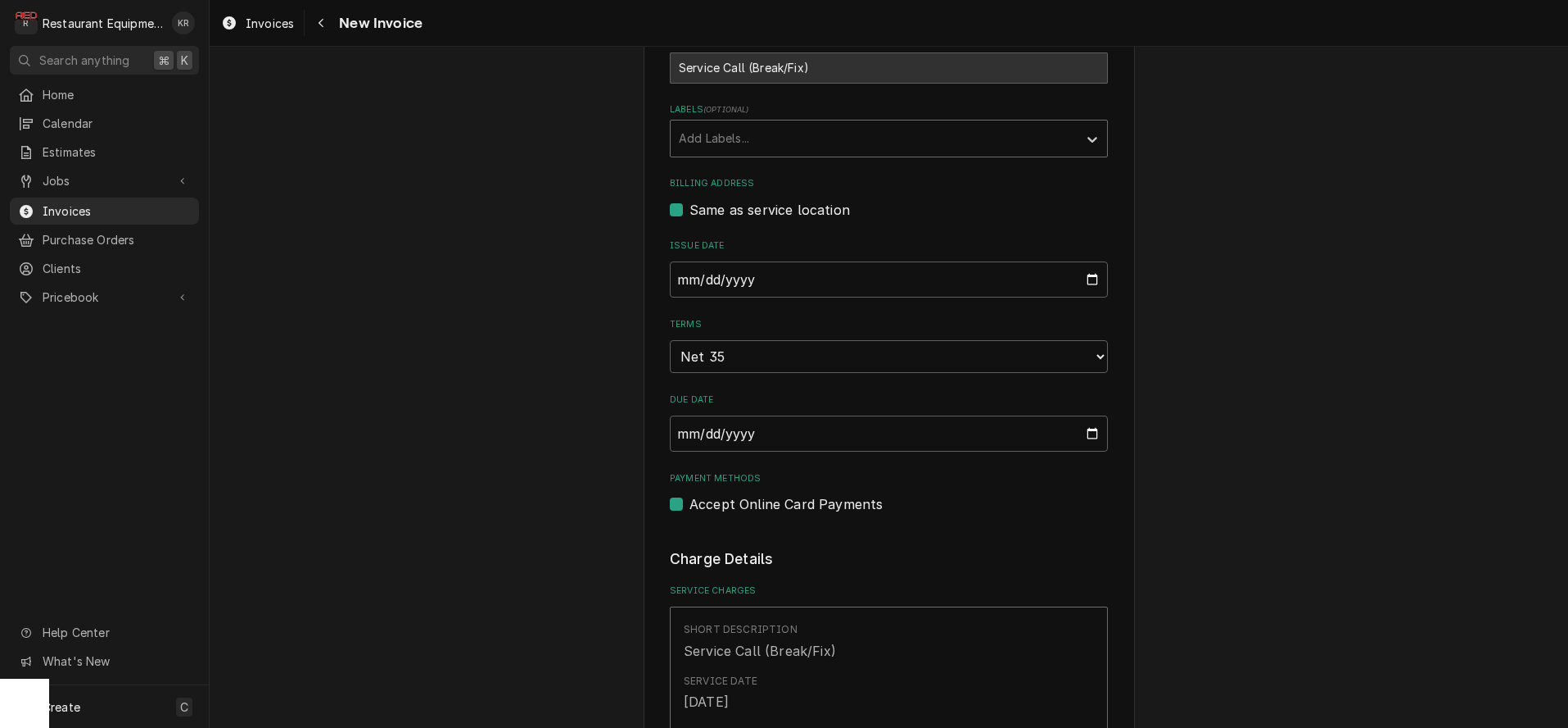
click at [761, 128] on div "Labels" at bounding box center [874, 139] width 390 height 29
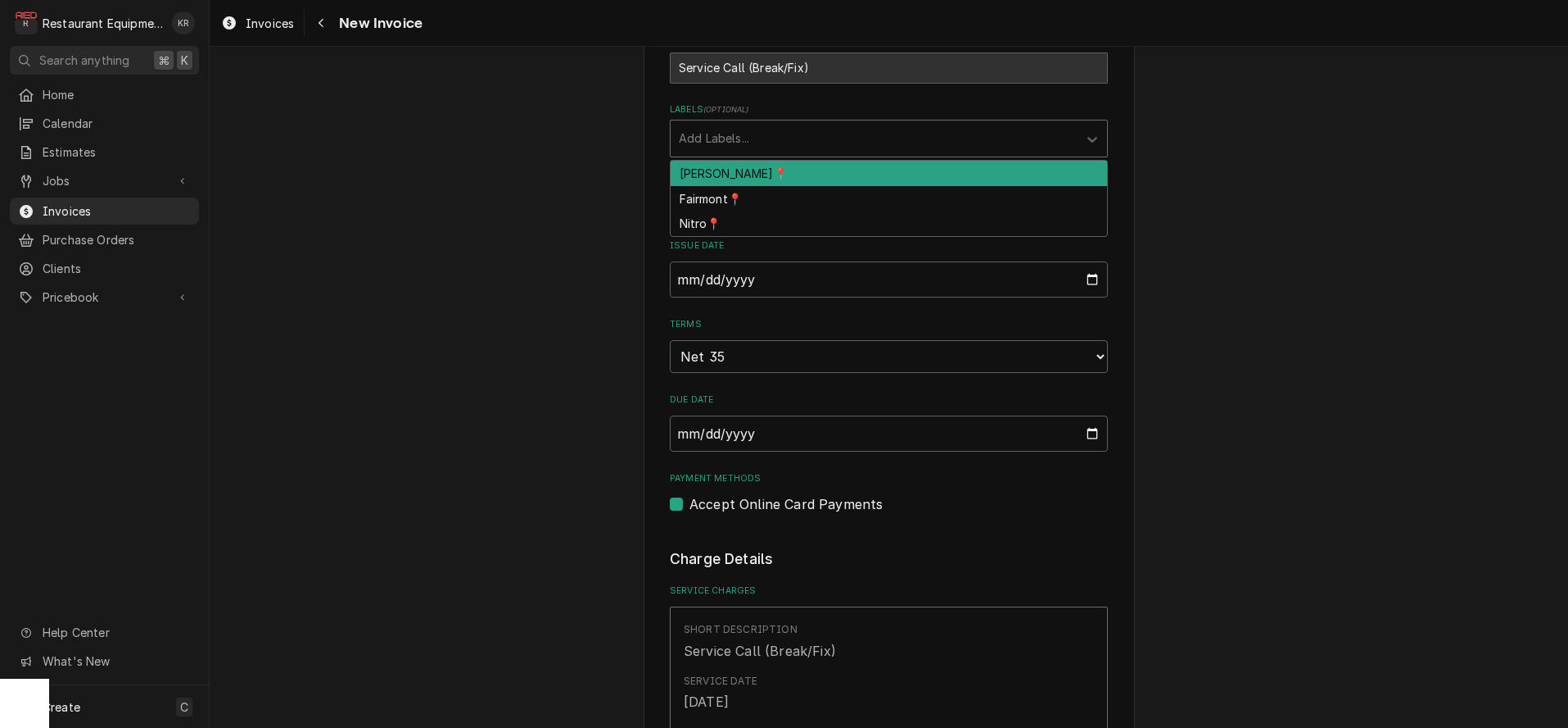
click at [753, 174] on div "[PERSON_NAME]📍" at bounding box center [889, 174] width 437 height 26
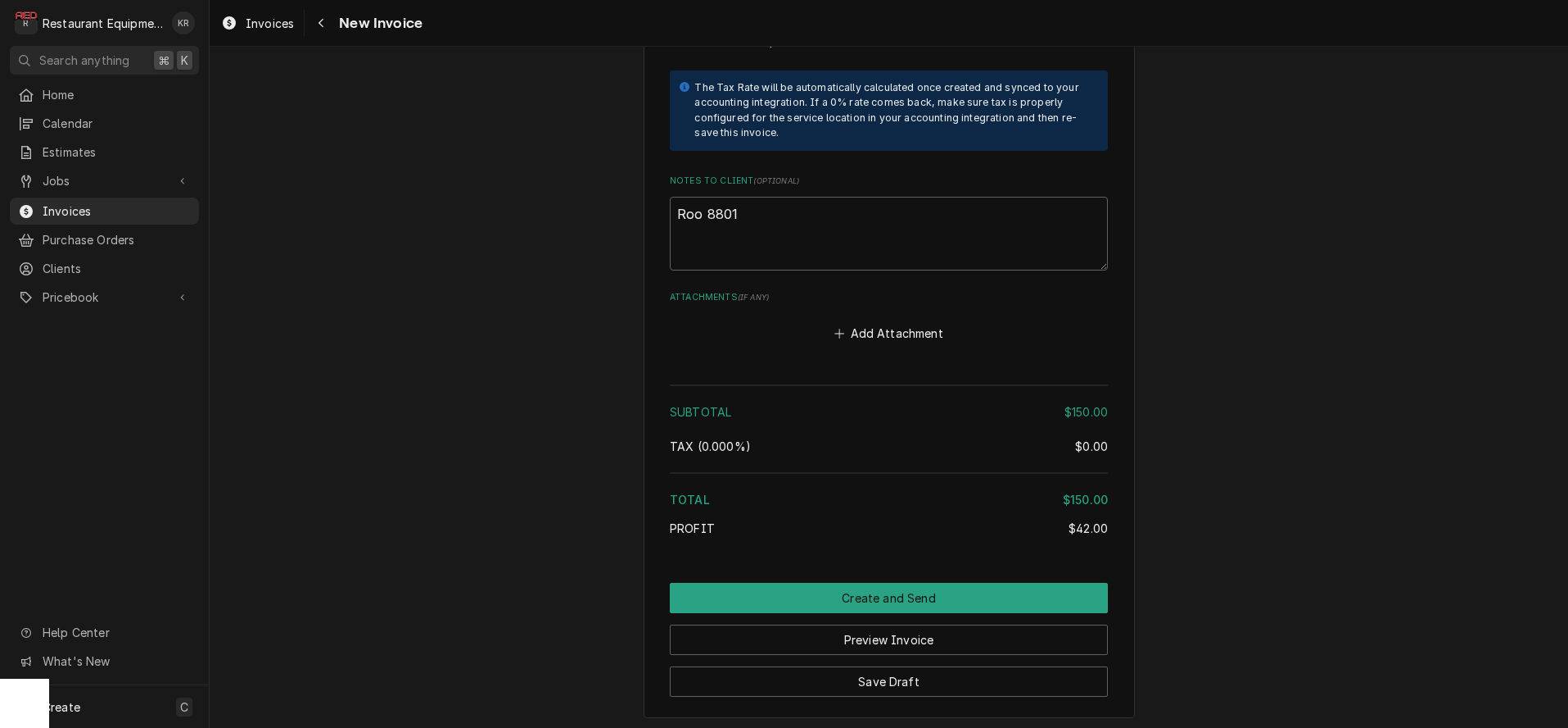
scroll to position [2616, 0]
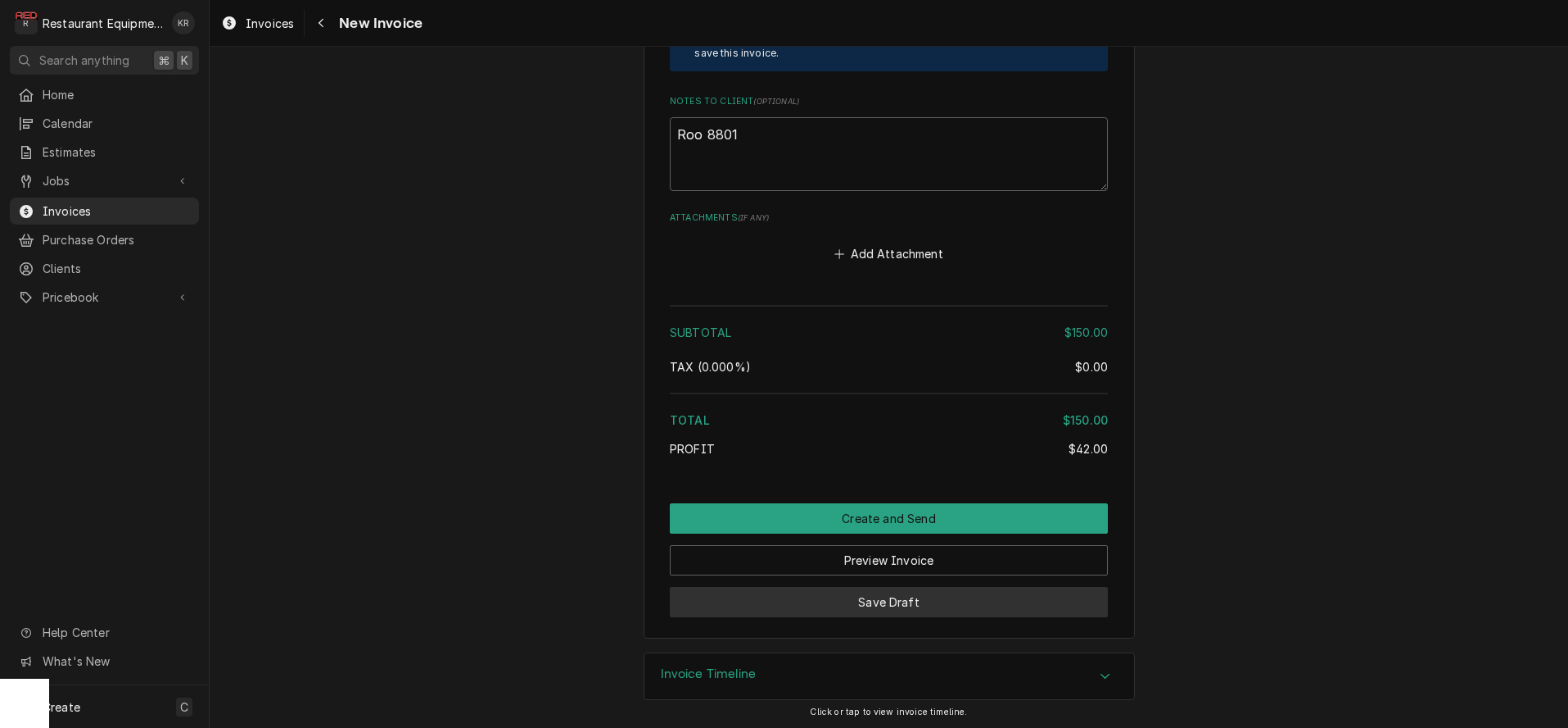
click at [879, 602] on button "Save Draft" at bounding box center [889, 602] width 438 height 30
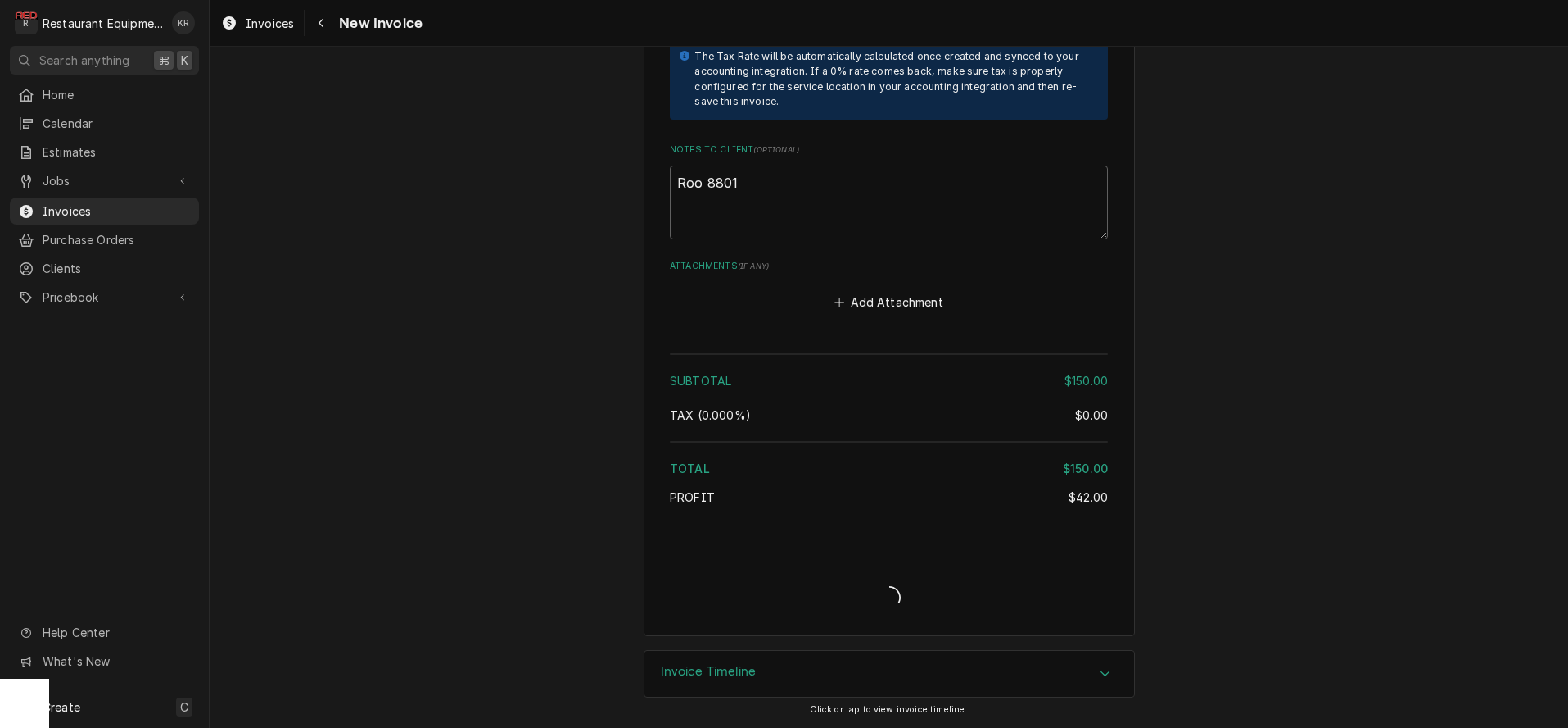
scroll to position [2565, 0]
type textarea "x"
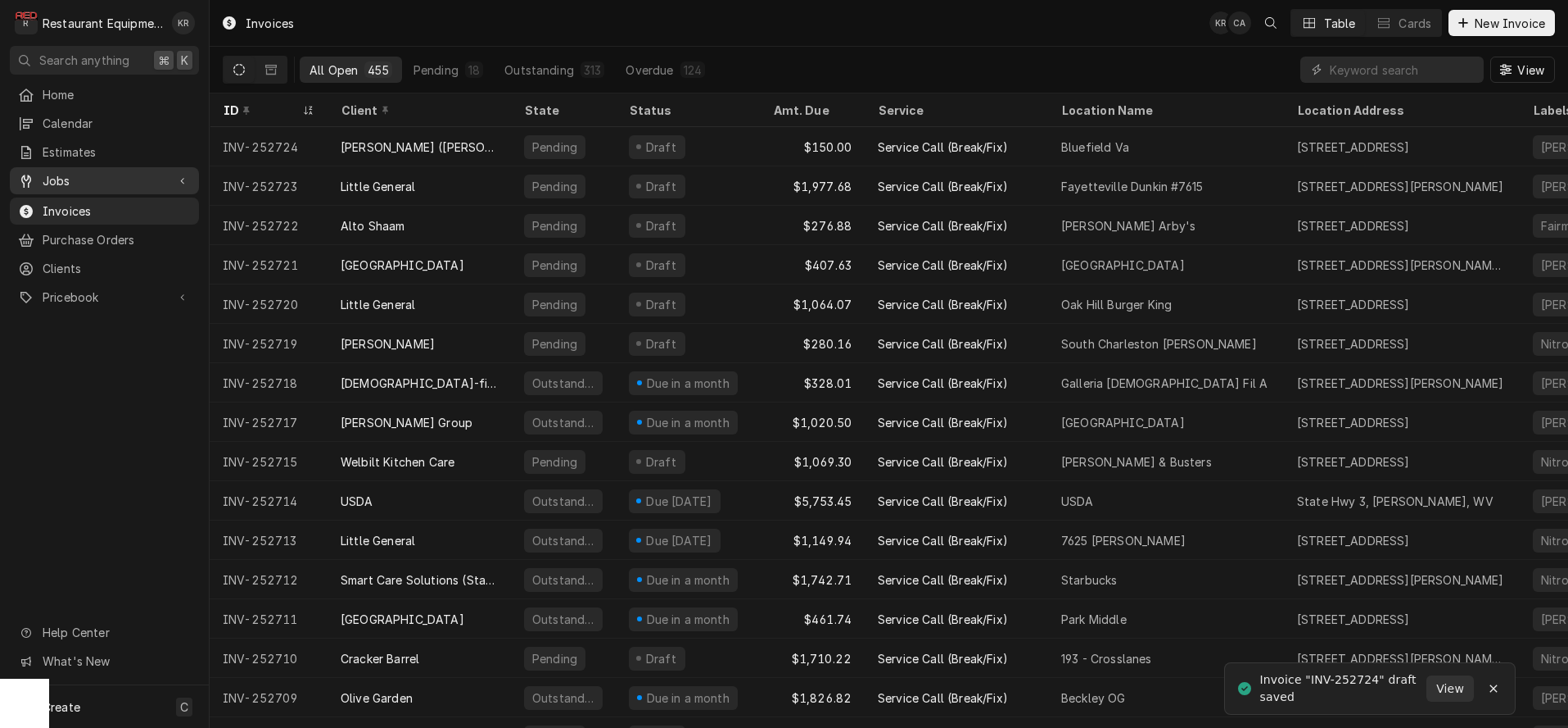
click at [56, 174] on span "Jobs" at bounding box center [105, 181] width 124 height 17
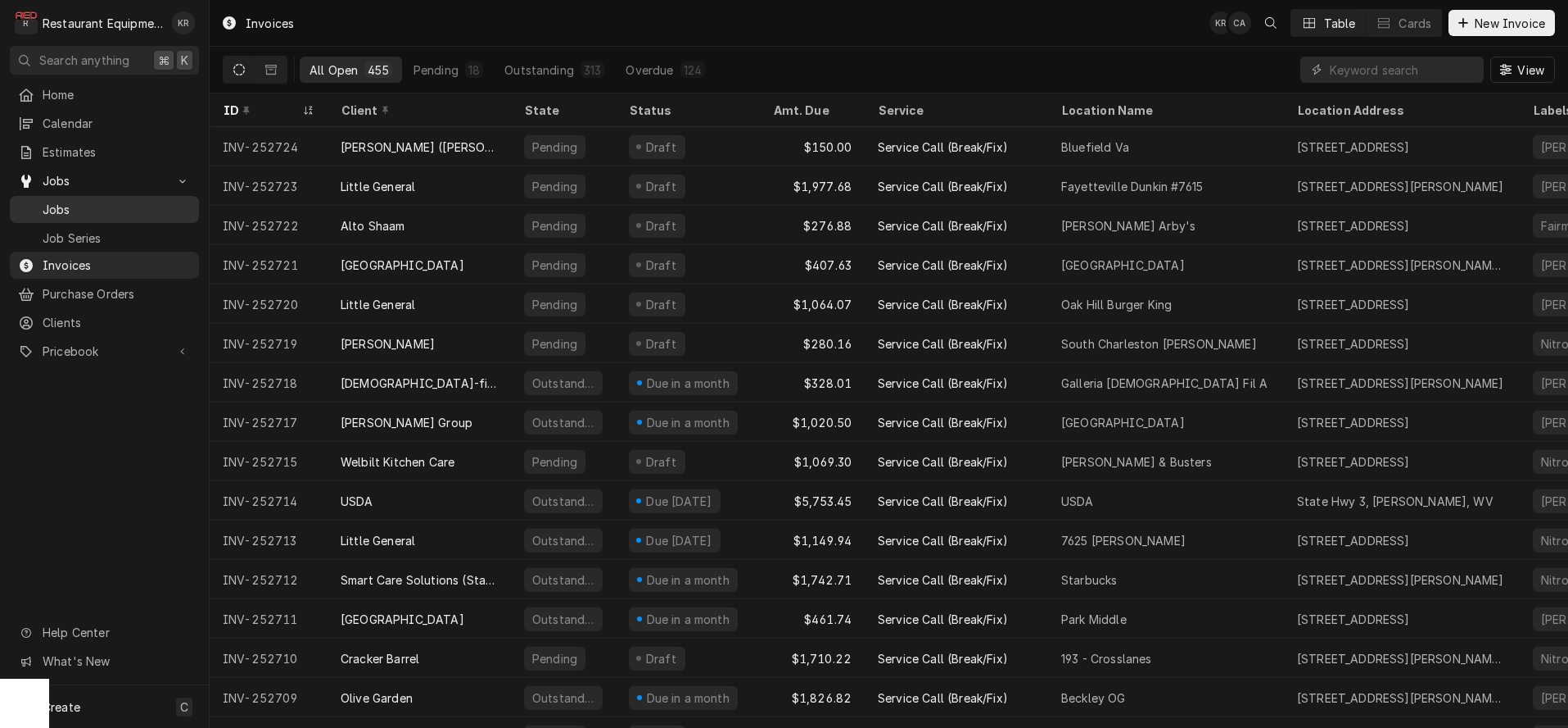
click at [65, 212] on div "Jobs" at bounding box center [104, 209] width 182 height 21
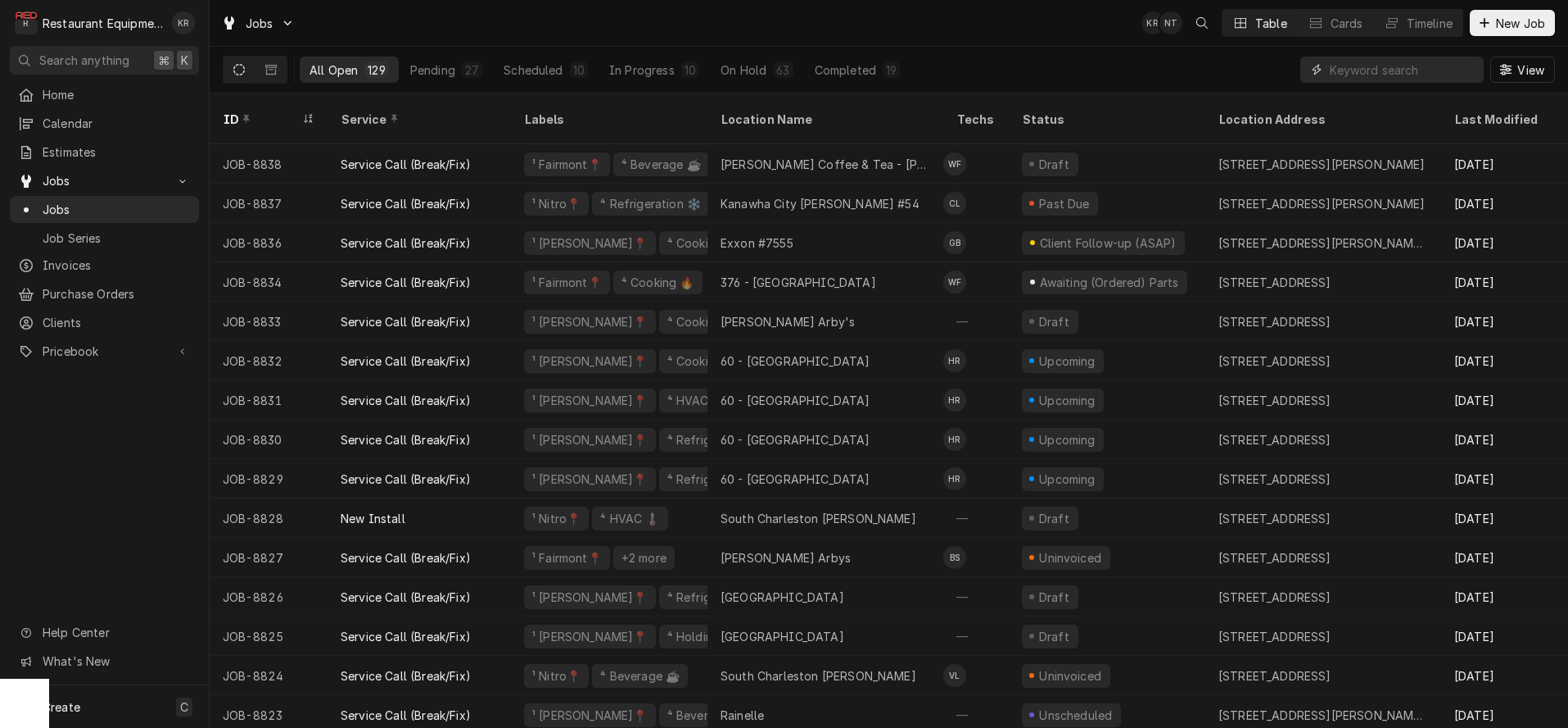
click at [1380, 70] on input "Dynamic Content Wrapper" at bounding box center [1402, 70] width 145 height 26
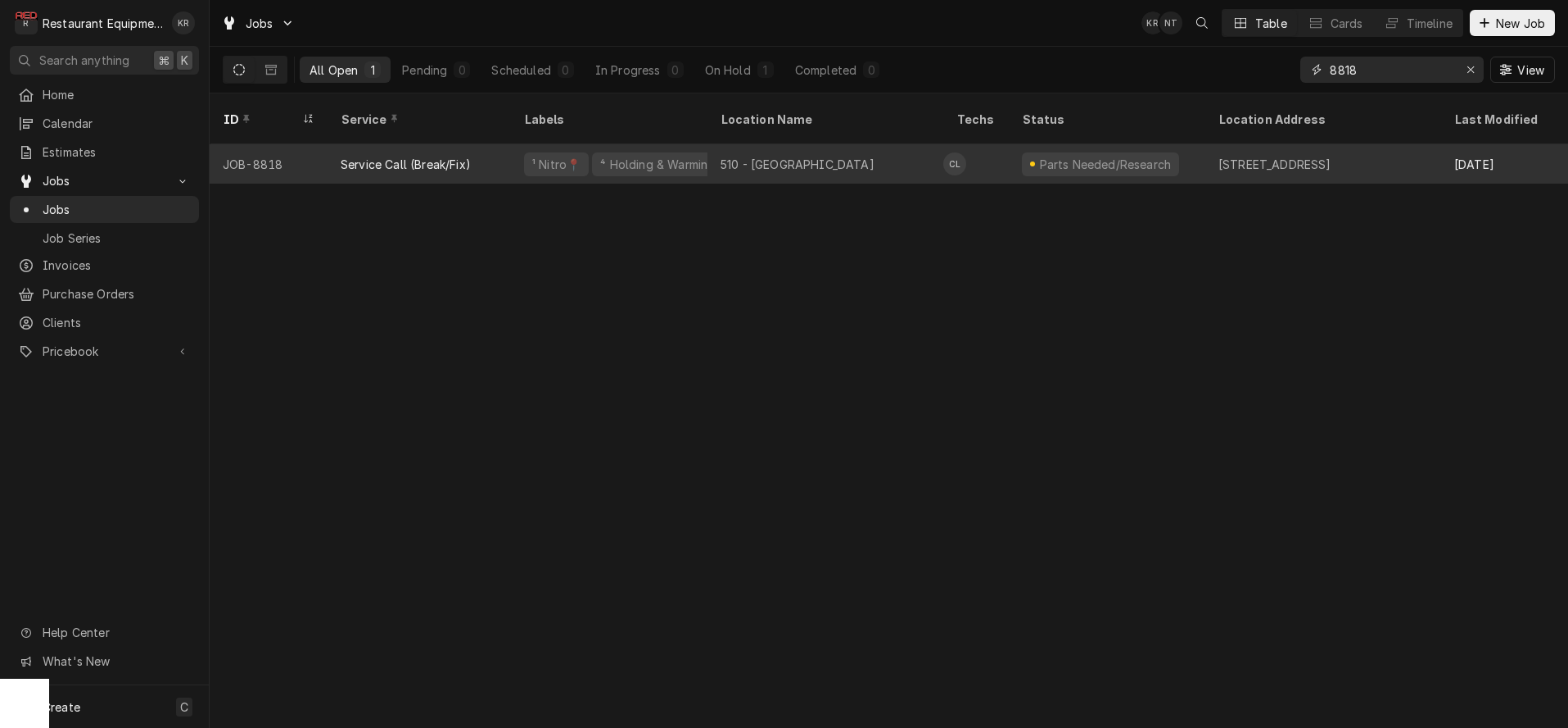
type input "8818"
click at [660, 156] on div "⁴ Holding & Warming ♨️" at bounding box center [666, 164] width 135 height 17
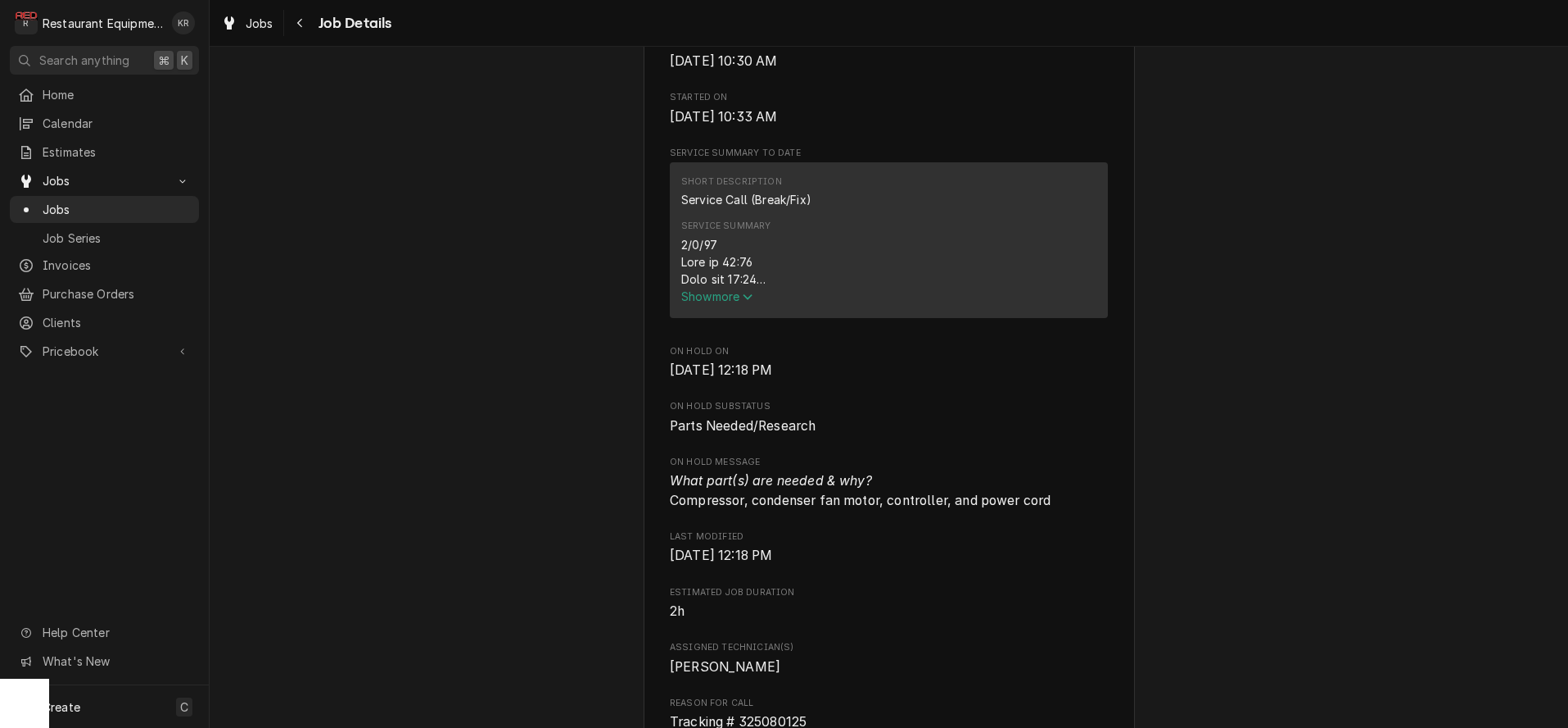
scroll to position [569, 0]
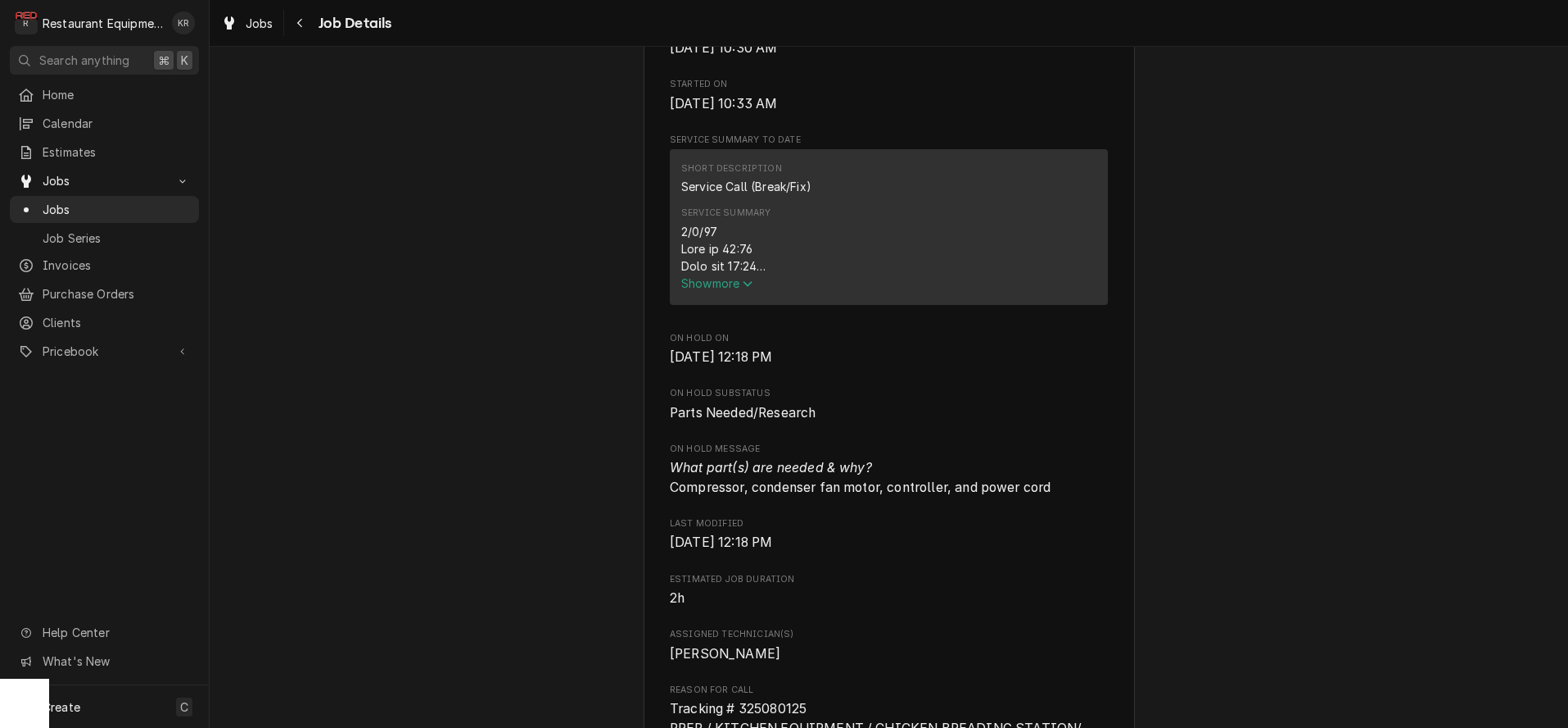
click at [706, 290] on span "Show more" at bounding box center [717, 283] width 72 height 14
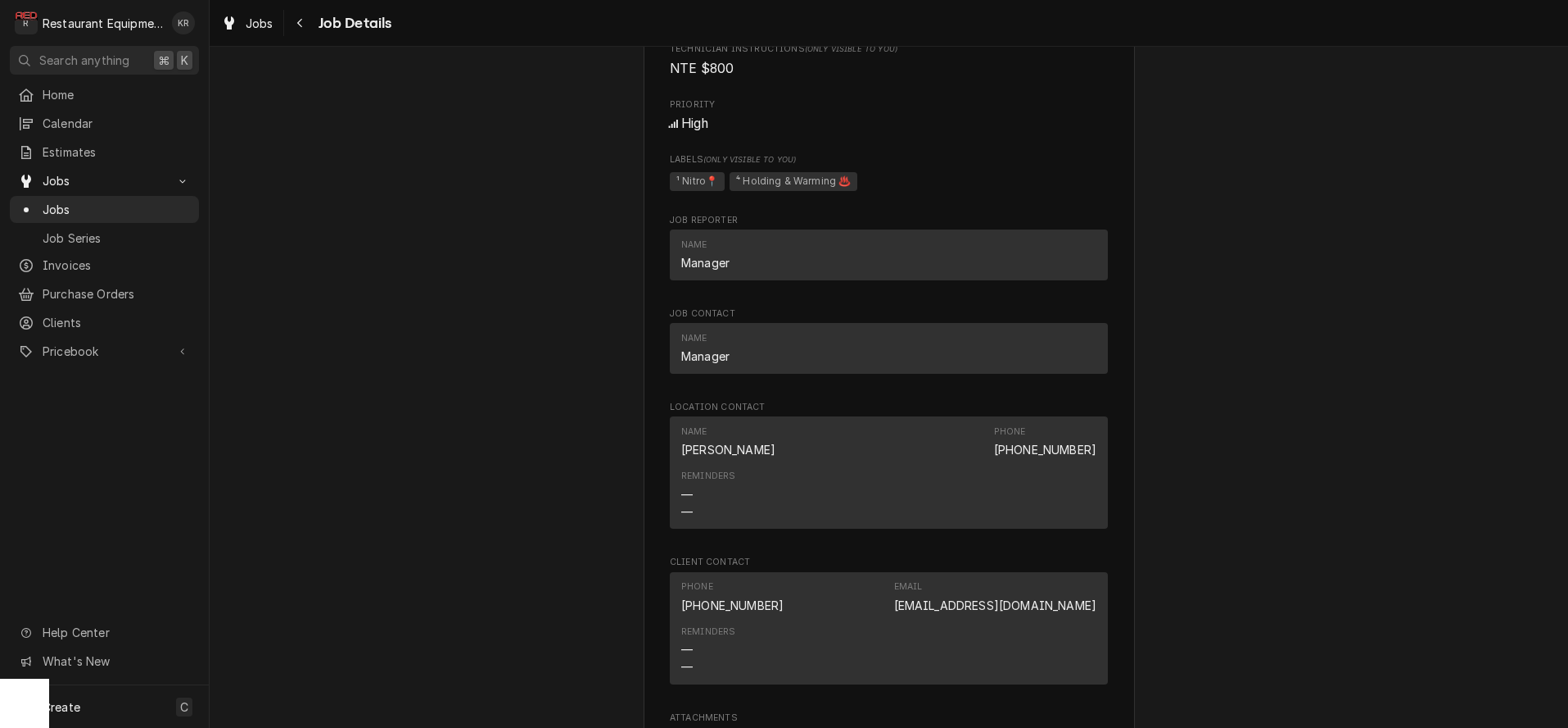
scroll to position [2457, 0]
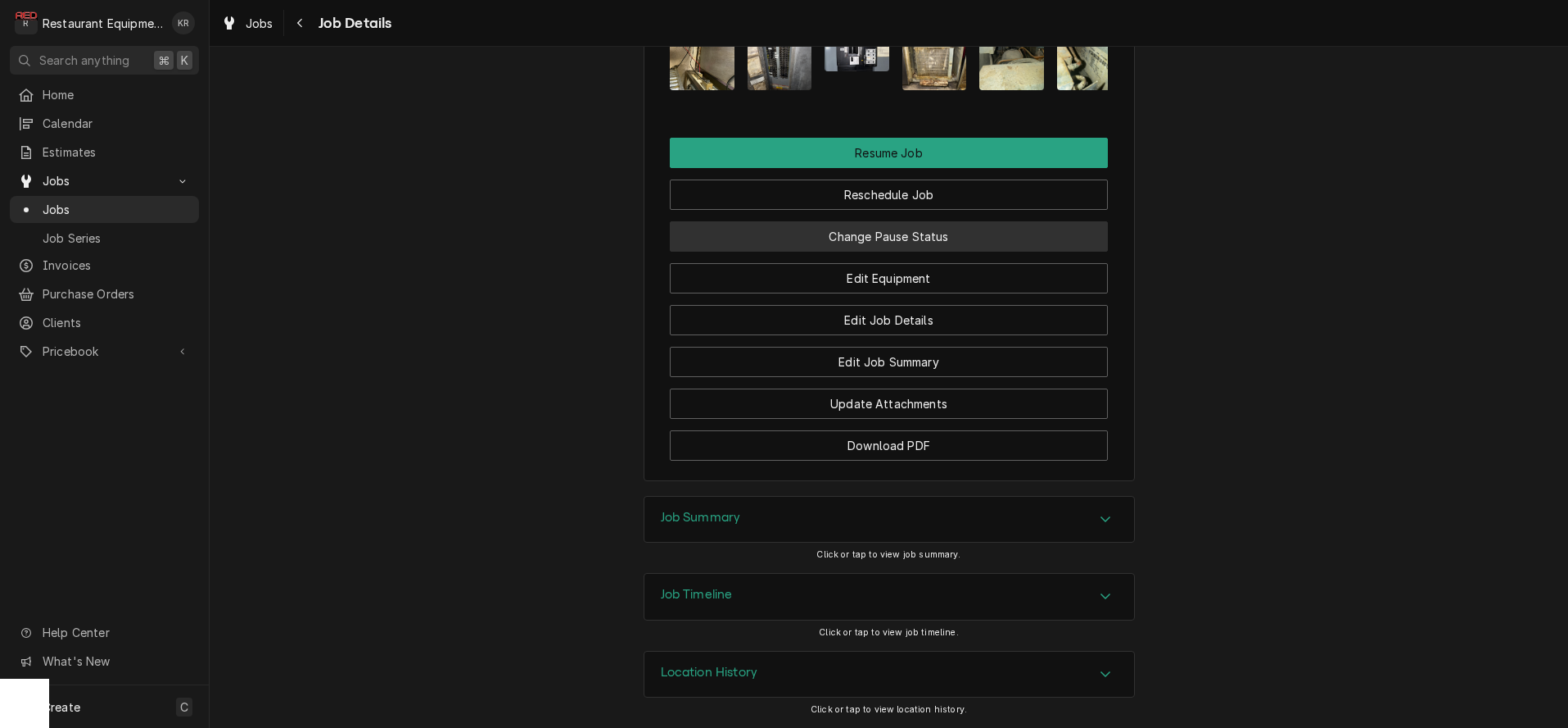
click at [873, 241] on button "Change Pause Status" at bounding box center [889, 236] width 438 height 30
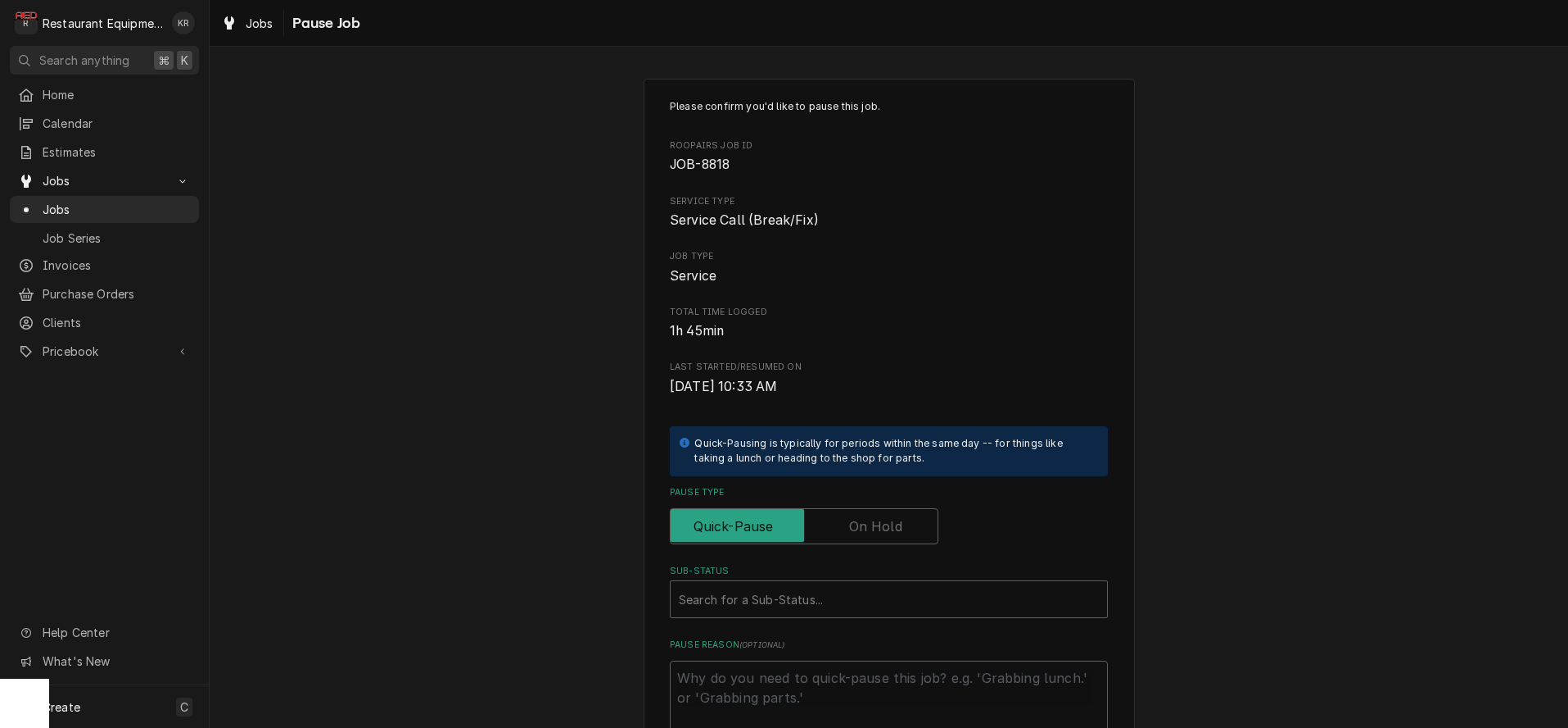
drag, startPoint x: 887, startPoint y: 524, endPoint x: 884, endPoint y: 516, distance: 8.5
click at [887, 523] on label "Pause Type" at bounding box center [804, 526] width 268 height 36
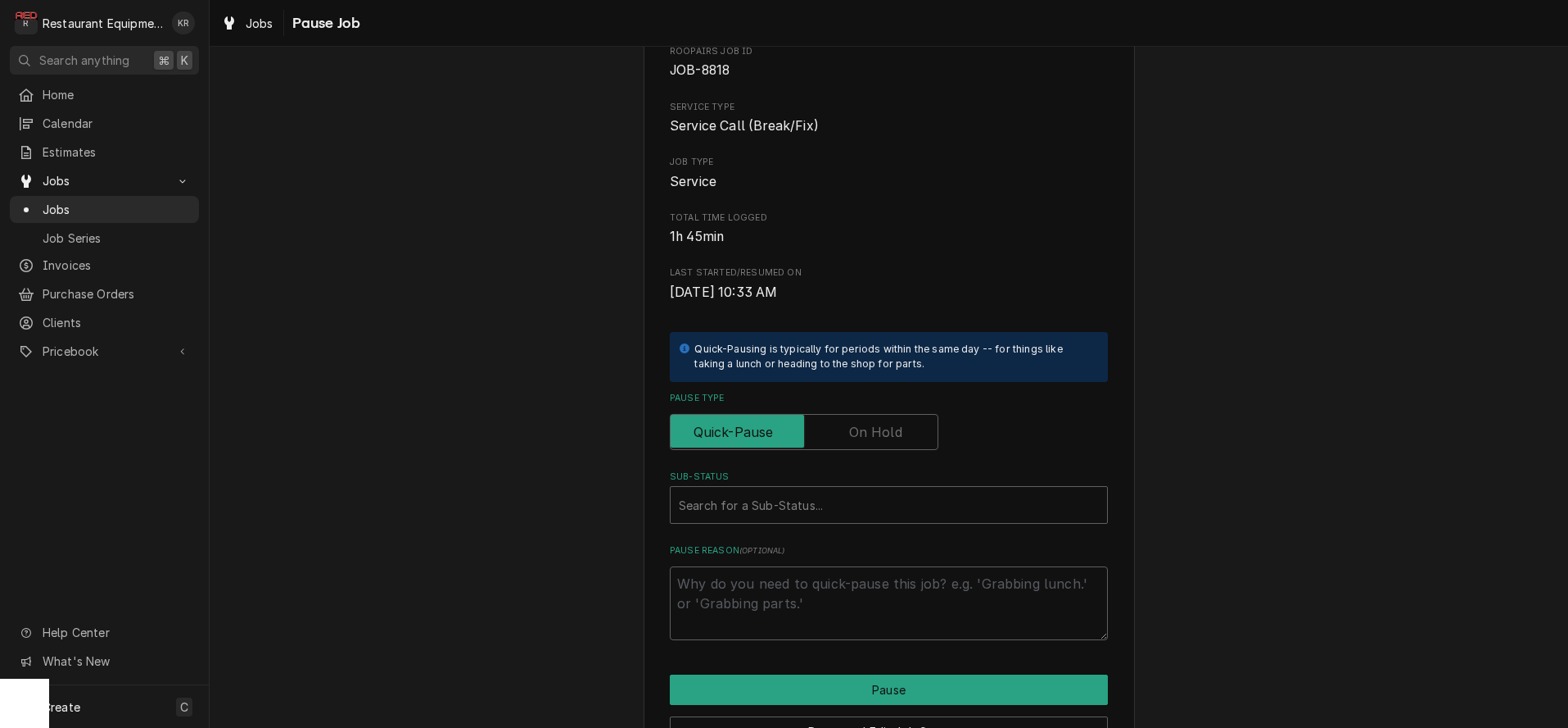
scroll to position [190, 0]
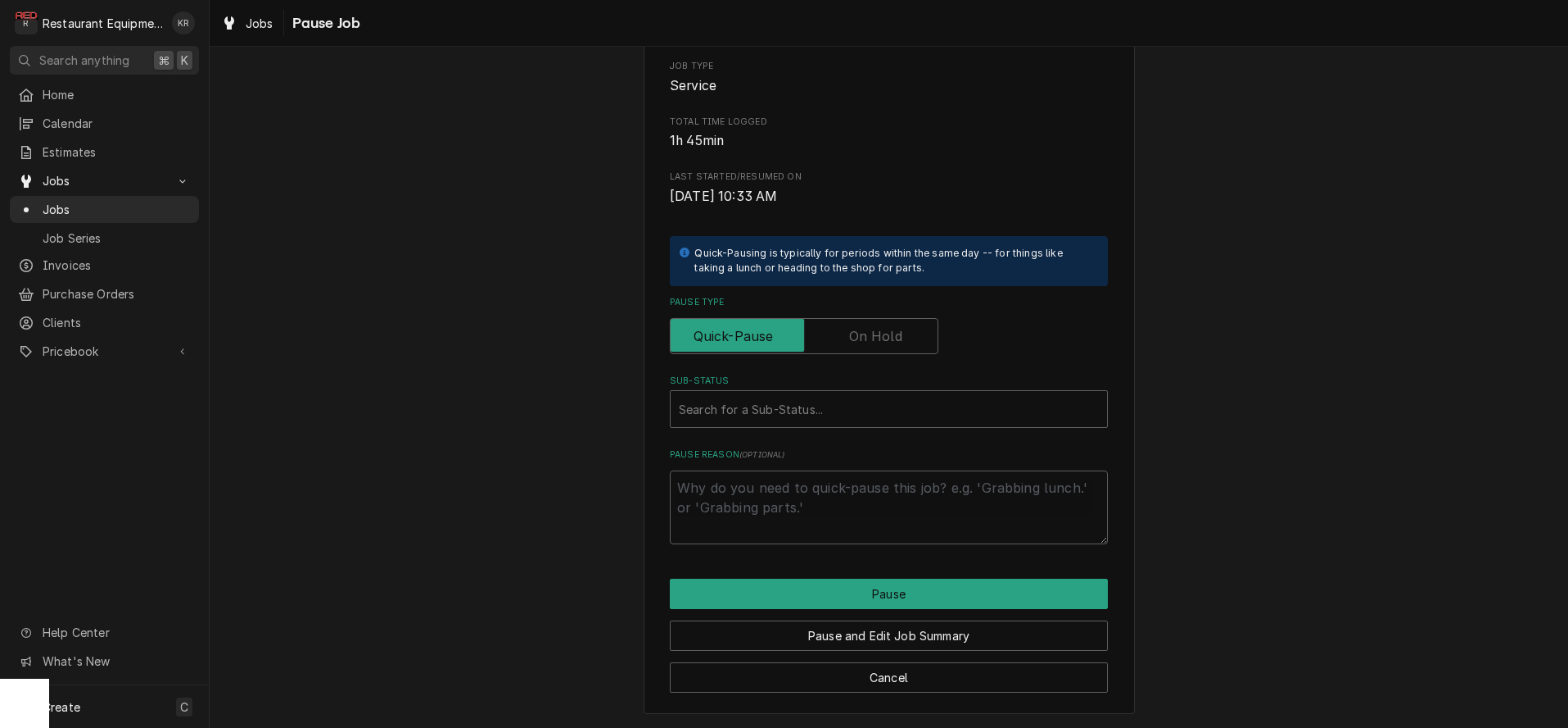
click at [865, 344] on label "Pause Type" at bounding box center [804, 336] width 268 height 36
click at [865, 344] on input "Pause Type" at bounding box center [803, 336] width 254 height 36
checkbox input "true"
type textarea "x"
click at [827, 400] on div "Sub-Status" at bounding box center [889, 409] width 420 height 29
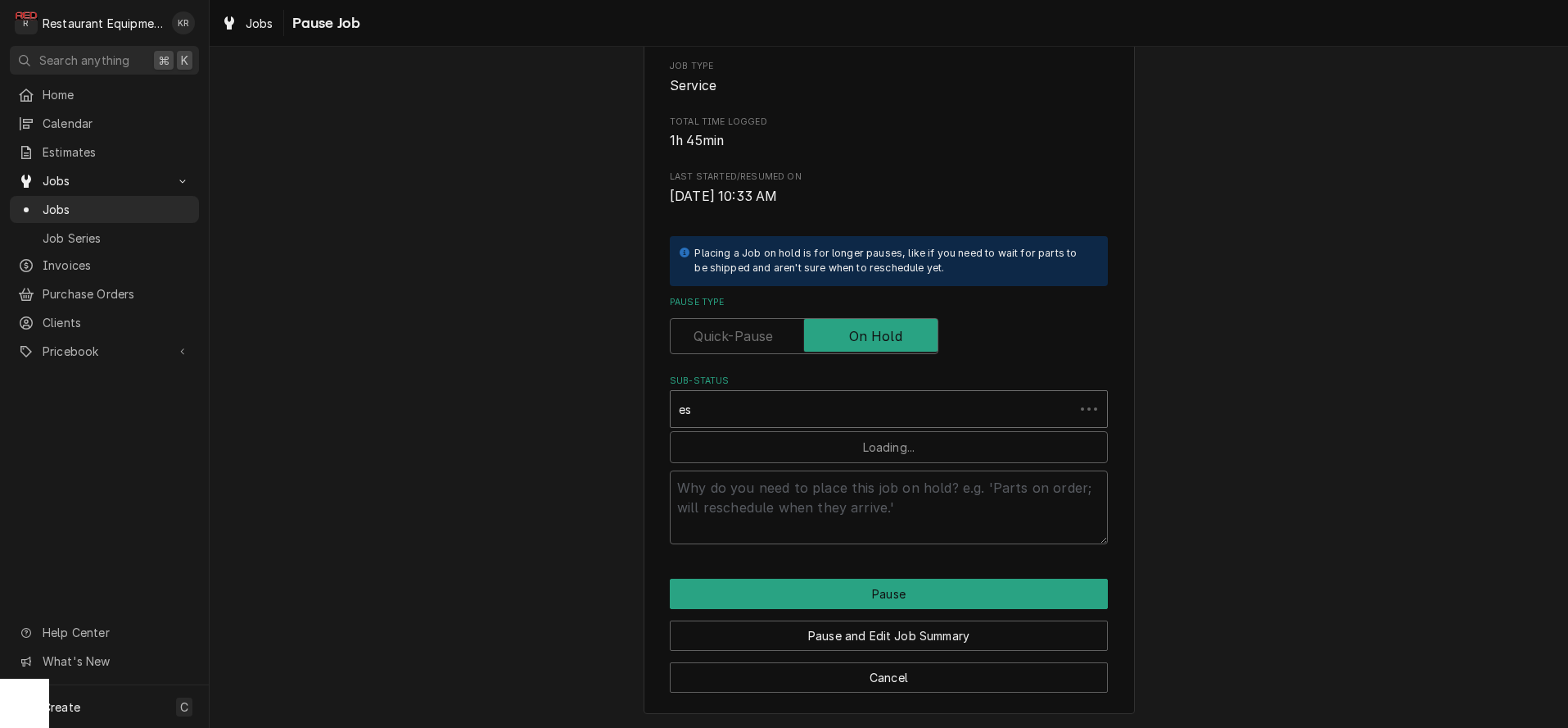
type input "est"
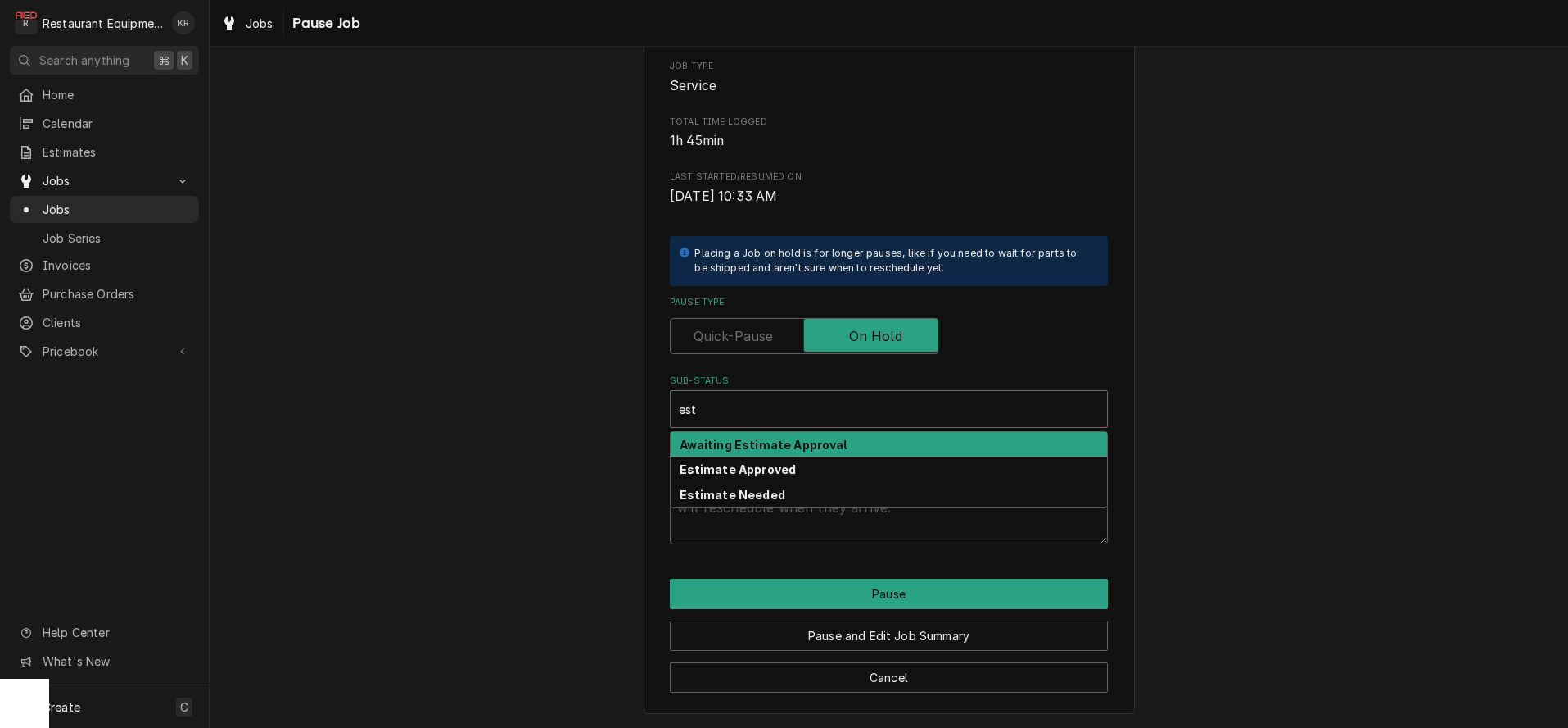
click at [780, 448] on strong "Awaiting Estimate Approval" at bounding box center [763, 444] width 168 height 14
type textarea "x"
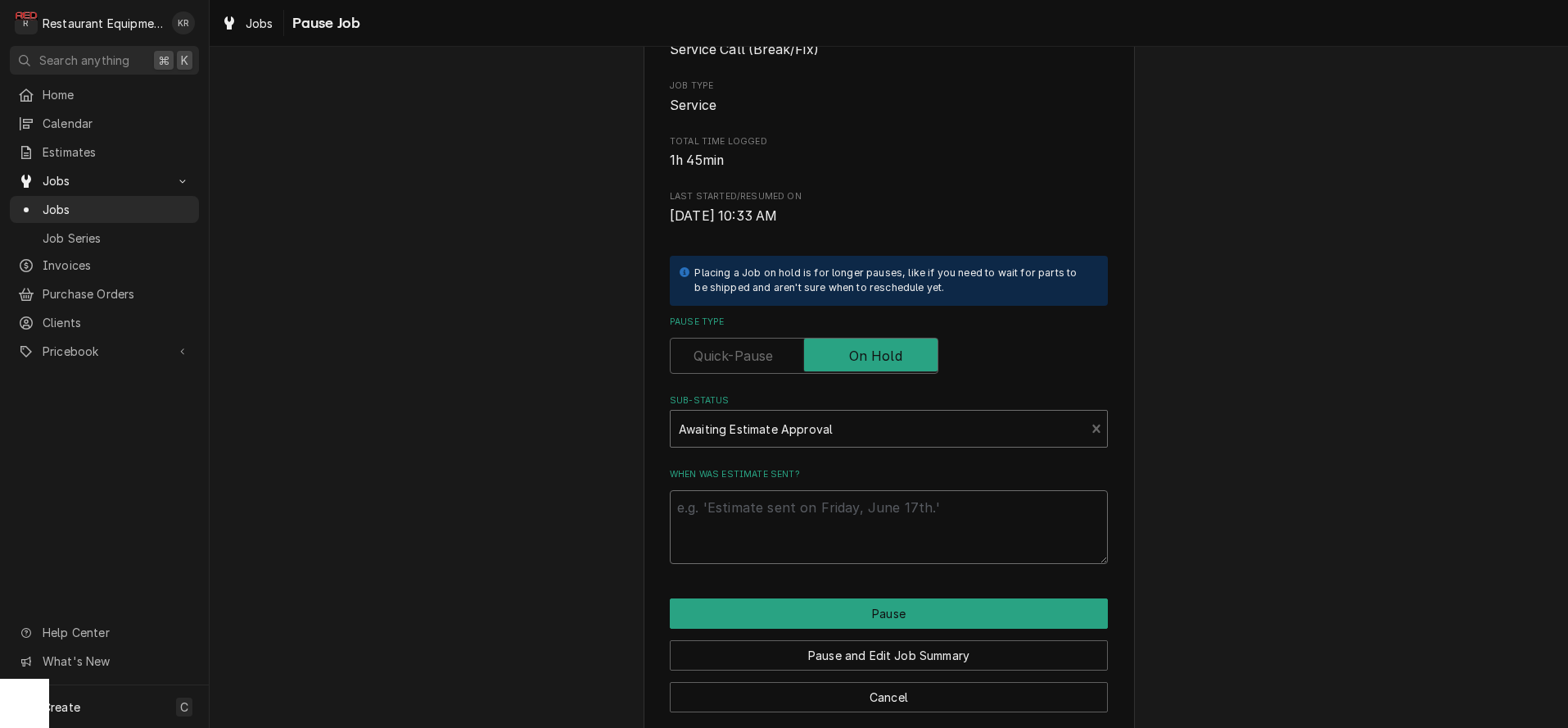
click at [789, 535] on textarea "When was estimate sent?" at bounding box center [889, 527] width 438 height 74
type textarea "x"
type textarea "9"
type textarea "x"
type textarea "9/"
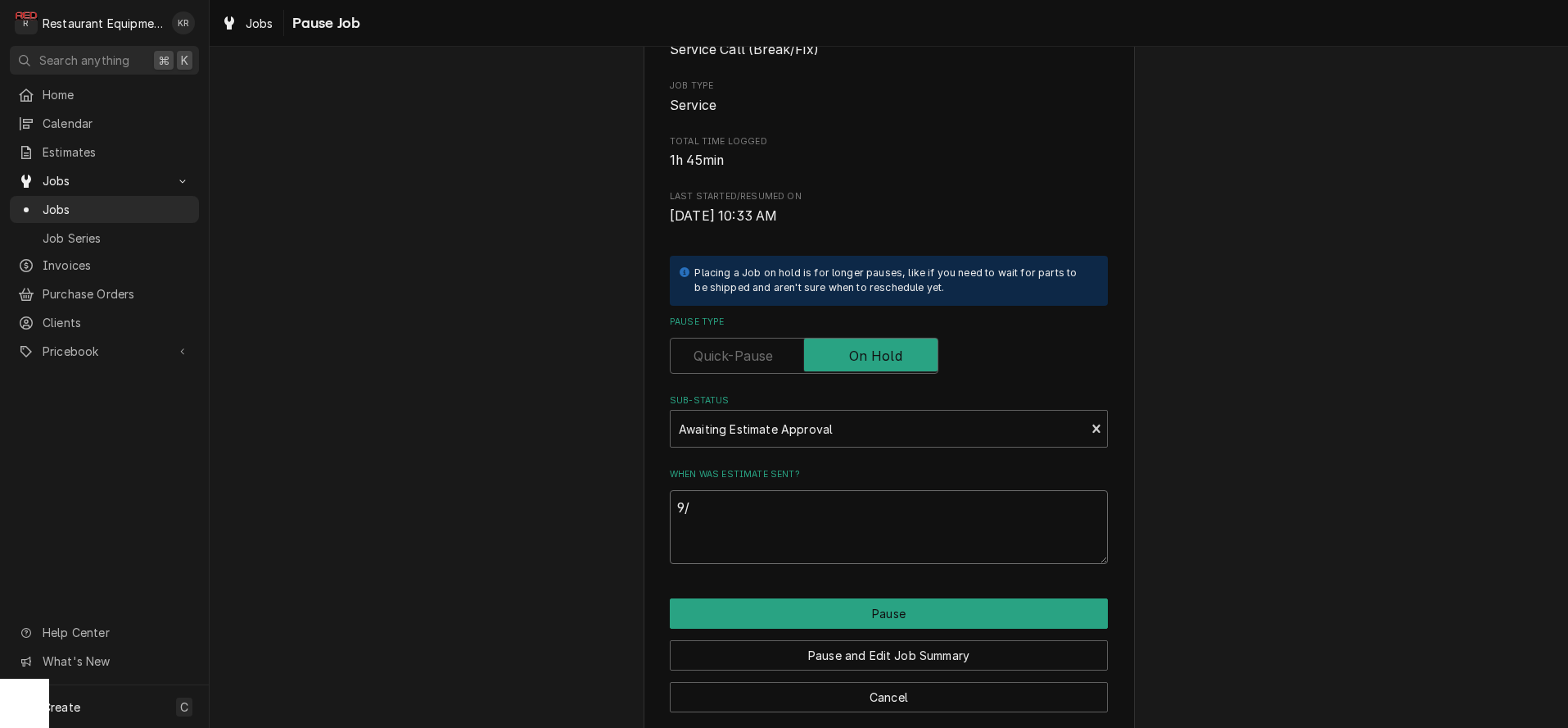
type textarea "x"
type textarea "9/9"
click at [859, 610] on button "Pause" at bounding box center [889, 613] width 438 height 30
type textarea "x"
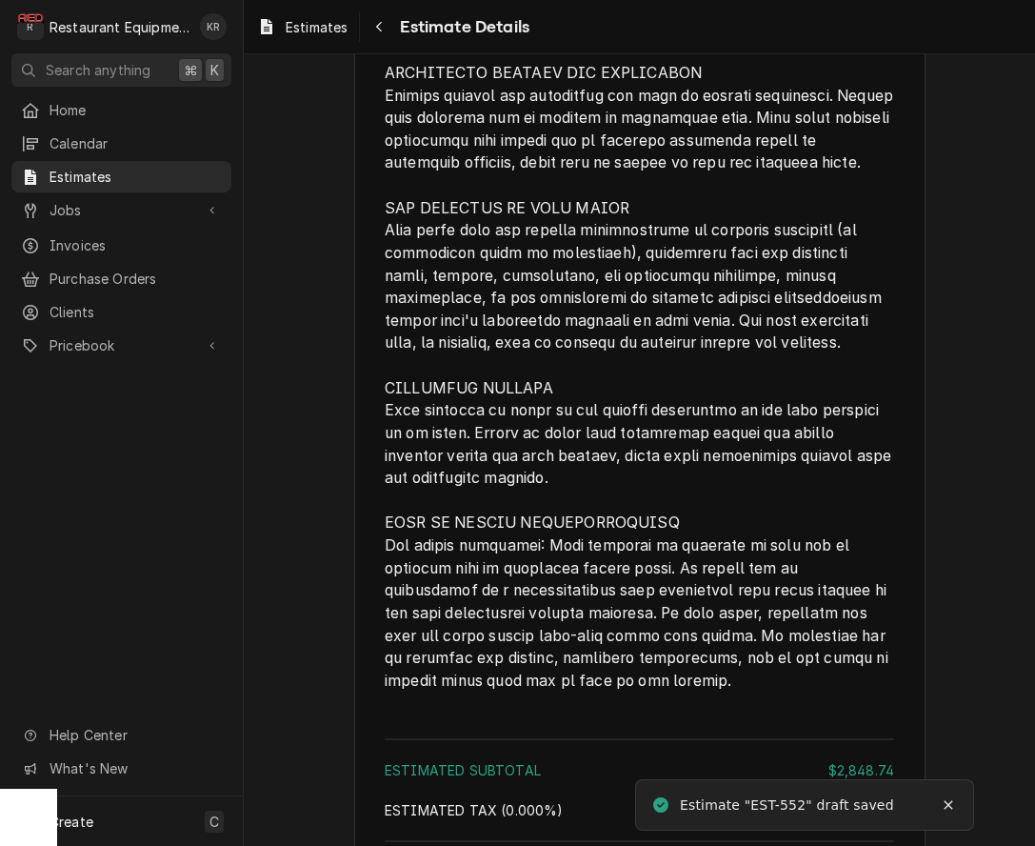
scroll to position [5664, 0]
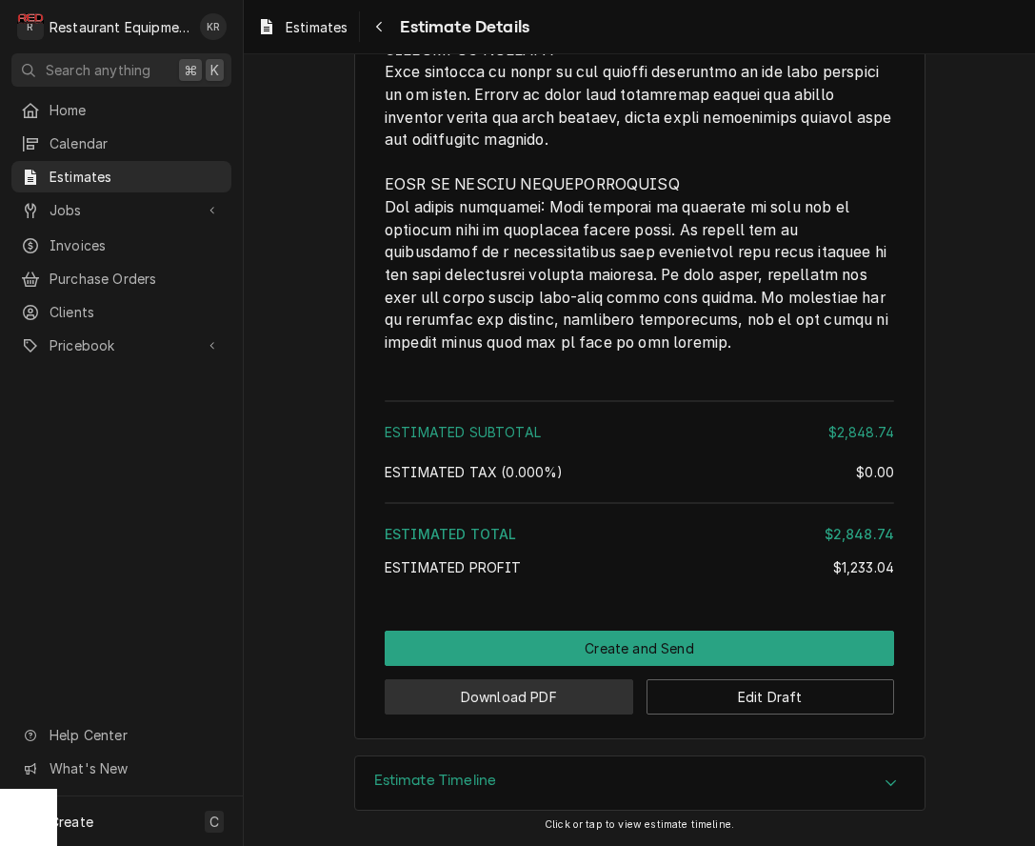
click at [573, 697] on button "Download PDF" at bounding box center [509, 696] width 249 height 35
click at [304, 30] on span "Estimates" at bounding box center [317, 27] width 62 height 20
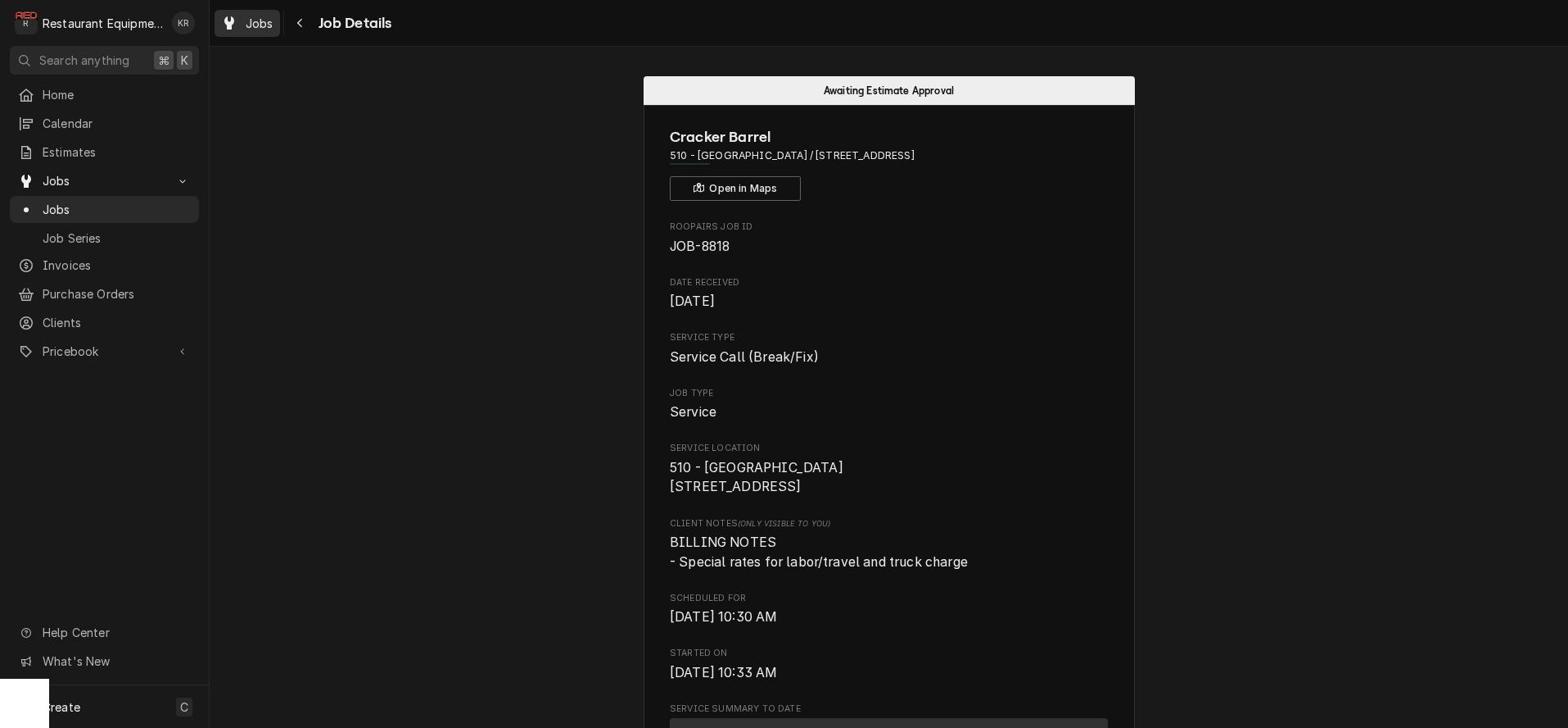
click at [266, 22] on span "Jobs" at bounding box center [260, 23] width 28 height 17
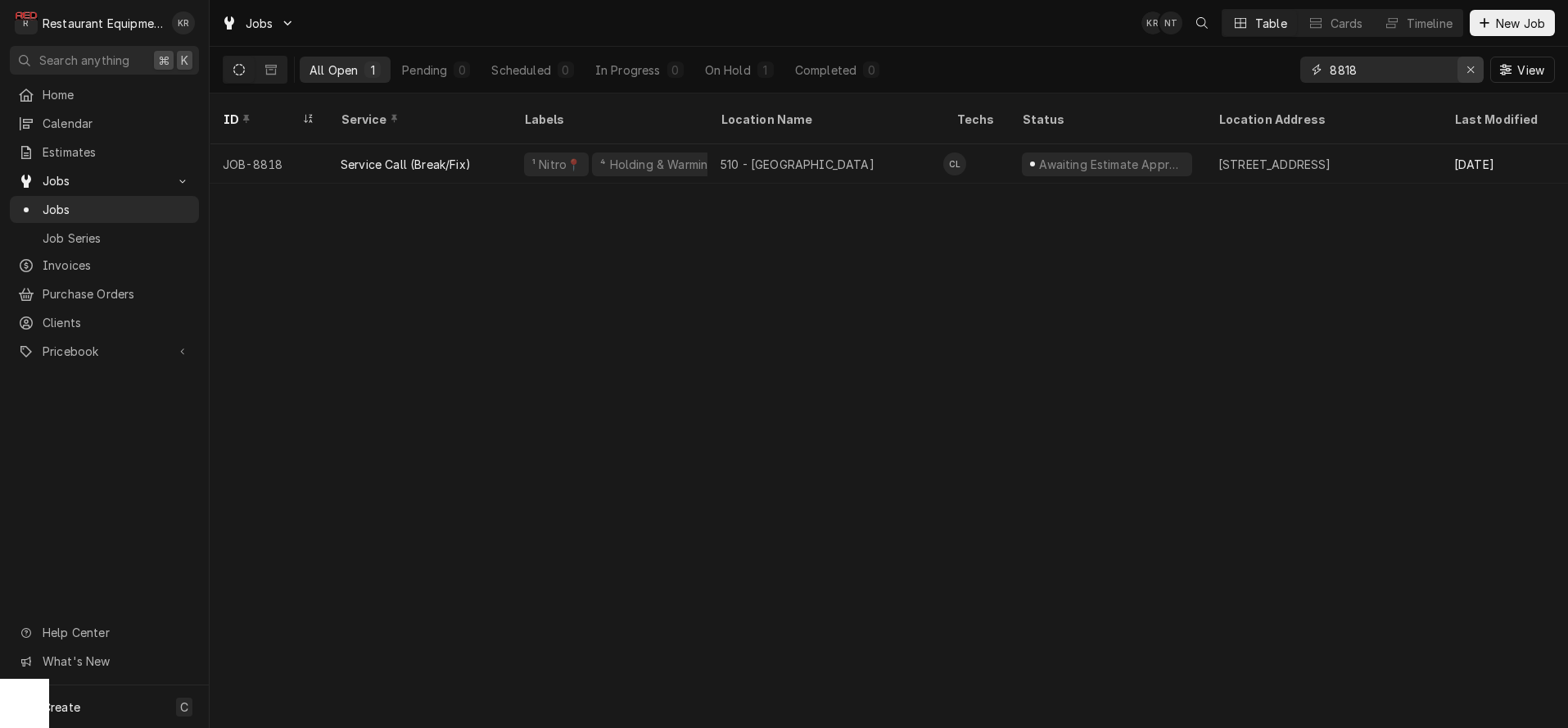
click at [1471, 72] on icon "Erase input" at bounding box center [1471, 69] width 9 height 11
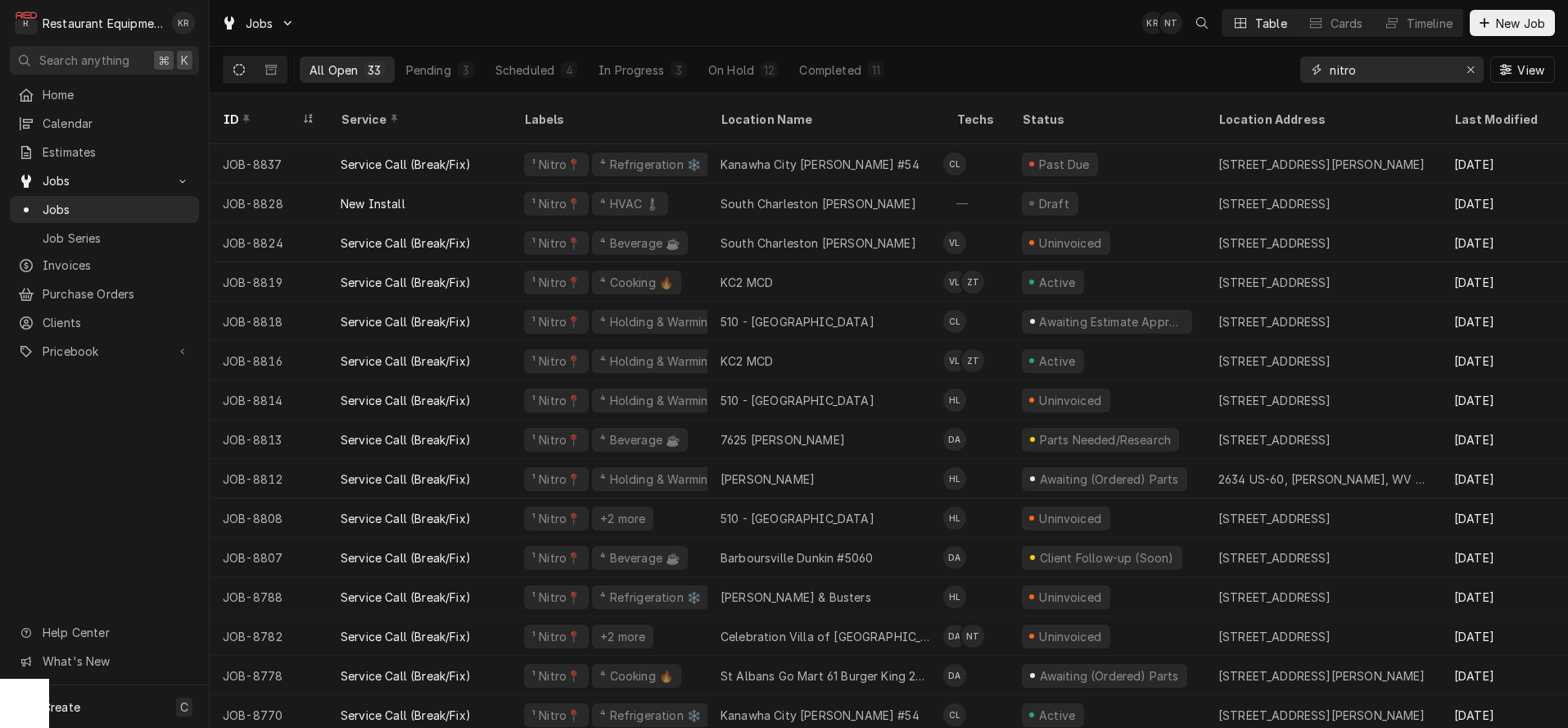
type input "nitro"
